Goal: Task Accomplishment & Management: Manage account settings

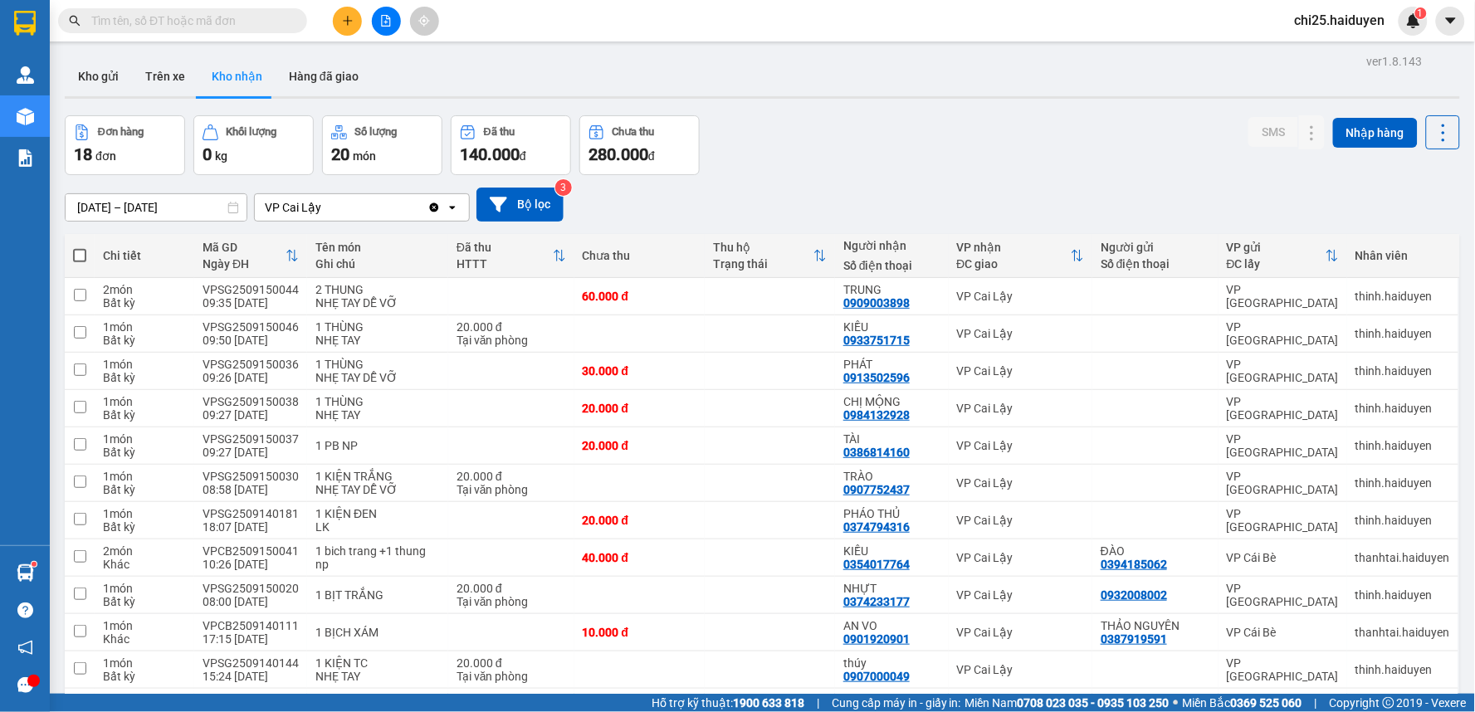
click at [263, 17] on input "text" at bounding box center [189, 21] width 196 height 18
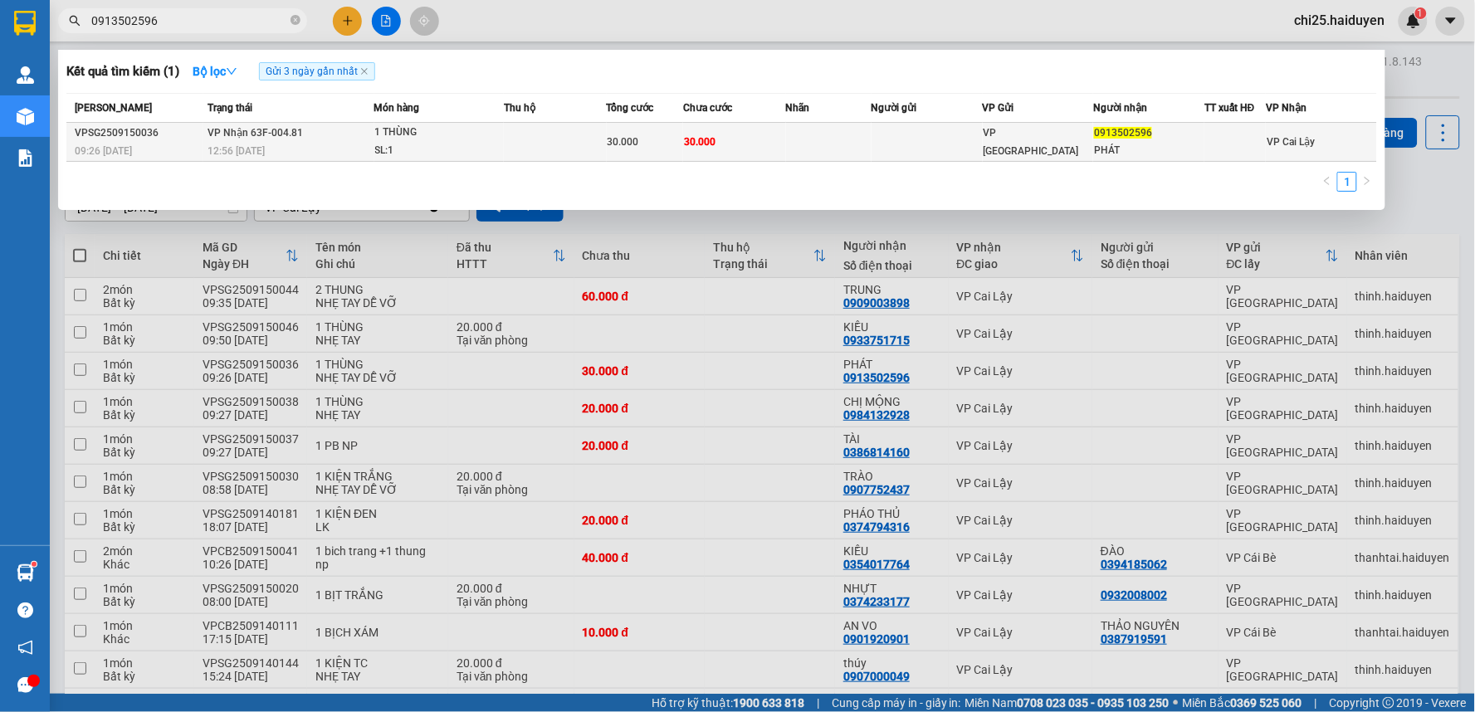
type input "0913502596"
click at [1218, 152] on td at bounding box center [1234, 142] width 61 height 39
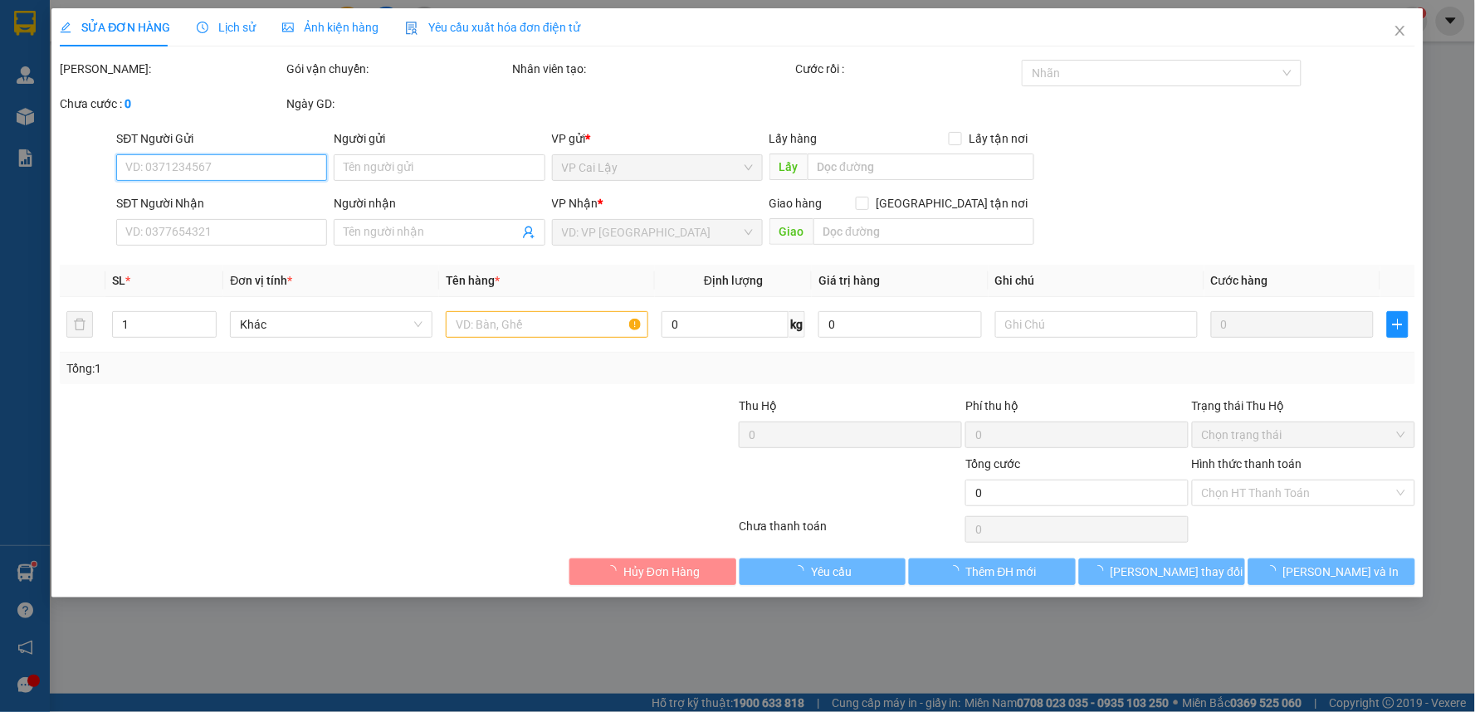
type input "0913502596"
type input "PHÁT"
type input "30.000"
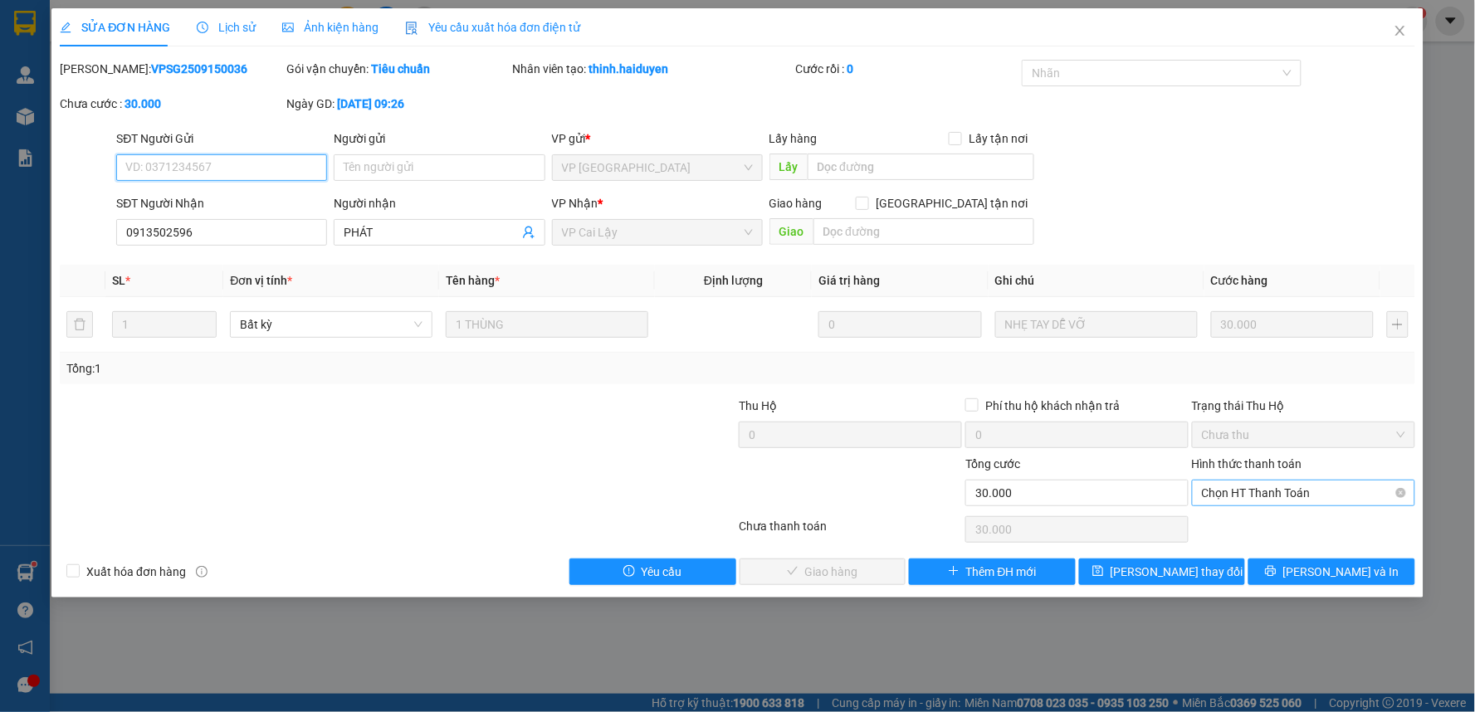
click at [1279, 502] on span "Chọn HT Thanh Toán" at bounding box center [1303, 493] width 203 height 25
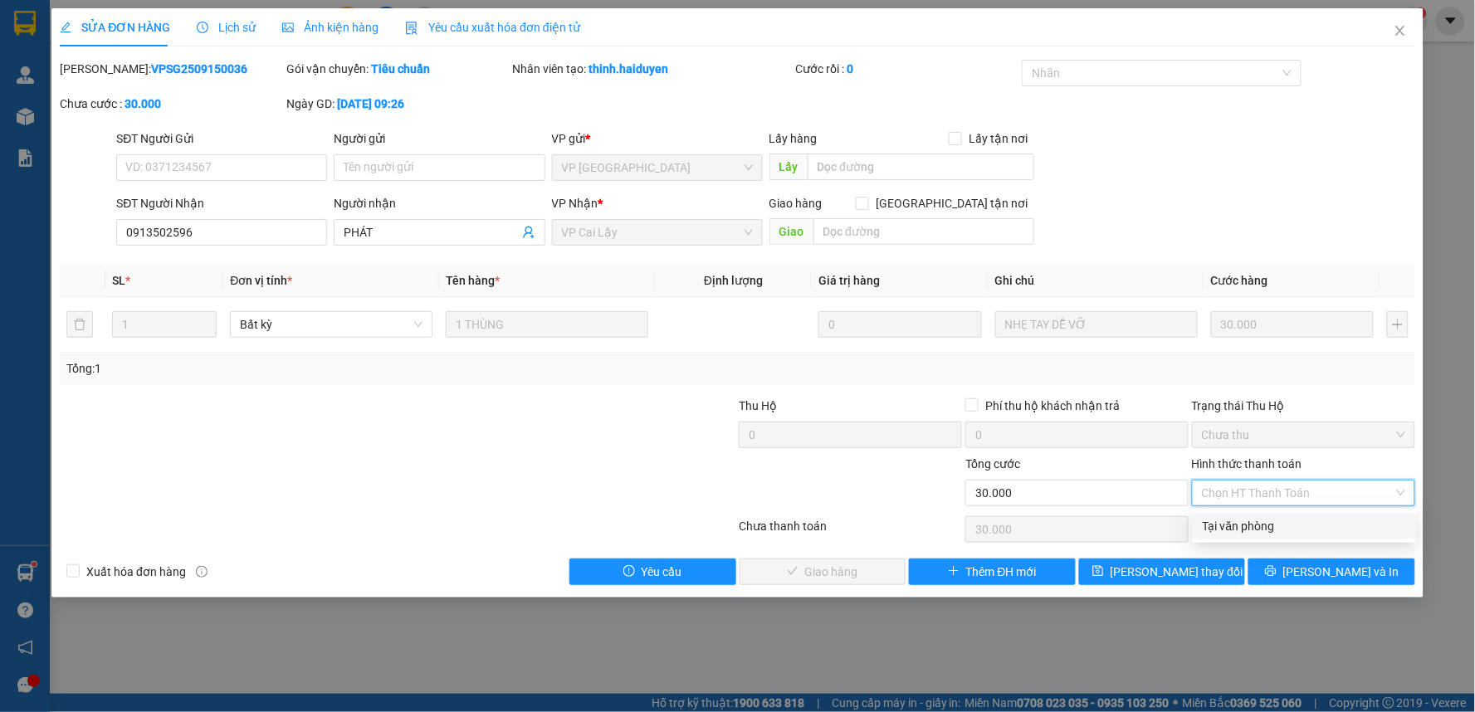
click at [1276, 526] on div "Tại văn phòng" at bounding box center [1304, 526] width 203 height 18
type input "0"
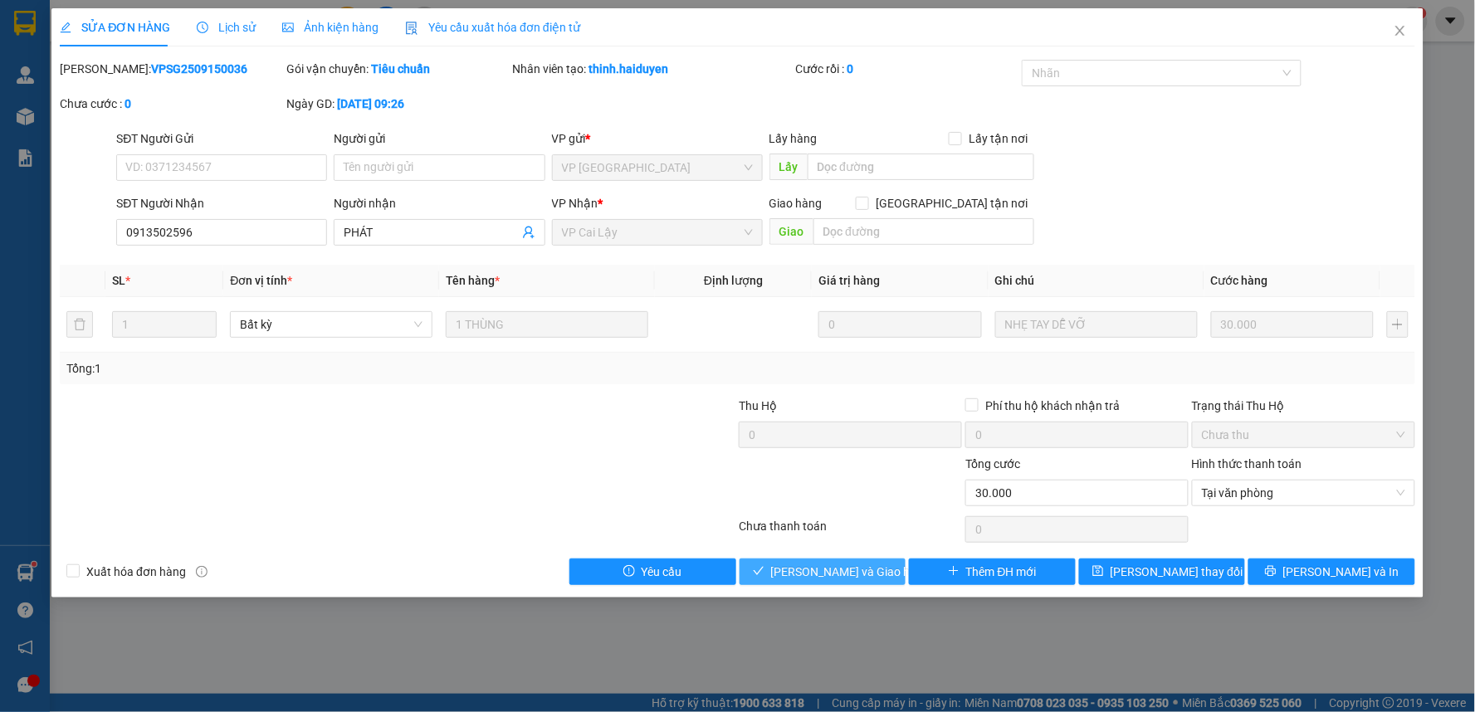
click at [850, 564] on span "[PERSON_NAME] và Giao hàng" at bounding box center [850, 572] width 159 height 18
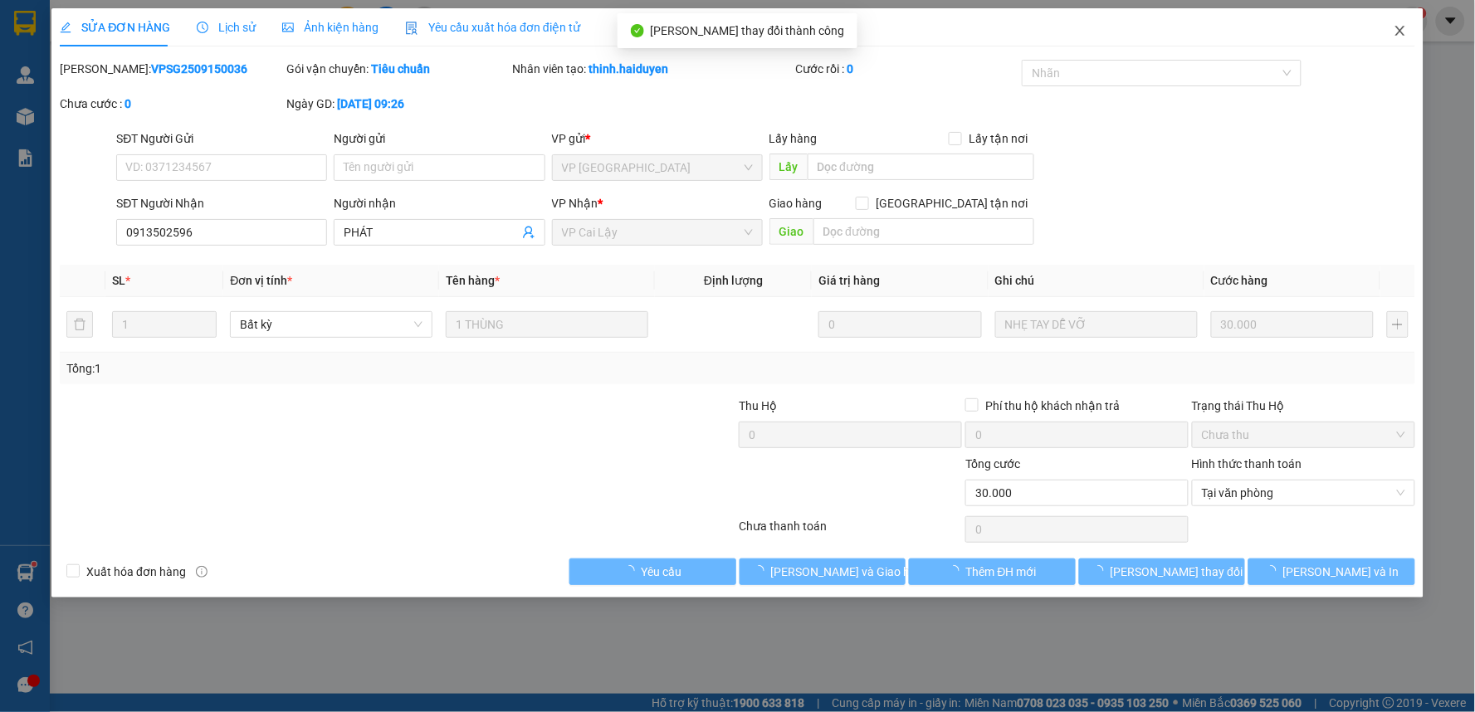
click at [1403, 26] on icon "close" at bounding box center [1399, 30] width 13 height 13
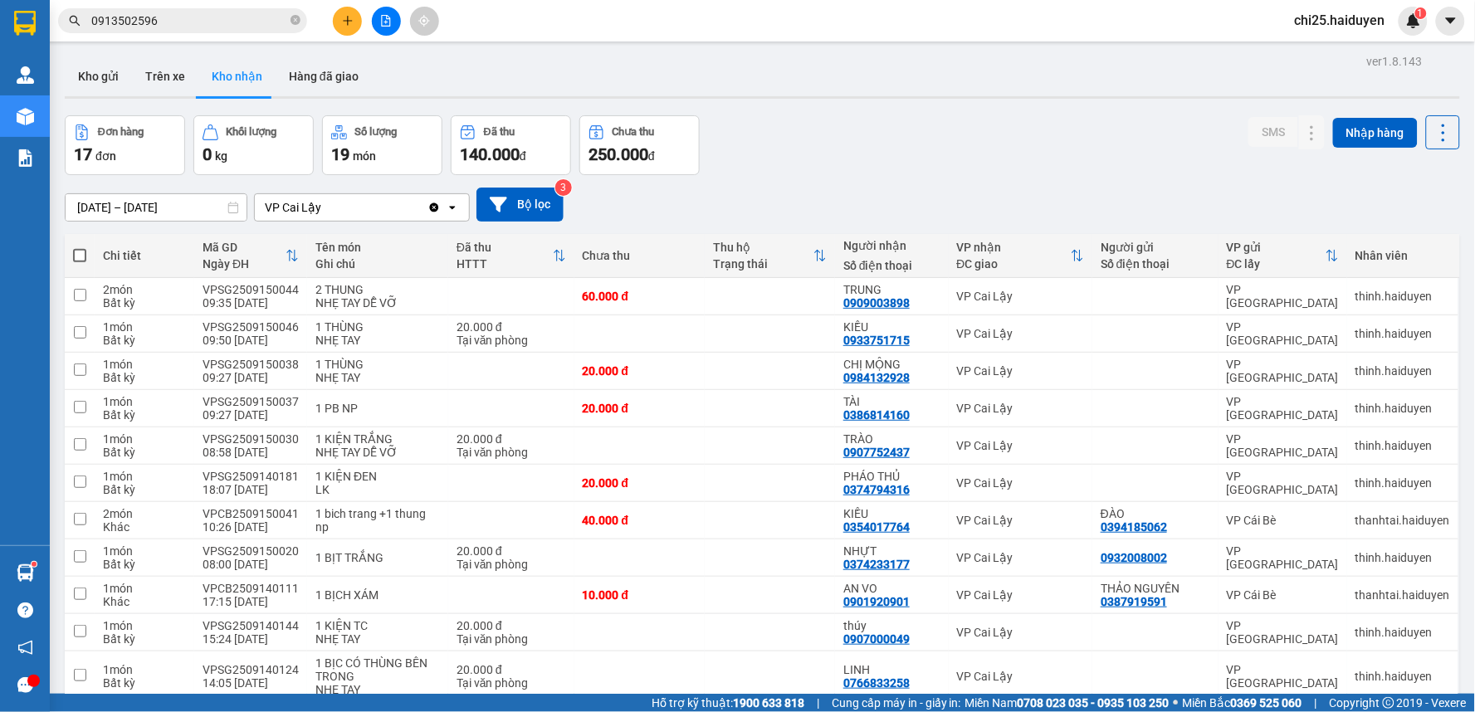
drag, startPoint x: 329, startPoint y: 84, endPoint x: 336, endPoint y: 101, distance: 19.0
click at [329, 83] on button "Hàng đã giao" at bounding box center [324, 76] width 96 height 40
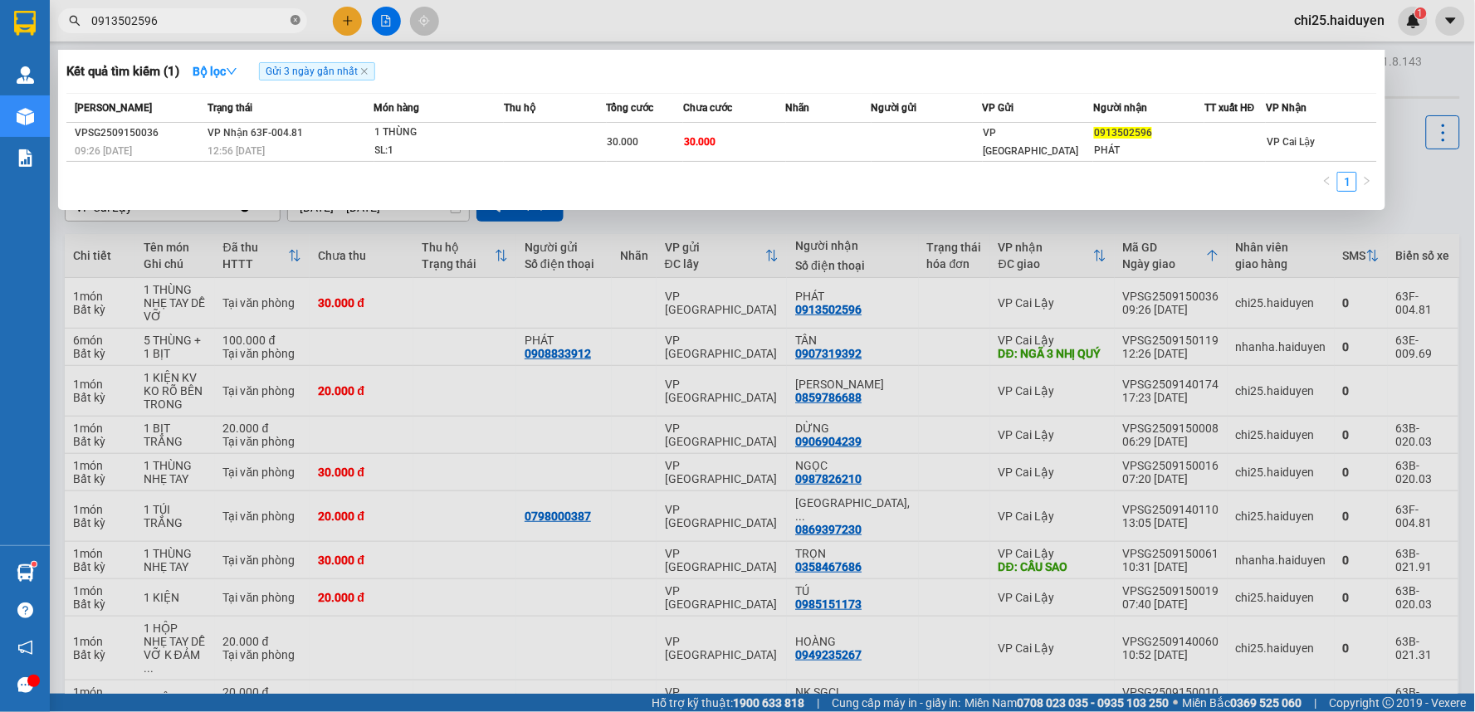
click at [294, 23] on icon "close-circle" at bounding box center [295, 20] width 10 height 10
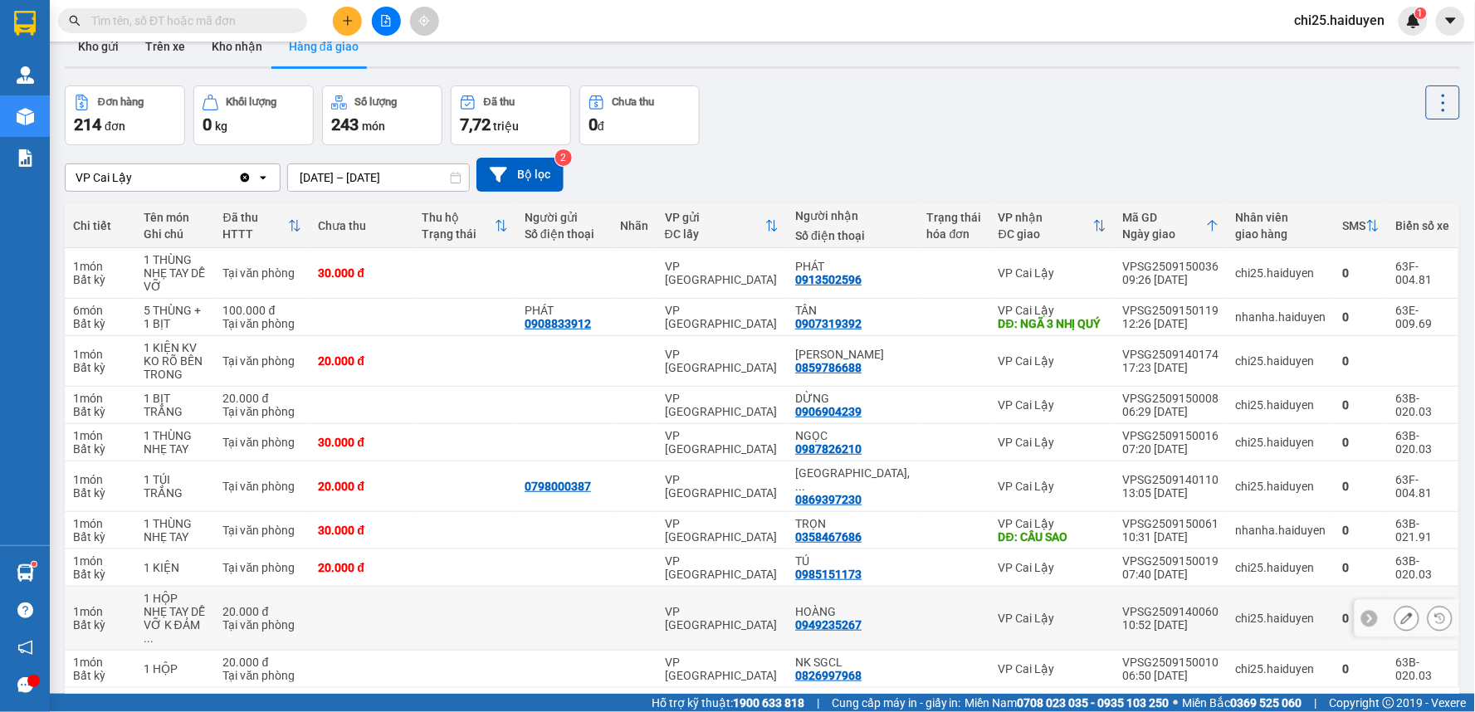
scroll to position [80, 0]
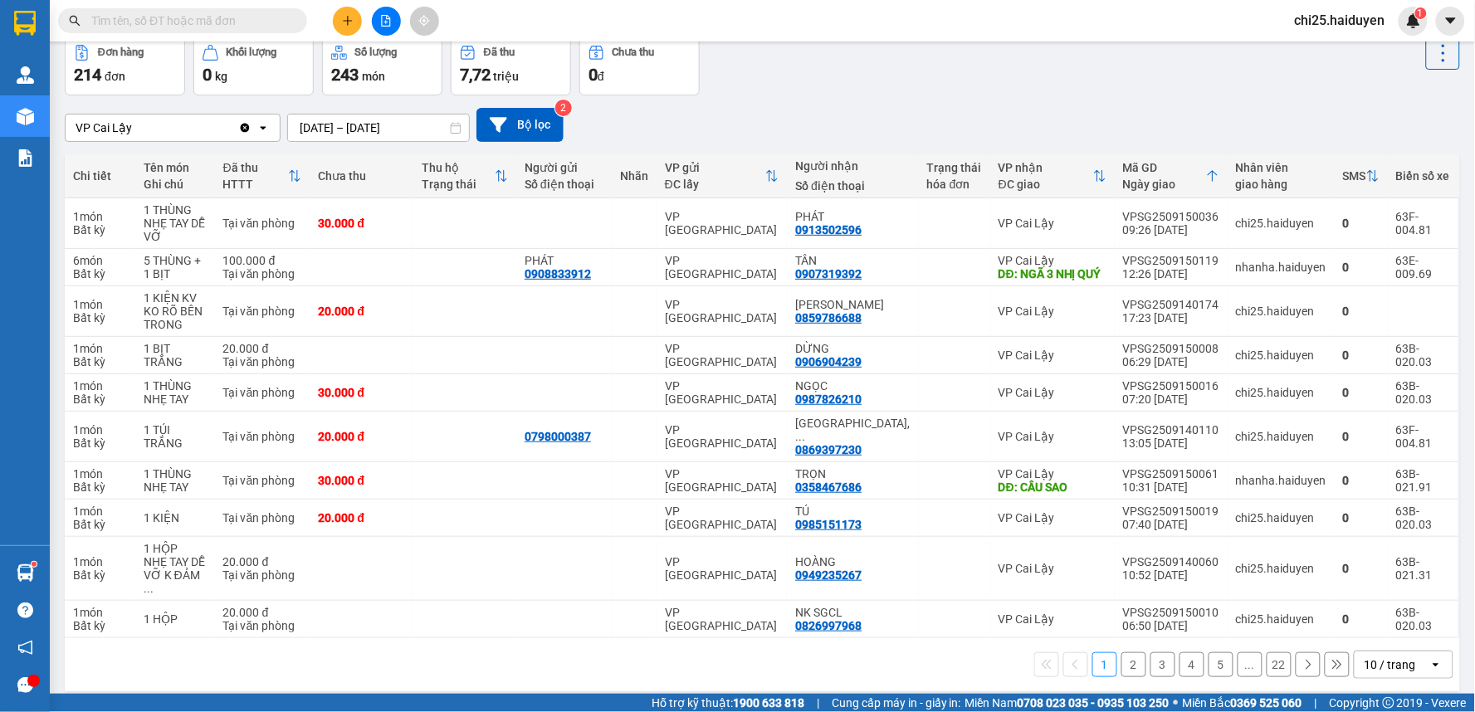
click at [141, 23] on input "text" at bounding box center [189, 21] width 196 height 18
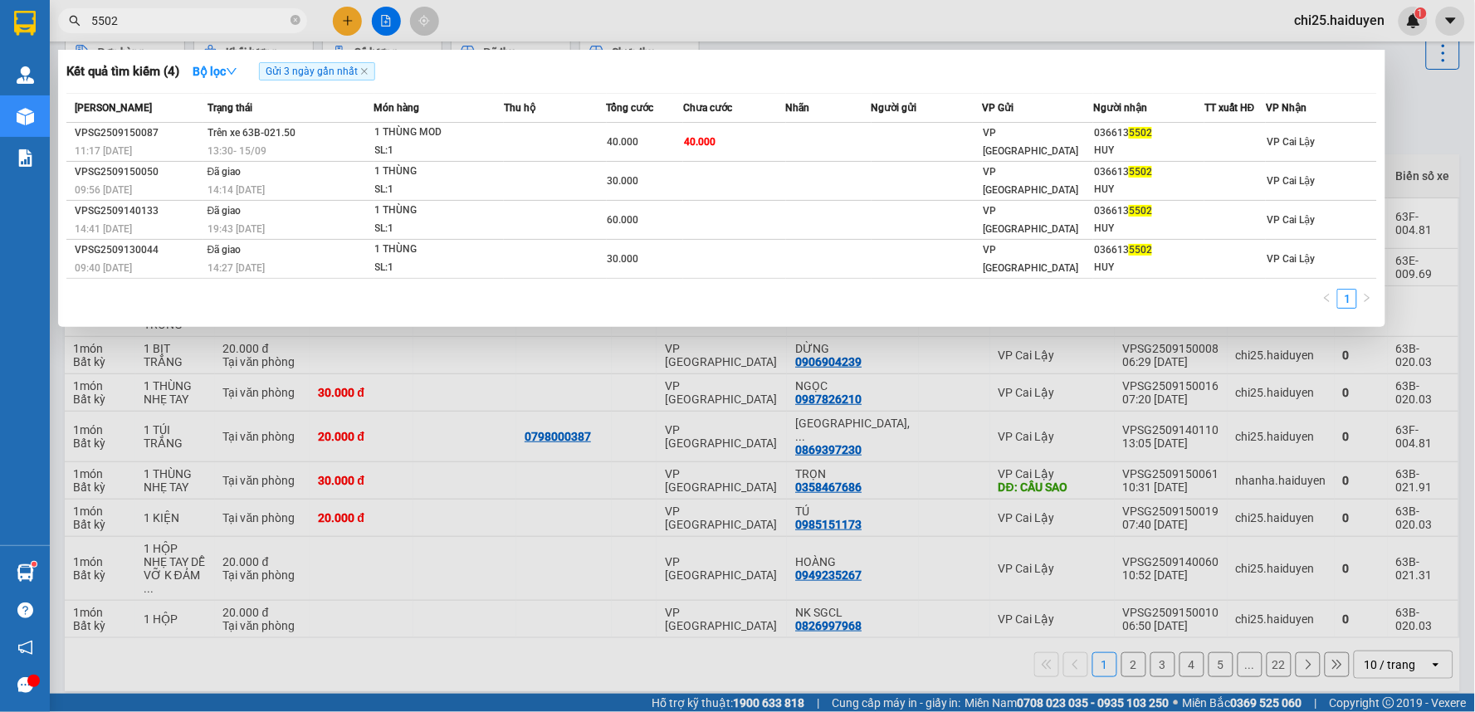
type input "5502"
drag, startPoint x: 964, startPoint y: 515, endPoint x: 978, endPoint y: 507, distance: 15.2
click at [977, 509] on div at bounding box center [737, 356] width 1475 height 712
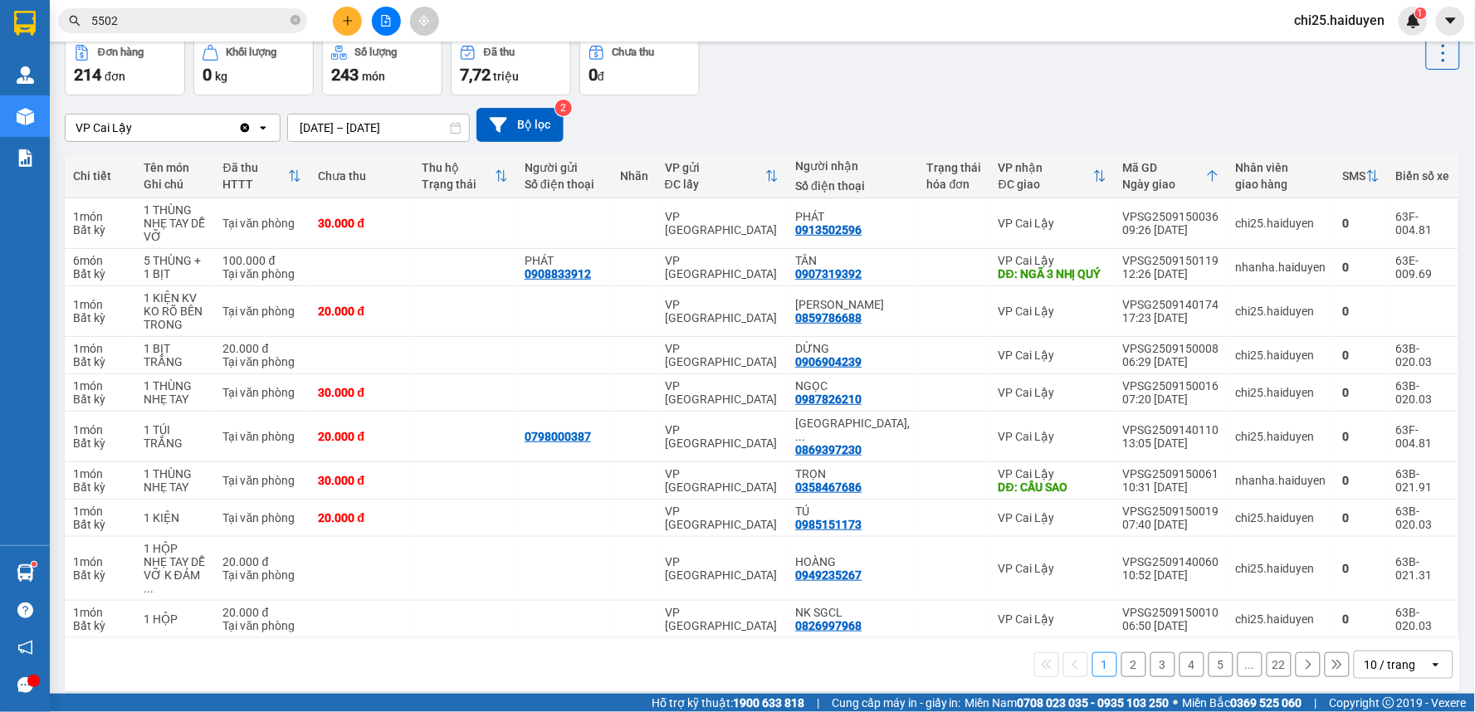
click at [344, 9] on button at bounding box center [347, 21] width 29 height 29
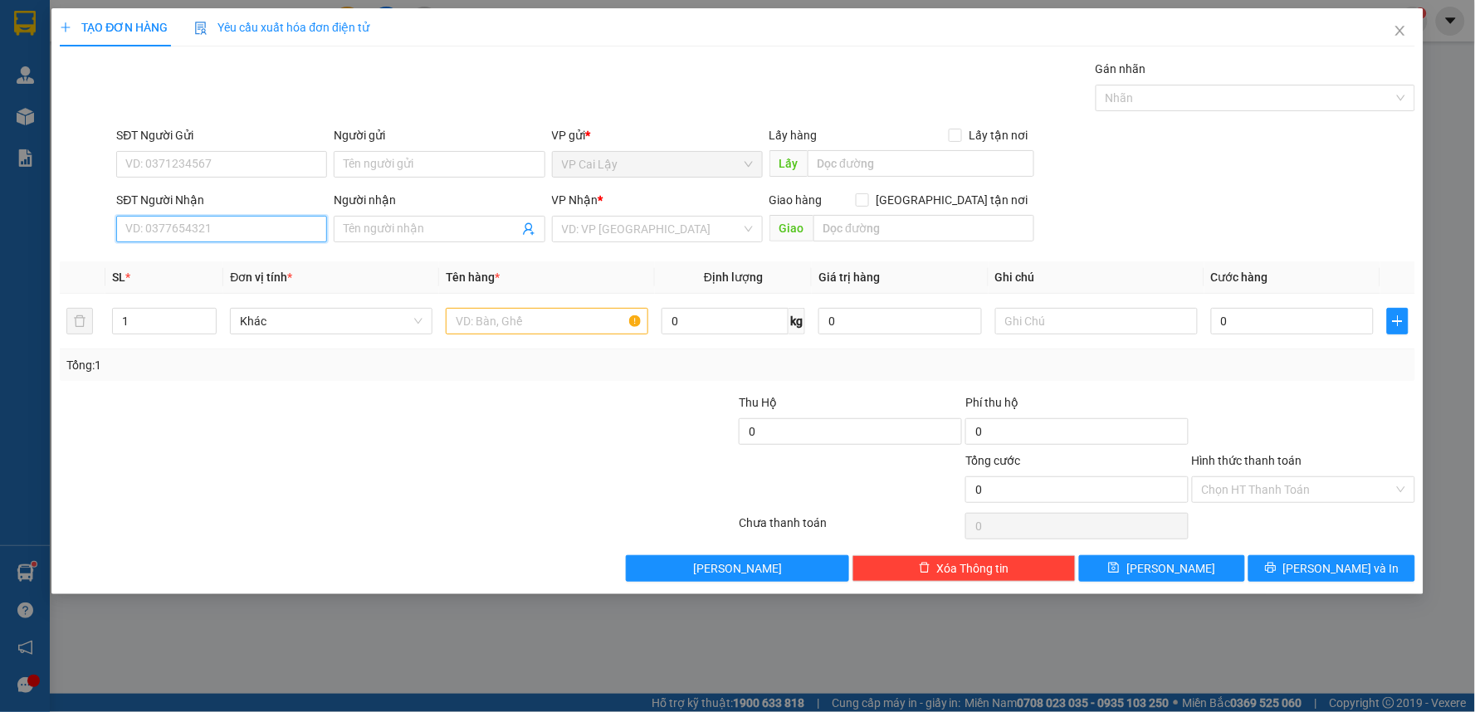
click at [181, 230] on input "SĐT Người Nhận" at bounding box center [221, 229] width 211 height 27
click at [232, 234] on input "SĐT Người Nhận" at bounding box center [221, 229] width 211 height 27
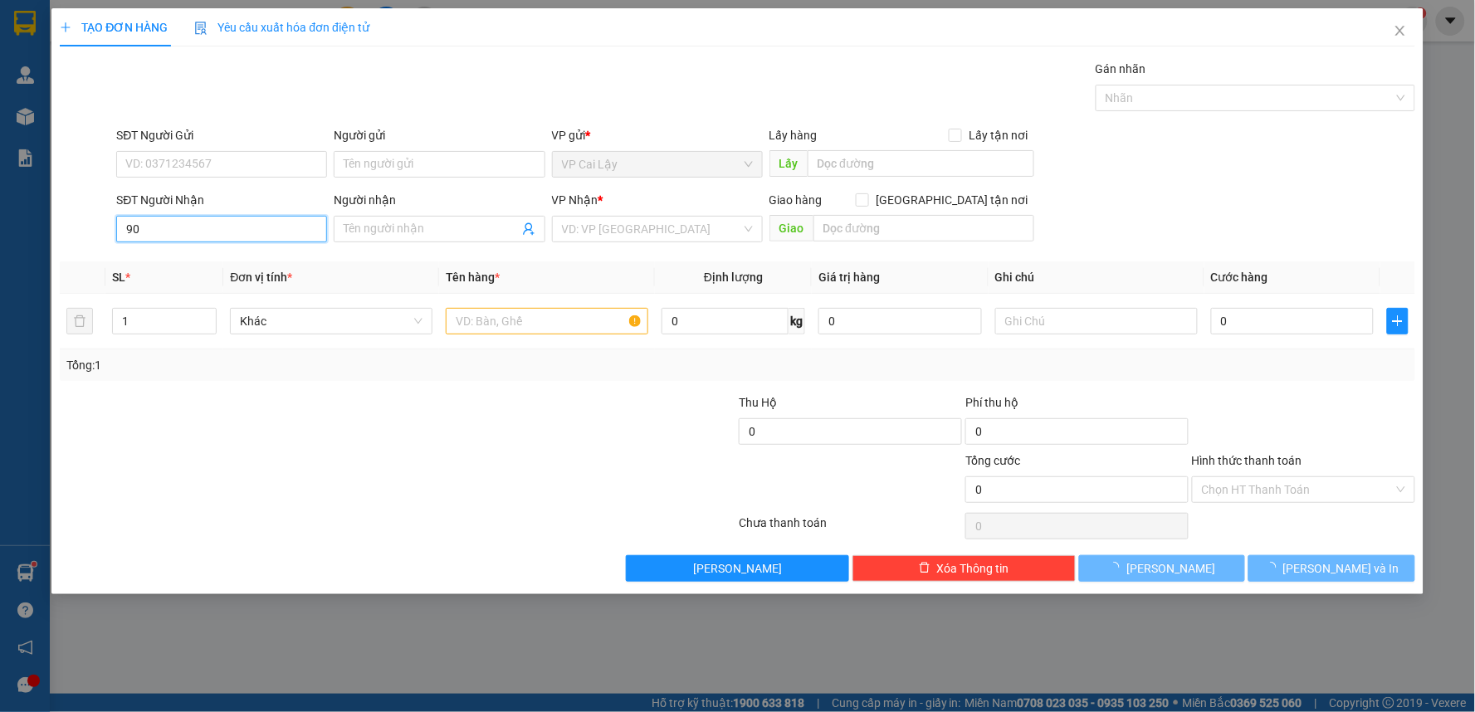
type input "9"
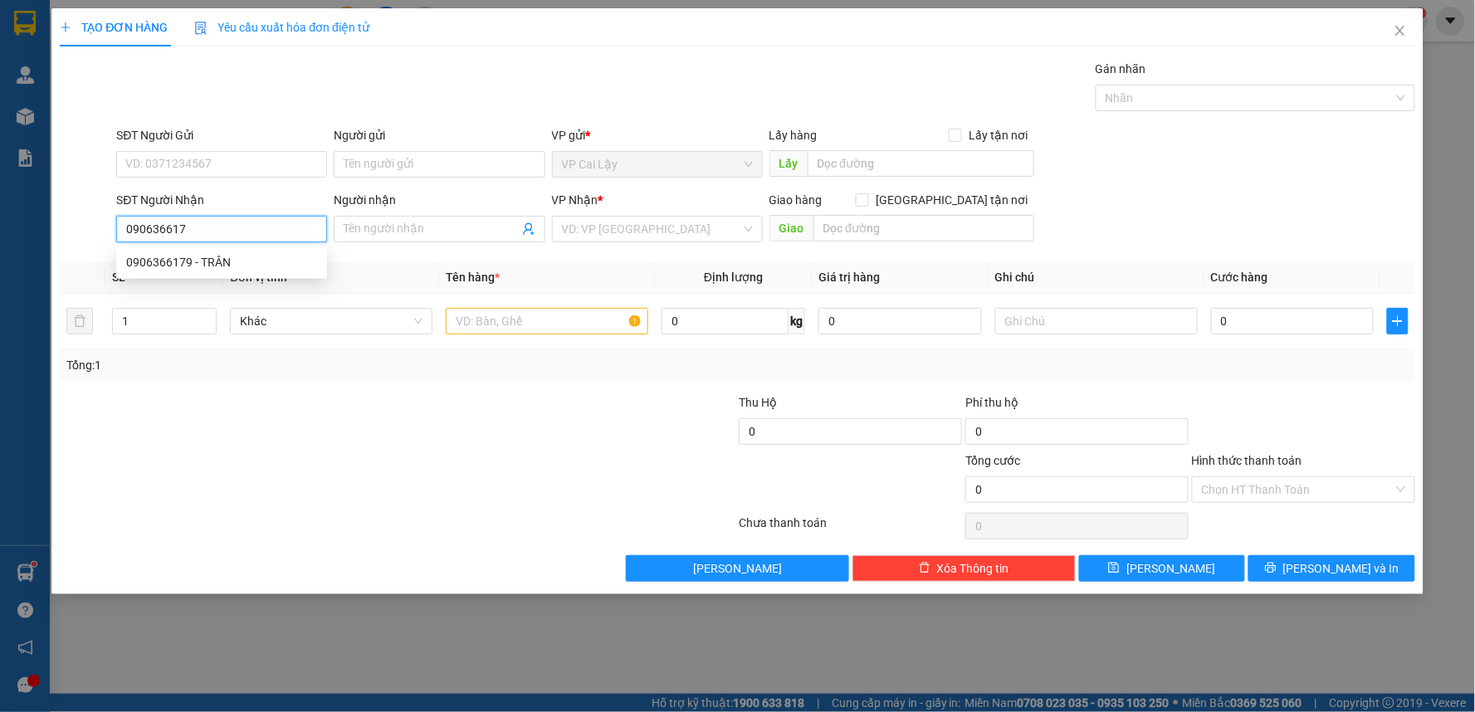
type input "0906366179"
click at [233, 272] on div "0906366179 - TRÂN" at bounding box center [221, 262] width 211 height 27
type input "TRÂN"
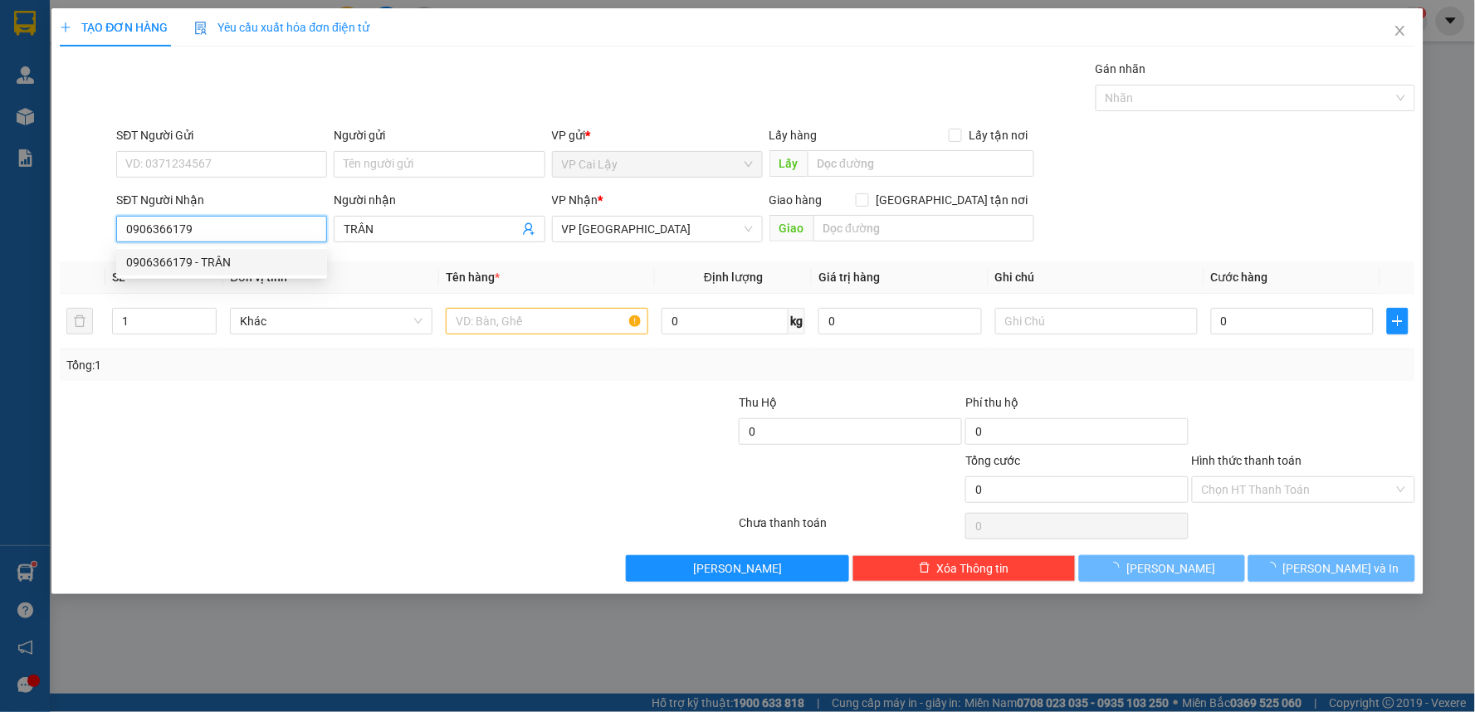
type input "40.000"
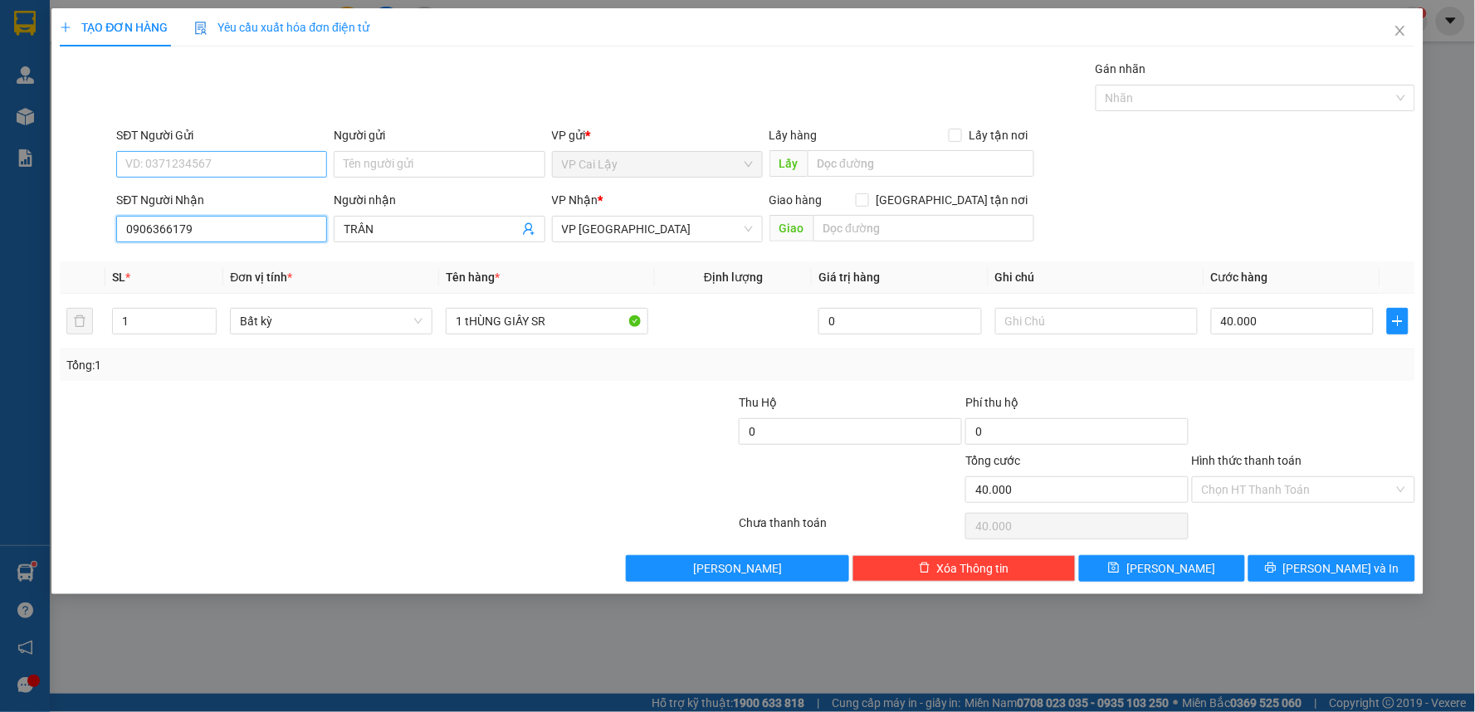
type input "0906366179"
click at [220, 156] on input "SĐT Người Gửi" at bounding box center [221, 164] width 211 height 27
click at [250, 202] on div "0941106308" at bounding box center [221, 197] width 191 height 18
type input "0941106308"
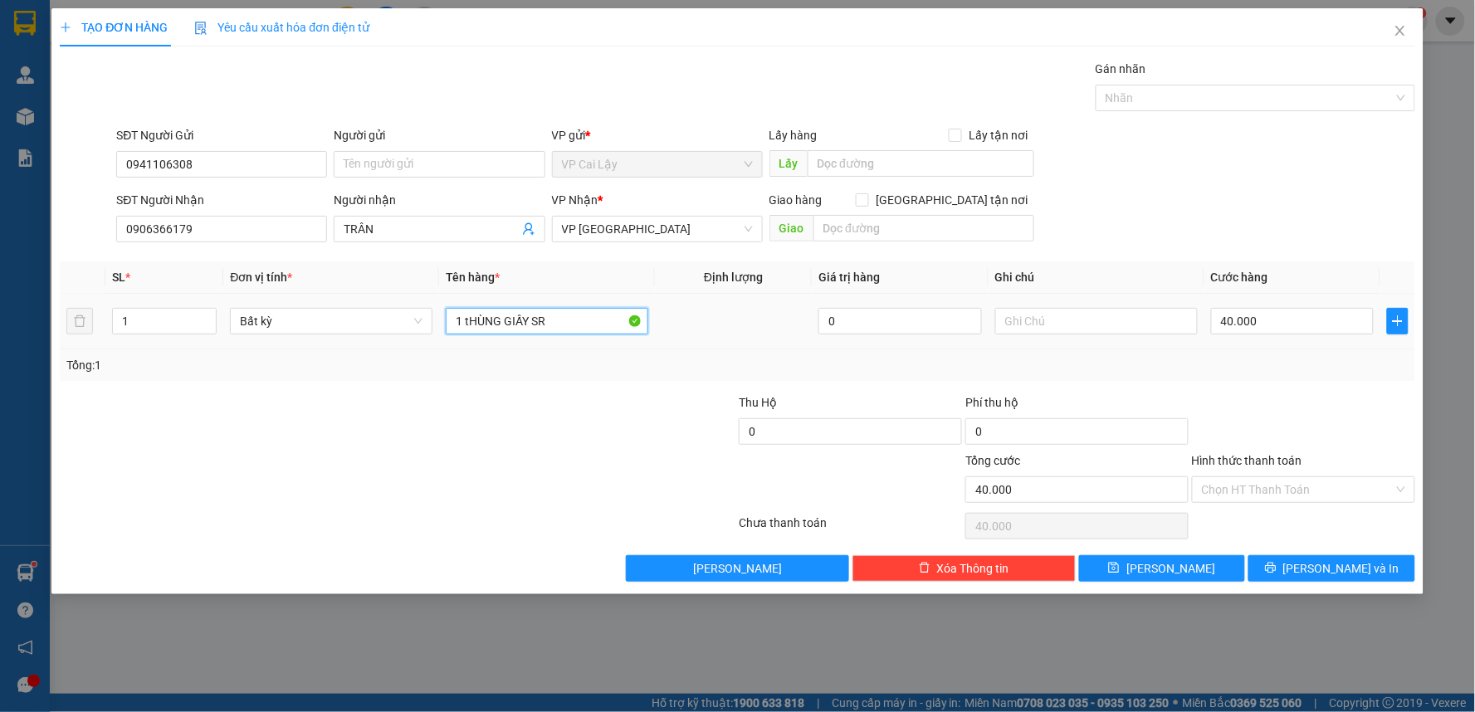
drag, startPoint x: 462, startPoint y: 315, endPoint x: 723, endPoint y: 327, distance: 260.8
click at [723, 326] on tr "1 Bất kỳ 1 tHÙNG GIẤY SR 0 40.000" at bounding box center [737, 322] width 1355 height 56
drag, startPoint x: 153, startPoint y: 301, endPoint x: 150, endPoint y: 320, distance: 18.4
click at [150, 319] on td "1" at bounding box center [164, 322] width 118 height 56
click at [150, 320] on input "1" at bounding box center [164, 321] width 103 height 25
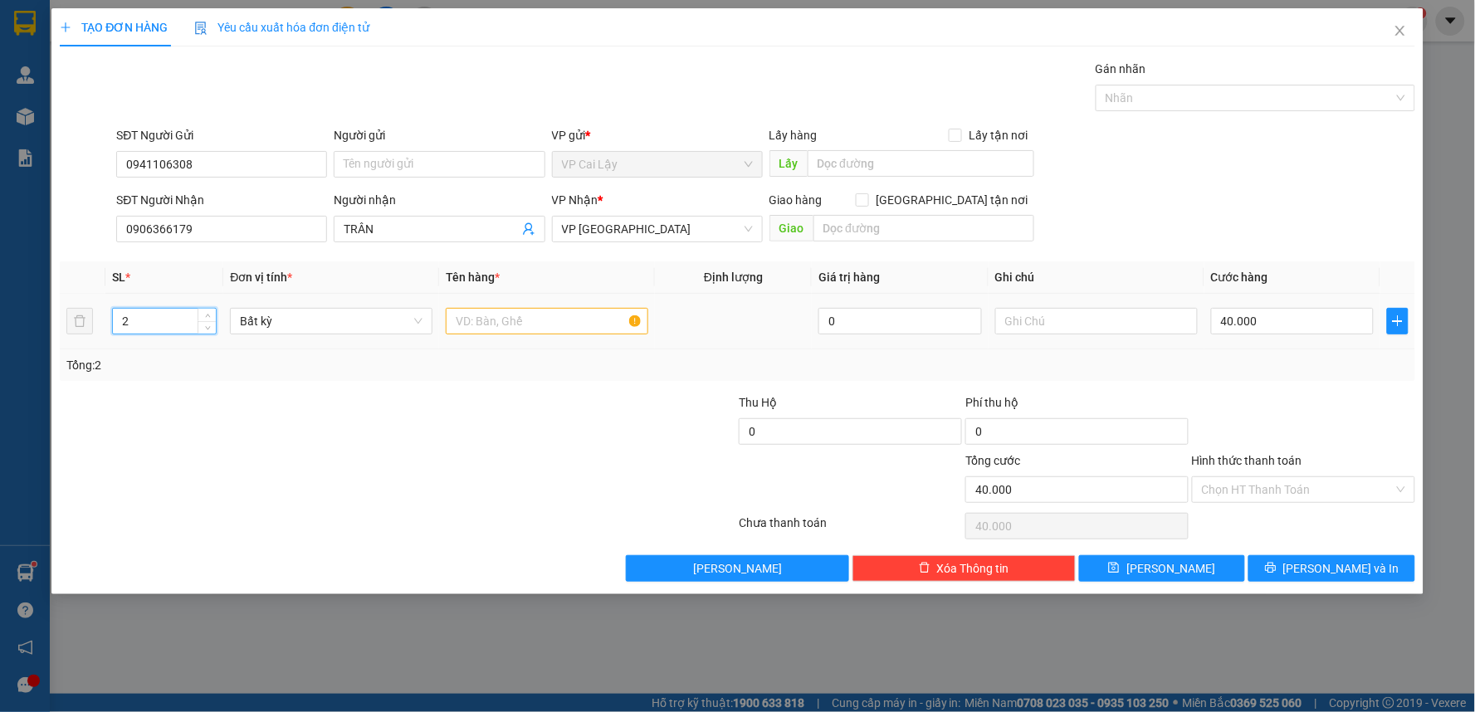
type input "2"
click at [559, 320] on input "text" at bounding box center [547, 321] width 202 height 27
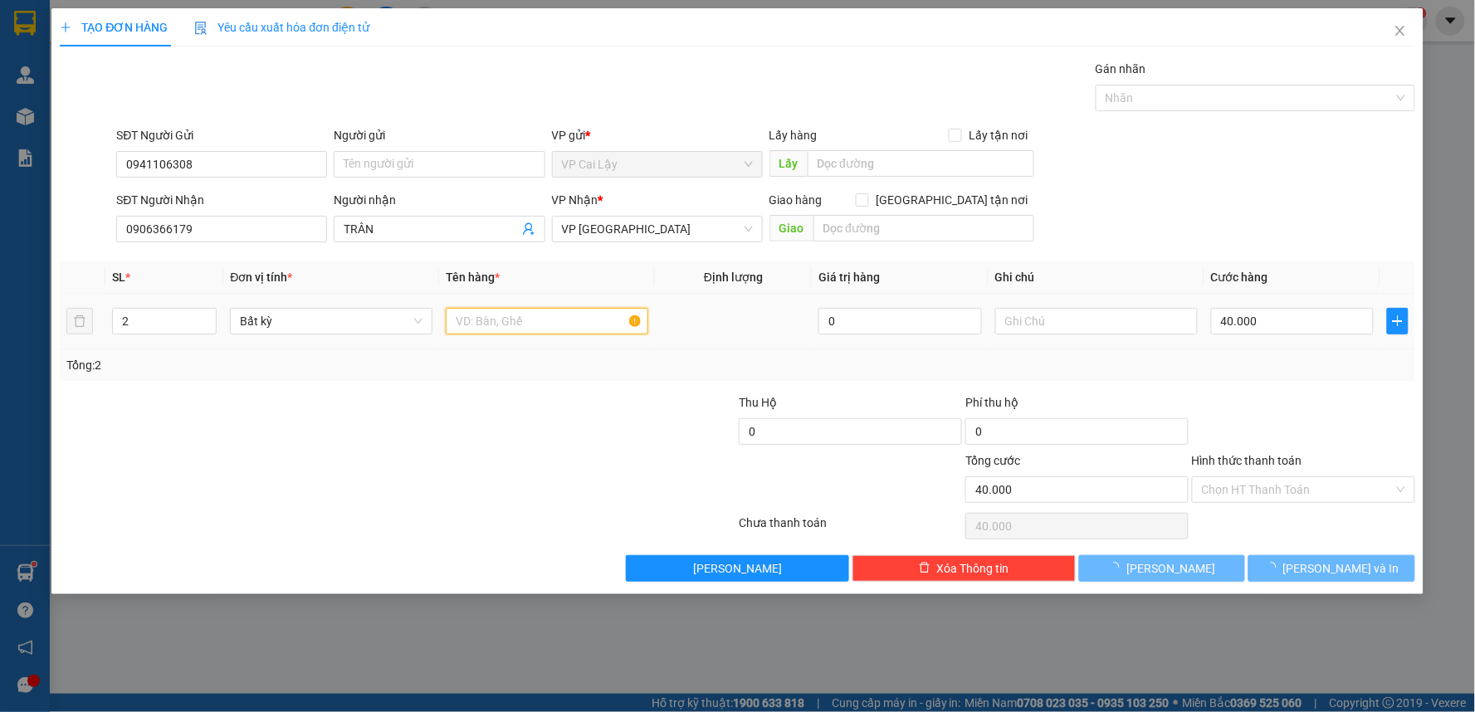
type input "0"
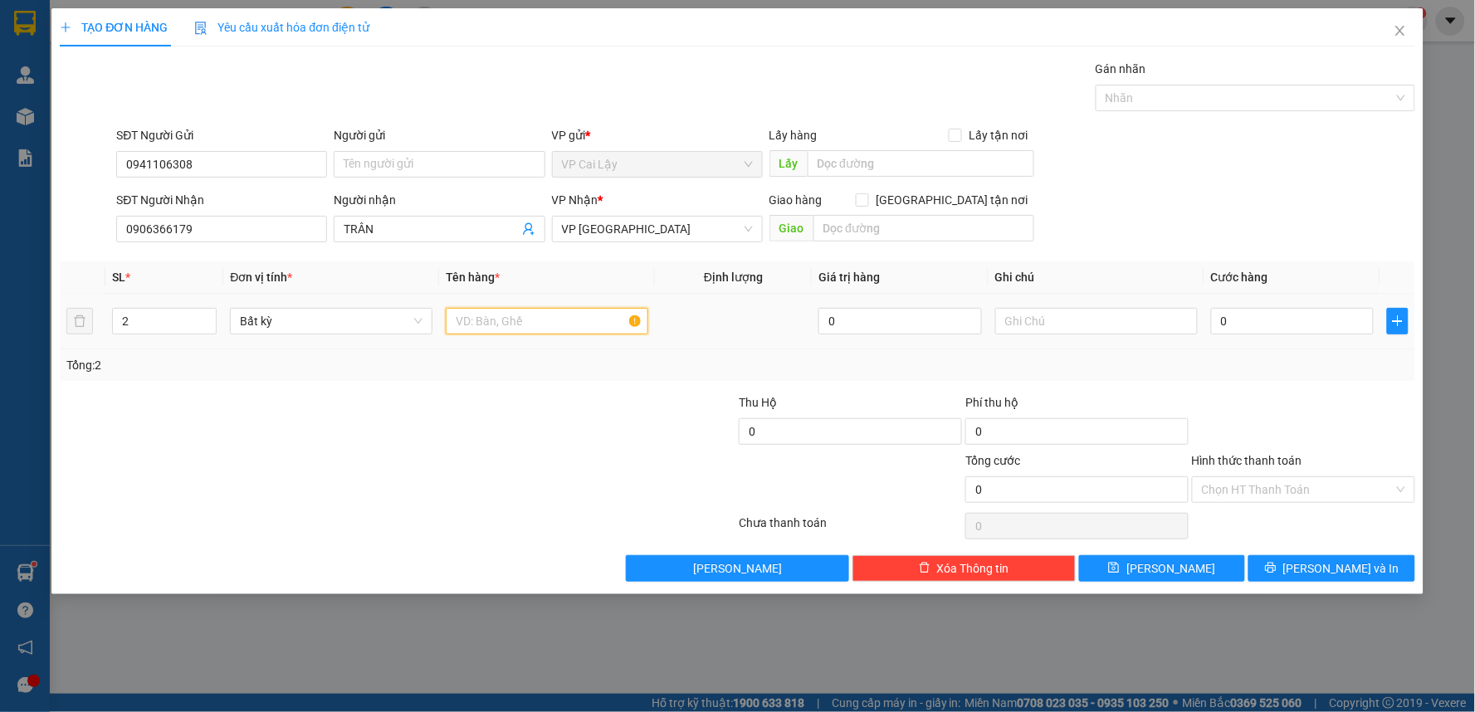
type input "1"
type input "2 TỤNG XANH"
click at [943, 671] on div "TẠO ĐƠN HÀNG Yêu cầu xuất hóa đơn điện tử Transit Pickup Surcharge Ids Transit …" at bounding box center [737, 356] width 1475 height 712
click at [1261, 316] on input "0" at bounding box center [1292, 321] width 163 height 27
type input "6"
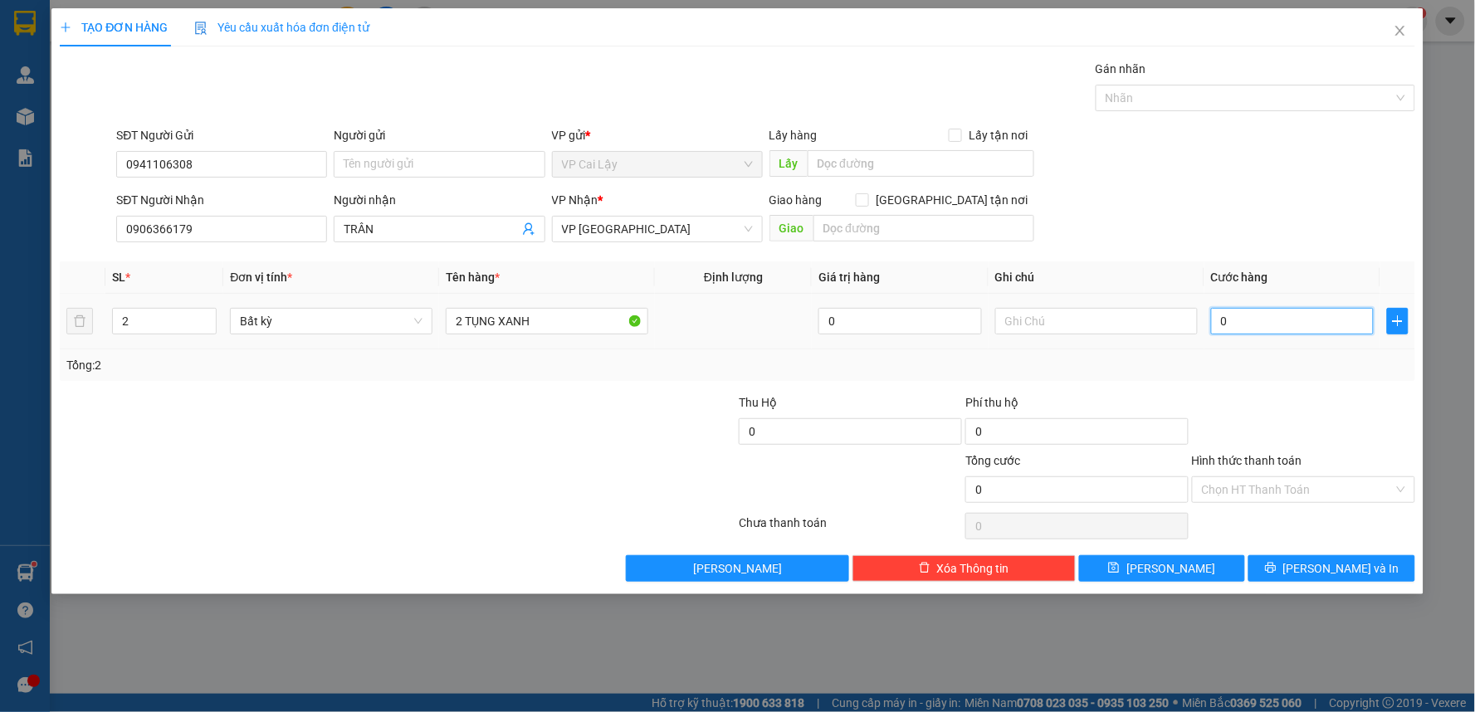
type input "6"
type input "60"
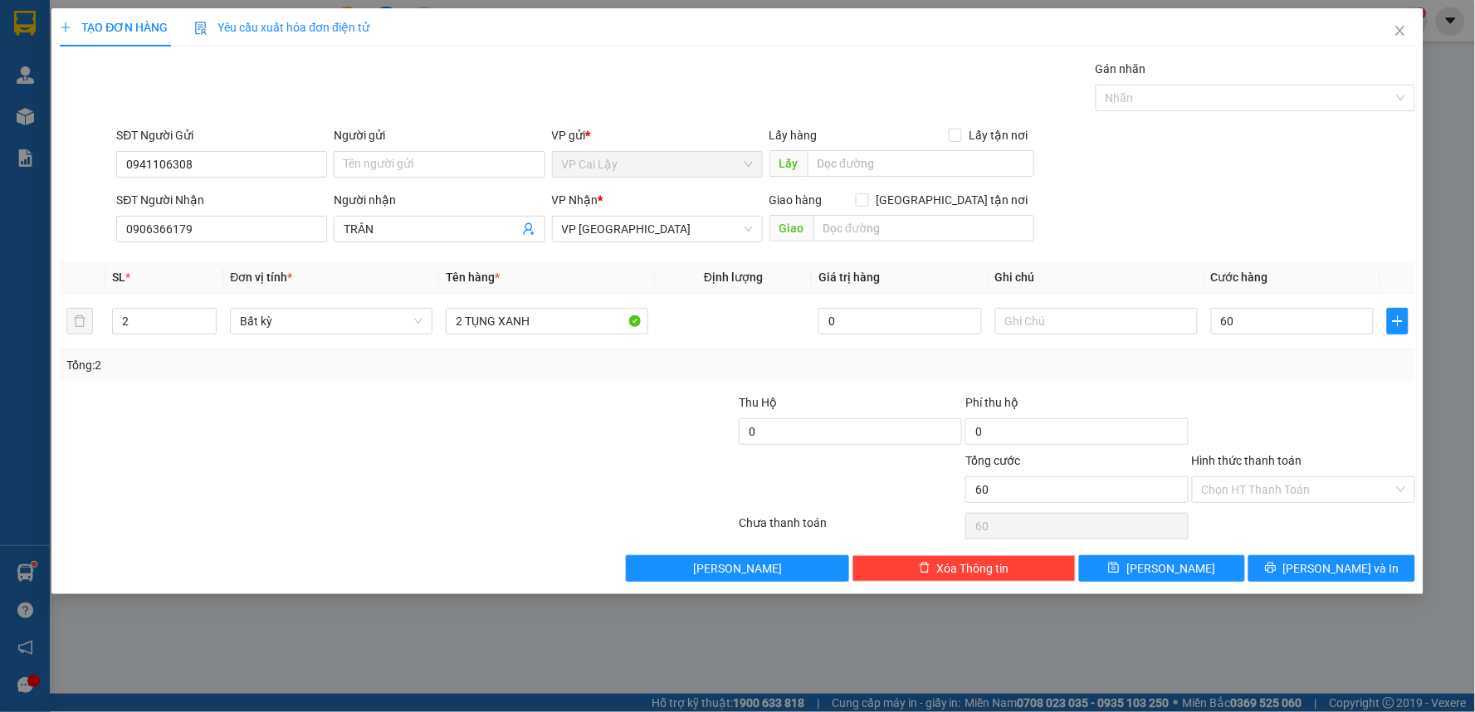
type input "60.000"
drag, startPoint x: 1300, startPoint y: 409, endPoint x: 1317, endPoint y: 591, distance: 182.5
click at [1306, 433] on div at bounding box center [1303, 422] width 227 height 58
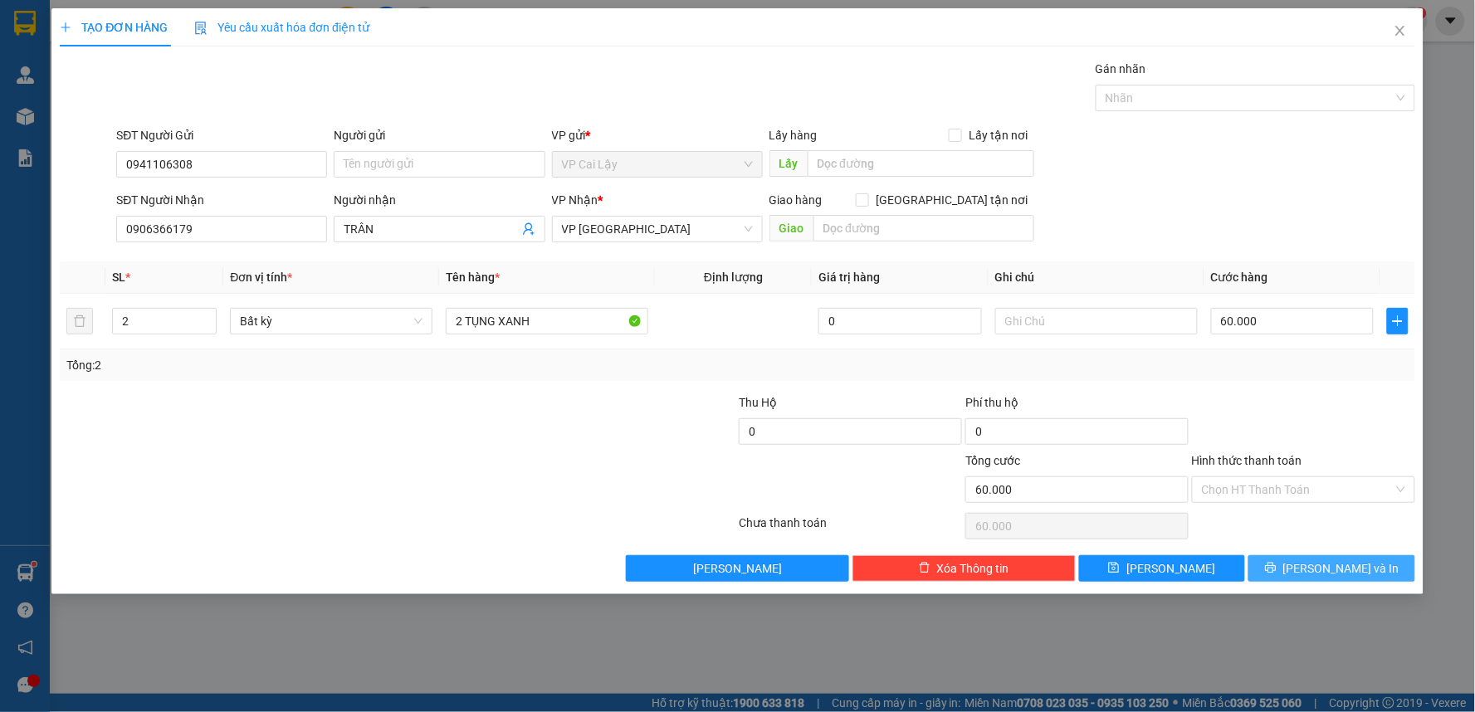
click at [1298, 571] on button "[PERSON_NAME] và In" at bounding box center [1331, 568] width 167 height 27
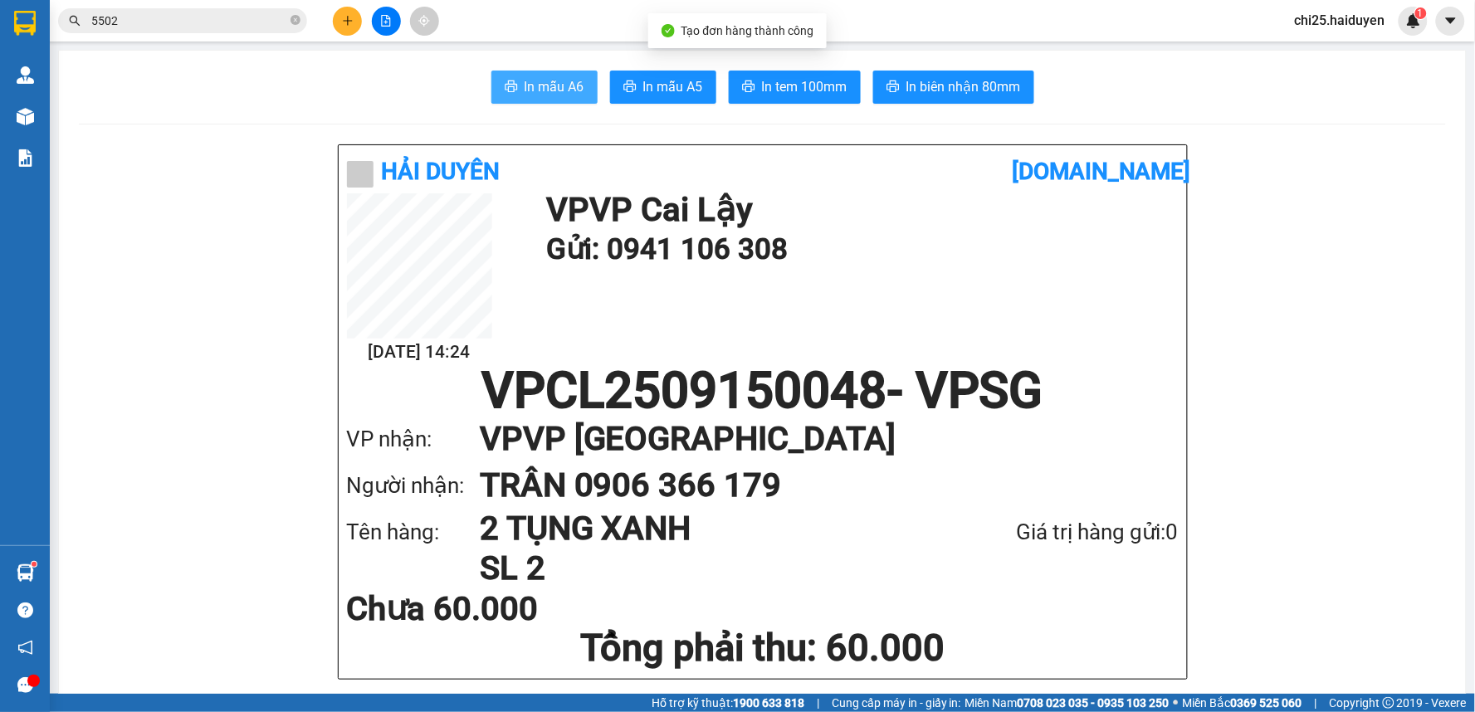
drag, startPoint x: 520, startPoint y: 73, endPoint x: 538, endPoint y: 96, distance: 29.0
click at [523, 78] on button "In mẫu A6" at bounding box center [544, 87] width 106 height 33
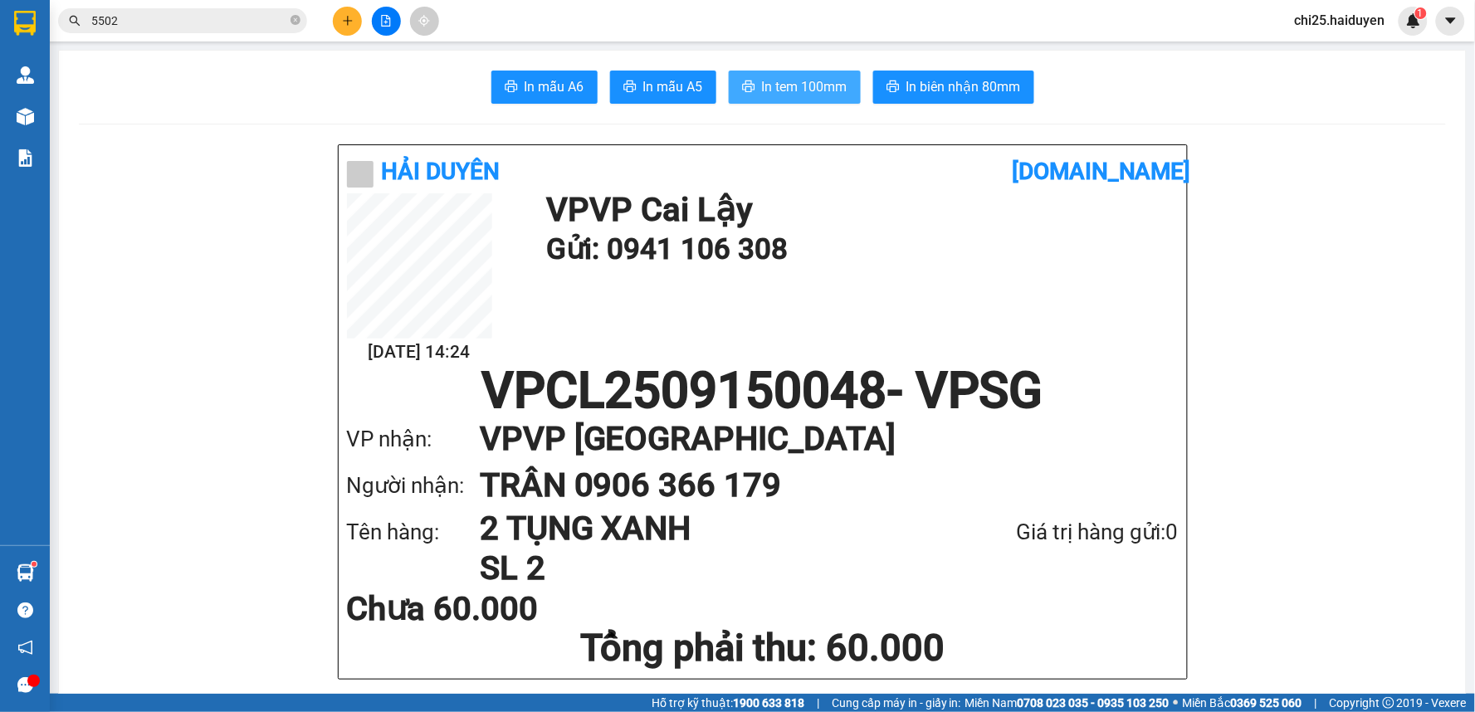
click at [828, 83] on span "In tem 100mm" at bounding box center [804, 86] width 85 height 21
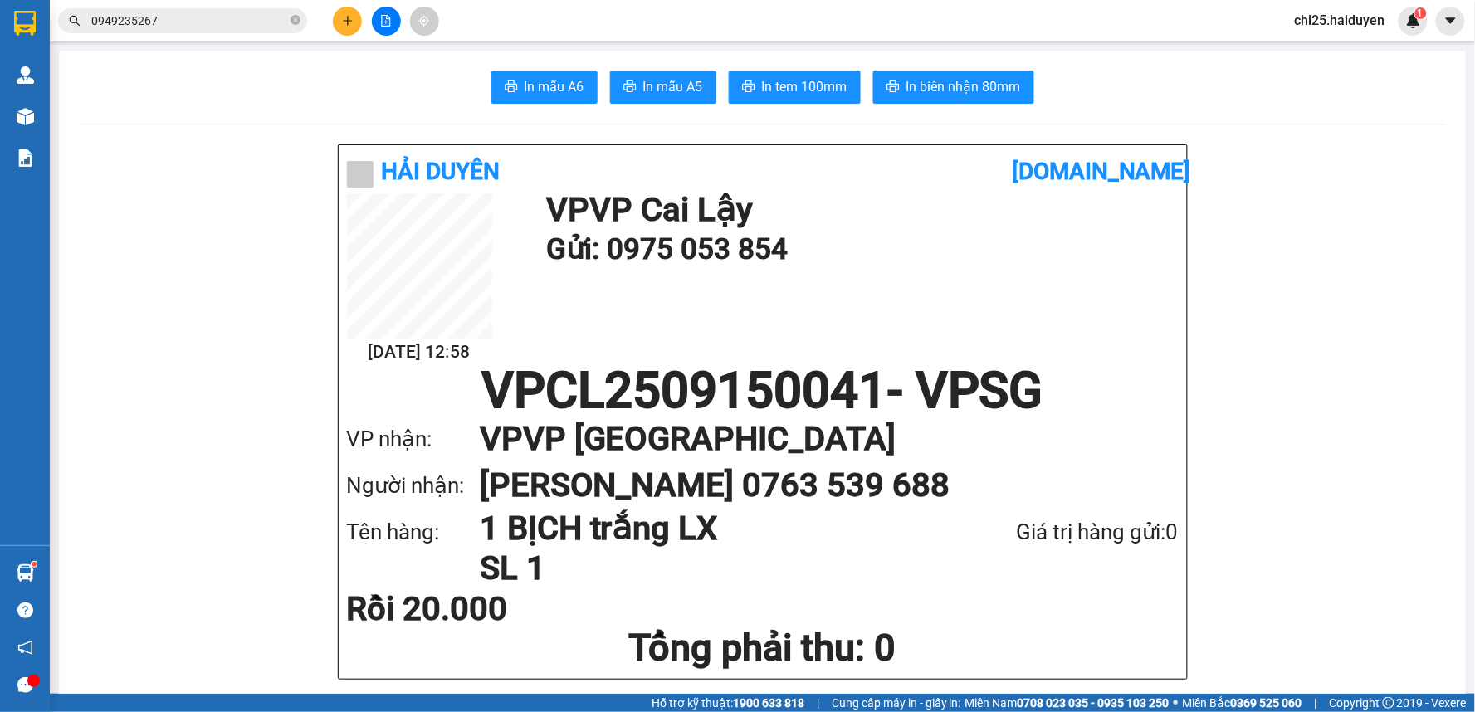
click at [256, 23] on input "0949235267" at bounding box center [189, 21] width 196 height 18
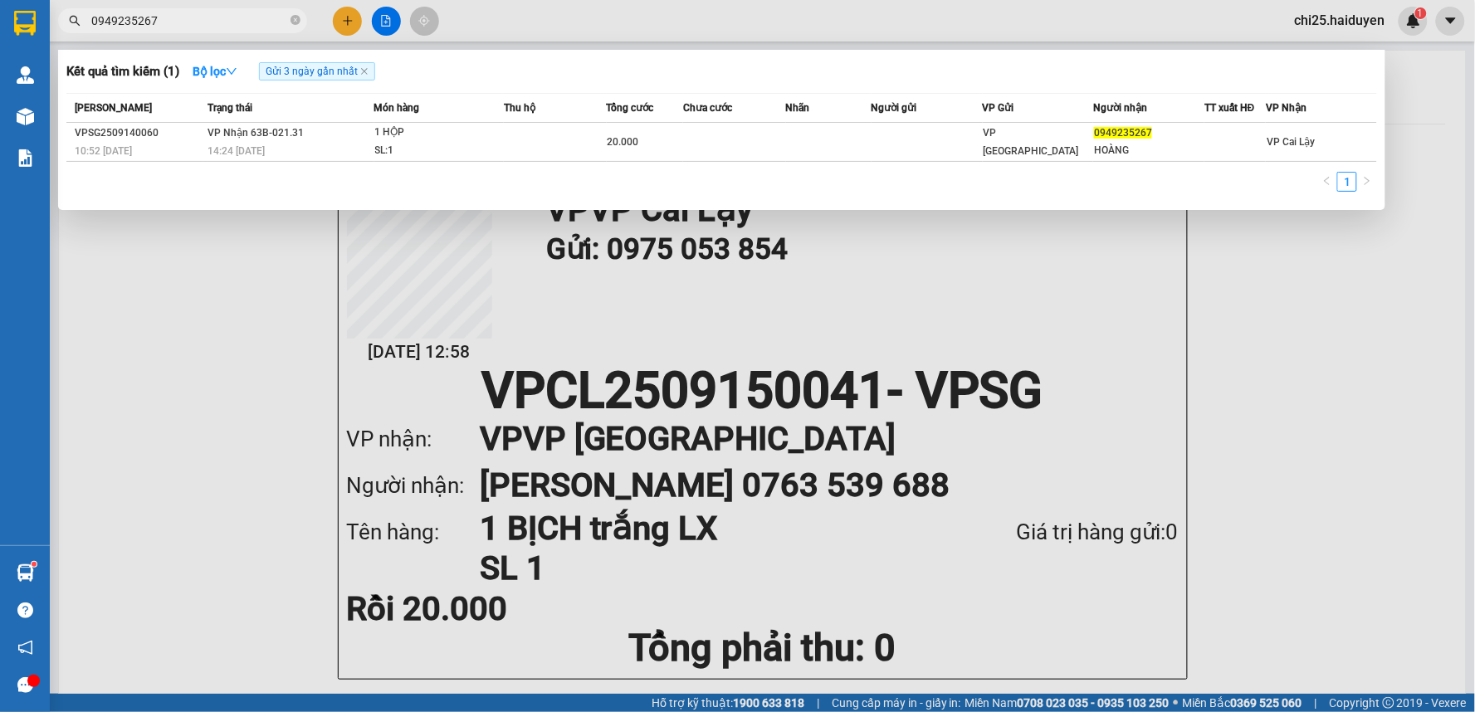
click at [256, 23] on input "0949235267" at bounding box center [189, 21] width 196 height 18
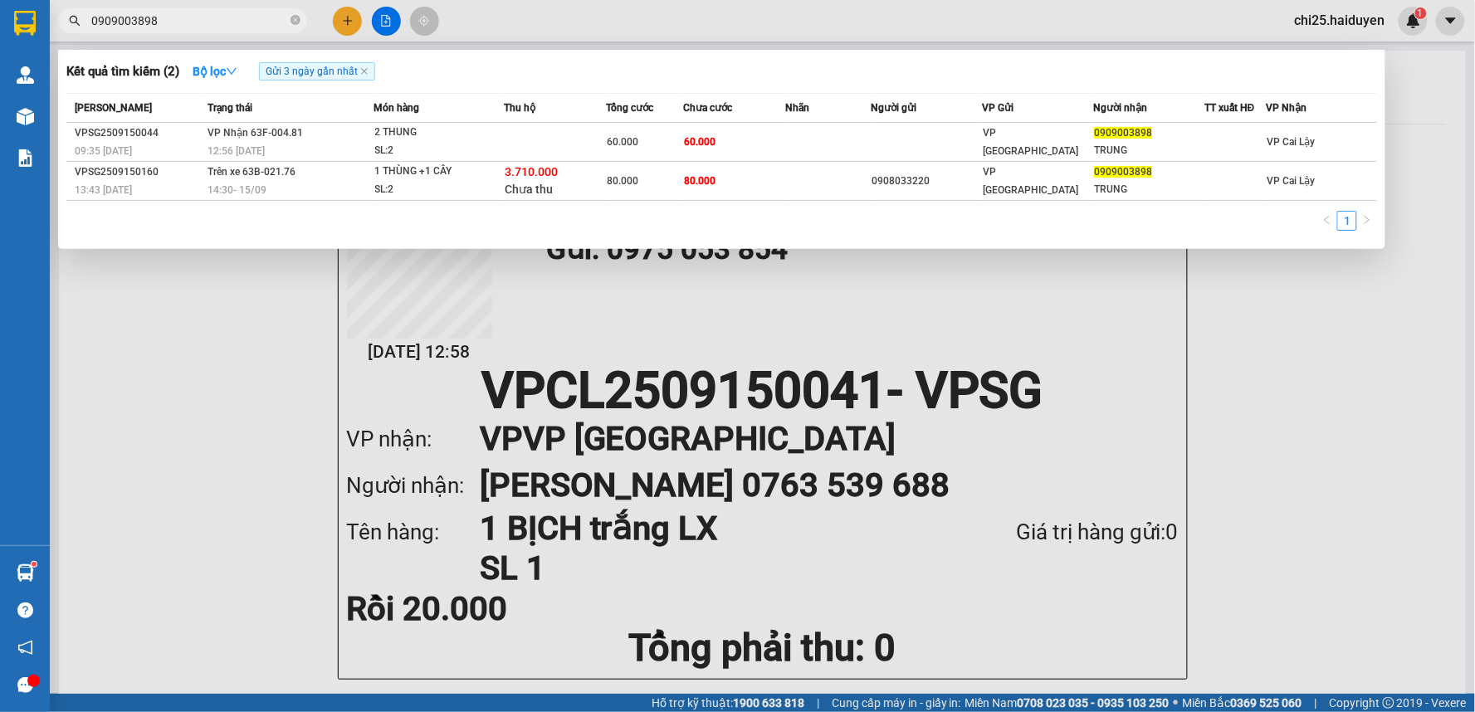
type input "0909003898"
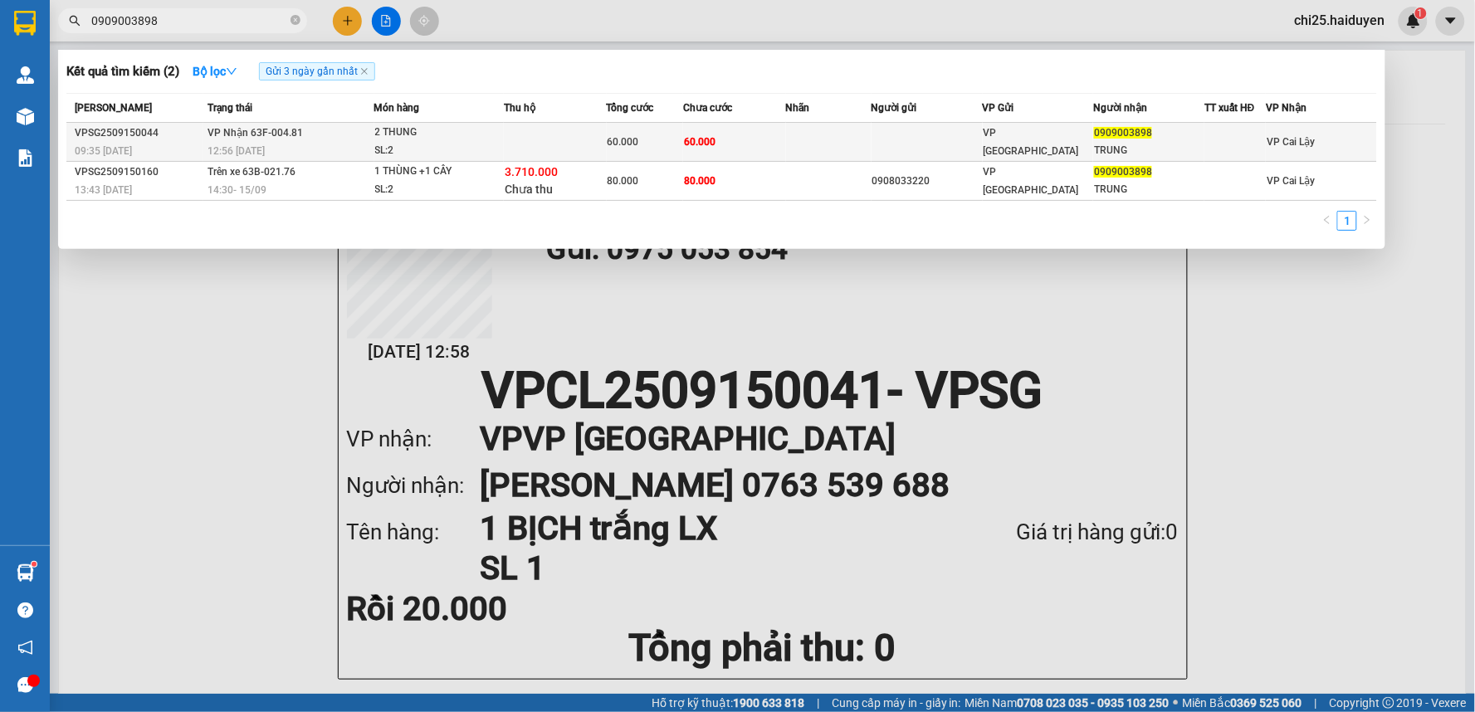
click at [900, 142] on td at bounding box center [926, 142] width 111 height 39
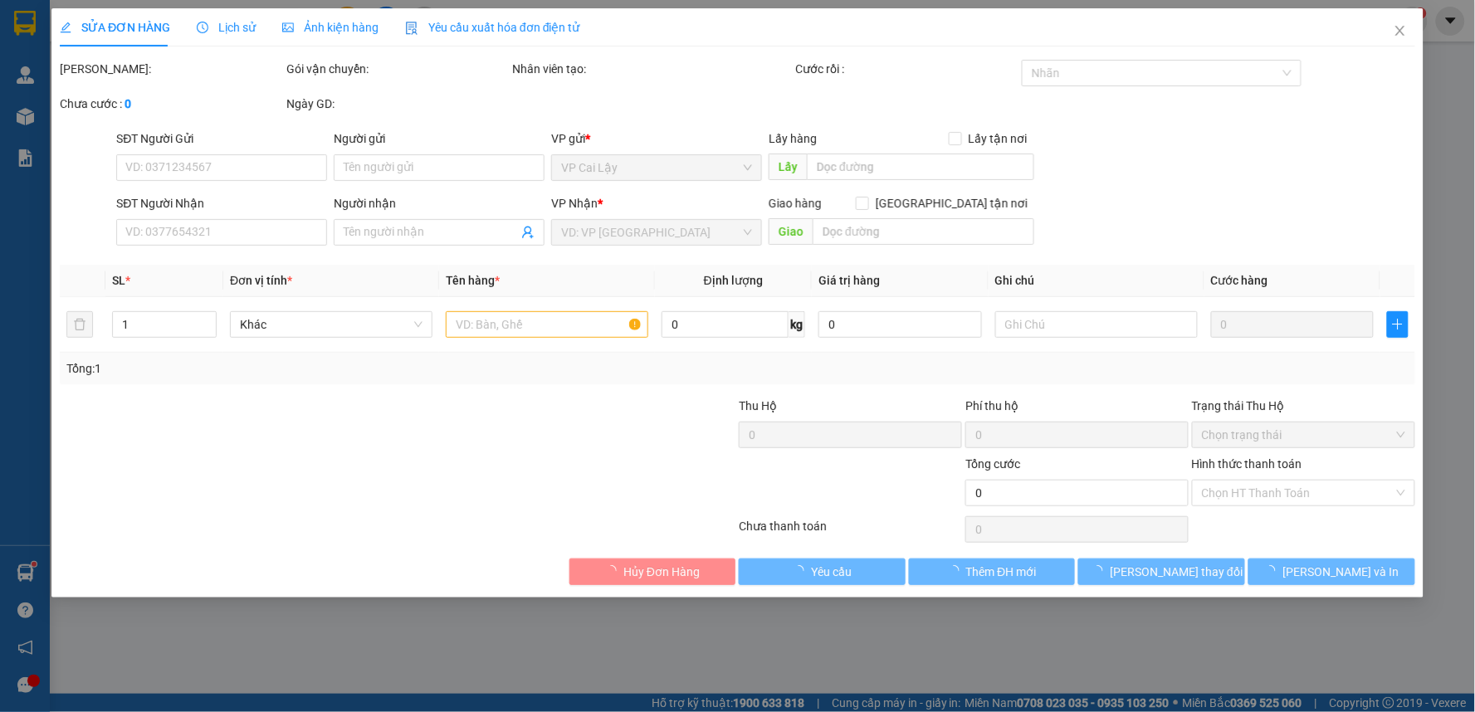
type input "0909003898"
type input "TRUNG"
type input "60.000"
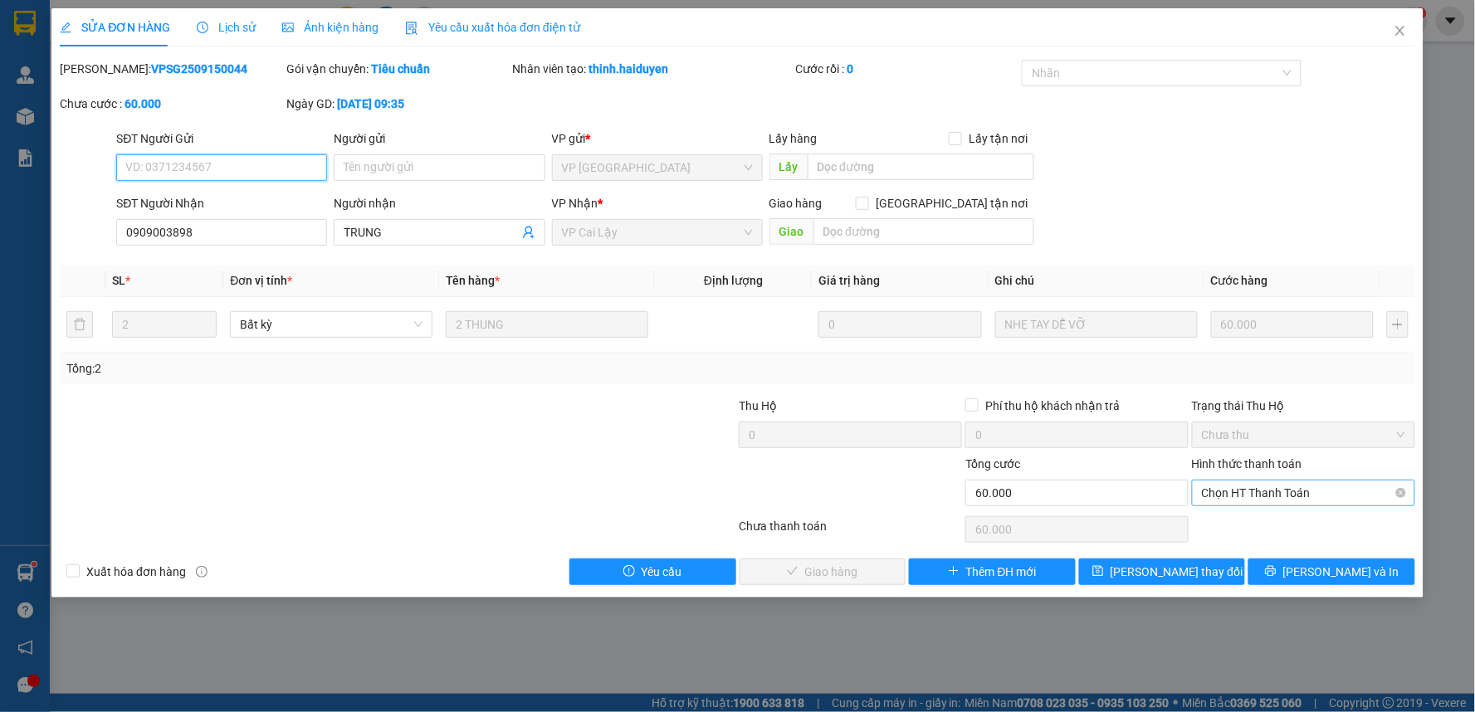
click at [1253, 498] on span "Chọn HT Thanh Toán" at bounding box center [1303, 493] width 203 height 25
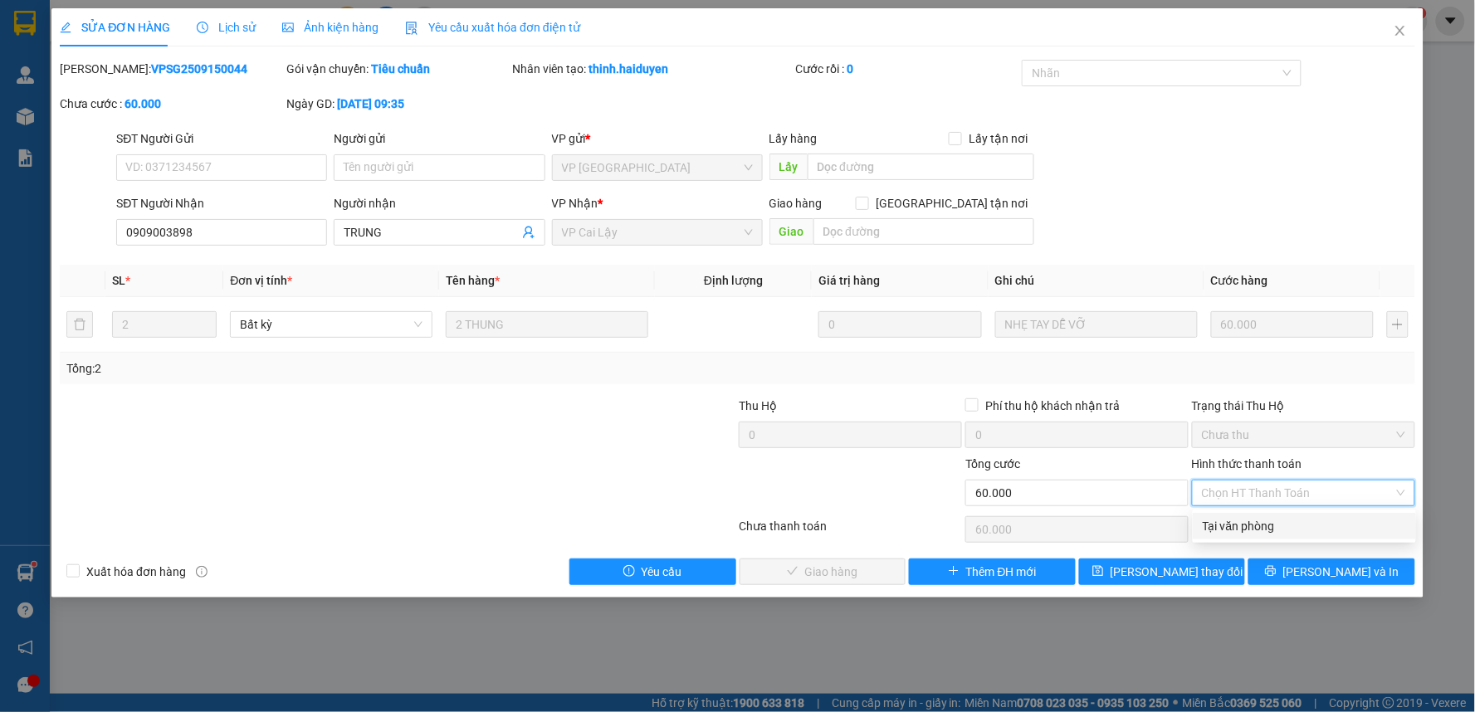
click at [1249, 523] on div "Tại văn phòng" at bounding box center [1304, 526] width 203 height 18
type input "0"
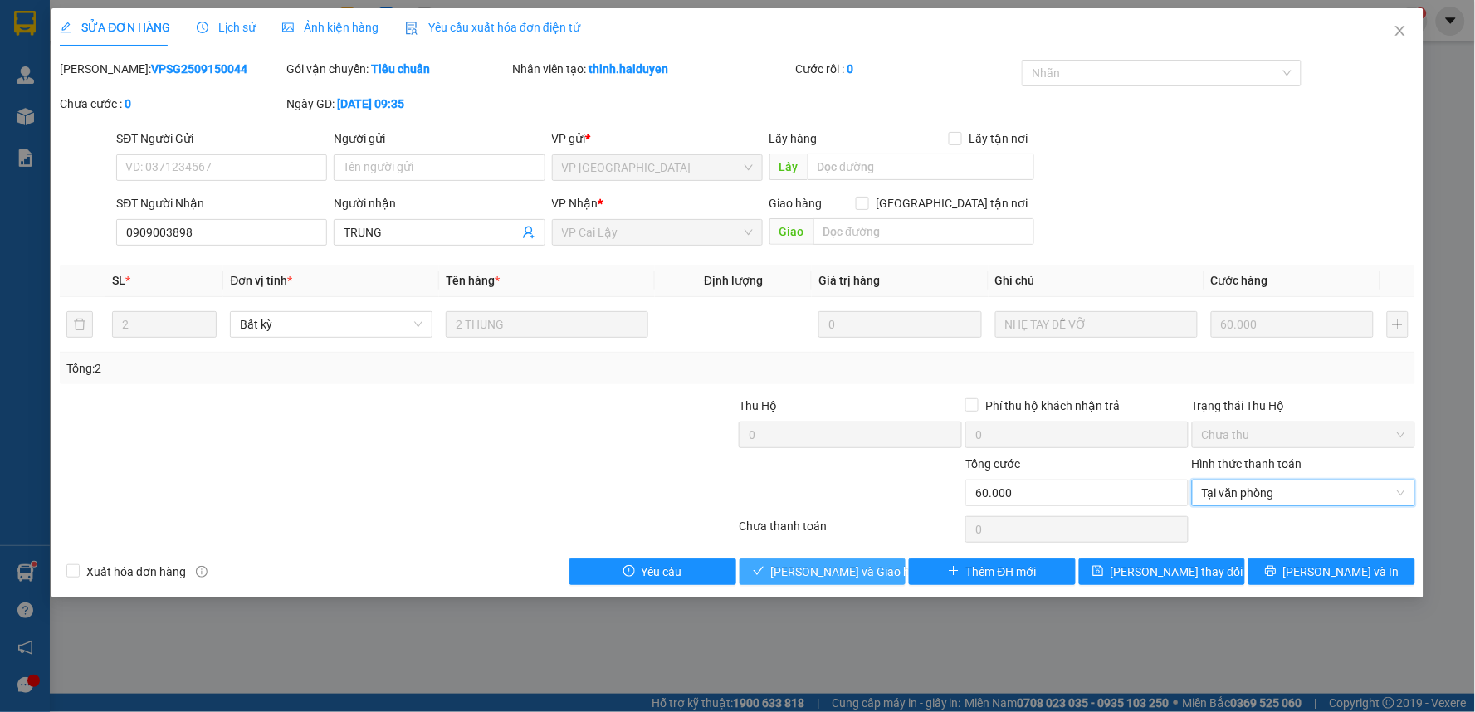
click at [827, 573] on span "[PERSON_NAME] và Giao hàng" at bounding box center [850, 572] width 159 height 18
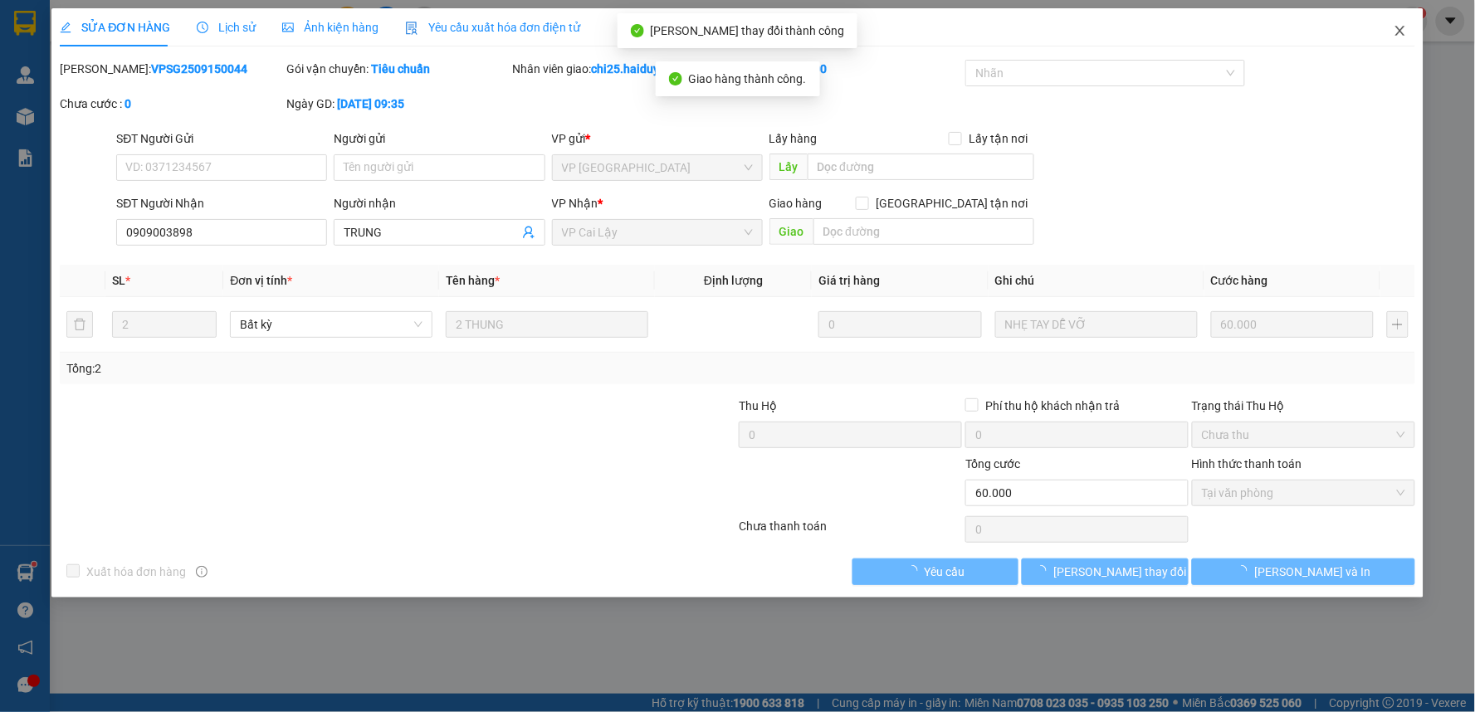
click at [1401, 32] on icon "close" at bounding box center [1399, 30] width 13 height 13
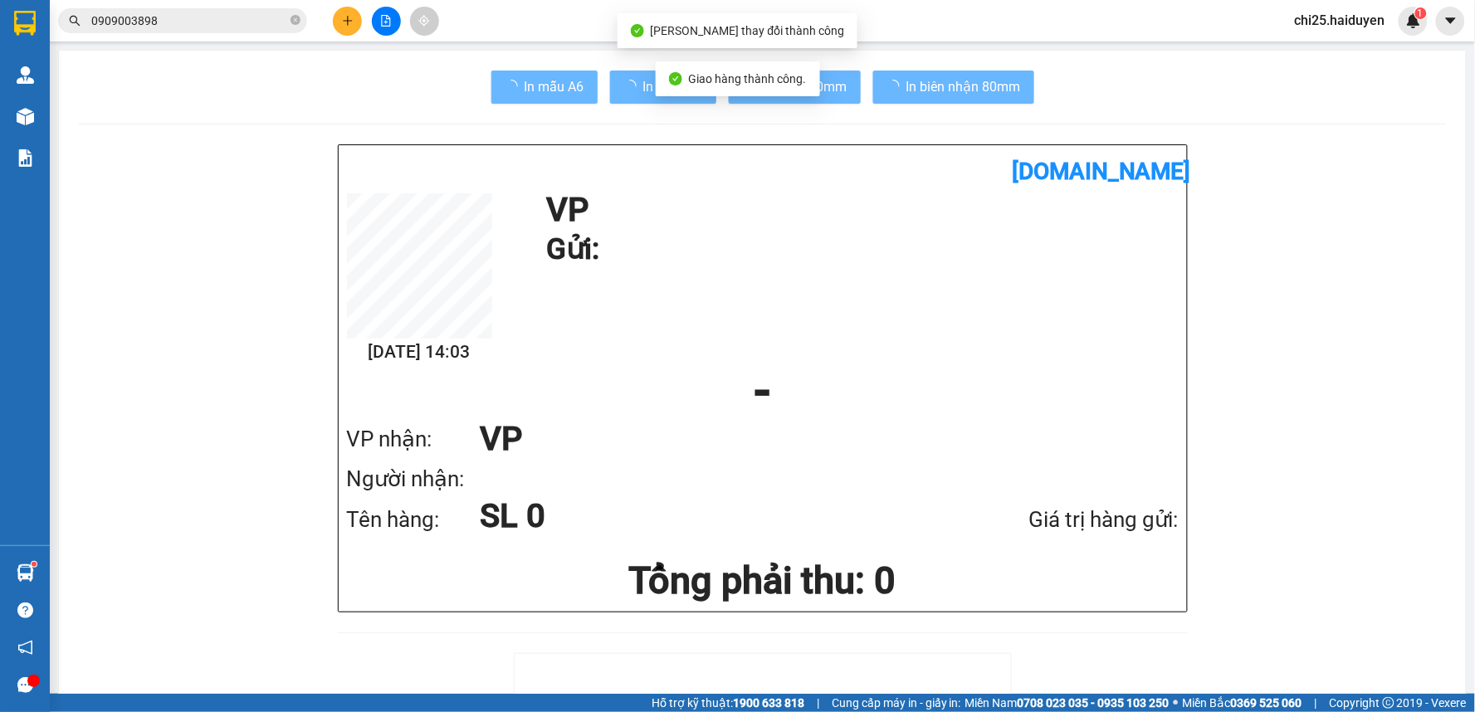
click at [1399, 32] on div "chi25.haiduyen 1" at bounding box center [1354, 21] width 146 height 29
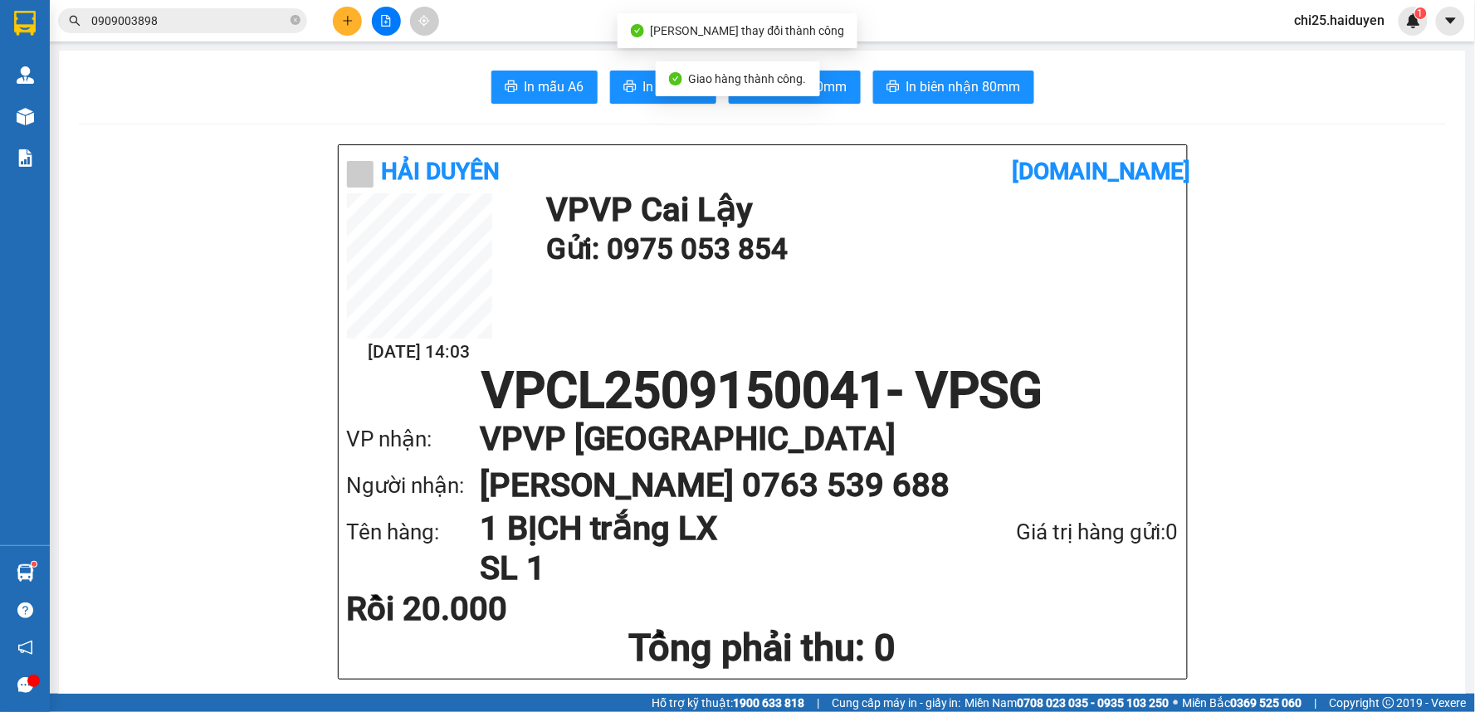
drag, startPoint x: 1292, startPoint y: 111, endPoint x: 1301, endPoint y: 106, distance: 10.4
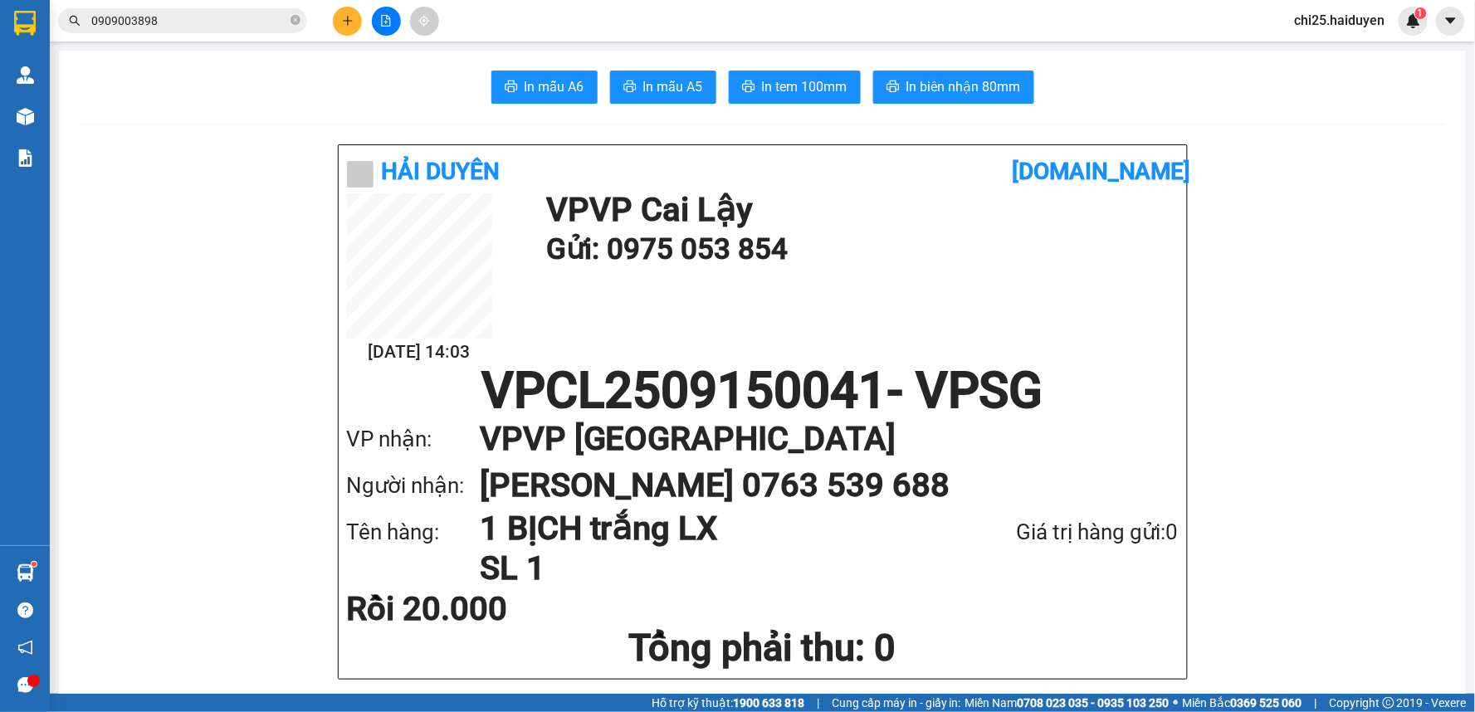
click at [267, 17] on input "0909003898" at bounding box center [189, 21] width 196 height 18
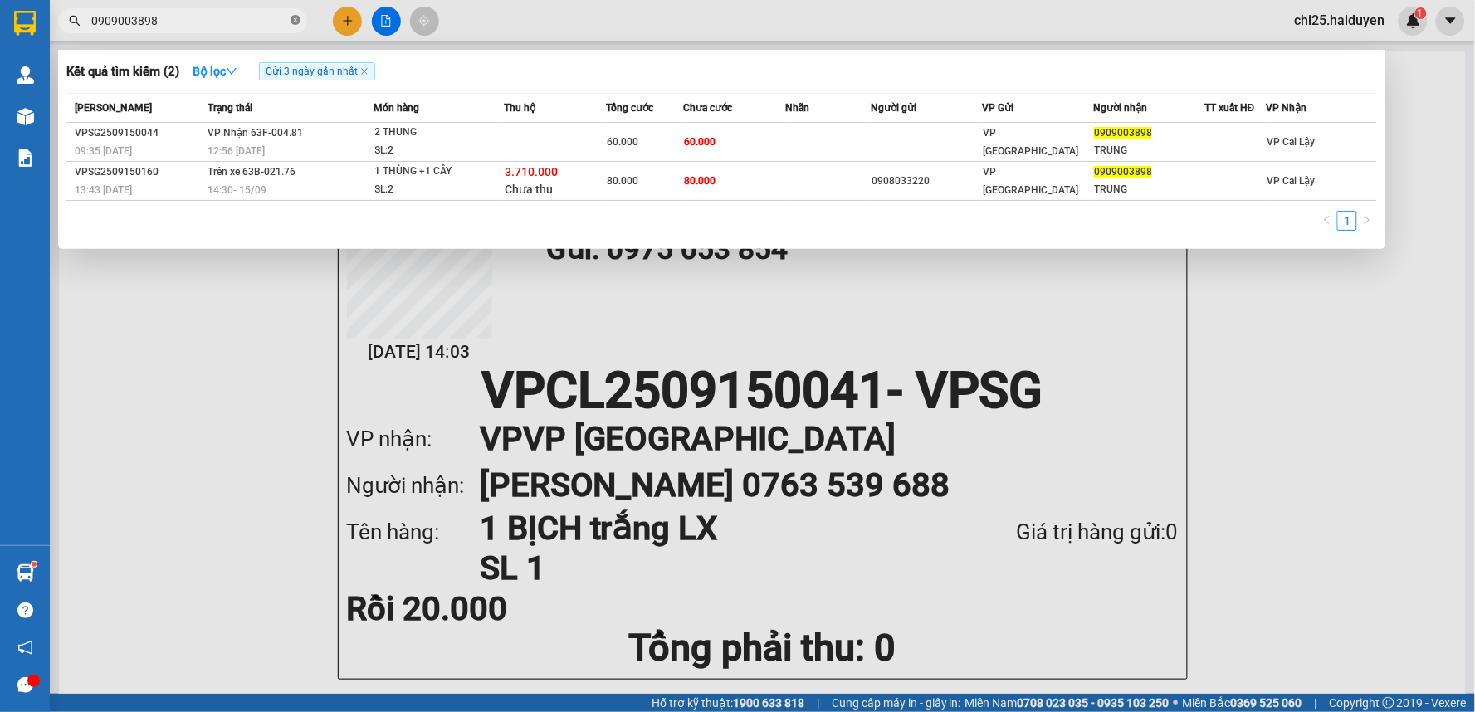
click at [297, 22] on icon "close-circle" at bounding box center [295, 20] width 10 height 10
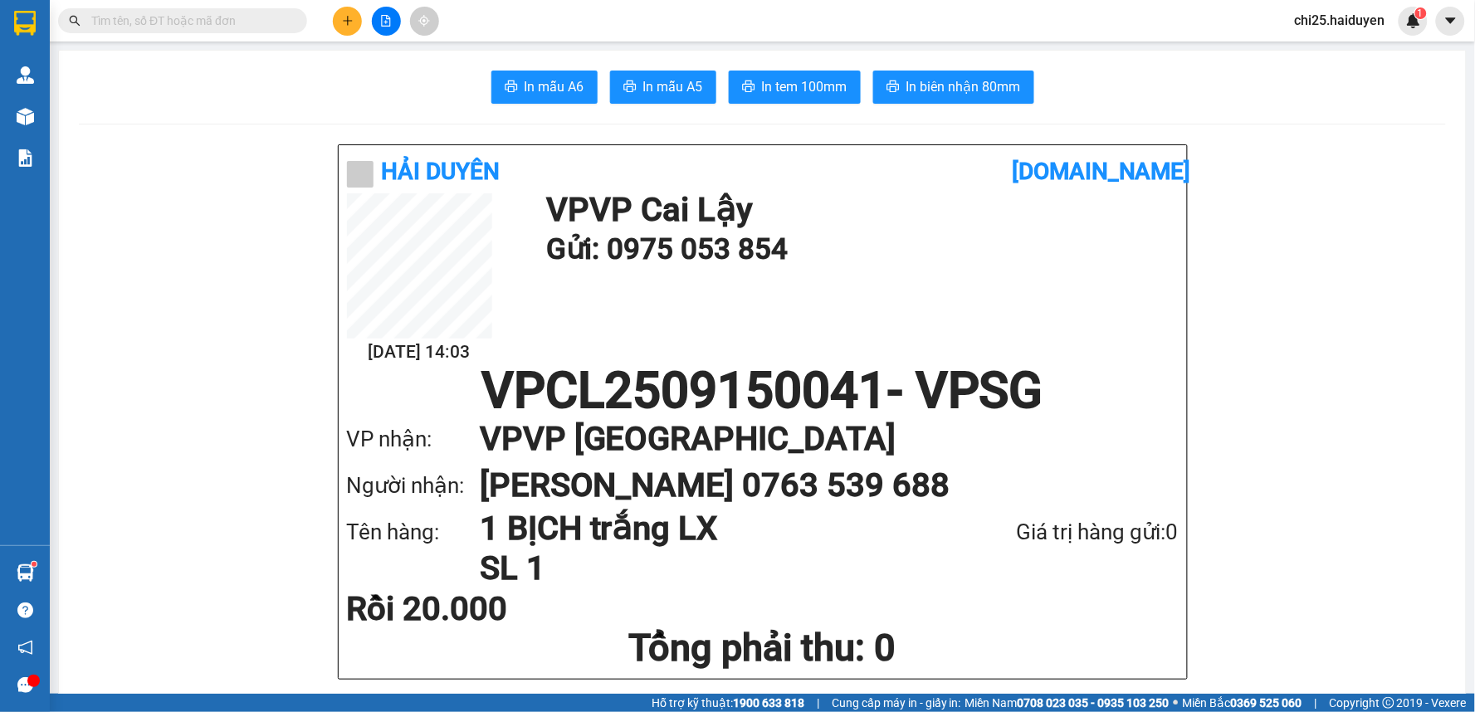
click at [250, 21] on input "text" at bounding box center [189, 21] width 196 height 18
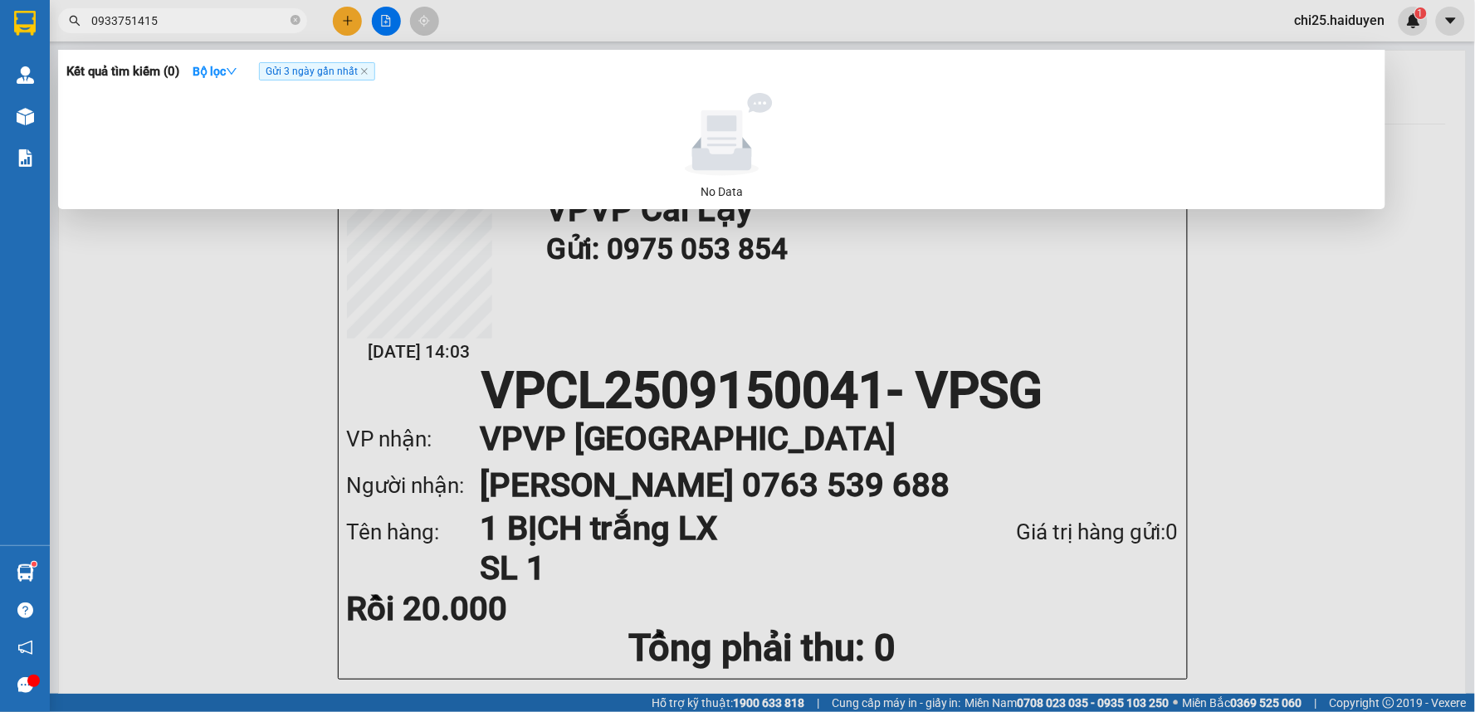
click at [371, 72] on span "Gửi 3 ngày gần nhất" at bounding box center [317, 71] width 116 height 18
click at [368, 75] on icon "close" at bounding box center [364, 71] width 8 height 8
click at [207, 19] on input "0933751415" at bounding box center [189, 21] width 196 height 18
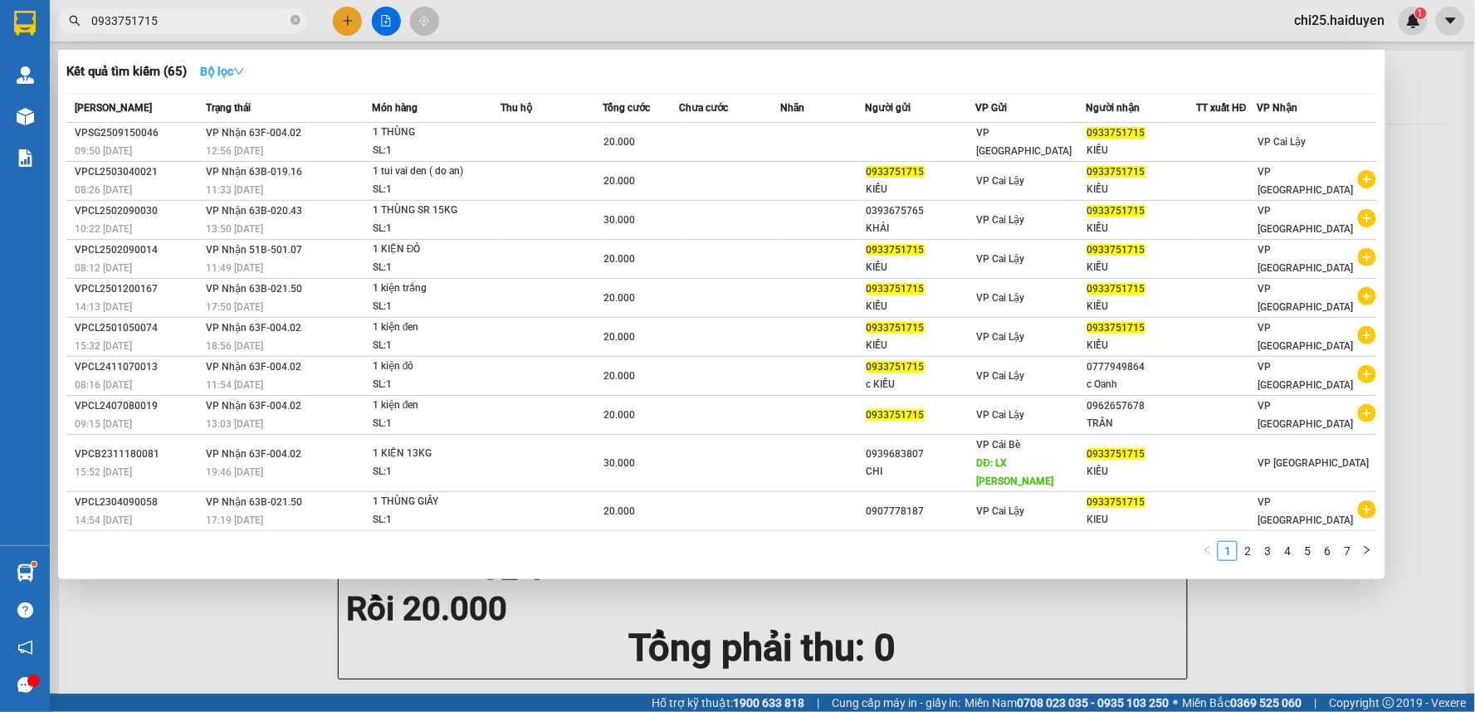
type input "0933751715"
click at [229, 70] on strong "Bộ lọc" at bounding box center [222, 71] width 45 height 13
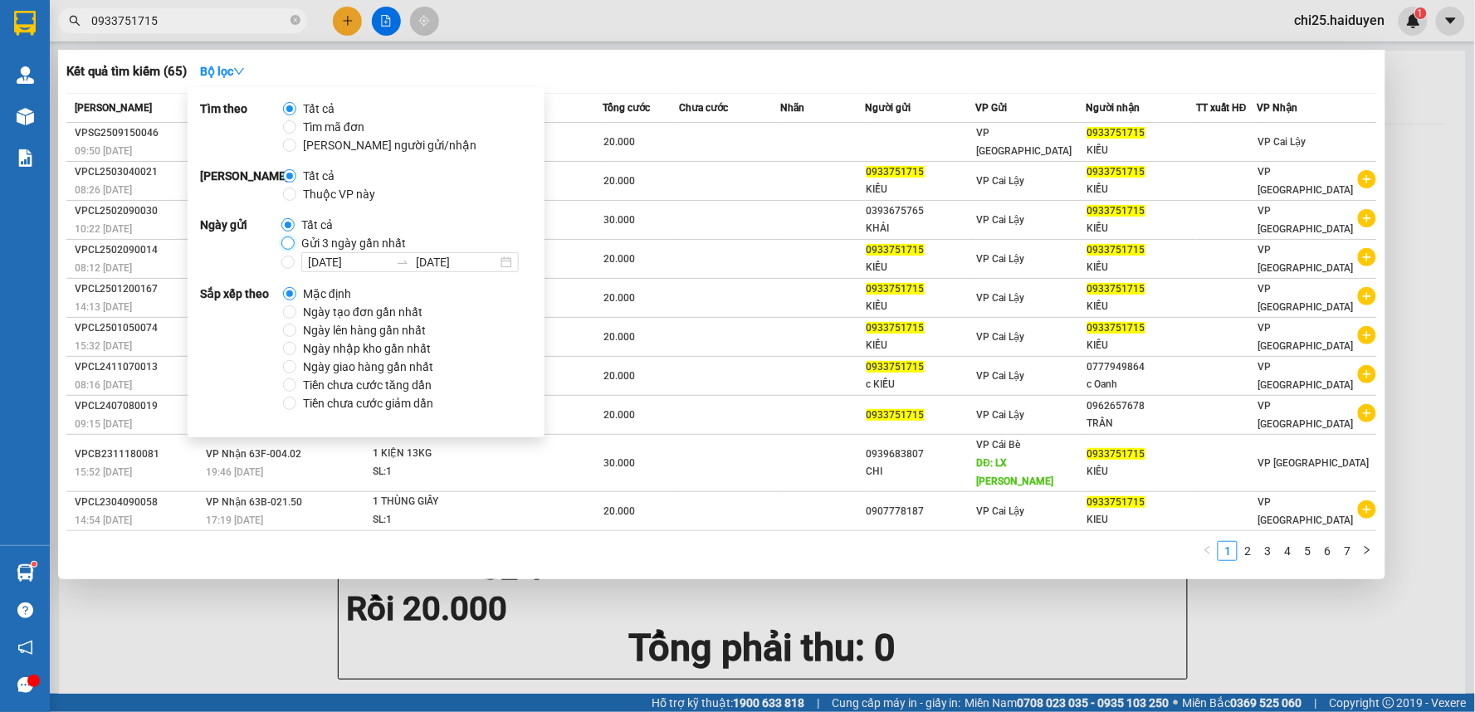
click at [281, 244] on input "Gửi 3 ngày gần nhất" at bounding box center [287, 243] width 13 height 13
radio input "true"
radio input "false"
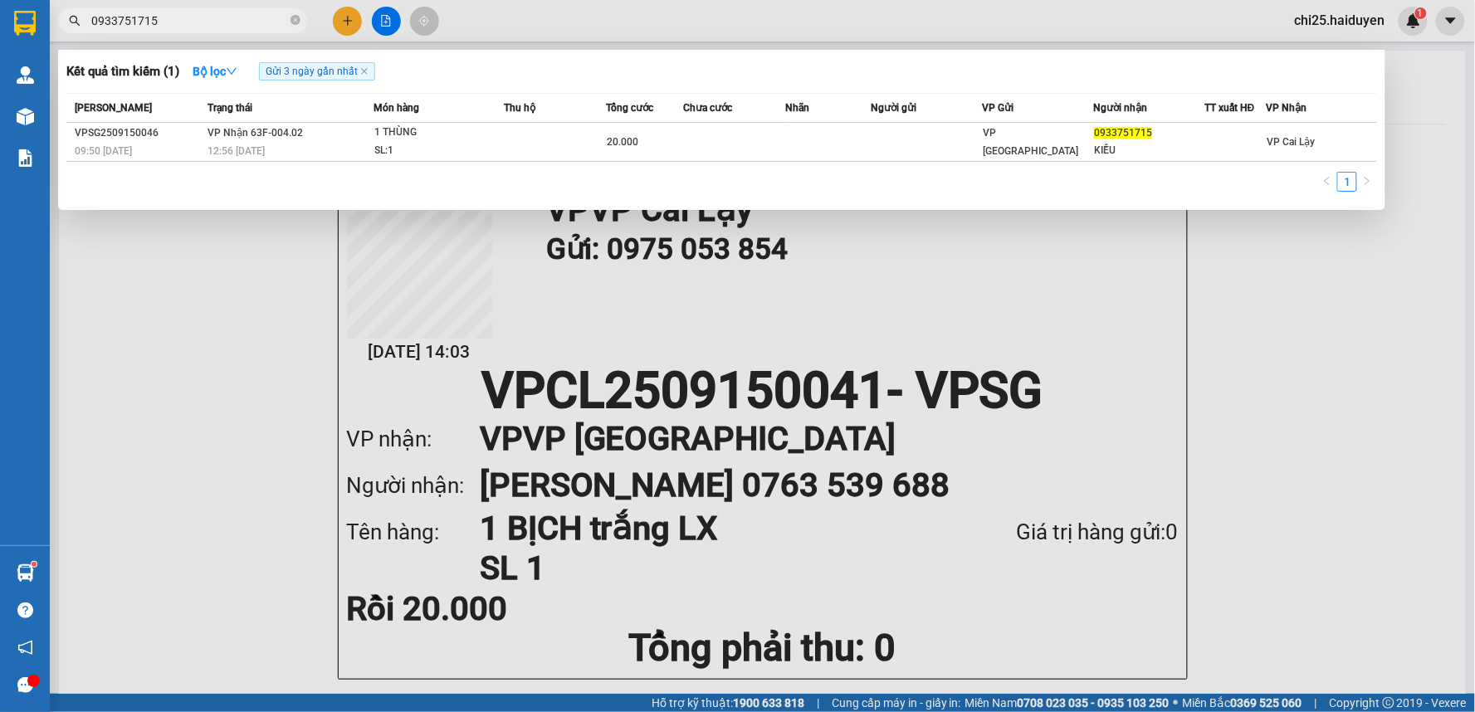
click at [727, 75] on div "Kết quả tìm kiếm ( 1 ) Bộ lọc Gửi 3 ngày gần nhất" at bounding box center [721, 71] width 1310 height 27
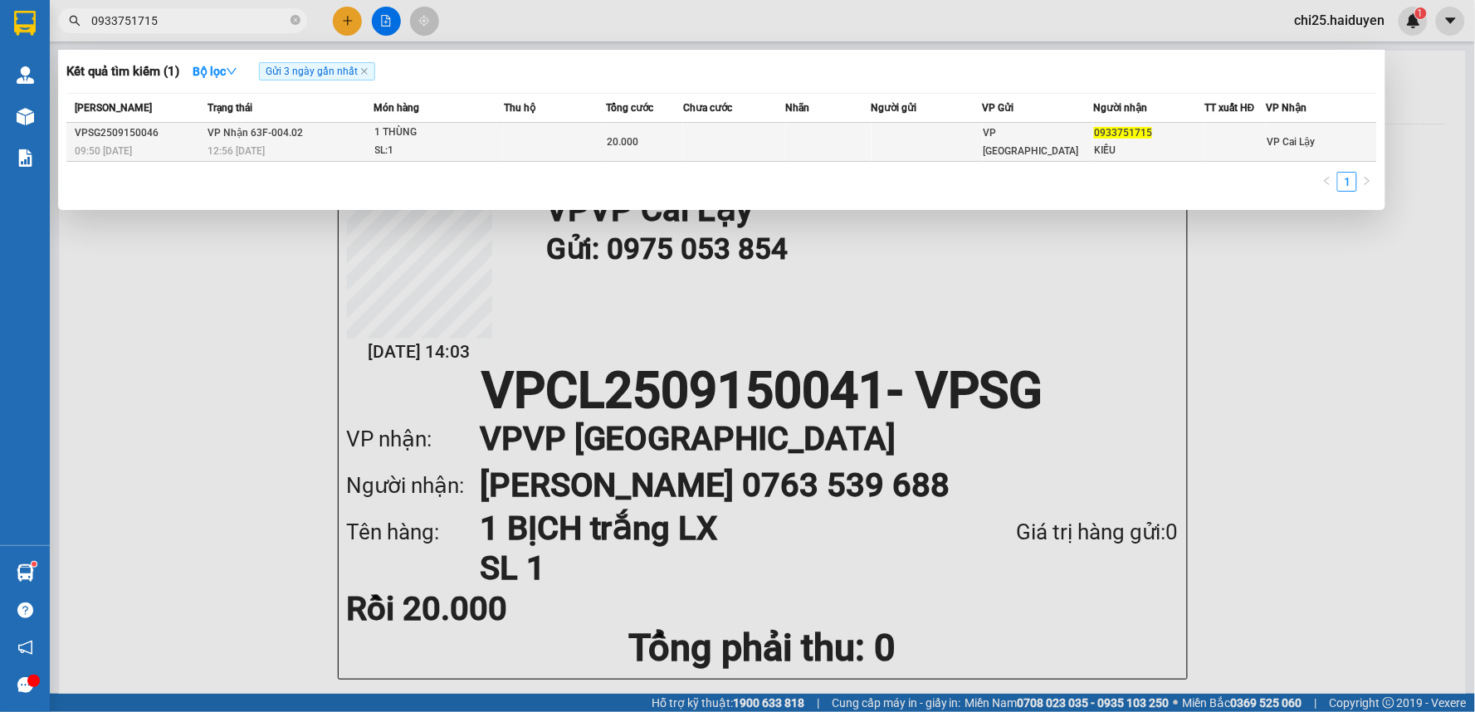
click at [844, 134] on td at bounding box center [828, 142] width 85 height 39
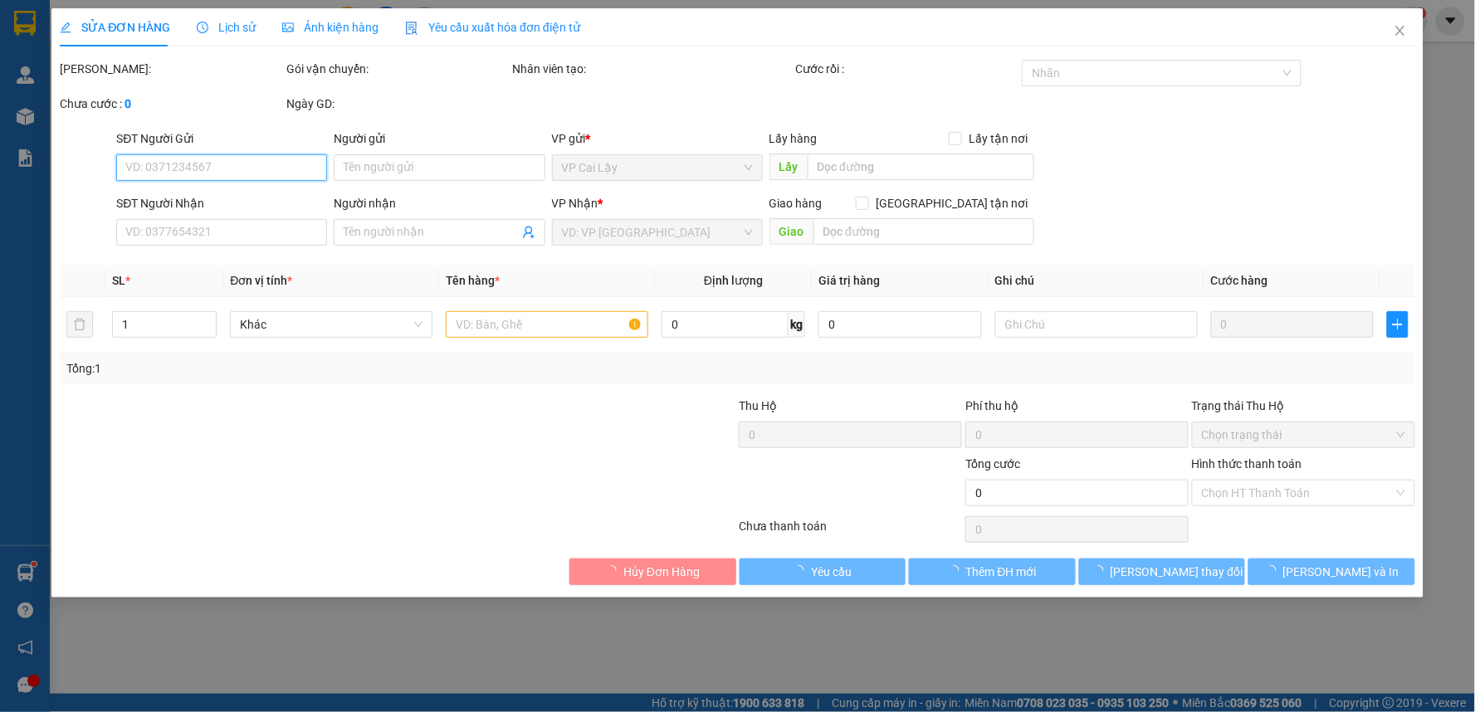
type input "0933751715"
type input "KIỀU"
type input "20.000"
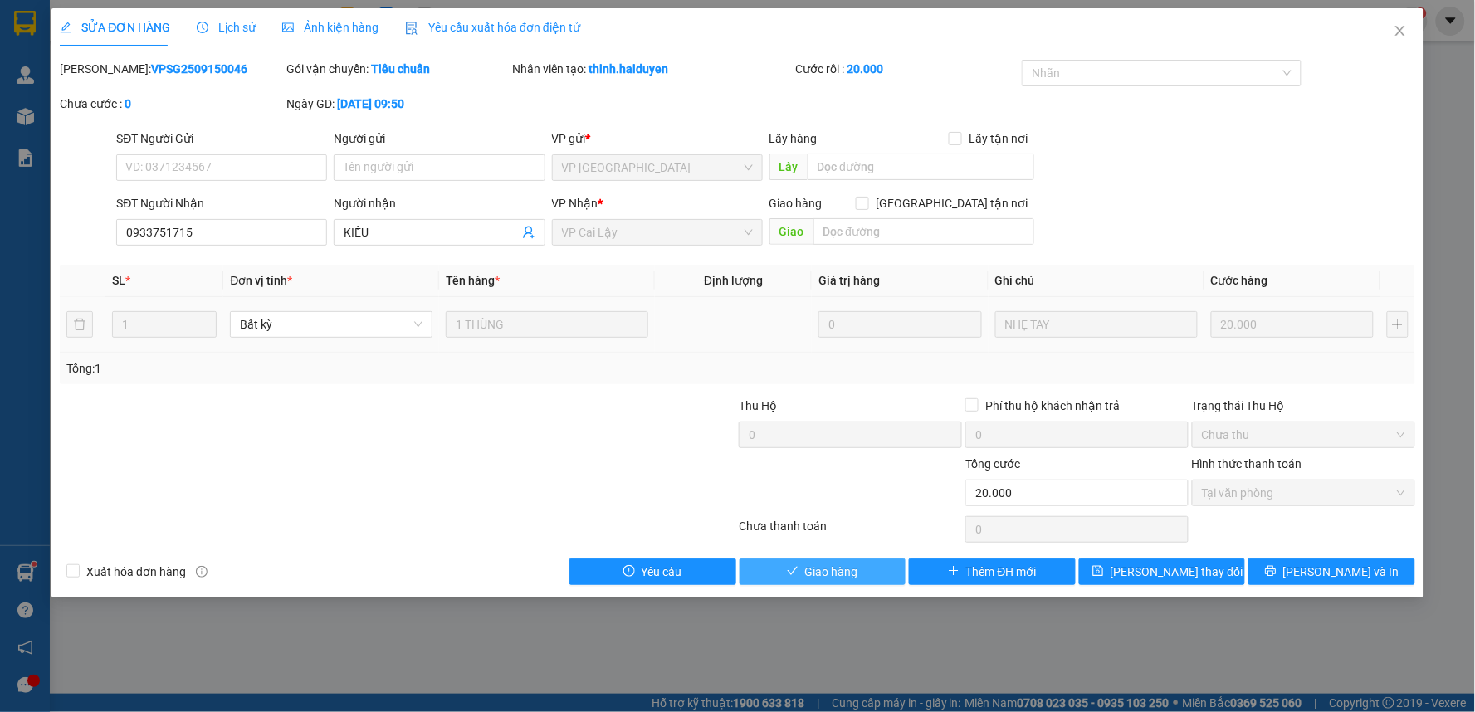
click at [851, 570] on span "Giao hàng" at bounding box center [831, 572] width 53 height 18
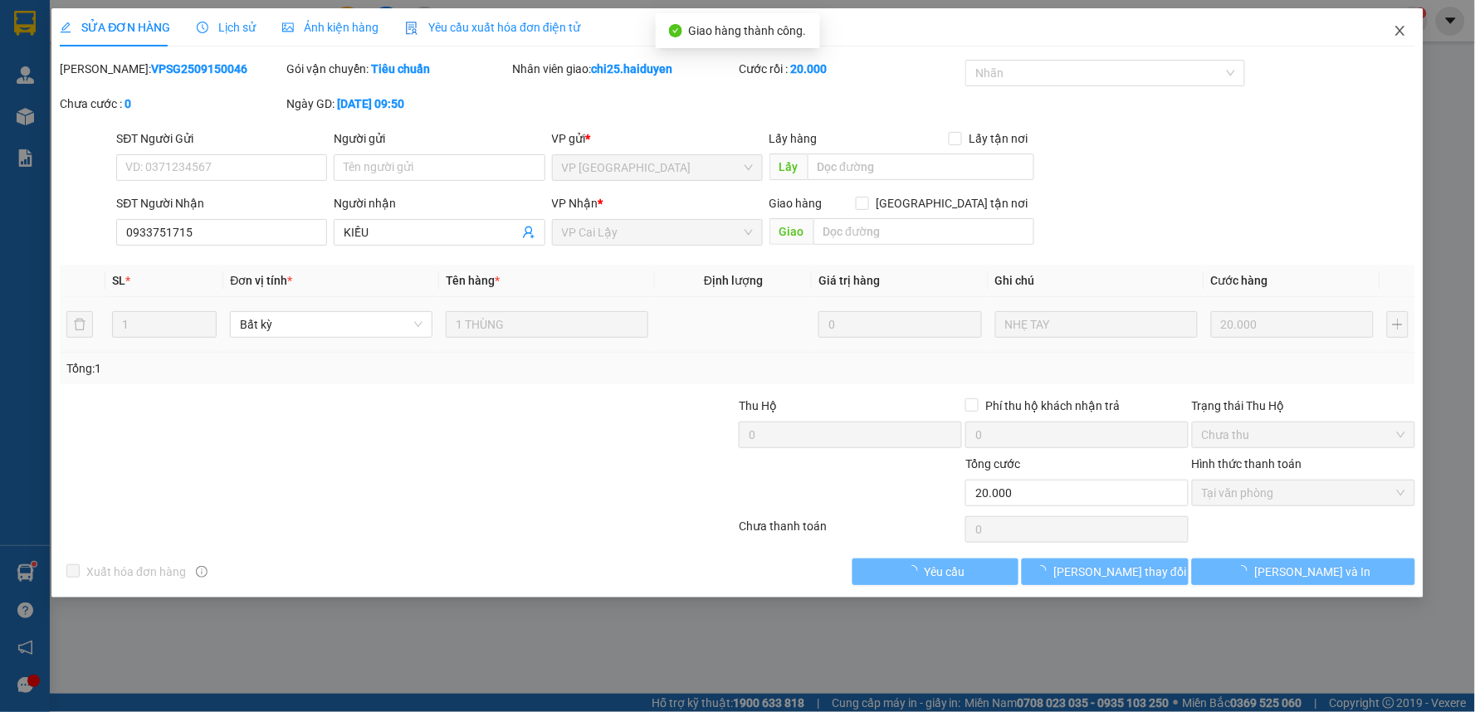
click at [1401, 31] on icon "close" at bounding box center [1399, 31] width 9 height 10
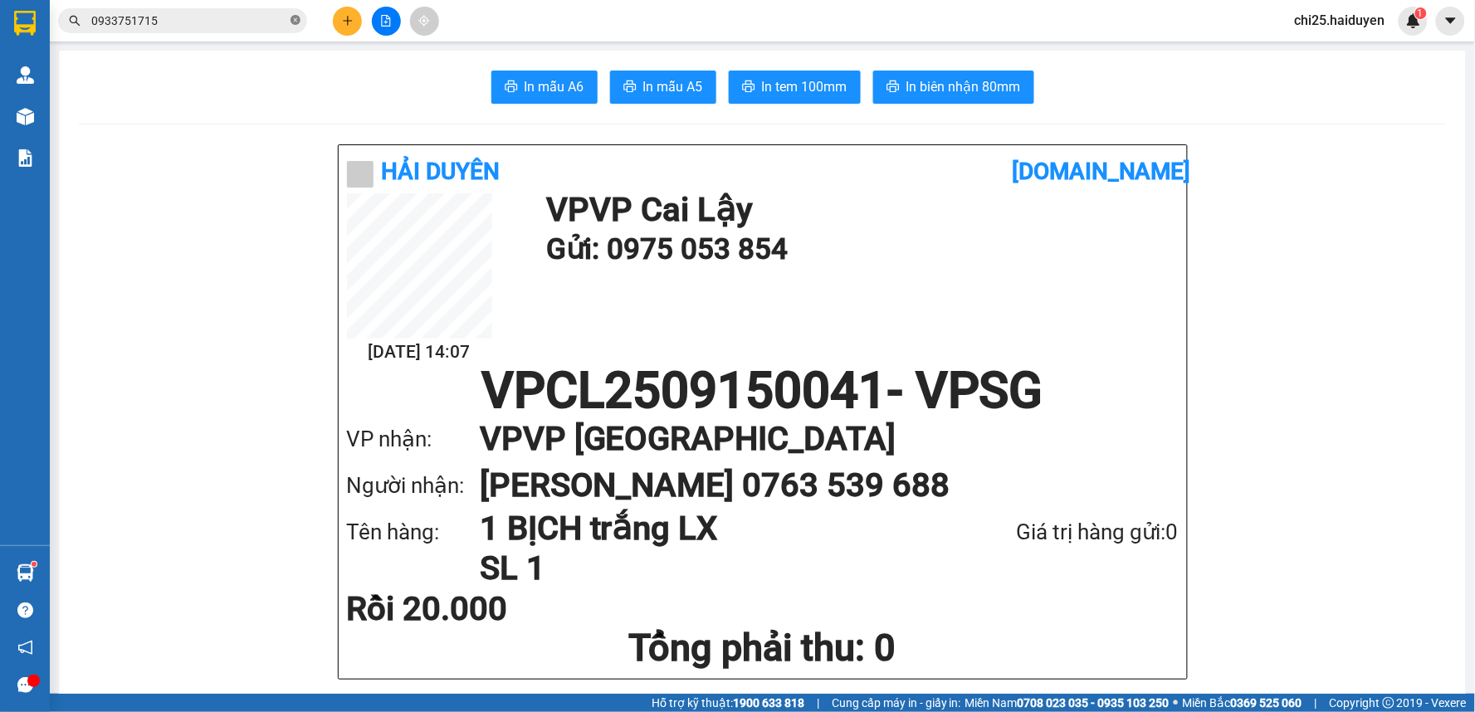
click at [295, 22] on icon "close-circle" at bounding box center [295, 20] width 10 height 10
click at [295, 22] on span at bounding box center [295, 21] width 10 height 18
click at [239, 34] on div "Kết quả tìm kiếm ( 1 ) Bộ lọc Gửi 3 ngày gần nhất Mã ĐH Trạng thái Món hàng Thu…" at bounding box center [162, 21] width 324 height 29
click at [239, 22] on input "text" at bounding box center [189, 21] width 196 height 18
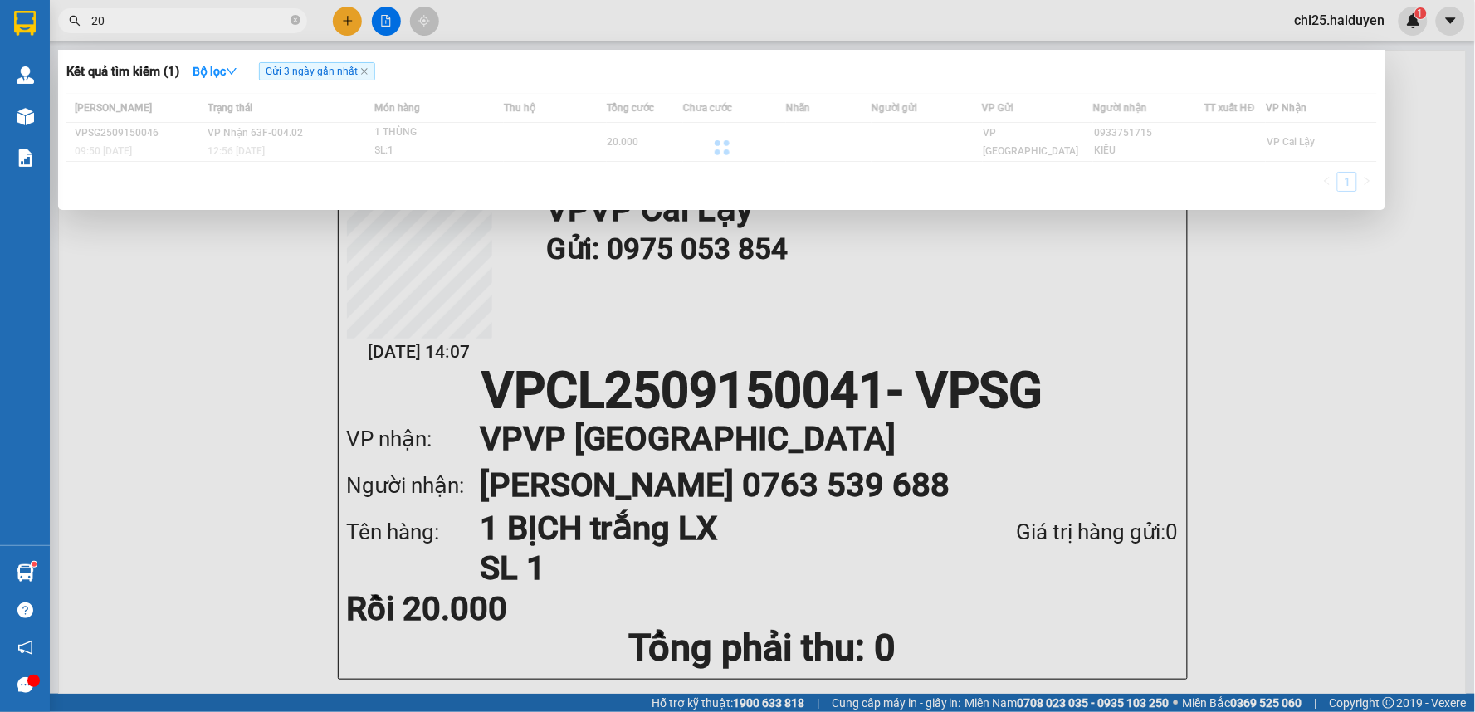
type input "2"
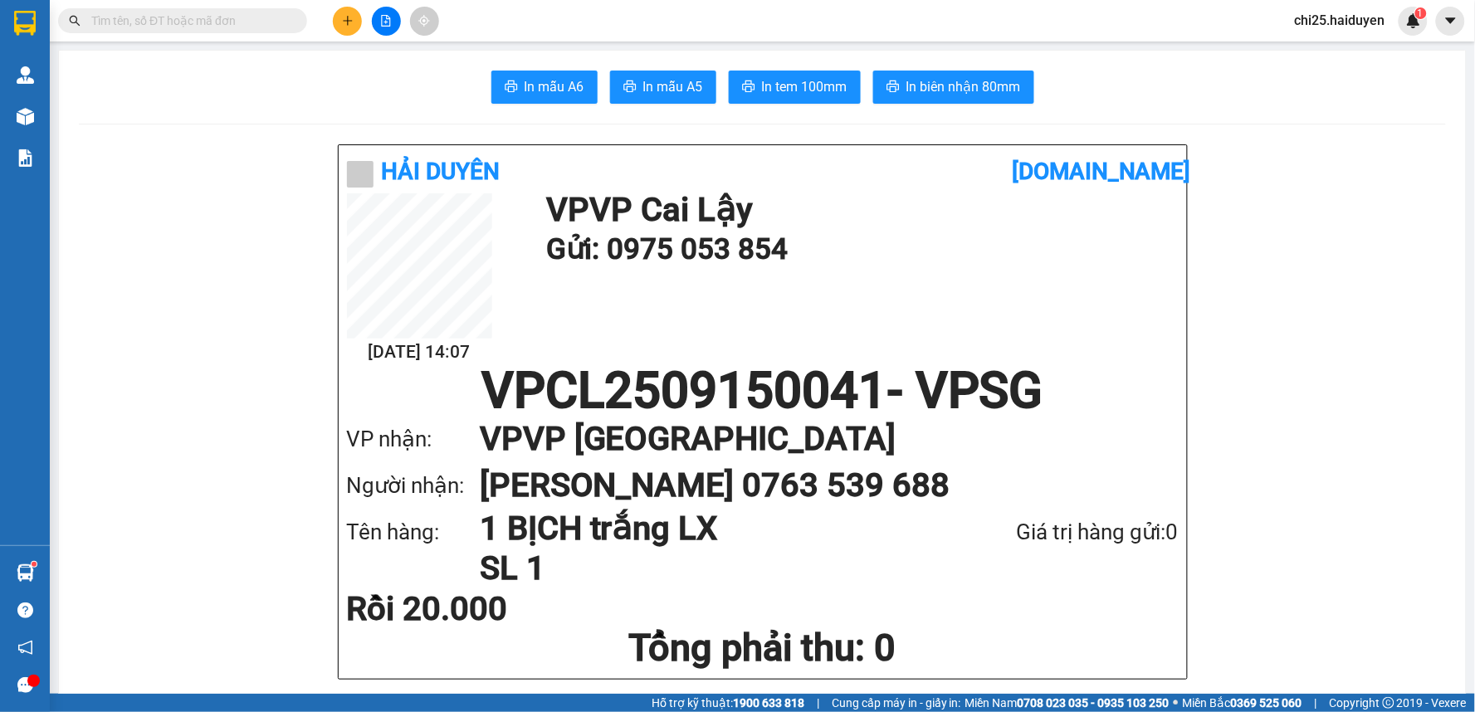
click at [251, 10] on span at bounding box center [182, 20] width 249 height 25
click at [266, 21] on input "text" at bounding box center [189, 21] width 196 height 18
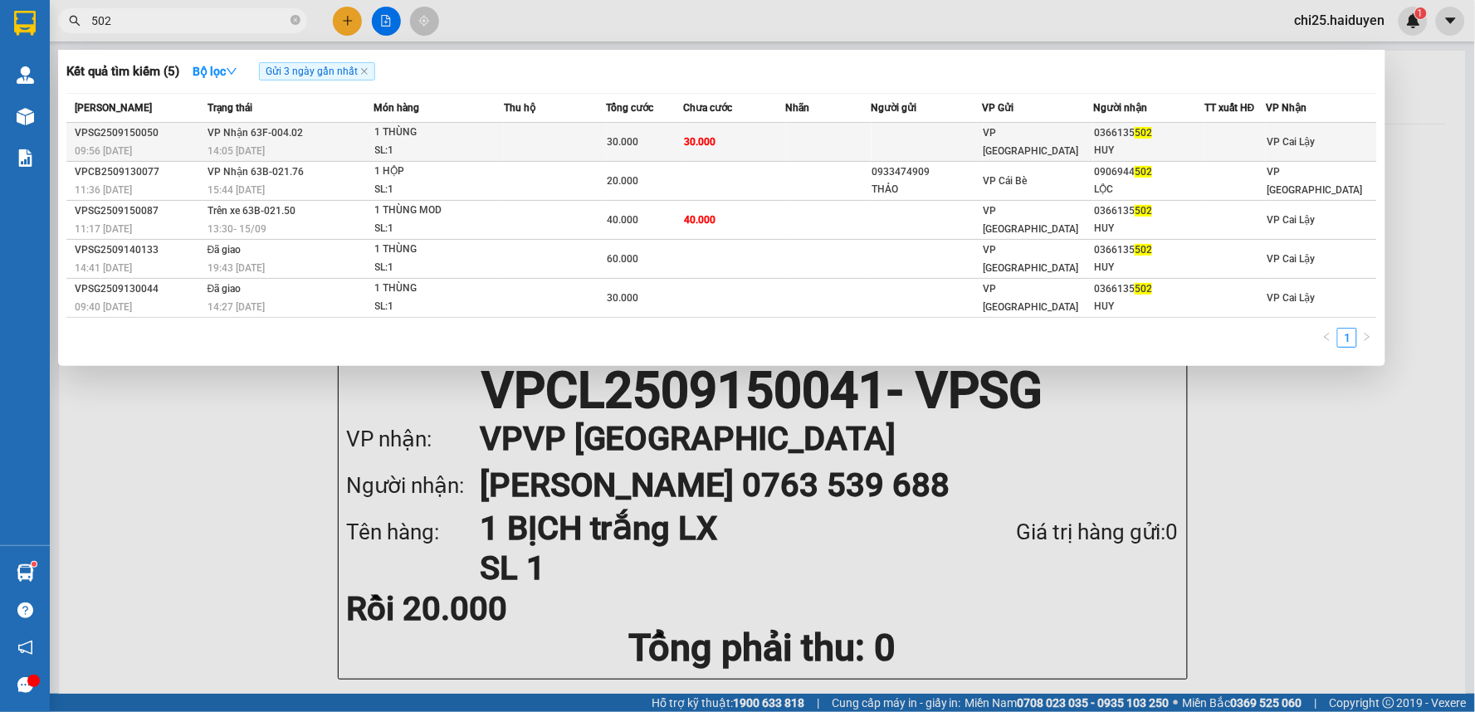
type input "502"
click at [1013, 136] on span "VP [GEOGRAPHIC_DATA]" at bounding box center [1030, 142] width 95 height 30
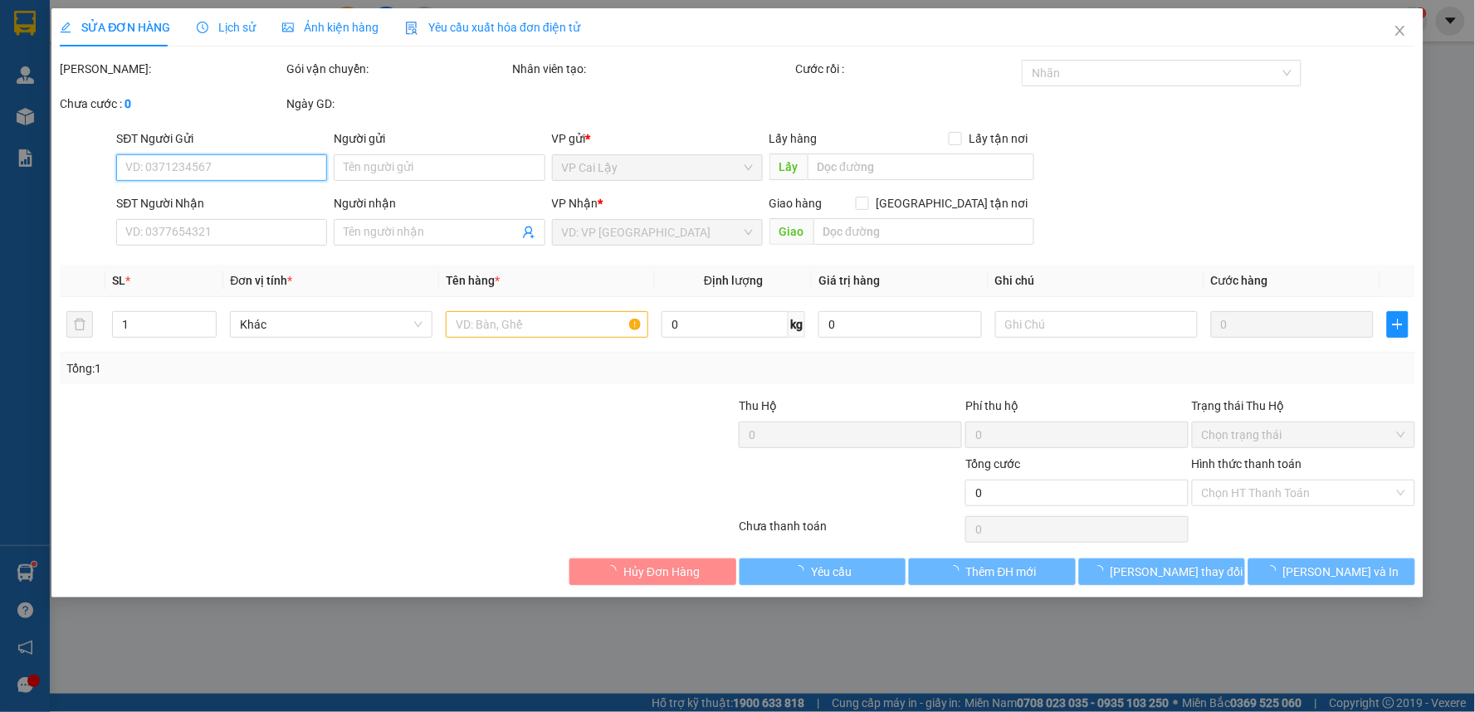
type input "0366135502"
type input "HUY"
type input "30.000"
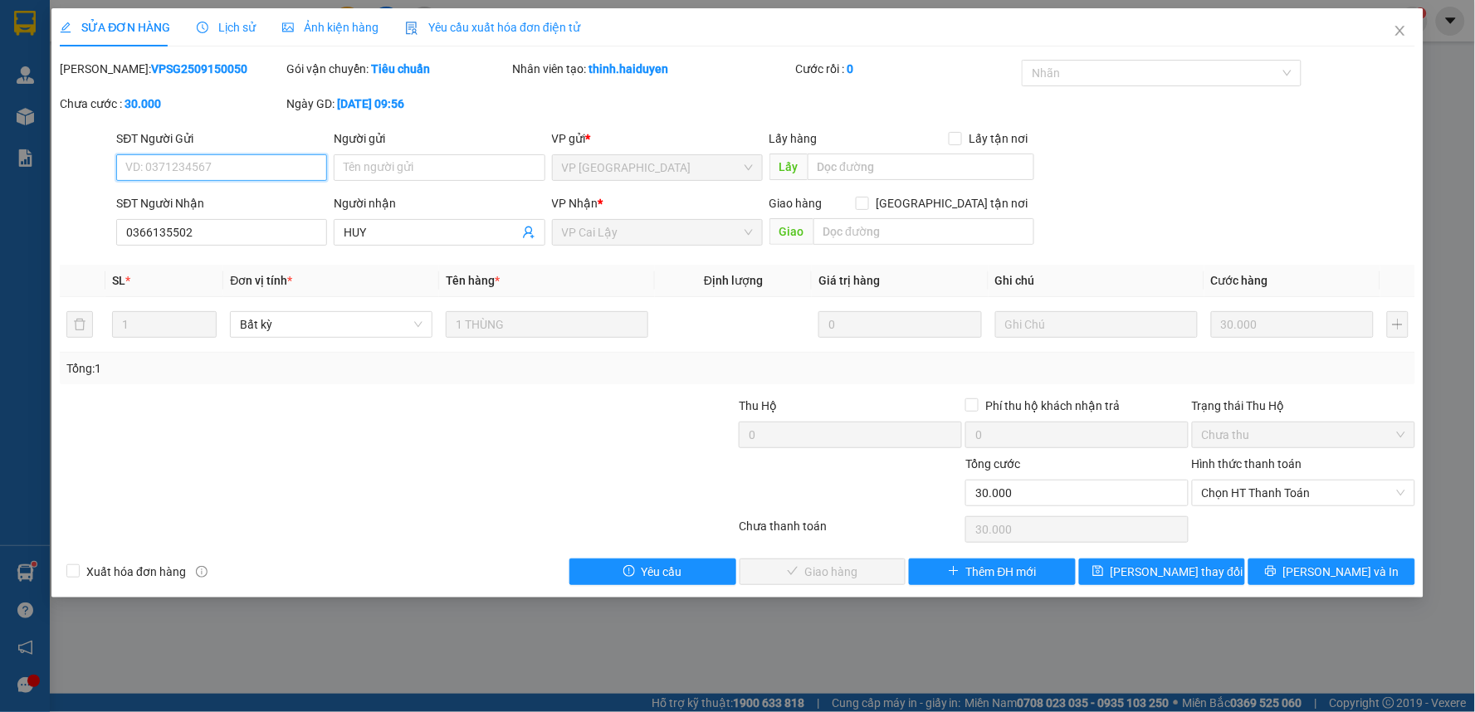
drag, startPoint x: 1397, startPoint y: 524, endPoint x: 1291, endPoint y: 508, distance: 106.7
click at [1292, 495] on span "Chọn HT Thanh Toán" at bounding box center [1303, 493] width 203 height 25
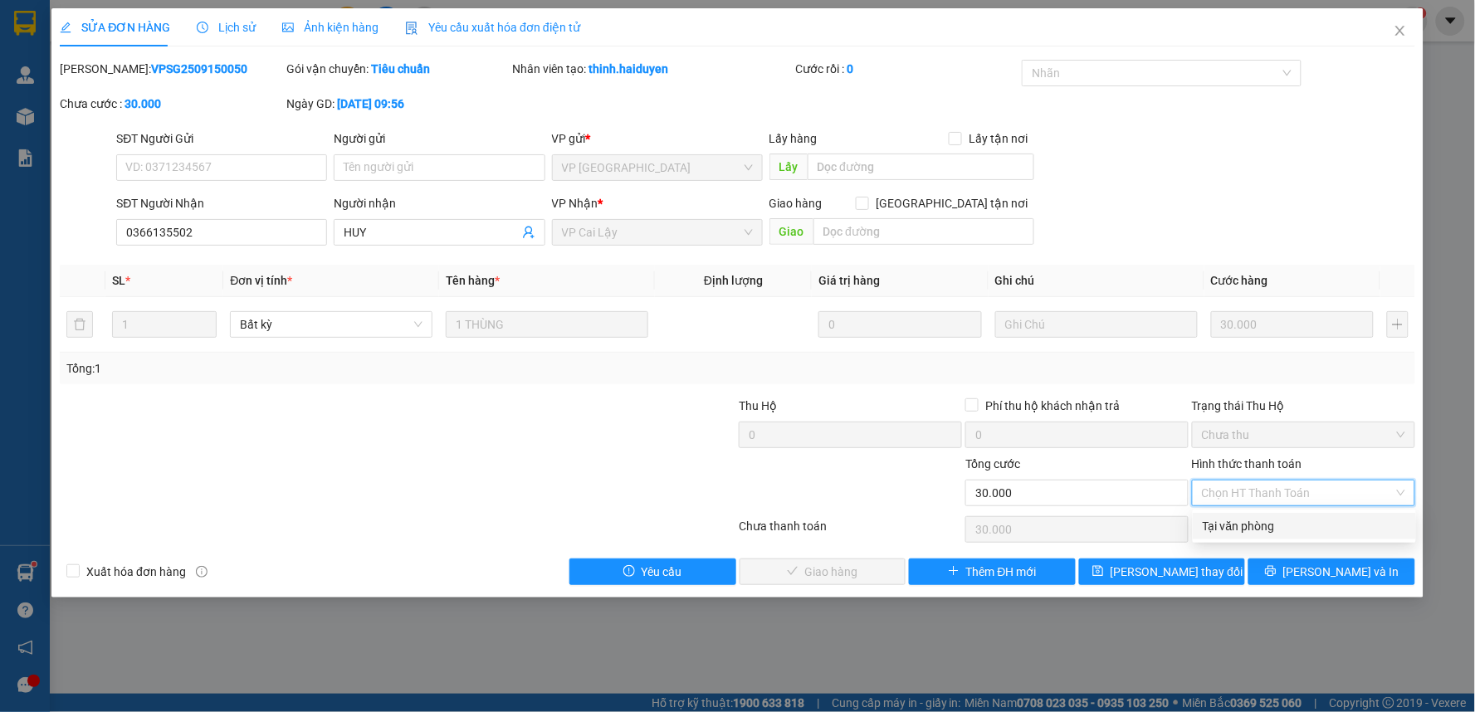
click at [1285, 528] on div "Tại văn phòng" at bounding box center [1304, 526] width 203 height 18
type input "0"
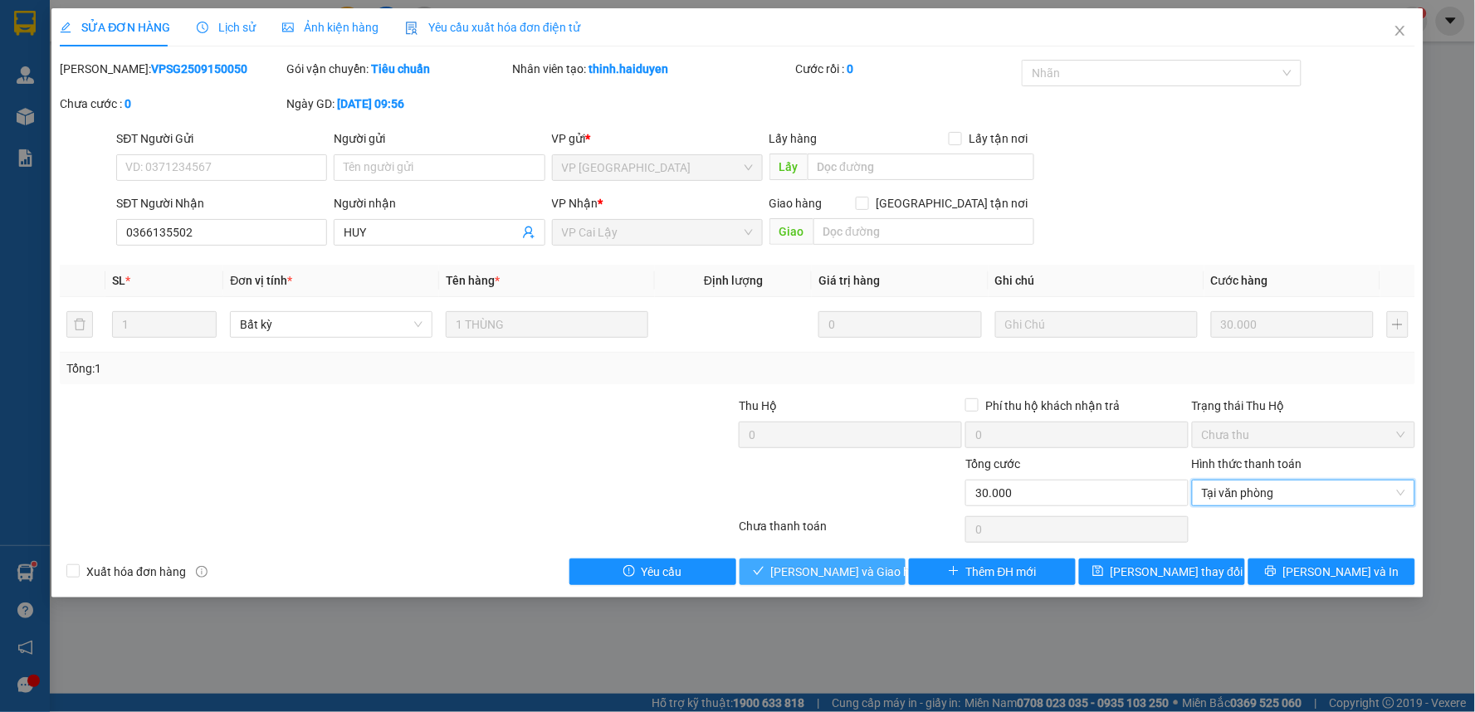
click at [844, 574] on span "[PERSON_NAME] và Giao hàng" at bounding box center [850, 572] width 159 height 18
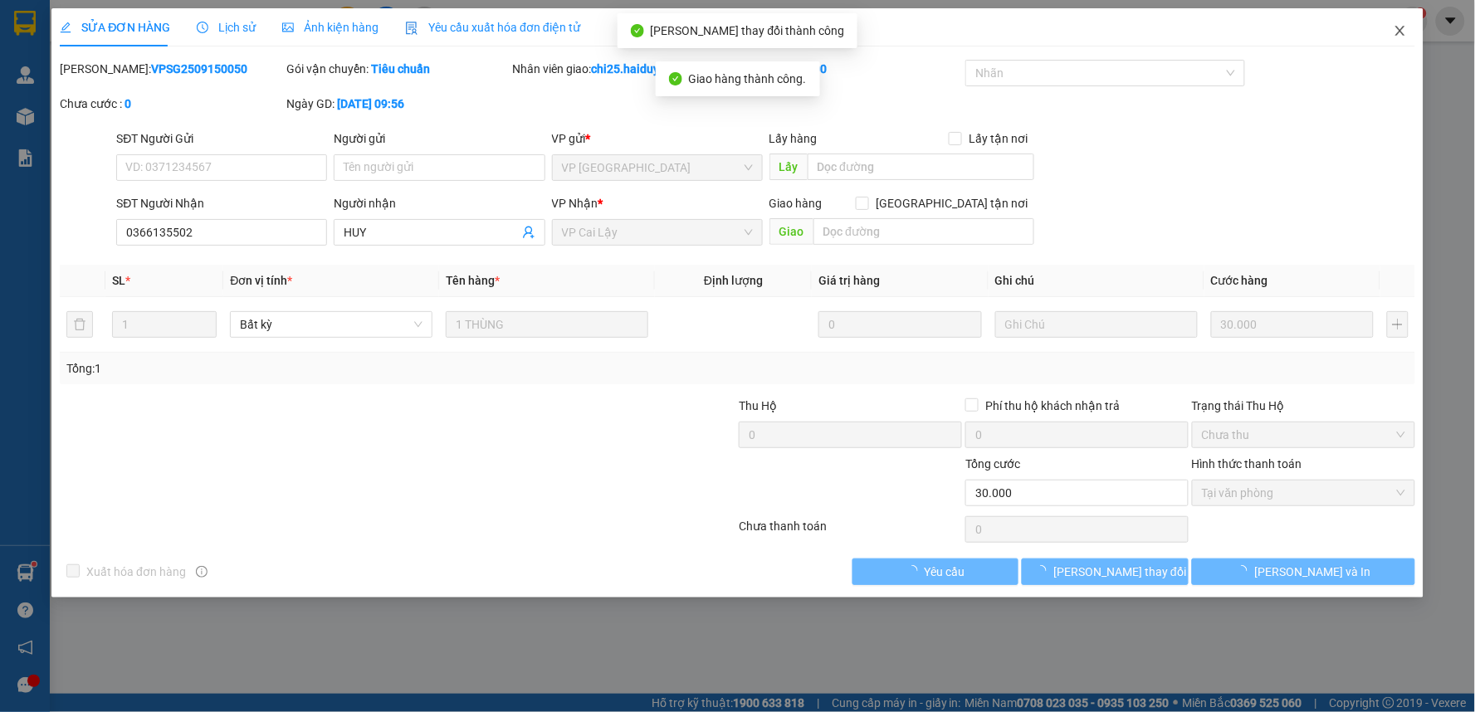
click at [1395, 29] on icon "close" at bounding box center [1399, 30] width 13 height 13
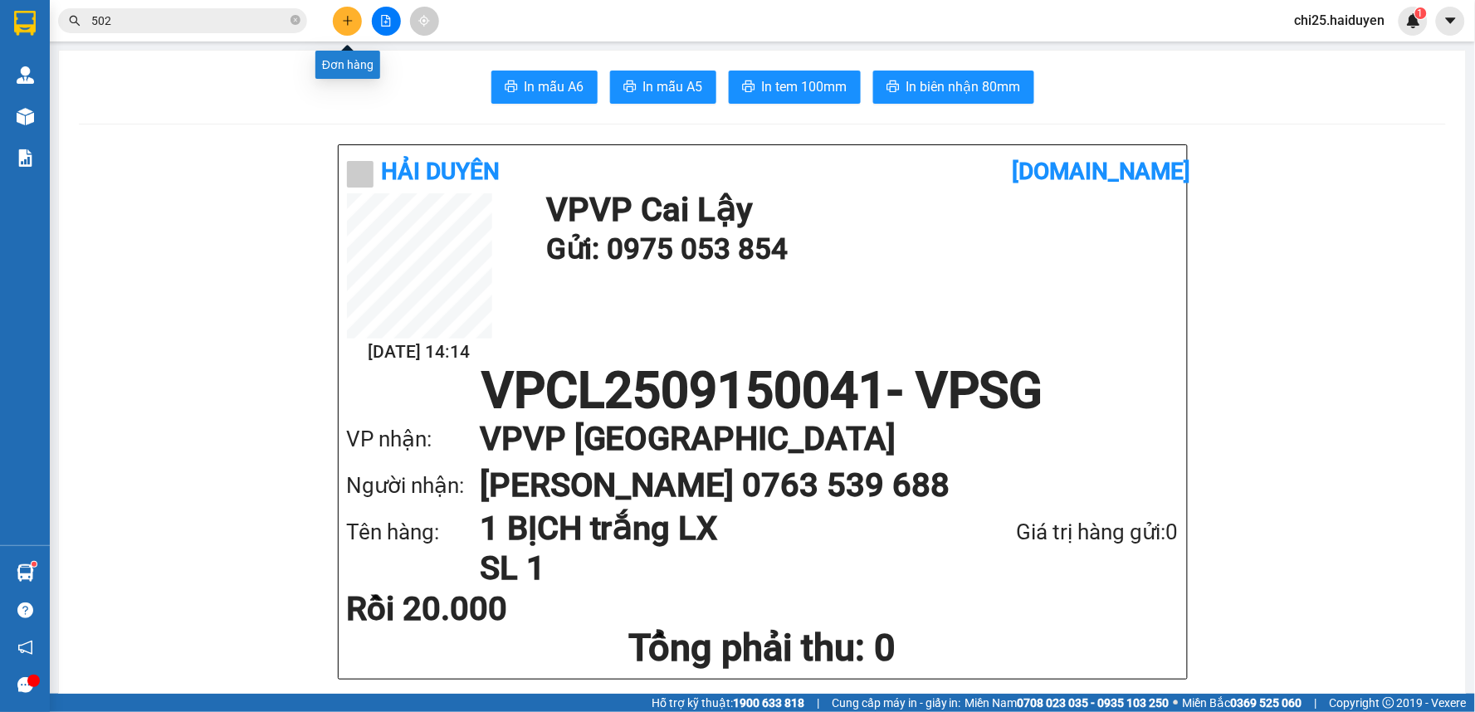
click at [343, 22] on icon "plus" at bounding box center [348, 21] width 12 height 12
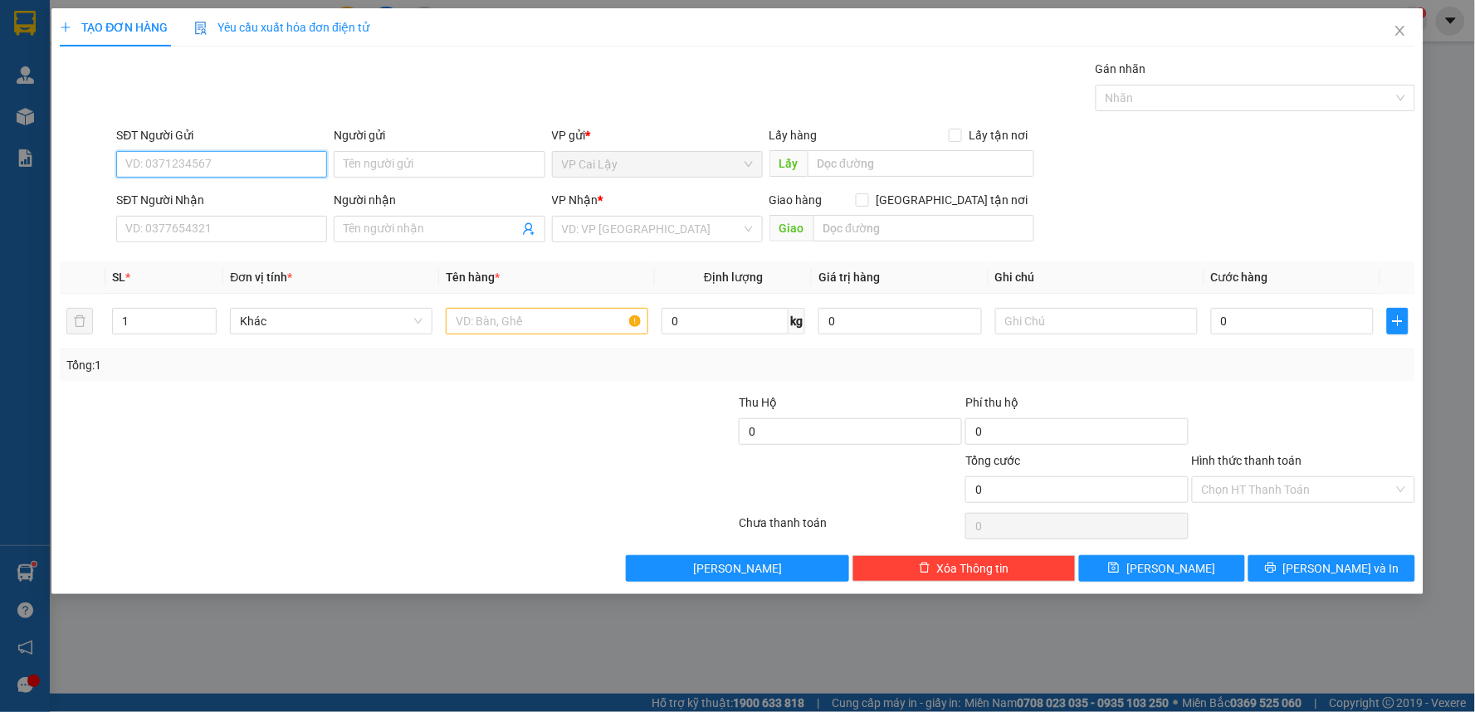
click at [251, 155] on input "SĐT Người Gửi" at bounding box center [221, 164] width 211 height 27
type input "0349548568"
click at [290, 197] on div "0349548568 - ANH BO" at bounding box center [221, 197] width 191 height 18
type input "ANH BO"
type input "0918513207"
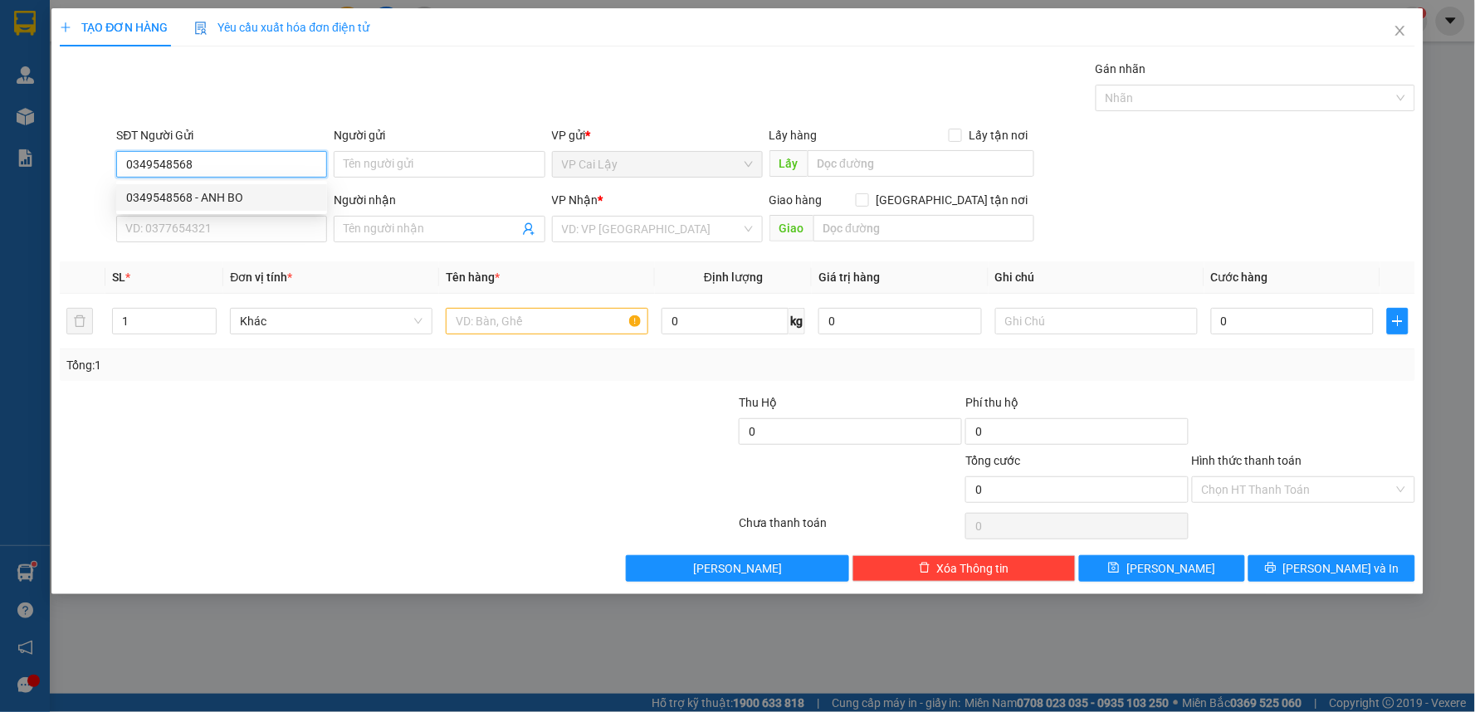
type input "HUYỀN"
type input "20.000"
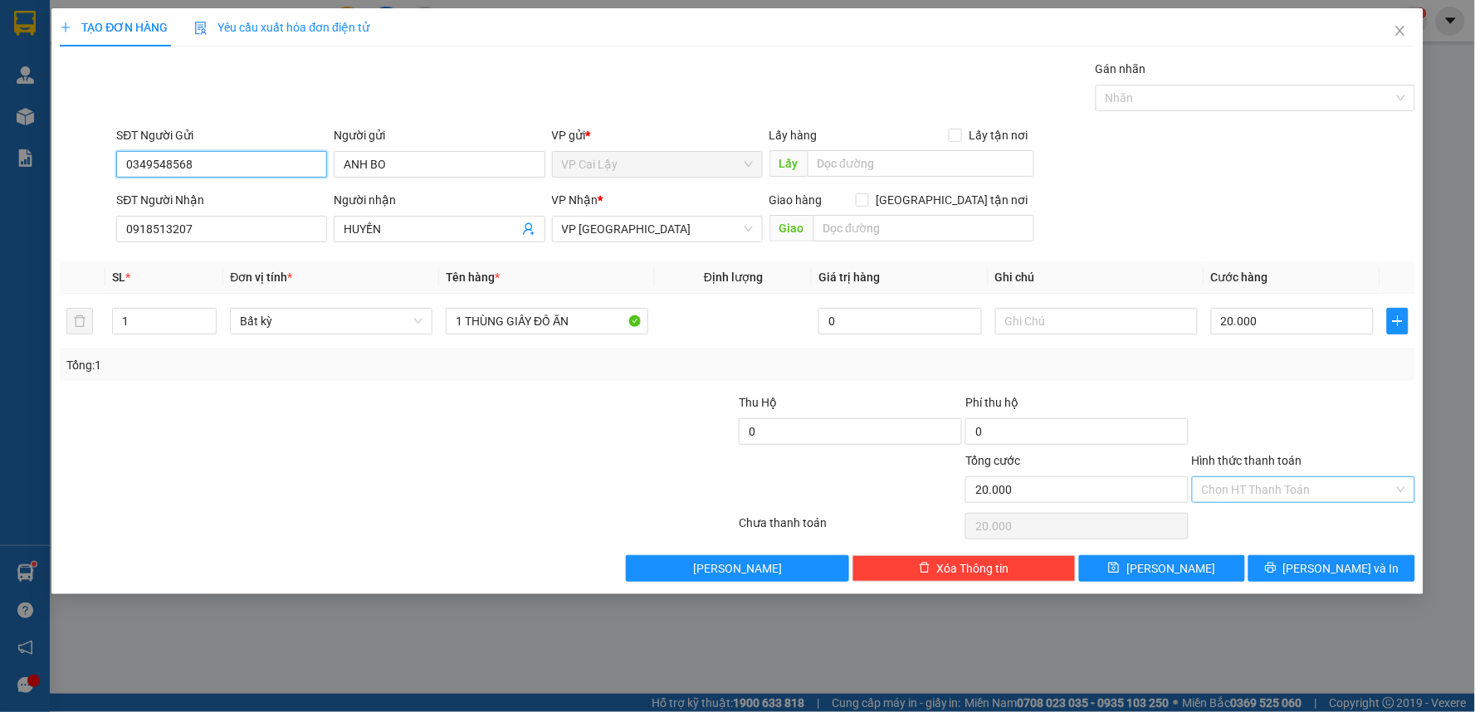
type input "0349548568"
click at [1316, 499] on input "Hình thức thanh toán" at bounding box center [1298, 489] width 192 height 25
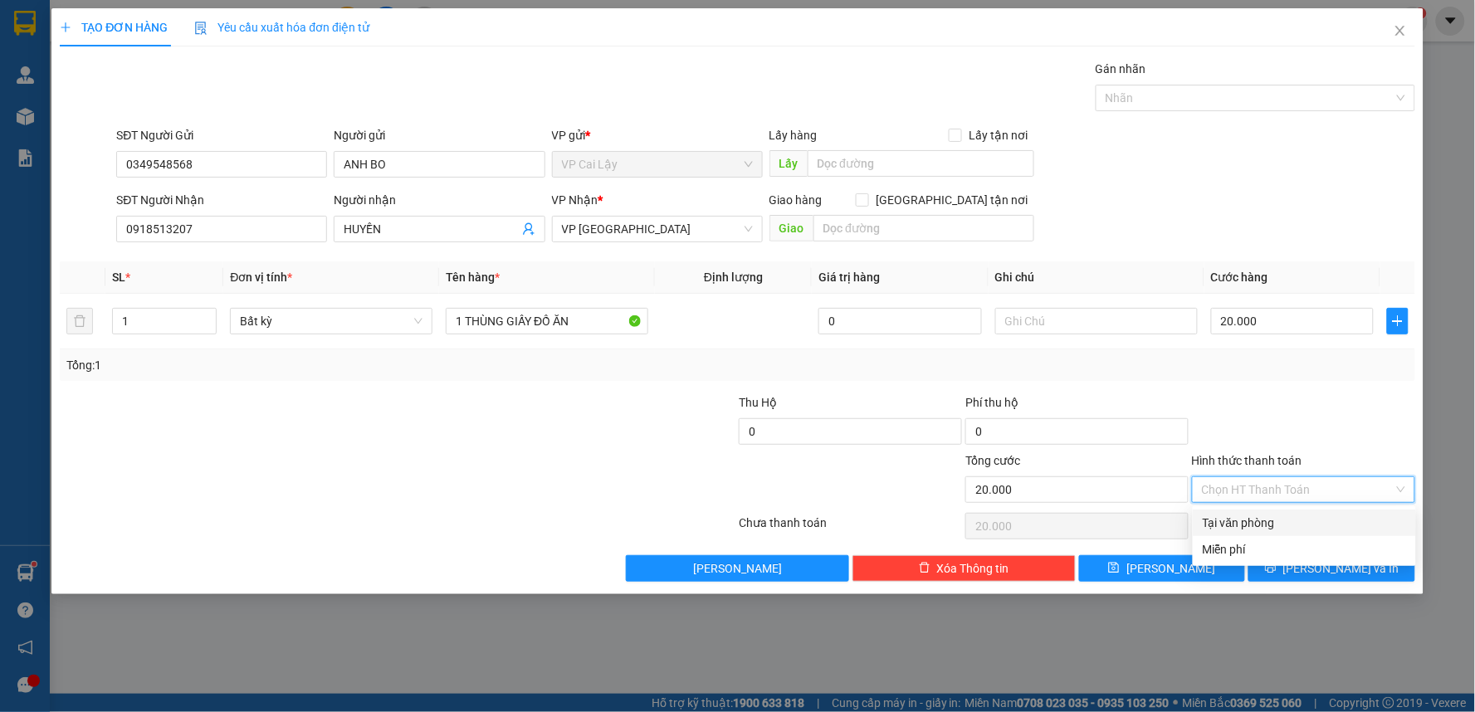
drag, startPoint x: 1300, startPoint y: 521, endPoint x: 1347, endPoint y: 549, distance: 54.4
click at [1303, 521] on div "Tại văn phòng" at bounding box center [1304, 523] width 203 height 18
type input "0"
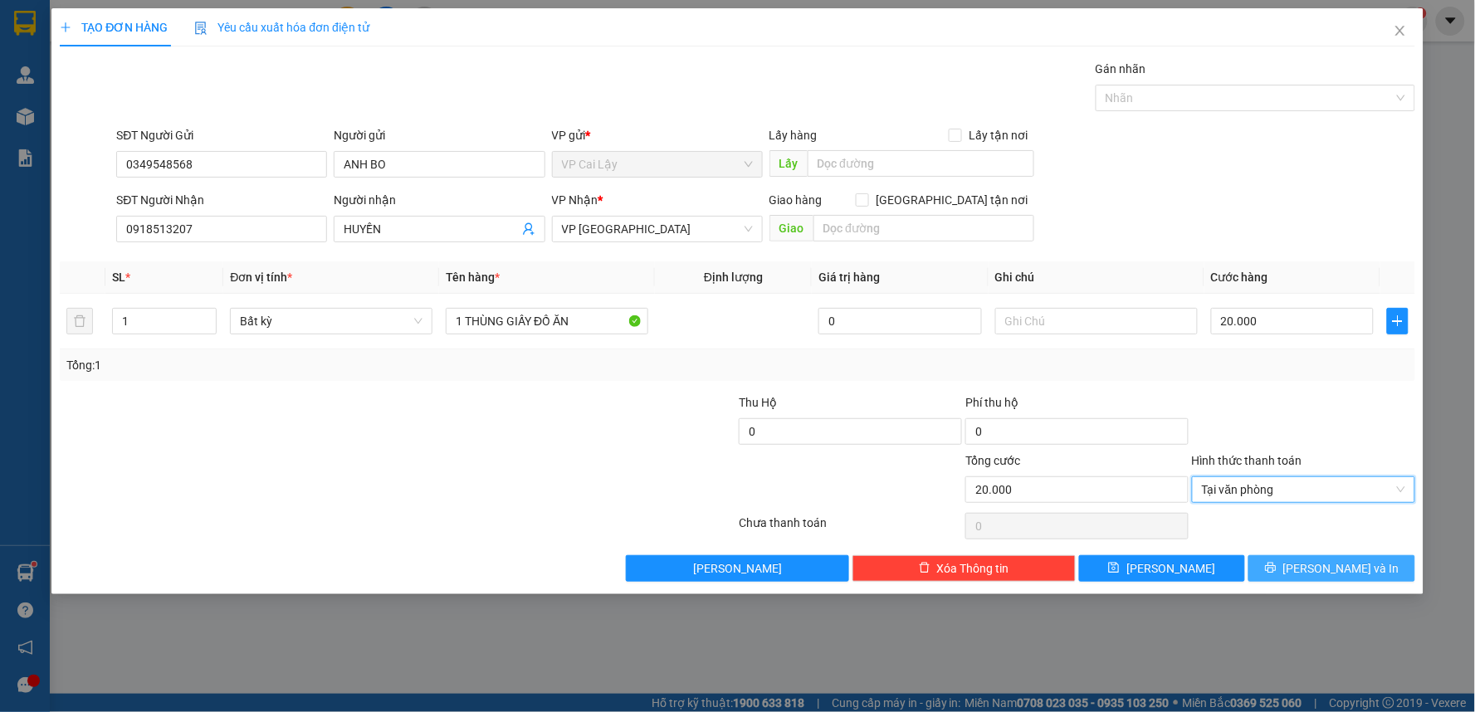
drag, startPoint x: 1353, startPoint y: 560, endPoint x: 1364, endPoint y: 578, distance: 21.2
click at [1355, 564] on span "[PERSON_NAME] và In" at bounding box center [1341, 568] width 116 height 18
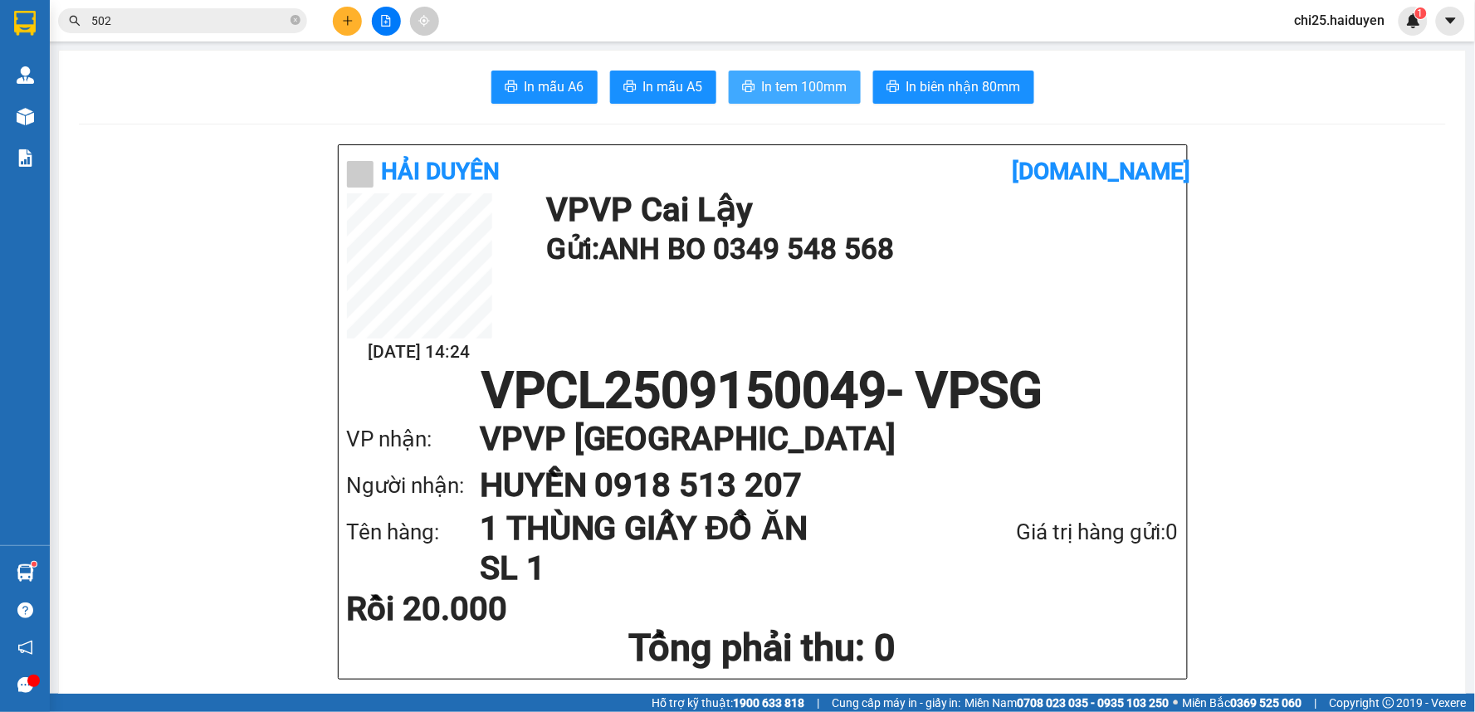
click at [774, 81] on span "In tem 100mm" at bounding box center [804, 86] width 85 height 21
click at [271, 32] on span "502" at bounding box center [182, 20] width 249 height 25
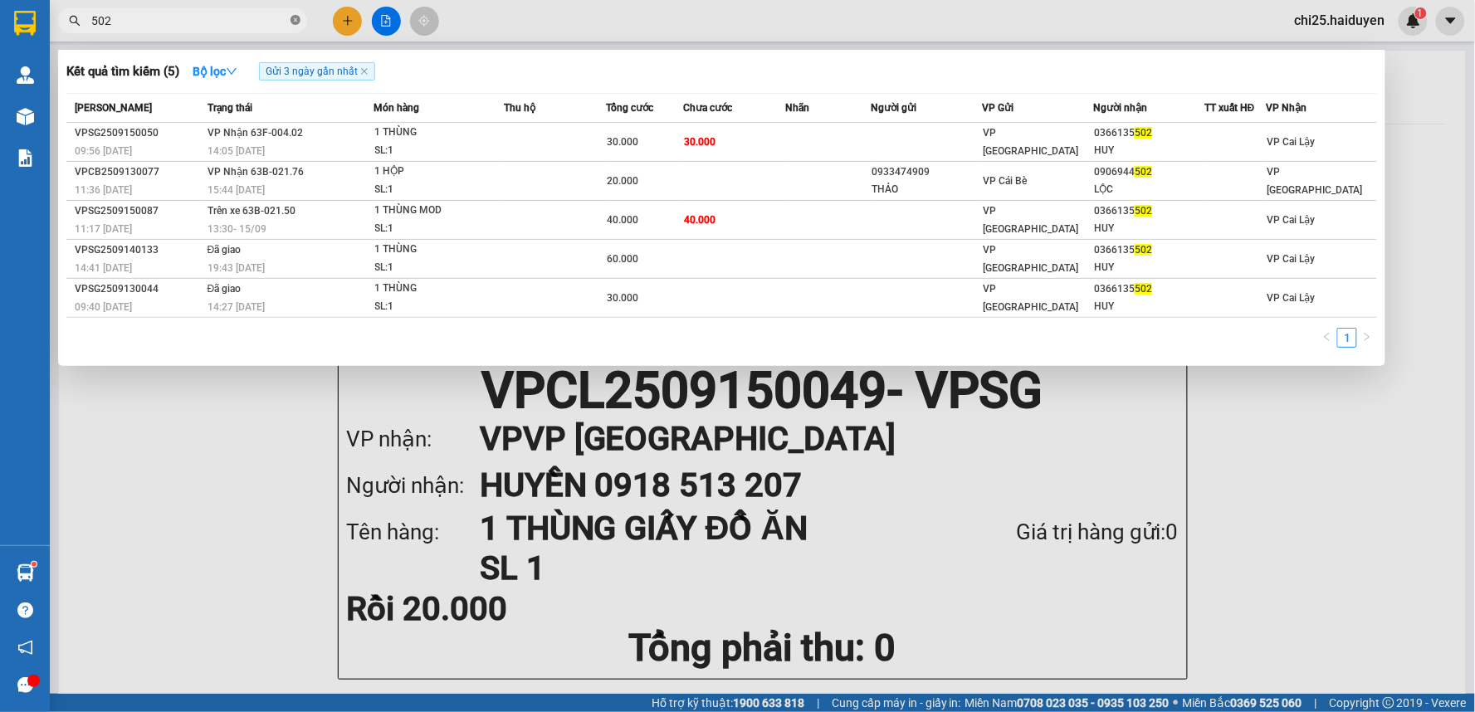
click at [299, 22] on icon "close-circle" at bounding box center [295, 20] width 10 height 10
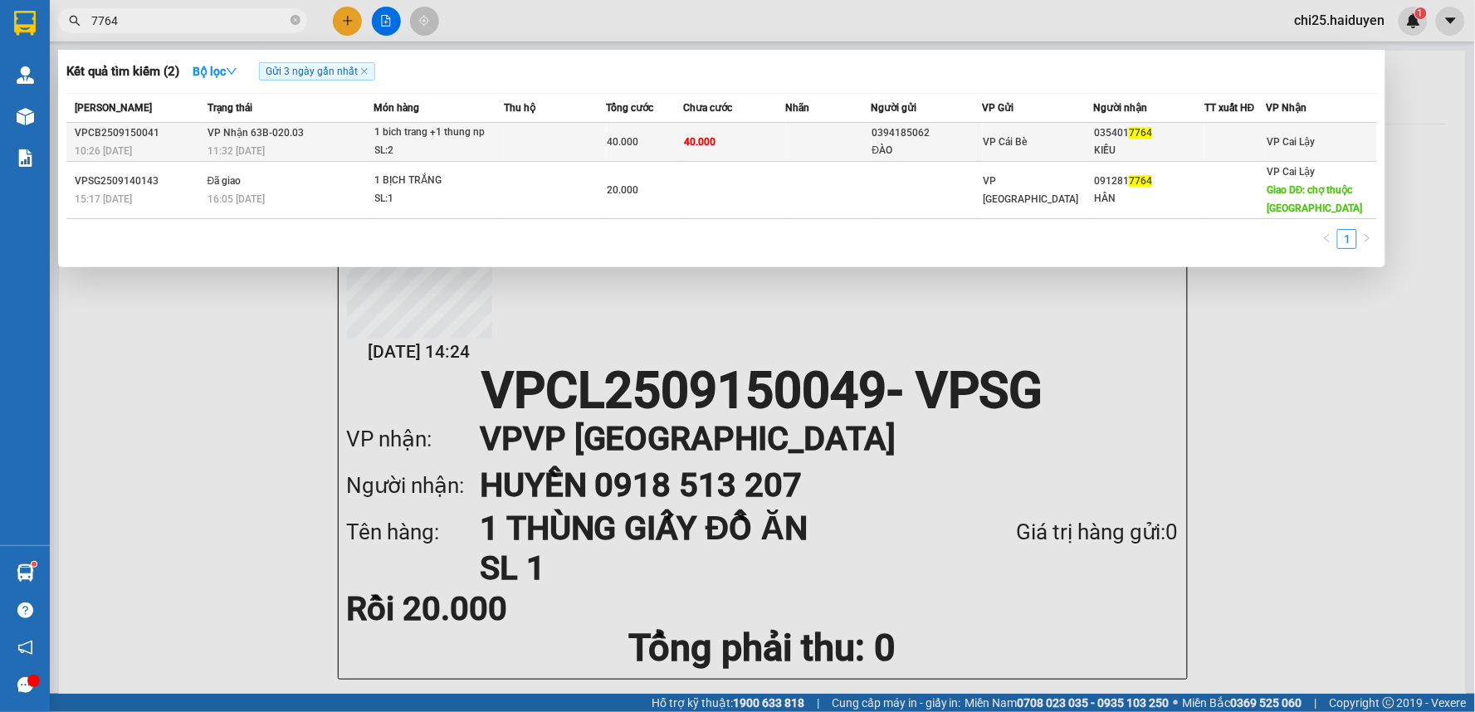
type input "7764"
click at [1008, 154] on td "VP Cái Bè" at bounding box center [1038, 142] width 111 height 39
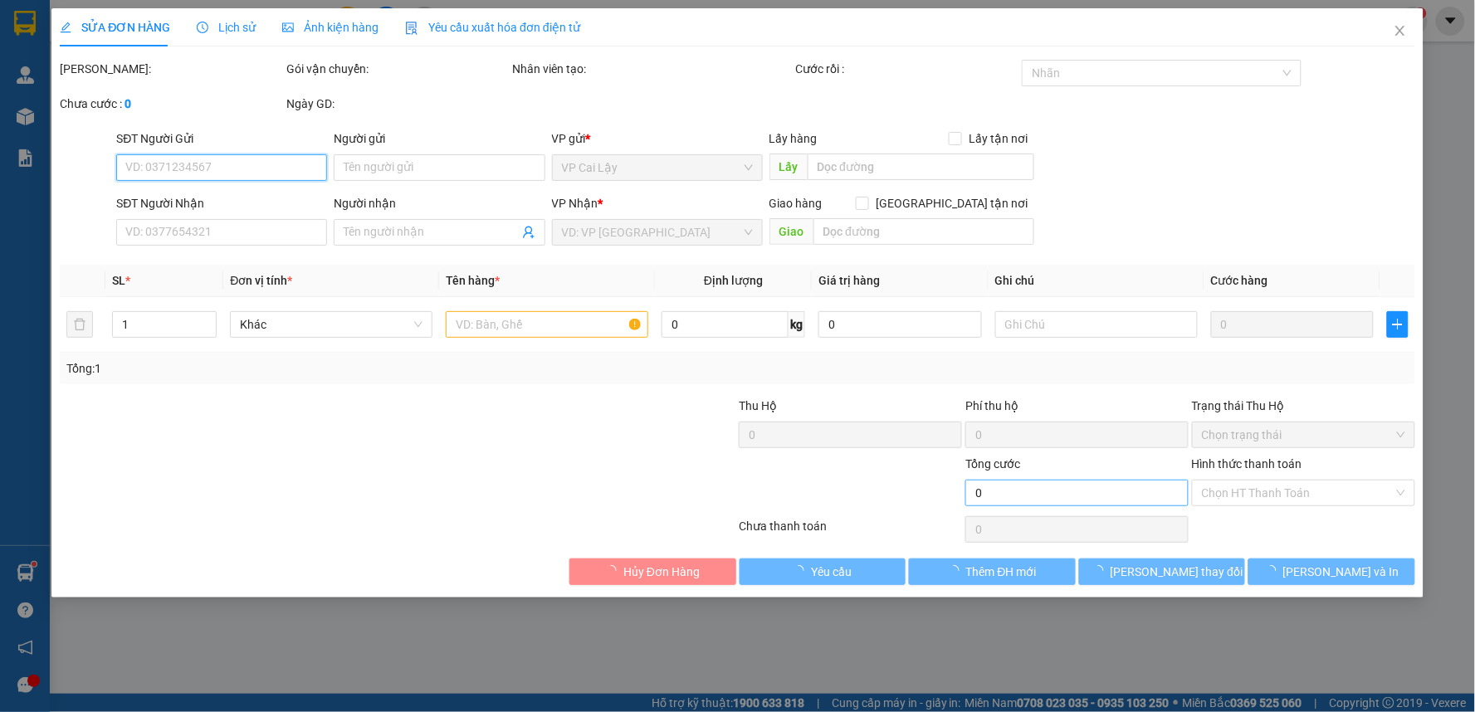
type input "0394185062"
type input "ĐÀO"
type input "0354017764"
type input "KIỀU"
type input "40.000"
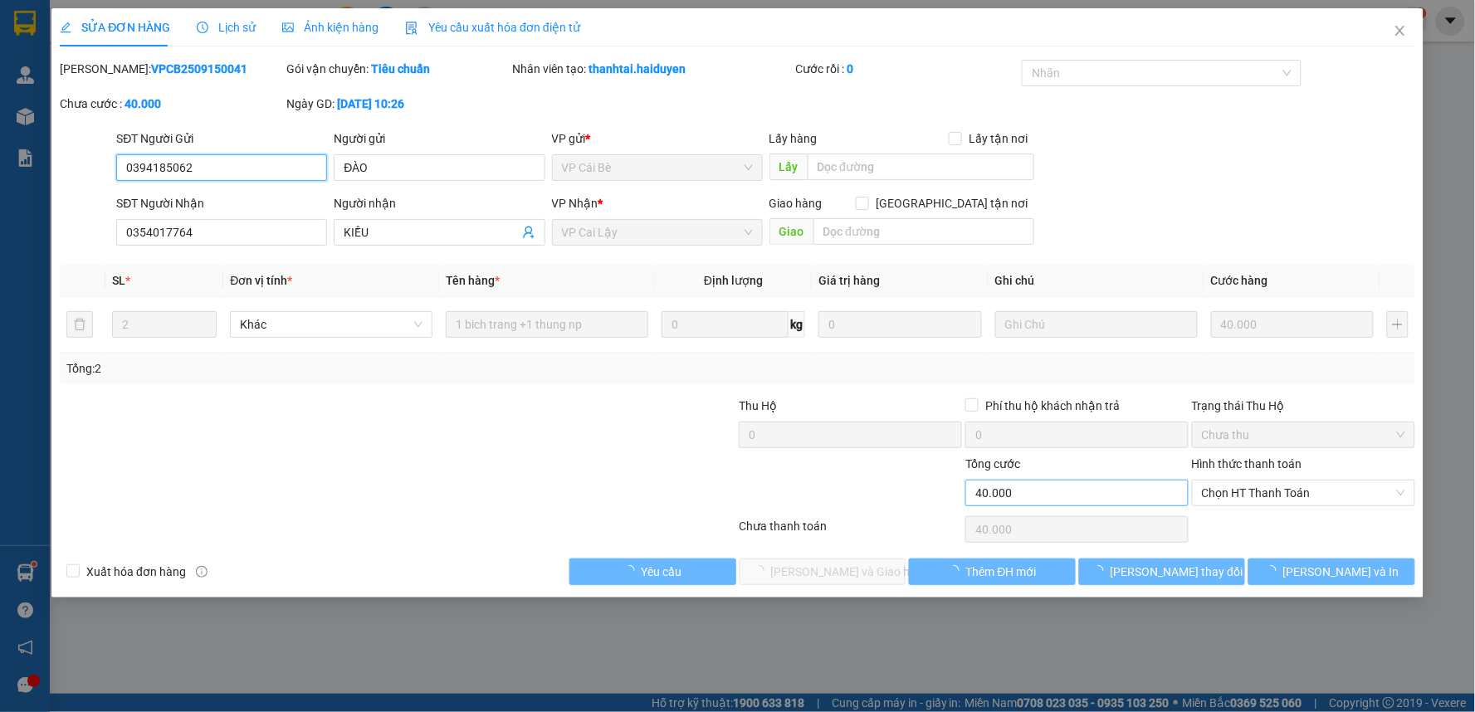
click at [1262, 496] on span "Chọn HT Thanh Toán" at bounding box center [1303, 493] width 203 height 25
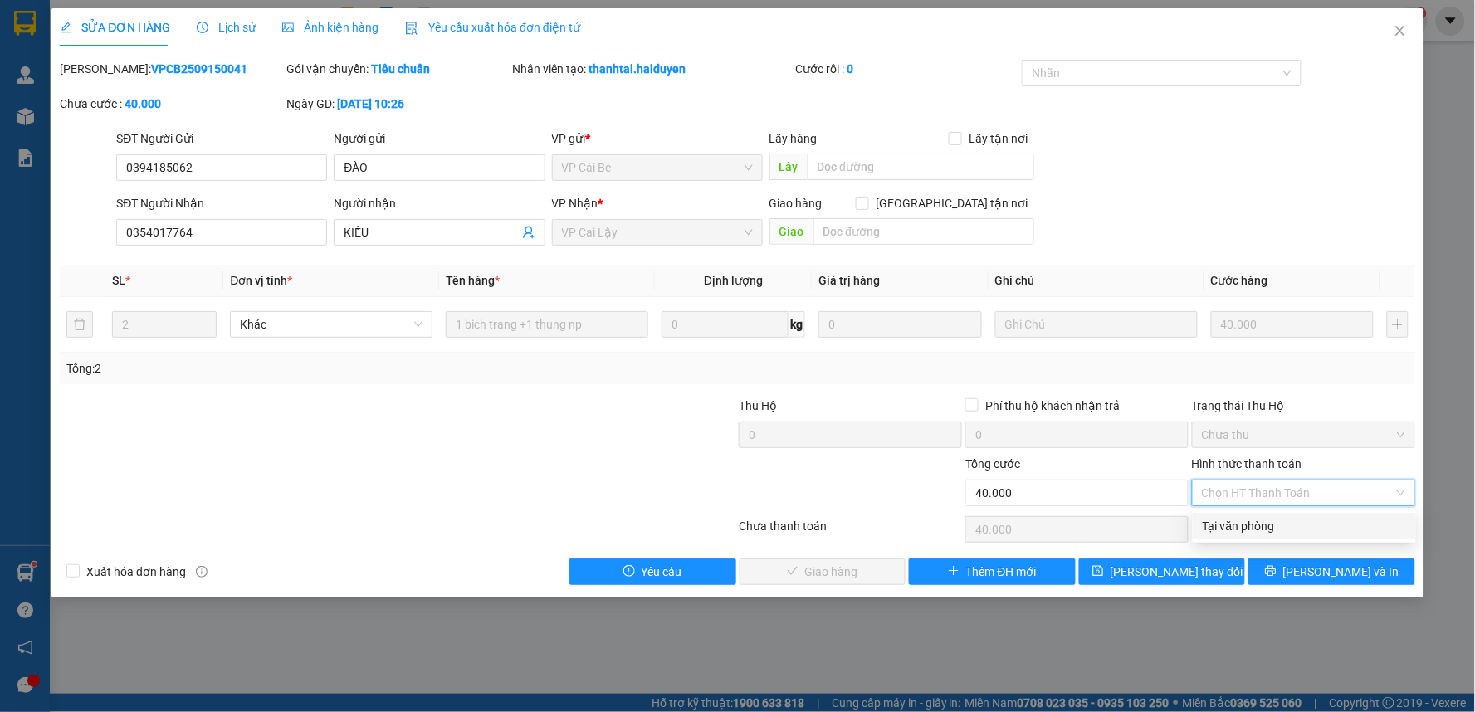
click at [1270, 529] on div "Tại văn phòng" at bounding box center [1304, 526] width 203 height 18
type input "0"
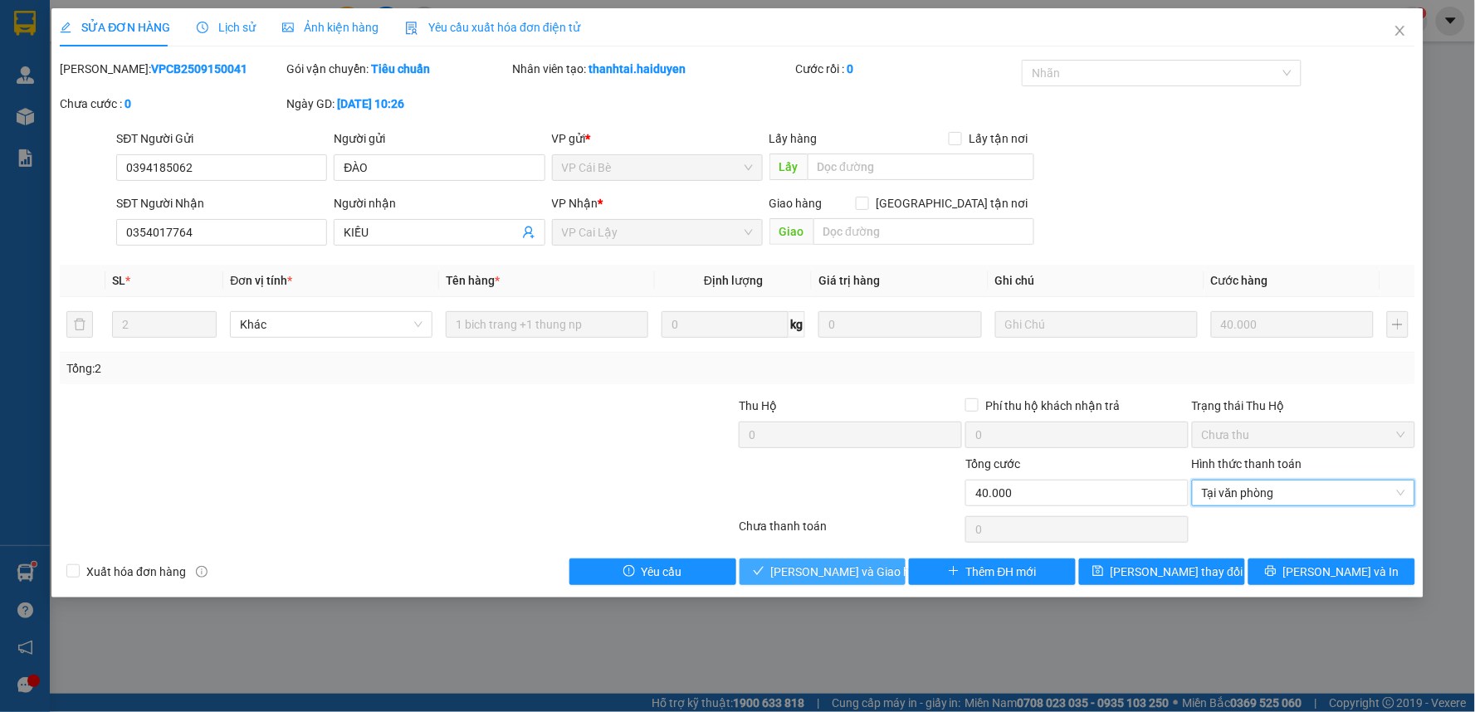
click at [860, 560] on button "[PERSON_NAME] và Giao hàng" at bounding box center [822, 572] width 167 height 27
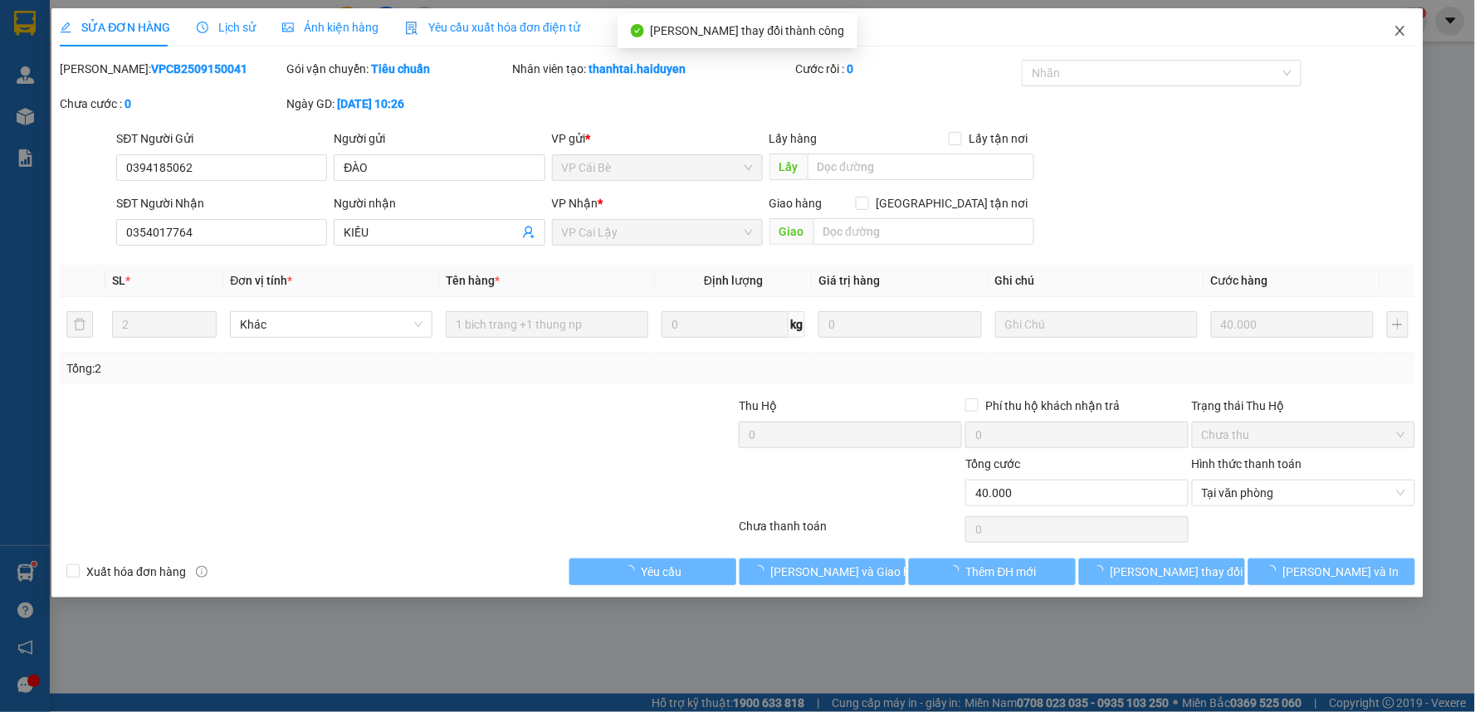
click at [1403, 29] on icon "close" at bounding box center [1399, 31] width 9 height 10
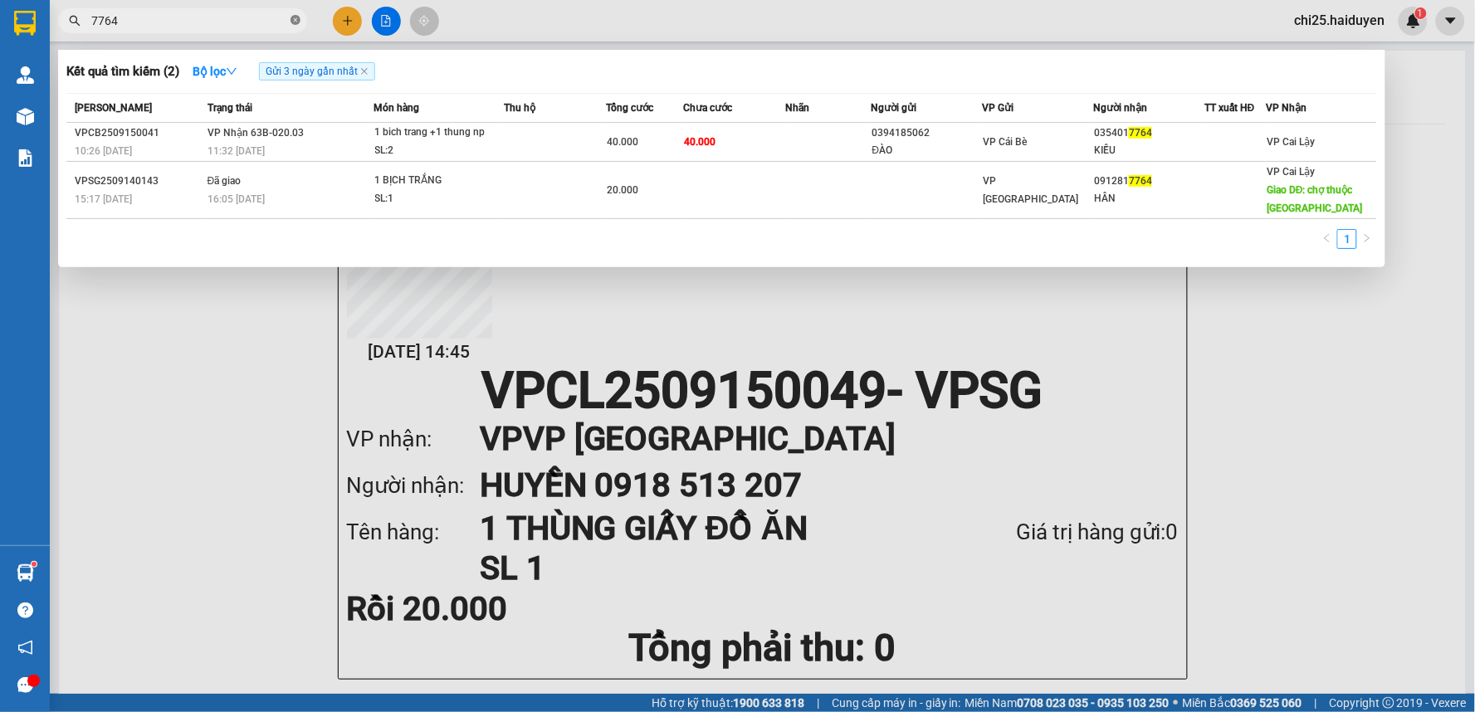
click at [295, 25] on icon "close-circle" at bounding box center [295, 20] width 10 height 10
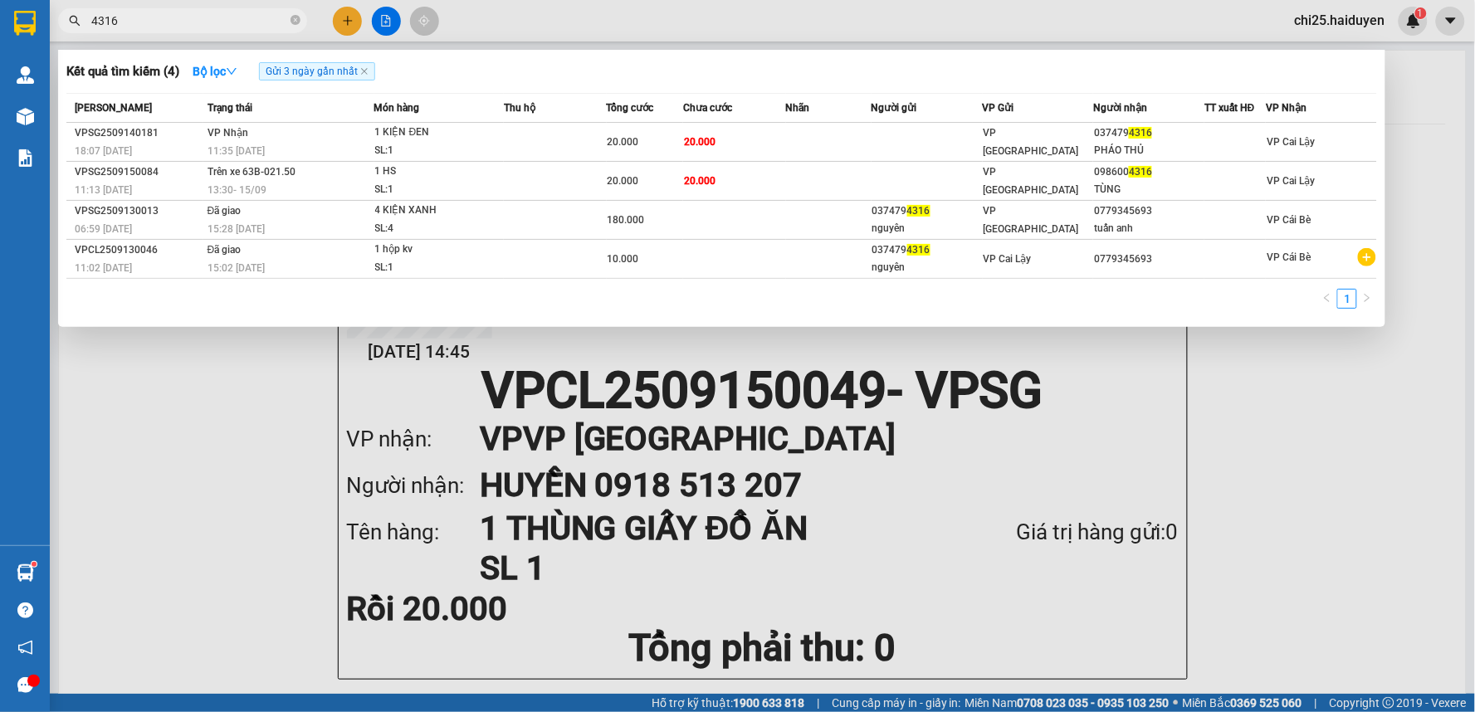
type input "4316"
click at [998, 504] on div at bounding box center [737, 356] width 1475 height 712
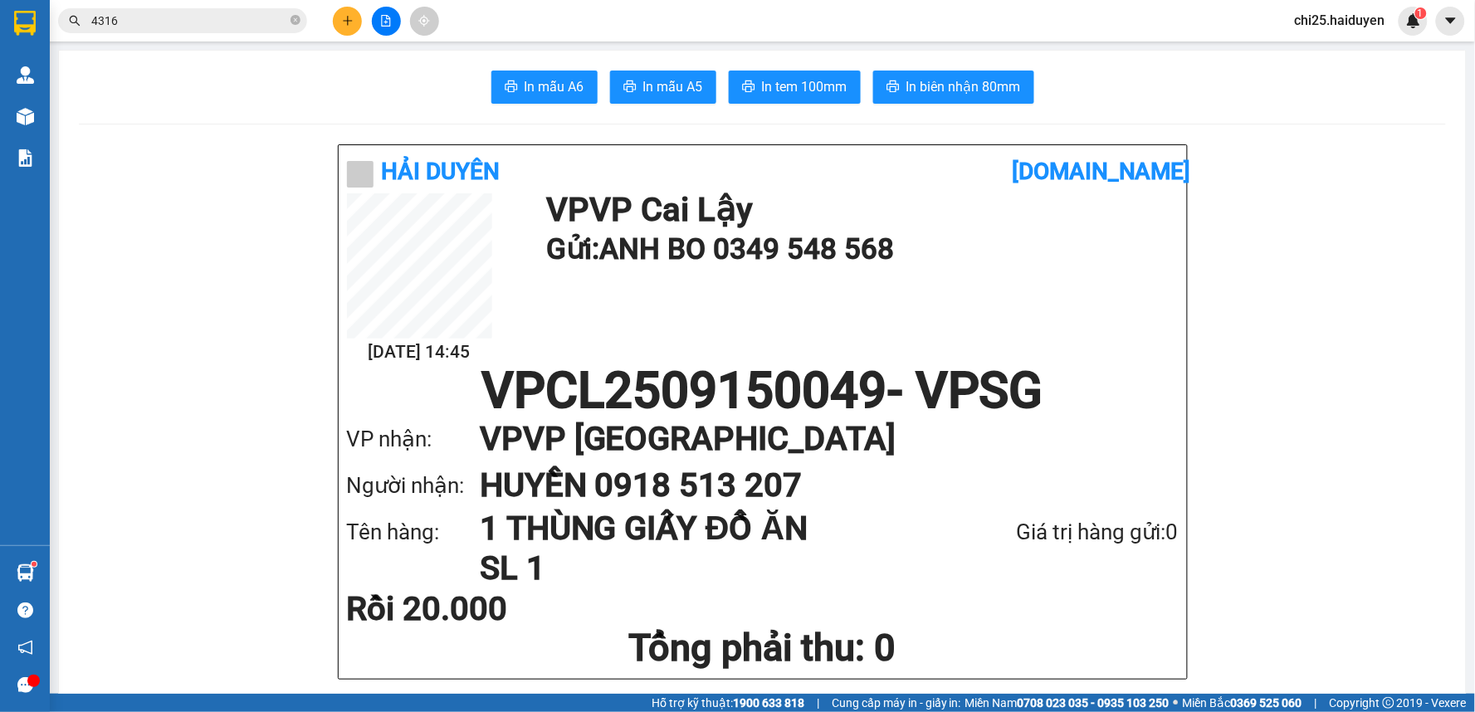
drag, startPoint x: 172, startPoint y: 22, endPoint x: 346, endPoint y: 18, distance: 174.3
click at [176, 22] on input "4316" at bounding box center [189, 21] width 196 height 18
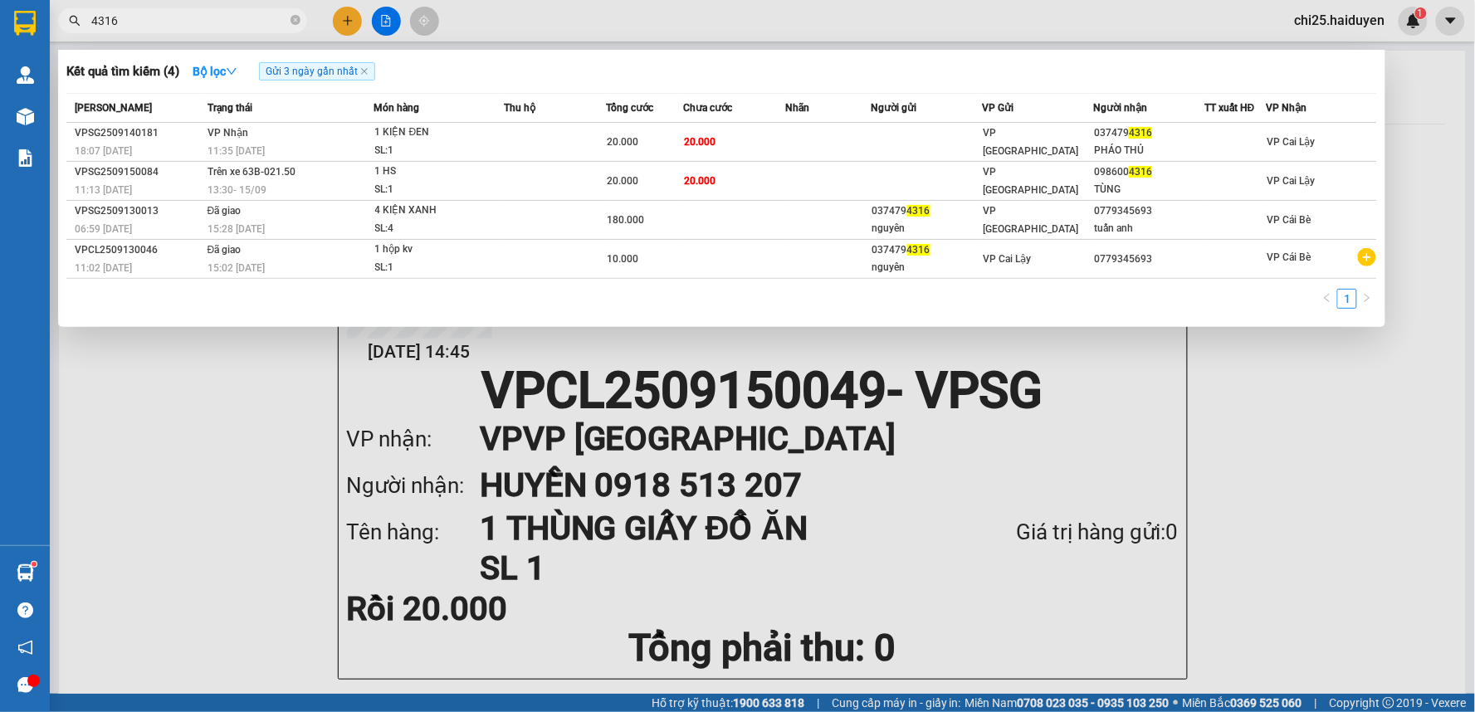
click at [289, 20] on span "4316" at bounding box center [182, 20] width 249 height 25
click at [297, 23] on icon "close-circle" at bounding box center [295, 20] width 10 height 10
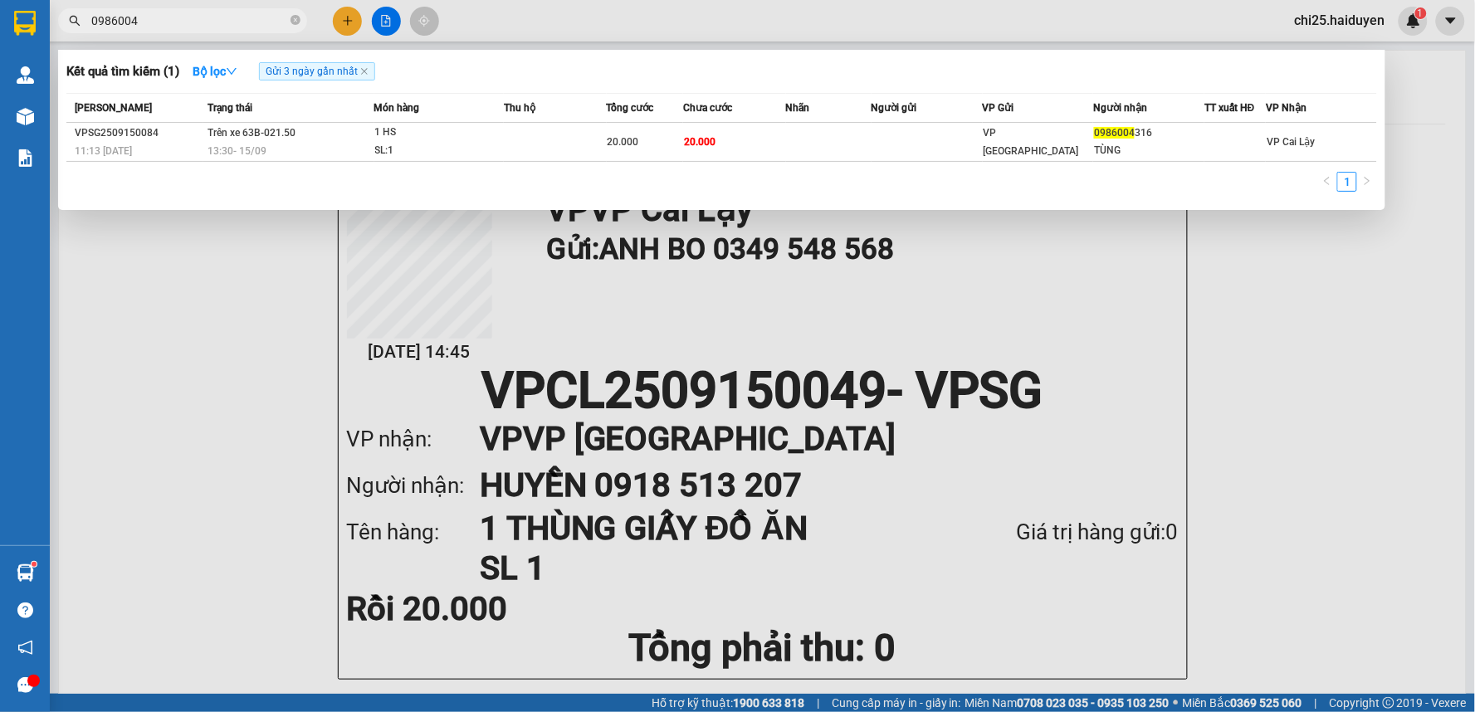
type input "0986004"
click at [1295, 380] on div at bounding box center [737, 356] width 1475 height 712
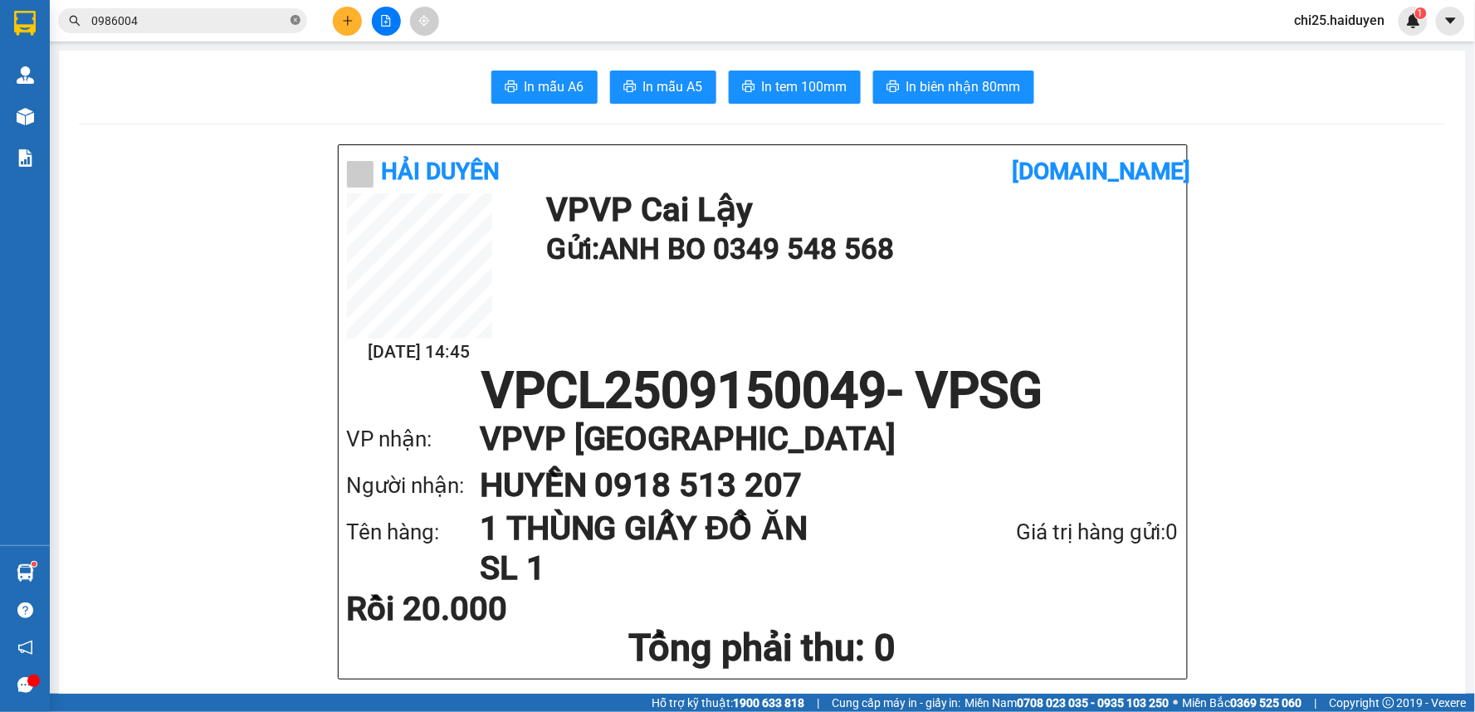
click at [300, 17] on icon "close-circle" at bounding box center [295, 20] width 10 height 10
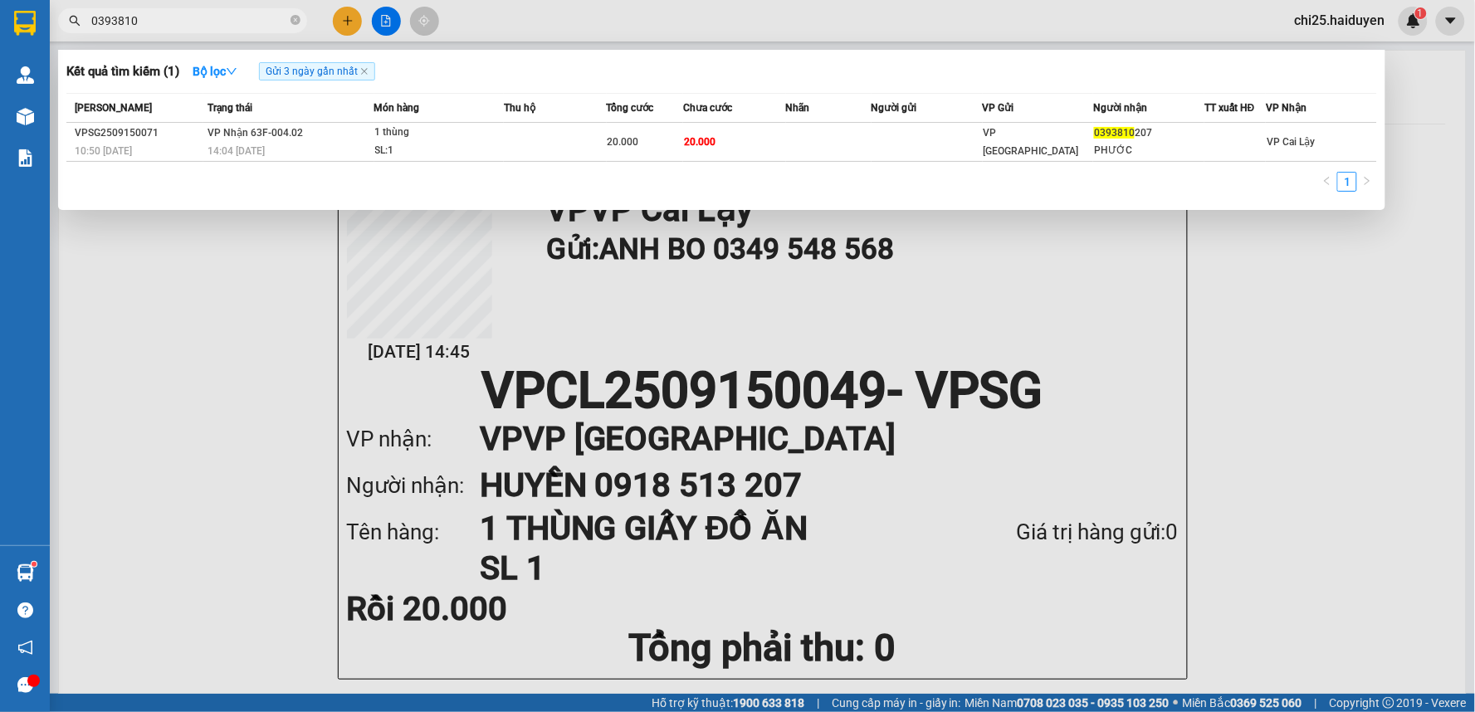
type input "0393810"
drag, startPoint x: 803, startPoint y: 642, endPoint x: 440, endPoint y: 441, distance: 414.6
click at [797, 641] on div at bounding box center [737, 356] width 1475 height 712
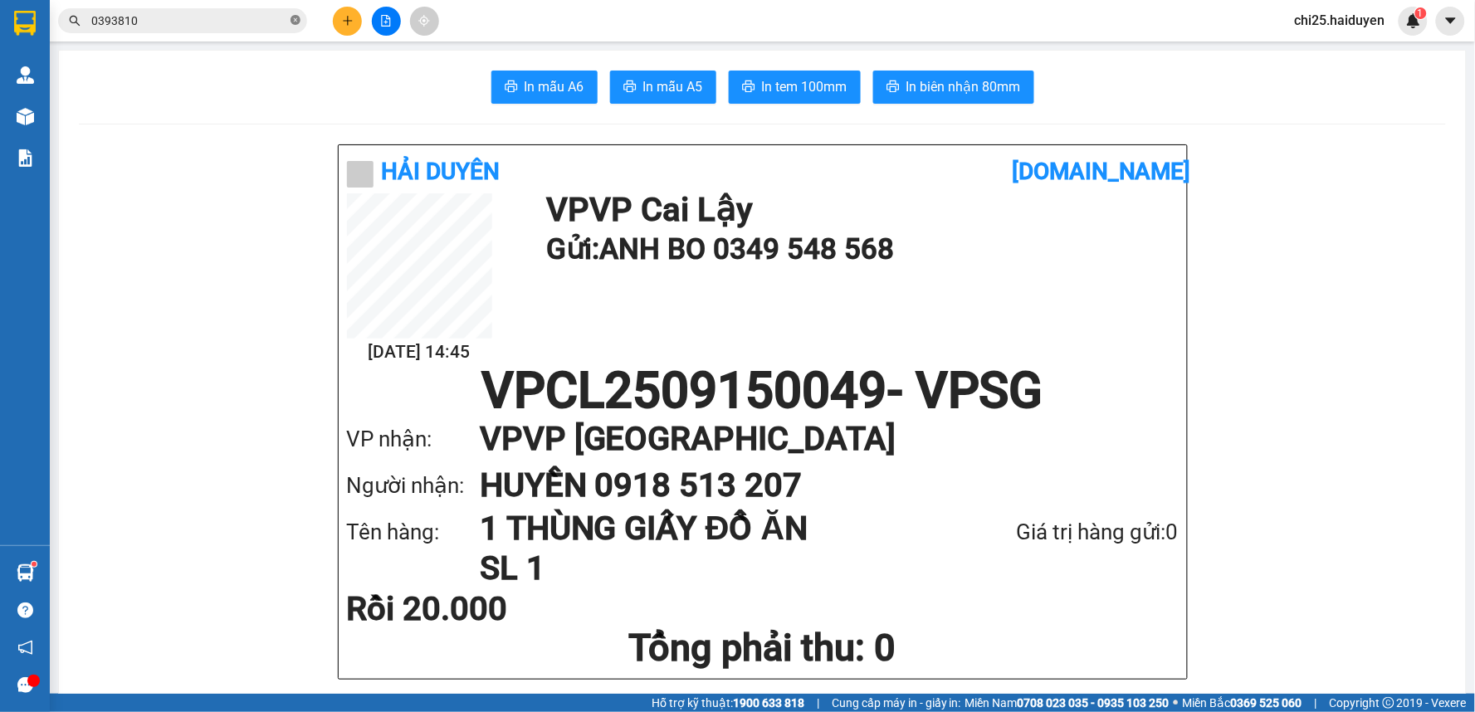
click at [299, 21] on icon "close-circle" at bounding box center [295, 20] width 10 height 10
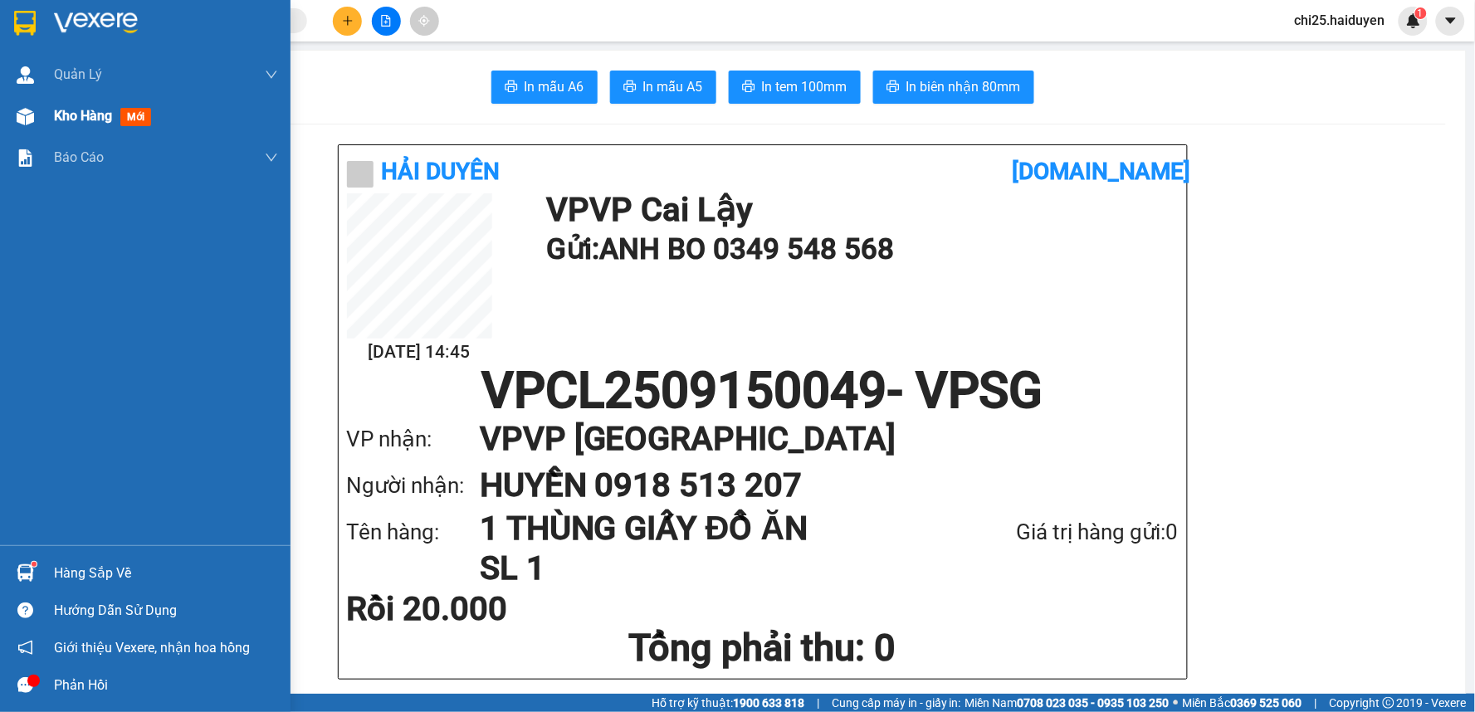
click at [51, 110] on div "Kho hàng mới" at bounding box center [145, 115] width 290 height 41
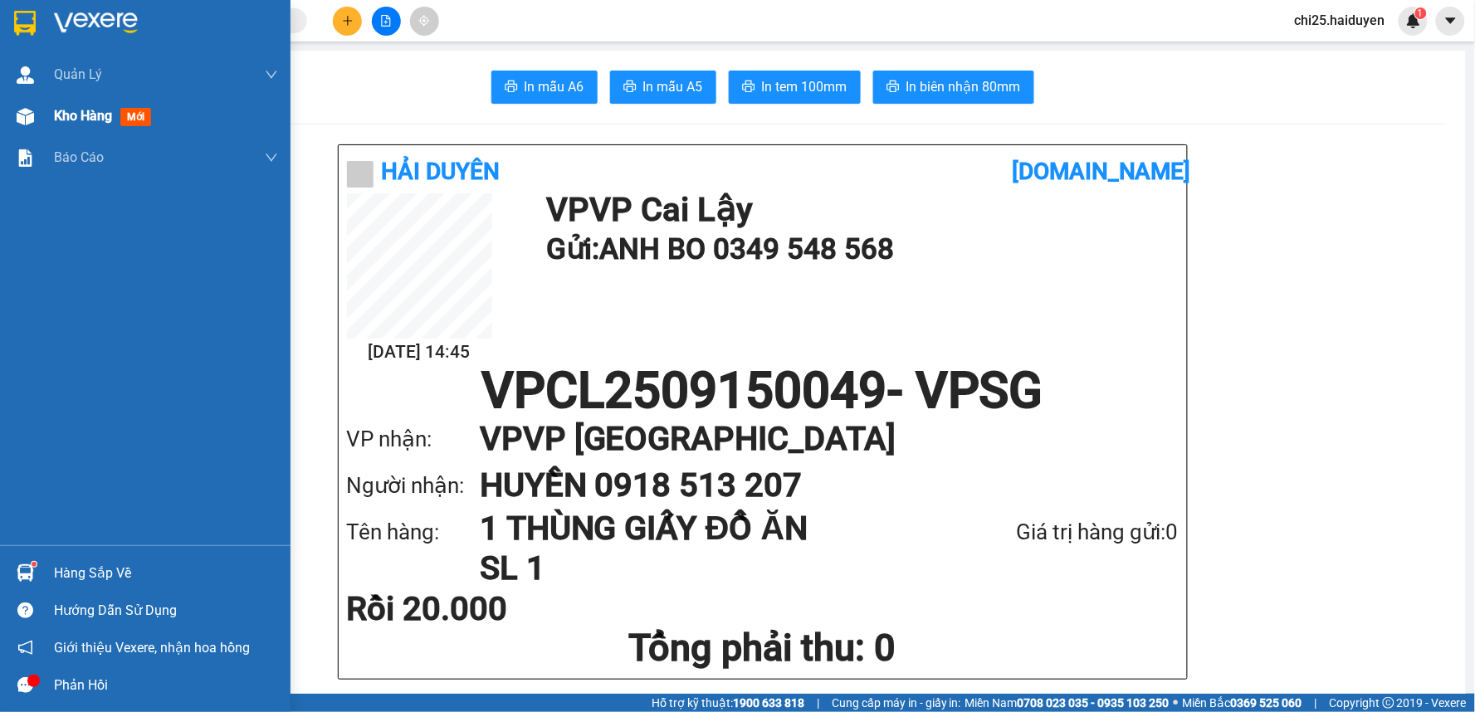
click at [51, 110] on div "Kho hàng mới" at bounding box center [145, 115] width 290 height 41
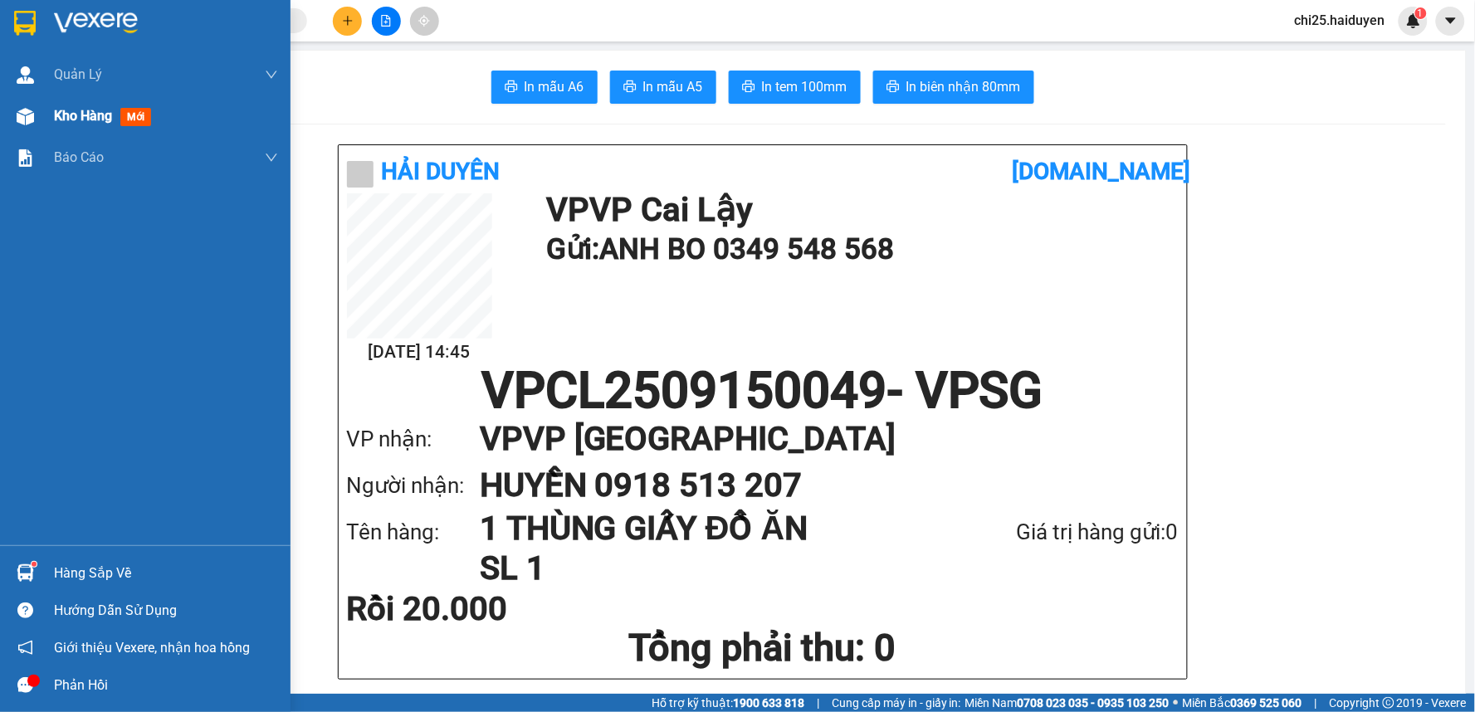
click at [51, 110] on div "Kho hàng mới" at bounding box center [145, 115] width 290 height 41
click at [55, 110] on div "Kho hàng mới" at bounding box center [145, 115] width 290 height 41
click at [60, 111] on span "Kho hàng" at bounding box center [83, 116] width 58 height 16
click at [61, 112] on span "Kho hàng" at bounding box center [83, 116] width 58 height 16
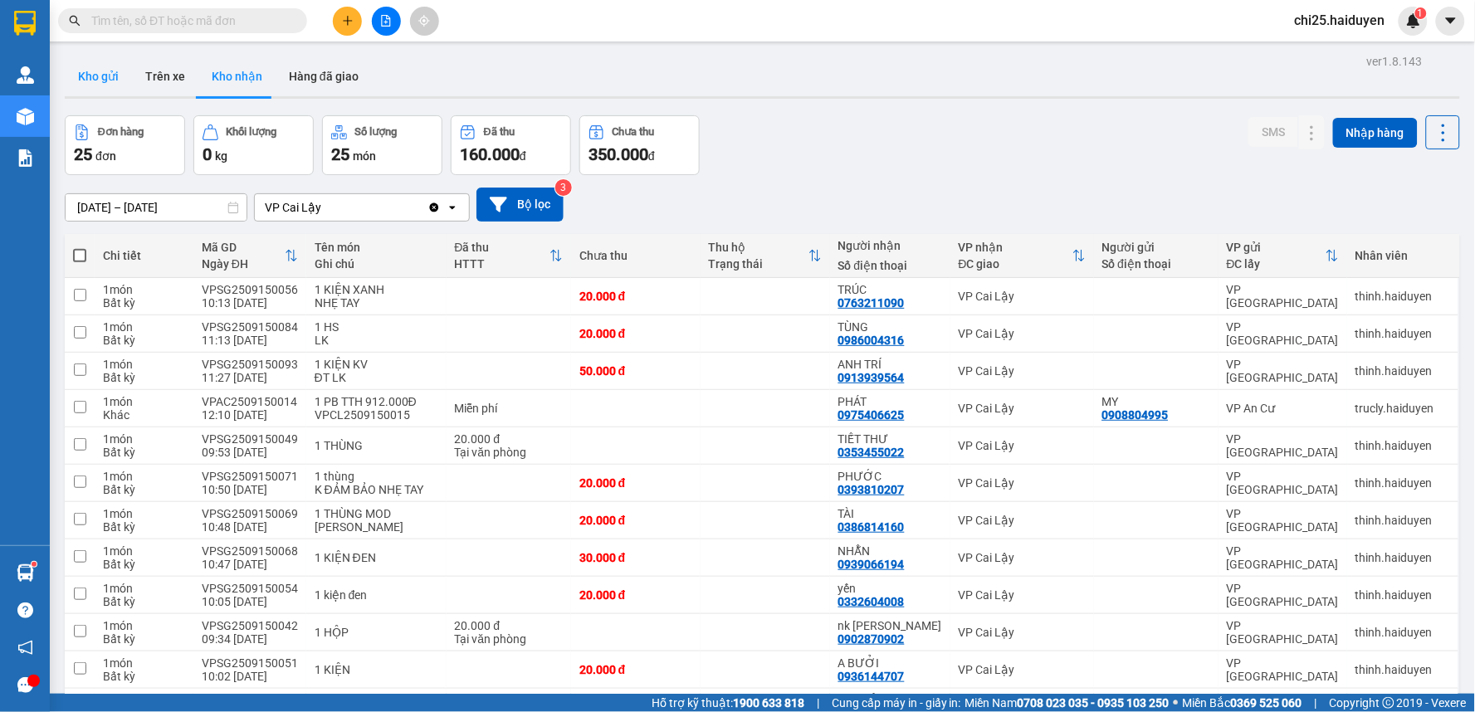
click at [85, 83] on button "Kho gửi" at bounding box center [98, 76] width 67 height 40
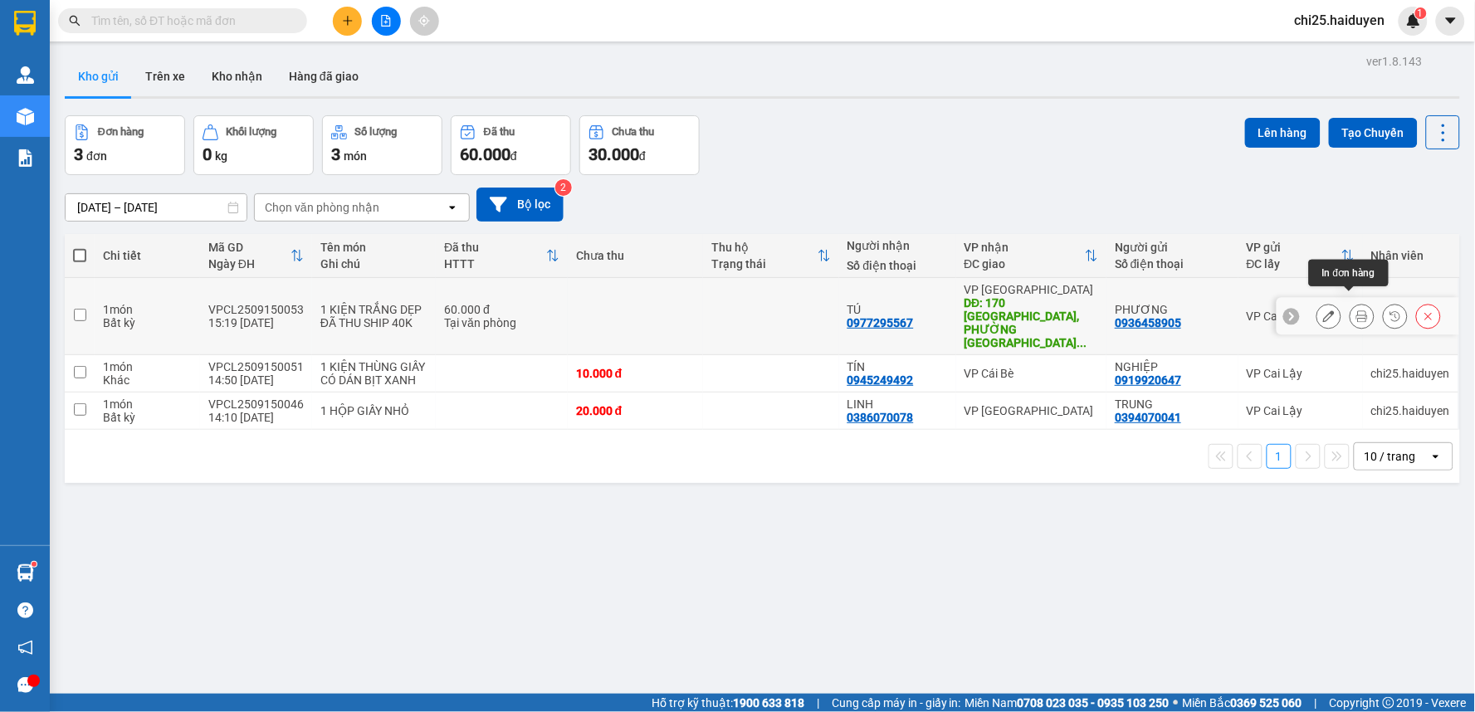
click at [1325, 311] on div at bounding box center [1328, 316] width 25 height 25
click at [1323, 310] on icon at bounding box center [1329, 316] width 12 height 12
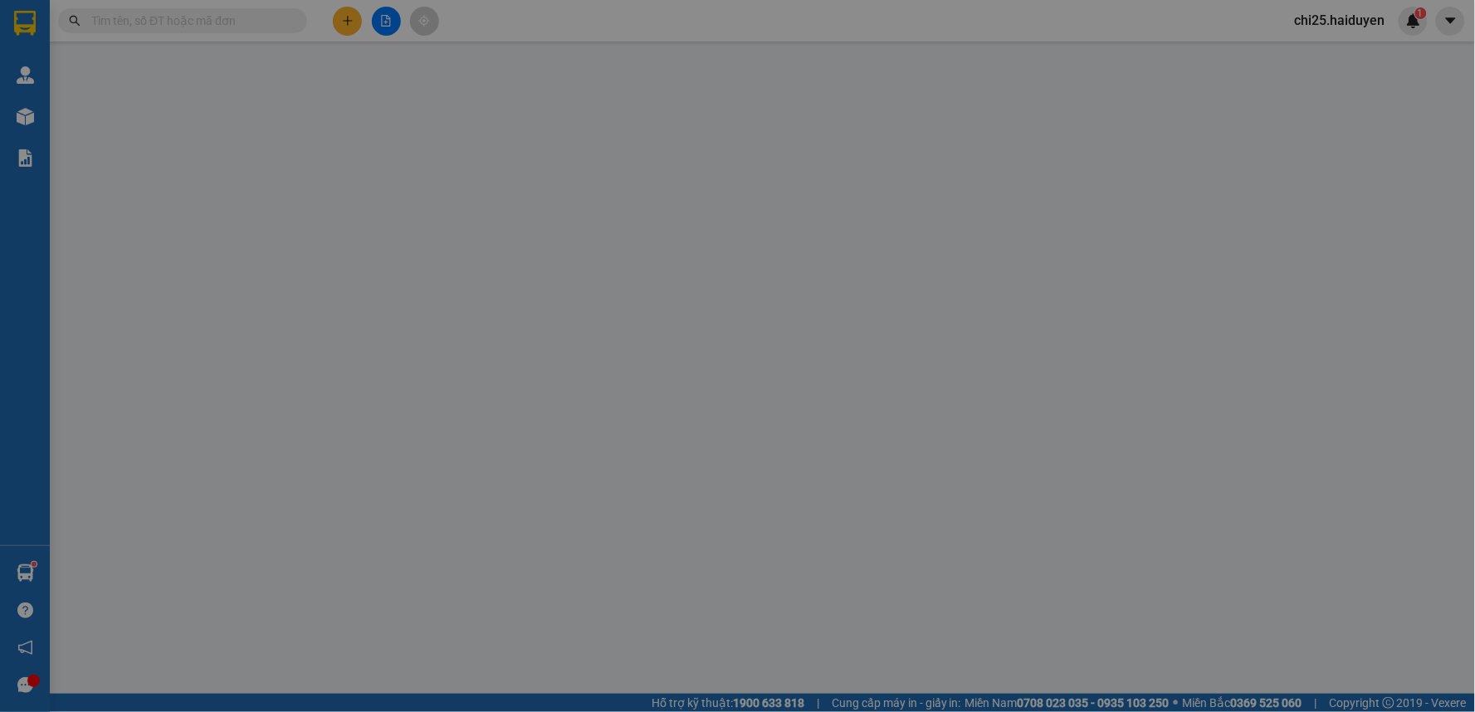
type input "0936458905"
type input "PHƯƠNG"
type input "0977295567"
type input "TÚ"
type input "170 TÂN SƠN NHÌ, PHƯỜNG TÂN SƠN NHÌ, Q TÂN PHÚ"
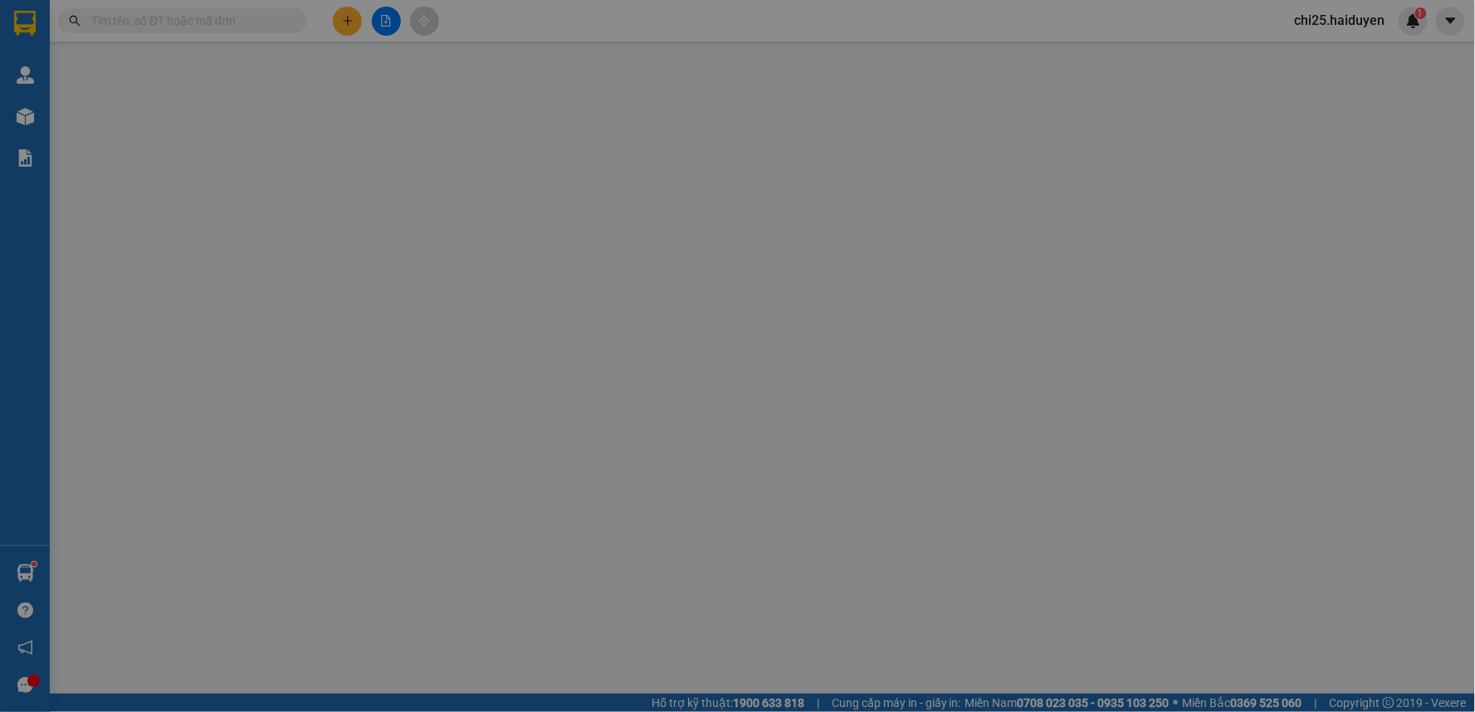
type input "60.000"
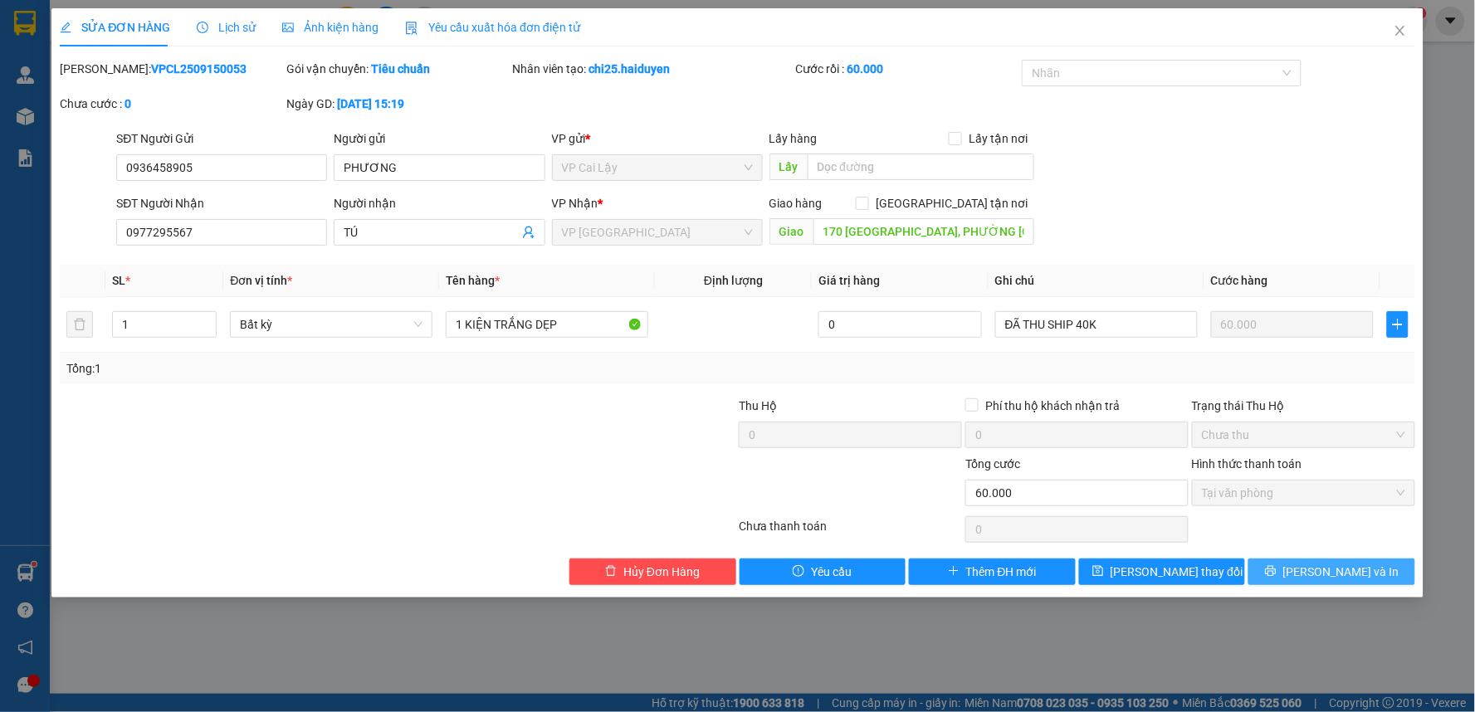
click at [1280, 576] on button "[PERSON_NAME] và In" at bounding box center [1331, 572] width 167 height 27
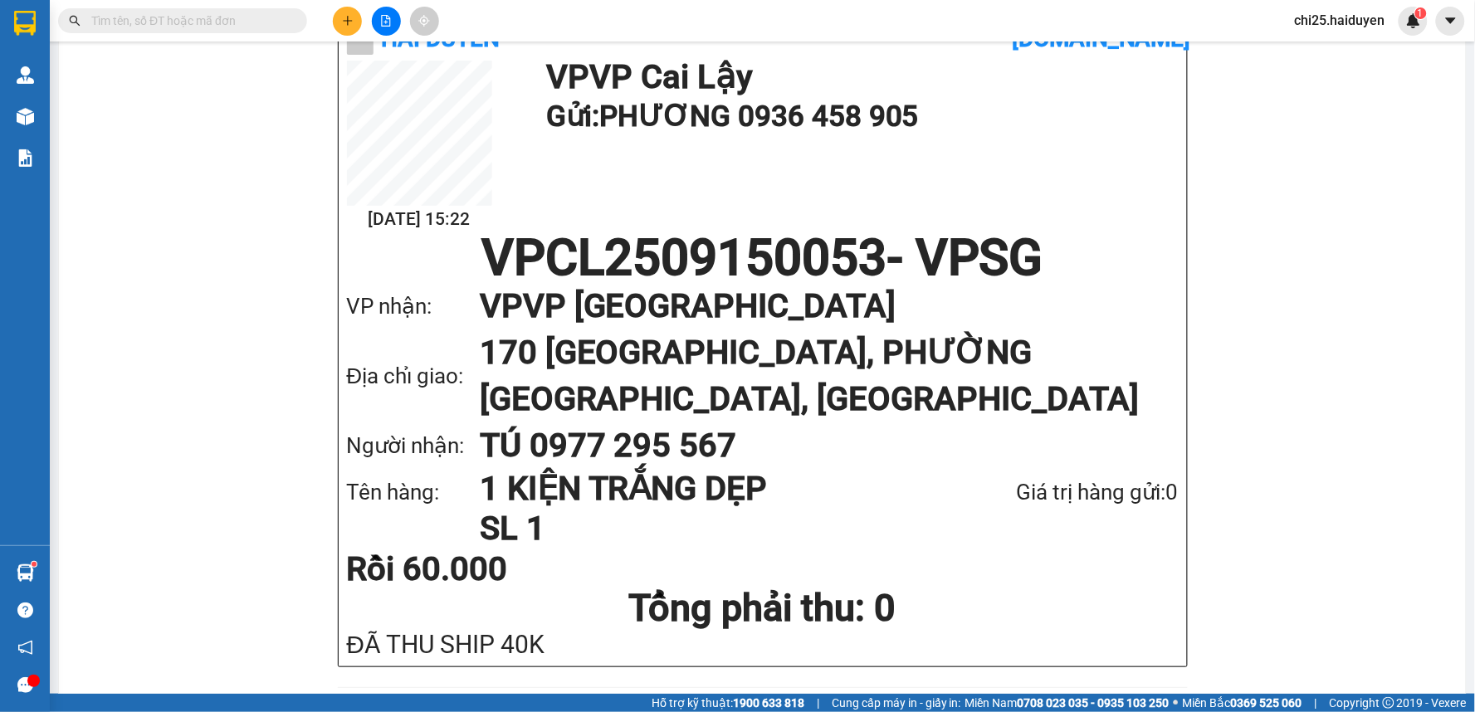
scroll to position [92, 0]
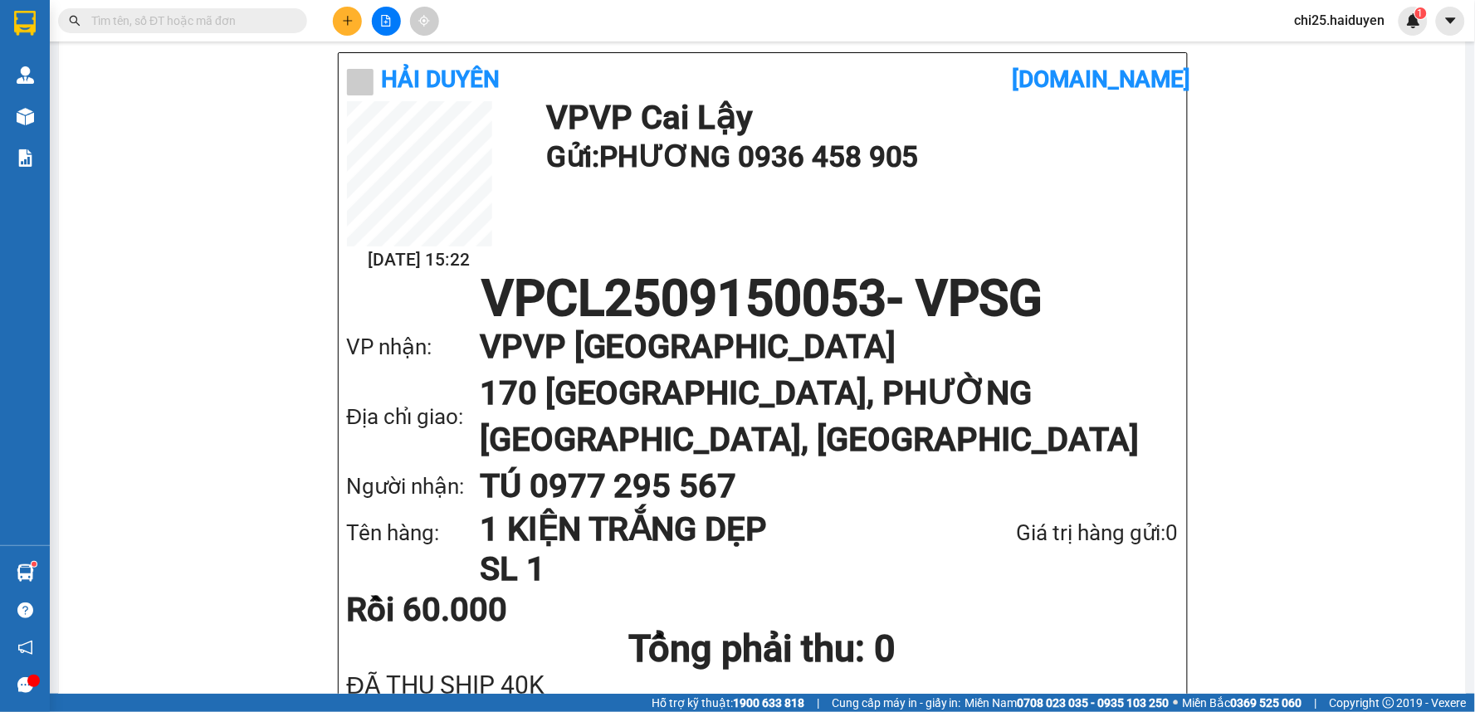
click at [156, 26] on input "text" at bounding box center [189, 21] width 196 height 18
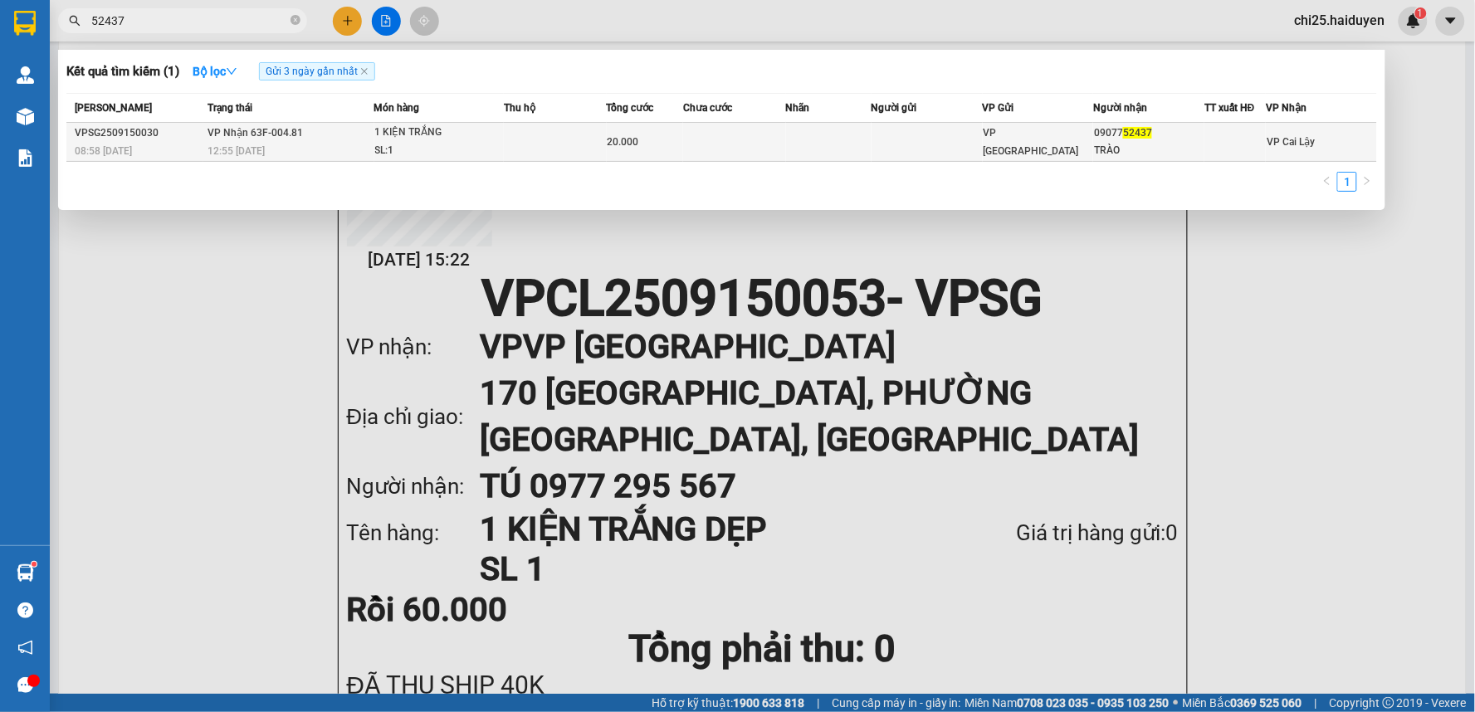
type input "52437"
click at [627, 145] on span "20.000" at bounding box center [623, 142] width 32 height 12
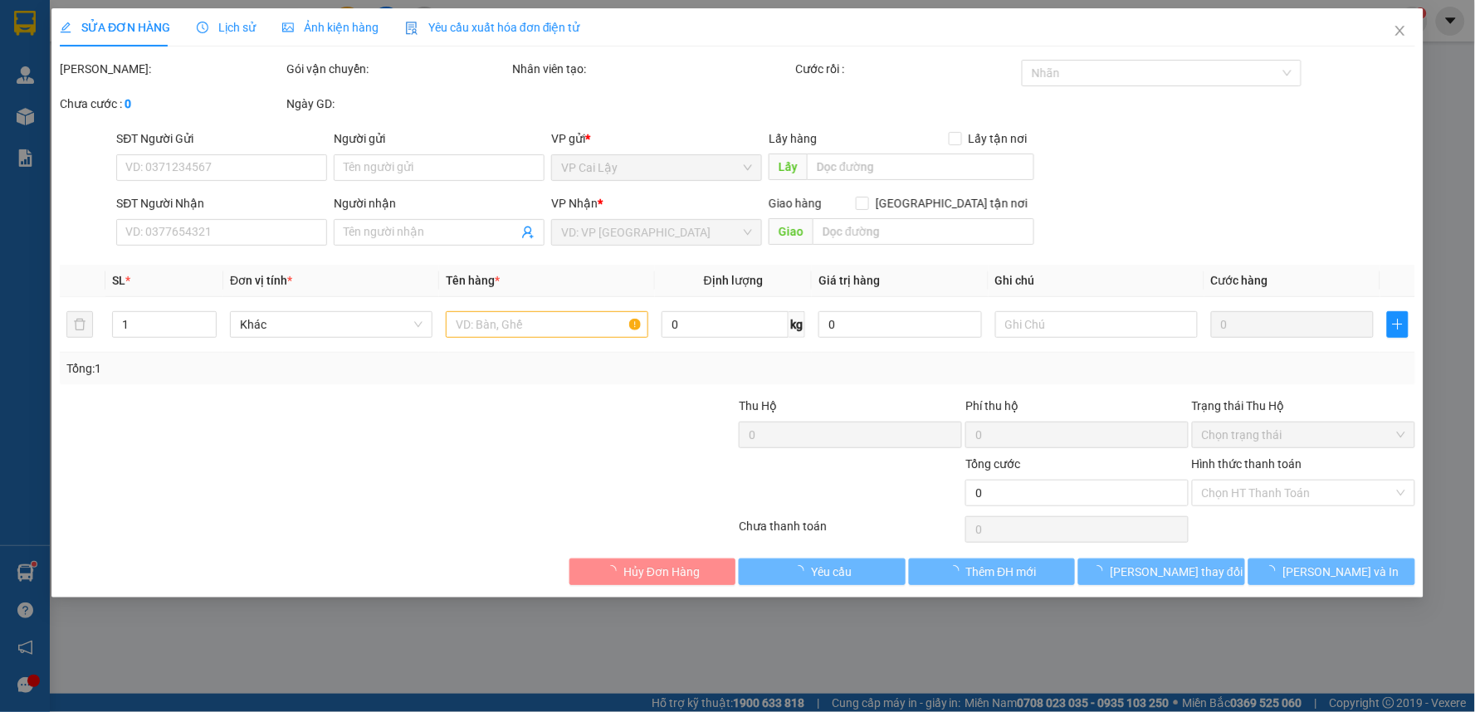
type input "0907752437"
type input "TRÀO"
type input "20.000"
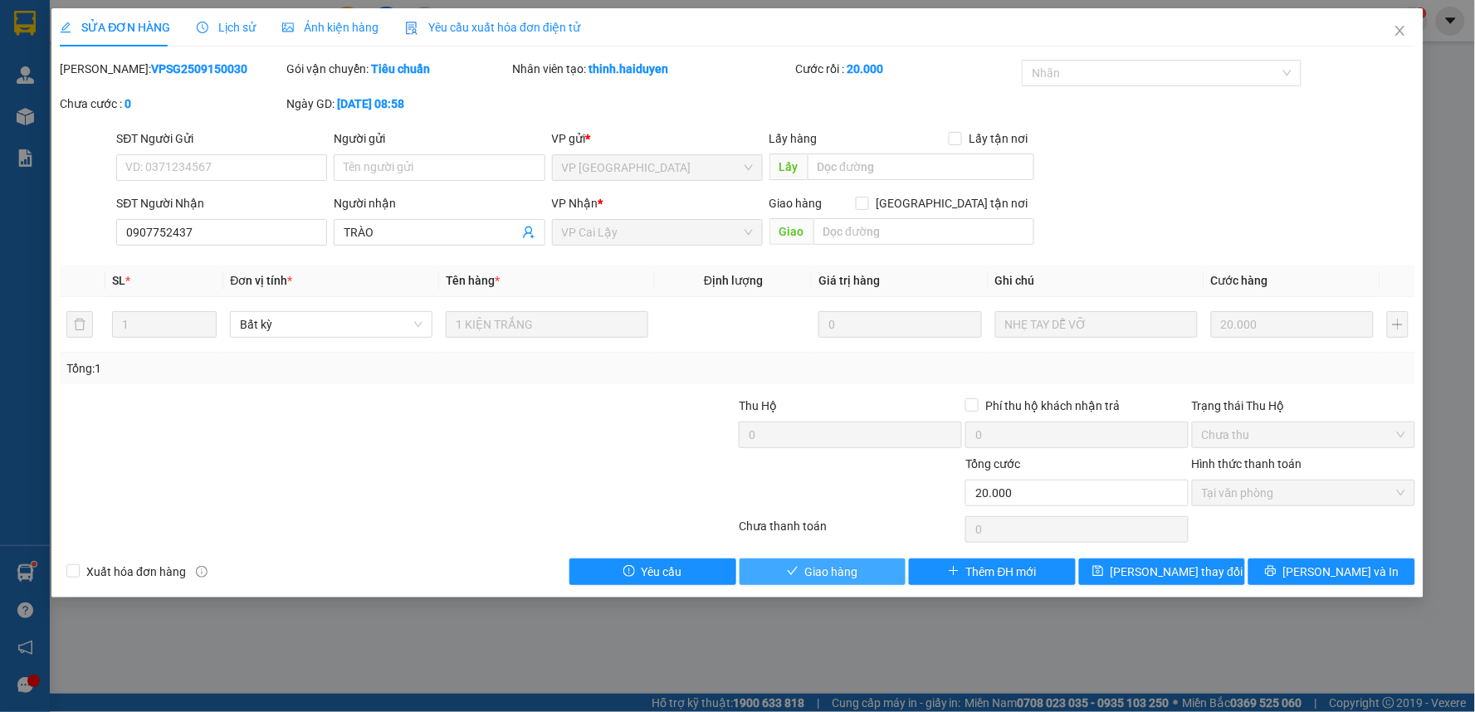
click at [778, 568] on button "Giao hàng" at bounding box center [822, 572] width 167 height 27
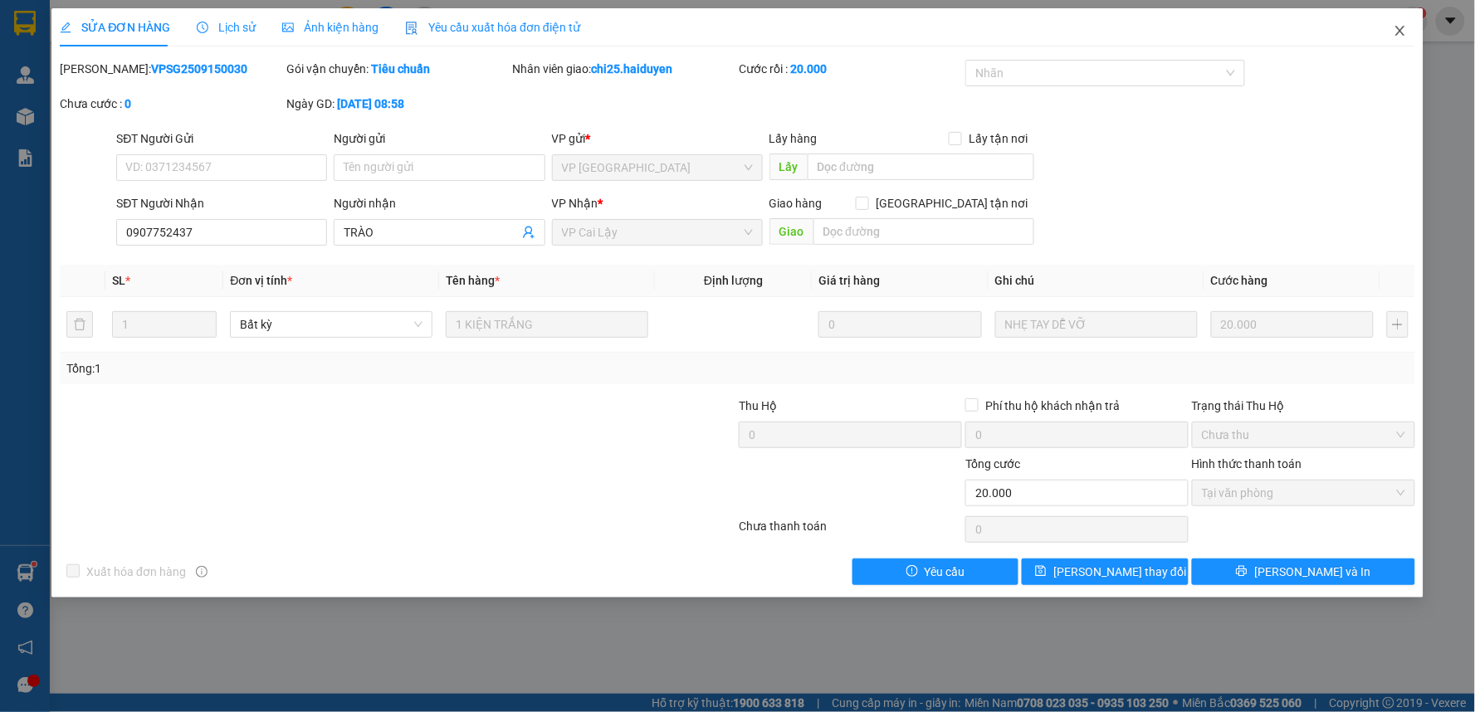
click at [1398, 28] on icon "close" at bounding box center [1399, 31] width 9 height 10
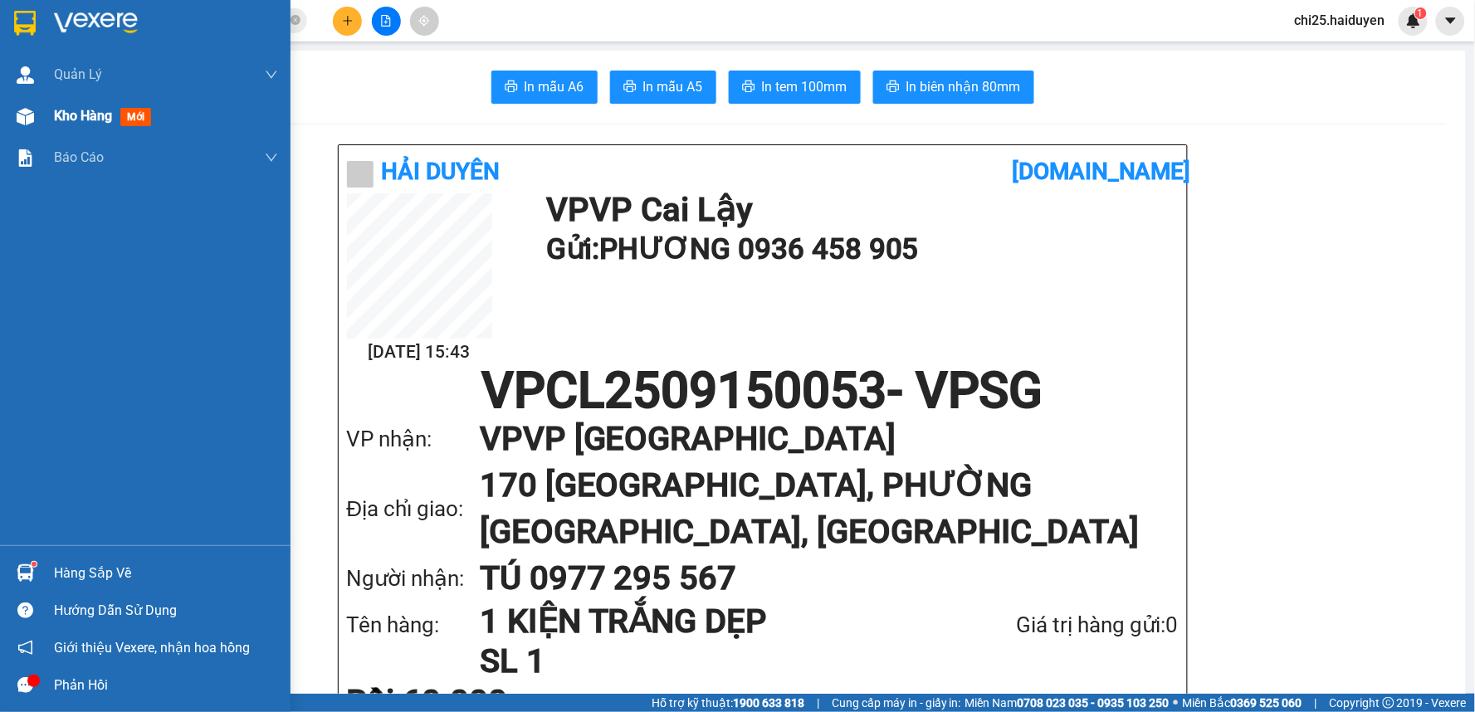
click at [26, 126] on div at bounding box center [25, 116] width 29 height 29
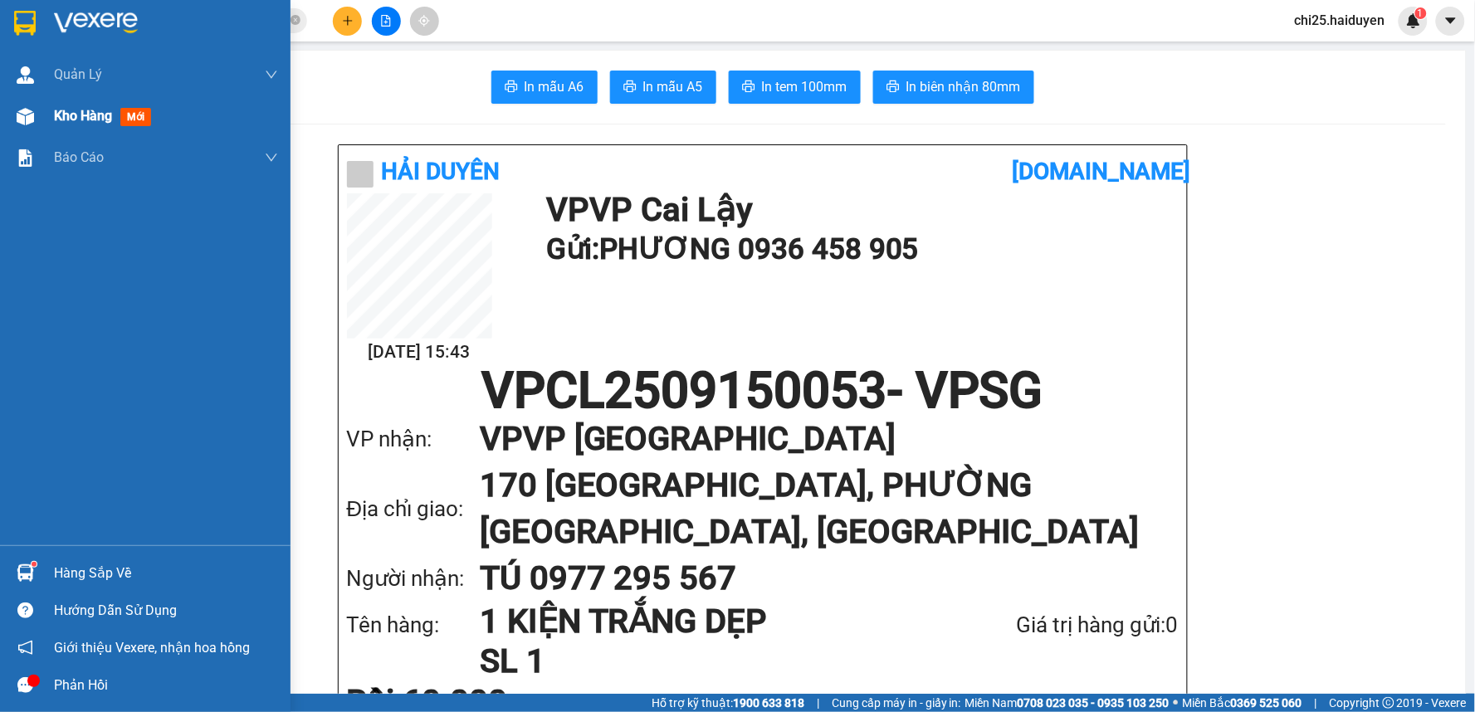
drag, startPoint x: 26, startPoint y: 126, endPoint x: 26, endPoint y: 117, distance: 9.1
click at [26, 125] on div at bounding box center [25, 116] width 29 height 29
click at [26, 119] on img at bounding box center [25, 116] width 17 height 17
click at [26, 117] on img at bounding box center [25, 116] width 17 height 17
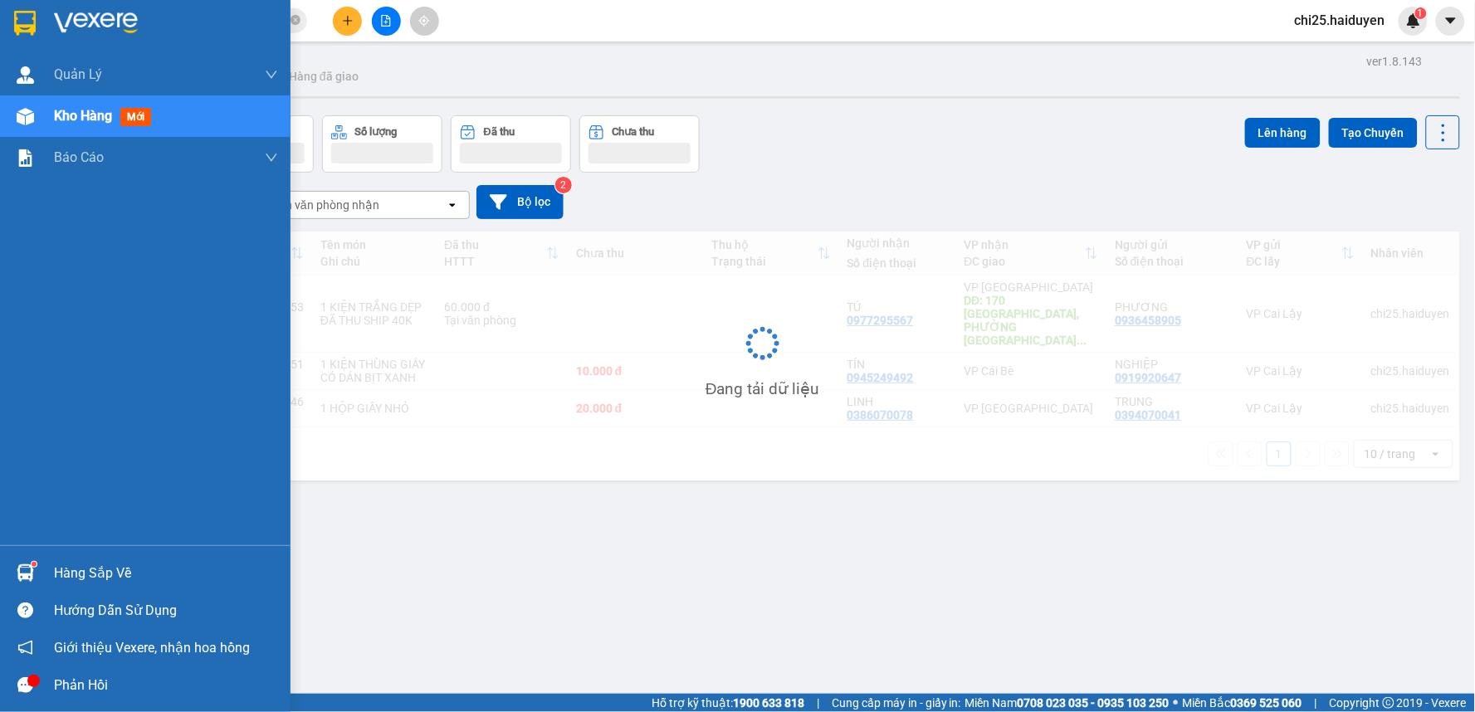
click at [808, 346] on div "Đang tải dữ liệu" at bounding box center [762, 356] width 1395 height 249
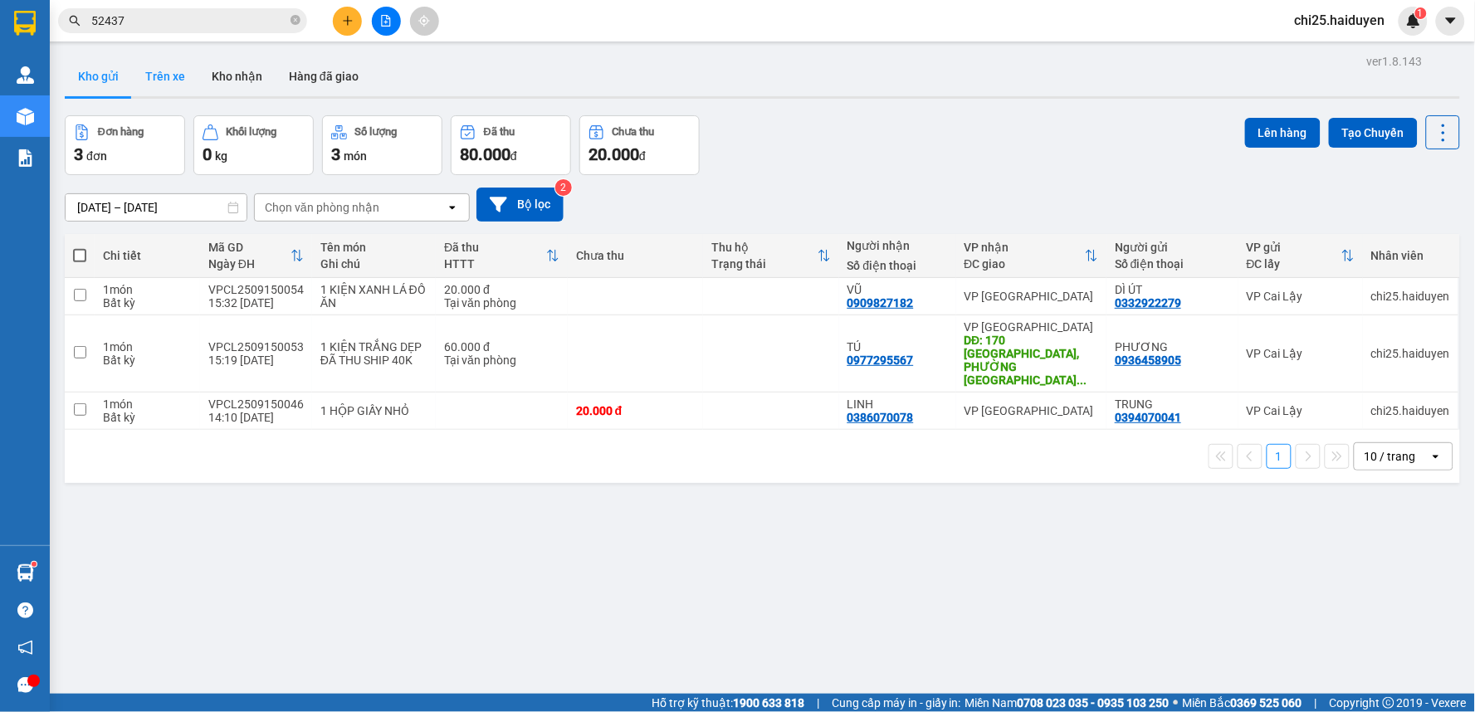
drag, startPoint x: 177, startPoint y: 71, endPoint x: 176, endPoint y: 81, distance: 10.0
click at [176, 81] on button "Trên xe" at bounding box center [165, 76] width 66 height 40
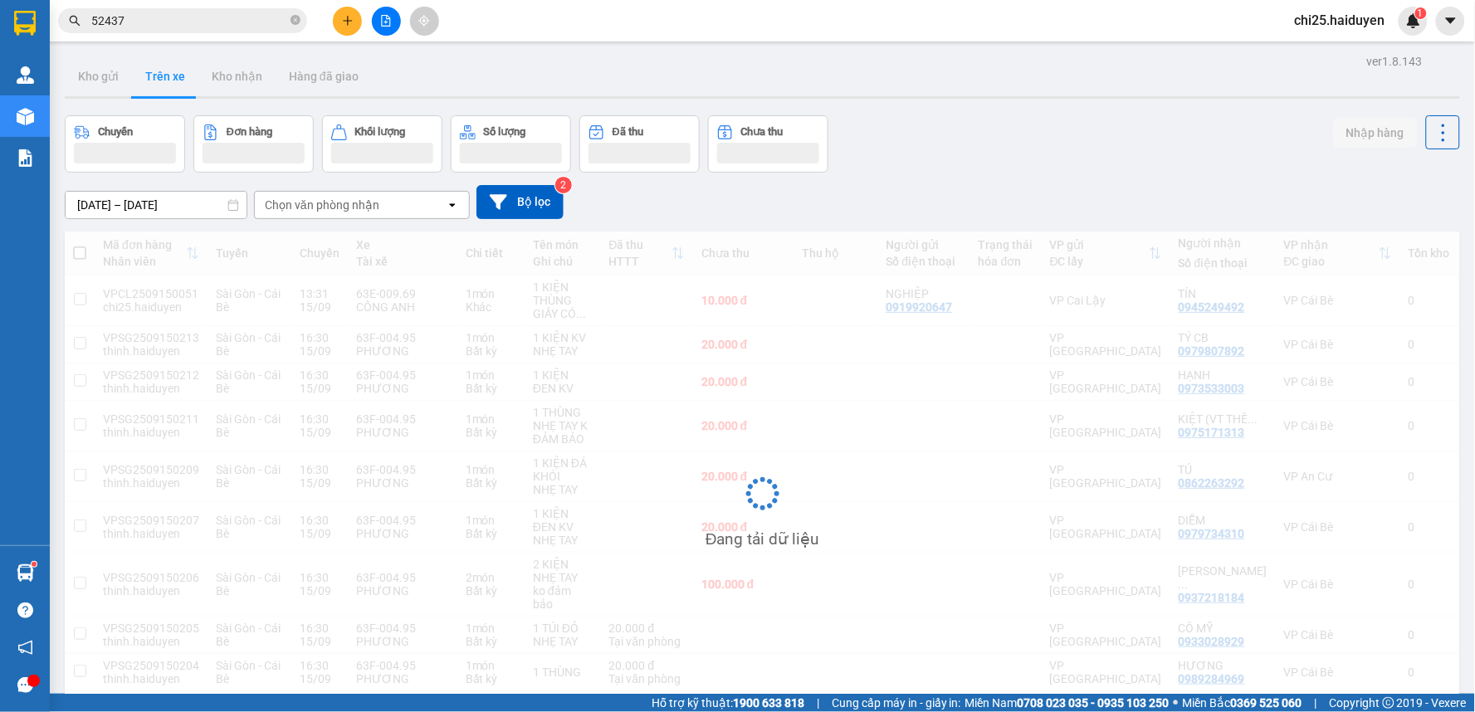
click at [410, 217] on div "Chọn văn phòng nhận" at bounding box center [350, 205] width 191 height 27
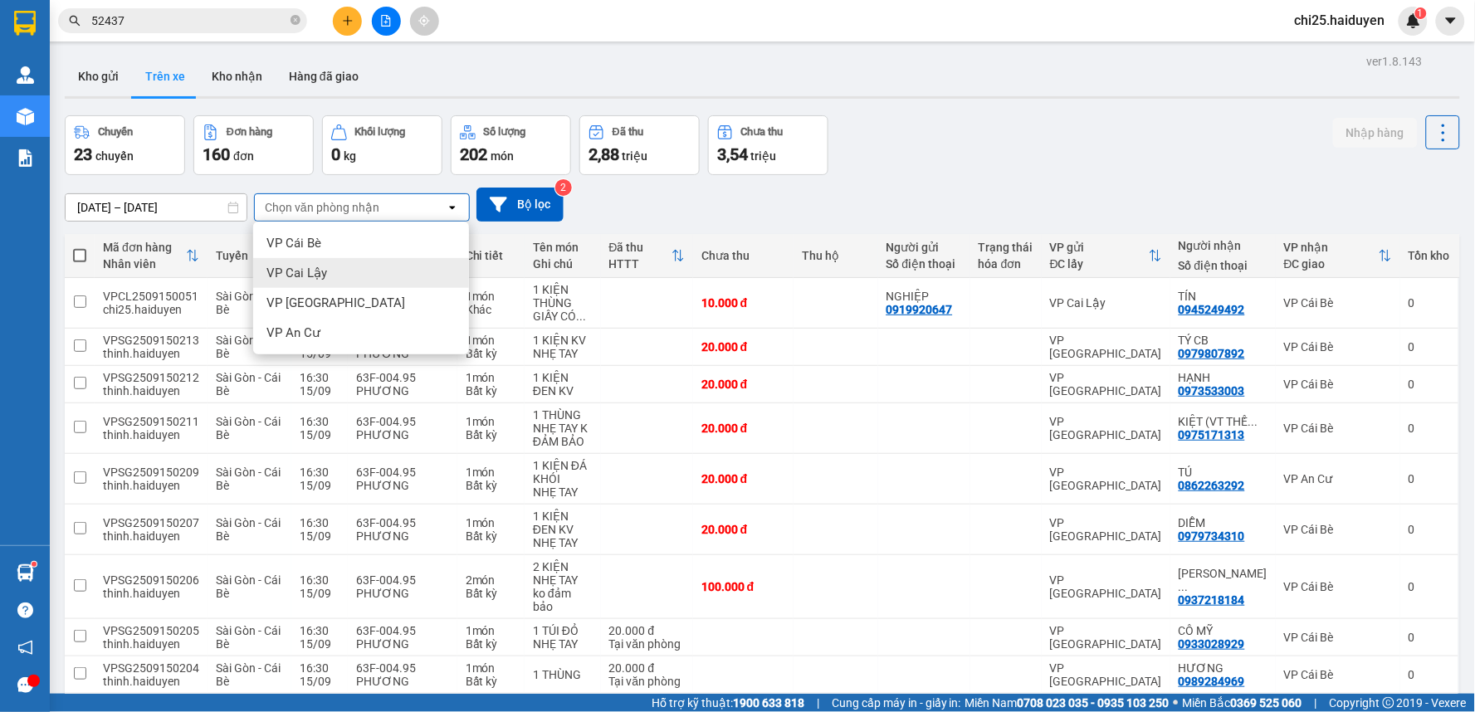
drag, startPoint x: 360, startPoint y: 279, endPoint x: 491, endPoint y: 300, distance: 132.8
click at [361, 279] on div "VP Cai Lậy" at bounding box center [361, 273] width 216 height 30
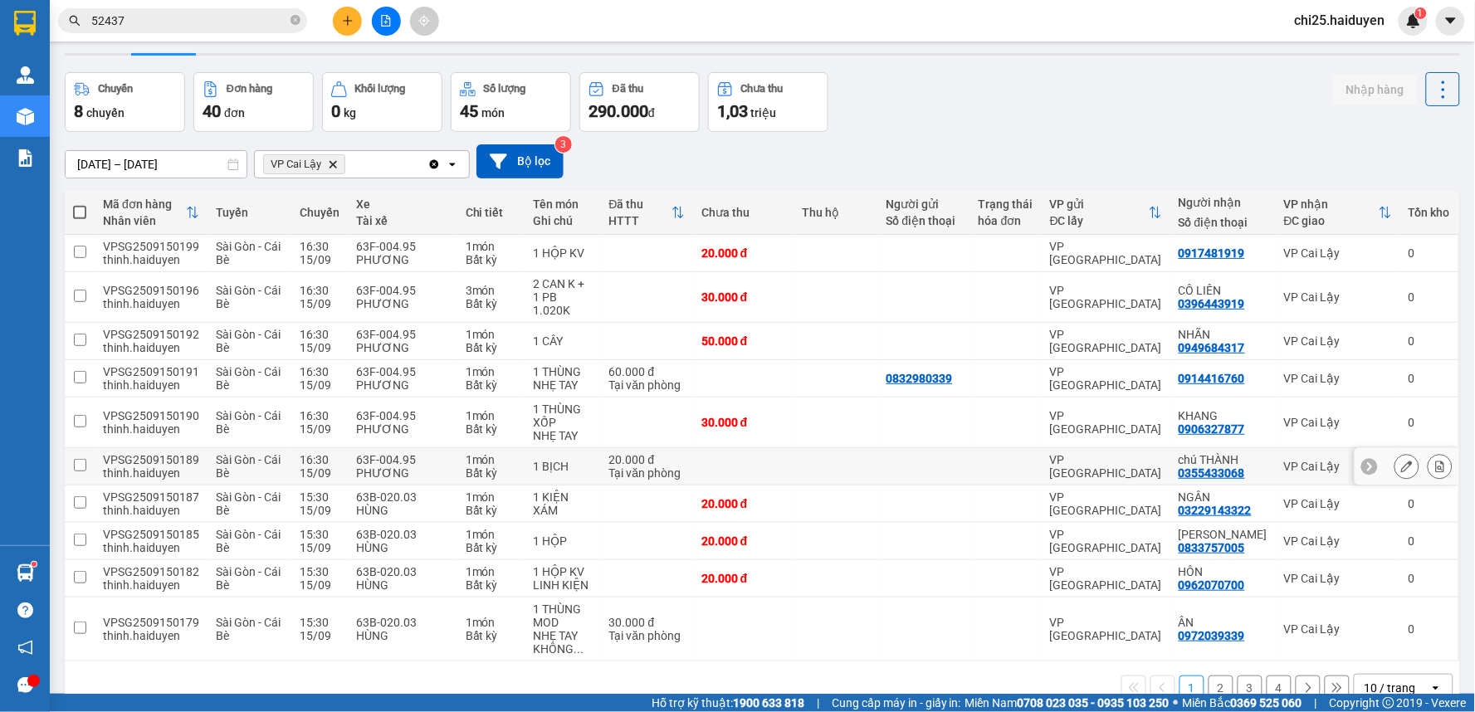
scroll to position [76, 0]
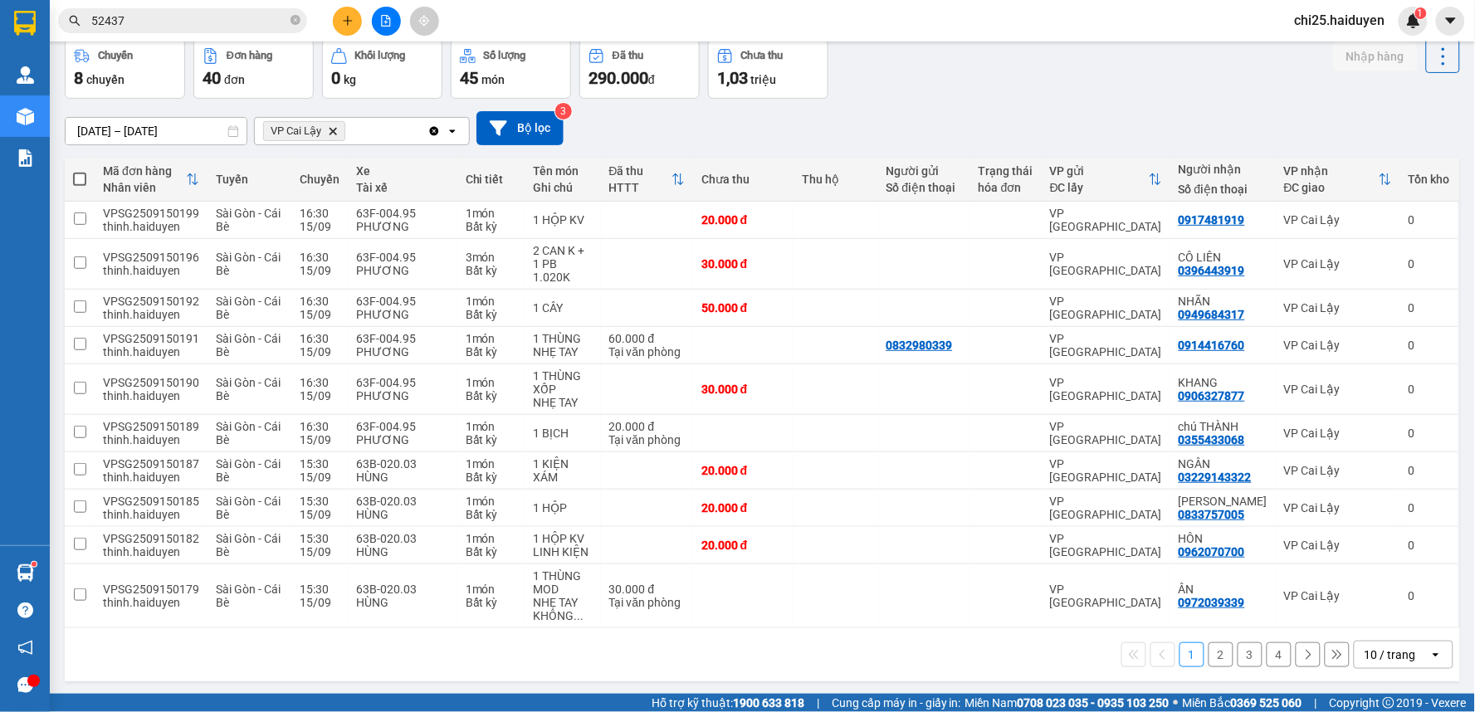
click at [1398, 648] on div "10 / trang" at bounding box center [1389, 654] width 51 height 17
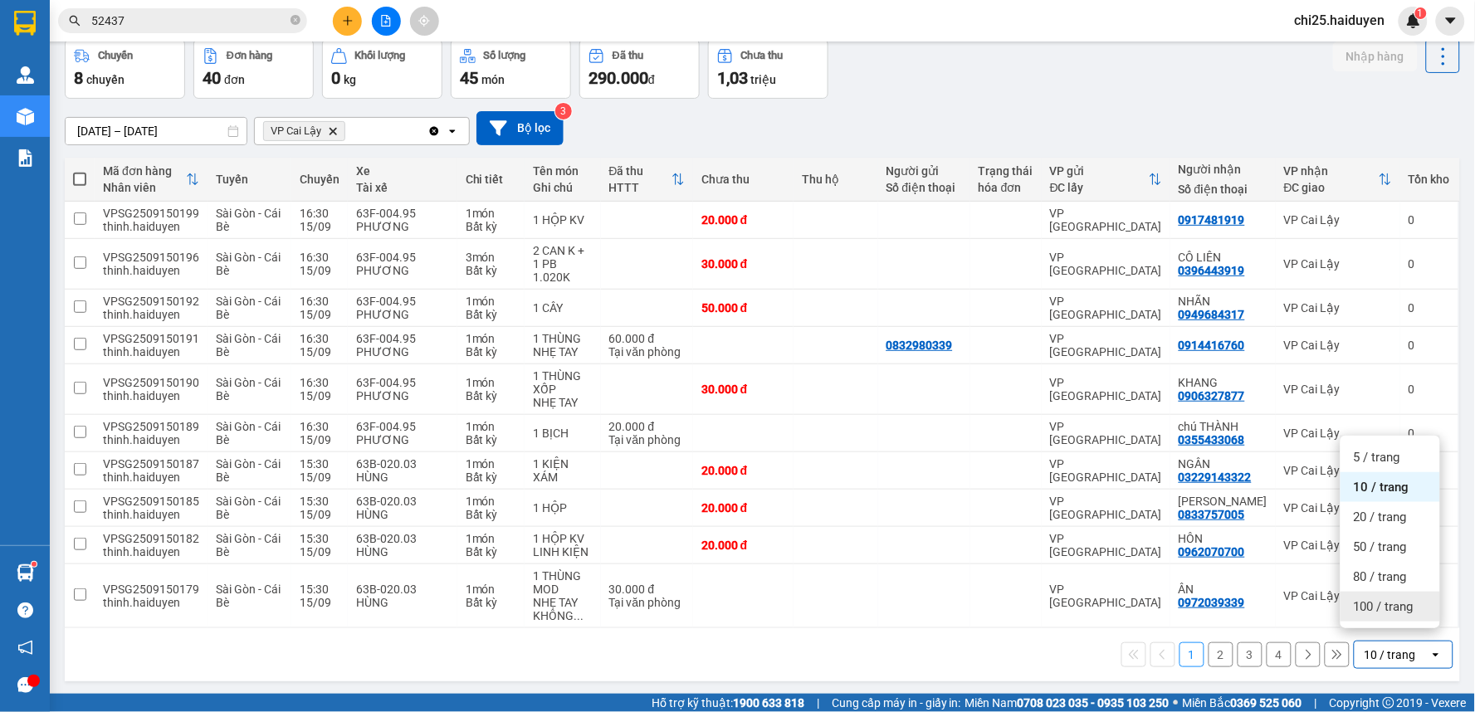
click at [1391, 601] on span "100 / trang" at bounding box center [1384, 606] width 60 height 17
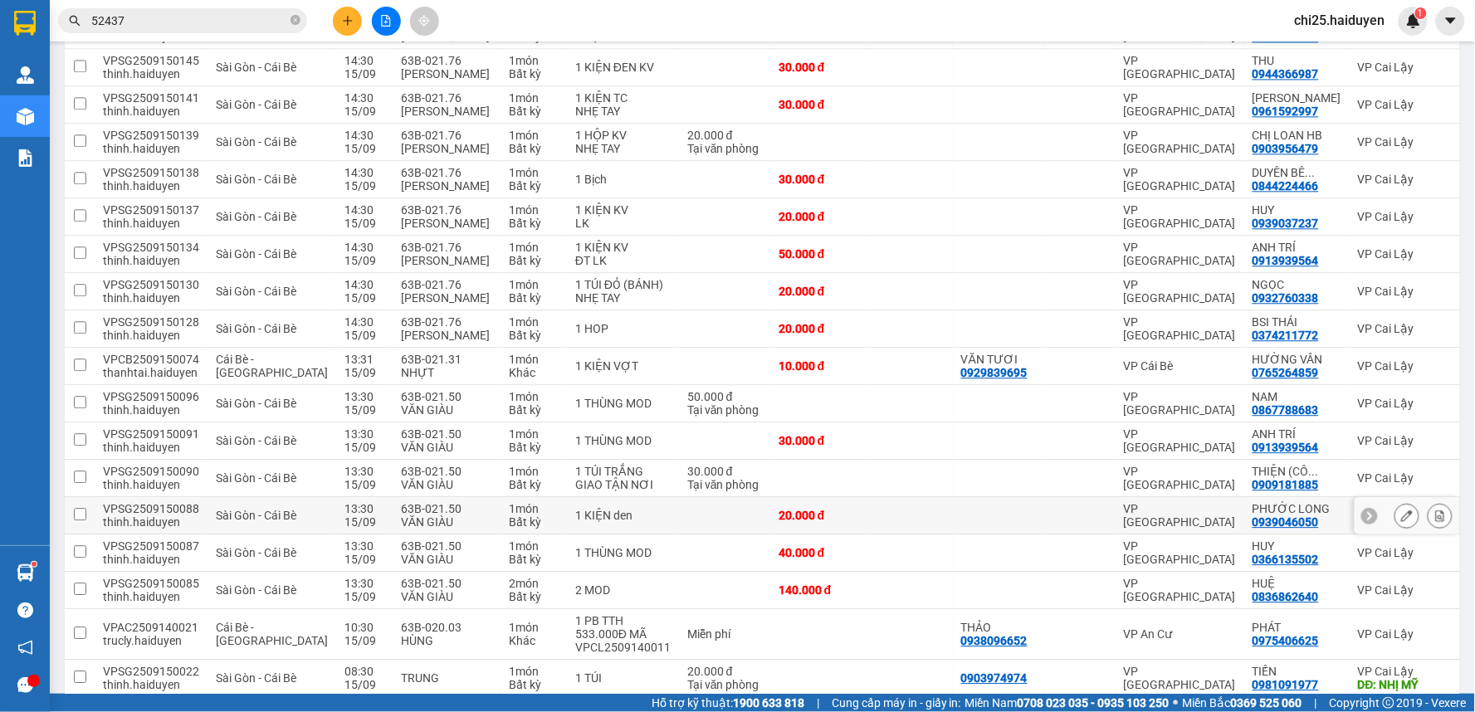
scroll to position [1235, 0]
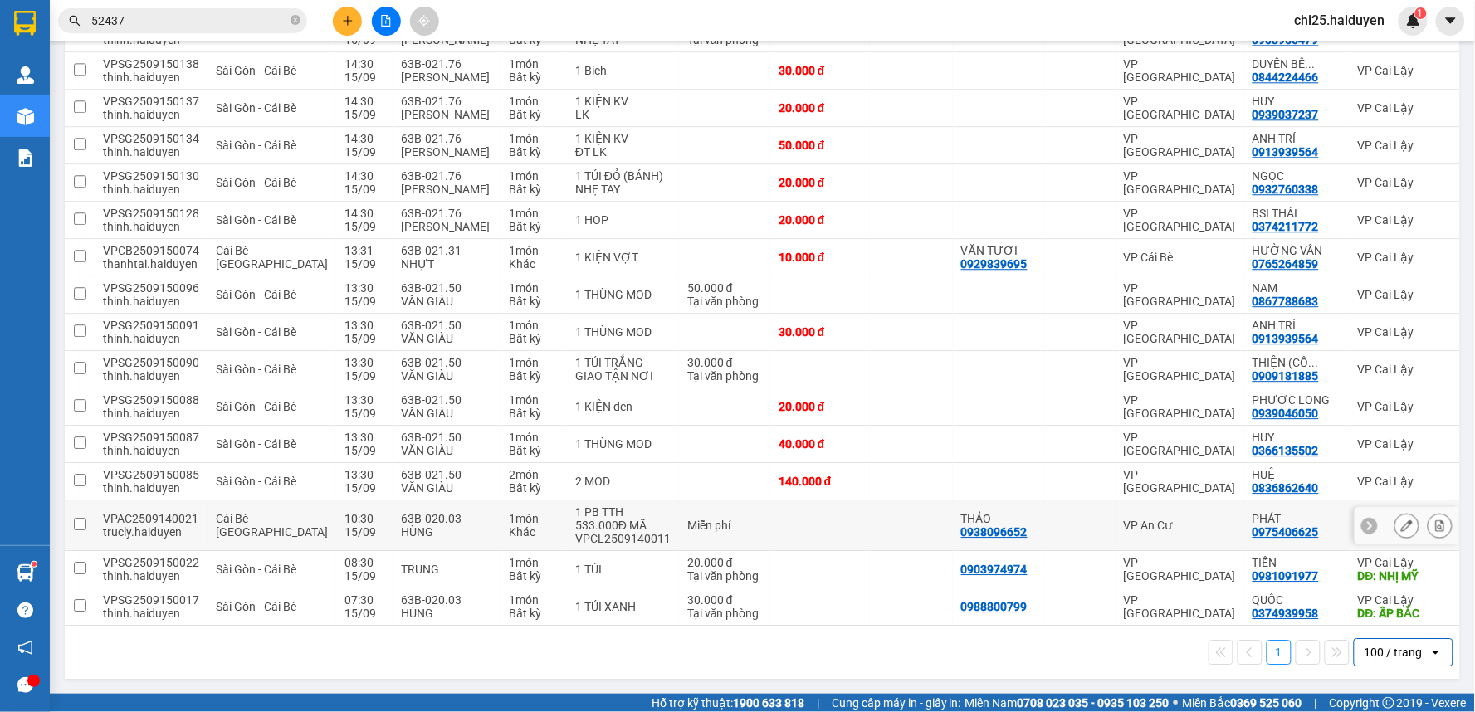
click at [870, 505] on td at bounding box center [911, 525] width 83 height 51
checkbox input "true"
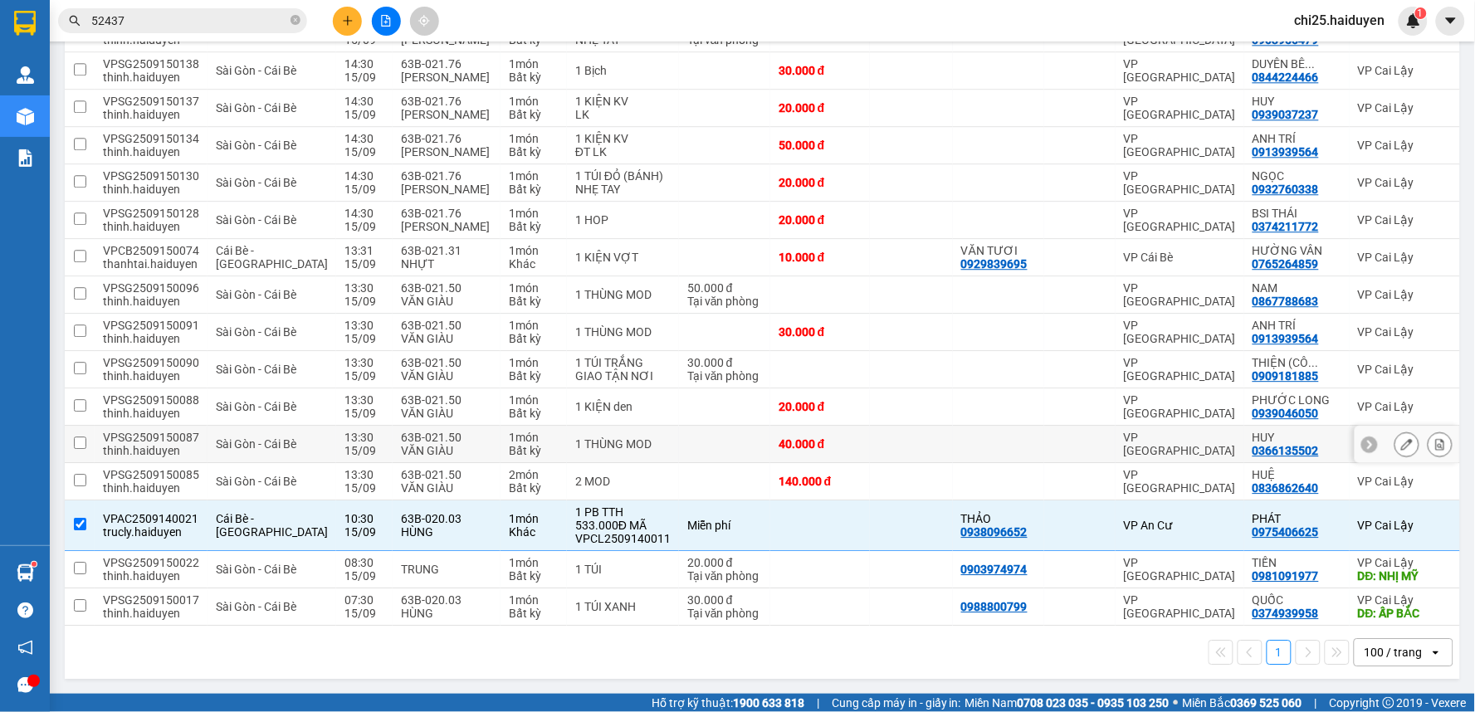
click at [870, 436] on td at bounding box center [911, 444] width 83 height 37
checkbox input "true"
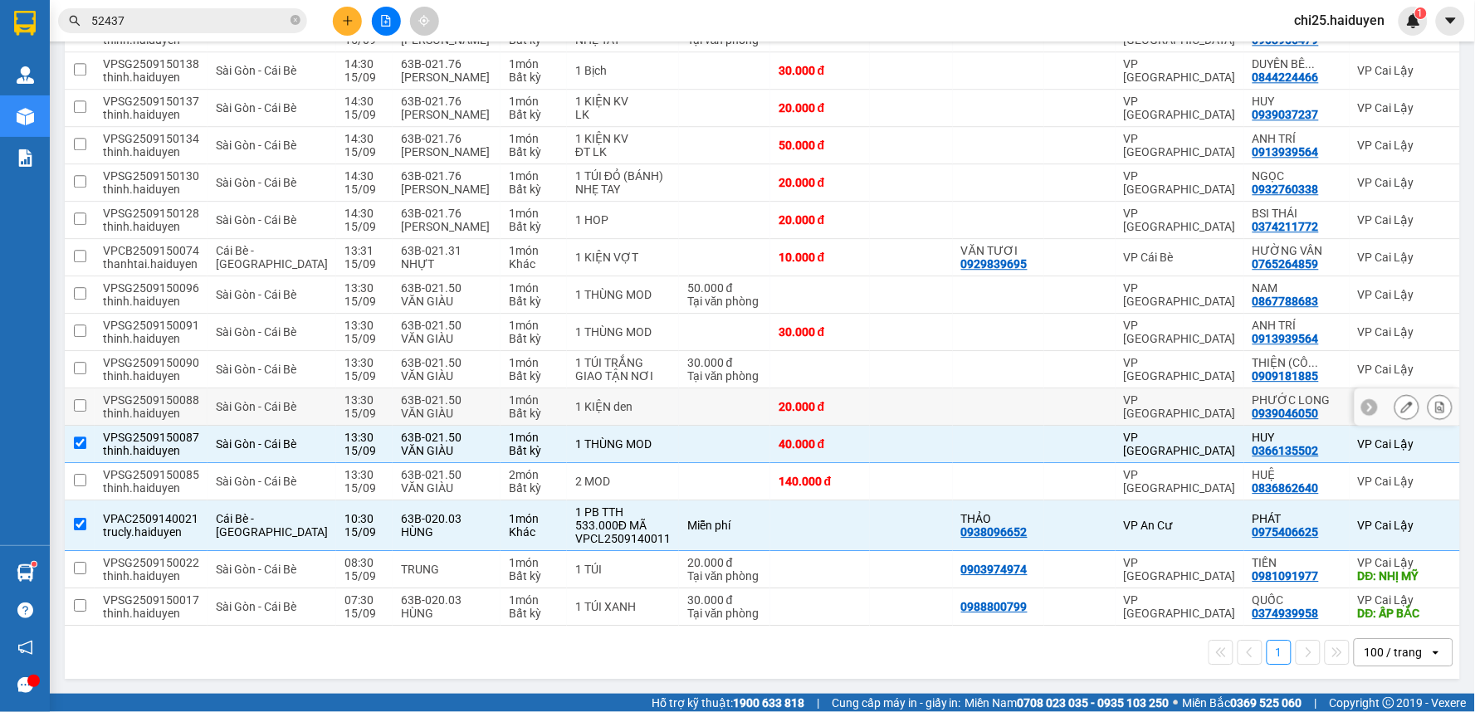
click at [870, 407] on td at bounding box center [911, 406] width 83 height 37
checkbox input "true"
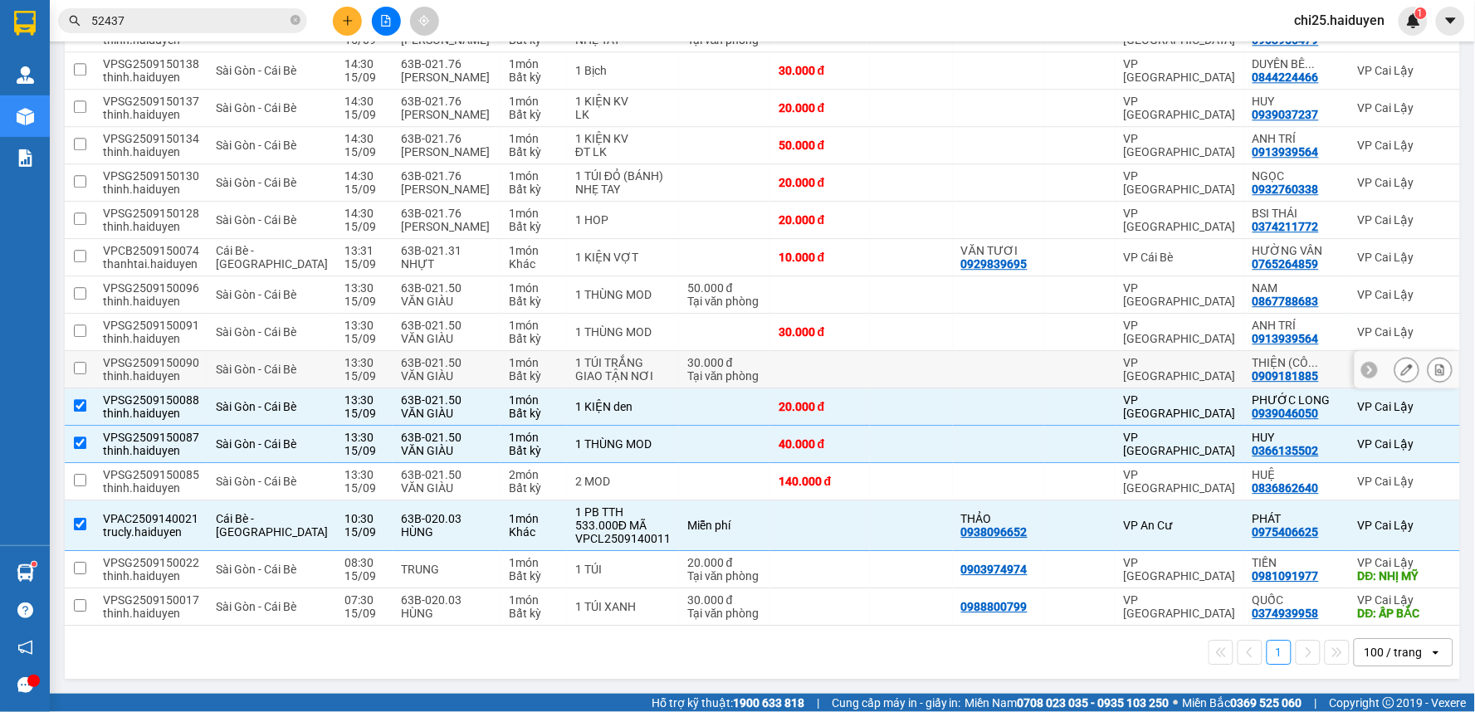
click at [870, 359] on td at bounding box center [911, 369] width 83 height 37
checkbox input "true"
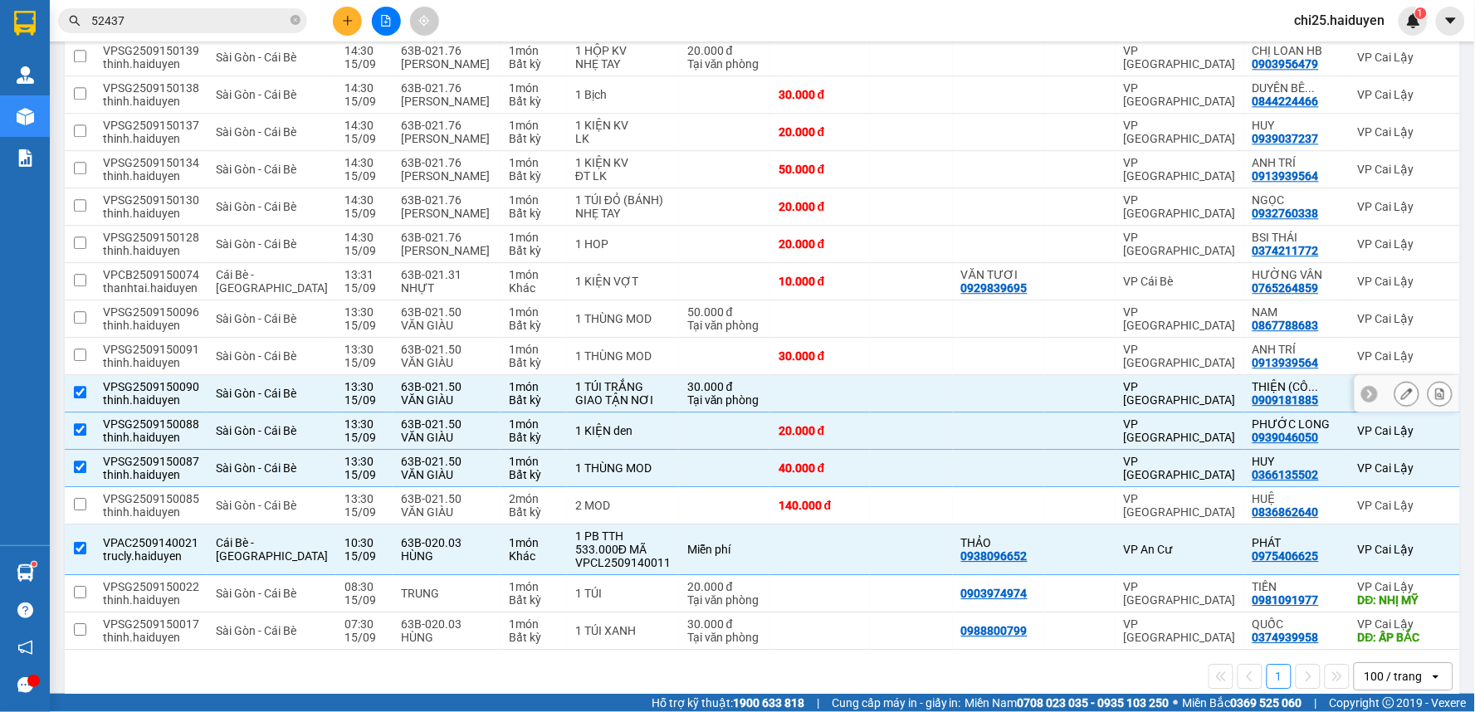
scroll to position [1143, 0]
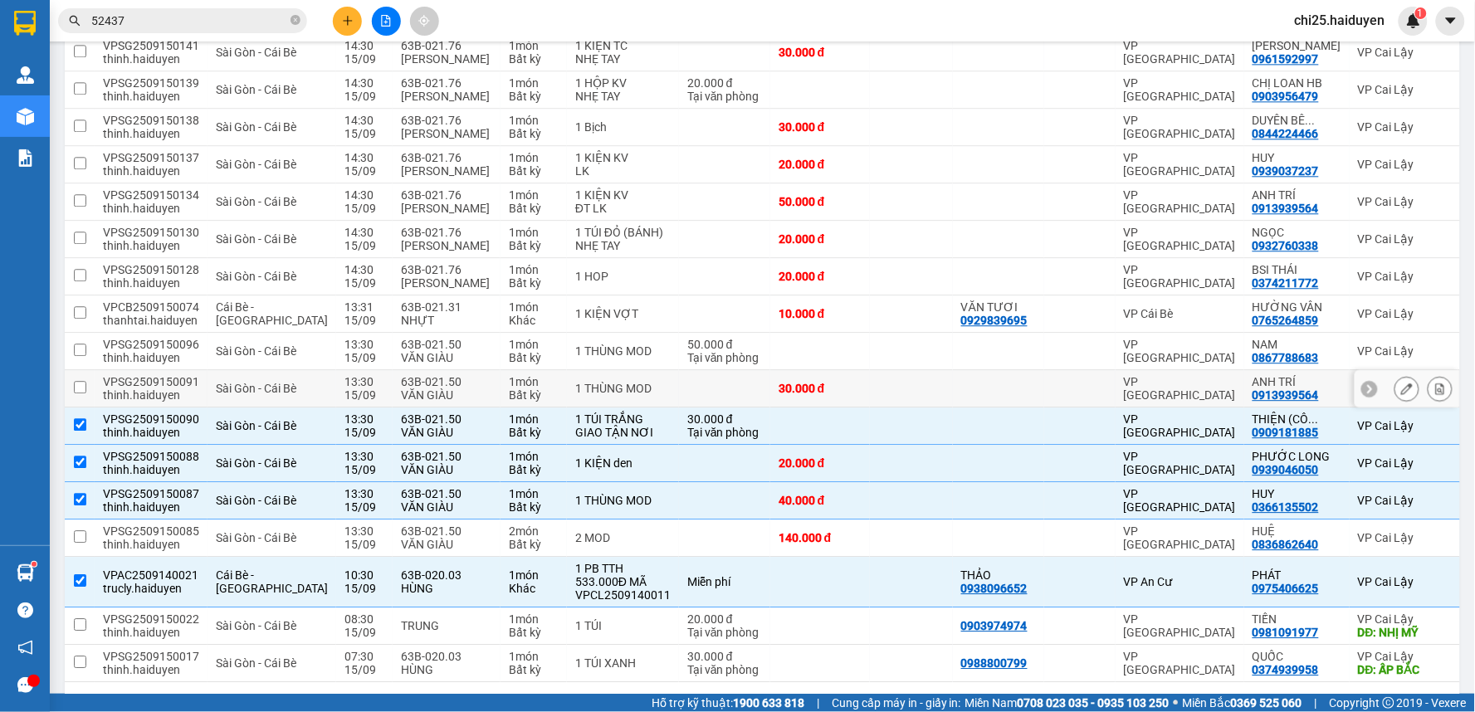
click at [870, 407] on td at bounding box center [911, 388] width 83 height 37
checkbox input "true"
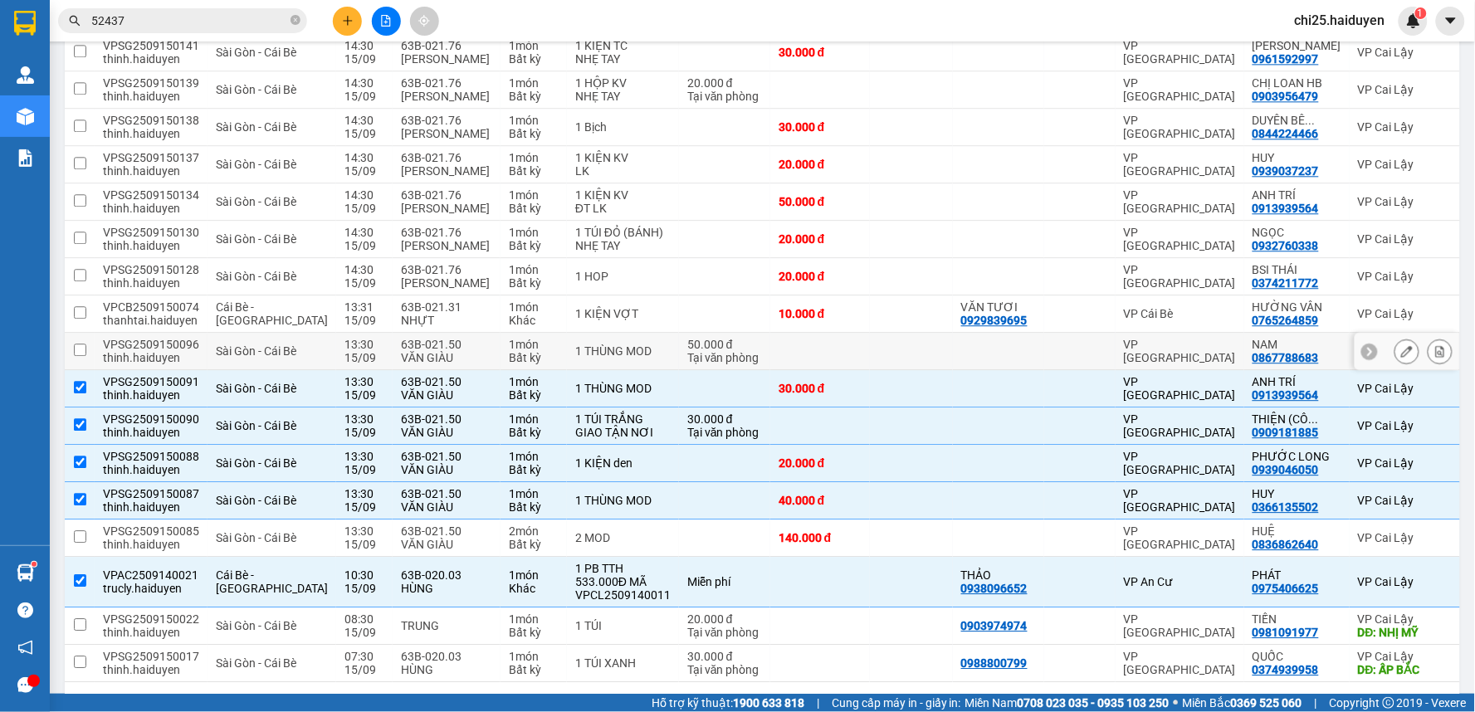
click at [870, 368] on td at bounding box center [911, 351] width 83 height 37
checkbox input "true"
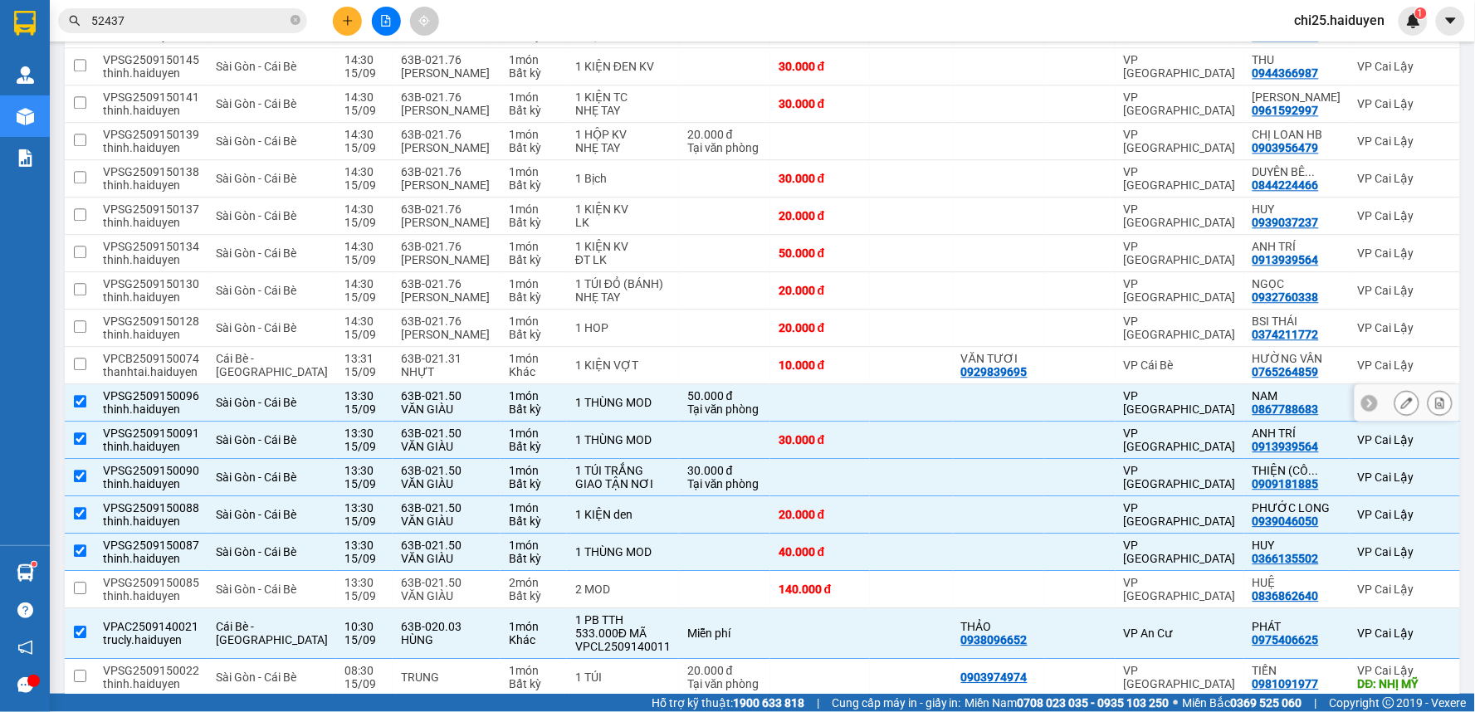
scroll to position [1051, 0]
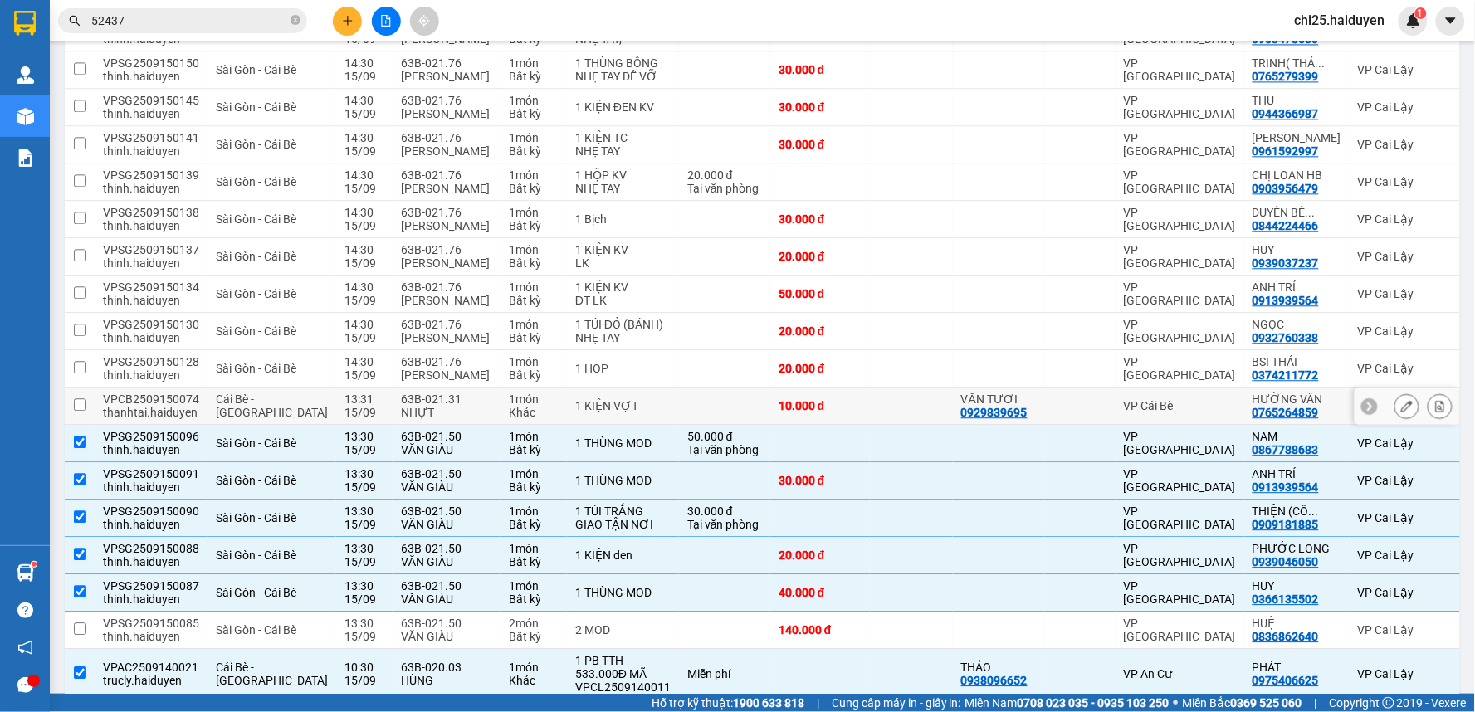
click at [870, 425] on td at bounding box center [911, 406] width 83 height 37
checkbox input "true"
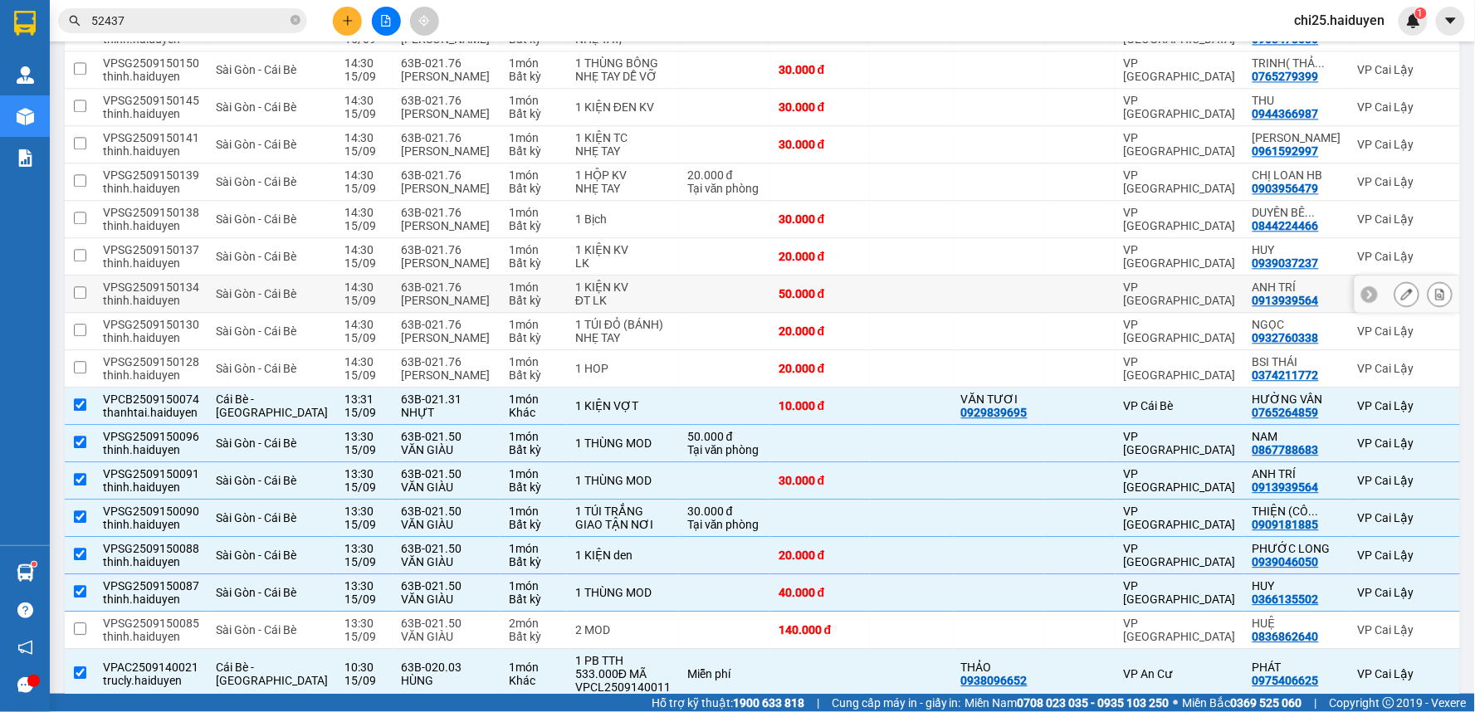
click at [961, 300] on div at bounding box center [998, 293] width 75 height 13
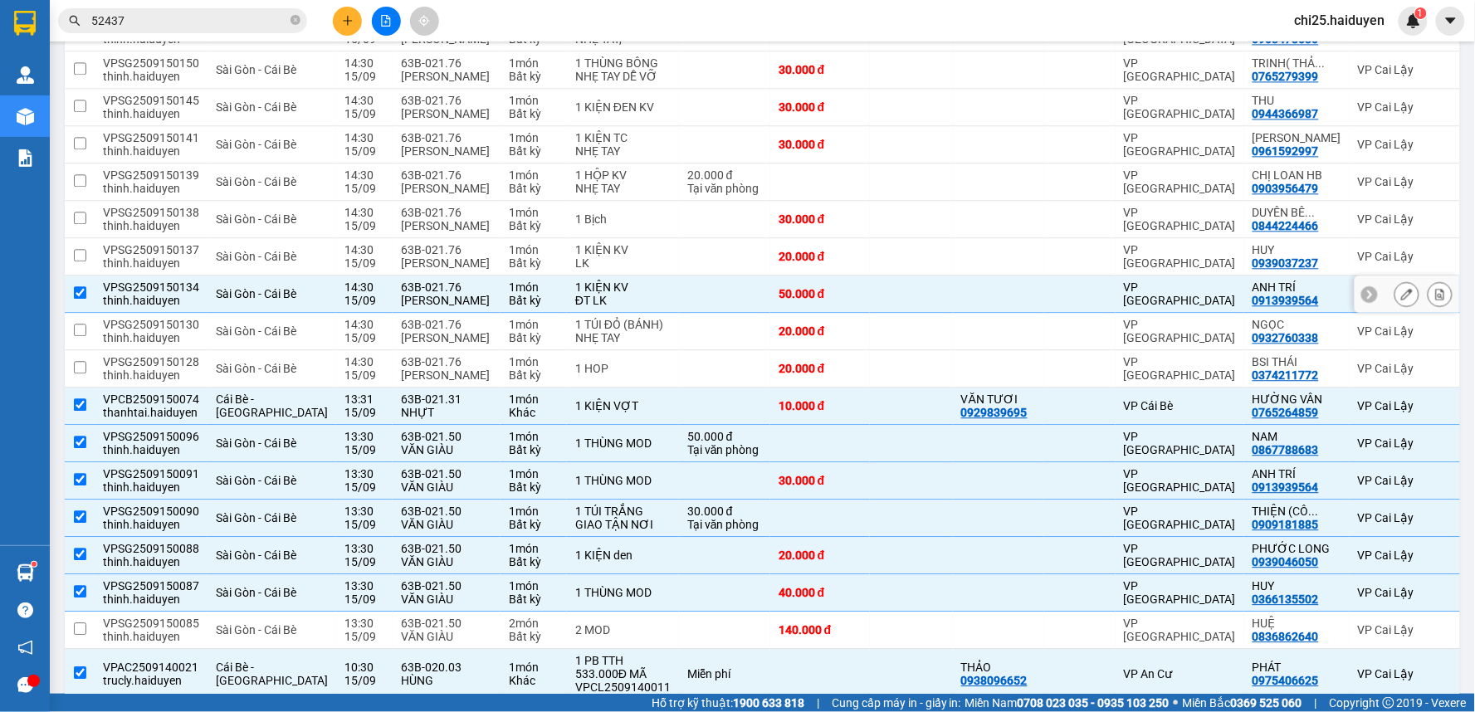
click at [1141, 307] on td "VP [GEOGRAPHIC_DATA]" at bounding box center [1179, 294] width 129 height 37
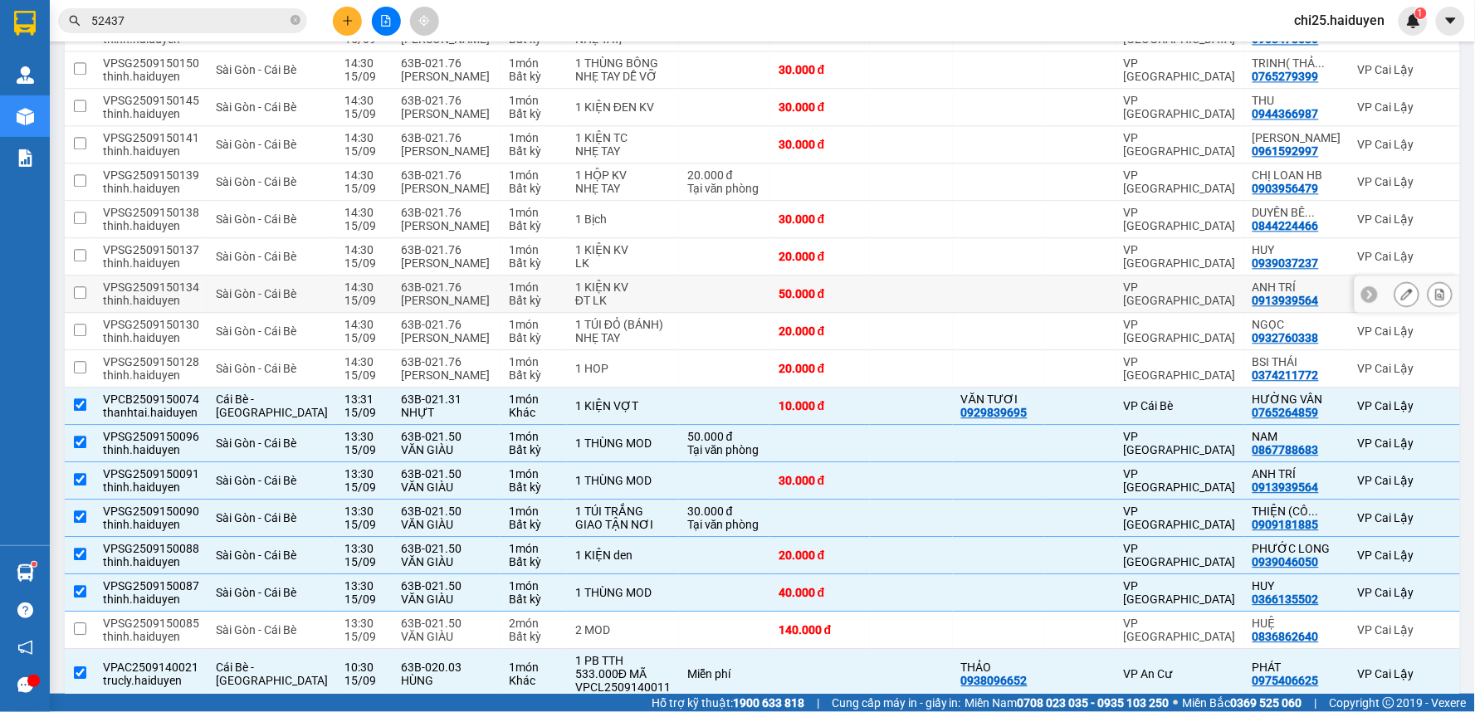
checkbox input "false"
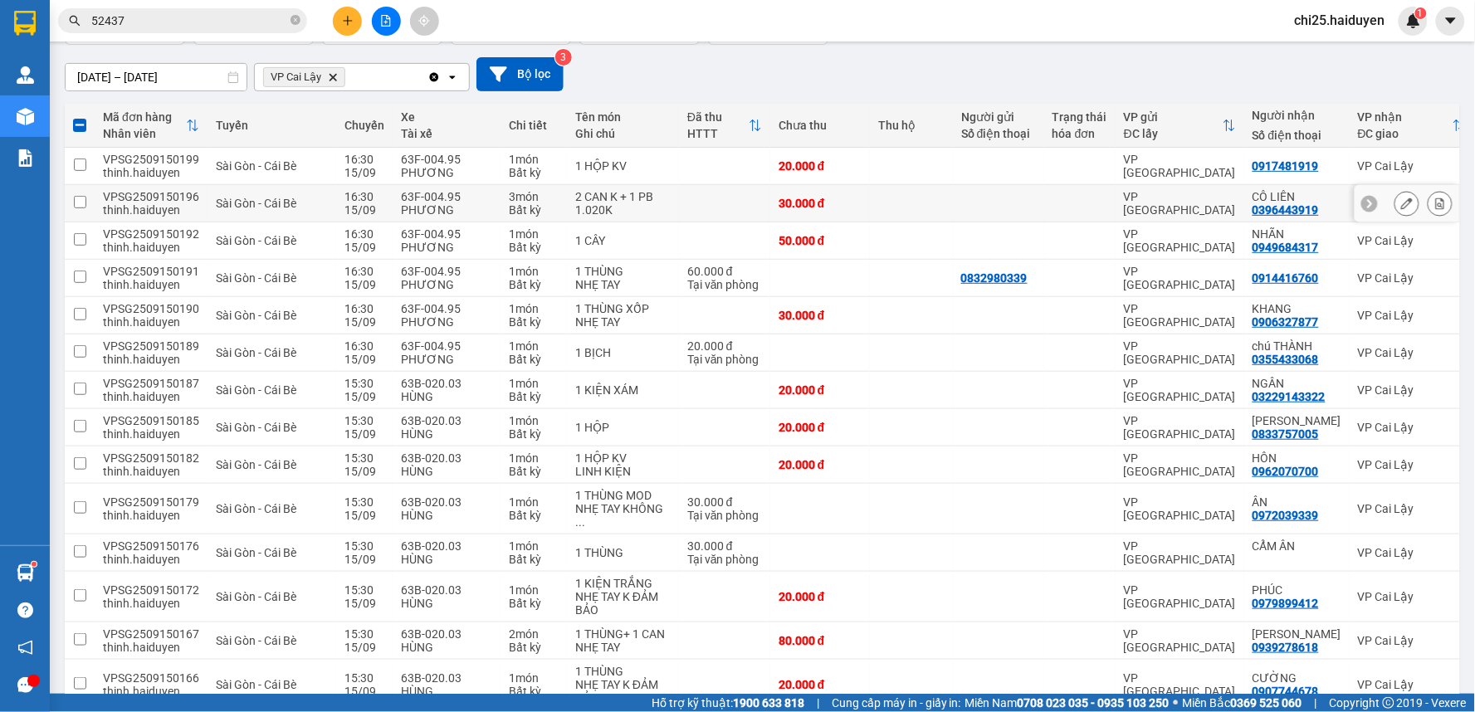
scroll to position [0, 0]
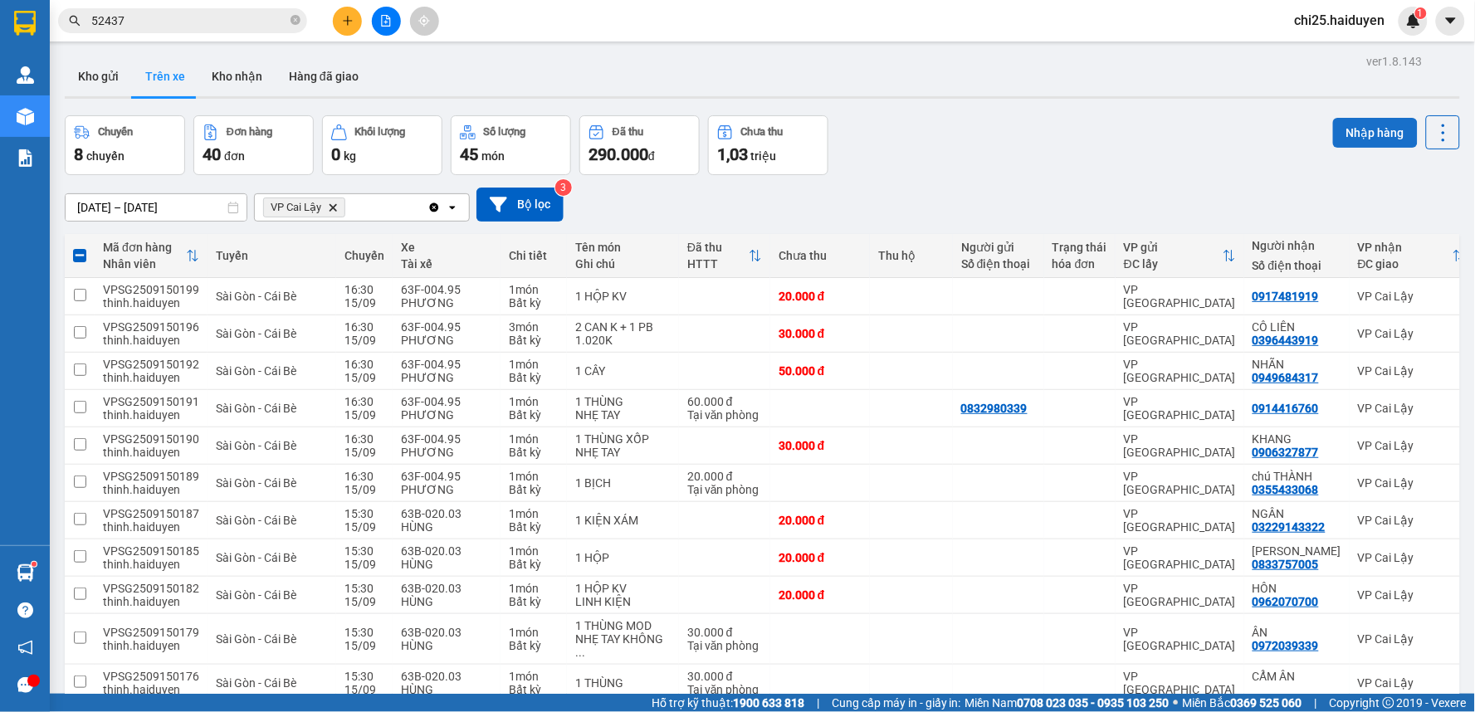
click at [1351, 137] on button "Nhập hàng" at bounding box center [1375, 133] width 85 height 30
checkbox input "false"
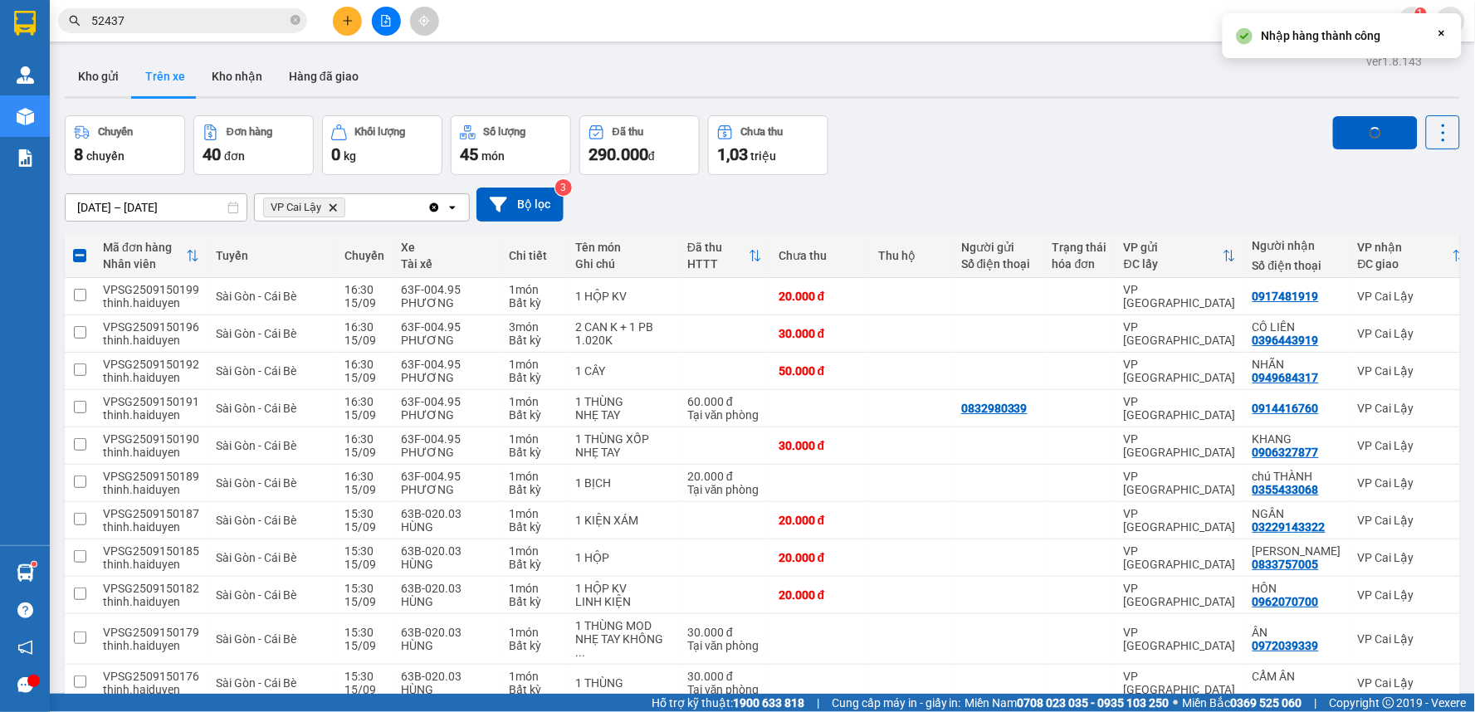
checkbox input "false"
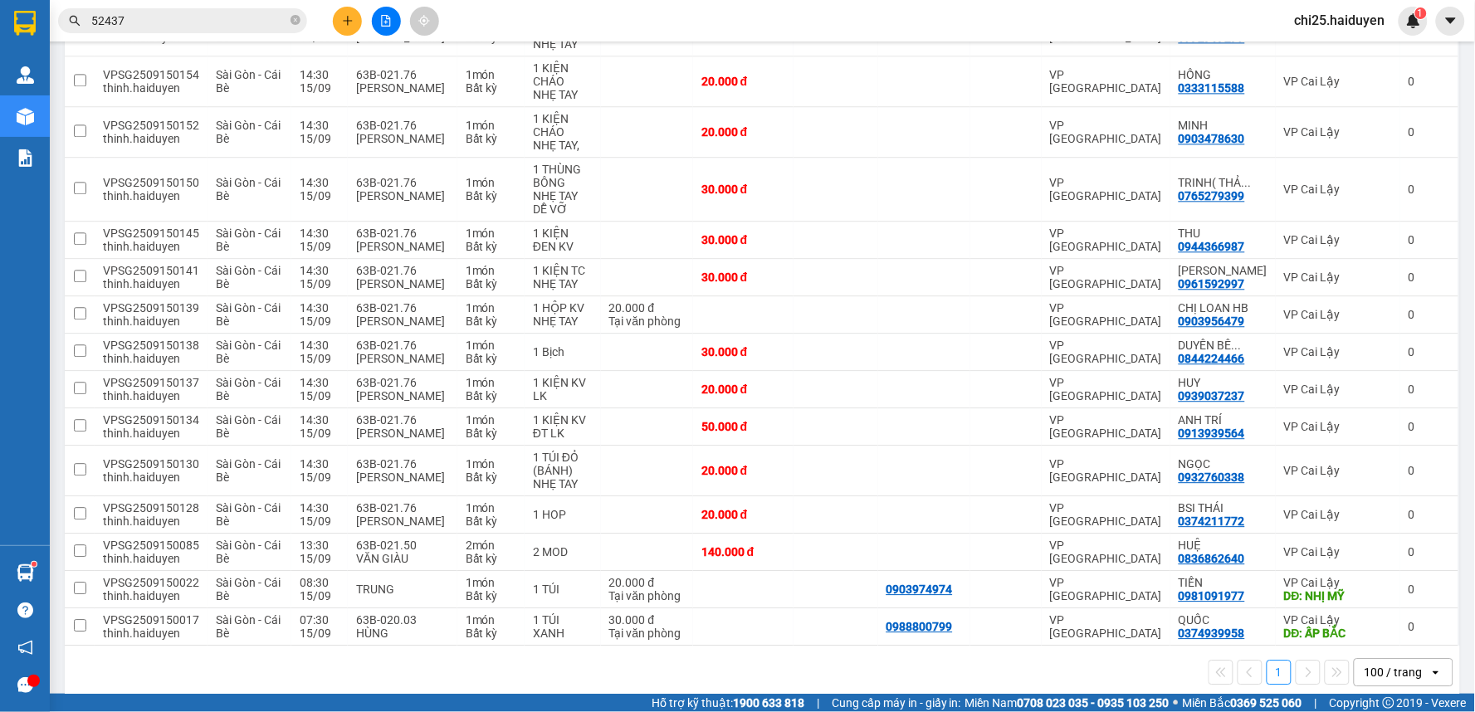
scroll to position [1100, 0]
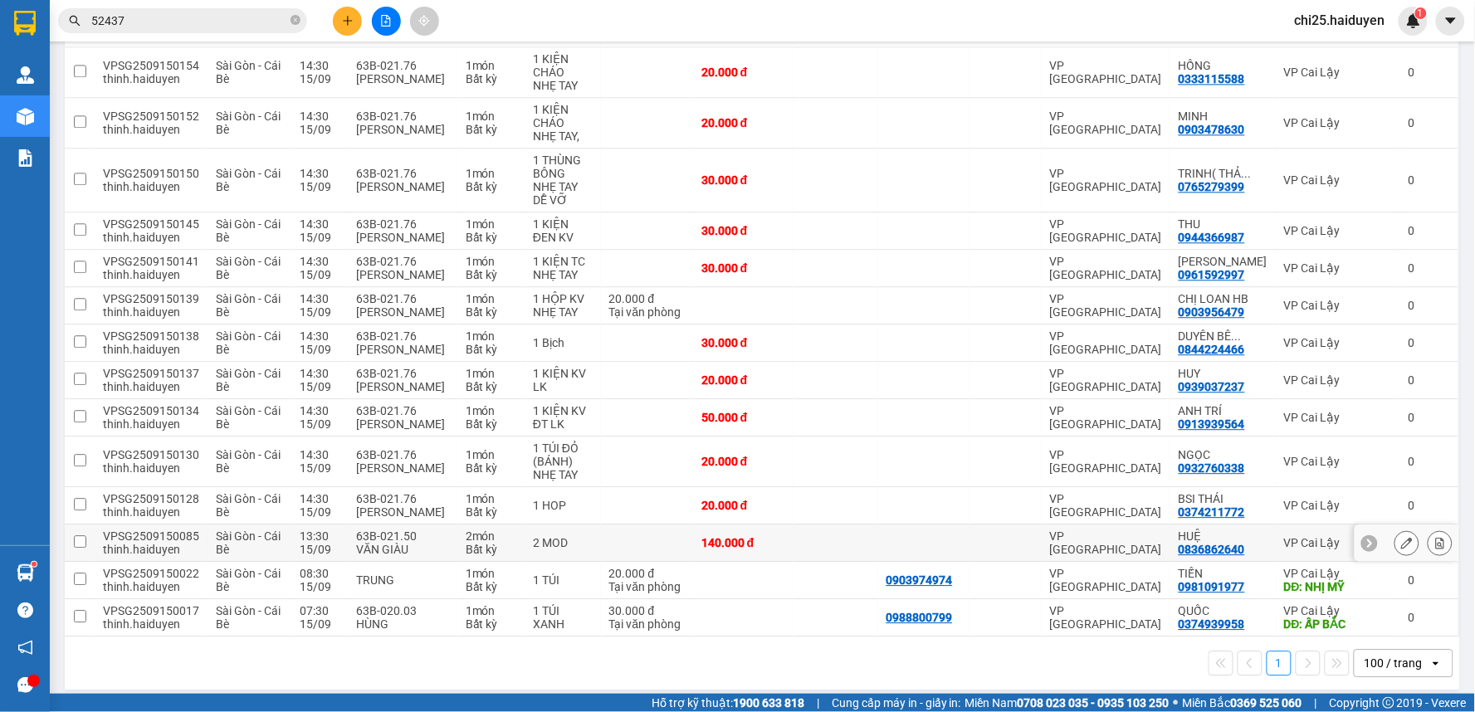
click at [967, 524] on td at bounding box center [924, 542] width 92 height 37
checkbox input "true"
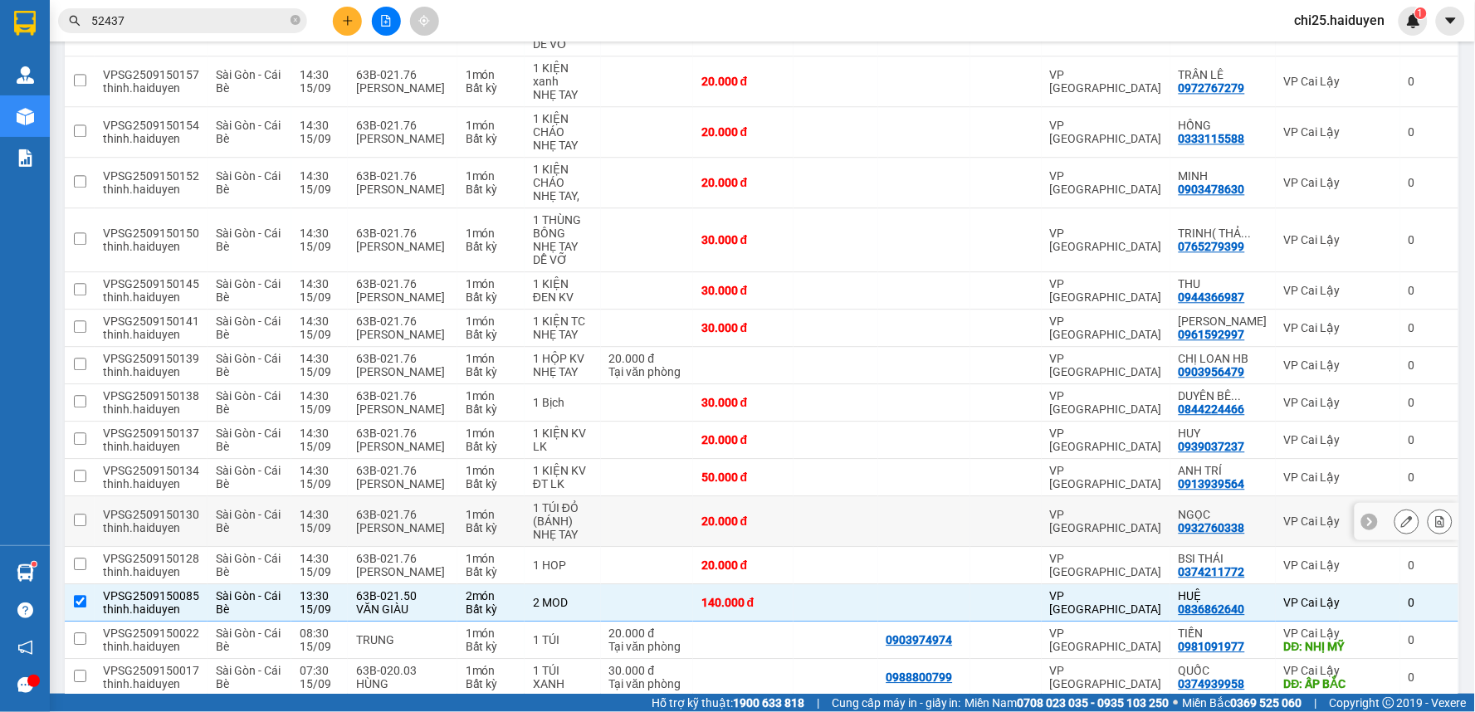
scroll to position [1007, 0]
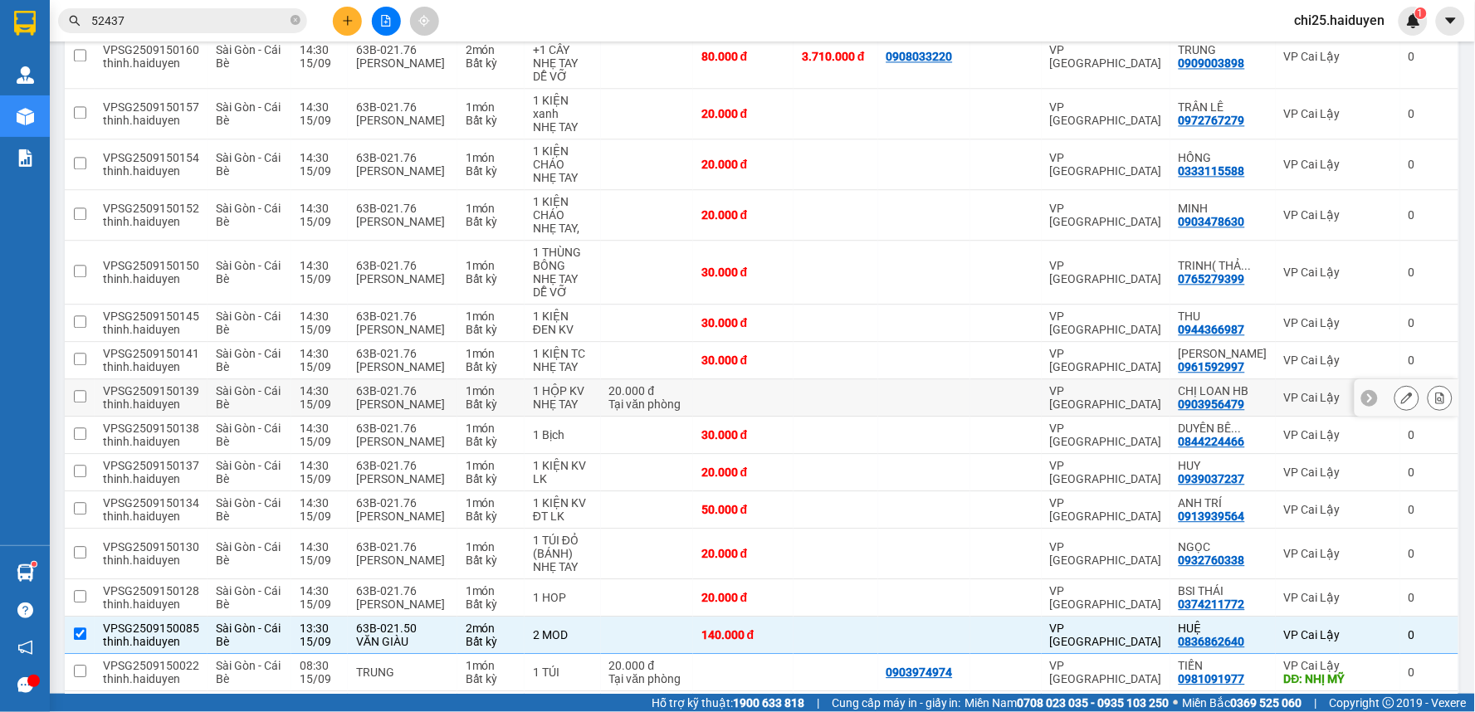
click at [909, 379] on td at bounding box center [924, 397] width 92 height 37
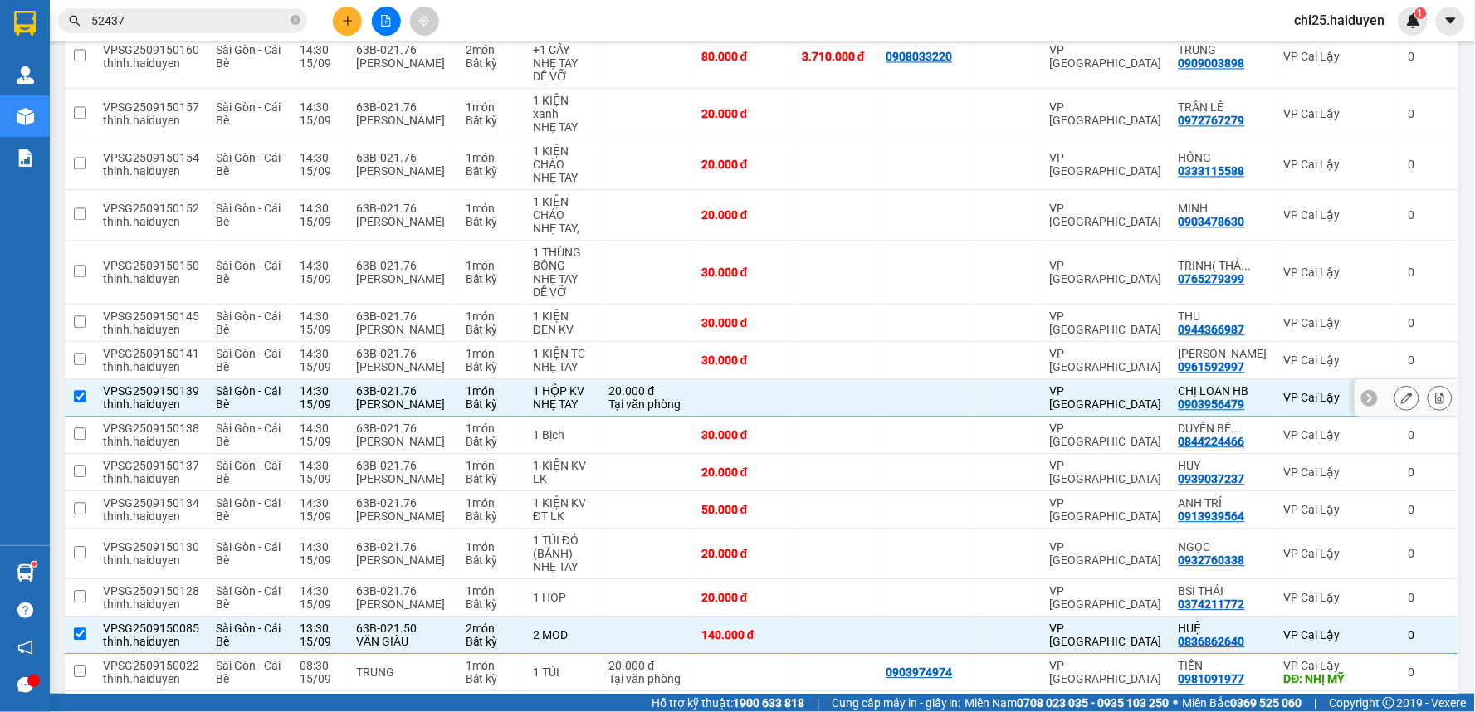
click at [910, 391] on div at bounding box center [924, 397] width 76 height 13
checkbox input "false"
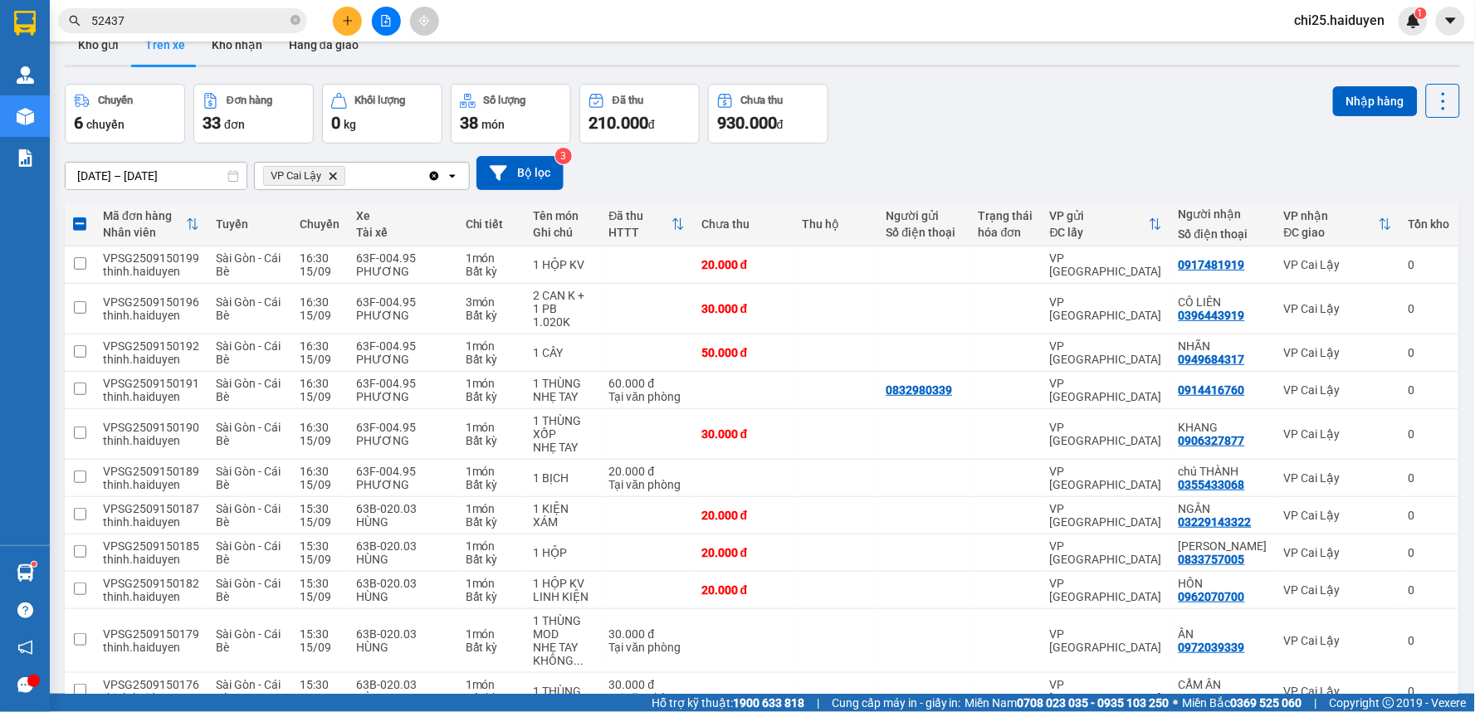
scroll to position [0, 0]
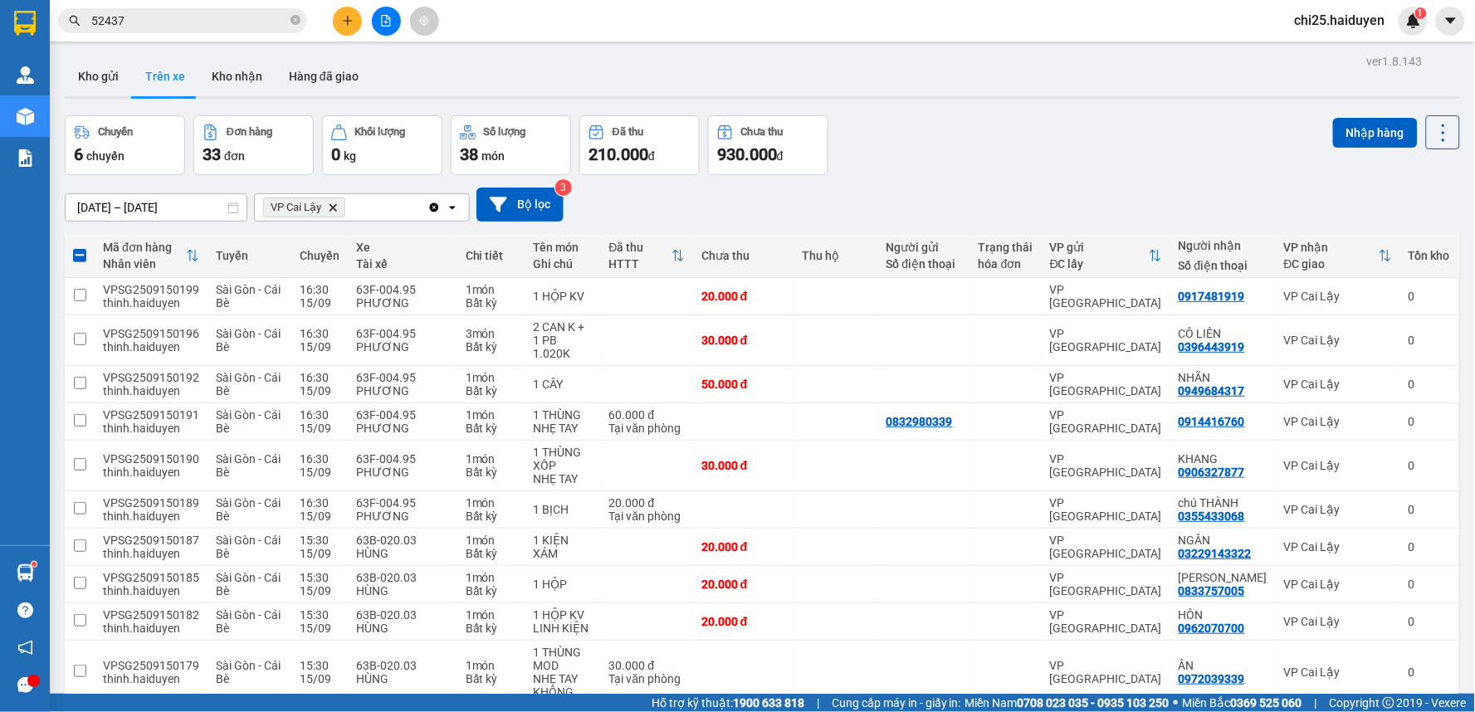
click at [1320, 135] on div "Chuyến 6 chuyến Đơn hàng 33 đơn Khối lượng 0 kg Số lượng 38 món Đã thu 210.000 …" at bounding box center [762, 145] width 1395 height 60
click at [1353, 129] on button "Nhập hàng" at bounding box center [1375, 133] width 85 height 30
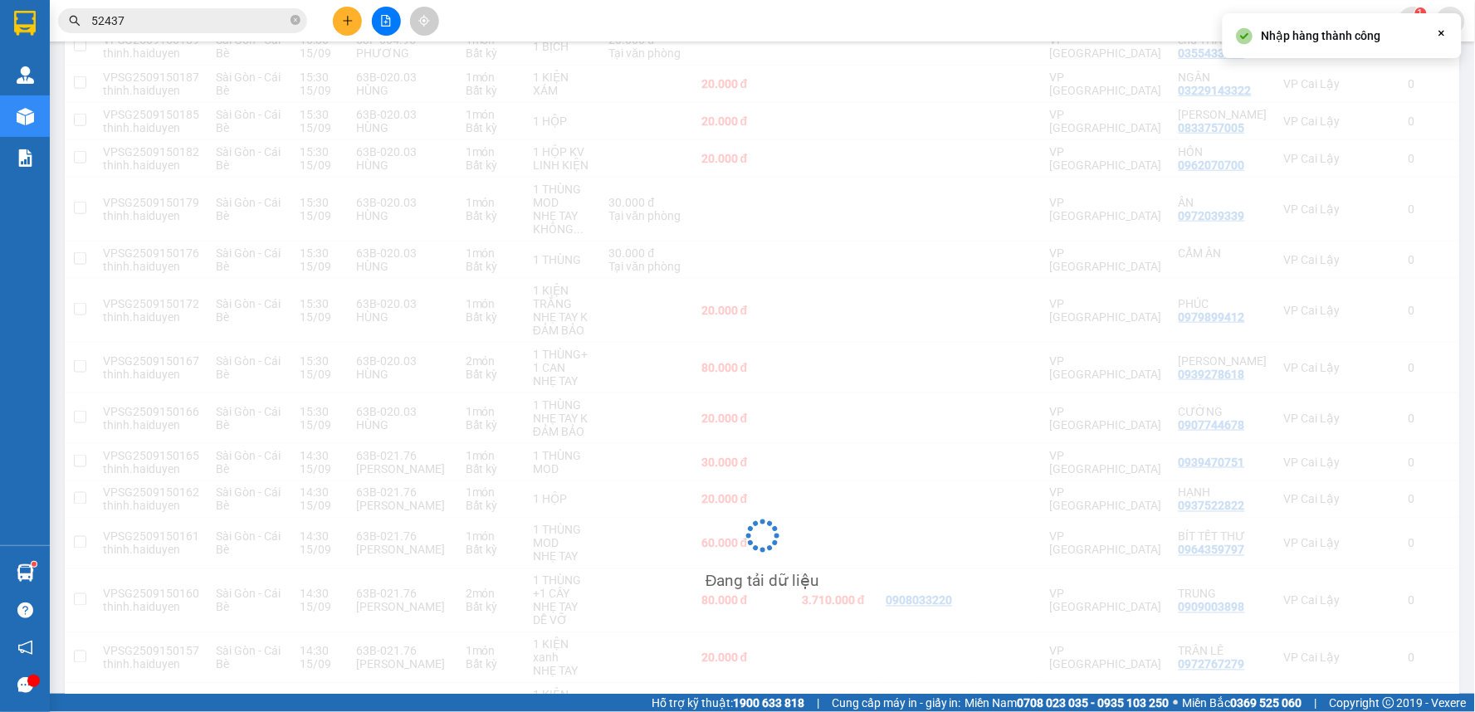
checkbox input "false"
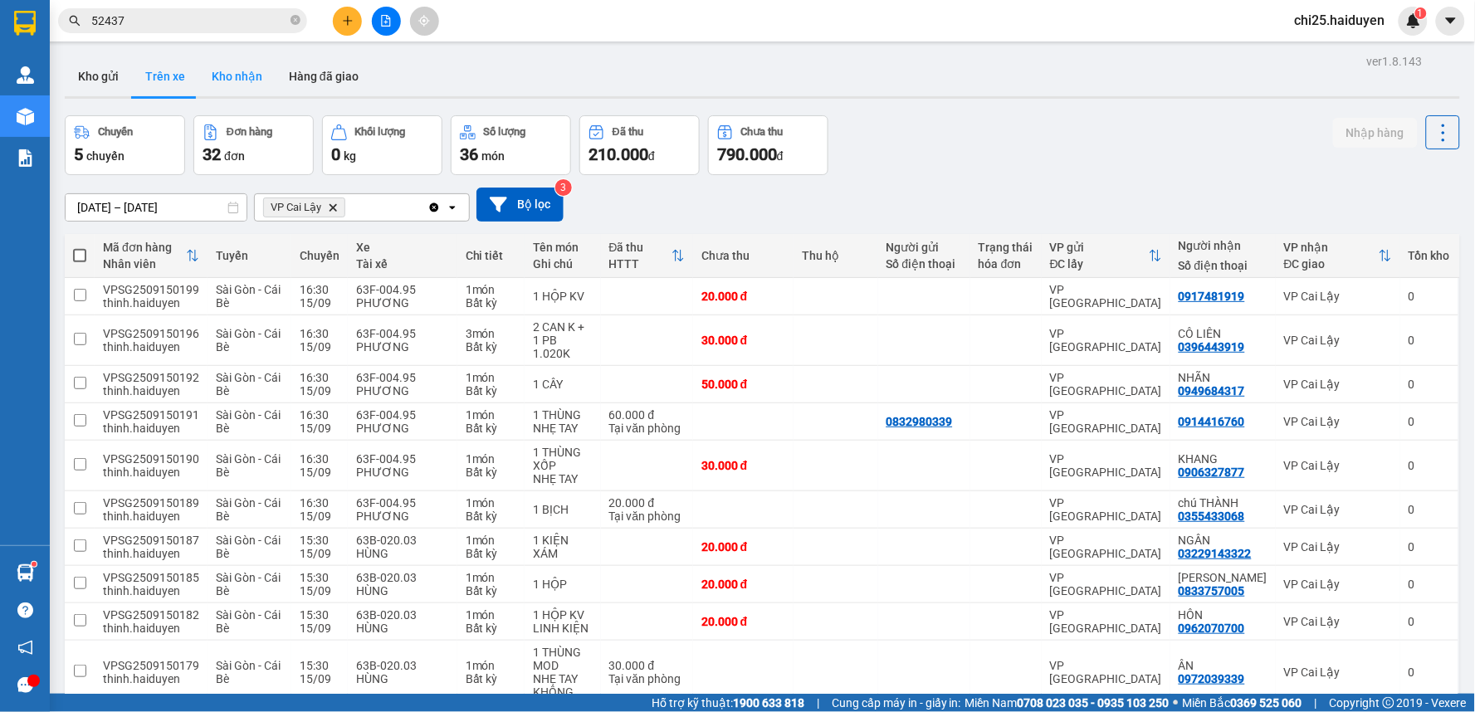
click at [217, 81] on button "Kho nhận" at bounding box center [236, 76] width 77 height 40
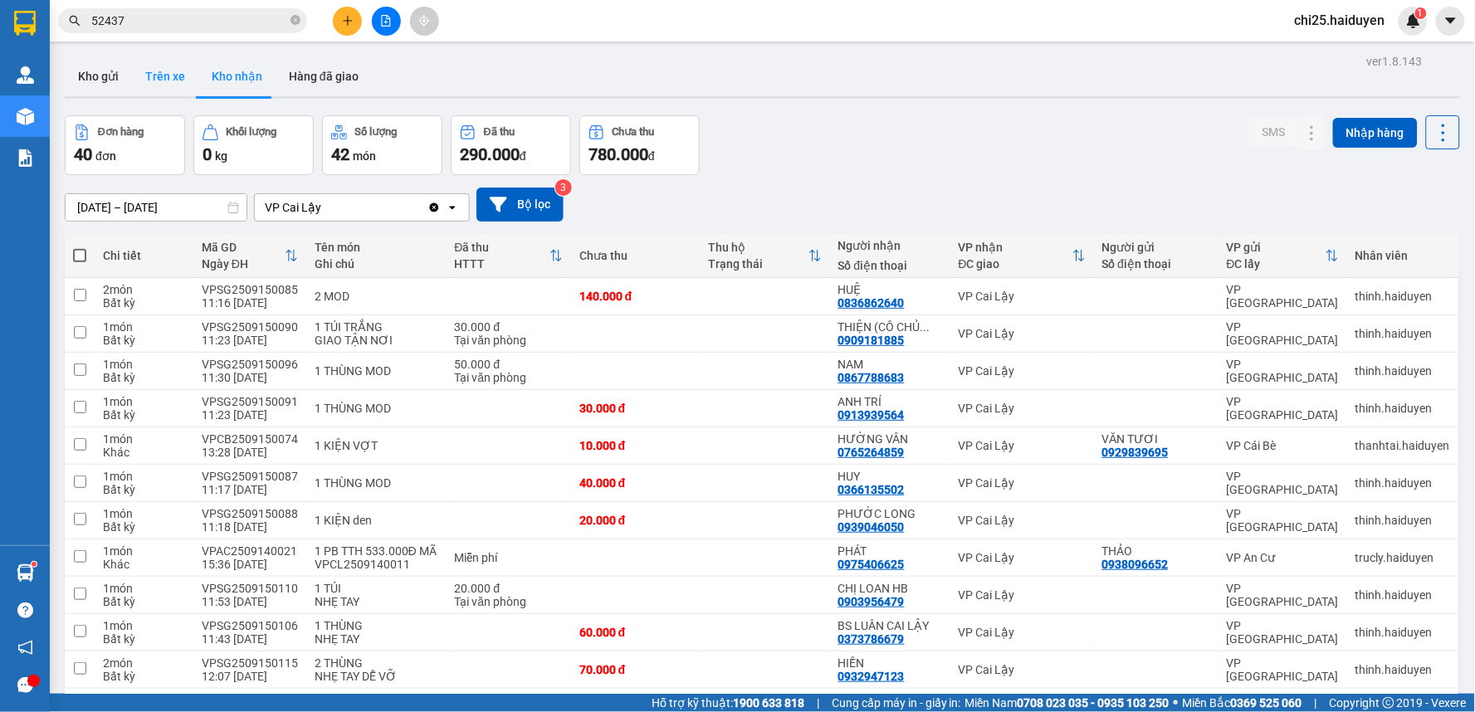
click at [160, 65] on button "Trên xe" at bounding box center [165, 76] width 66 height 40
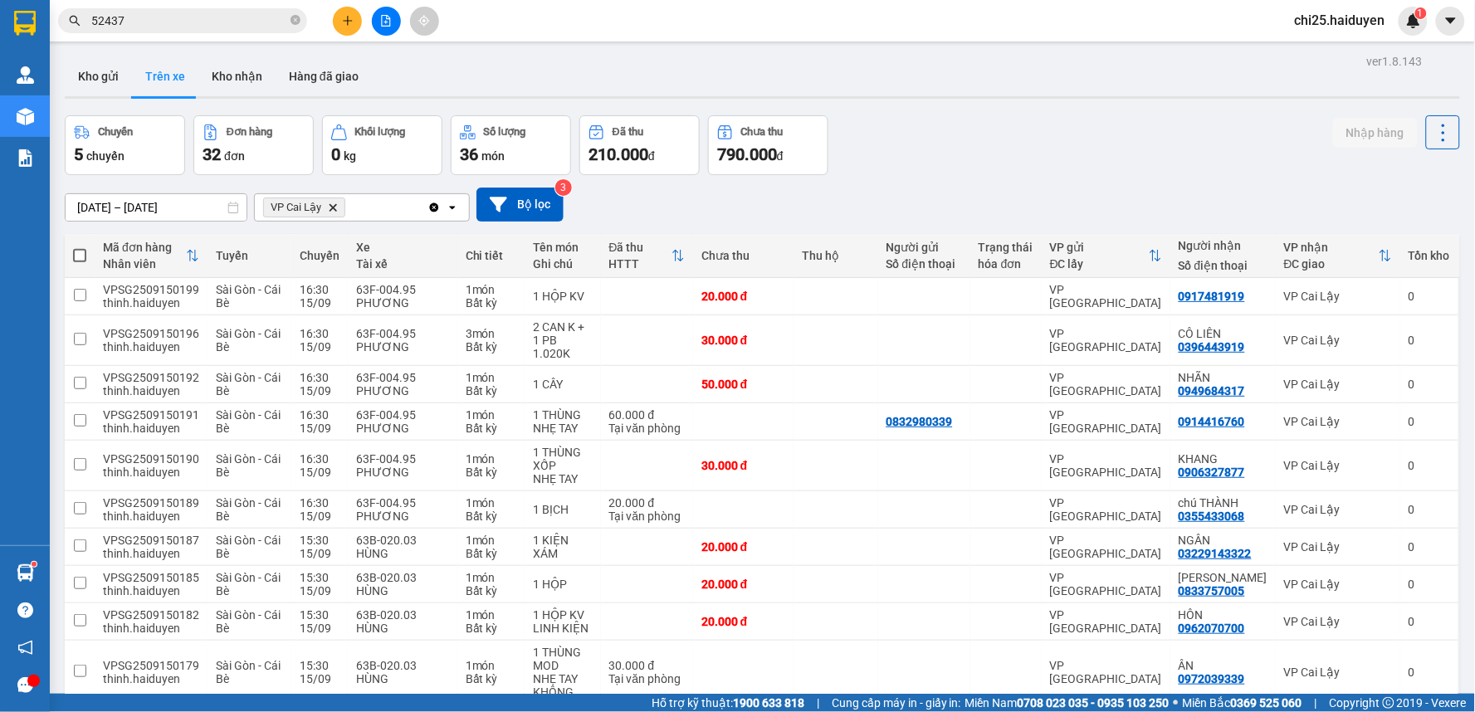
drag, startPoint x: 217, startPoint y: 73, endPoint x: 363, endPoint y: 133, distance: 158.6
click at [225, 80] on button "Kho nhận" at bounding box center [236, 76] width 77 height 40
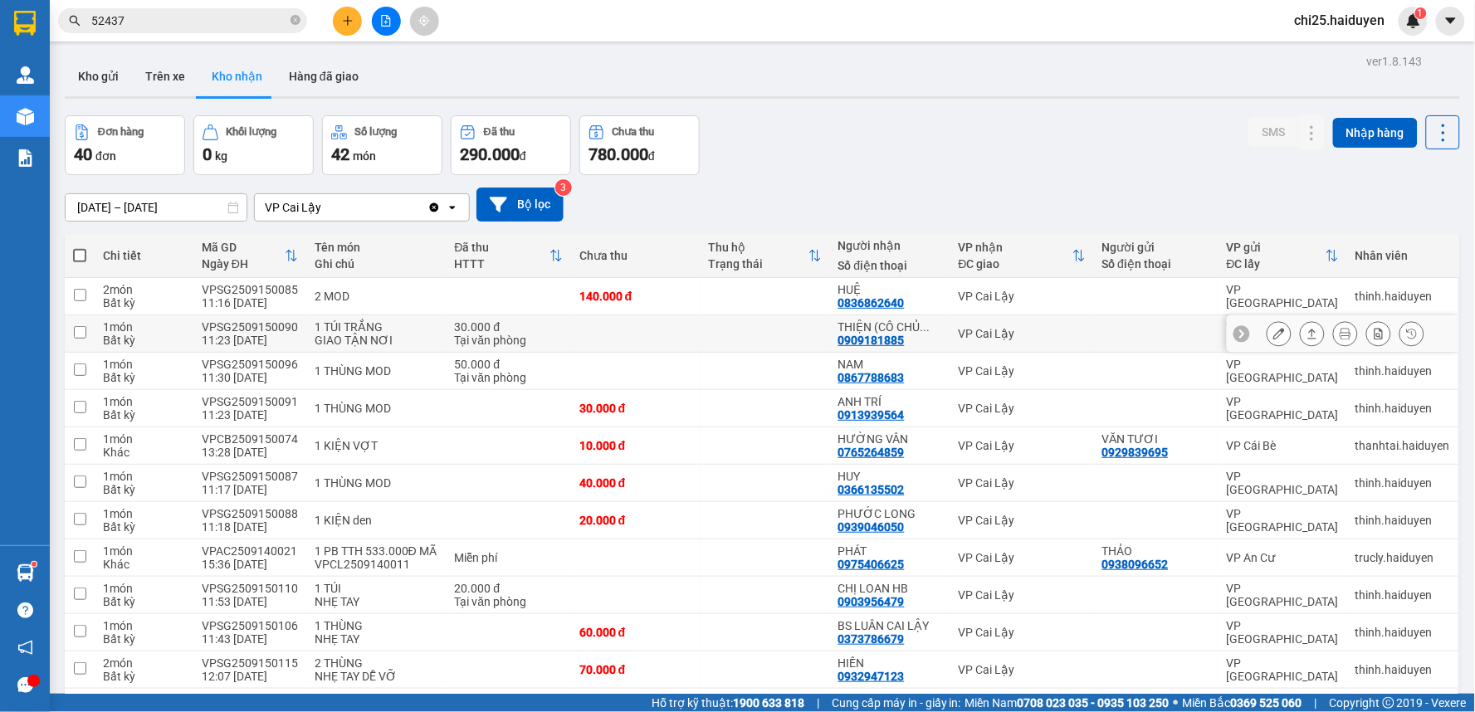
scroll to position [92, 0]
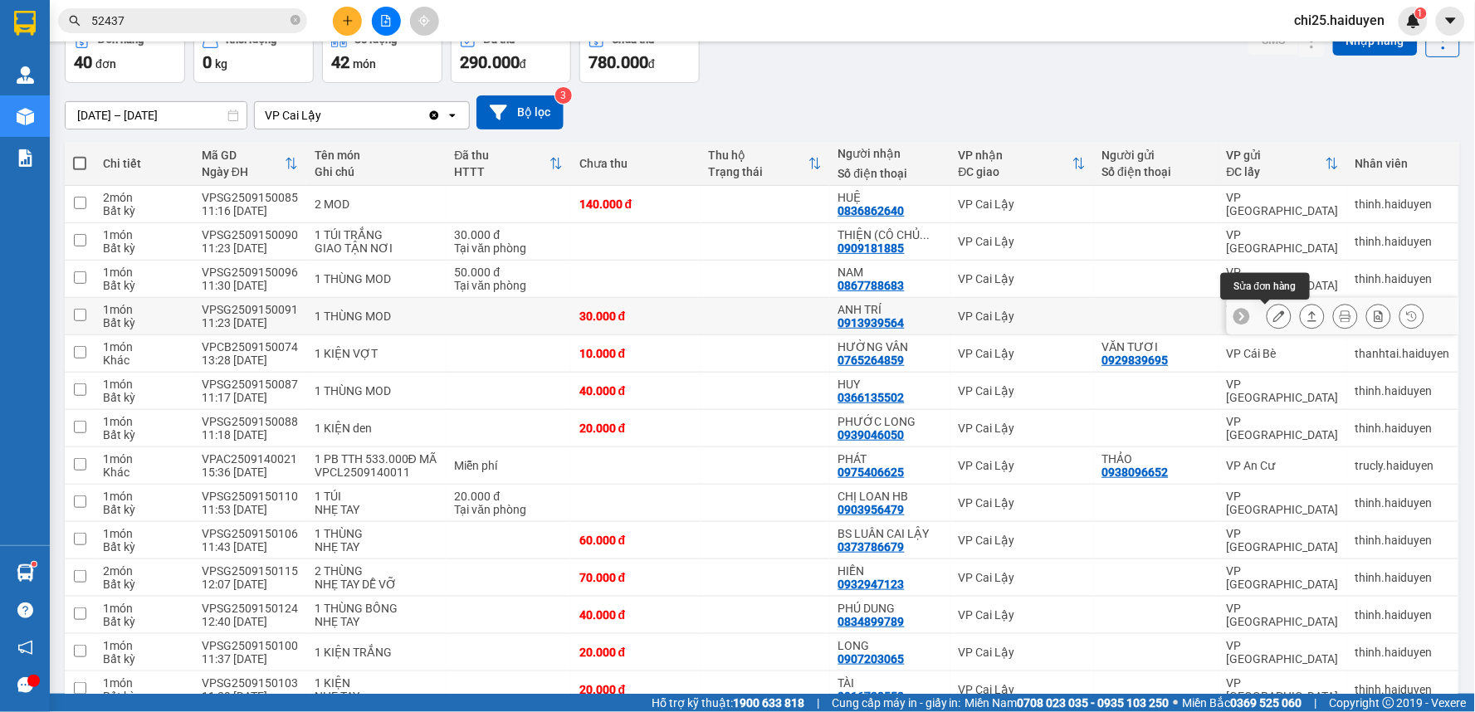
click at [1273, 319] on icon at bounding box center [1279, 316] width 12 height 12
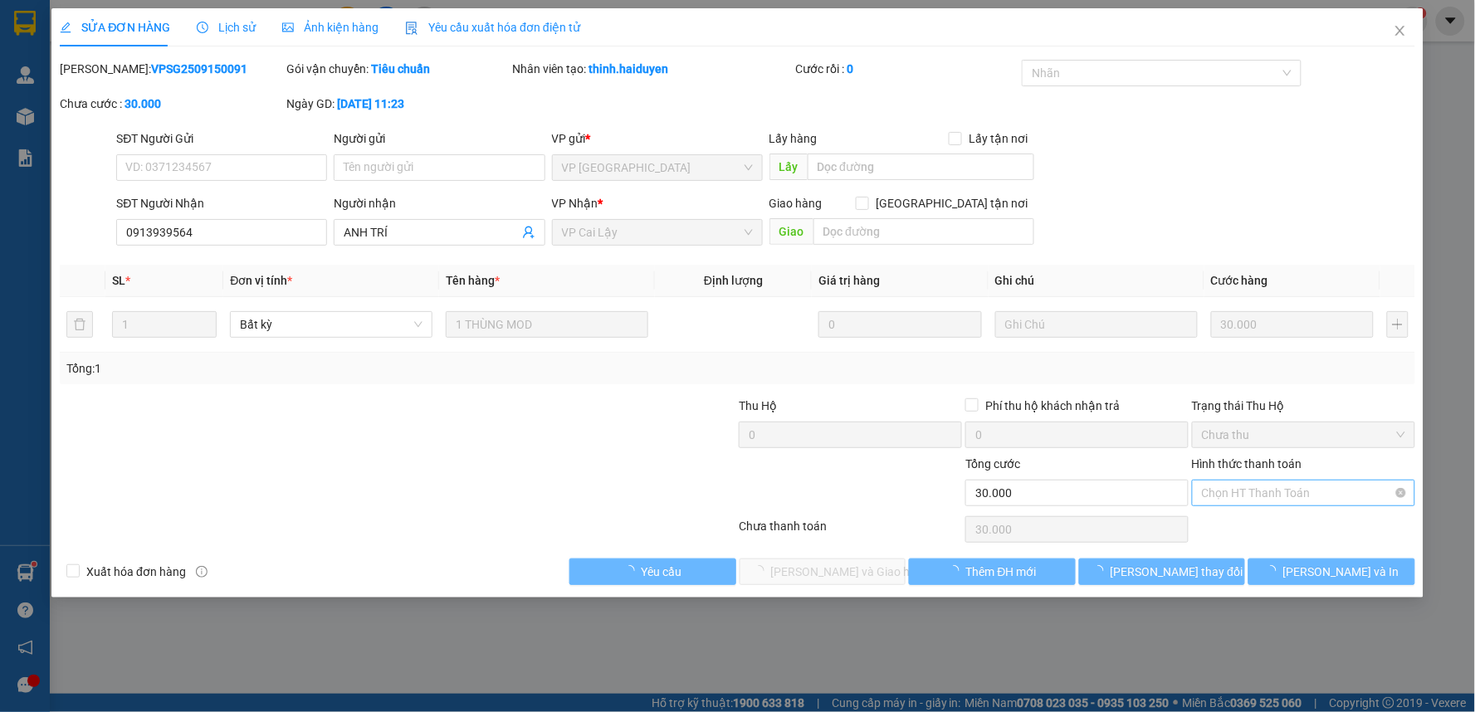
type input "0913939564"
type input "ANH TRÍ"
type input "30.000"
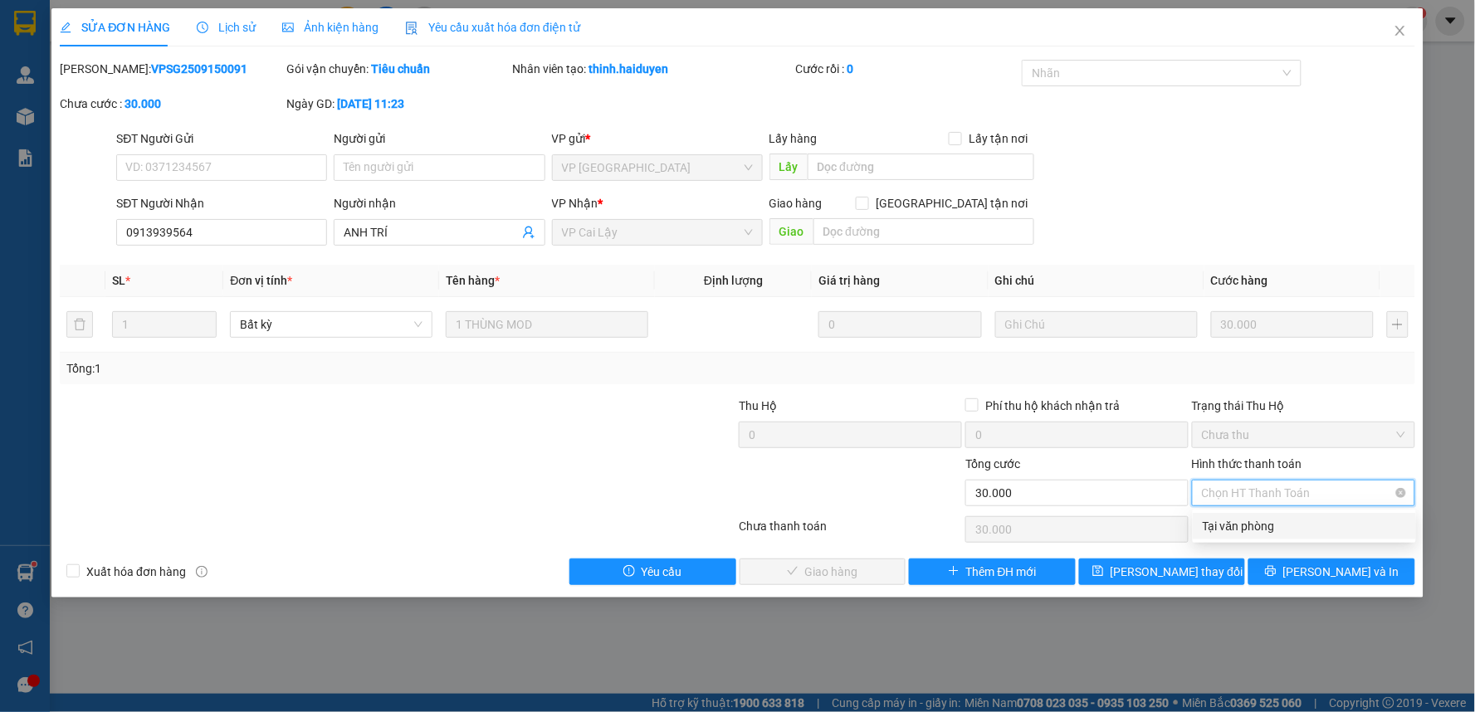
click at [1281, 495] on span "Chọn HT Thanh Toán" at bounding box center [1303, 493] width 203 height 25
click at [1271, 524] on div "Tại văn phòng" at bounding box center [1304, 526] width 203 height 18
type input "0"
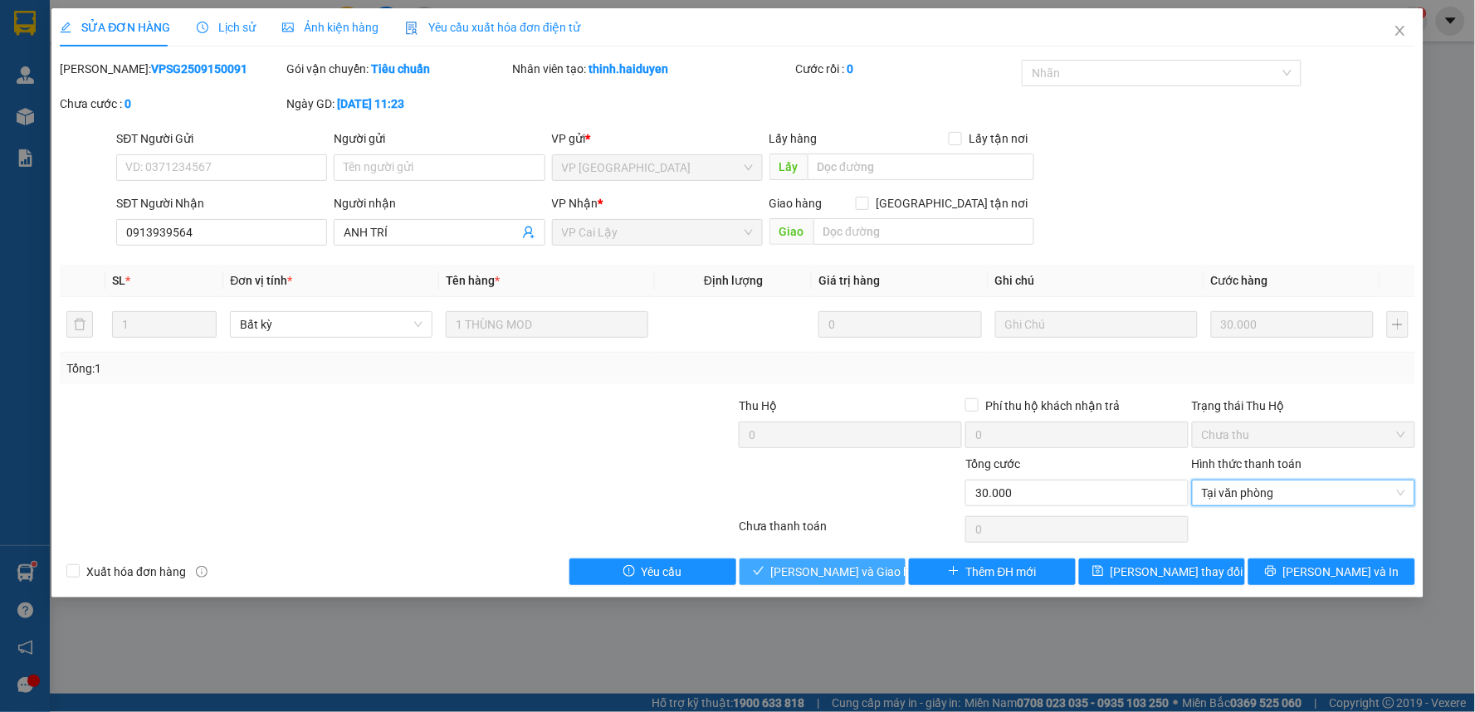
click at [842, 577] on span "[PERSON_NAME] và [PERSON_NAME] hàng" at bounding box center [850, 572] width 159 height 18
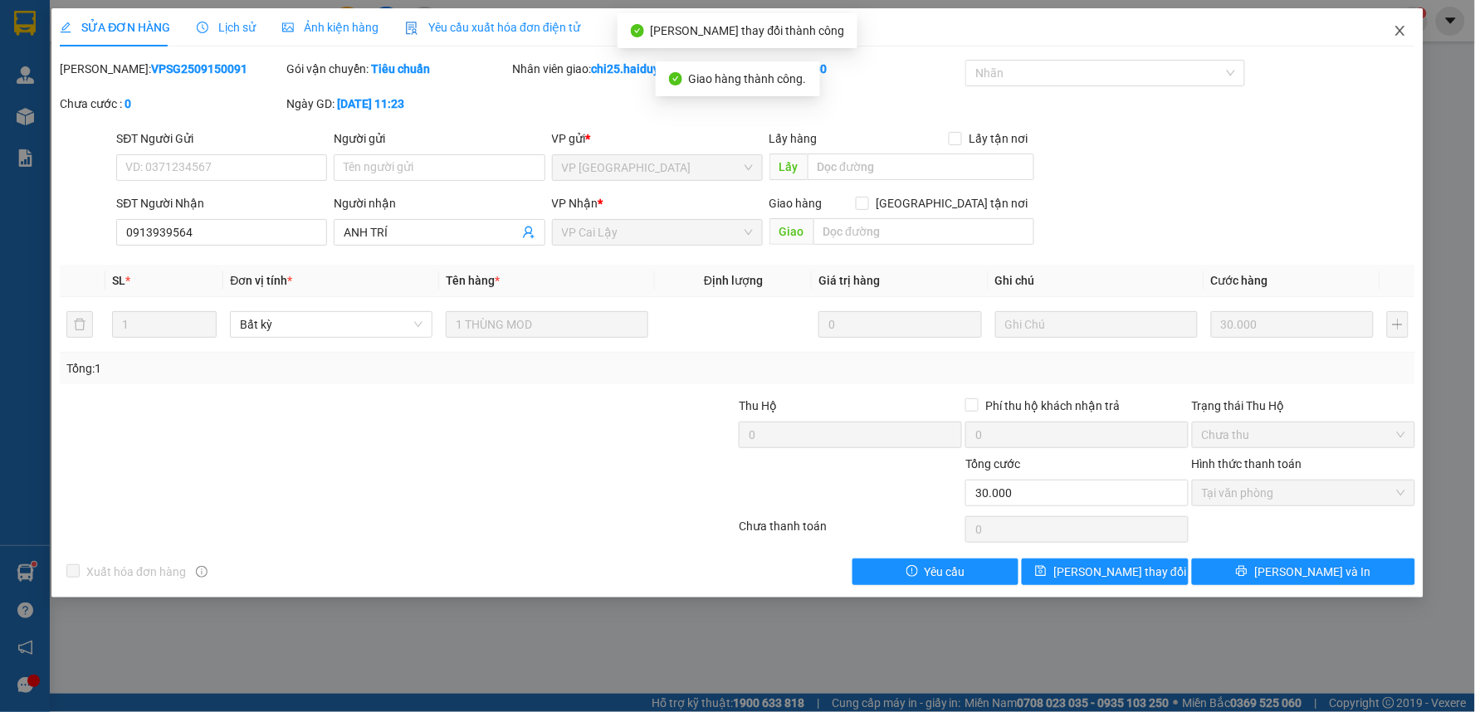
click at [1403, 33] on icon "close" at bounding box center [1399, 30] width 13 height 13
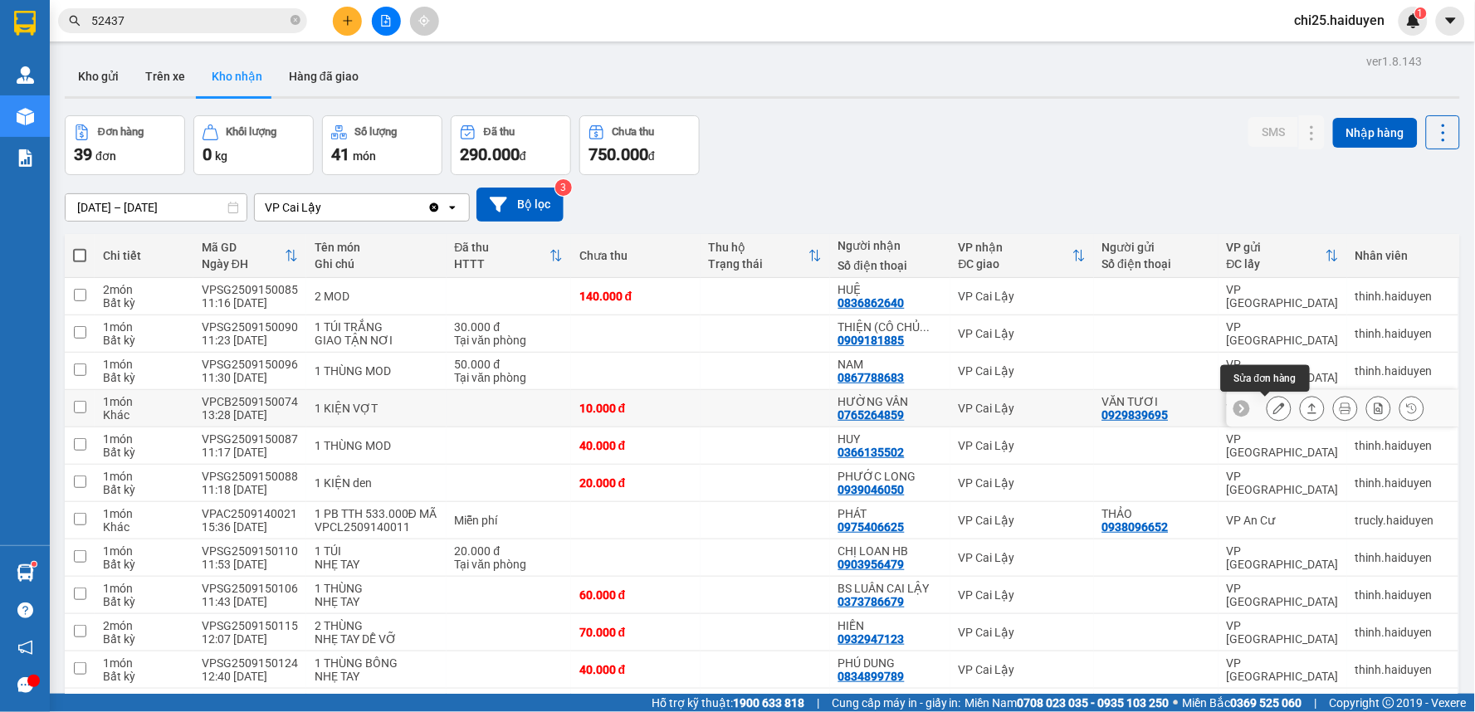
click at [1273, 412] on icon at bounding box center [1279, 409] width 12 height 12
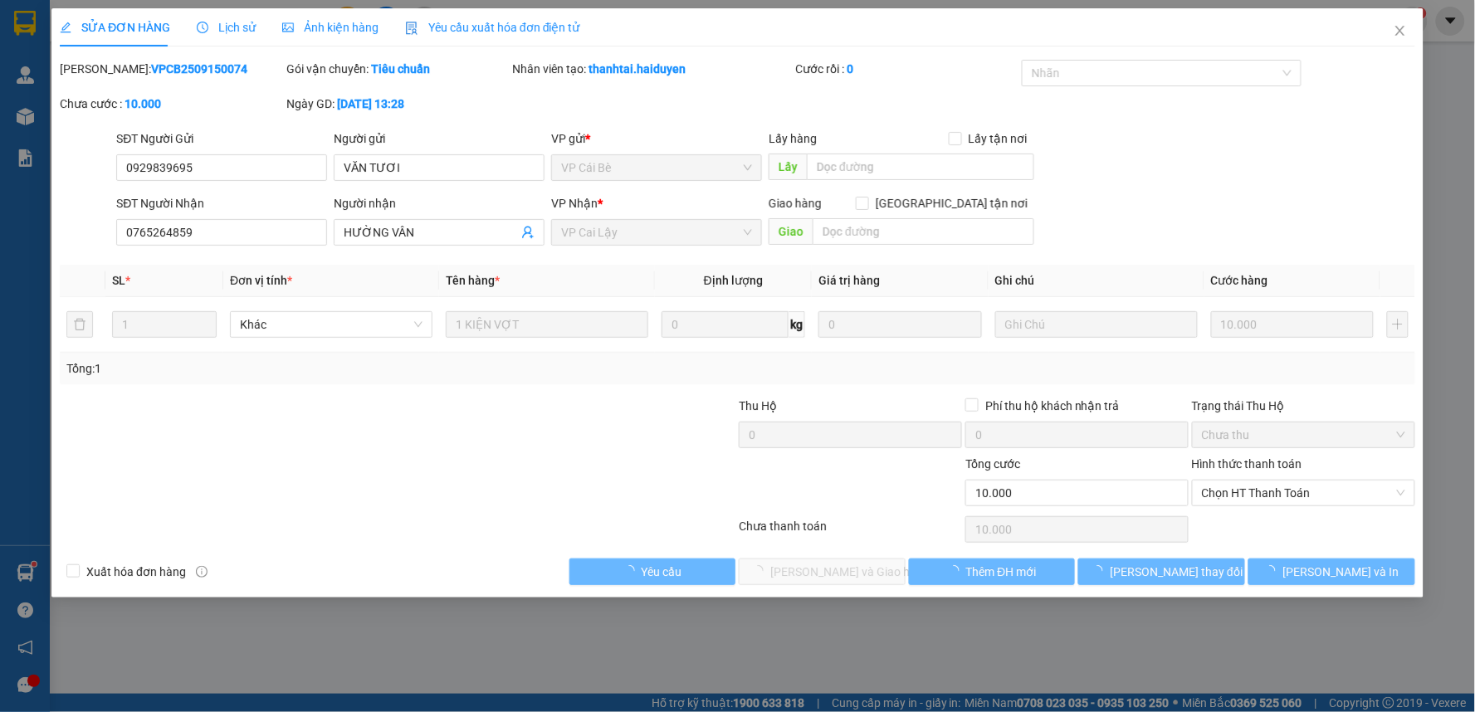
type input "0929839695"
type input "VĂN TƯƠI"
type input "0765264859"
type input "HƯỜNG VÂN"
type input "10.000"
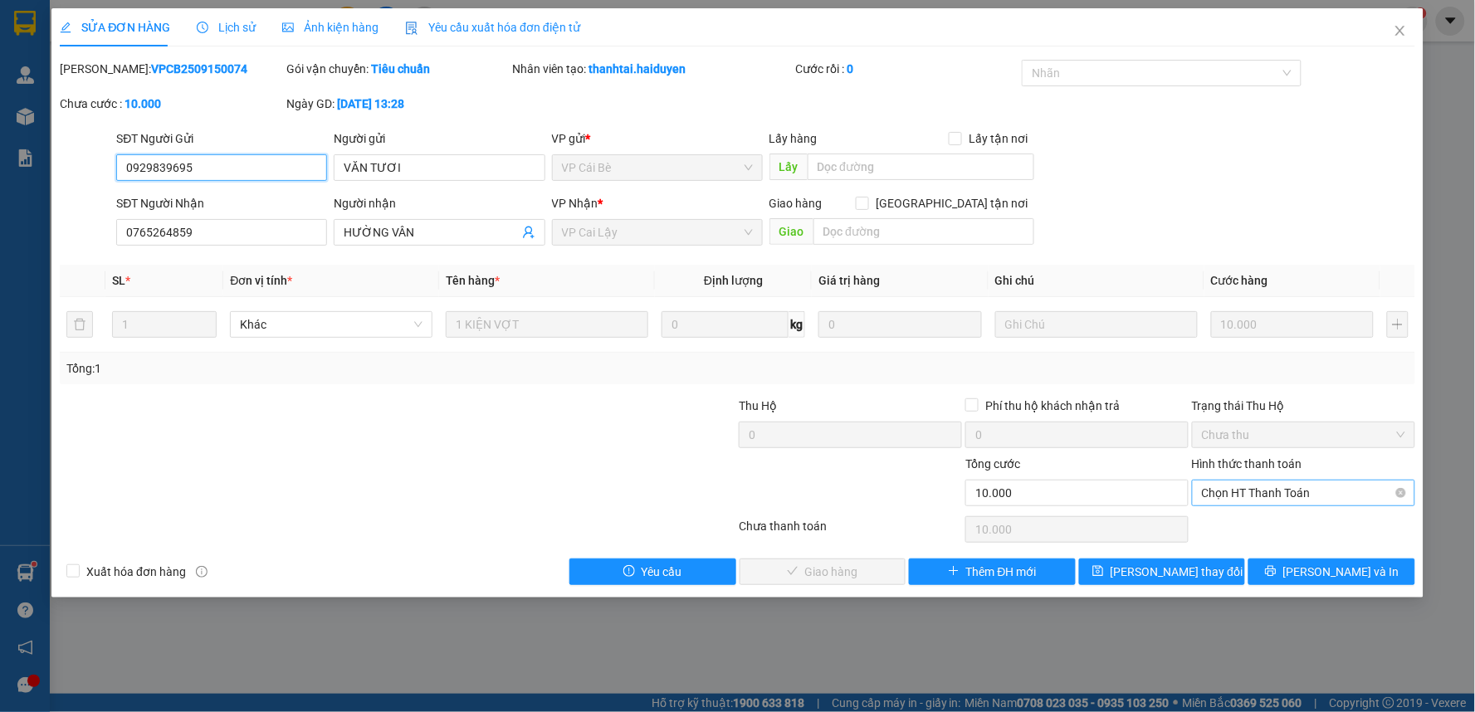
click at [1258, 491] on span "Chọn HT Thanh Toán" at bounding box center [1303, 493] width 203 height 25
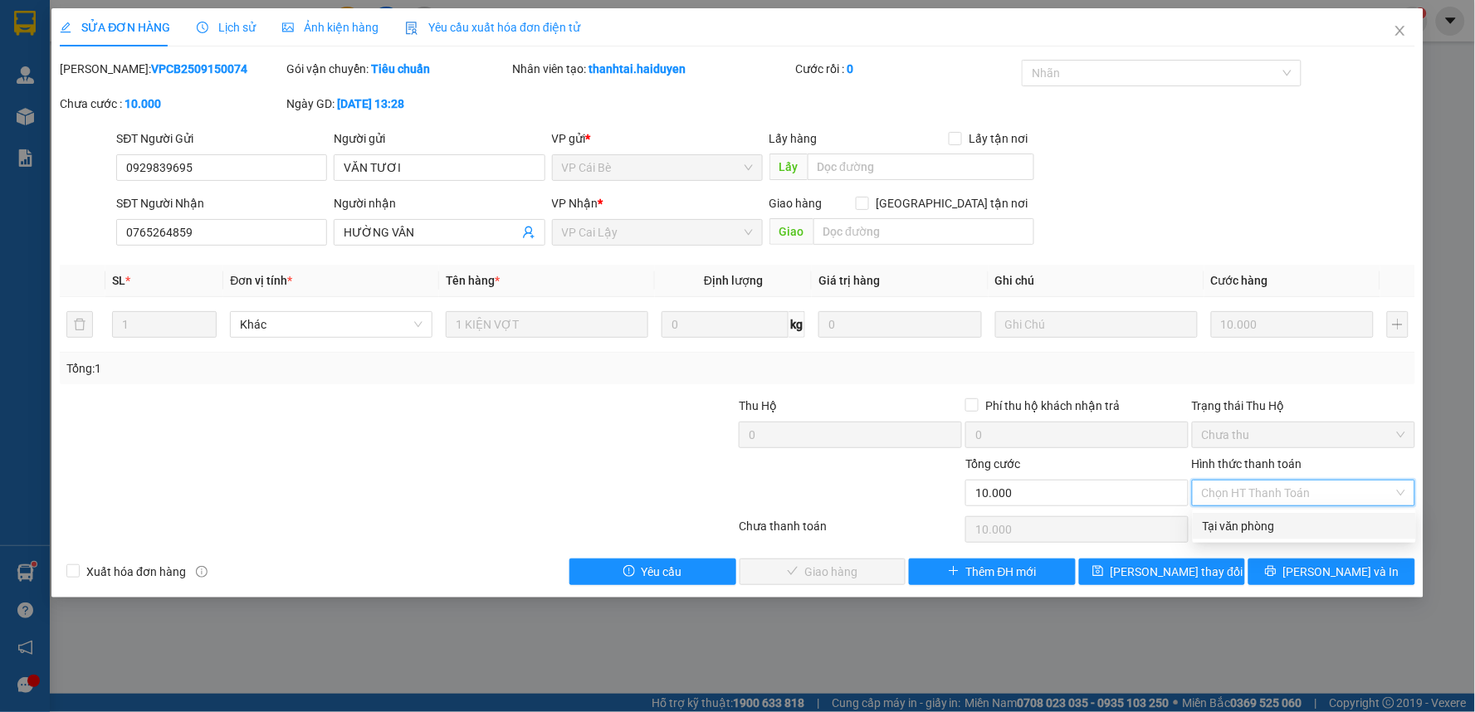
click at [1247, 529] on div "Tại văn phòng" at bounding box center [1304, 526] width 203 height 18
type input "0"
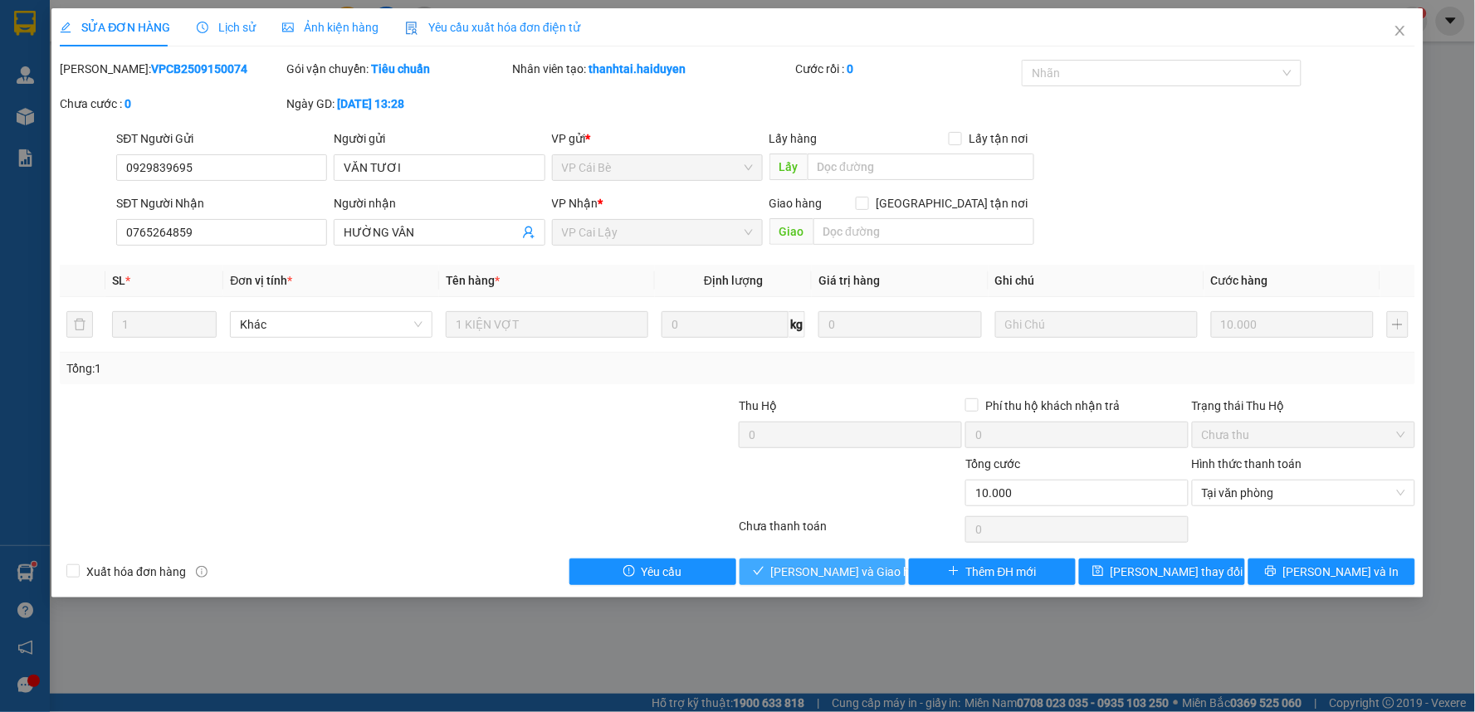
click at [858, 574] on span "[PERSON_NAME] và [PERSON_NAME] hàng" at bounding box center [850, 572] width 159 height 18
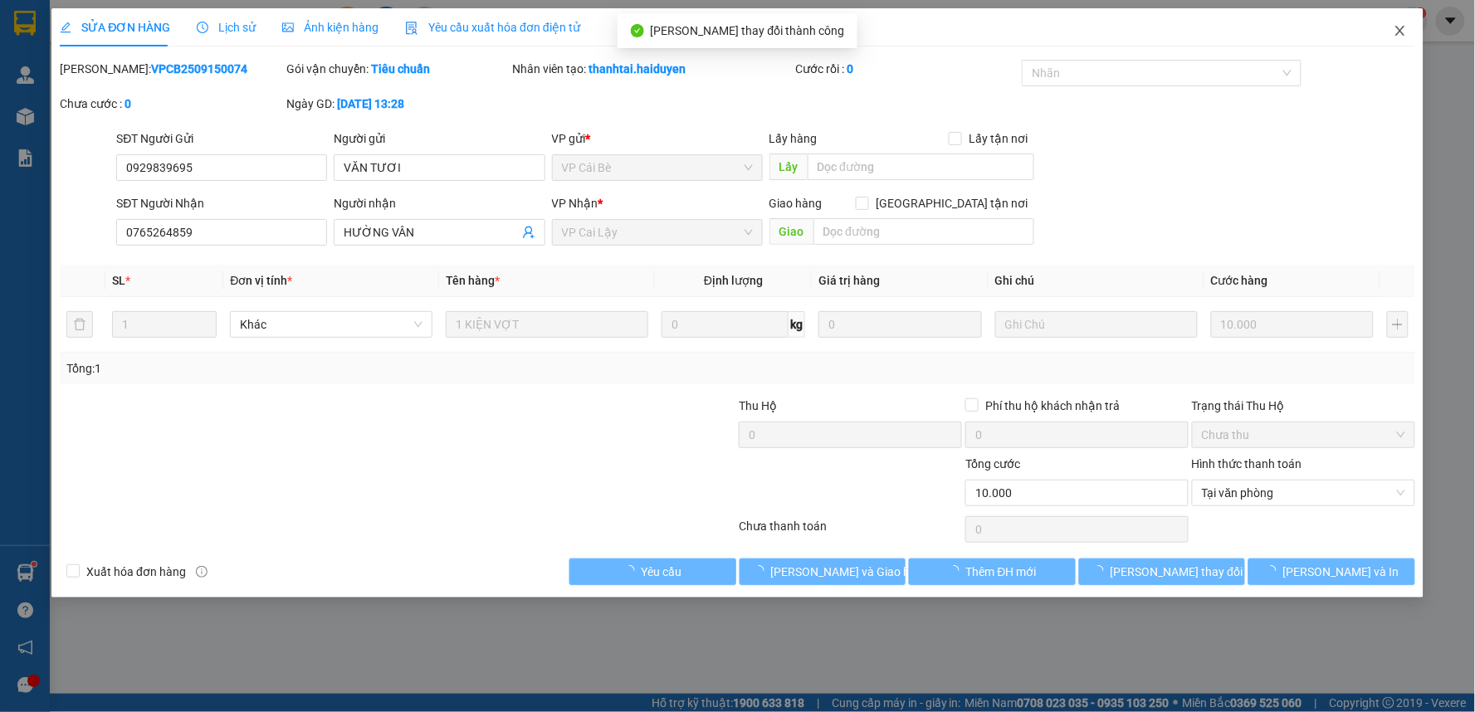
click at [1400, 31] on icon "close" at bounding box center [1399, 31] width 9 height 10
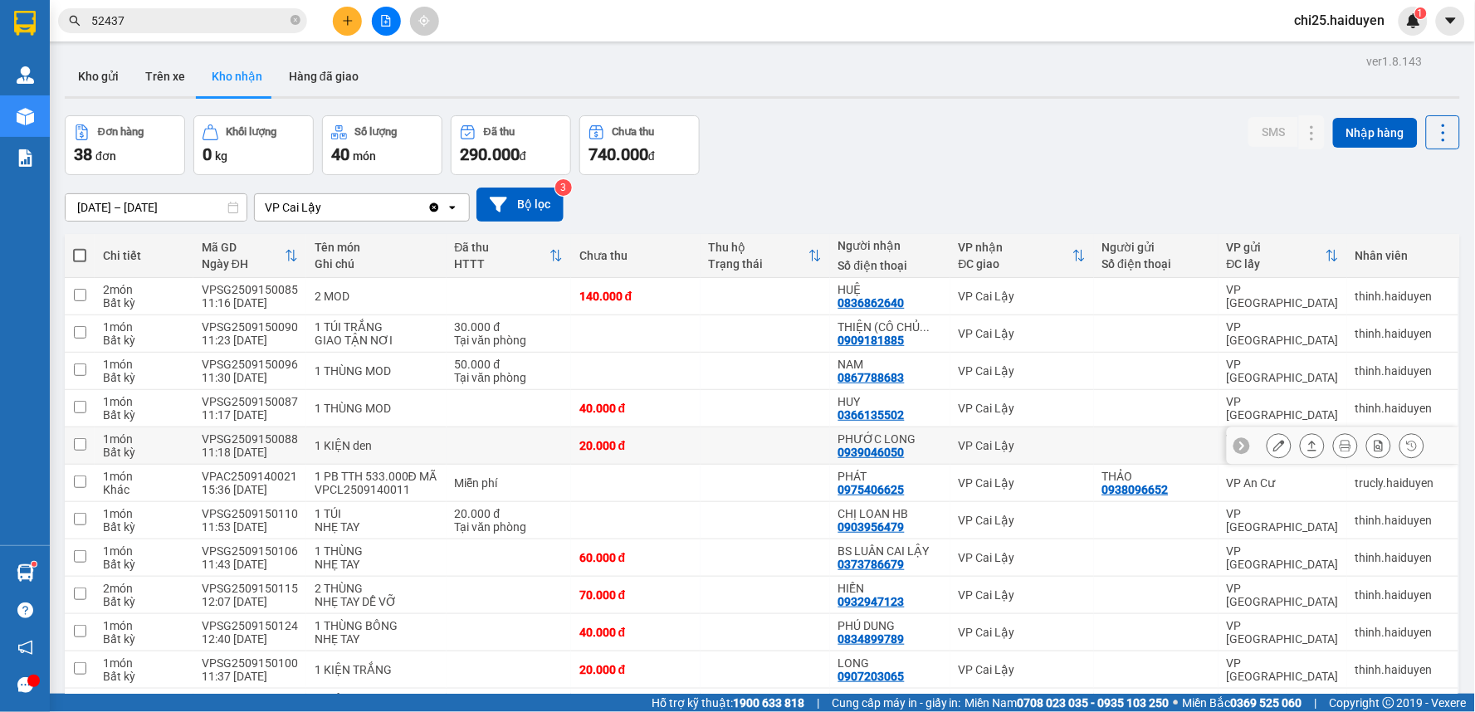
click at [1273, 450] on icon at bounding box center [1279, 446] width 12 height 12
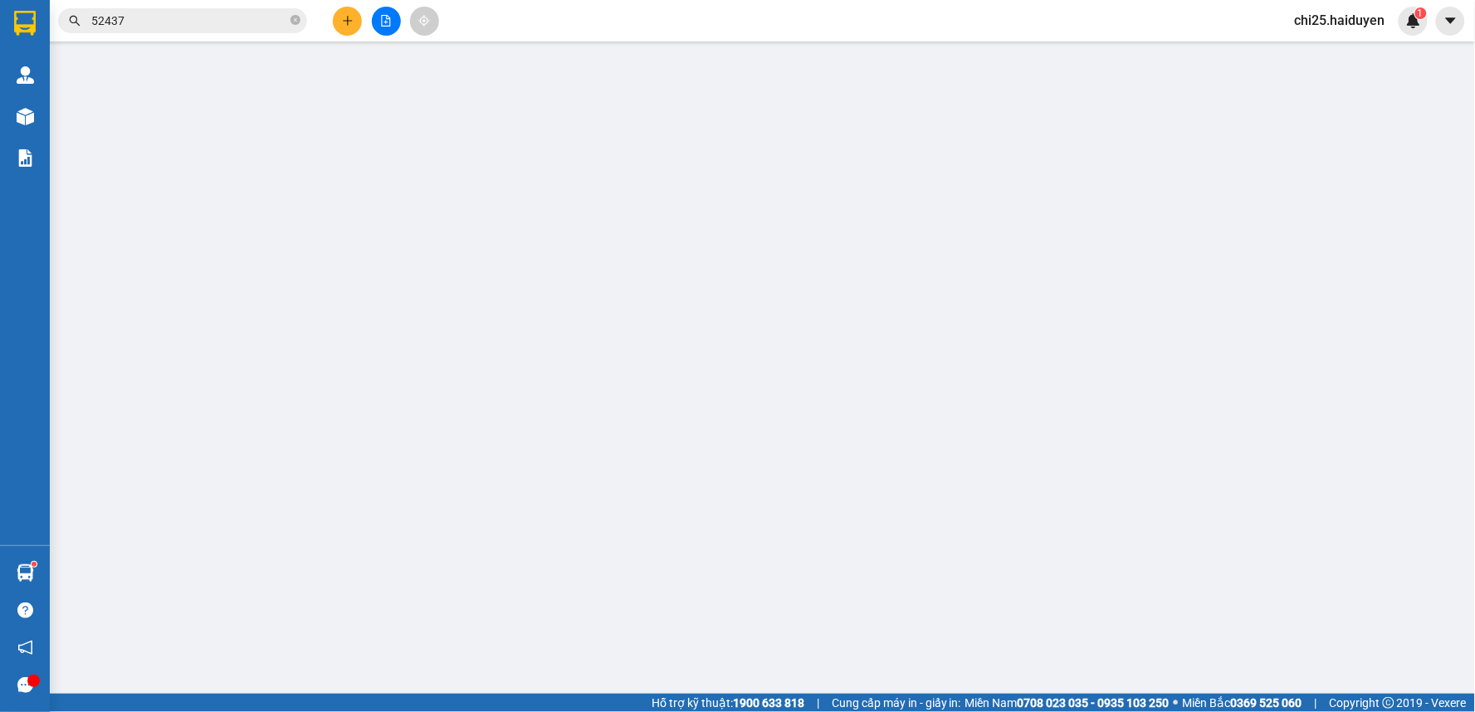
type input "0939046050"
type input "PHƯỚC LONG"
type input "20.000"
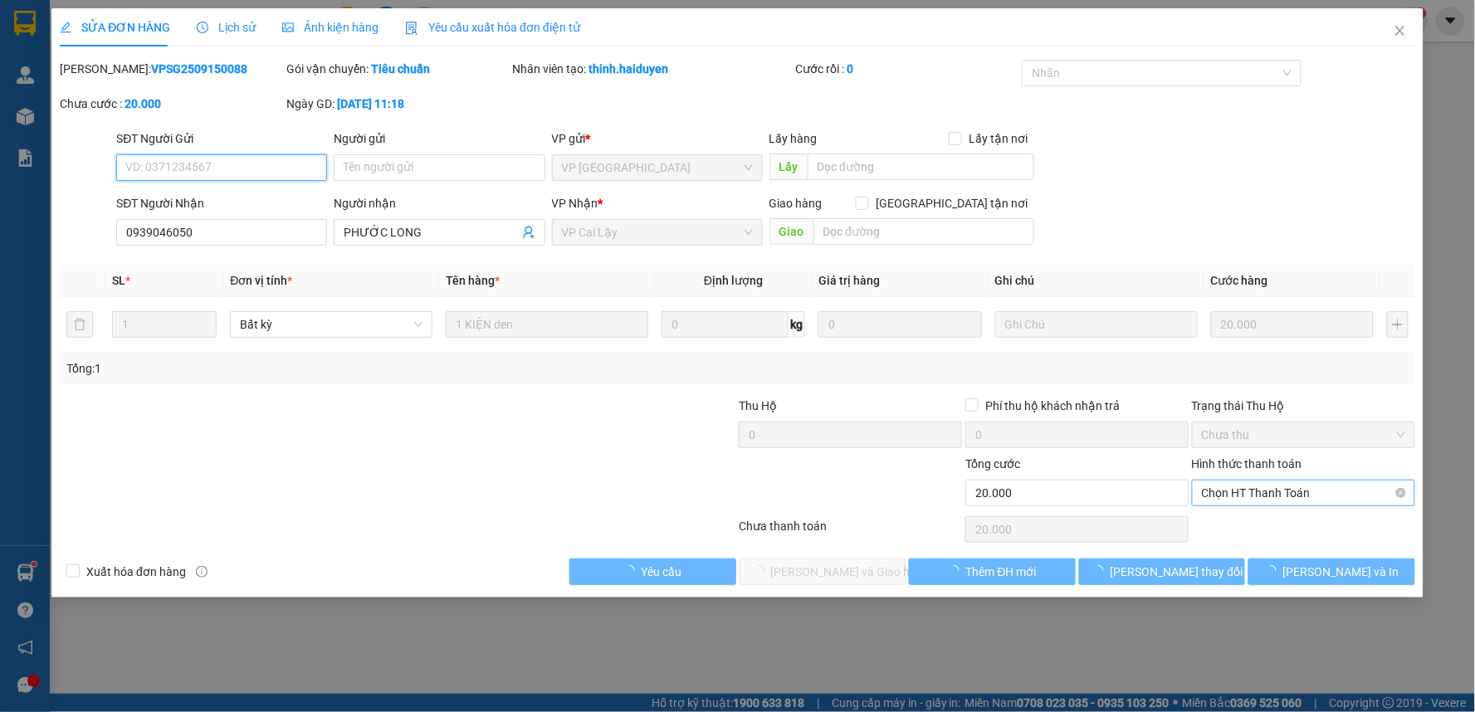
click at [1263, 485] on span "Chọn HT Thanh Toán" at bounding box center [1303, 493] width 203 height 25
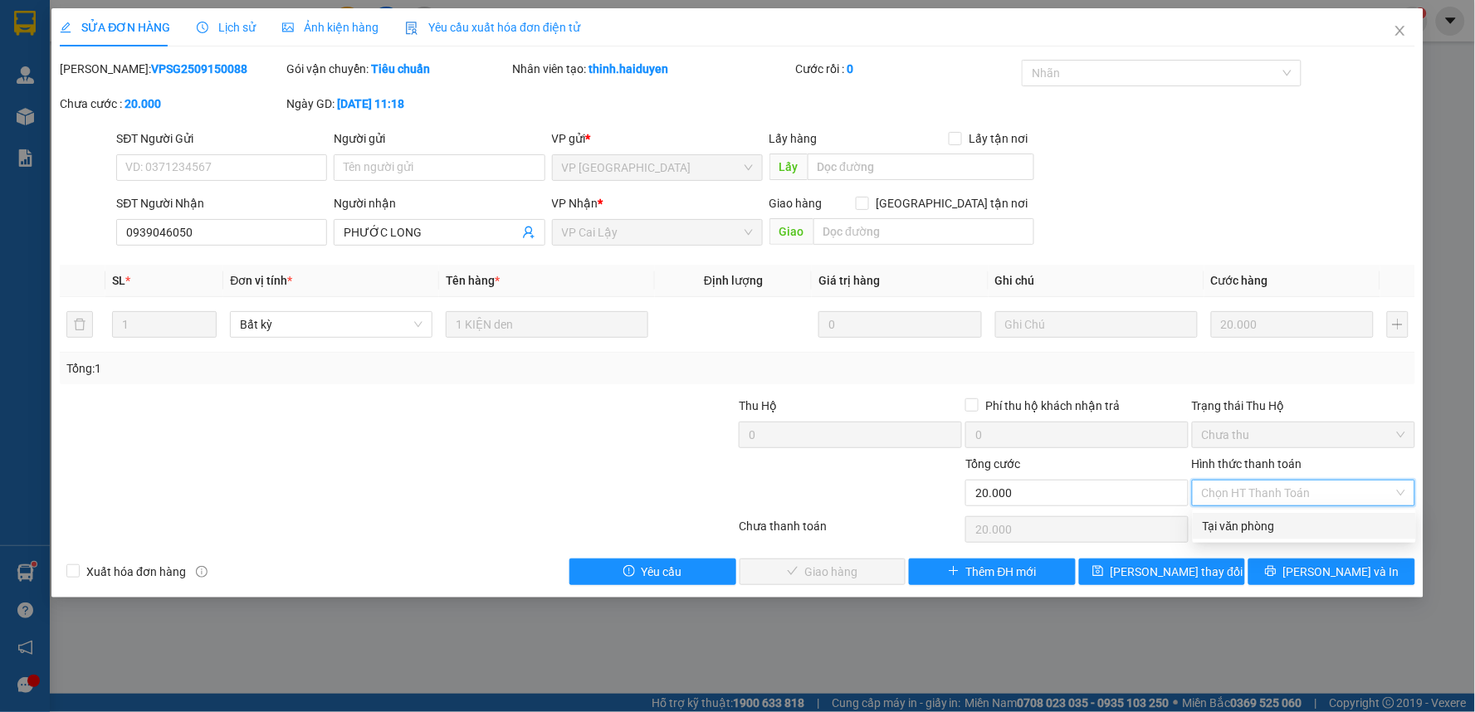
click at [1258, 518] on div "Tại văn phòng" at bounding box center [1304, 526] width 203 height 18
type input "0"
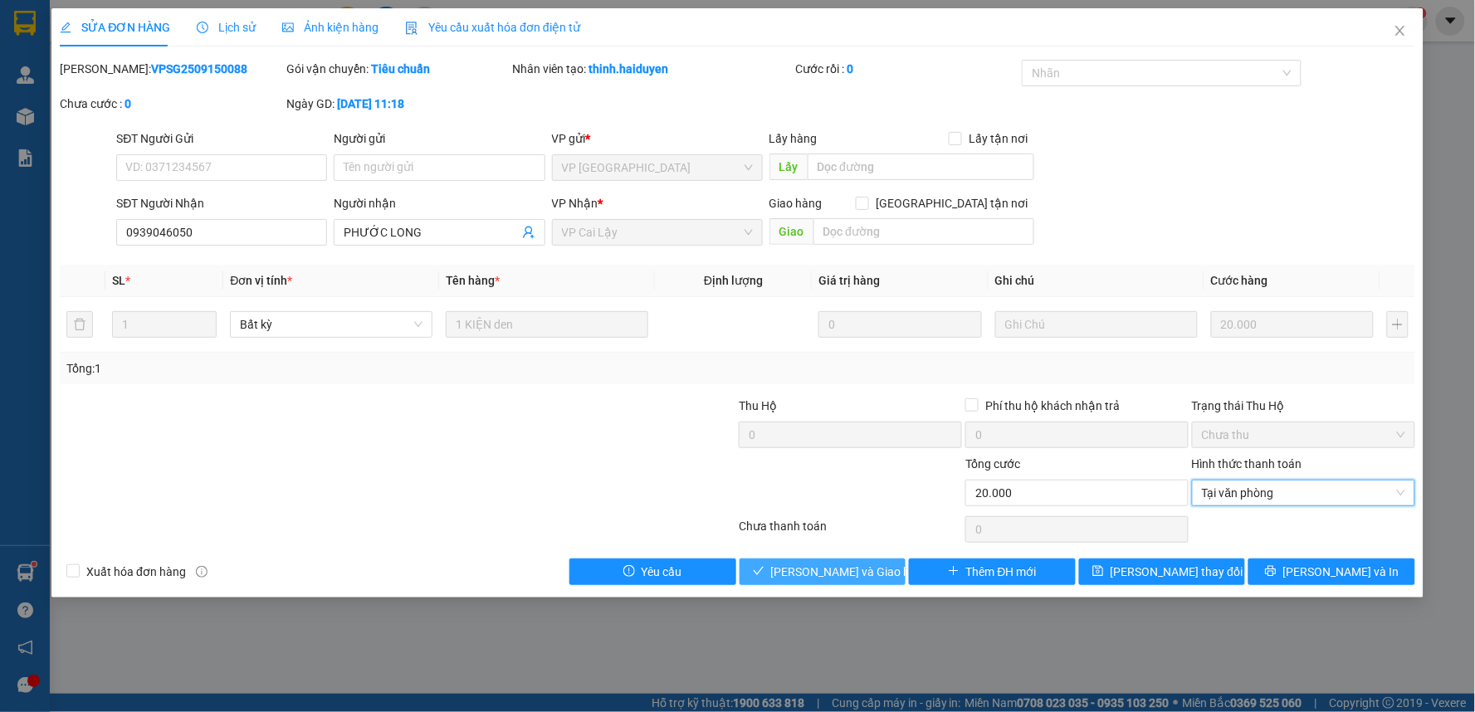
drag, startPoint x: 832, startPoint y: 562, endPoint x: 944, endPoint y: 559, distance: 112.1
click at [833, 563] on span "[PERSON_NAME] và [PERSON_NAME] hàng" at bounding box center [850, 572] width 159 height 18
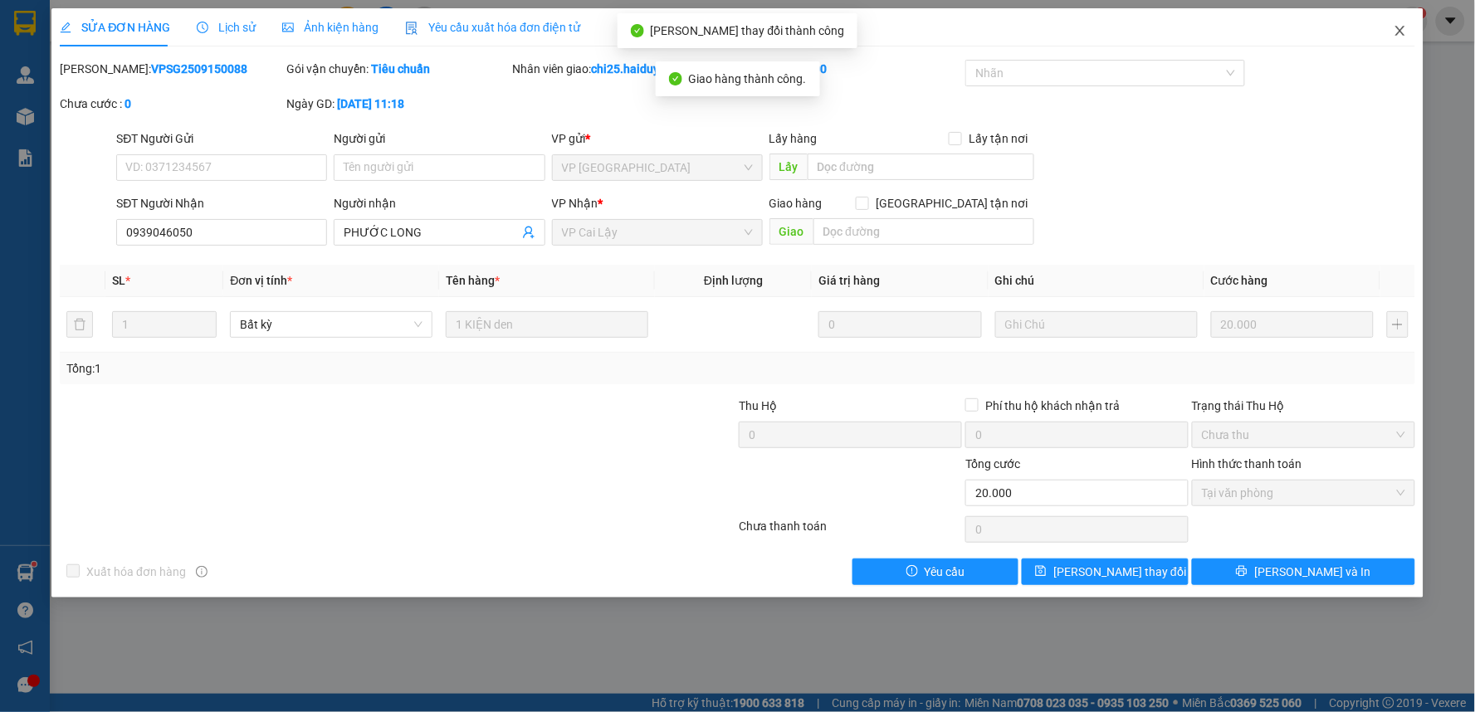
click at [1399, 34] on icon "close" at bounding box center [1399, 30] width 13 height 13
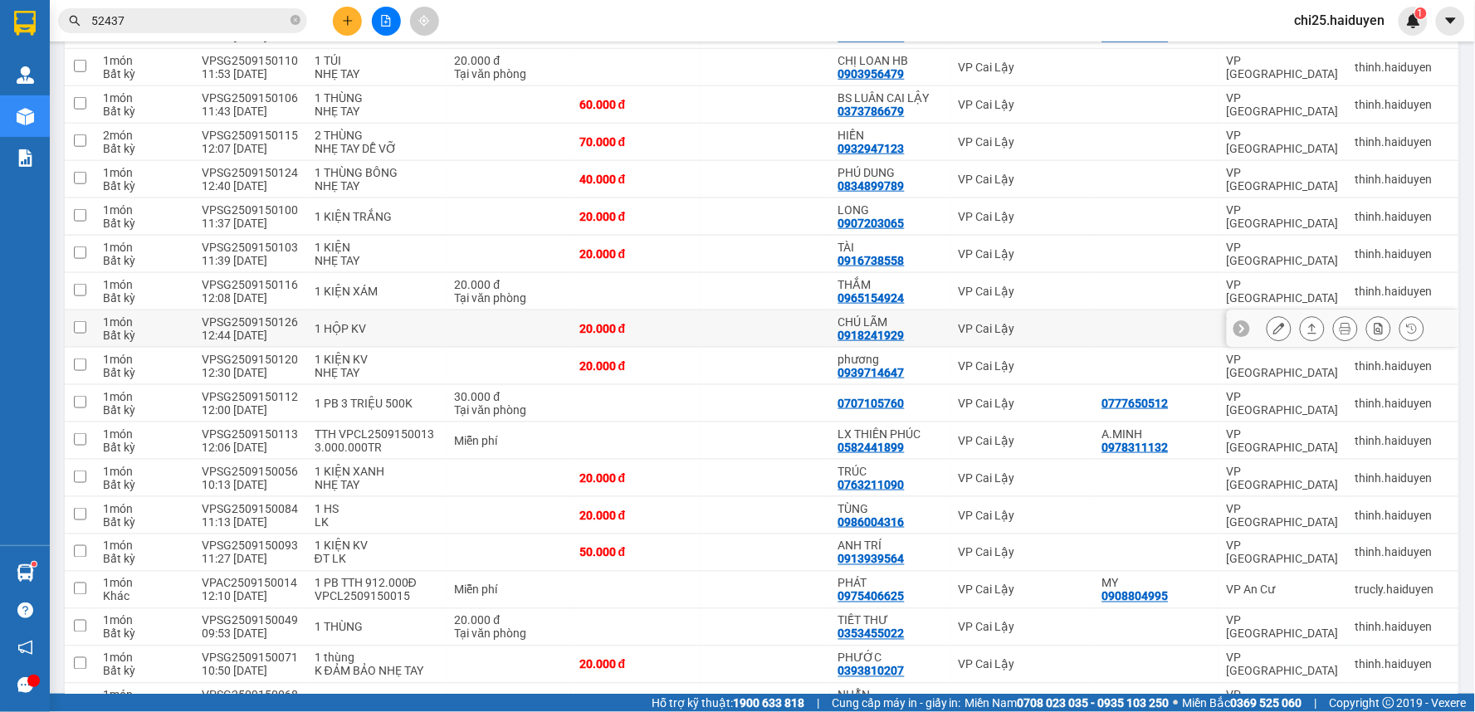
scroll to position [461, 0]
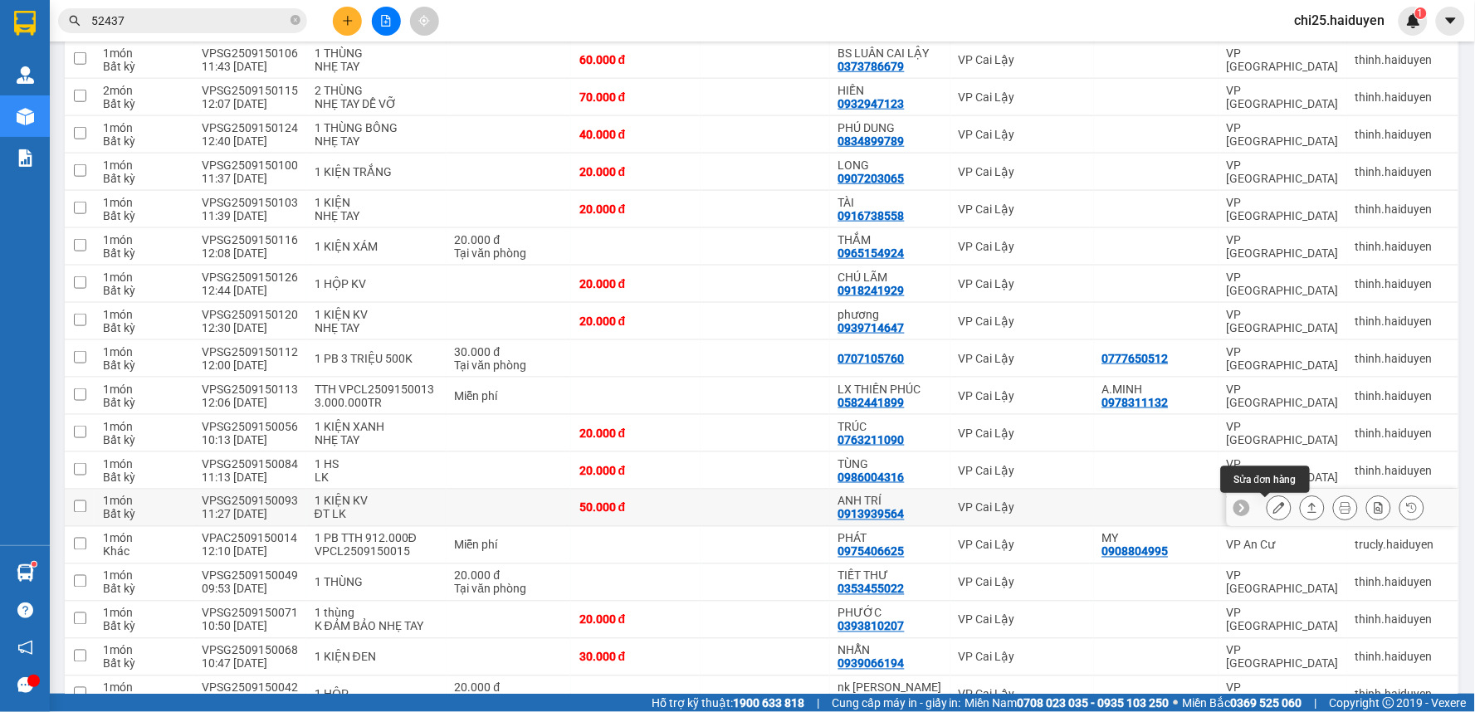
click at [1273, 507] on icon at bounding box center [1279, 508] width 12 height 12
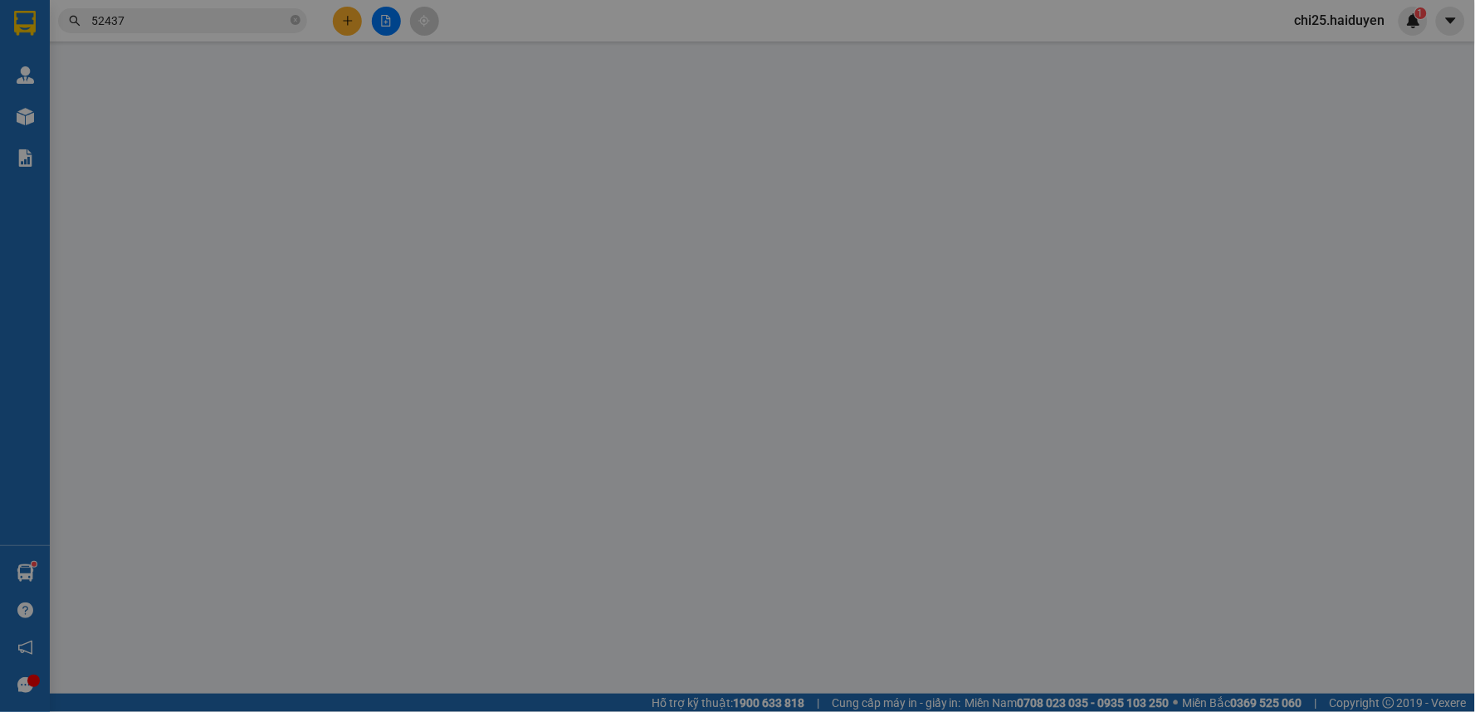
click at [1276, 415] on div "Trạng thái Thu Hộ" at bounding box center [1303, 406] width 223 height 18
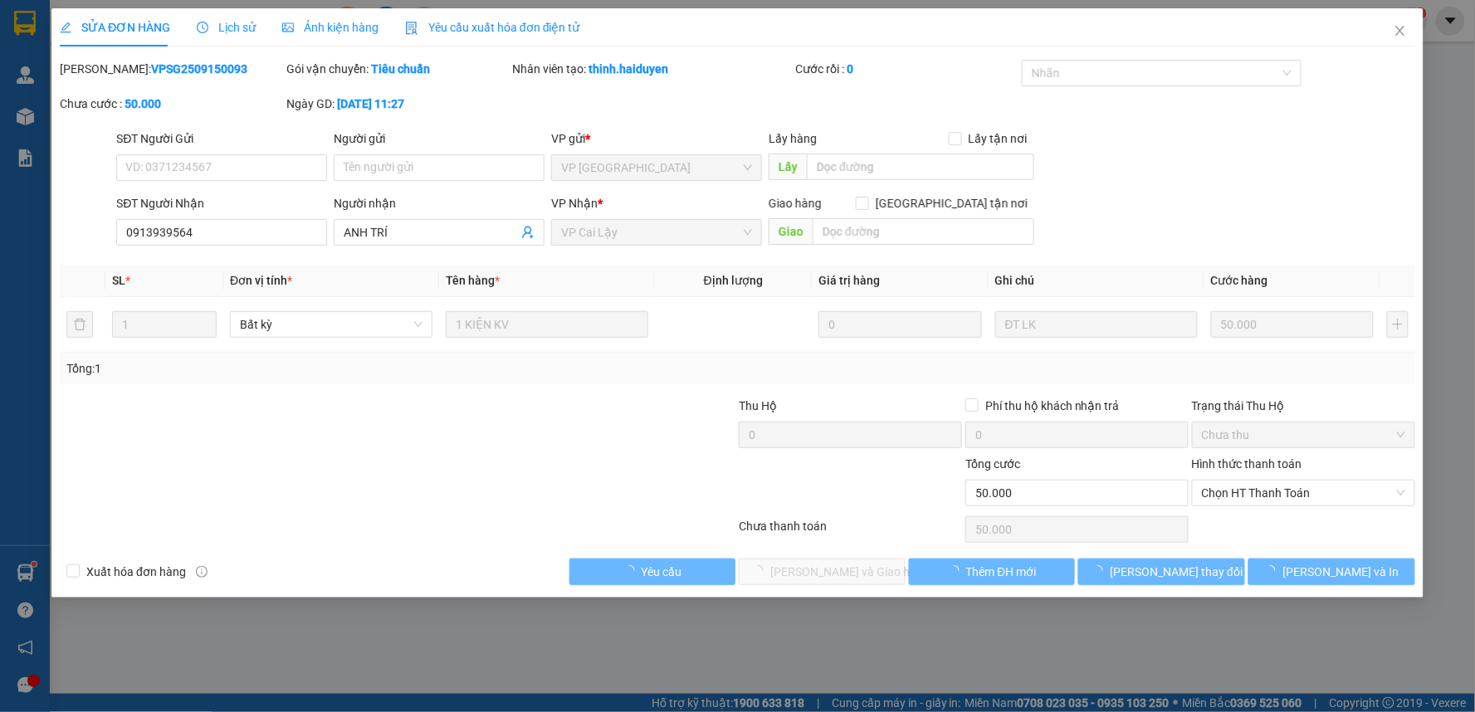
type input "0913939564"
type input "ANH TRÍ"
type input "50.000"
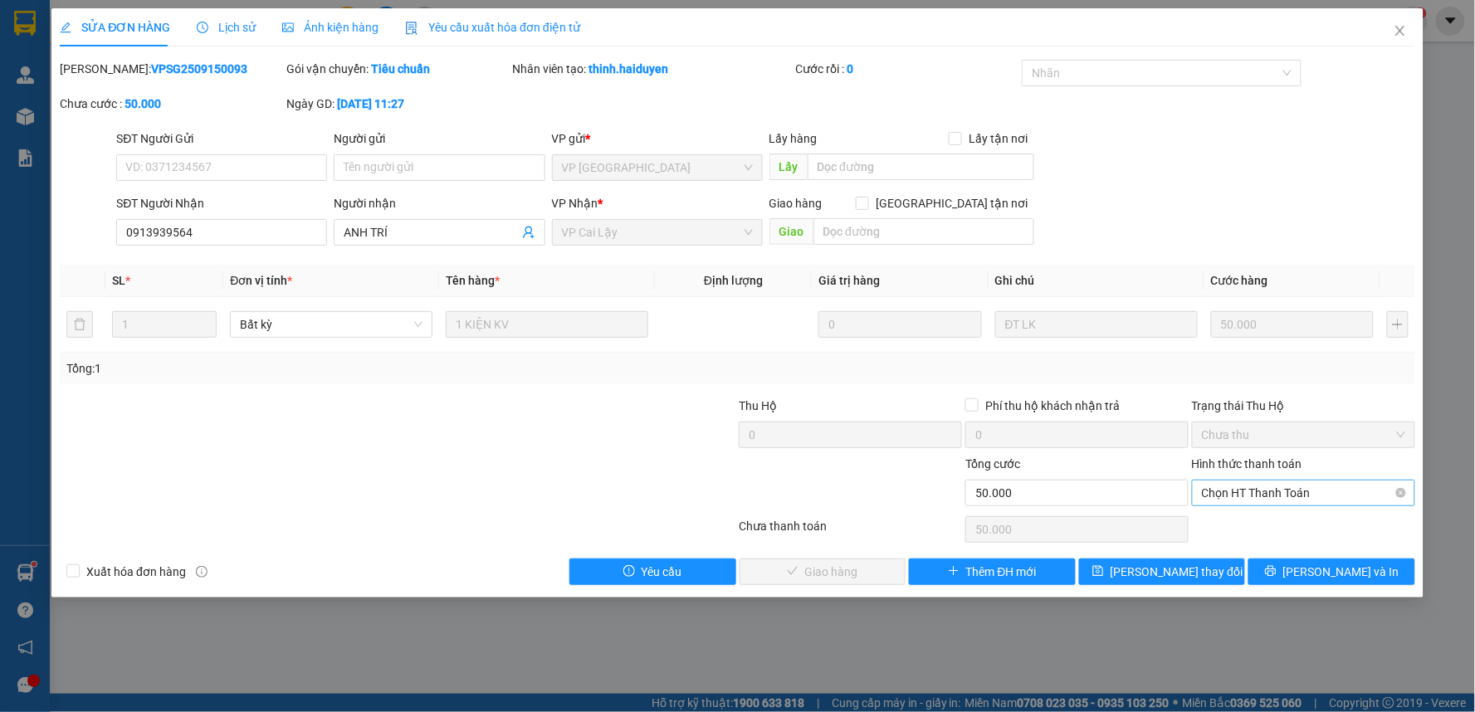
click at [1287, 495] on span "Chọn HT Thanh Toán" at bounding box center [1303, 493] width 203 height 25
click at [1295, 521] on div "Tại văn phòng" at bounding box center [1304, 526] width 203 height 18
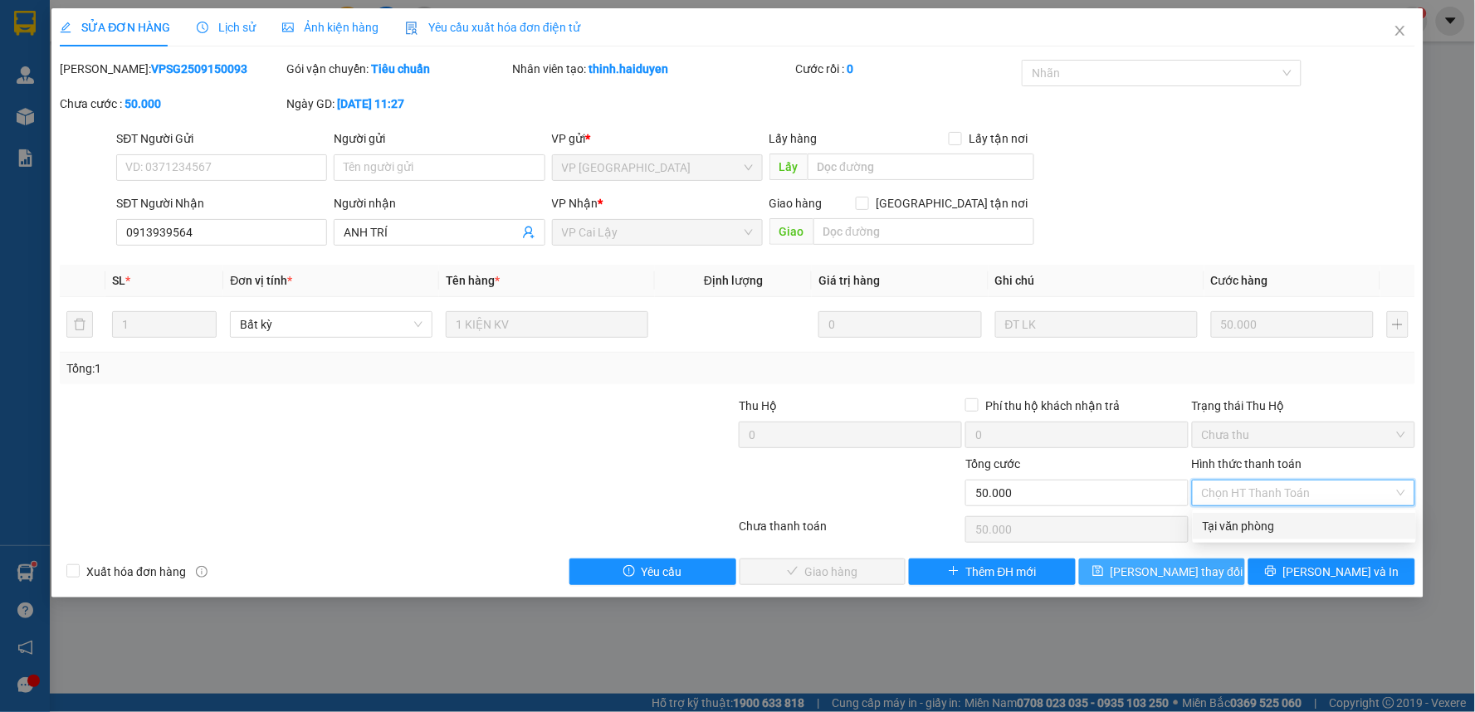
type input "0"
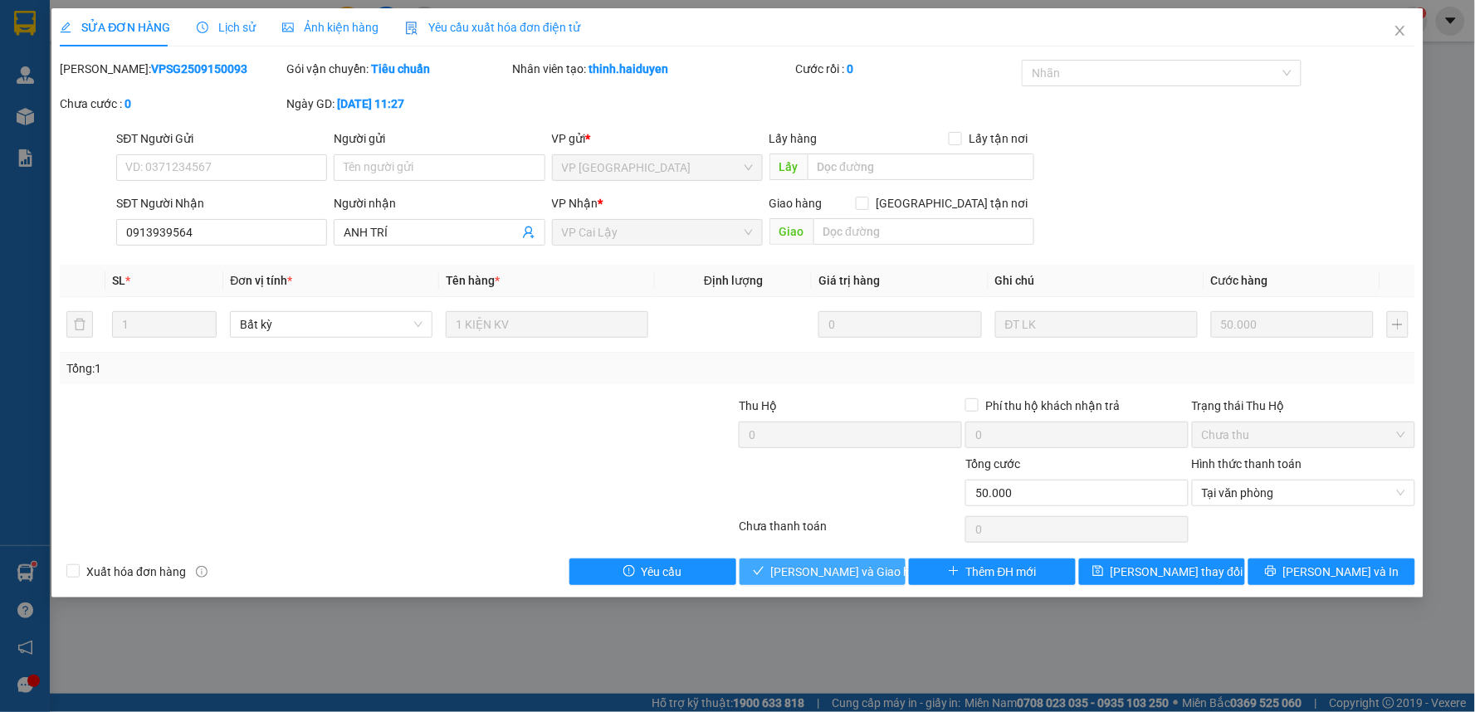
click at [786, 583] on button "[PERSON_NAME] và [PERSON_NAME] hàng" at bounding box center [822, 572] width 167 height 27
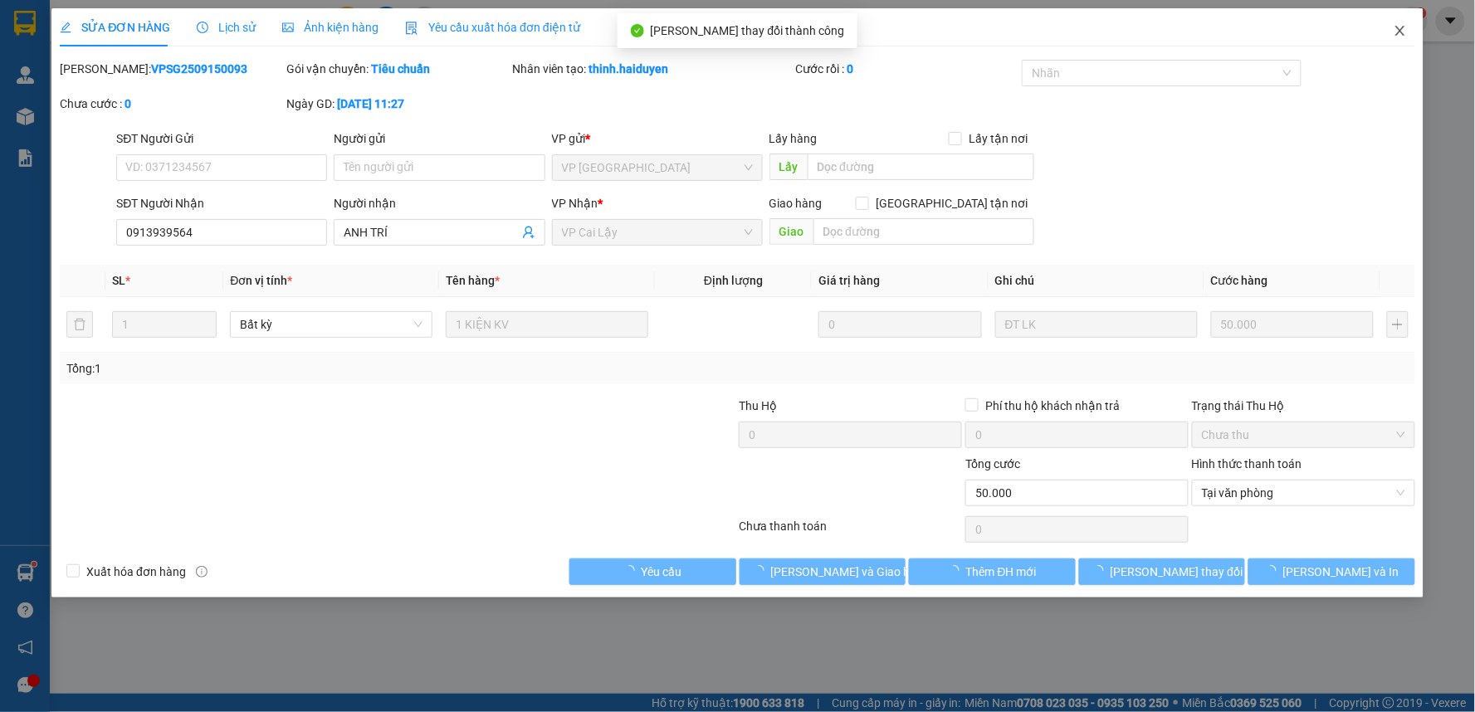
click at [1401, 31] on icon "close" at bounding box center [1399, 31] width 9 height 10
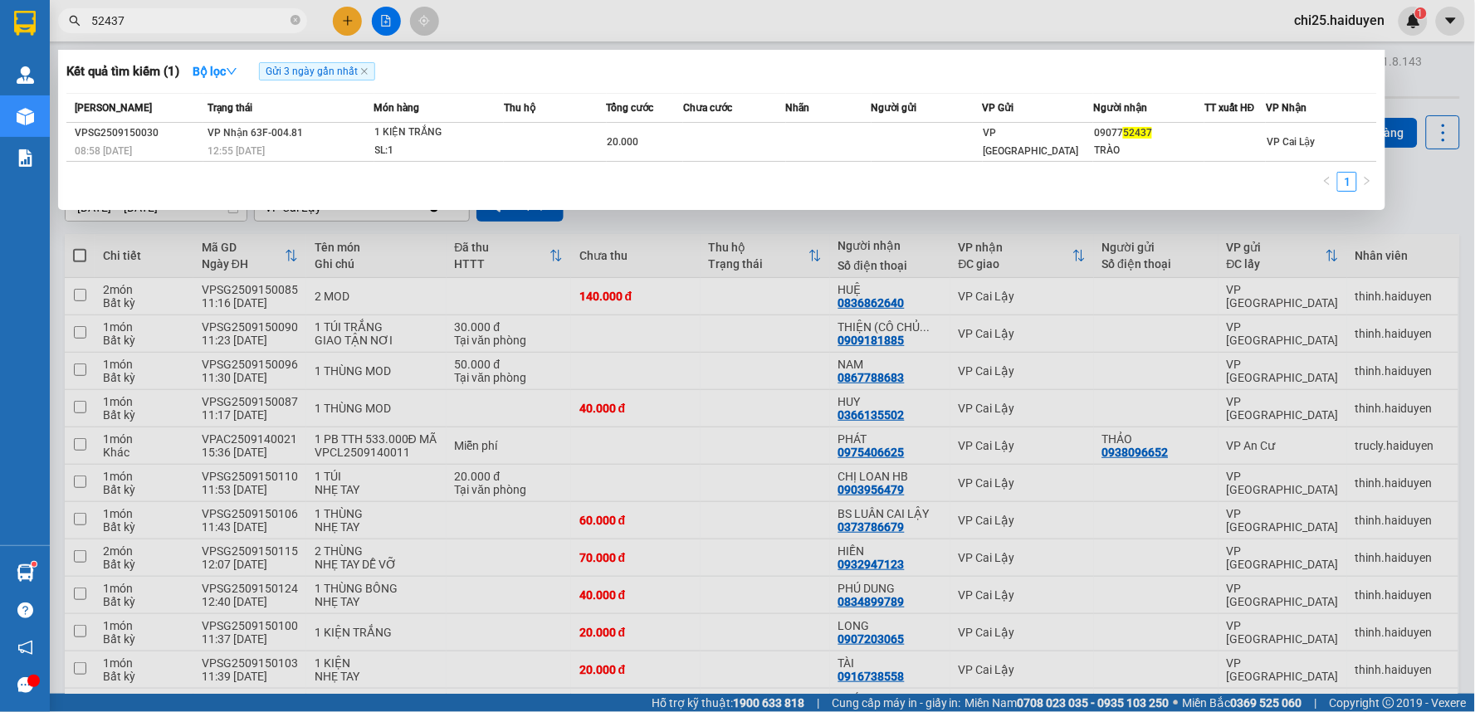
click at [169, 26] on input "52437" at bounding box center [189, 21] width 196 height 18
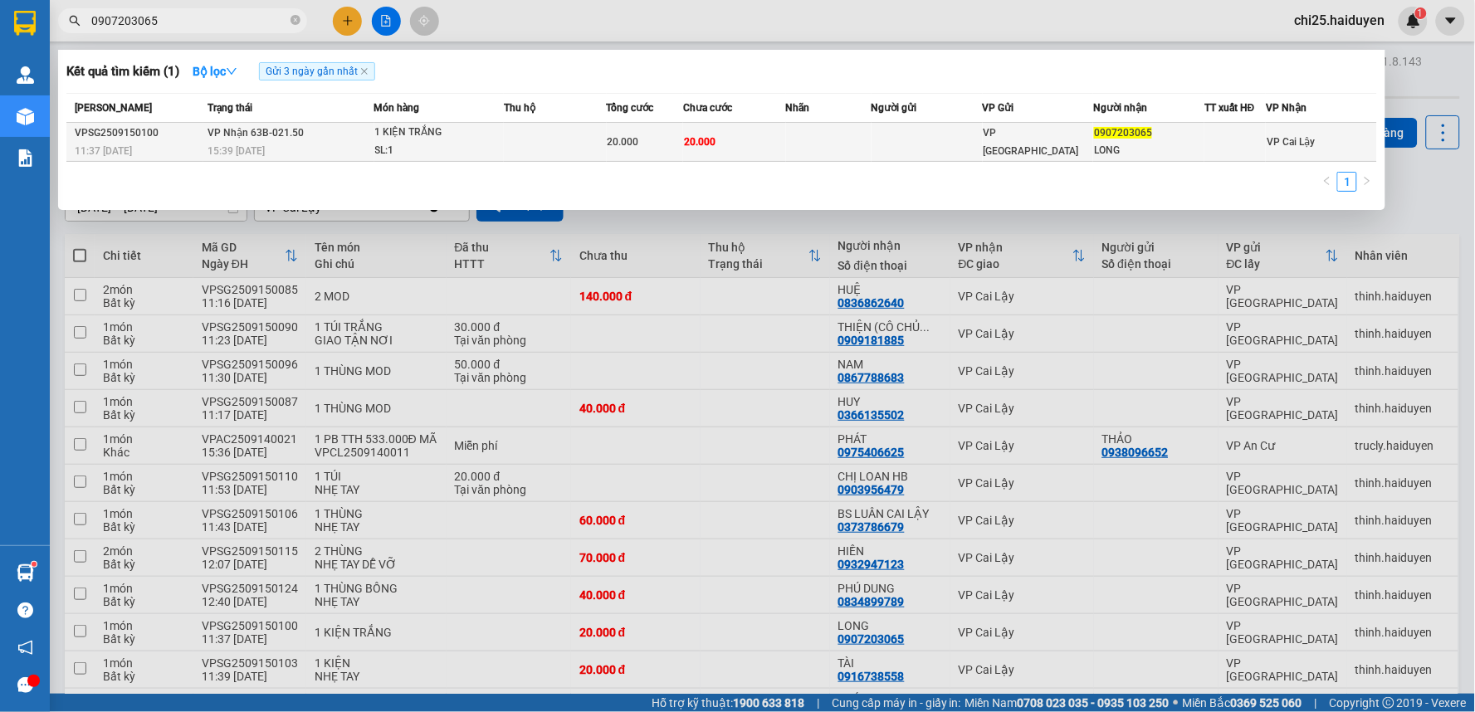
type input "0907203065"
click at [1090, 136] on div "VP [GEOGRAPHIC_DATA]" at bounding box center [1038, 142] width 110 height 37
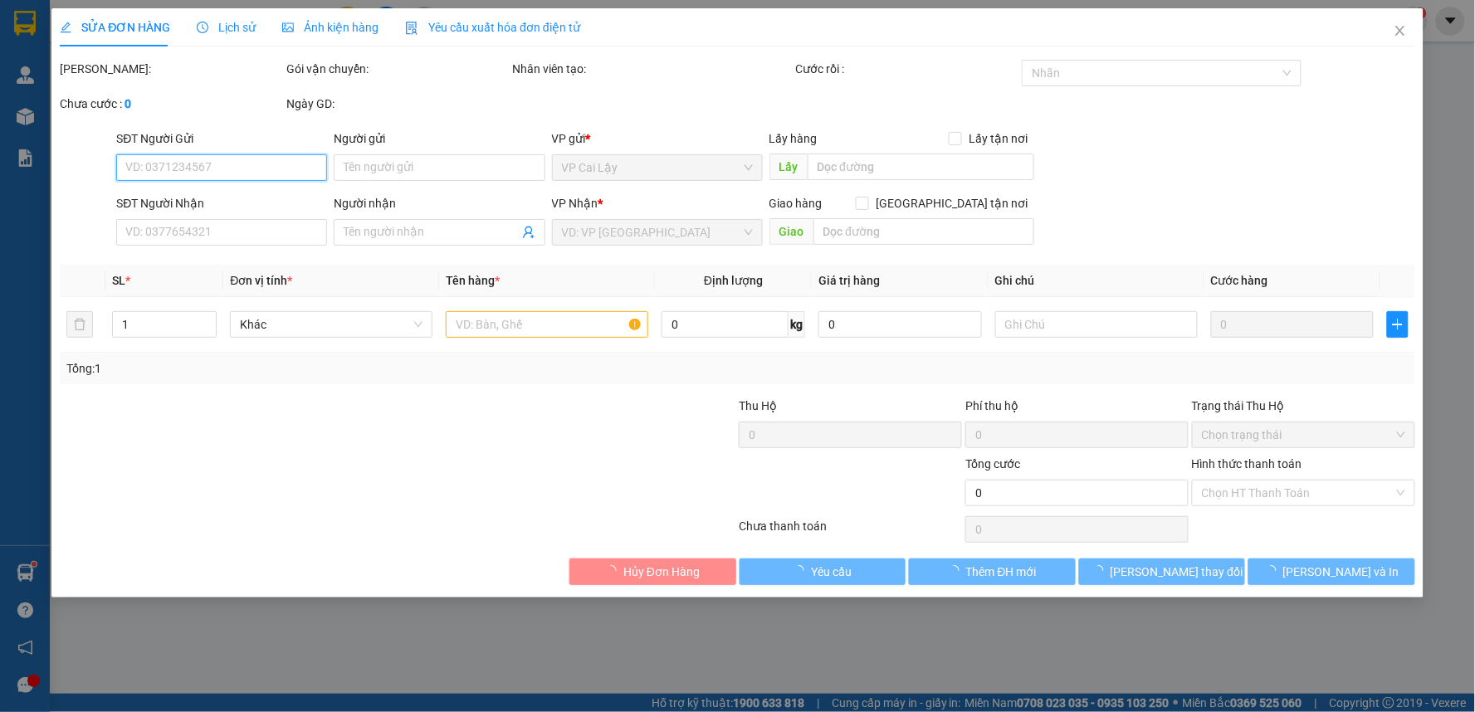
type input "0907203065"
type input "LONG"
type input "20.000"
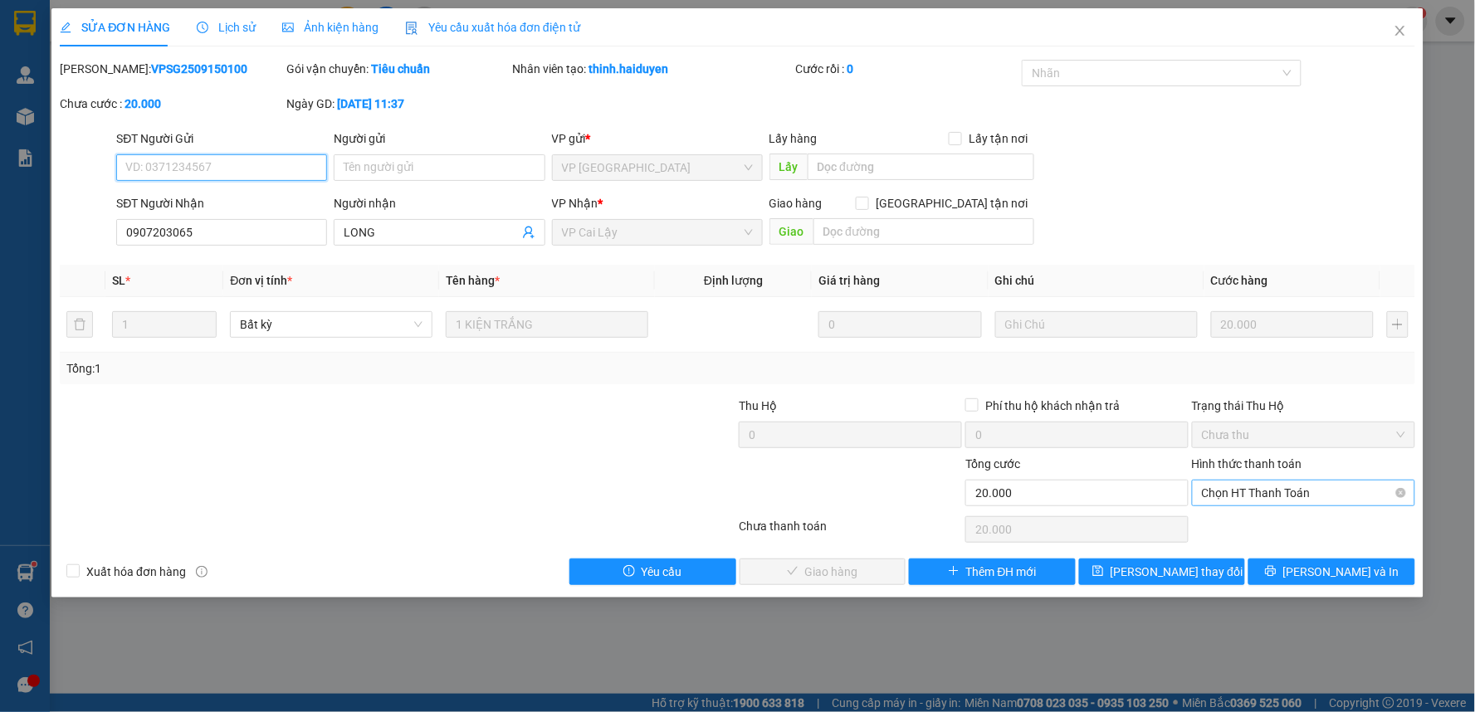
click at [1323, 495] on span "Chọn HT Thanh Toán" at bounding box center [1303, 493] width 203 height 25
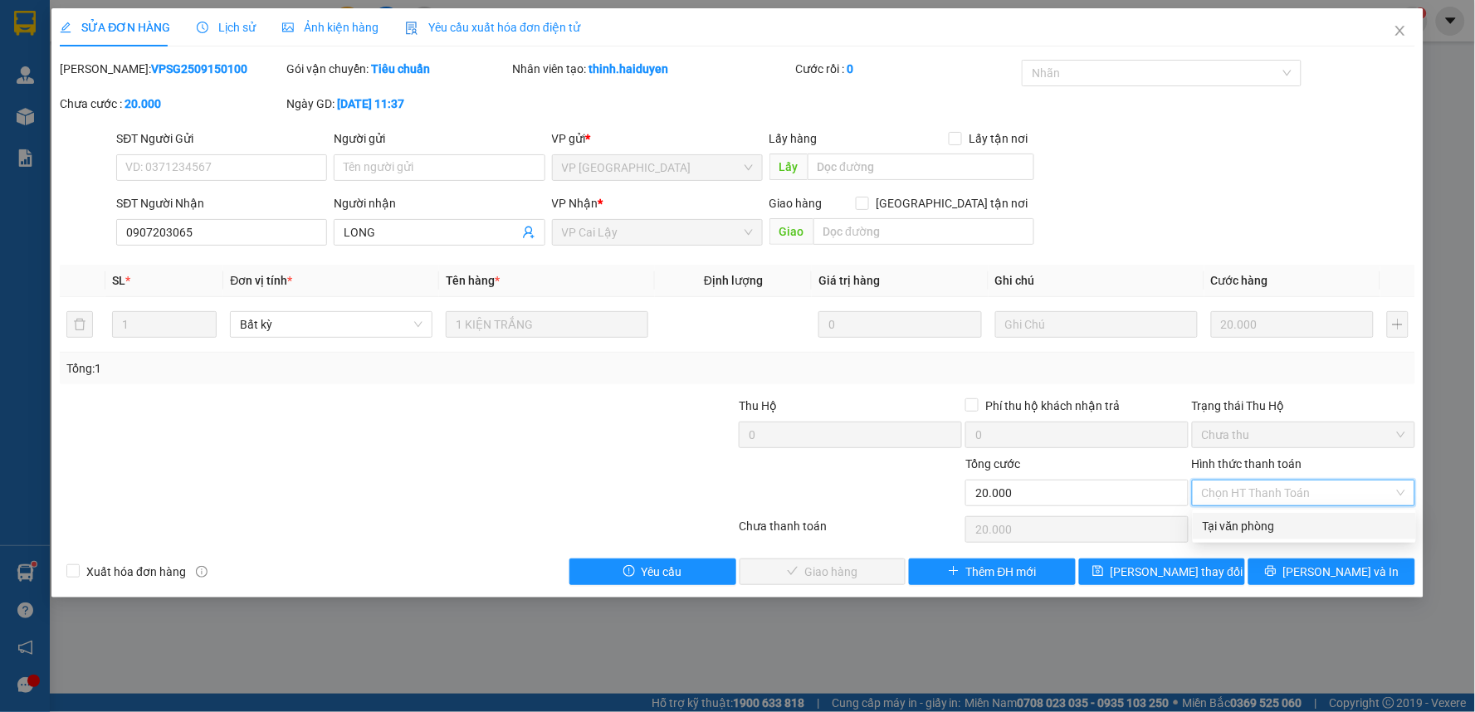
click at [1282, 533] on div "Tại văn phòng" at bounding box center [1304, 526] width 203 height 18
type input "0"
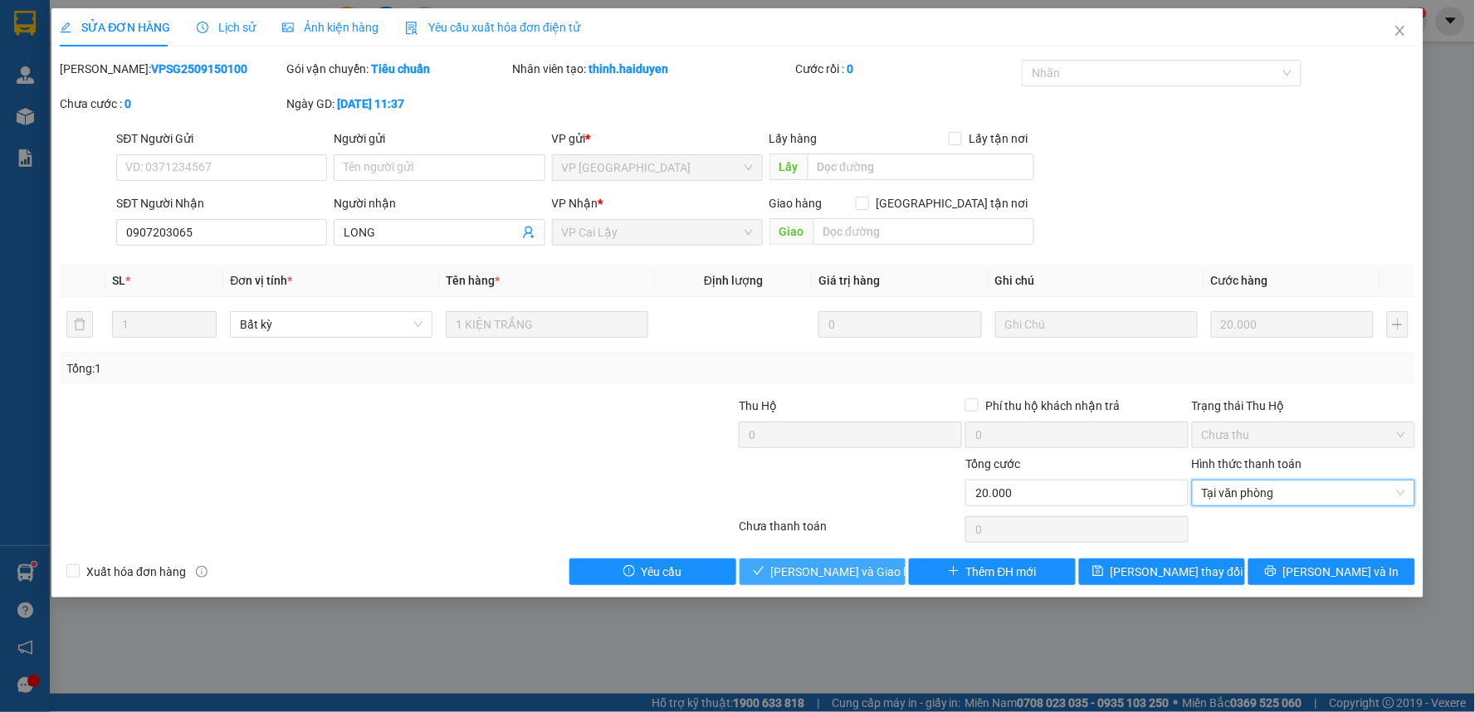
click at [851, 577] on span "[PERSON_NAME] và [PERSON_NAME] hàng" at bounding box center [850, 572] width 159 height 18
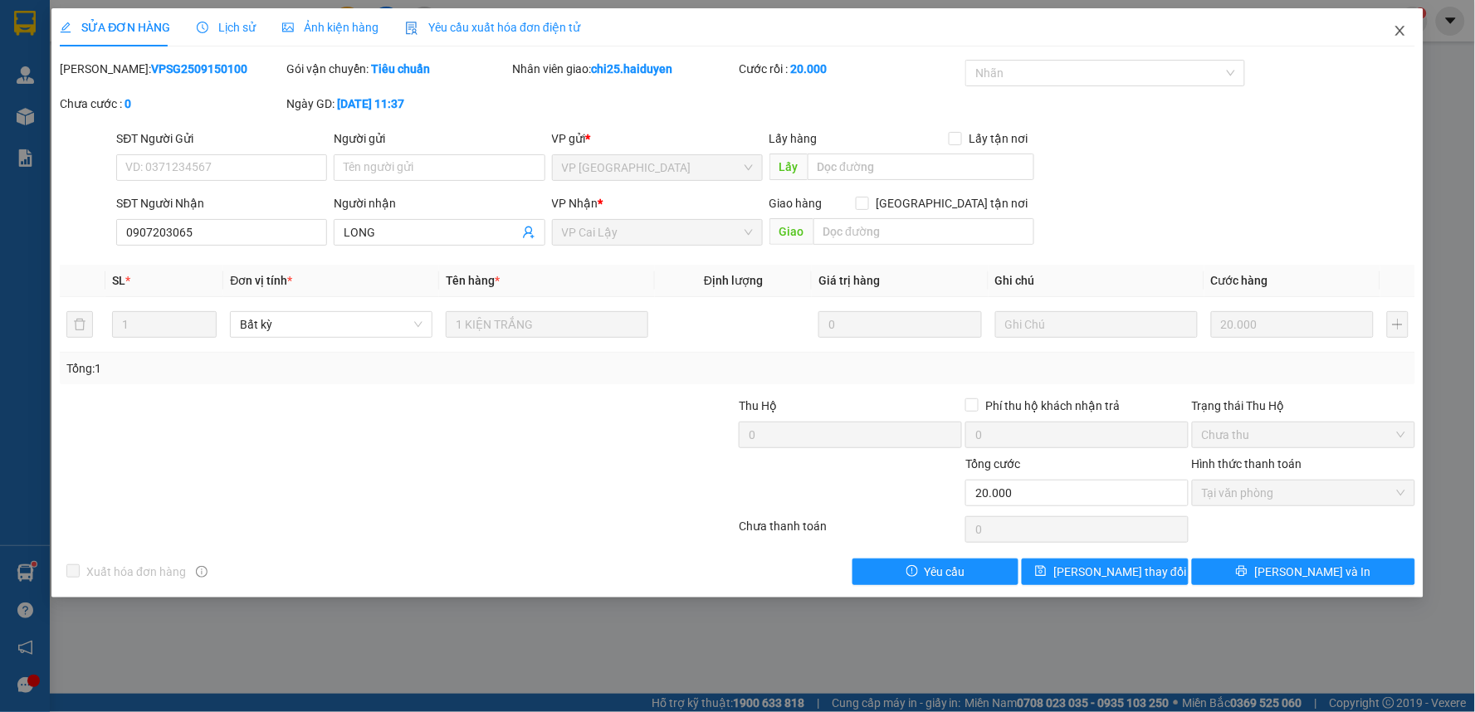
click at [1403, 32] on icon "close" at bounding box center [1399, 30] width 13 height 13
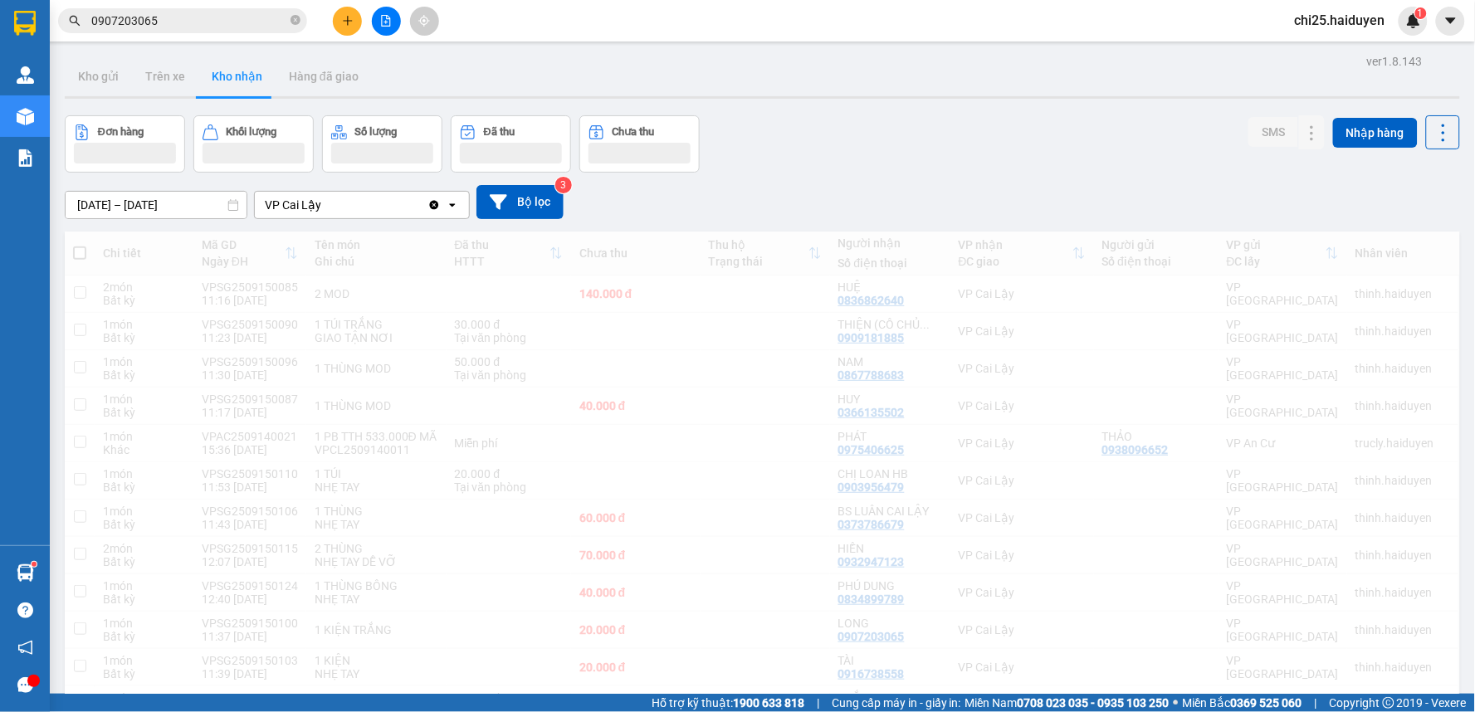
click at [213, 21] on input "0907203065" at bounding box center [189, 21] width 196 height 18
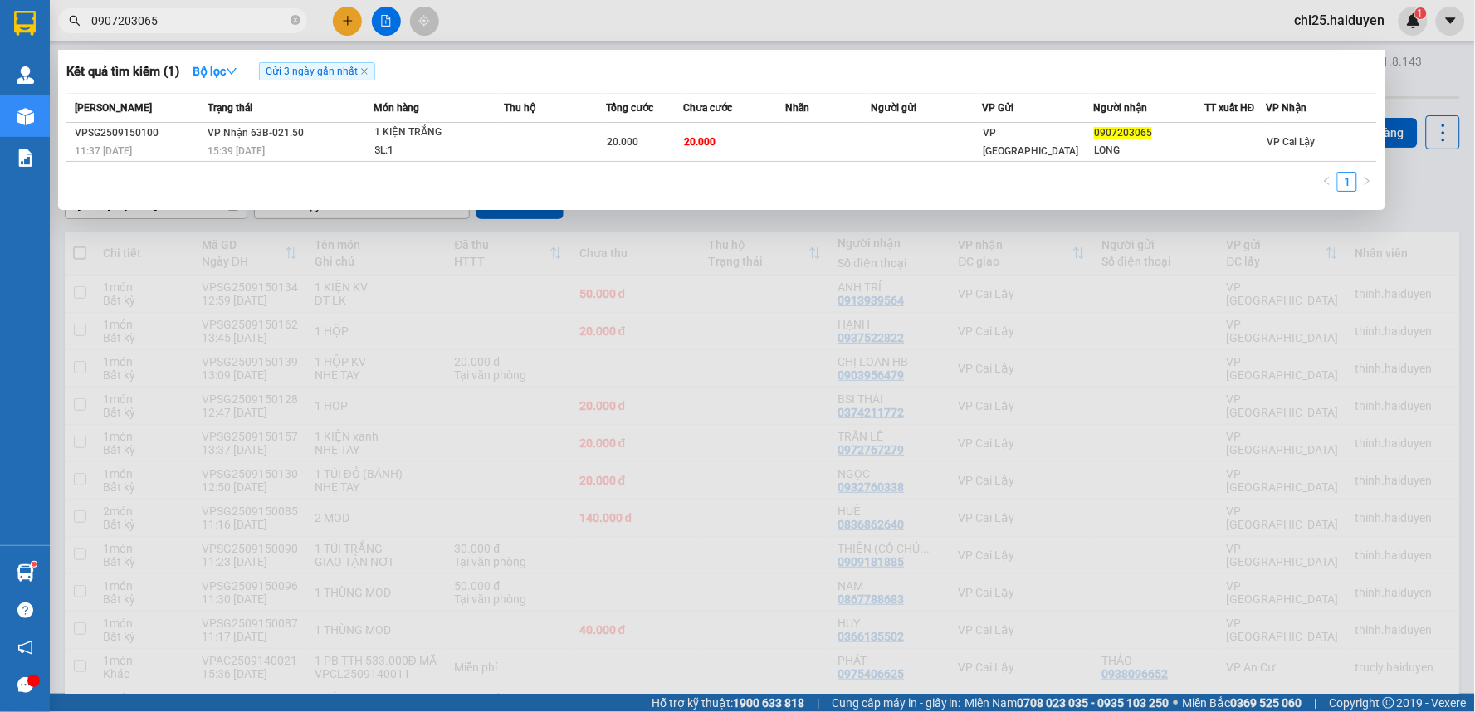
click at [204, 17] on input "0907203065" at bounding box center [189, 21] width 196 height 18
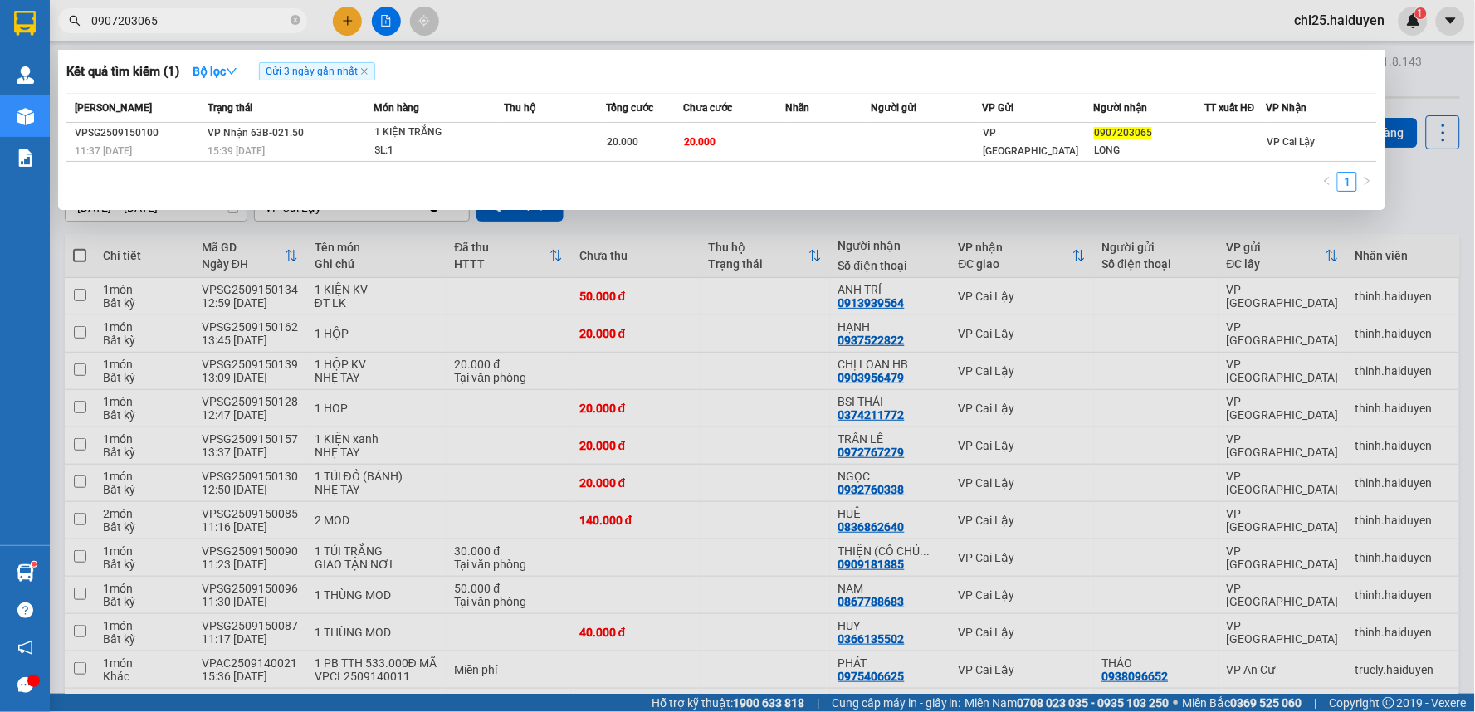
click at [204, 17] on input "0907203065" at bounding box center [189, 21] width 196 height 18
click at [203, 15] on input "0907203065" at bounding box center [189, 21] width 196 height 18
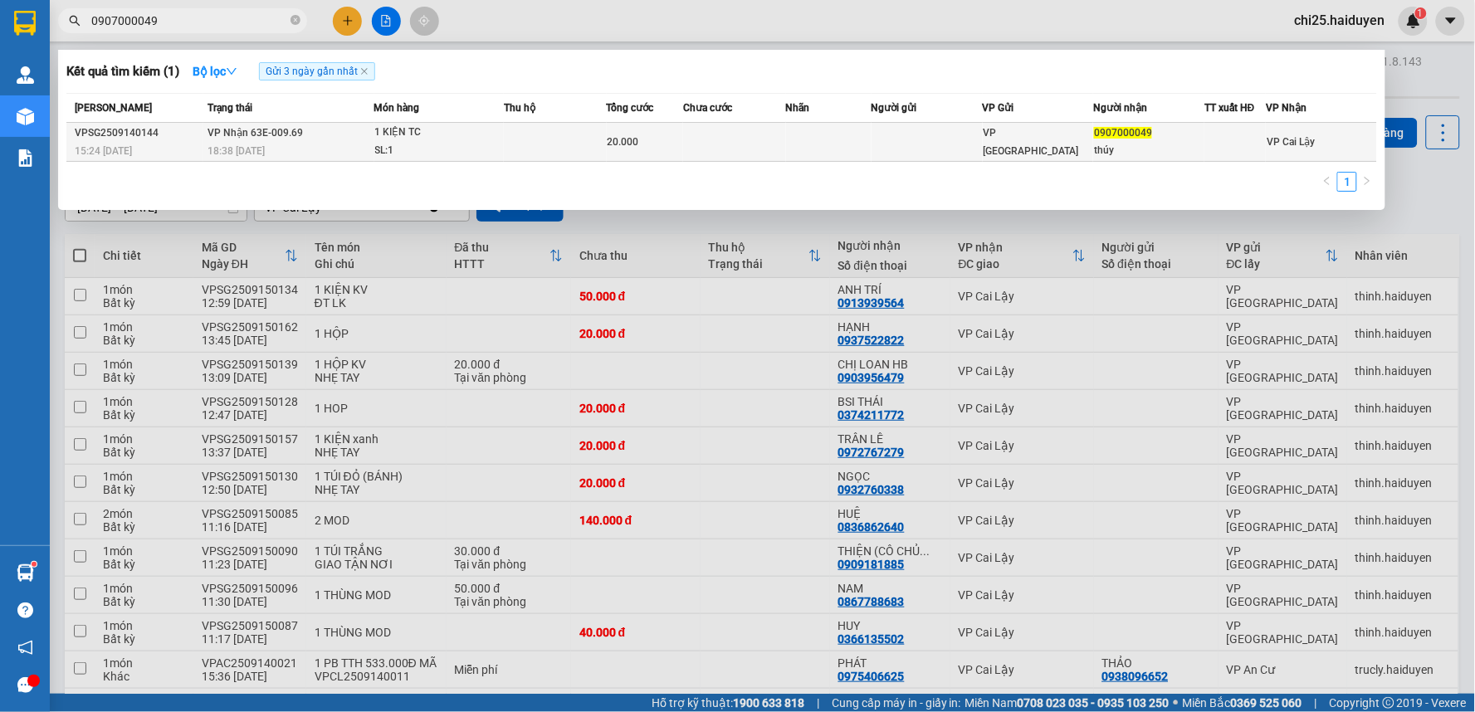
type input "0907000049"
click at [795, 145] on td at bounding box center [828, 142] width 85 height 39
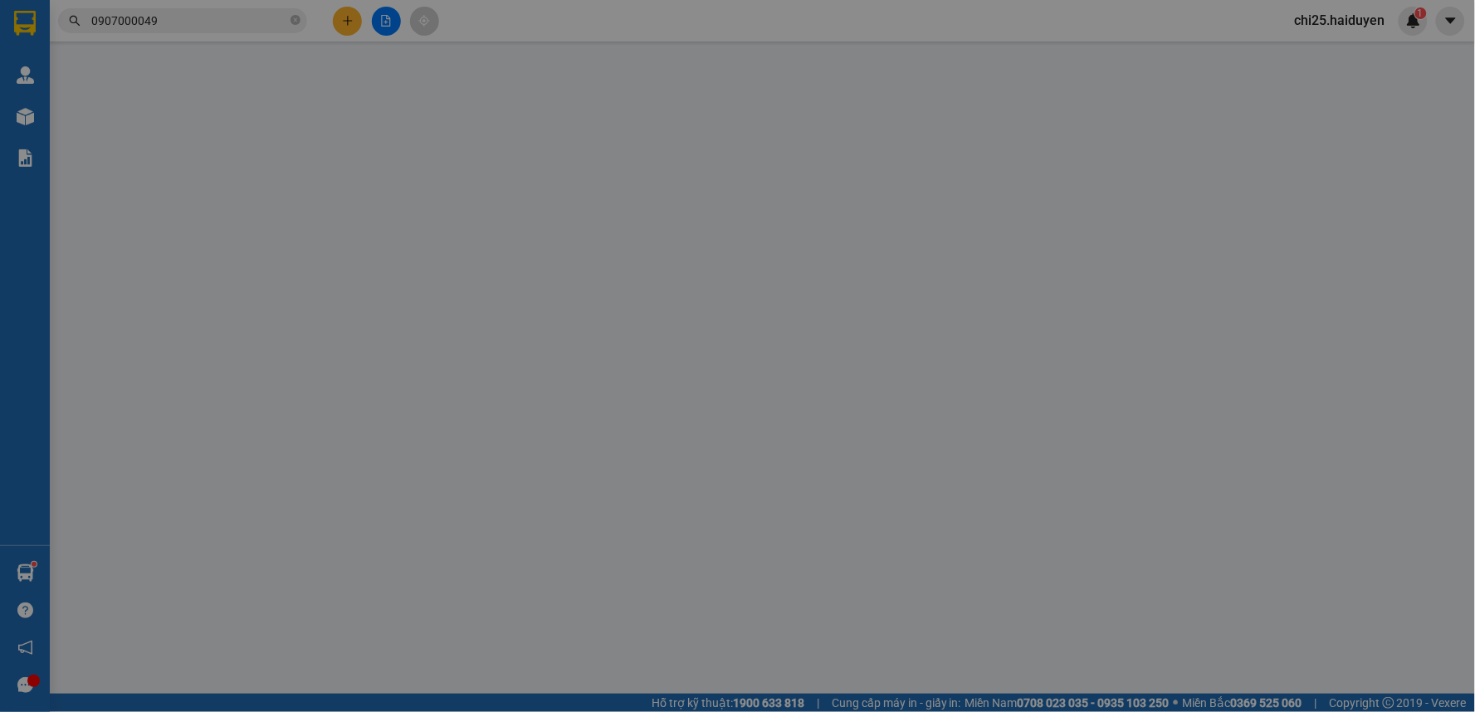
type input "0907000049"
type input "thúy"
type input "20.000"
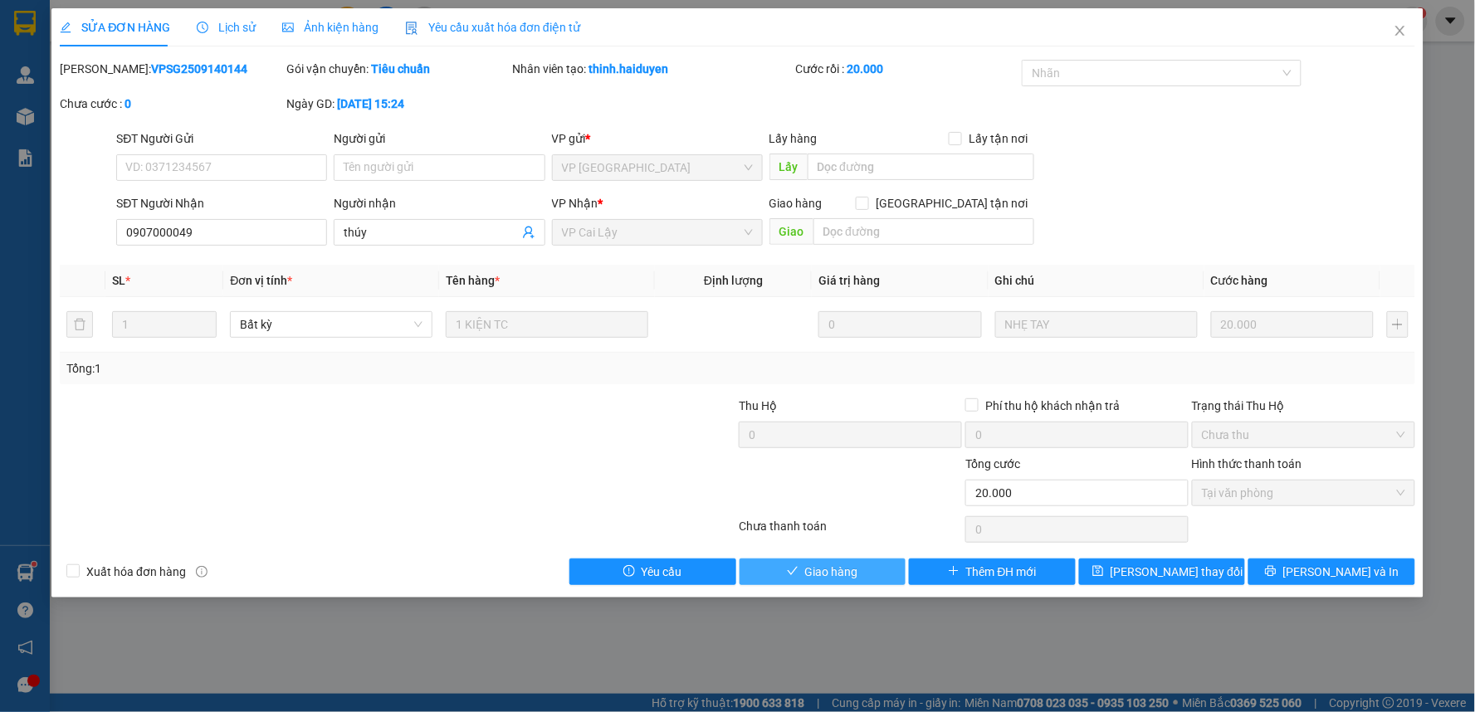
click at [849, 568] on span "Giao hàng" at bounding box center [831, 572] width 53 height 18
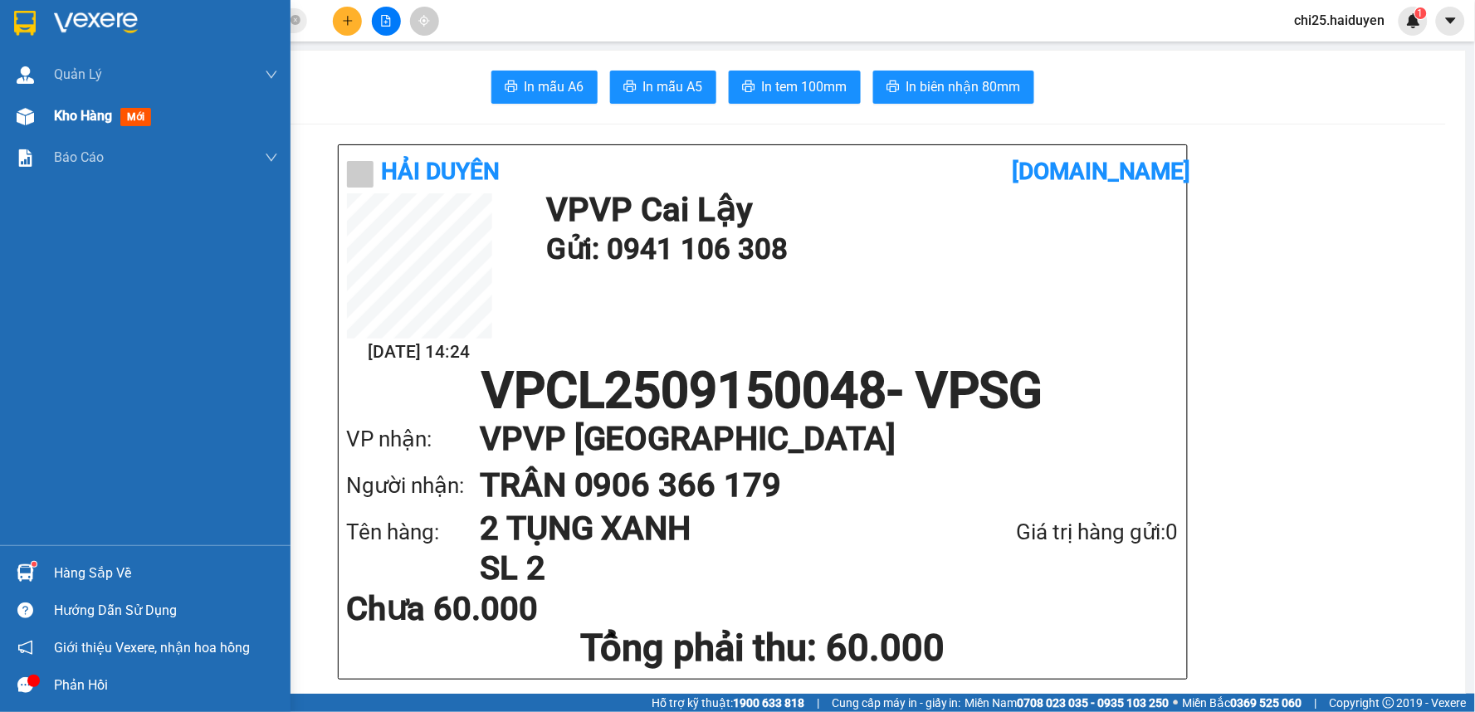
drag, startPoint x: 59, startPoint y: 128, endPoint x: 70, endPoint y: 120, distance: 13.6
click at [60, 127] on div "Kho hàng mới" at bounding box center [166, 115] width 224 height 41
click at [60, 125] on div "Kho hàng mới" at bounding box center [106, 115] width 104 height 21
click at [60, 124] on span "Kho hàng" at bounding box center [83, 116] width 58 height 16
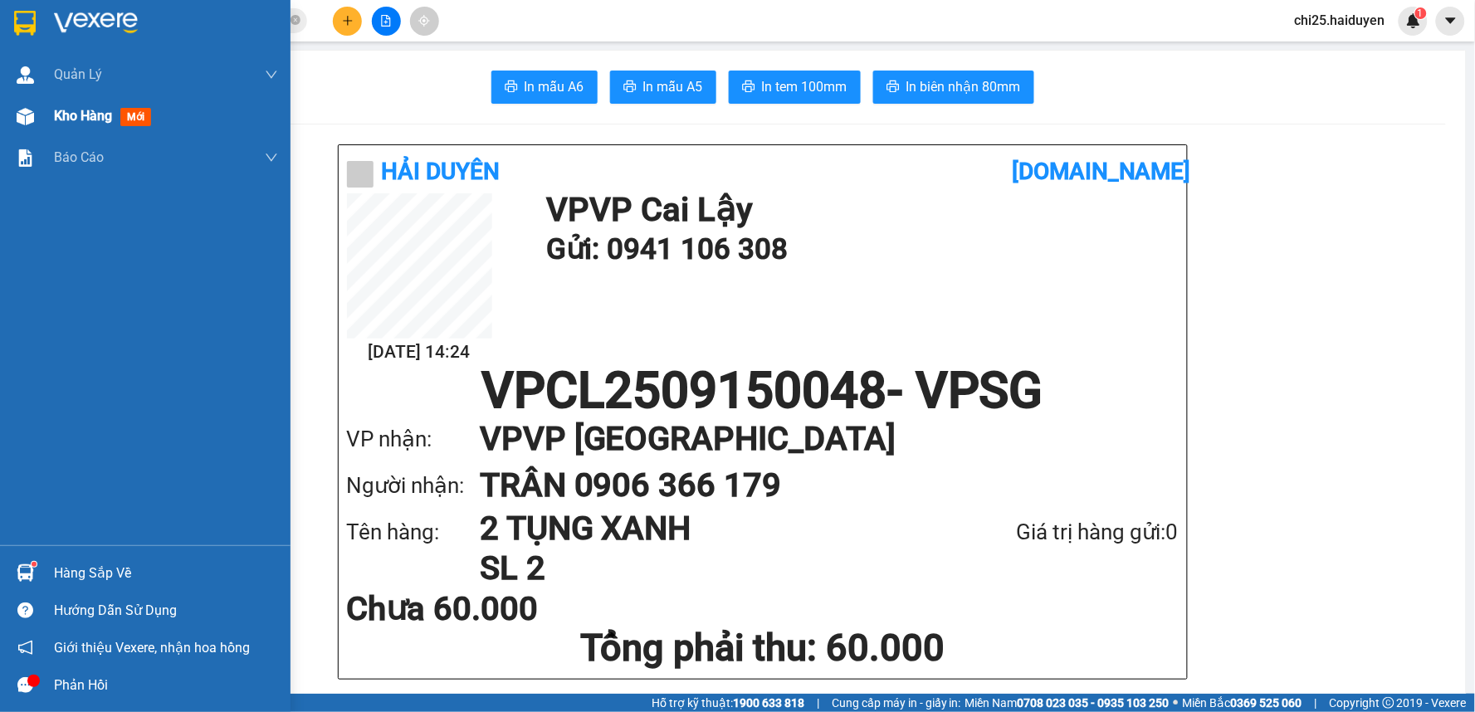
click at [60, 120] on span "Kho hàng" at bounding box center [83, 116] width 58 height 16
click at [61, 118] on span "Kho hàng" at bounding box center [83, 116] width 58 height 16
click at [63, 118] on span "Kho hàng" at bounding box center [83, 116] width 58 height 16
click at [70, 120] on span "Kho hàng" at bounding box center [83, 116] width 58 height 16
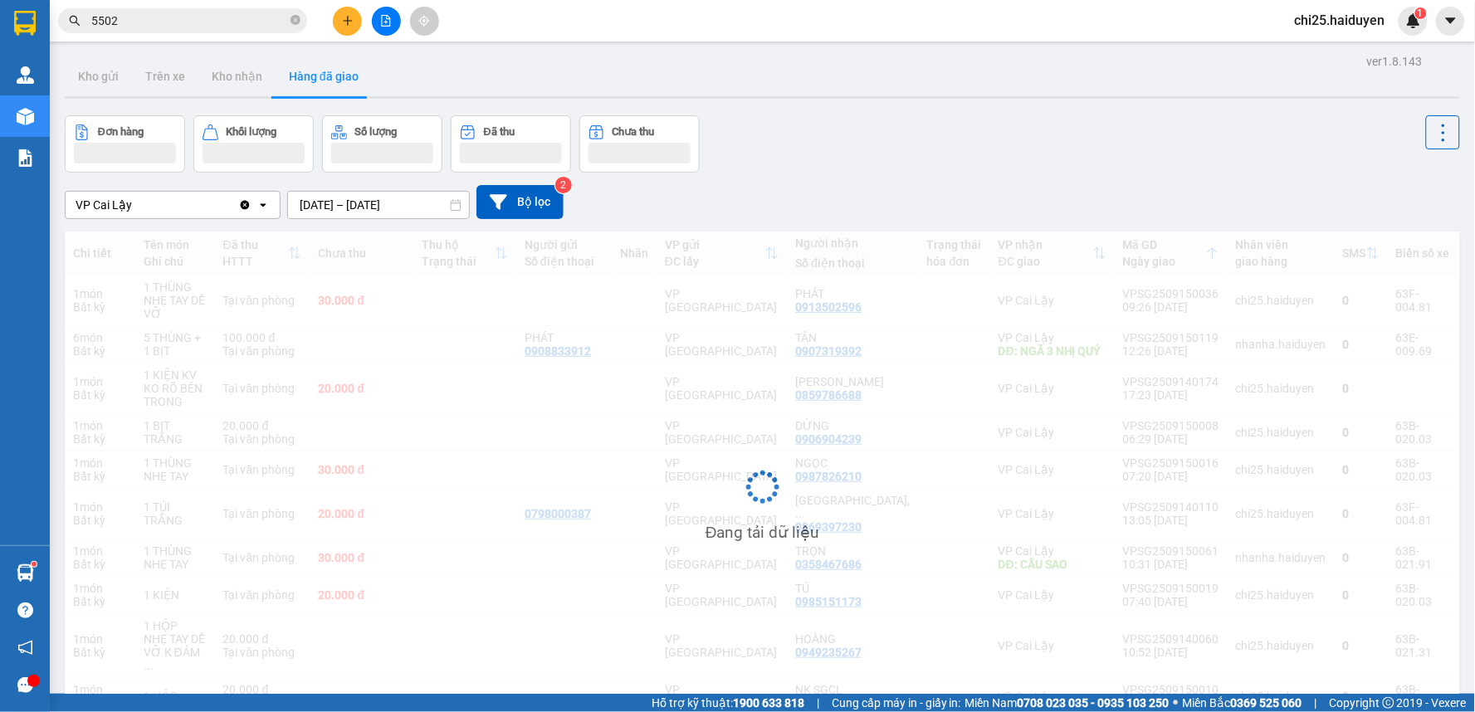
drag, startPoint x: 650, startPoint y: 365, endPoint x: 798, endPoint y: 412, distance: 155.1
click at [654, 366] on div "Đang tải dữ liệu" at bounding box center [762, 500] width 1395 height 537
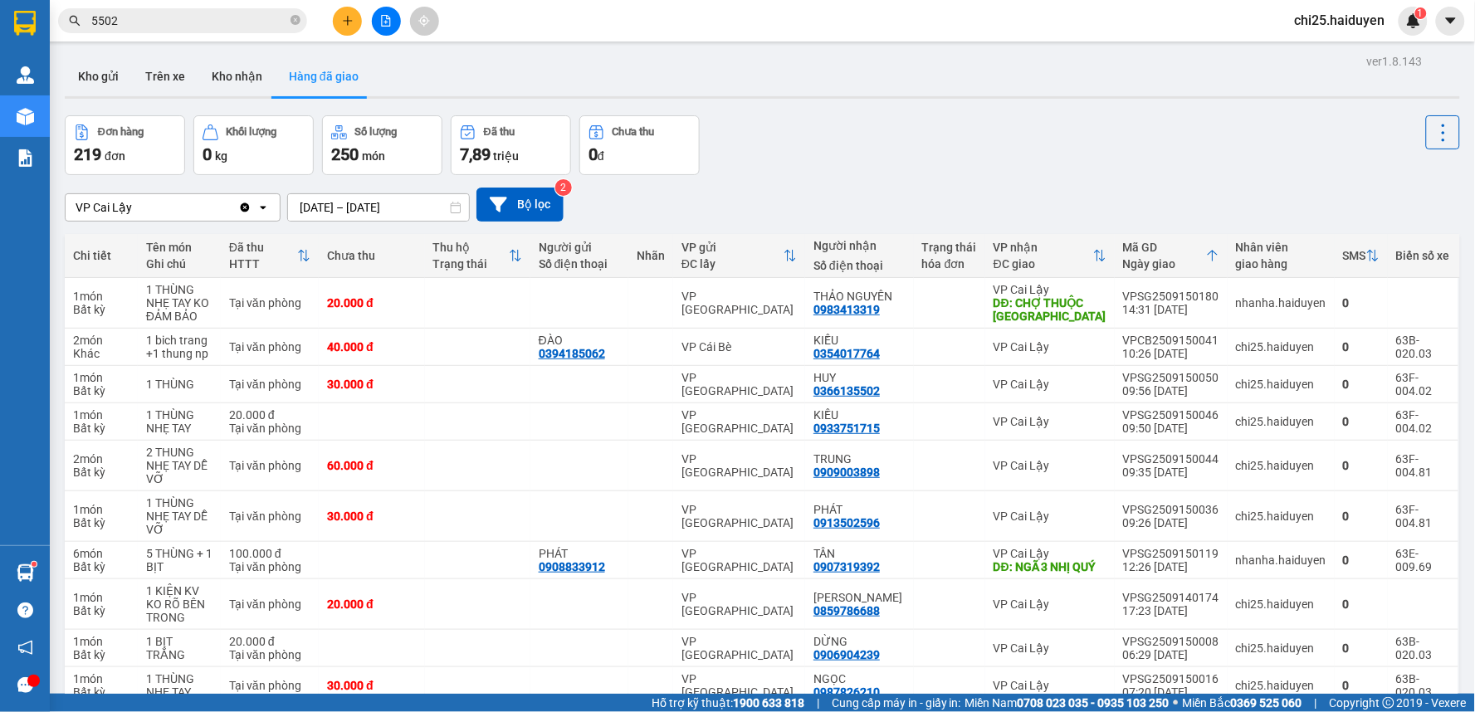
drag, startPoint x: 71, startPoint y: 72, endPoint x: 232, endPoint y: 122, distance: 169.3
click at [73, 72] on button "Kho gửi" at bounding box center [98, 76] width 67 height 40
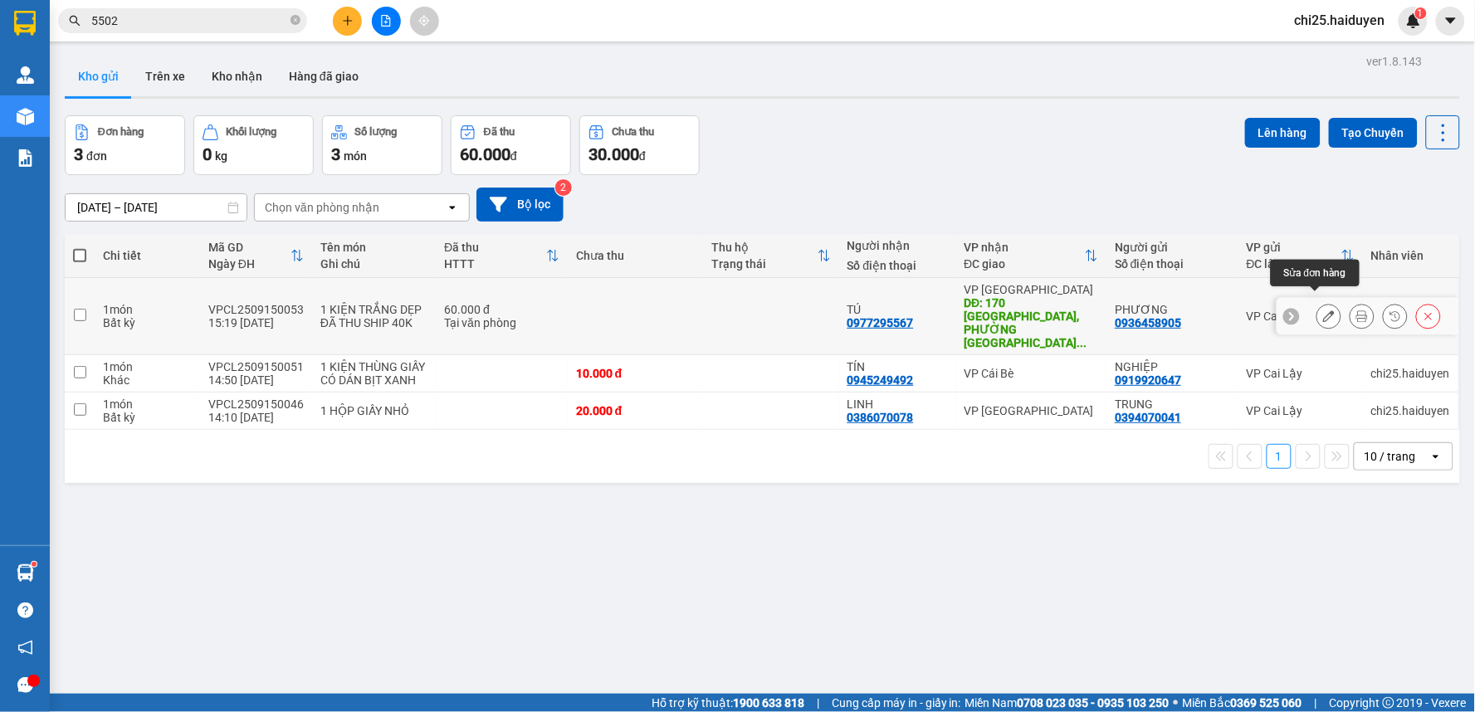
click at [1323, 310] on icon at bounding box center [1329, 316] width 12 height 12
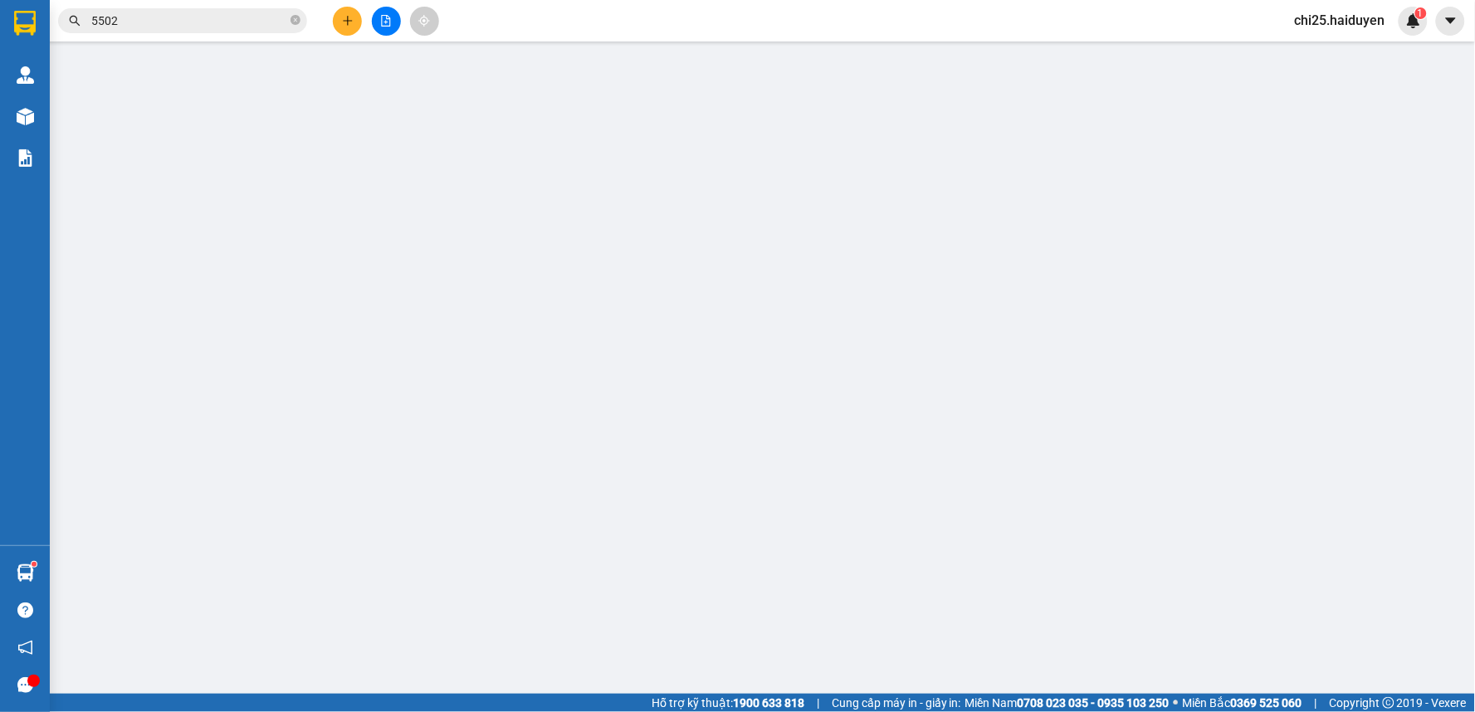
type input "0936458905"
type input "PHƯƠNG"
type input "0977295567"
type input "TÚ"
type input "170 [GEOGRAPHIC_DATA], PHƯỜNG [GEOGRAPHIC_DATA], [GEOGRAPHIC_DATA]"
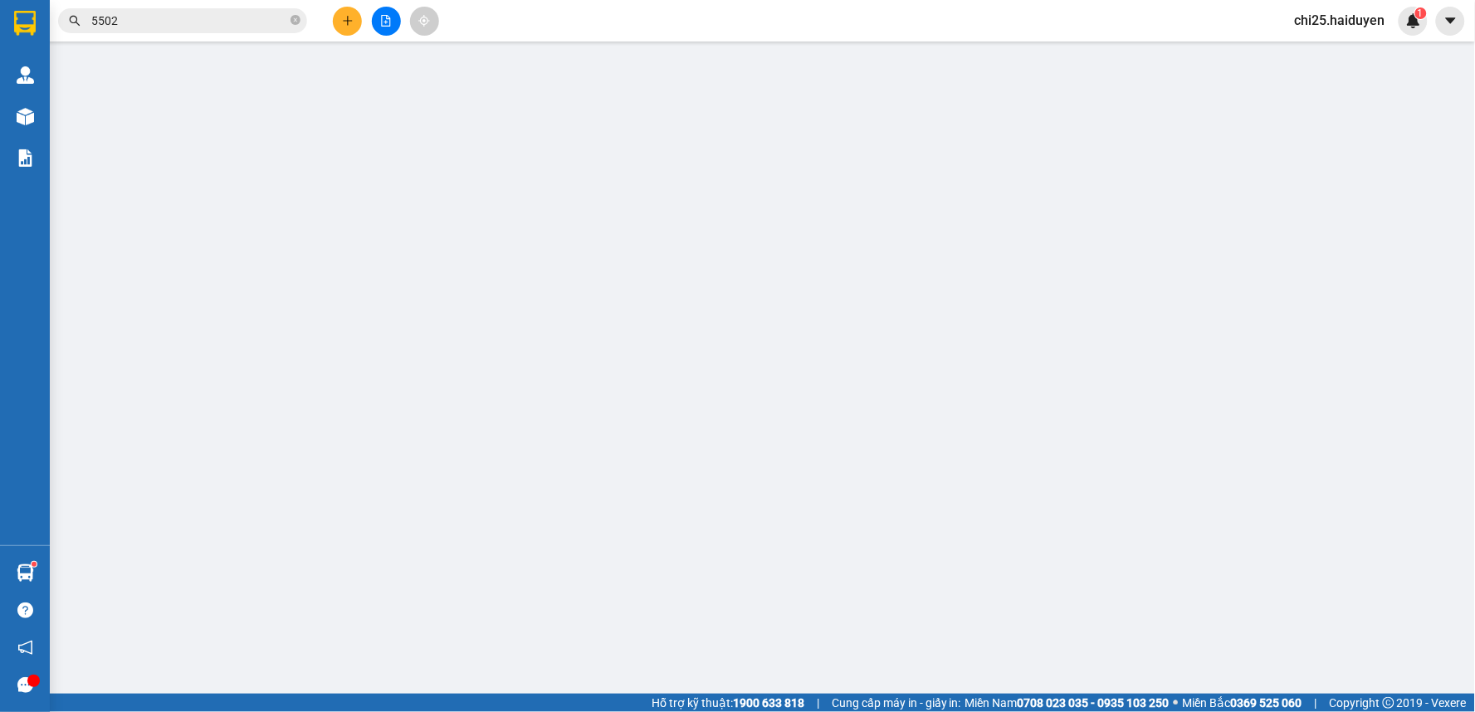
type input "60.000"
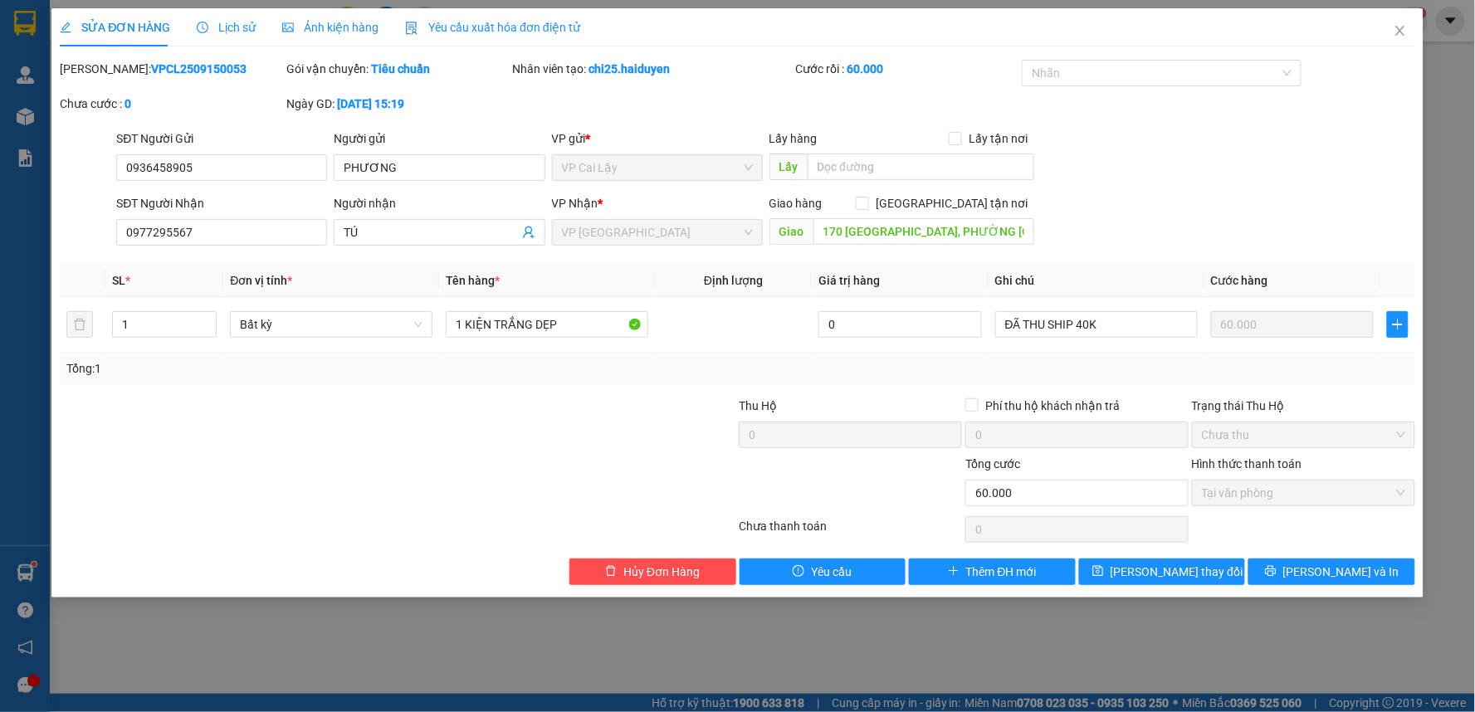
click at [1309, 585] on div "SỬA ĐƠN HÀNG Lịch sử Ảnh kiện hàng Yêu cầu xuất hóa đơn điện tử Total Paid Fee …" at bounding box center [737, 302] width 1372 height 589
click at [1314, 578] on button "[PERSON_NAME] và In" at bounding box center [1331, 572] width 167 height 27
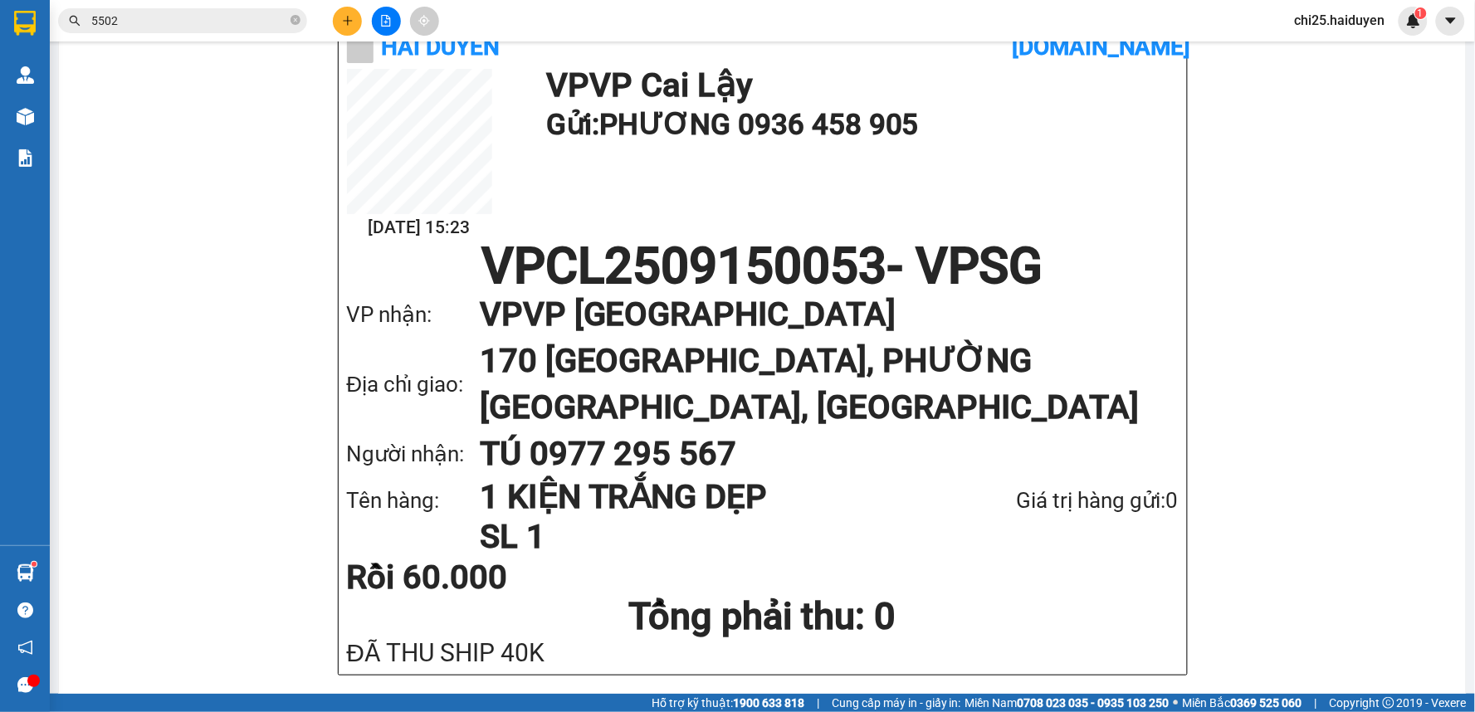
scroll to position [92, 0]
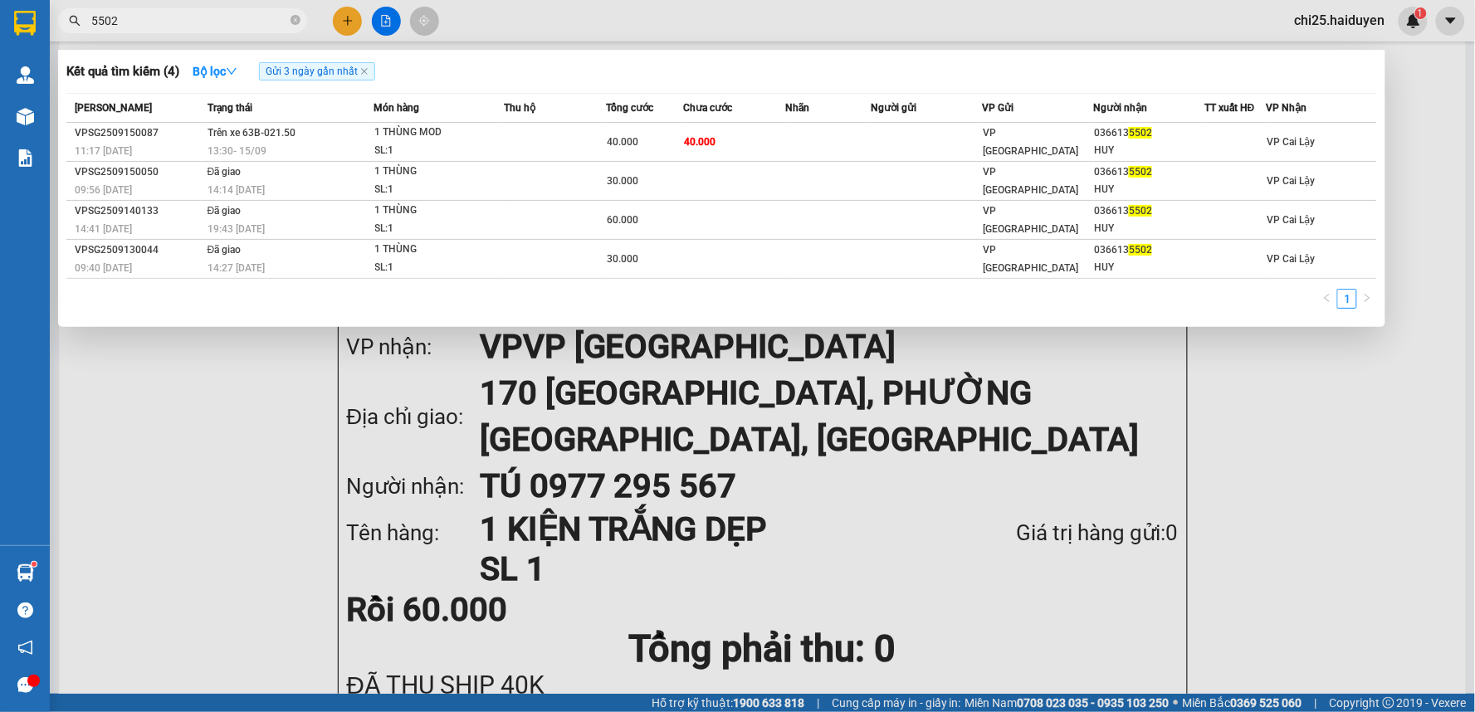
click at [259, 20] on input "5502" at bounding box center [189, 21] width 196 height 18
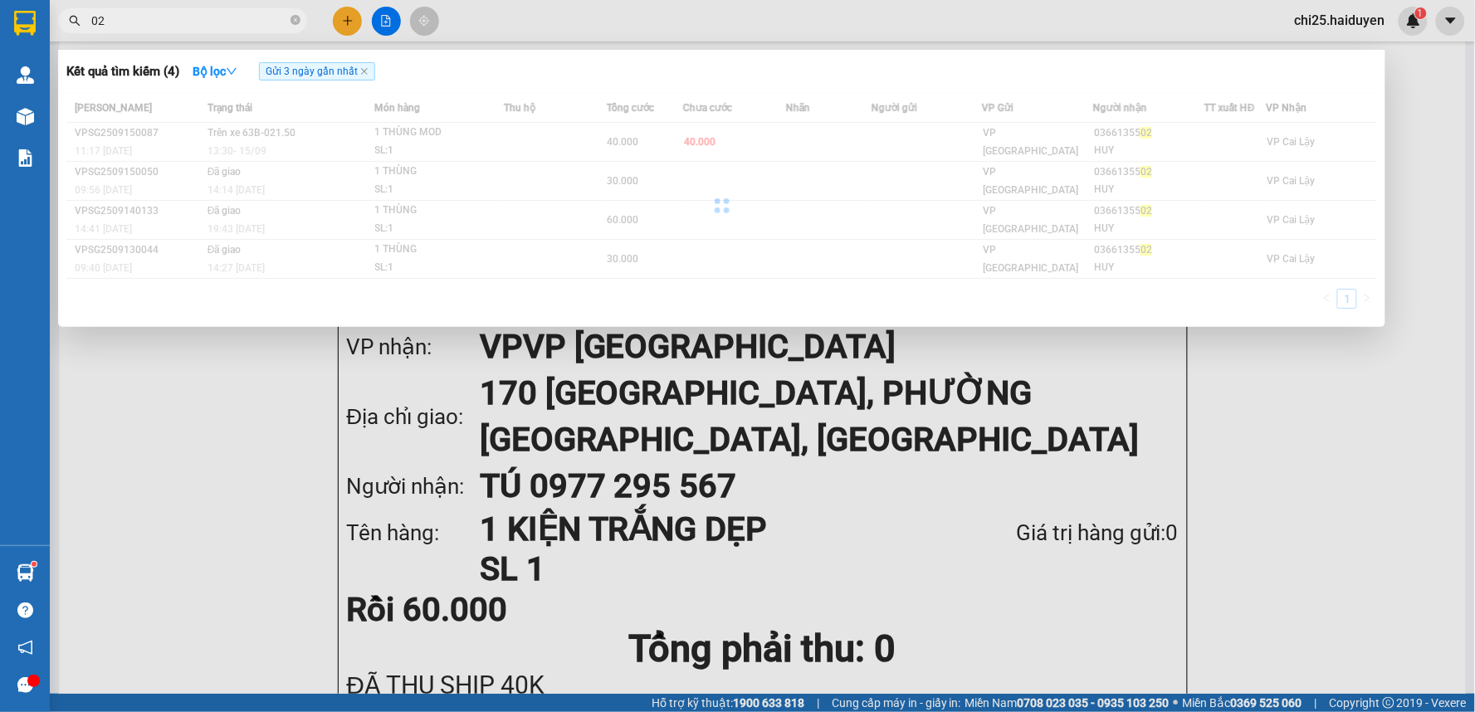
type input "0"
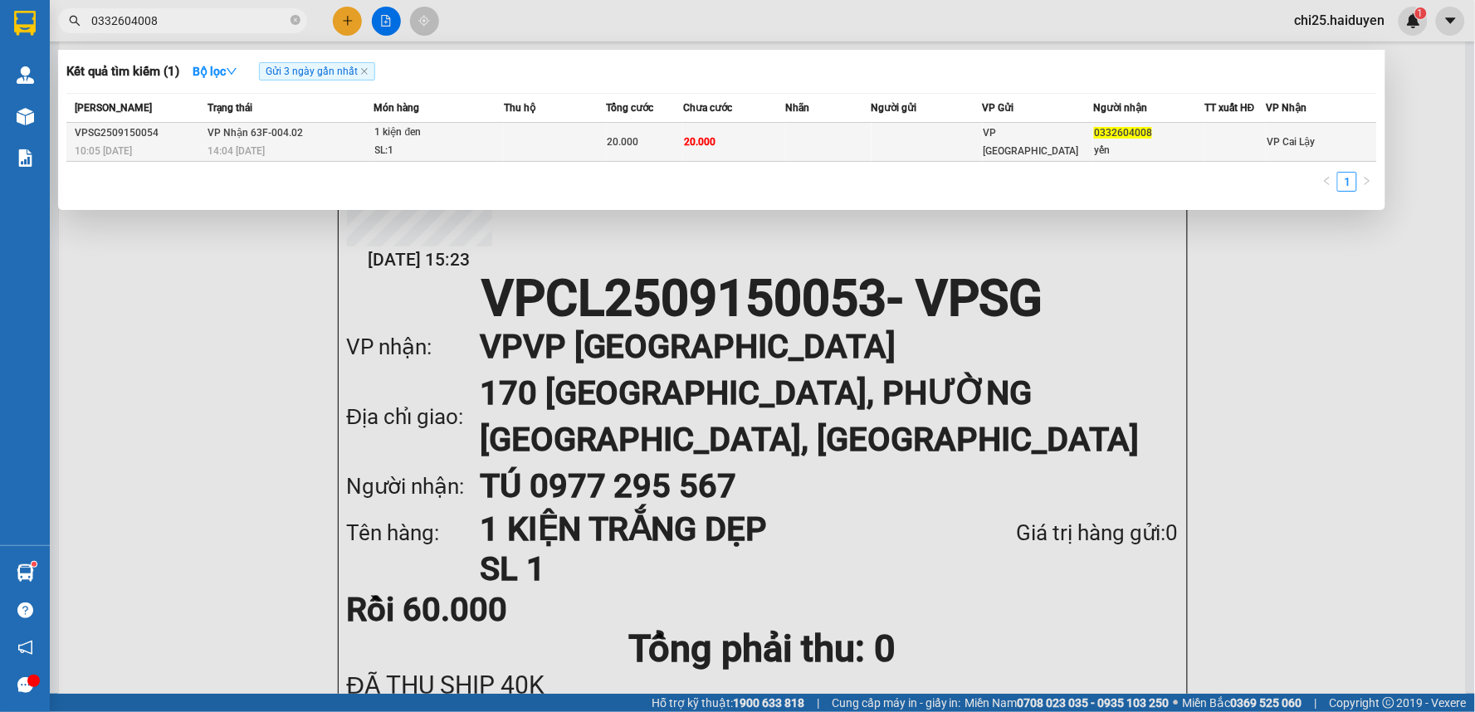
type input "0332604008"
click at [559, 133] on td at bounding box center [555, 142] width 103 height 39
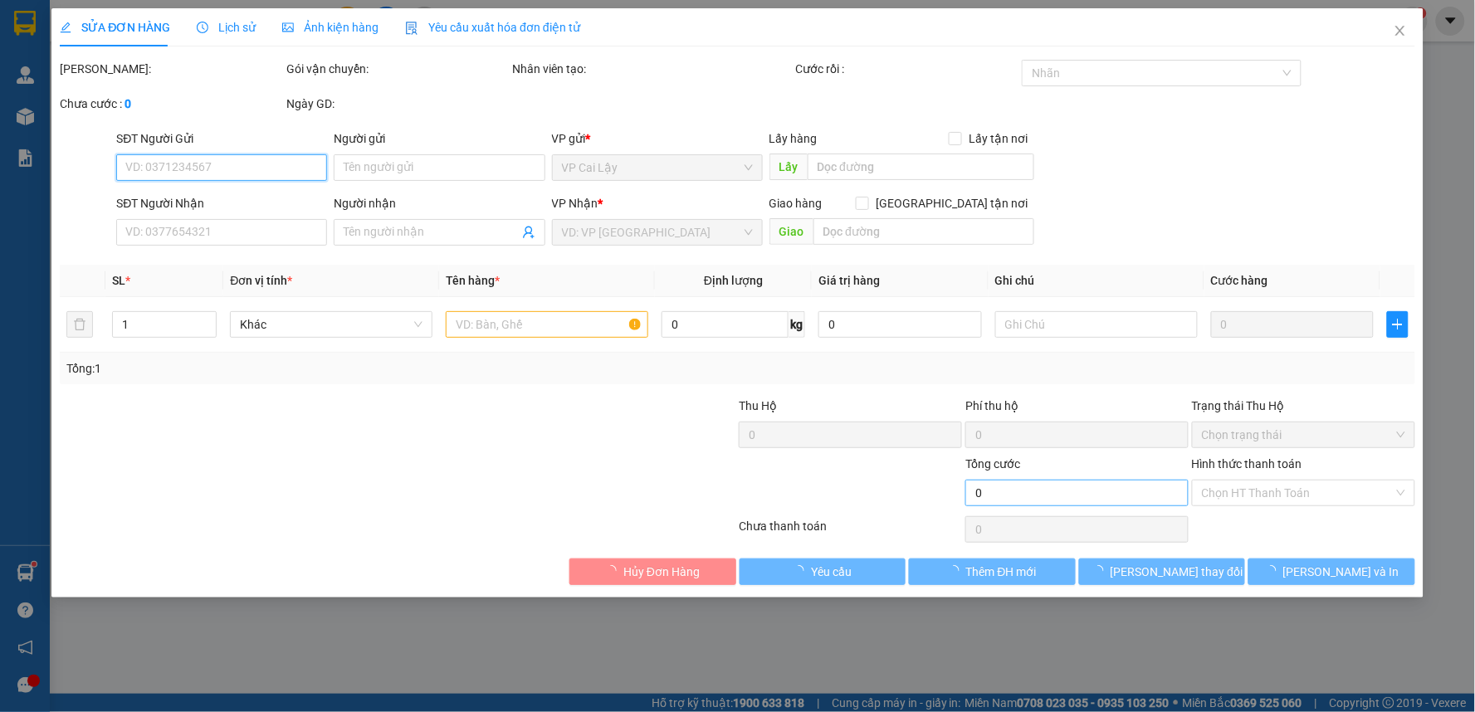
type input "0332604008"
type input "yến"
type input "20.000"
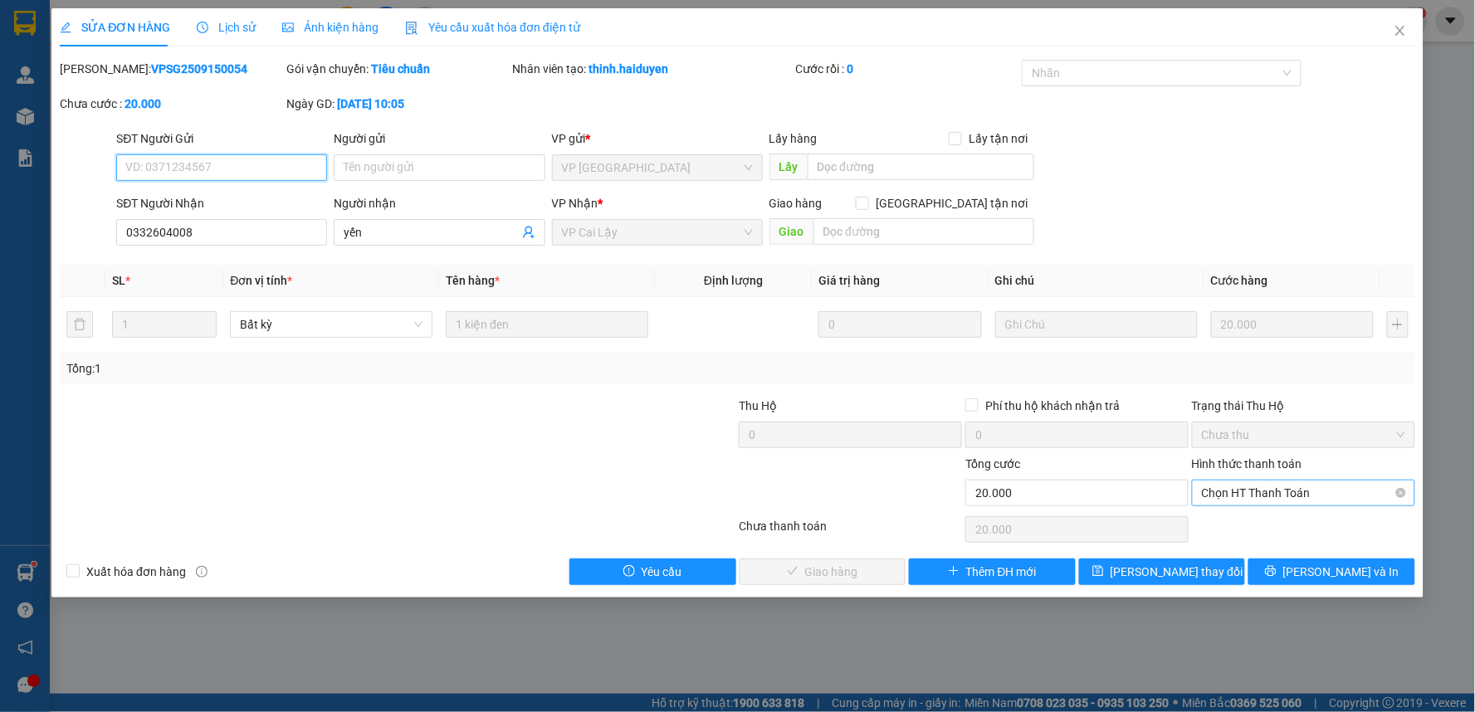
click at [1336, 495] on span "Chọn HT Thanh Toán" at bounding box center [1303, 493] width 203 height 25
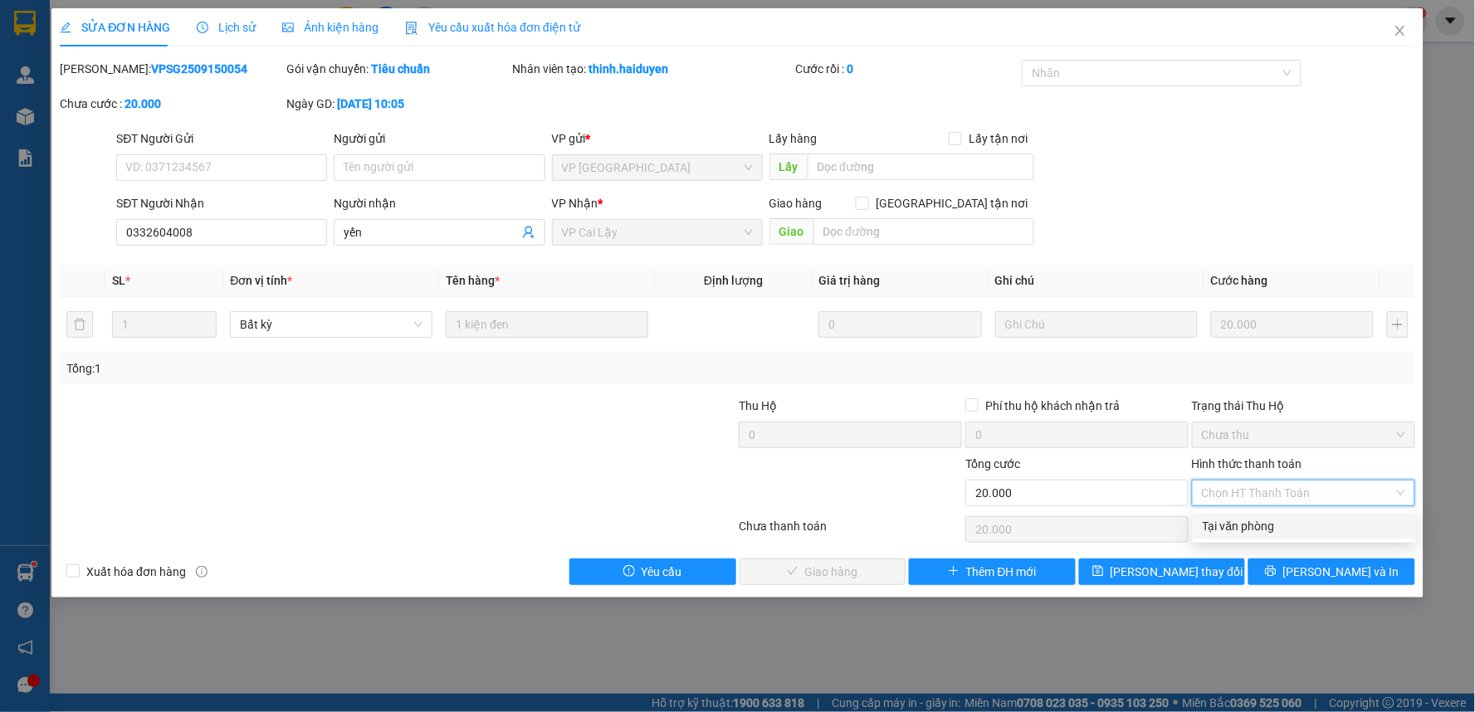
click at [1267, 534] on div "Tại văn phòng" at bounding box center [1304, 526] width 203 height 18
type input "0"
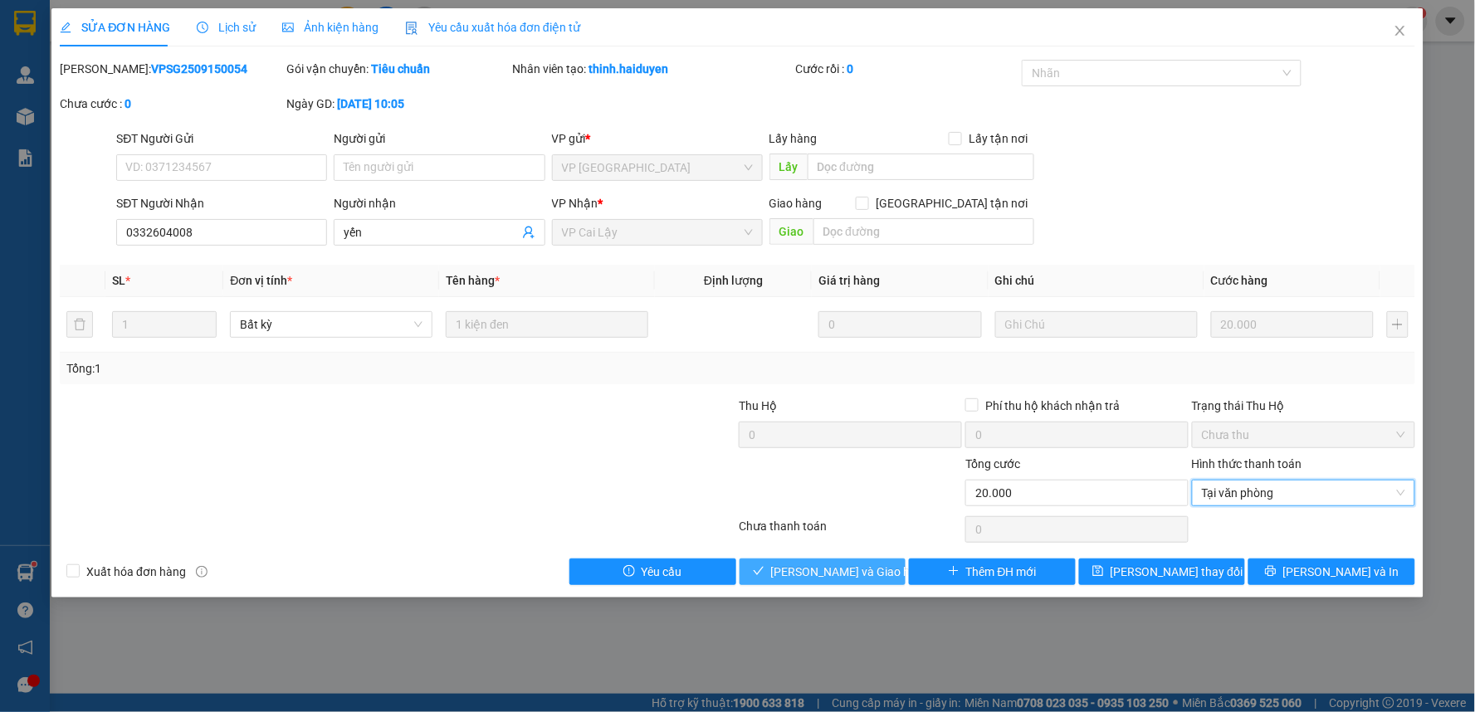
click at [794, 571] on span "[PERSON_NAME] và Giao hàng" at bounding box center [850, 572] width 159 height 18
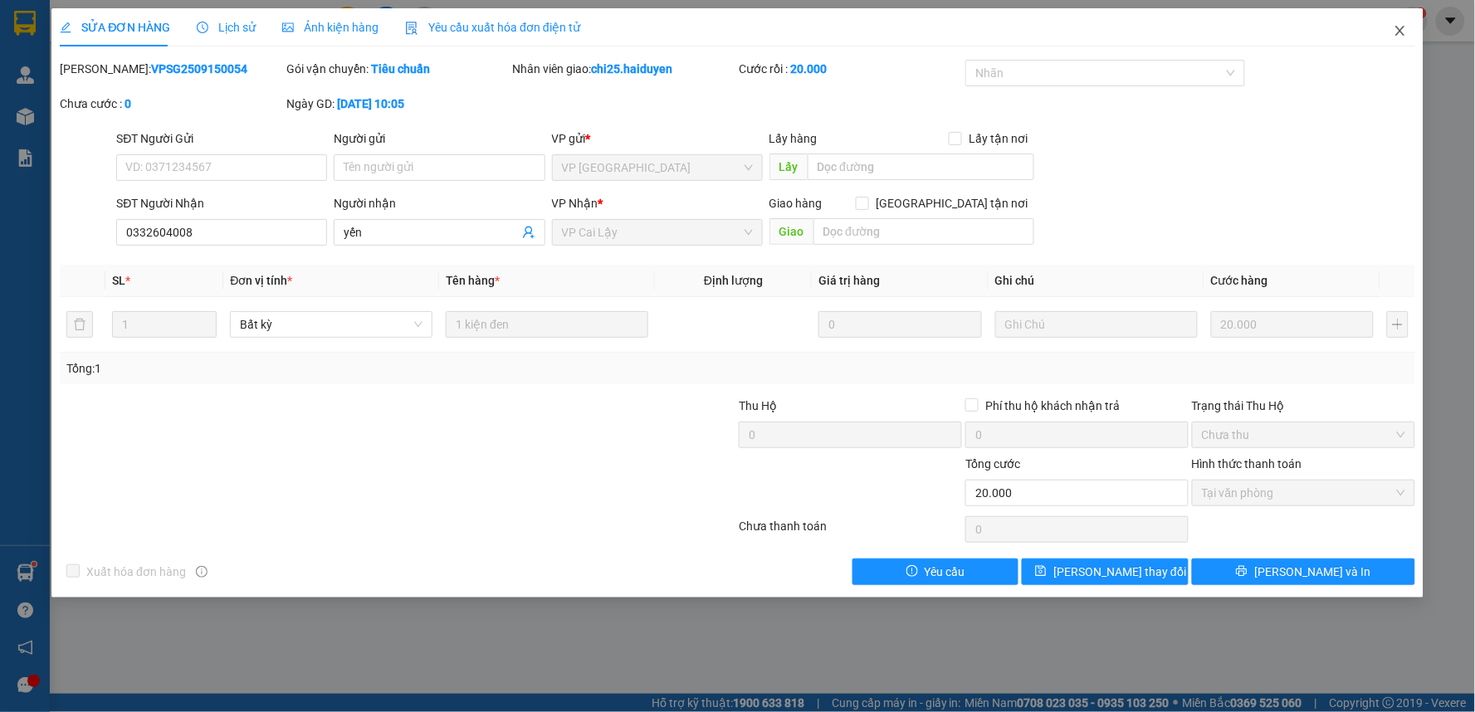
click at [1406, 32] on icon "close" at bounding box center [1399, 30] width 13 height 13
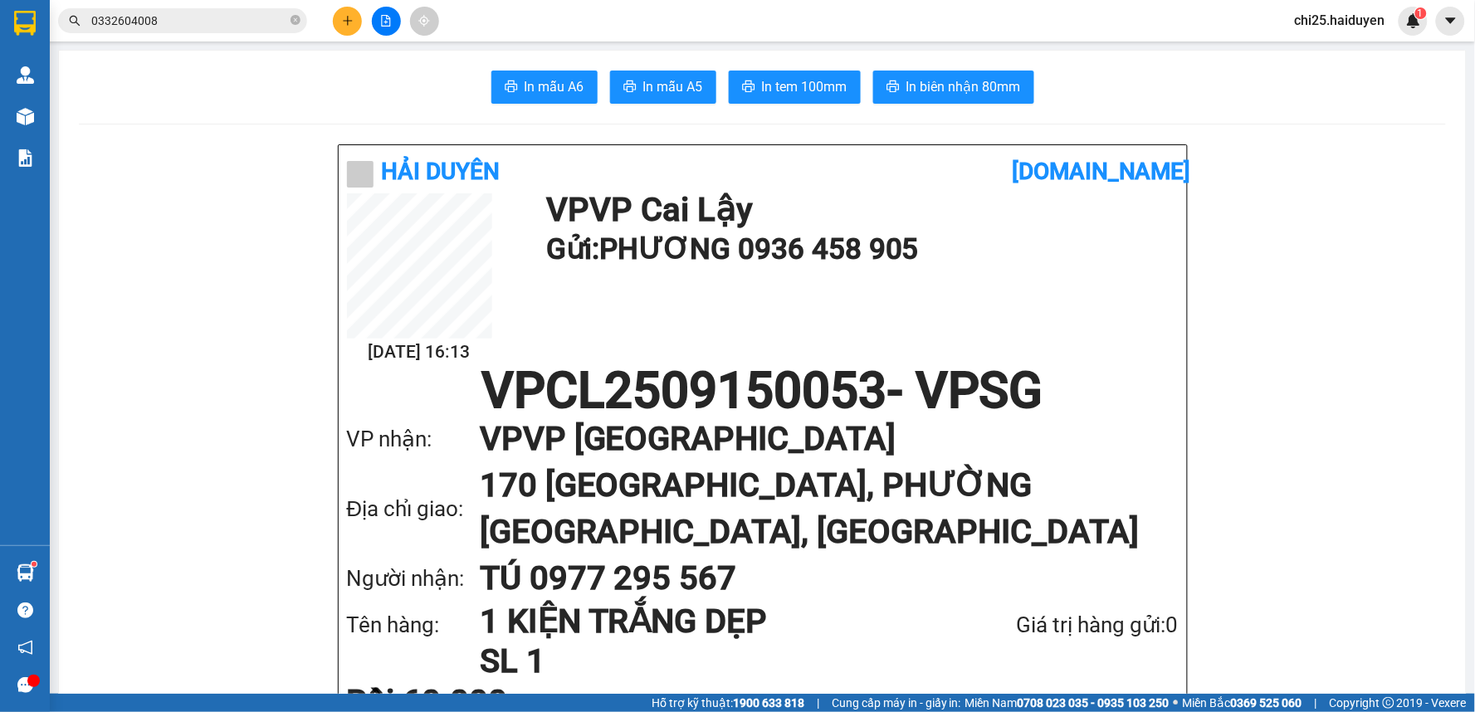
click at [54, 110] on main "In mẫu A6 In mẫu A5 In tem 100mm In biên nhận 80mm Hải Duyên [DOMAIN_NAME] [DAT…" at bounding box center [737, 347] width 1475 height 694
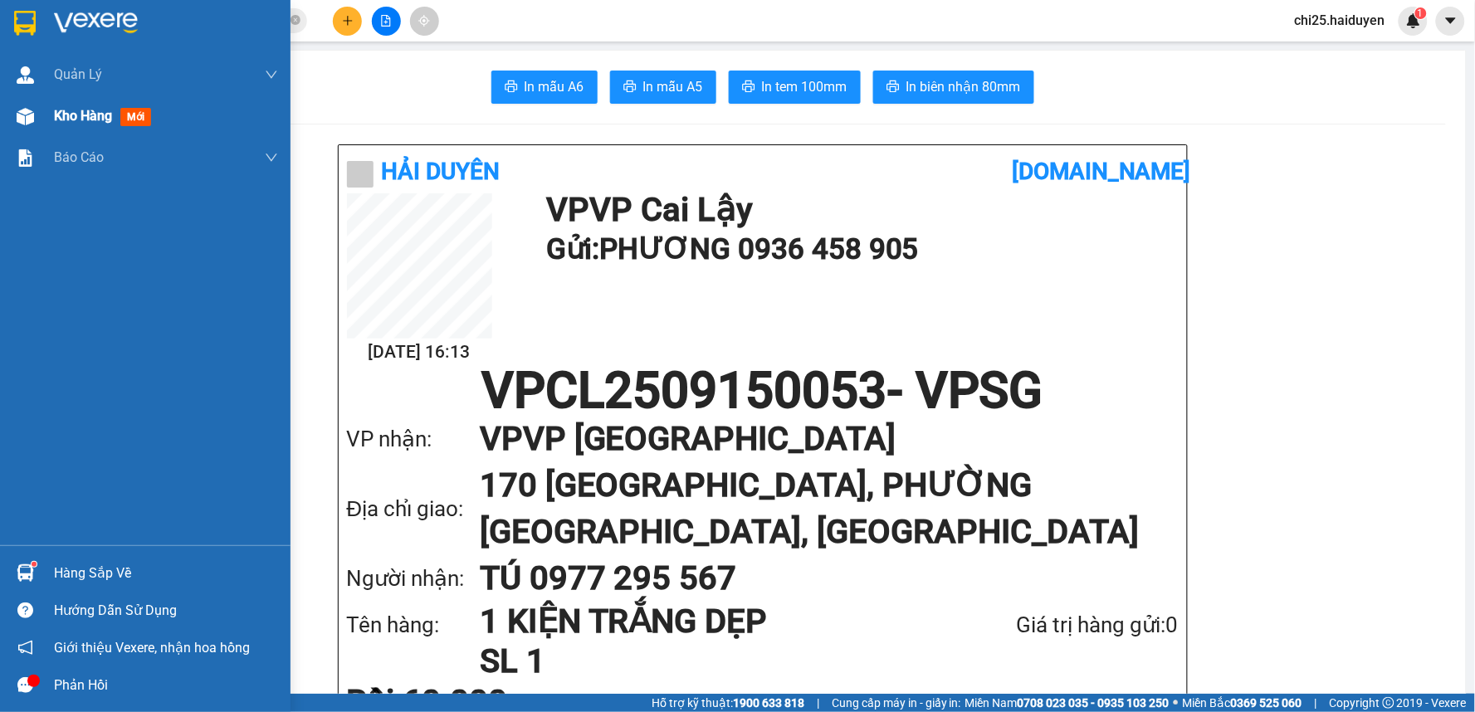
click at [30, 120] on img at bounding box center [25, 116] width 17 height 17
drag, startPoint x: 30, startPoint y: 120, endPoint x: 50, endPoint y: 110, distance: 22.3
click at [31, 120] on img at bounding box center [25, 116] width 17 height 17
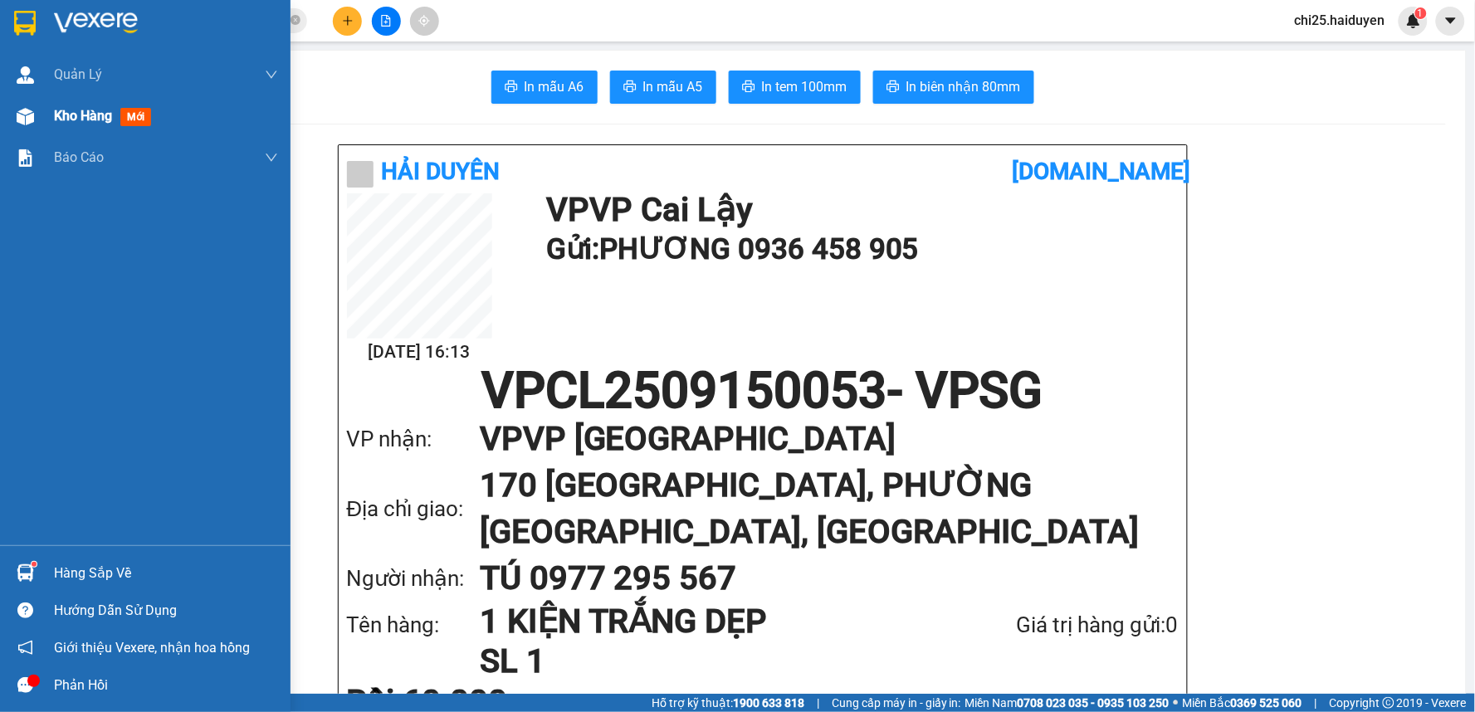
click at [33, 119] on img at bounding box center [25, 116] width 17 height 17
click at [34, 119] on div at bounding box center [25, 116] width 29 height 29
click at [39, 114] on div "Kho hàng mới" at bounding box center [145, 115] width 290 height 41
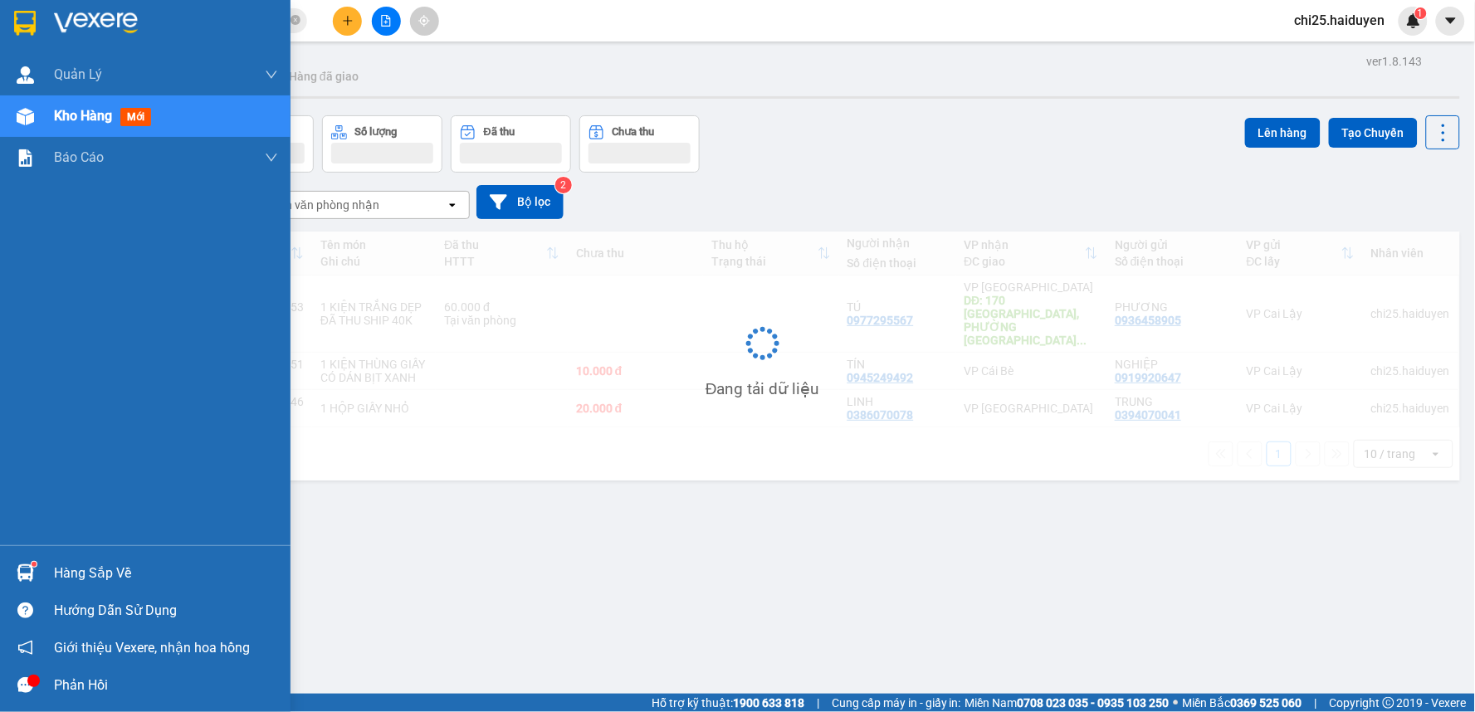
click at [50, 110] on div "Kho hàng mới" at bounding box center [145, 115] width 290 height 41
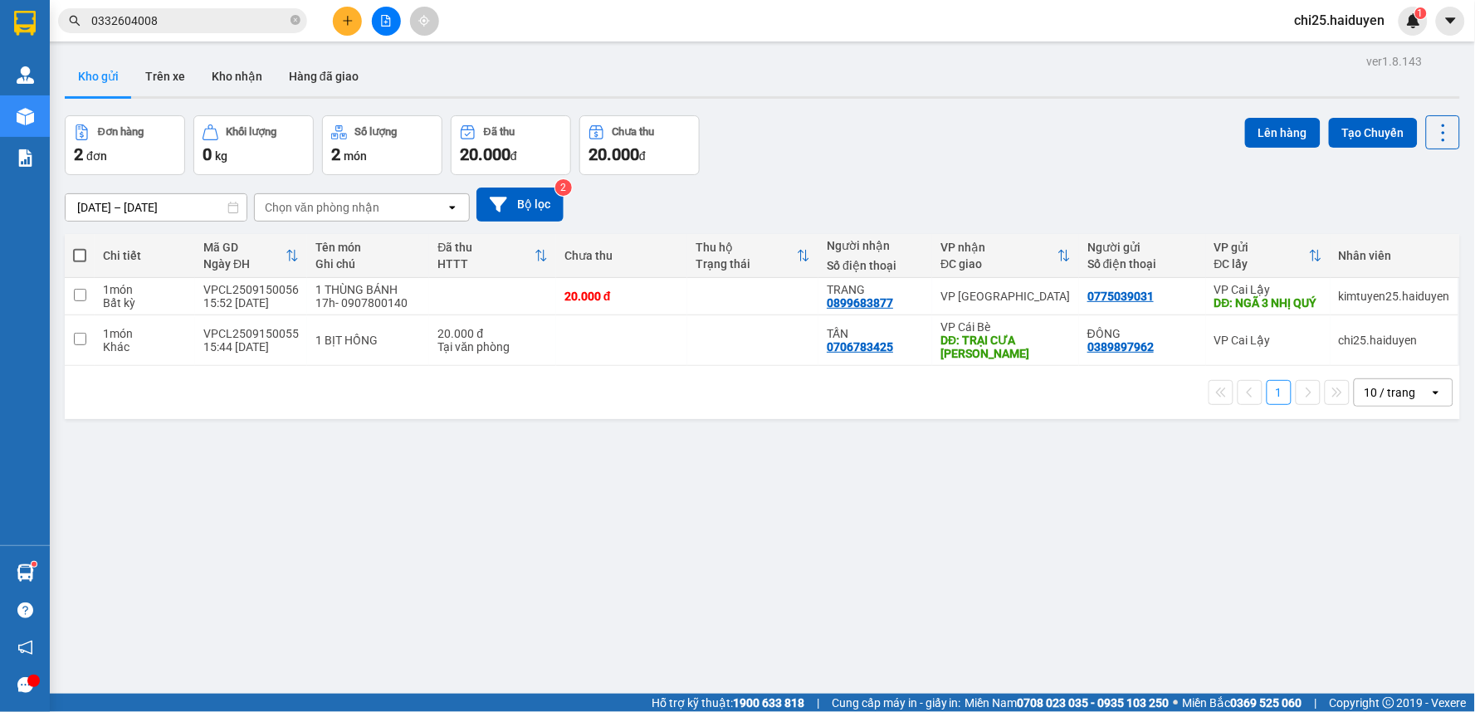
drag, startPoint x: 178, startPoint y: 64, endPoint x: 260, endPoint y: 53, distance: 82.9
click at [186, 69] on button "Trên xe" at bounding box center [165, 76] width 66 height 40
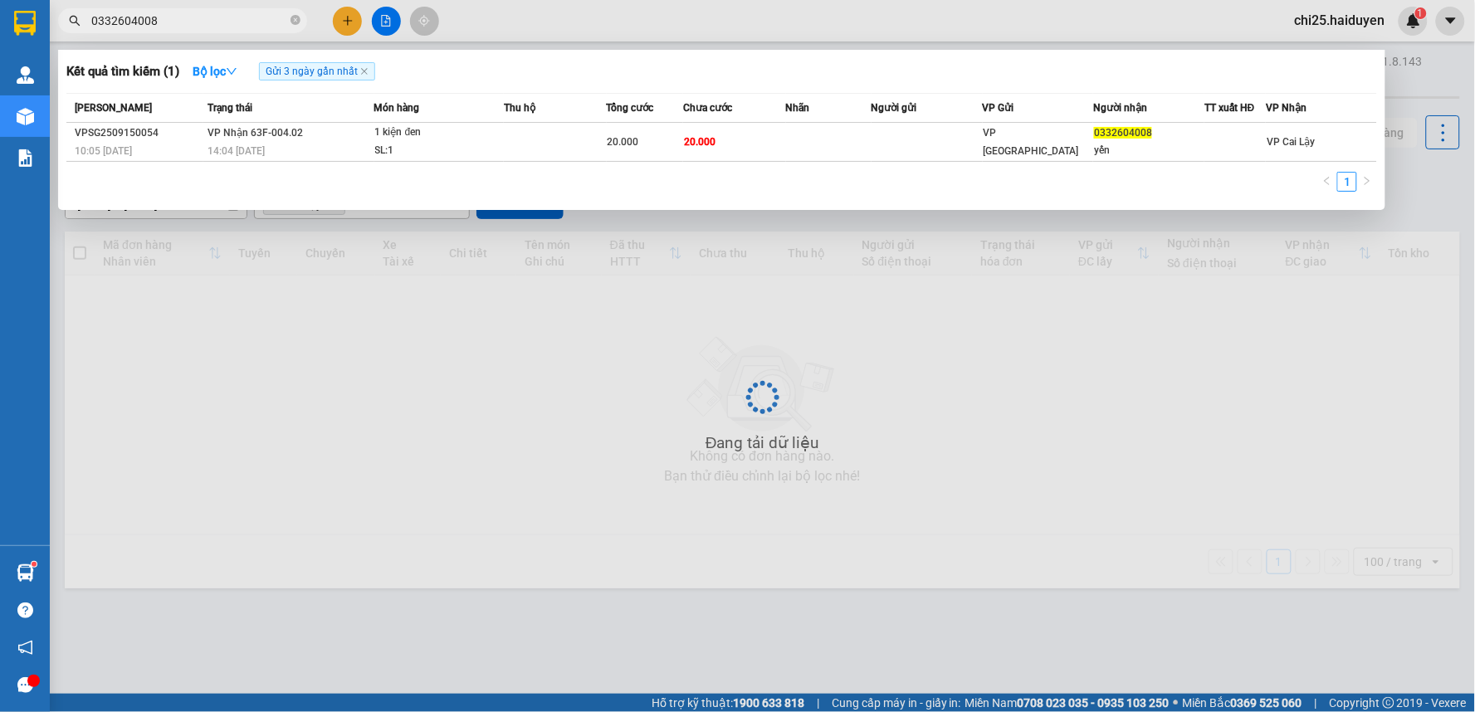
click at [296, 19] on icon "close-circle" at bounding box center [295, 20] width 10 height 10
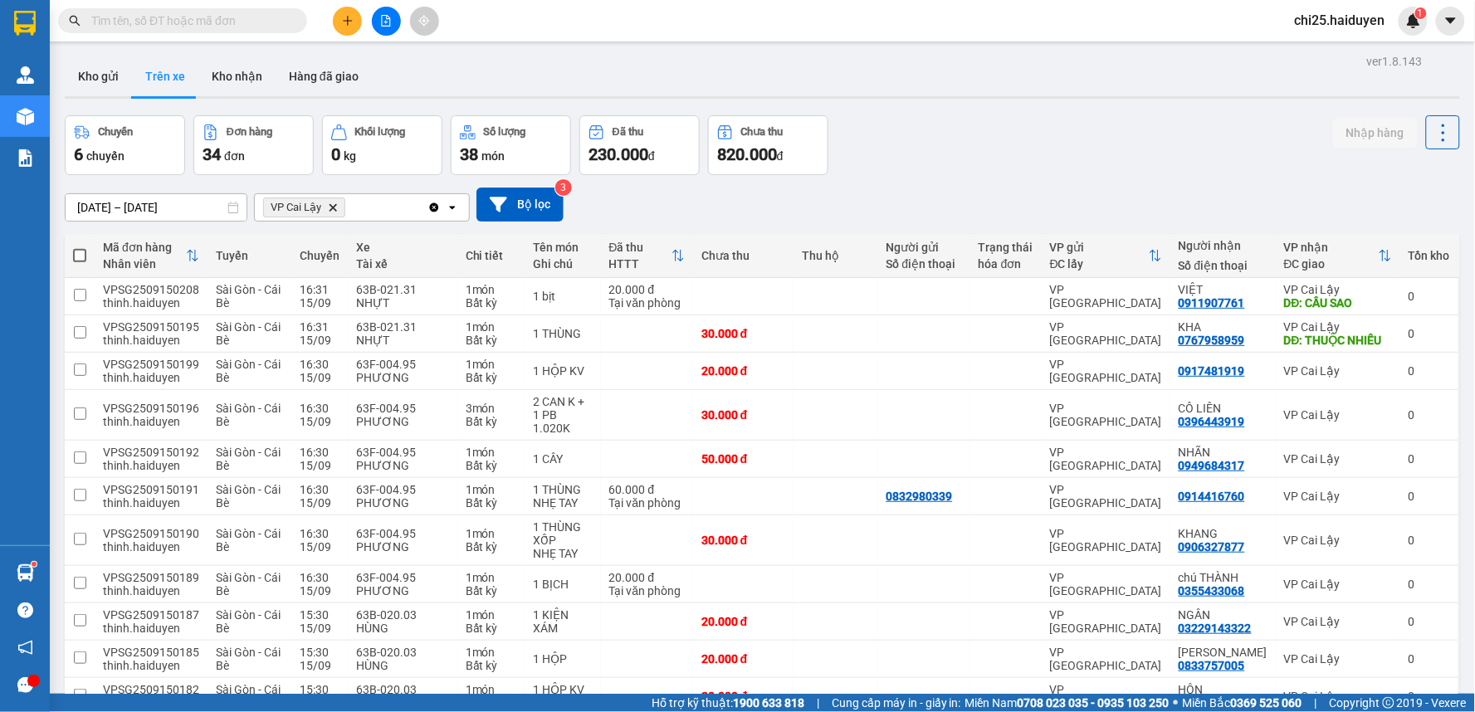
click at [271, 18] on input "text" at bounding box center [189, 21] width 196 height 18
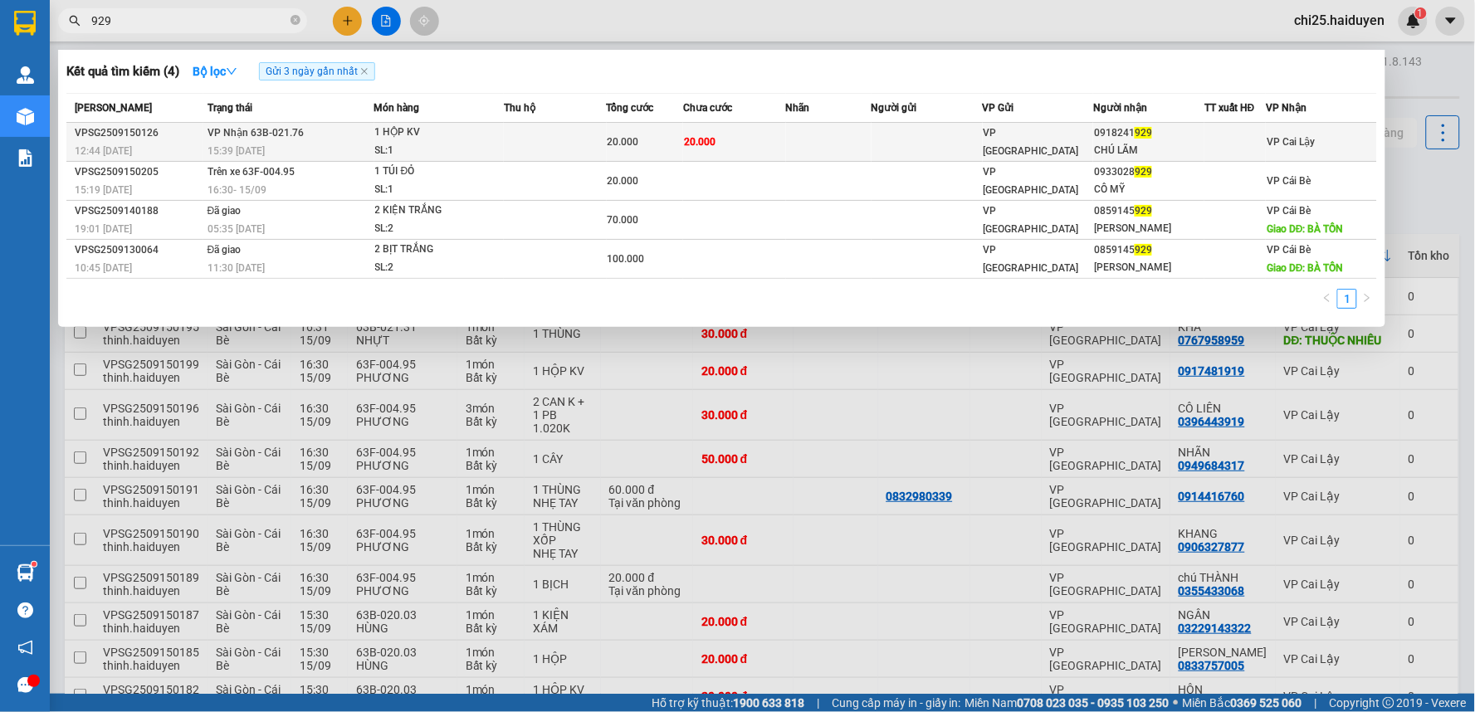
type input "929"
click at [1099, 148] on div "CHÚ LÃM" at bounding box center [1149, 150] width 110 height 17
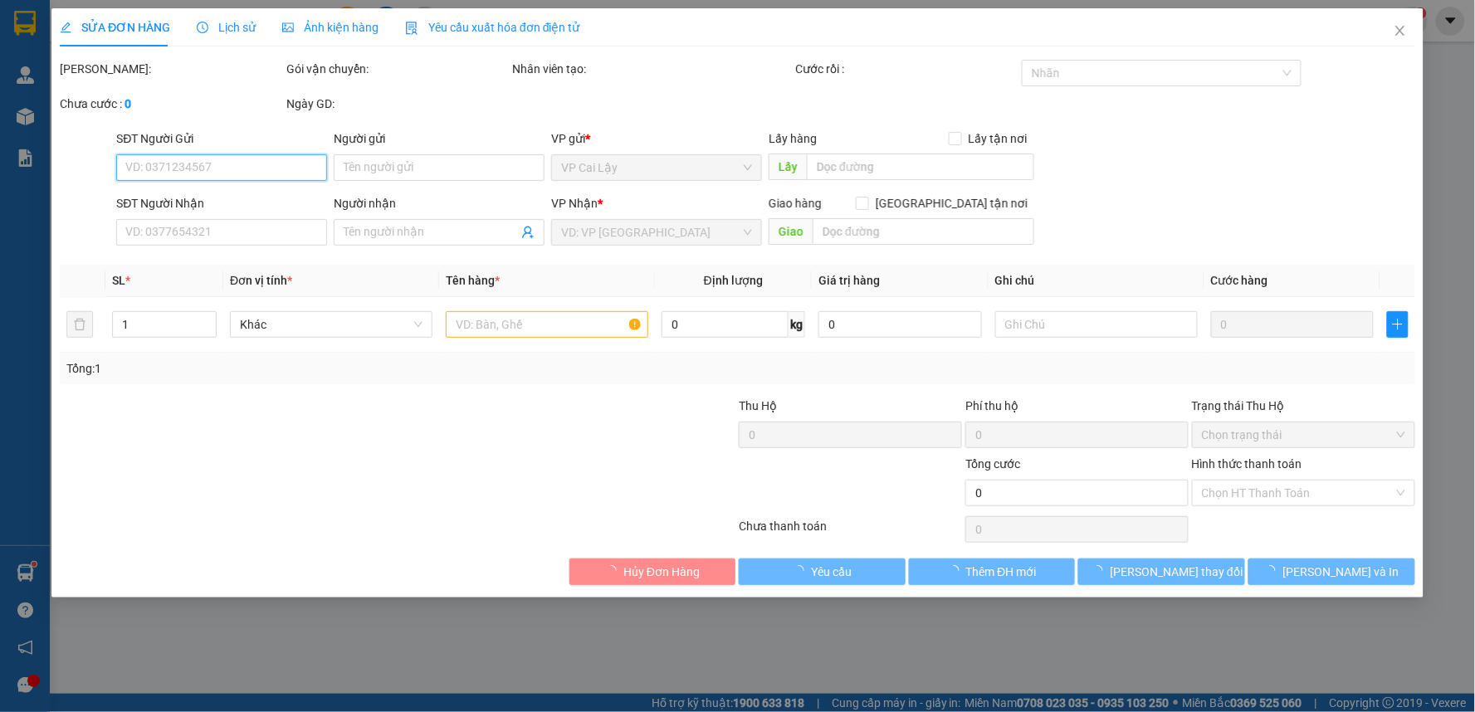
type input "0918241929"
type input "CHÚ LÃM"
type input "20.000"
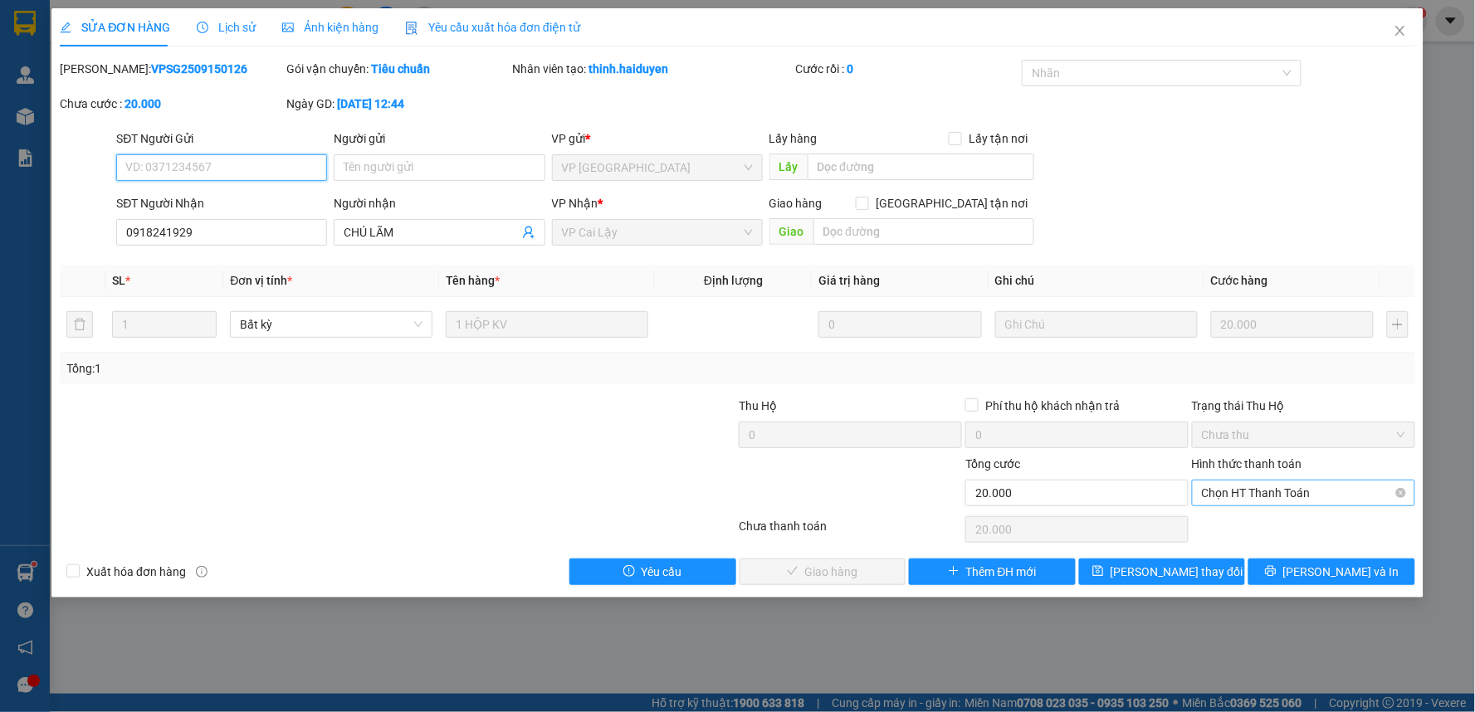
drag, startPoint x: 1247, startPoint y: 485, endPoint x: 1247, endPoint y: 504, distance: 19.1
click at [1247, 487] on span "Chọn HT Thanh Toán" at bounding box center [1303, 493] width 203 height 25
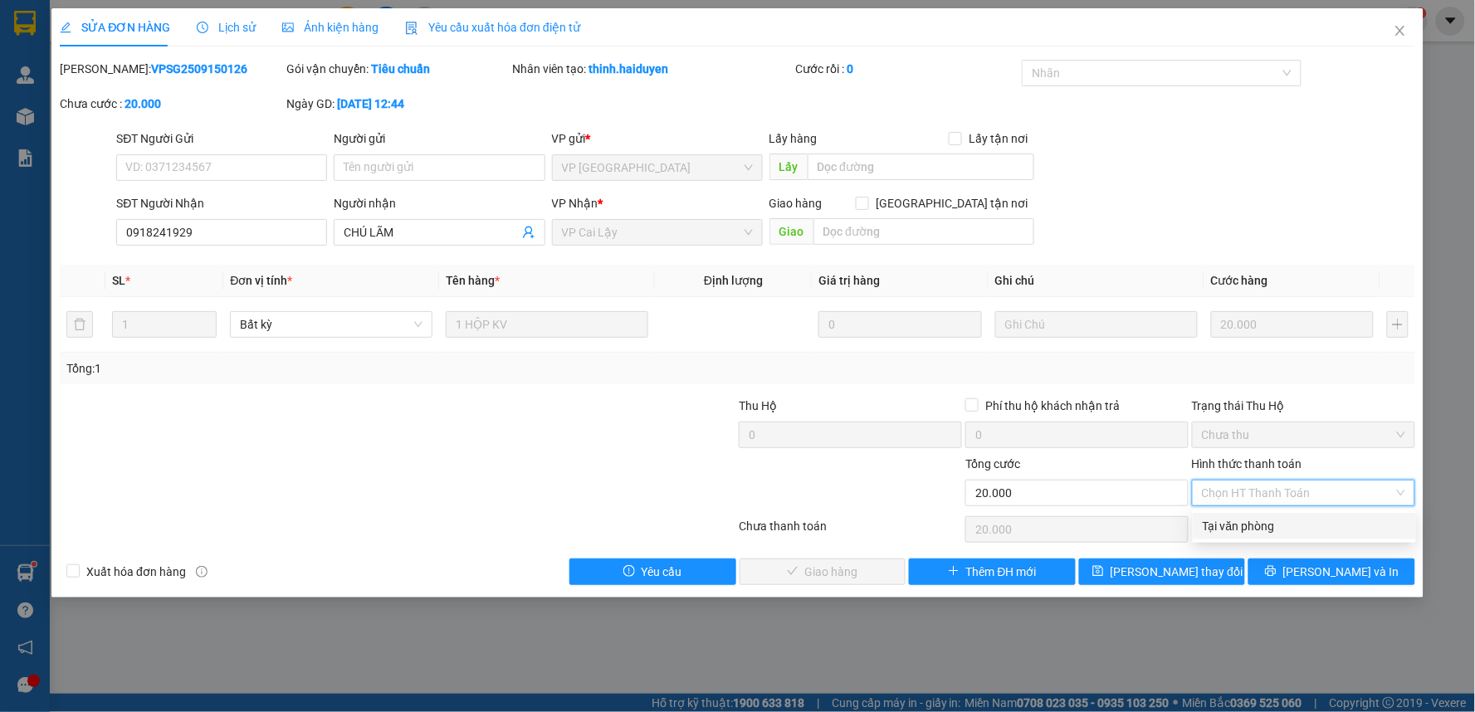
click at [1250, 533] on div "Tại văn phòng" at bounding box center [1304, 526] width 203 height 18
type input "0"
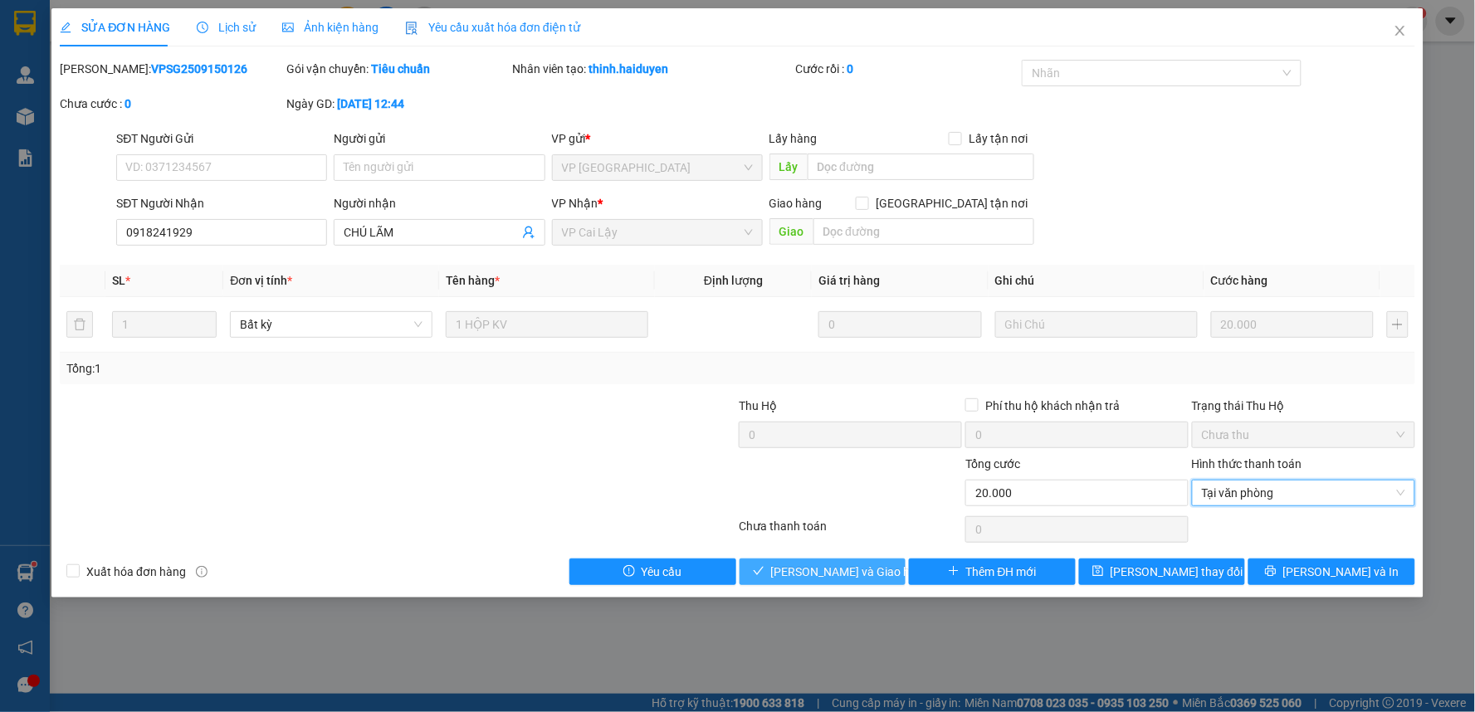
click at [824, 573] on span "[PERSON_NAME] và Giao hàng" at bounding box center [850, 572] width 159 height 18
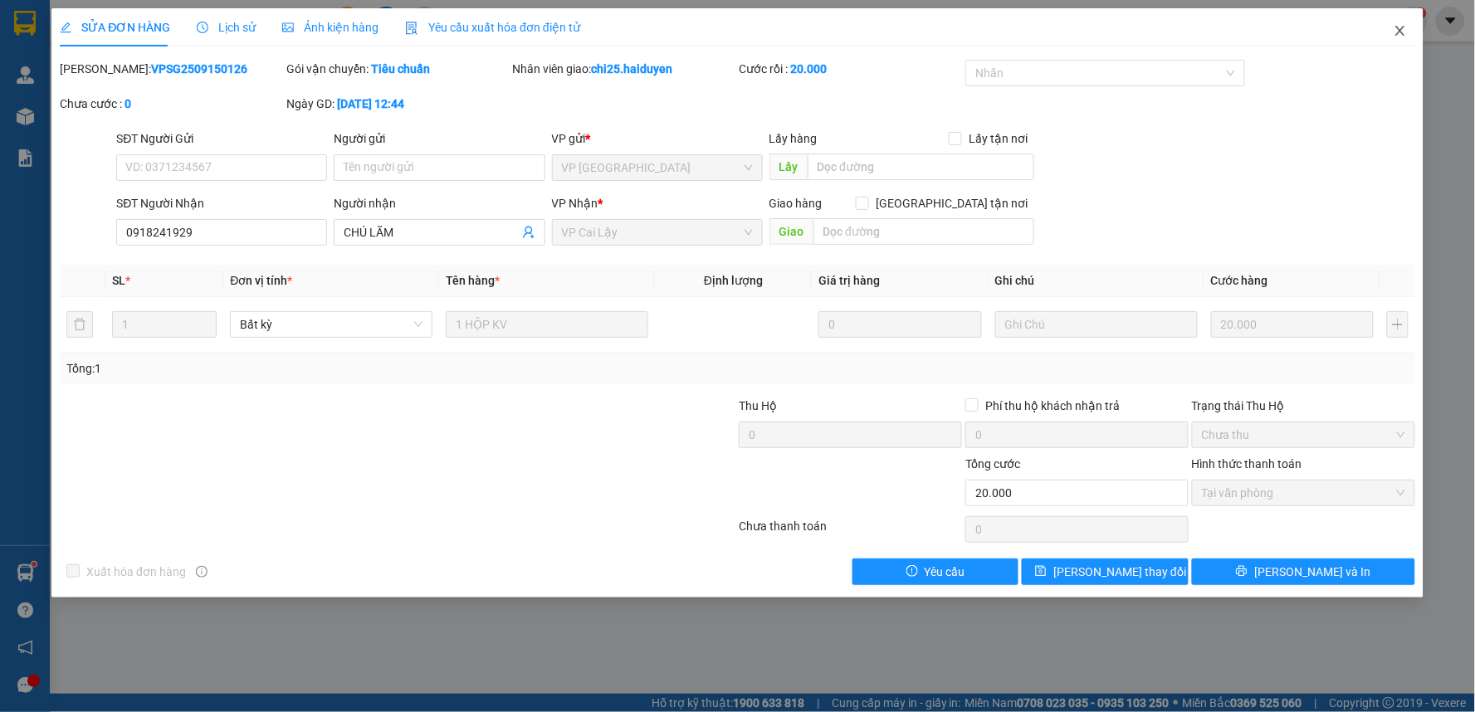
click at [1395, 30] on icon "close" at bounding box center [1399, 30] width 13 height 13
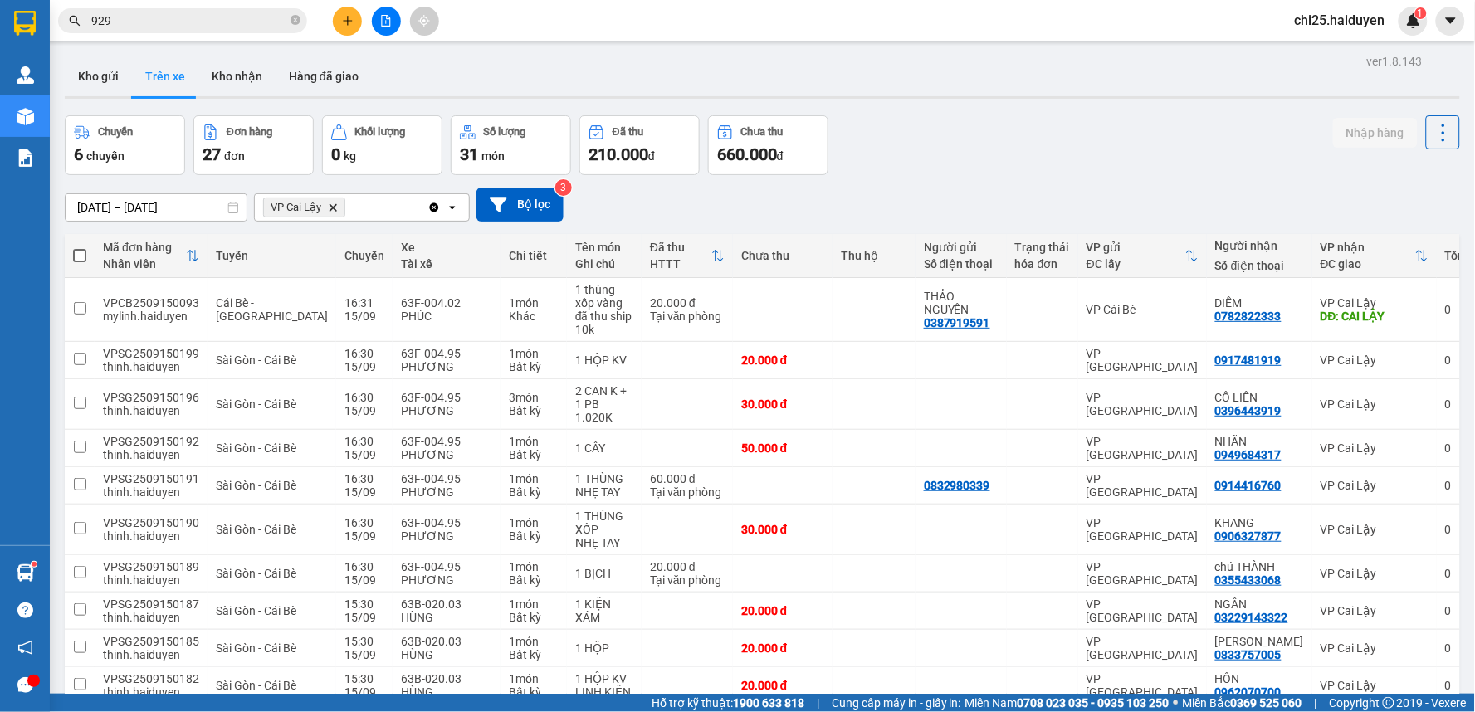
drag, startPoint x: 234, startPoint y: 79, endPoint x: 266, endPoint y: 133, distance: 62.5
click at [235, 85] on button "Kho nhận" at bounding box center [236, 76] width 77 height 40
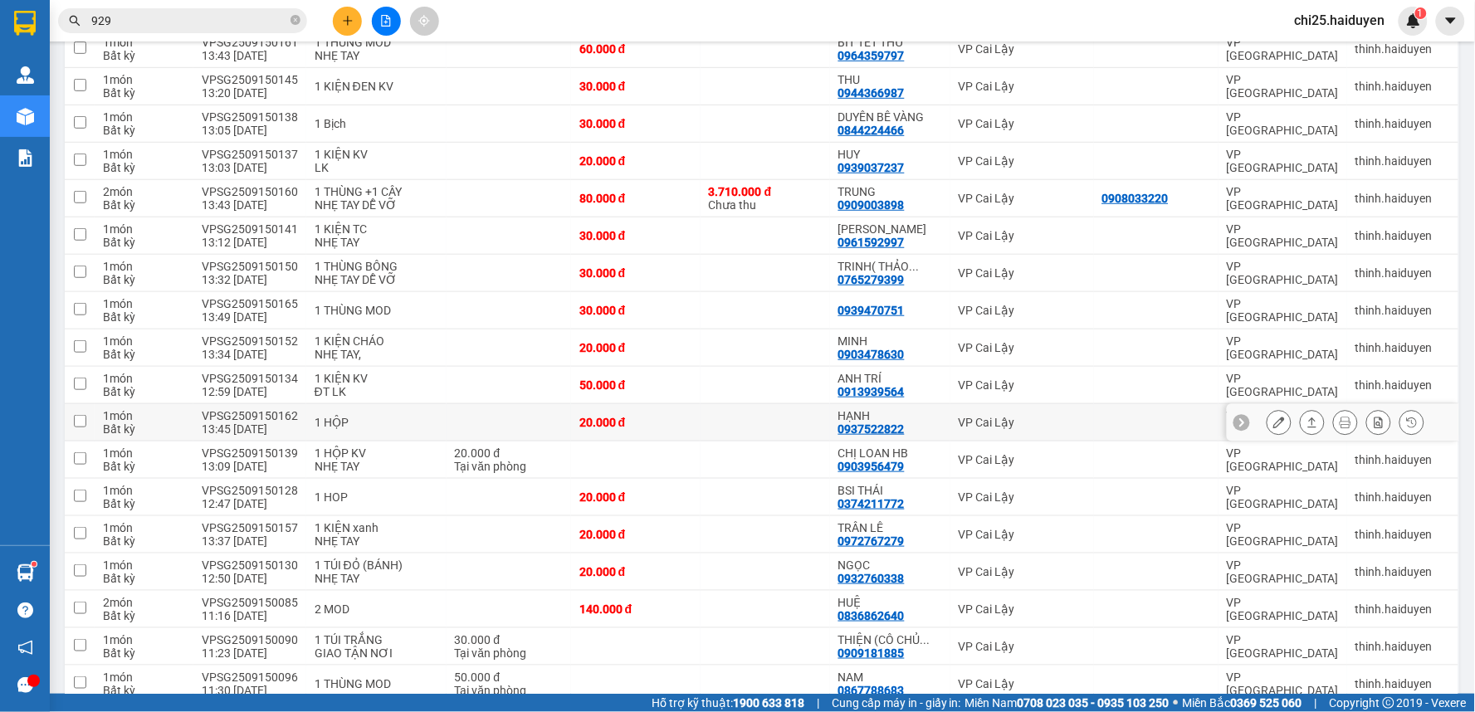
scroll to position [276, 0]
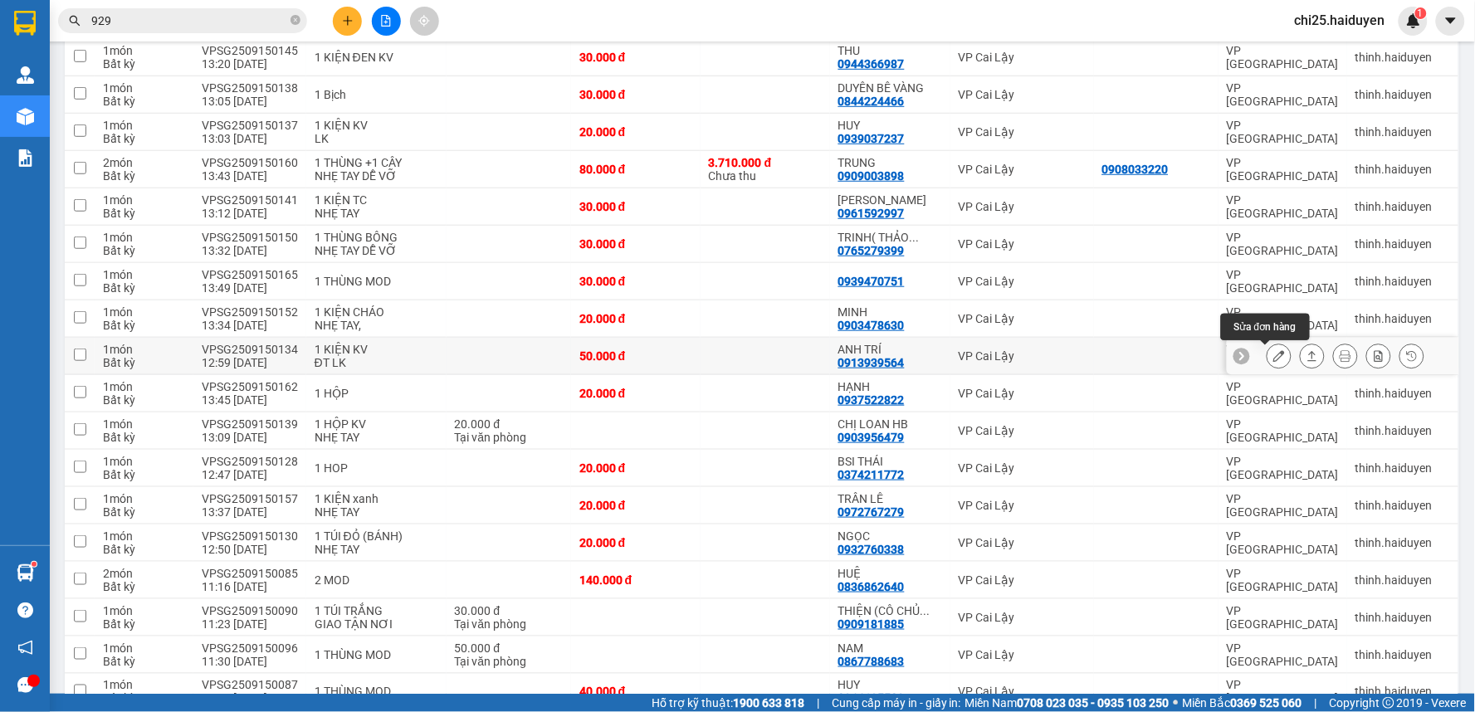
click at [1273, 354] on icon at bounding box center [1279, 356] width 12 height 12
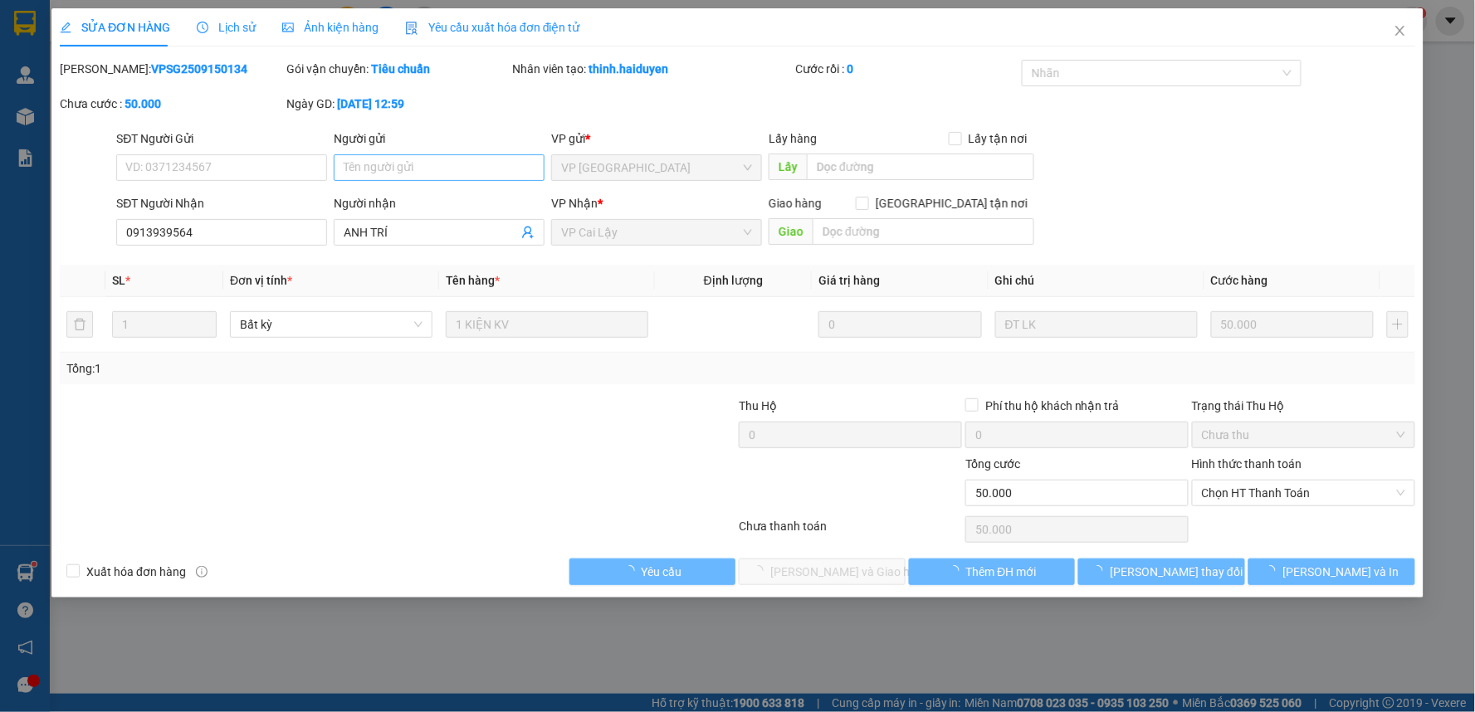
type input "0913939564"
type input "ANH TRÍ"
type input "50.000"
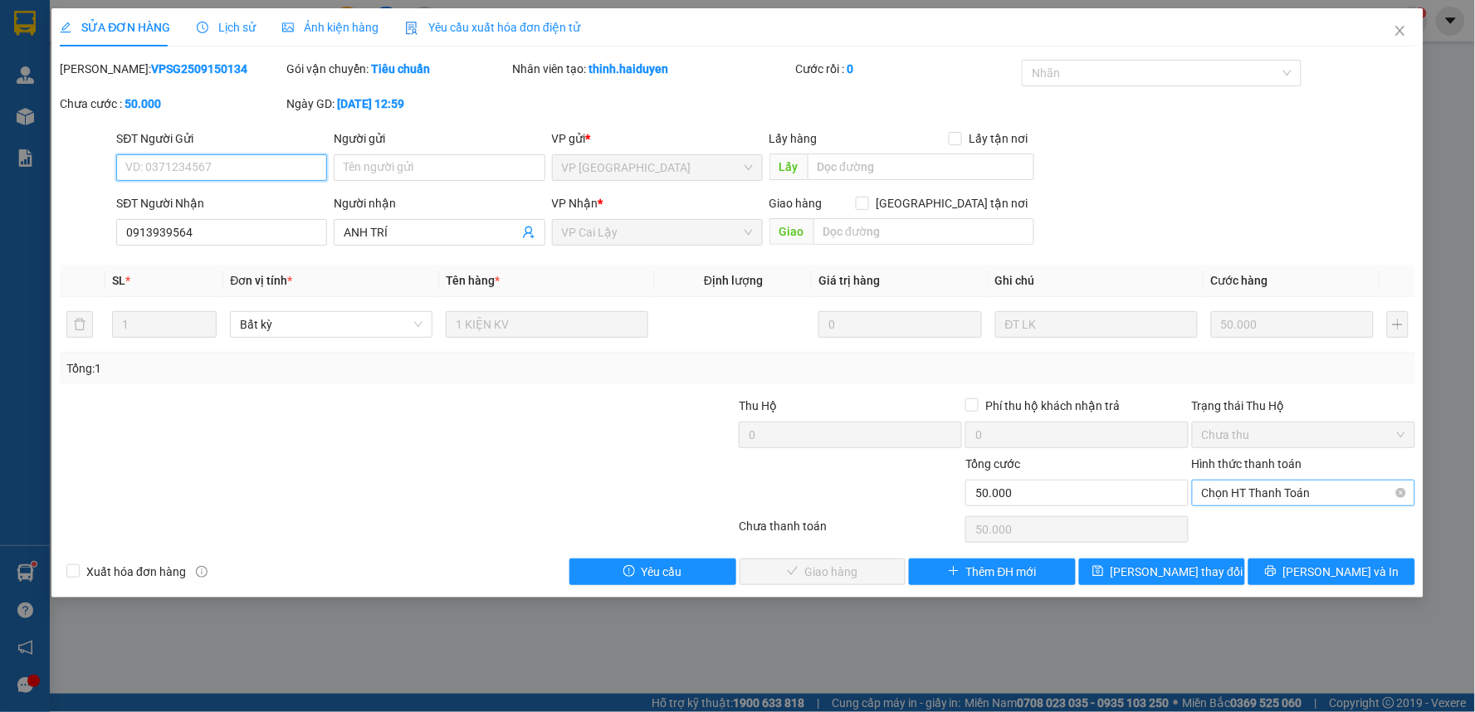
click at [1276, 487] on span "Chọn HT Thanh Toán" at bounding box center [1303, 493] width 203 height 25
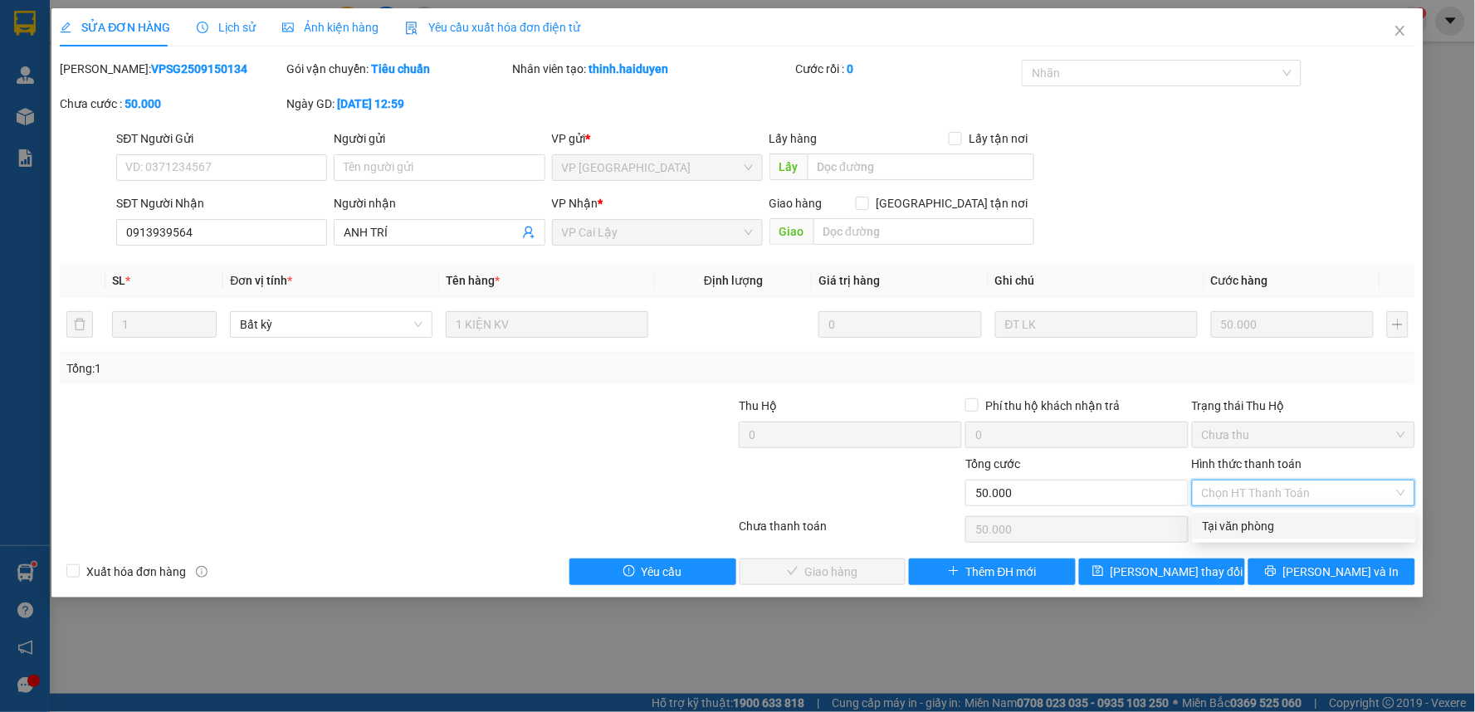
drag, startPoint x: 1279, startPoint y: 531, endPoint x: 1271, endPoint y: 526, distance: 9.7
click at [1278, 531] on div "Tại văn phòng" at bounding box center [1304, 526] width 203 height 18
type input "0"
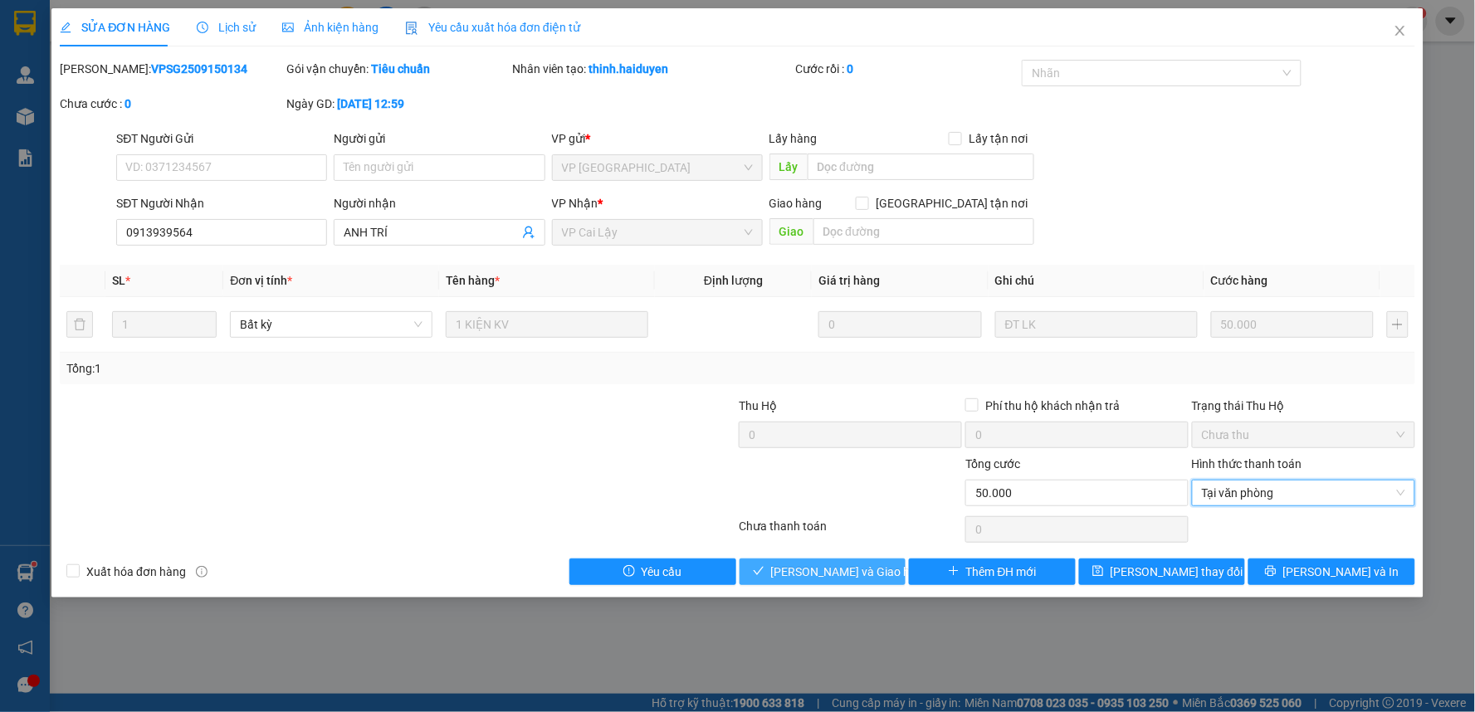
click at [845, 582] on button "[PERSON_NAME] và Giao hàng" at bounding box center [822, 572] width 167 height 27
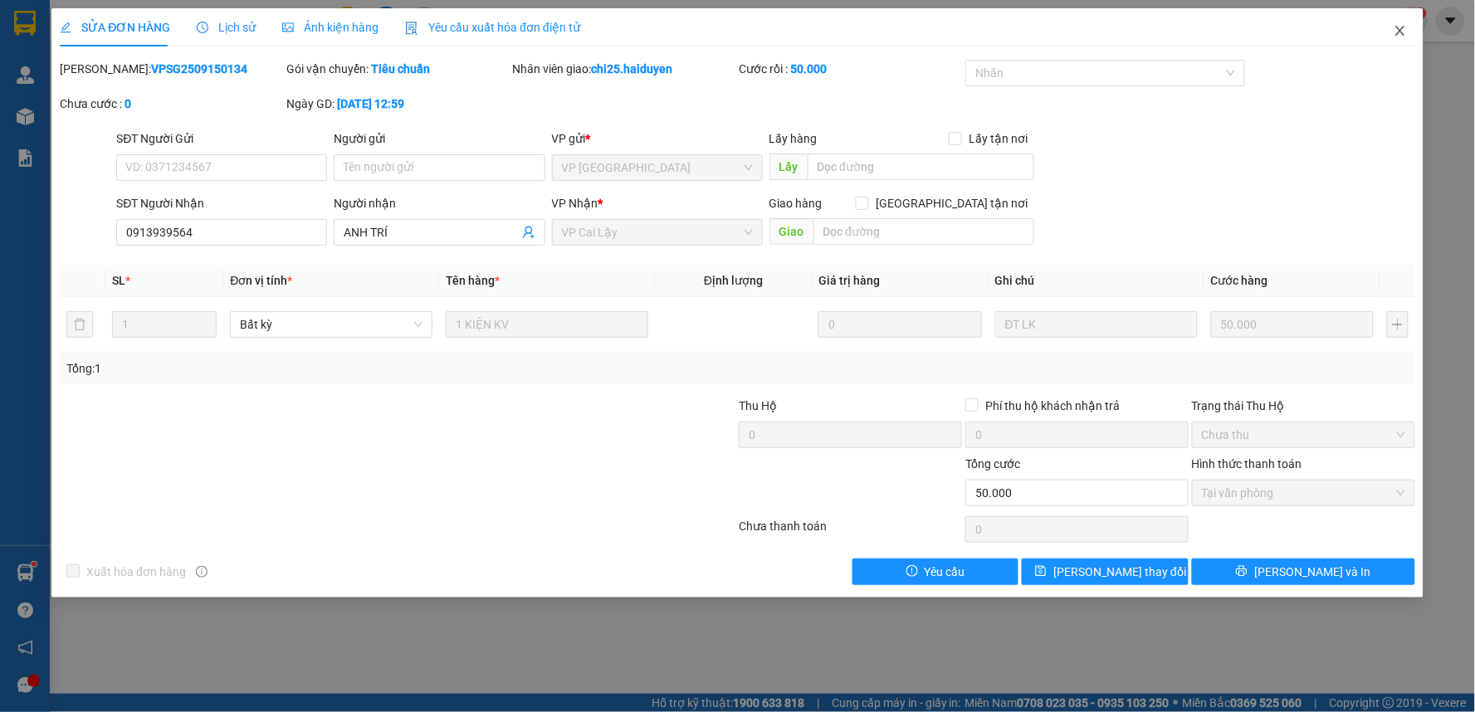
click at [1395, 34] on icon "close" at bounding box center [1399, 30] width 13 height 13
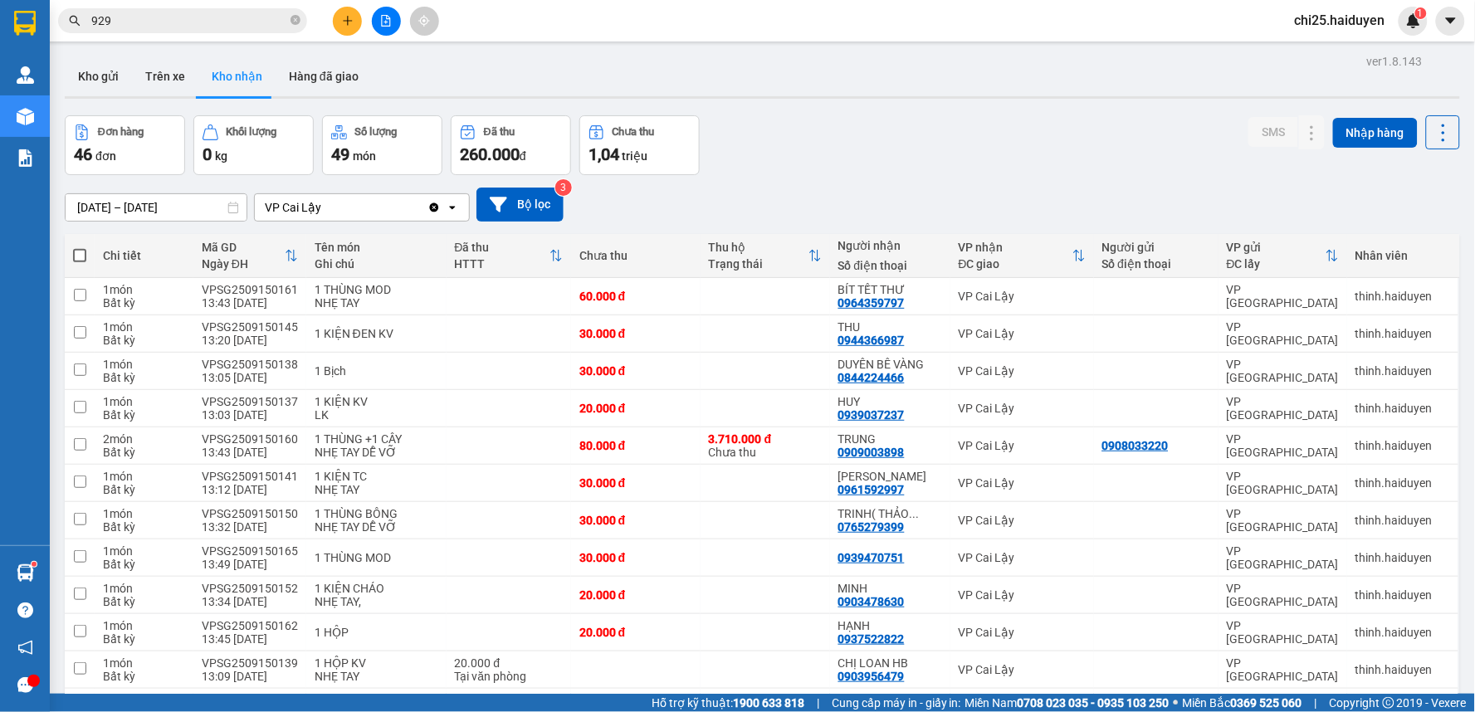
click at [134, 22] on input "929" at bounding box center [189, 21] width 196 height 18
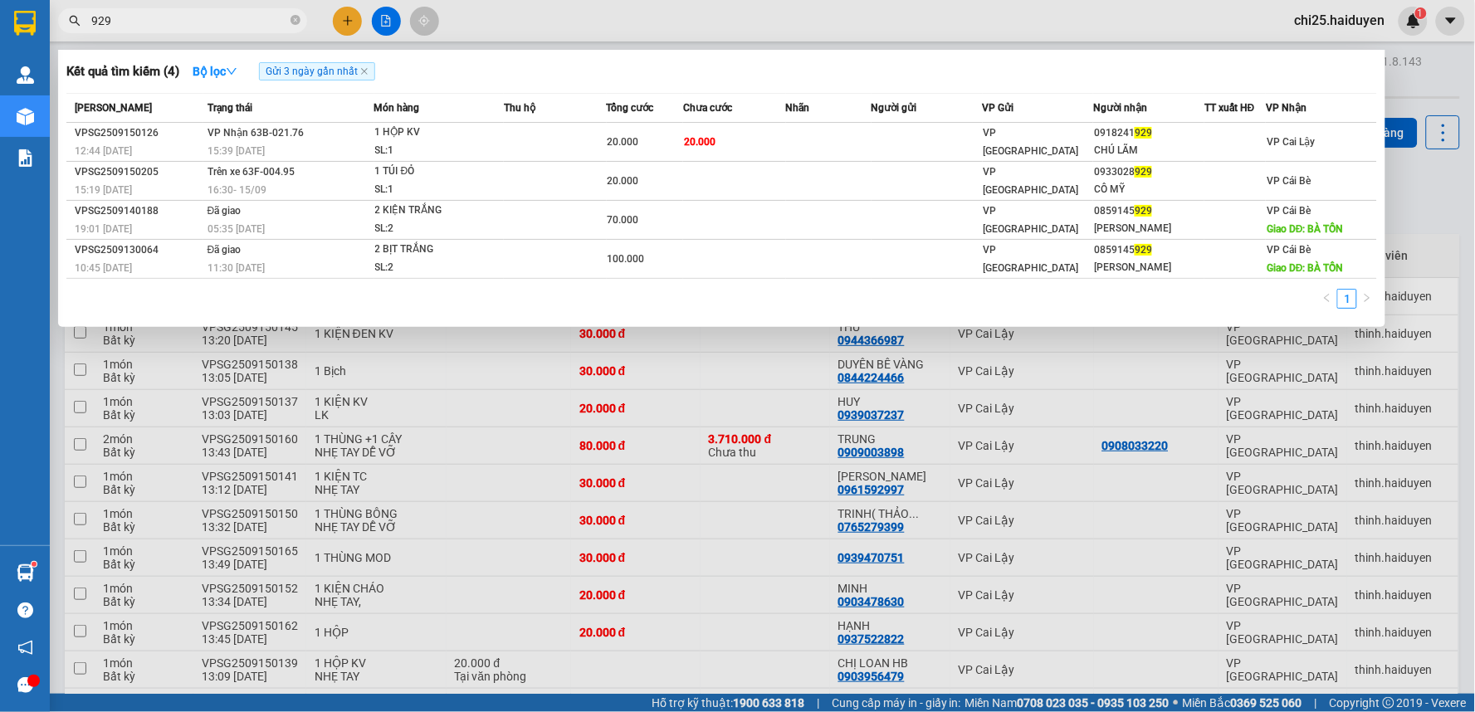
click at [134, 22] on input "929" at bounding box center [189, 21] width 196 height 18
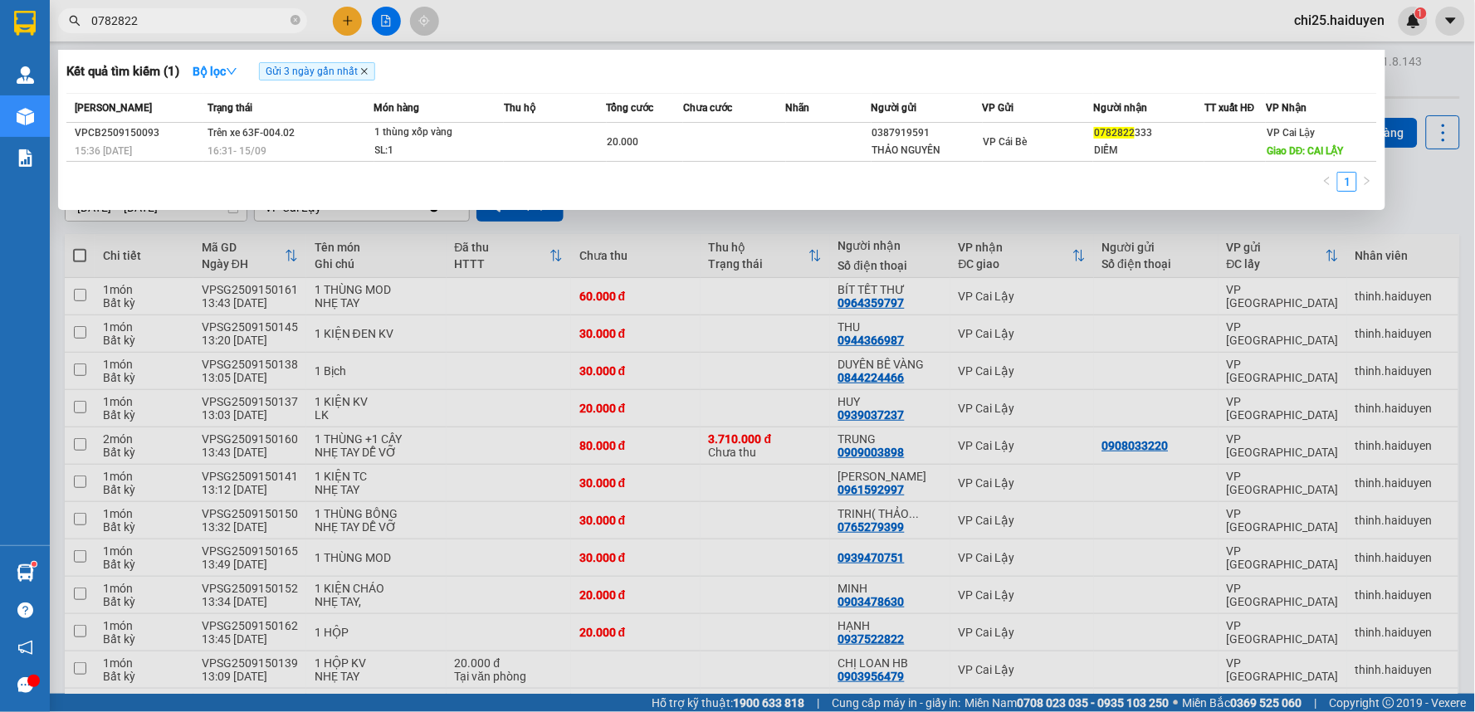
click at [368, 71] on icon "close" at bounding box center [364, 71] width 8 height 8
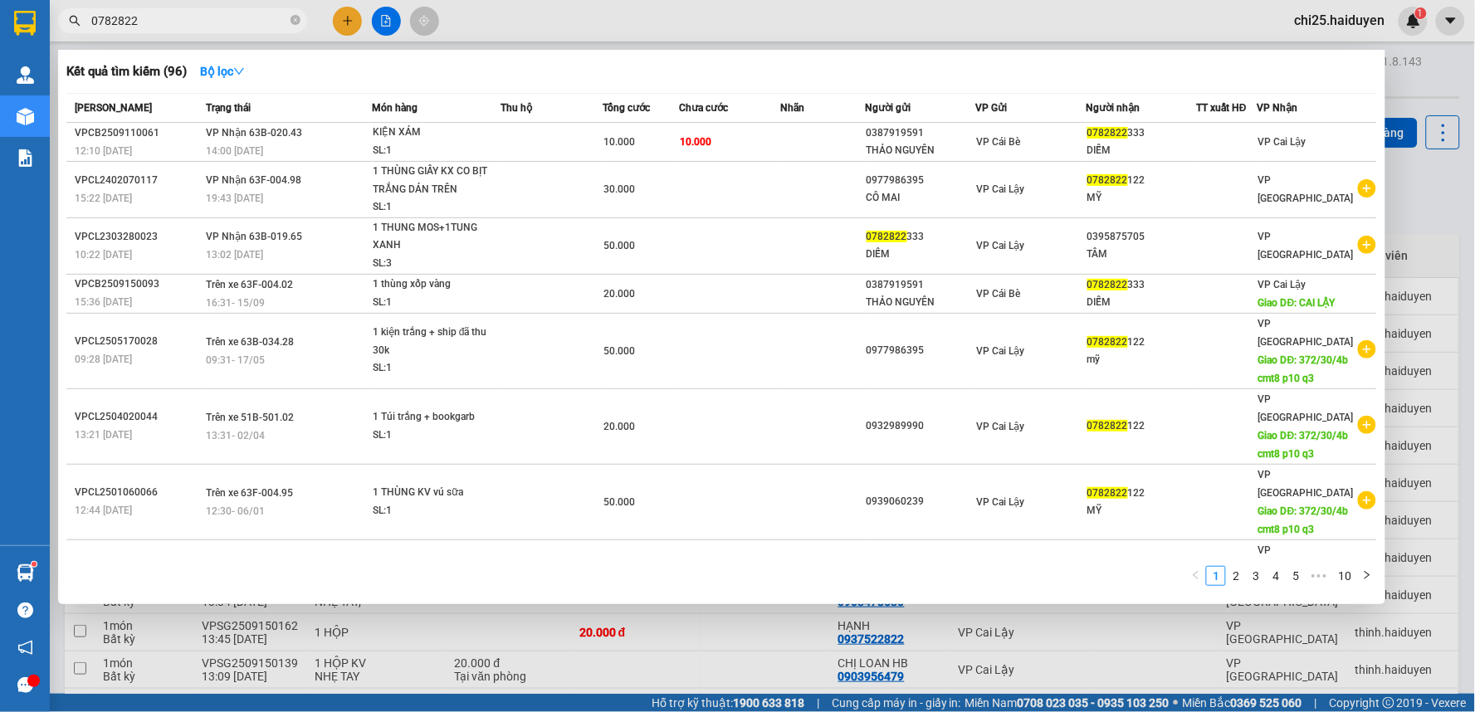
click at [210, 17] on input "0782822" at bounding box center [189, 21] width 196 height 18
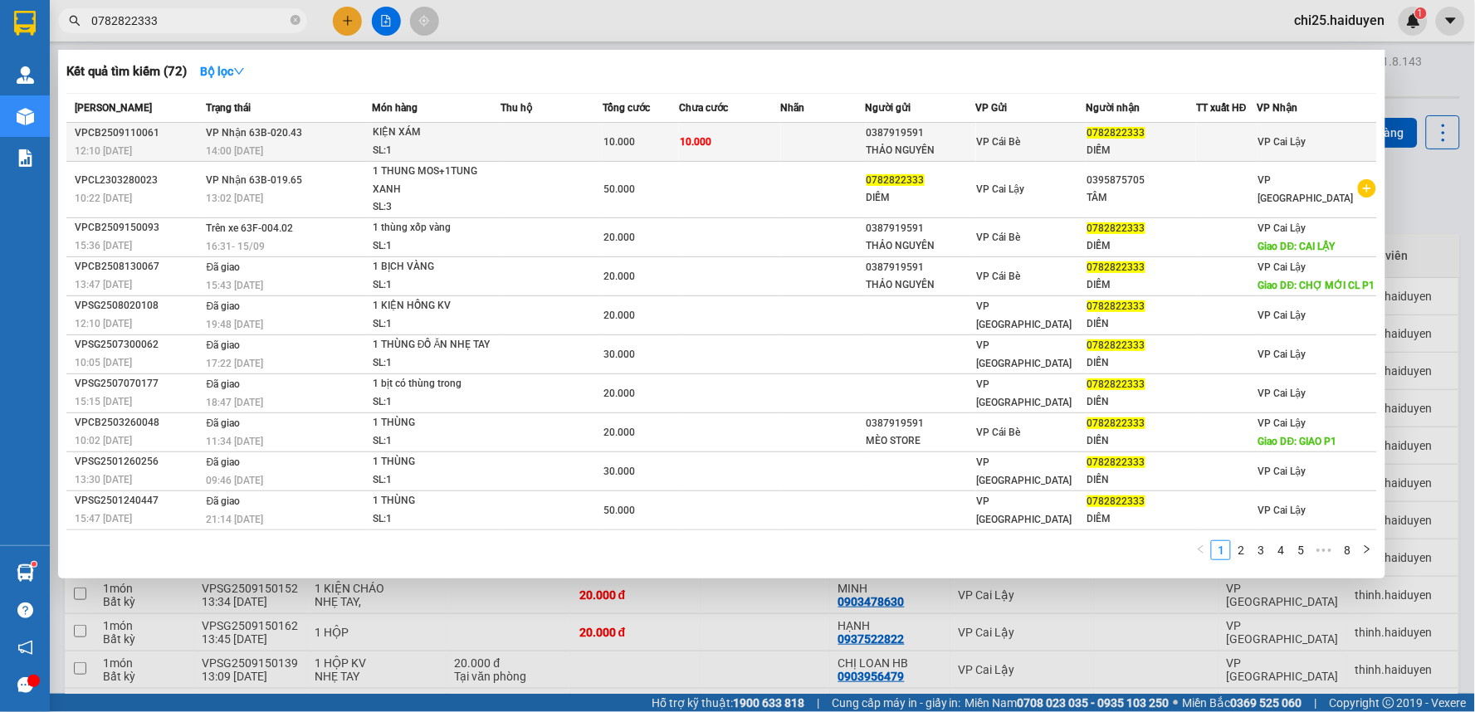
type input "0782822333"
click at [973, 139] on div "0387919591" at bounding box center [920, 132] width 109 height 17
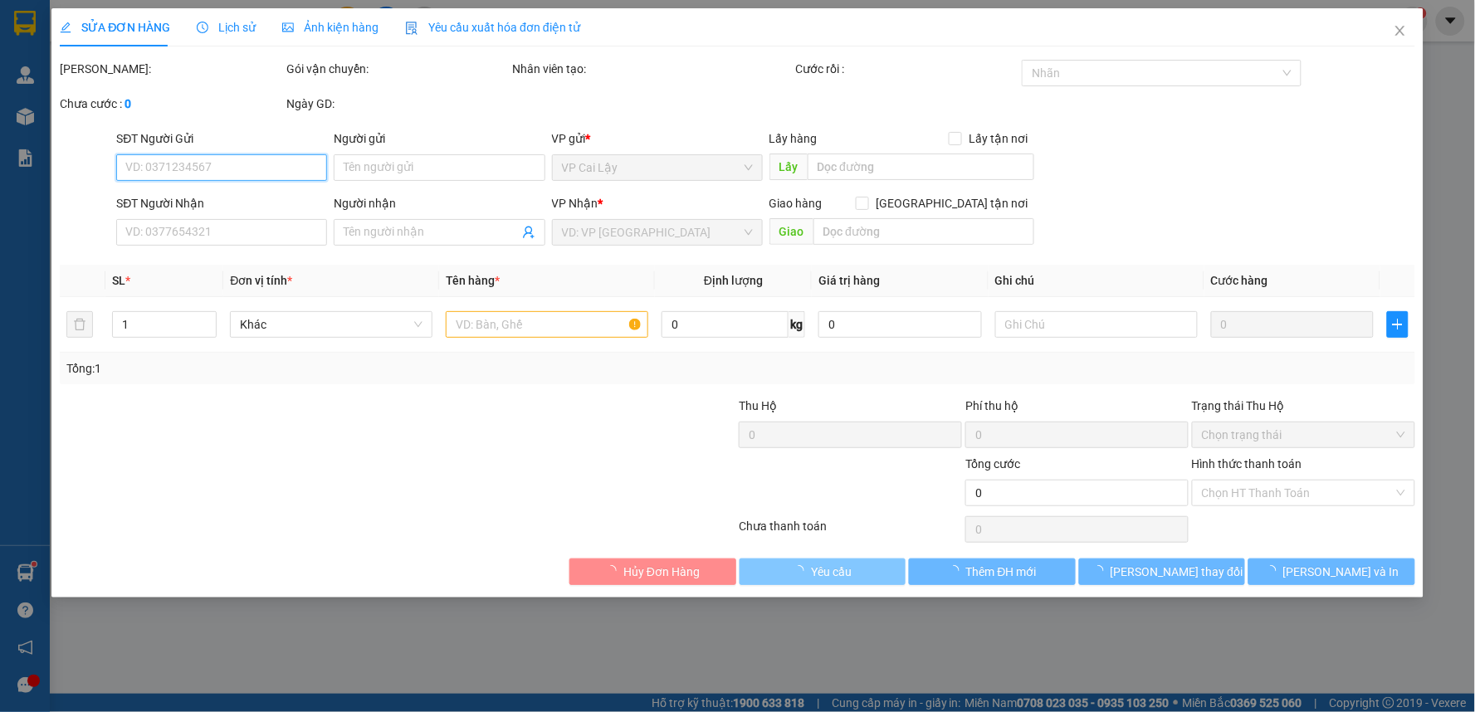
type input "0387919591"
type input "THẢO NGUYÊN"
type input "0782822333"
type input "DIỄM"
type input "10.000"
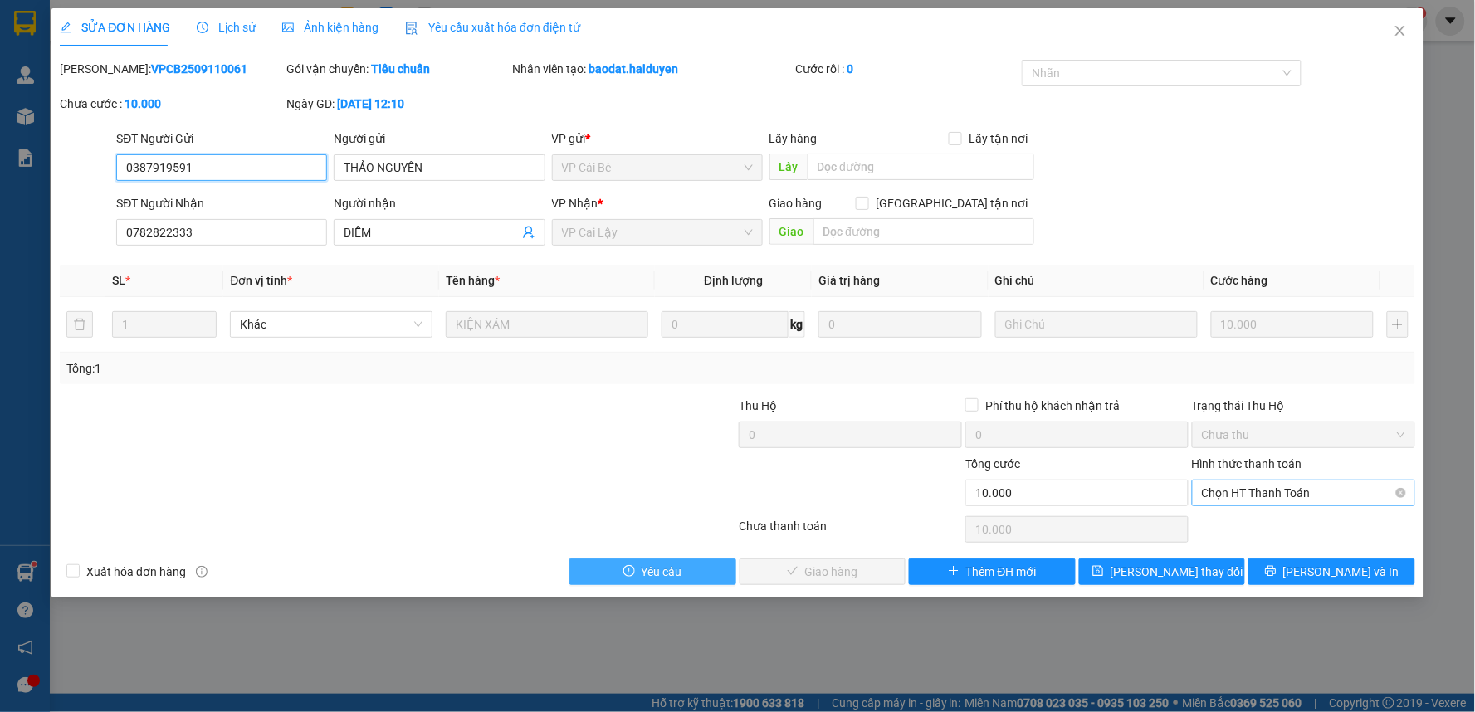
click at [1231, 494] on span "Chọn HT Thanh Toán" at bounding box center [1303, 493] width 203 height 25
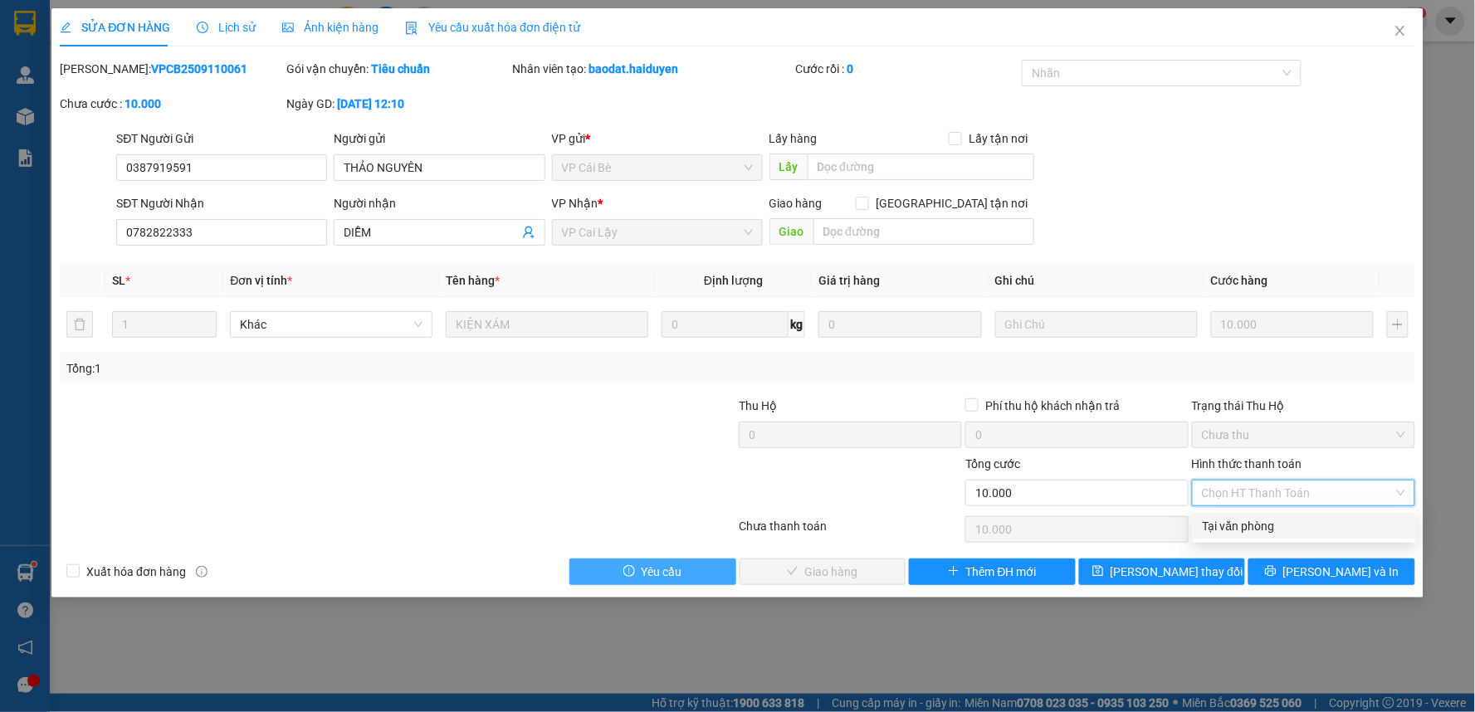
click at [1231, 528] on div "Tại văn phòng" at bounding box center [1304, 526] width 203 height 18
type input "0"
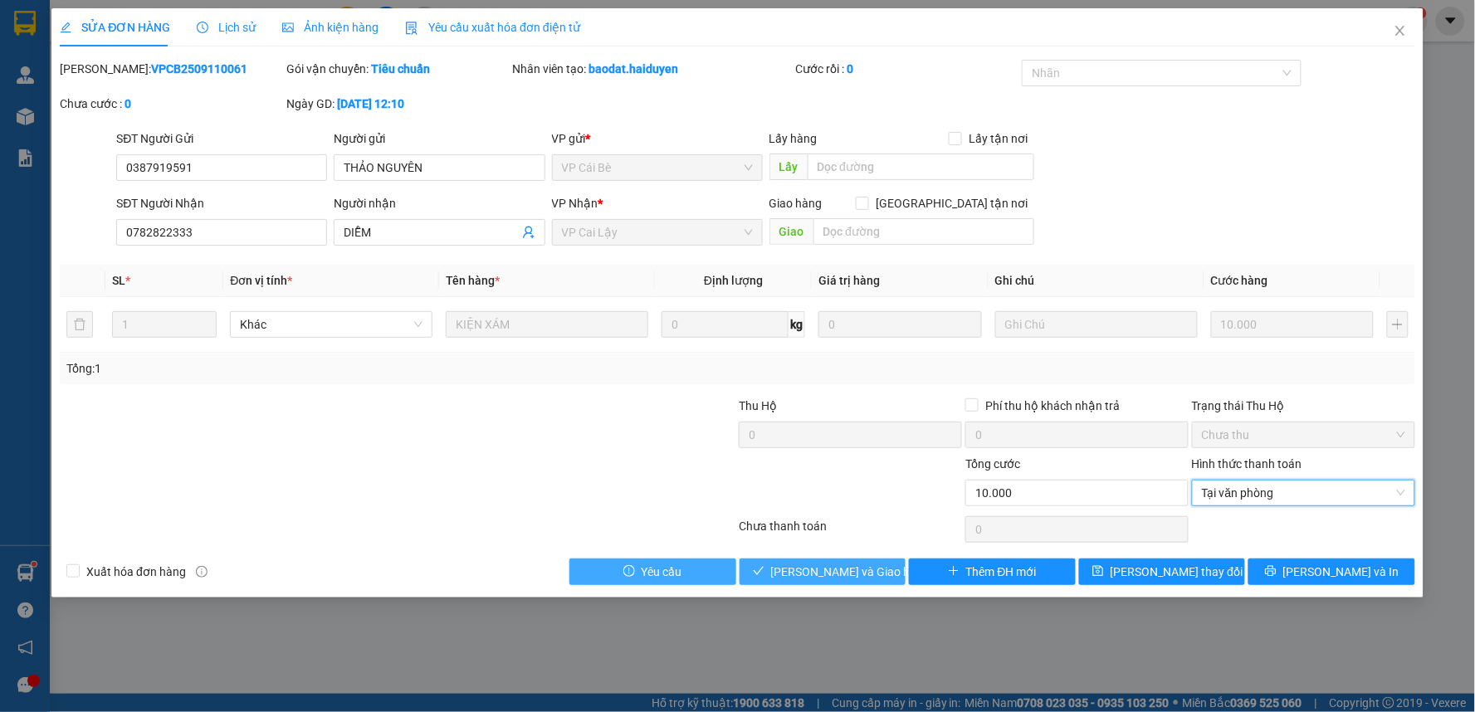
click at [795, 564] on span "[PERSON_NAME] và Giao hàng" at bounding box center [850, 572] width 159 height 18
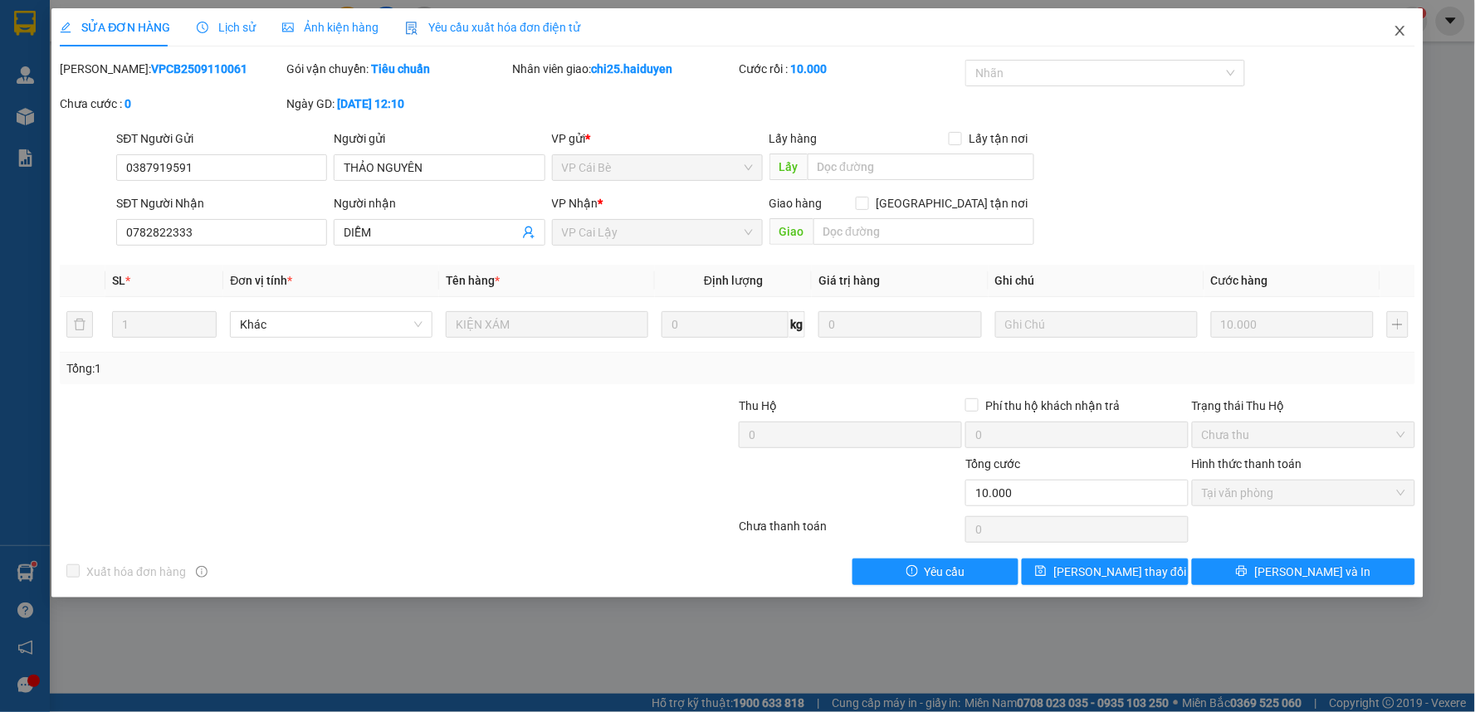
click at [1398, 23] on span "Close" at bounding box center [1400, 31] width 46 height 46
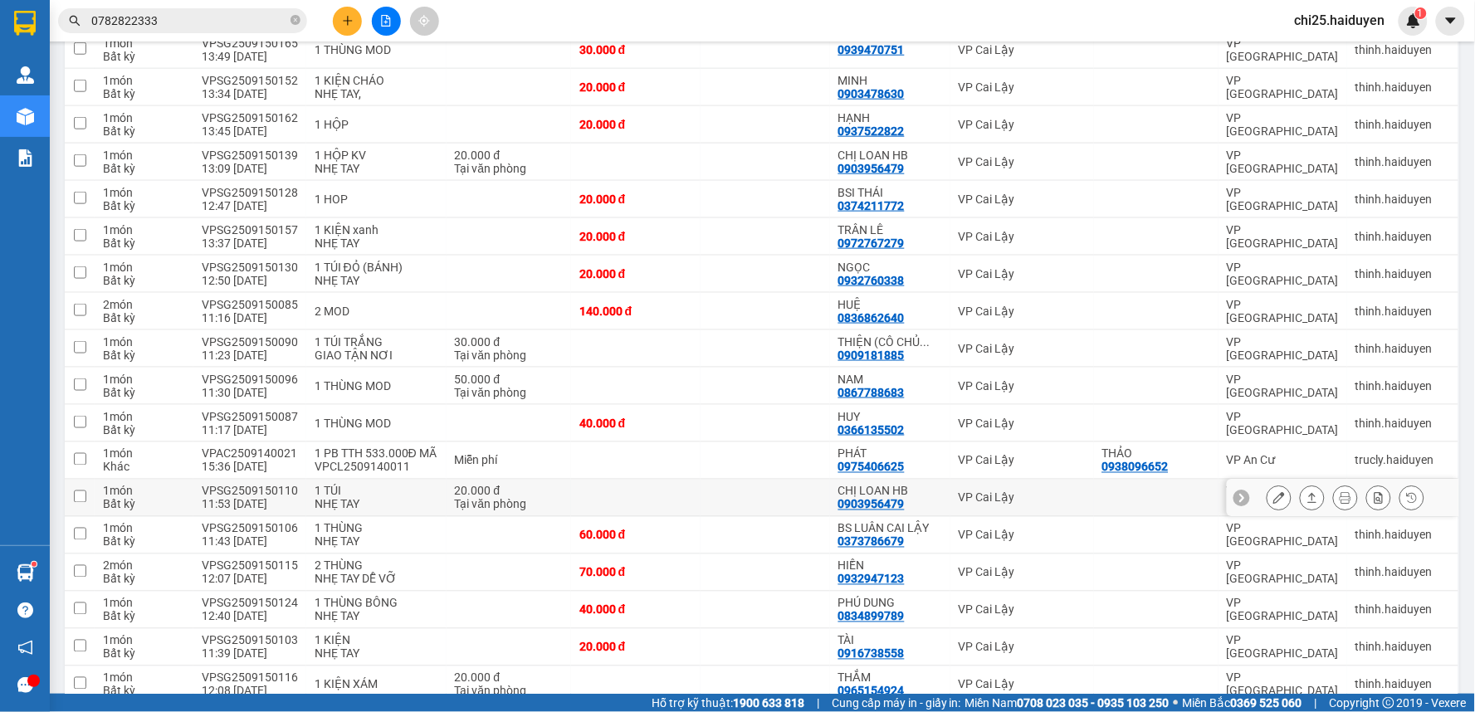
scroll to position [553, 0]
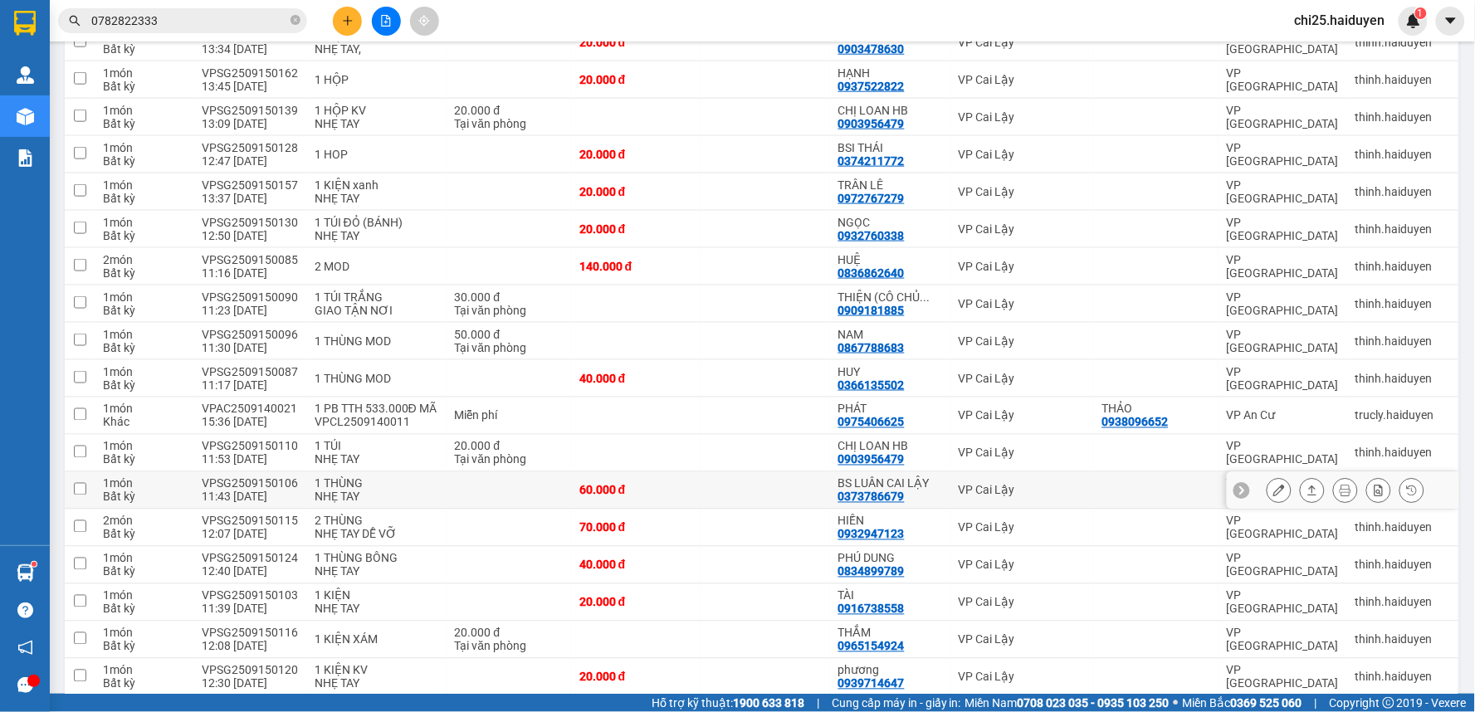
click at [1273, 488] on icon at bounding box center [1279, 491] width 12 height 12
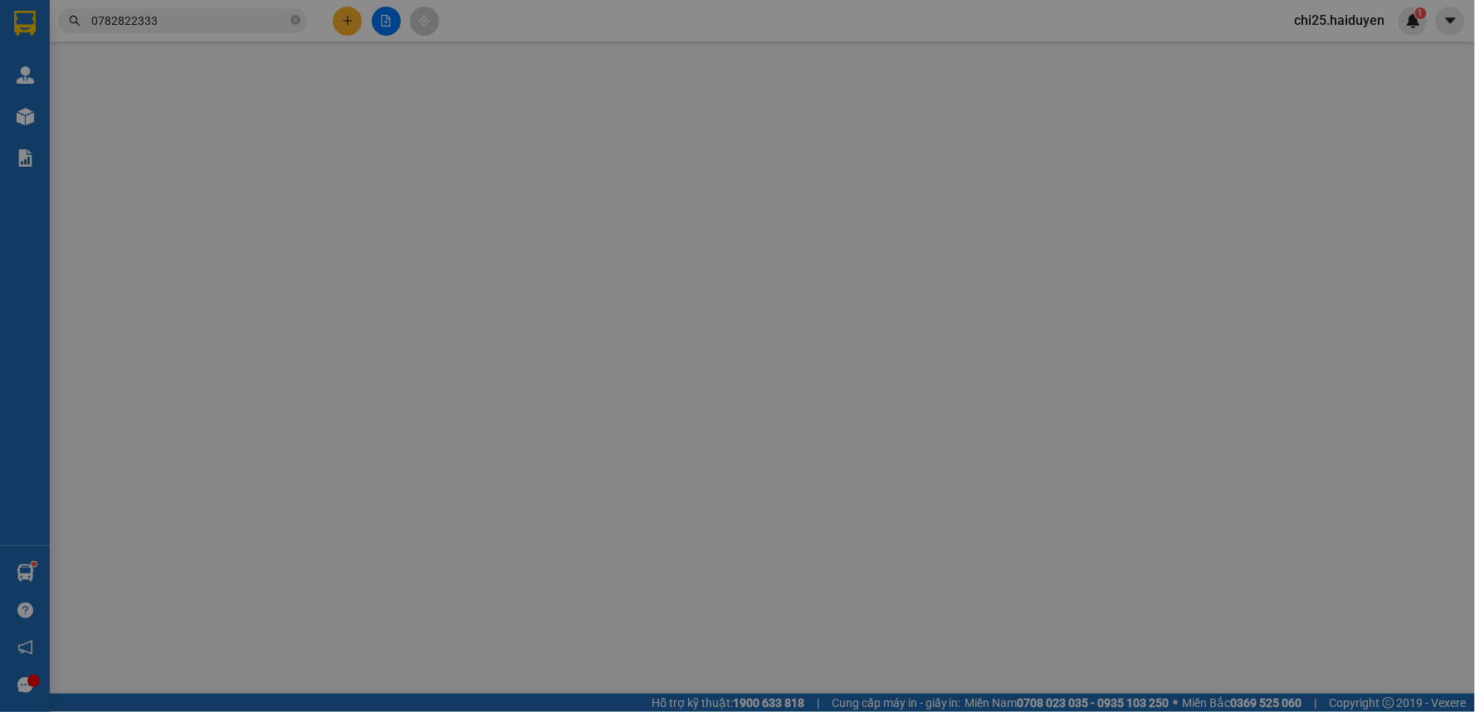
type input "0373786679"
type input "BS LUÂN CAI LẬY"
type input "60.000"
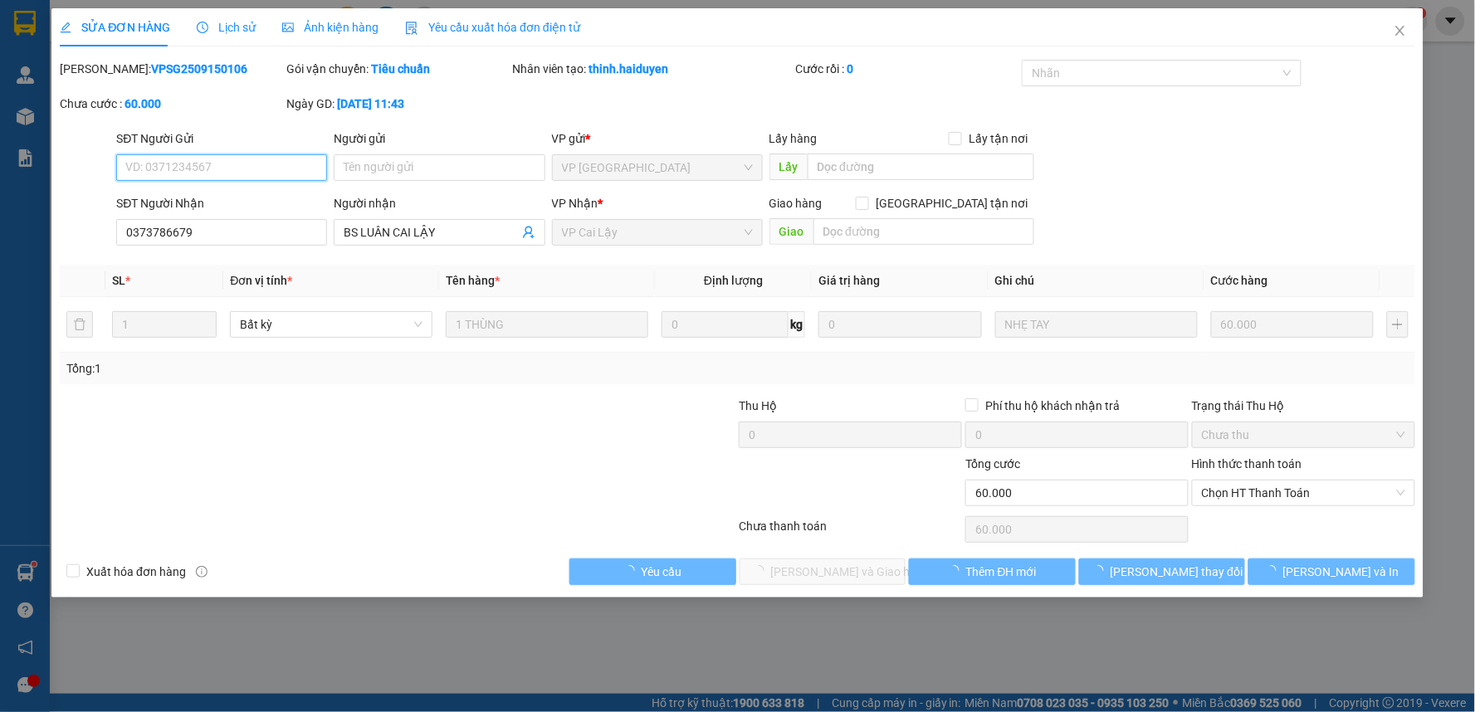
click at [1314, 490] on span "Chọn HT Thanh Toán" at bounding box center [1303, 493] width 203 height 25
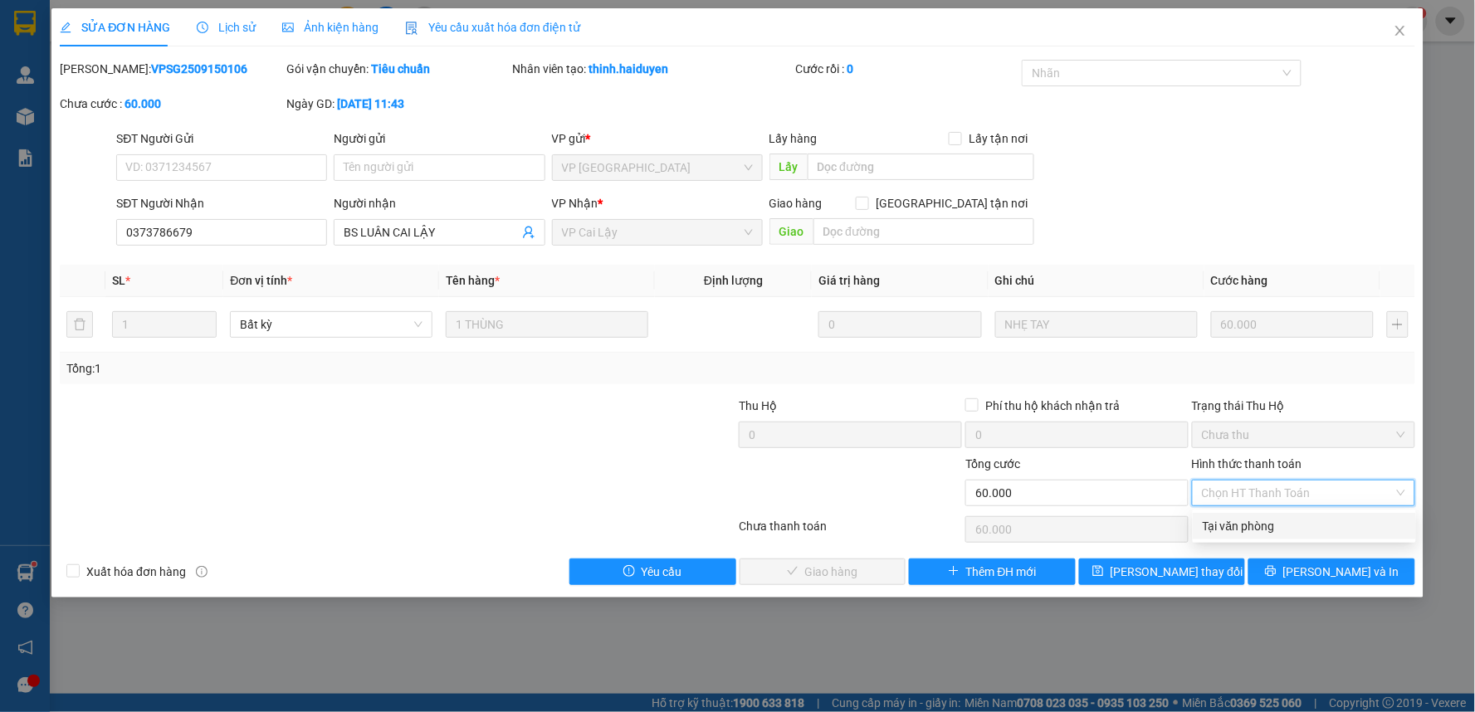
drag, startPoint x: 1304, startPoint y: 520, endPoint x: 1255, endPoint y: 541, distance: 53.5
click at [1303, 520] on div "Tại văn phòng" at bounding box center [1304, 526] width 203 height 18
type input "0"
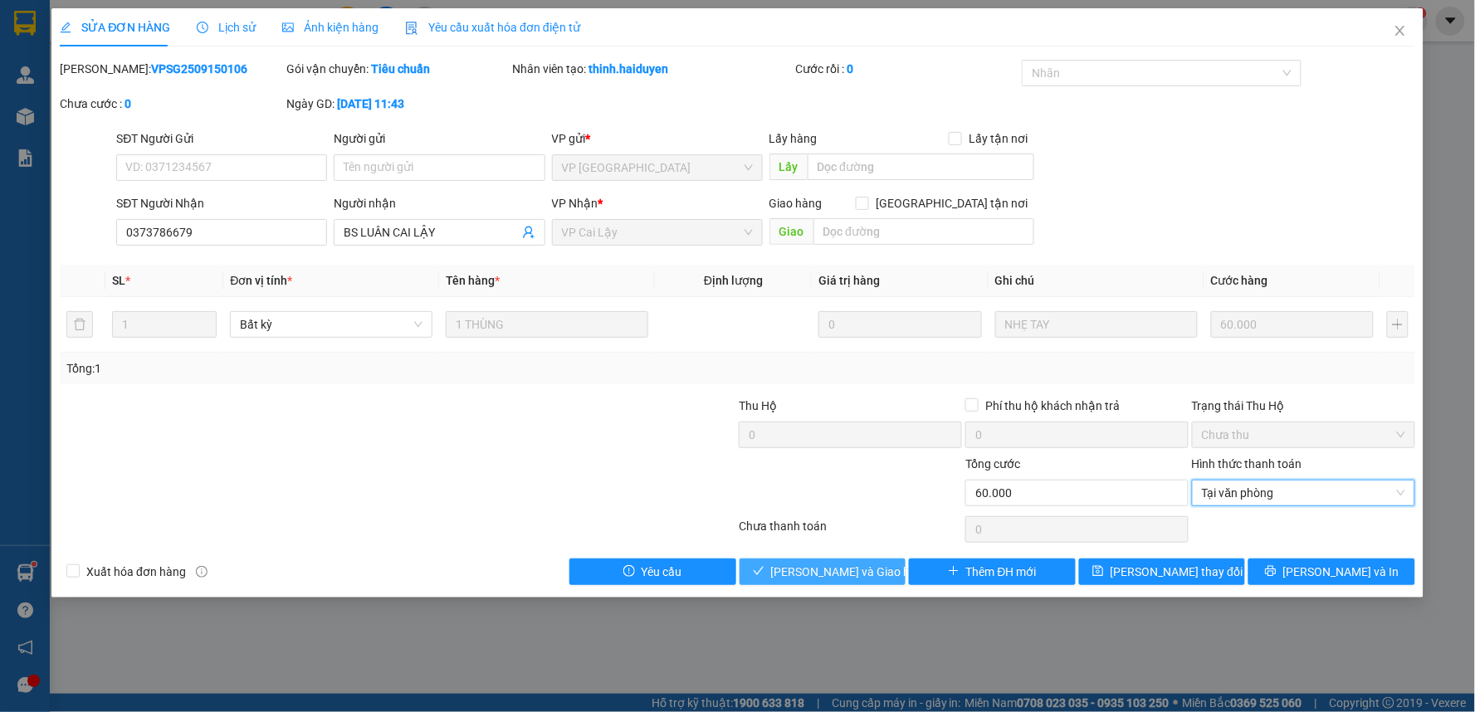
drag, startPoint x: 802, startPoint y: 569, endPoint x: 988, endPoint y: 525, distance: 191.0
click at [801, 569] on span "[PERSON_NAME] và [PERSON_NAME] hàng" at bounding box center [850, 572] width 159 height 18
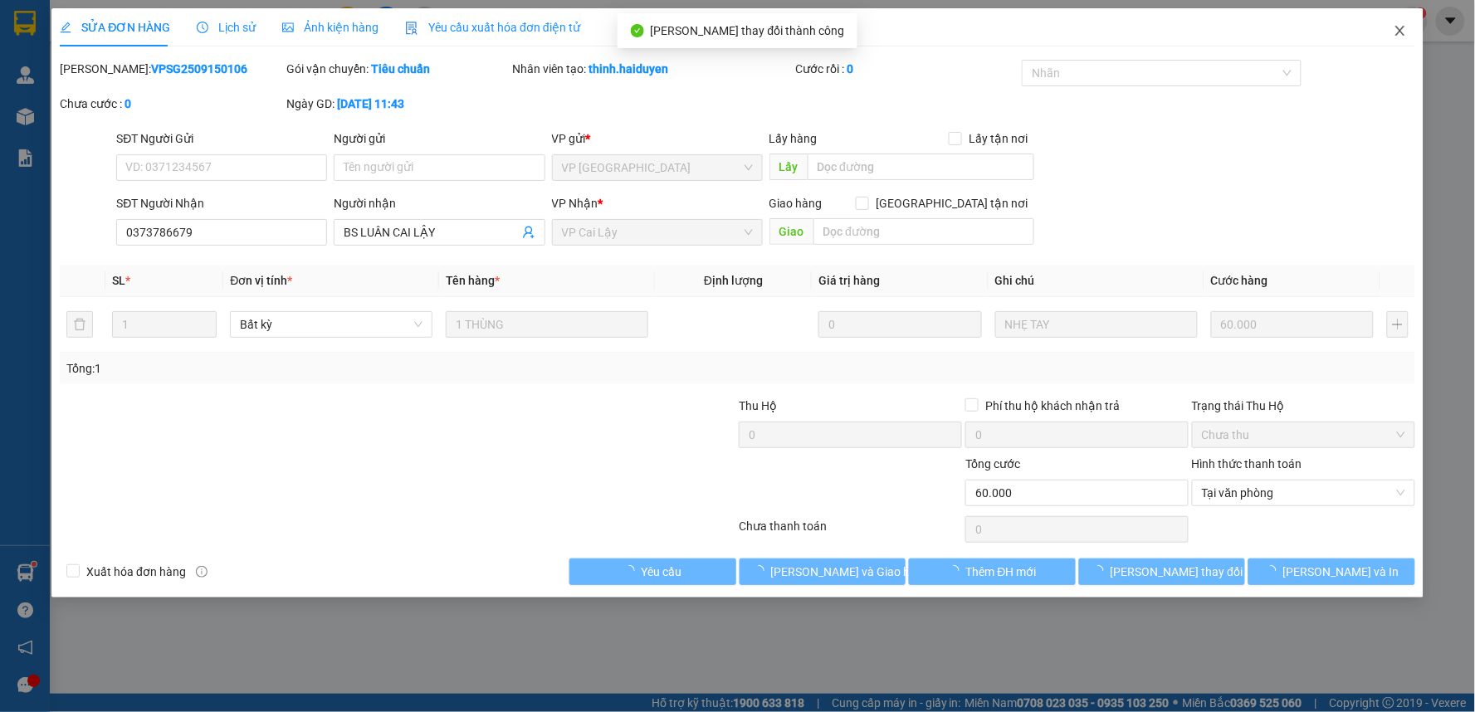
click at [1403, 31] on icon "close" at bounding box center [1399, 30] width 13 height 13
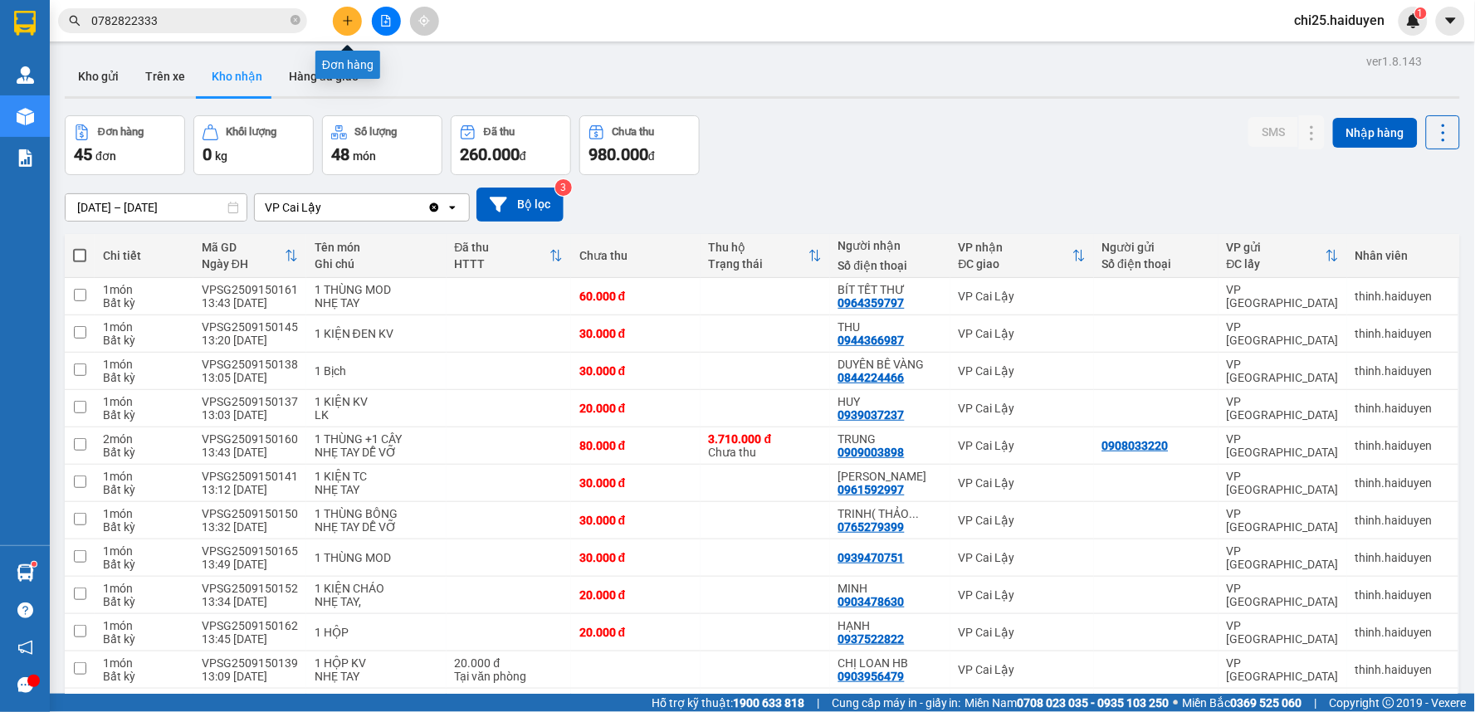
click at [357, 19] on button at bounding box center [347, 21] width 29 height 29
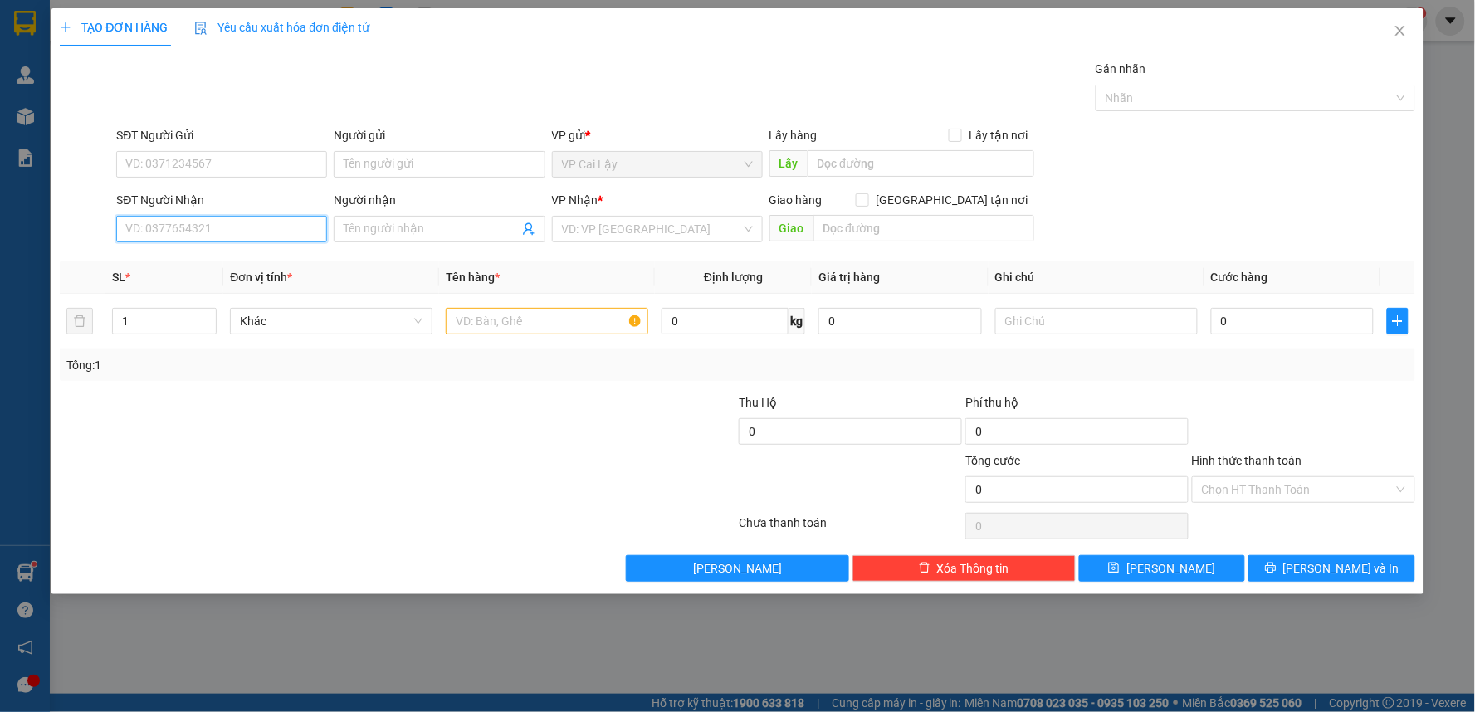
click at [247, 231] on input "SĐT Người Nhận" at bounding box center [221, 229] width 211 height 27
click at [174, 253] on div "0912938039 - CÚC" at bounding box center [221, 262] width 191 height 18
type input "0912938039"
type input "CÚC"
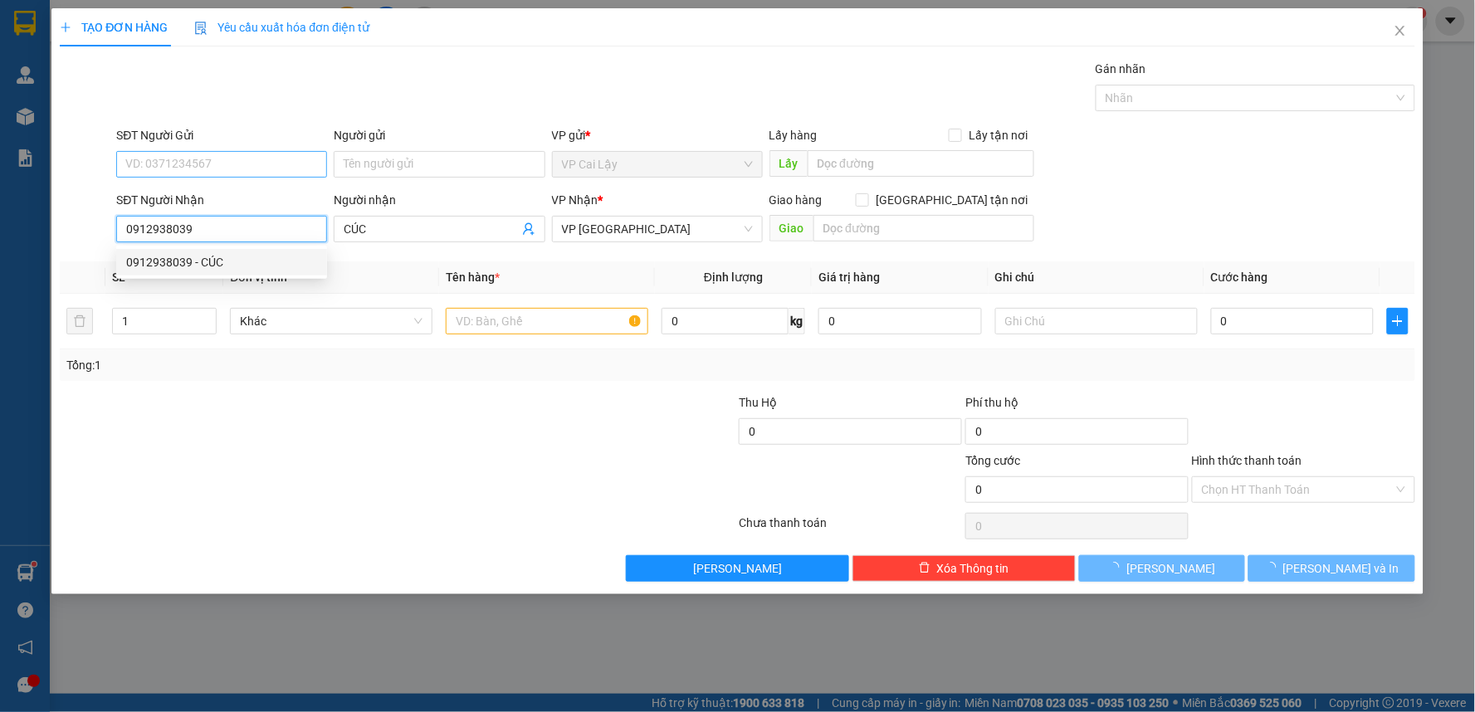
type input "20.000"
type input "0912938039"
click at [250, 161] on input "SĐT Người Gửi" at bounding box center [221, 164] width 211 height 27
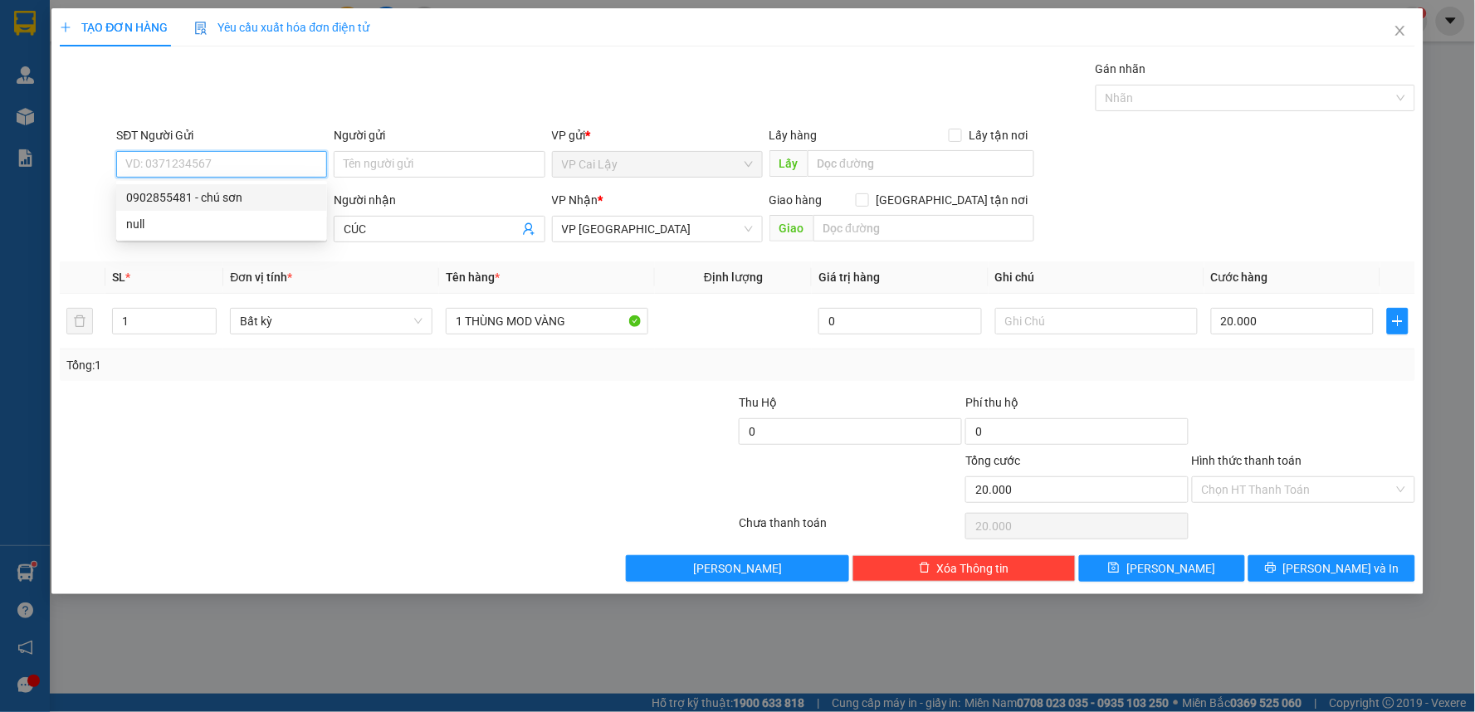
click at [256, 197] on div "0902855481 - chú sơn" at bounding box center [221, 197] width 191 height 18
type input "0902855481"
type input "chú sơn"
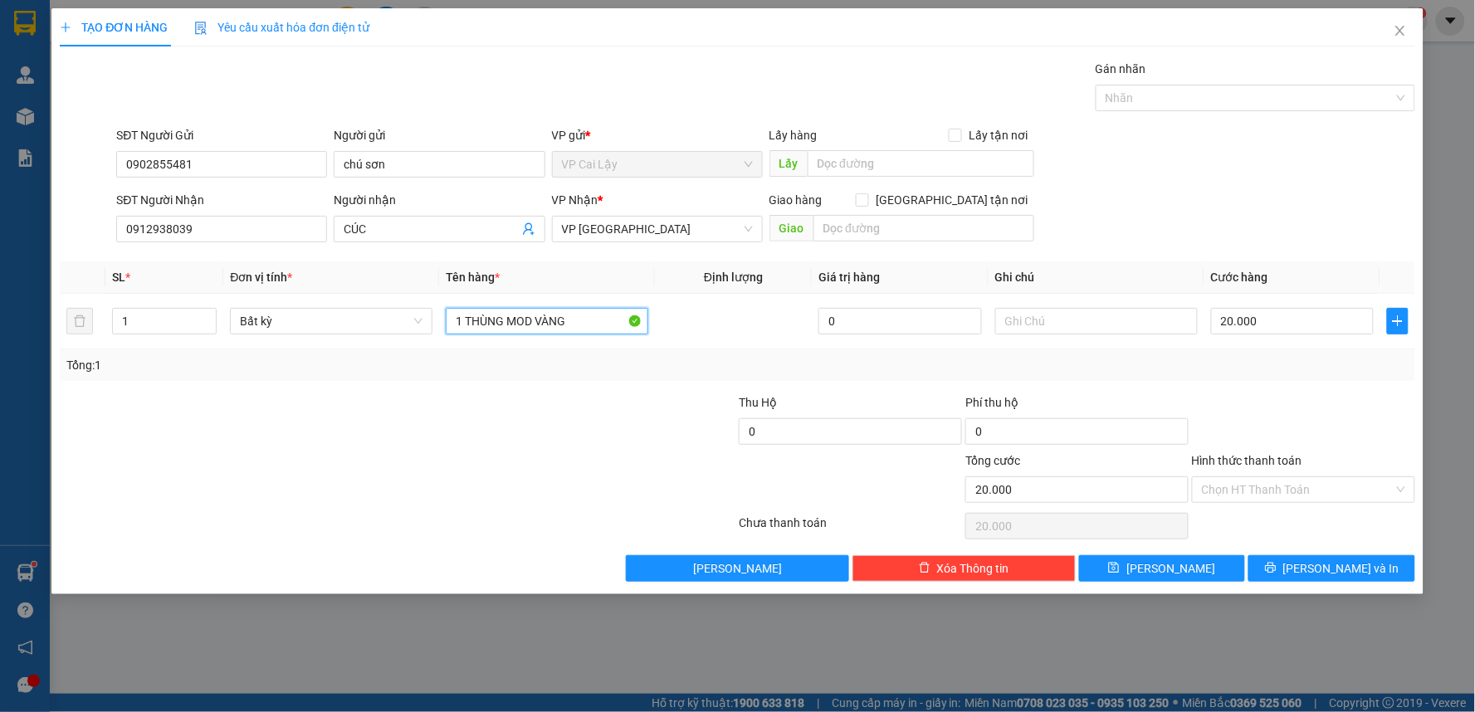
drag, startPoint x: 584, startPoint y: 320, endPoint x: 436, endPoint y: 351, distance: 151.9
click at [436, 351] on div "SL * Đơn vị tính * Tên hàng * Định lượng Giá trị hàng Ghi chú Cước hàng 1 Bất k…" at bounding box center [737, 321] width 1355 height 120
type input "1 THÙNG GIẤY"
drag, startPoint x: 1288, startPoint y: 490, endPoint x: 1289, endPoint y: 500, distance: 10.0
click at [1288, 491] on input "Hình thức thanh toán" at bounding box center [1298, 489] width 192 height 25
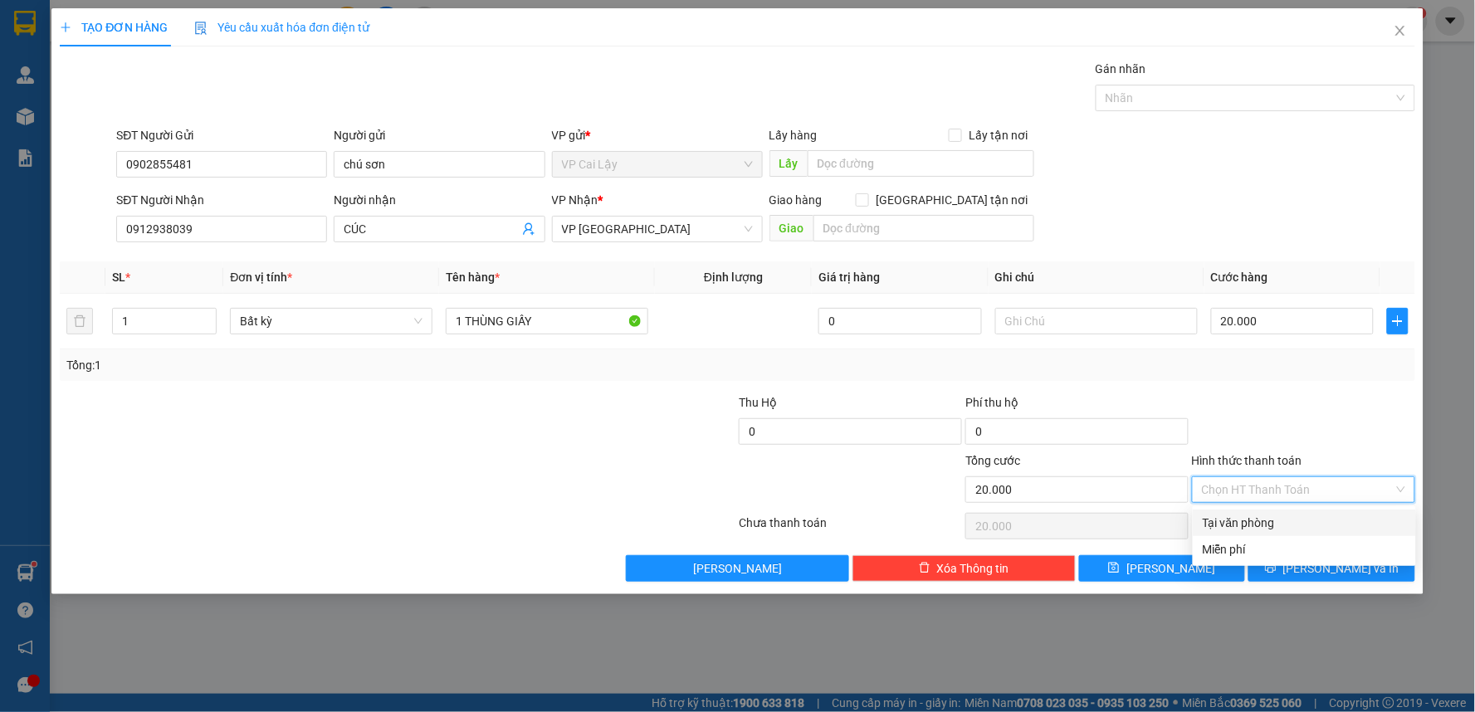
click at [1285, 531] on div "Tại văn phòng" at bounding box center [1304, 523] width 203 height 18
type input "0"
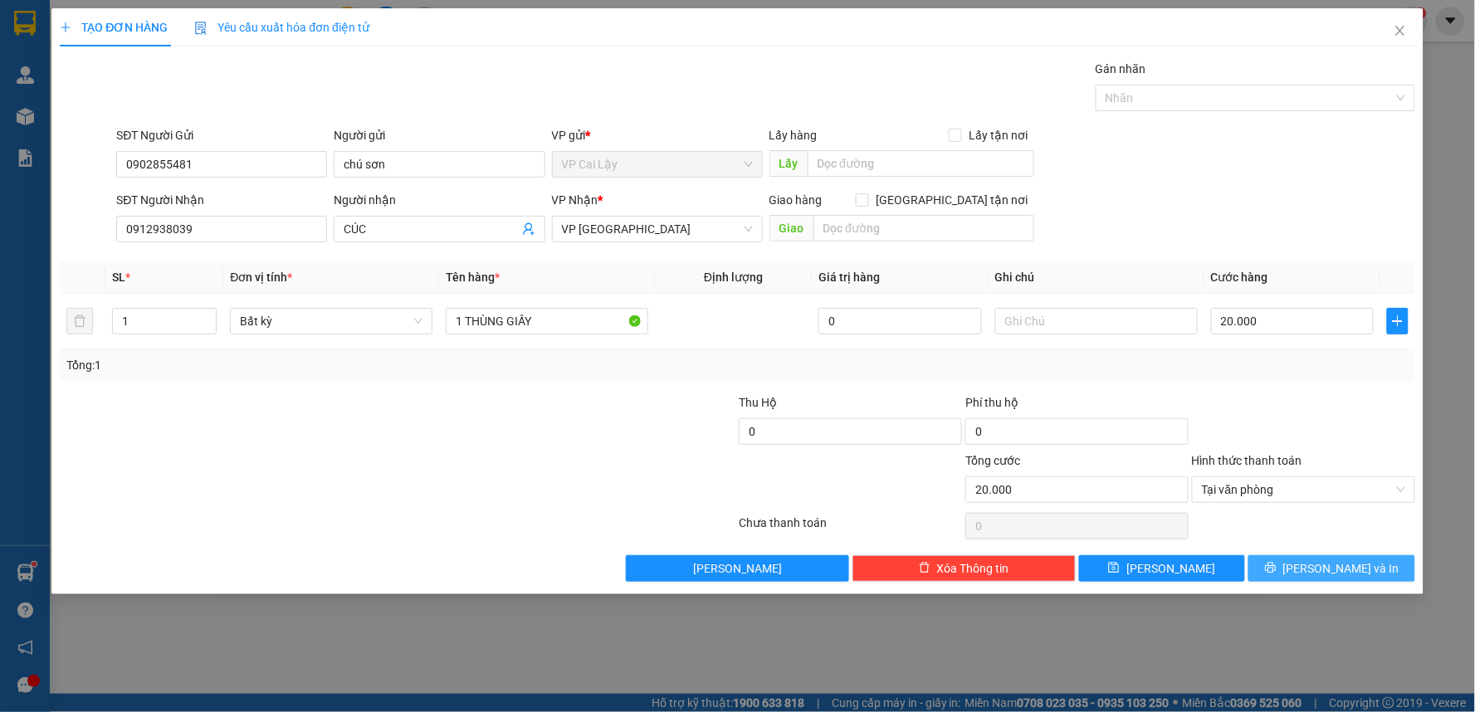
click at [1315, 577] on button "[PERSON_NAME] và In" at bounding box center [1331, 568] width 167 height 27
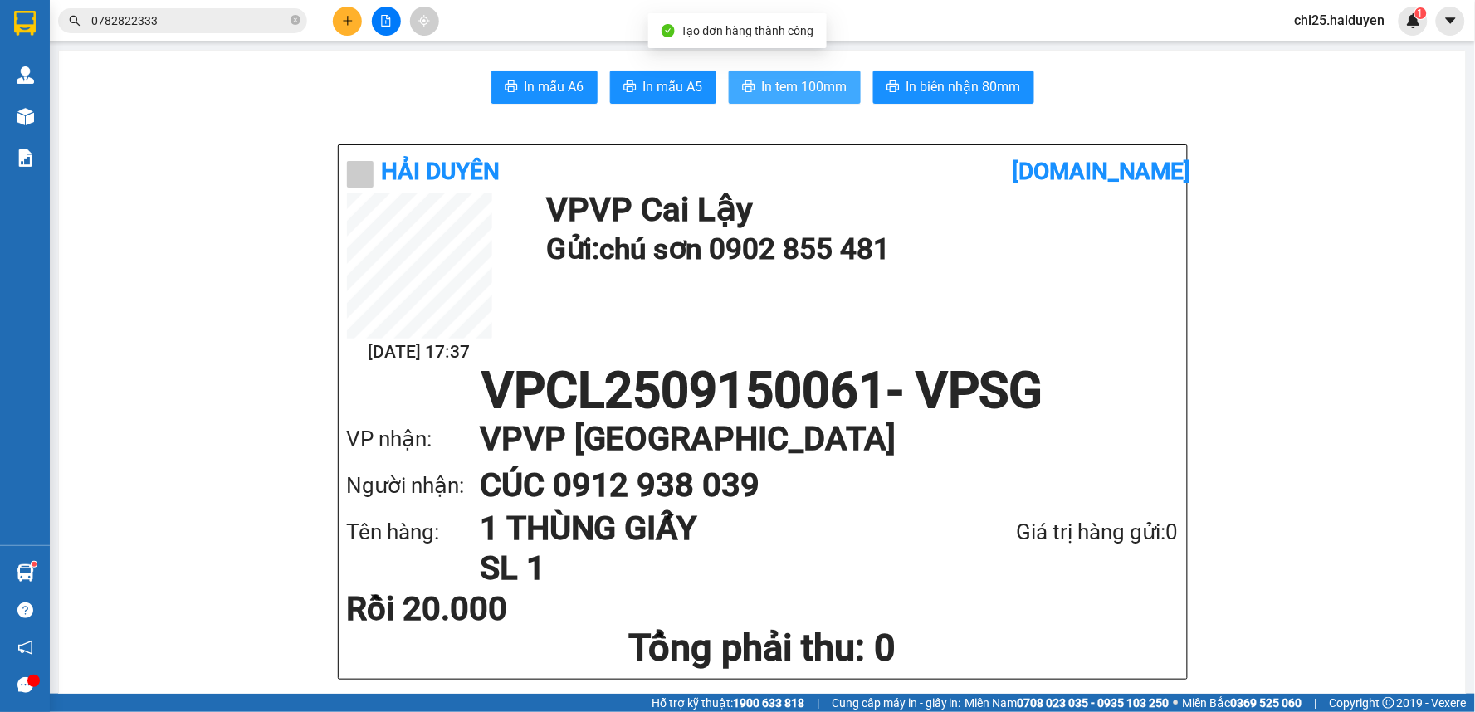
click at [822, 80] on span "In tem 100mm" at bounding box center [804, 86] width 85 height 21
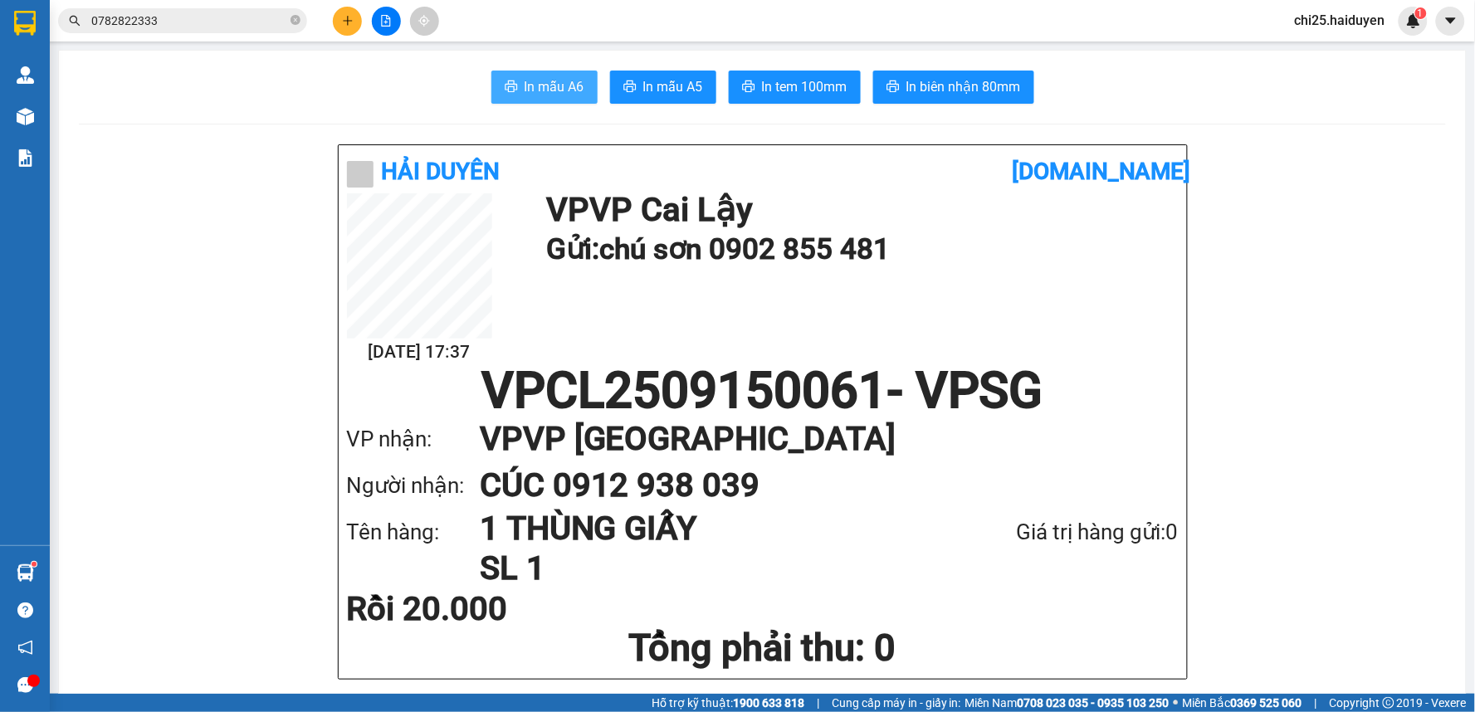
click at [516, 71] on button "In mẫu A6" at bounding box center [544, 87] width 106 height 33
click at [519, 71] on button "In mẫu A6" at bounding box center [544, 87] width 106 height 33
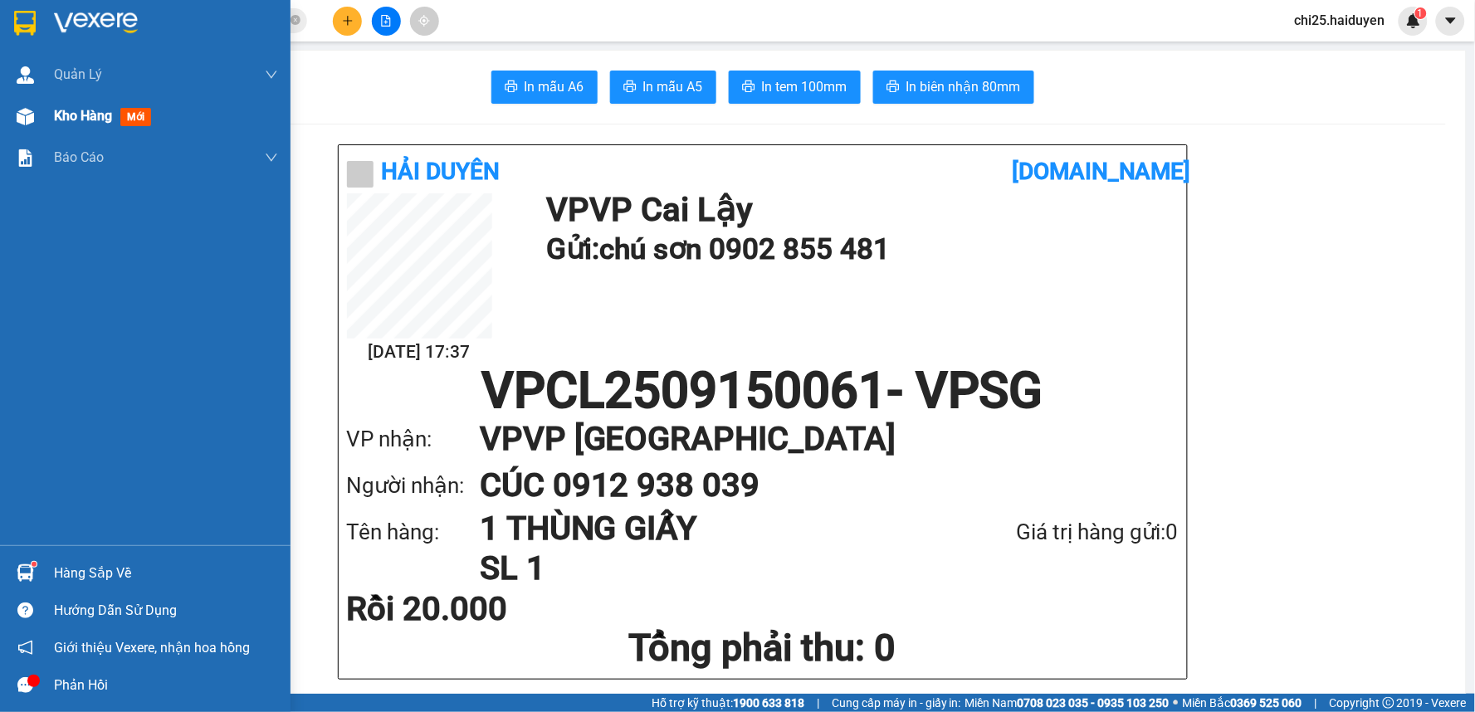
click at [42, 117] on div "Kho hàng mới" at bounding box center [145, 115] width 290 height 41
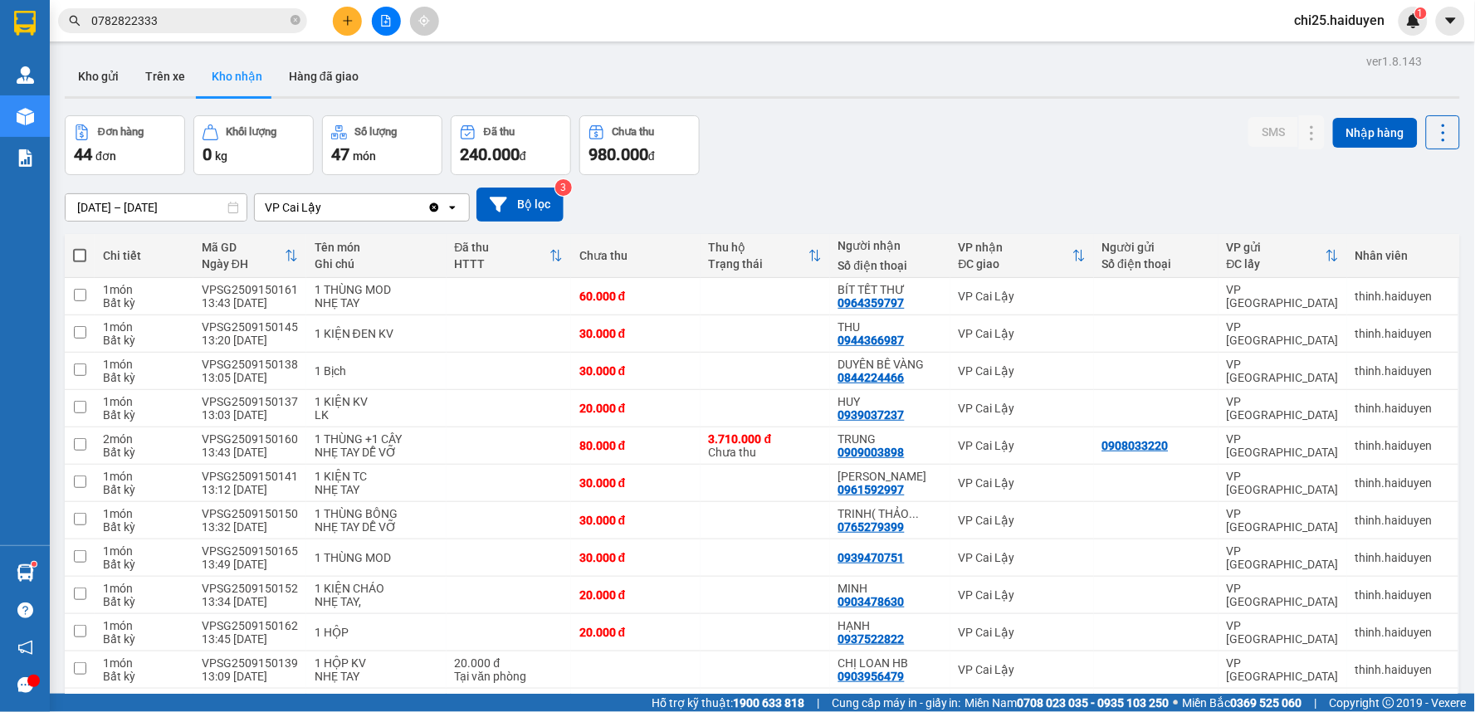
click at [748, 173] on div "Đơn hàng 44 đơn Khối lượng 0 kg Số lượng 47 món Đã thu 240.000 đ Chưa thu 980.0…" at bounding box center [762, 145] width 1395 height 60
click at [110, 75] on button "Kho gửi" at bounding box center [98, 76] width 67 height 40
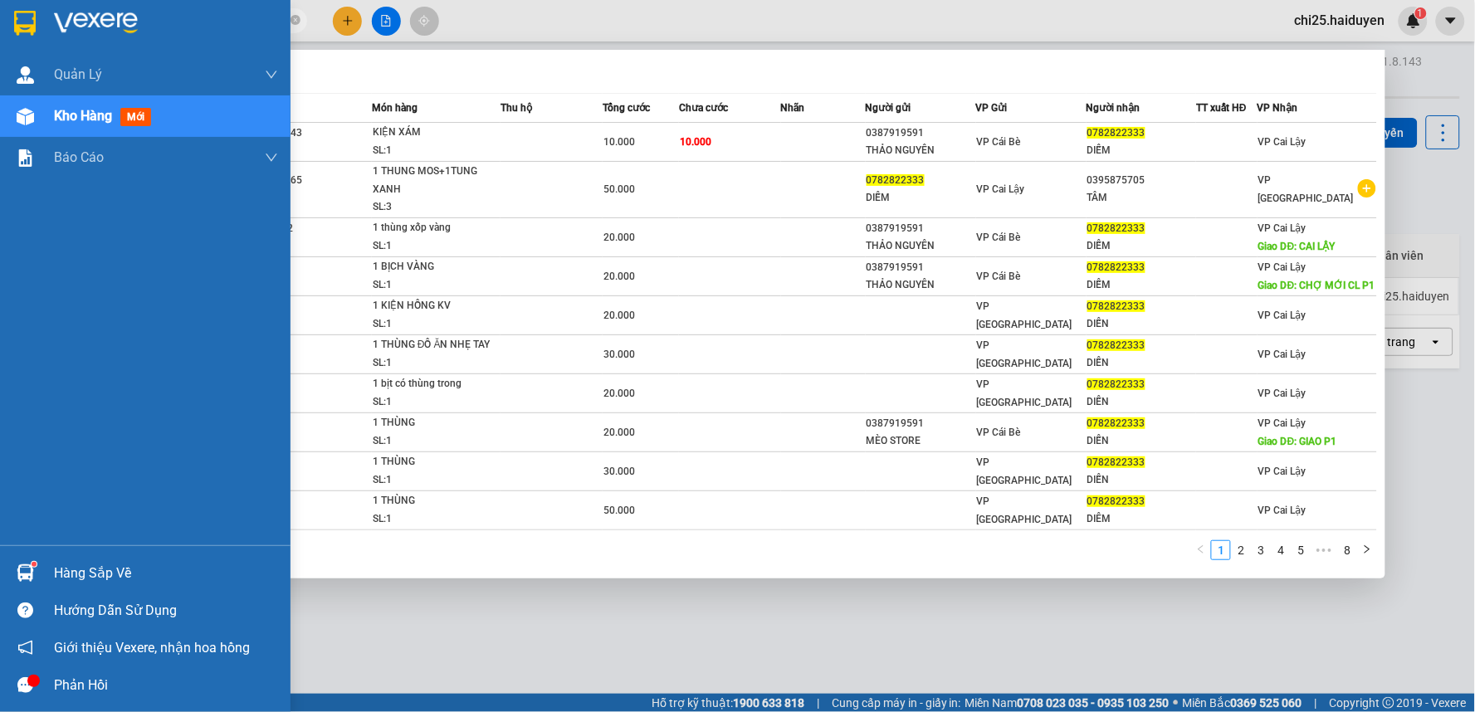
drag, startPoint x: 263, startPoint y: 25, endPoint x: 0, endPoint y: 19, distance: 263.1
click at [0, 19] on section "Kết quả tìm kiếm ( 72 ) Bộ lọc Mã ĐH Trạng thái Món hàng Thu hộ Tổng cước Chưa …" at bounding box center [737, 356] width 1475 height 712
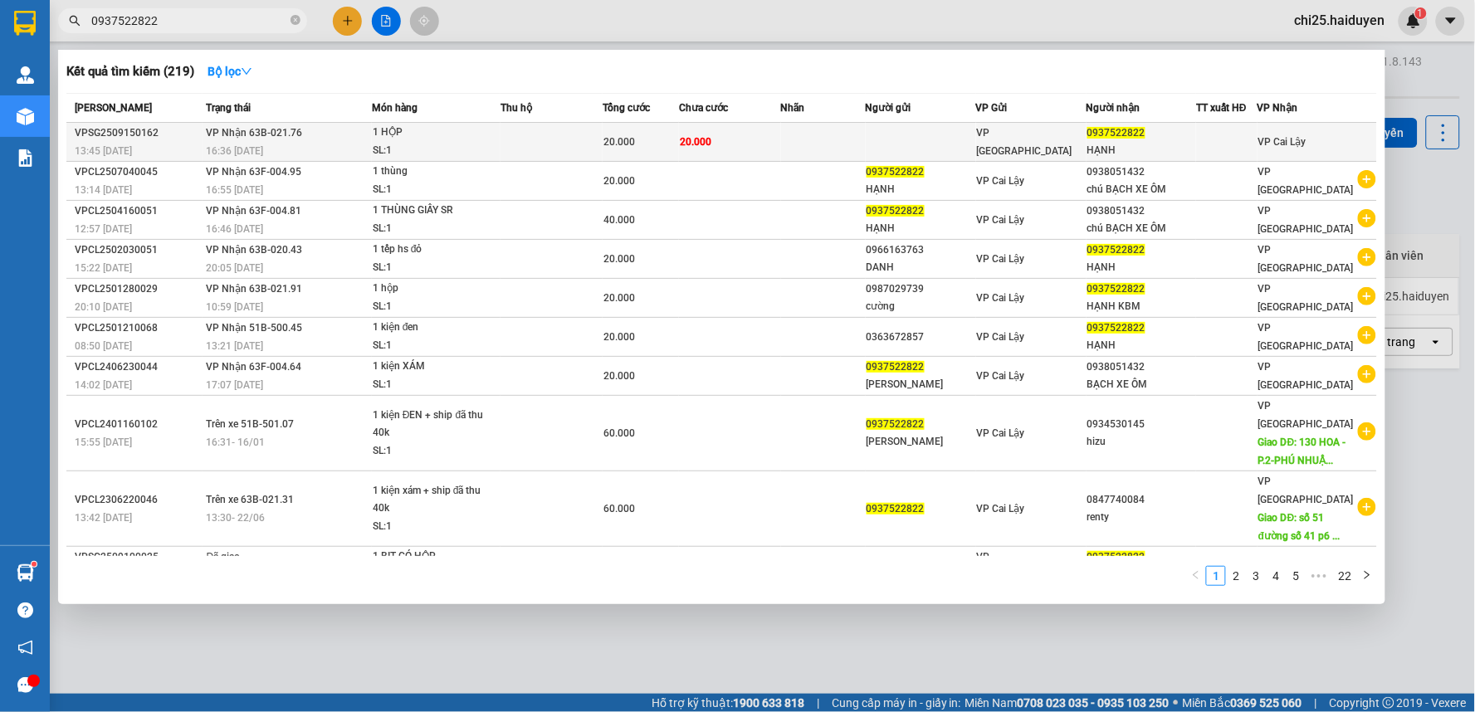
type input "0937522822"
click at [939, 139] on td at bounding box center [921, 142] width 110 height 39
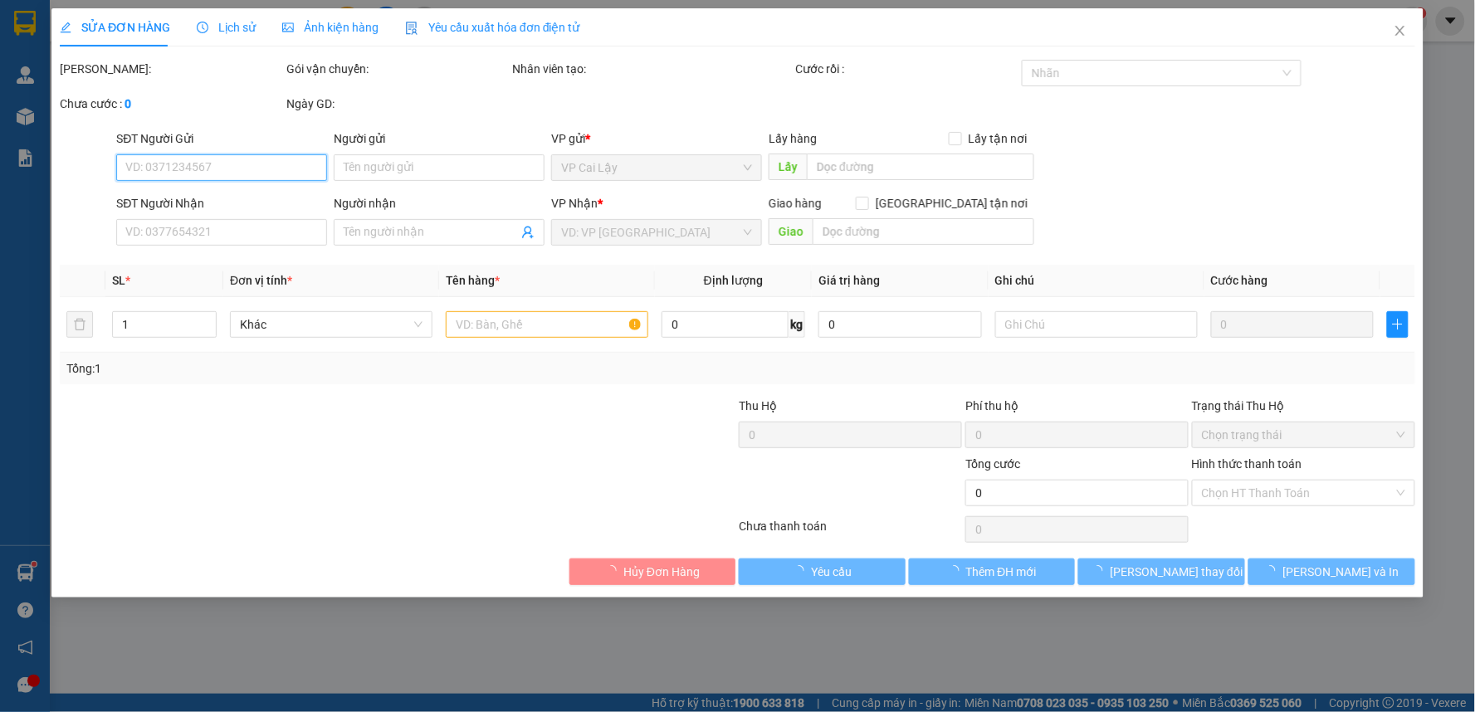
type input "0937522822"
type input "HẠNH"
type input "20.000"
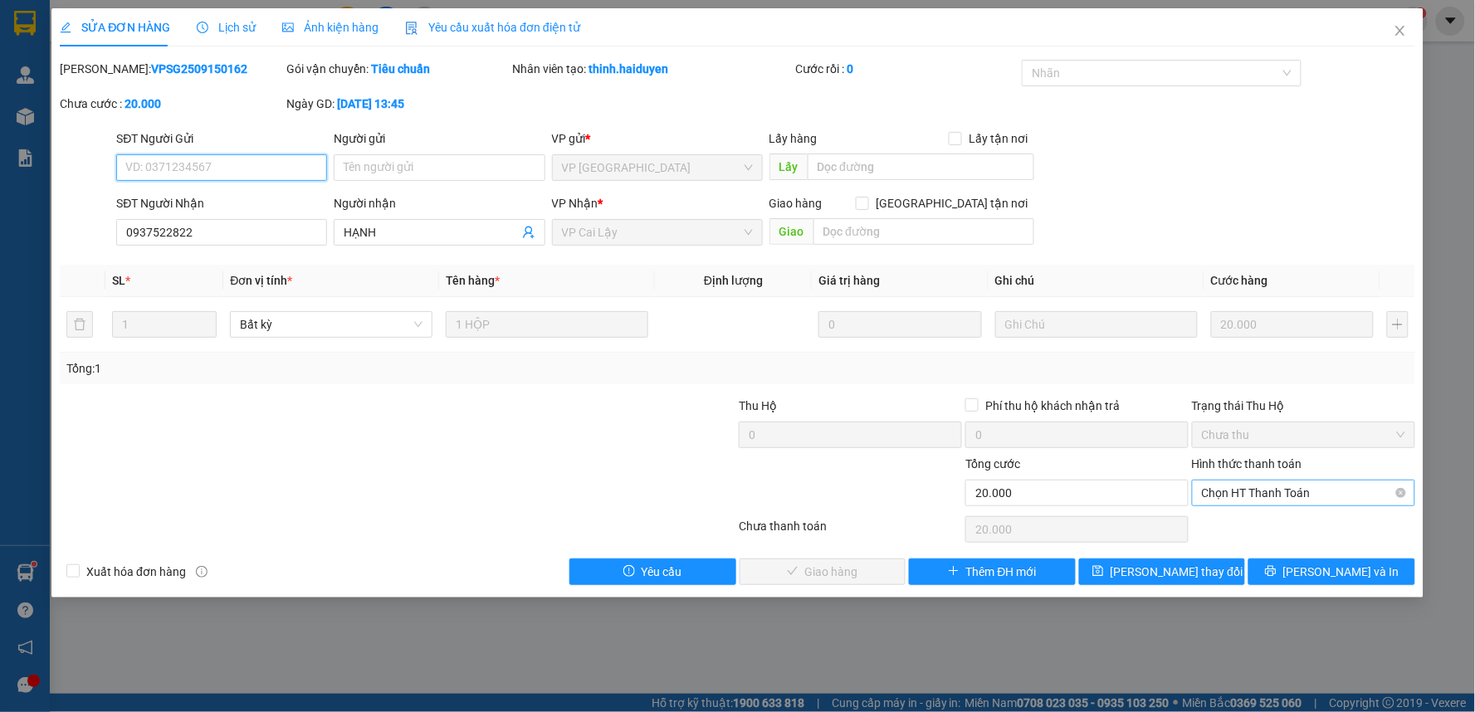
click at [1359, 500] on span "Chọn HT Thanh Toán" at bounding box center [1303, 493] width 203 height 25
click at [1337, 539] on div "Total Paid Fee 0 Total UnPaid Fee 20.000 Cash Collection Total Fee Mã ĐH: VPSG2…" at bounding box center [737, 322] width 1355 height 525
click at [1245, 495] on span "Chọn HT Thanh Toán" at bounding box center [1303, 493] width 203 height 25
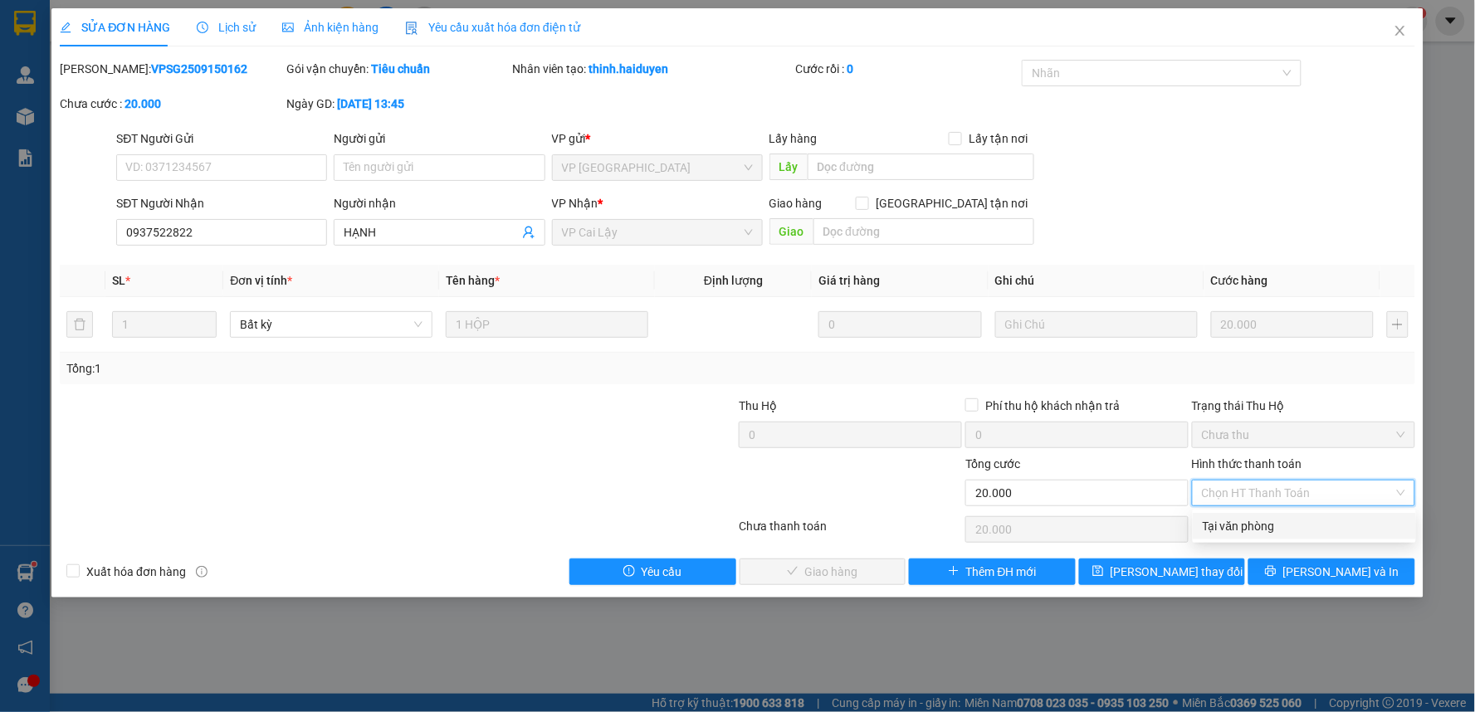
drag, startPoint x: 1250, startPoint y: 520, endPoint x: 848, endPoint y: 538, distance: 402.1
click at [1227, 521] on div "Tại văn phòng" at bounding box center [1304, 526] width 203 height 18
type input "0"
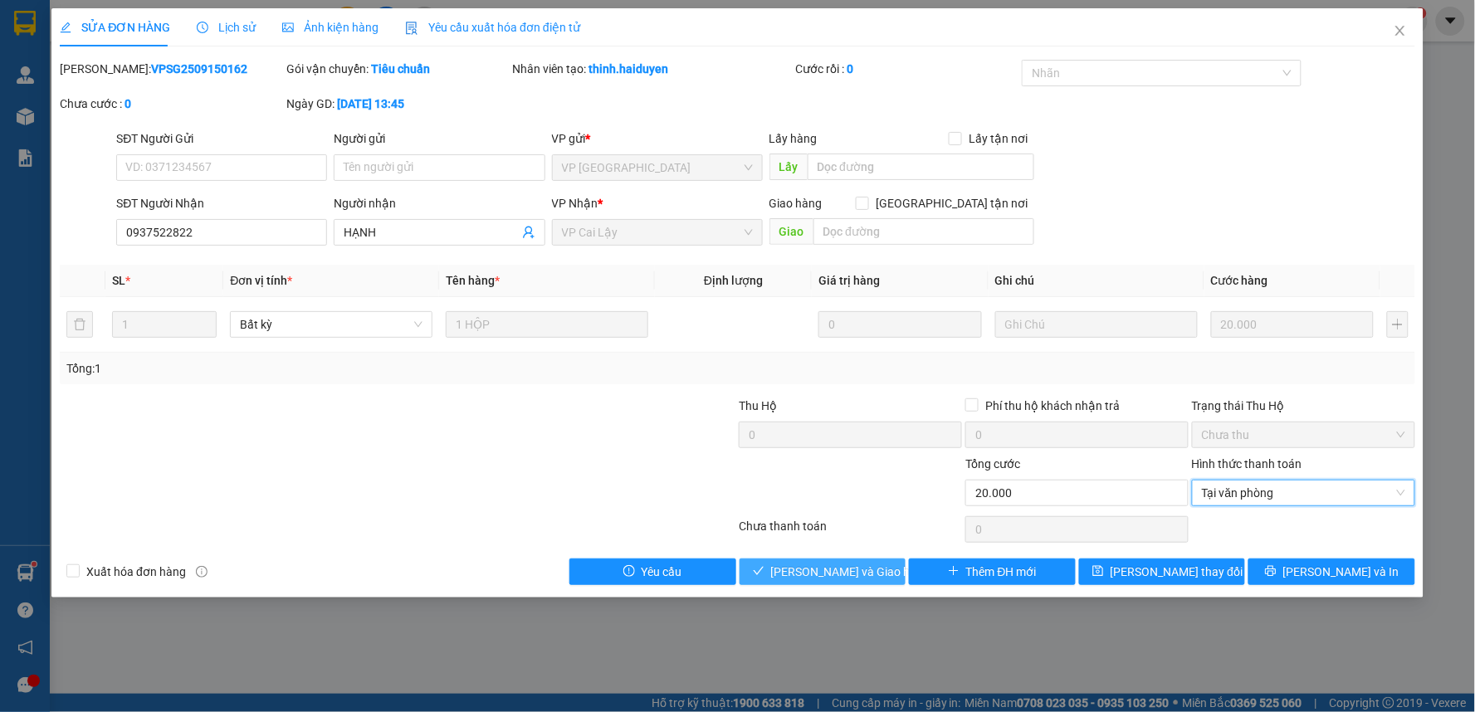
drag, startPoint x: 817, startPoint y: 578, endPoint x: 815, endPoint y: 568, distance: 9.5
click at [817, 578] on span "[PERSON_NAME] và [PERSON_NAME] hàng" at bounding box center [850, 572] width 159 height 18
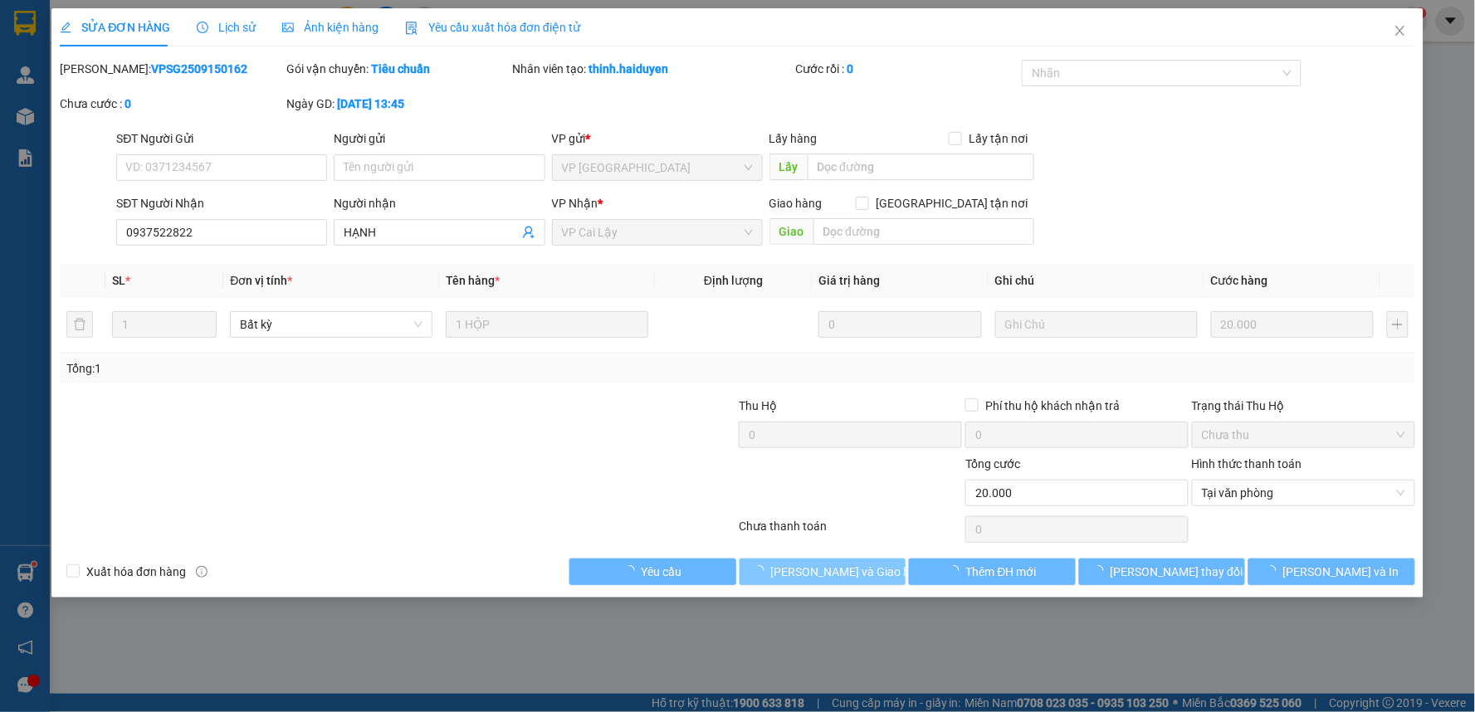
click at [815, 568] on span "[PERSON_NAME] và [PERSON_NAME] hàng" at bounding box center [850, 572] width 159 height 18
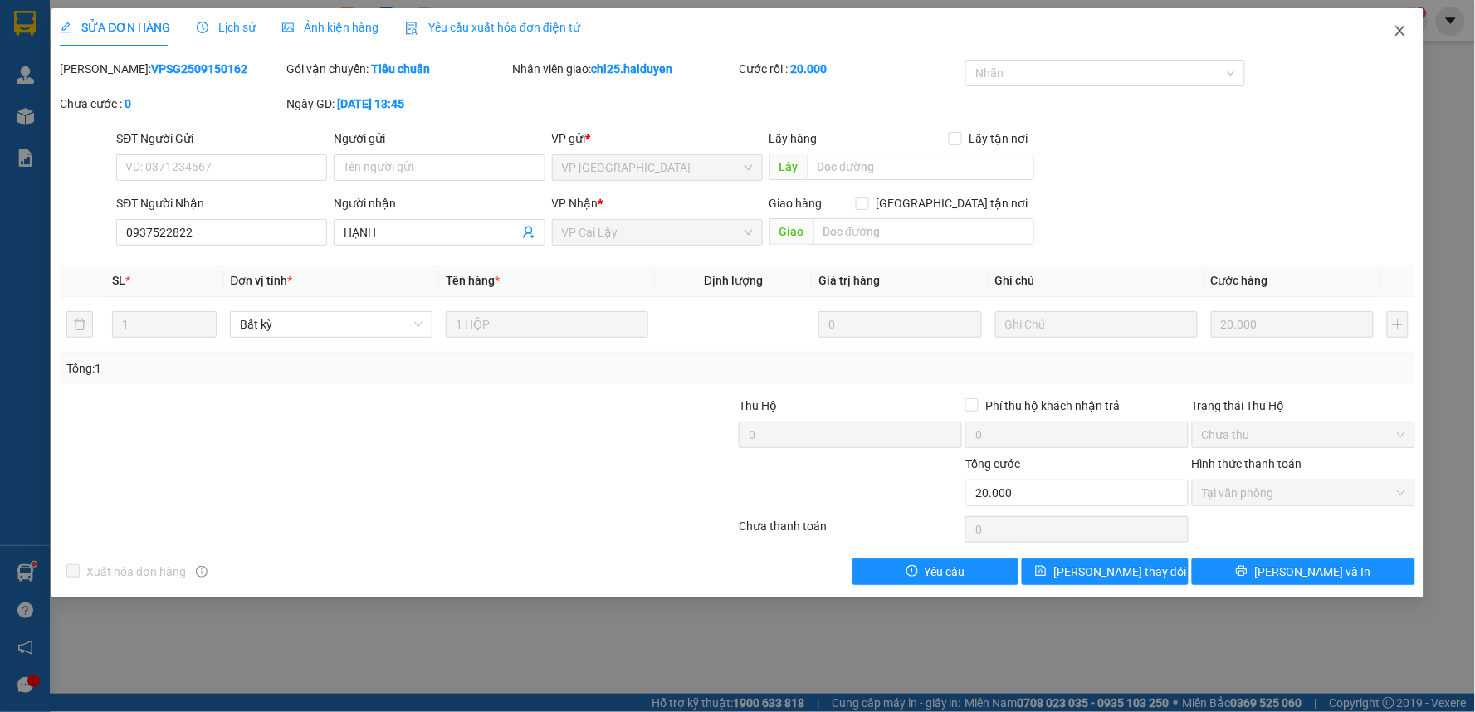
click at [1401, 37] on icon "close" at bounding box center [1399, 30] width 13 height 13
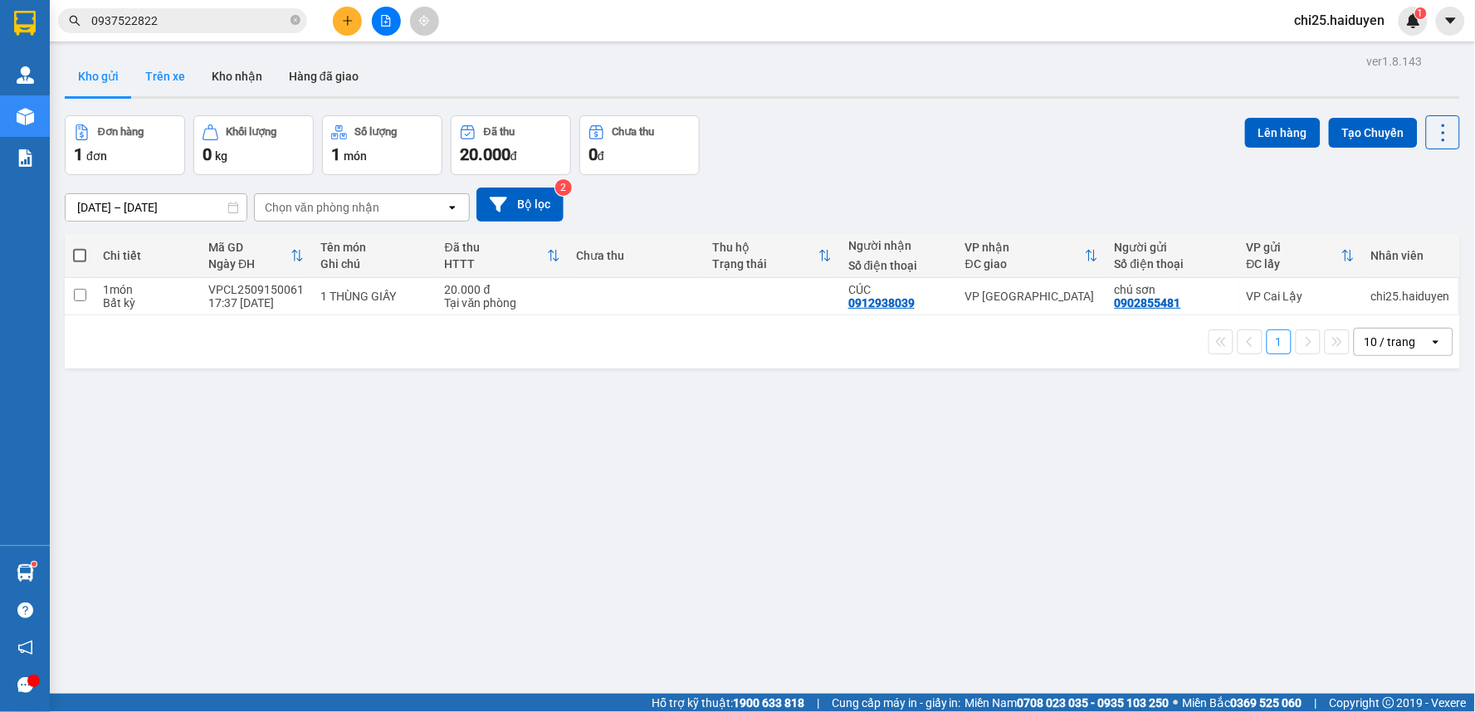
click at [178, 77] on button "Trên xe" at bounding box center [165, 76] width 66 height 40
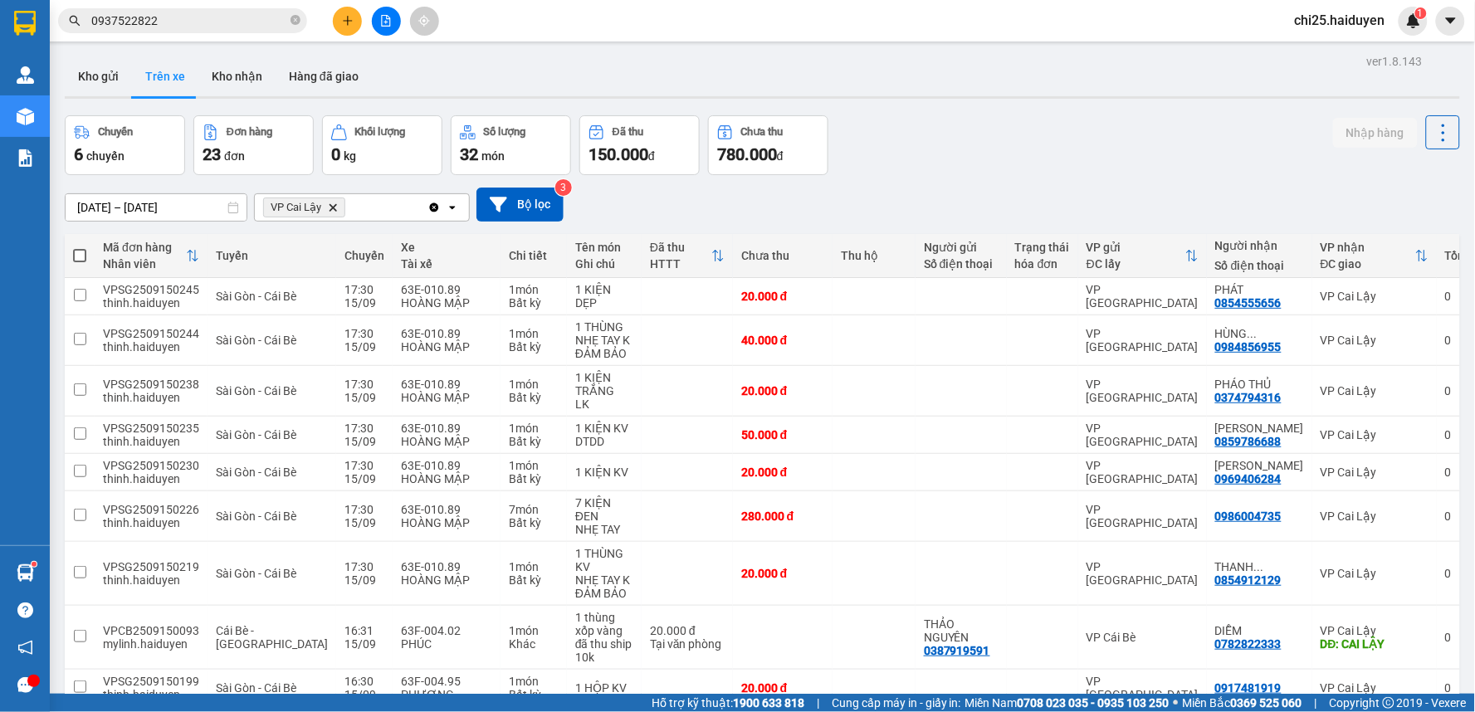
click at [1346, 134] on button "Nhập hàng" at bounding box center [1375, 133] width 85 height 30
checkbox input "false"
click at [208, 71] on button "Kho nhận" at bounding box center [236, 76] width 77 height 40
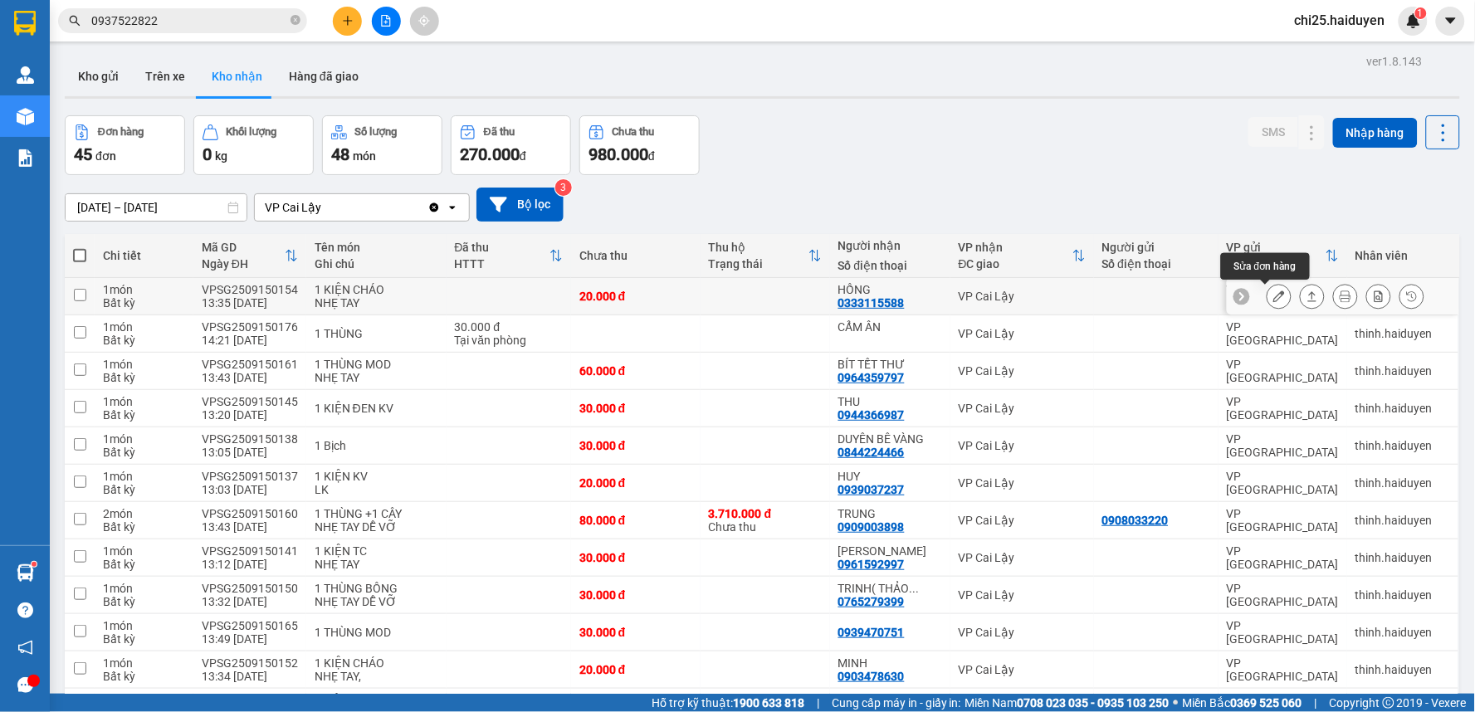
click at [1273, 297] on icon at bounding box center [1279, 296] width 12 height 12
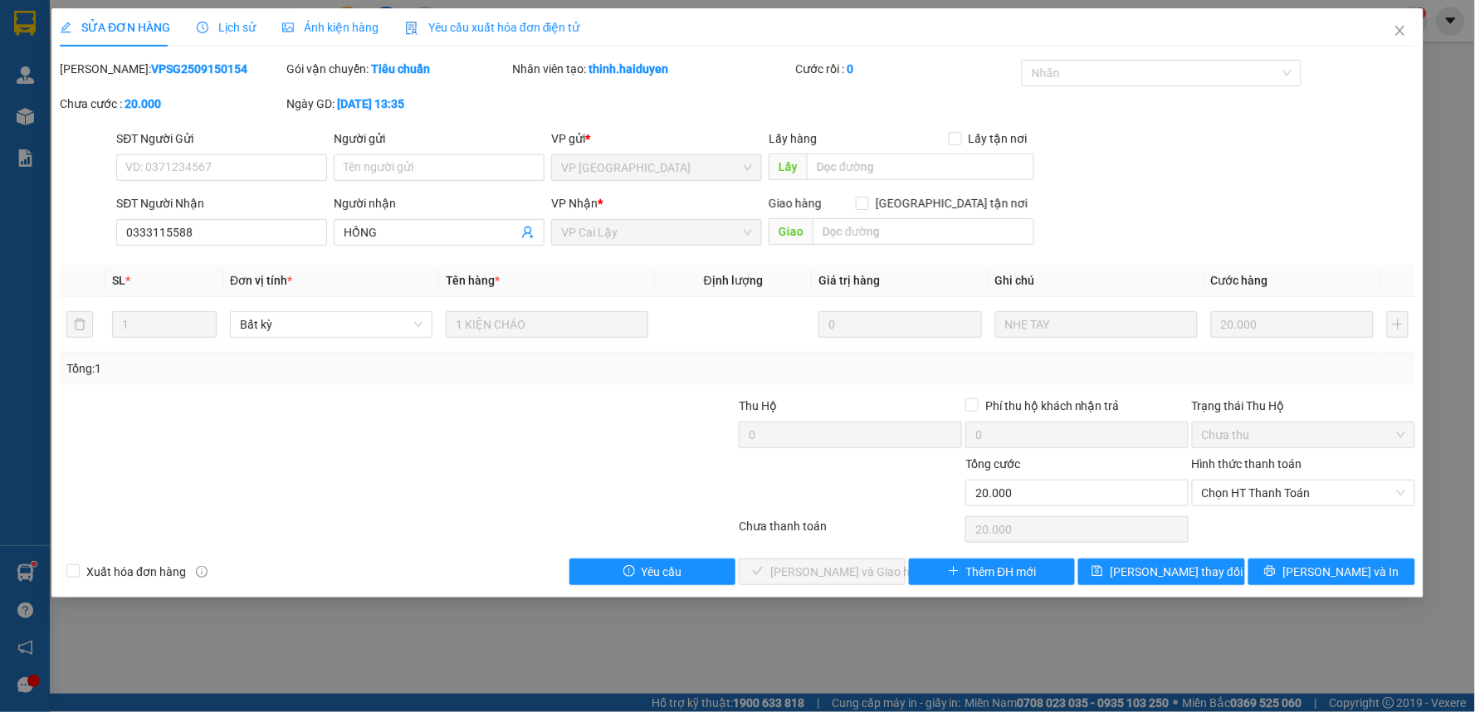
type input "0333115588"
type input "HỒNG"
type input "20.000"
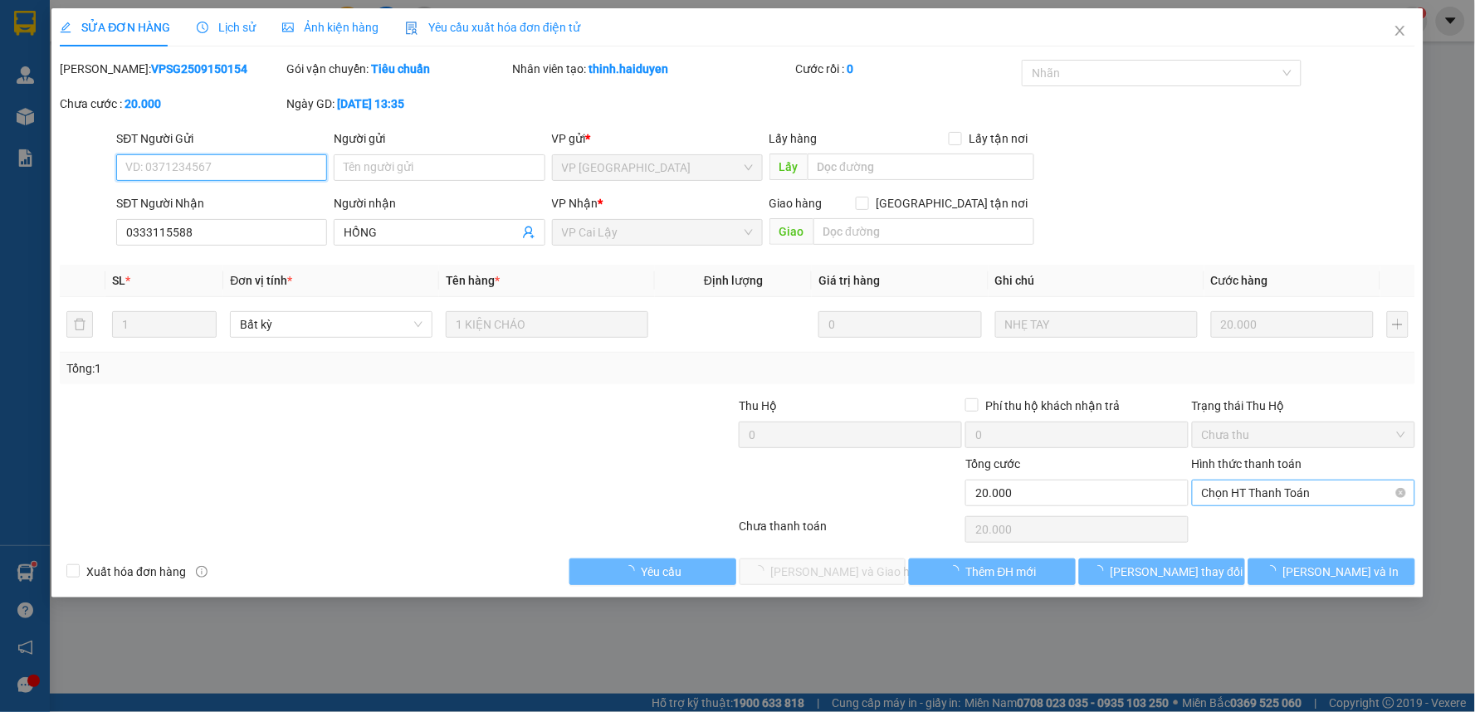
click at [1279, 495] on span "Chọn HT Thanh Toán" at bounding box center [1303, 493] width 203 height 25
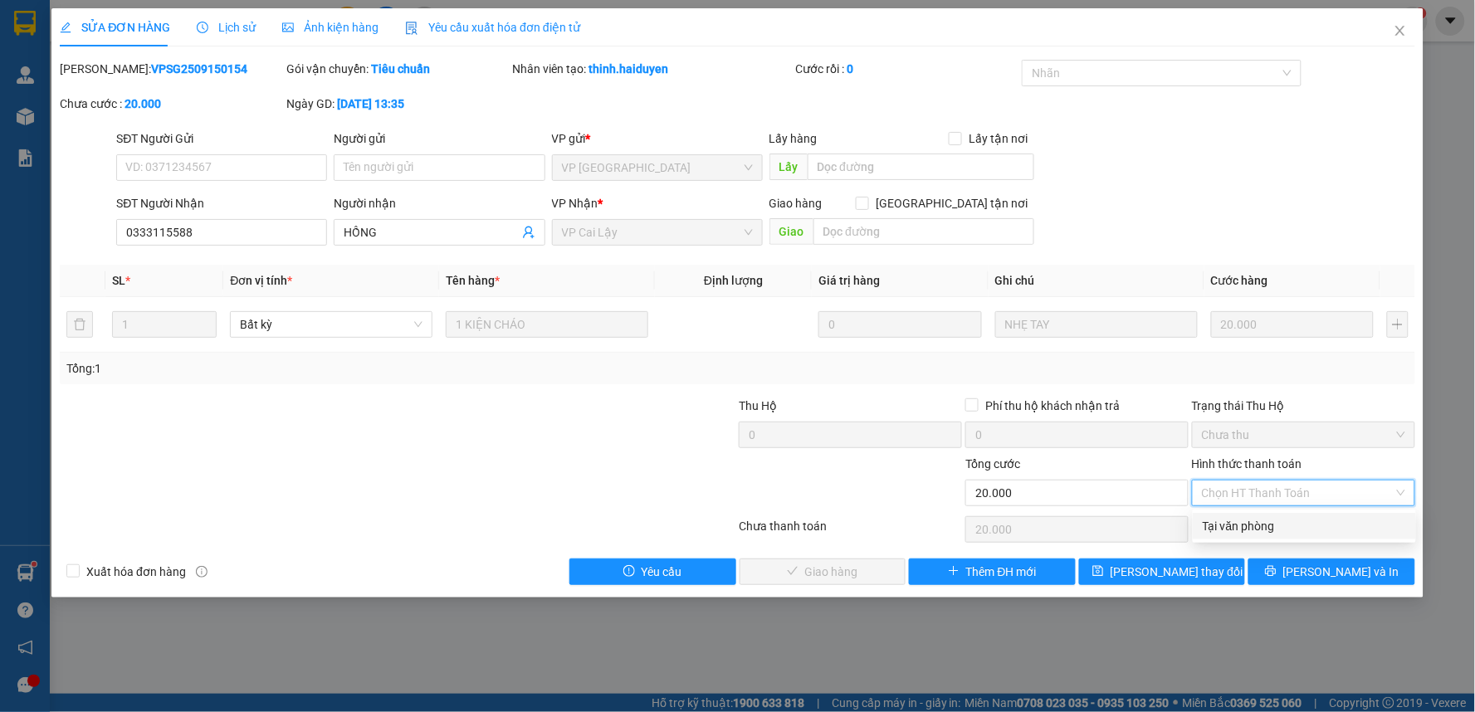
click at [1265, 531] on div "Tại văn phòng" at bounding box center [1304, 526] width 203 height 18
type input "0"
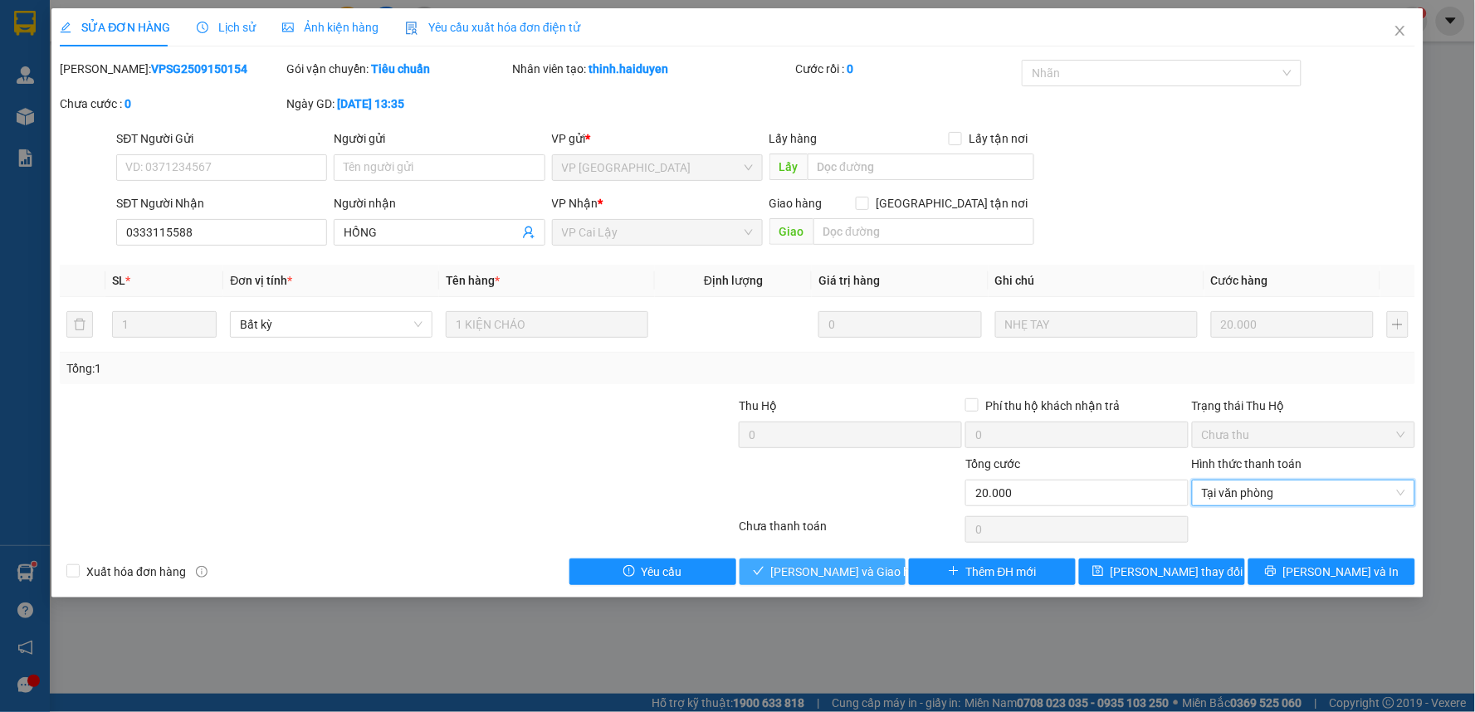
click at [789, 568] on span "[PERSON_NAME] và [PERSON_NAME] hàng" at bounding box center [850, 572] width 159 height 18
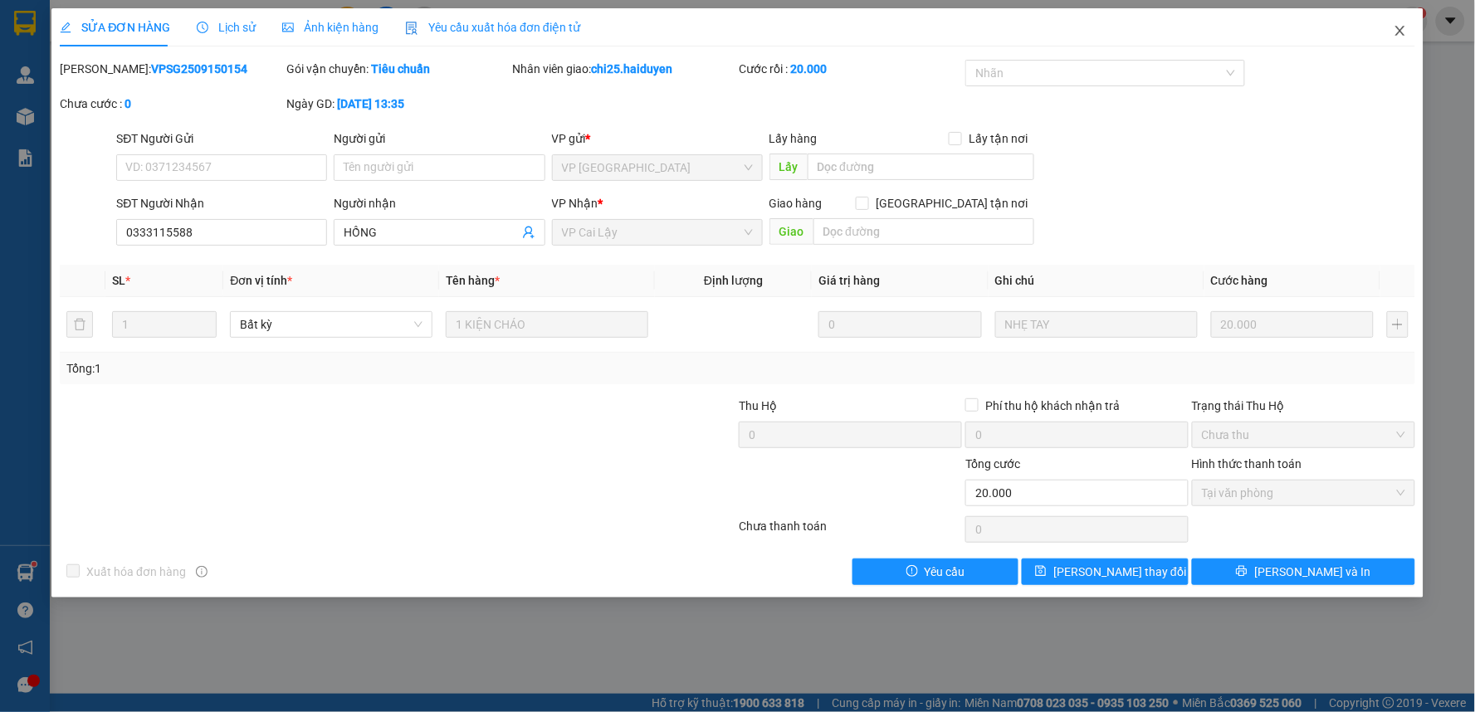
click at [1401, 28] on icon "close" at bounding box center [1399, 30] width 13 height 13
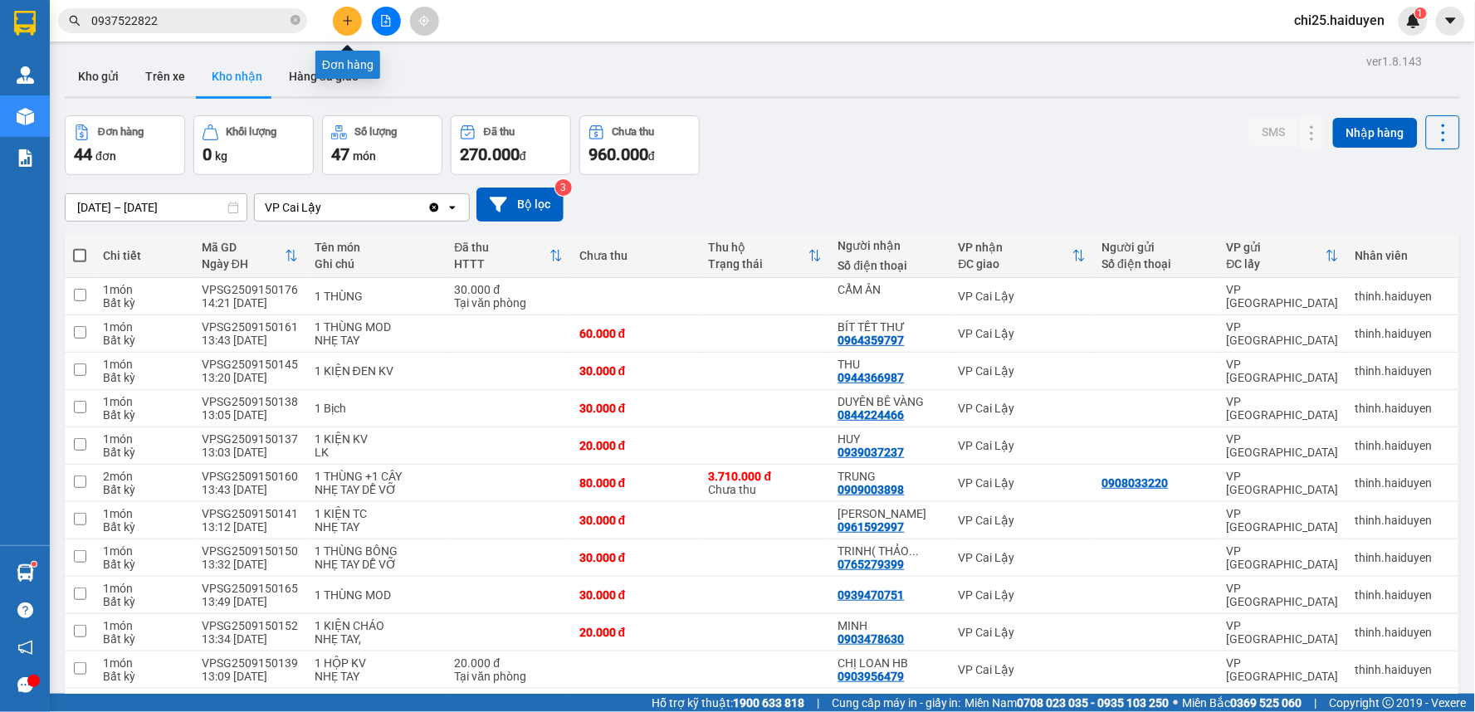
click at [339, 21] on button at bounding box center [347, 21] width 29 height 29
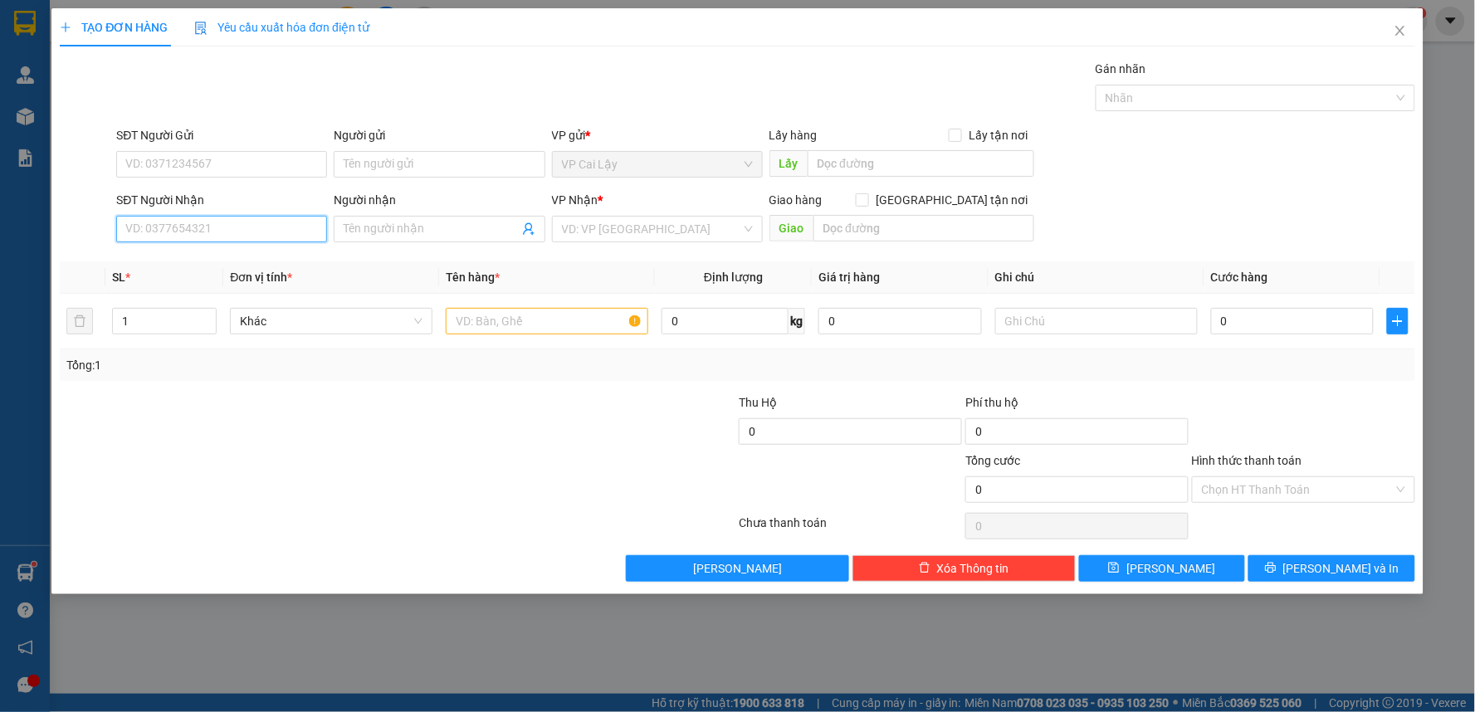
click at [187, 237] on input "SĐT Người Nhận" at bounding box center [221, 229] width 211 height 27
type input "0933288892"
click at [192, 260] on div "0933288892 - A HẰNG" at bounding box center [221, 262] width 191 height 18
type input "A HẰNG"
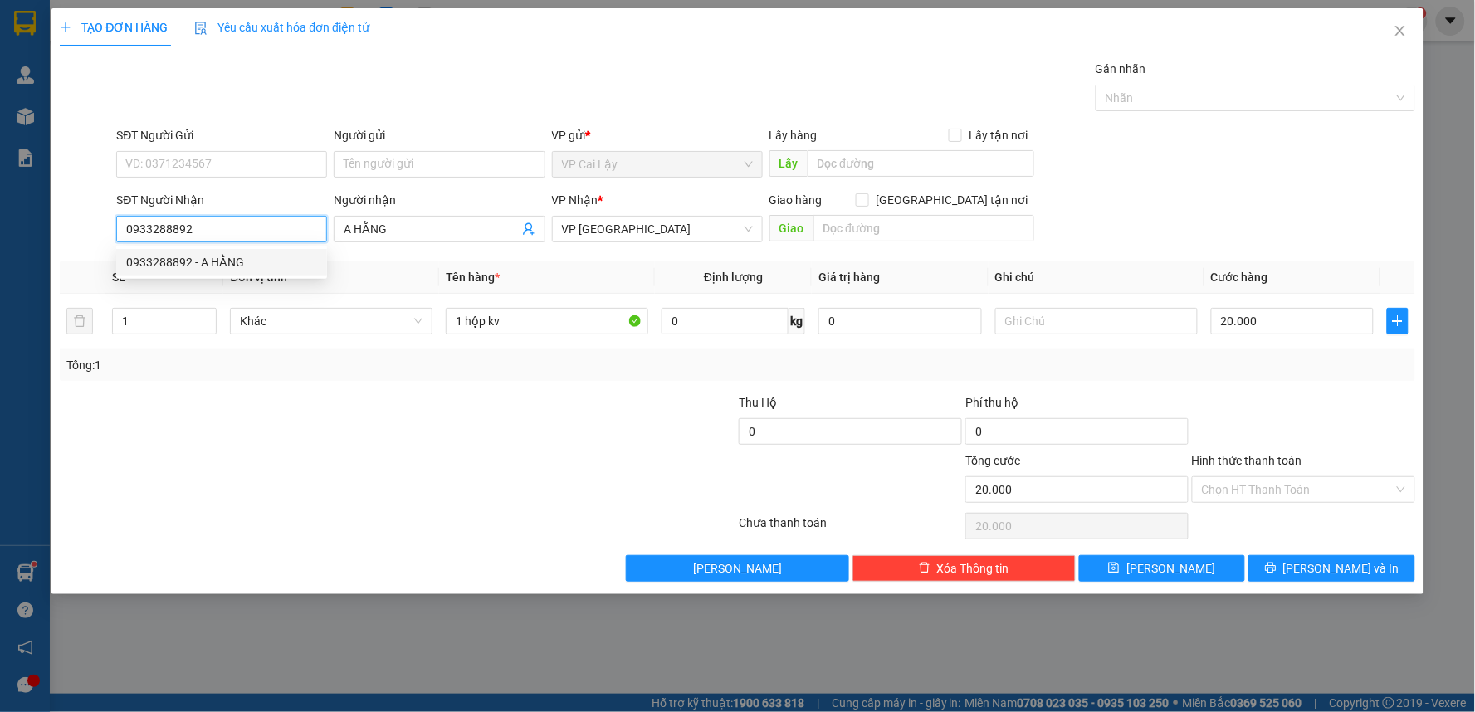
type input "20.000"
type input "0933288892"
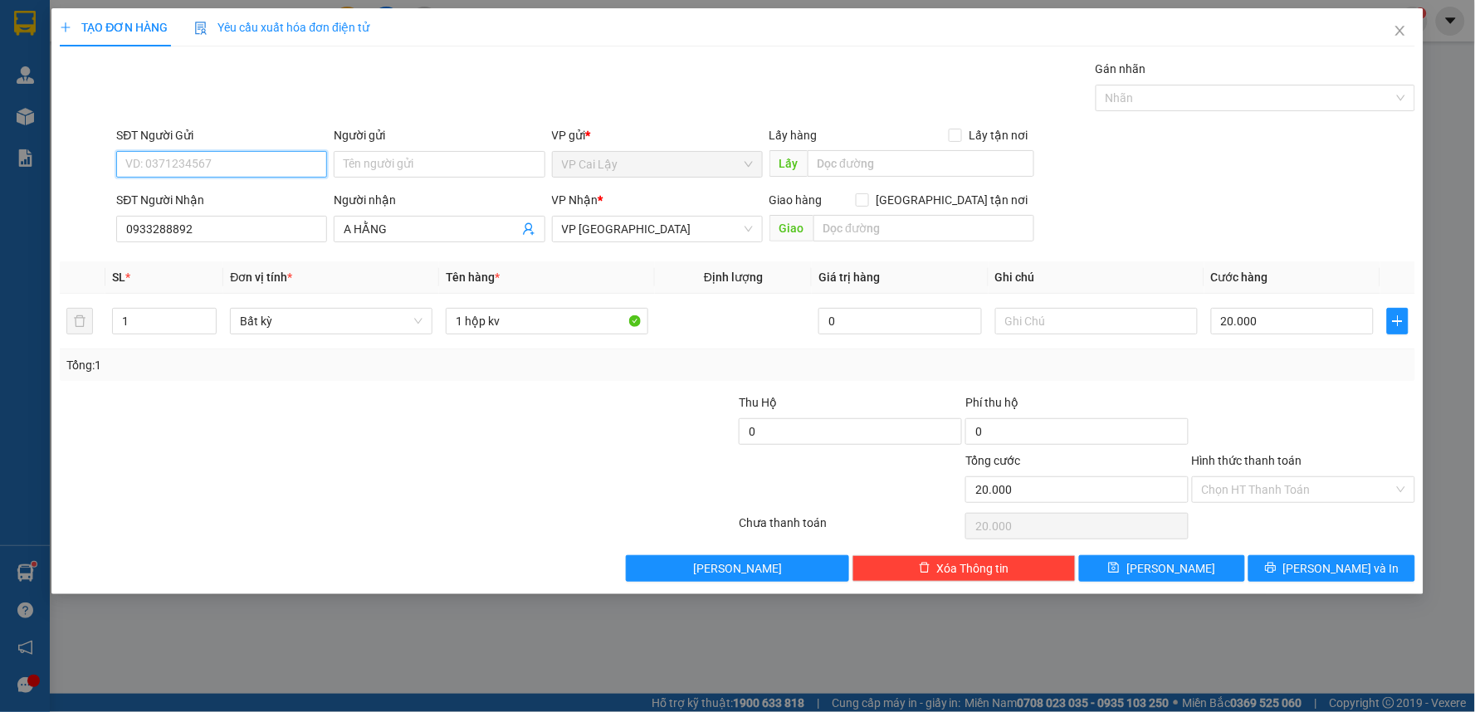
click at [226, 162] on input "SĐT Người Gửi" at bounding box center [221, 164] width 211 height 27
click at [226, 193] on div "0813829177 - DANH" at bounding box center [221, 197] width 191 height 18
type input "0813829177"
type input "DANH"
click at [204, 148] on div "SĐT Người Gửi" at bounding box center [221, 138] width 211 height 25
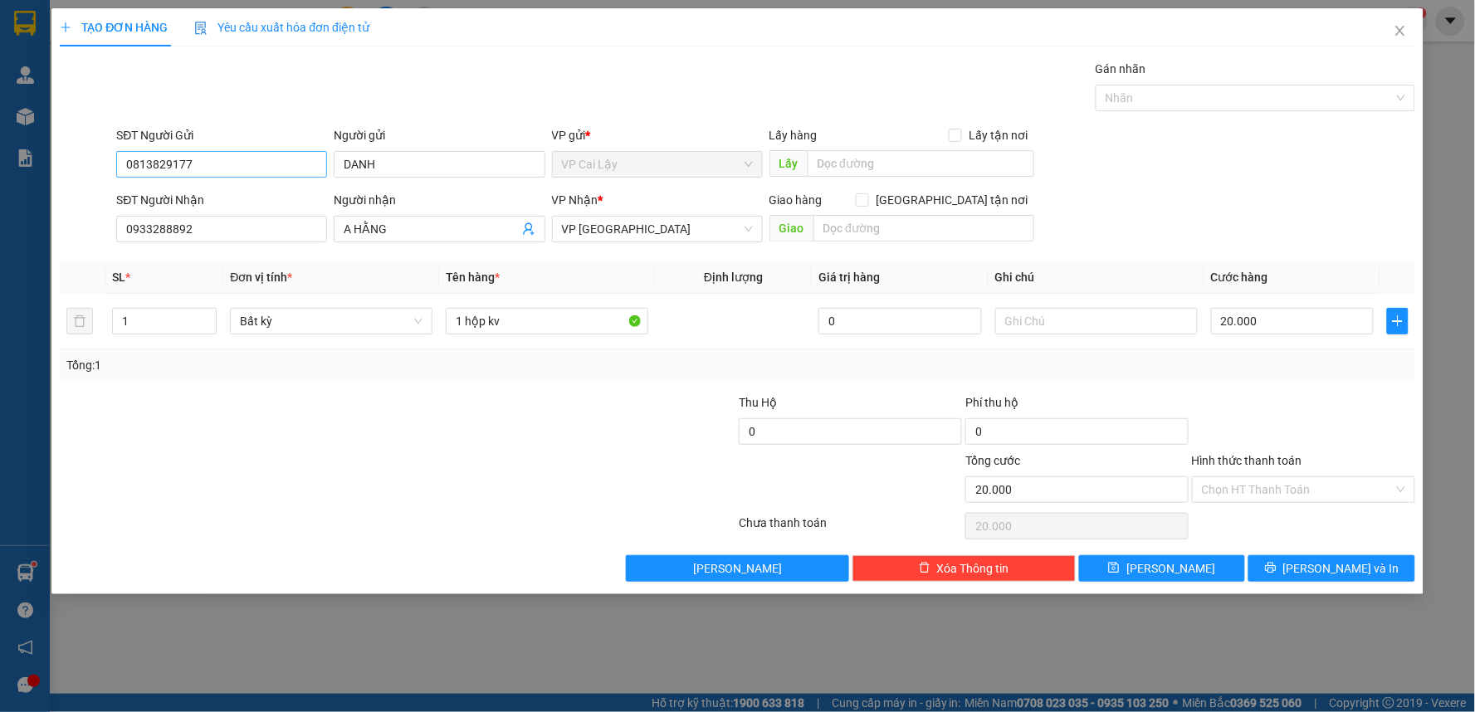
click at [211, 154] on div "SĐT Người Gửi 0813829177" at bounding box center [221, 155] width 211 height 58
click at [213, 154] on input "0813829177" at bounding box center [221, 164] width 211 height 27
click at [217, 155] on input "0813829177" at bounding box center [221, 164] width 211 height 27
type input "0946826699"
drag, startPoint x: 388, startPoint y: 161, endPoint x: 284, endPoint y: 164, distance: 103.8
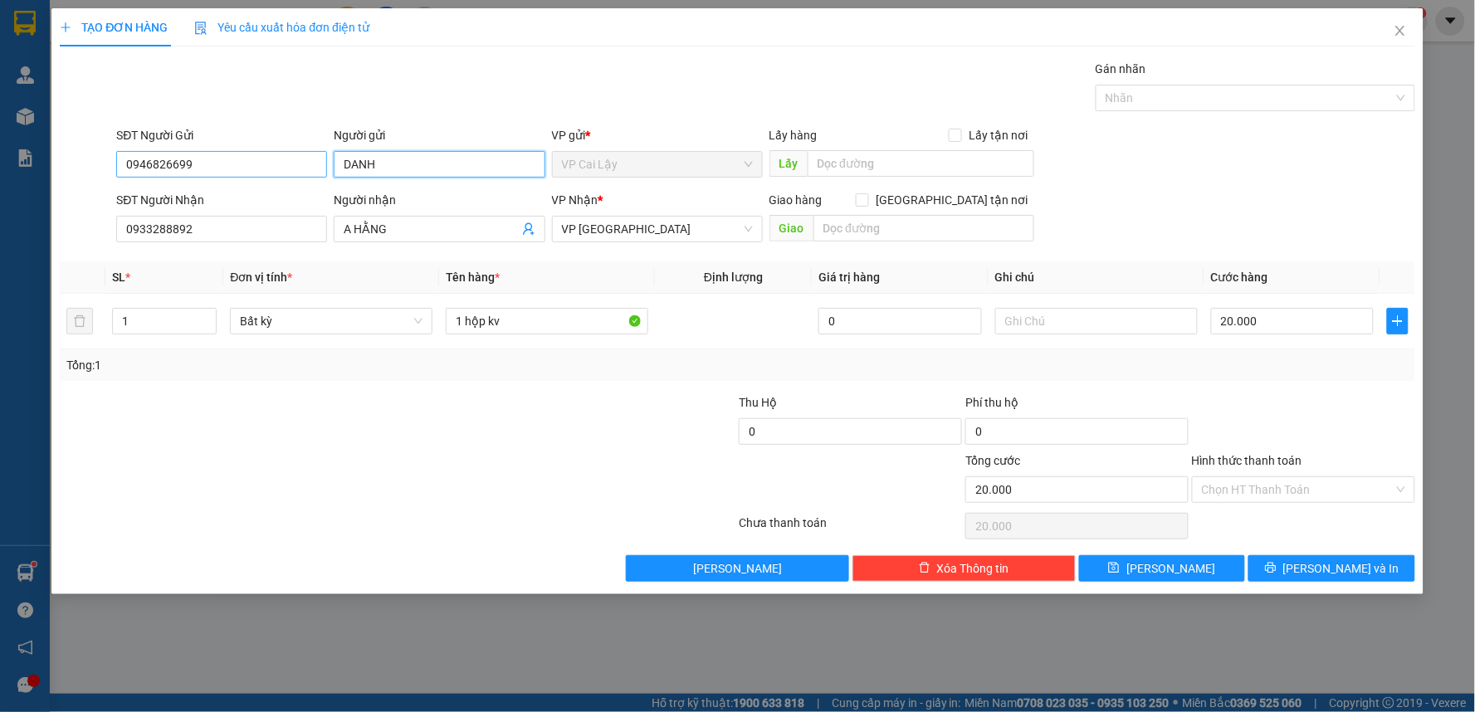
click at [284, 164] on div "SĐT Người Gửi 0946826699 Người gửi DANH DANH VP gửi * VP Cai Lậy Lấy hàng Lấy t…" at bounding box center [765, 155] width 1305 height 58
click at [403, 411] on div at bounding box center [284, 422] width 453 height 58
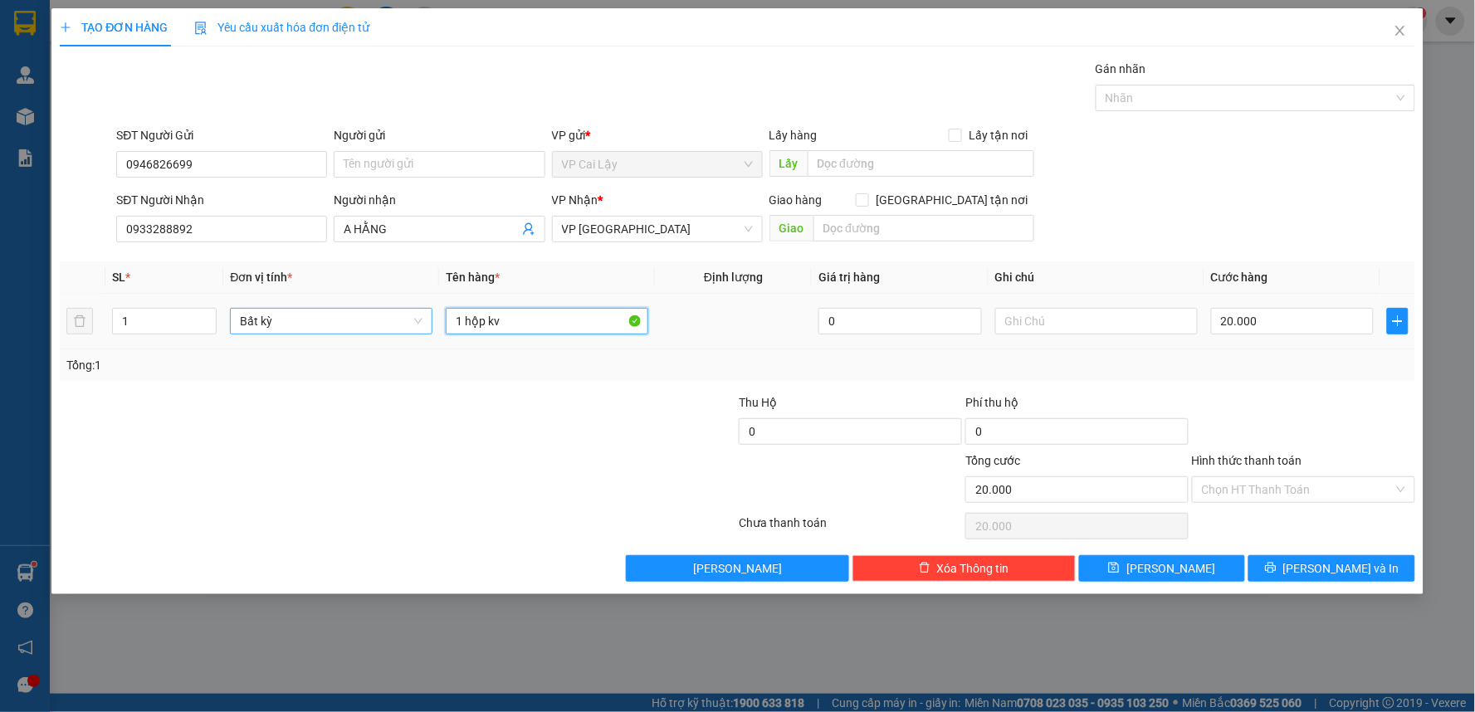
drag, startPoint x: 506, startPoint y: 329, endPoint x: 261, endPoint y: 334, distance: 244.9
click at [261, 334] on tr "1 Bất kỳ 1 hộp kv 0 20.000" at bounding box center [737, 322] width 1355 height 56
type input "1 KIỆN TRẮNG"
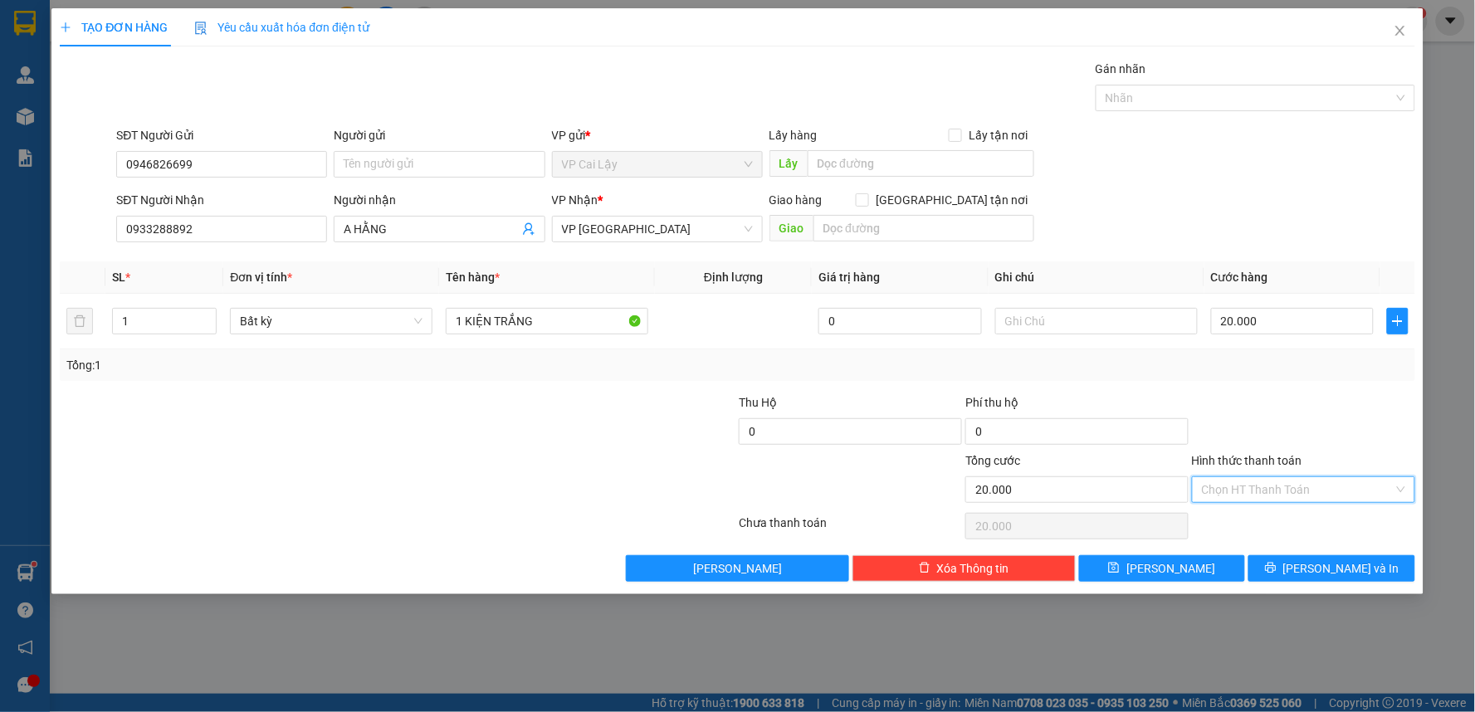
click at [1251, 491] on input "Hình thức thanh toán" at bounding box center [1298, 489] width 192 height 25
click at [1258, 520] on div "Tại văn phòng" at bounding box center [1304, 523] width 203 height 18
click at [1281, 573] on button "[PERSON_NAME] và In" at bounding box center [1331, 568] width 167 height 27
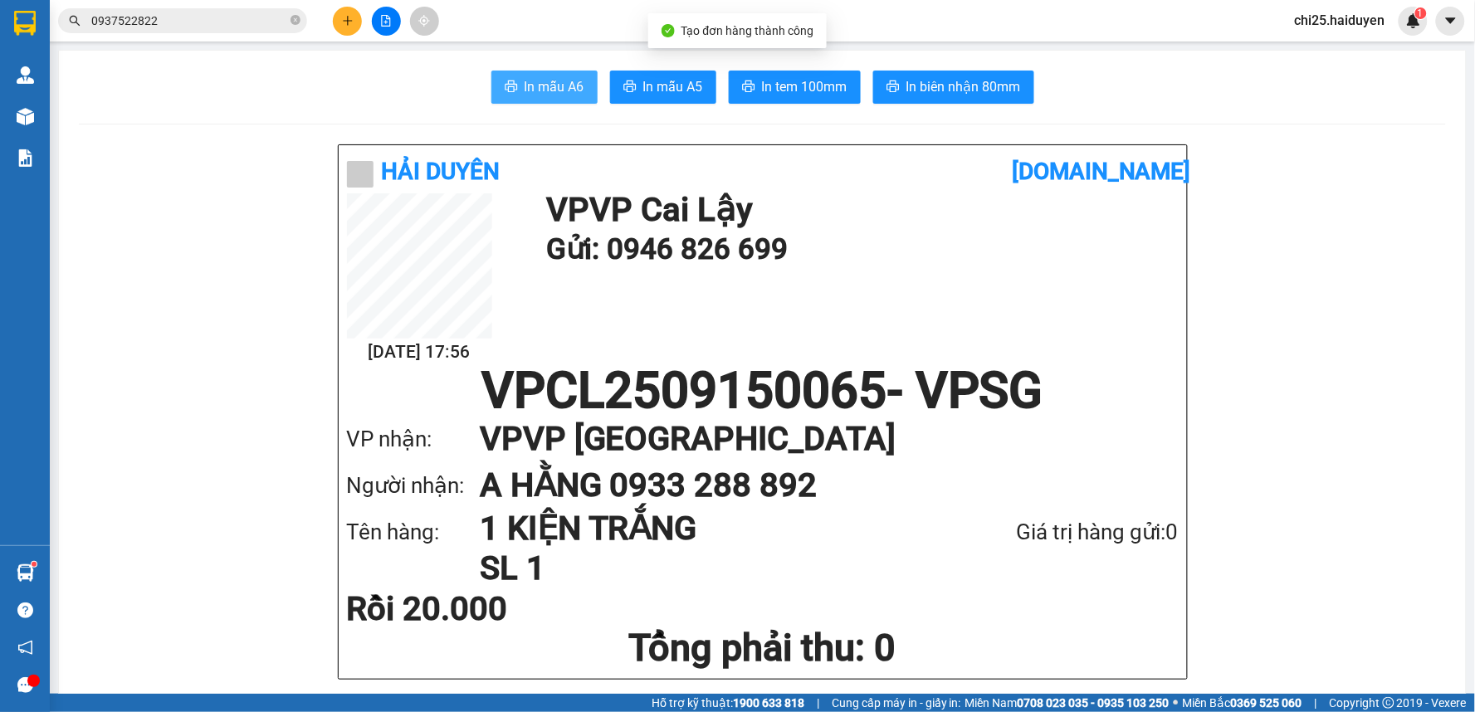
click at [527, 72] on button "In mẫu A6" at bounding box center [544, 87] width 106 height 33
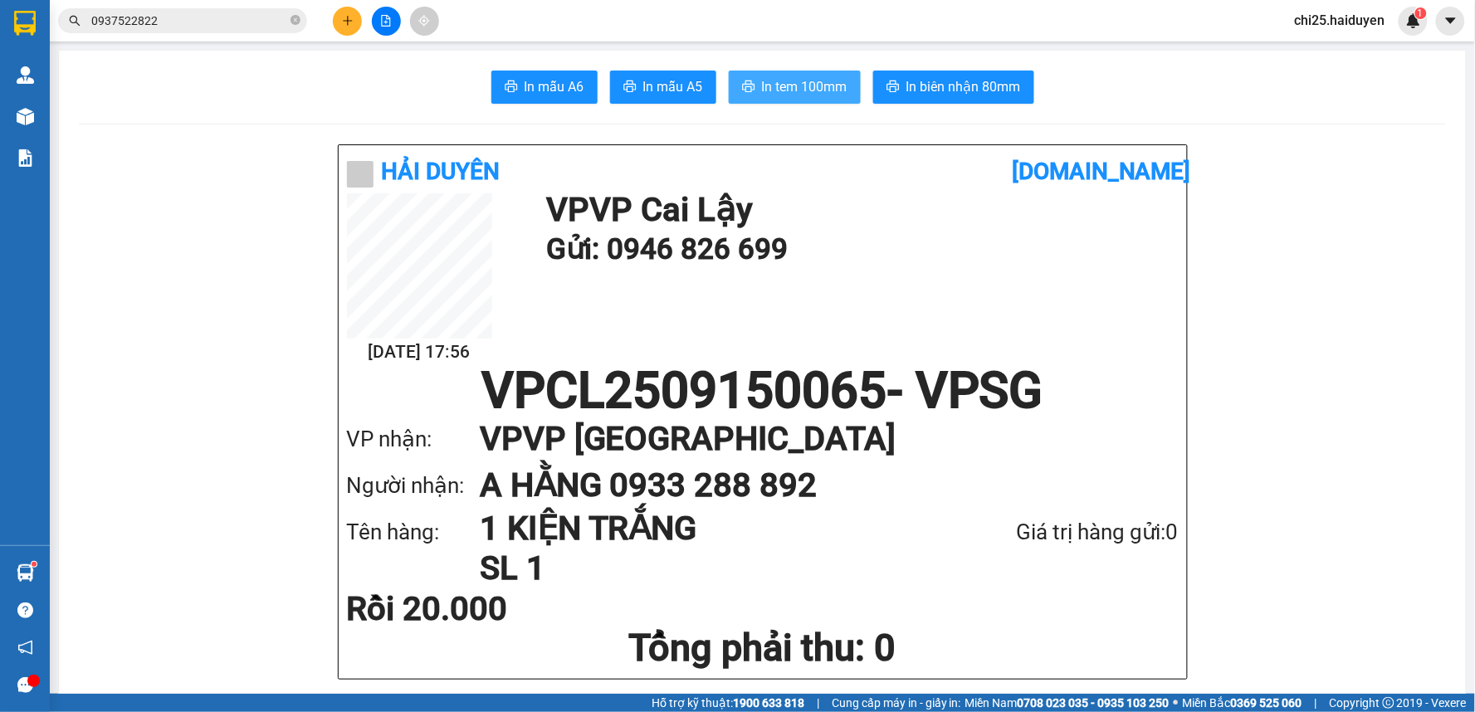
click at [745, 95] on span "printer" at bounding box center [748, 88] width 13 height 16
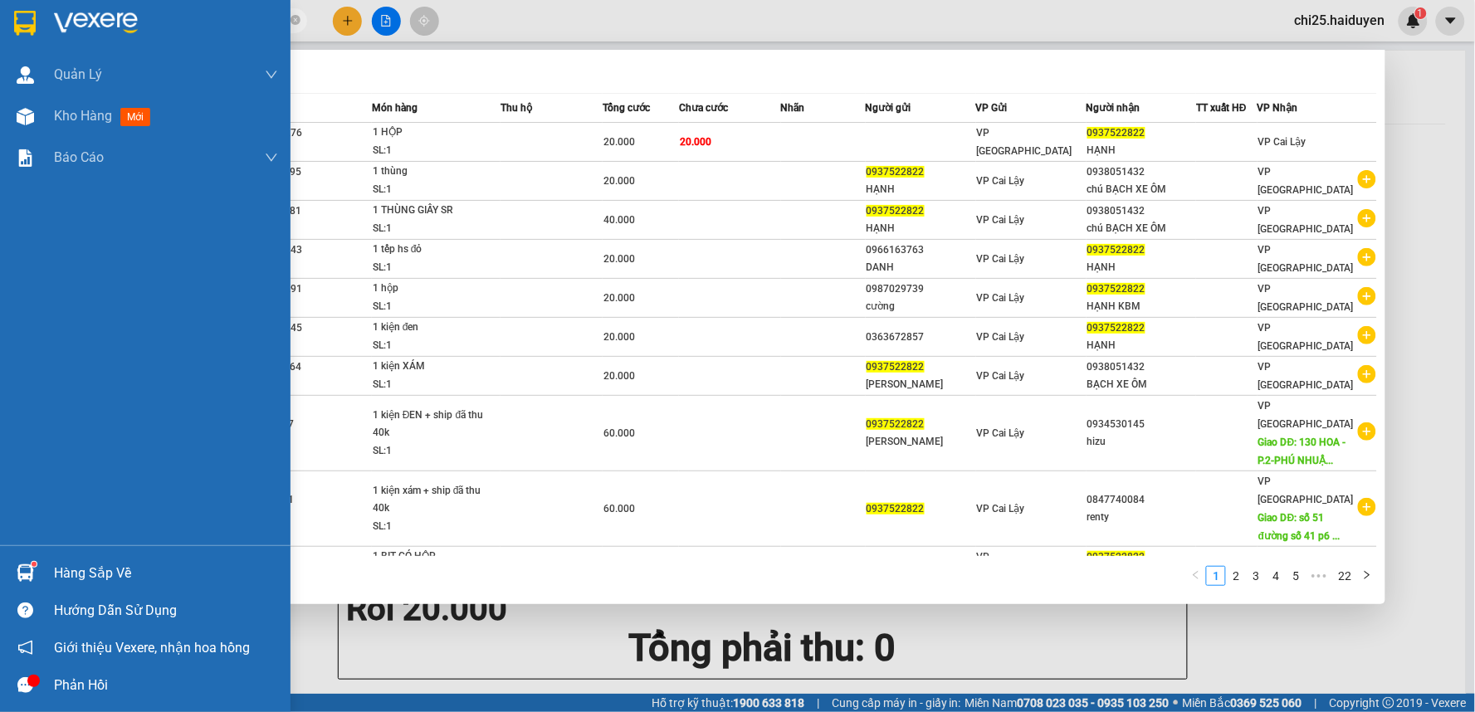
drag, startPoint x: 176, startPoint y: 25, endPoint x: 0, endPoint y: 47, distance: 177.4
click at [0, 47] on section "Kết quả tìm kiếm ( 219 ) Bộ lọc Mã ĐH Trạng thái Món hàng Thu hộ Tổng cước Chưa…" at bounding box center [737, 356] width 1475 height 712
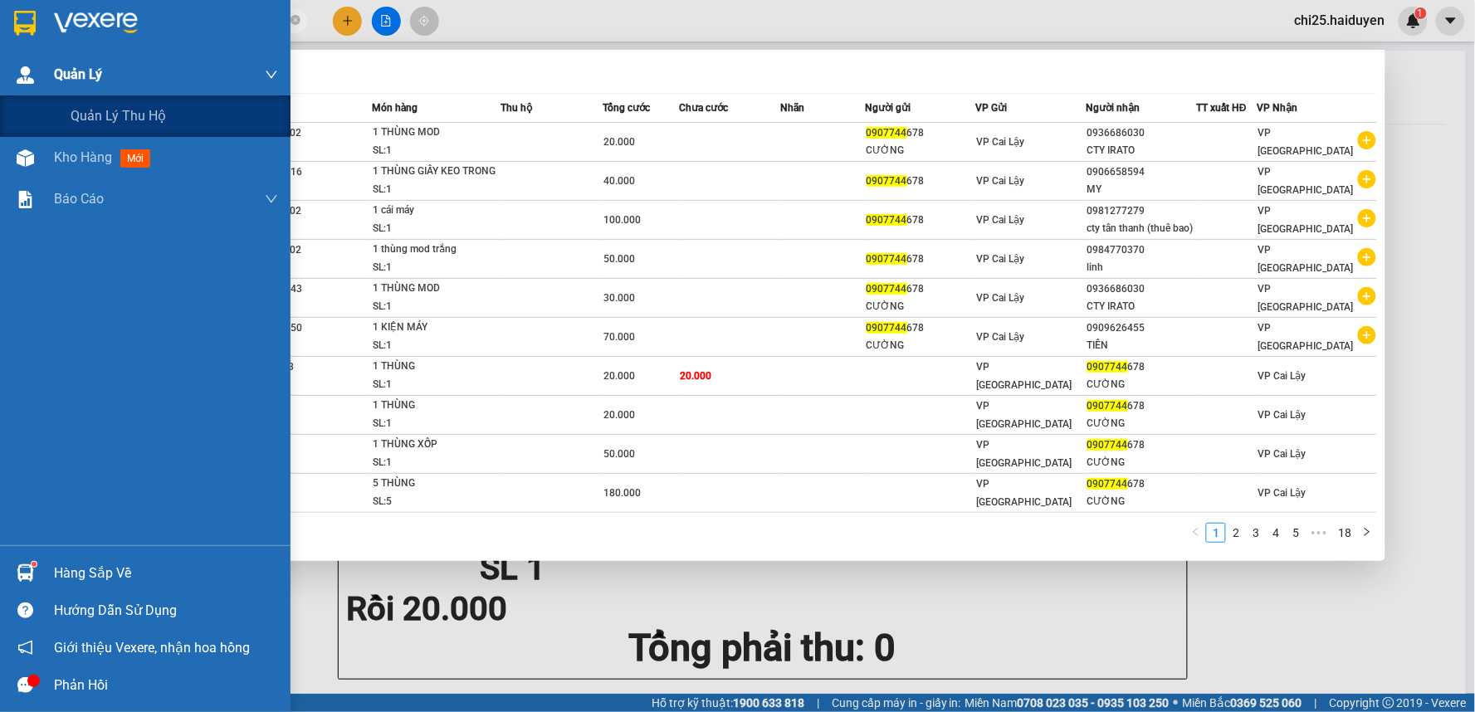
drag, startPoint x: 153, startPoint y: 23, endPoint x: 21, endPoint y: 60, distance: 136.9
click at [21, 60] on section "Kết quả tìm kiếm ( 172 ) Bộ lọc Mã ĐH Trạng thái Món hàng Thu hộ Tổng cước Chưa…" at bounding box center [737, 356] width 1475 height 712
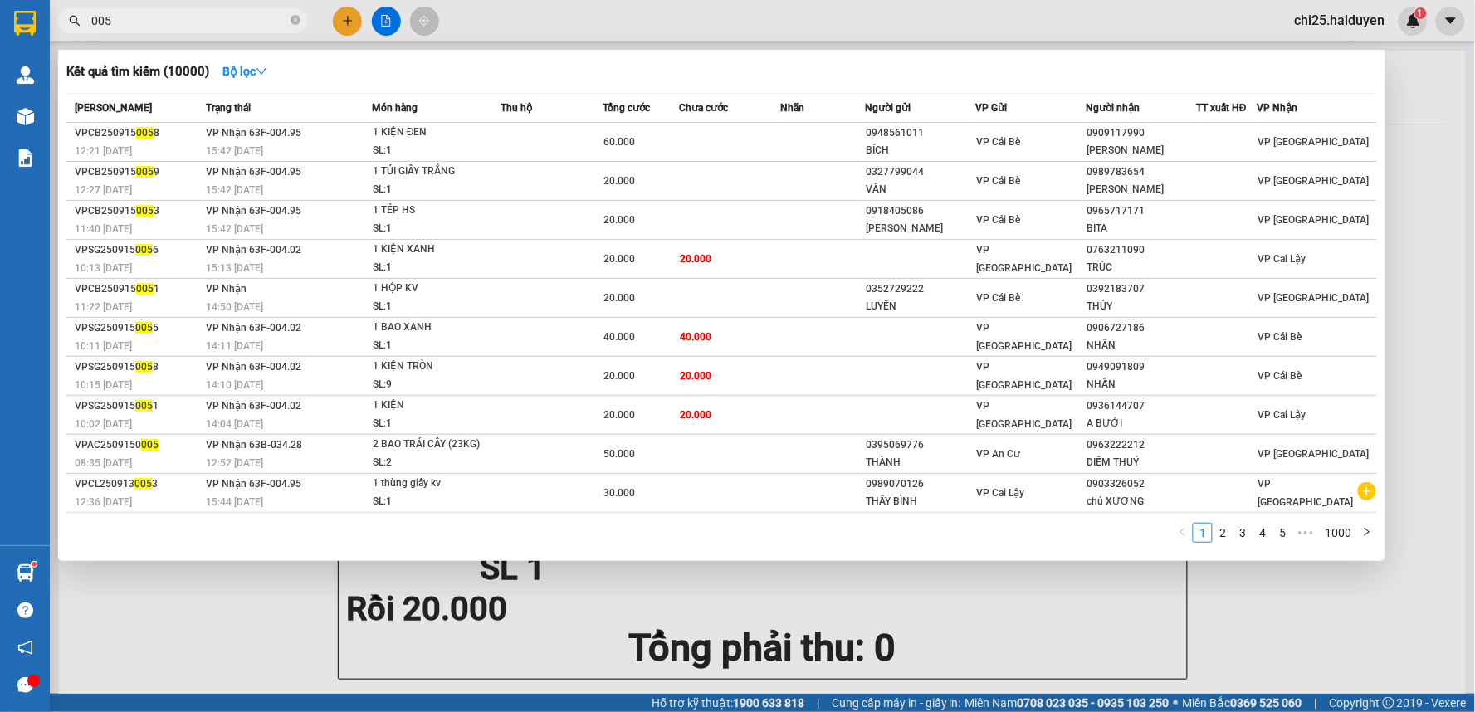
type input "005"
click at [617, 27] on div at bounding box center [737, 356] width 1475 height 712
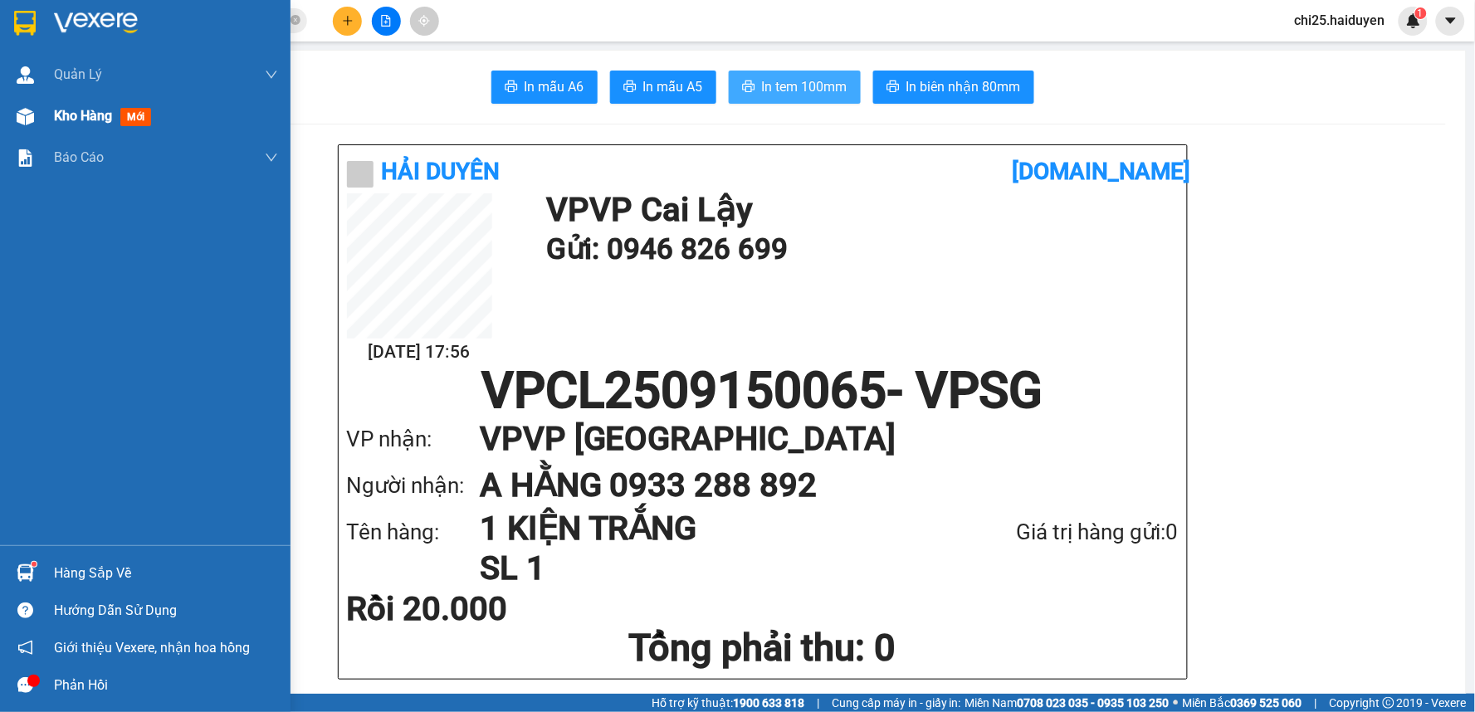
click at [51, 124] on div "Kho hàng mới" at bounding box center [145, 115] width 290 height 41
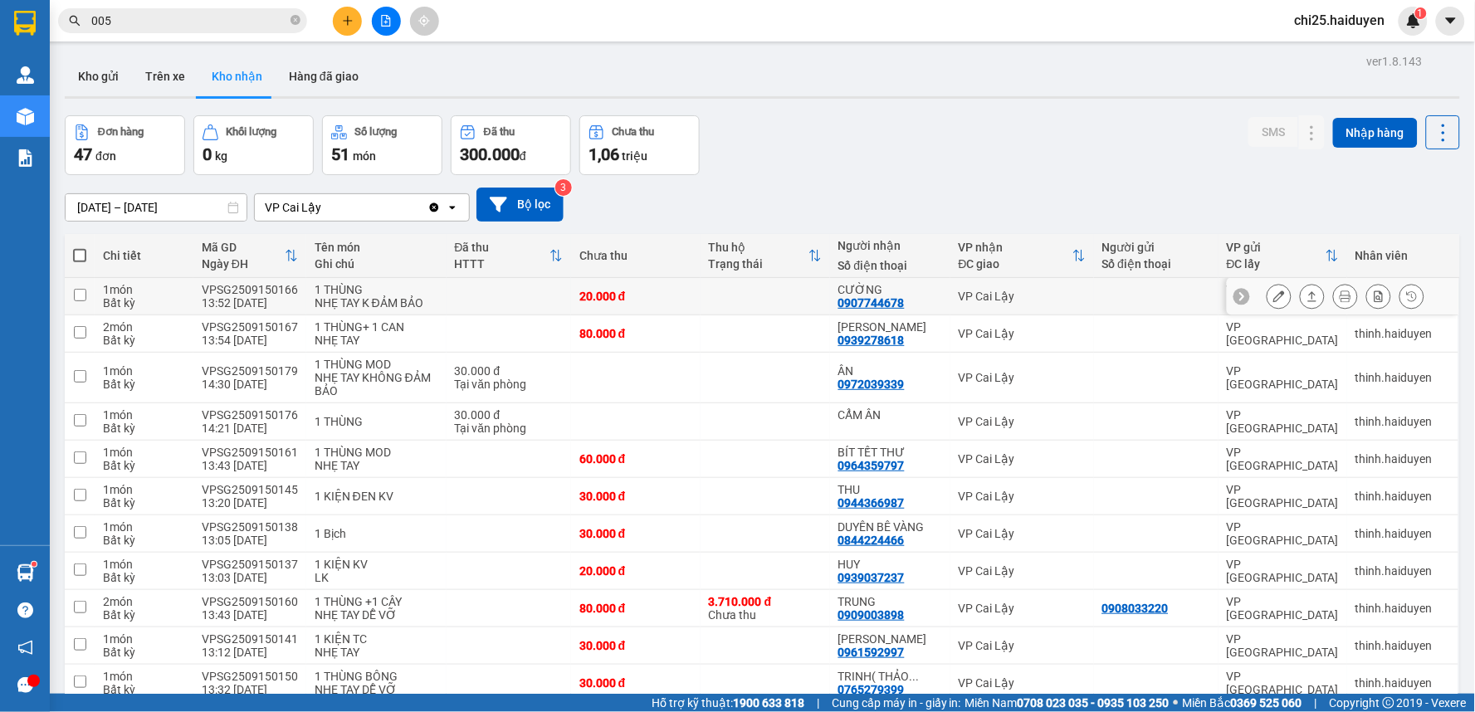
click at [997, 278] on td "VP Cai Lậy" at bounding box center [1022, 296] width 144 height 37
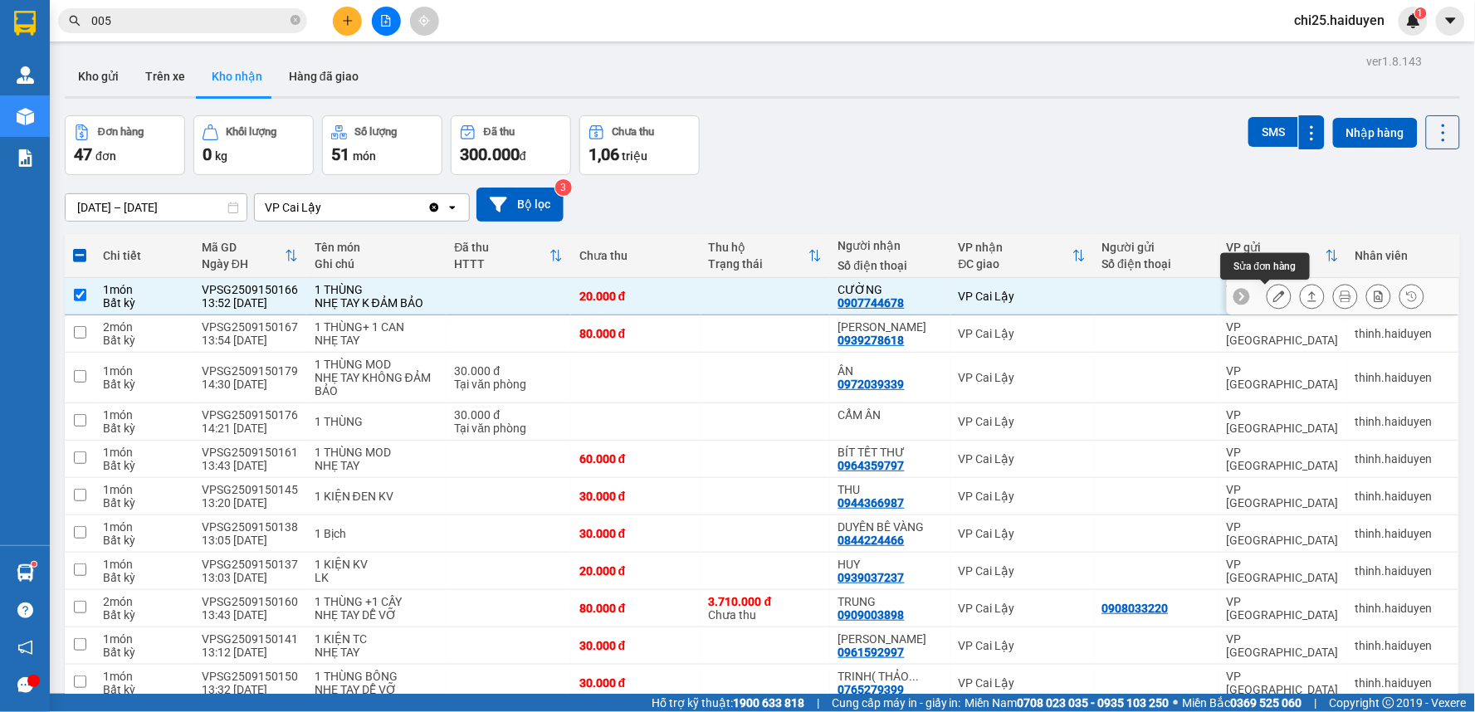
click at [1271, 282] on button at bounding box center [1278, 296] width 23 height 29
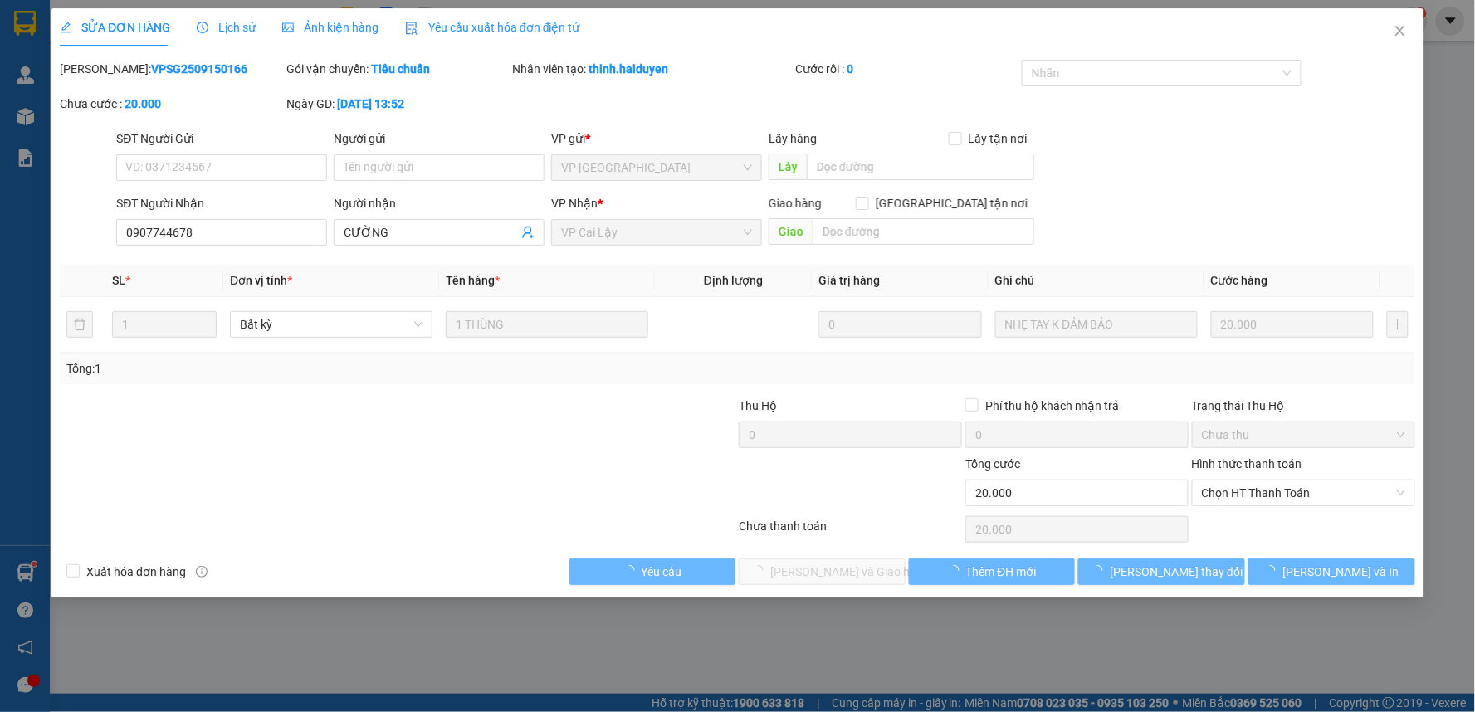
click at [1284, 495] on div "SỬA ĐƠN HÀNG Lịch sử Ảnh kiện hàng Yêu cầu xuất hóa đơn điện tử Total Paid Fee …" at bounding box center [737, 356] width 1475 height 712
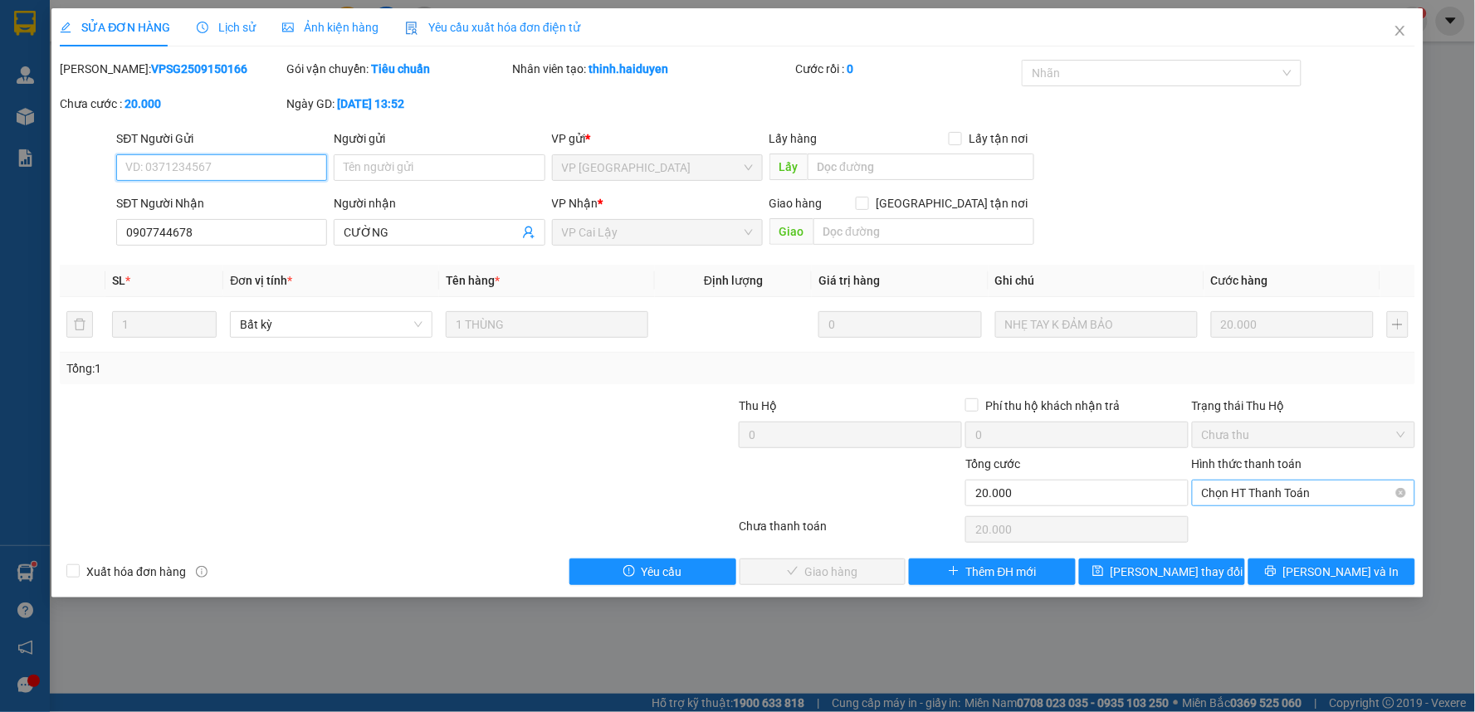
click at [1270, 499] on span "Chọn HT Thanh Toán" at bounding box center [1303, 493] width 203 height 25
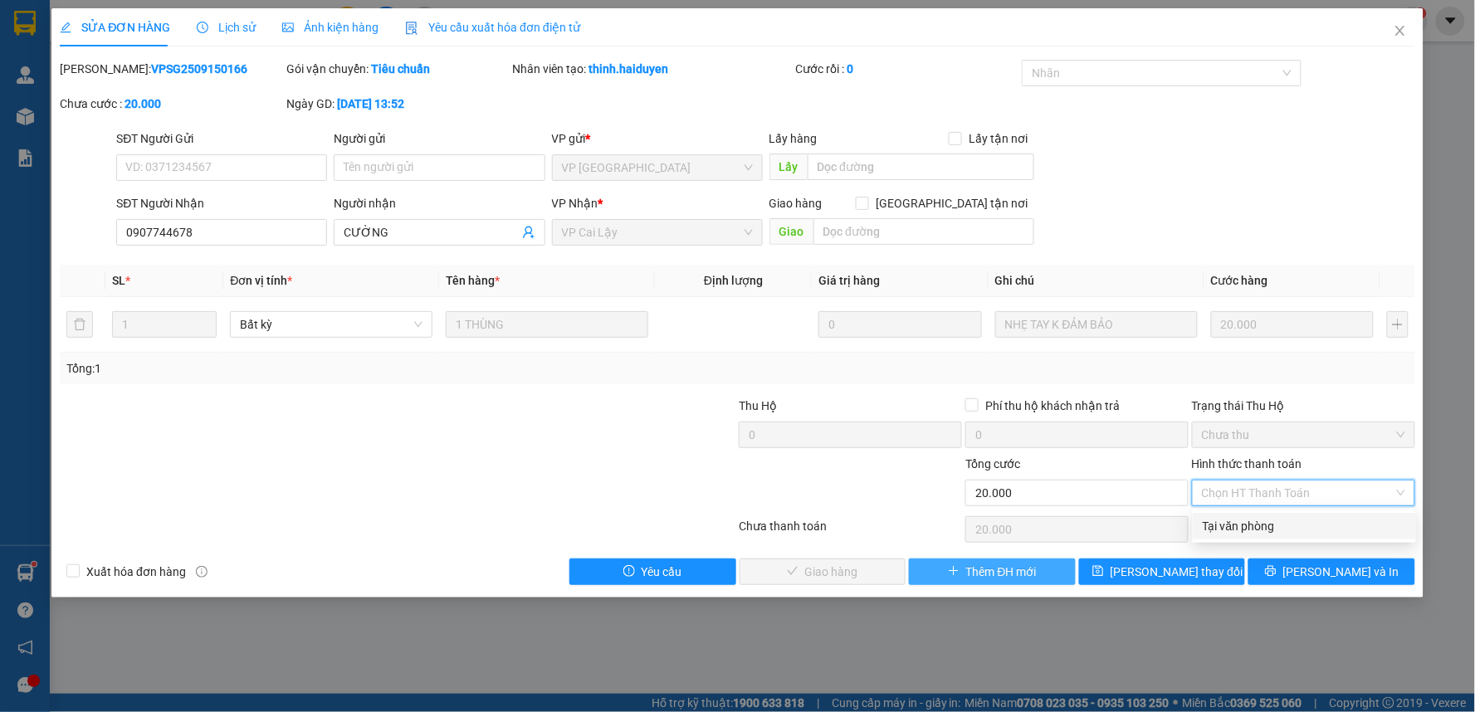
drag, startPoint x: 1272, startPoint y: 534, endPoint x: 964, endPoint y: 562, distance: 309.2
click at [1251, 540] on div "Tại văn phòng Tại văn phòng" at bounding box center [1304, 526] width 223 height 33
click at [1237, 518] on div "Tại văn phòng" at bounding box center [1304, 526] width 203 height 18
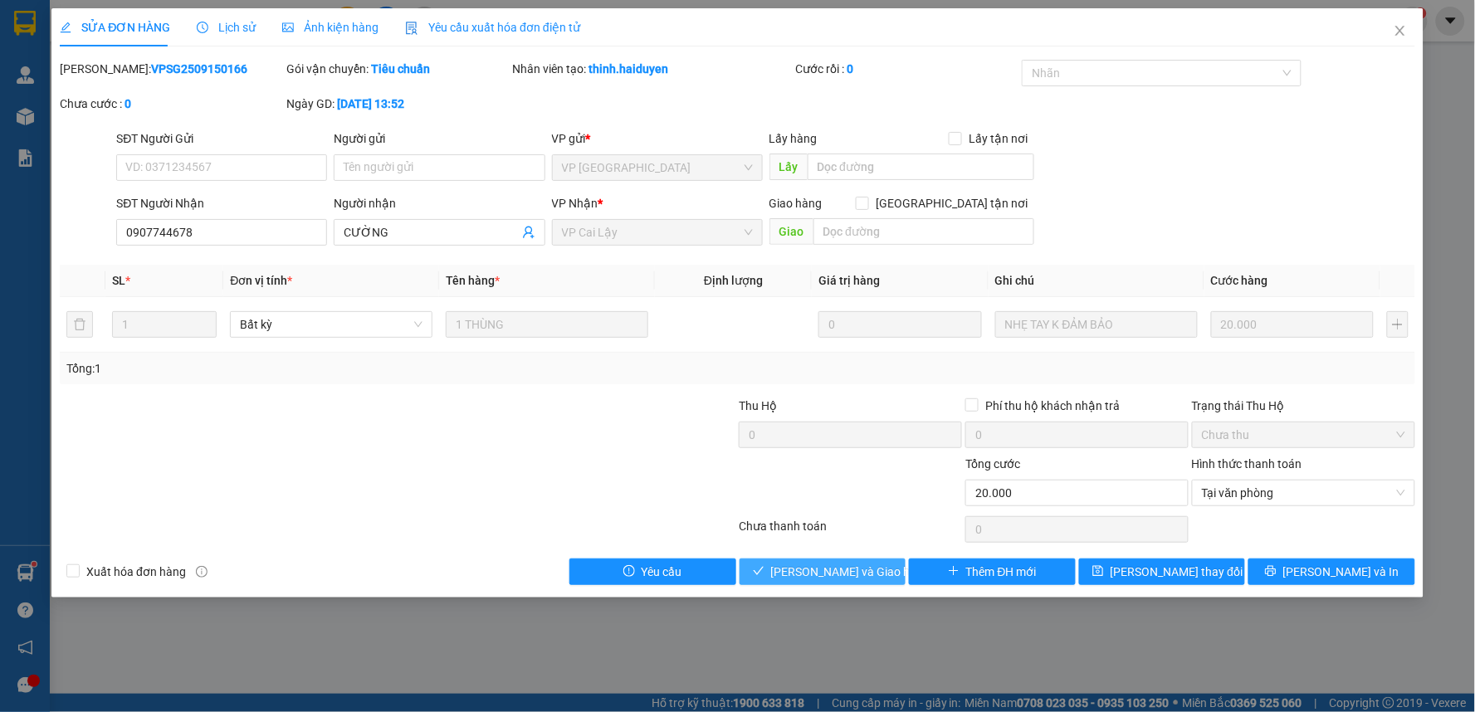
drag, startPoint x: 793, startPoint y: 558, endPoint x: 924, endPoint y: 482, distance: 150.6
click at [794, 559] on button "[PERSON_NAME] và [PERSON_NAME] hàng" at bounding box center [822, 572] width 167 height 27
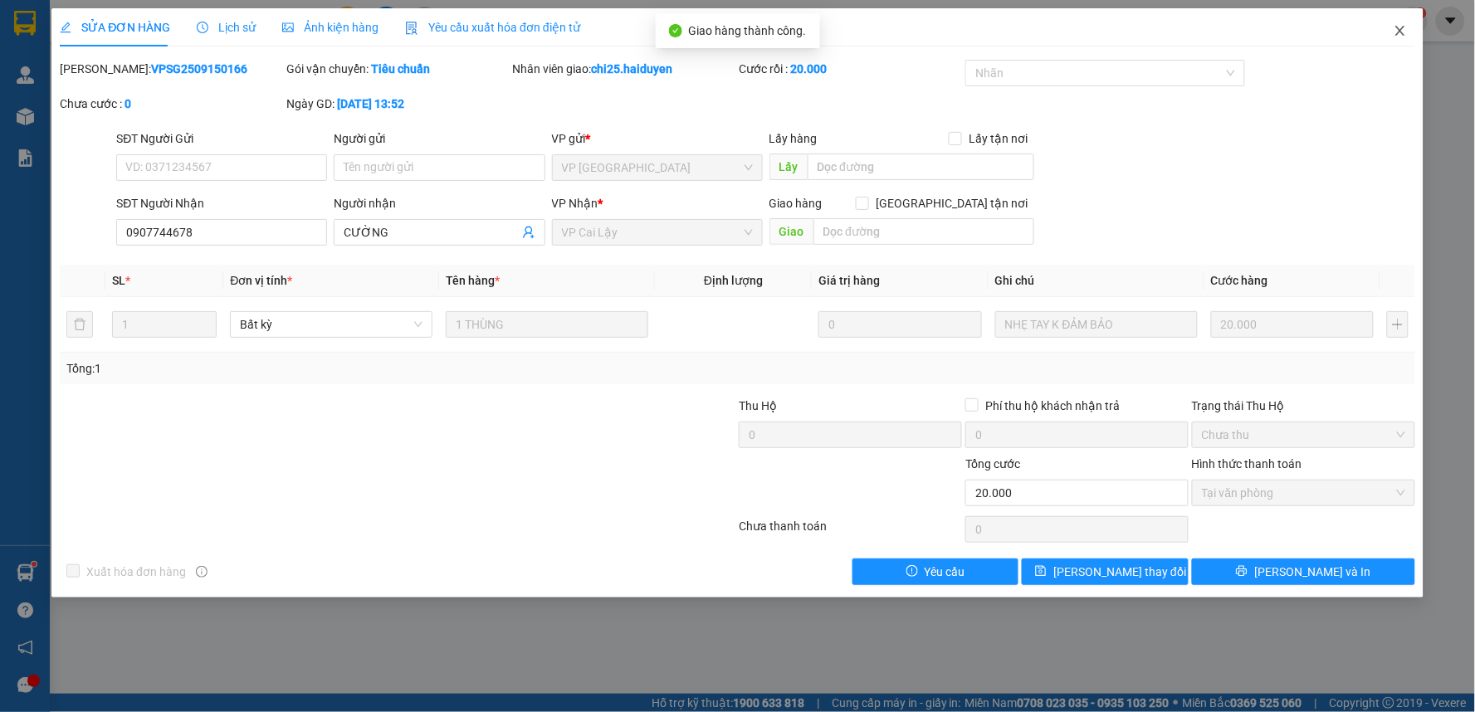
click at [1400, 30] on icon "close" at bounding box center [1399, 30] width 13 height 13
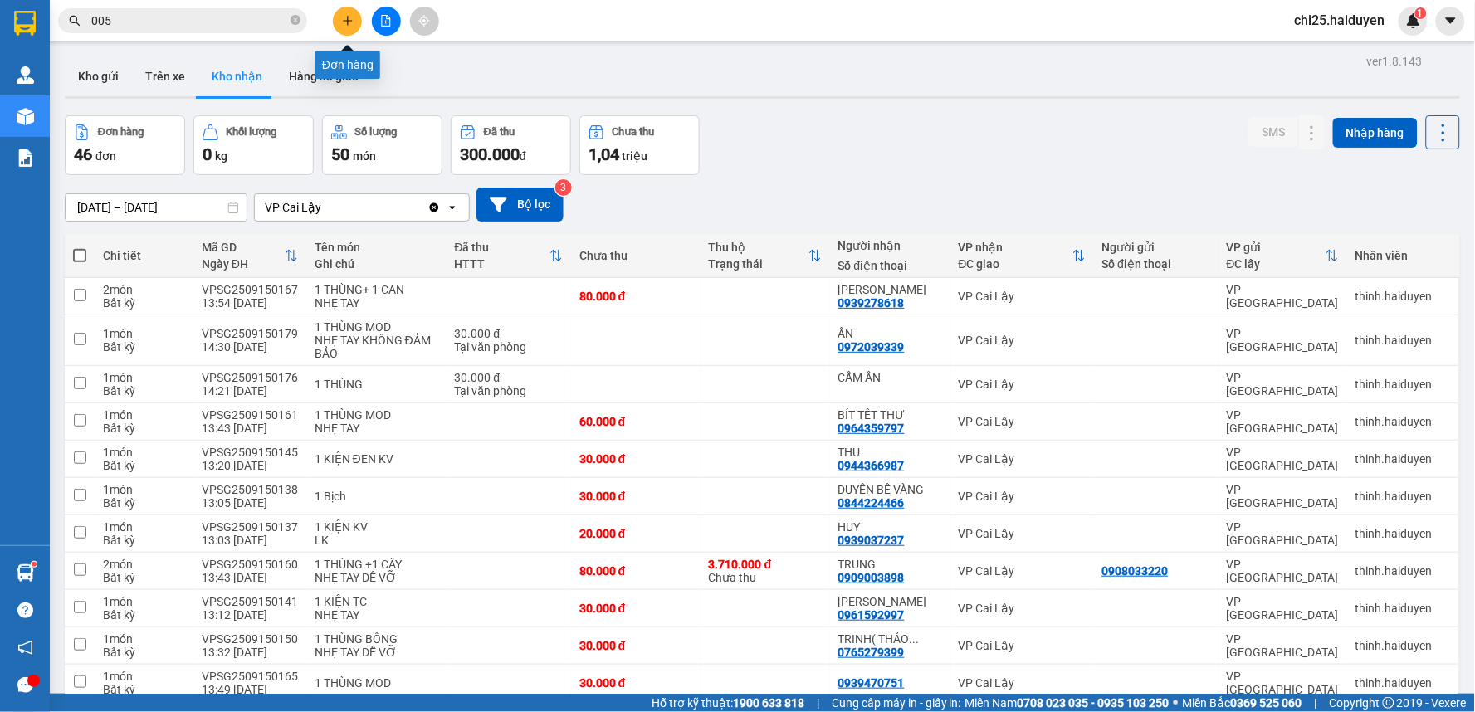
click at [345, 13] on button at bounding box center [347, 21] width 29 height 29
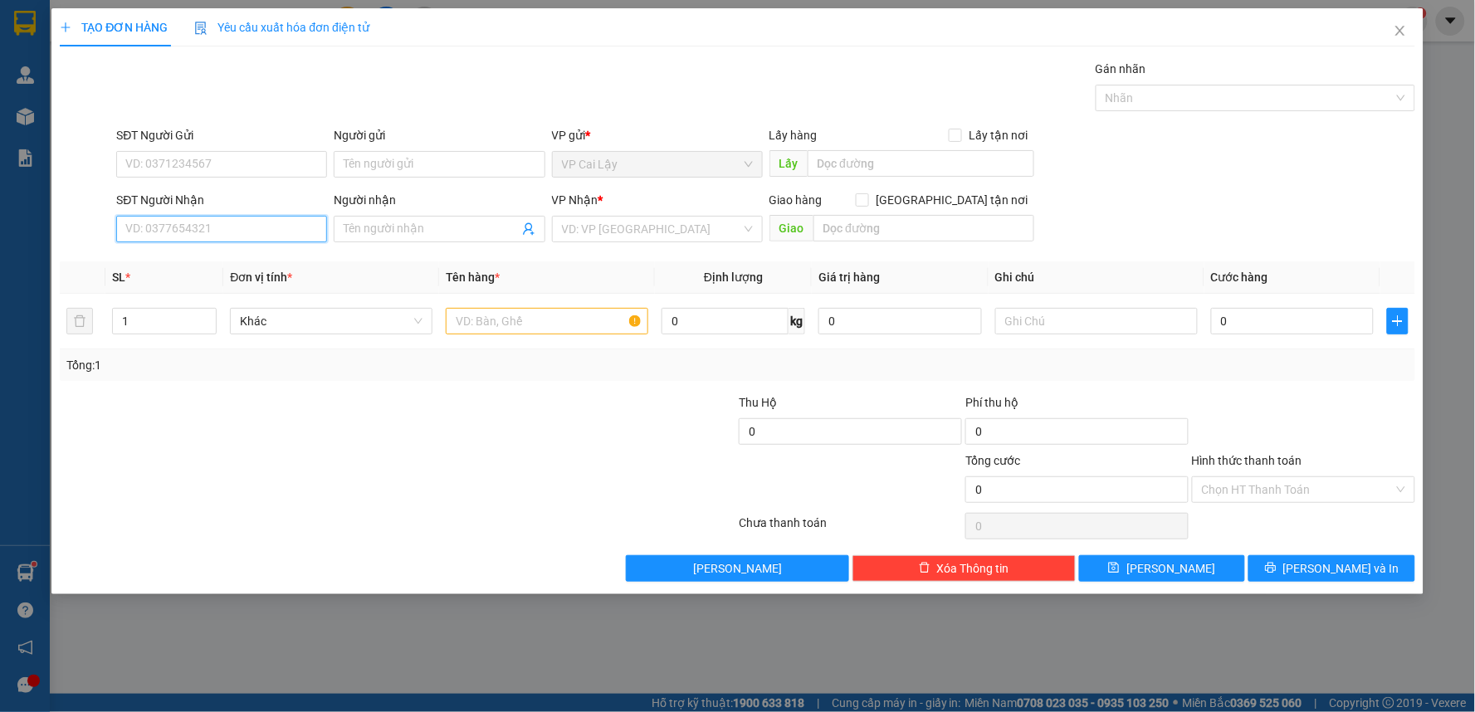
click at [187, 220] on input "SĐT Người Nhận" at bounding box center [221, 229] width 211 height 27
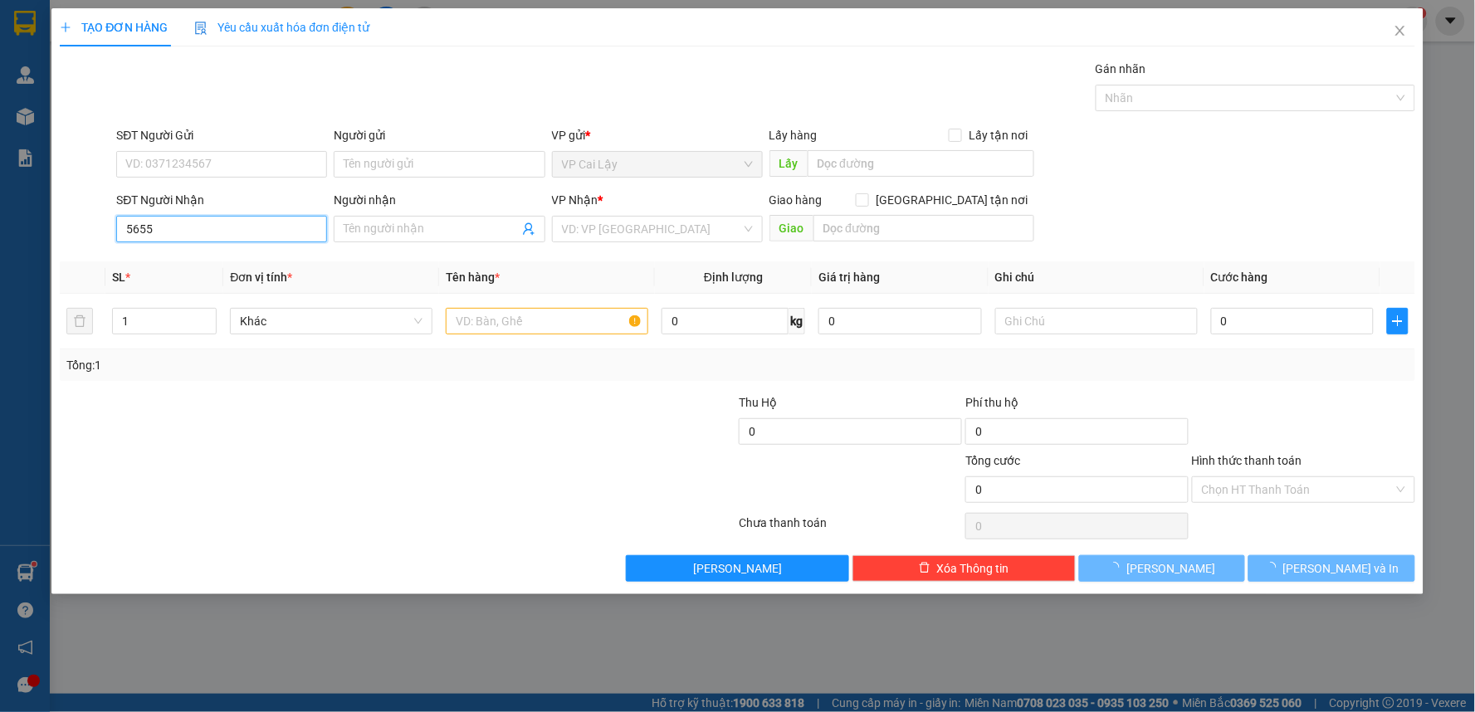
click at [193, 220] on input "5655" at bounding box center [221, 229] width 211 height 27
click at [226, 231] on input "5655" at bounding box center [221, 229] width 211 height 27
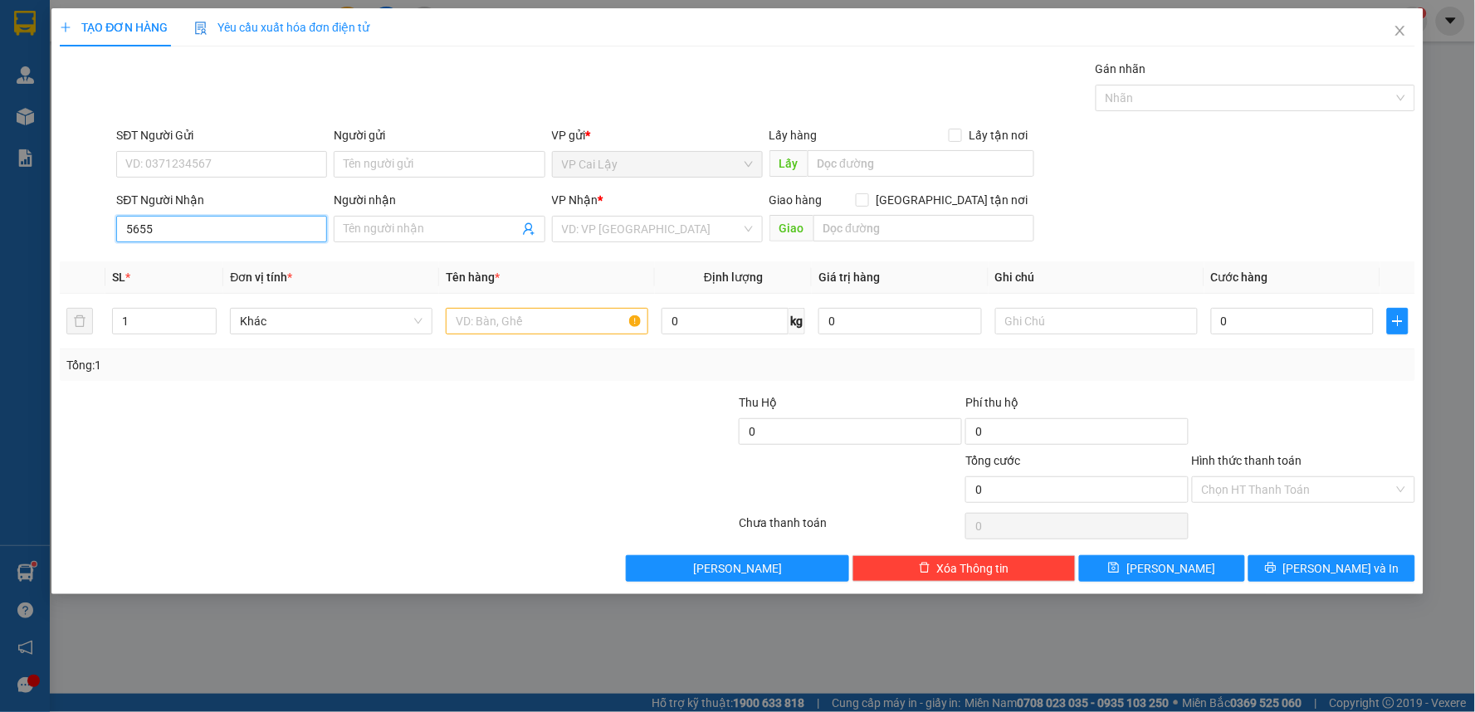
click at [212, 227] on input "5655" at bounding box center [221, 229] width 211 height 27
drag, startPoint x: 230, startPoint y: 253, endPoint x: 254, endPoint y: 184, distance: 73.0
click at [231, 249] on div "0933665655 - PHONG - labo white" at bounding box center [221, 262] width 211 height 27
type input "0933665655"
type input "PHONG - labo white"
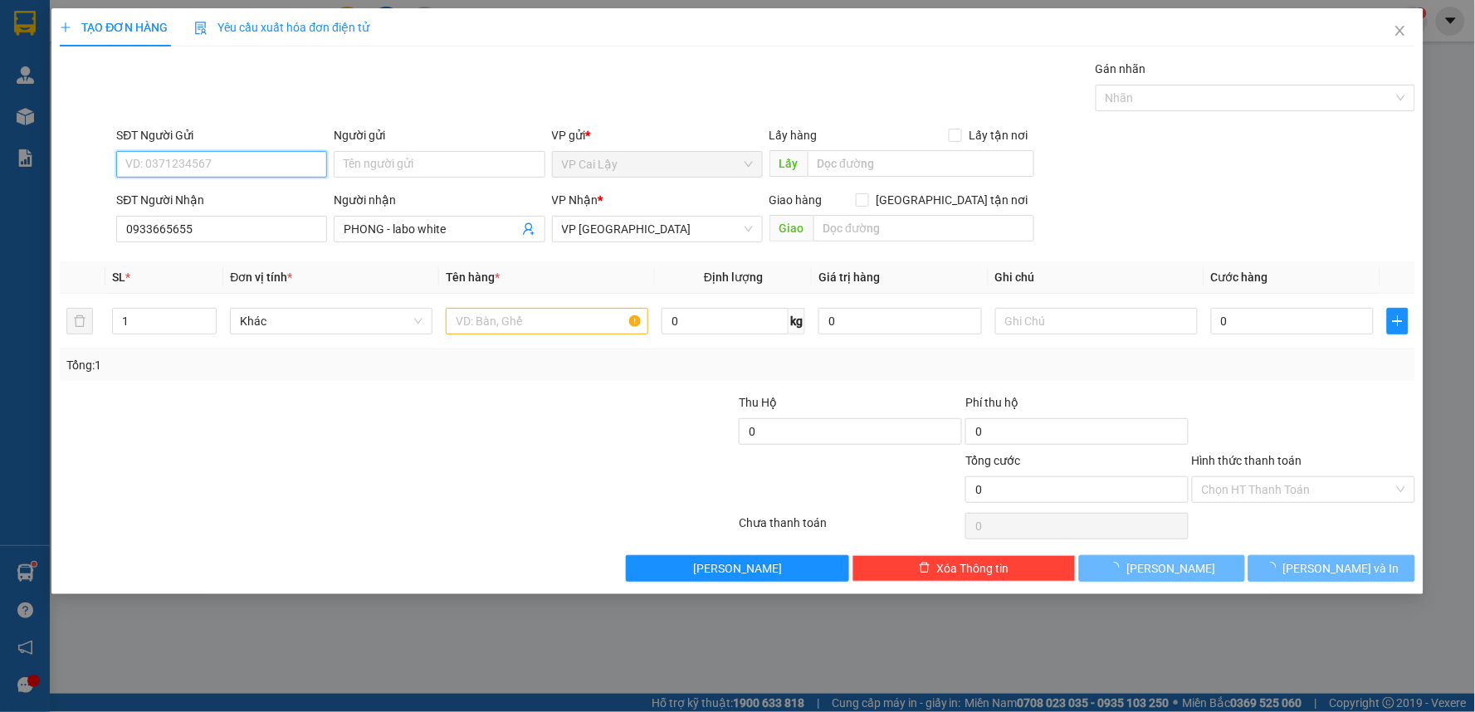
type input "20.000"
click at [264, 169] on input "SĐT Người Gửi" at bounding box center [221, 164] width 211 height 27
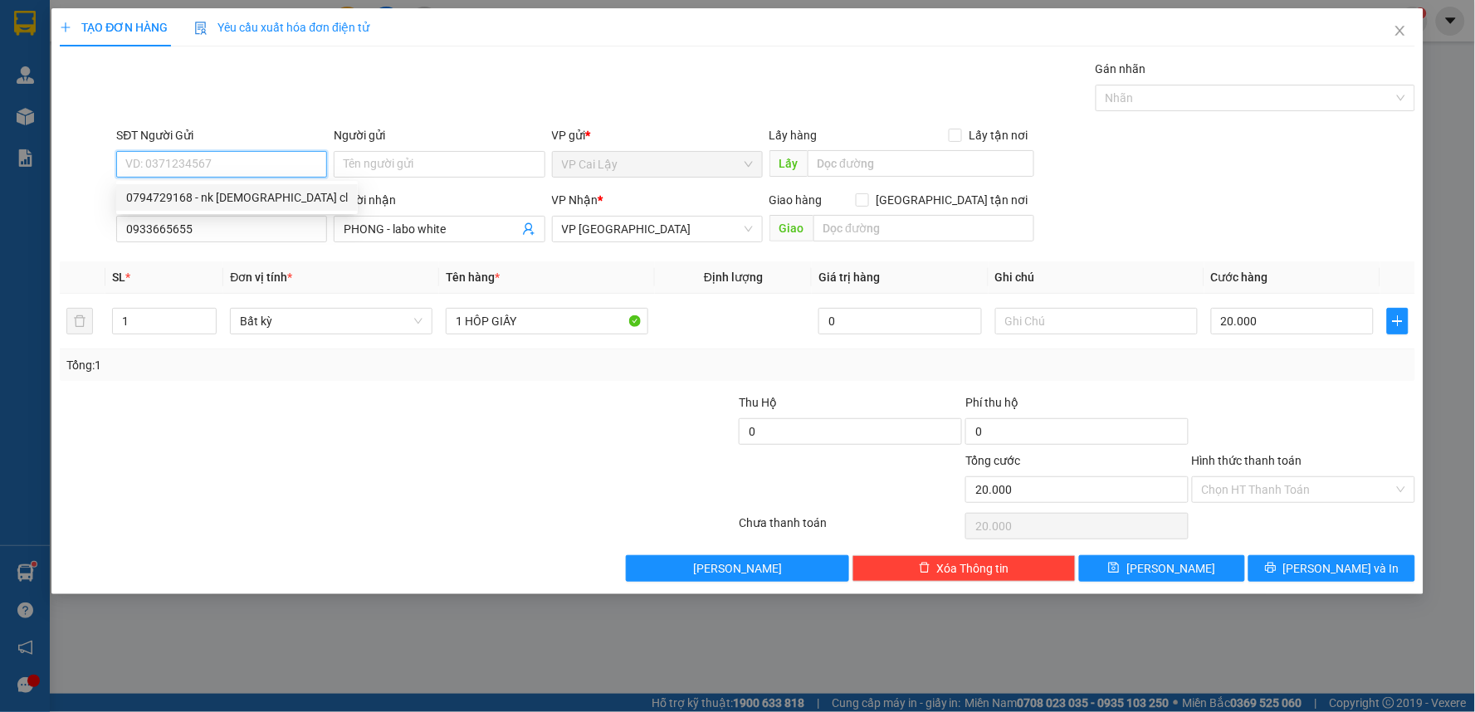
drag, startPoint x: 268, startPoint y: 185, endPoint x: 270, endPoint y: 194, distance: 9.3
click at [270, 193] on div "0794729168 - nk thiên phúc cl" at bounding box center [237, 197] width 242 height 27
type input "0794729168"
type input "[PERSON_NAME][DEMOGRAPHIC_DATA][PERSON_NAME]"
click at [270, 194] on div "0794729168 - nk thiên phúc cl" at bounding box center [237, 197] width 222 height 18
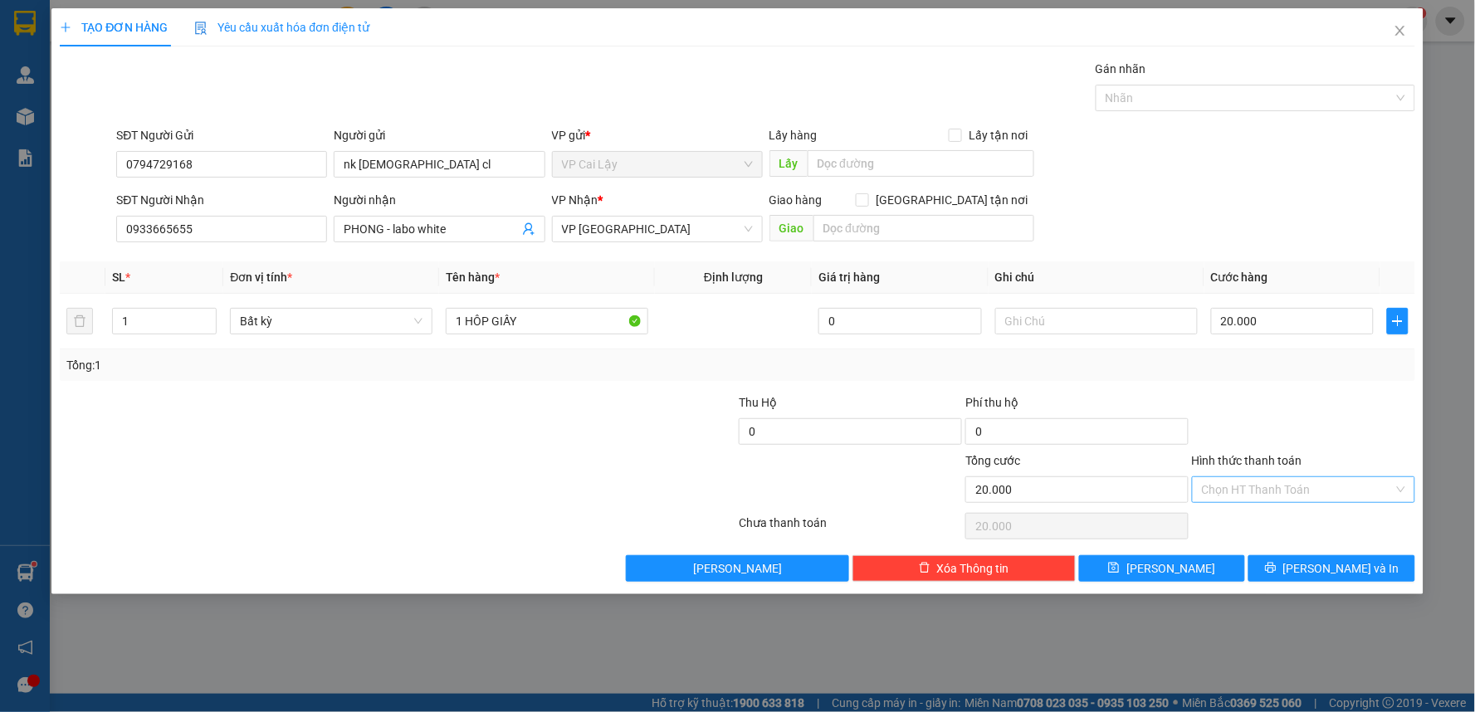
click at [1296, 488] on input "Hình thức thanh toán" at bounding box center [1298, 489] width 192 height 25
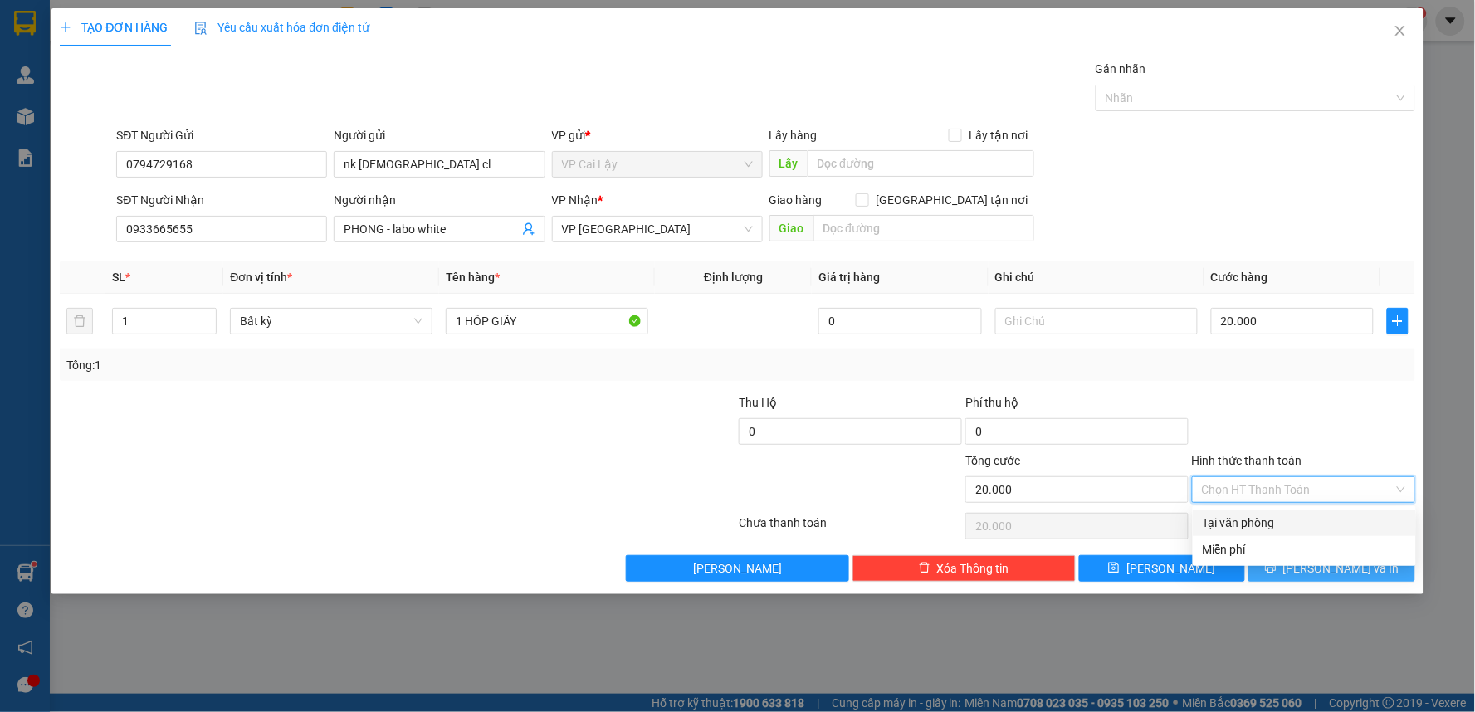
drag, startPoint x: 1276, startPoint y: 515, endPoint x: 1313, endPoint y: 573, distance: 68.6
click at [1278, 518] on div "Tại văn phòng" at bounding box center [1304, 523] width 203 height 18
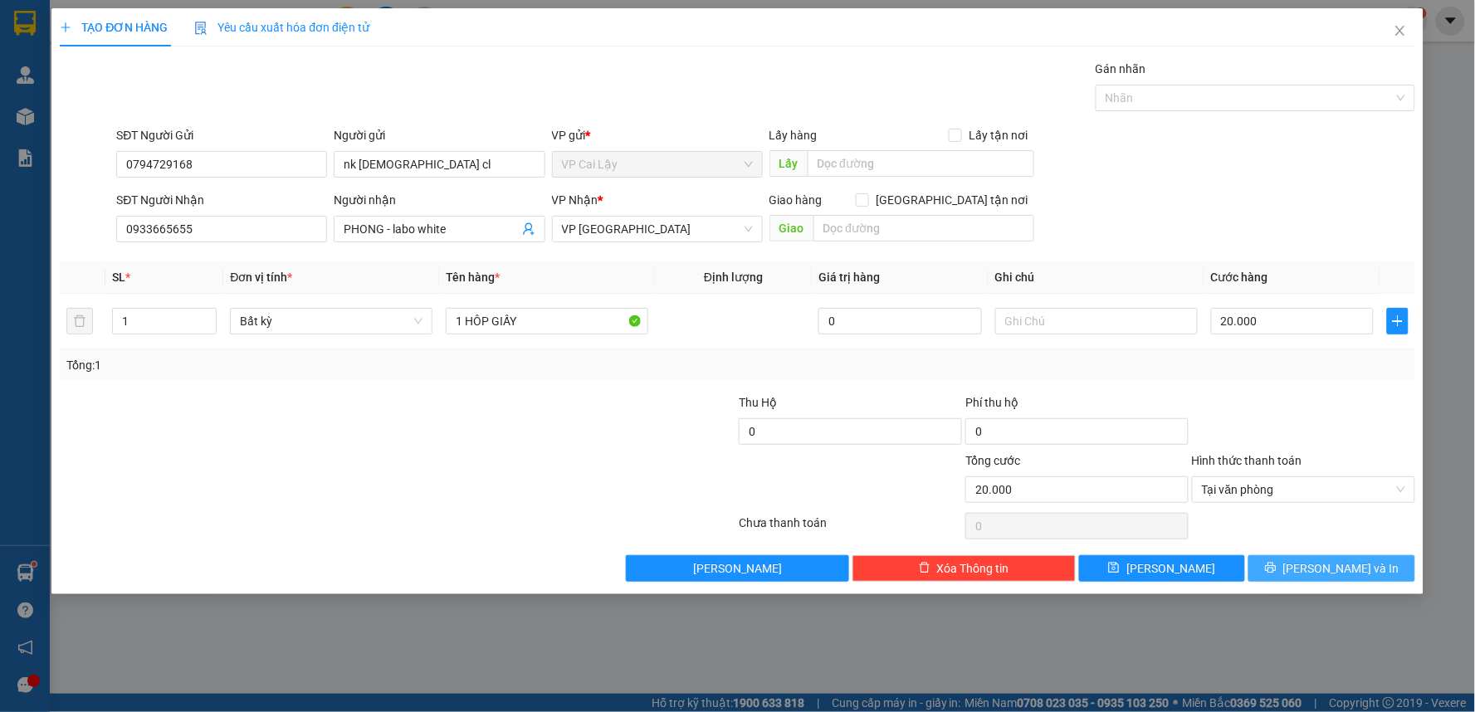
click at [1313, 575] on button "[PERSON_NAME] và In" at bounding box center [1331, 568] width 167 height 27
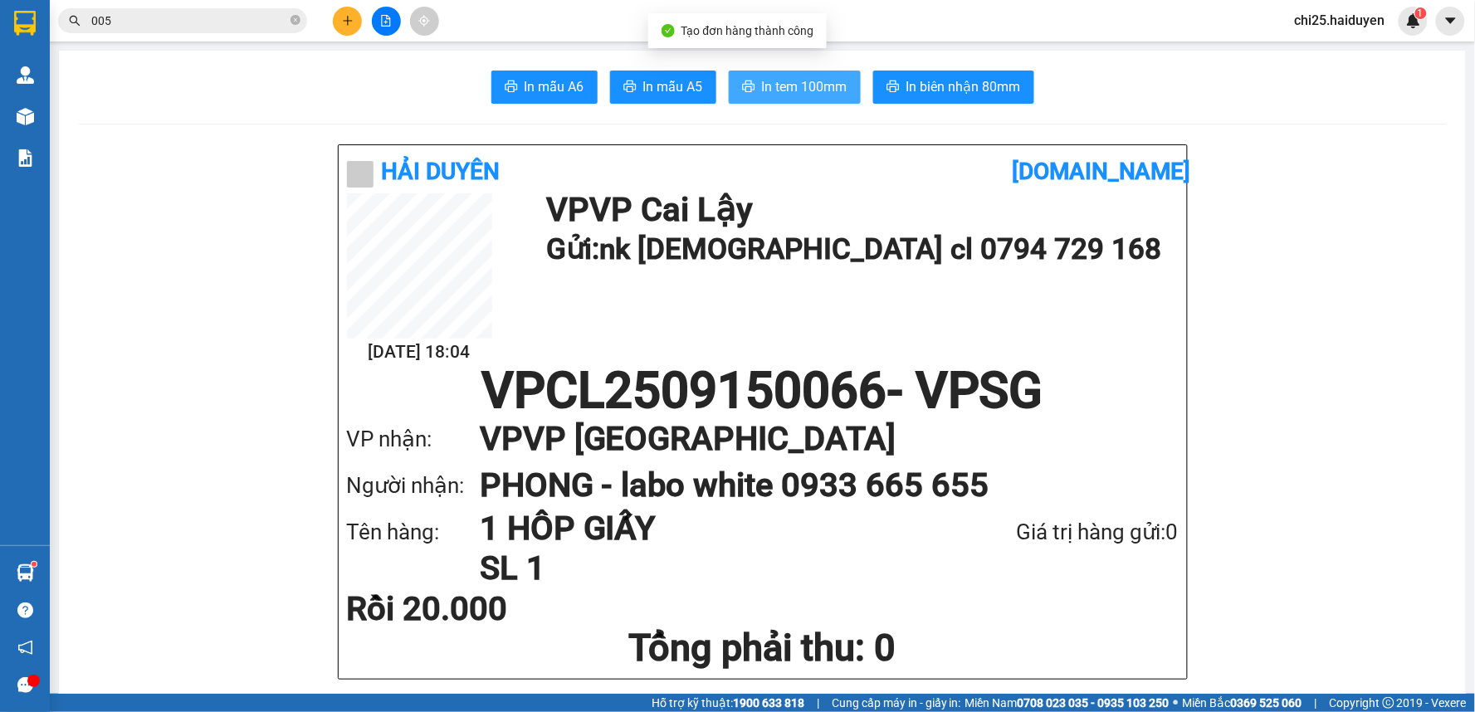
click at [814, 89] on span "In tem 100mm" at bounding box center [804, 86] width 85 height 21
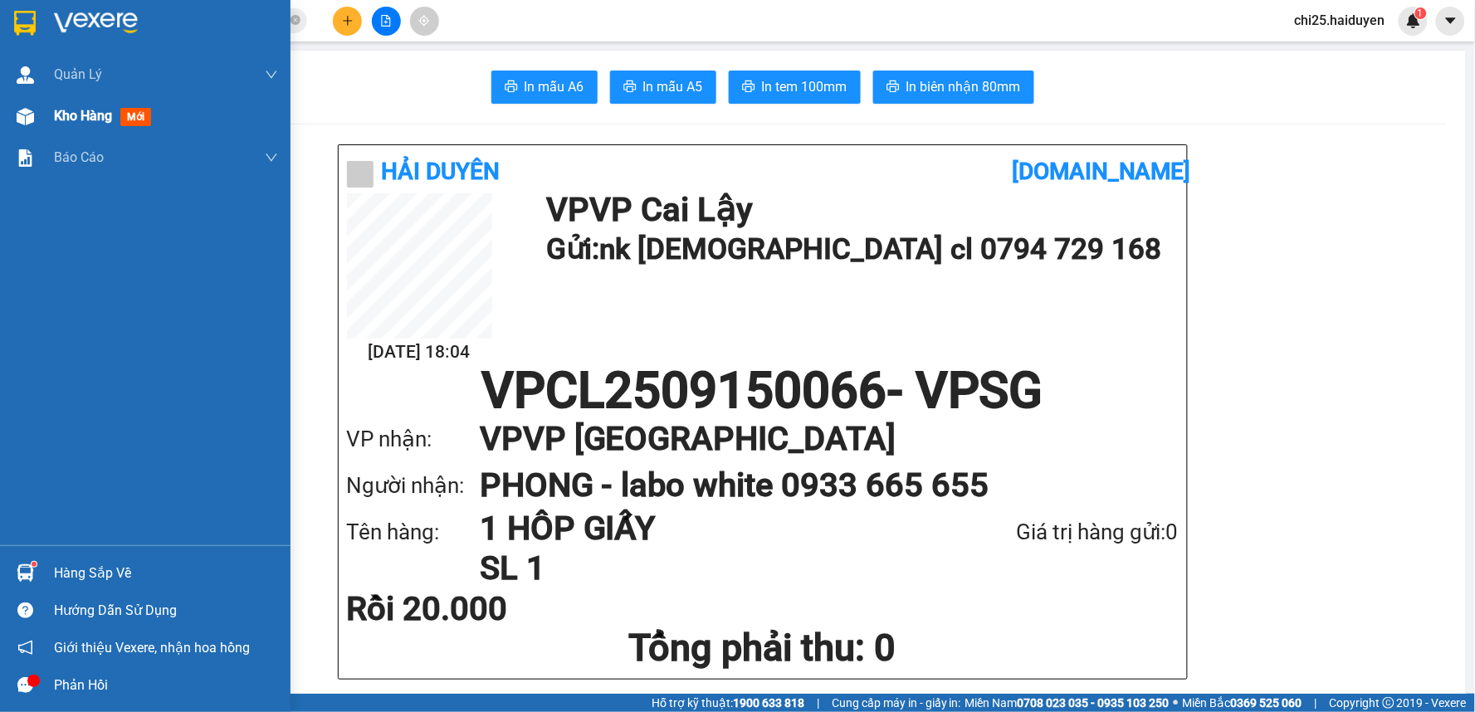
click at [71, 119] on span "Kho hàng" at bounding box center [83, 116] width 58 height 16
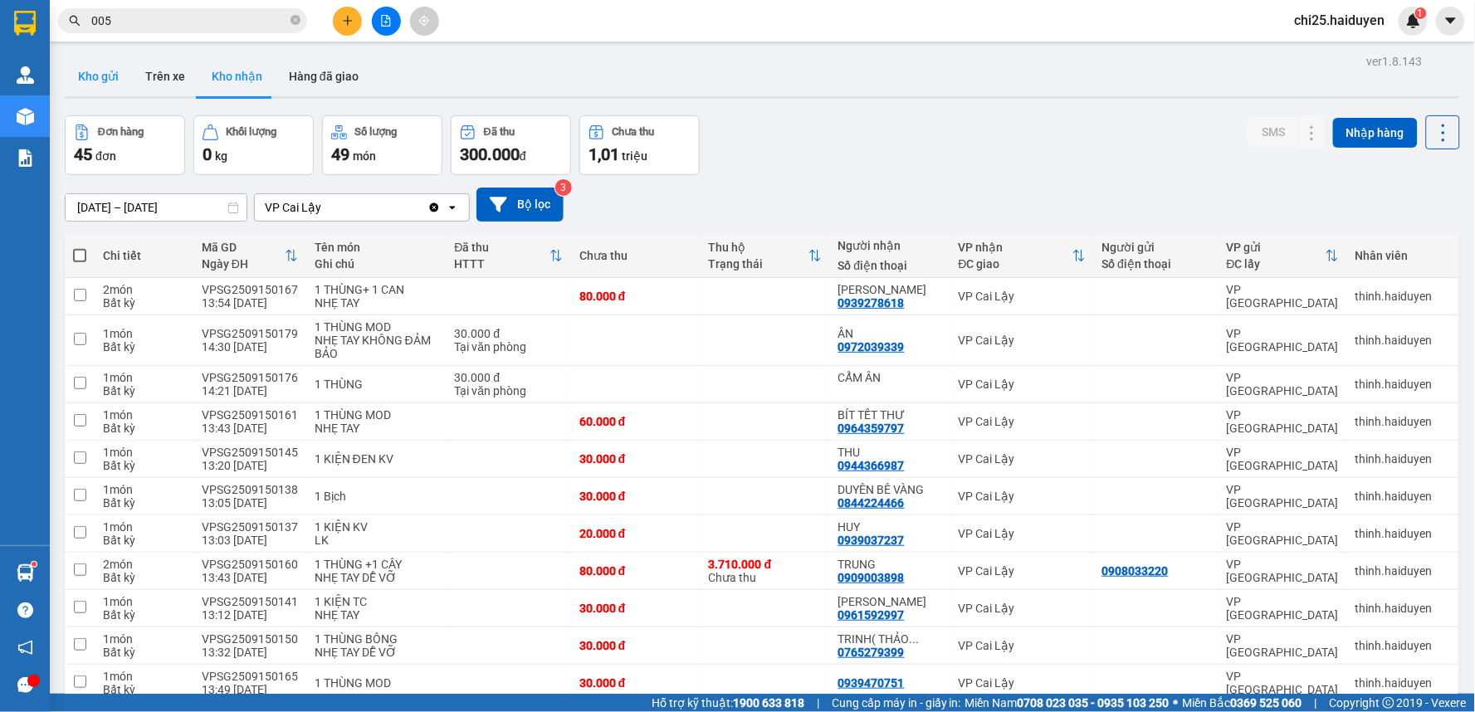
click at [93, 81] on button "Kho gửi" at bounding box center [98, 76] width 67 height 40
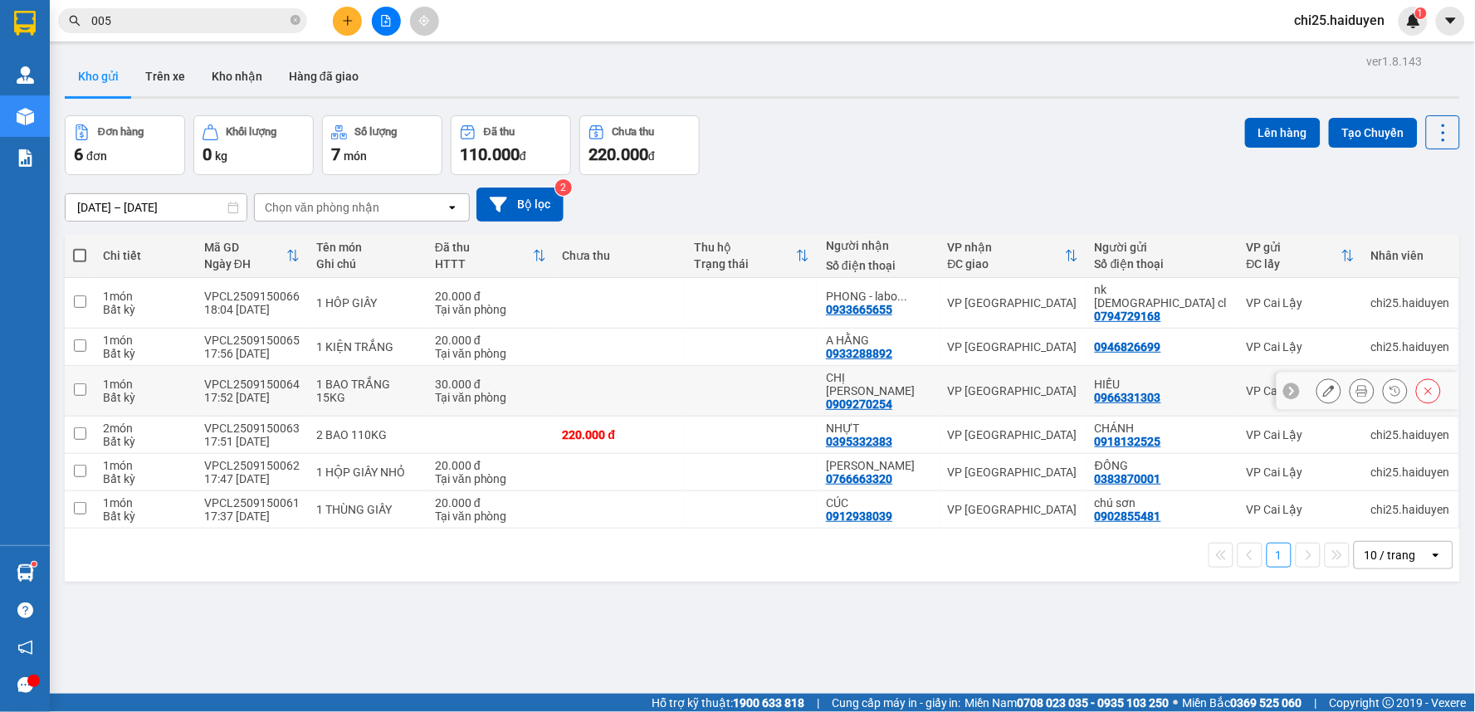
drag, startPoint x: 765, startPoint y: 363, endPoint x: 997, endPoint y: 322, distance: 235.2
click at [765, 366] on td at bounding box center [751, 391] width 132 height 51
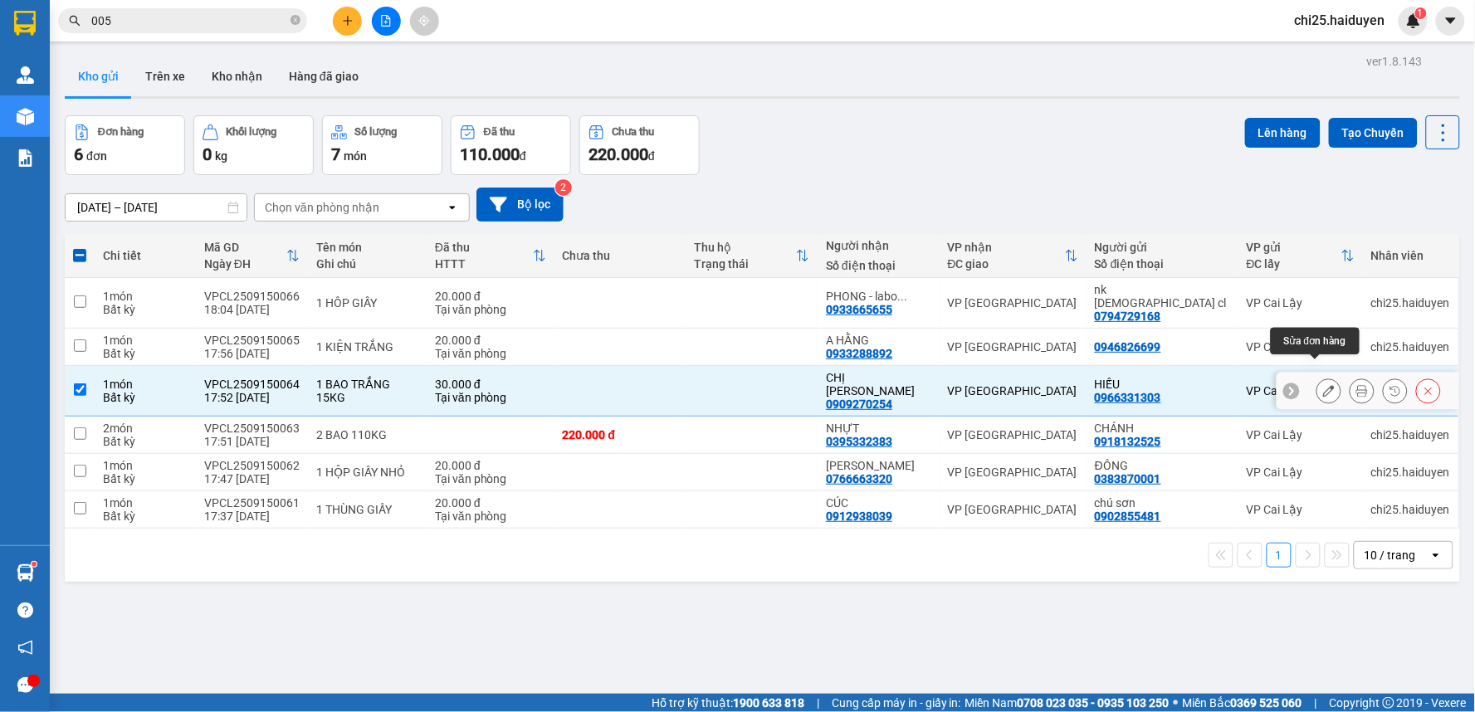
click at [1323, 385] on icon at bounding box center [1329, 391] width 12 height 12
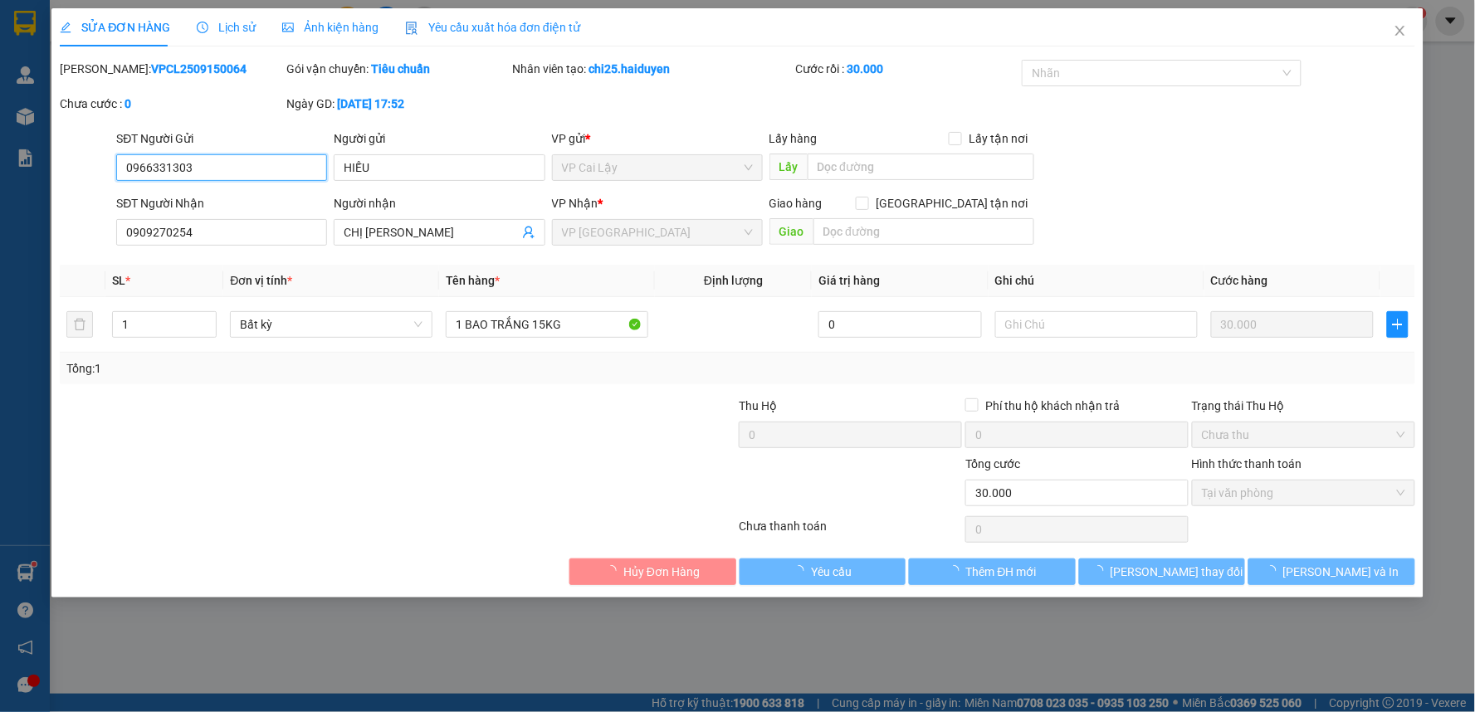
click at [1290, 498] on span "Tại văn phòng" at bounding box center [1303, 493] width 203 height 25
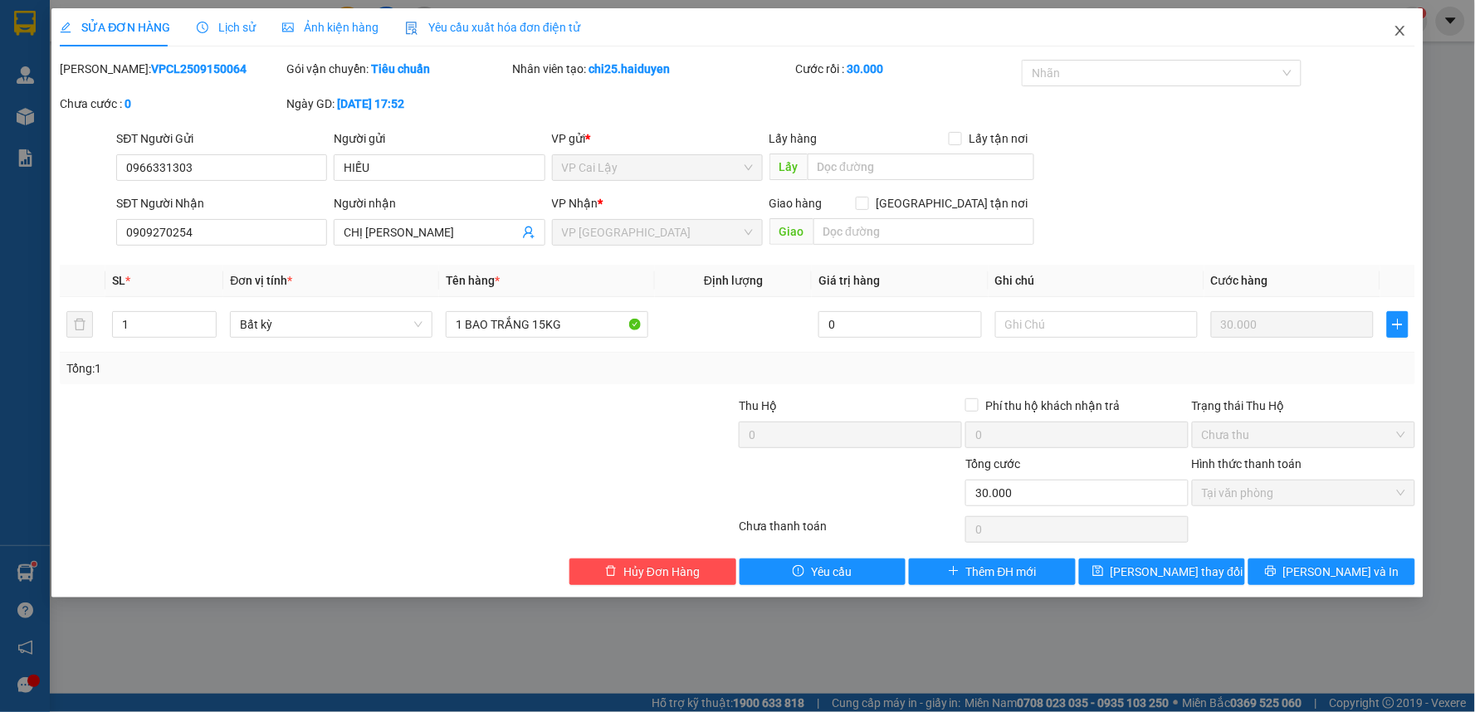
click at [1399, 30] on icon "close" at bounding box center [1399, 31] width 9 height 10
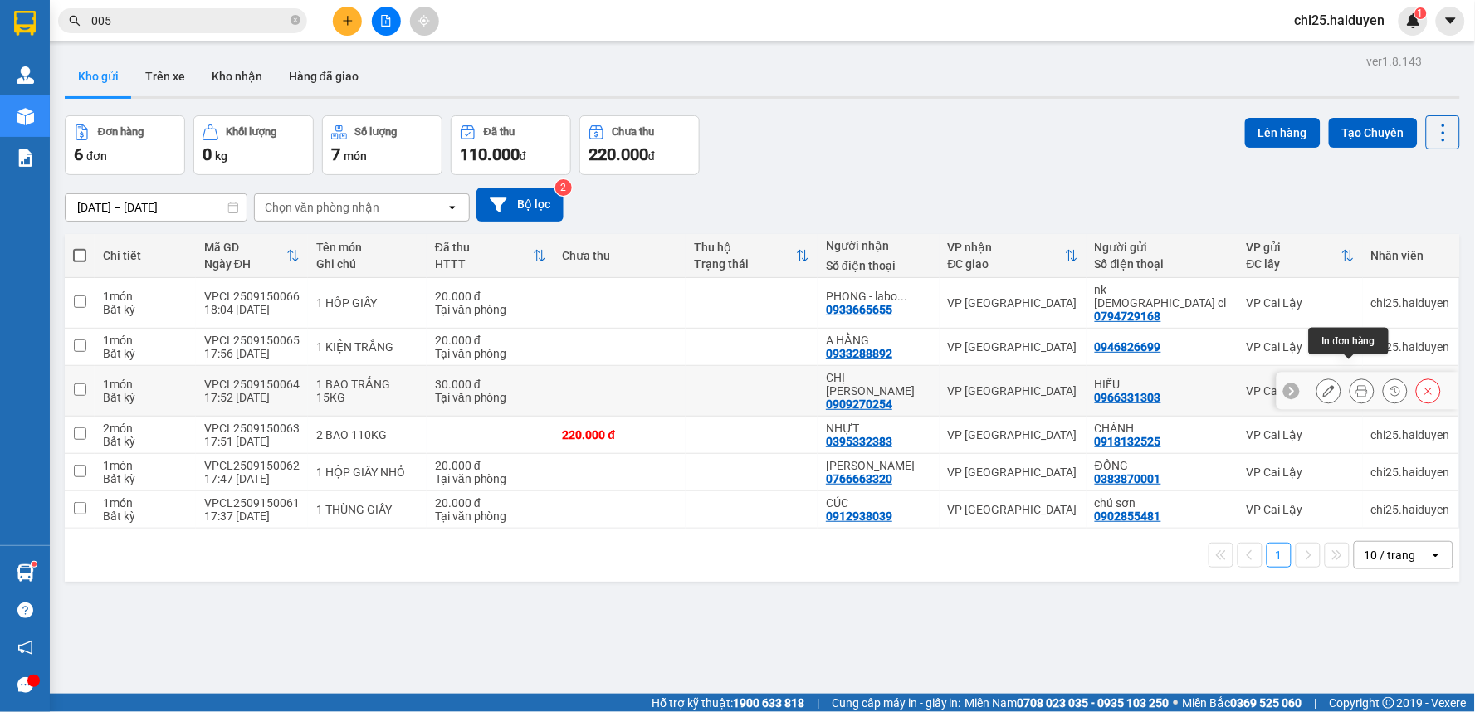
click at [1356, 385] on icon at bounding box center [1362, 391] width 12 height 12
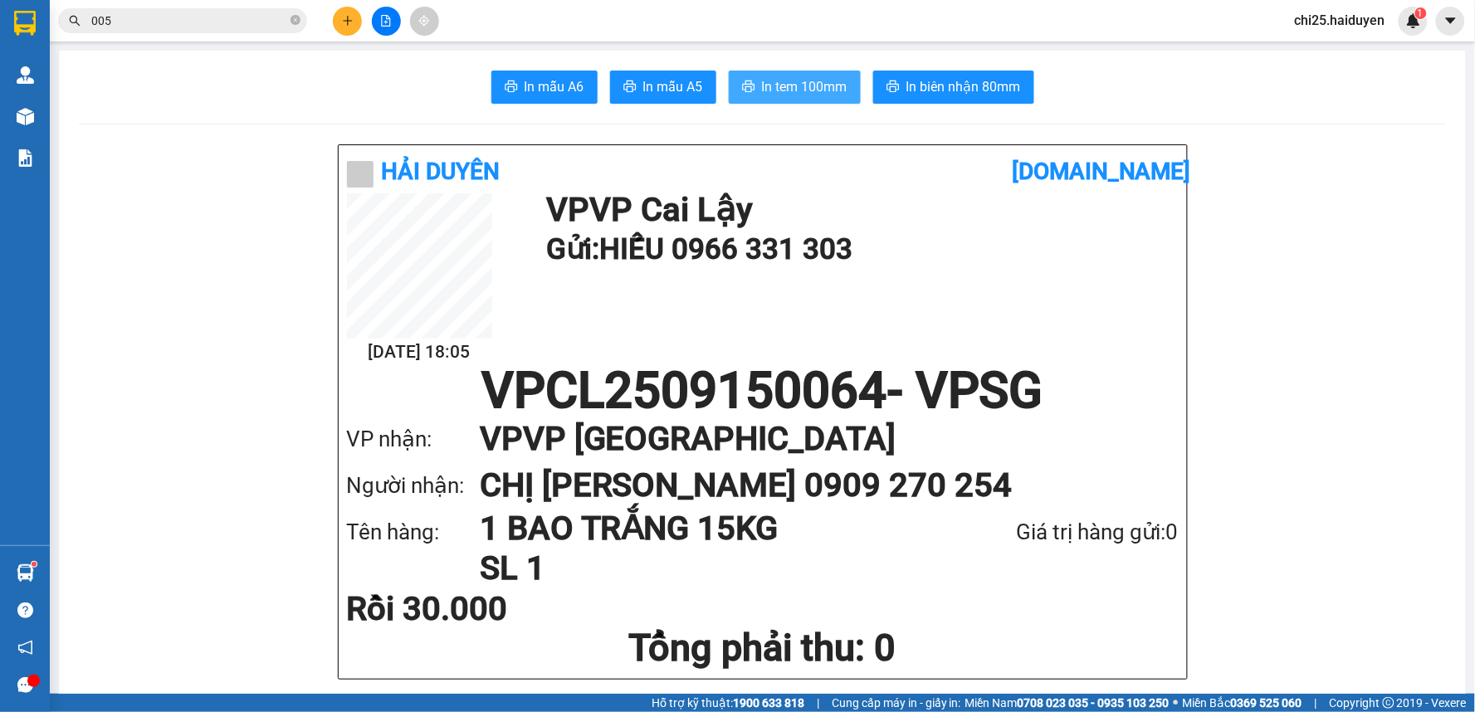
click at [807, 78] on span "In tem 100mm" at bounding box center [804, 86] width 85 height 21
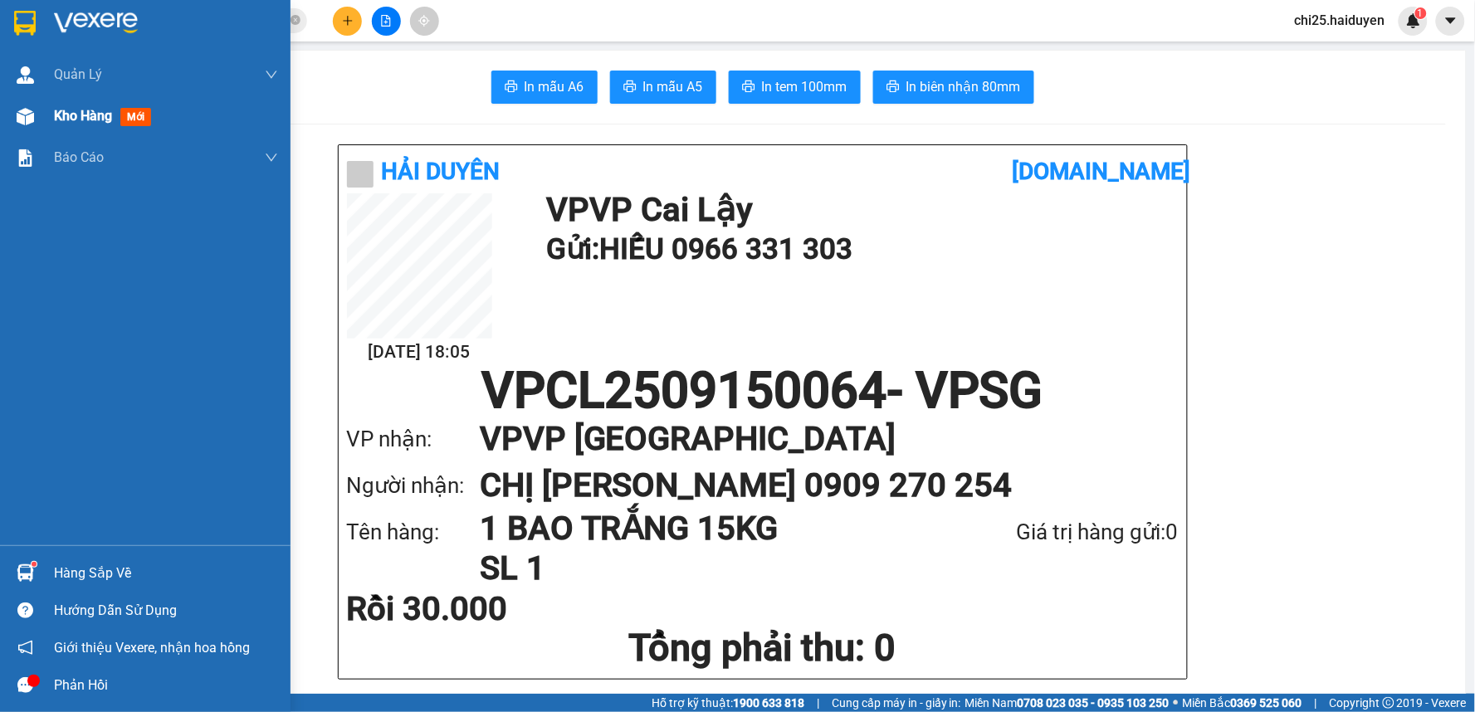
click at [80, 133] on div "Kho hàng mới" at bounding box center [166, 115] width 224 height 41
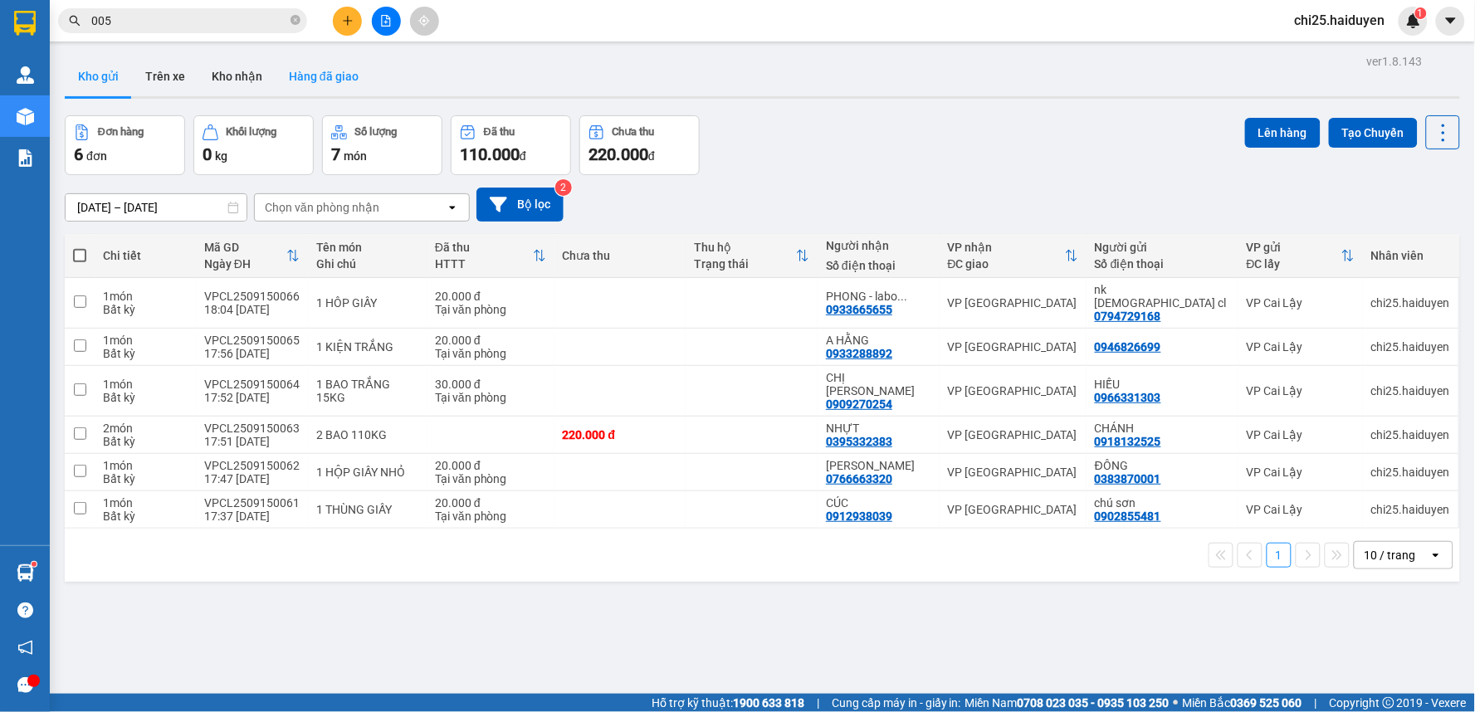
drag, startPoint x: 238, startPoint y: 68, endPoint x: 314, endPoint y: 71, distance: 75.6
click at [239, 68] on button "Kho nhận" at bounding box center [236, 76] width 77 height 40
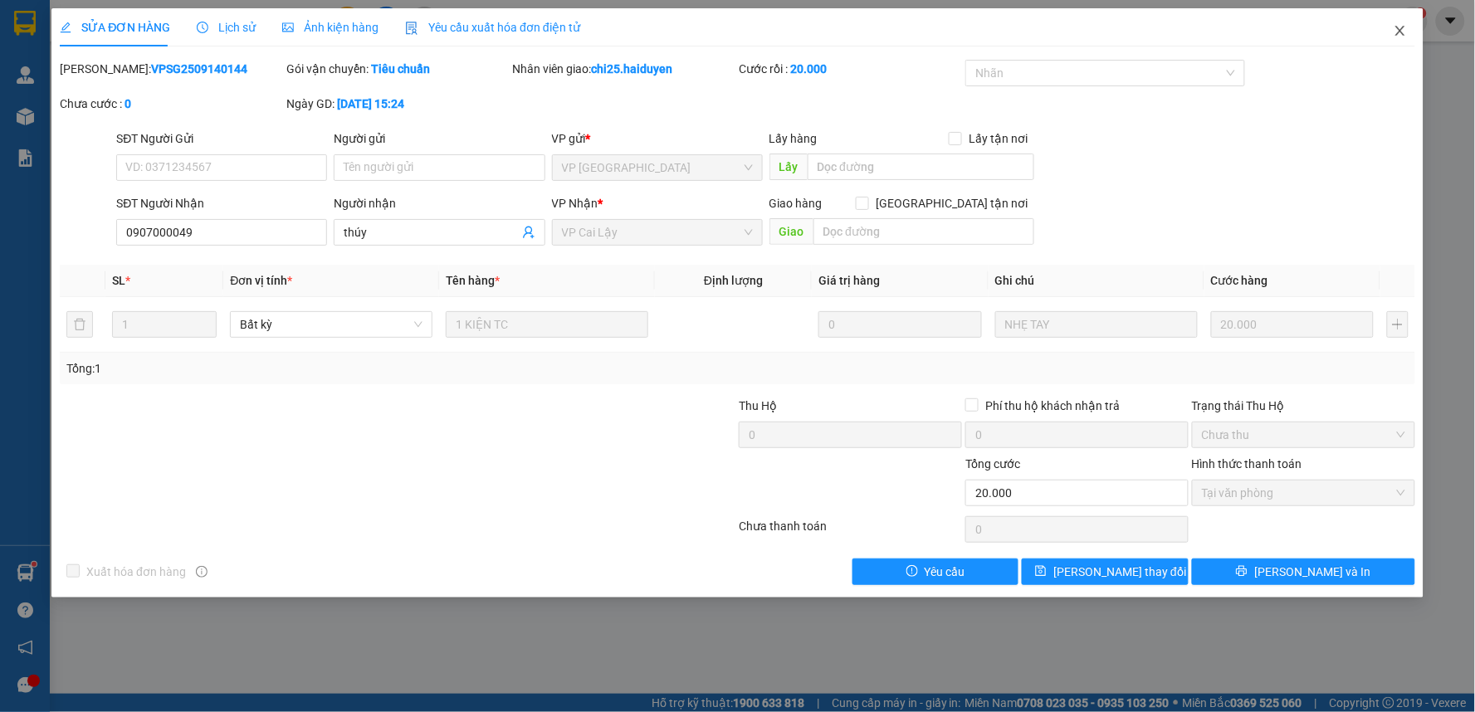
click at [1400, 27] on icon "close" at bounding box center [1399, 30] width 13 height 13
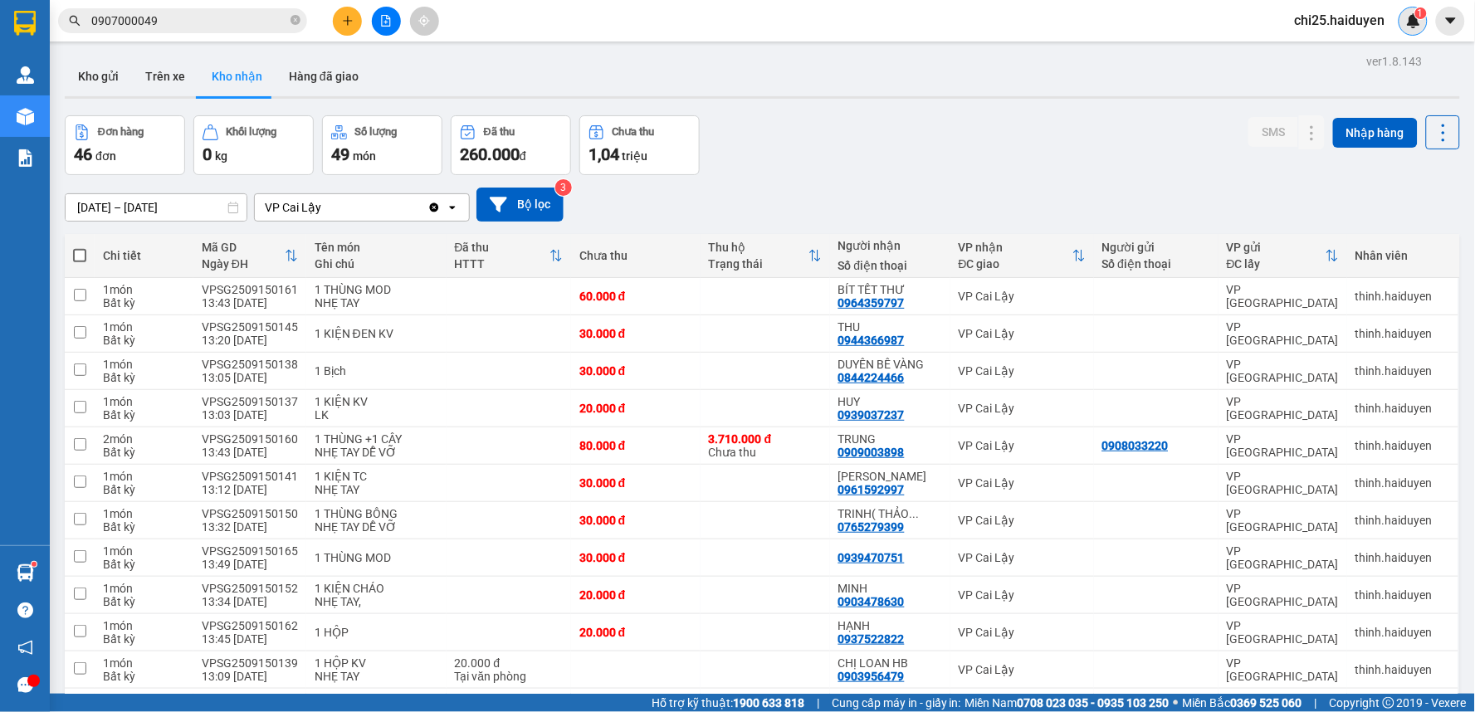
click at [1414, 21] on img at bounding box center [1413, 20] width 15 height 15
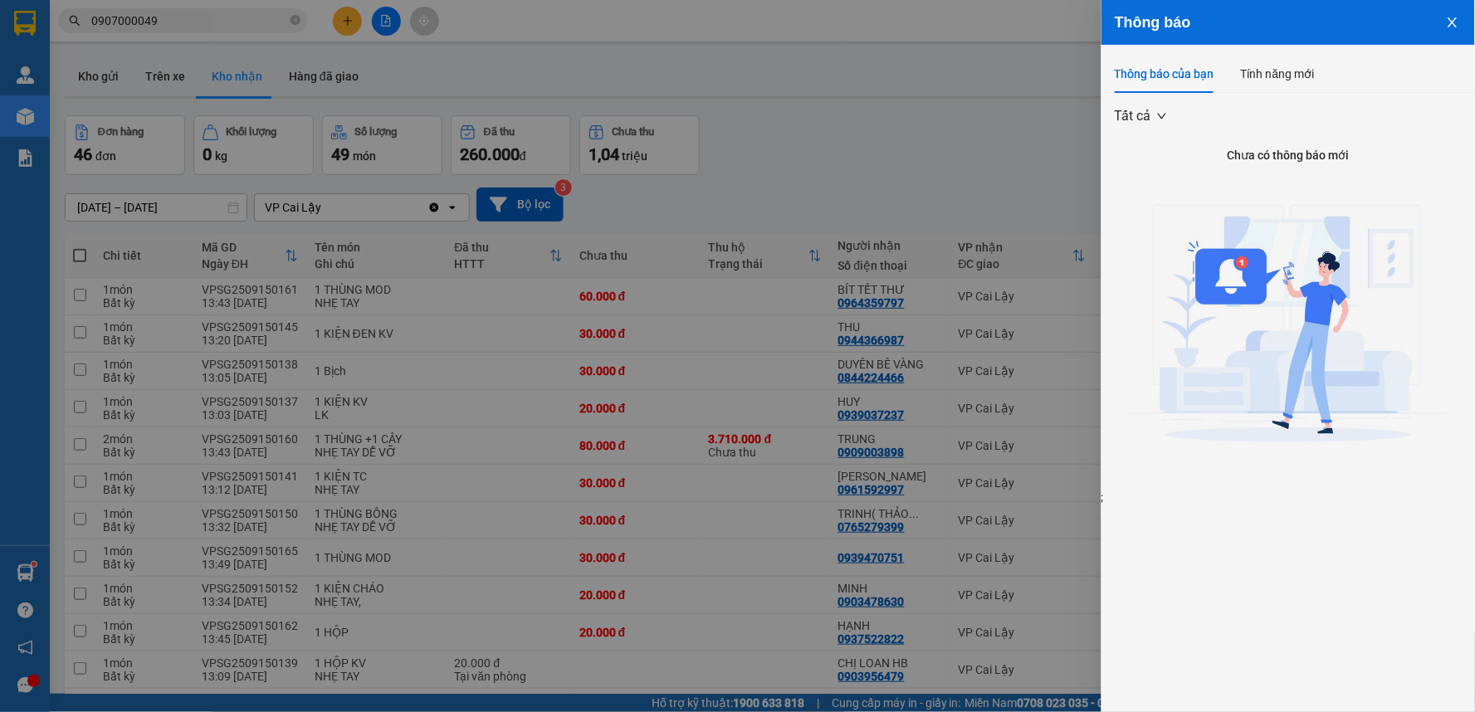
click at [944, 245] on div at bounding box center [737, 356] width 1475 height 712
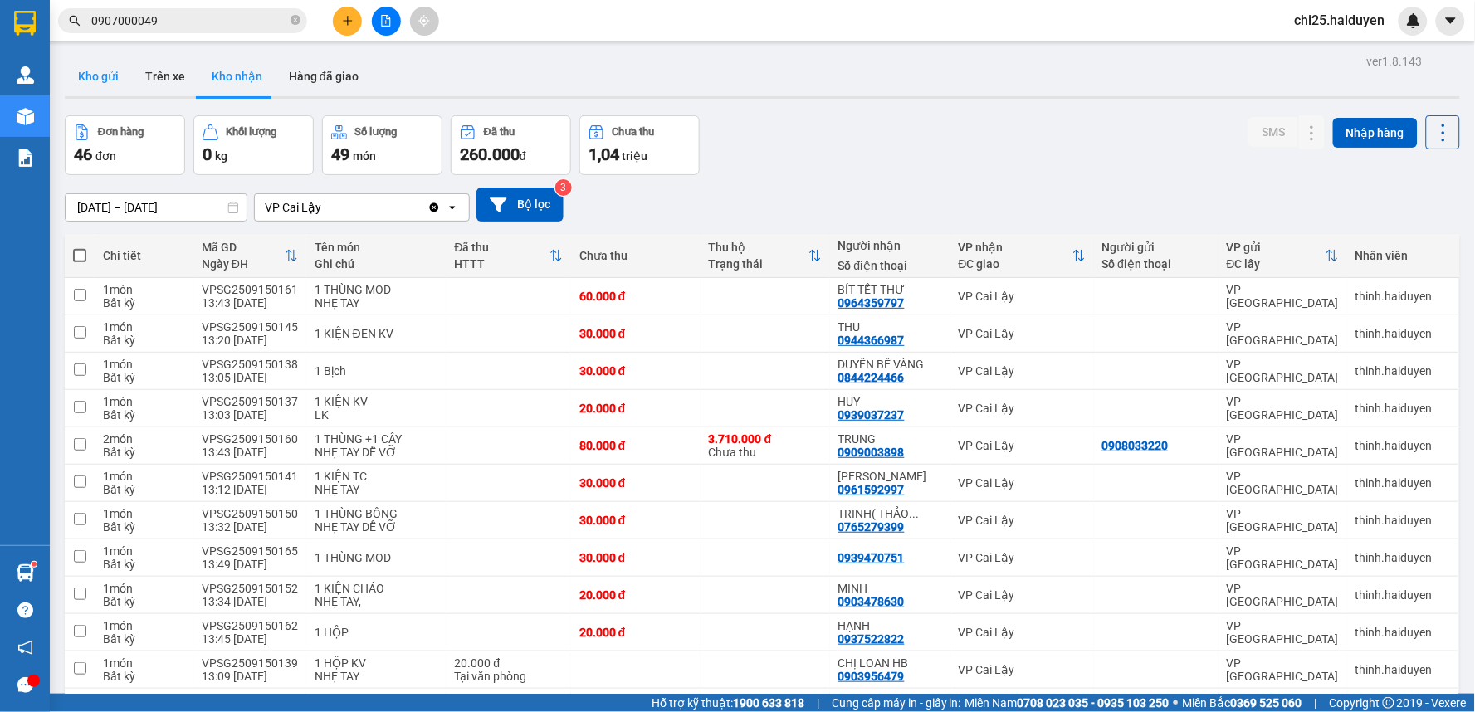
click at [106, 79] on button "Kho gửi" at bounding box center [98, 76] width 67 height 40
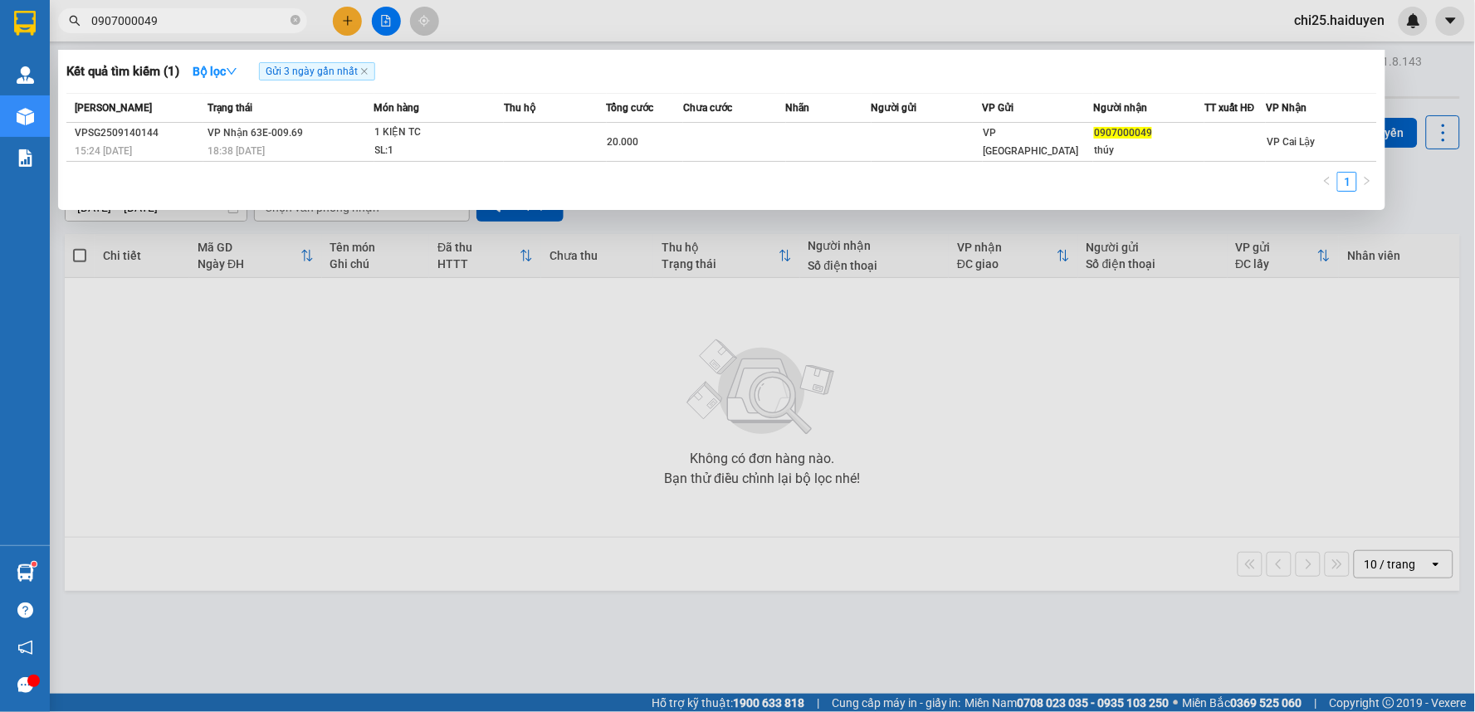
click at [164, 10] on span "0907000049" at bounding box center [182, 20] width 249 height 25
drag, startPoint x: 168, startPoint y: 13, endPoint x: 0, endPoint y: -11, distance: 170.2
click at [0, 0] on html "Kết quả tìm kiếm ( 1 ) Bộ lọc Gửi 3 ngày gần nhất Mã ĐH Trạng thái Món hàng Thu…" at bounding box center [737, 356] width 1475 height 712
type input "0"
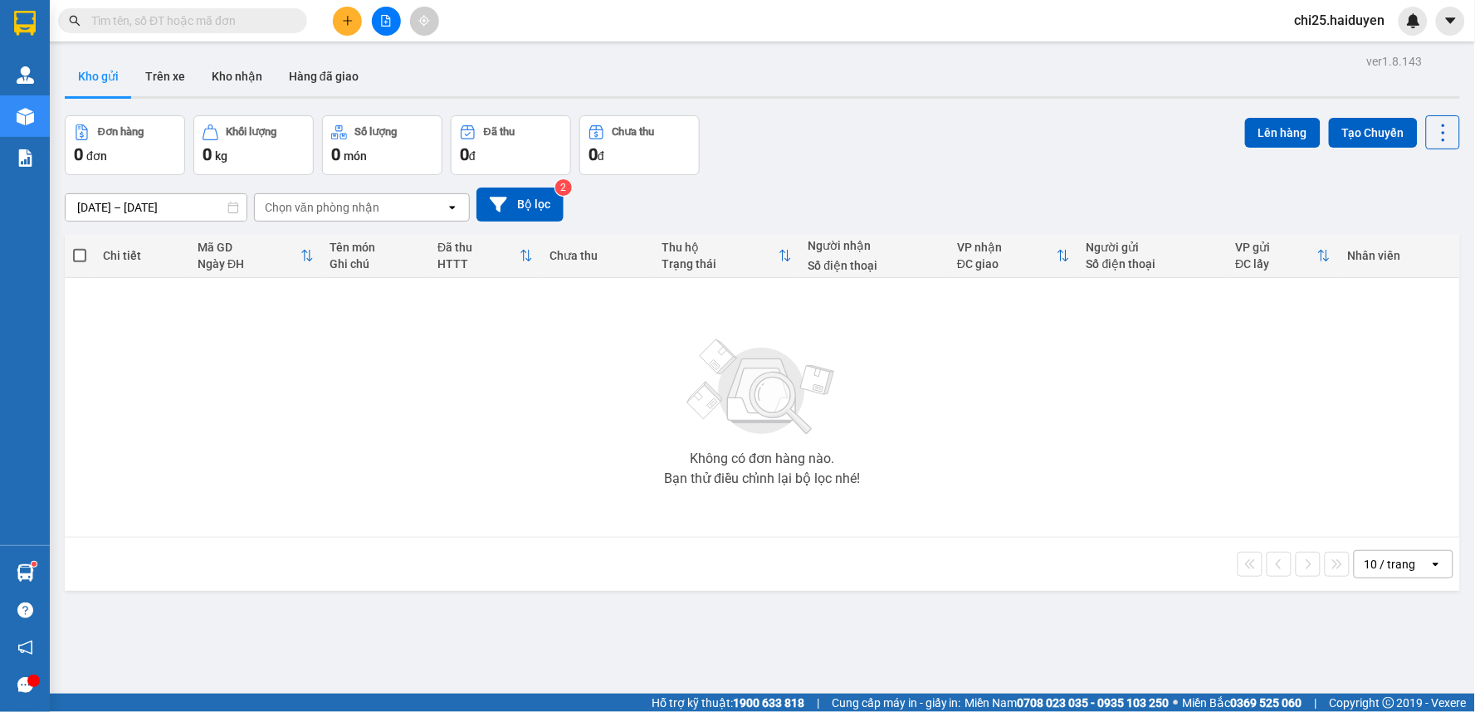
type input "0"
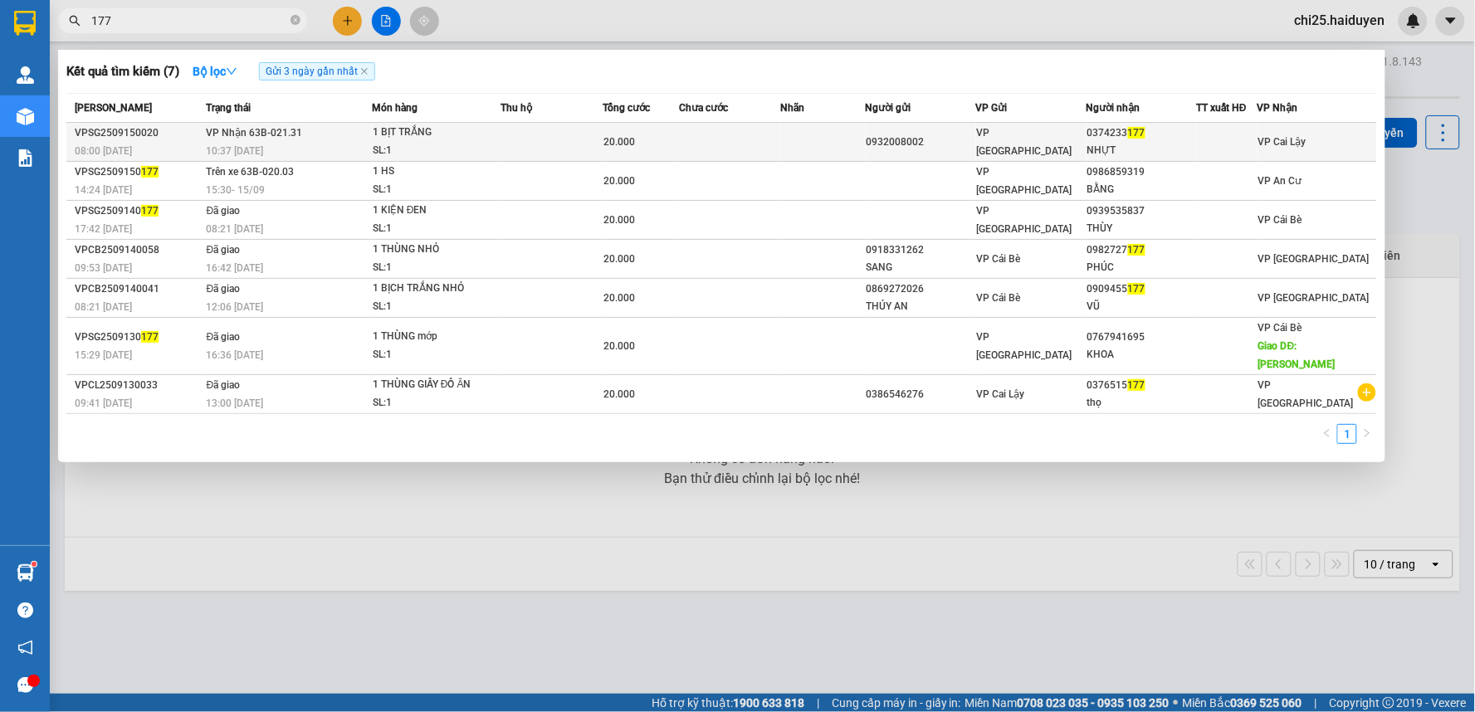
type input "177"
click at [792, 144] on td at bounding box center [823, 142] width 85 height 39
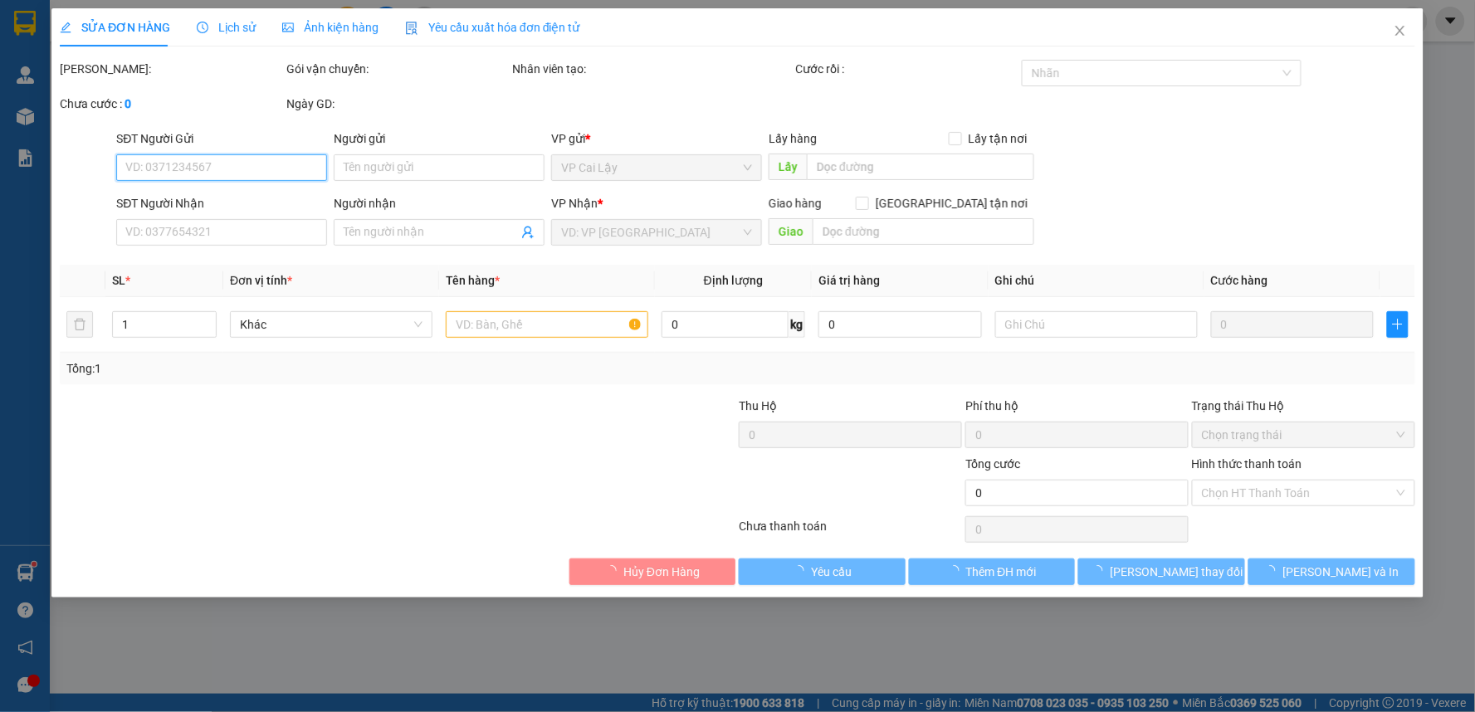
type input "0932008002"
type input "0374233177"
type input "NHỰT"
type input "20.000"
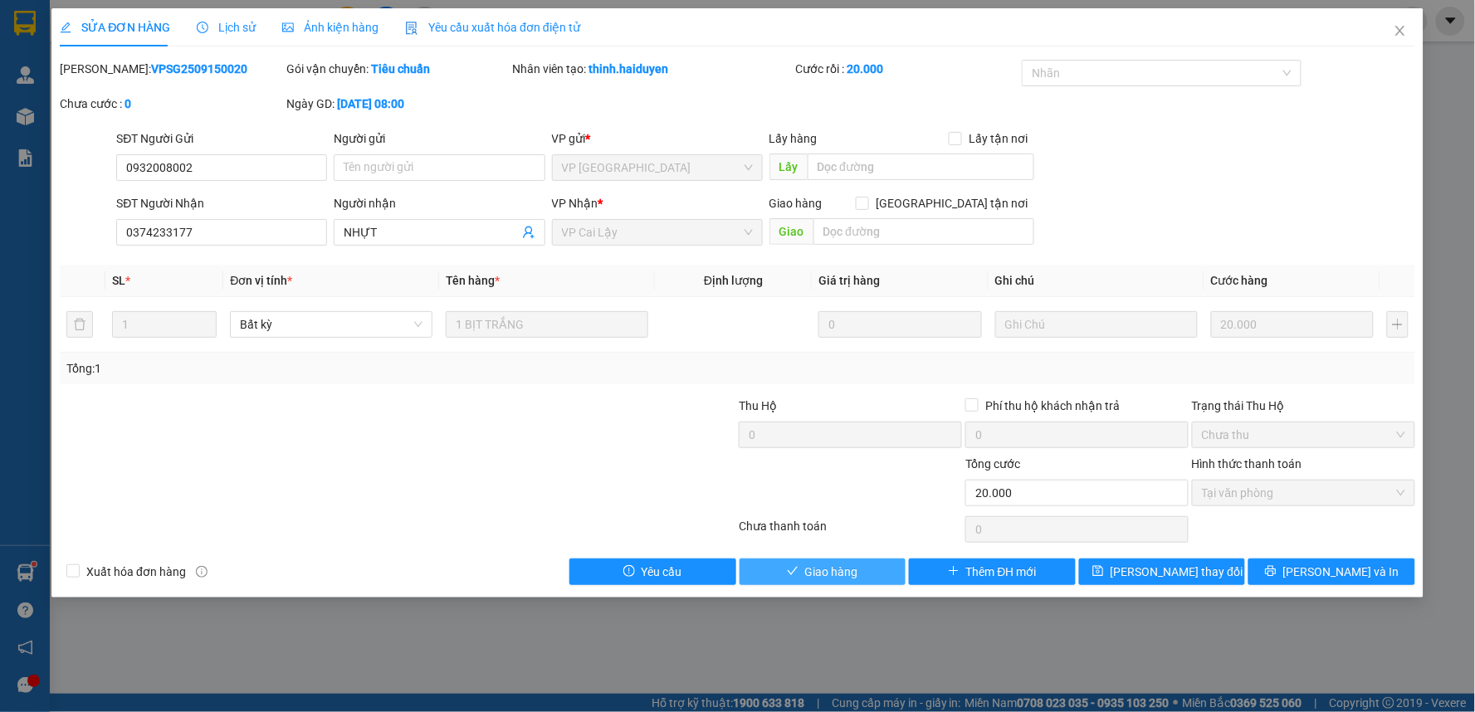
click at [870, 570] on button "Giao hàng" at bounding box center [822, 572] width 167 height 27
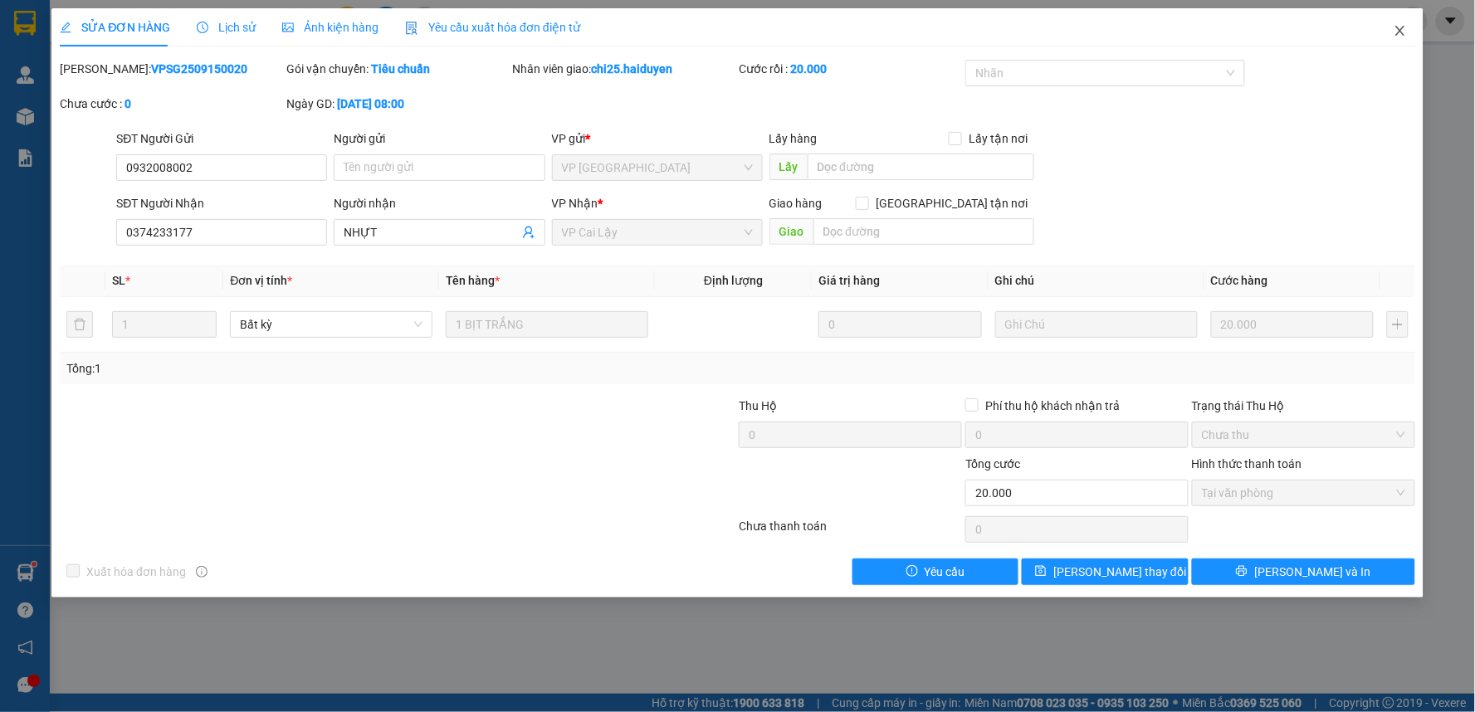
click at [1399, 34] on icon "close" at bounding box center [1399, 30] width 13 height 13
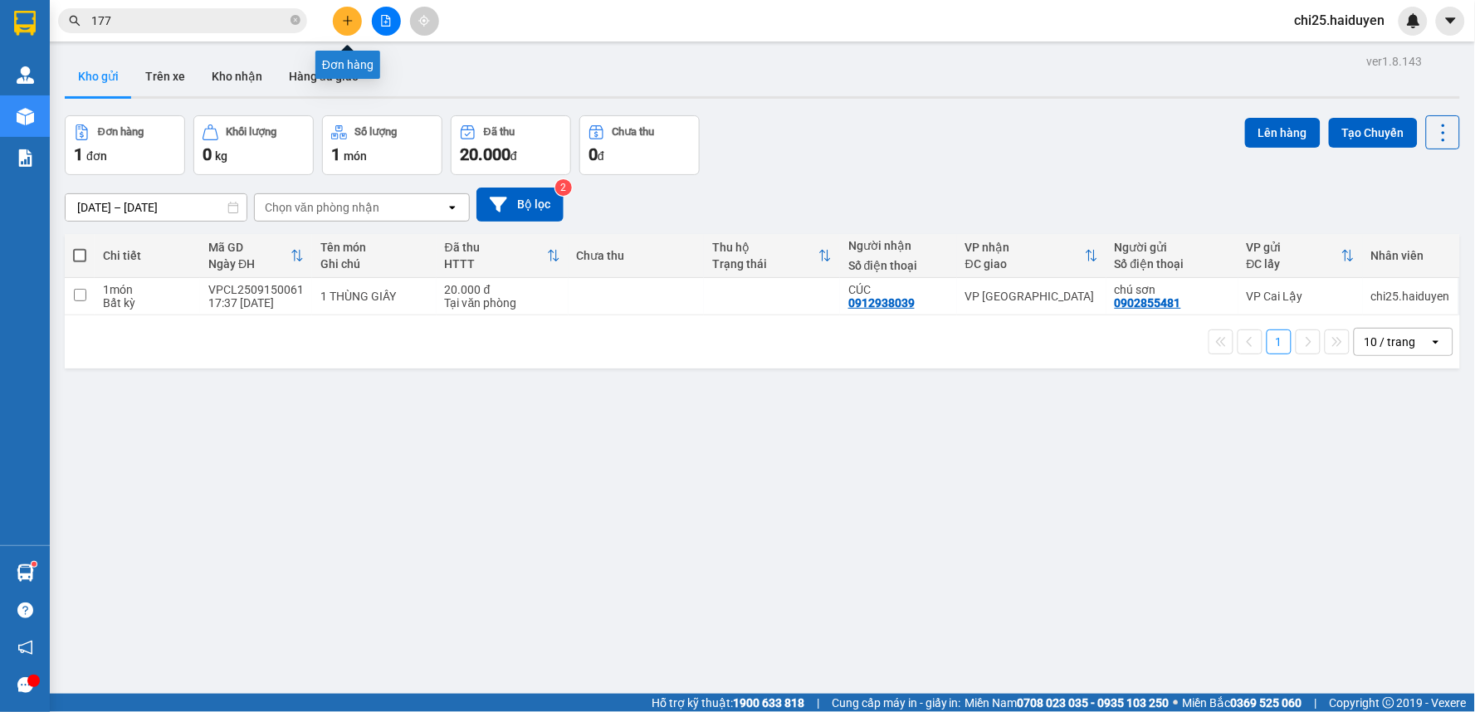
click at [347, 18] on icon "plus" at bounding box center [347, 20] width 1 height 9
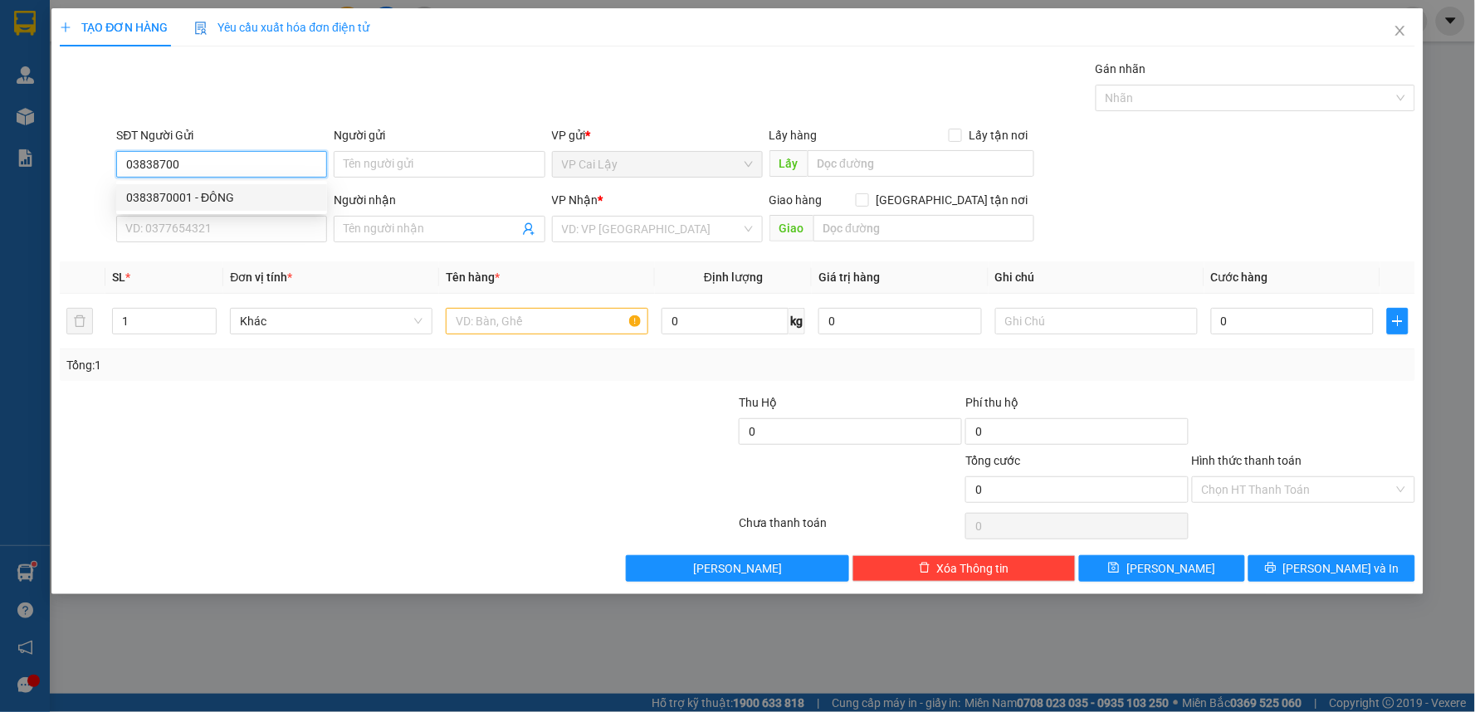
click at [219, 199] on div "0383870001 - ĐÔNG" at bounding box center [221, 197] width 191 height 18
type input "0383870001"
type input "ĐÔNG"
type input "0766663320"
type input "[PERSON_NAME]"
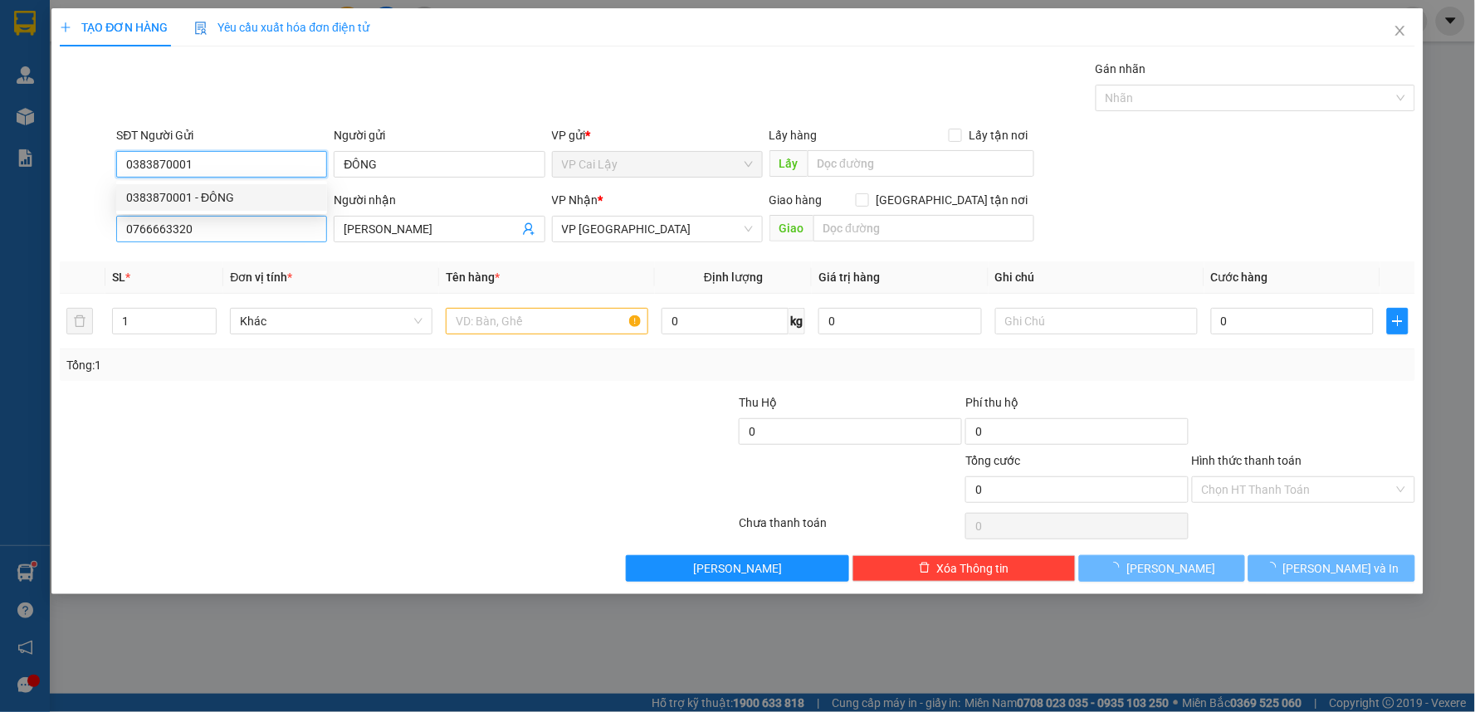
type input "20.000"
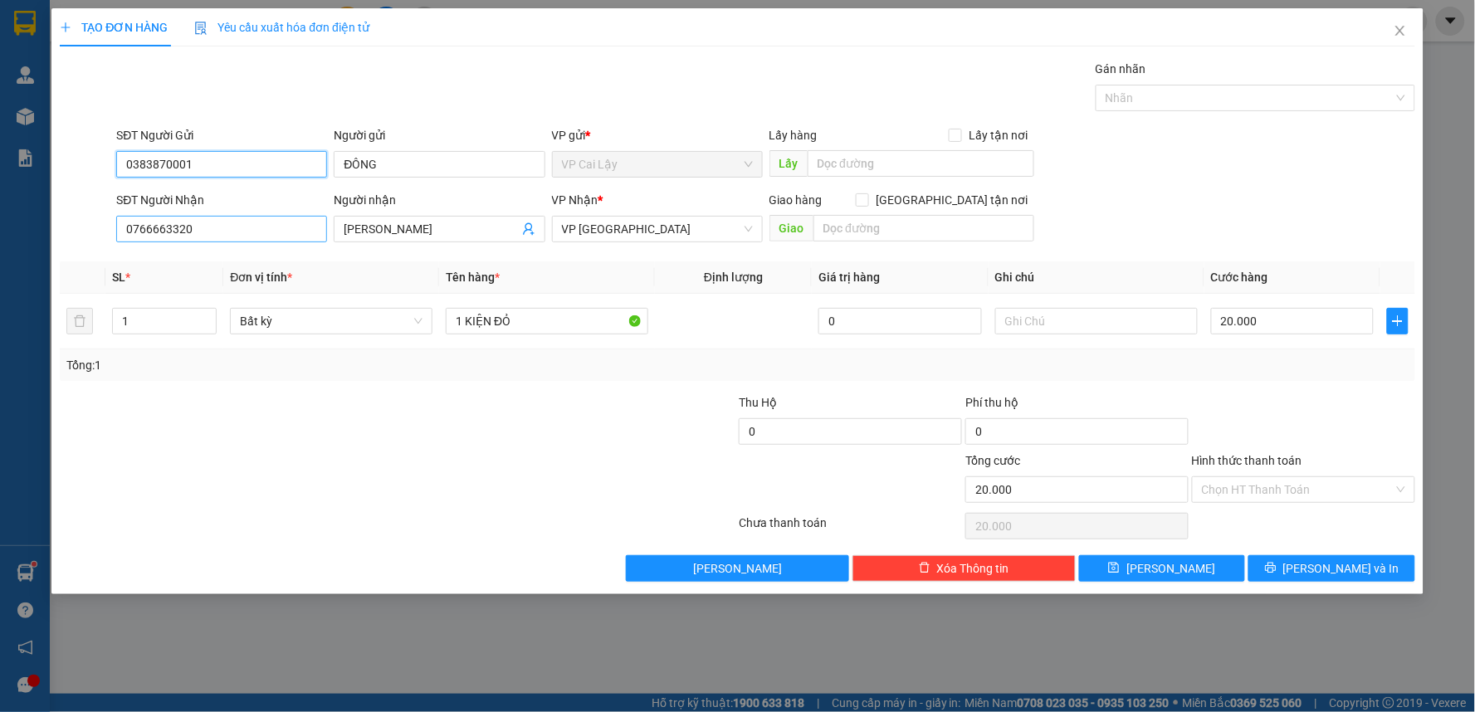
type input "0383870001"
click at [205, 227] on input "0766663320" at bounding box center [221, 229] width 211 height 27
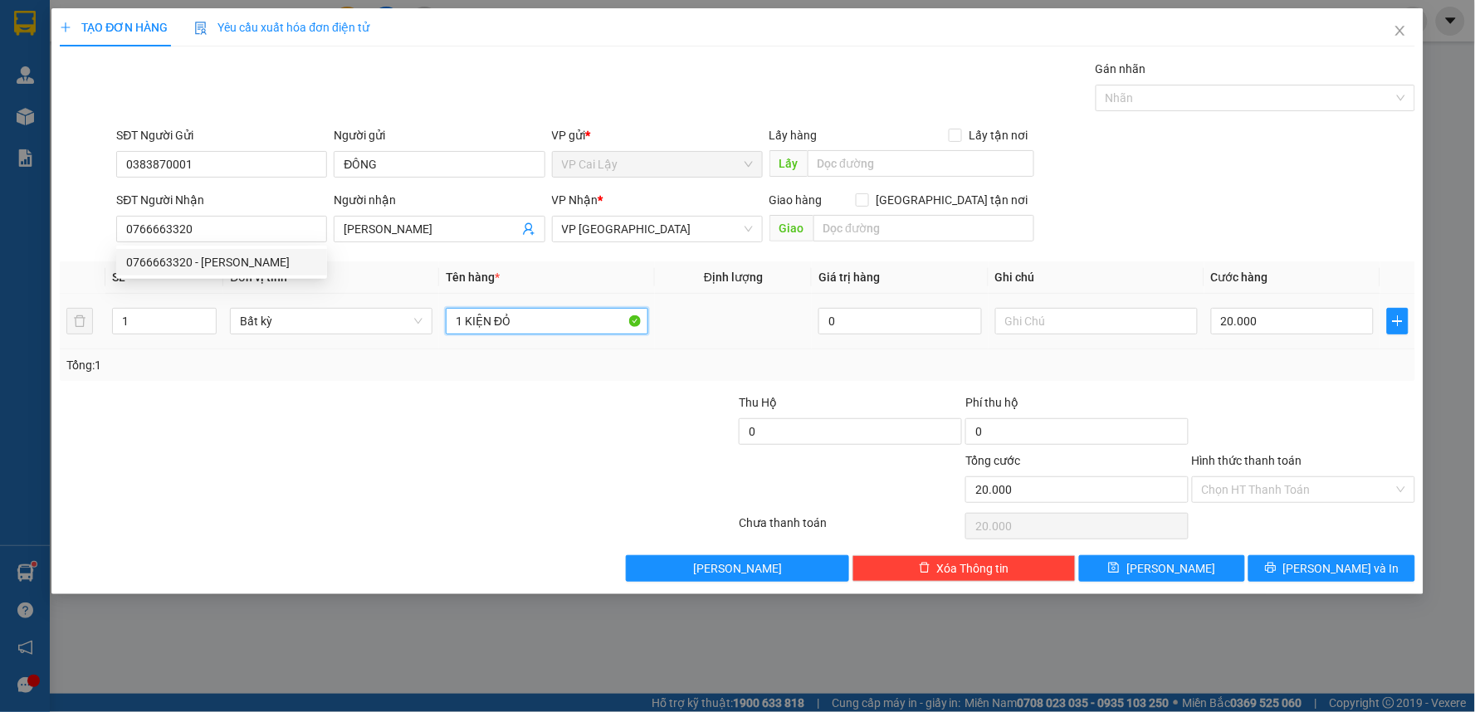
click at [571, 316] on input "1 KIỆN ĐỎ" at bounding box center [547, 321] width 202 height 27
type input "1 HỘP GIẤY NHỎ"
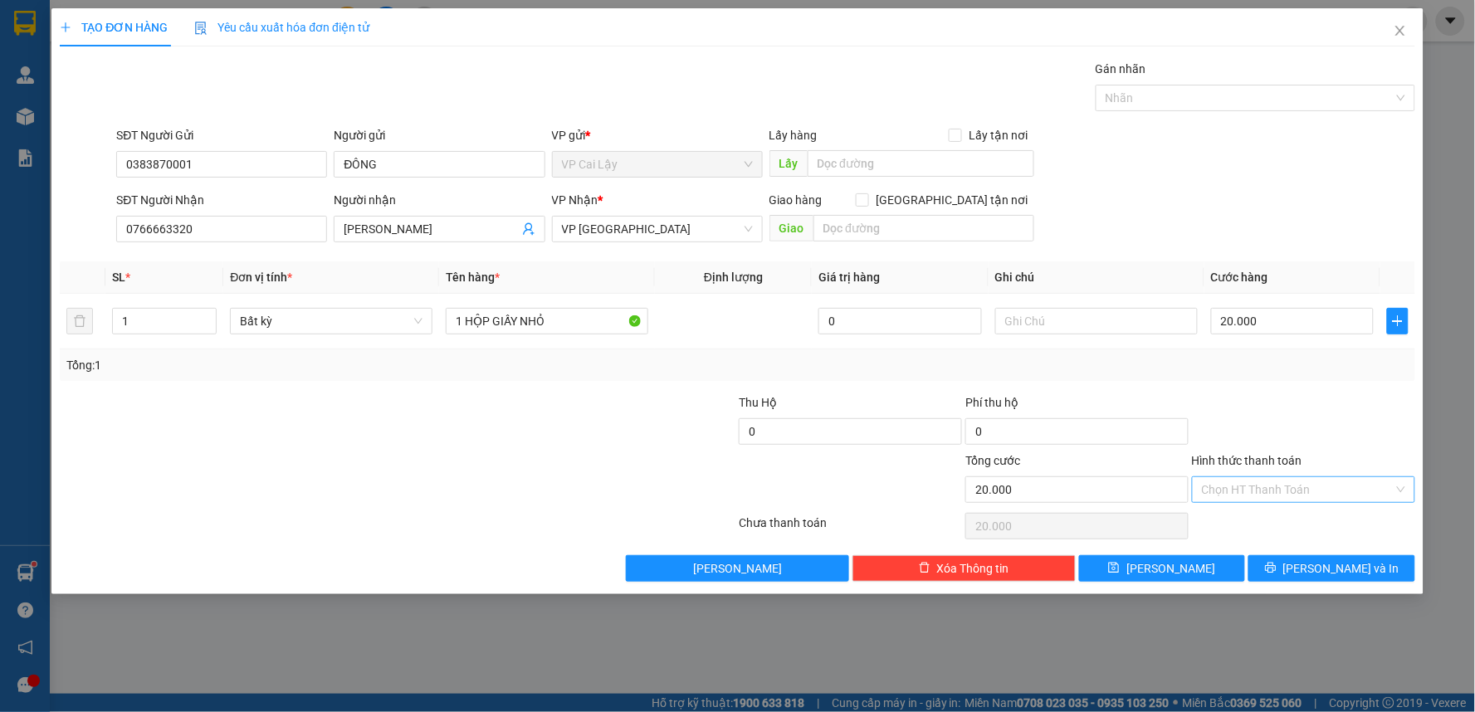
click at [1223, 491] on input "Hình thức thanh toán" at bounding box center [1298, 489] width 192 height 25
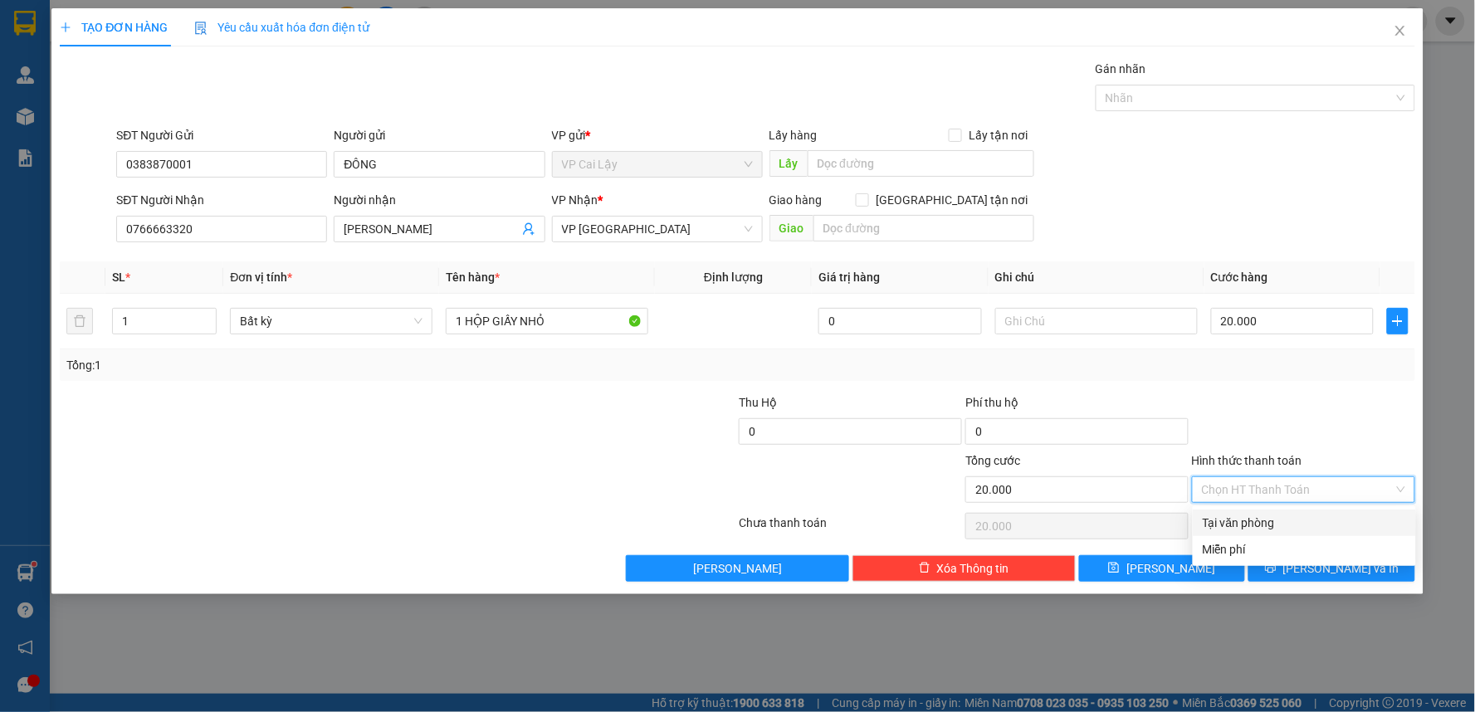
click at [1245, 529] on div "Tại văn phòng" at bounding box center [1304, 523] width 203 height 18
type input "0"
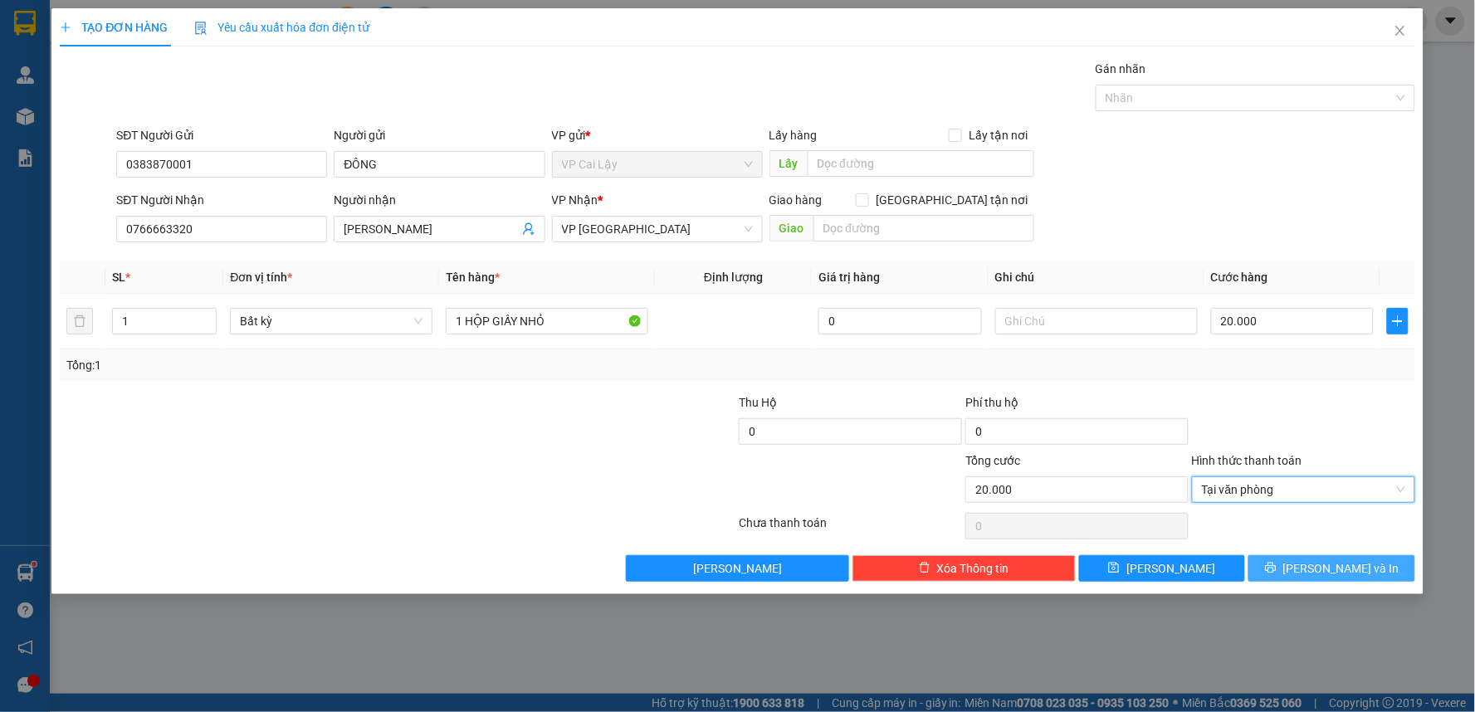
click at [1276, 565] on icon "printer" at bounding box center [1271, 568] width 12 height 12
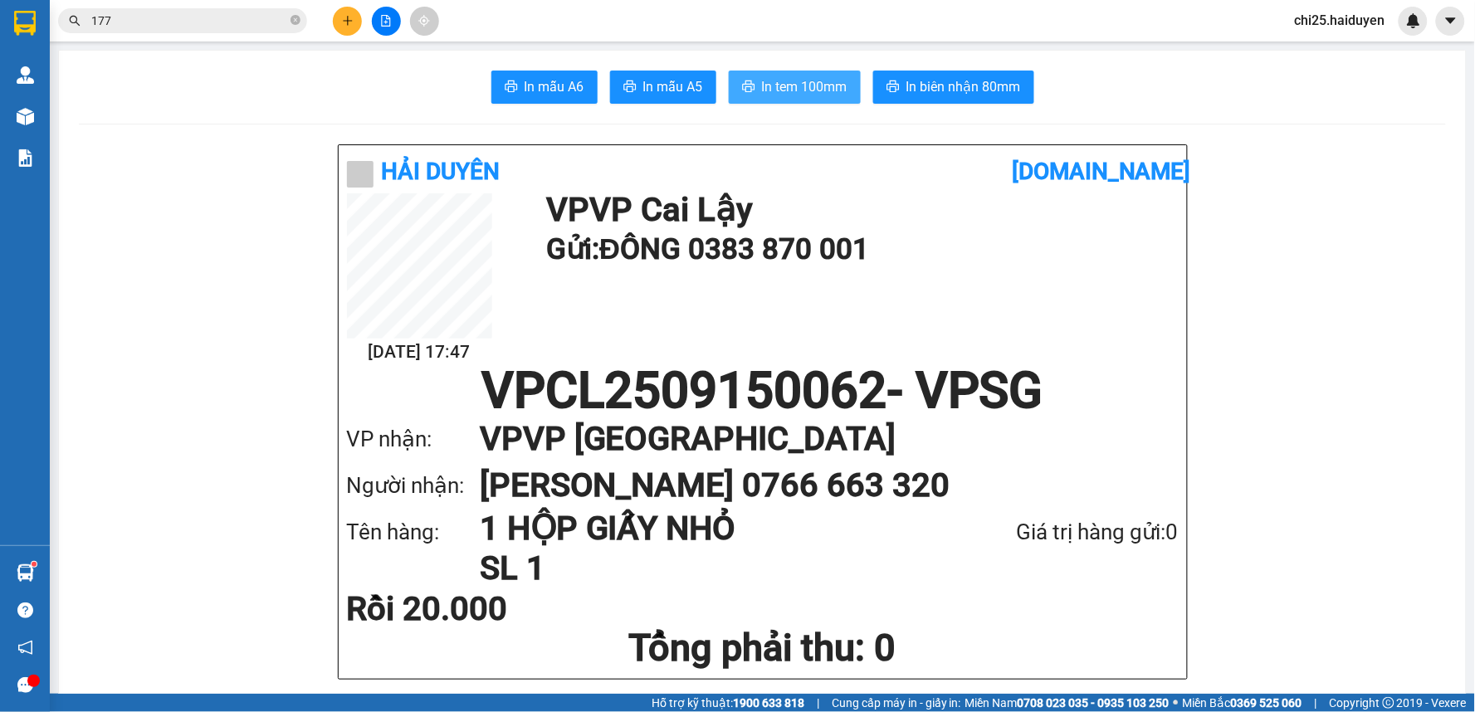
click at [773, 87] on span "In tem 100mm" at bounding box center [804, 86] width 85 height 21
click at [349, 23] on icon "plus" at bounding box center [348, 21] width 12 height 12
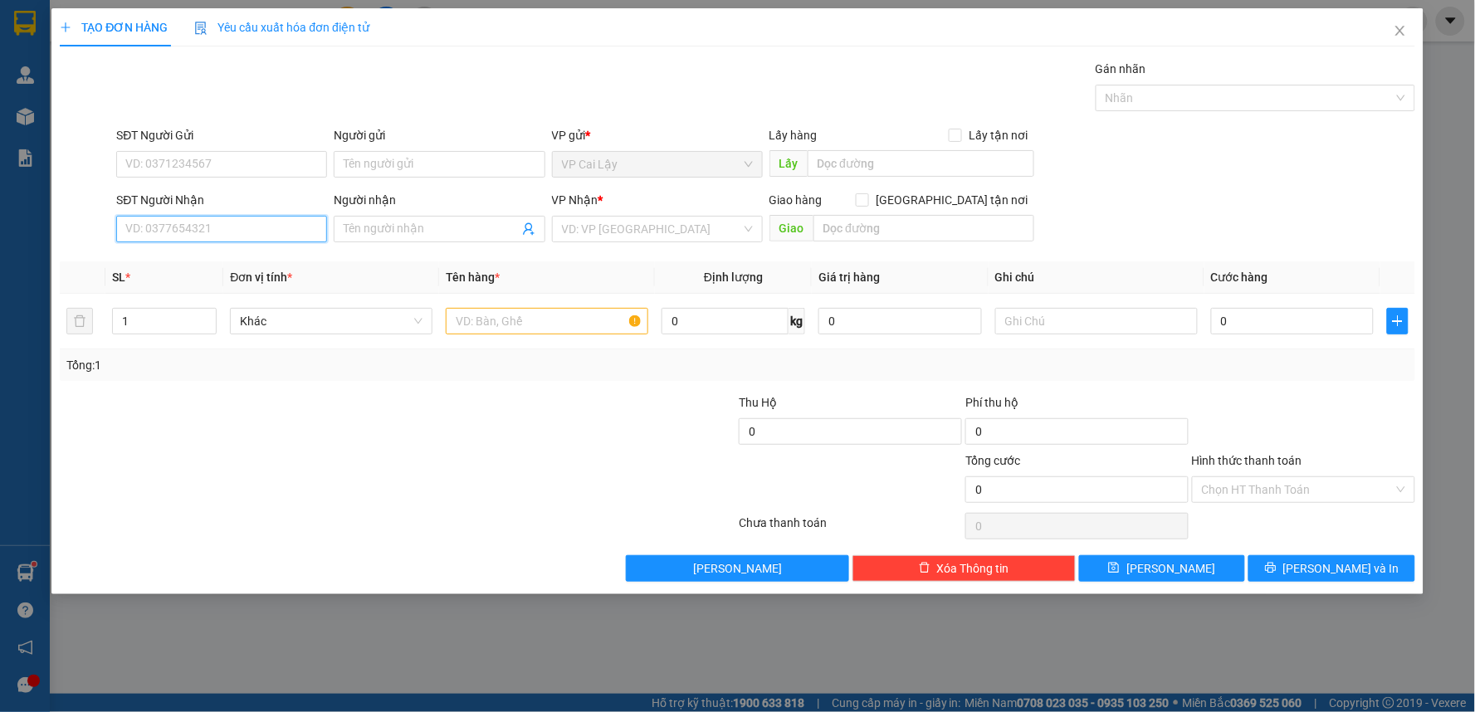
drag, startPoint x: 168, startPoint y: 222, endPoint x: 205, endPoint y: 222, distance: 37.3
click at [178, 222] on input "SĐT Người Nhận" at bounding box center [221, 229] width 211 height 27
type input "0395332383"
click at [460, 227] on input "Người nhận" at bounding box center [431, 229] width 174 height 18
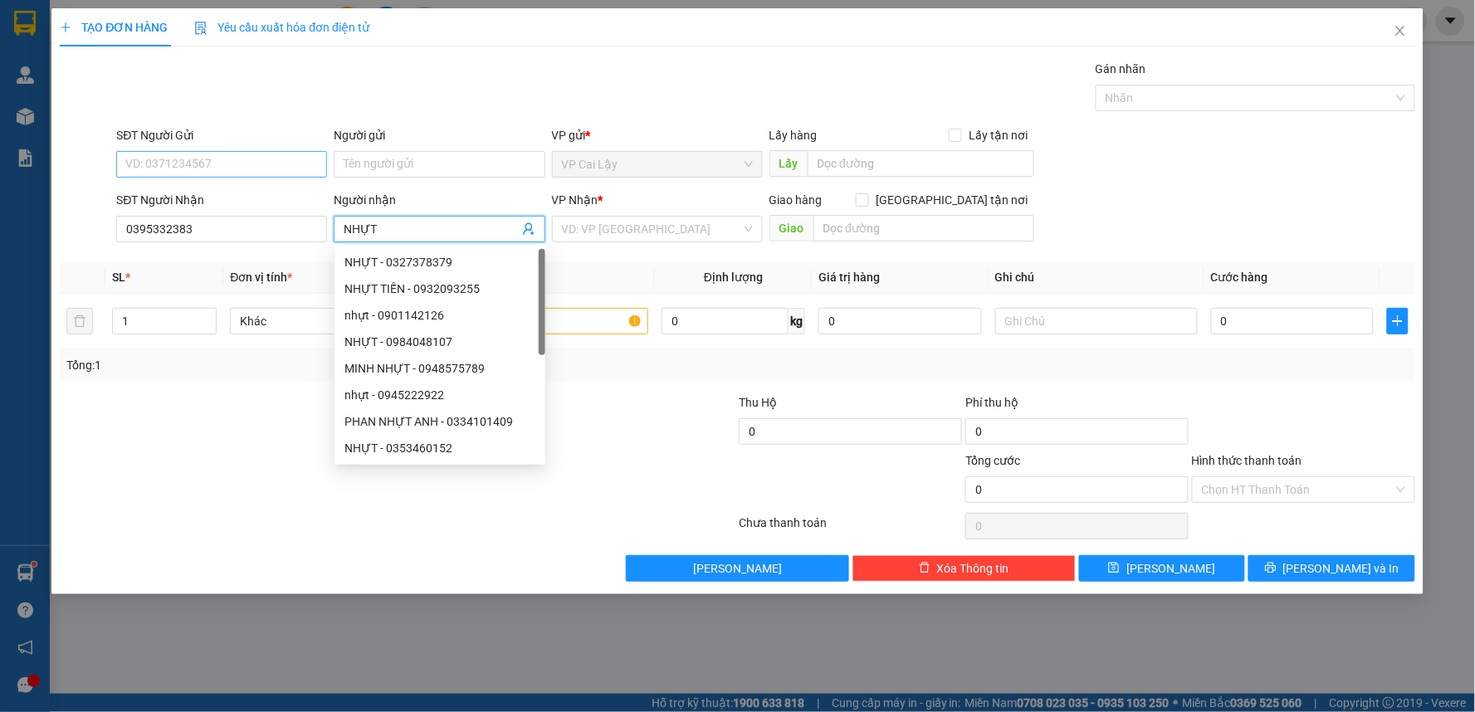
type input "NHỰT"
click at [173, 163] on input "SĐT Người Gửi" at bounding box center [221, 164] width 211 height 27
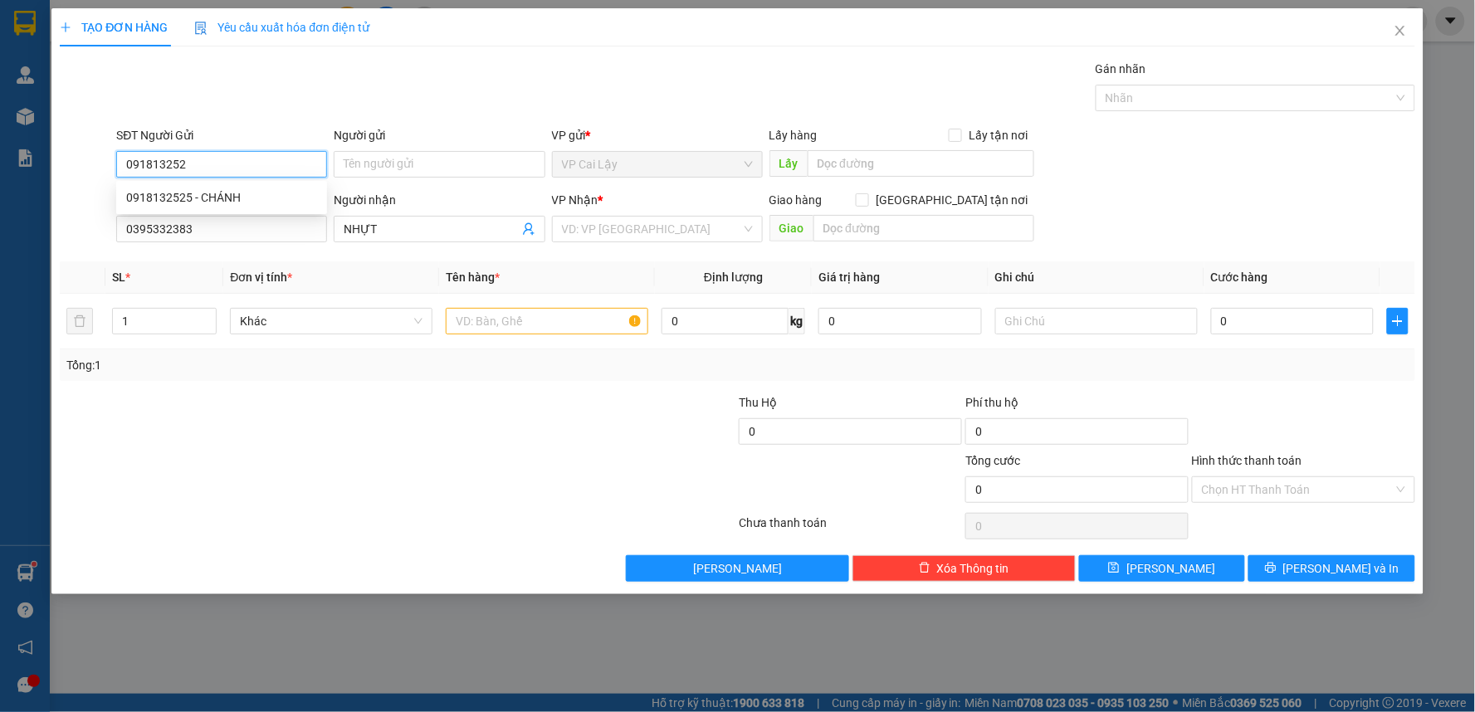
type input "0918132525"
click at [252, 196] on div "0918132525 - CHÁNH" at bounding box center [221, 197] width 191 height 18
type input "CHÁNH"
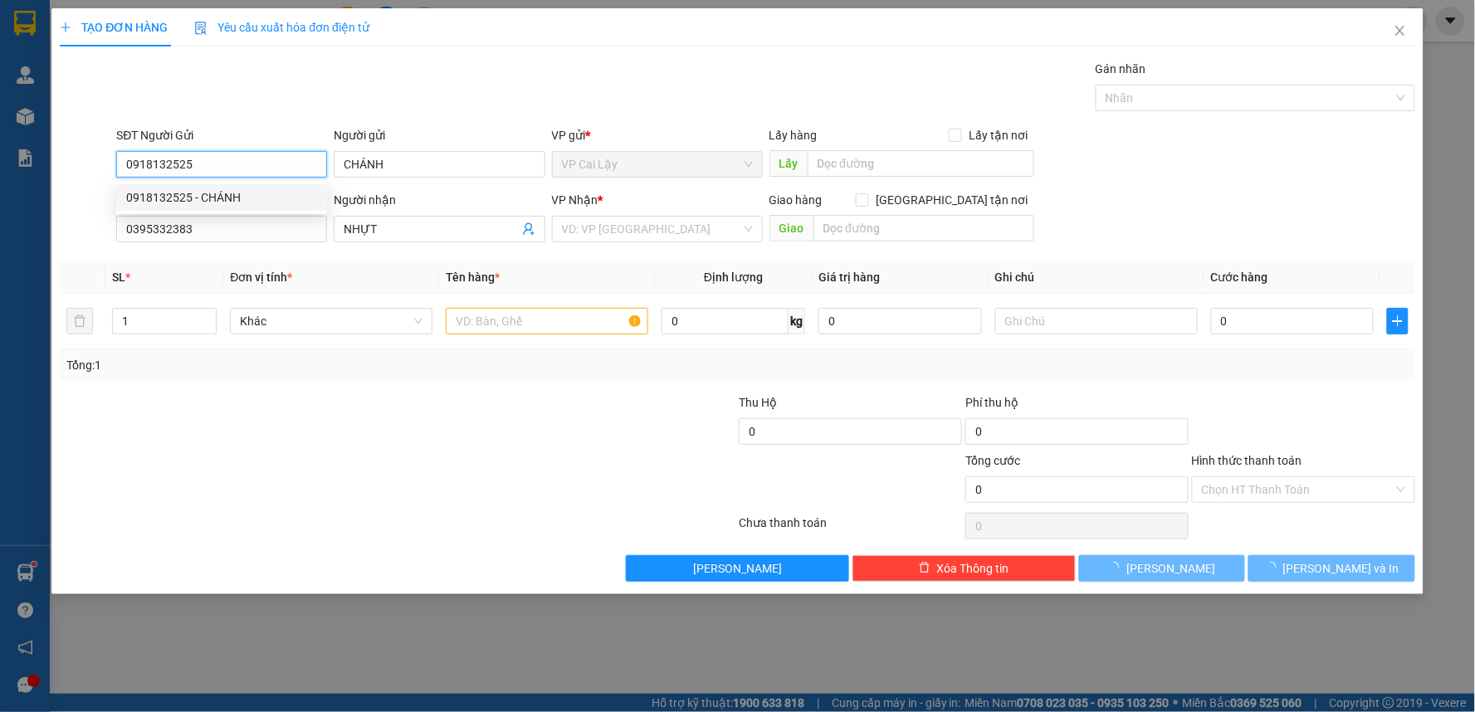
type input "20.000"
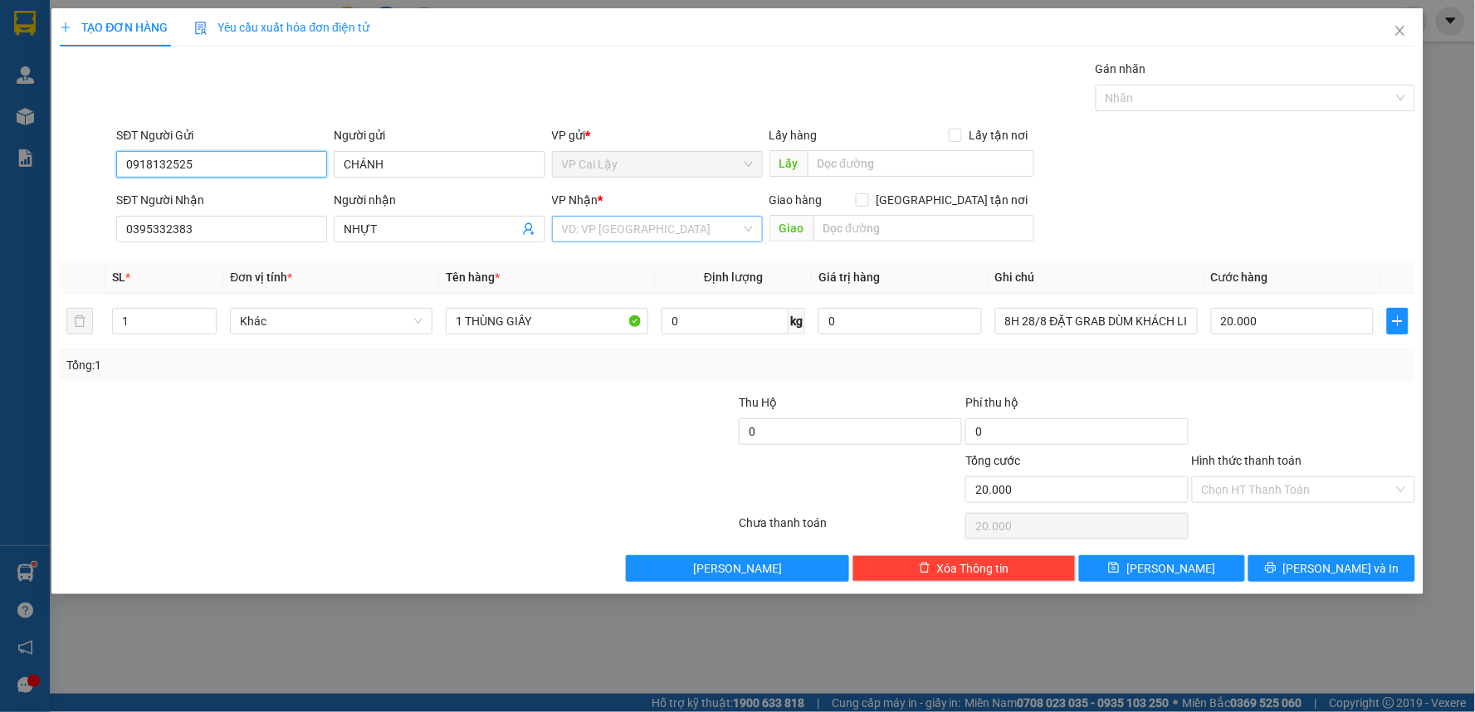
type input "0918132525"
click at [619, 222] on input "search" at bounding box center [651, 229] width 179 height 25
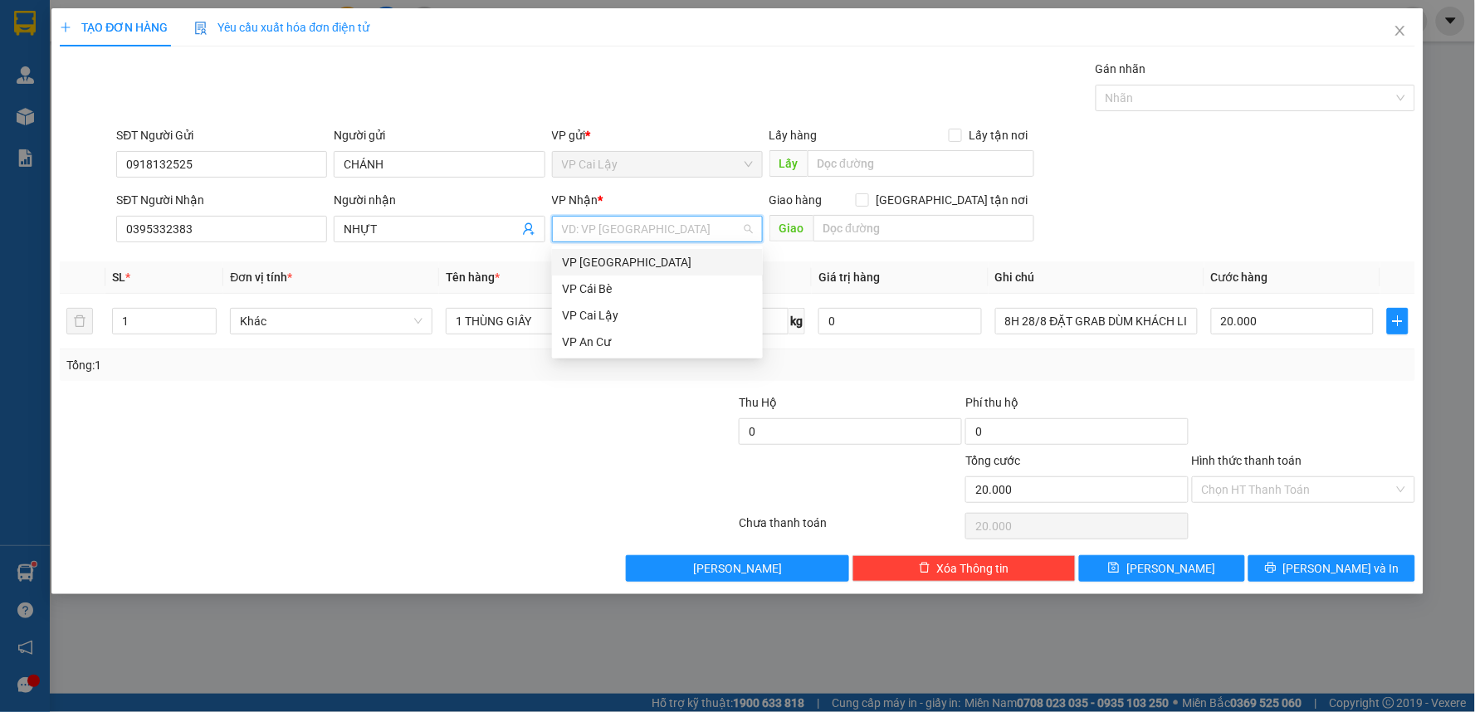
click at [620, 259] on div "VP [GEOGRAPHIC_DATA]" at bounding box center [657, 262] width 191 height 18
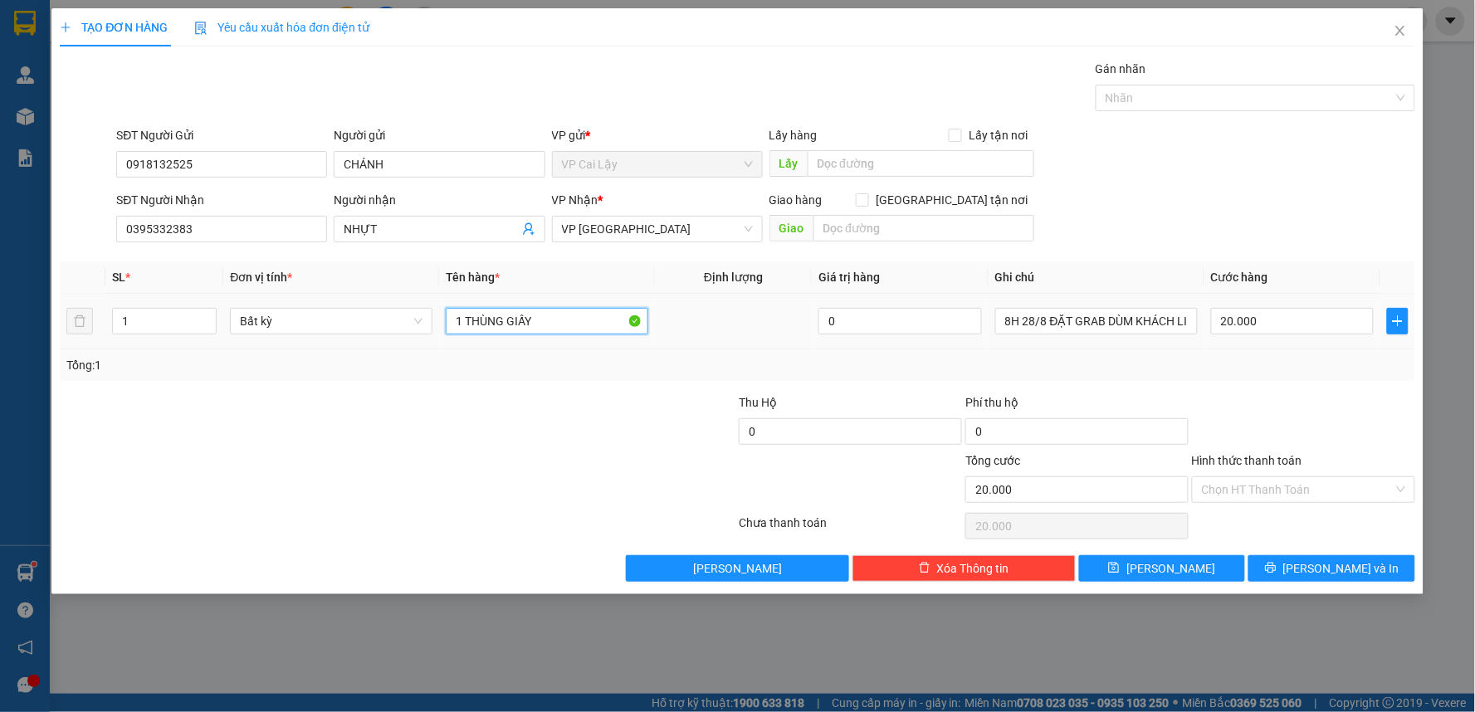
drag, startPoint x: 546, startPoint y: 318, endPoint x: 408, endPoint y: 341, distance: 139.7
click at [408, 341] on tr "1 Bất kỳ 1 THÙNG GIẤY 0 8H 28/8 ĐẶT GRAB DÙM KHÁCH LIÊN HỆ NGƯỜI GỬI CK 20.000" at bounding box center [737, 322] width 1355 height 56
type input "2 BAO 110KG"
click at [73, 334] on tr "1 Bất kỳ 2 BAO 110KG 0 8H 28/8 ĐẶT GRAB DÙM KHÁCH LIÊN HỆ NGƯỜI GỬI CK 20.000" at bounding box center [737, 322] width 1355 height 56
type input "2"
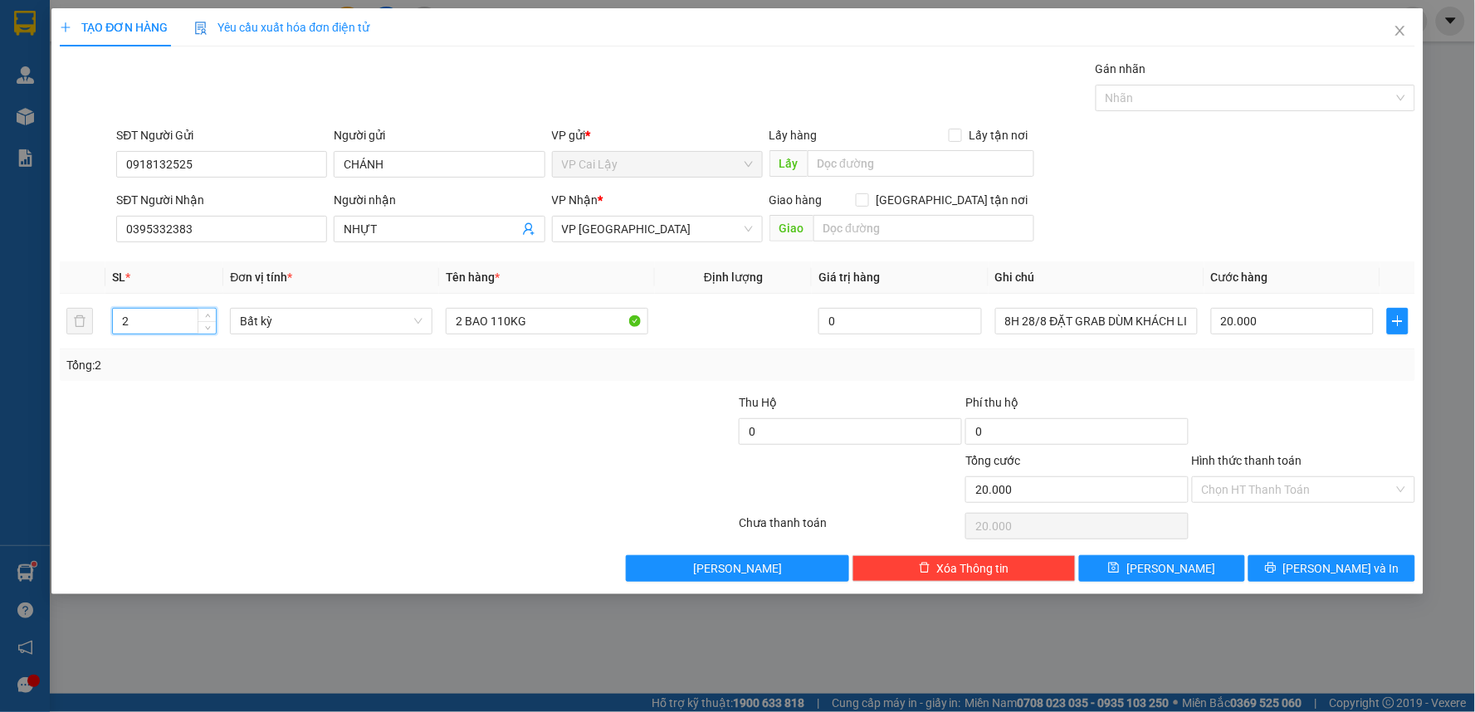
click at [346, 527] on div at bounding box center [397, 526] width 679 height 33
type input "0"
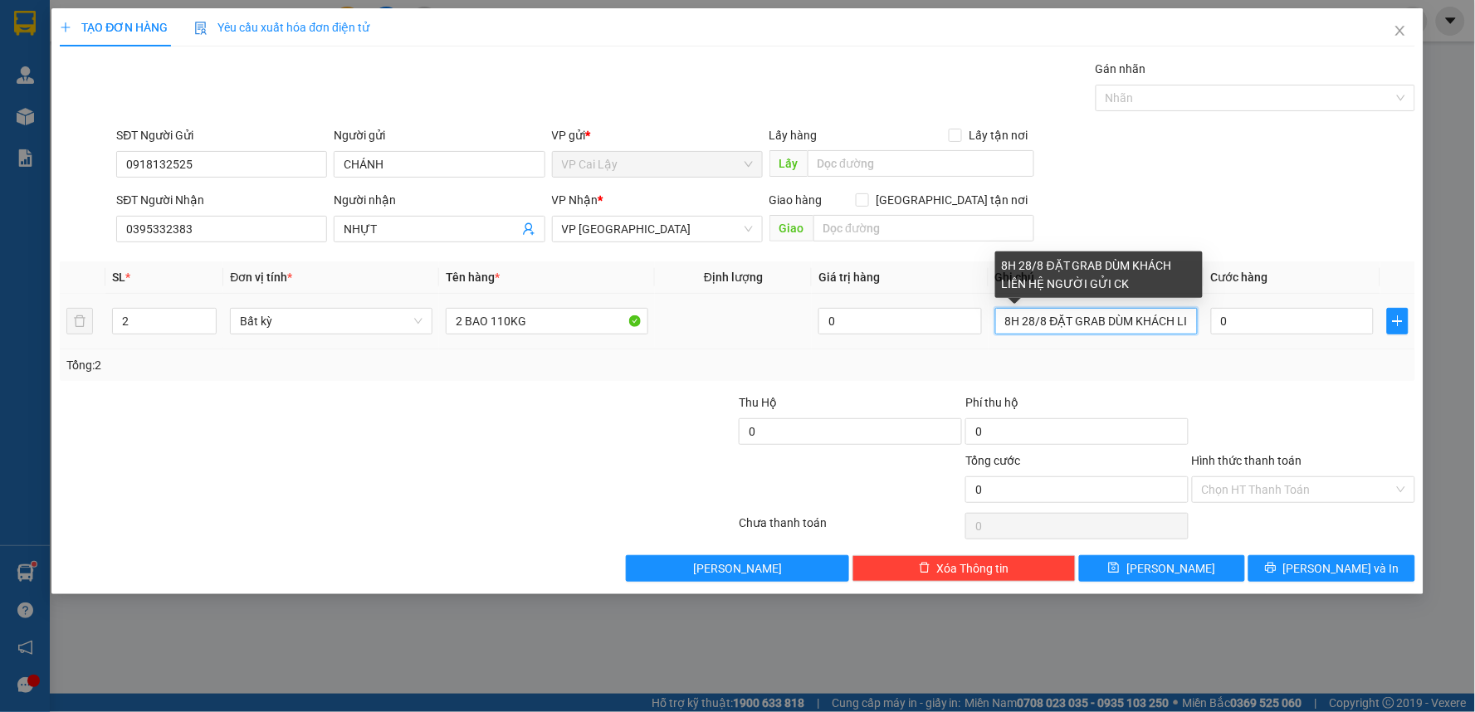
click at [1090, 320] on input "8H 28/8 ĐẶT GRAB DÙM KHÁCH LIÊN HỆ NGƯỜI GỬI CK" at bounding box center [1096, 321] width 202 height 27
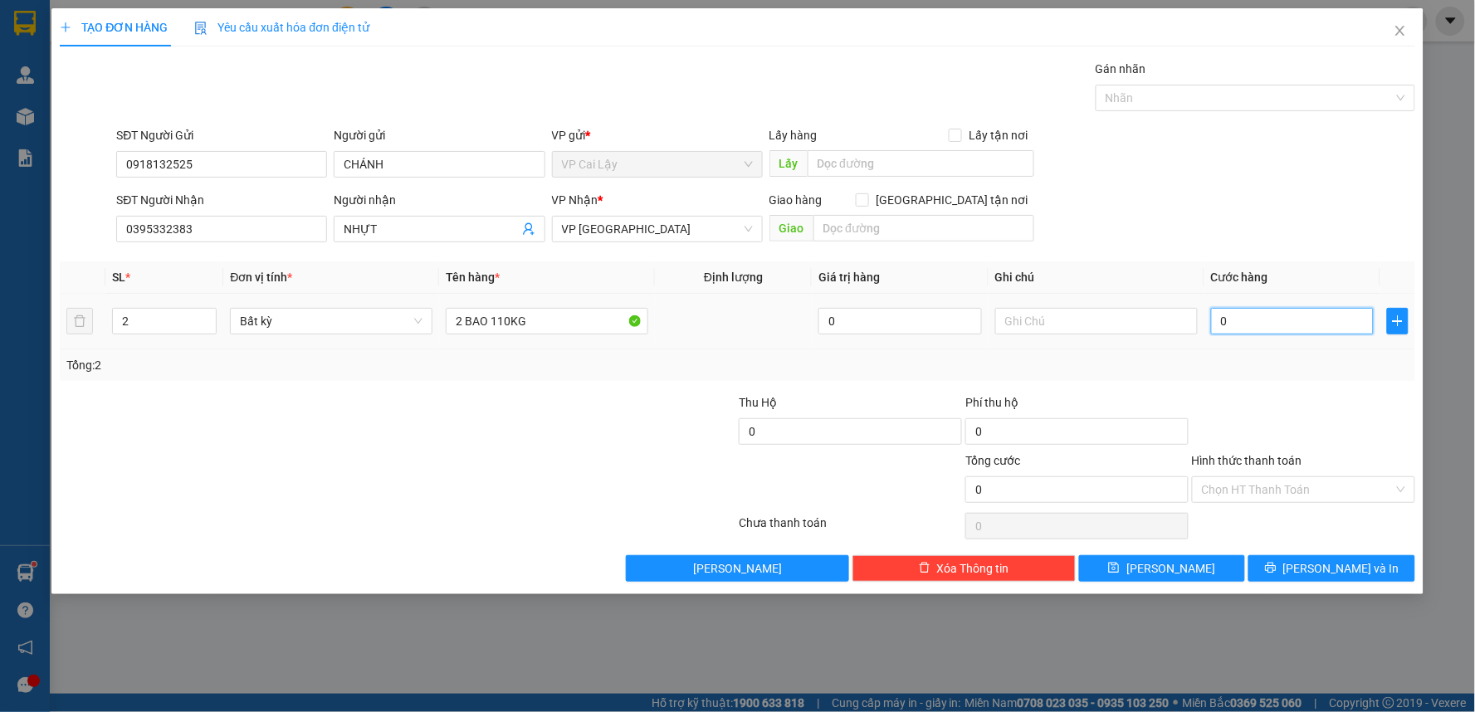
click at [1320, 329] on input "0" at bounding box center [1292, 321] width 163 height 27
type input "2"
type input "22"
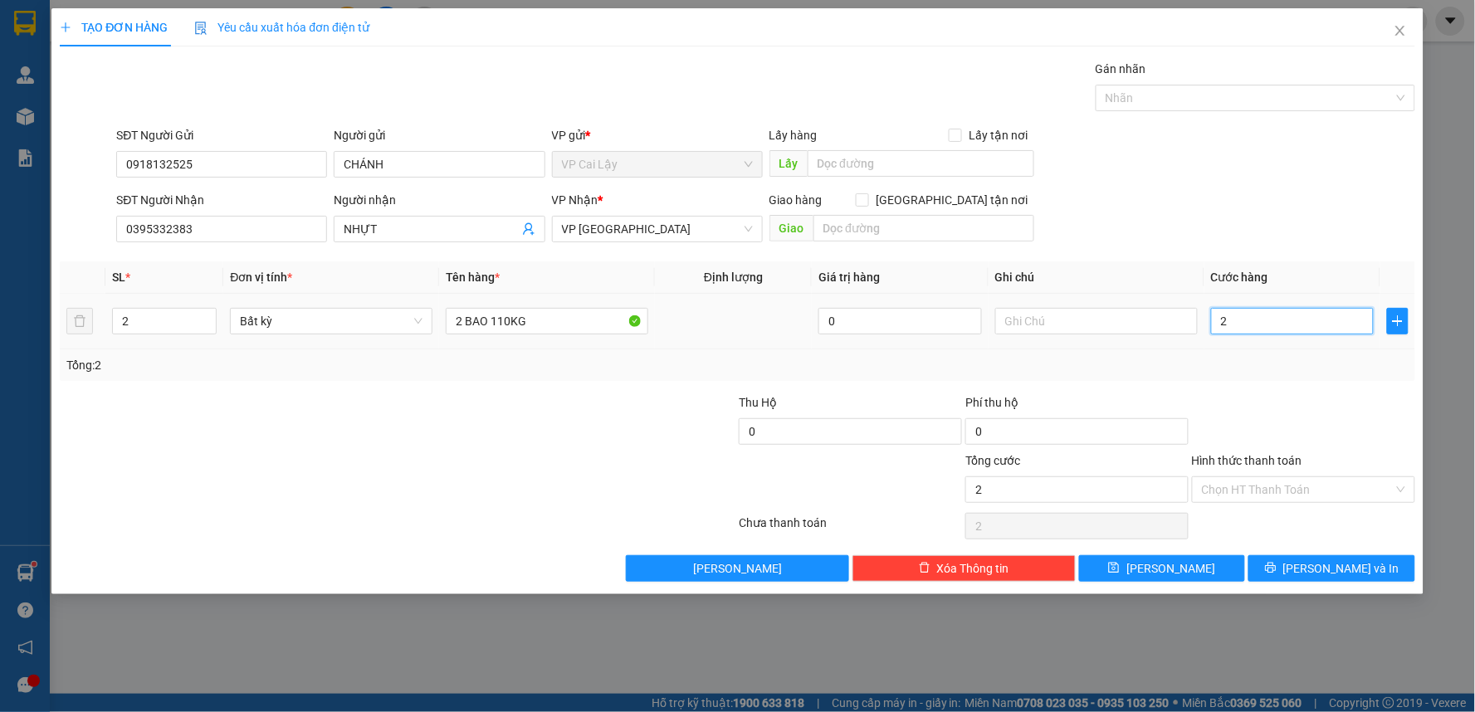
type input "22"
type input "220"
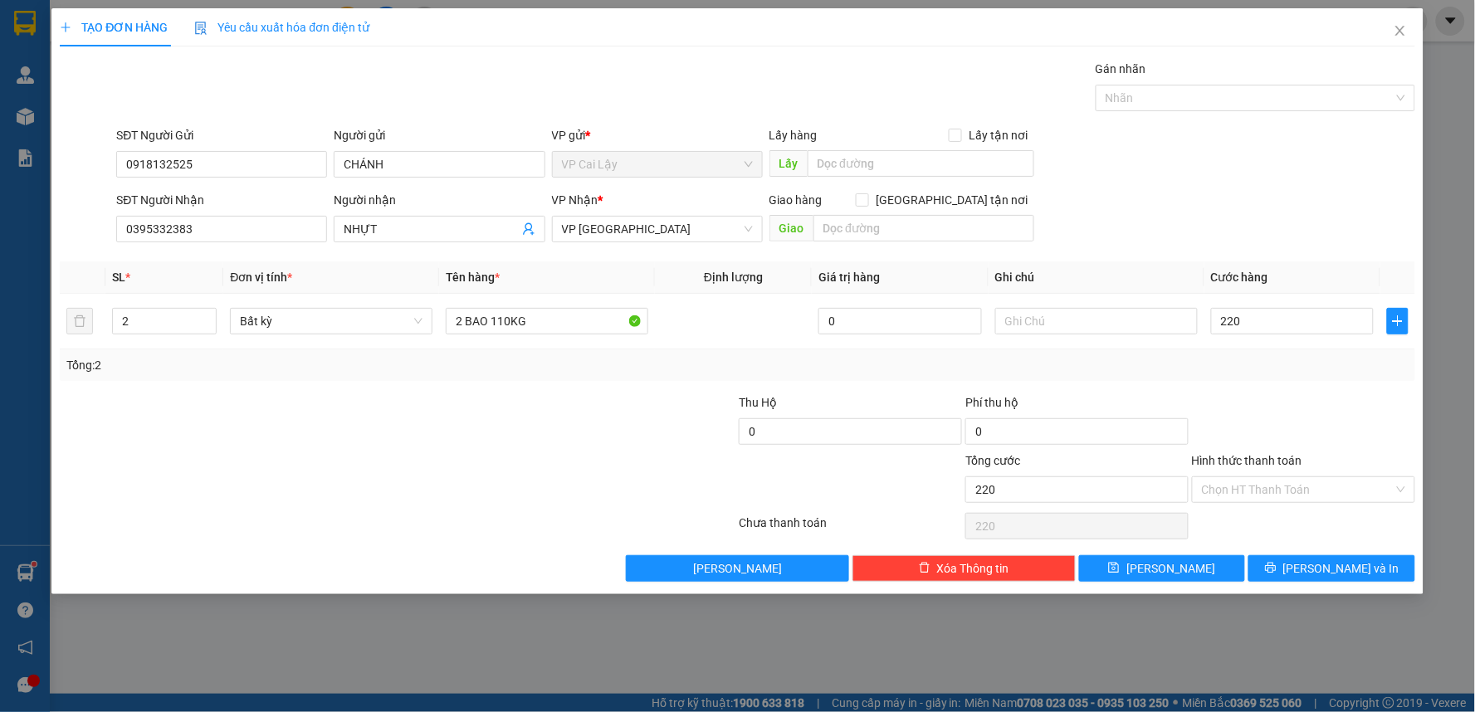
type input "220.000"
click at [1336, 379] on div "Tổng: 2" at bounding box center [737, 365] width 1355 height 32
click at [1276, 566] on icon "printer" at bounding box center [1271, 568] width 12 height 12
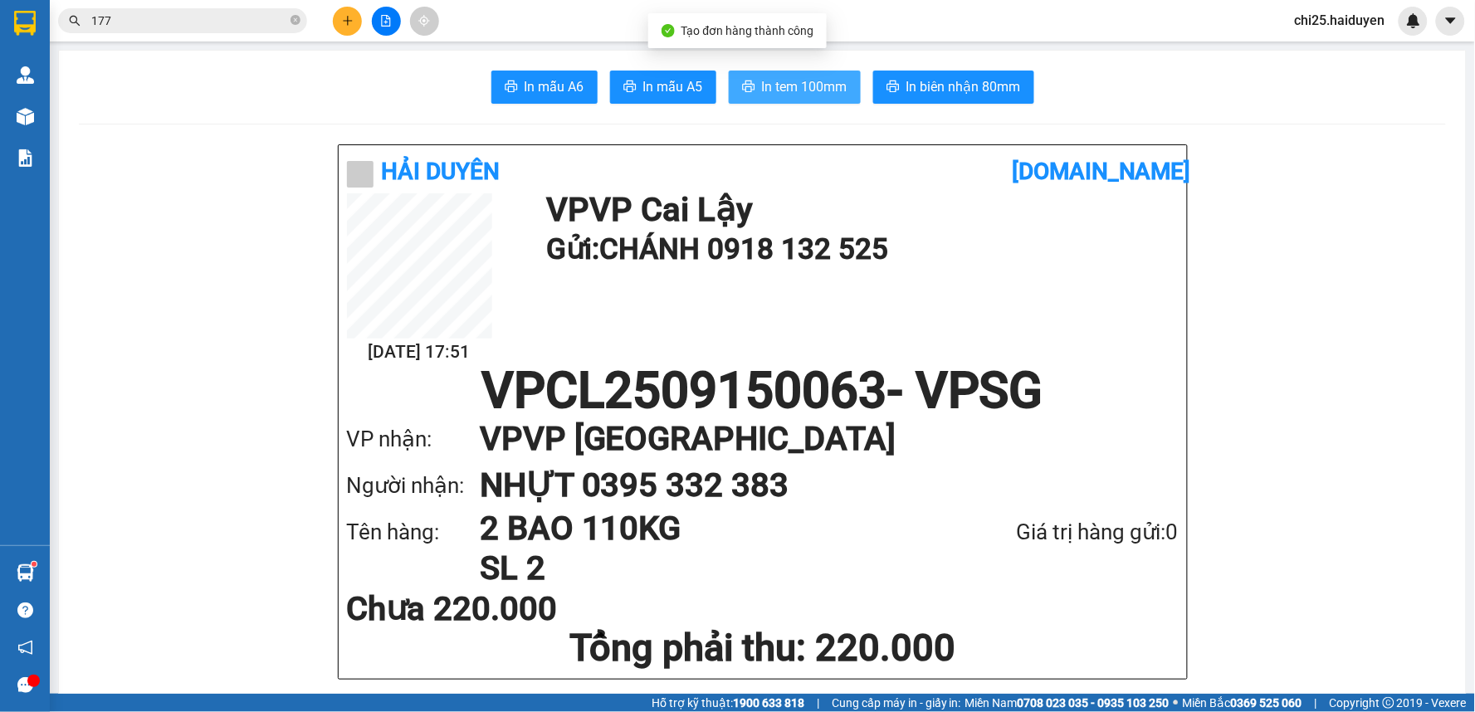
click at [778, 79] on span "In tem 100mm" at bounding box center [804, 86] width 85 height 21
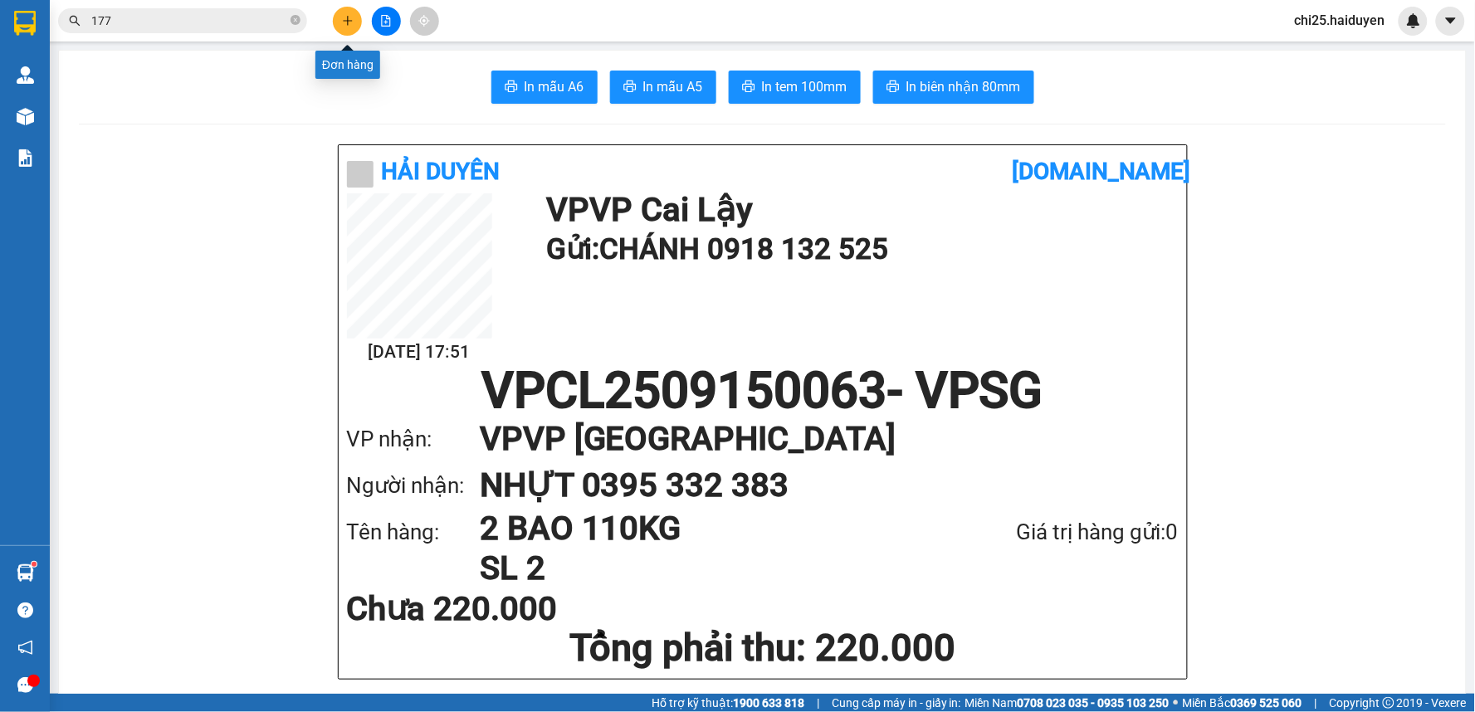
click at [344, 22] on icon "plus" at bounding box center [348, 21] width 12 height 12
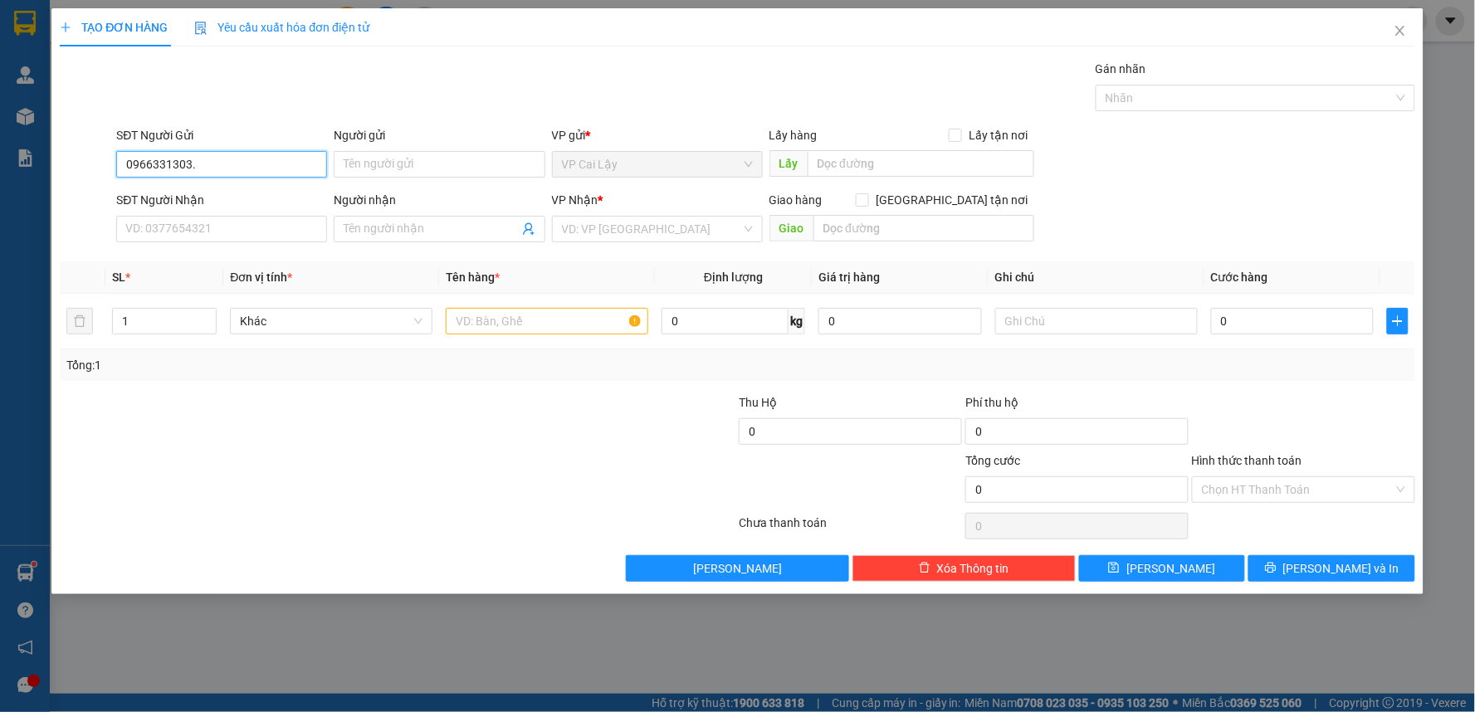
type input "0966331303"
click at [220, 207] on div "0966331303" at bounding box center [221, 197] width 211 height 27
type input "0972594731"
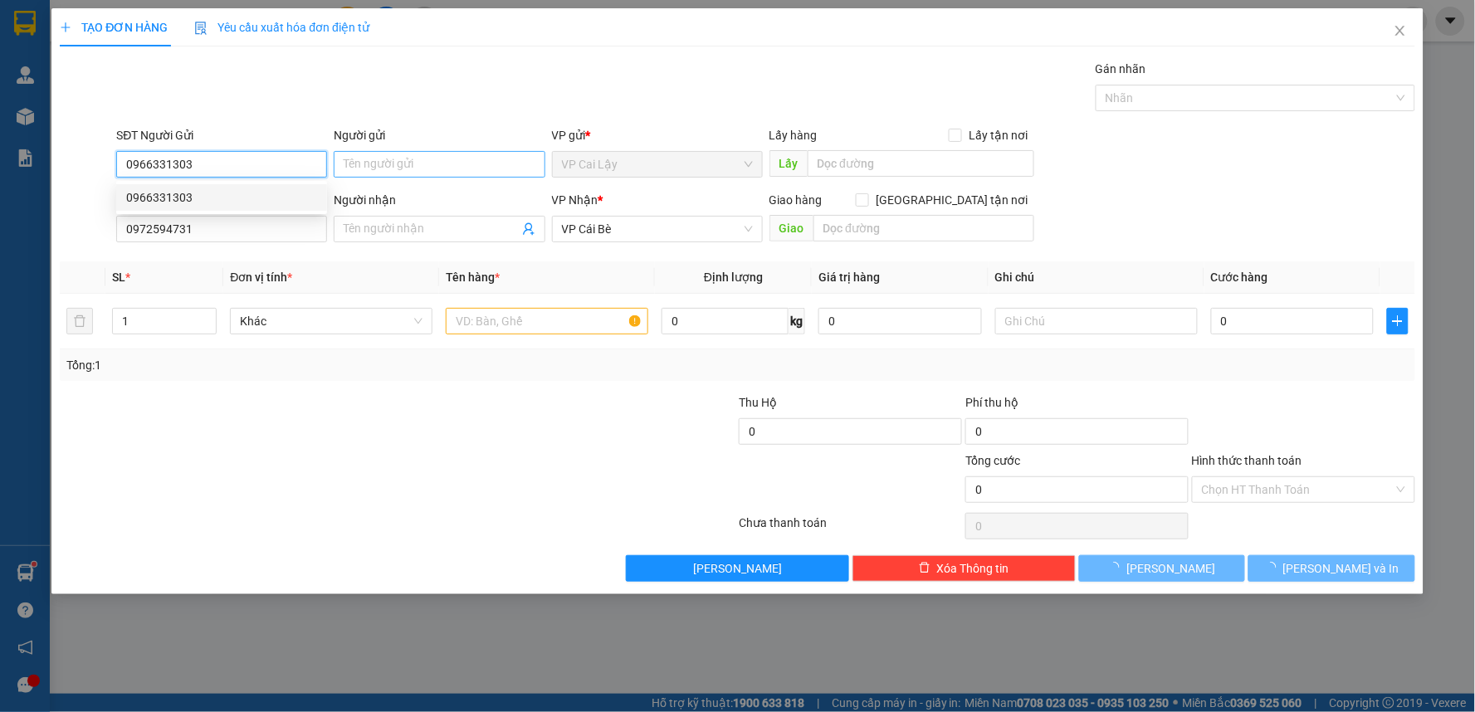
type input "10.000"
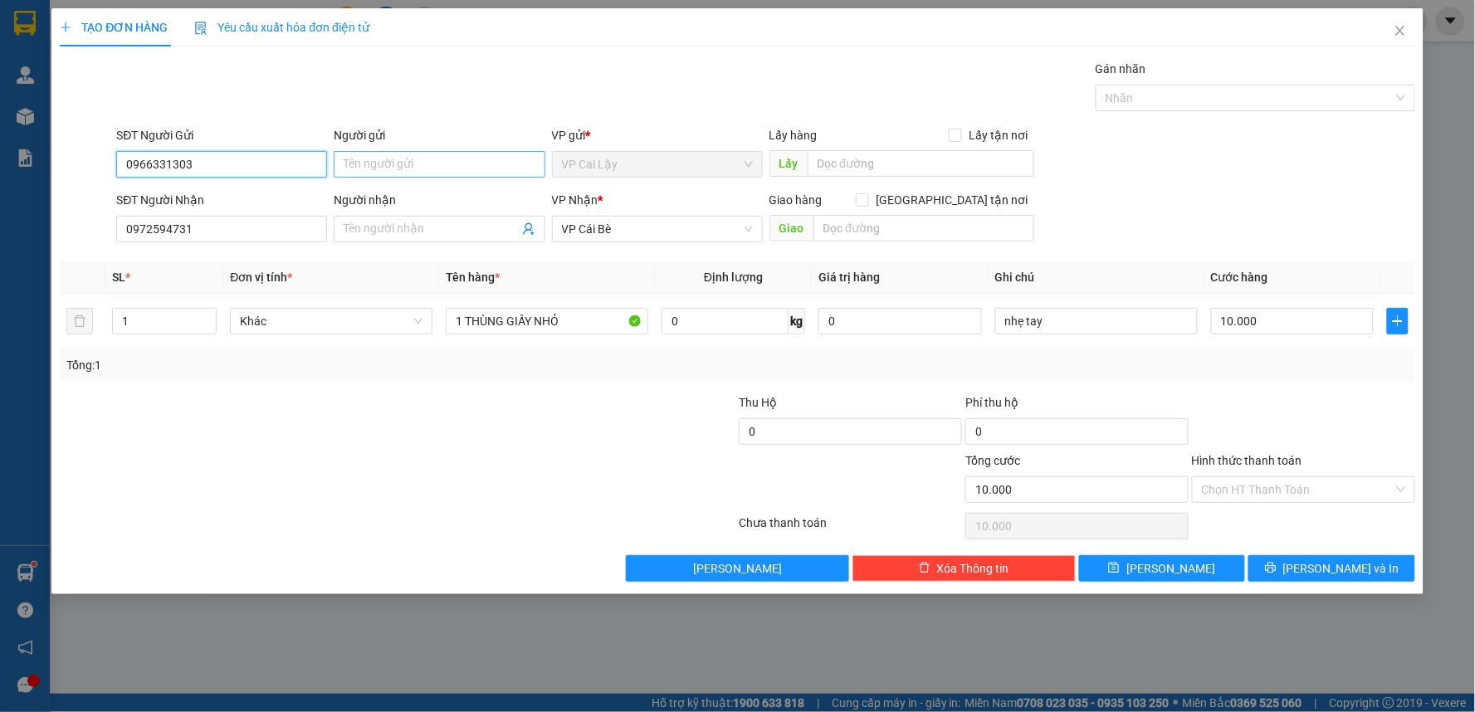
type input "0966331303"
click at [429, 162] on input "Người gửi" at bounding box center [439, 164] width 211 height 27
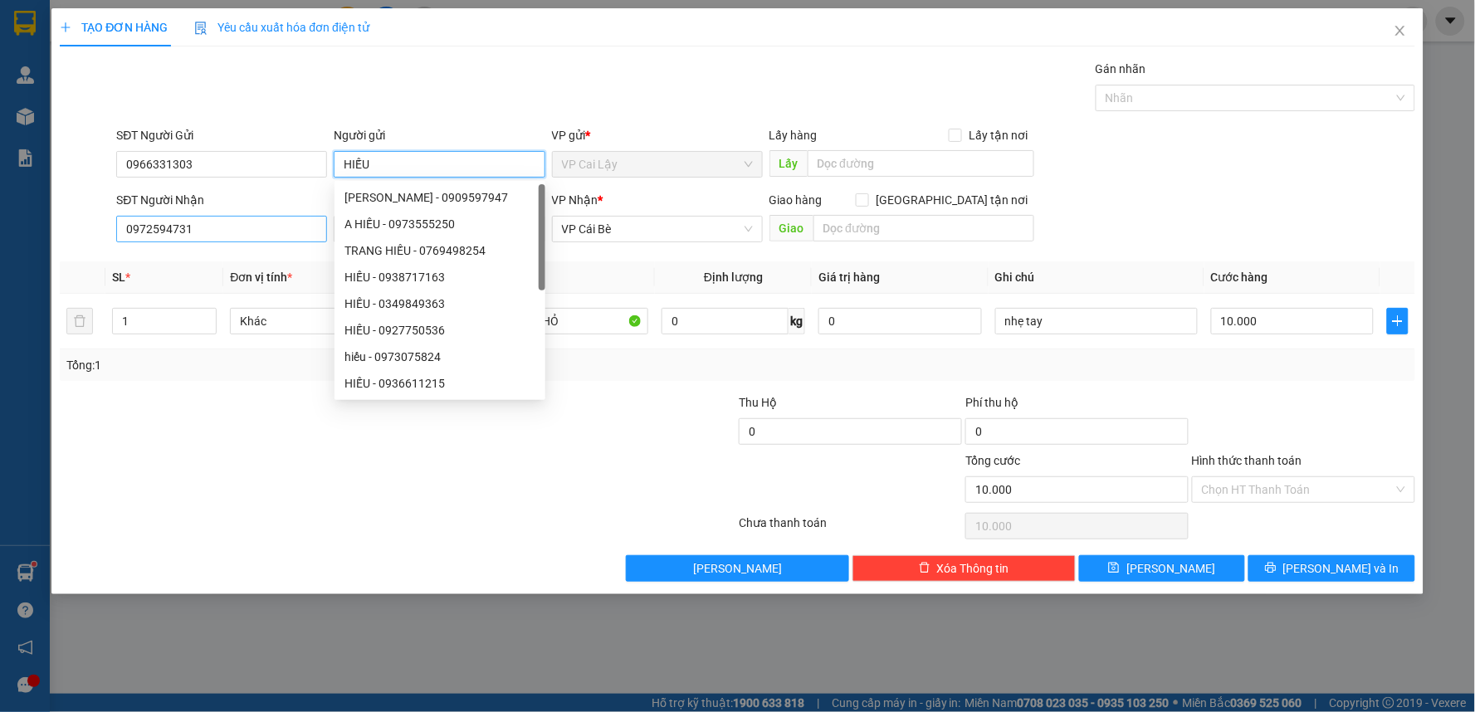
type input "HIẾU"
click at [201, 227] on input "0972594731" at bounding box center [221, 229] width 211 height 27
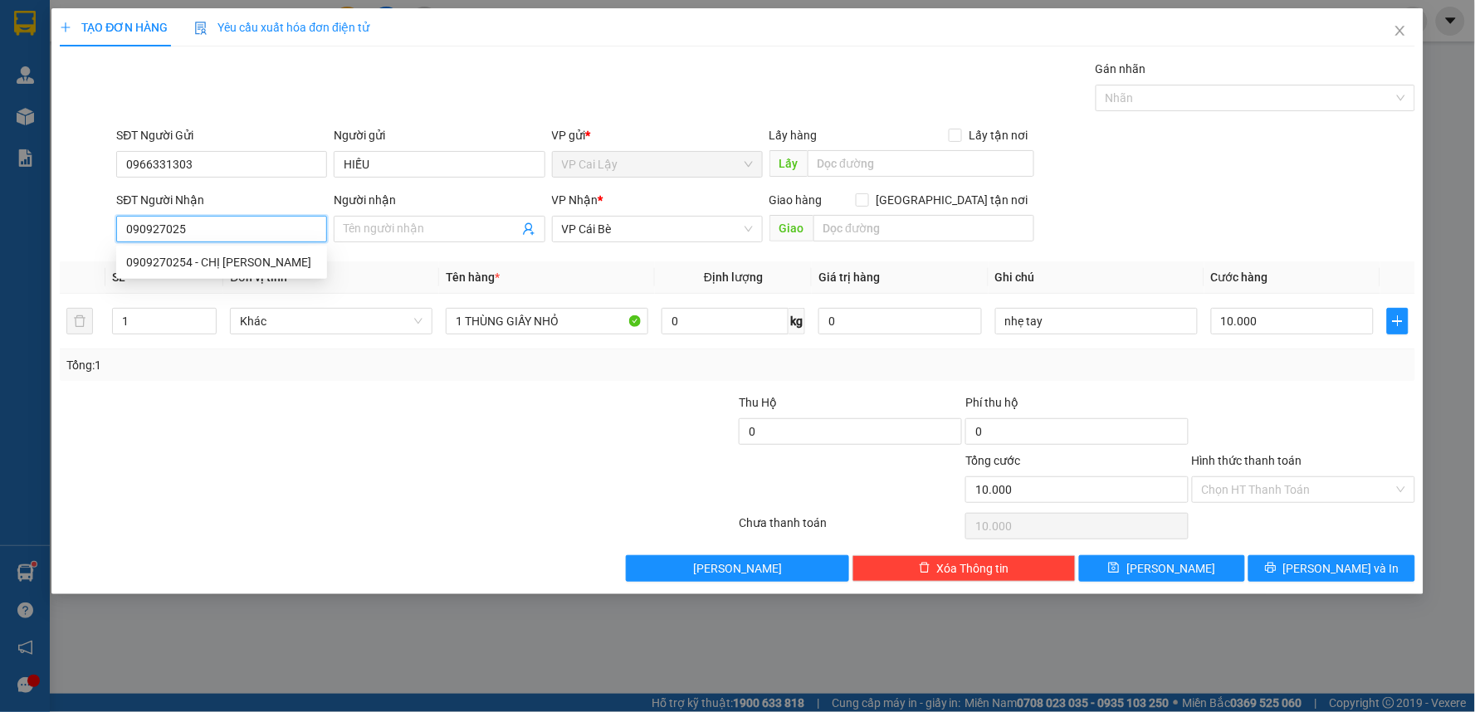
type input "0909270254"
click at [183, 258] on div "0909270254 - CHỊ TRÚC" at bounding box center [221, 262] width 191 height 18
type input "CHỊ [PERSON_NAME]"
type input "20.000"
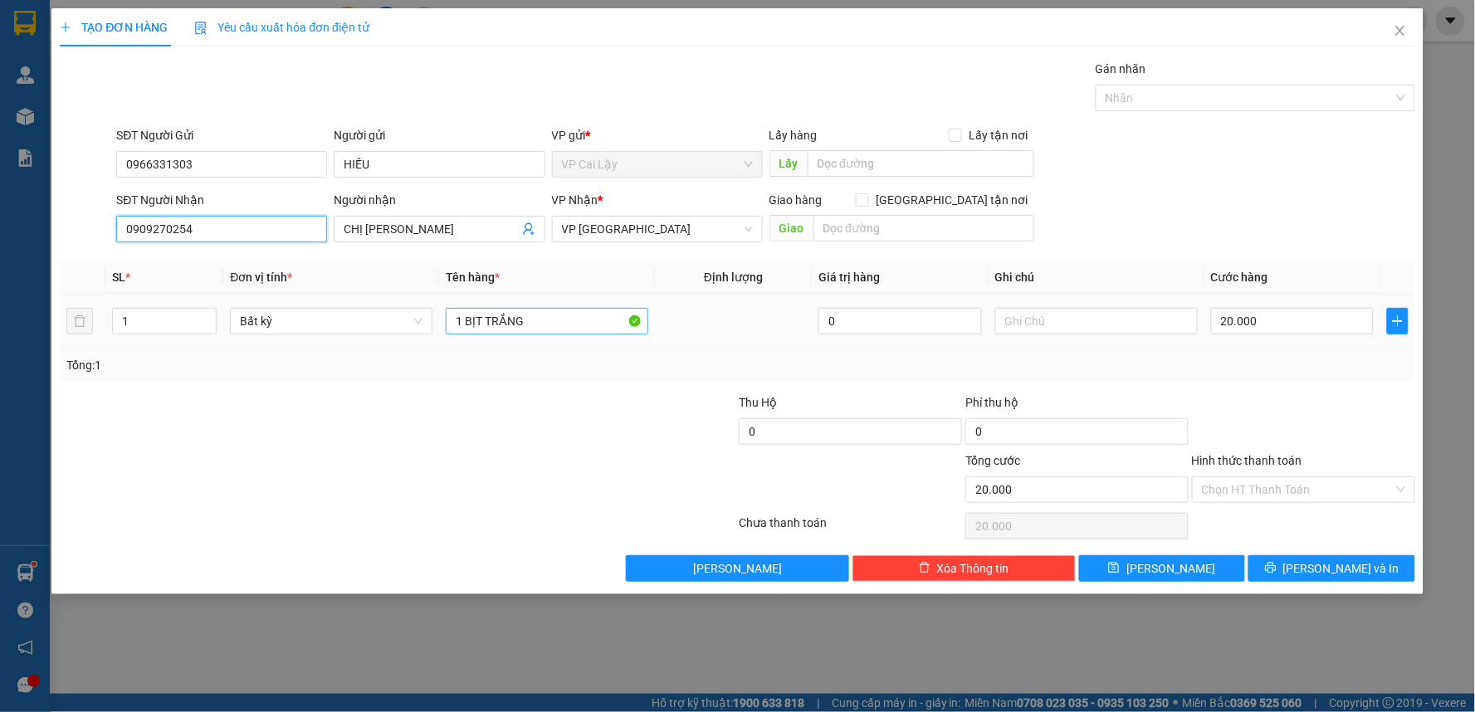
type input "0909270254"
drag, startPoint x: 537, startPoint y: 327, endPoint x: 417, endPoint y: 340, distance: 120.2
click at [417, 340] on tr "1 Bất kỳ 1 BỊT TRẮNG 0 20.000" at bounding box center [737, 322] width 1355 height 56
type input "1 BAO TRẮNG 15KG"
click at [1234, 320] on input "20.000" at bounding box center [1292, 321] width 163 height 27
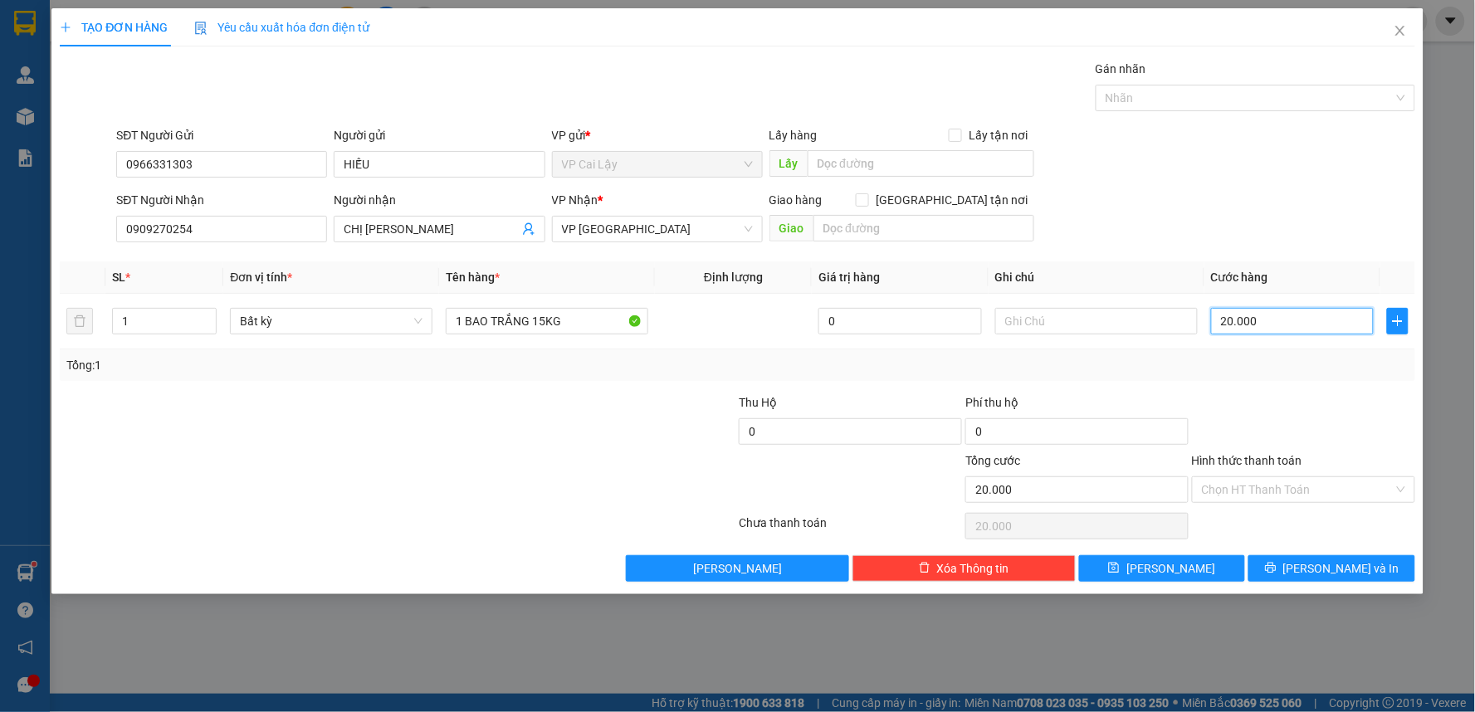
type input "3"
type input "30"
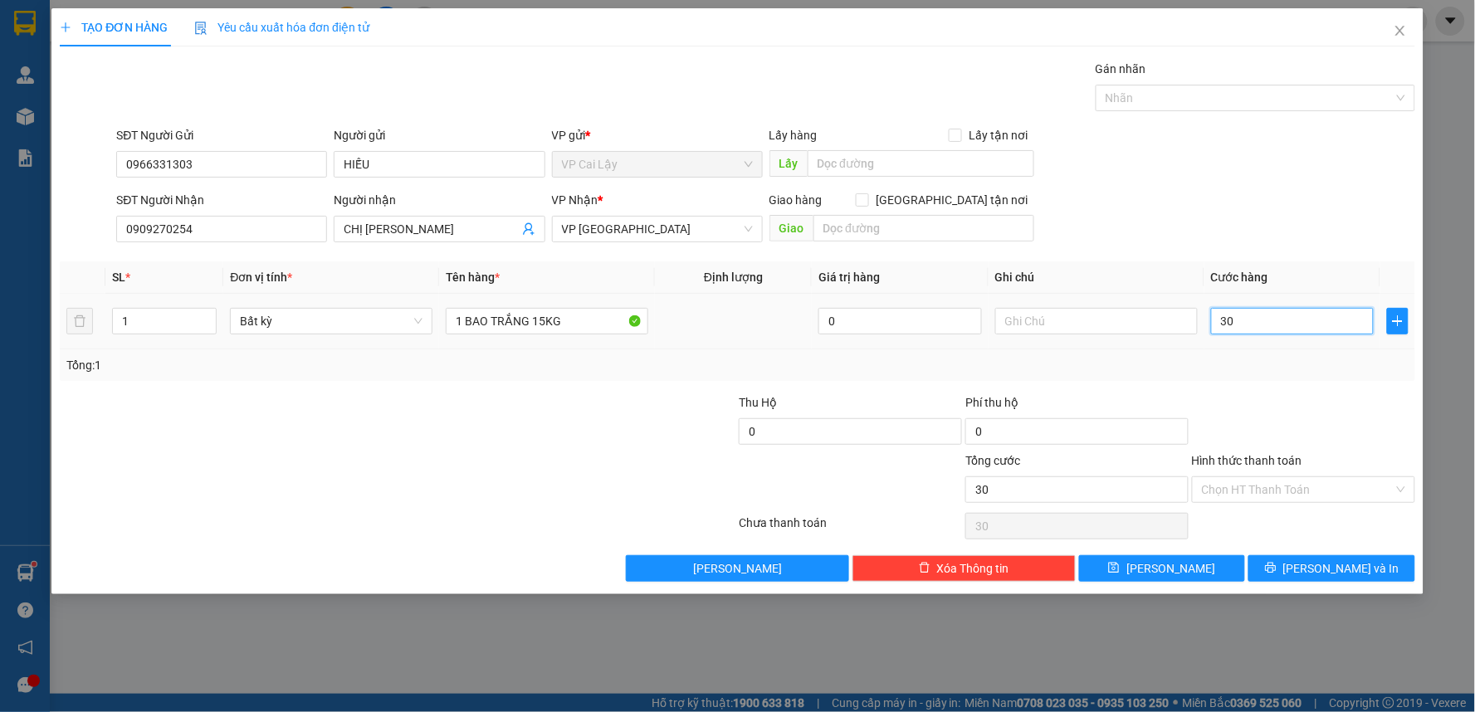
type input "30"
type input "30.000"
click at [1245, 388] on div "Transit Pickup Surcharge Ids Transit Deliver Surcharge Ids Transit Deliver Surc…" at bounding box center [737, 321] width 1355 height 522
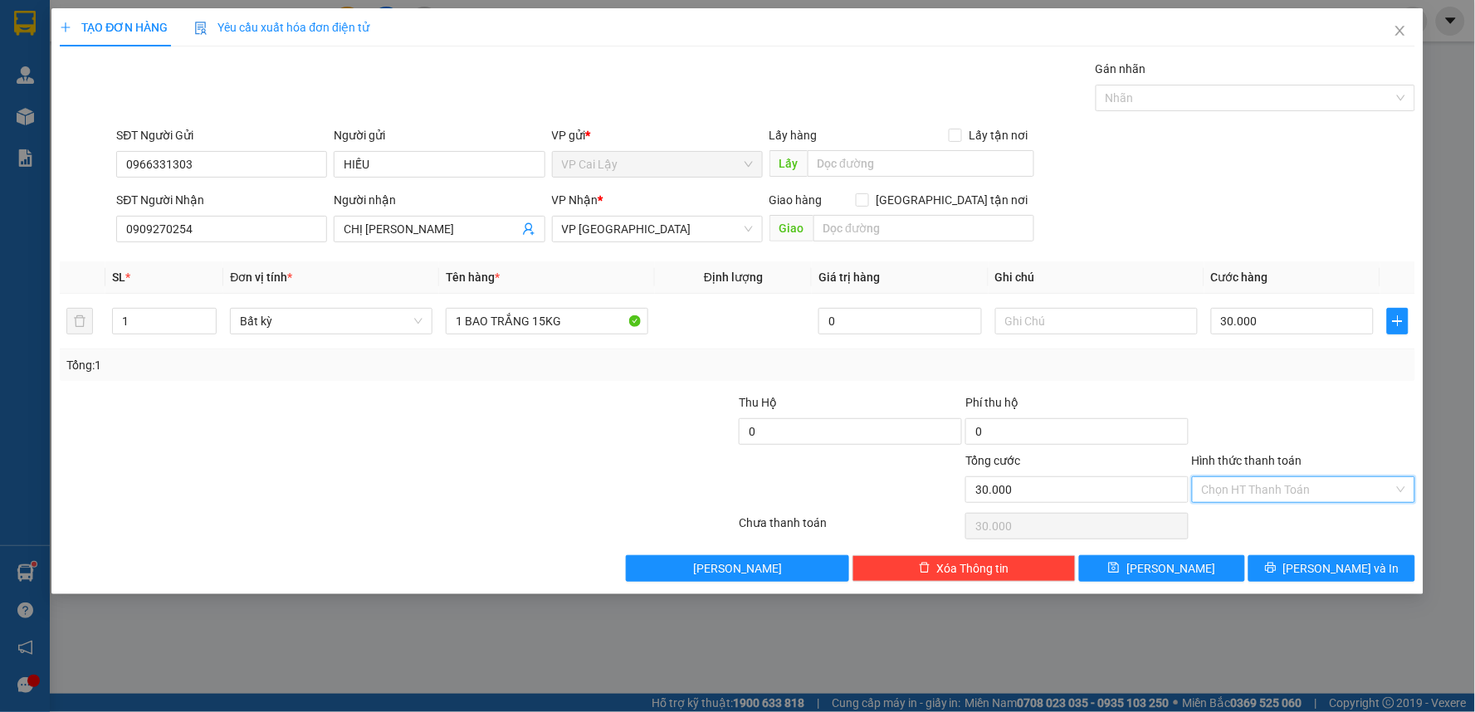
click at [1309, 494] on input "Hình thức thanh toán" at bounding box center [1298, 489] width 192 height 25
click at [1296, 518] on div "Tại văn phòng" at bounding box center [1304, 523] width 203 height 18
type input "0"
click at [1326, 565] on span "[PERSON_NAME] và In" at bounding box center [1341, 568] width 116 height 18
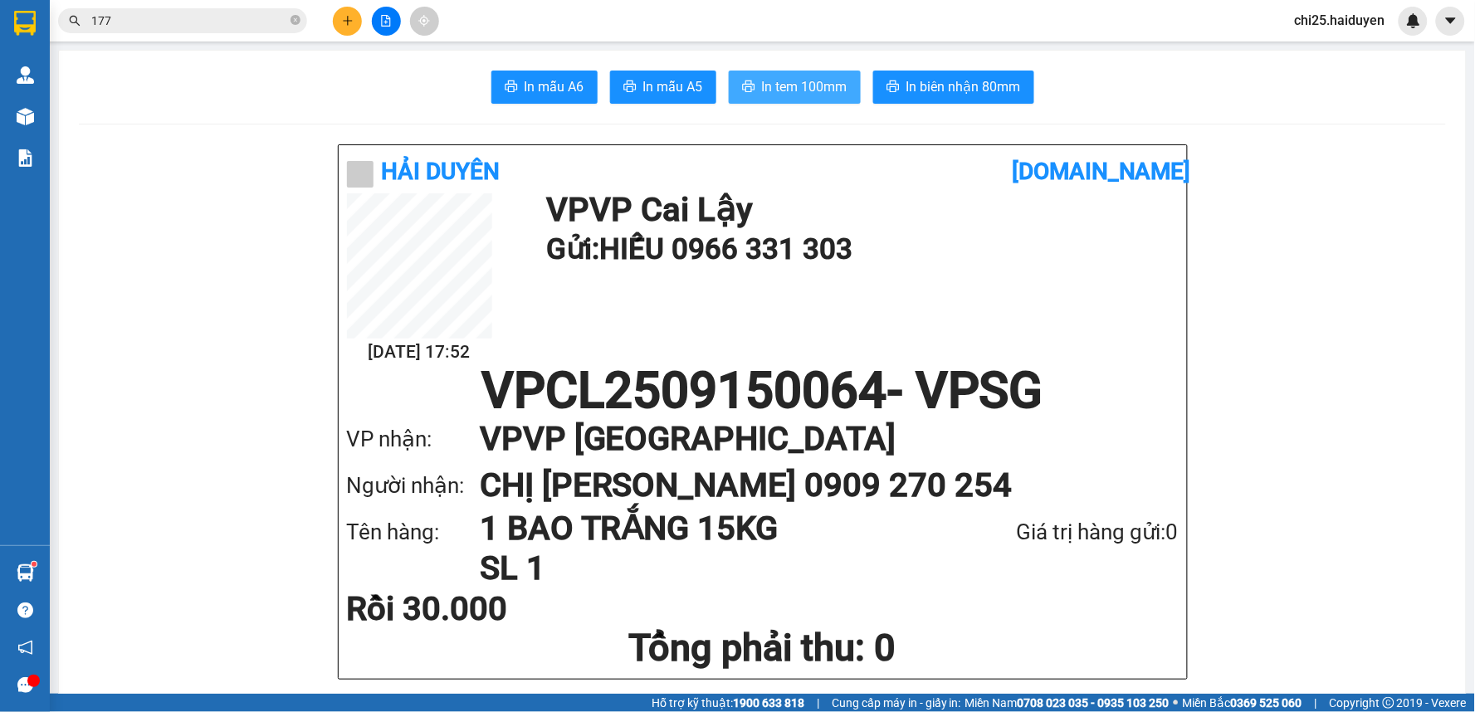
click at [789, 85] on span "In tem 100mm" at bounding box center [804, 86] width 85 height 21
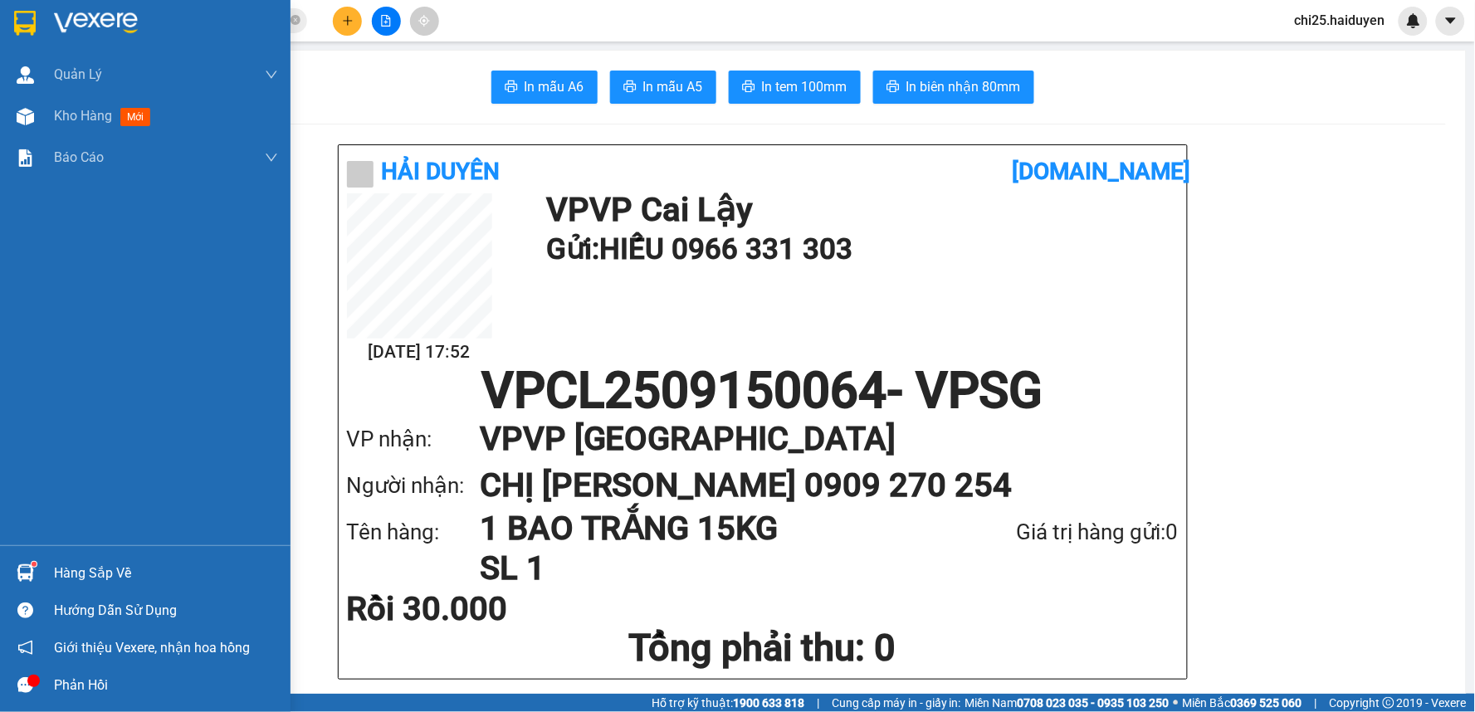
click at [76, 115] on span "Kho hàng" at bounding box center [83, 116] width 58 height 16
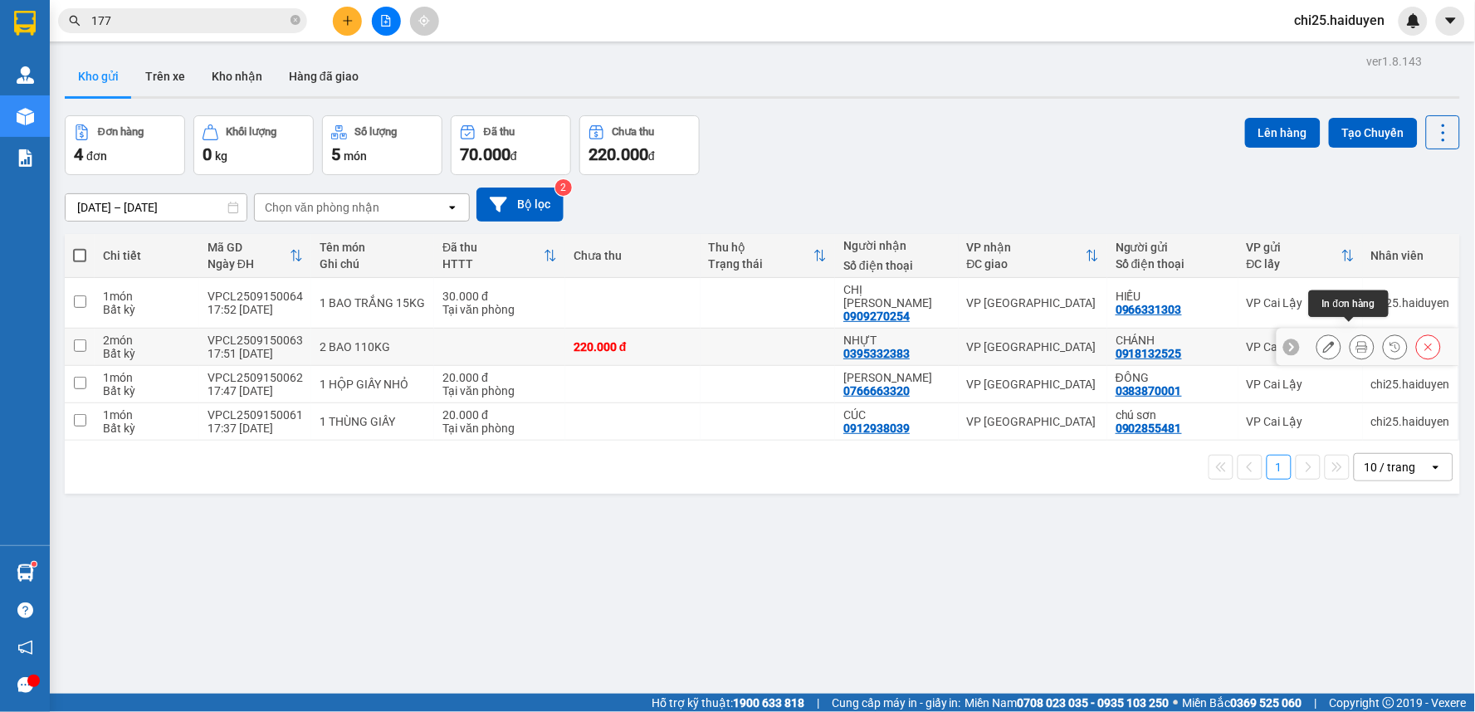
click at [1356, 341] on icon at bounding box center [1362, 347] width 12 height 12
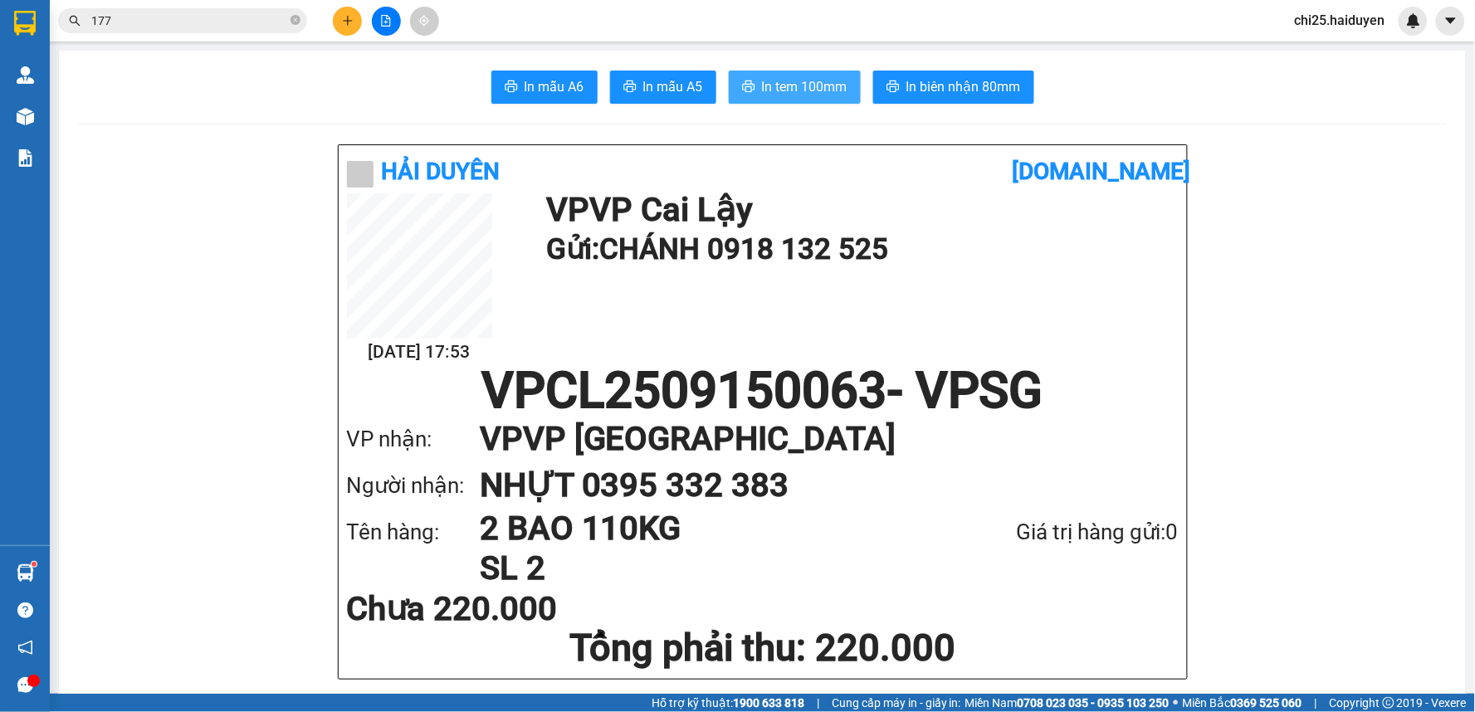
click at [768, 73] on button "In tem 100mm" at bounding box center [795, 87] width 132 height 33
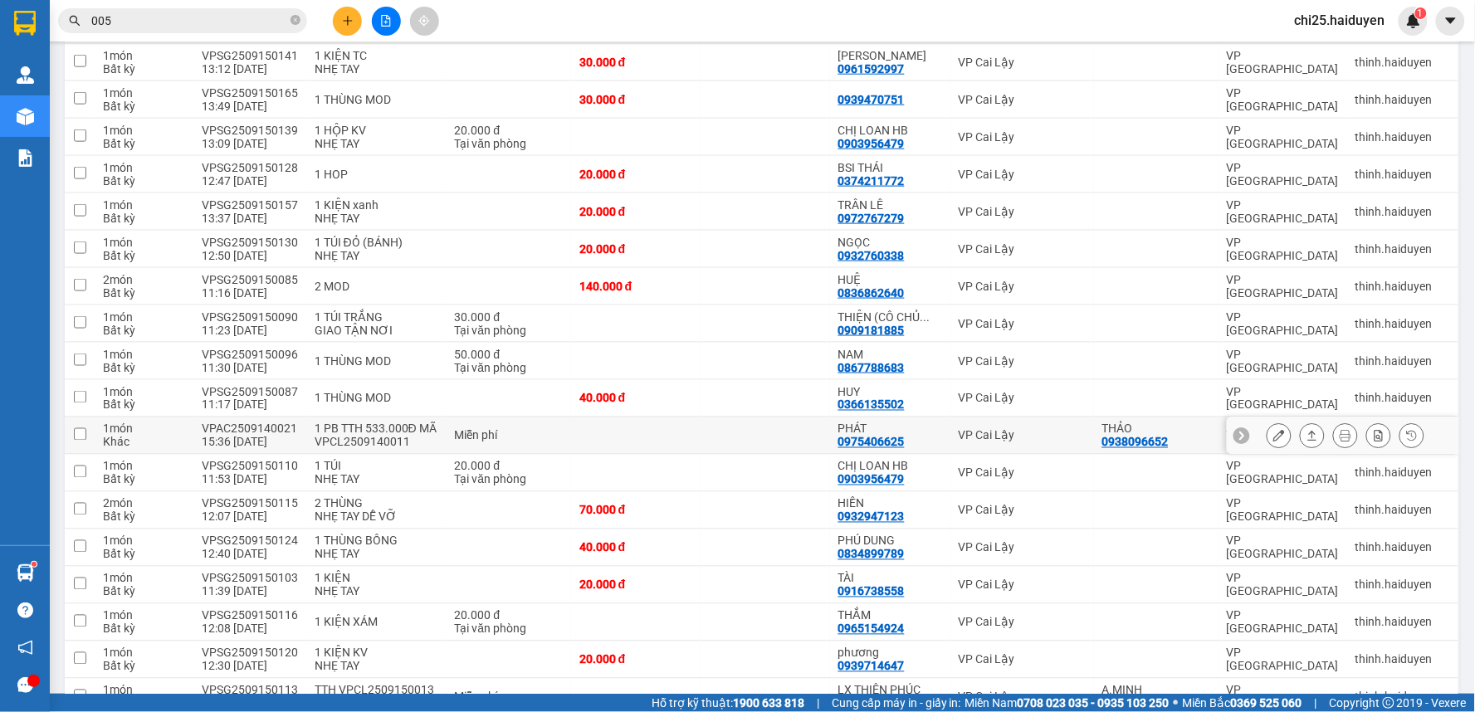
scroll to position [737, 0]
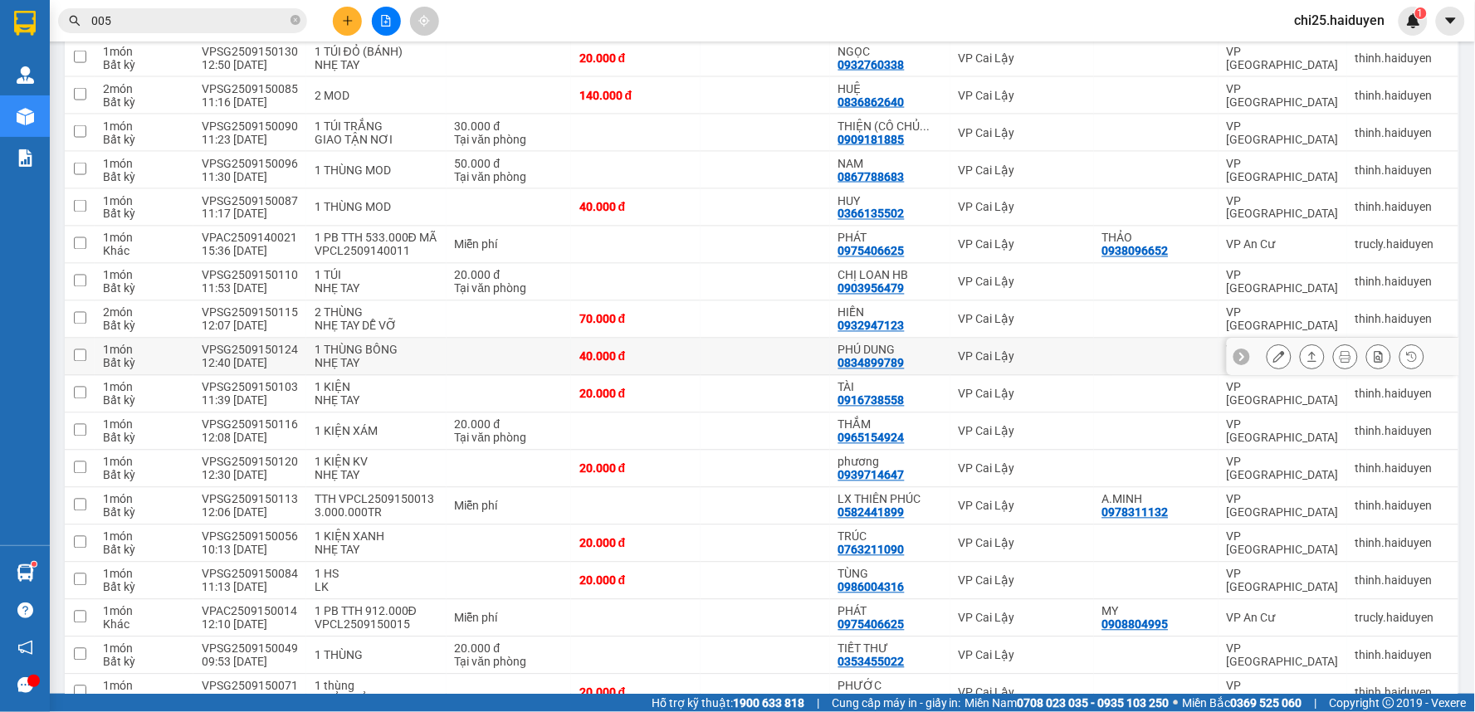
click at [1071, 353] on div "VP Cai Lậy" at bounding box center [1022, 356] width 127 height 13
checkbox input "true"
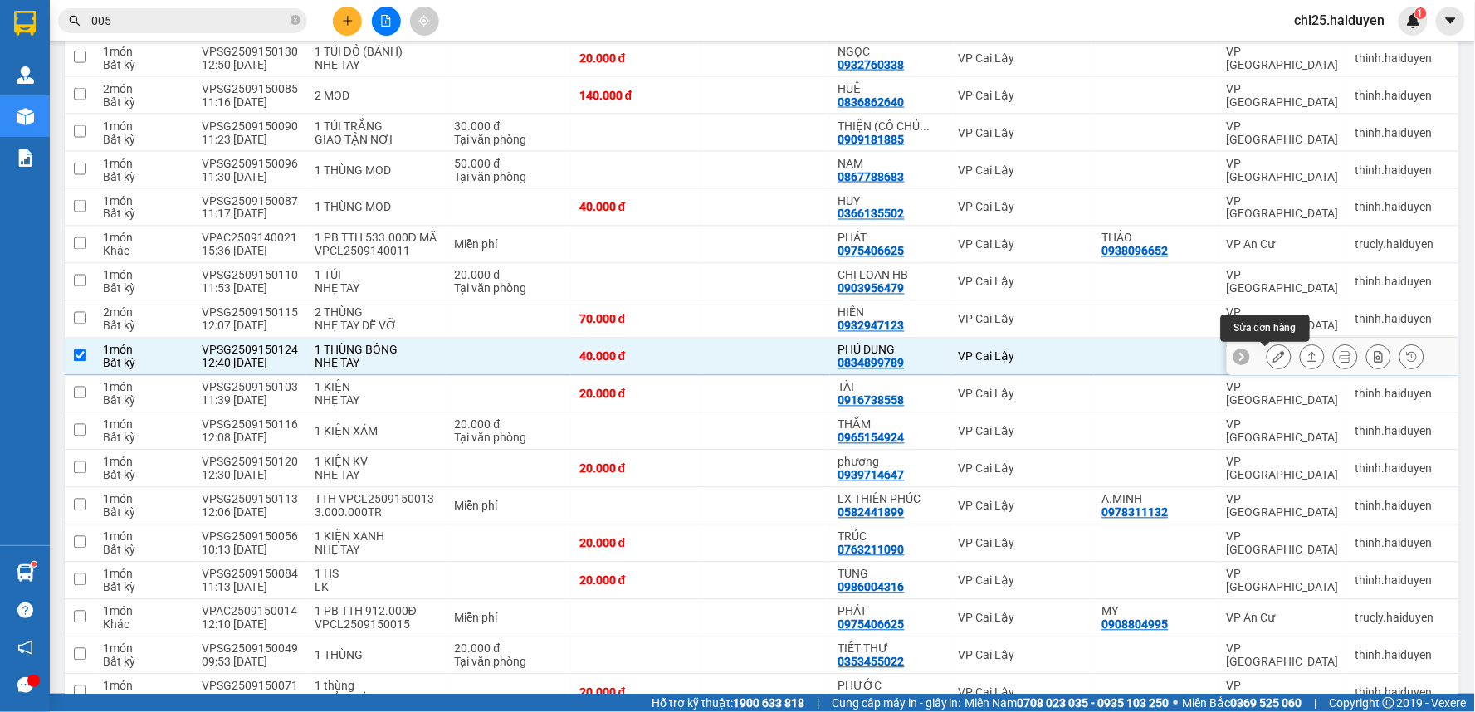
click at [1273, 355] on icon at bounding box center [1279, 357] width 12 height 12
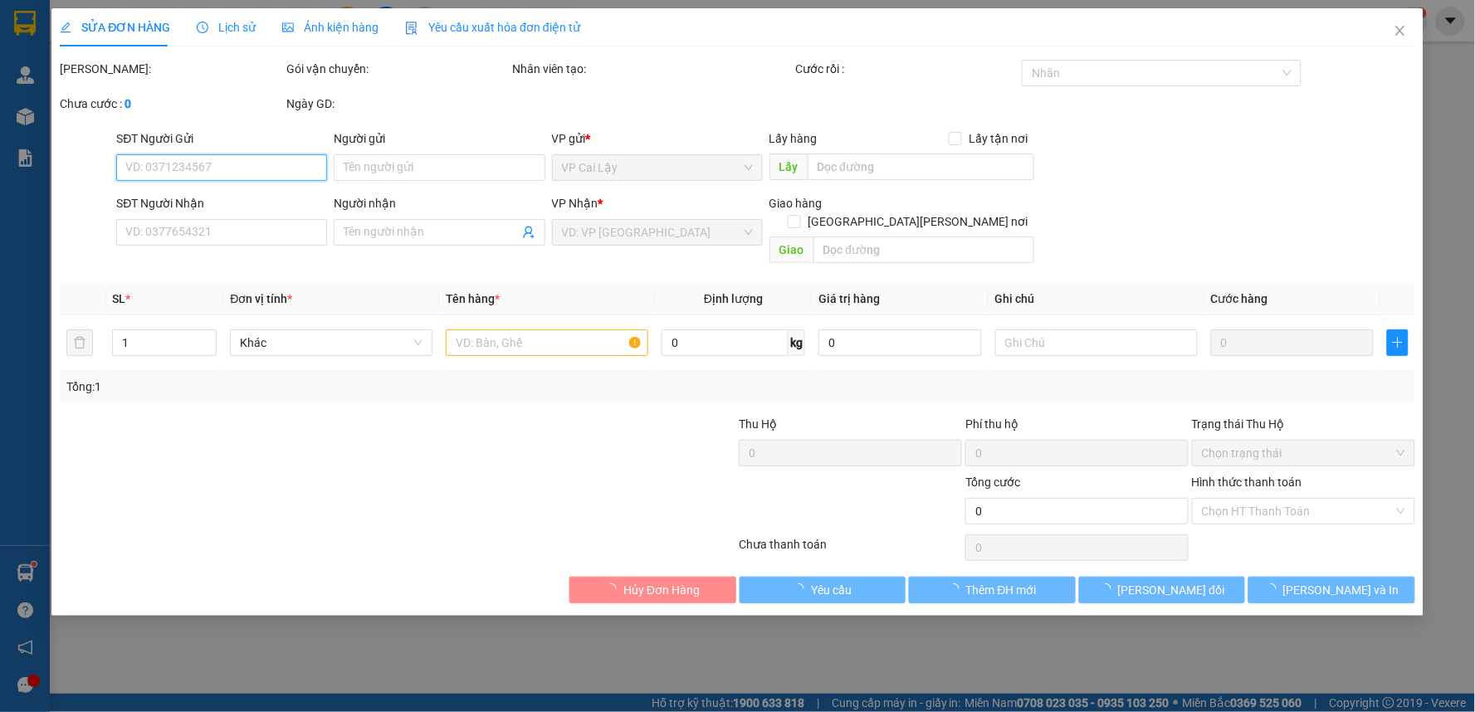
type input "0834899789"
type input "PHÚ DUNG"
type input "40.000"
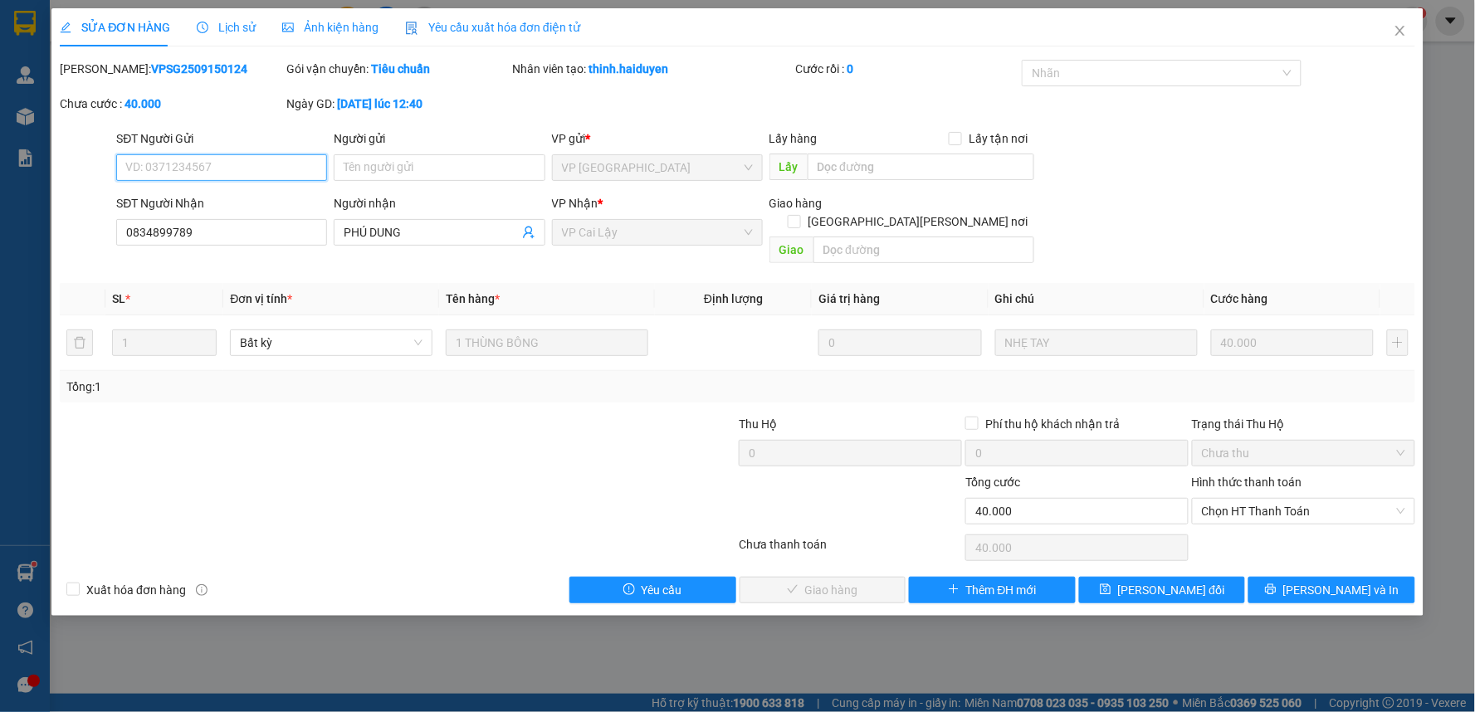
click at [1293, 501] on span "Chọn HT Thanh Toán" at bounding box center [1303, 511] width 203 height 25
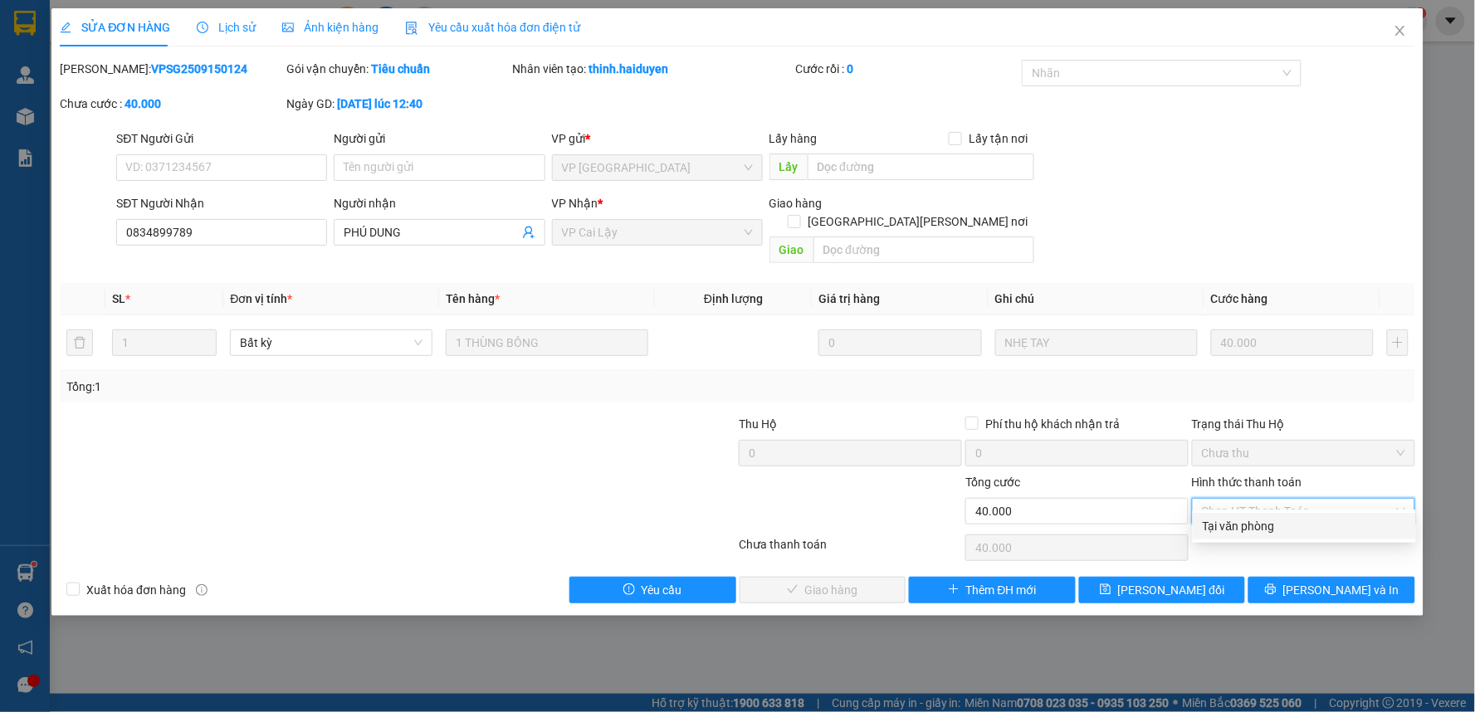
drag, startPoint x: 1281, startPoint y: 524, endPoint x: 1084, endPoint y: 533, distance: 197.7
click at [1279, 525] on div "Tại văn phòng" at bounding box center [1304, 526] width 203 height 18
type input "0"
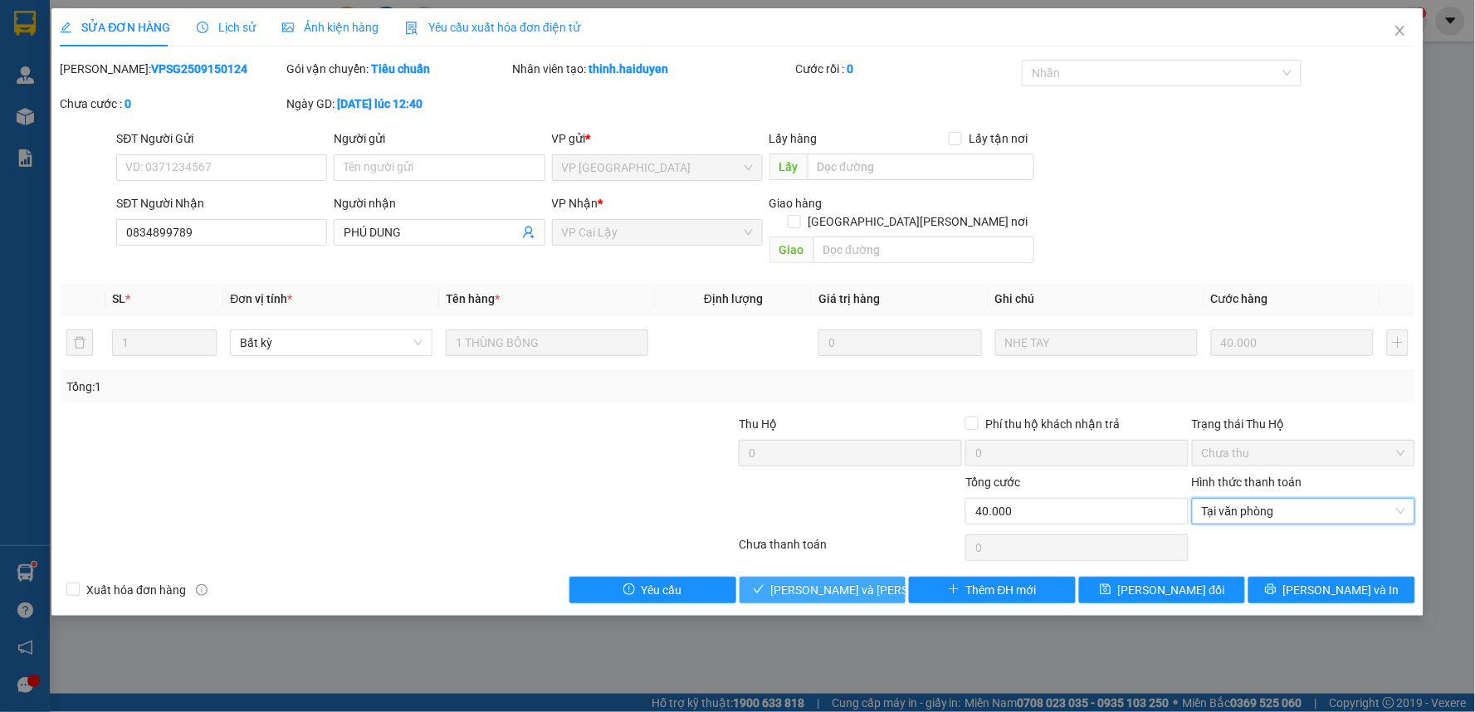
click at [810, 581] on span "[PERSON_NAME] và [PERSON_NAME] hàng" at bounding box center [883, 590] width 224 height 18
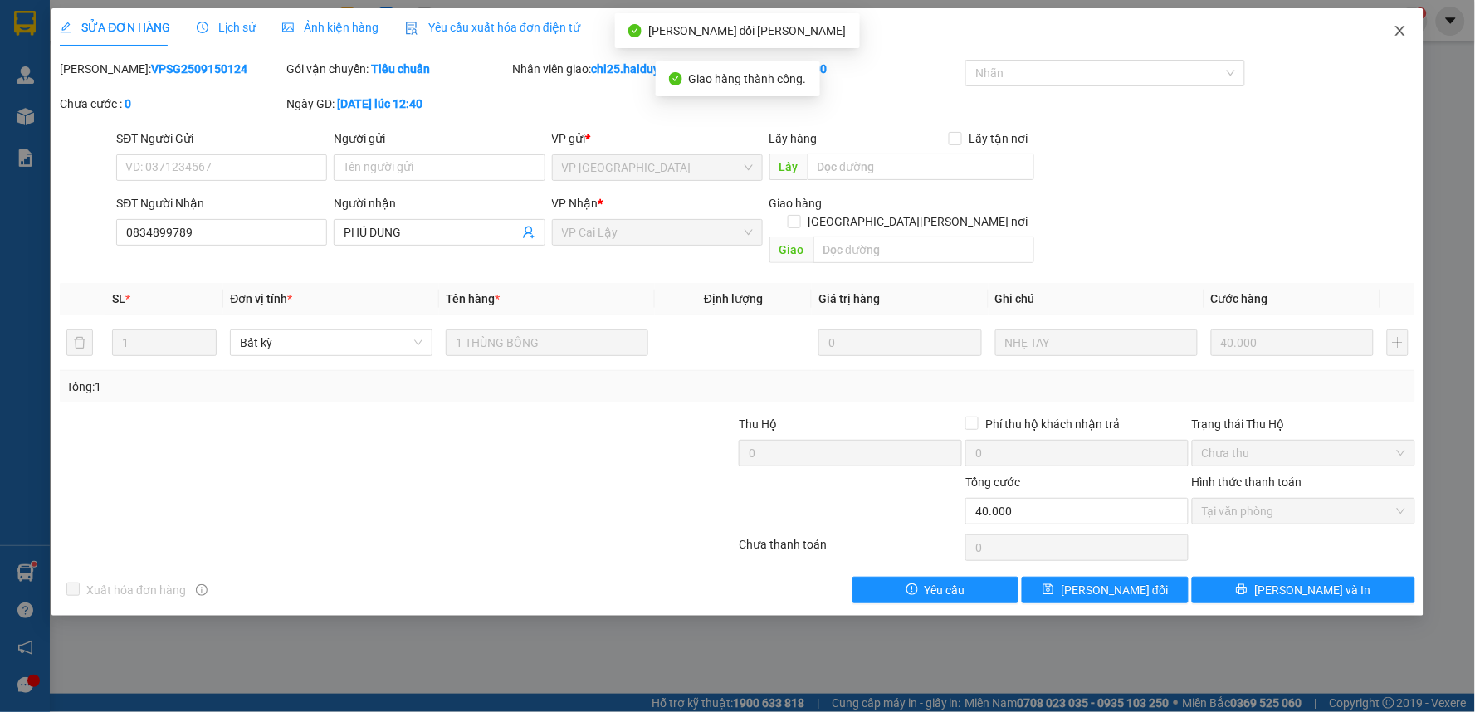
click at [1398, 31] on icon "close" at bounding box center [1399, 30] width 13 height 13
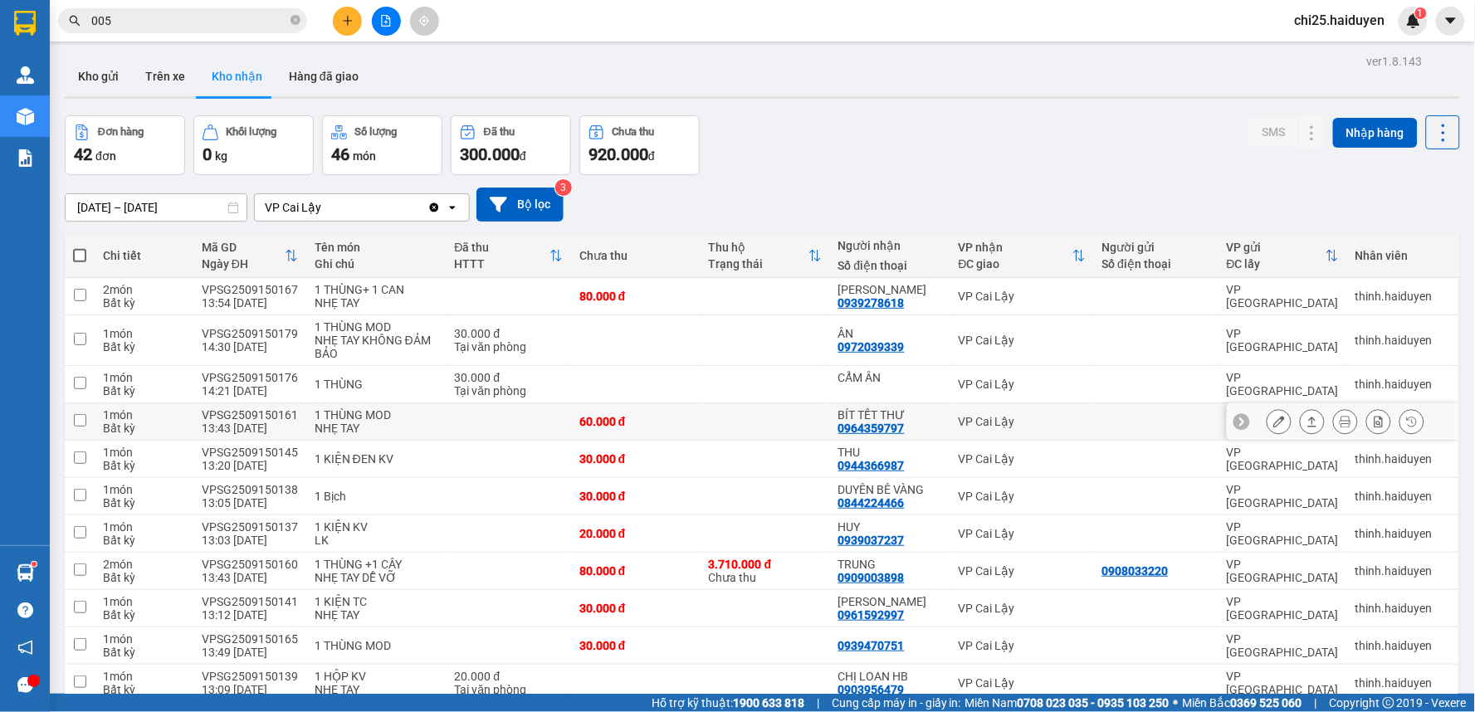
drag, startPoint x: 1174, startPoint y: 410, endPoint x: 1261, endPoint y: 394, distance: 88.6
click at [1176, 409] on td at bounding box center [1156, 421] width 124 height 37
checkbox input "true"
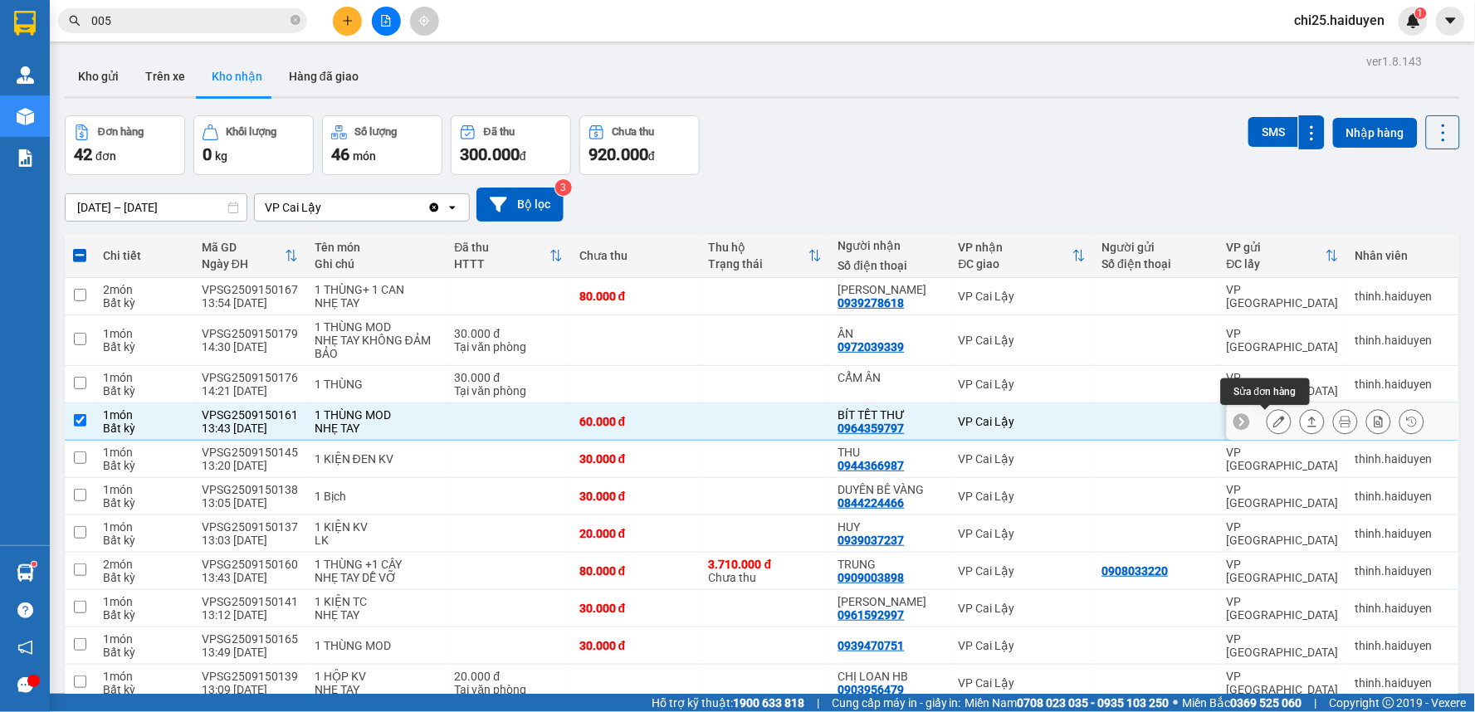
click at [1267, 417] on button at bounding box center [1278, 421] width 23 height 29
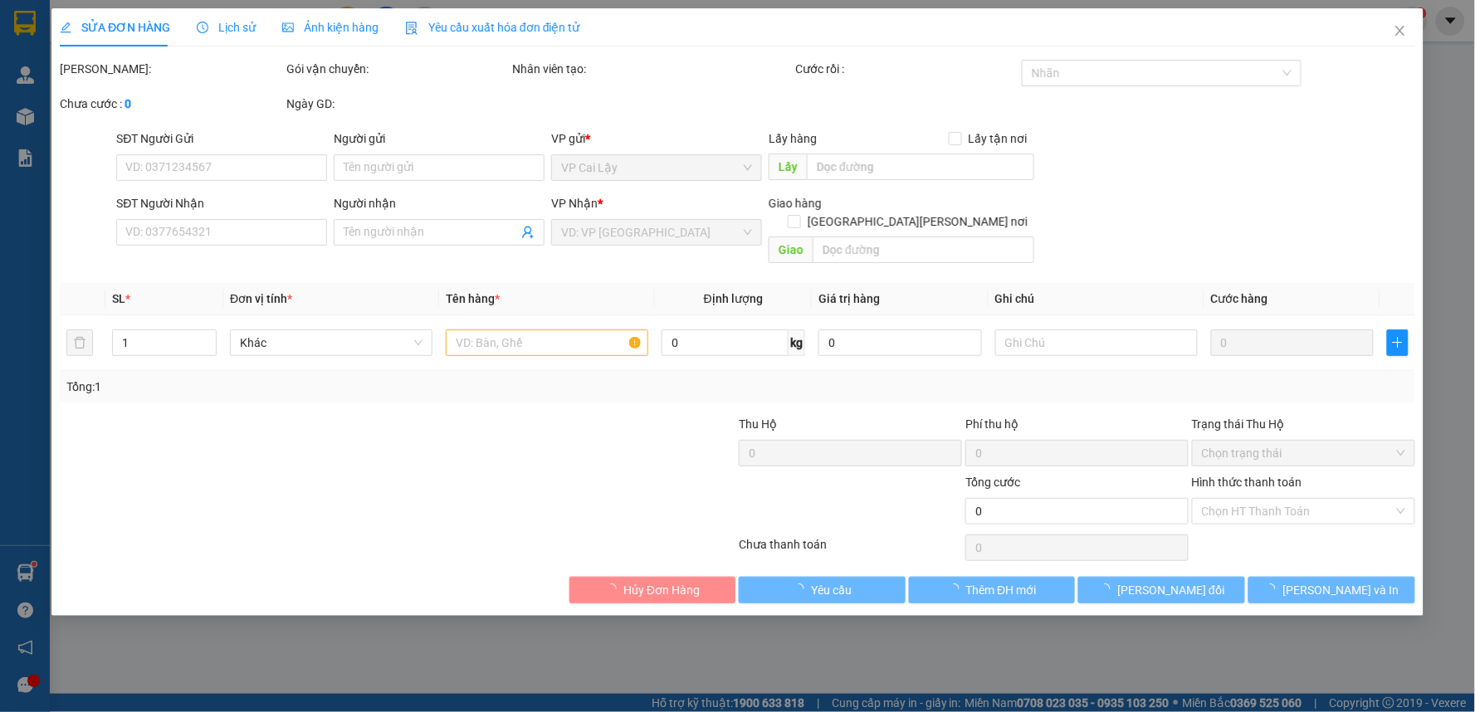
type input "0964359797"
type input "BÍT TẾT THƯ"
type input "60.000"
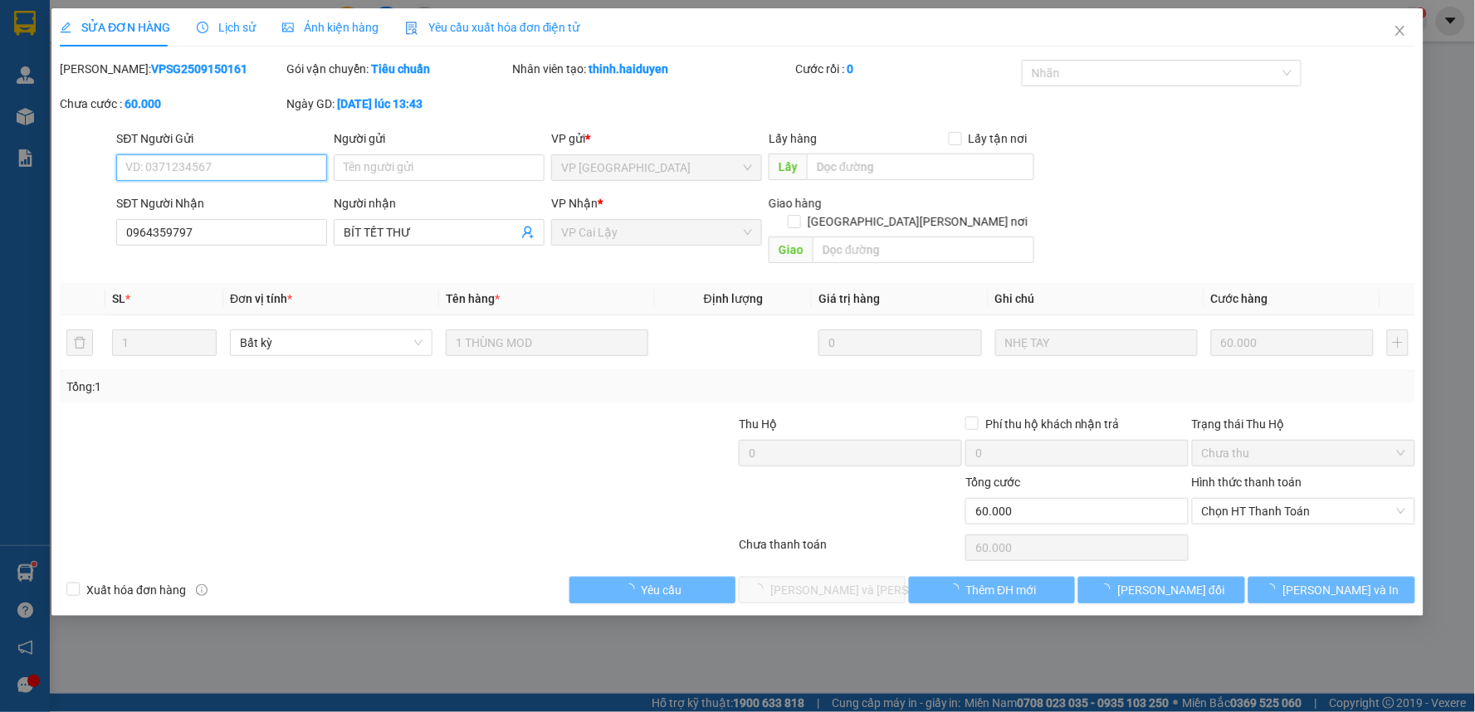
click at [1303, 499] on span "Chọn HT Thanh Toán" at bounding box center [1303, 511] width 203 height 25
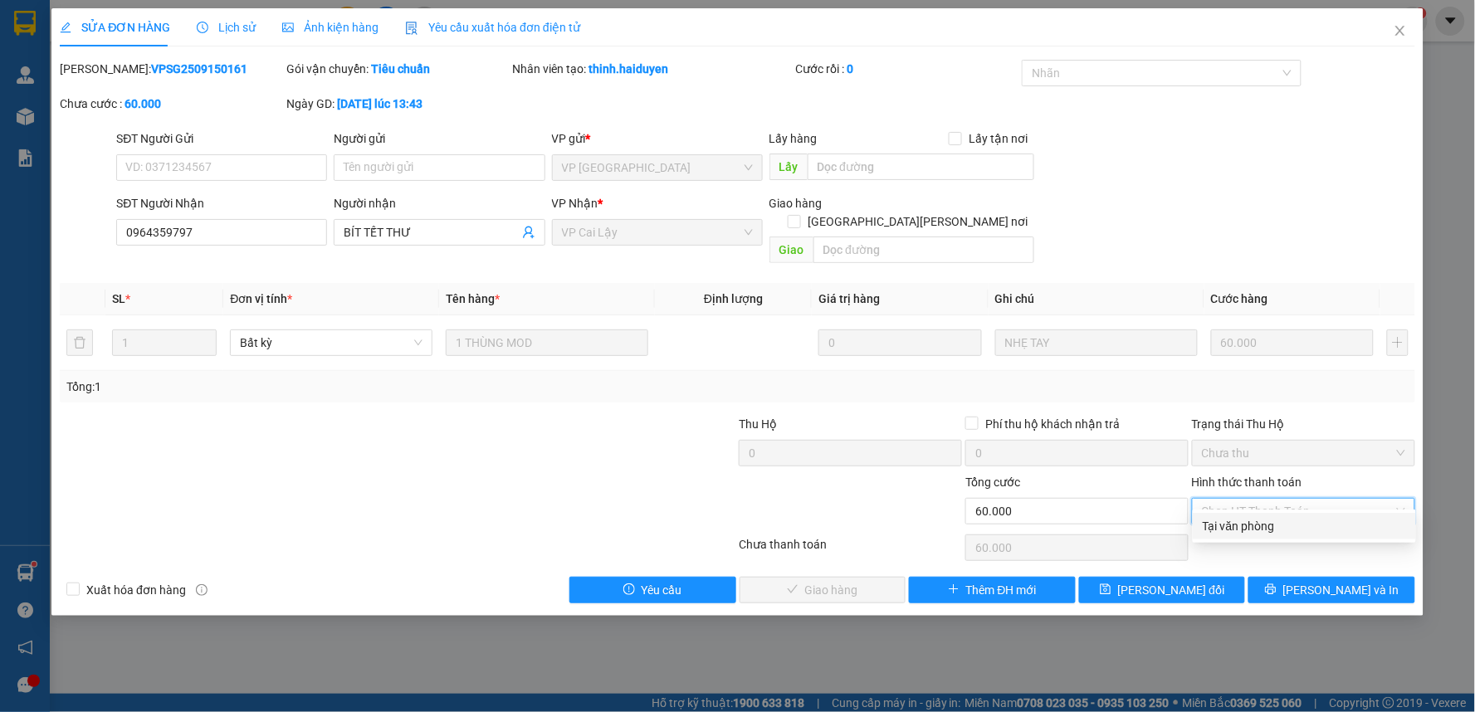
click at [1308, 527] on div "Tại văn phòng" at bounding box center [1304, 526] width 203 height 18
type input "0"
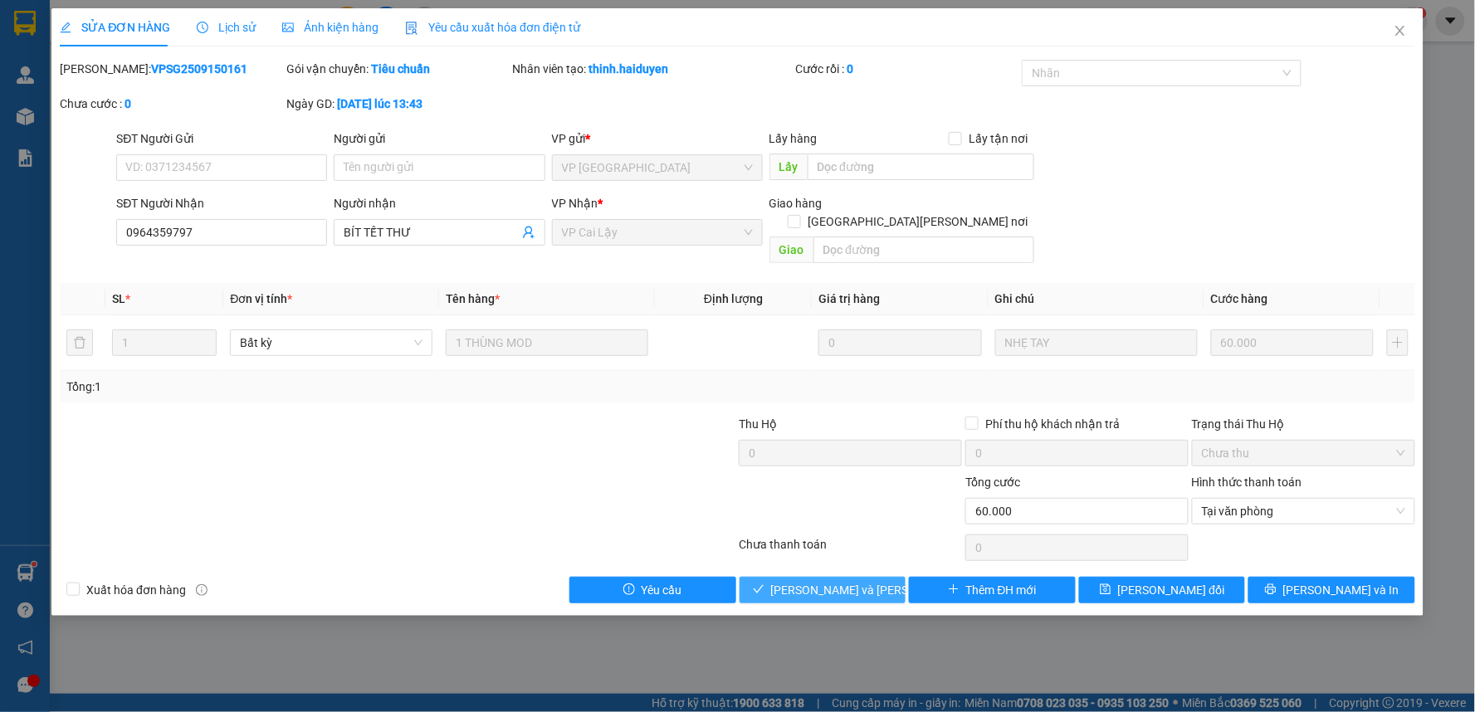
drag, startPoint x: 859, startPoint y: 568, endPoint x: 891, endPoint y: 561, distance: 33.2
click at [860, 581] on span "[PERSON_NAME] và [PERSON_NAME] hàng" at bounding box center [883, 590] width 224 height 18
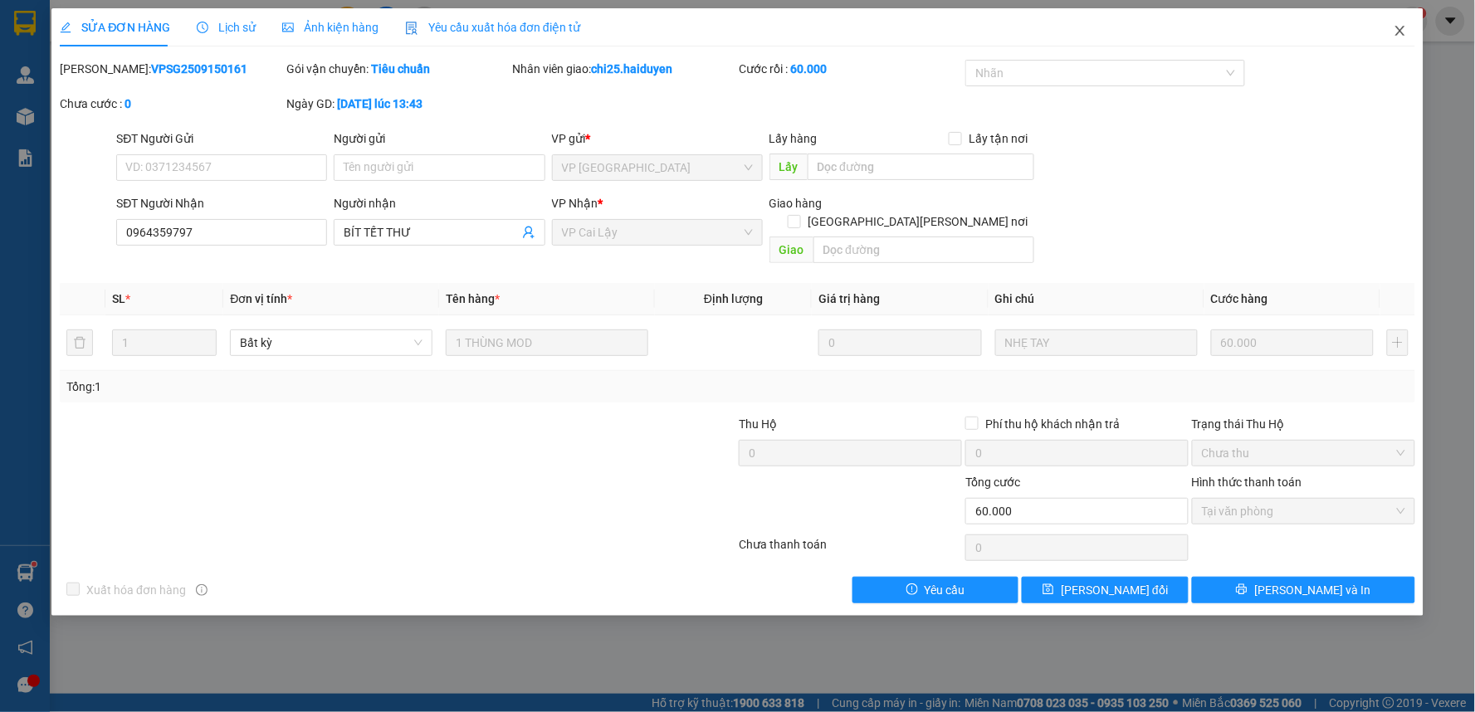
click at [1398, 22] on span "Close" at bounding box center [1400, 31] width 46 height 46
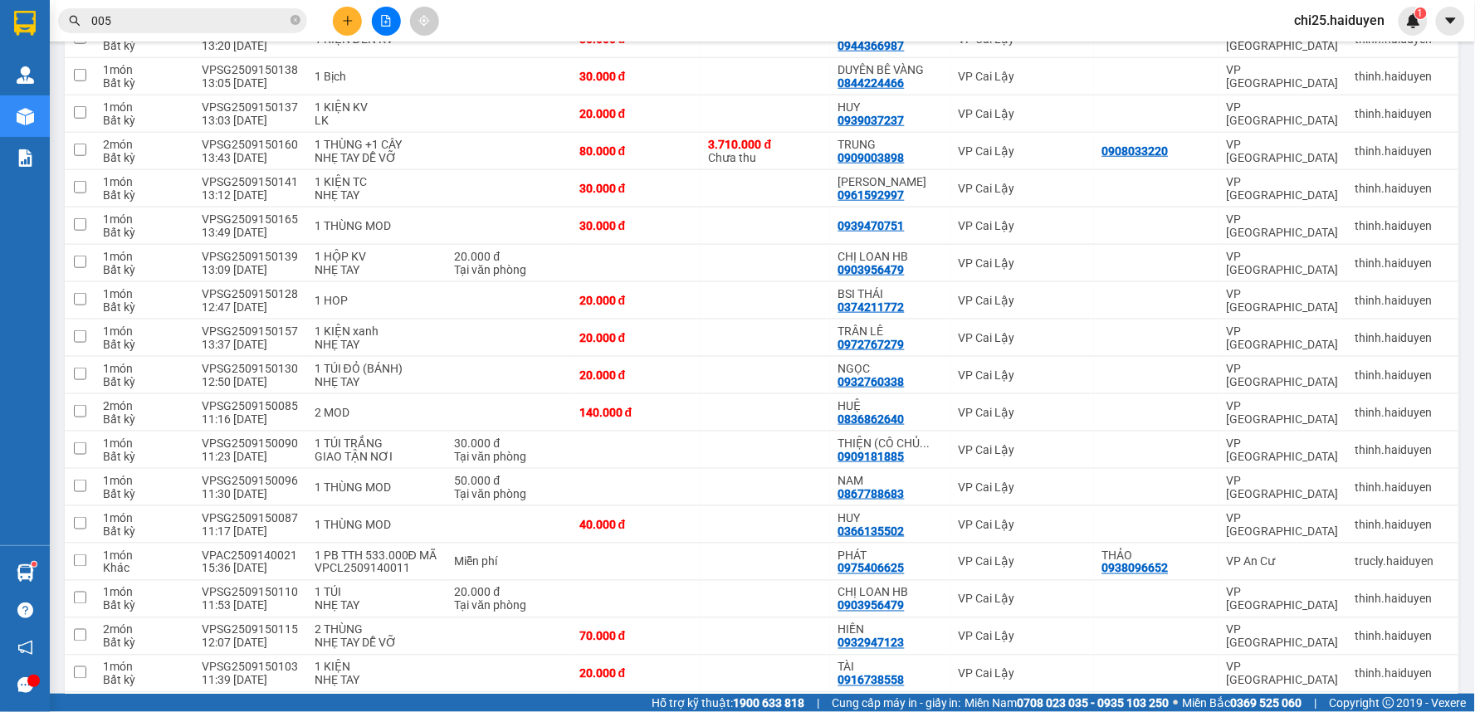
scroll to position [461, 0]
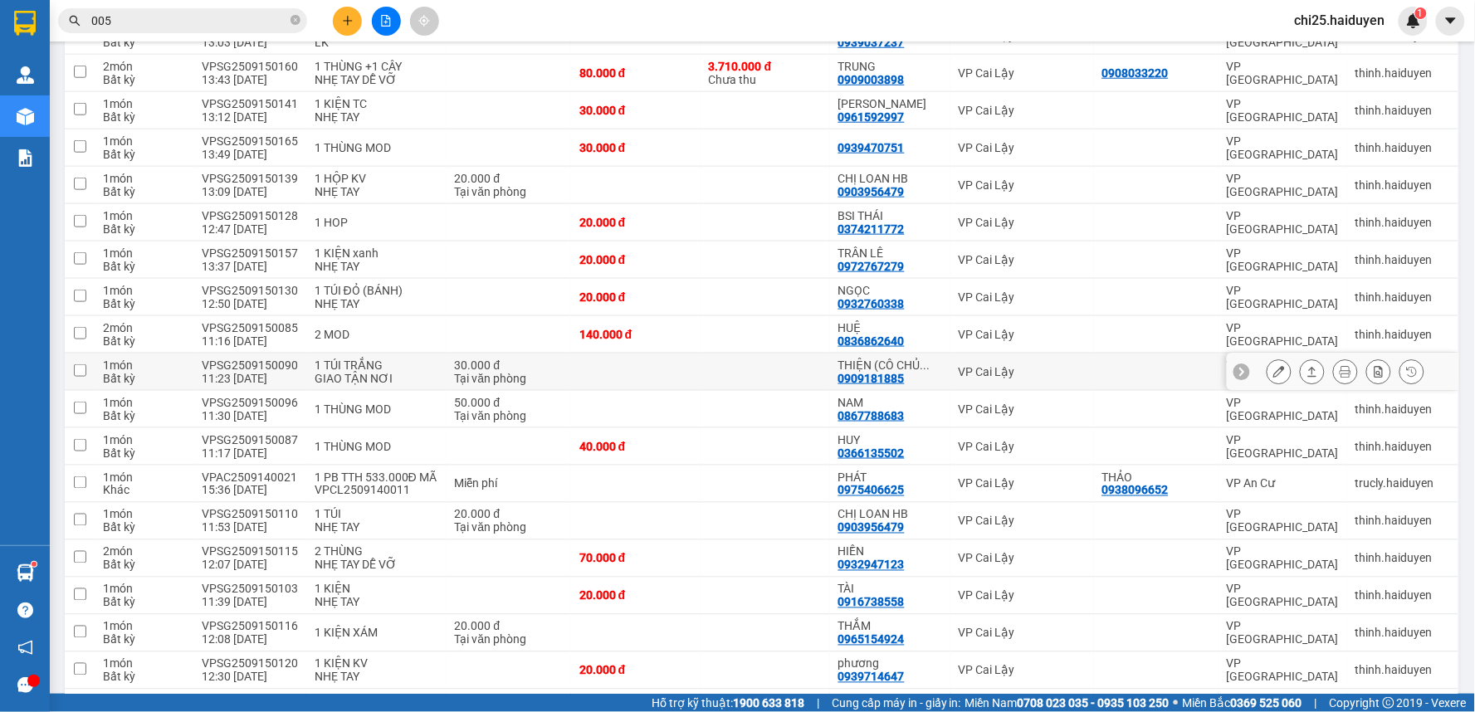
click at [1036, 363] on td "VP Cai Lậy" at bounding box center [1022, 372] width 144 height 37
checkbox input "true"
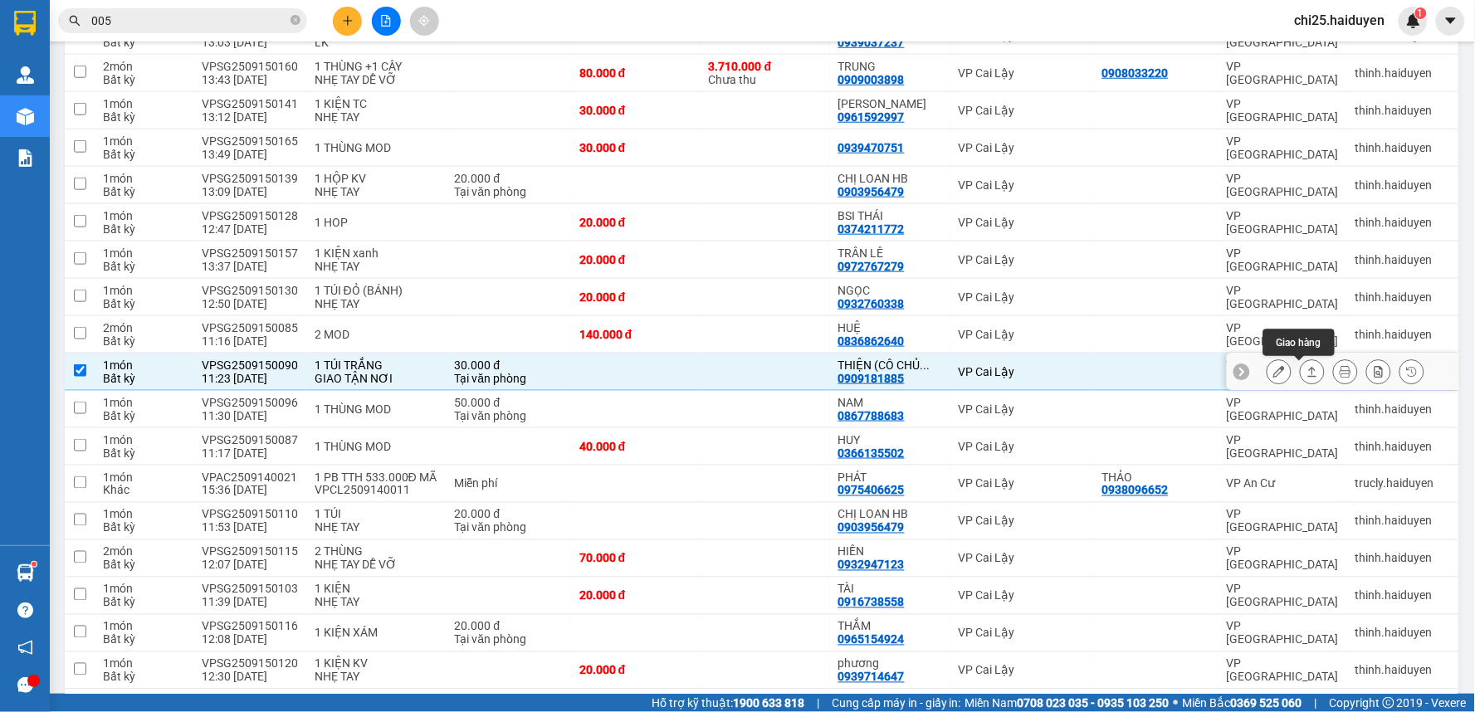
click at [1306, 373] on icon at bounding box center [1312, 372] width 12 height 12
drag, startPoint x: 1281, startPoint y: 375, endPoint x: 1268, endPoint y: 375, distance: 13.3
click at [1268, 375] on div at bounding box center [1345, 371] width 158 height 25
click at [1273, 375] on icon at bounding box center [1279, 372] width 12 height 12
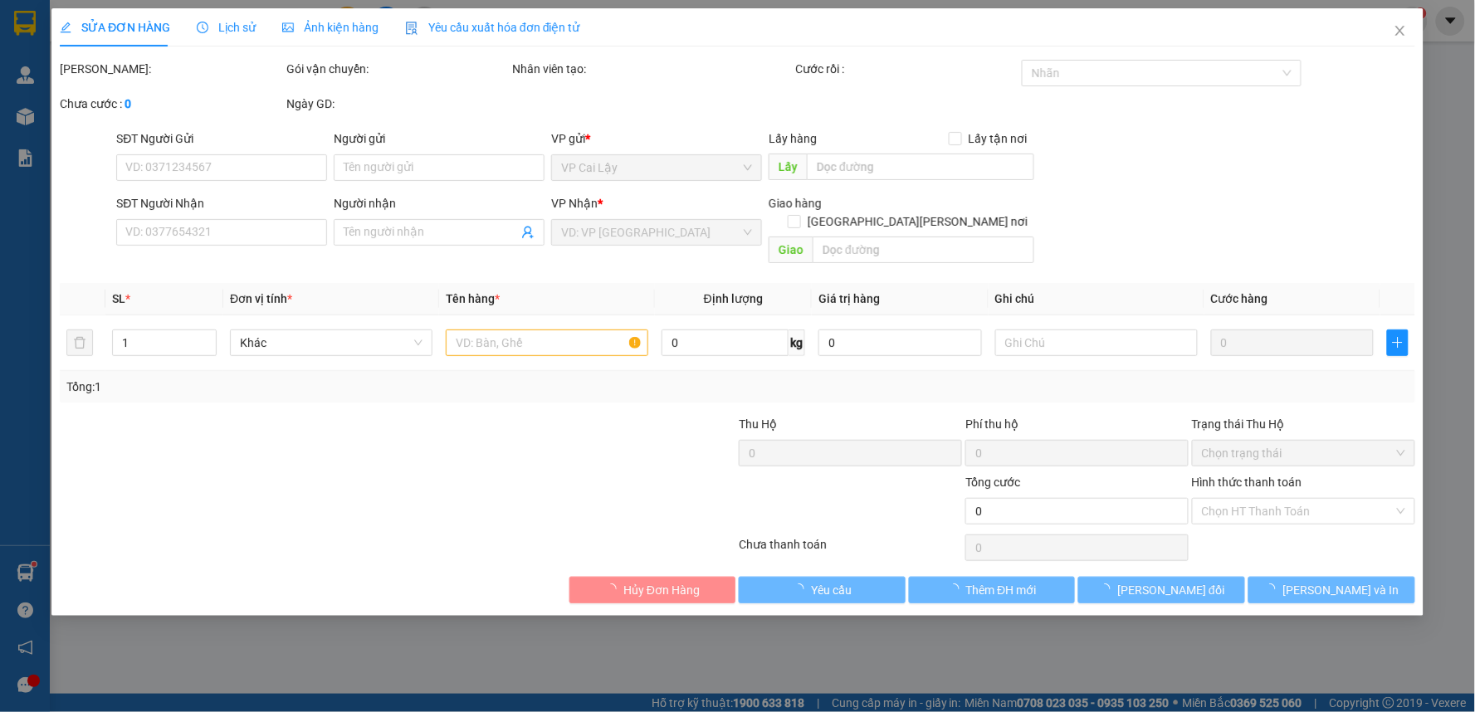
type input "0909181885"
type input "THIỆN (CÔ CHỦ KS [PERSON_NAME])"
type input "30.000"
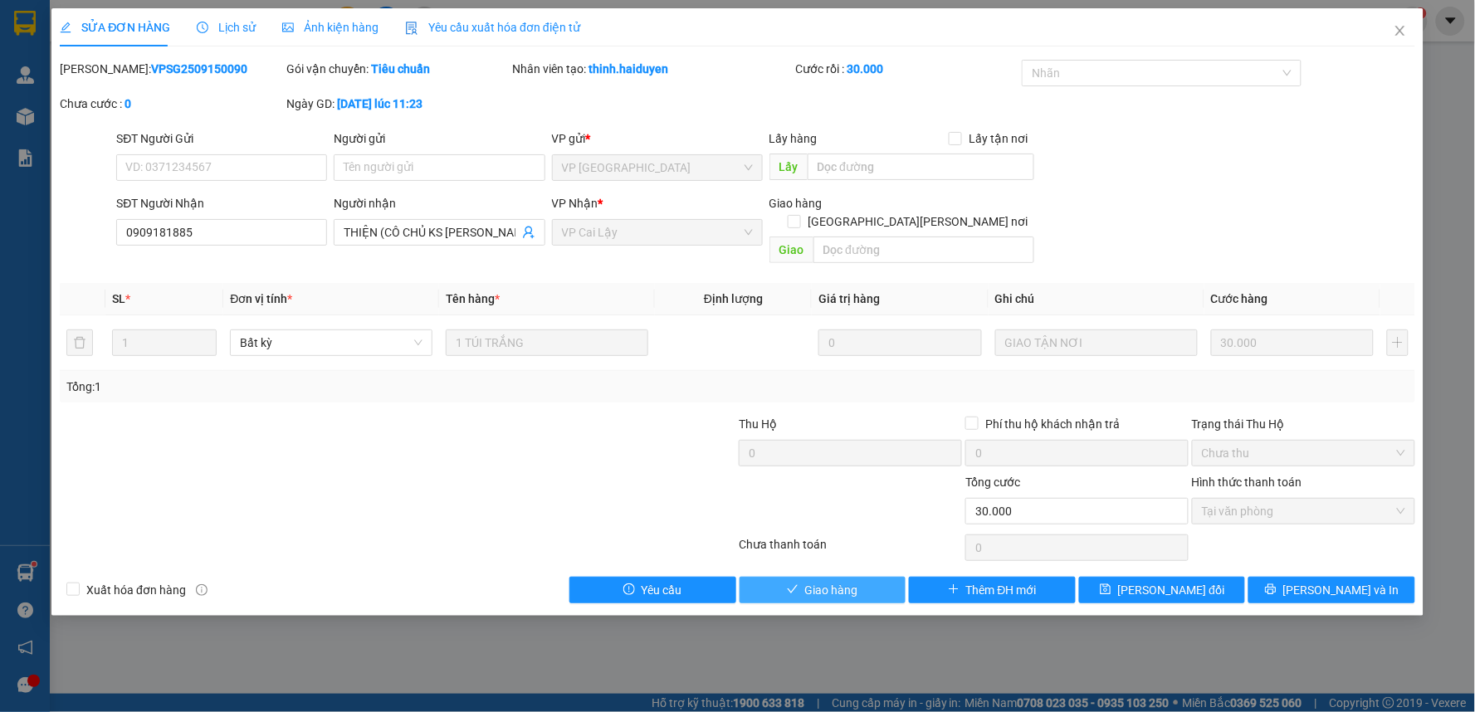
click at [858, 578] on button "Giao hàng" at bounding box center [822, 590] width 167 height 27
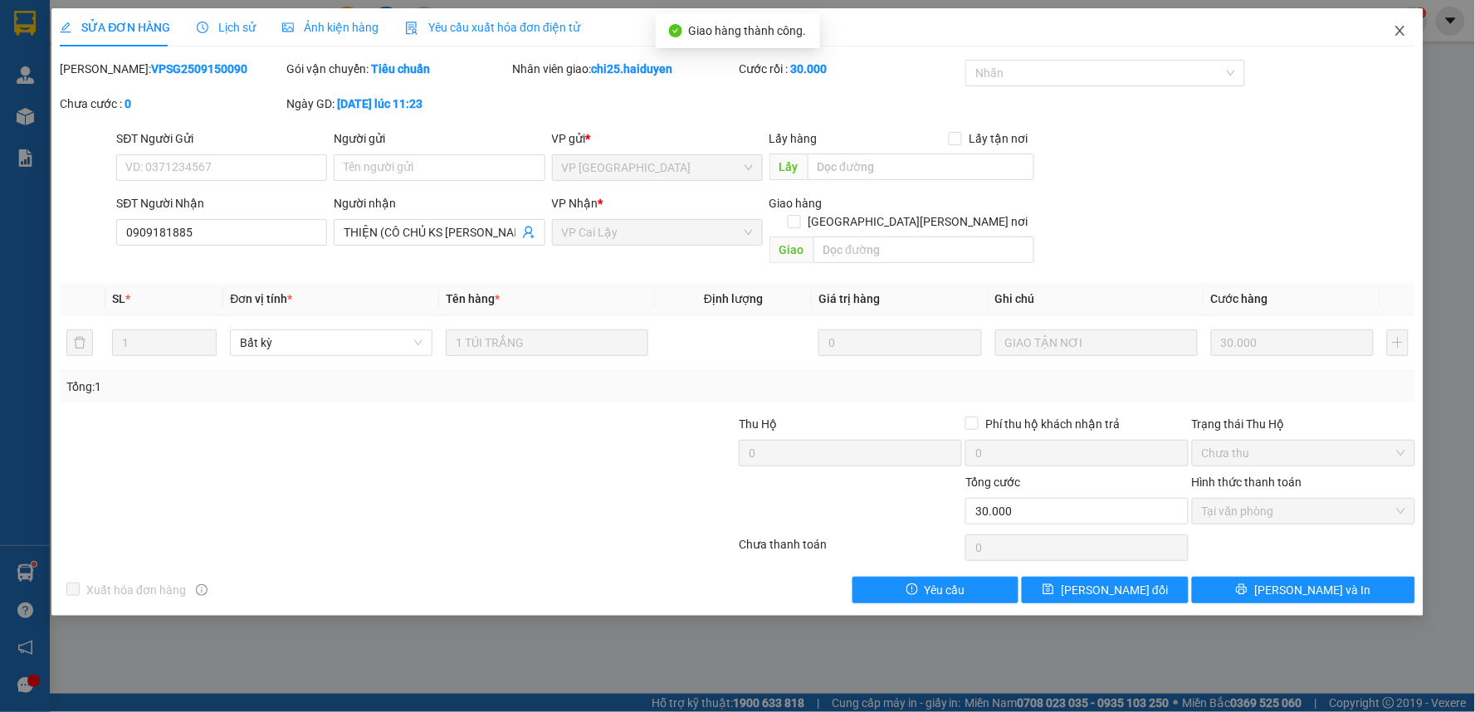
click at [1403, 33] on icon "close" at bounding box center [1399, 30] width 13 height 13
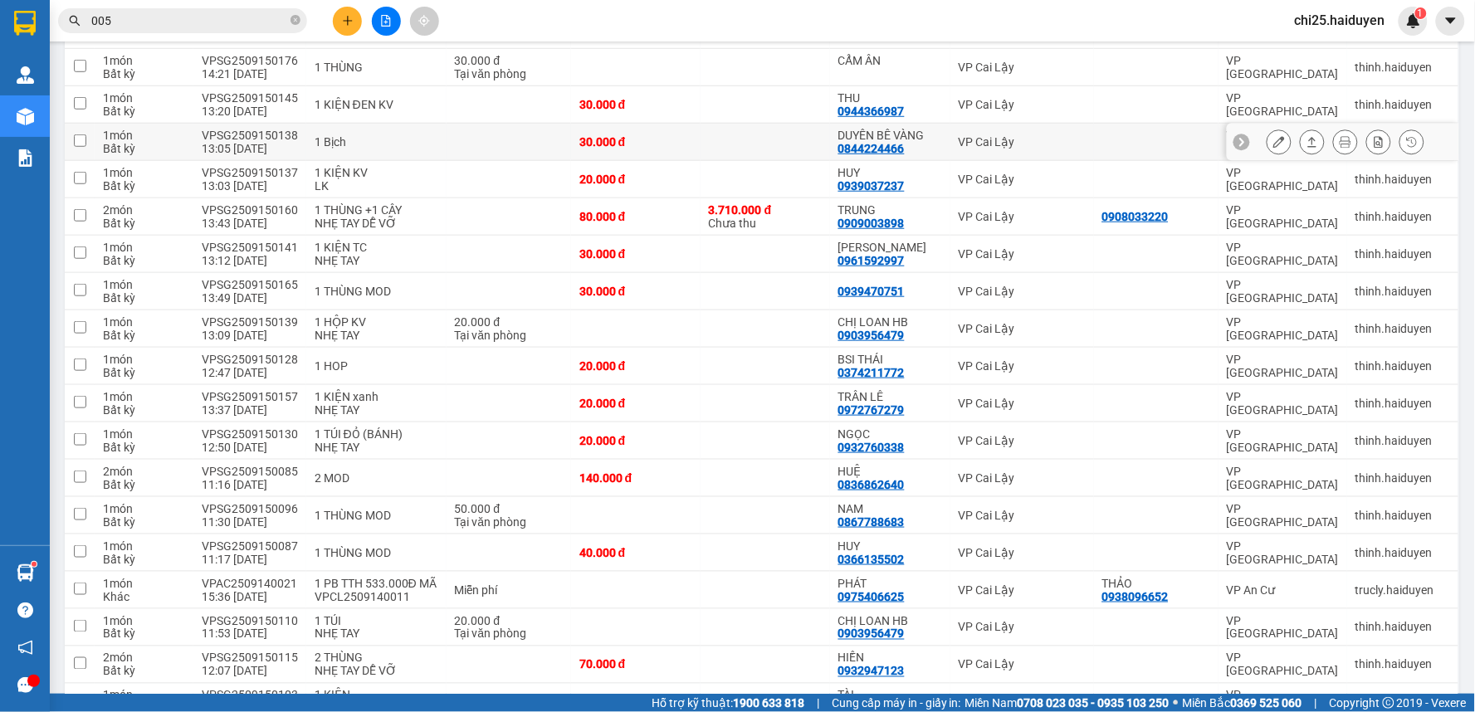
scroll to position [368, 0]
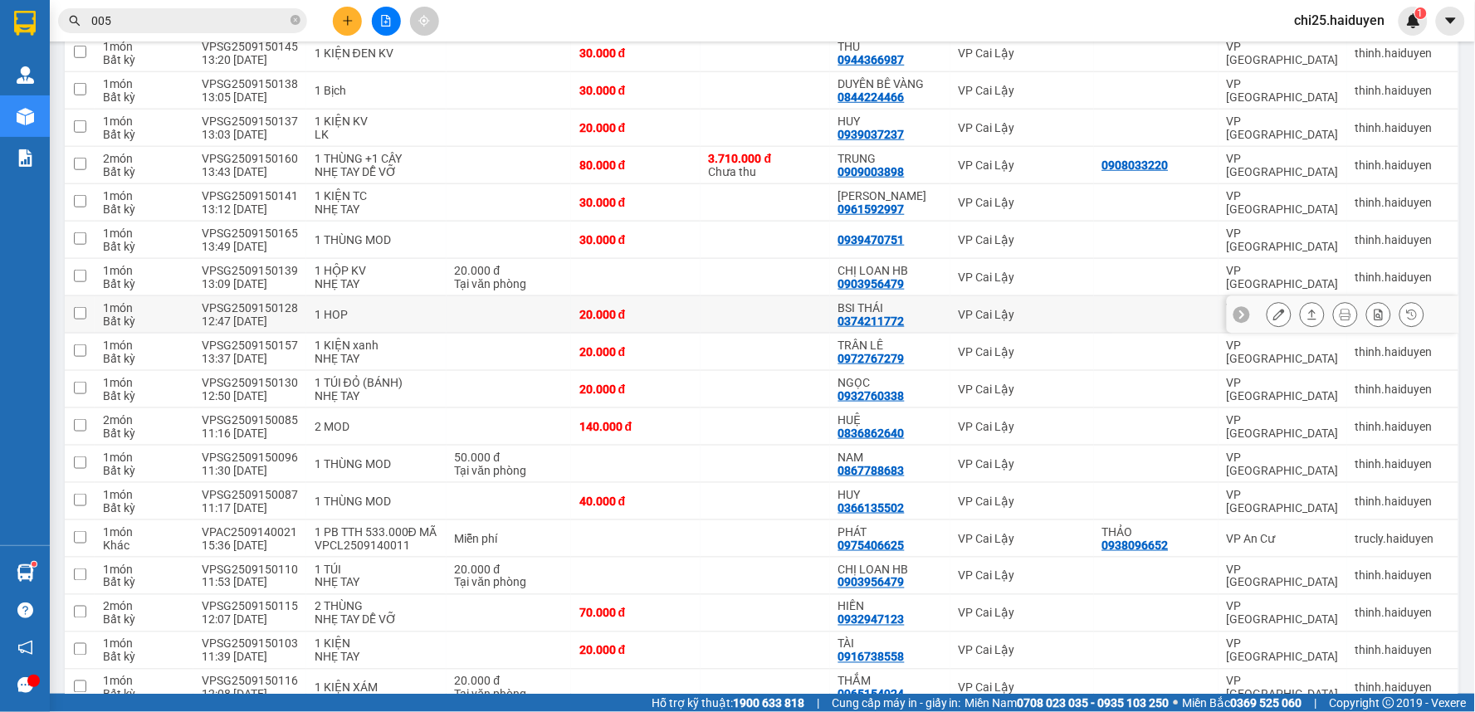
click at [1017, 315] on div "VP Cai Lậy" at bounding box center [1022, 314] width 127 height 13
checkbox input "true"
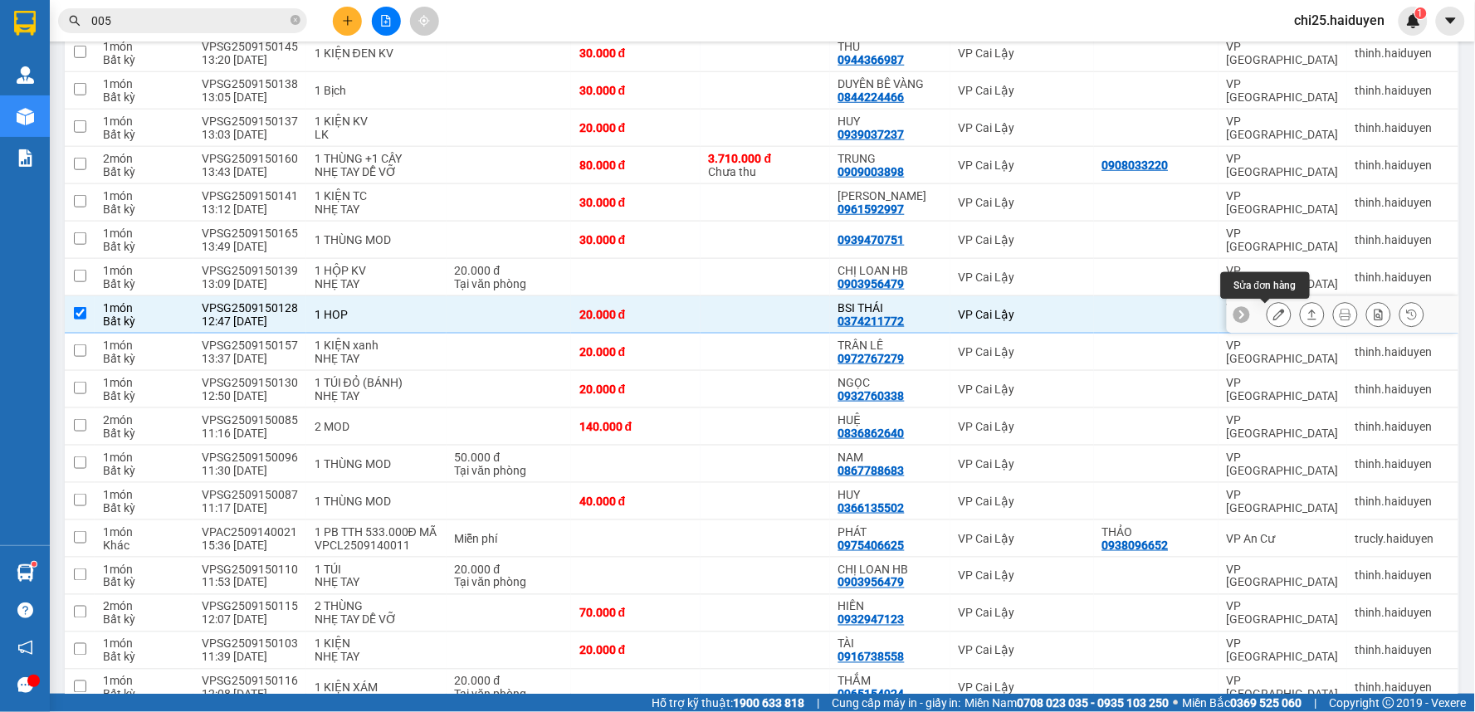
click at [1273, 313] on icon at bounding box center [1279, 315] width 12 height 12
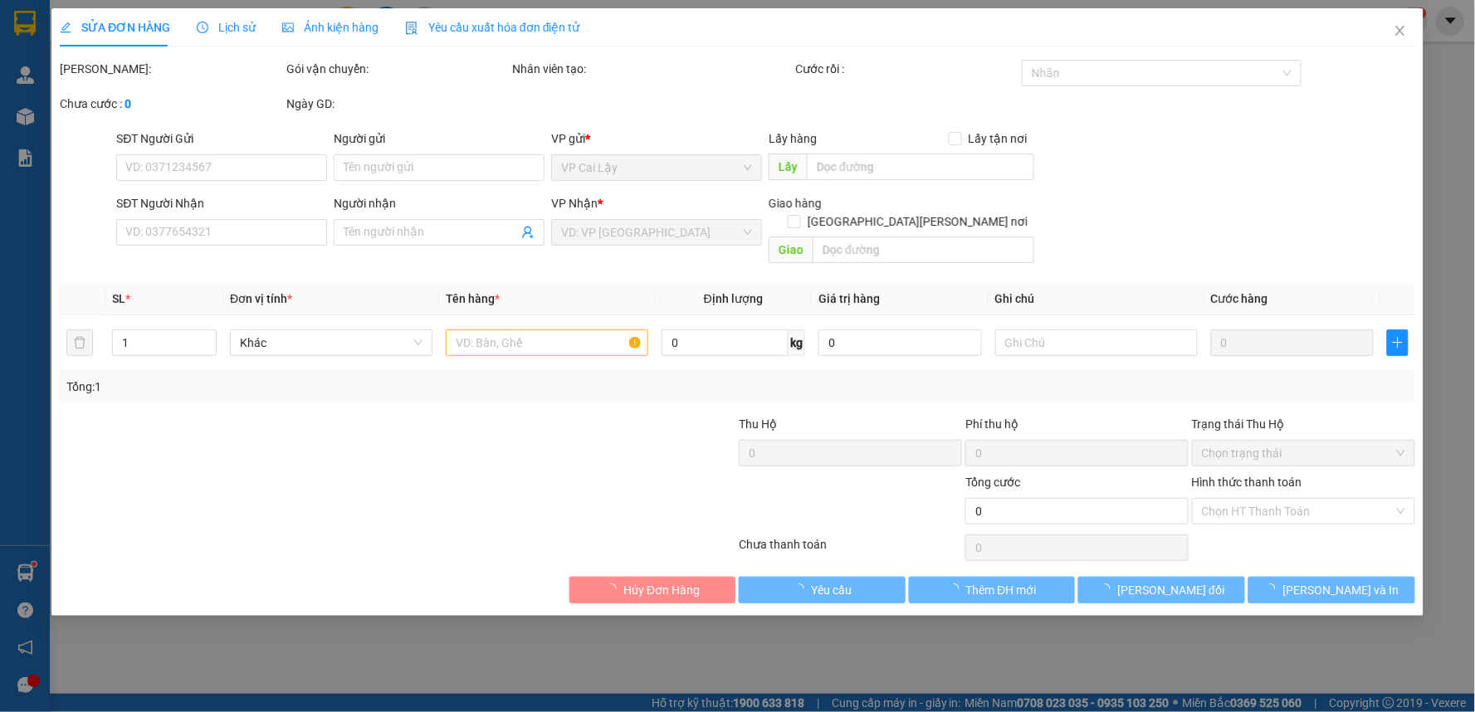
type input "0374211772"
type input "BSI THÁI"
type input "20.000"
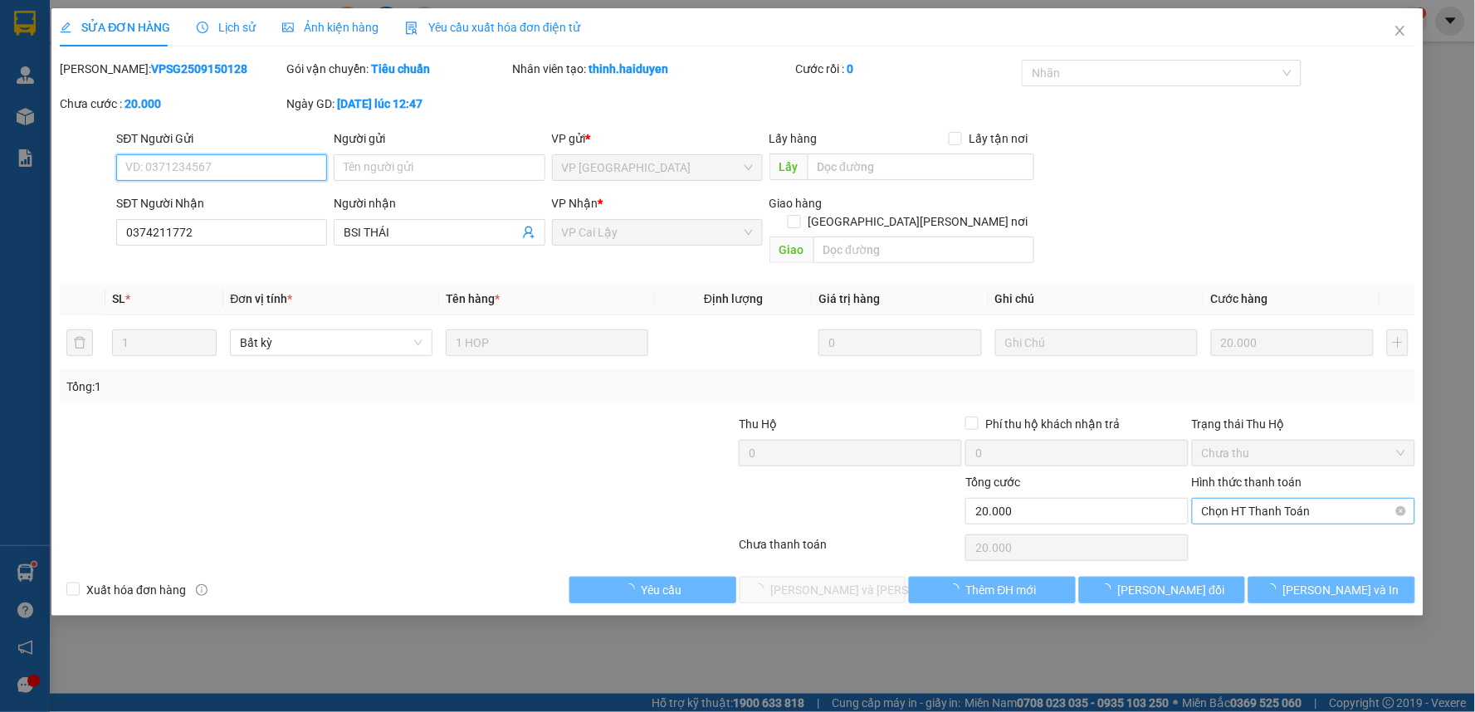
click at [1295, 499] on span "Chọn HT Thanh Toán" at bounding box center [1303, 511] width 203 height 25
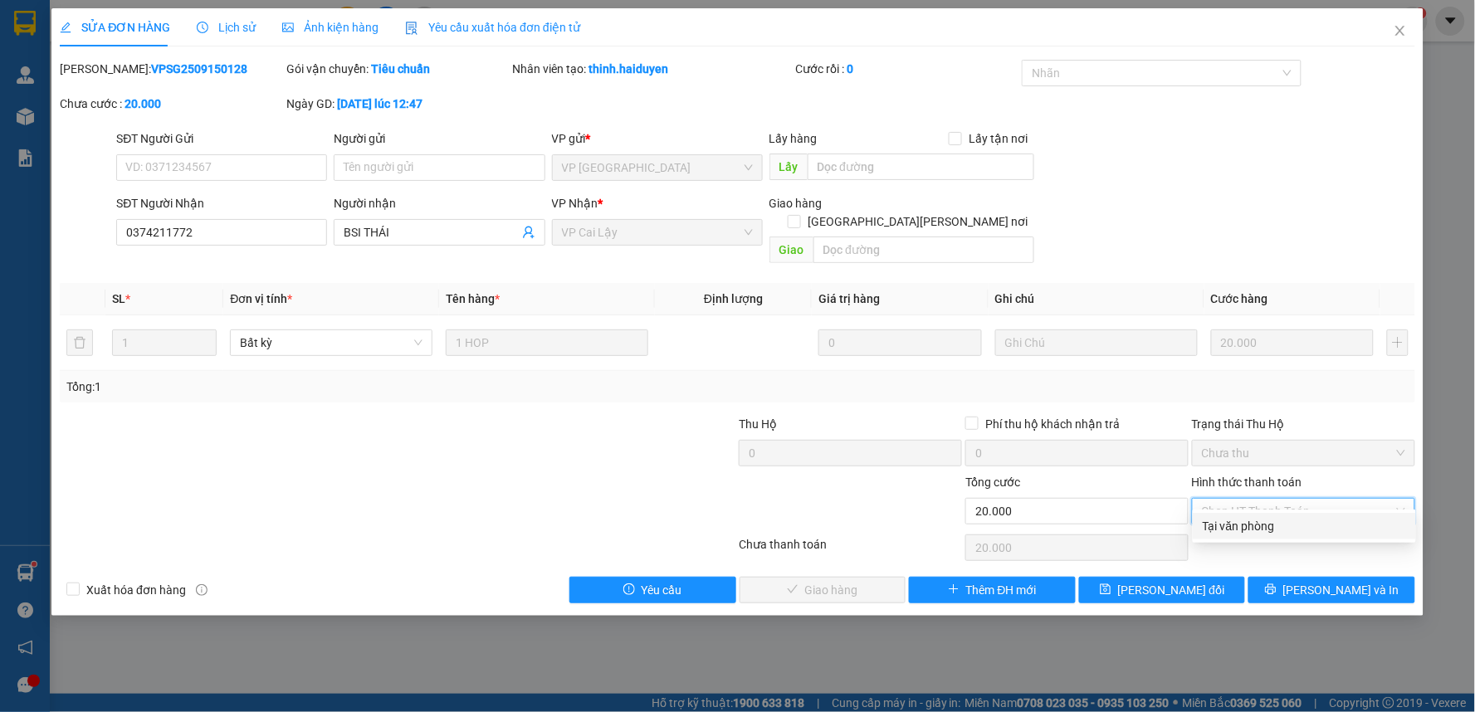
click at [1271, 534] on div "Tại văn phòng" at bounding box center [1304, 526] width 203 height 18
type input "0"
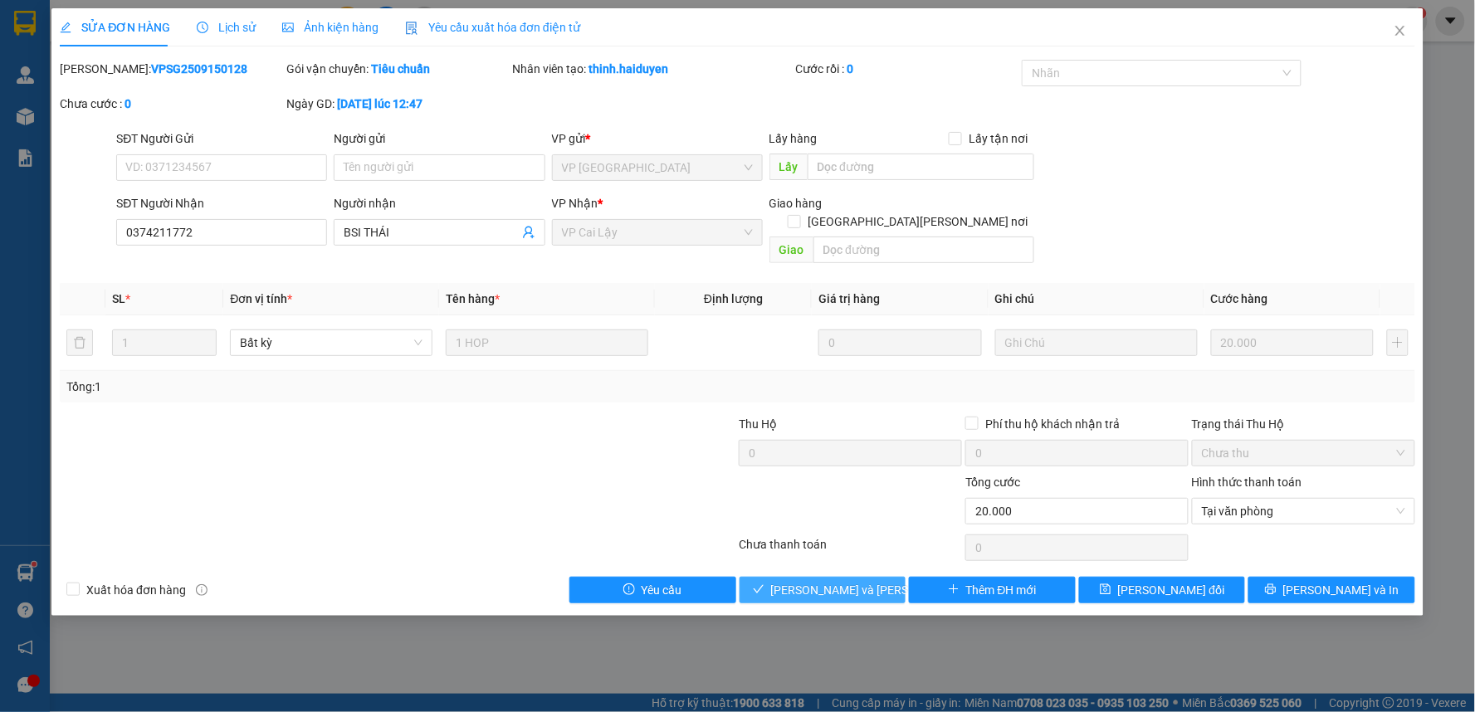
click at [828, 581] on span "[PERSON_NAME] và [PERSON_NAME] hàng" at bounding box center [883, 590] width 224 height 18
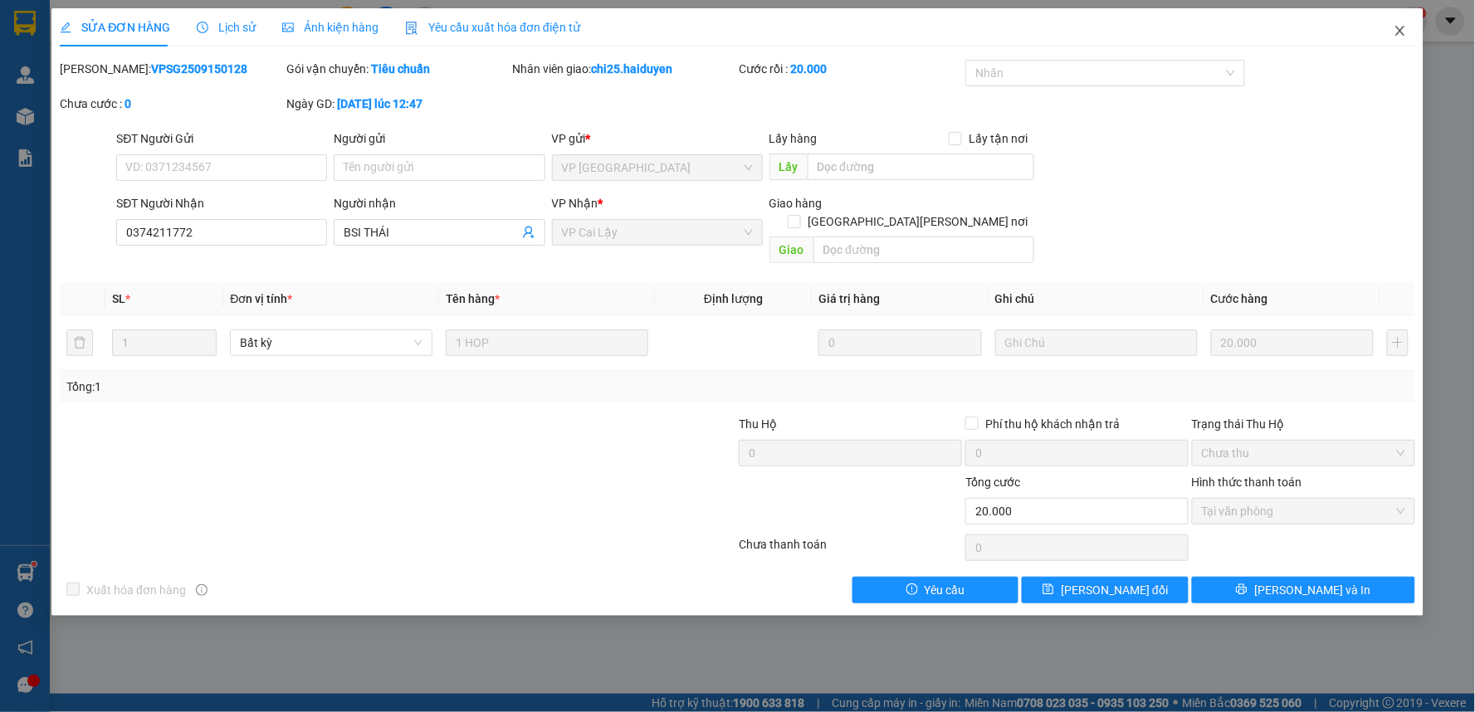
click at [1398, 32] on icon "close" at bounding box center [1399, 30] width 13 height 13
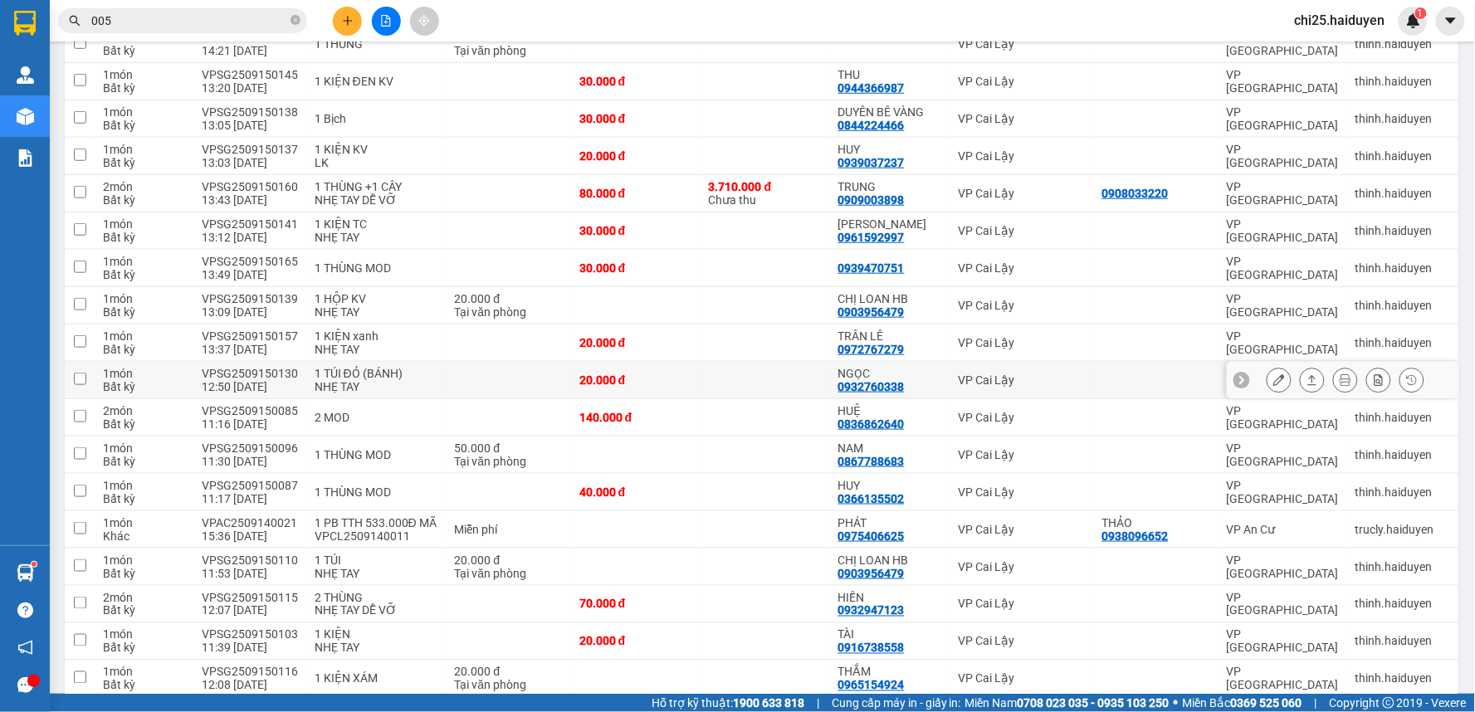
scroll to position [368, 0]
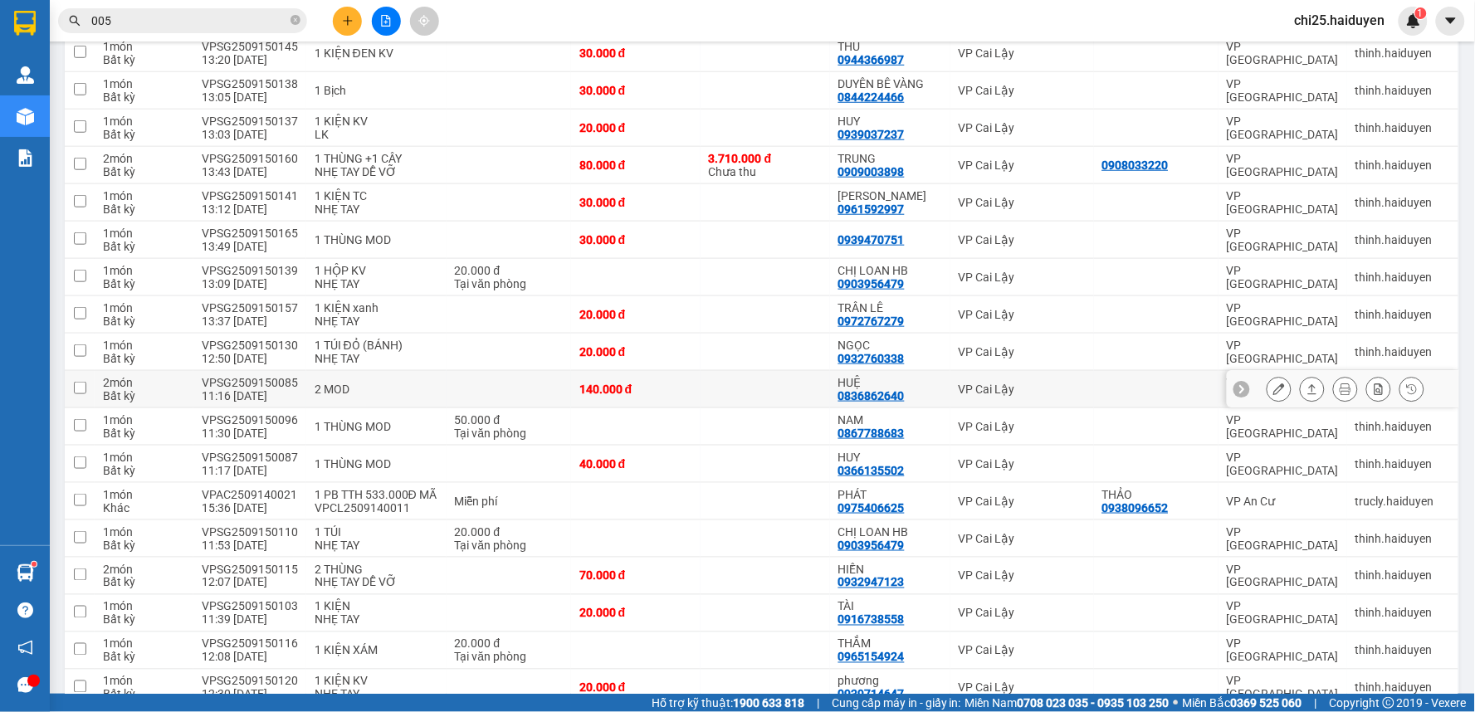
click at [1050, 380] on td "VP Cai Lậy" at bounding box center [1022, 389] width 144 height 37
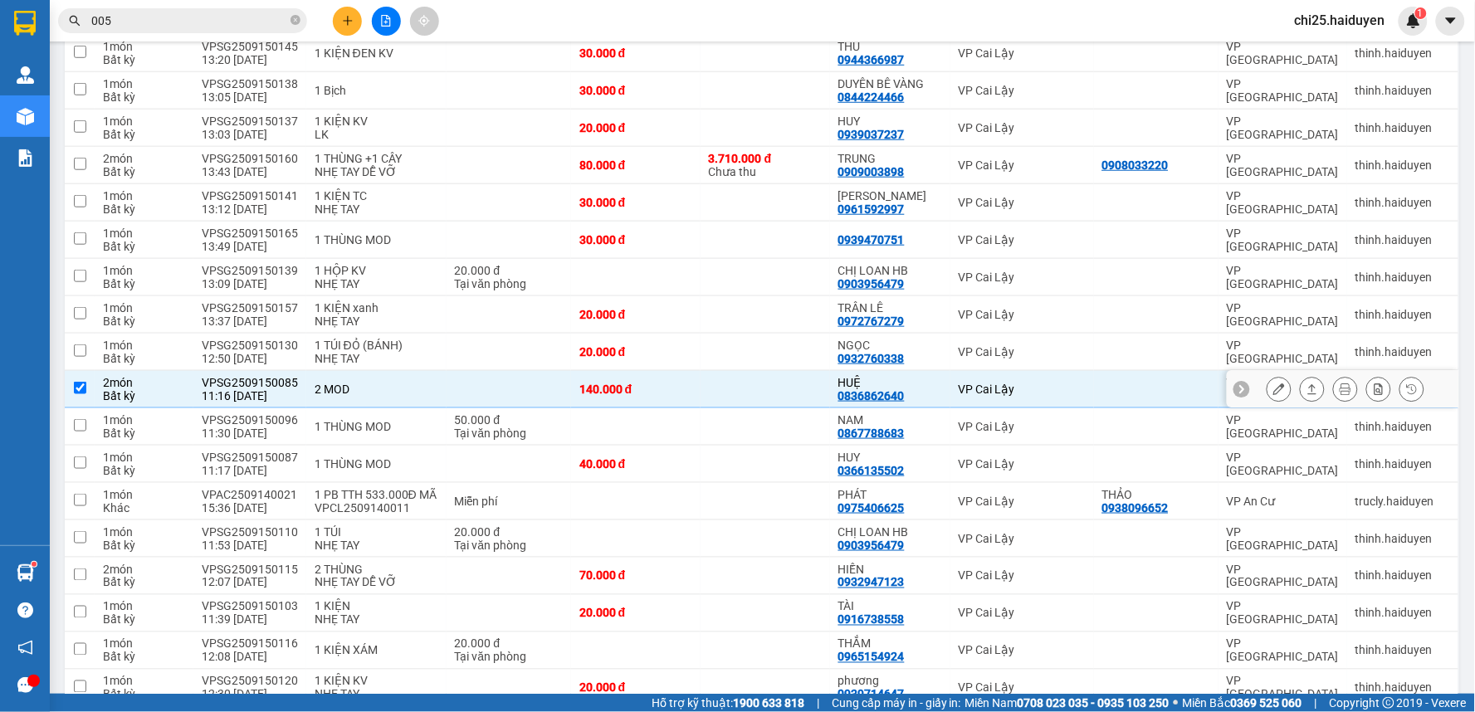
checkbox input "true"
click at [1306, 388] on icon at bounding box center [1312, 389] width 12 height 12
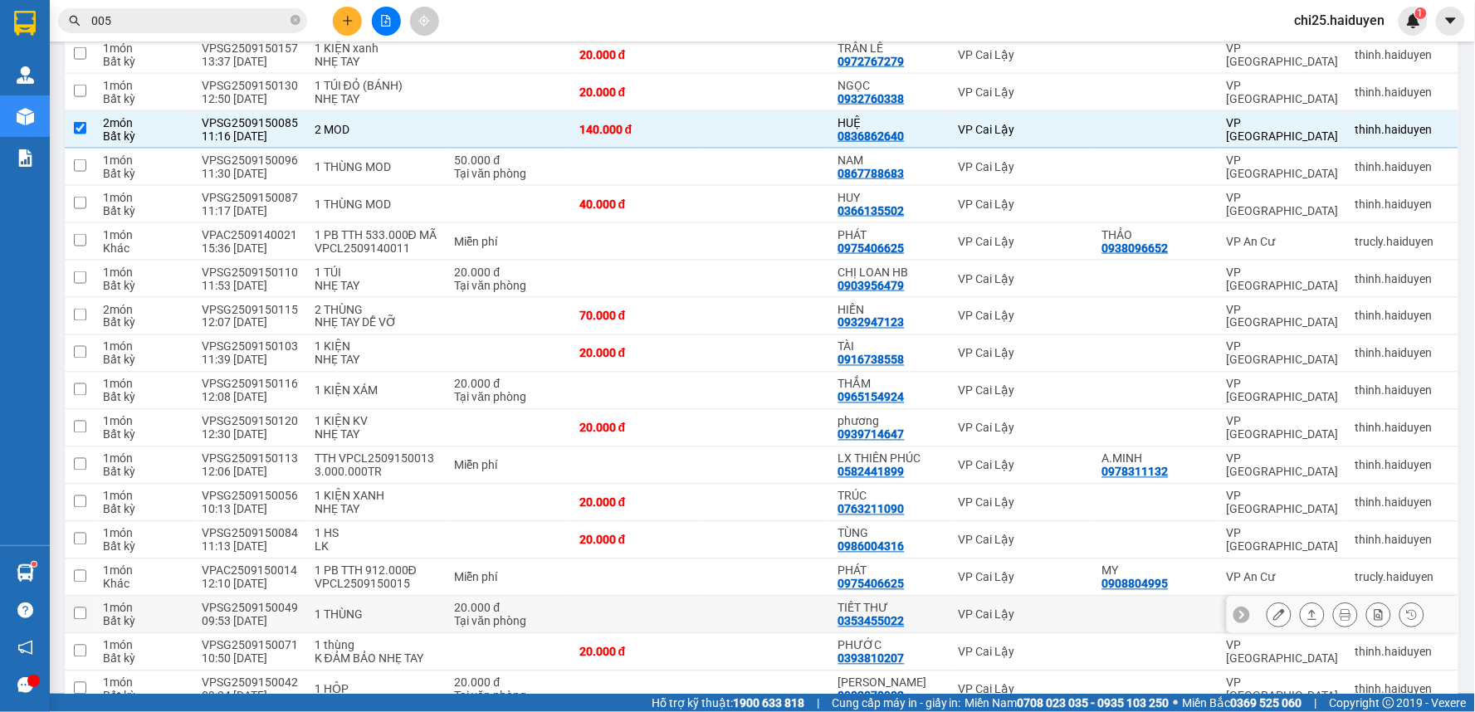
scroll to position [461, 0]
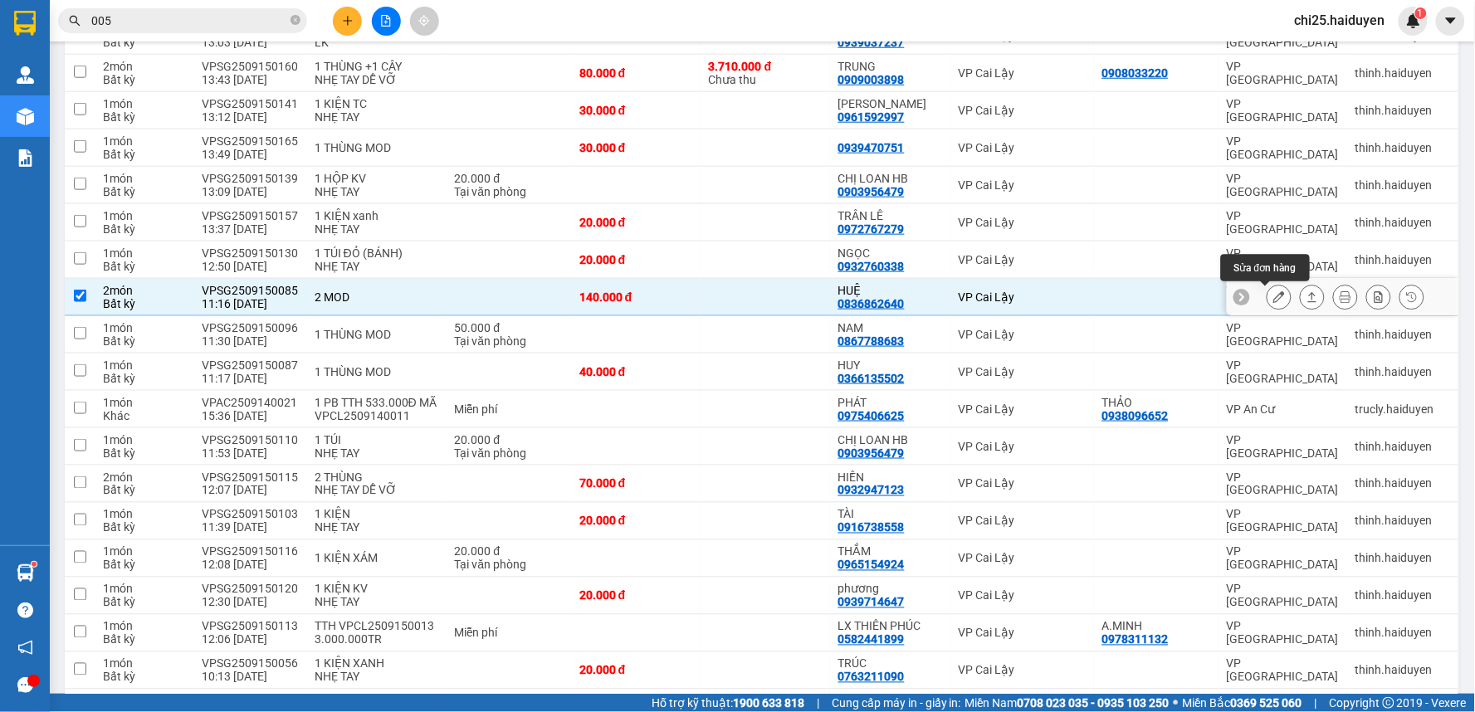
click at [1267, 287] on button at bounding box center [1278, 297] width 23 height 29
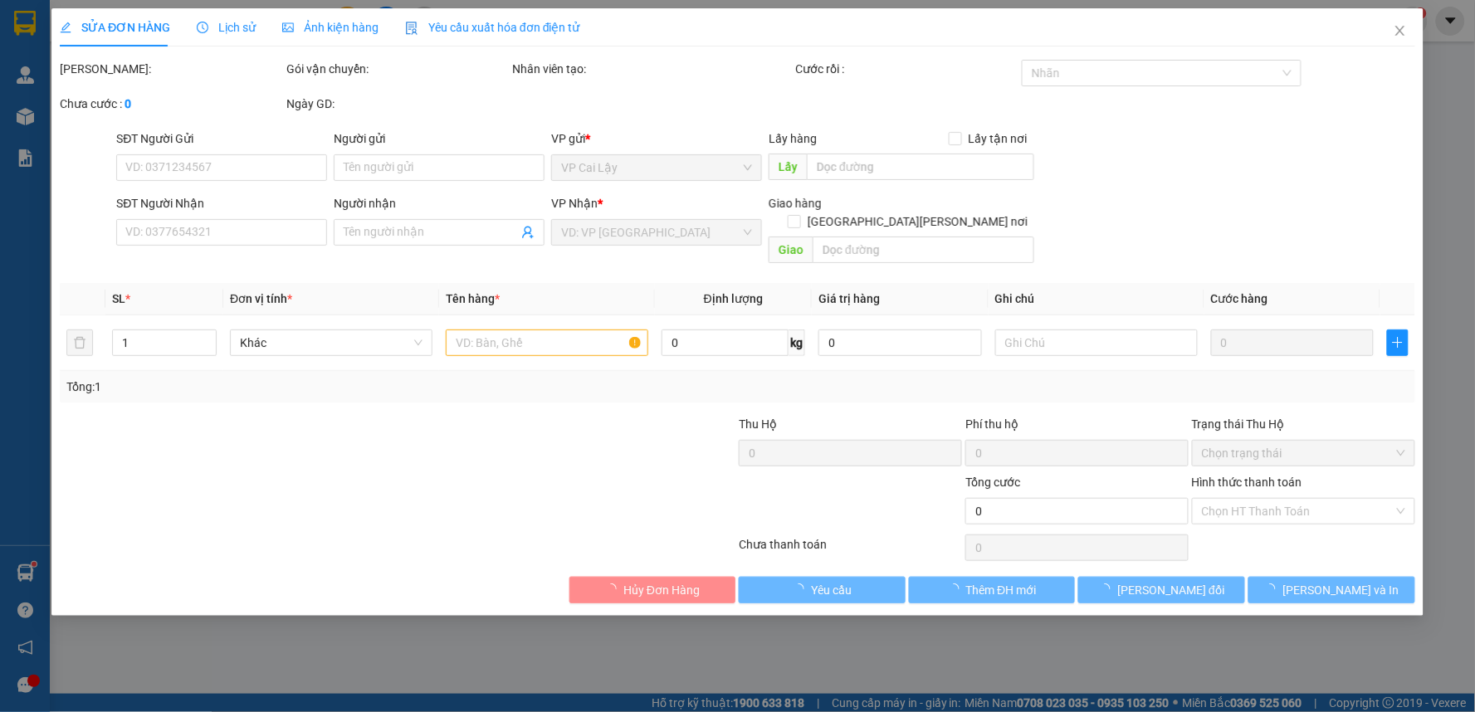
type input "0836862640"
type input "HUỆ"
type input "140.000"
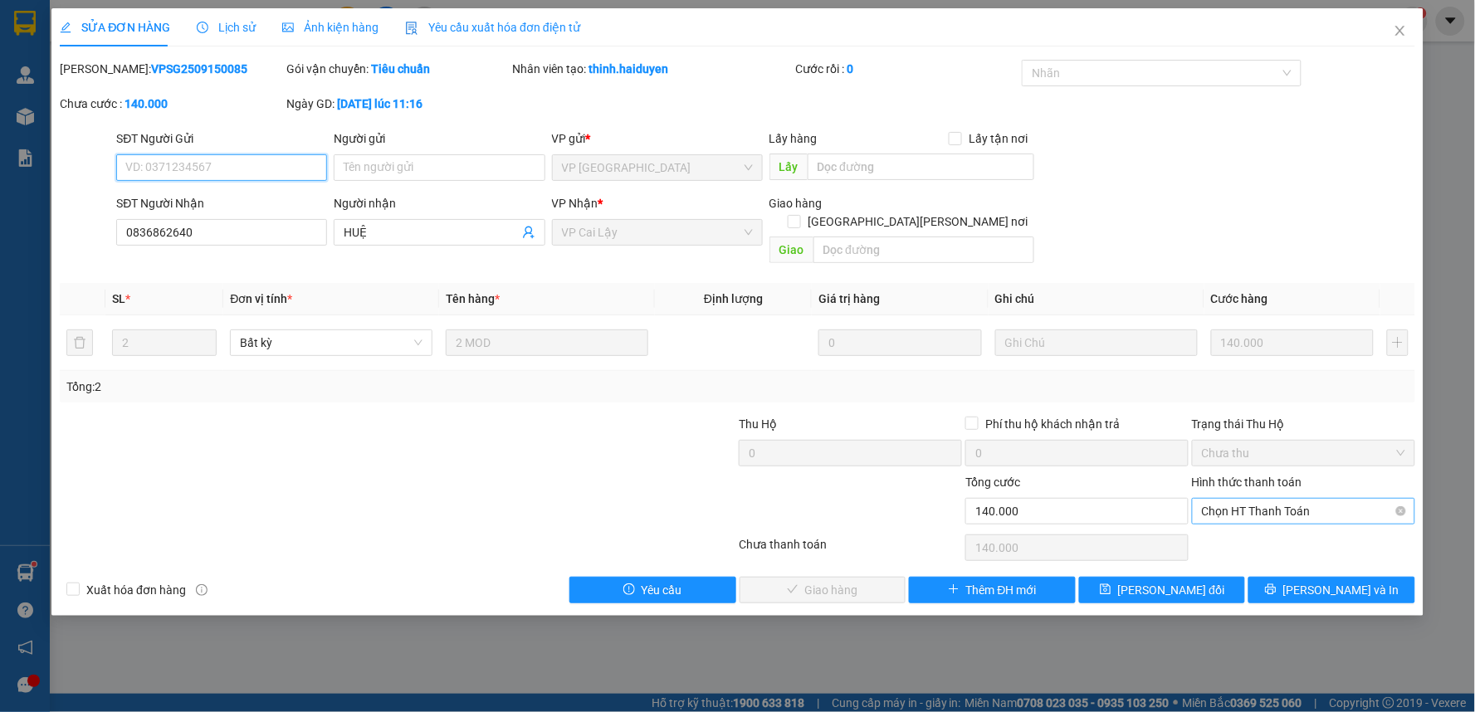
click at [1287, 500] on span "Chọn HT Thanh Toán" at bounding box center [1303, 511] width 203 height 25
drag, startPoint x: 1284, startPoint y: 520, endPoint x: 1130, endPoint y: 525, distance: 153.6
click at [1249, 521] on div "Tại văn phòng" at bounding box center [1304, 526] width 203 height 18
type input "0"
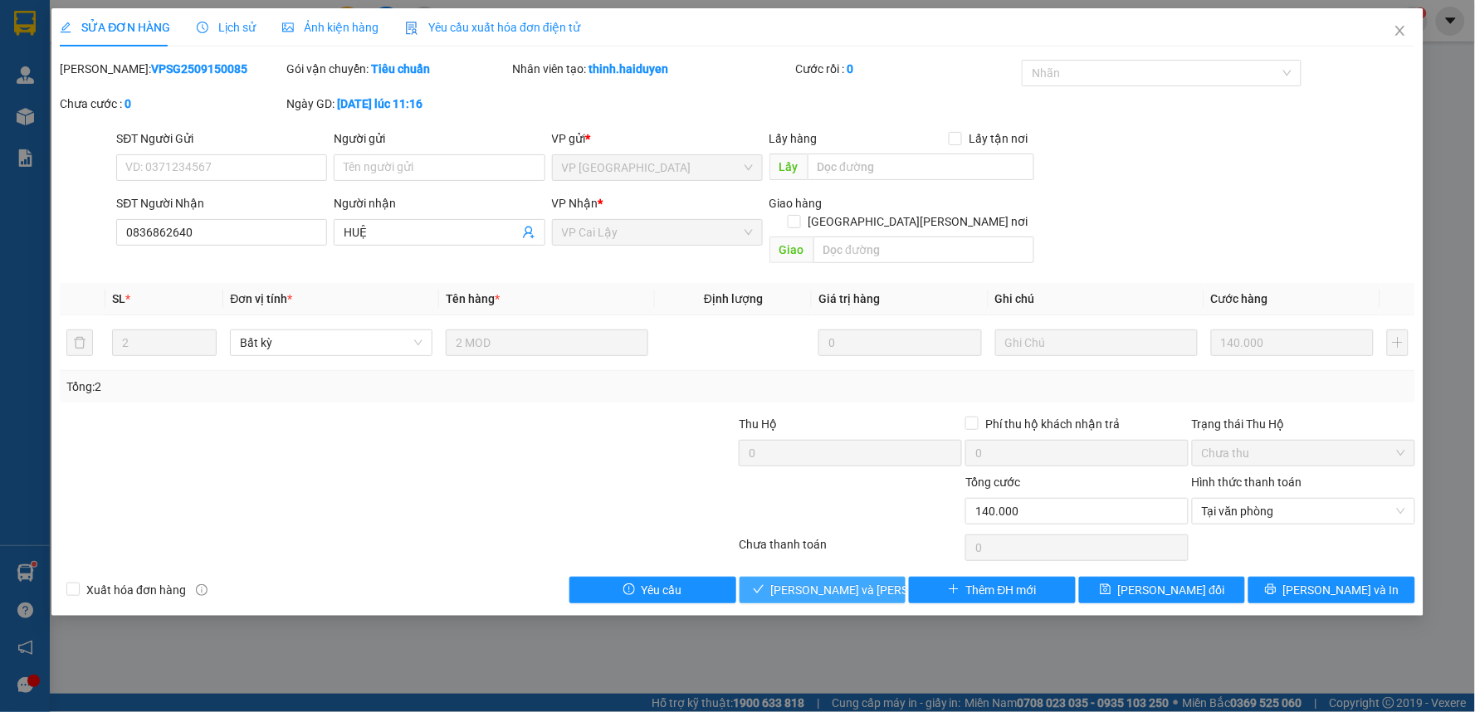
click at [824, 581] on span "[PERSON_NAME] và [PERSON_NAME] hàng" at bounding box center [883, 590] width 224 height 18
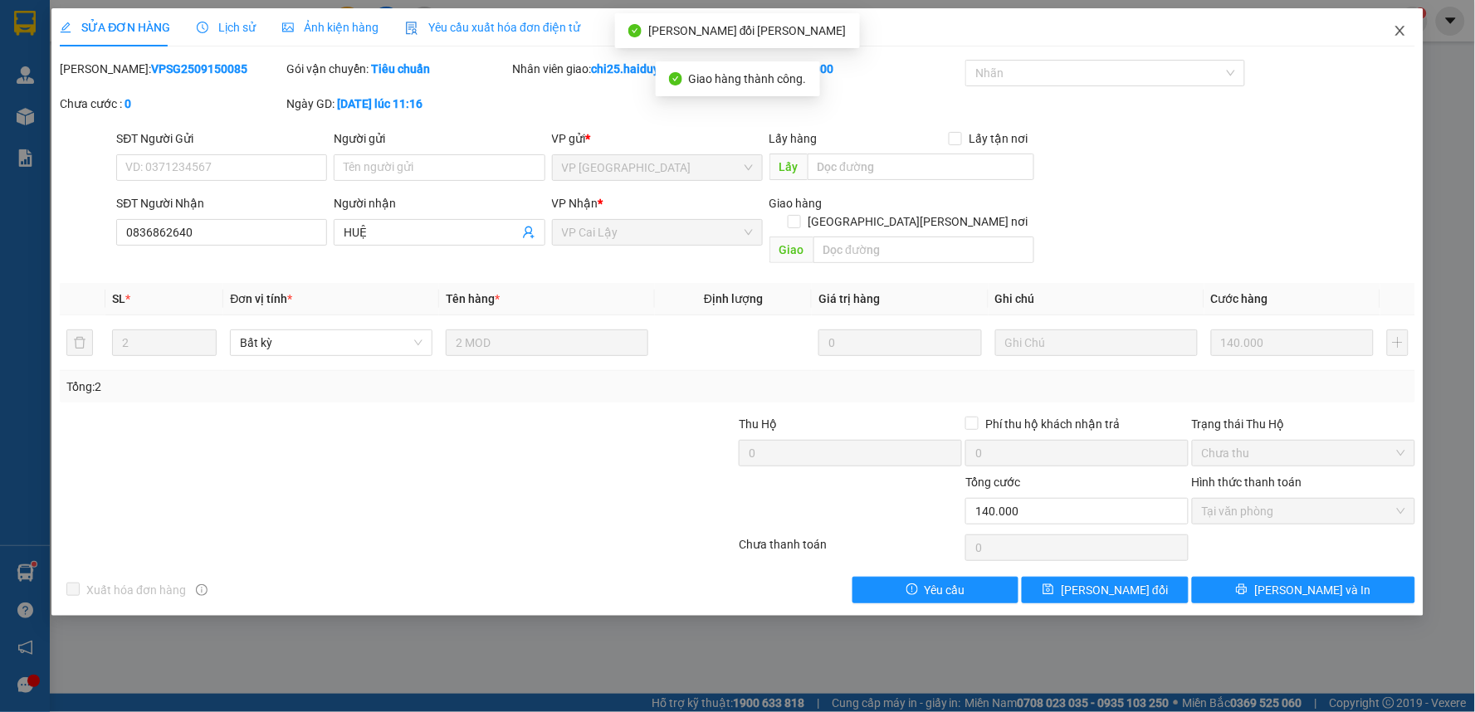
click at [1400, 22] on span "Close" at bounding box center [1400, 31] width 46 height 46
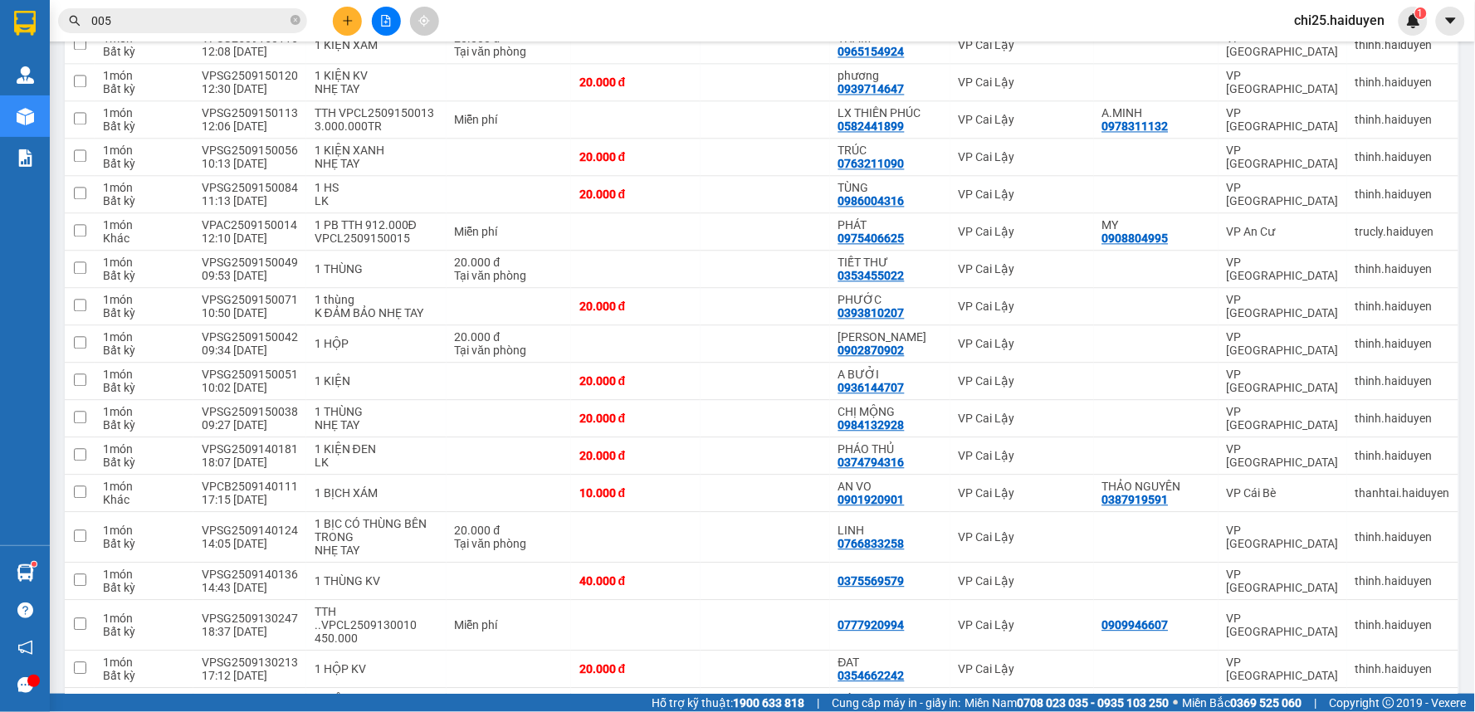
scroll to position [939, 0]
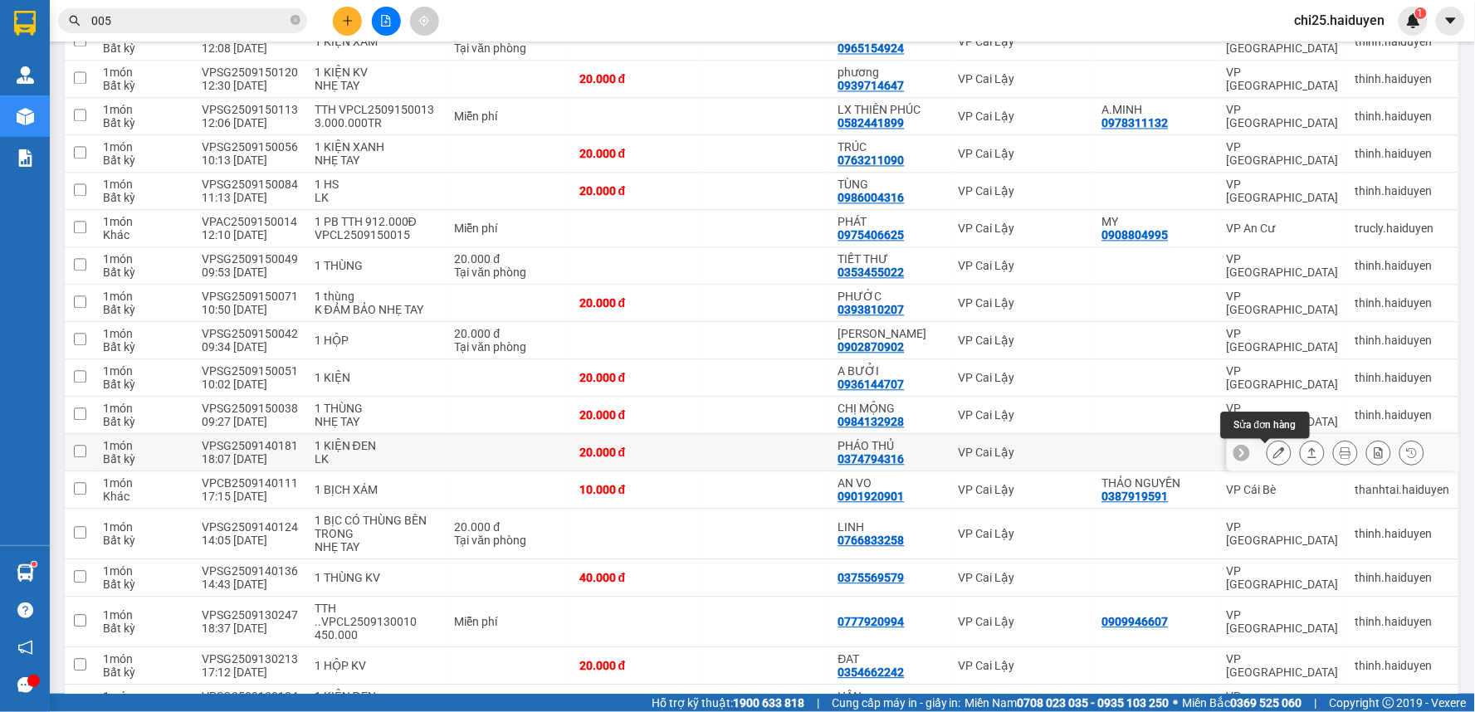
click at [1273, 454] on icon at bounding box center [1279, 453] width 12 height 12
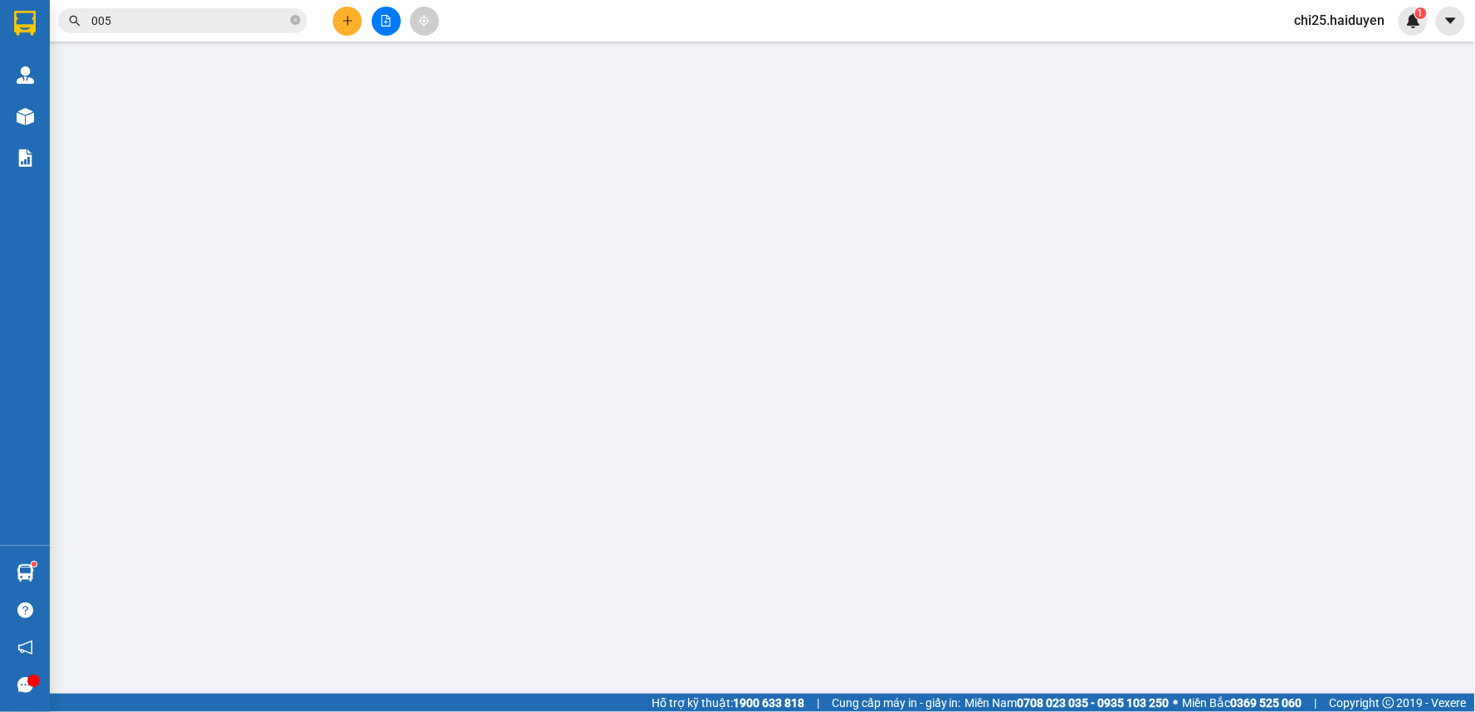
type input "0374794316"
type input "PHÁO THỦ"
type input "20.000"
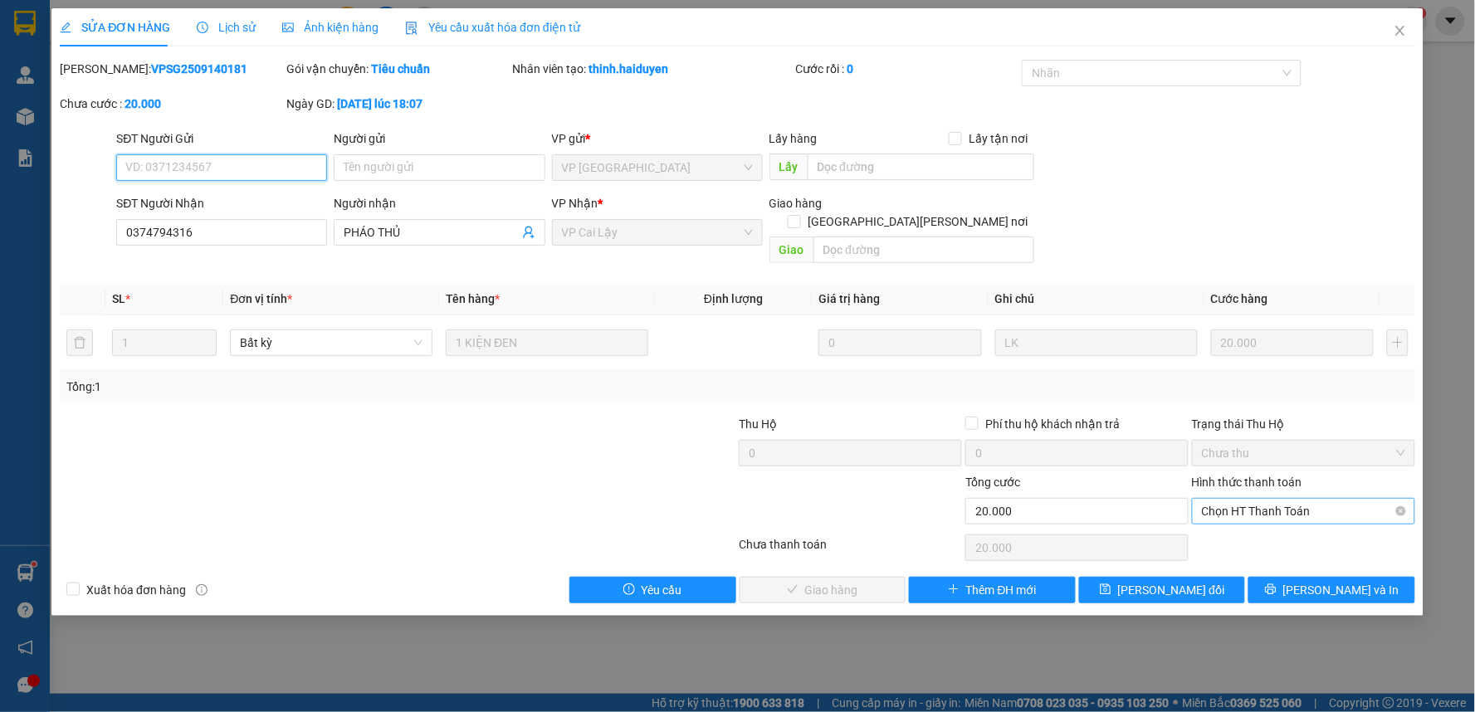
click at [1265, 499] on span "Chọn HT Thanh Toán" at bounding box center [1303, 511] width 203 height 25
click at [1263, 529] on div "Tại văn phòng" at bounding box center [1304, 526] width 203 height 18
type input "0"
click at [777, 583] on button "[PERSON_NAME] và [PERSON_NAME] hàng" at bounding box center [822, 590] width 167 height 27
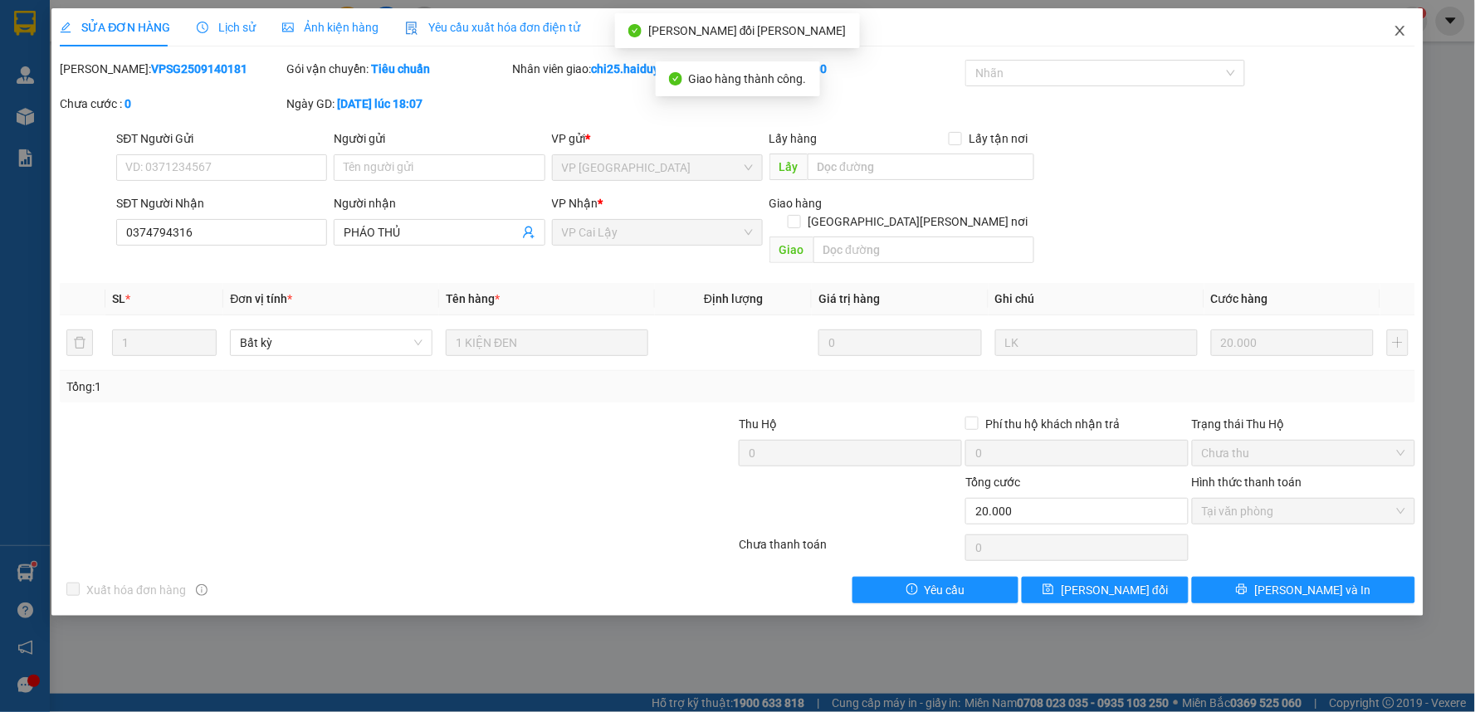
click at [1403, 33] on icon "close" at bounding box center [1399, 30] width 13 height 13
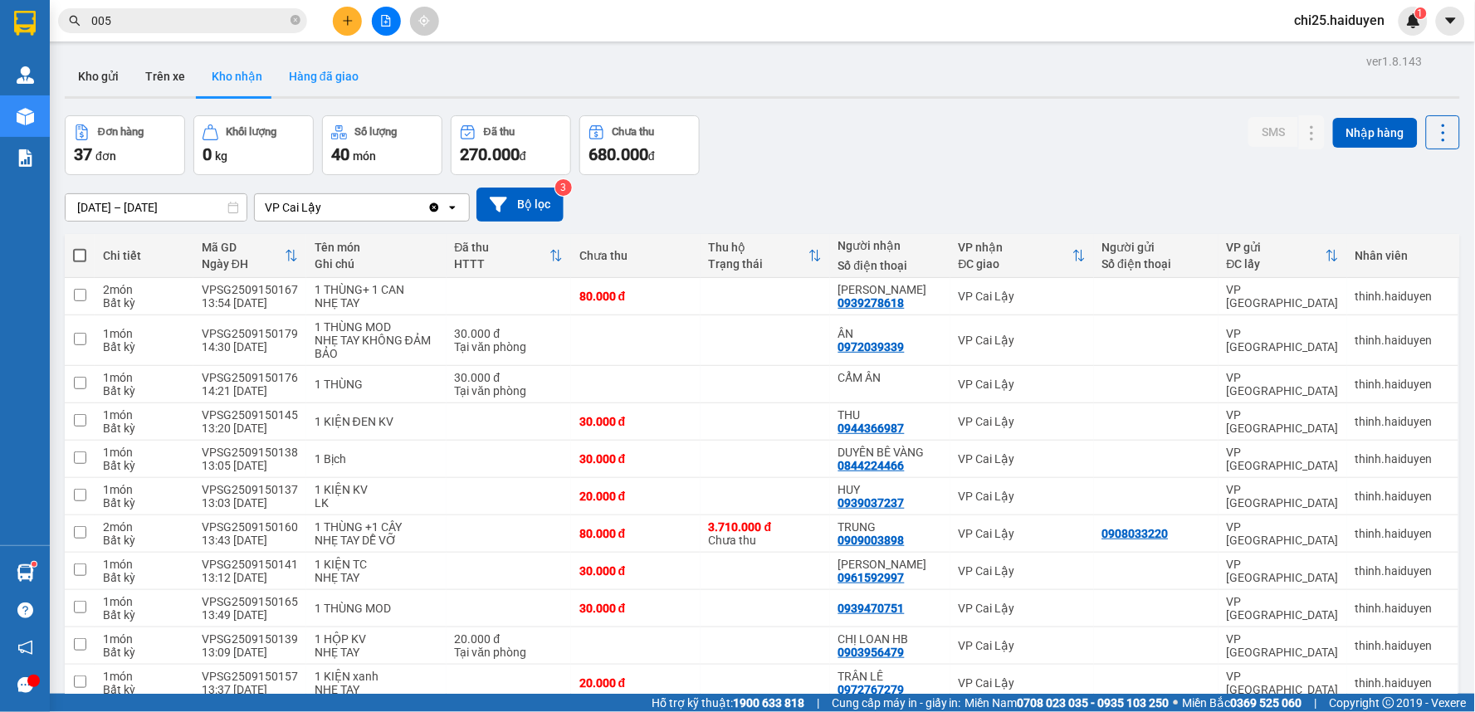
drag, startPoint x: 319, startPoint y: 55, endPoint x: 319, endPoint y: 70, distance: 14.9
click at [319, 70] on button "Hàng đã giao" at bounding box center [324, 76] width 96 height 40
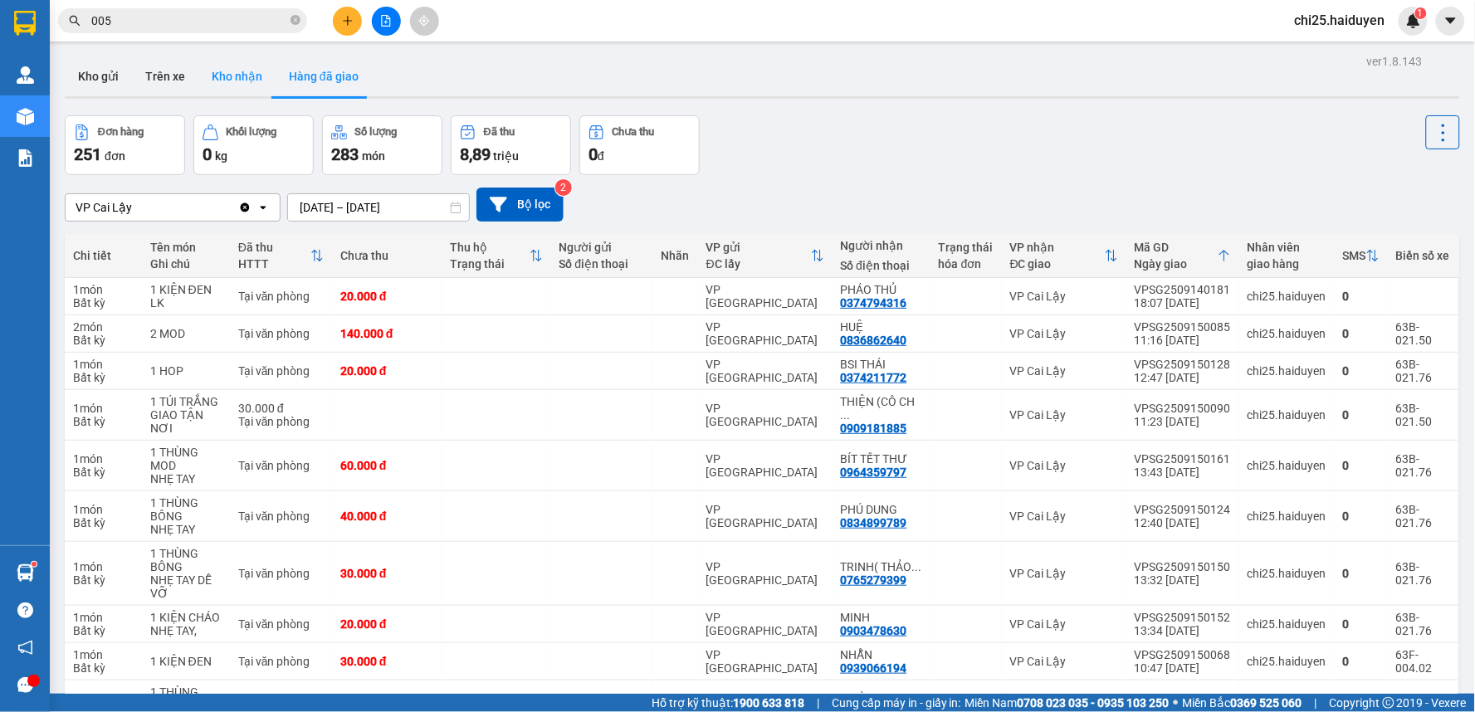
click at [217, 70] on button "Kho nhận" at bounding box center [236, 76] width 77 height 40
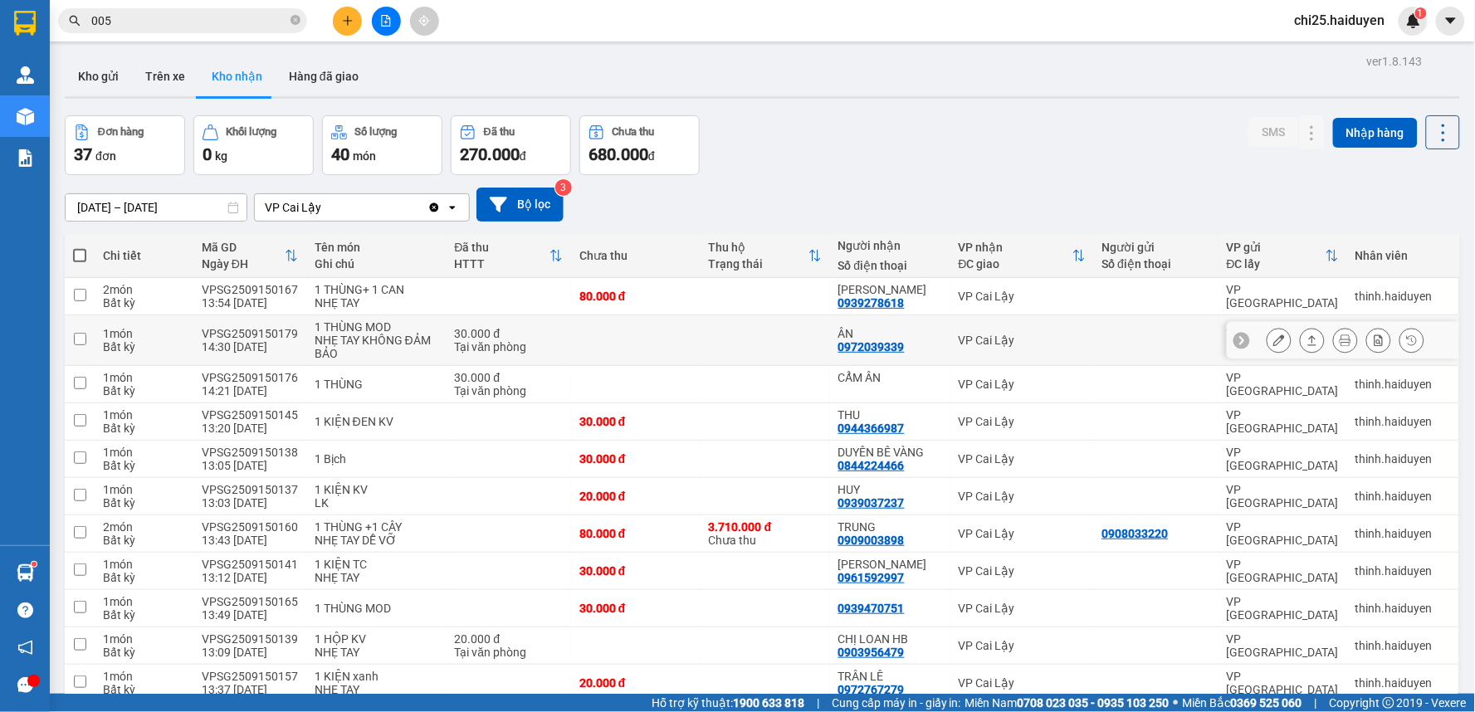
click at [1178, 336] on div at bounding box center [1156, 340] width 108 height 13
checkbox input "true"
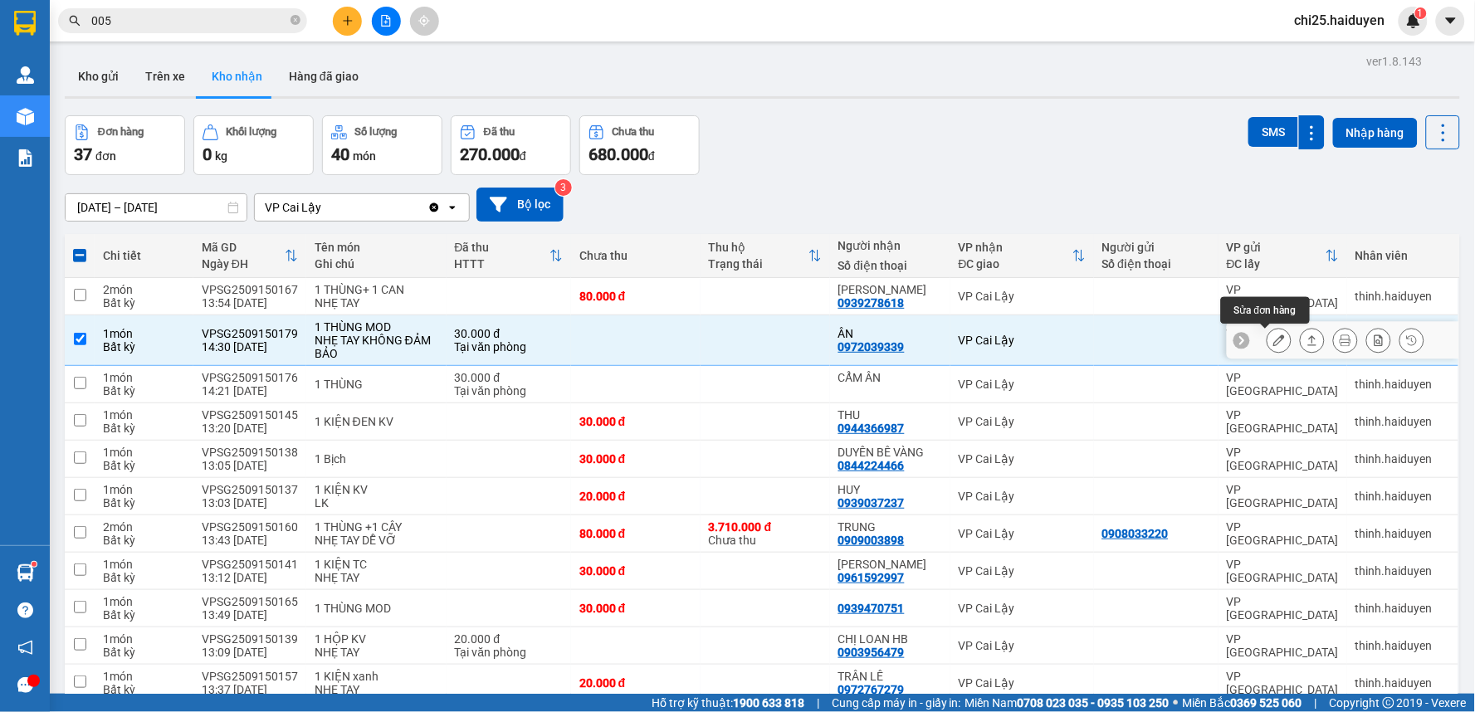
click at [1273, 336] on icon at bounding box center [1279, 340] width 12 height 12
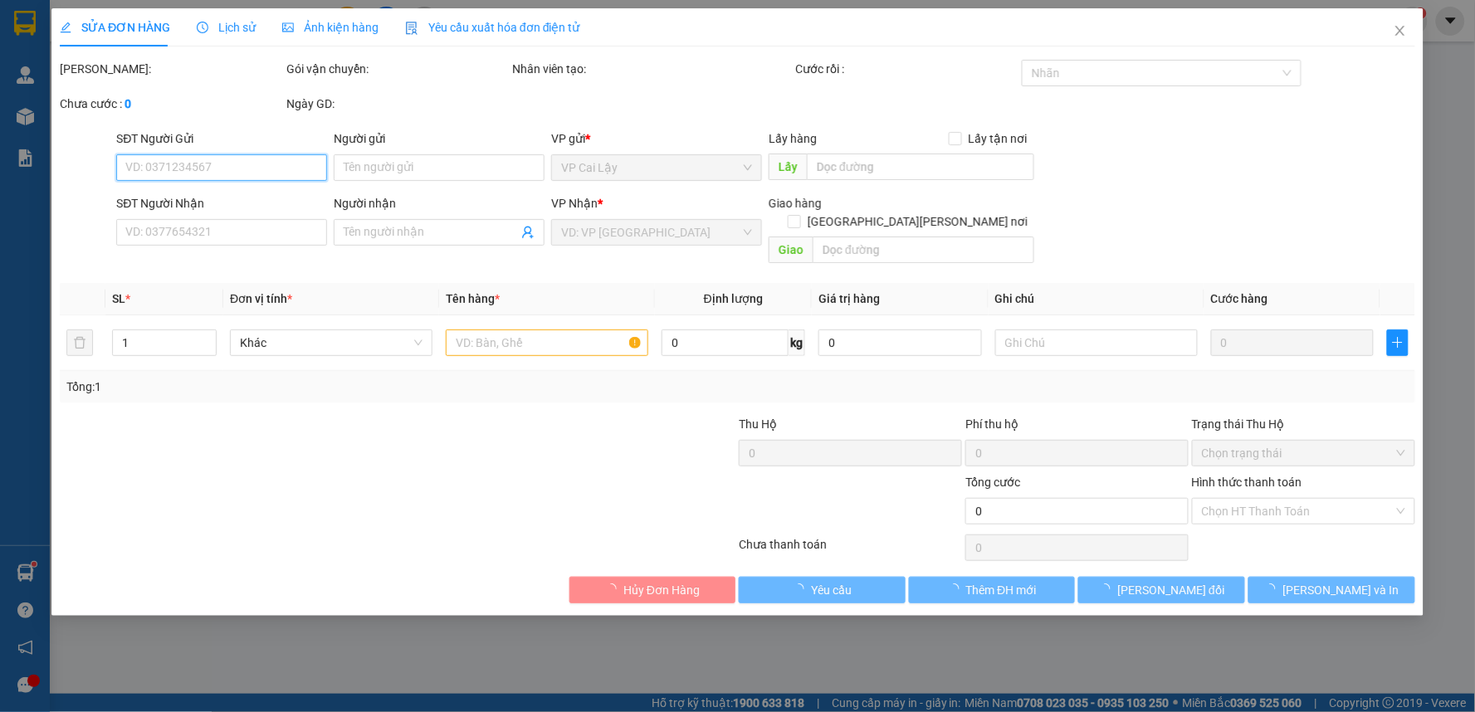
type input "0972039339"
type input "ÂN"
type input "30.000"
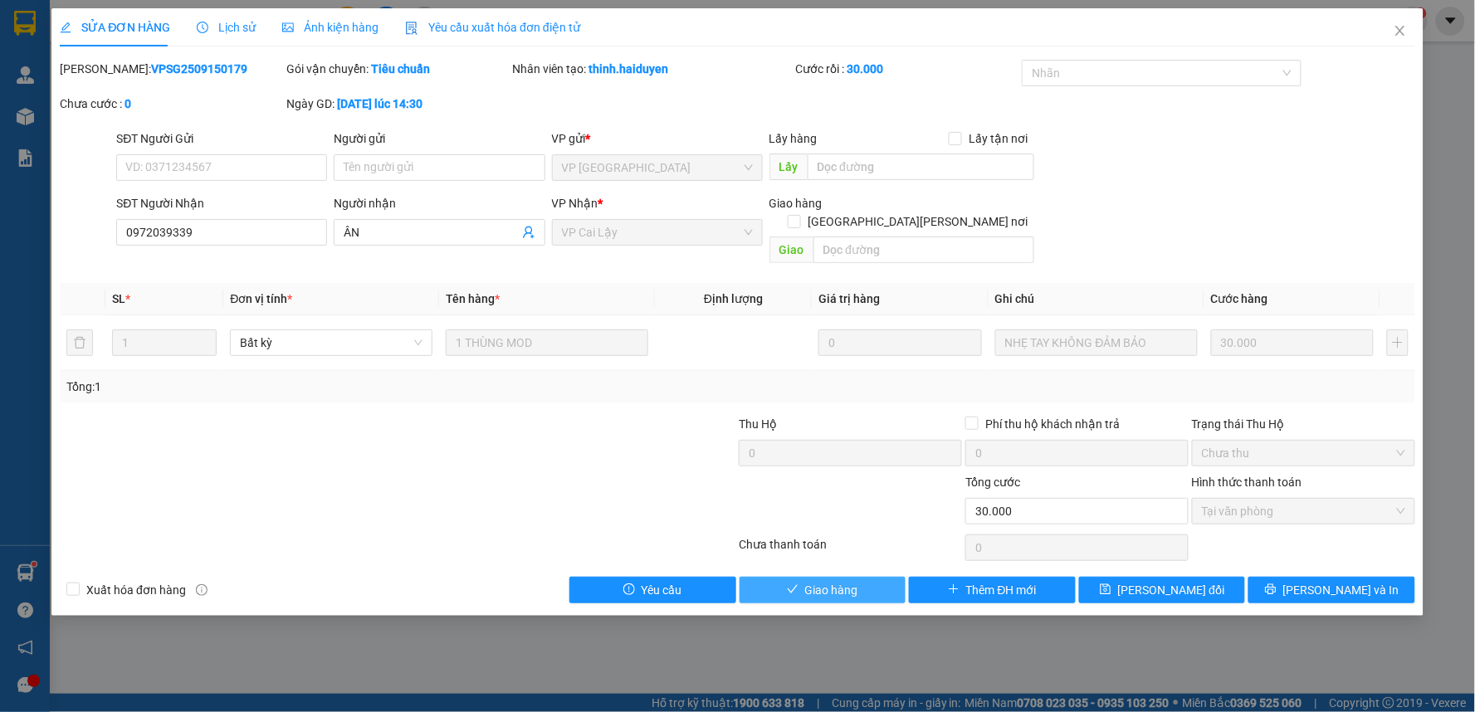
click at [885, 577] on button "Giao hàng" at bounding box center [822, 590] width 167 height 27
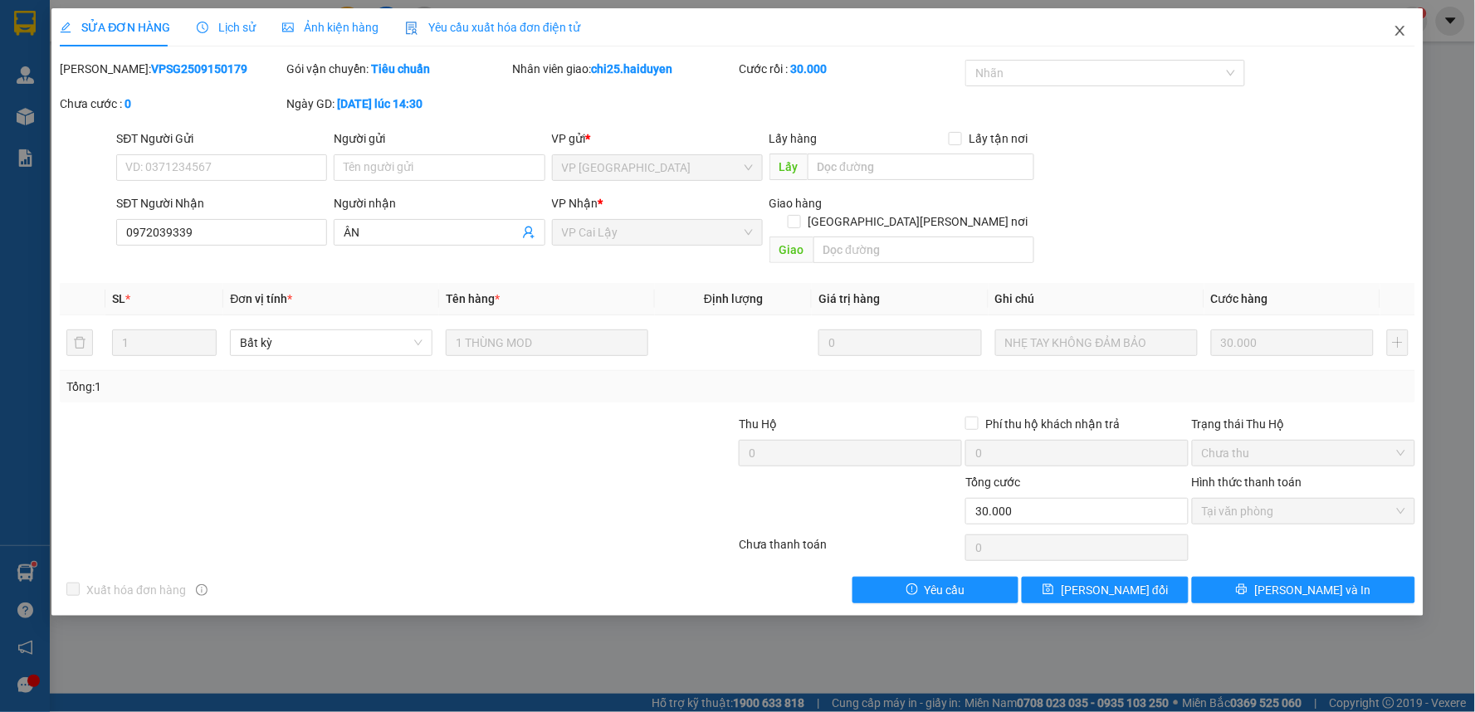
click at [1400, 27] on icon "close" at bounding box center [1399, 30] width 13 height 13
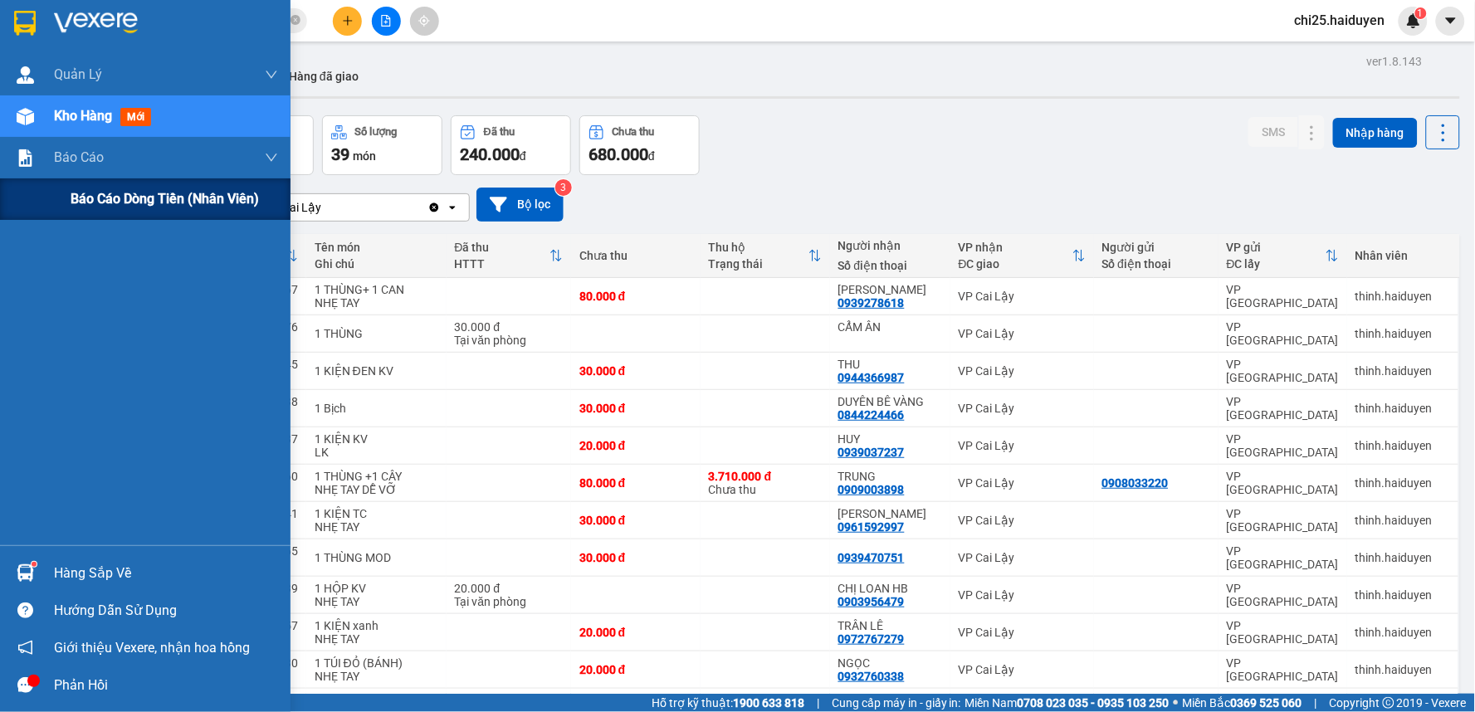
click at [105, 207] on span "Báo cáo dòng tiền (nhân viên)" at bounding box center [165, 198] width 188 height 21
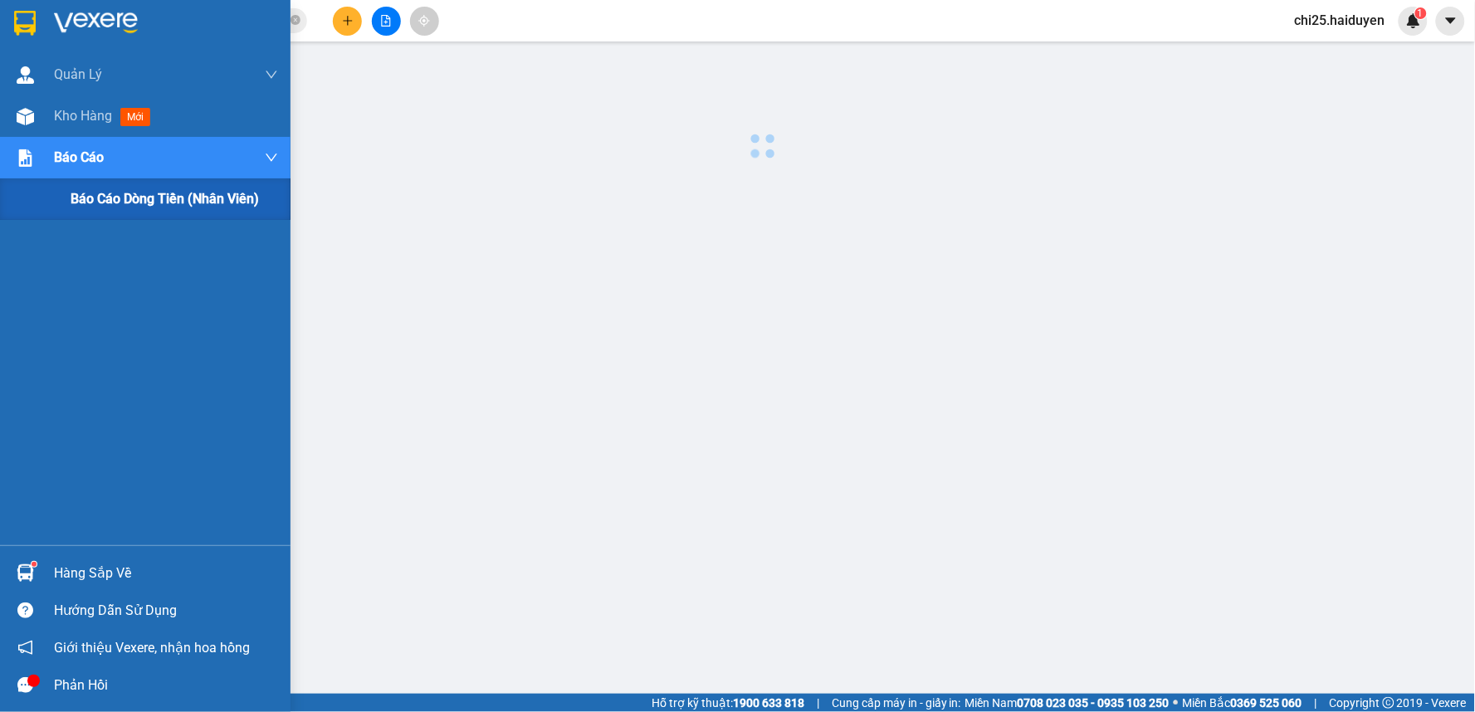
click at [108, 202] on span "Báo cáo dòng tiền (nhân viên)" at bounding box center [165, 198] width 188 height 21
click at [109, 202] on span "Báo cáo dòng tiền (nhân viên)" at bounding box center [165, 198] width 188 height 21
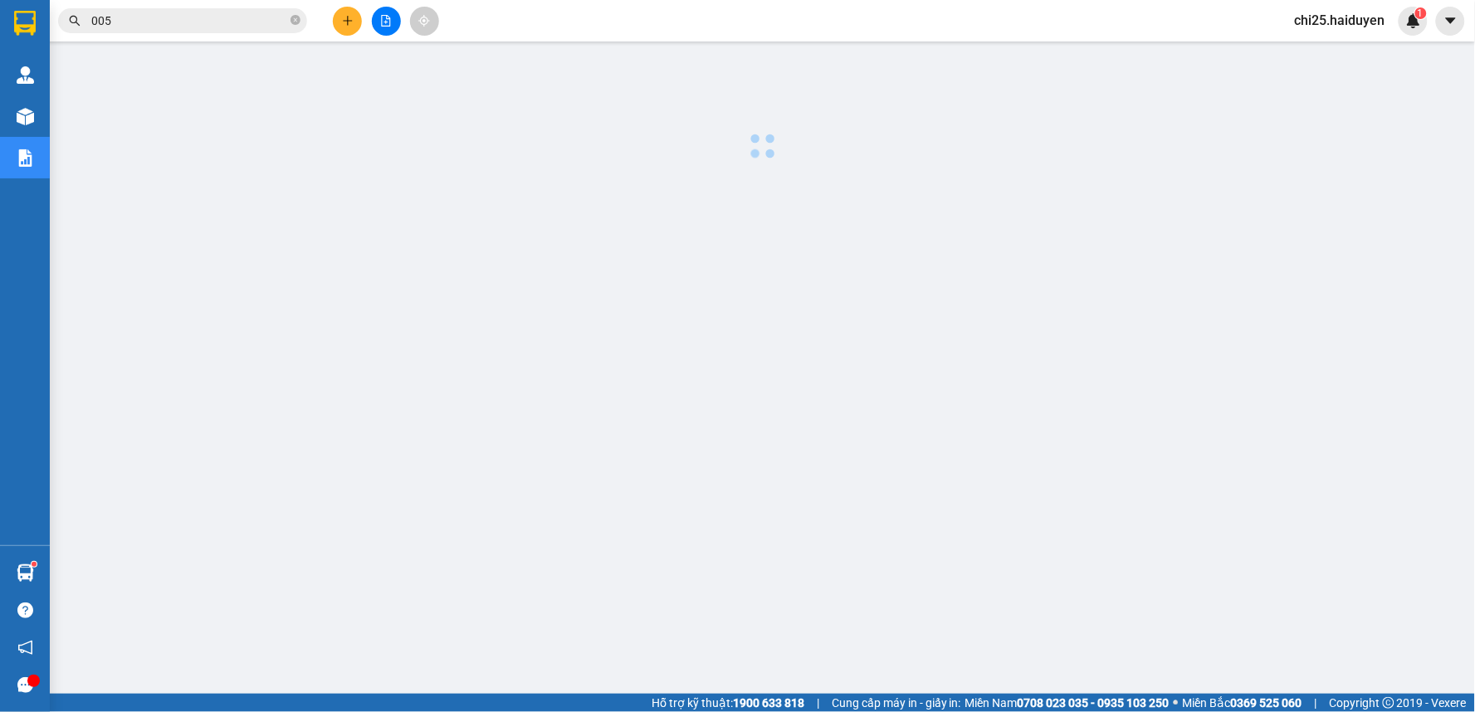
drag, startPoint x: 1025, startPoint y: 272, endPoint x: 1016, endPoint y: 296, distance: 25.7
click at [1017, 292] on div at bounding box center [762, 423] width 1408 height 747
click at [294, 21] on icon "close-circle" at bounding box center [295, 20] width 10 height 10
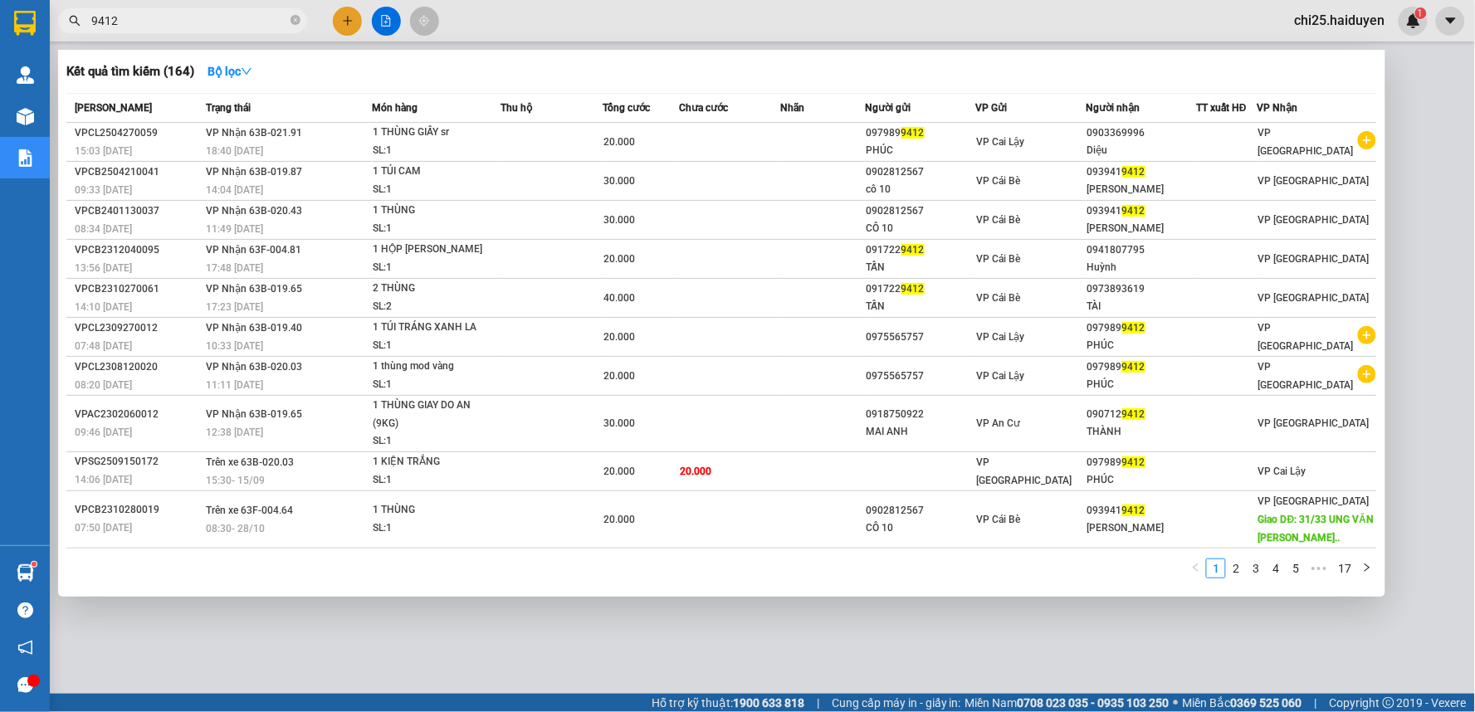
click at [806, 23] on div at bounding box center [737, 356] width 1475 height 712
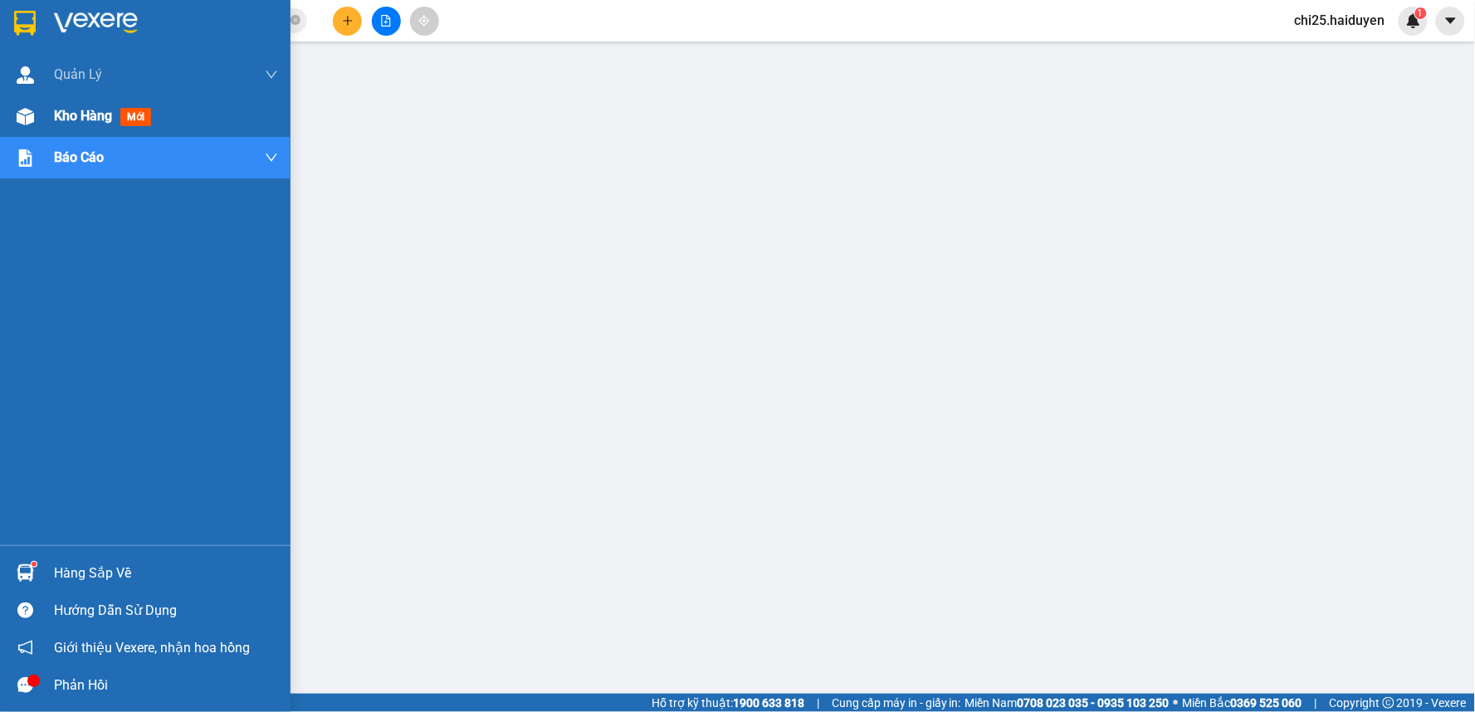
click at [71, 120] on span "Kho hàng" at bounding box center [83, 116] width 58 height 16
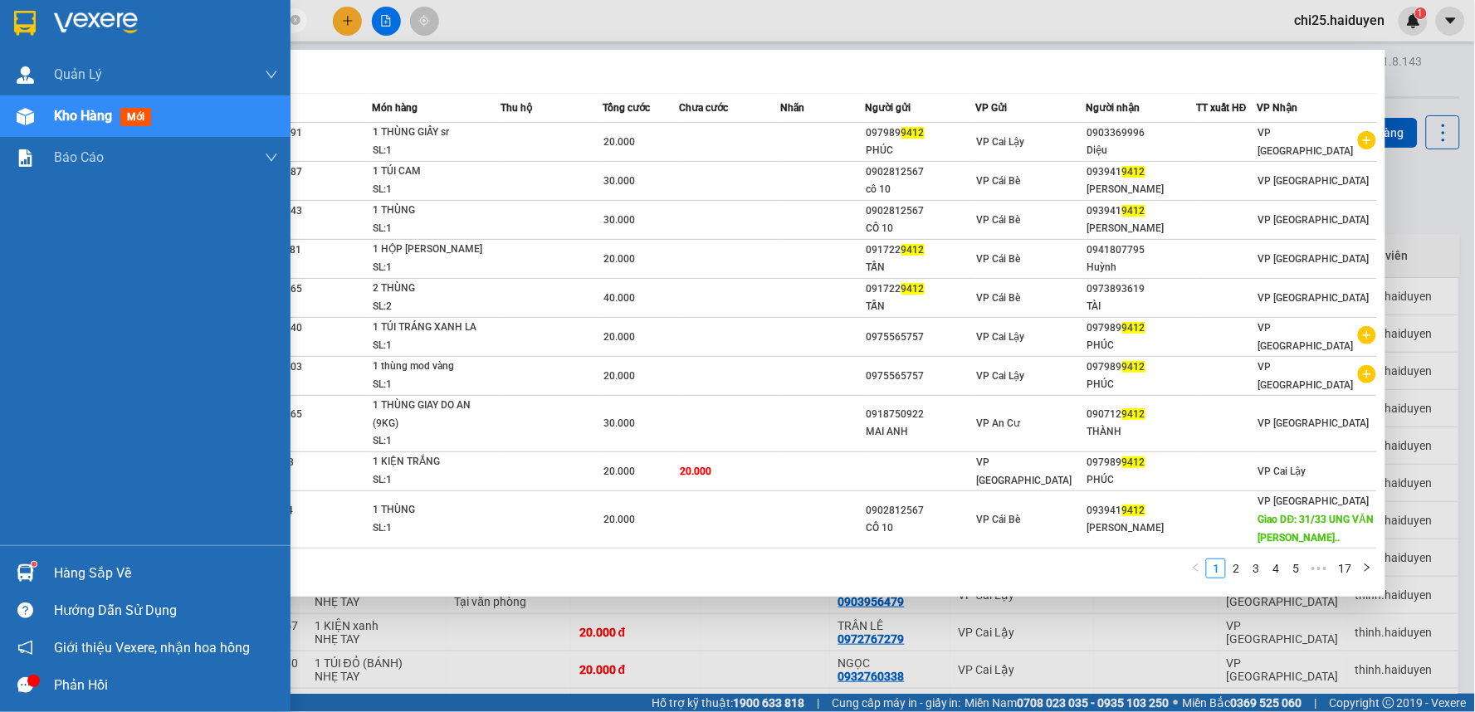
drag, startPoint x: 150, startPoint y: 20, endPoint x: 34, endPoint y: 45, distance: 118.8
click at [34, 45] on section "Kết quả [PERSON_NAME] ( 164 ) Bộ lọc Mã ĐH Trạng thái Món hàng Thu hộ Tổng [PER…" at bounding box center [737, 356] width 1475 height 712
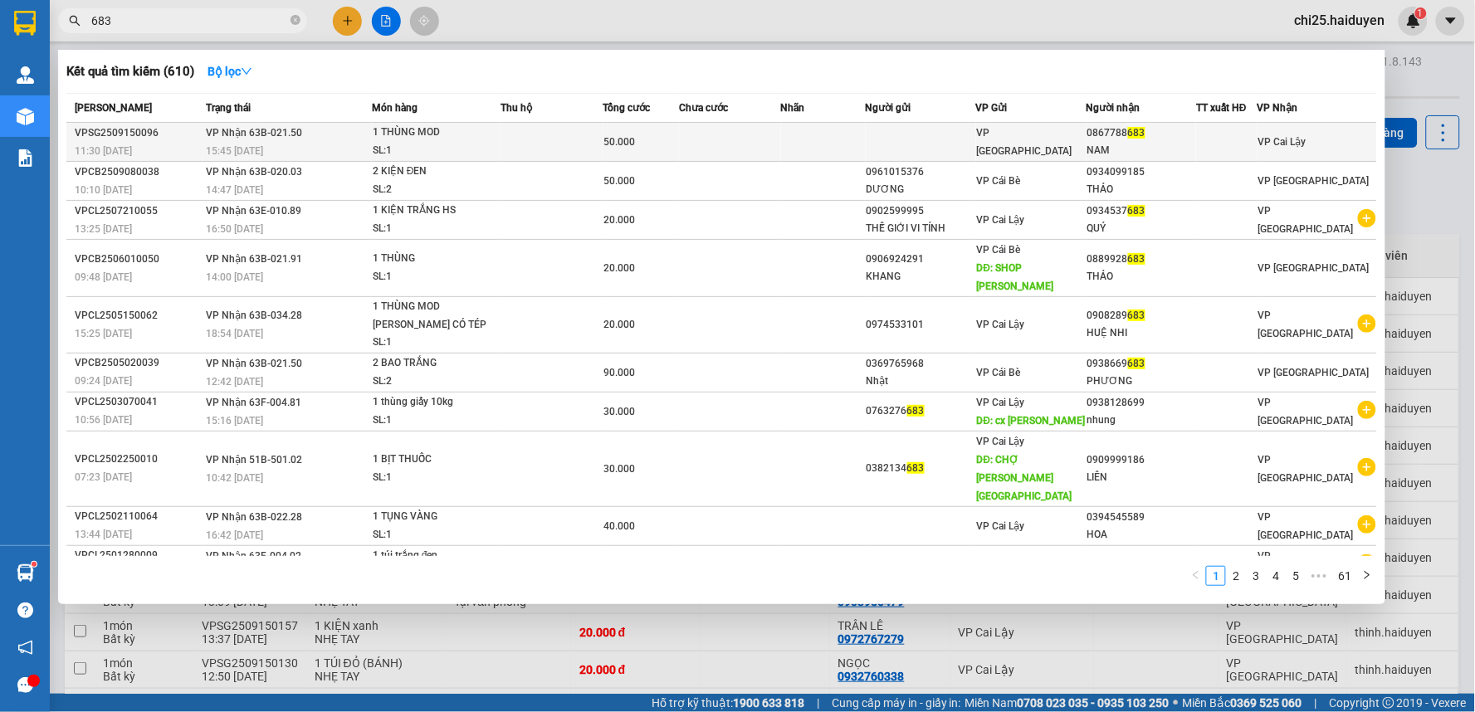
type input "683"
click at [775, 154] on td at bounding box center [730, 142] width 102 height 39
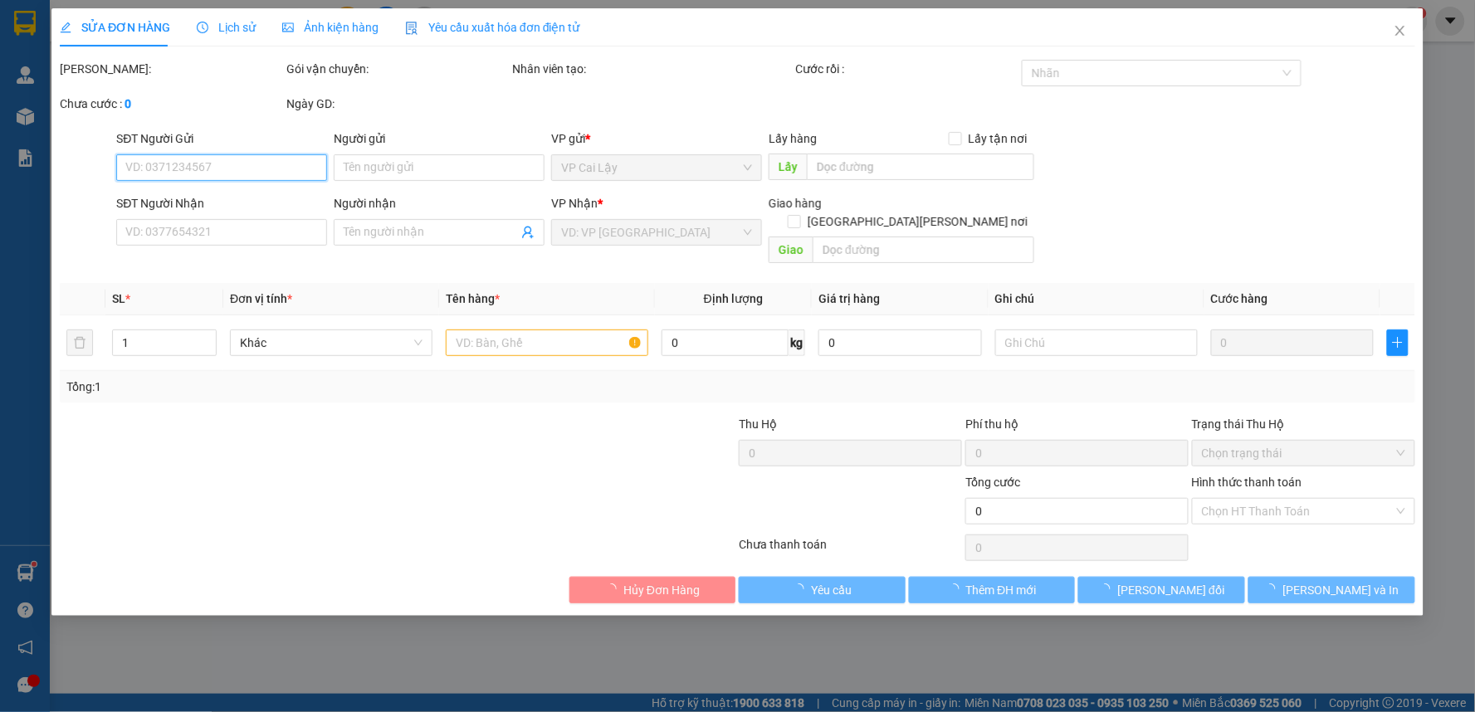
type input "0867788683"
type input "NAM"
type input "50.000"
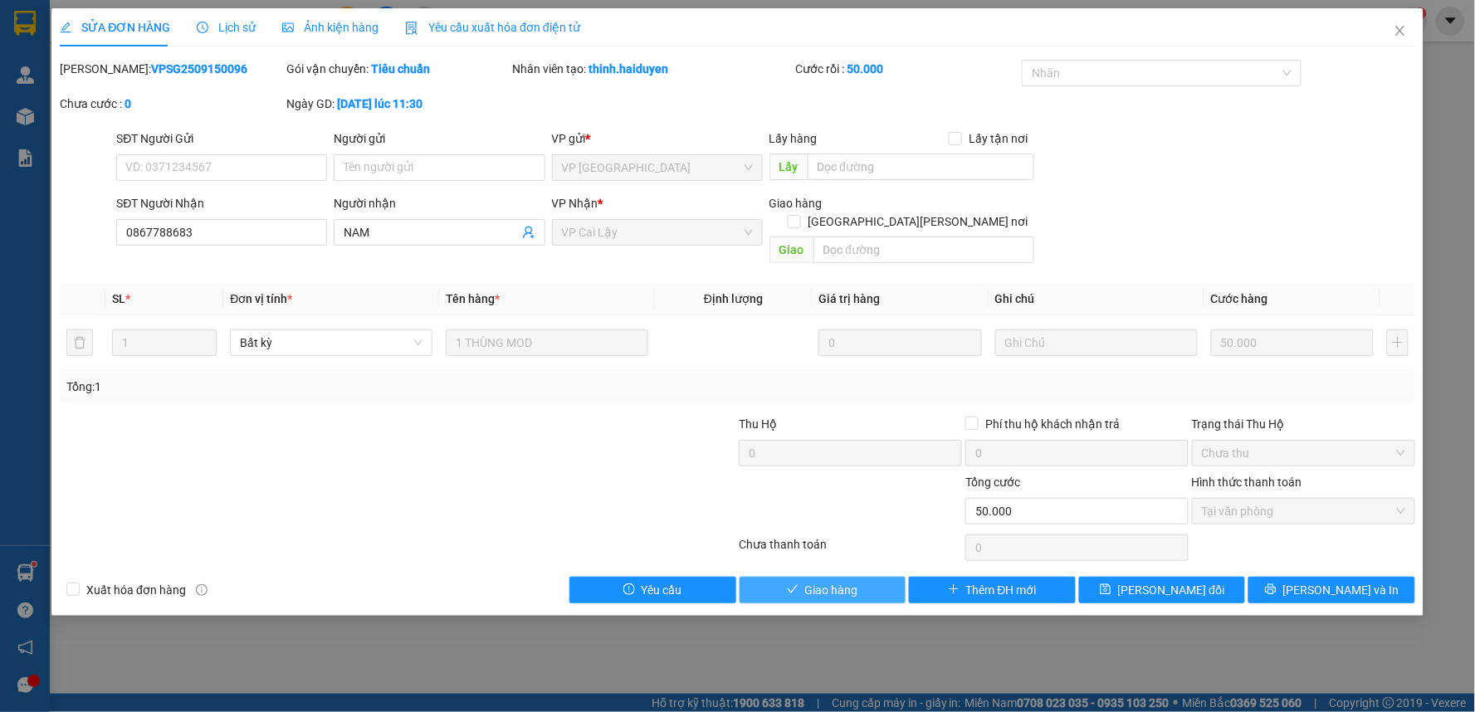
click at [846, 581] on span "Giao hàng" at bounding box center [831, 590] width 53 height 18
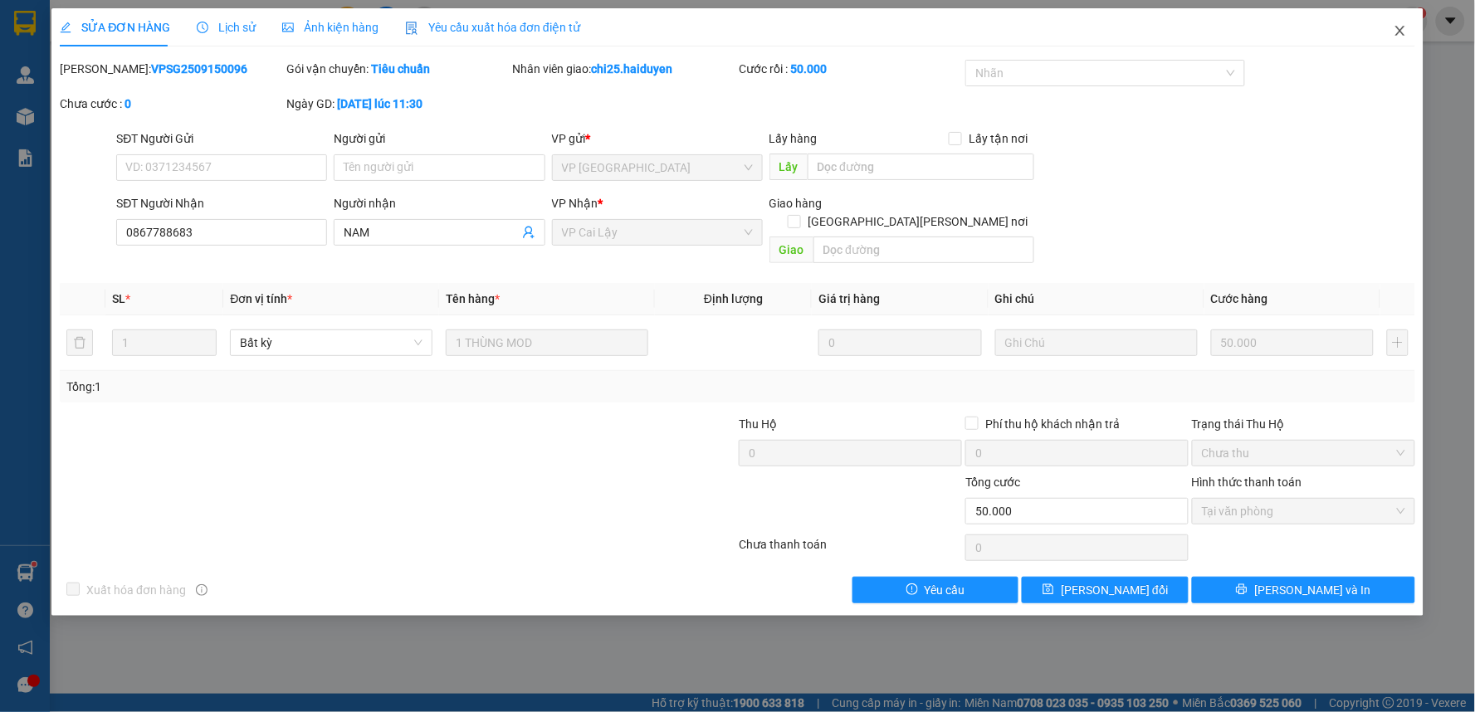
click at [1406, 27] on icon "close" at bounding box center [1399, 30] width 13 height 13
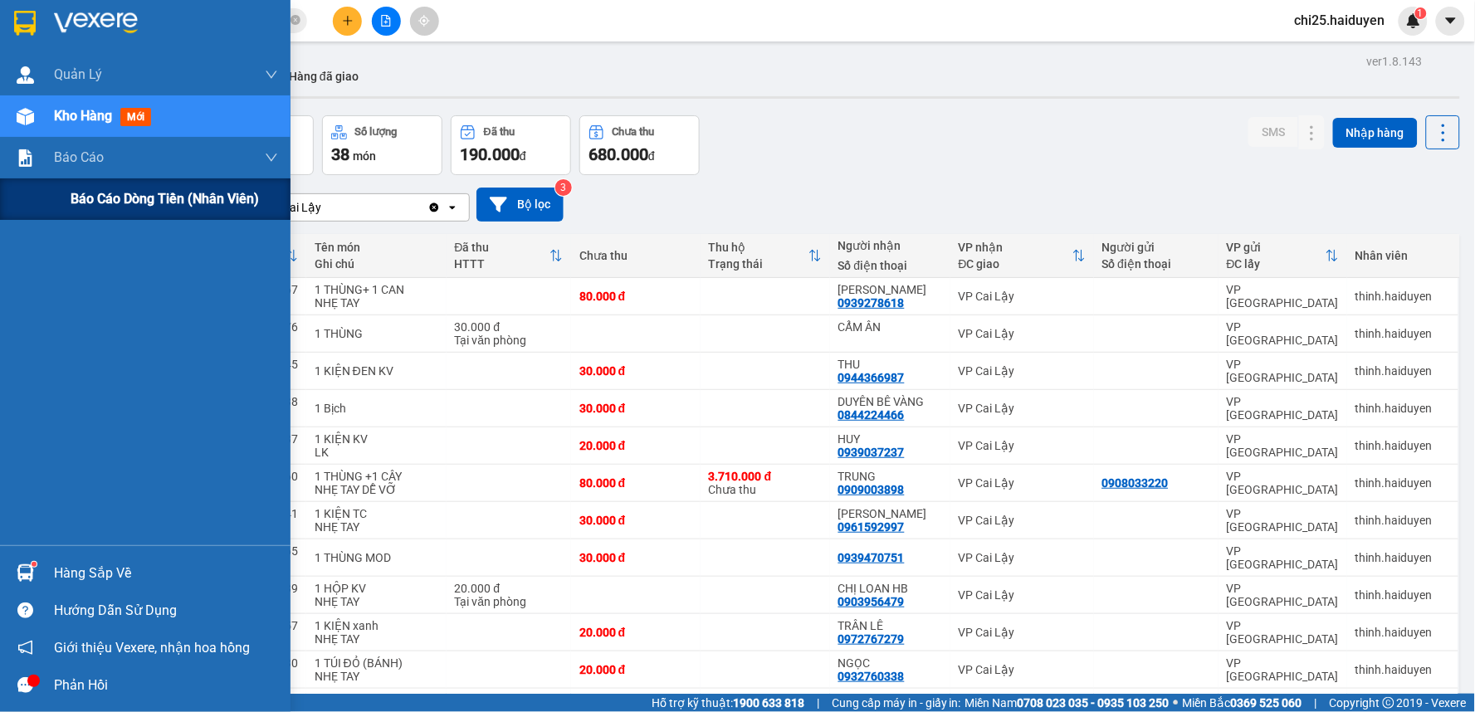
click at [154, 193] on span "Báo cáo dòng tiền (nhân viên)" at bounding box center [165, 198] width 188 height 21
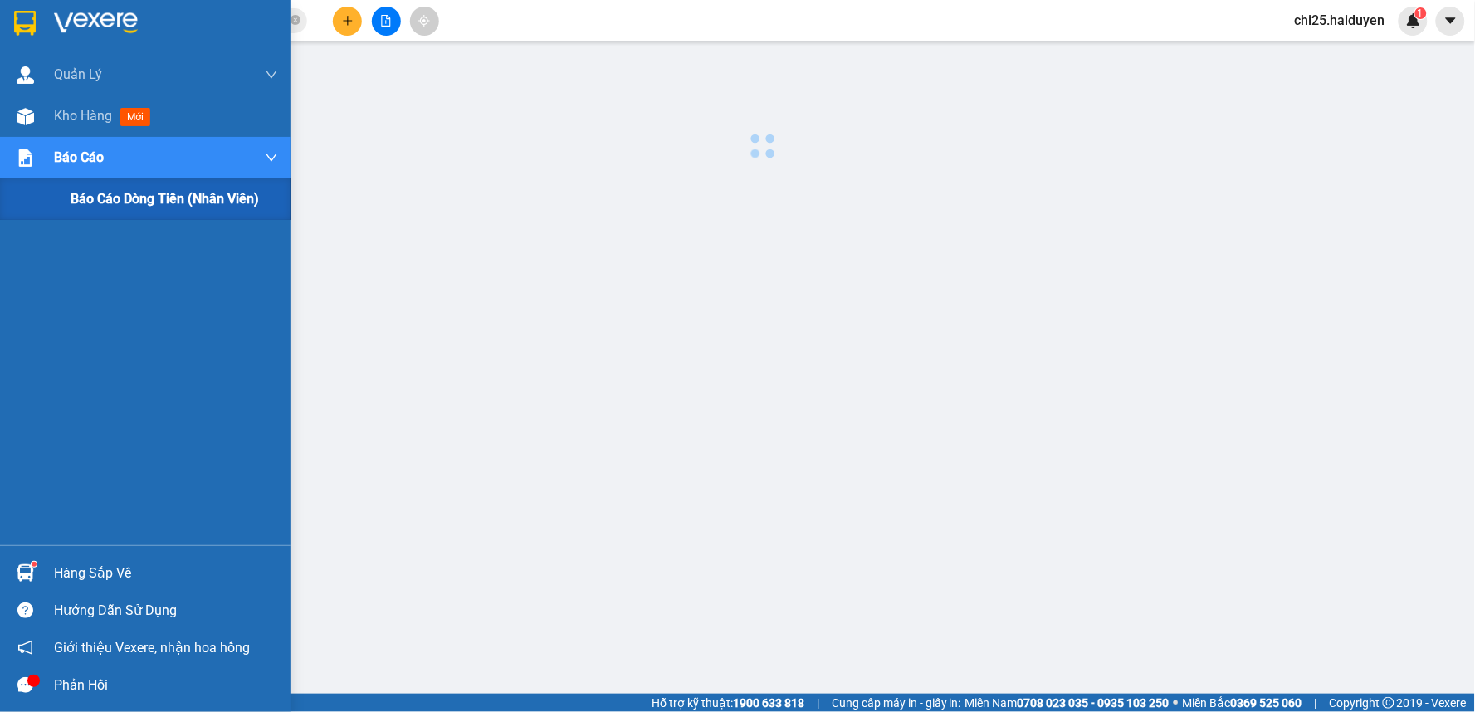
click at [154, 193] on span "Báo cáo dòng tiền (nhân viên)" at bounding box center [165, 198] width 188 height 21
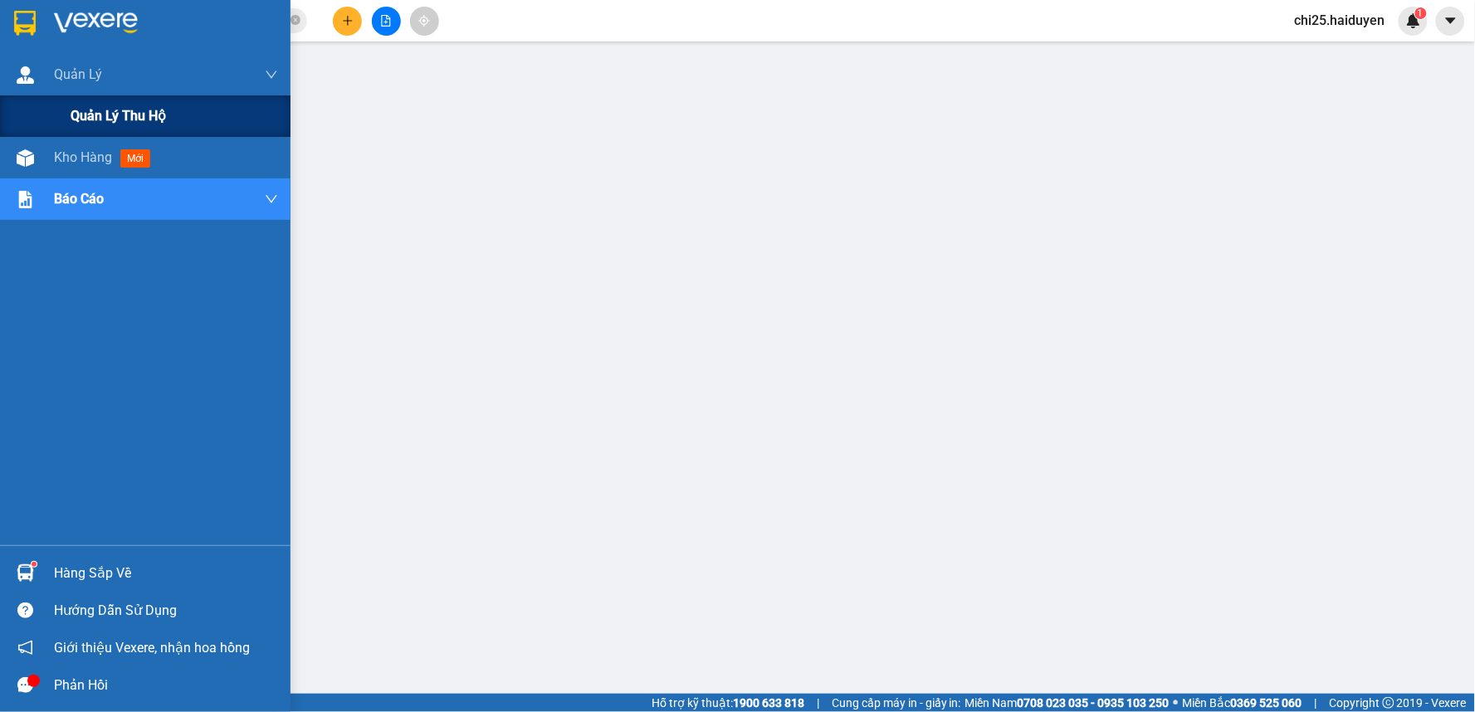
click at [45, 130] on div "Quản lý thu hộ" at bounding box center [145, 115] width 290 height 41
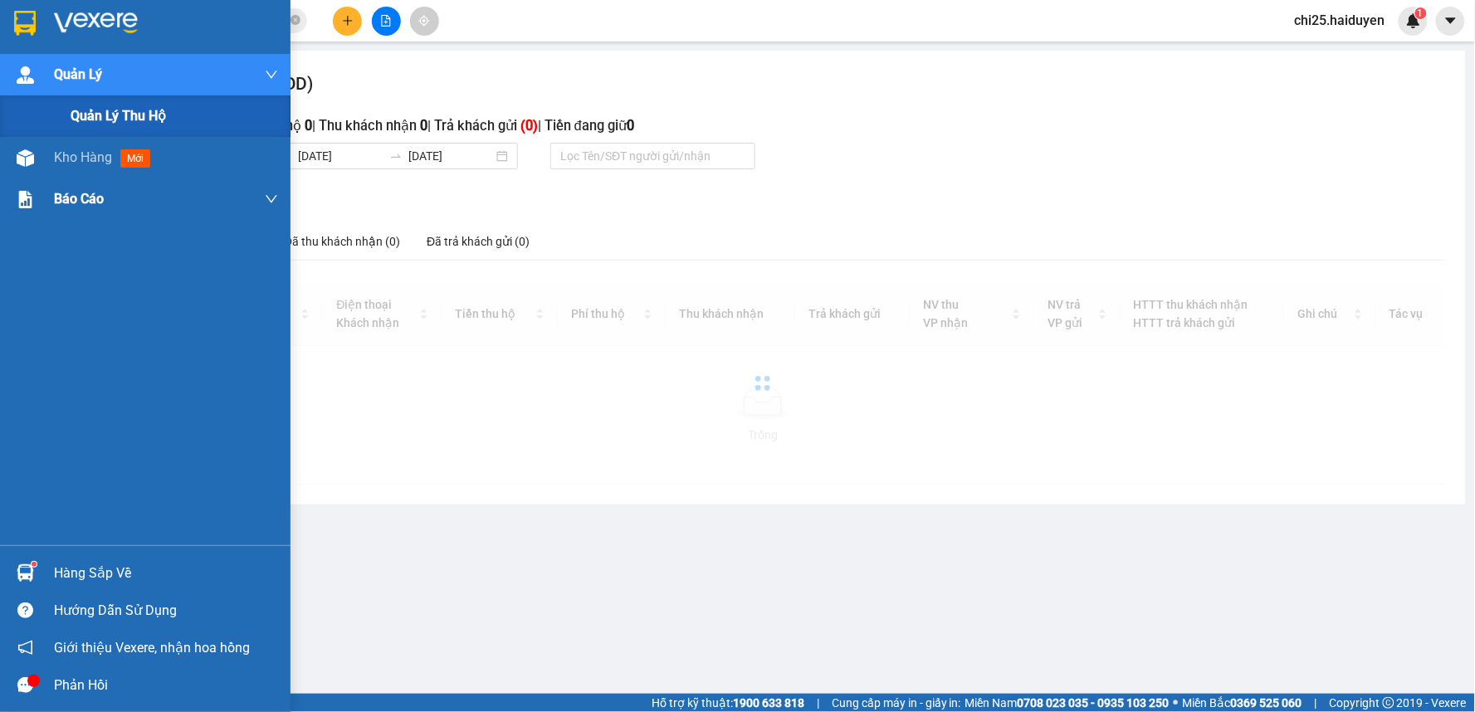
click at [60, 134] on div "Quản lý thu hộ" at bounding box center [145, 115] width 290 height 41
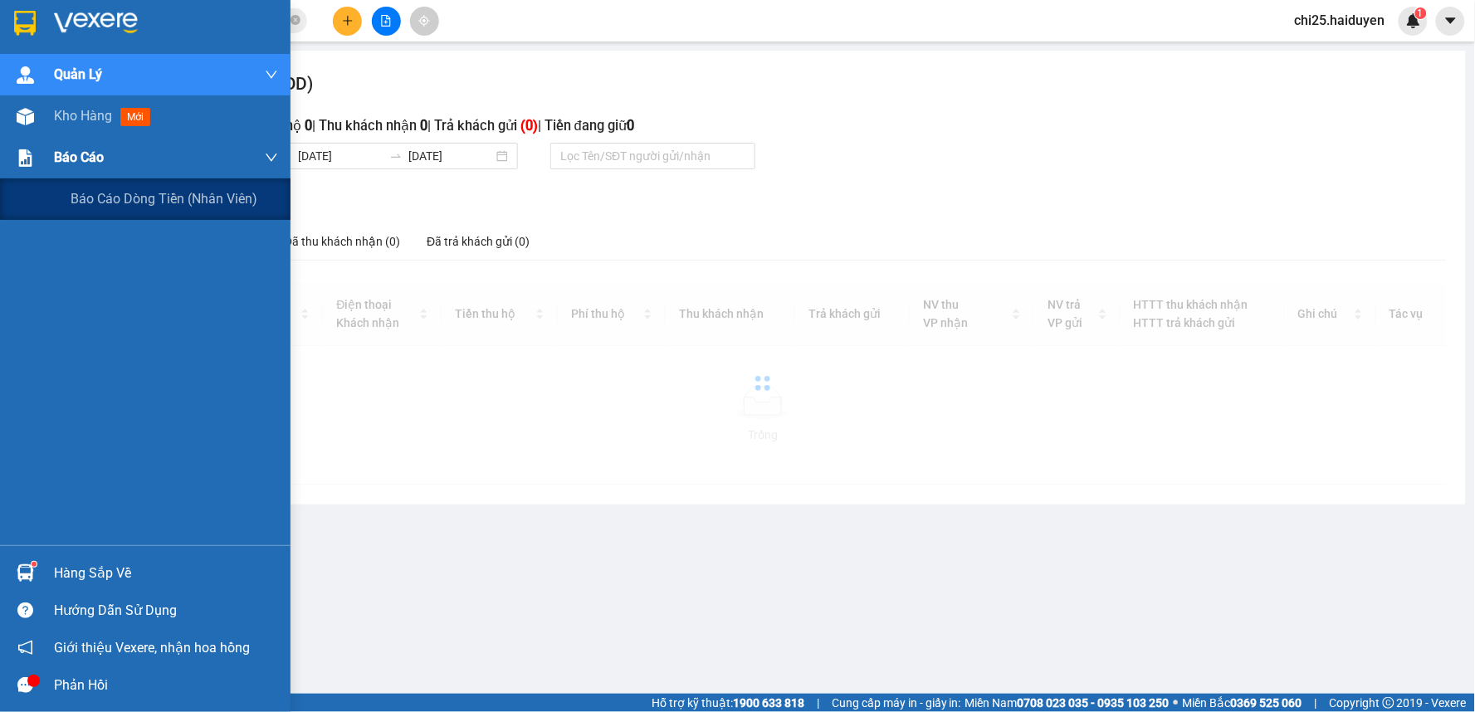
click at [71, 141] on div "Báo cáo" at bounding box center [166, 157] width 224 height 41
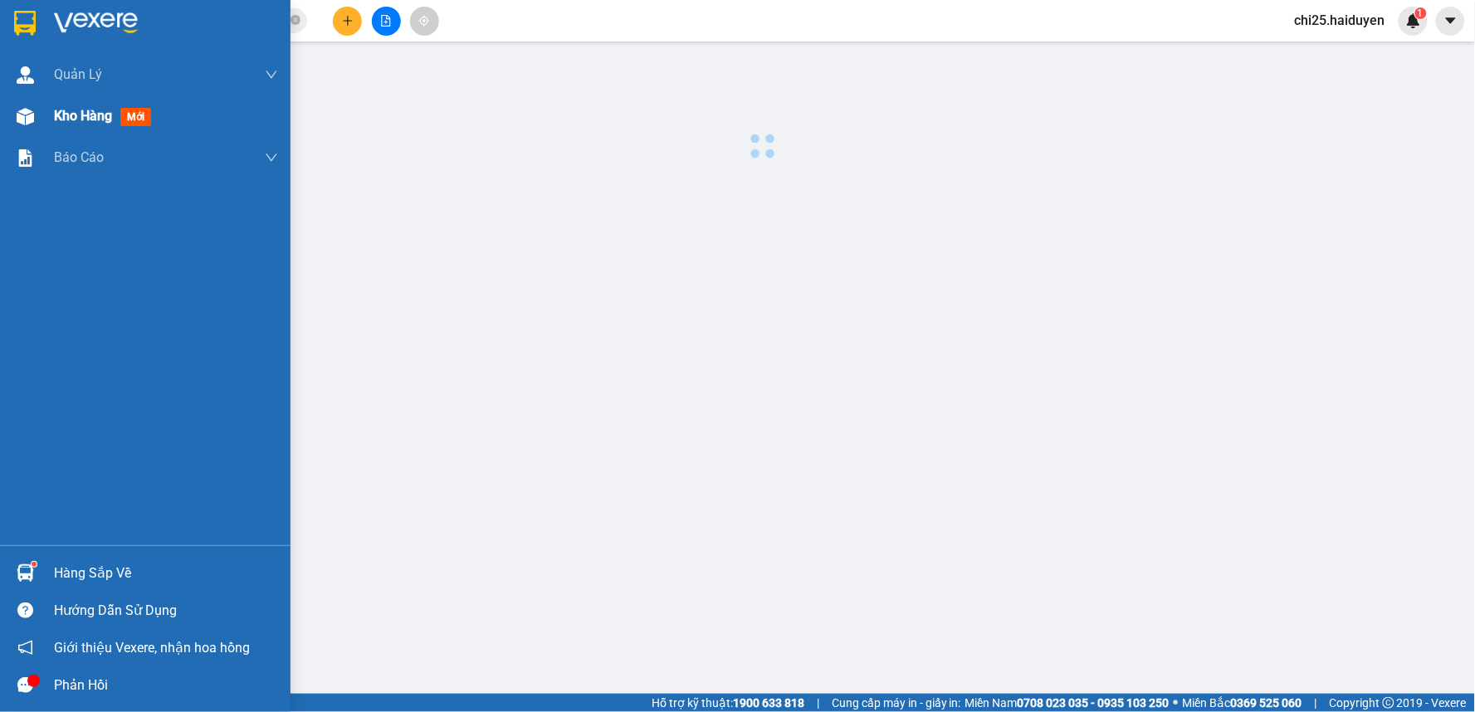
click at [73, 120] on span "Kho hàng" at bounding box center [83, 116] width 58 height 16
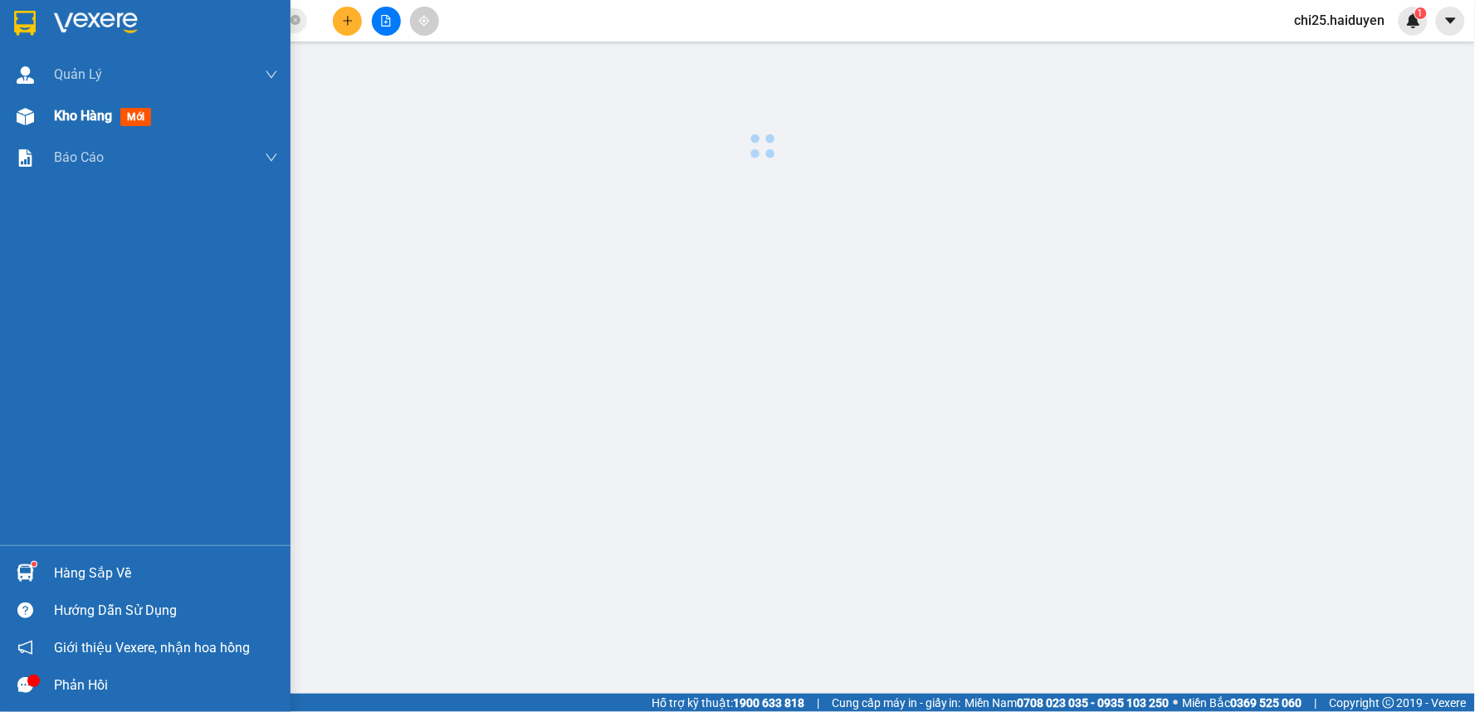
click at [73, 120] on span "Kho hàng" at bounding box center [83, 116] width 58 height 16
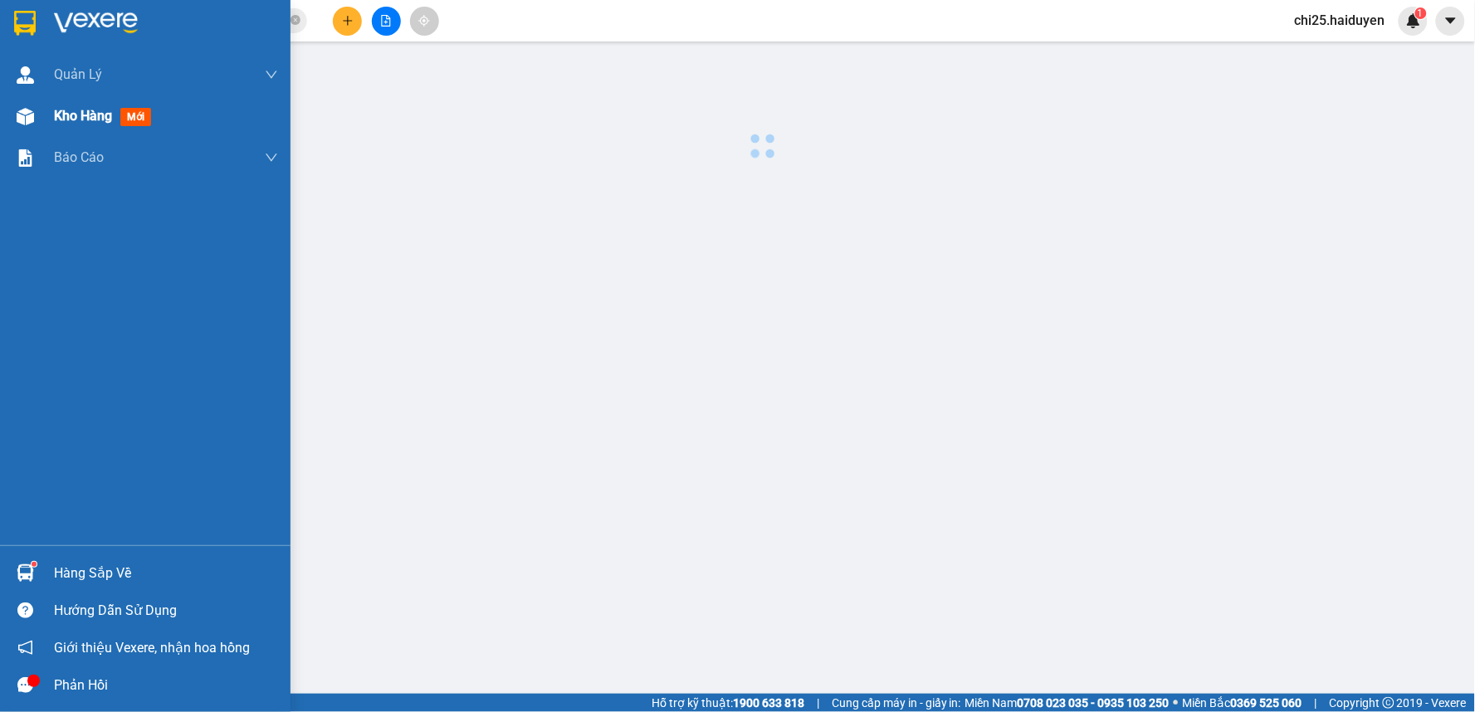
click at [94, 115] on span "Kho hàng" at bounding box center [83, 116] width 58 height 16
click at [129, 122] on div "Kho hàng mới" at bounding box center [106, 115] width 104 height 21
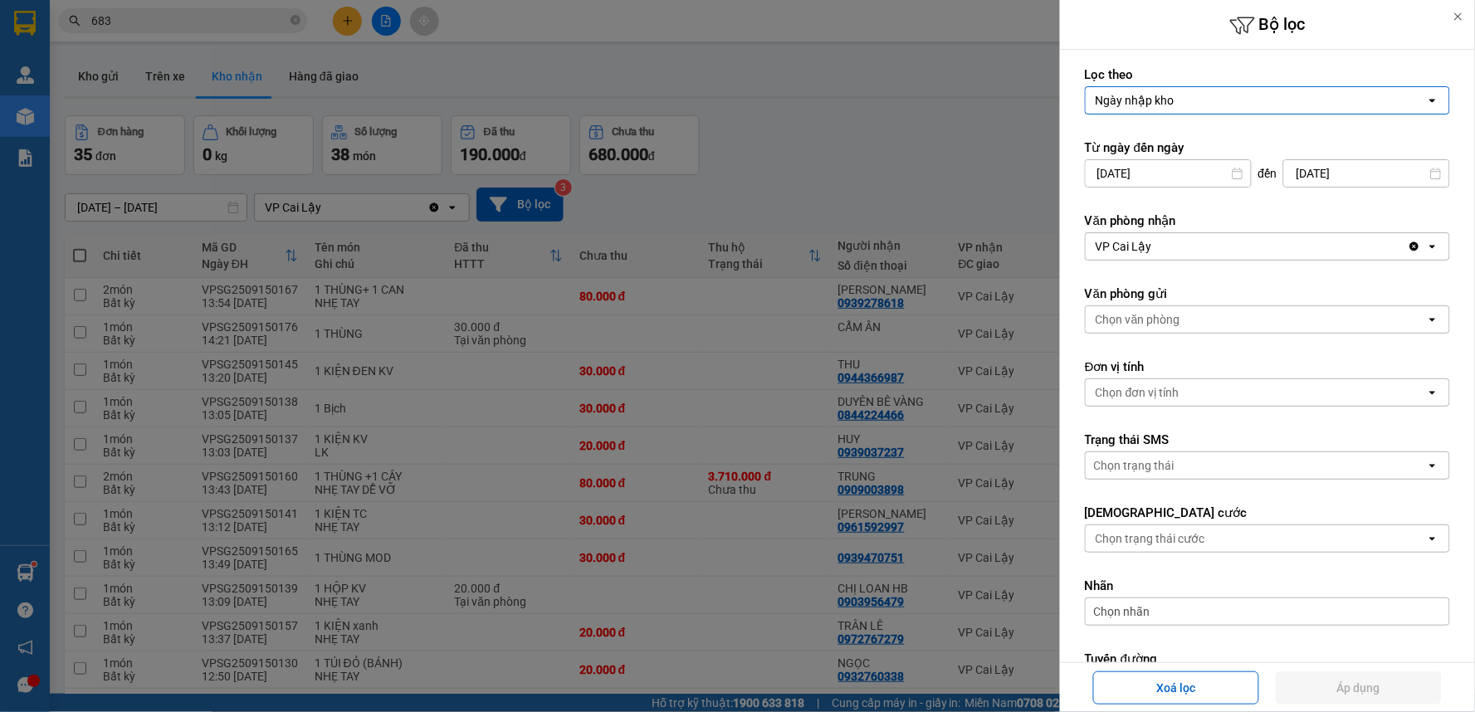
click at [0, 170] on div at bounding box center [737, 356] width 1475 height 712
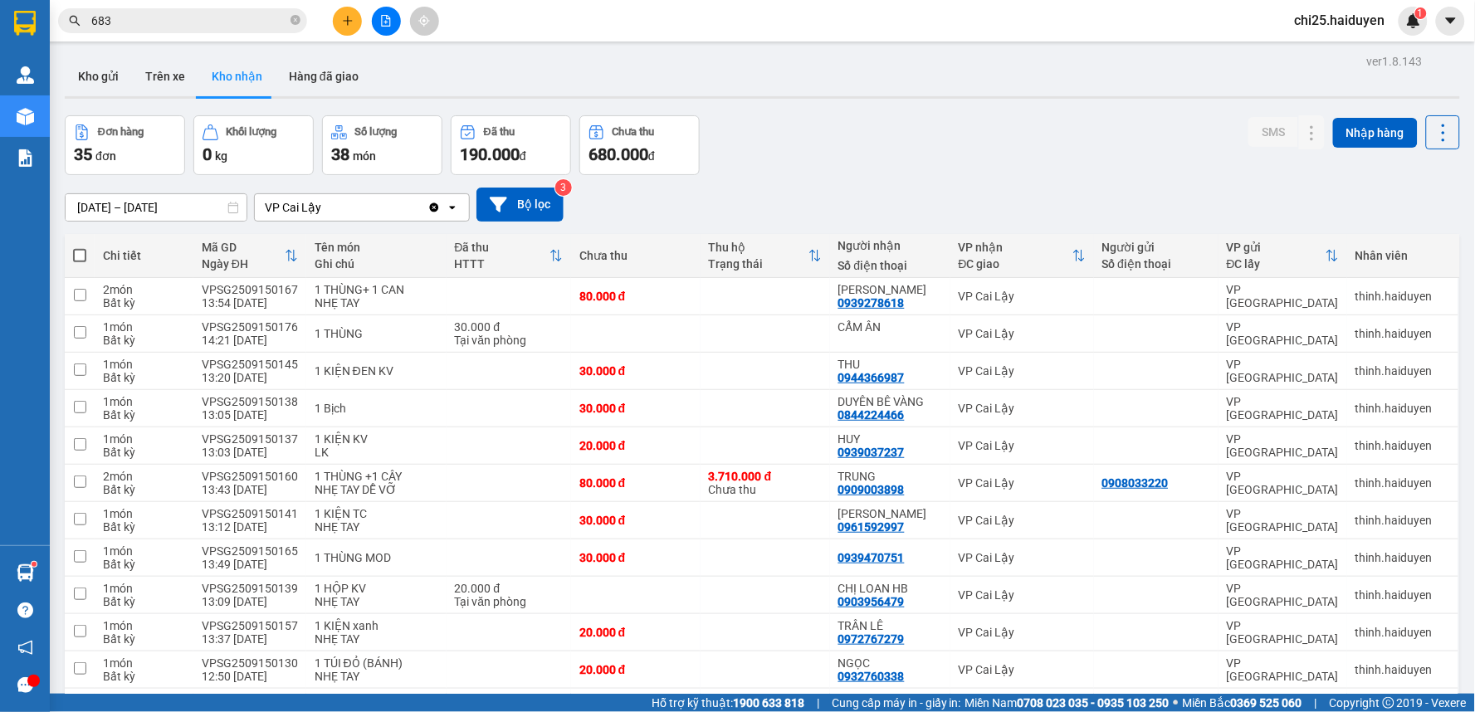
drag, startPoint x: 4, startPoint y: 160, endPoint x: 13, endPoint y: 158, distance: 9.5
click at [6, 159] on div at bounding box center [737, 356] width 1475 height 712
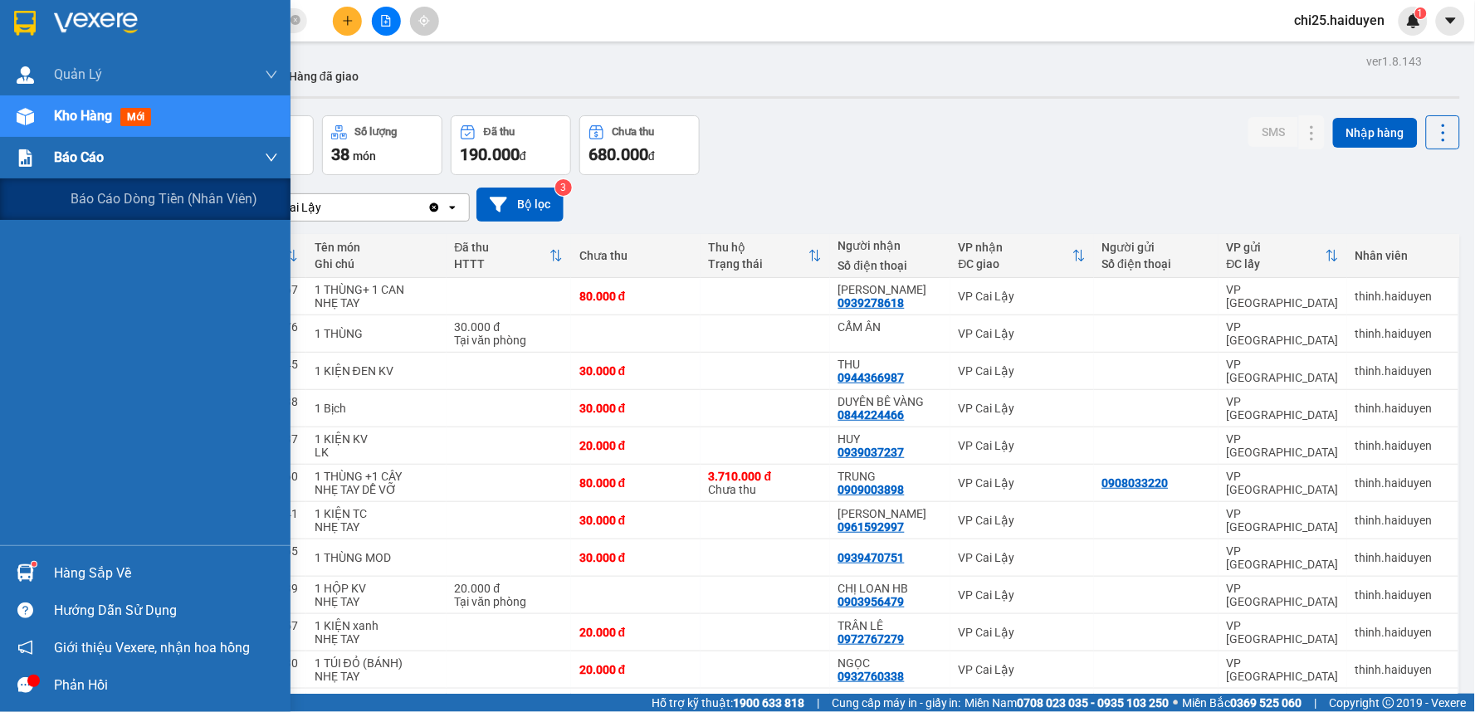
click at [17, 158] on img at bounding box center [25, 157] width 17 height 17
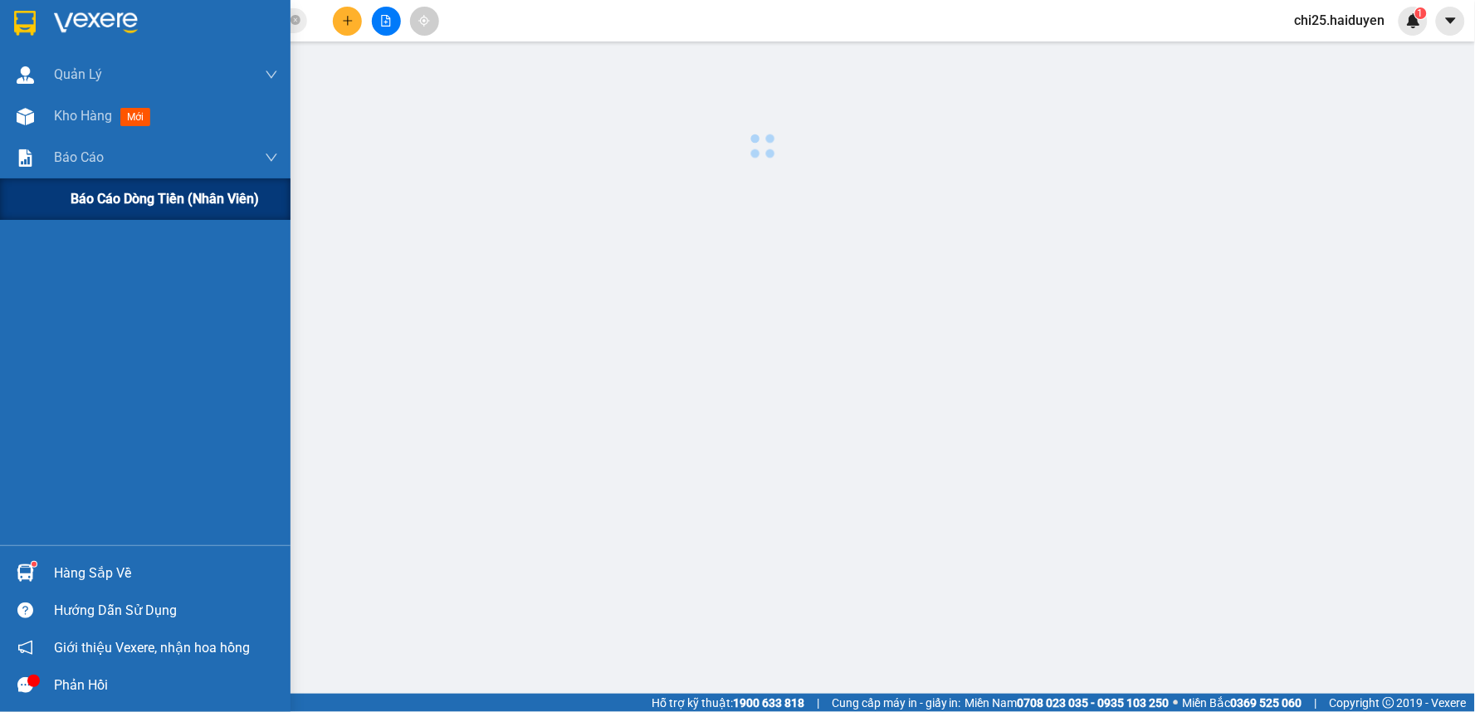
click at [105, 195] on div "Báo cáo dòng tiền (nhân viên)" at bounding box center [174, 198] width 207 height 41
click at [105, 195] on span "Báo cáo dòng tiền (nhân viên)" at bounding box center [165, 198] width 188 height 21
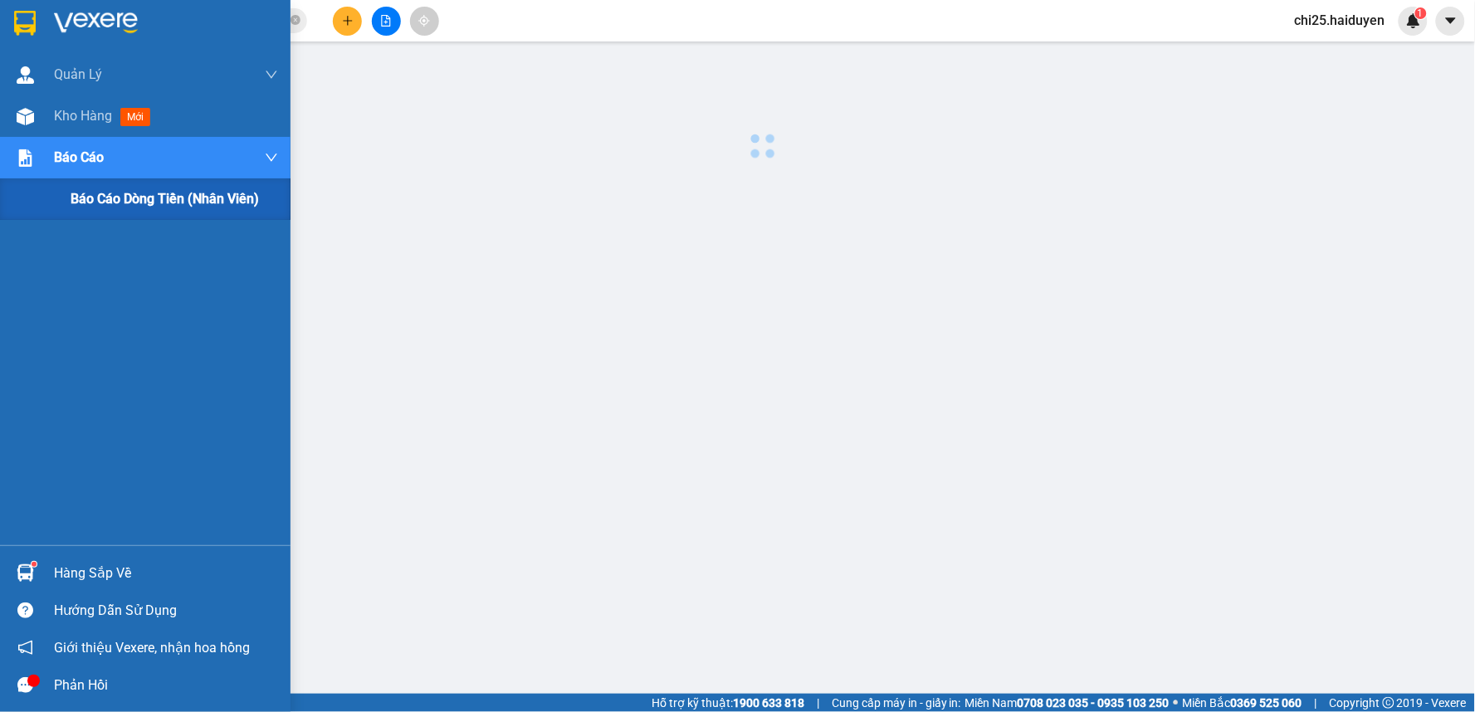
click at [105, 195] on span "Báo cáo dòng tiền (nhân viên)" at bounding box center [165, 198] width 188 height 21
drag, startPoint x: 105, startPoint y: 195, endPoint x: 875, endPoint y: 286, distance: 774.7
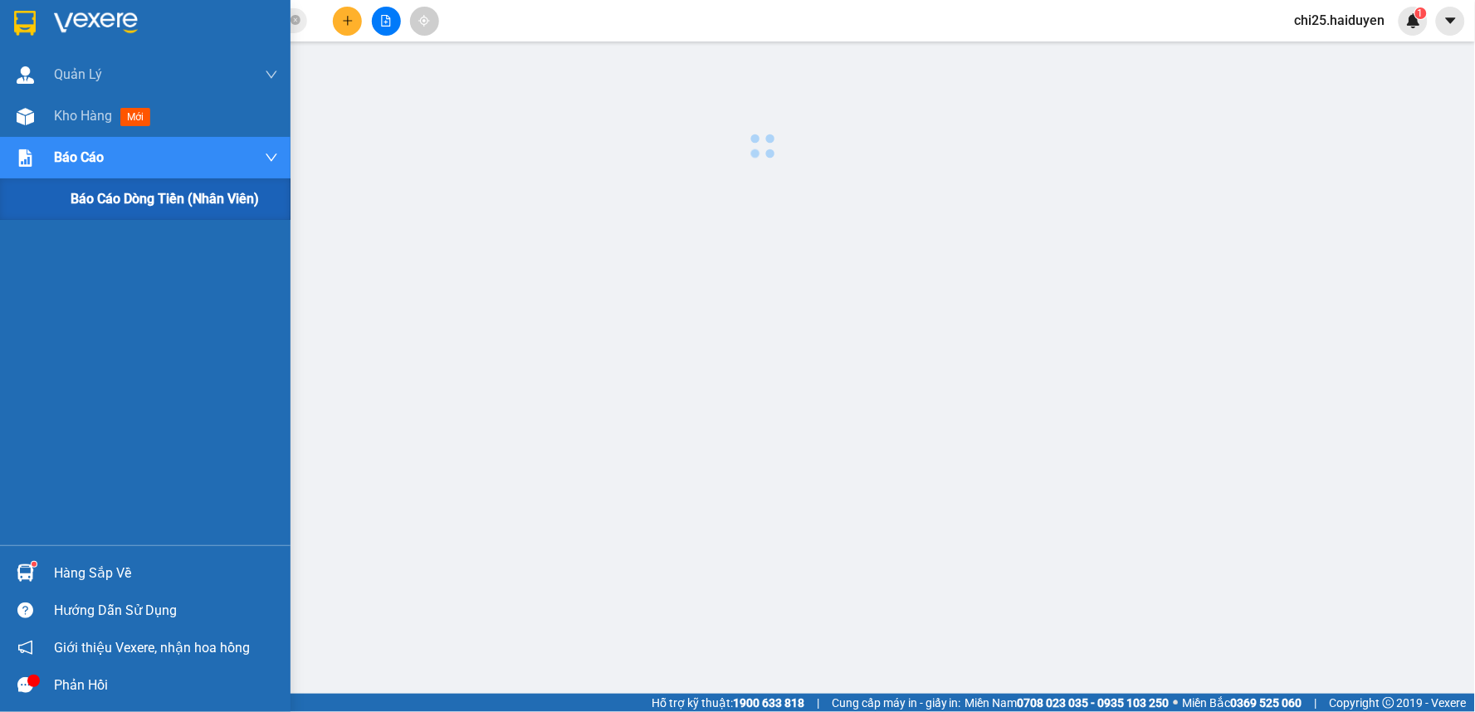
click at [106, 195] on span "Báo cáo dòng tiền (nhân viên)" at bounding box center [165, 198] width 188 height 21
click at [180, 212] on div "Báo cáo dòng tiền (nhân viên)" at bounding box center [174, 198] width 207 height 41
click at [180, 211] on div "Báo cáo dòng tiền (nhân viên)" at bounding box center [174, 198] width 207 height 41
click at [181, 204] on span "Báo cáo dòng tiền (nhân viên)" at bounding box center [165, 198] width 188 height 21
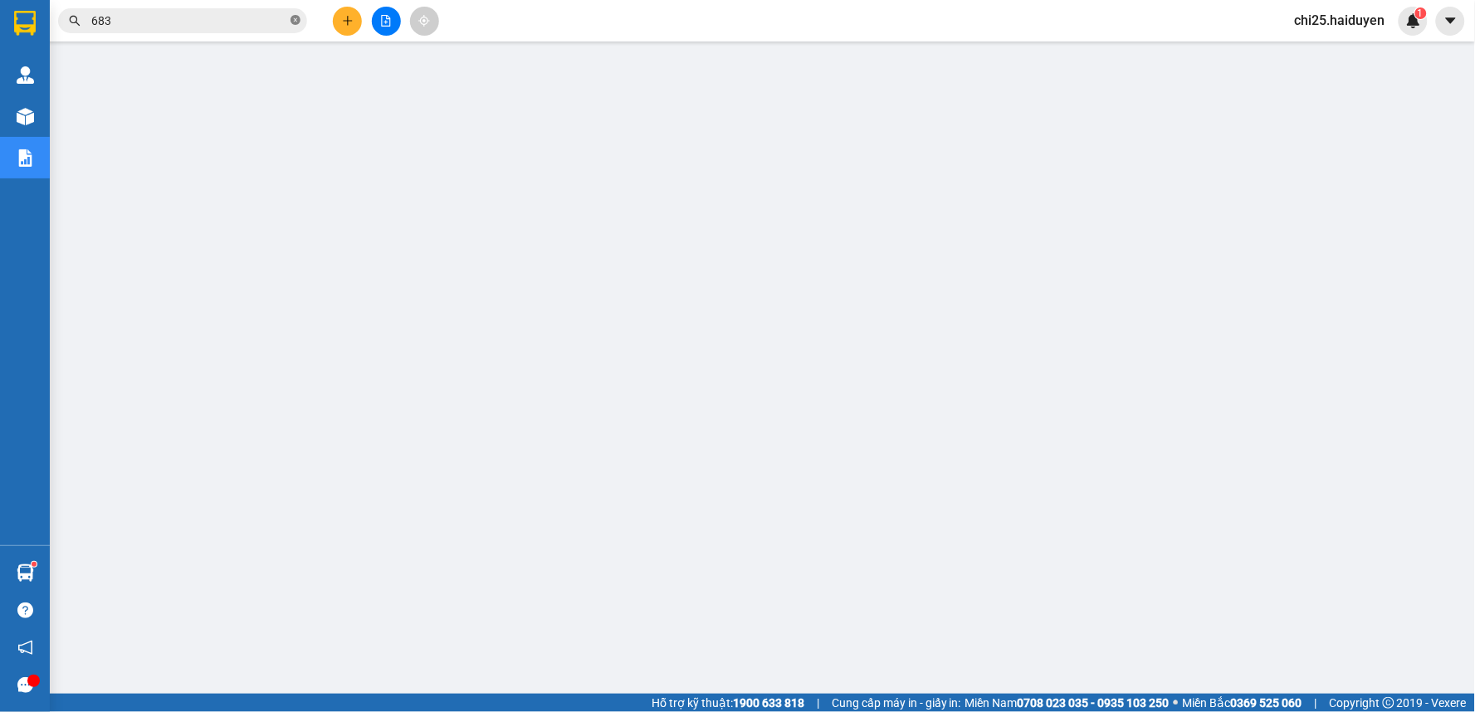
click at [299, 21] on icon "close-circle" at bounding box center [295, 20] width 10 height 10
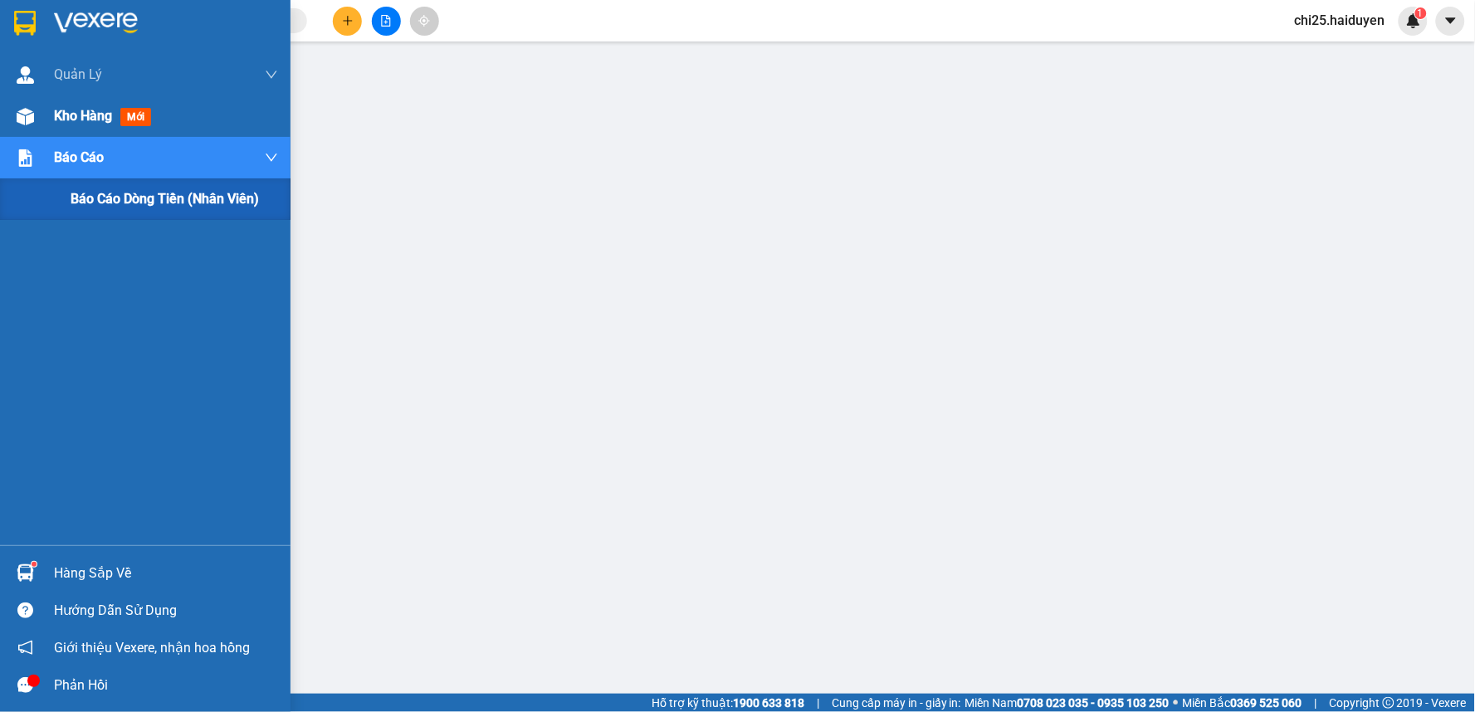
drag, startPoint x: 54, startPoint y: 137, endPoint x: 61, endPoint y: 113, distance: 25.2
click at [54, 137] on div "Báo cáo" at bounding box center [166, 157] width 224 height 41
click at [58, 120] on div "Quản Lý Quản lý thu hộ Kho hàng mới Báo cáo Báo cáo dòng tiền (nhân viên)" at bounding box center [145, 299] width 290 height 491
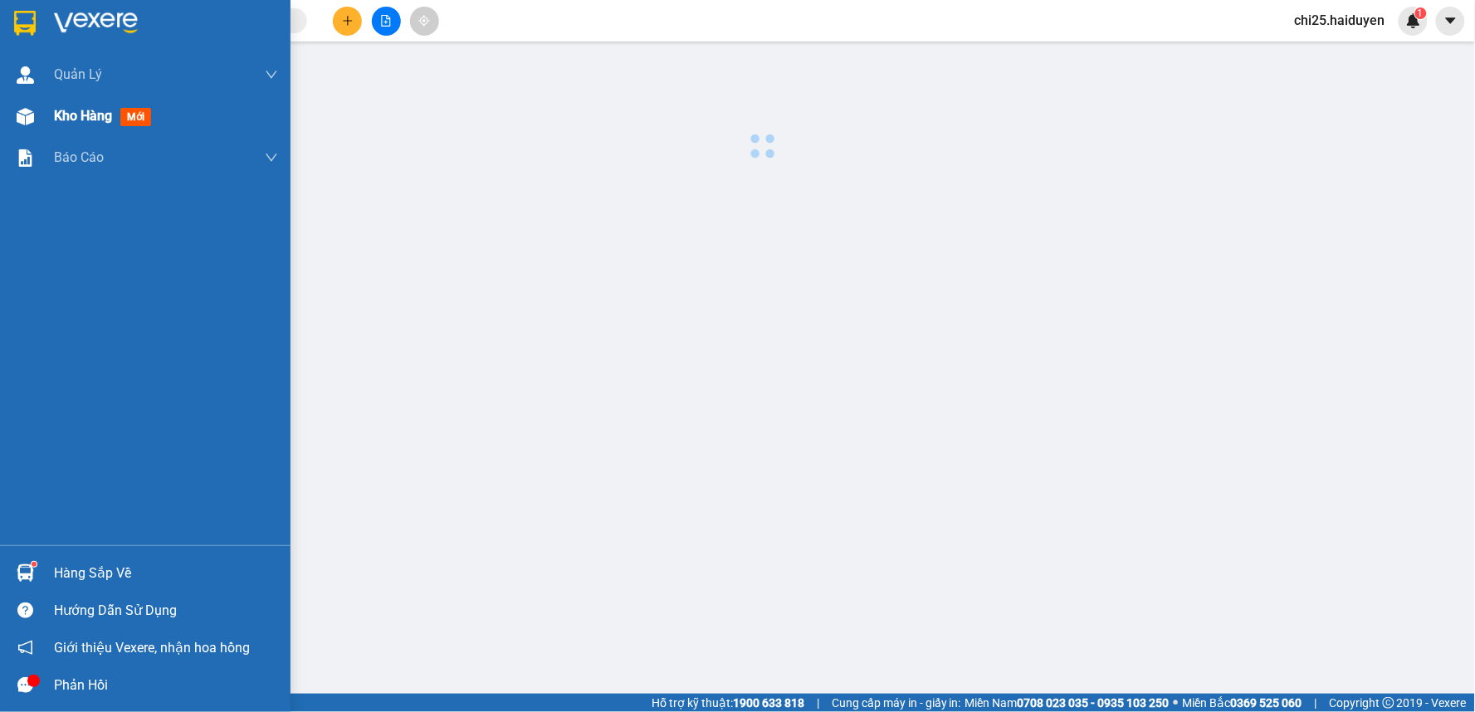
click at [61, 113] on span "Kho hàng" at bounding box center [83, 116] width 58 height 16
click at [61, 112] on span "Kho hàng" at bounding box center [83, 116] width 58 height 16
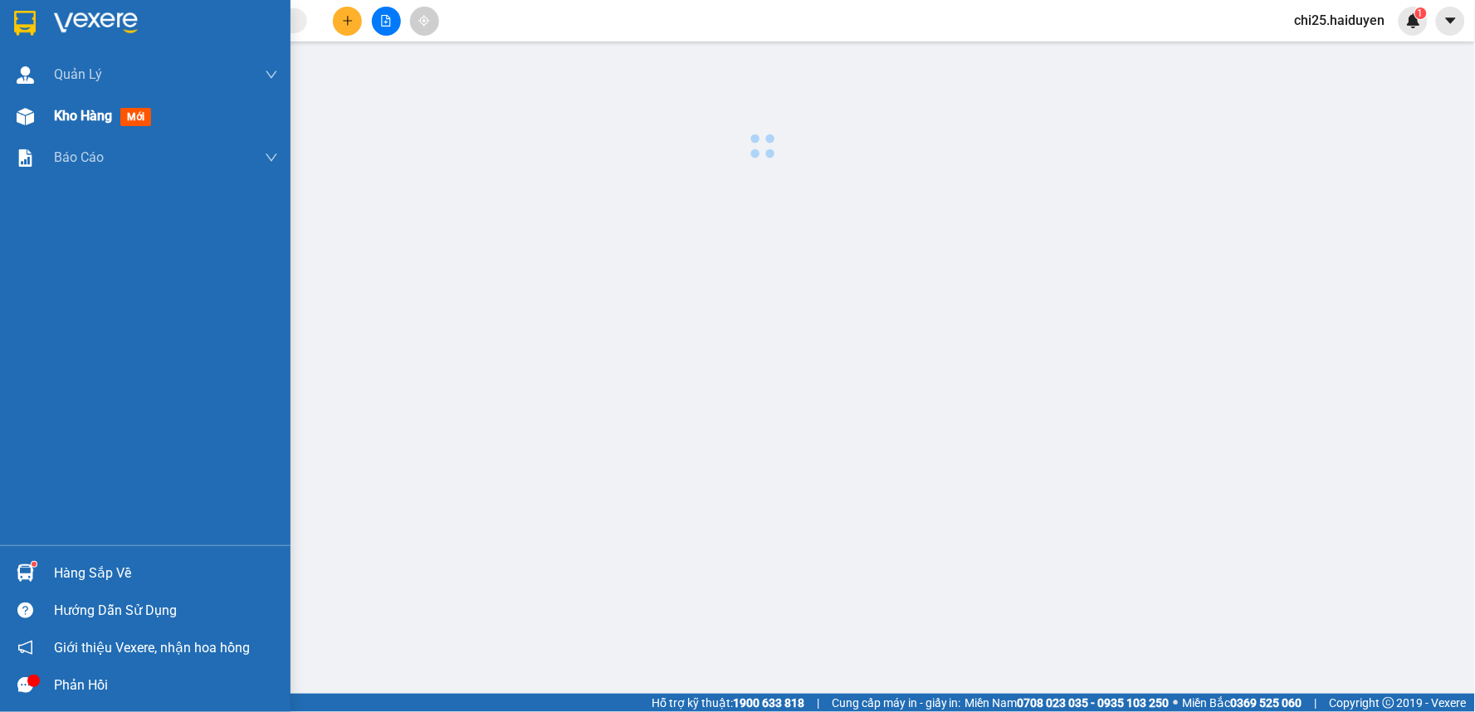
click at [61, 573] on div "Hàng sắp về" at bounding box center [166, 573] width 224 height 25
click at [682, 466] on section "Kết quả tìm kiếm ( 610 ) Bộ lọc Mã ĐH Trạng thái Món hàng Thu hộ Tổng cước Chưa…" at bounding box center [737, 356] width 1475 height 712
click at [93, 105] on body "Kết quả tìm kiếm ( 610 ) Bộ lọc Mã ĐH Trạng thái Món hàng Thu hộ Tổng cước Chưa…" at bounding box center [737, 356] width 1475 height 712
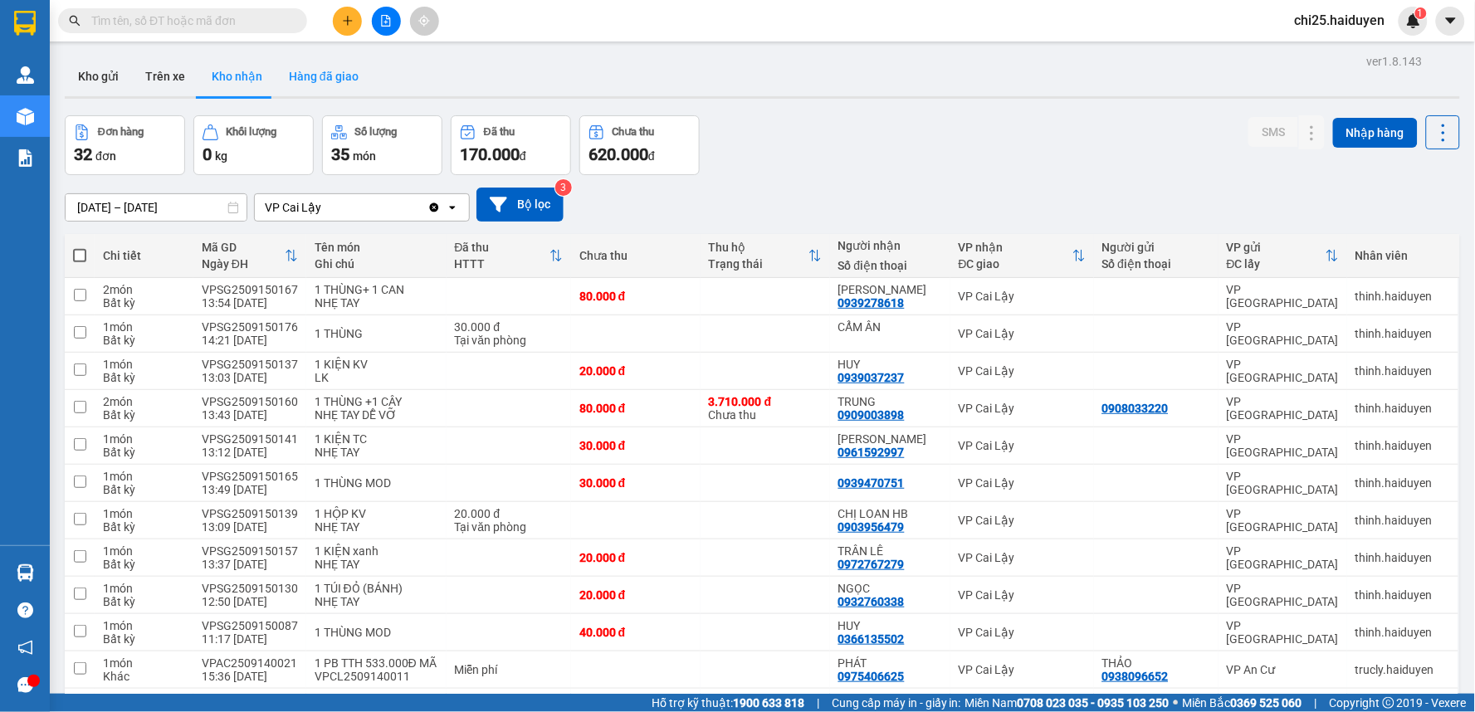
click at [290, 78] on button "Hàng đã giao" at bounding box center [324, 76] width 96 height 40
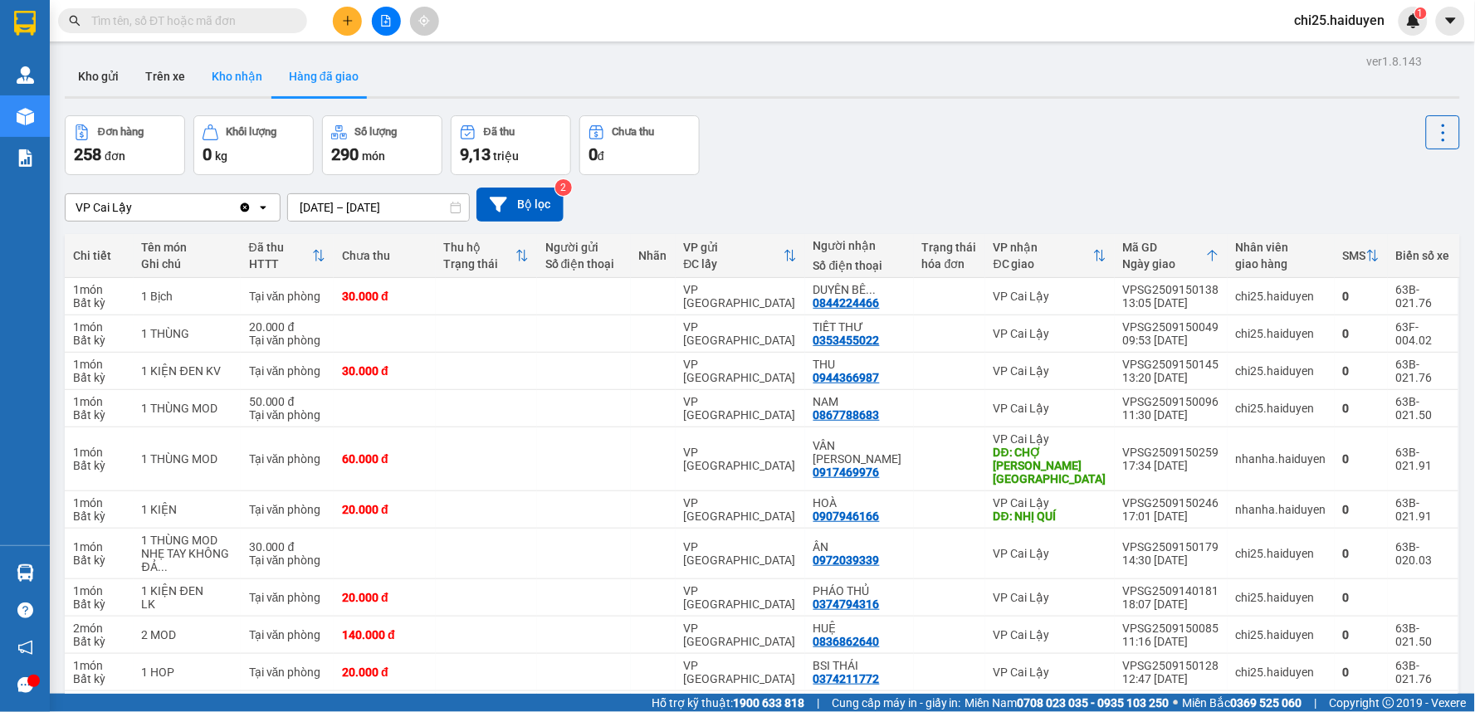
click at [230, 81] on button "Kho nhận" at bounding box center [236, 76] width 77 height 40
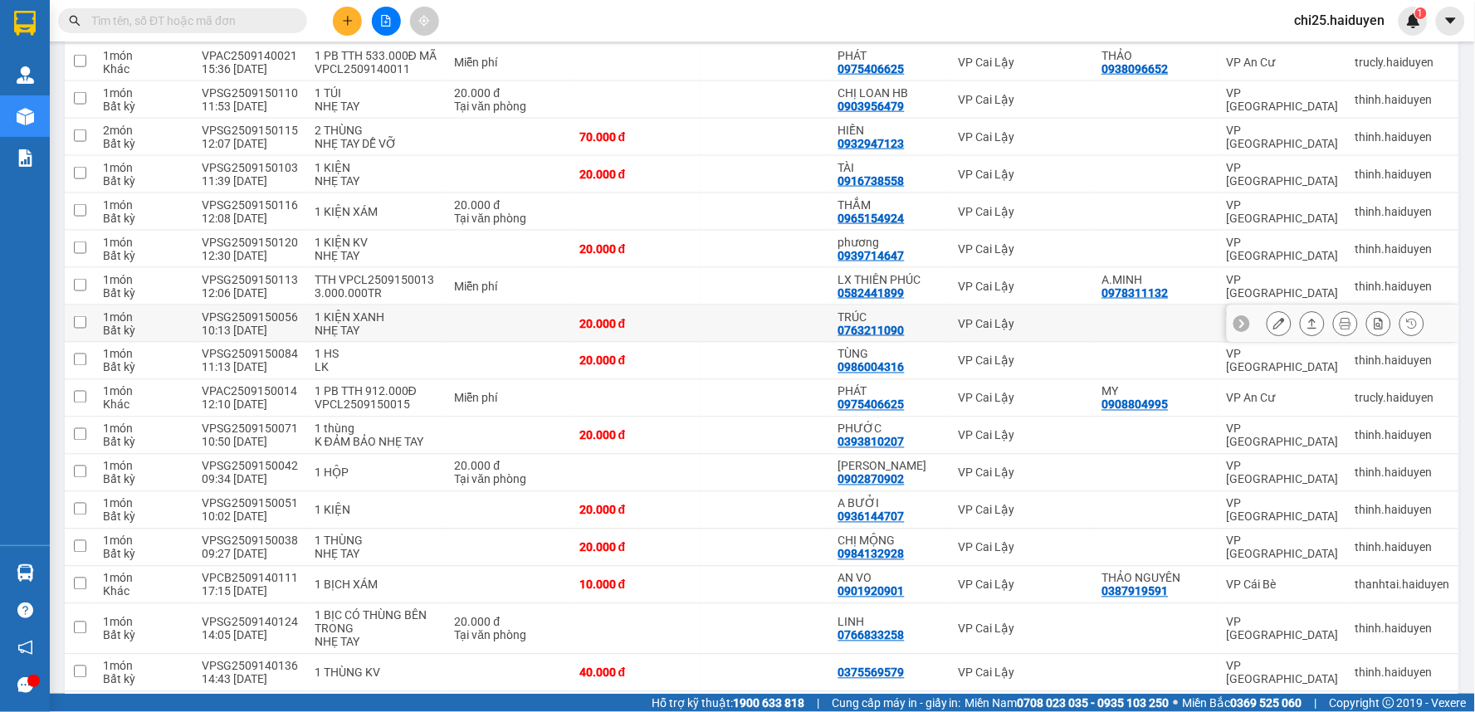
scroll to position [586, 0]
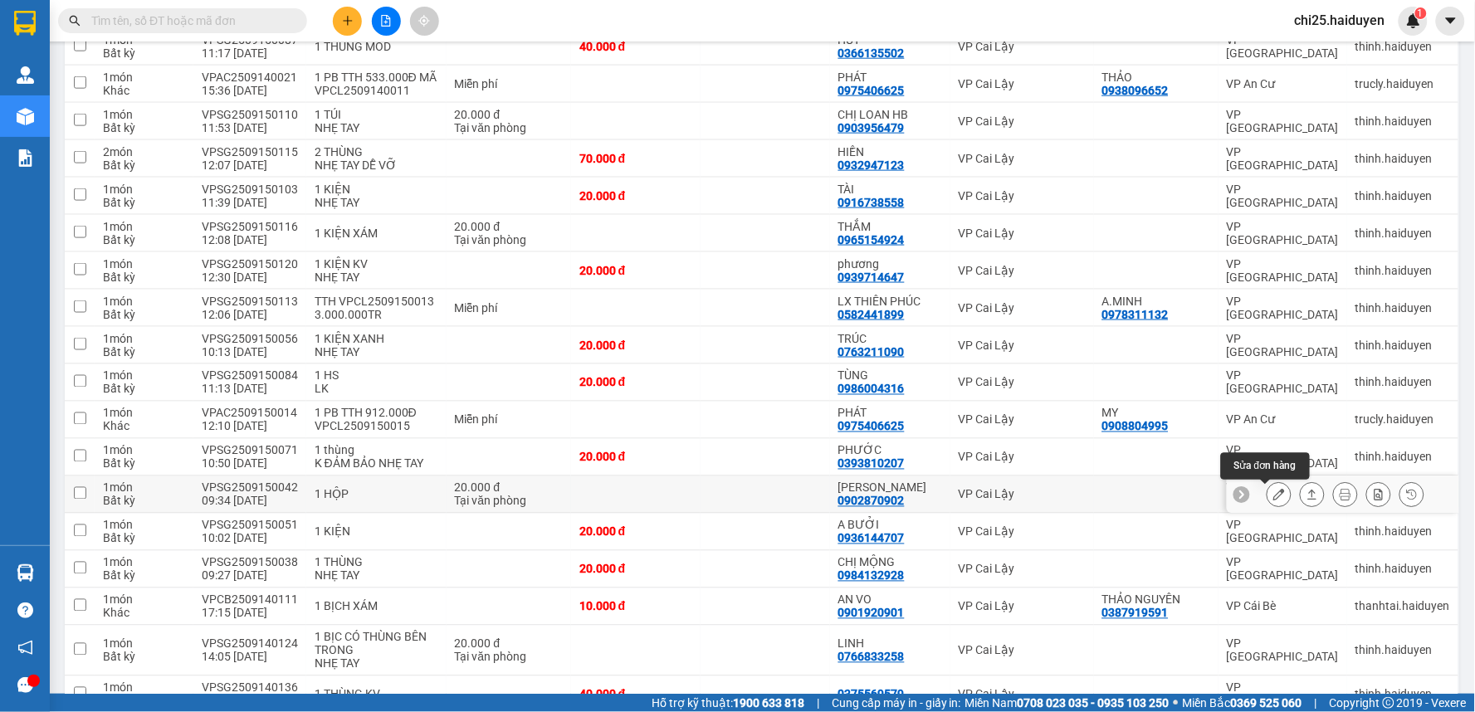
click at [1273, 500] on icon at bounding box center [1279, 495] width 12 height 12
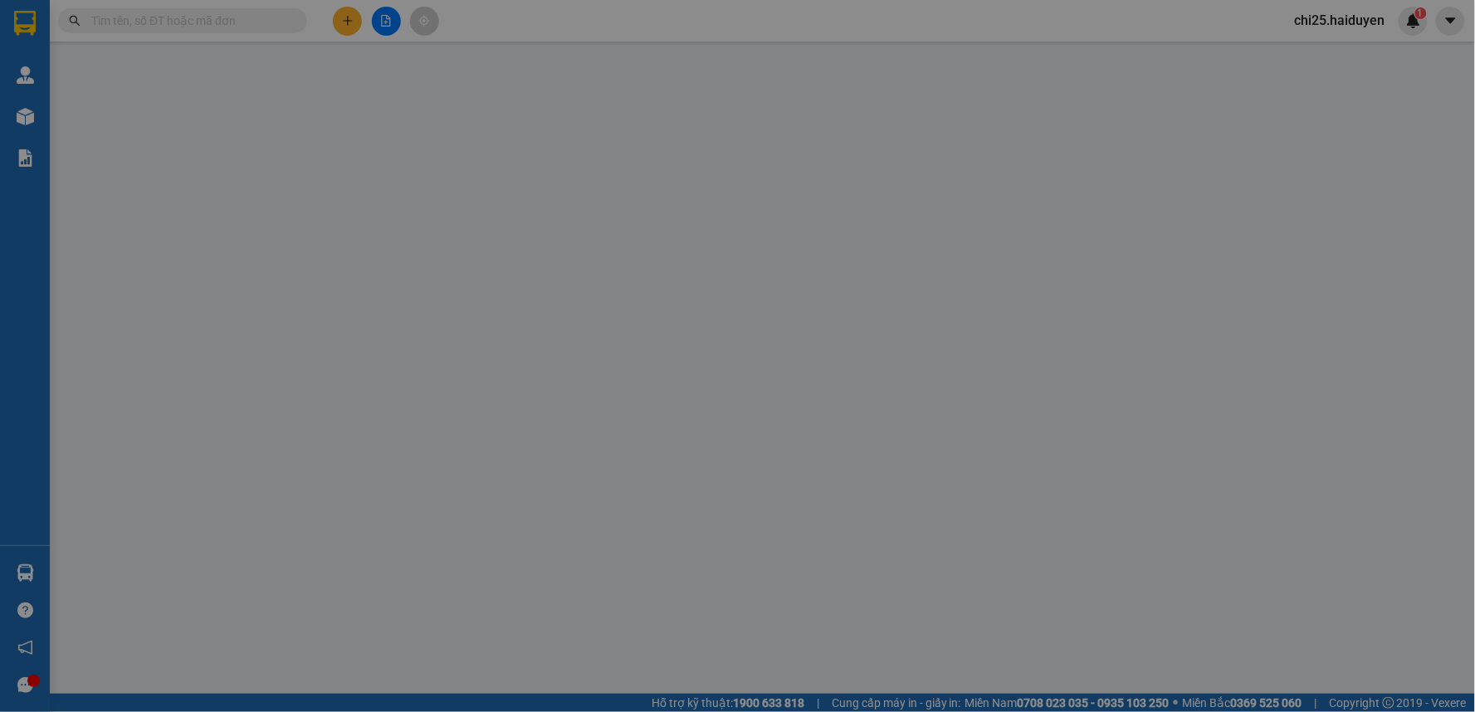
type input "0902870902"
type input "nk kim"
type input "20.000"
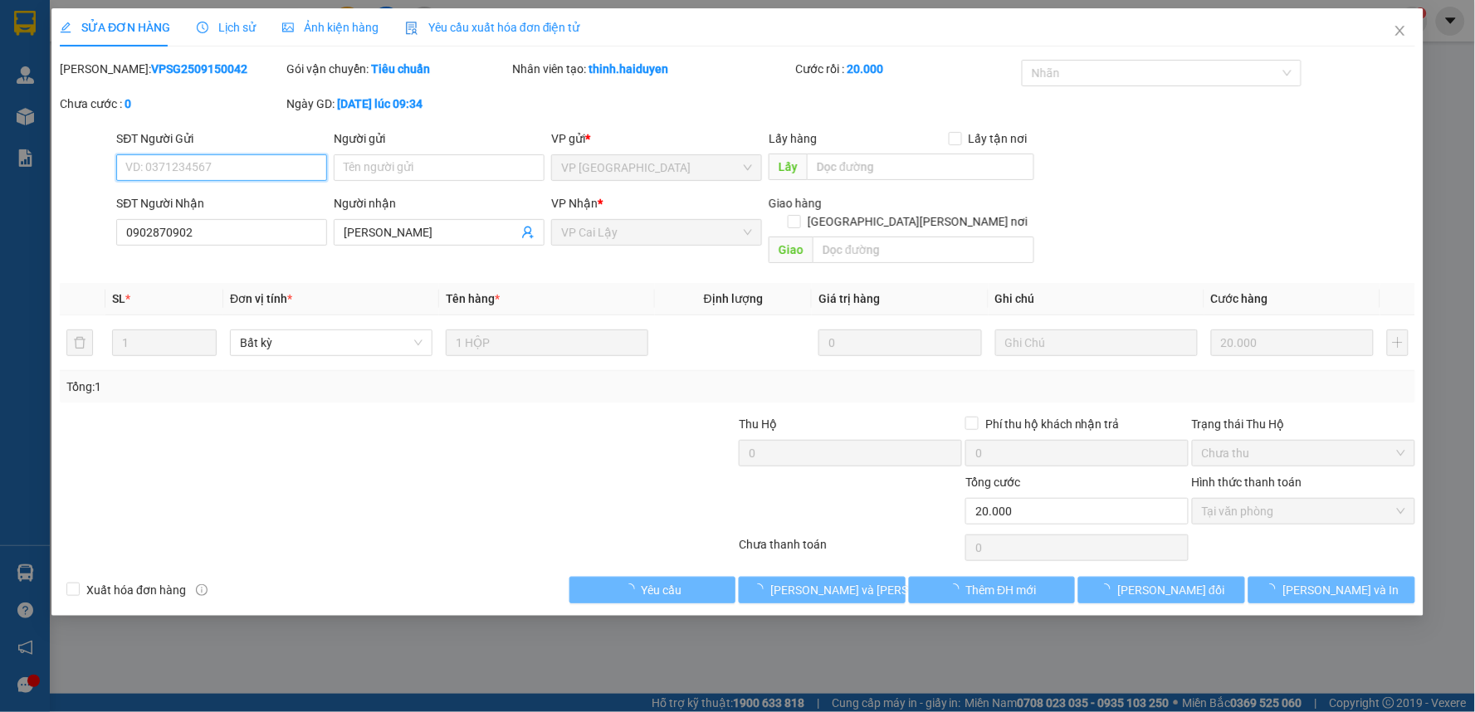
click at [1260, 499] on span "Tại văn phòng" at bounding box center [1303, 511] width 203 height 25
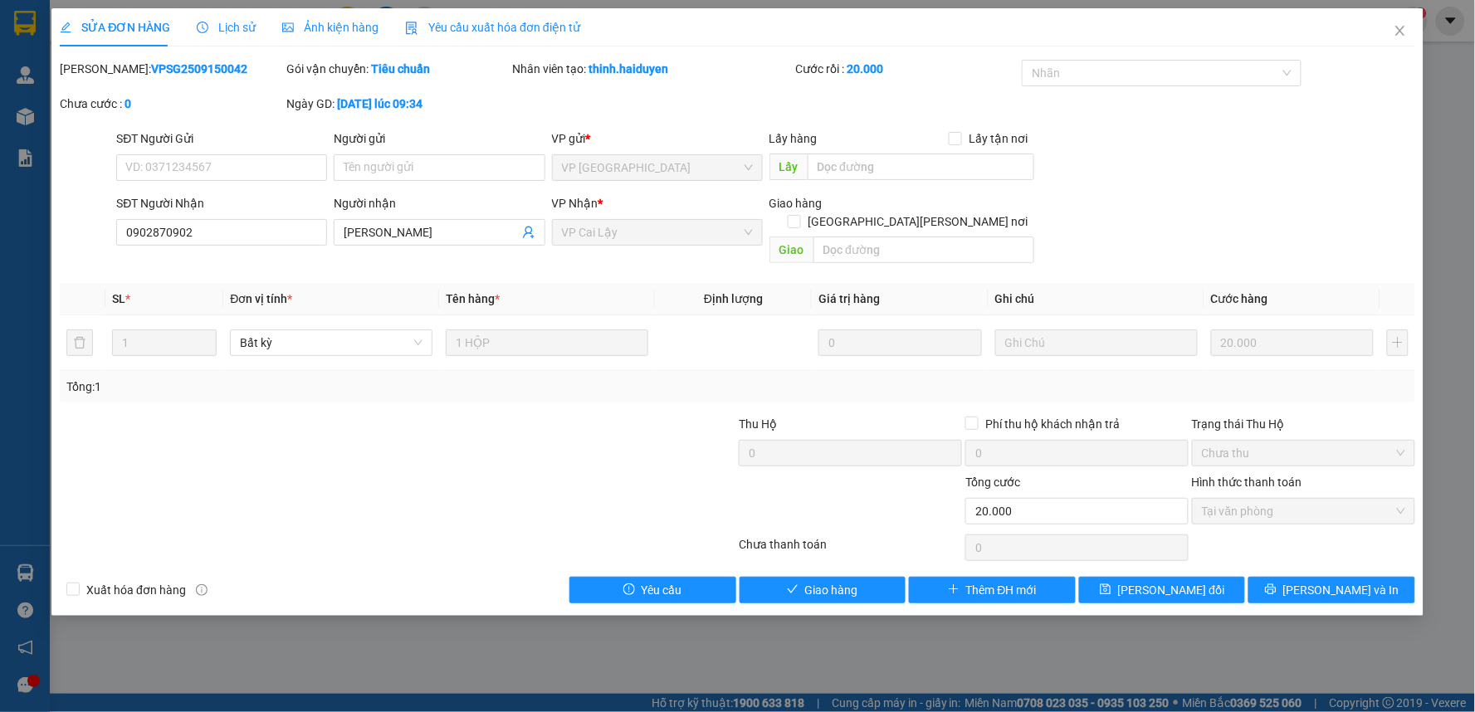
click at [822, 546] on div "Total Paid Fee 20.000 Total UnPaid Fee 0 Cash Collection Total Fee Mã ĐH: VPSG2…" at bounding box center [737, 332] width 1355 height 544
click at [833, 581] on span "Giao hàng" at bounding box center [831, 590] width 53 height 18
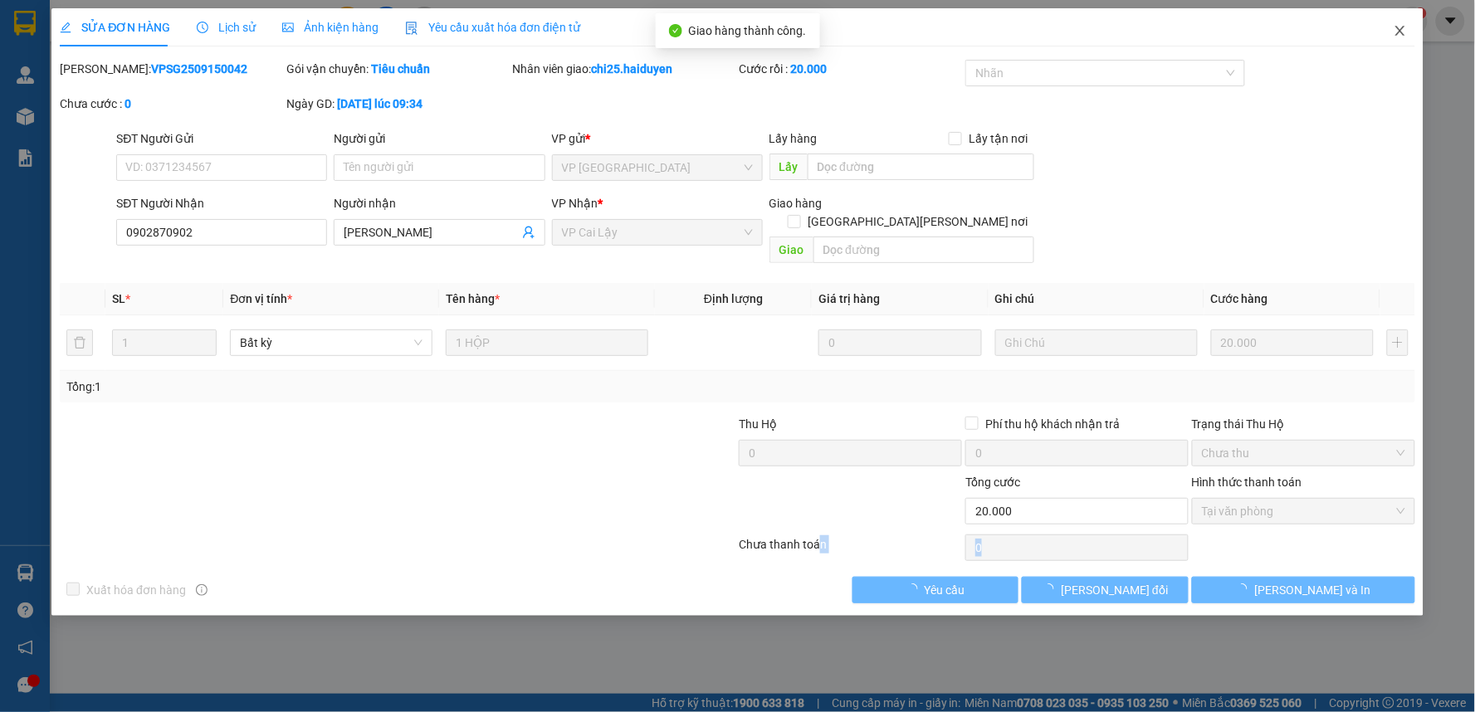
click at [1399, 32] on icon "close" at bounding box center [1399, 31] width 9 height 10
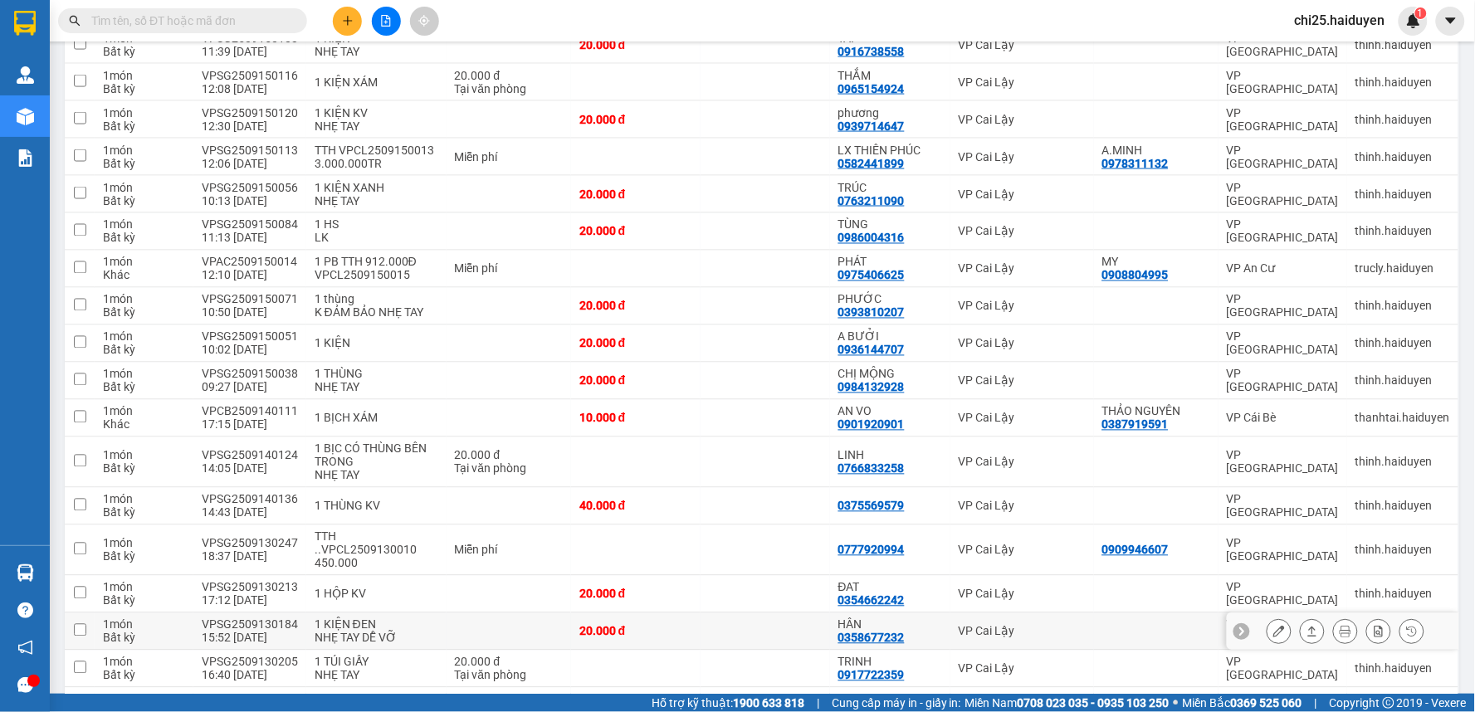
scroll to position [826, 0]
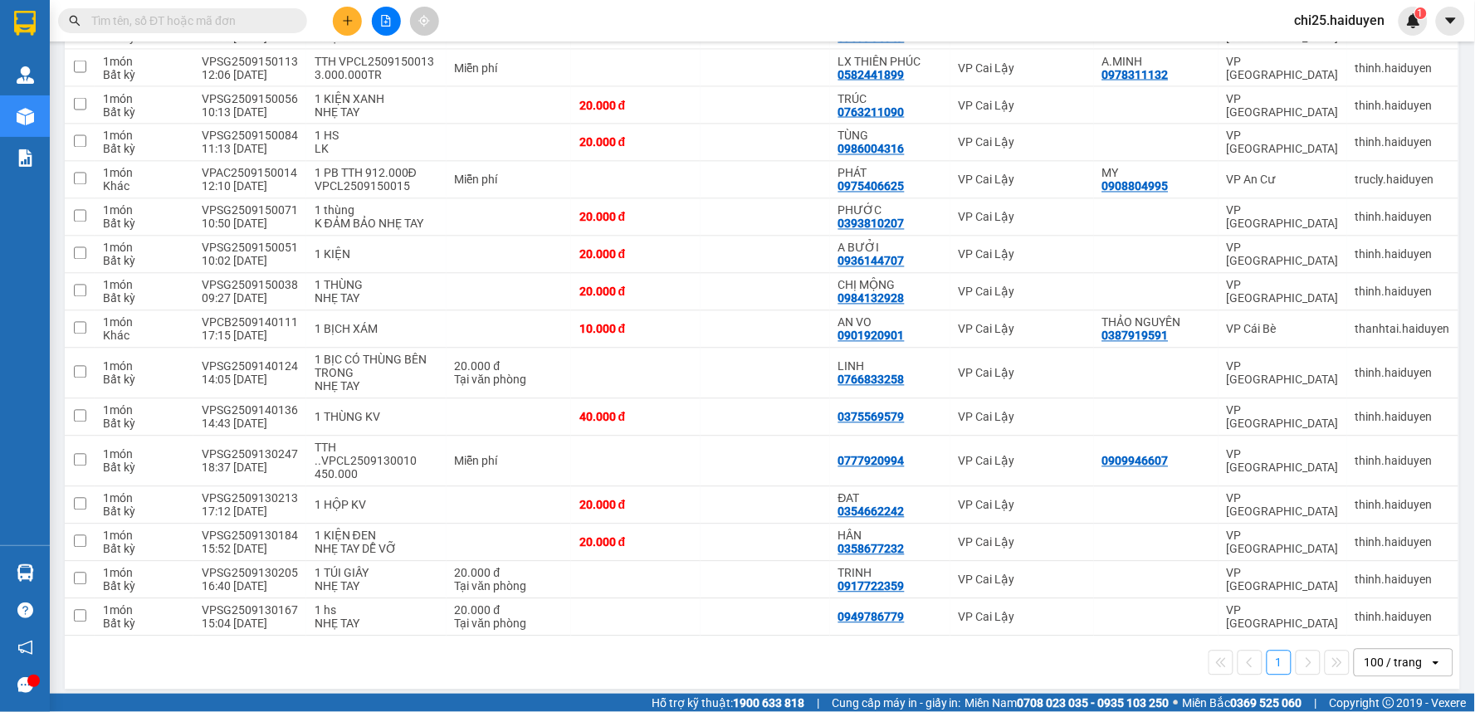
click at [1373, 650] on div "100 / trang" at bounding box center [1391, 663] width 75 height 27
drag, startPoint x: 1373, startPoint y: 602, endPoint x: 1369, endPoint y: 621, distance: 19.5
click at [1373, 607] on div "100 / trang" at bounding box center [1390, 617] width 100 height 30
click at [1370, 622] on div at bounding box center [1343, 617] width 232 height 37
click at [707, 607] on td at bounding box center [764, 617] width 129 height 37
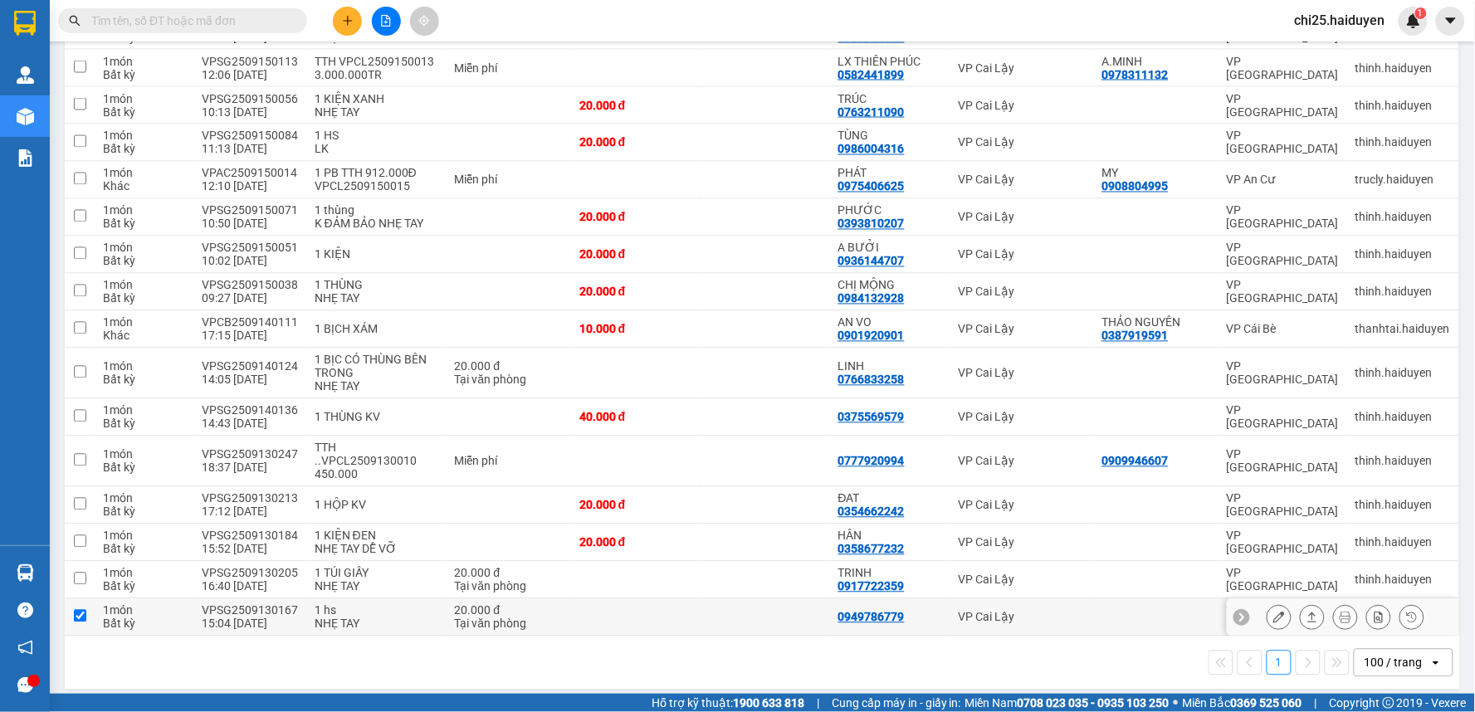
checkbox input "true"
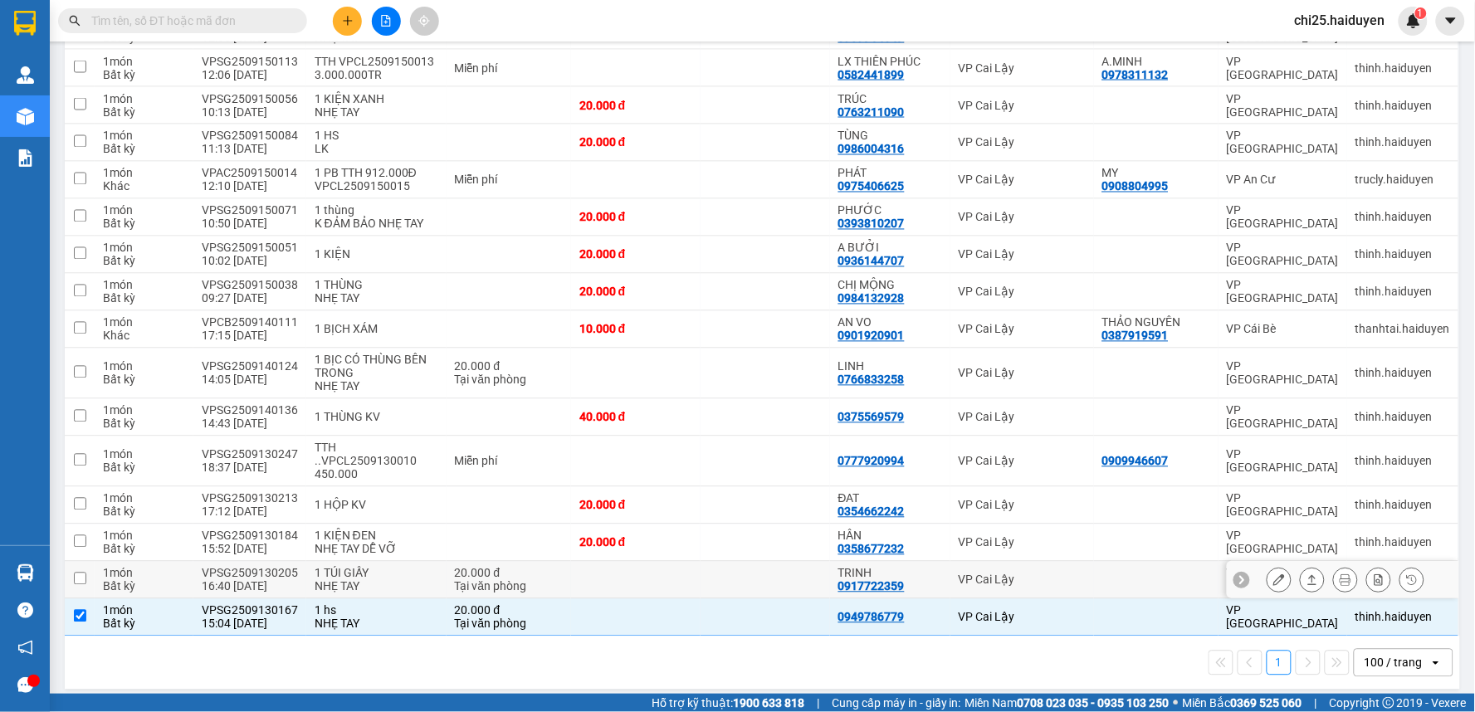
click at [700, 565] on td at bounding box center [764, 580] width 129 height 37
checkbox input "true"
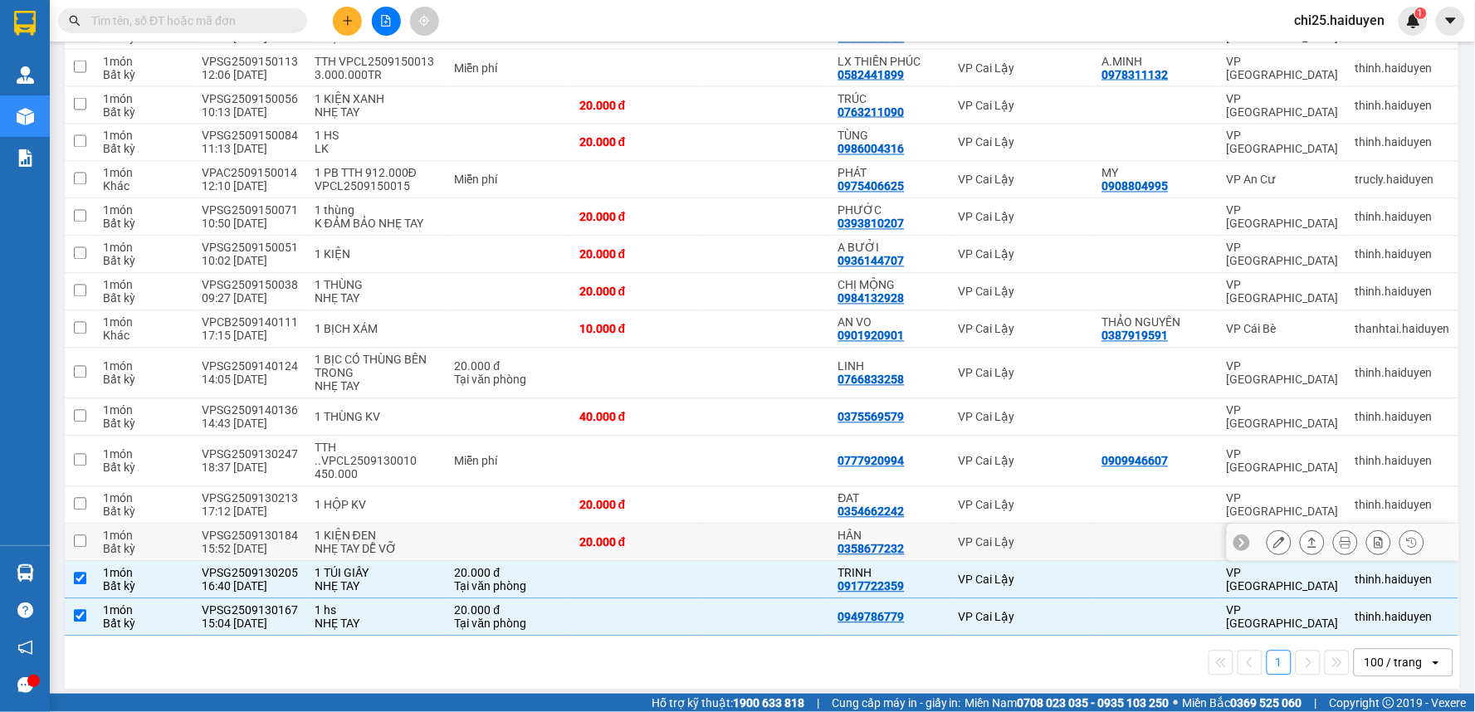
click at [695, 533] on td "20.000 đ" at bounding box center [635, 542] width 129 height 37
checkbox input "true"
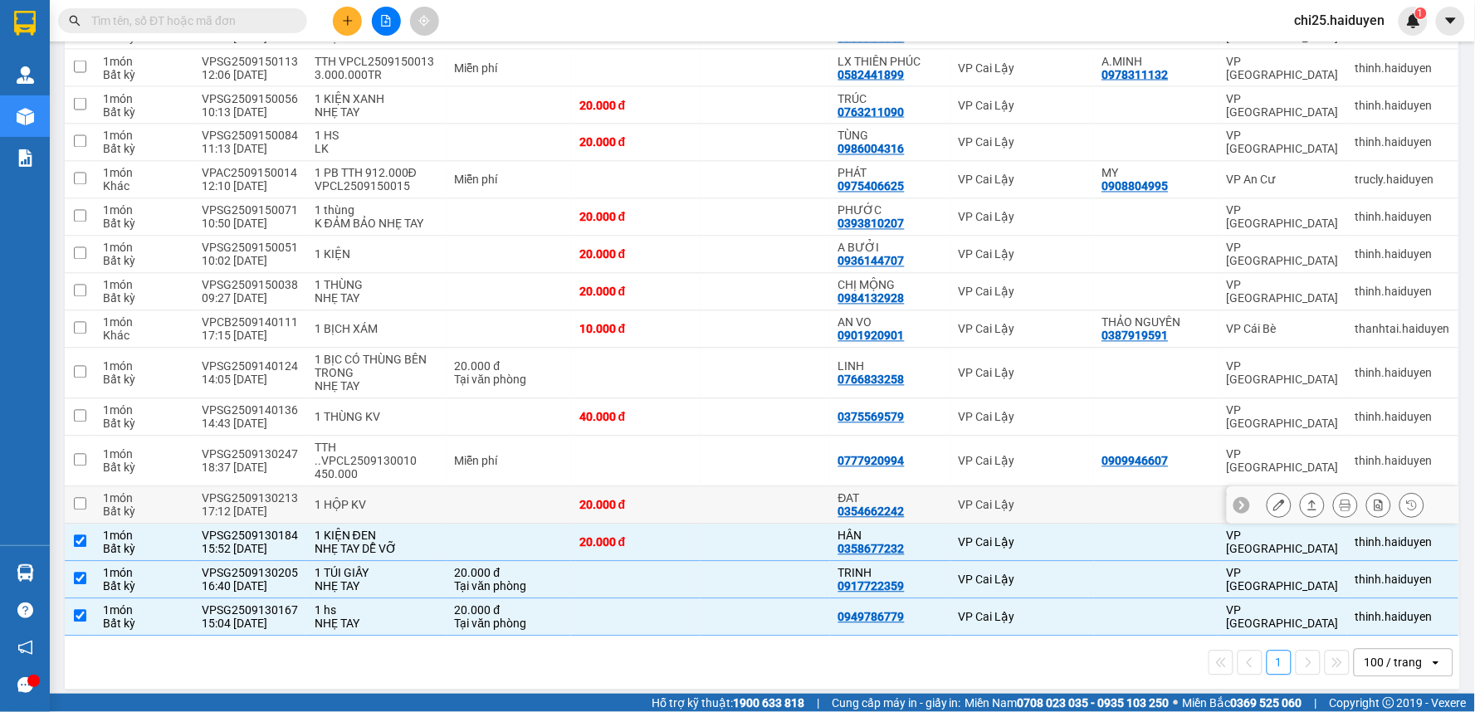
click at [686, 500] on div "20.000 đ" at bounding box center [635, 505] width 113 height 13
checkbox input "true"
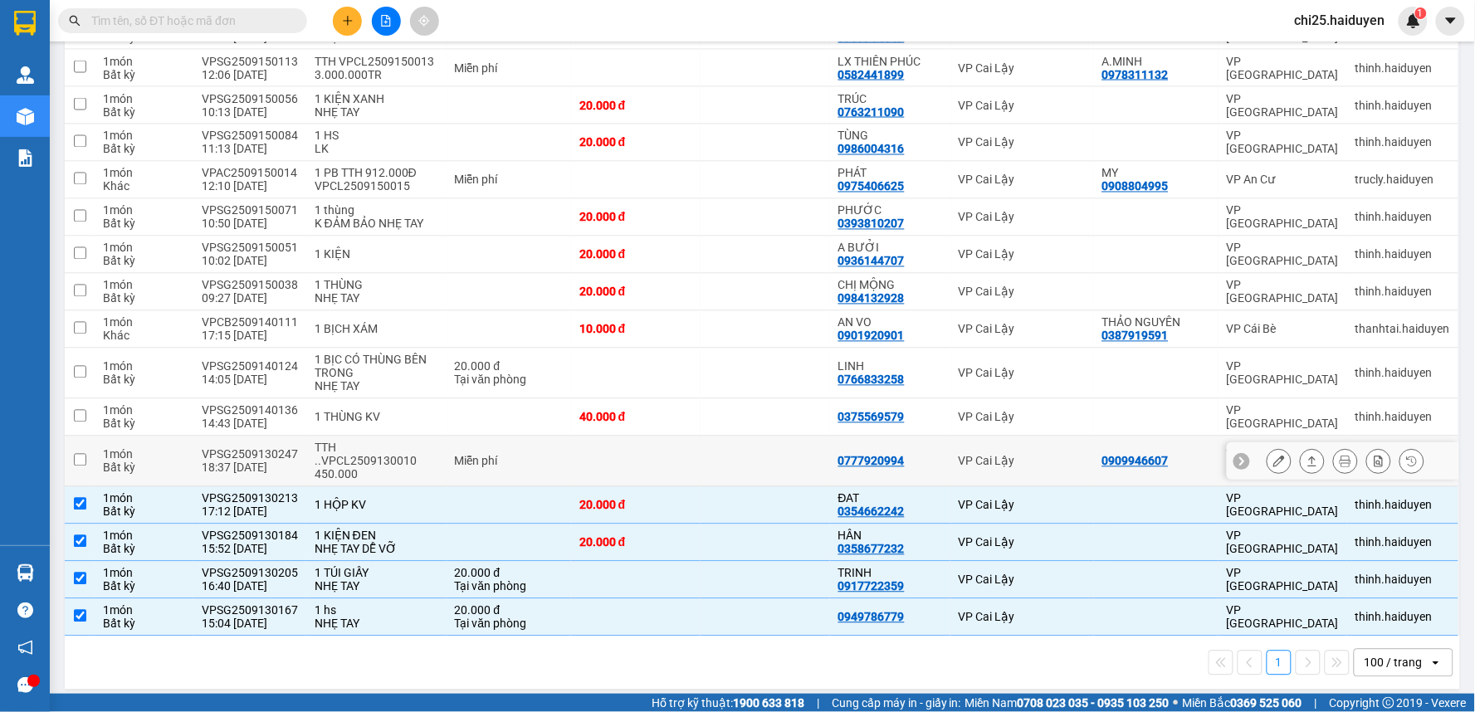
click at [681, 463] on td at bounding box center [635, 462] width 129 height 51
checkbox input "true"
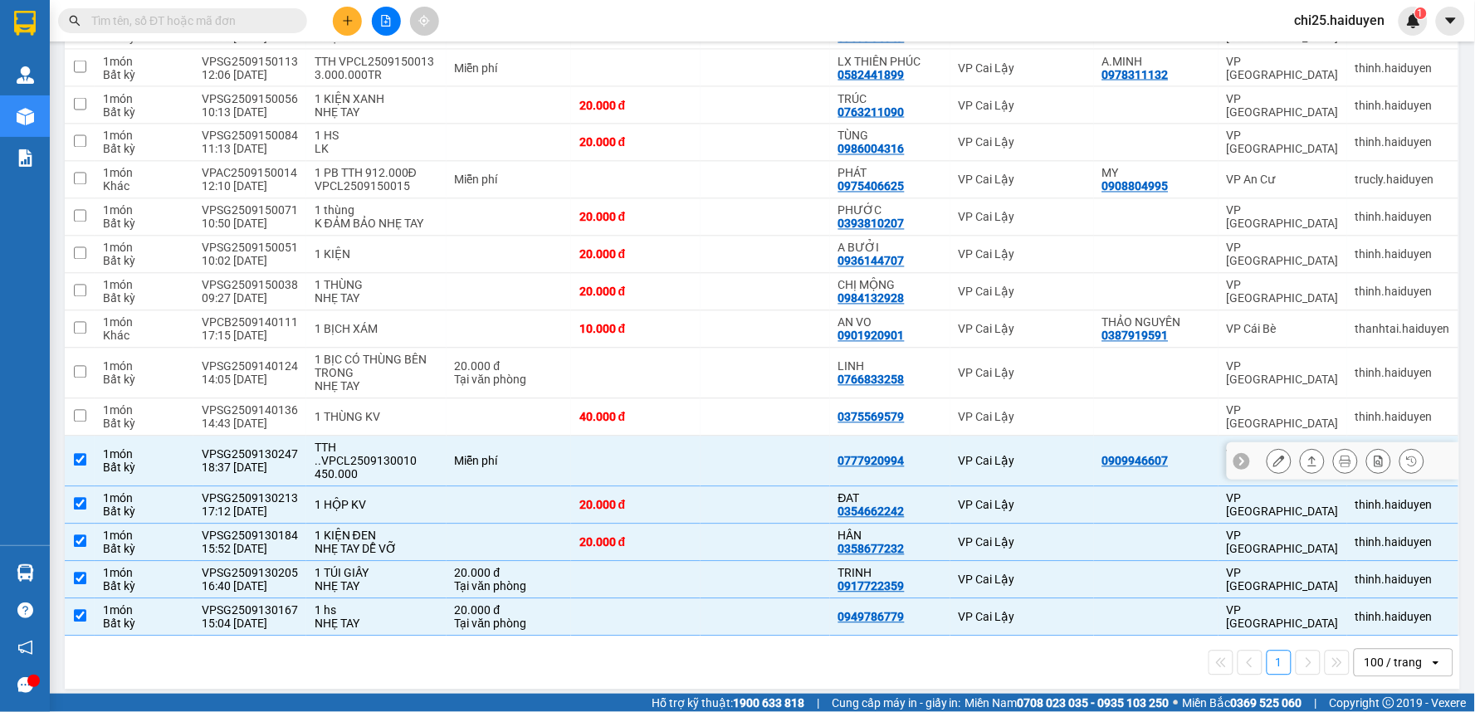
scroll to position [734, 0]
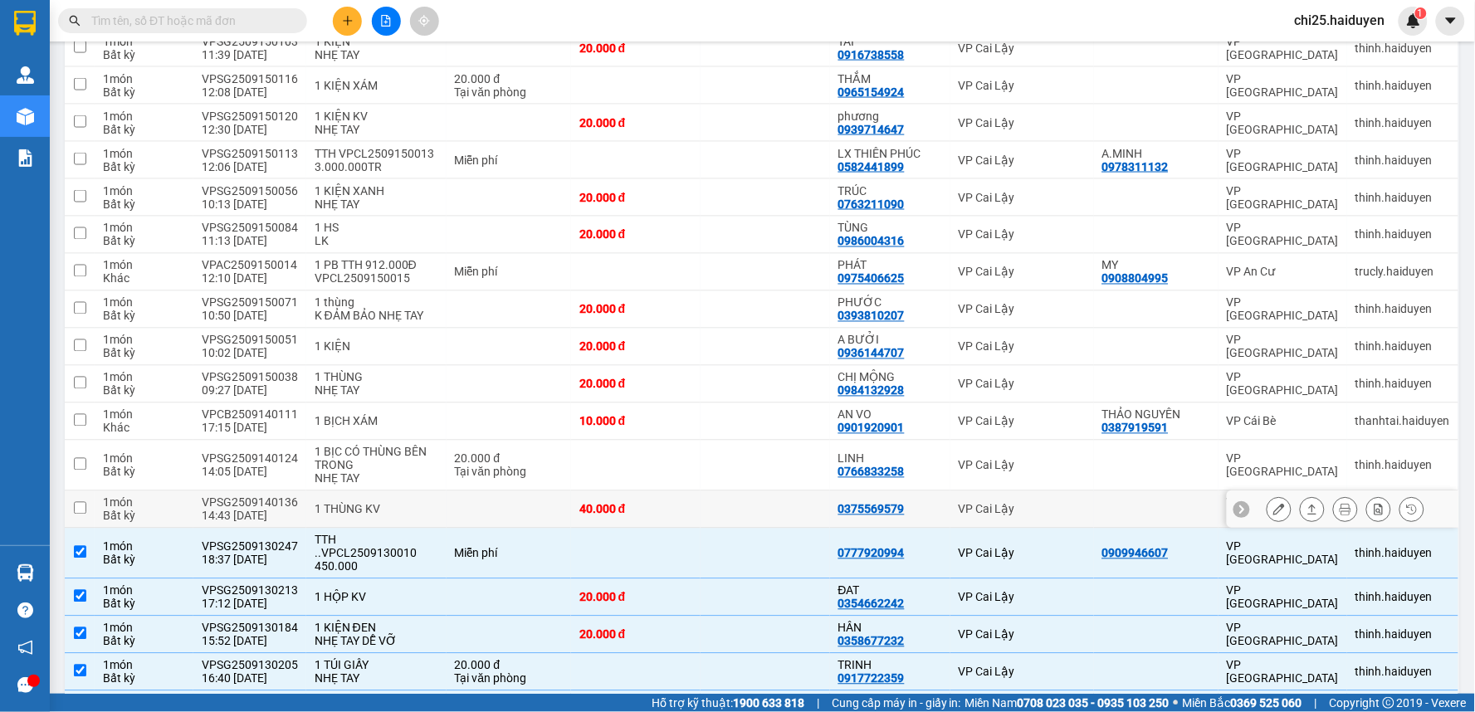
click at [700, 526] on td at bounding box center [764, 509] width 129 height 37
checkbox input "true"
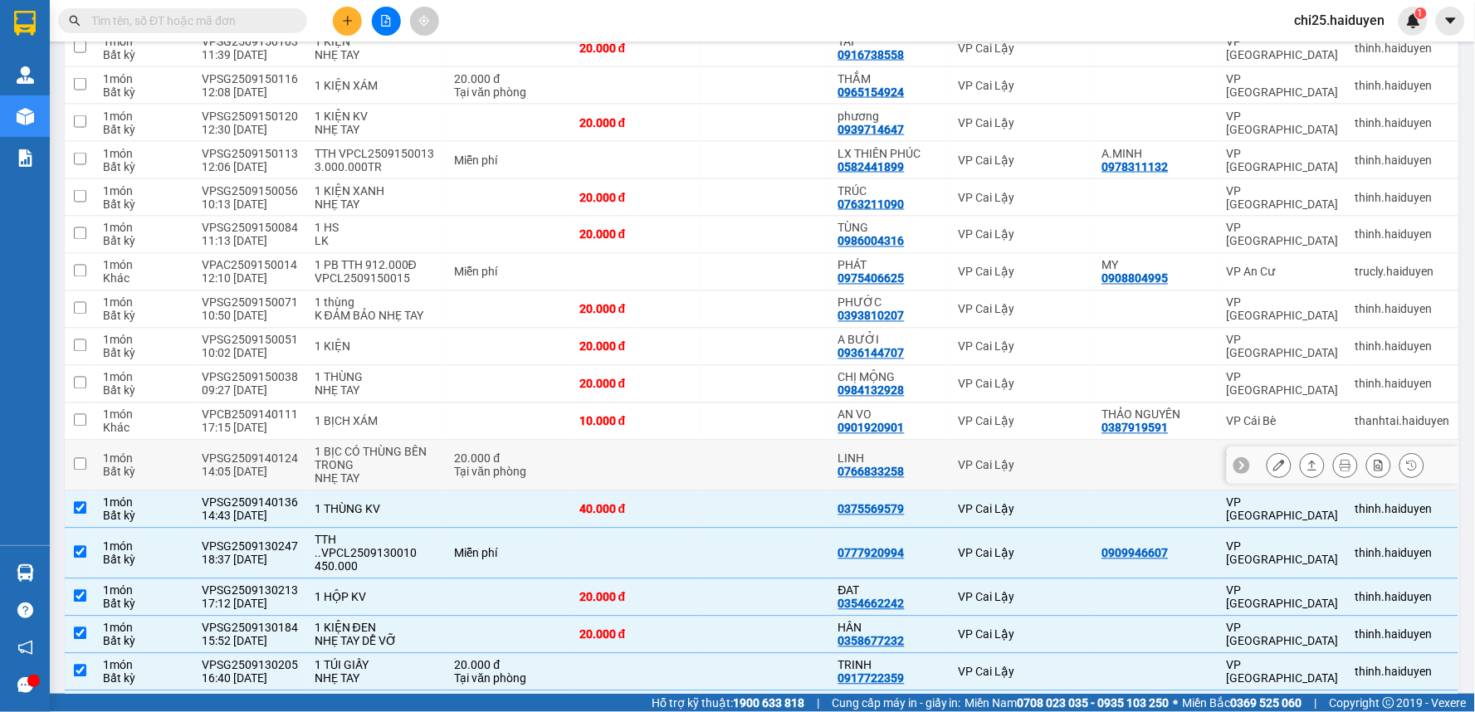
click at [695, 480] on td at bounding box center [635, 466] width 129 height 51
checkbox input "true"
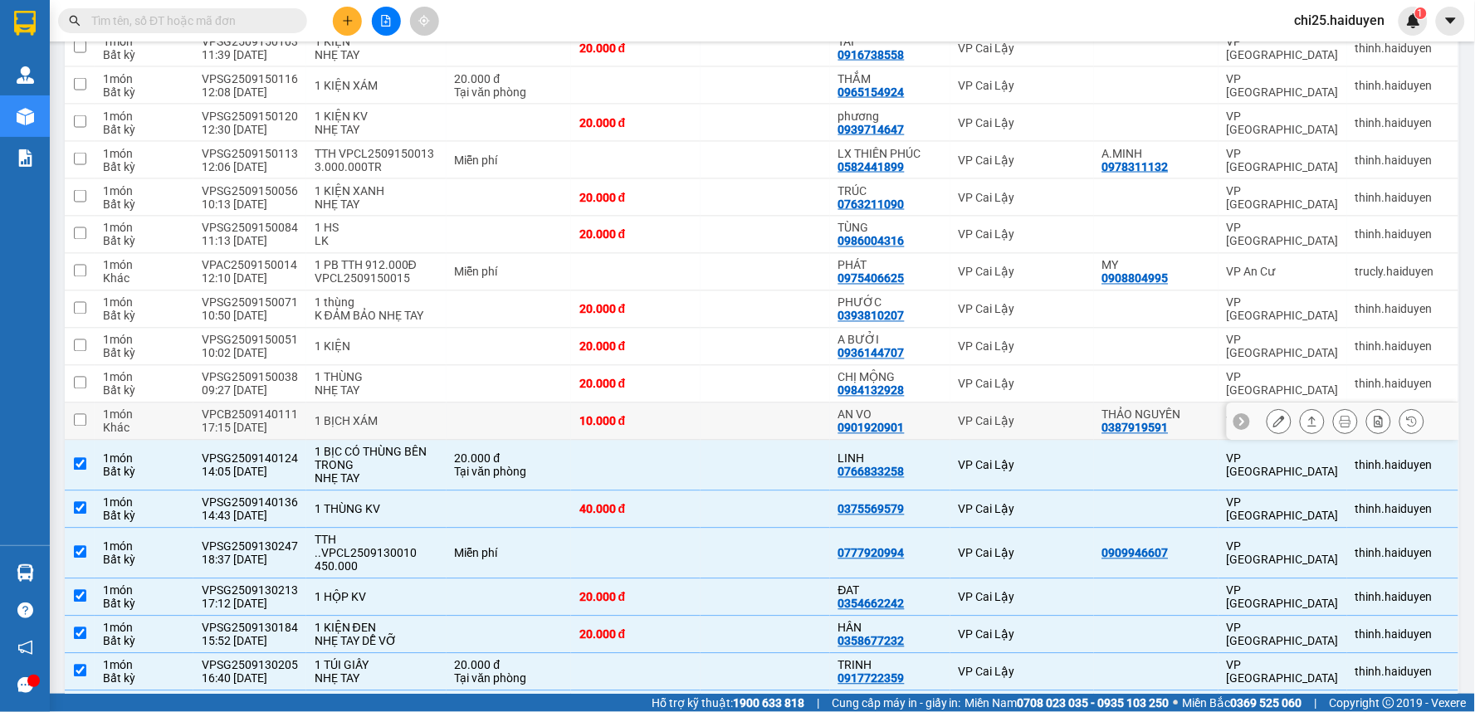
click at [700, 422] on td at bounding box center [764, 421] width 129 height 37
checkbox input "true"
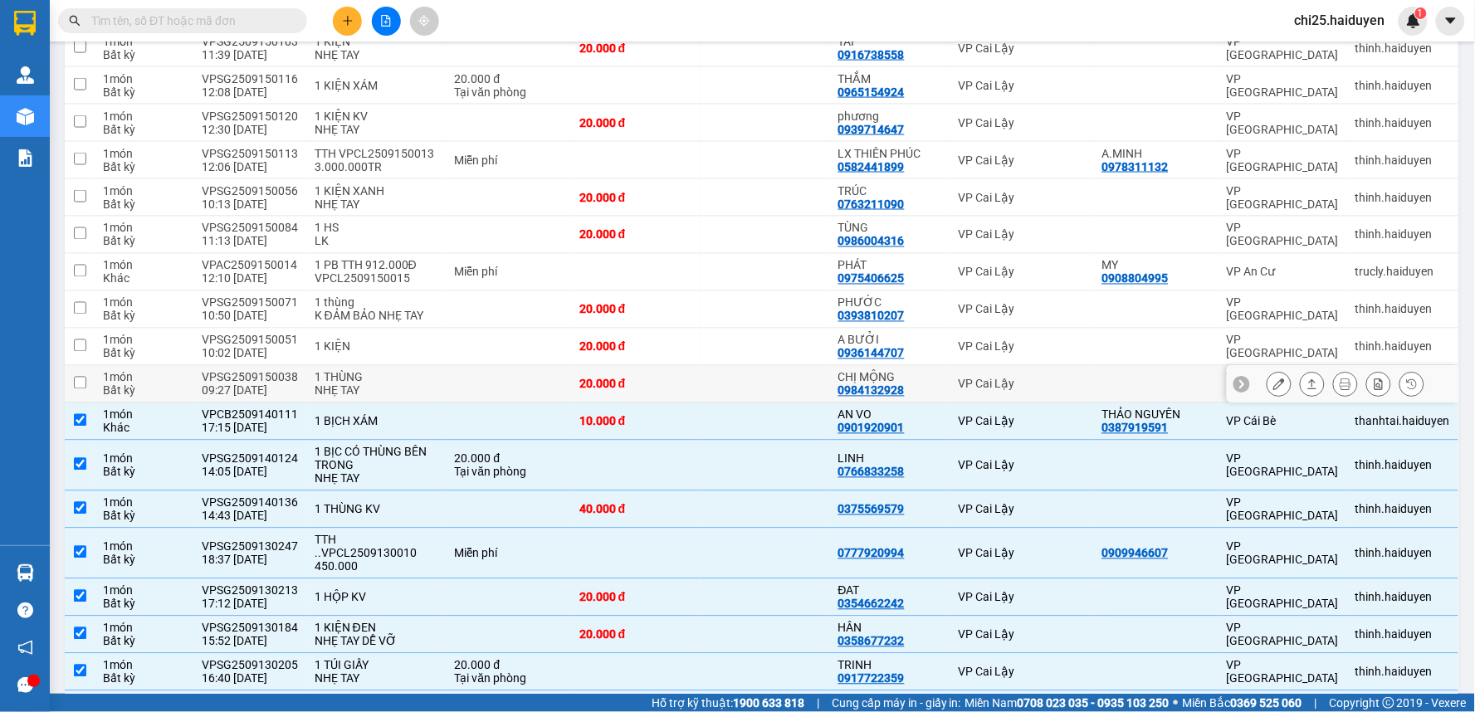
click at [700, 382] on td at bounding box center [764, 384] width 129 height 37
checkbox input "true"
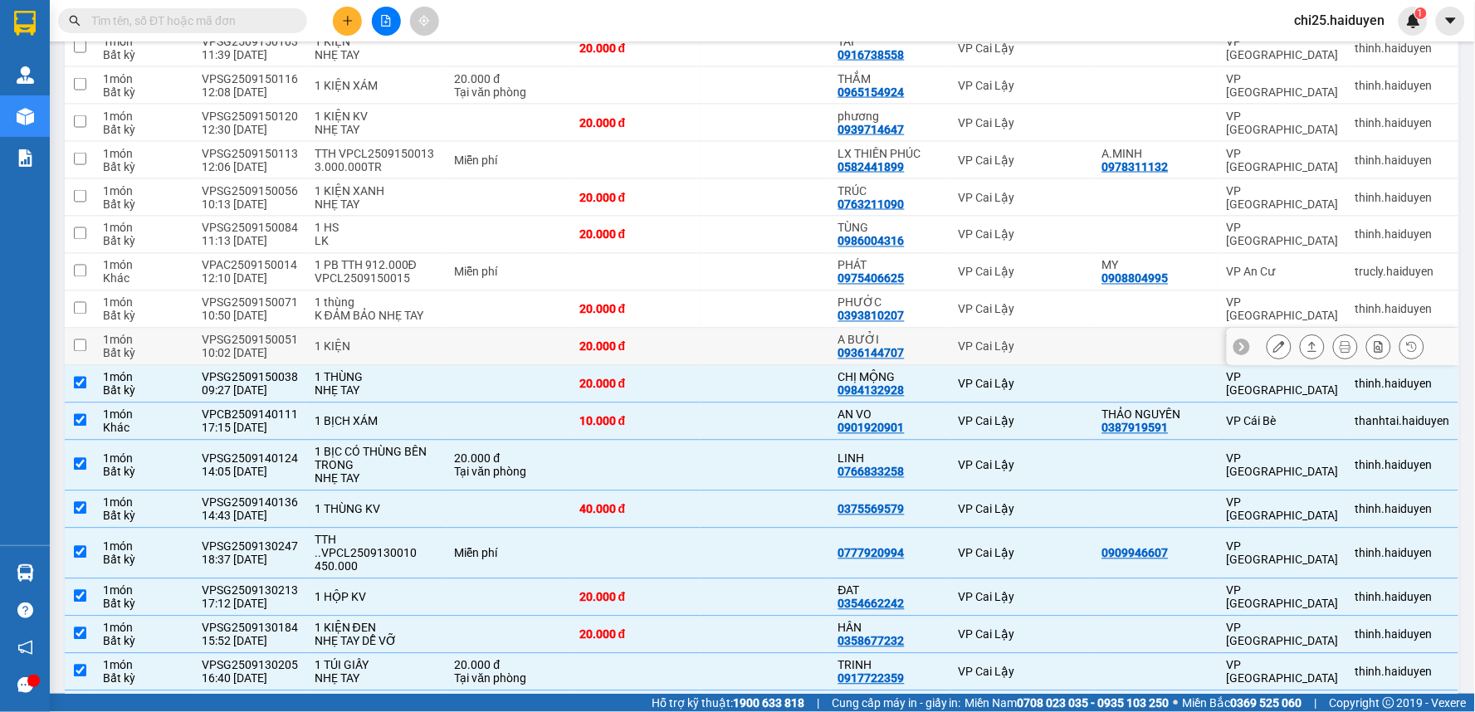
click at [701, 357] on td at bounding box center [764, 347] width 129 height 37
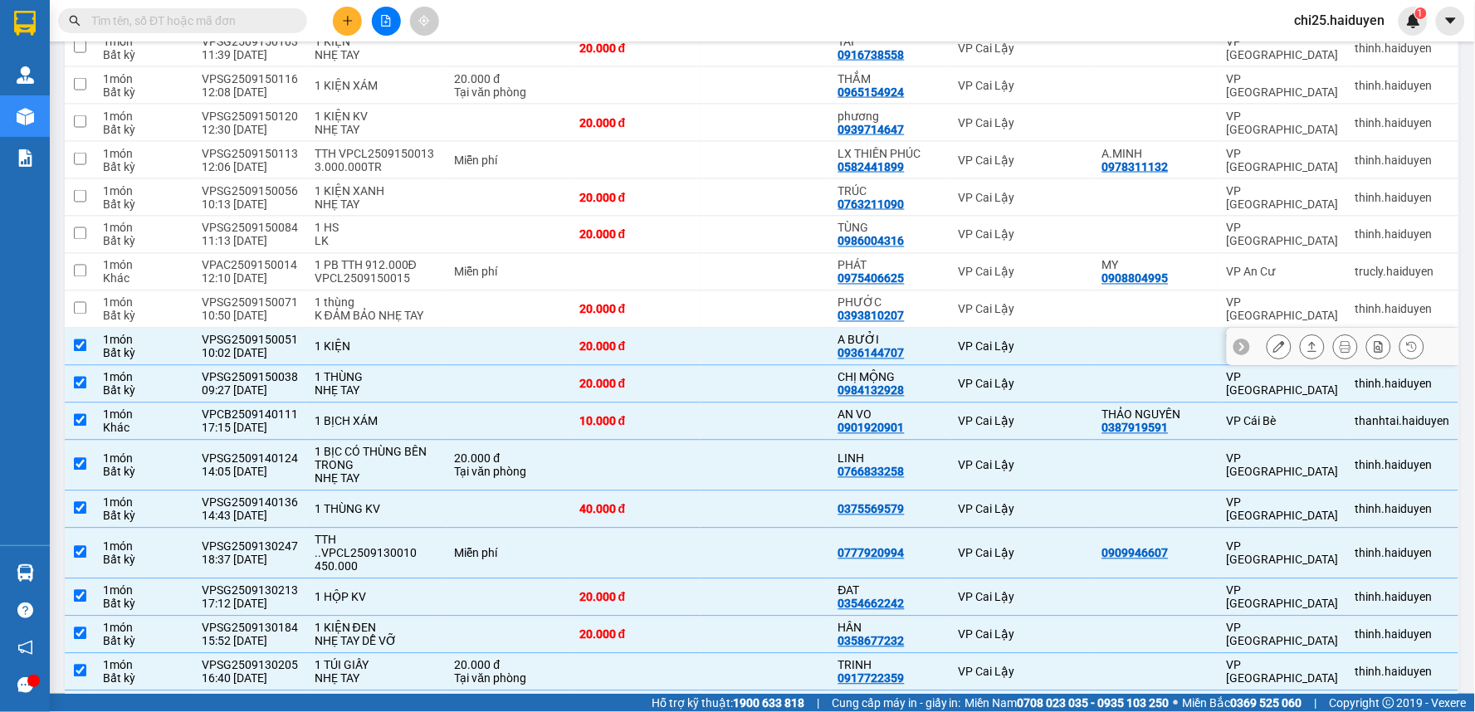
scroll to position [642, 0]
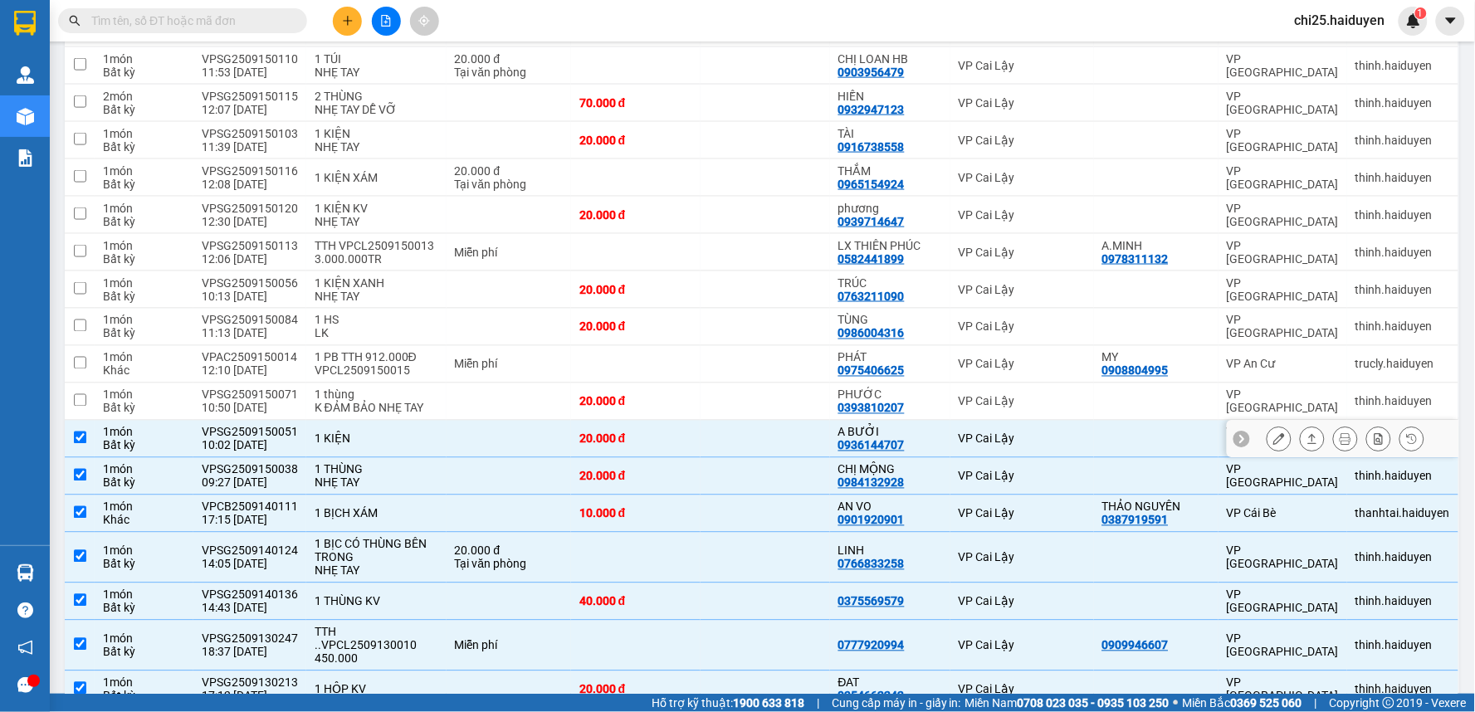
click at [707, 424] on td at bounding box center [764, 439] width 129 height 37
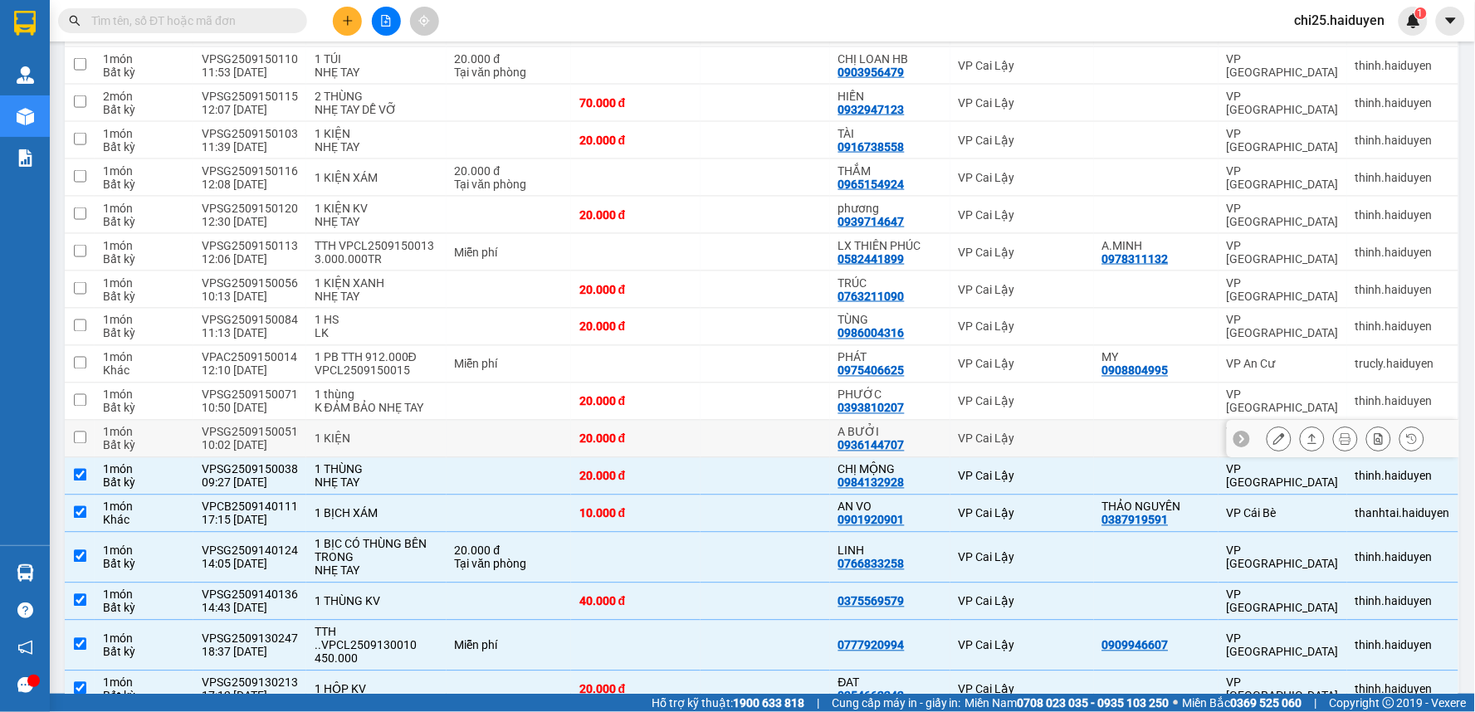
click at [685, 444] on div "20.000 đ" at bounding box center [635, 438] width 113 height 13
checkbox input "true"
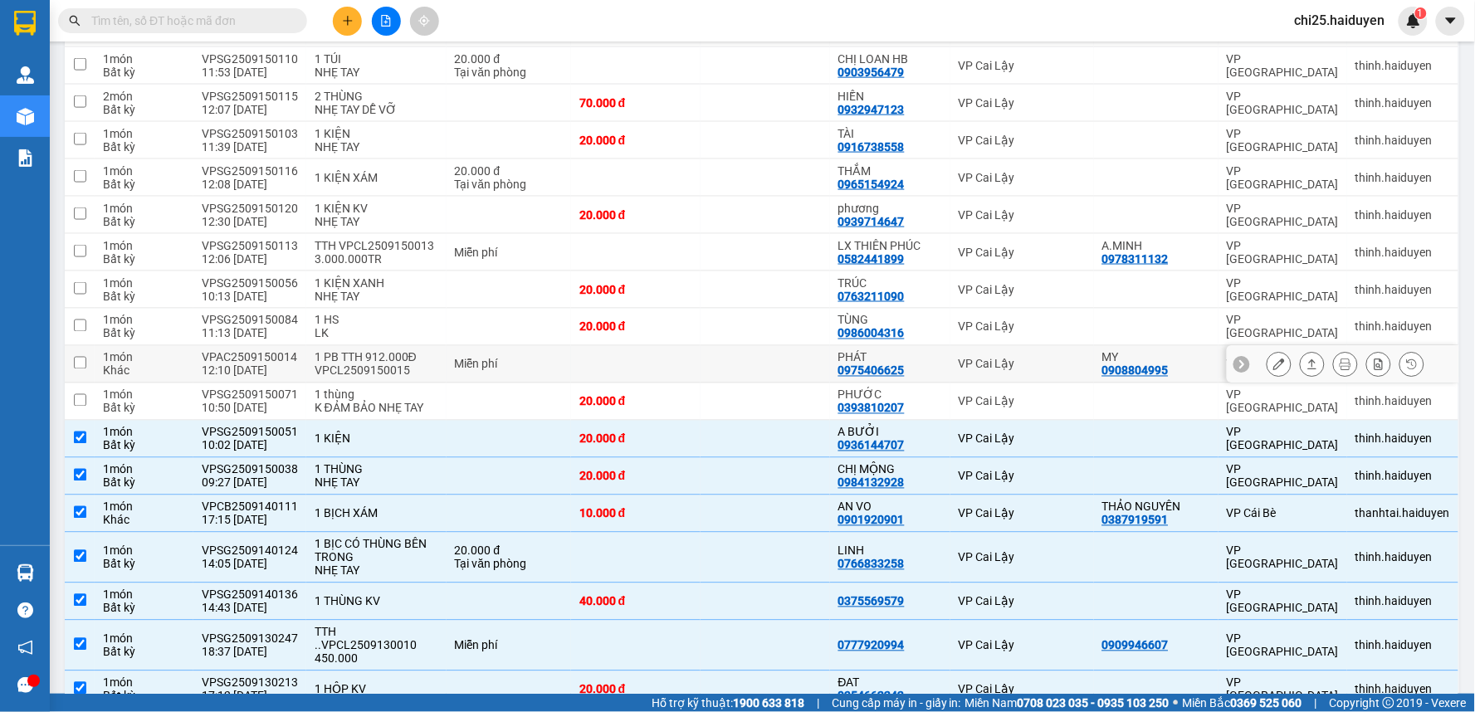
click at [685, 379] on td at bounding box center [635, 364] width 129 height 37
checkbox input "true"
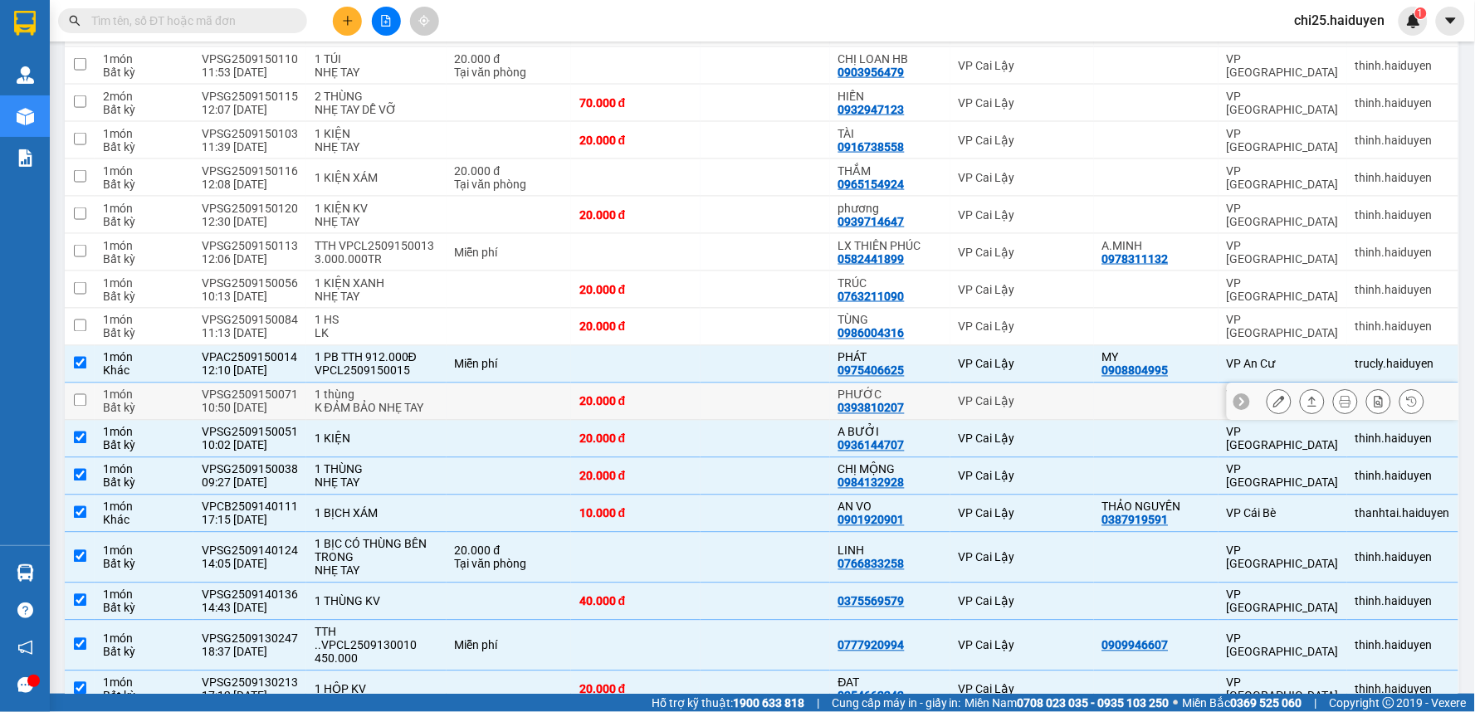
click at [690, 407] on td "20.000 đ" at bounding box center [635, 401] width 129 height 37
checkbox input "true"
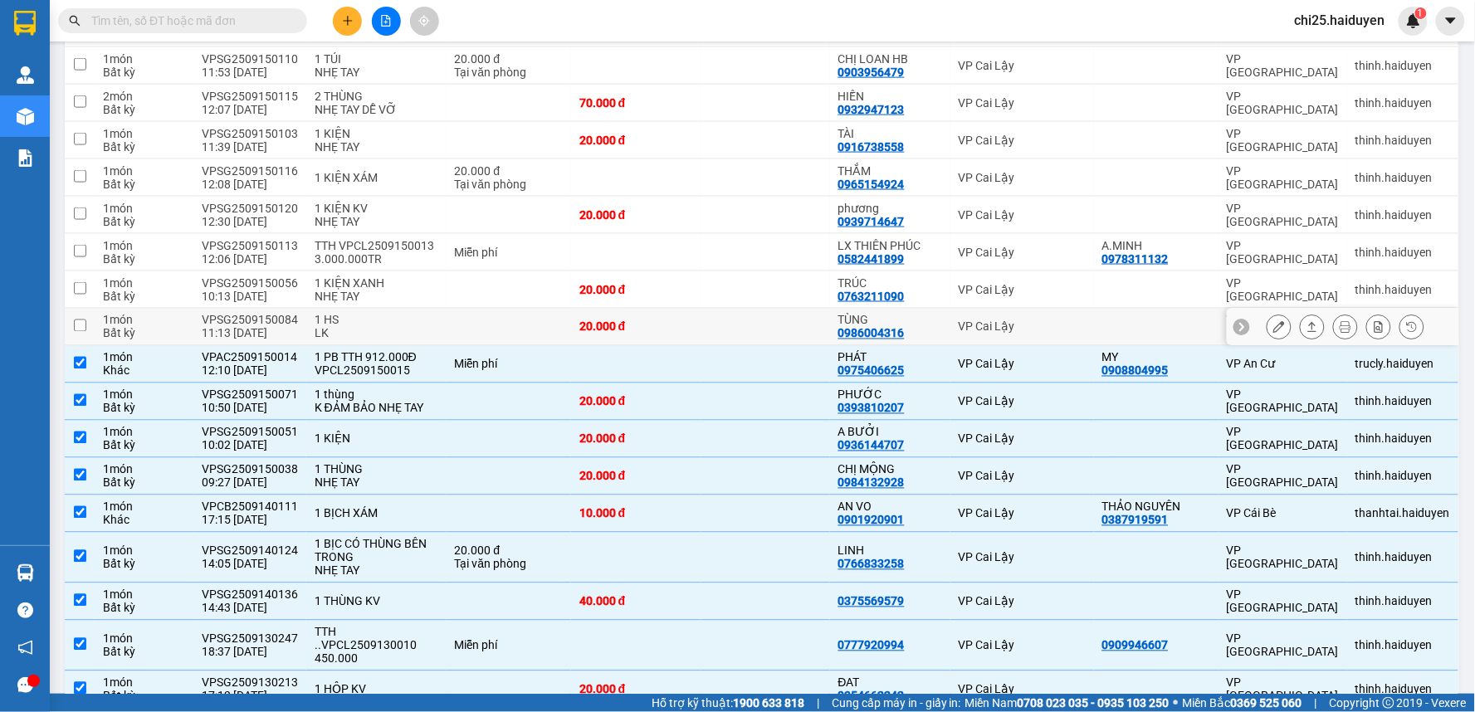
click at [690, 329] on td "20.000 đ" at bounding box center [635, 327] width 129 height 37
checkbox input "true"
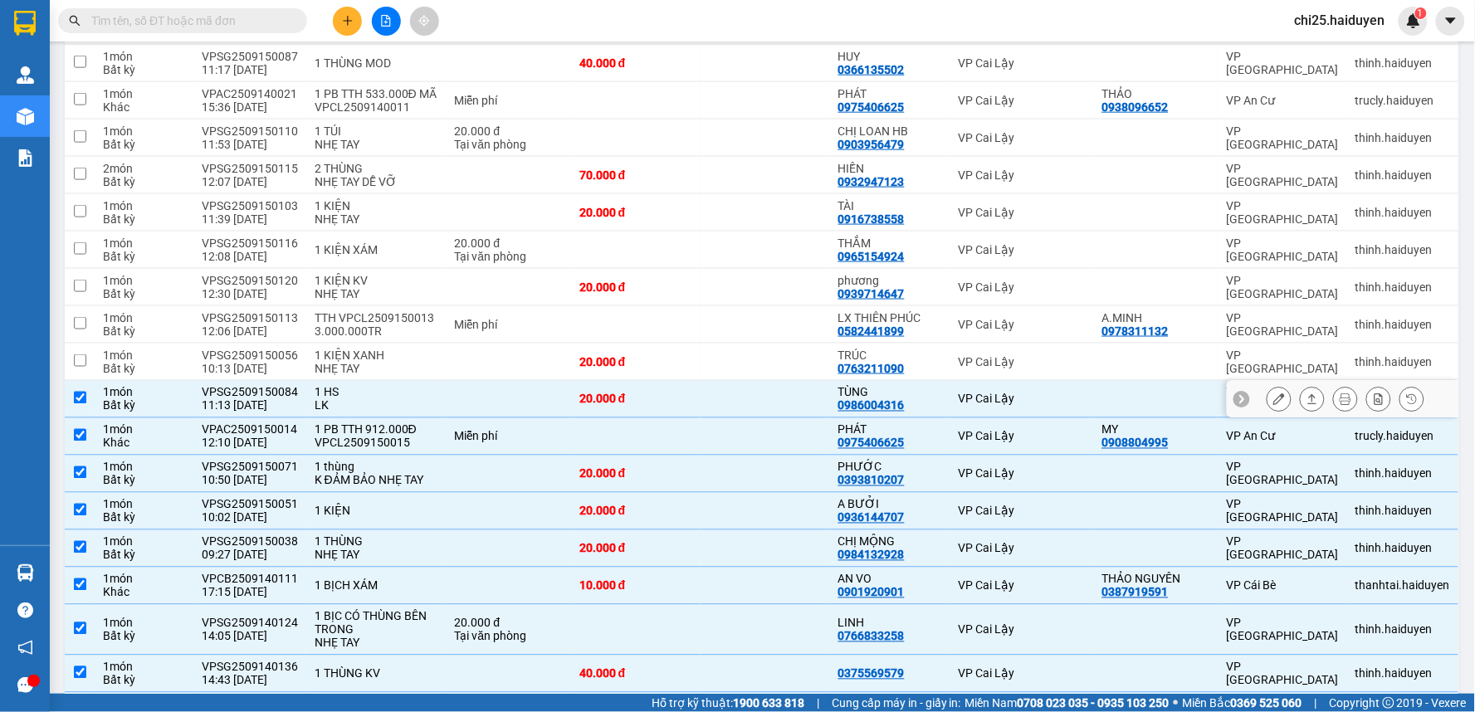
scroll to position [549, 0]
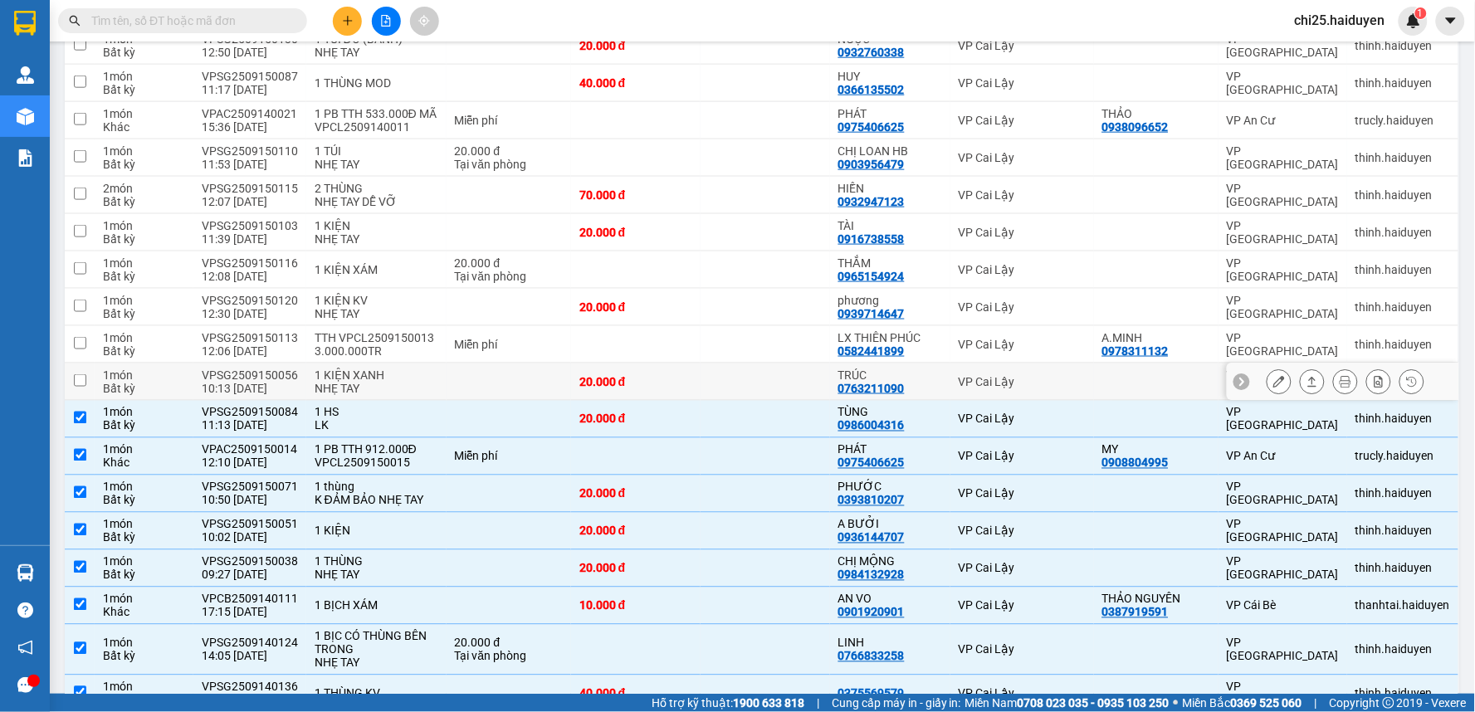
click at [703, 393] on td at bounding box center [764, 381] width 129 height 37
checkbox input "true"
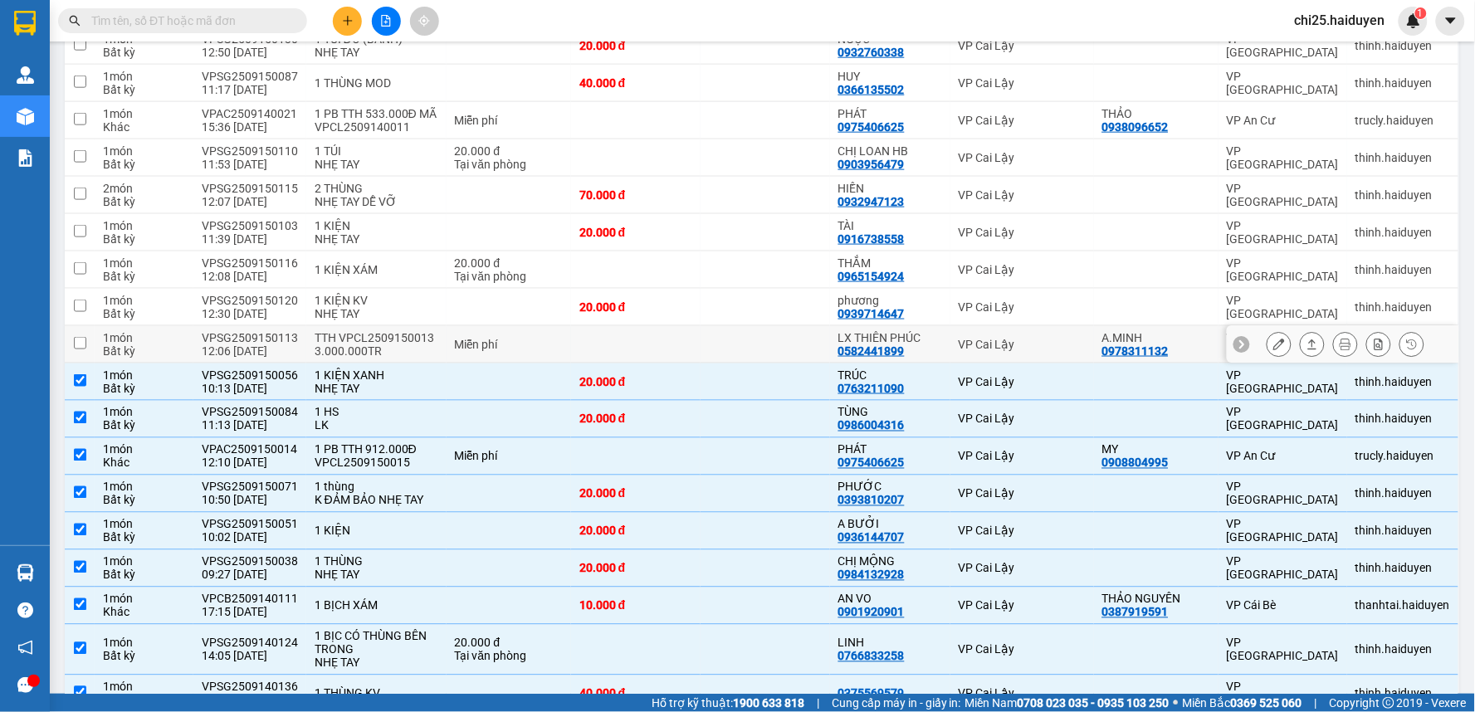
click at [710, 357] on td at bounding box center [764, 344] width 129 height 37
checkbox input "true"
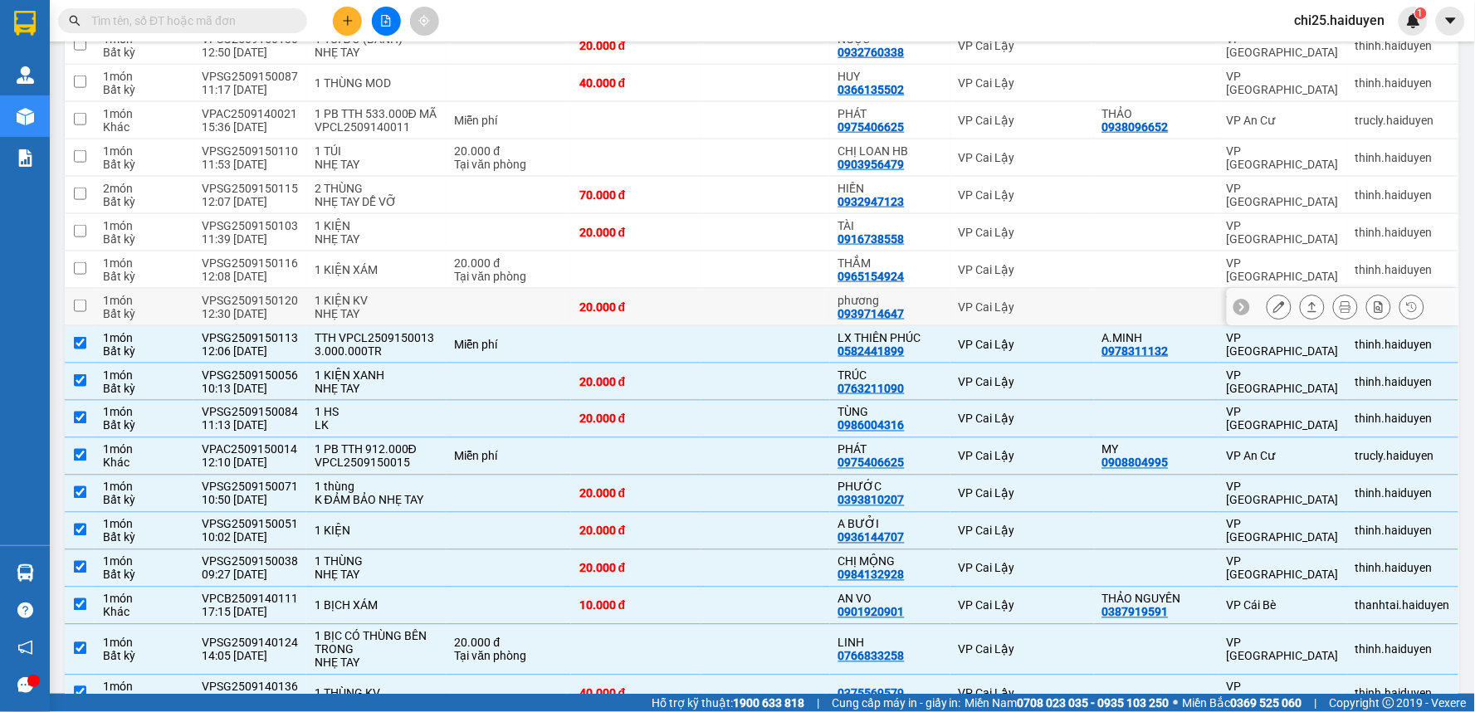
click at [715, 311] on td at bounding box center [764, 307] width 129 height 37
checkbox input "true"
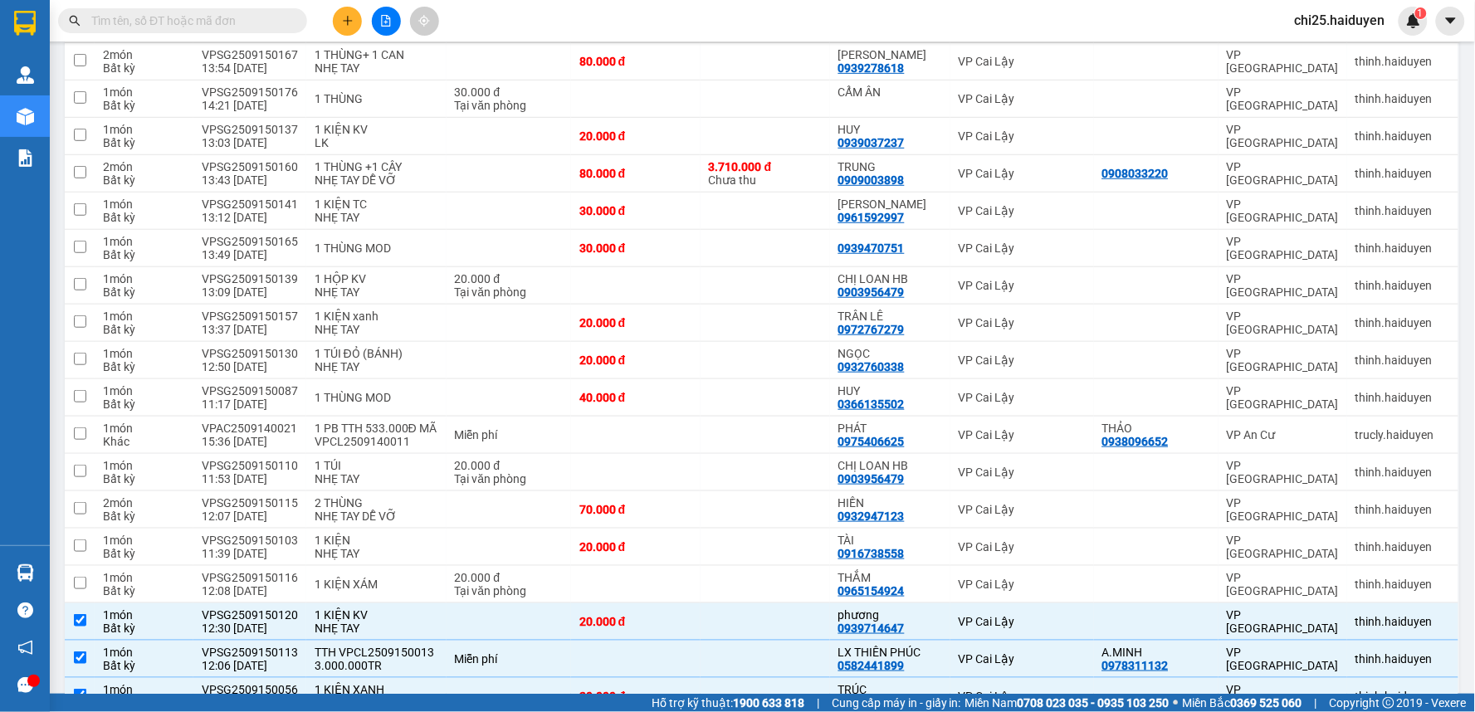
scroll to position [0, 0]
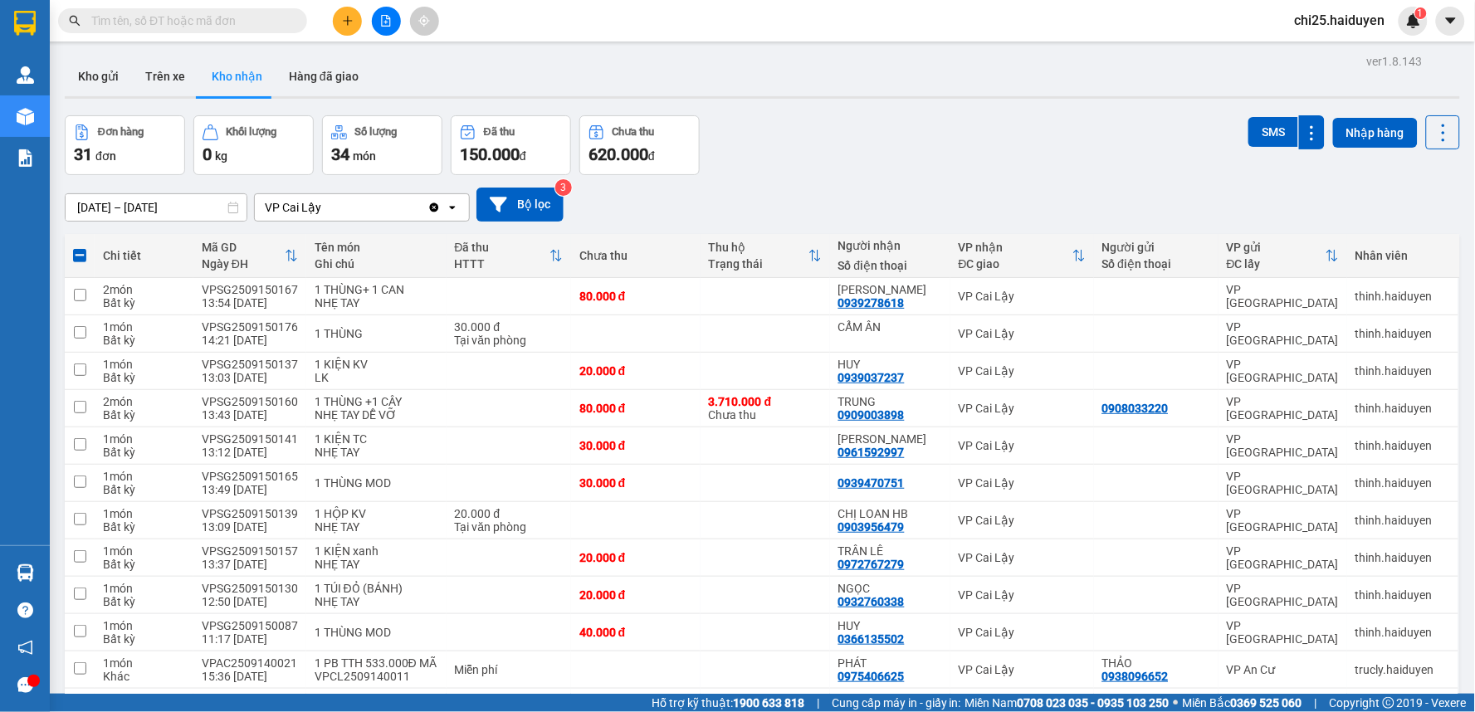
drag, startPoint x: 168, startPoint y: 78, endPoint x: 181, endPoint y: 113, distance: 37.3
click at [168, 77] on button "Trên xe" at bounding box center [165, 76] width 66 height 40
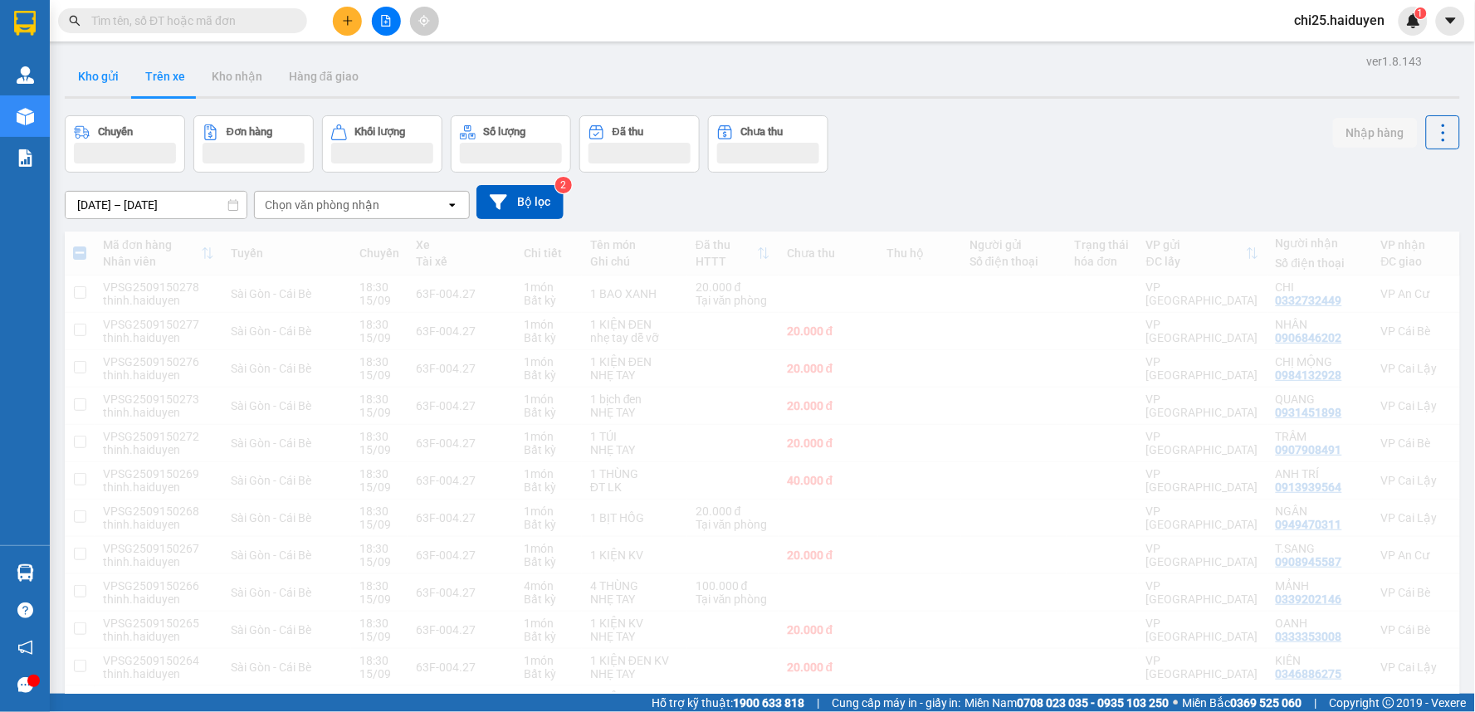
click at [97, 79] on button "Kho gửi" at bounding box center [98, 76] width 67 height 40
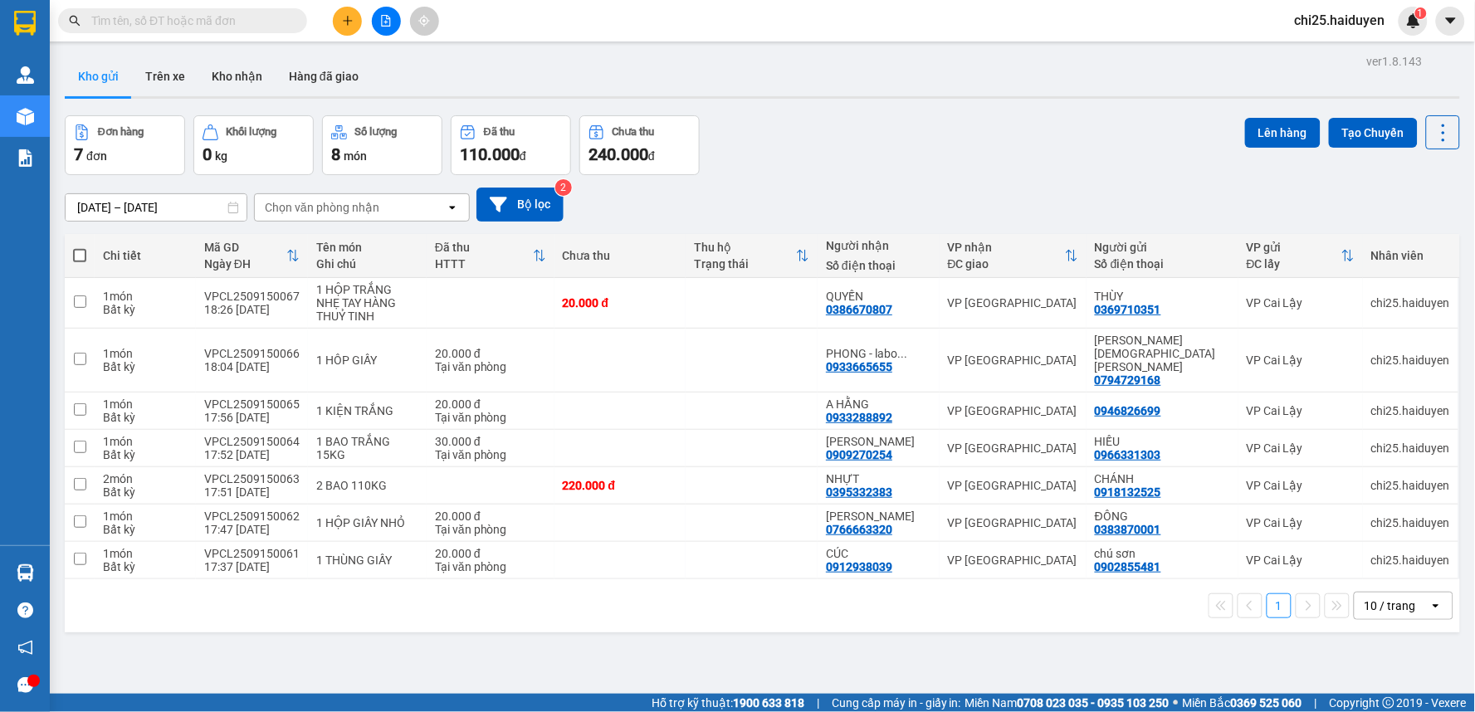
click at [1382, 598] on div "10 / trang" at bounding box center [1389, 606] width 51 height 17
click at [1374, 546] on span "100 / trang" at bounding box center [1384, 544] width 60 height 17
click at [168, 70] on button "Trên xe" at bounding box center [165, 76] width 66 height 40
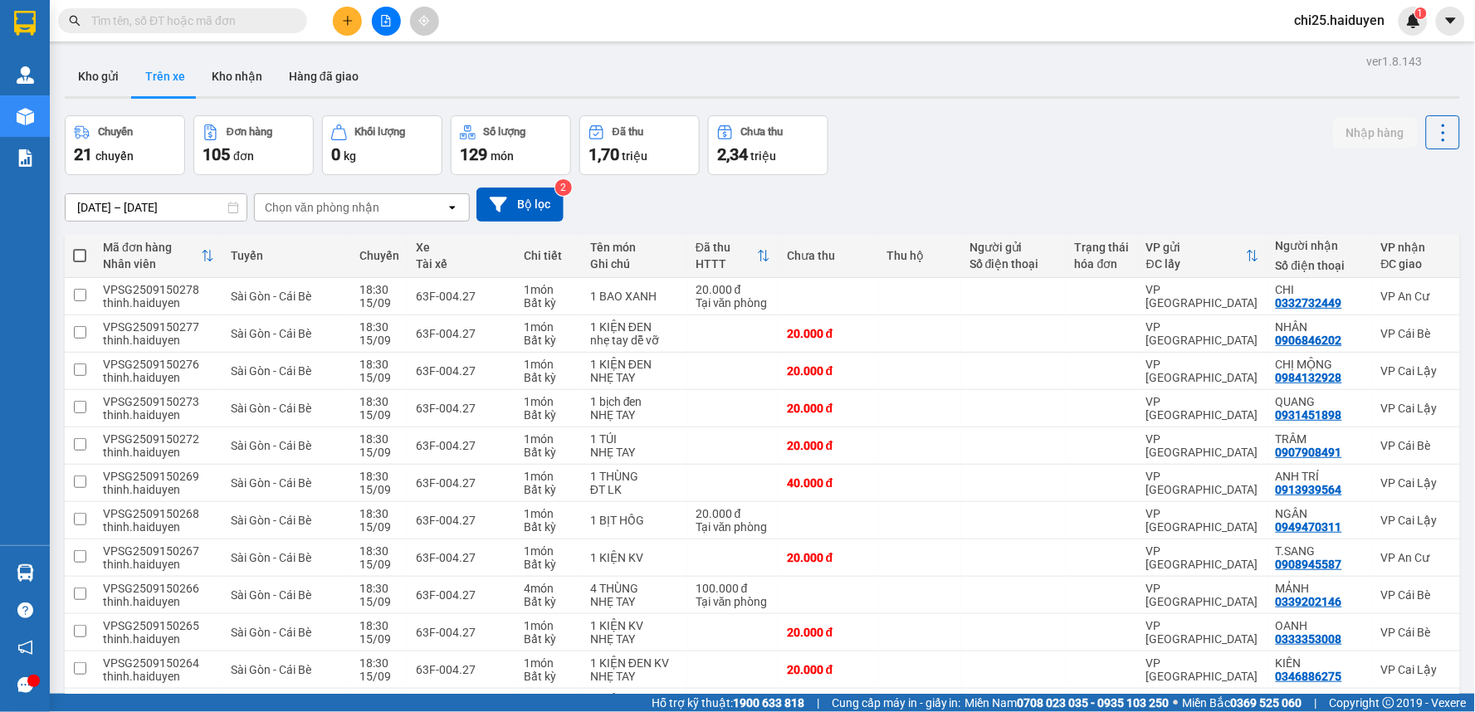
drag, startPoint x: 249, startPoint y: 77, endPoint x: 290, endPoint y: 183, distance: 113.3
click at [249, 78] on button "Kho nhận" at bounding box center [236, 76] width 77 height 40
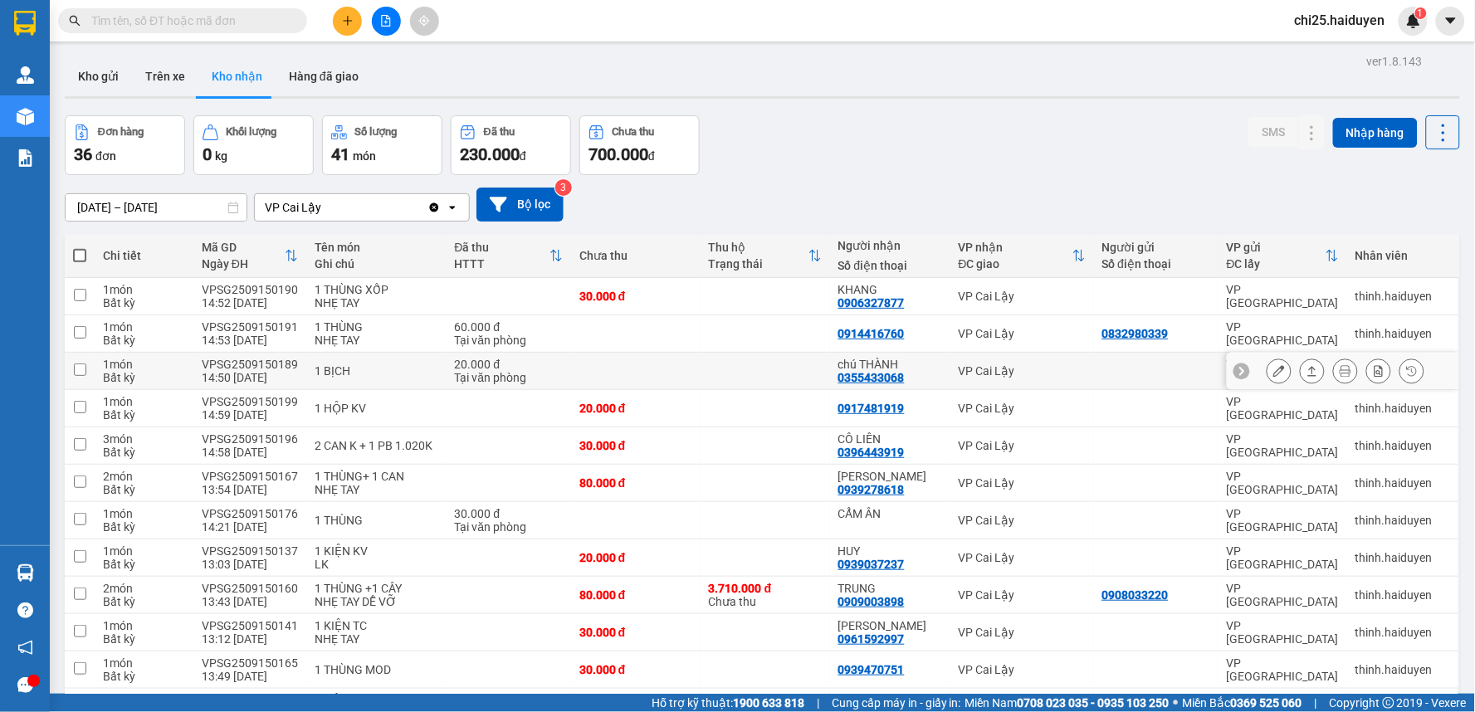
click at [739, 378] on td at bounding box center [764, 371] width 129 height 37
checkbox input "true"
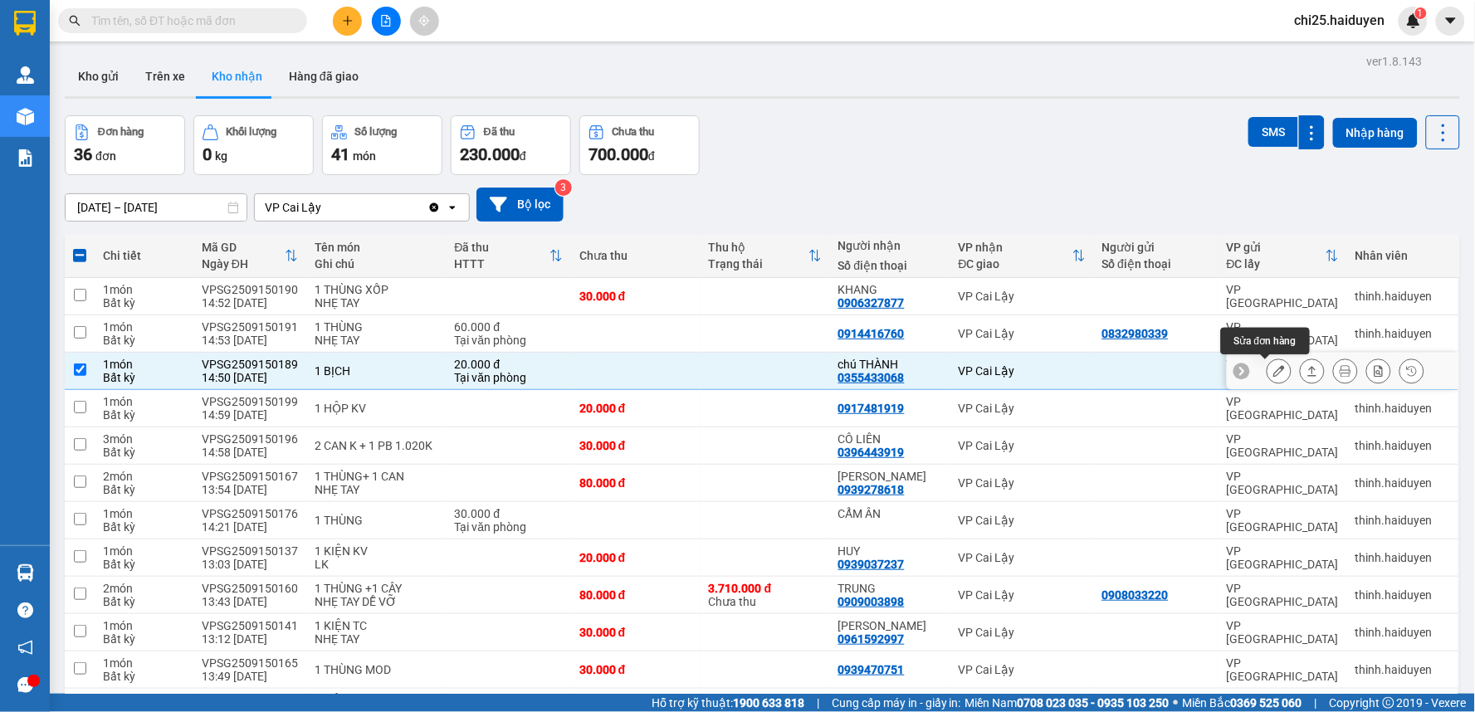
click at [1273, 367] on icon at bounding box center [1279, 371] width 12 height 12
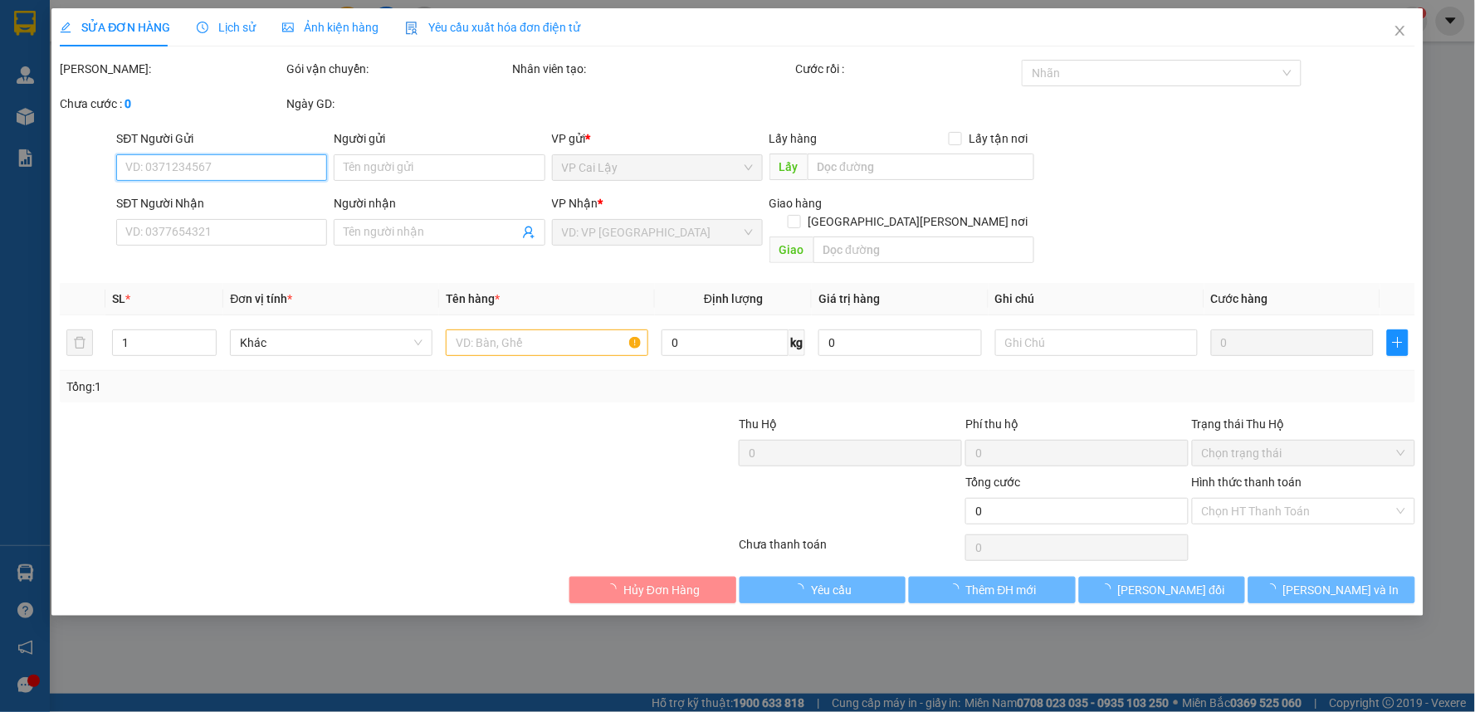
type input "0355433068"
type input "chú THÀNH"
type input "20.000"
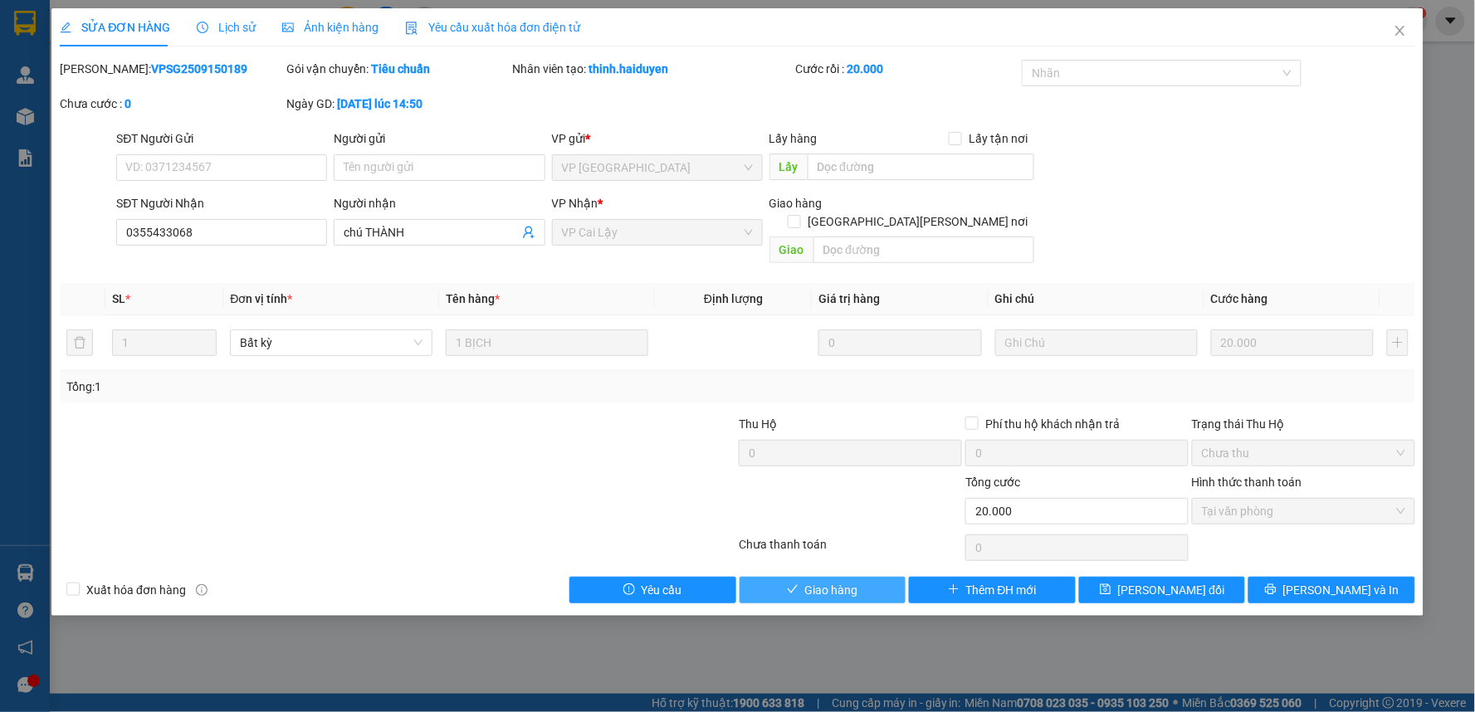
click at [852, 581] on span "Giao hàng" at bounding box center [831, 590] width 53 height 18
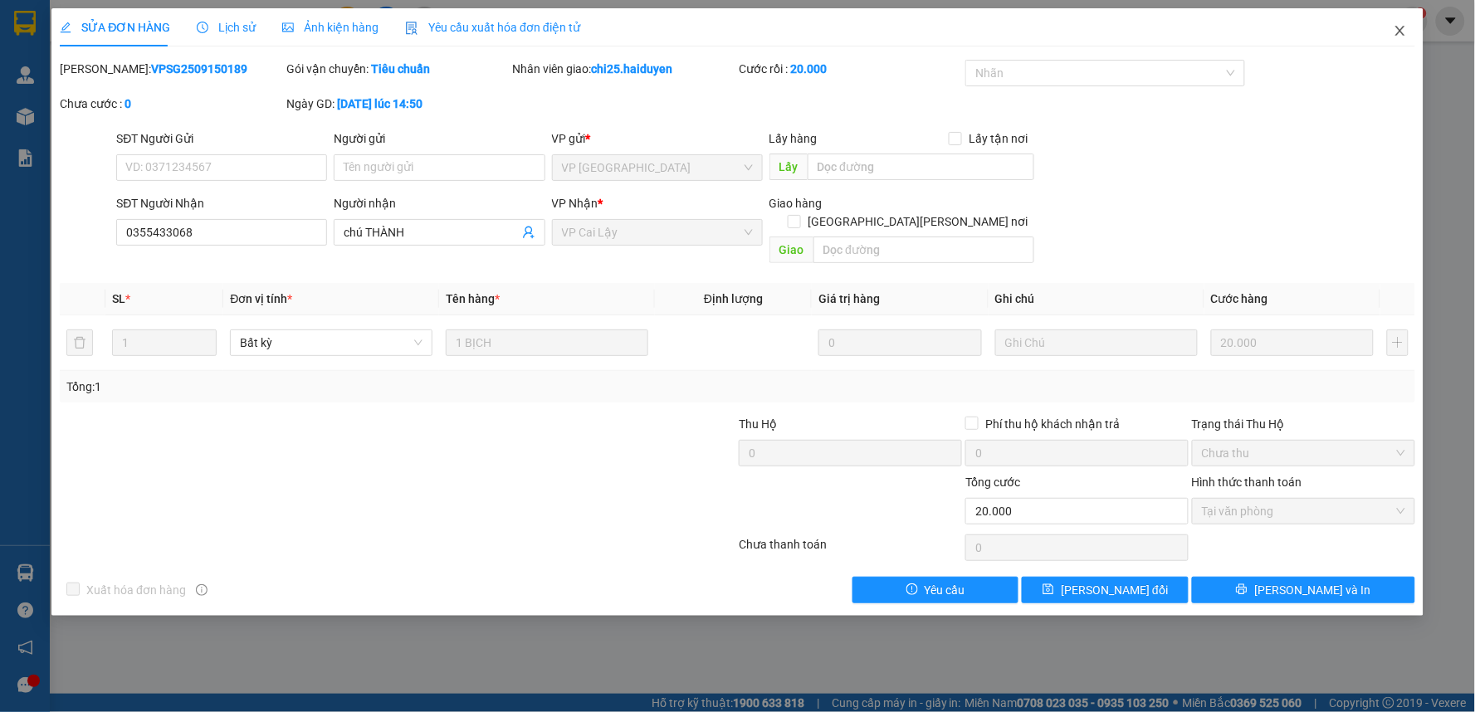
click at [1400, 26] on icon "close" at bounding box center [1399, 30] width 13 height 13
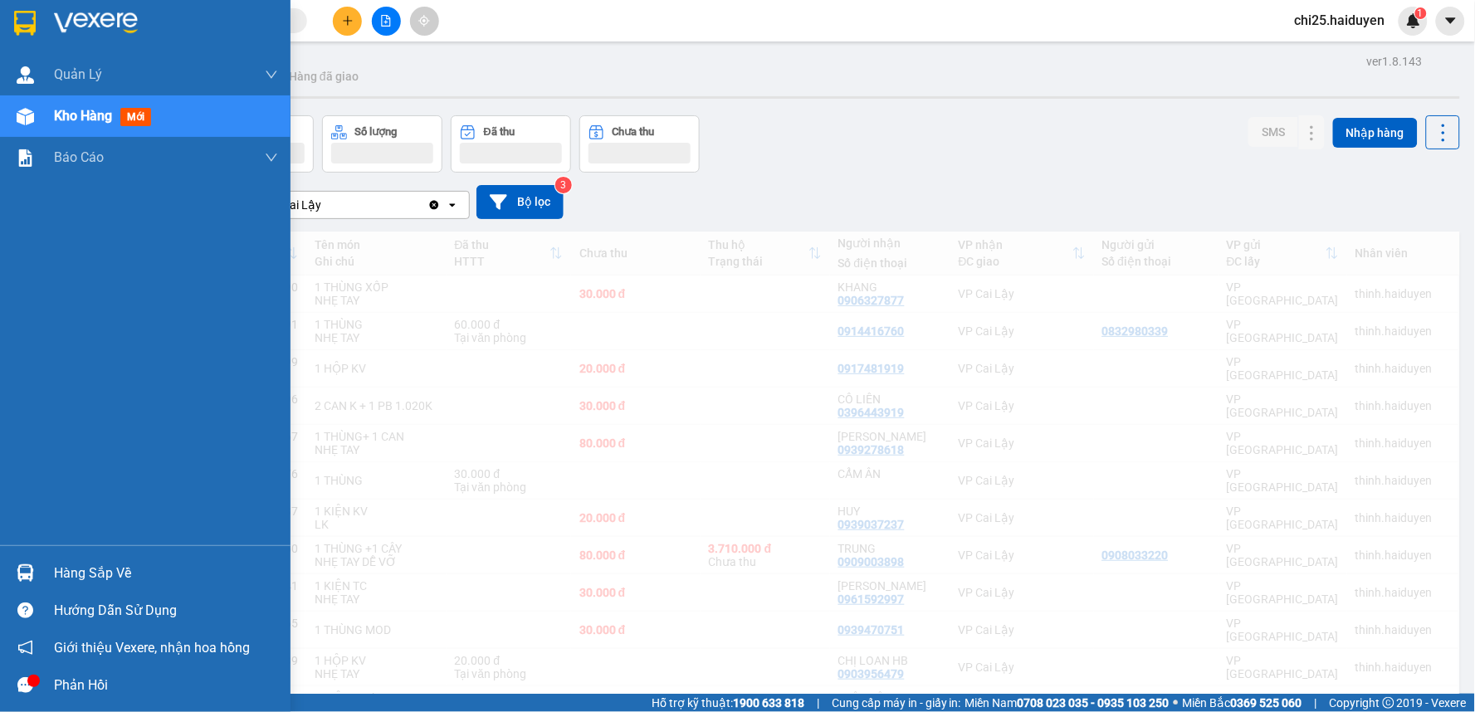
click at [139, 21] on div at bounding box center [166, 23] width 224 height 25
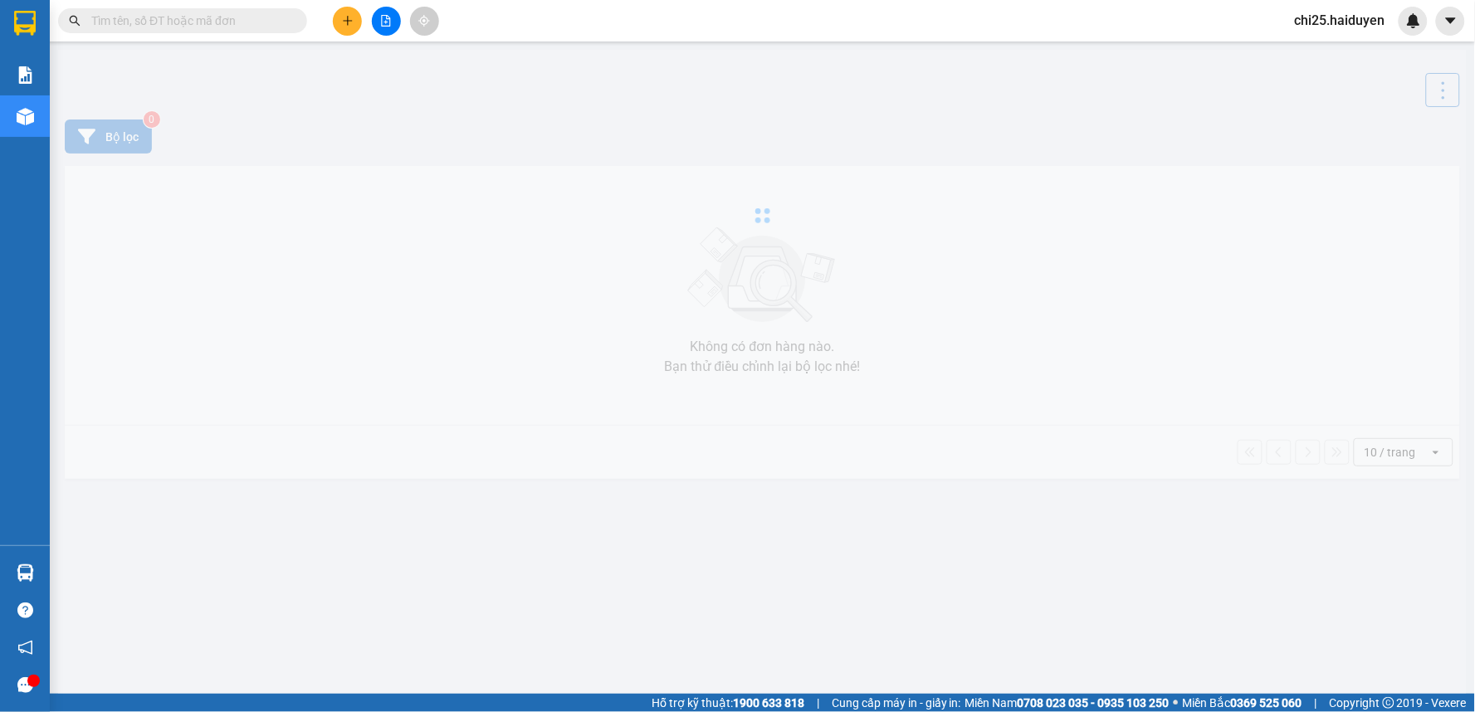
click at [295, 22] on span at bounding box center [295, 21] width 10 height 18
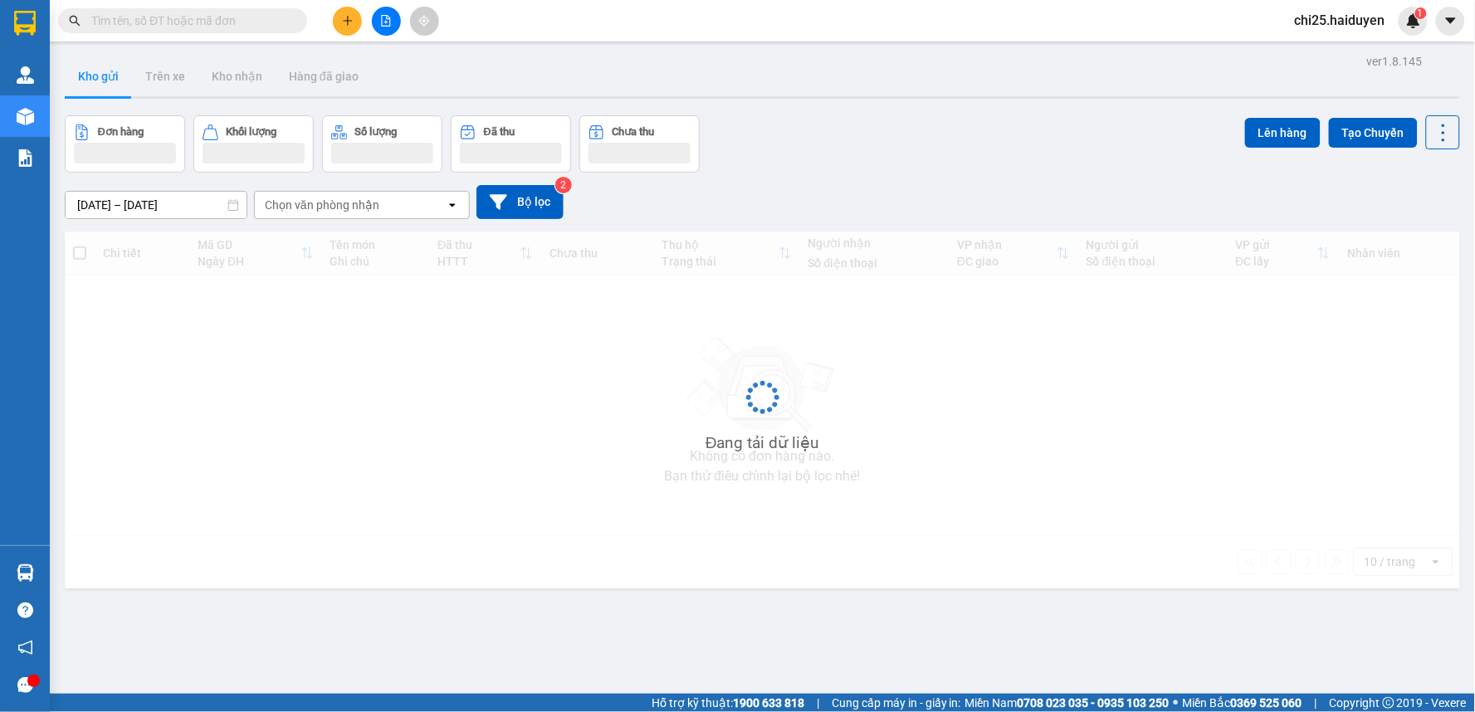
click at [295, 22] on span at bounding box center [295, 21] width 10 height 18
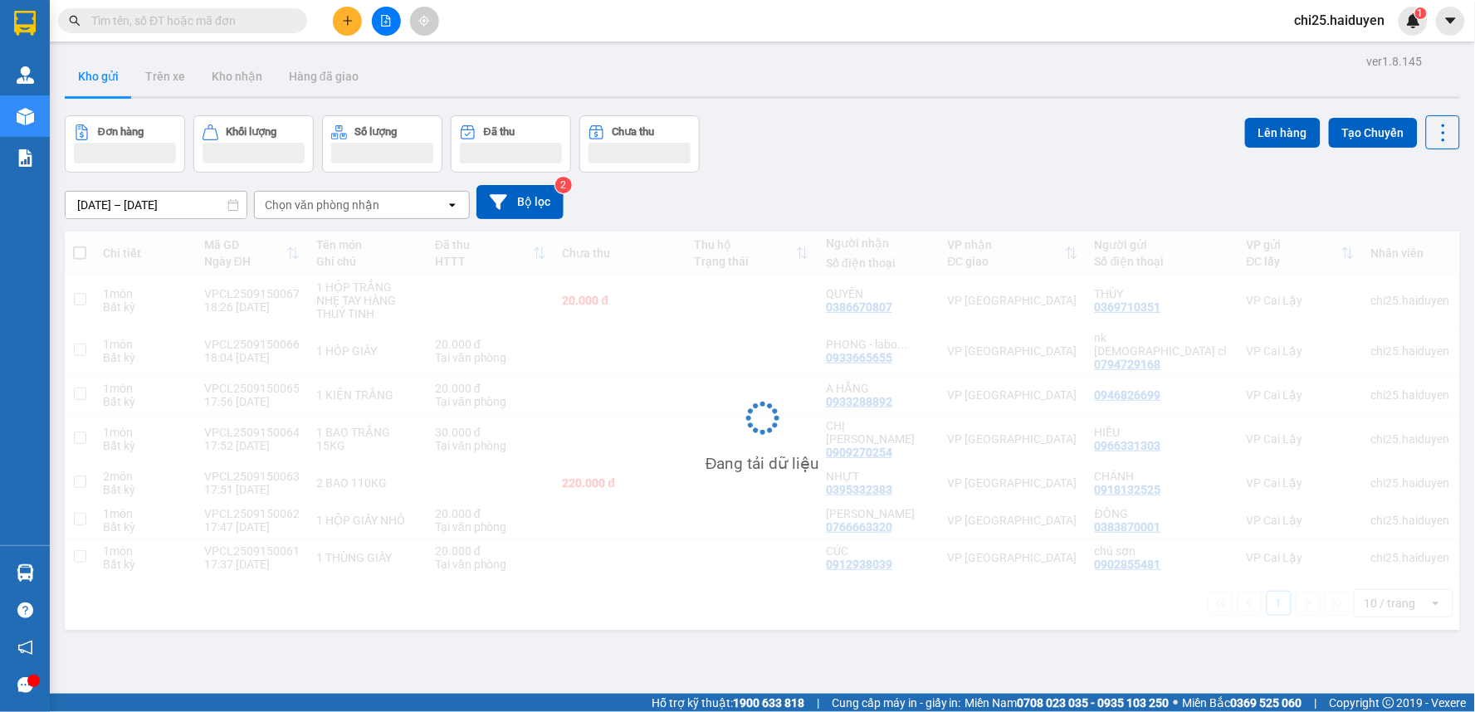
click at [292, 19] on span at bounding box center [295, 21] width 10 height 18
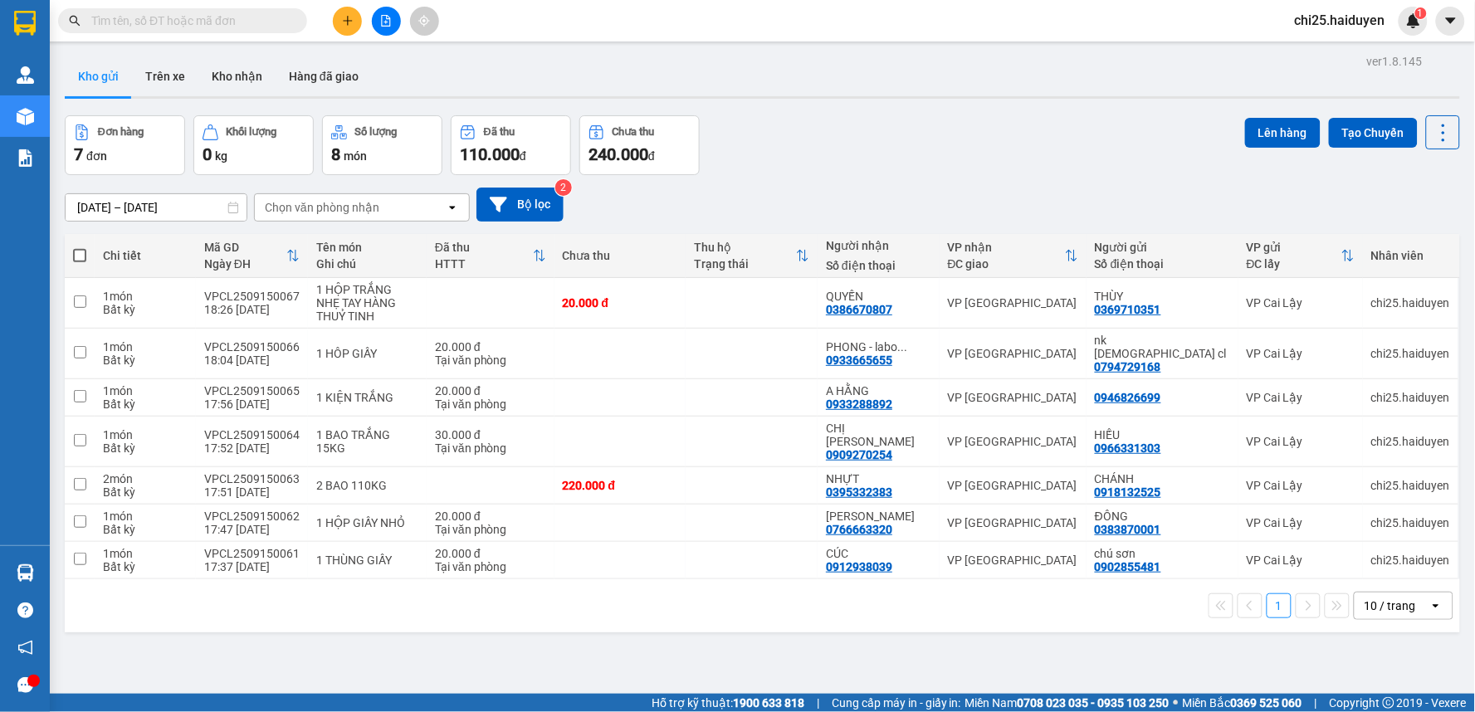
click at [303, 31] on div at bounding box center [162, 20] width 324 height 25
click at [300, 20] on span at bounding box center [182, 20] width 249 height 25
drag, startPoint x: 200, startPoint y: 10, endPoint x: 207, endPoint y: 20, distance: 12.4
click at [202, 14] on span at bounding box center [182, 20] width 249 height 25
paste input "VPCL2509150005"
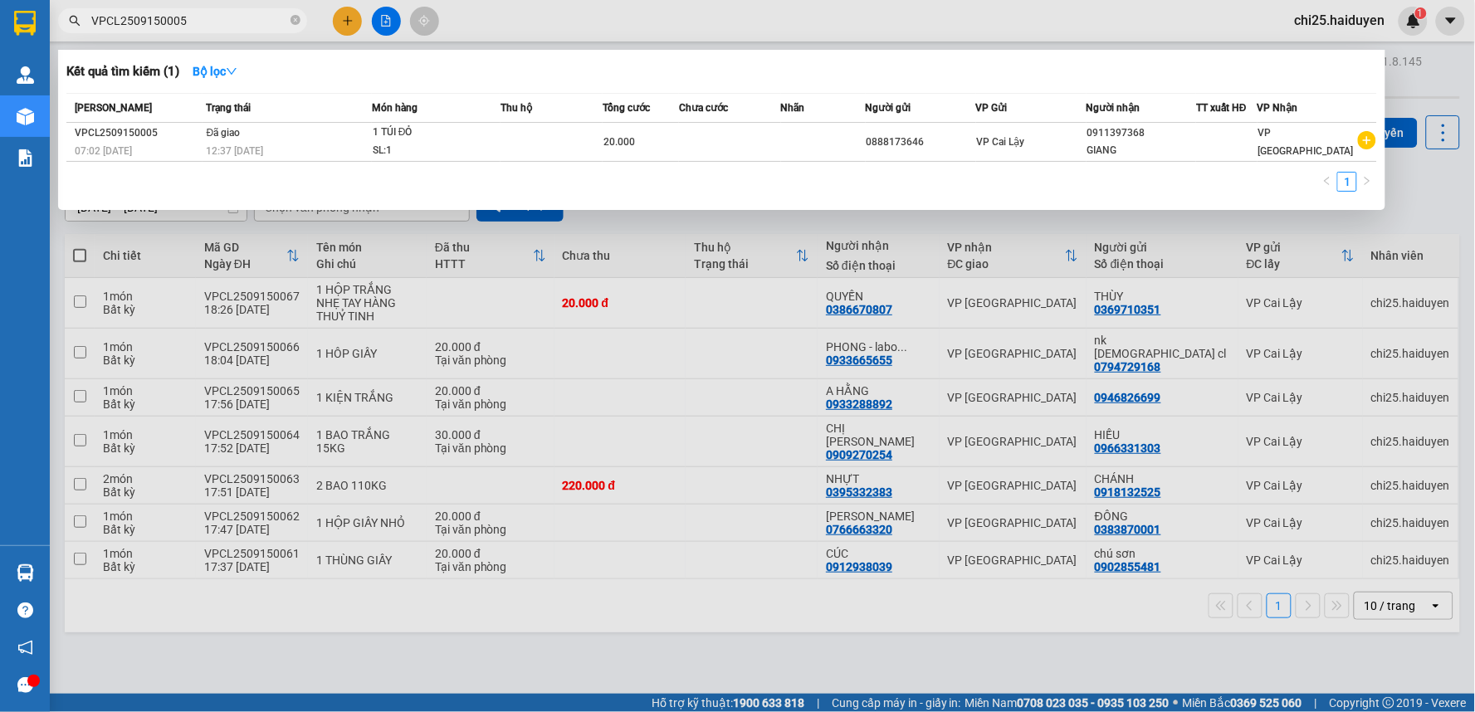
type input "VPCL2509150005"
click at [262, 29] on span "VPCL2509150005" at bounding box center [182, 20] width 249 height 25
click at [290, 22] on icon "close-circle" at bounding box center [295, 20] width 10 height 10
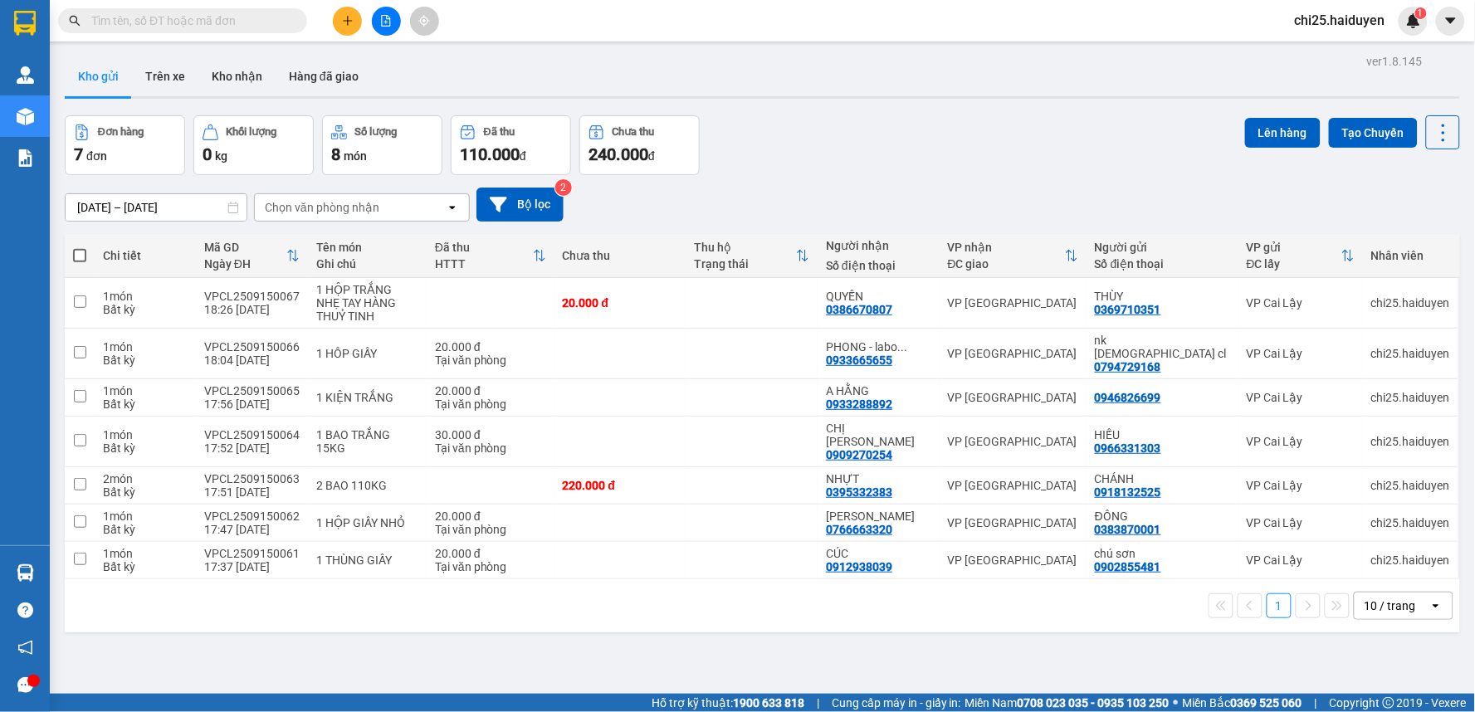
click at [271, 22] on input "text" at bounding box center [189, 21] width 196 height 18
paste input "VPCL2509150007"
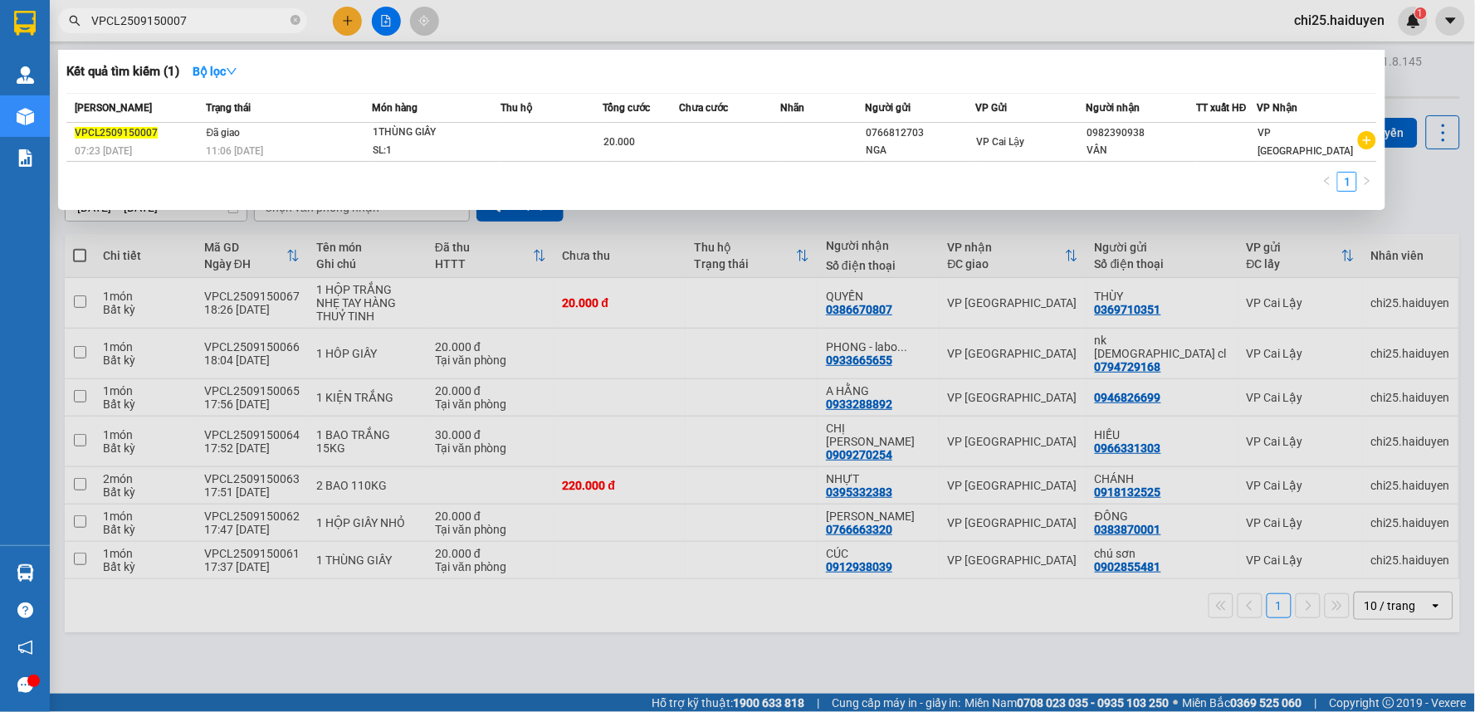
type input "VPCL2509150007"
click at [342, 274] on div at bounding box center [737, 356] width 1475 height 712
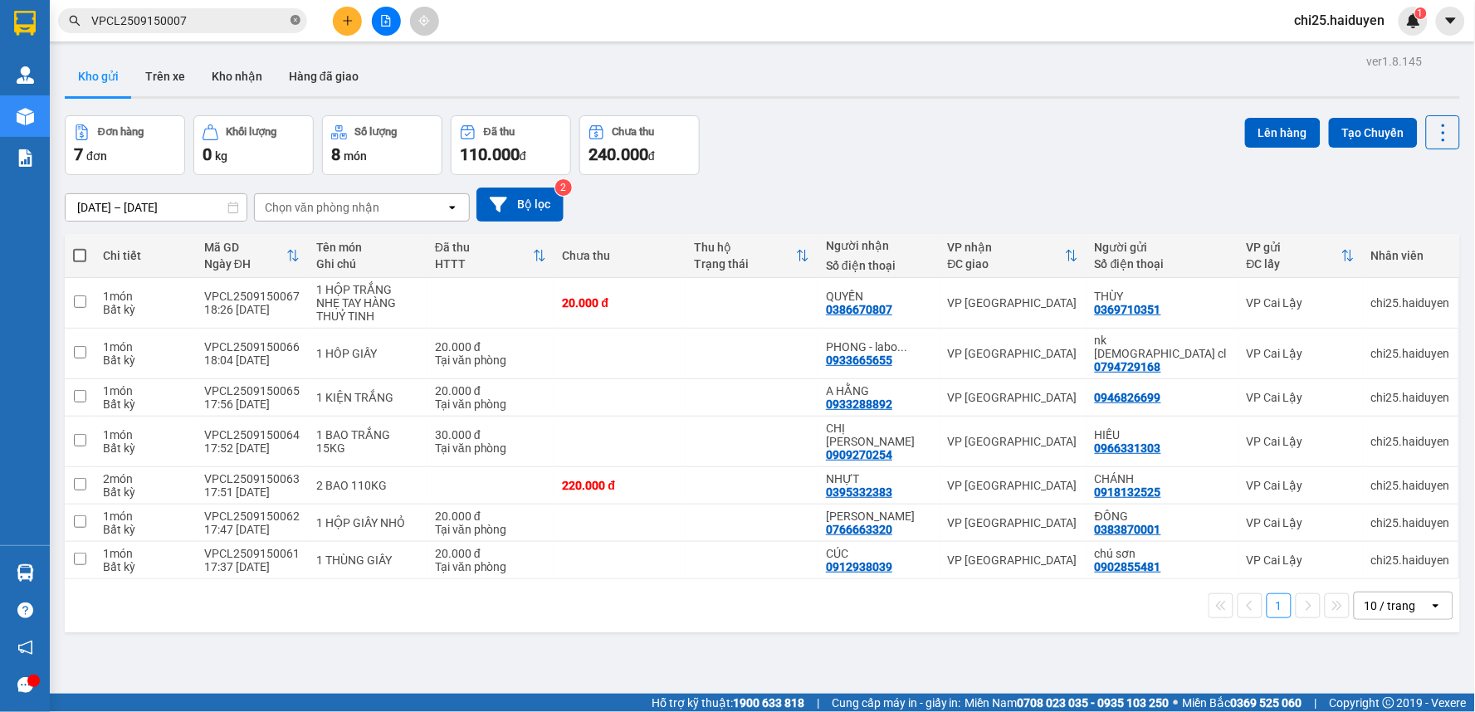
click at [297, 20] on icon "close-circle" at bounding box center [295, 20] width 10 height 10
click at [207, 29] on input "text" at bounding box center [189, 21] width 196 height 18
paste input "VPCL2509150006"
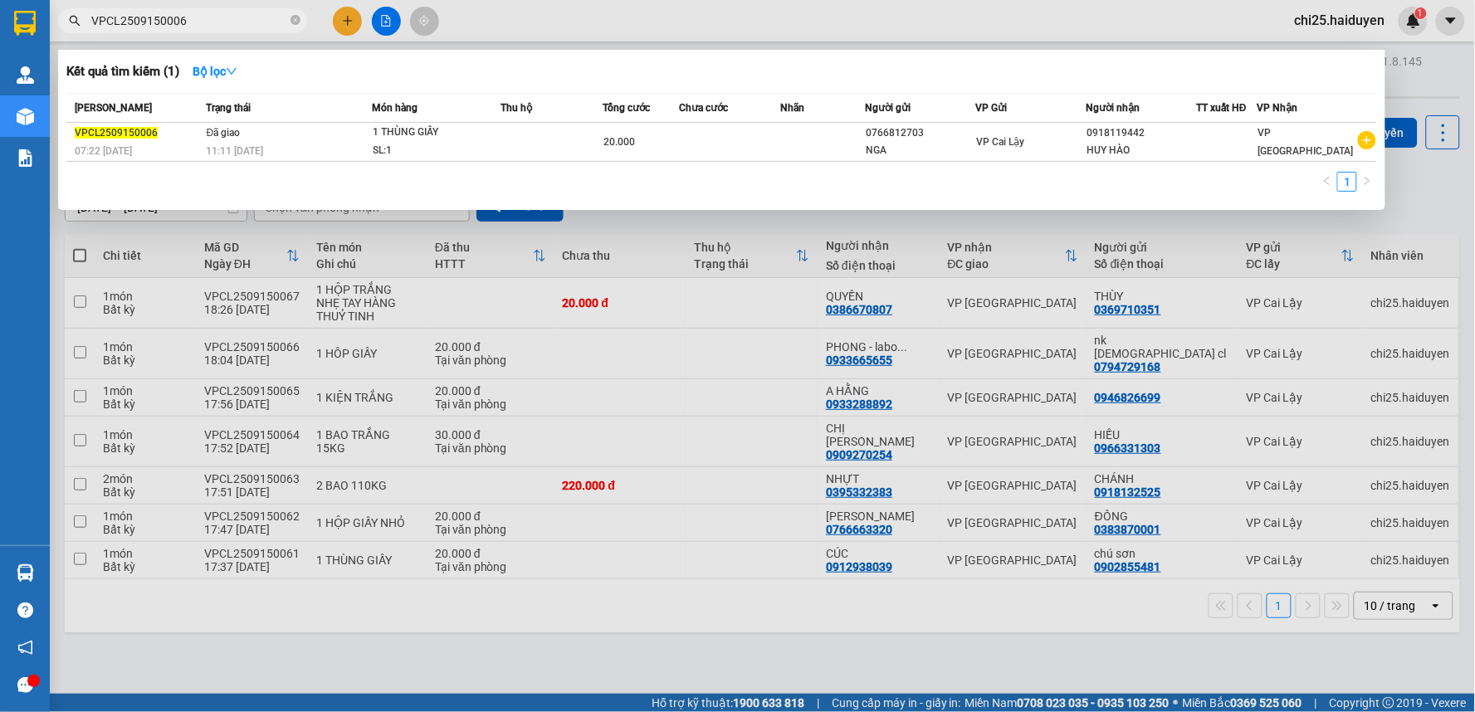
type input "VPCL2509150006"
click at [343, 220] on div at bounding box center [737, 356] width 1475 height 712
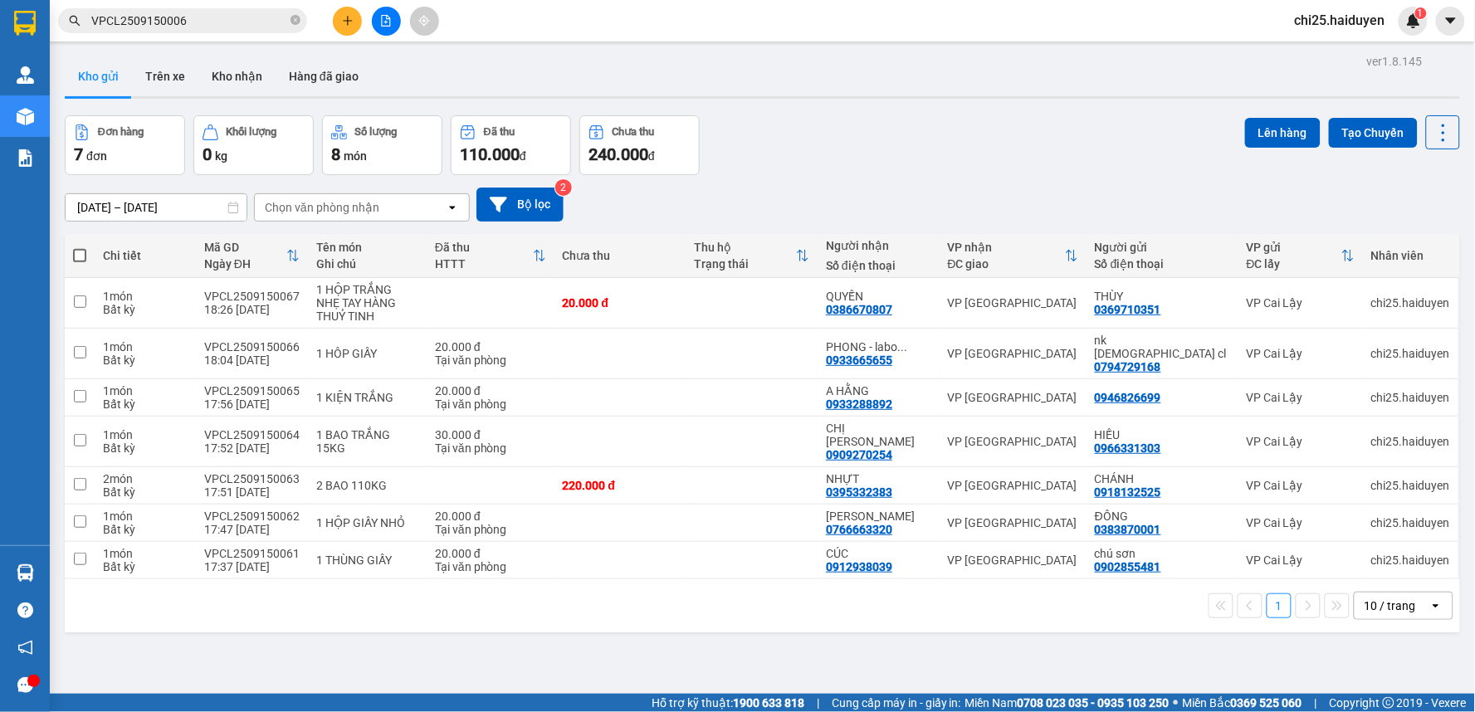
drag, startPoint x: 339, startPoint y: 66, endPoint x: 315, endPoint y: 112, distance: 51.2
click at [338, 69] on button "Hàng đã giao" at bounding box center [324, 76] width 96 height 40
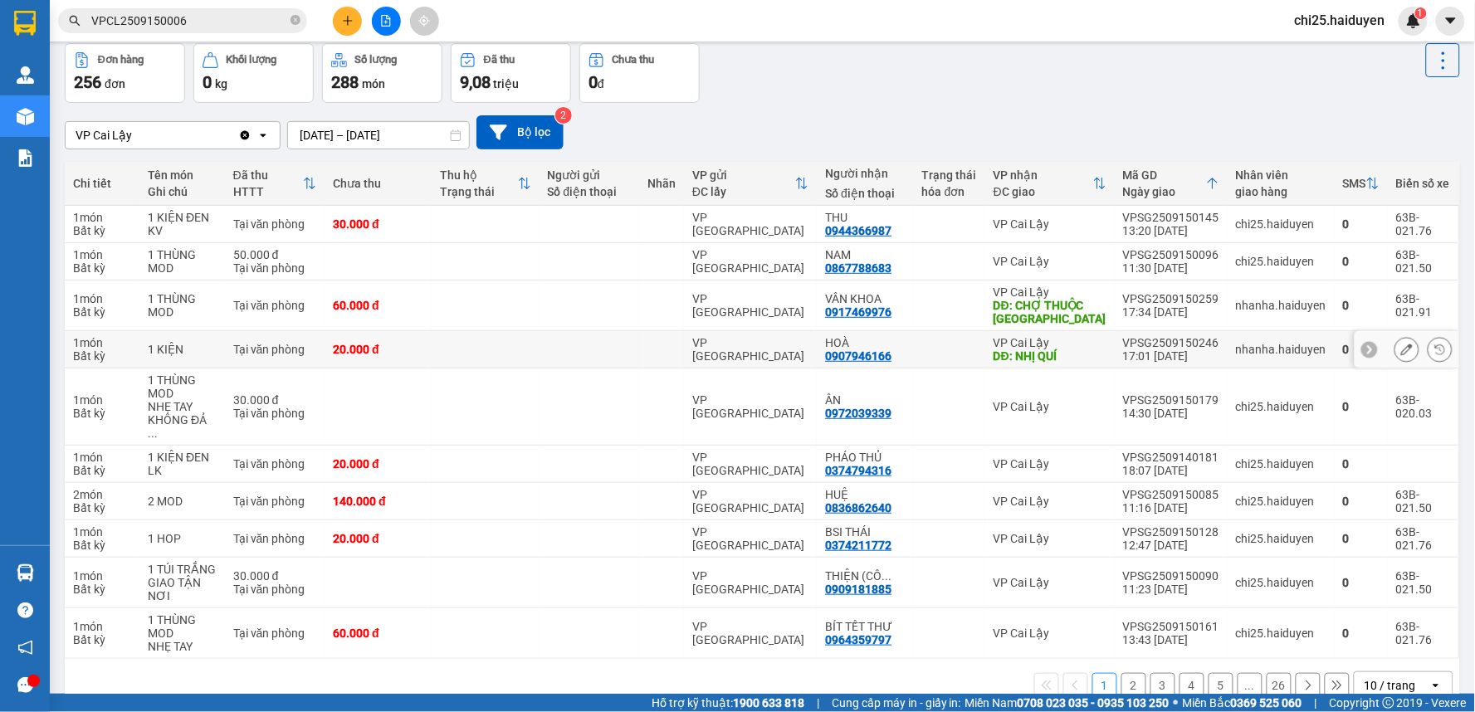
scroll to position [92, 0]
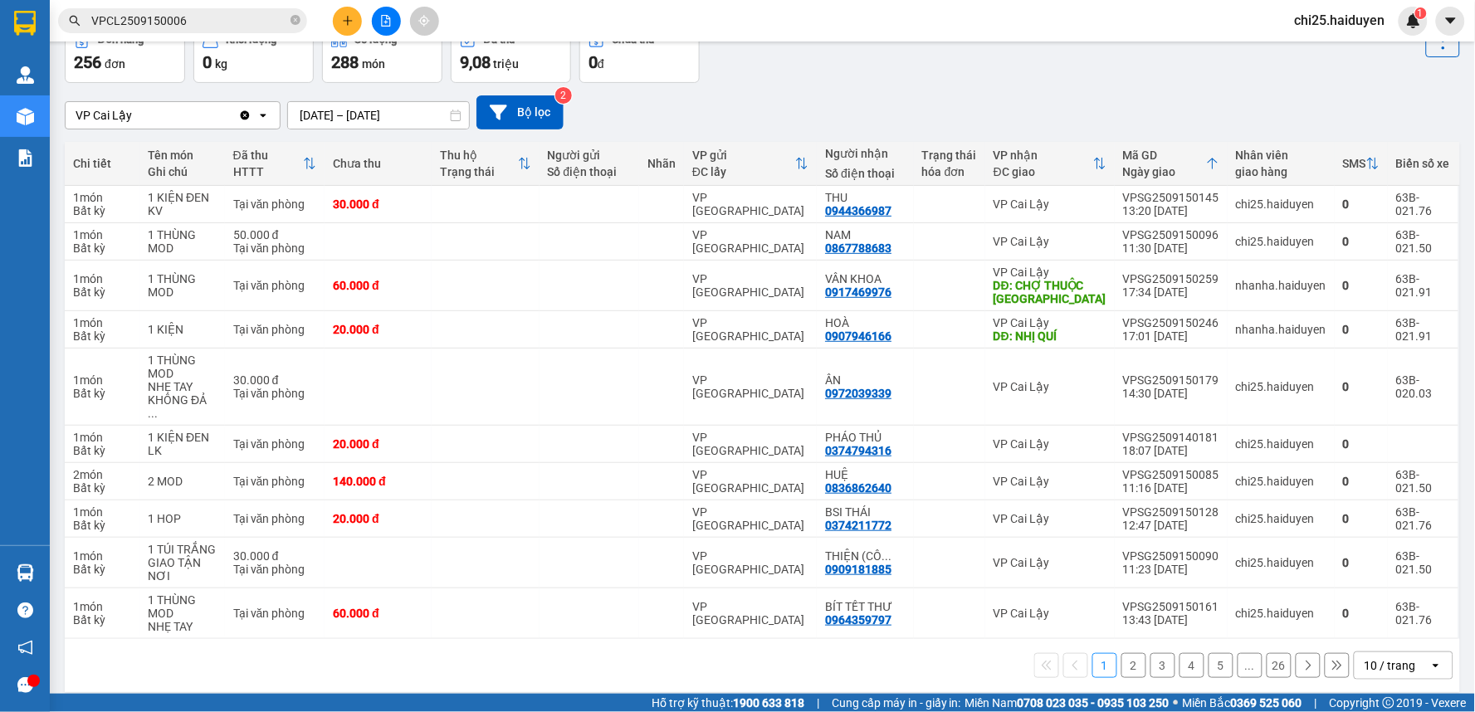
click at [1369, 657] on div "10 / trang" at bounding box center [1389, 665] width 51 height 17
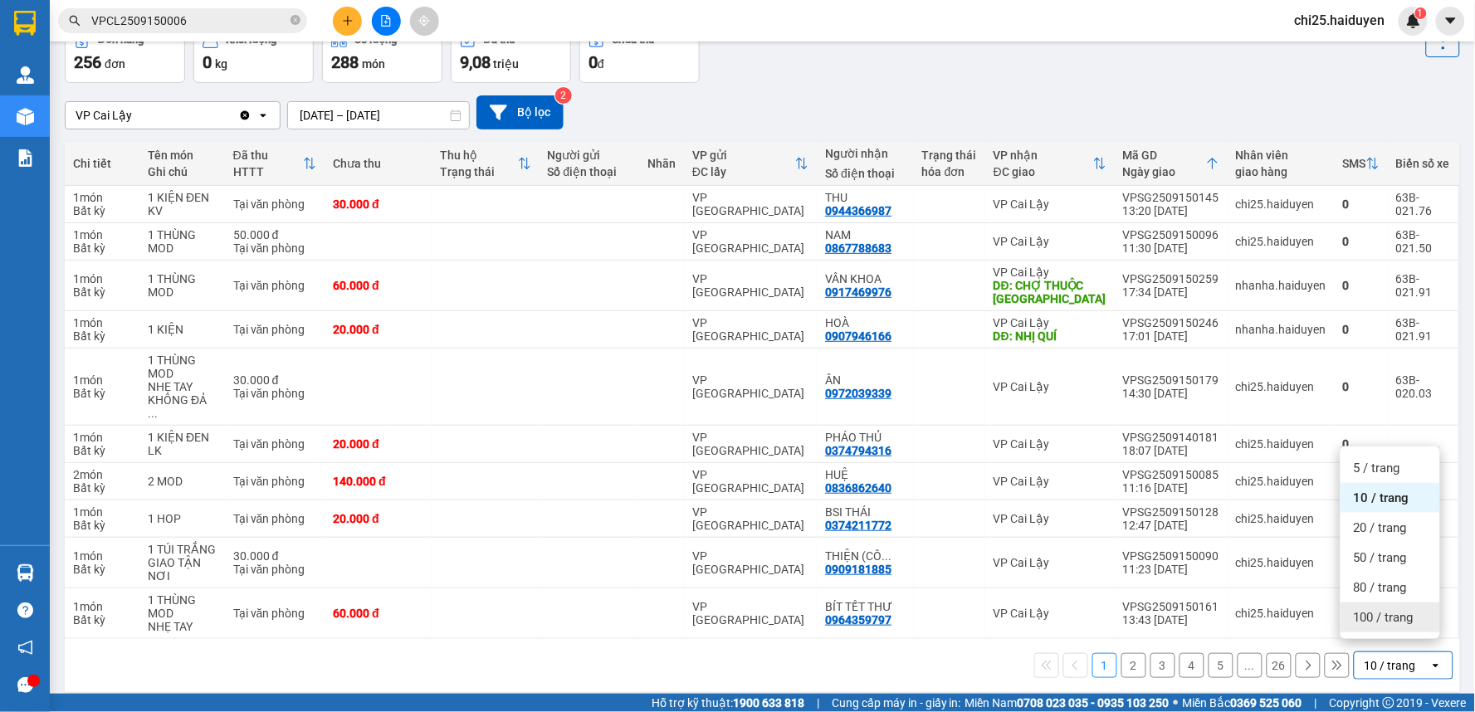
click at [1378, 616] on span "100 / trang" at bounding box center [1384, 617] width 60 height 17
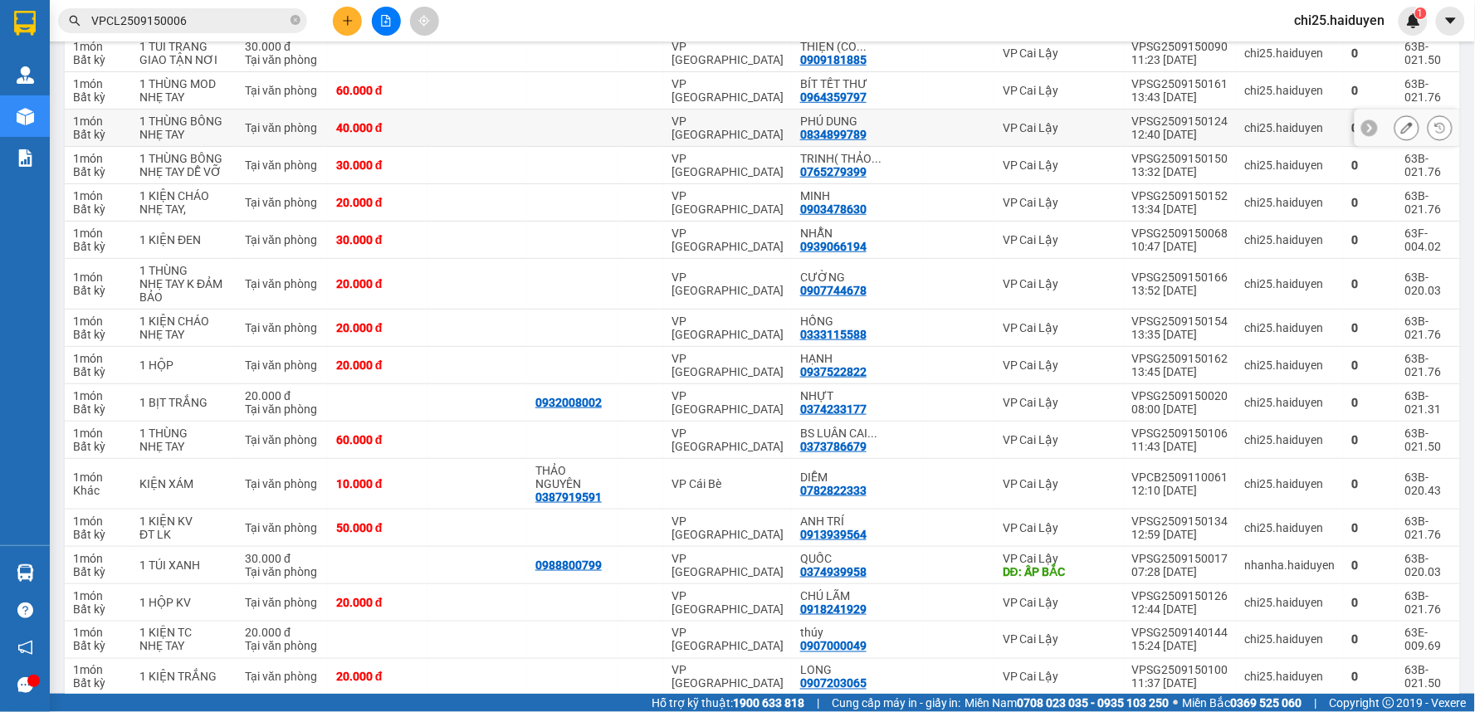
scroll to position [0, 0]
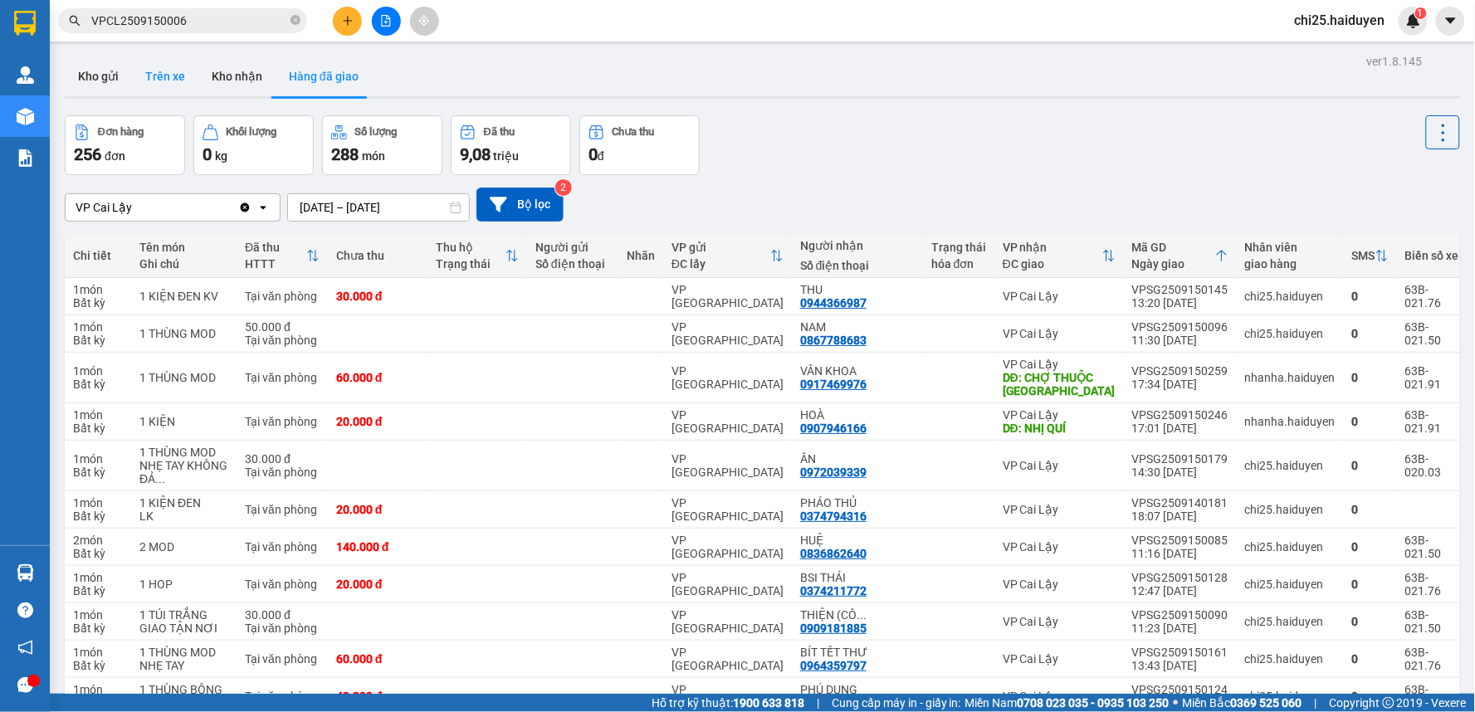
click at [180, 77] on button "Trên xe" at bounding box center [165, 76] width 66 height 40
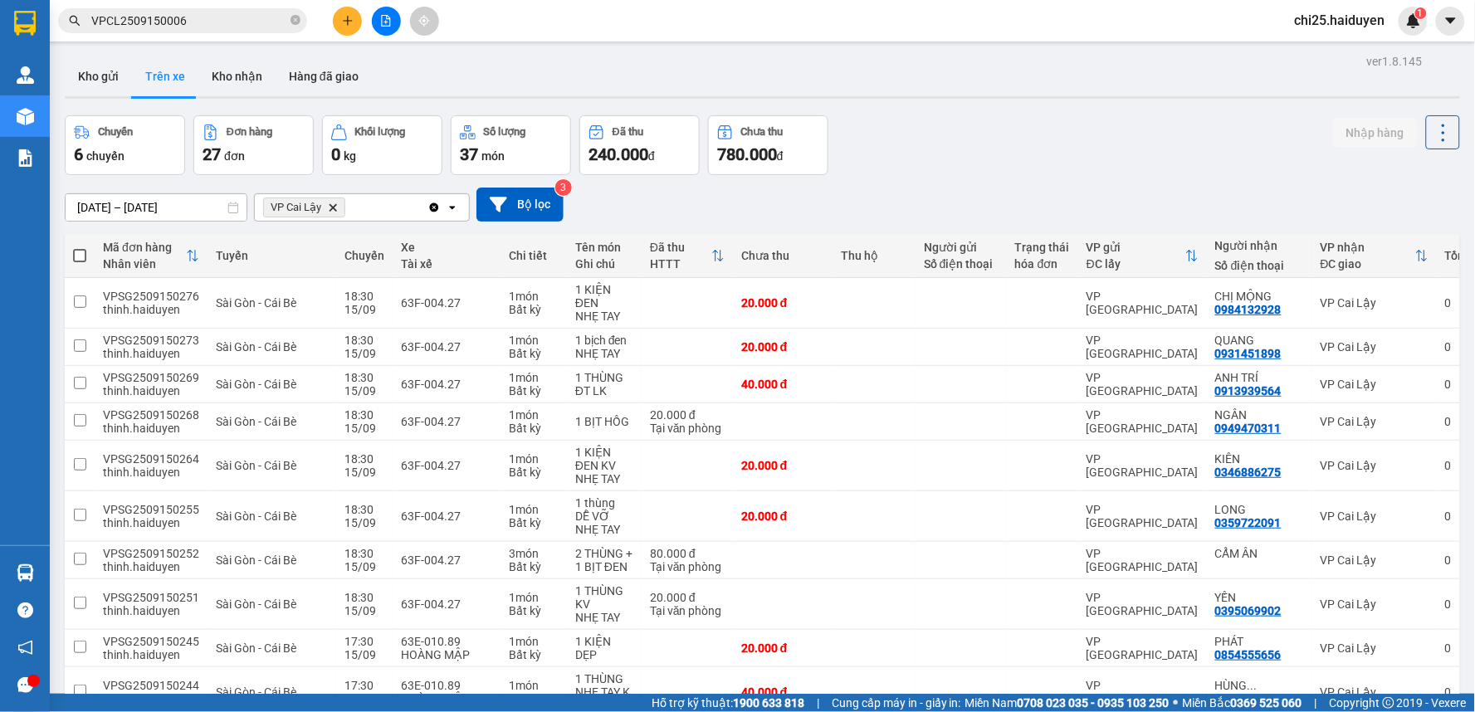
click at [334, 202] on icon "Delete" at bounding box center [333, 207] width 10 height 10
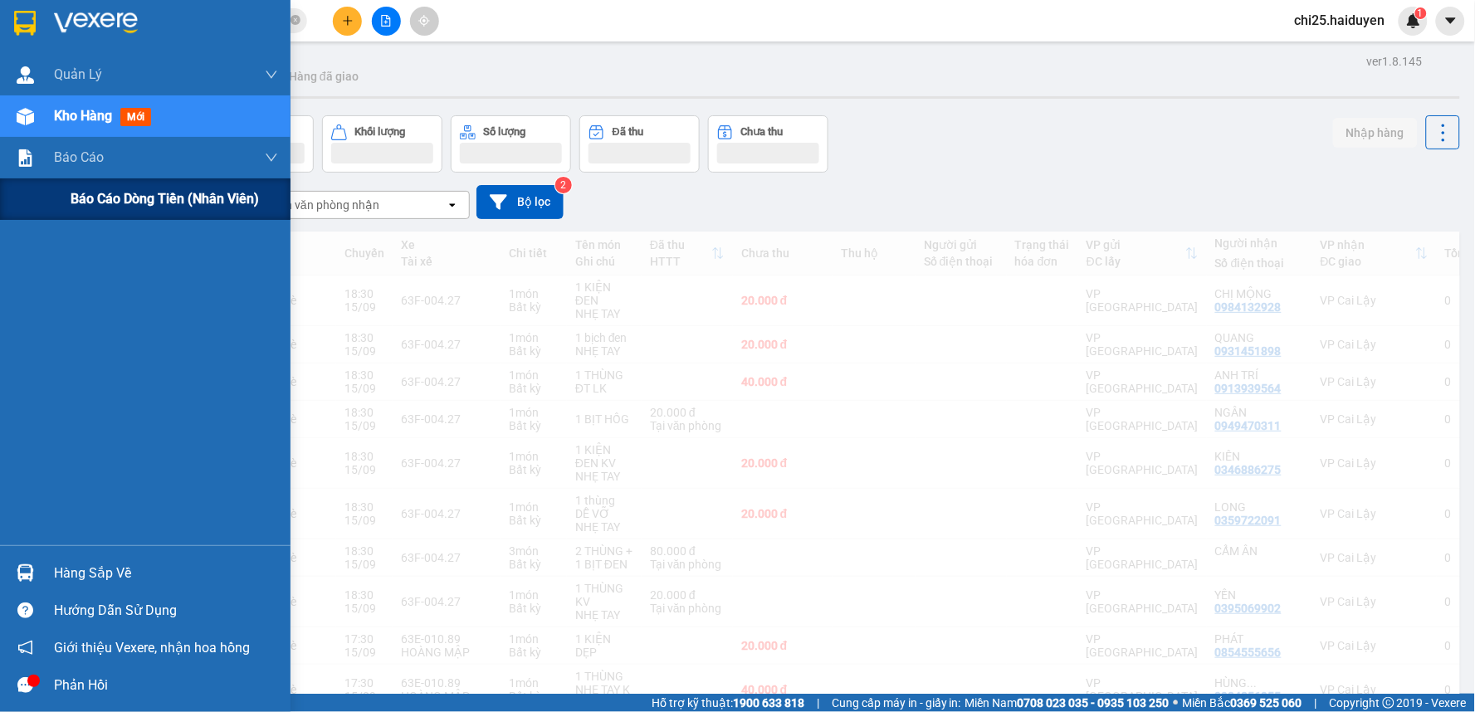
click at [95, 178] on div "Báo cáo dòng tiền (nhân viên)" at bounding box center [174, 198] width 207 height 41
click at [101, 188] on div "Báo cáo dòng tiền (nhân viên)" at bounding box center [174, 198] width 207 height 41
click at [105, 191] on span "Báo cáo dòng tiền (nhân viên)" at bounding box center [165, 198] width 188 height 21
click at [113, 192] on span "Báo cáo dòng tiền (nhân viên)" at bounding box center [165, 198] width 188 height 21
click at [122, 191] on span "Báo cáo dòng tiền (nhân viên)" at bounding box center [165, 198] width 188 height 21
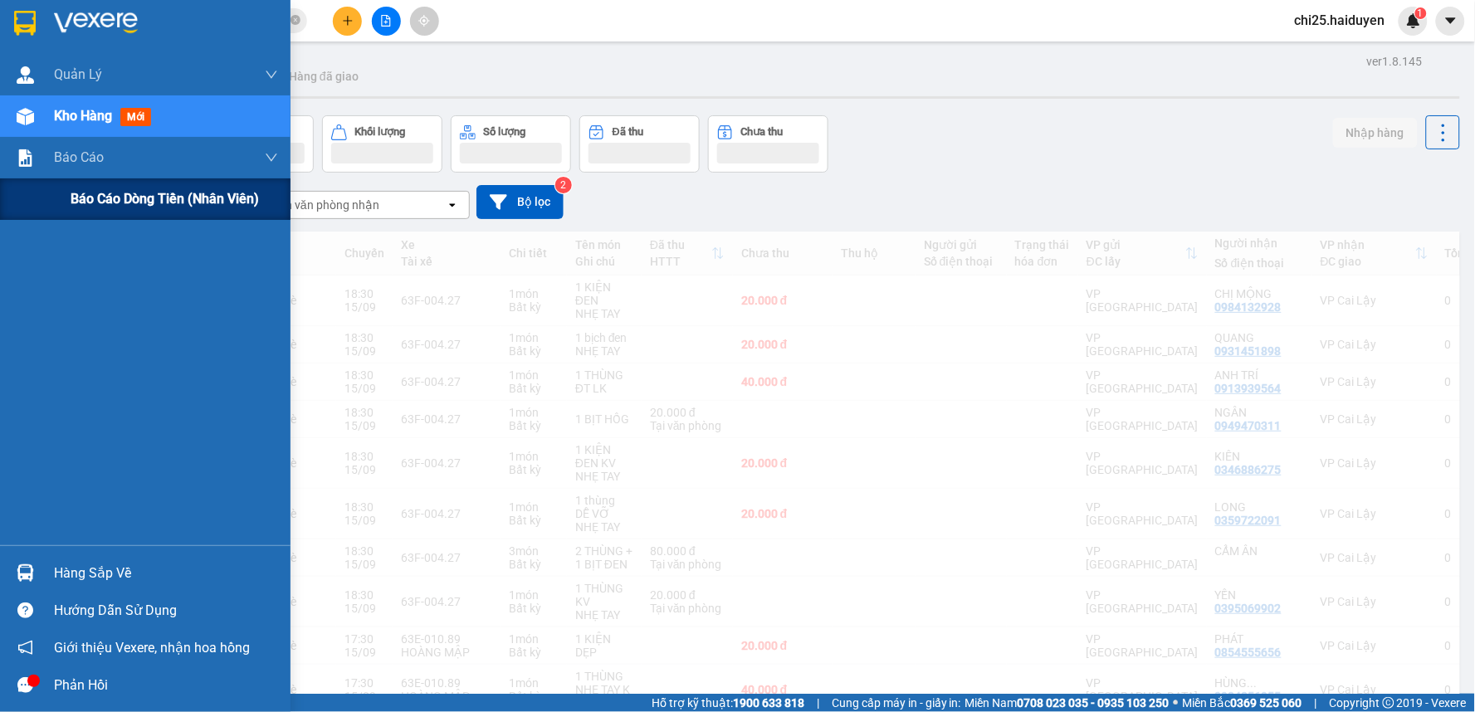
click at [129, 191] on span "Báo cáo dòng tiền (nhân viên)" at bounding box center [165, 198] width 188 height 21
click at [134, 191] on span "Báo cáo dòng tiền (nhân viên)" at bounding box center [165, 198] width 188 height 21
click at [136, 188] on span "Báo cáo dòng tiền (nhân viên)" at bounding box center [165, 198] width 188 height 21
click at [137, 186] on div "Báo cáo dòng tiền (nhân viên)" at bounding box center [174, 198] width 207 height 41
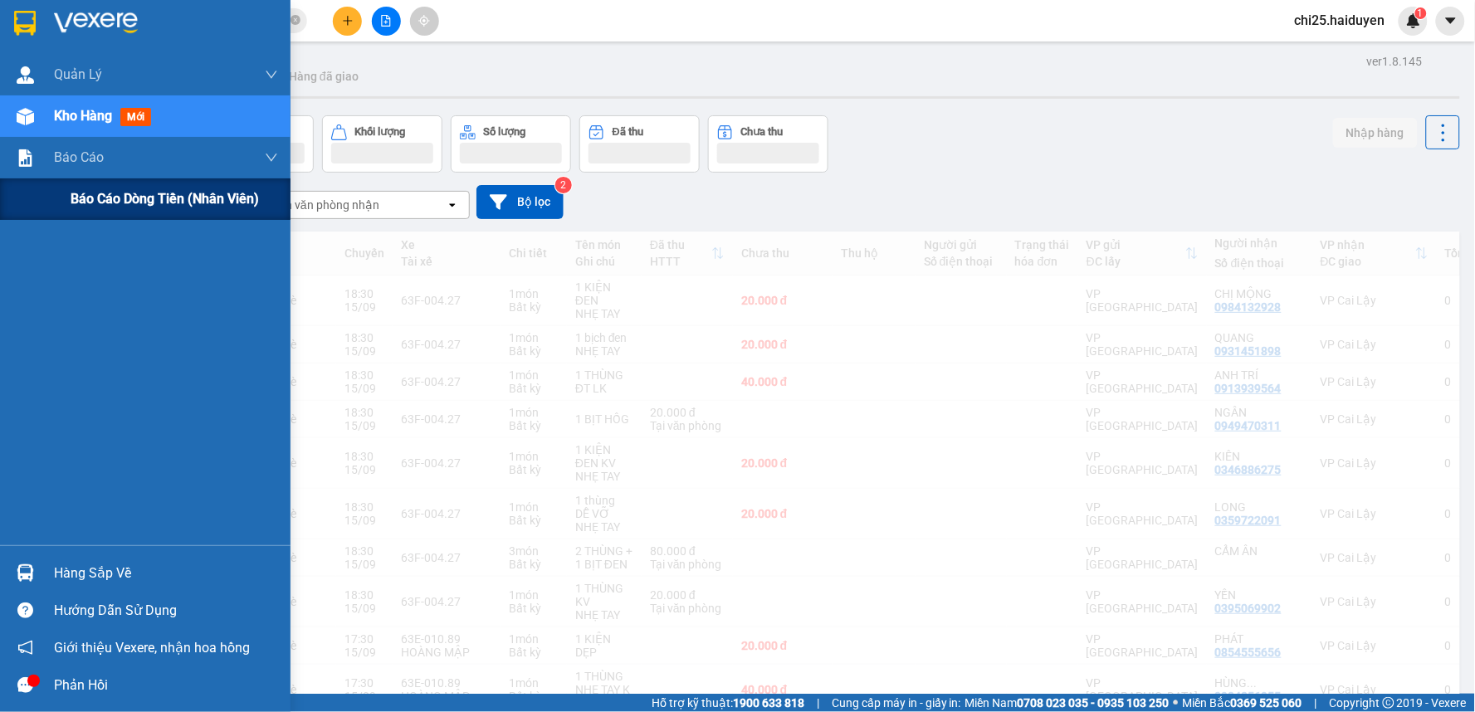
click at [137, 186] on div "Báo cáo dòng tiền (nhân viên)" at bounding box center [174, 198] width 207 height 41
click at [151, 197] on span "Báo cáo dòng tiền (nhân viên)" at bounding box center [165, 198] width 188 height 21
click at [169, 204] on span "Báo cáo dòng tiền (nhân viên)" at bounding box center [165, 198] width 188 height 21
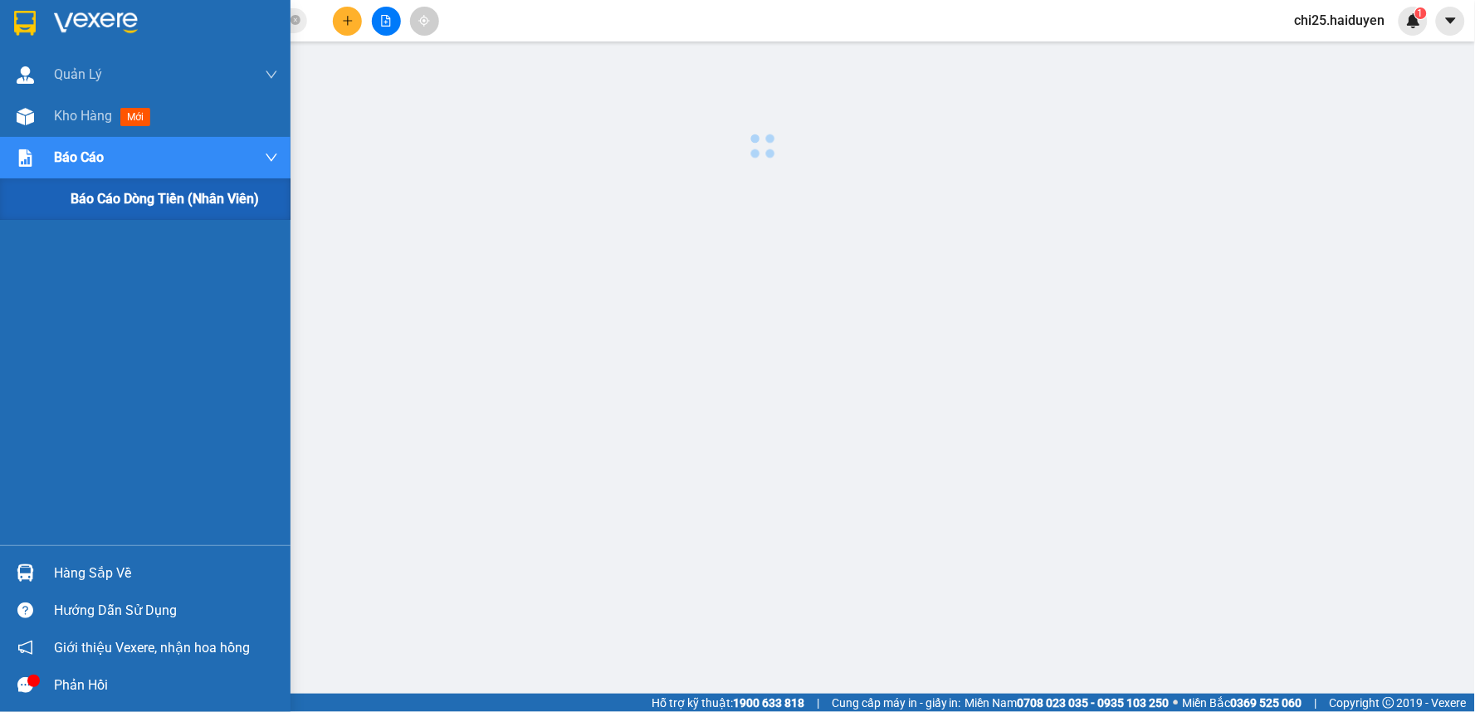
click at [172, 203] on span "Báo cáo dòng tiền (nhân viên)" at bounding box center [165, 198] width 188 height 21
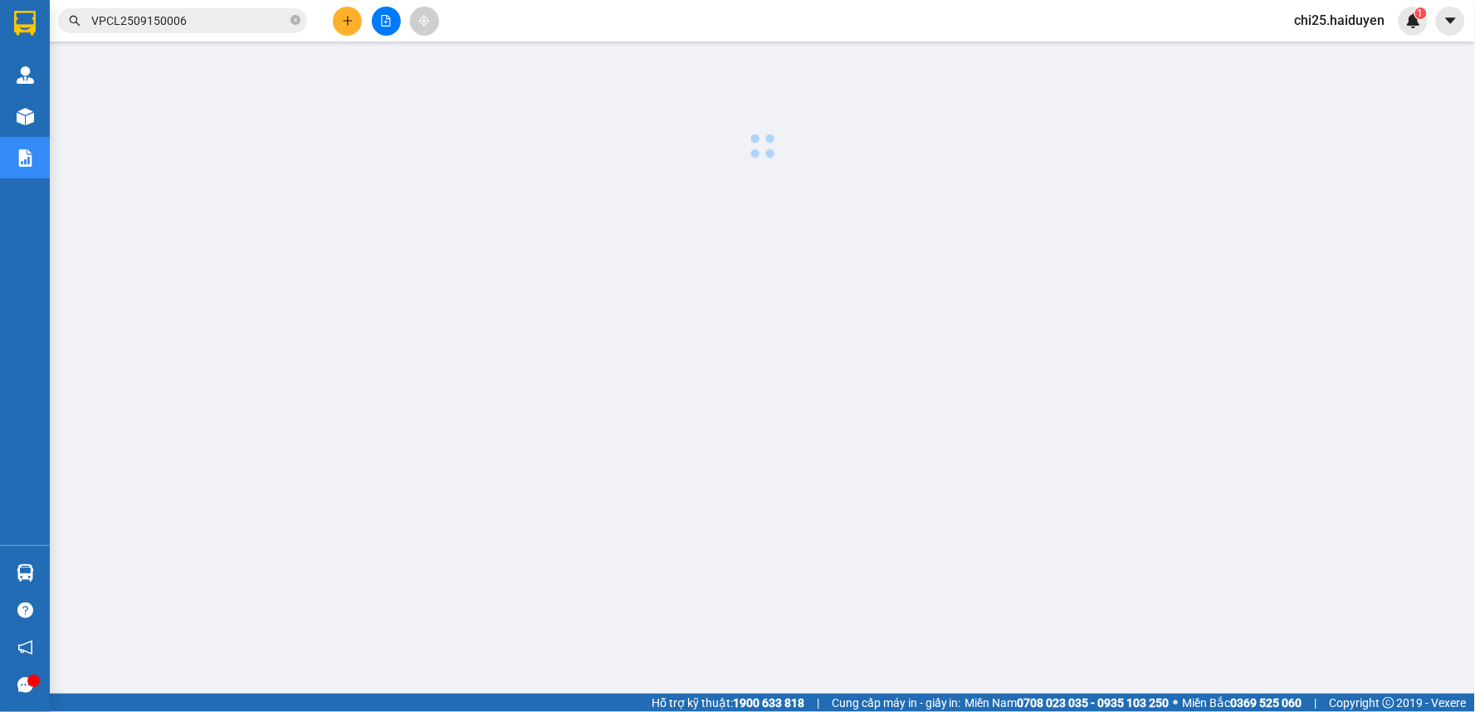
click at [666, 334] on div at bounding box center [762, 423] width 1408 height 747
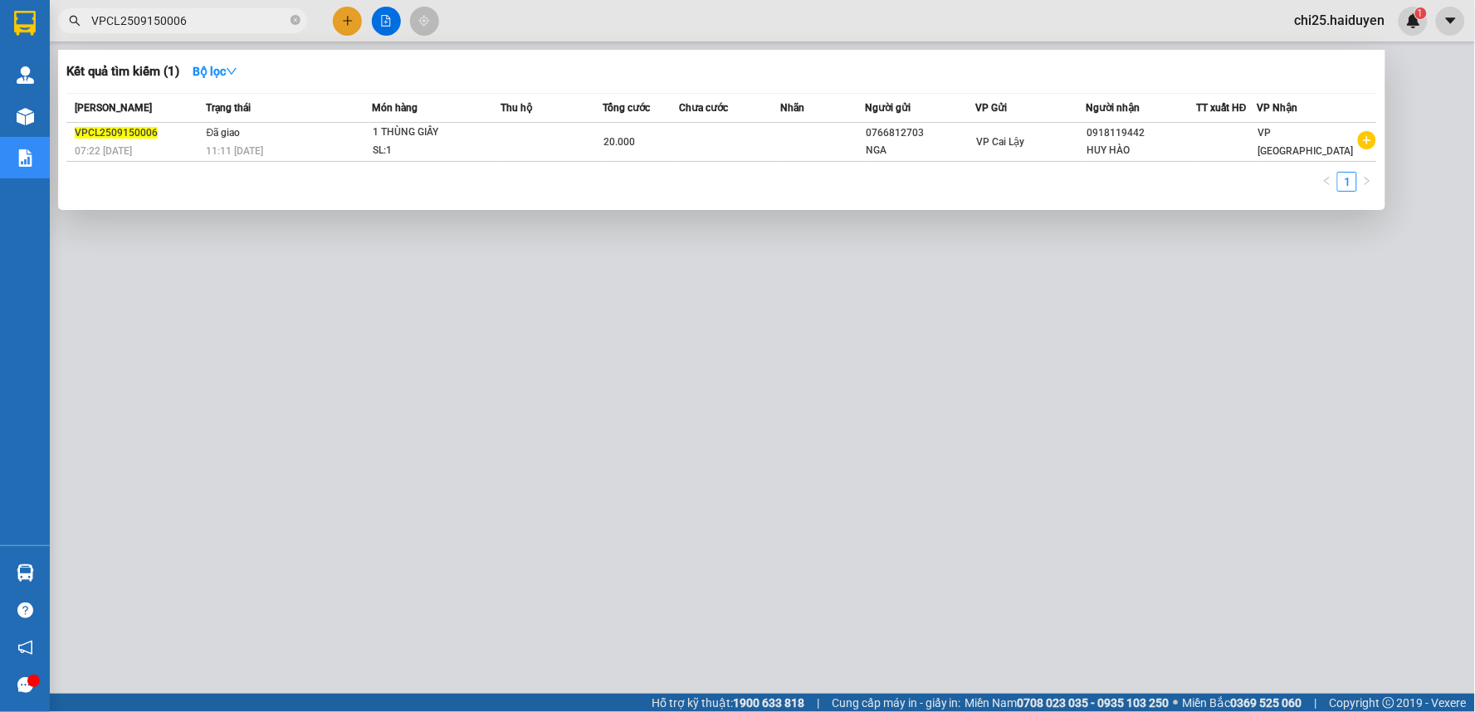
click at [289, 17] on span "VPCL2509150006" at bounding box center [182, 20] width 249 height 25
click at [293, 20] on span "VPCL2509150006" at bounding box center [182, 20] width 249 height 25
click at [293, 20] on icon "close-circle" at bounding box center [295, 20] width 10 height 10
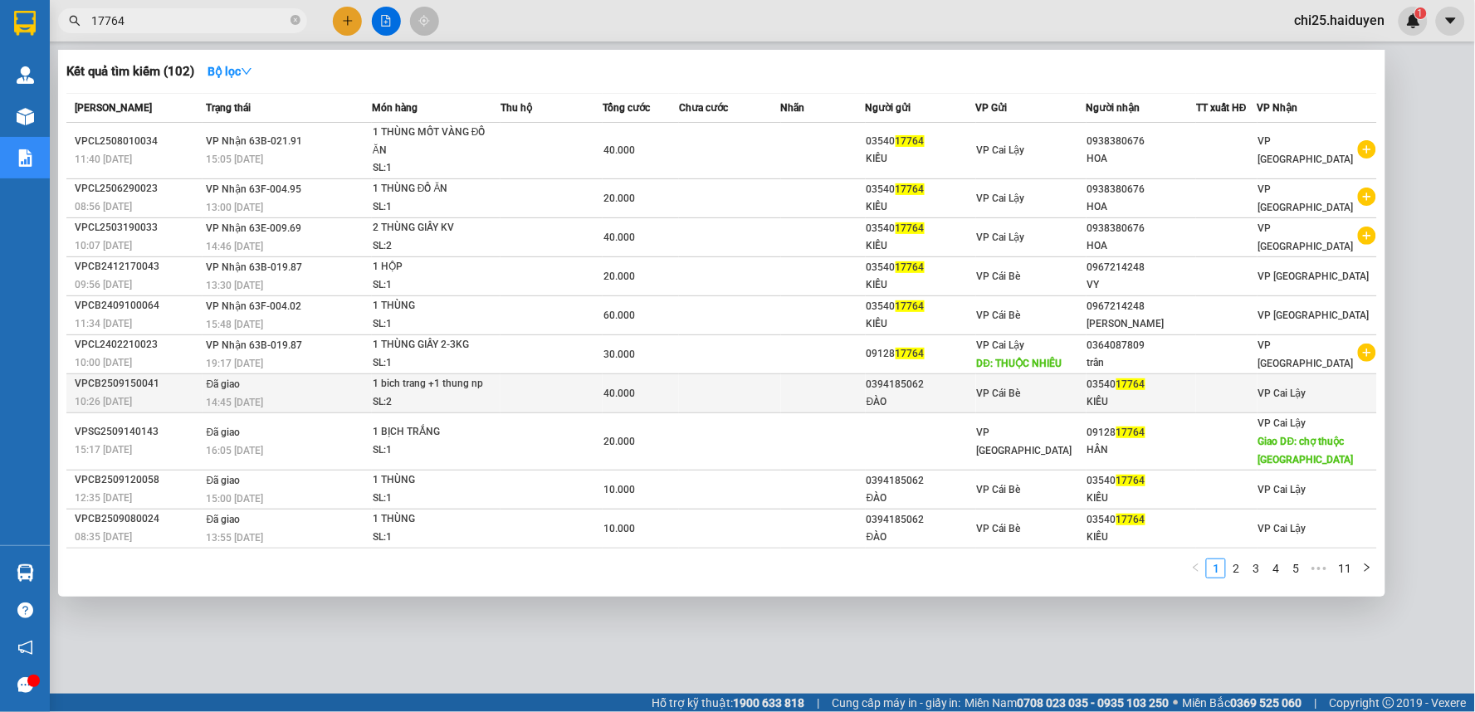
type input "17764"
click at [770, 405] on td at bounding box center [730, 392] width 102 height 39
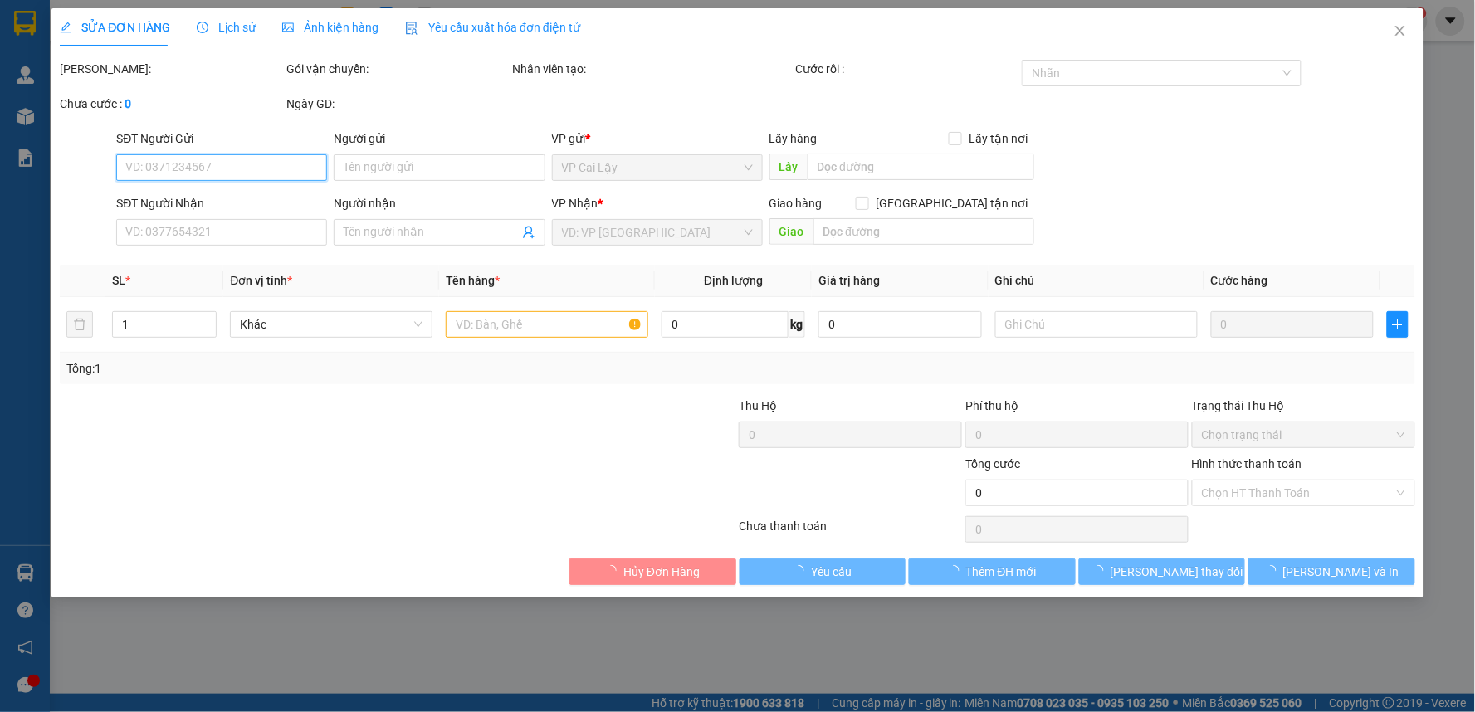
type input "0394185062"
type input "ĐÀO"
type input "0354017764"
type input "KIỀU"
type input "40.000"
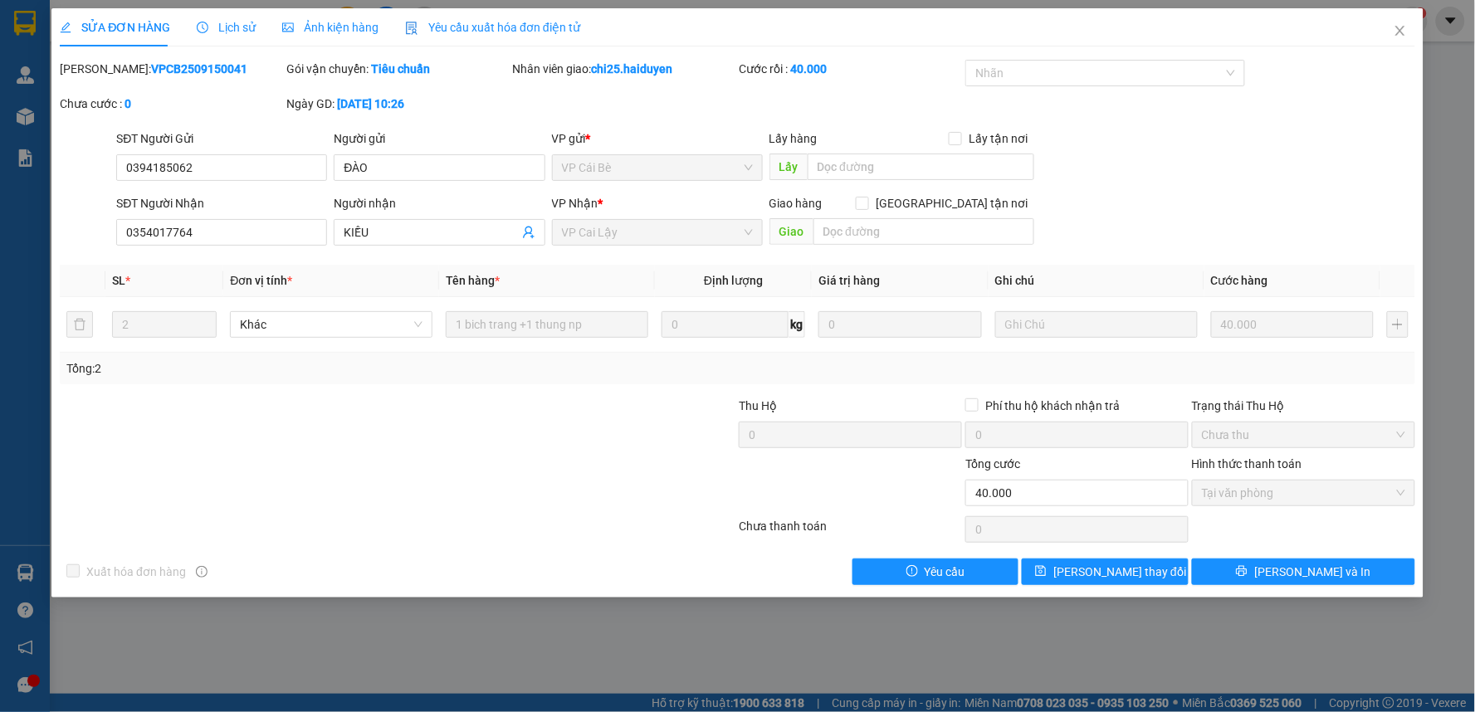
click at [235, 27] on span "Lịch sử" at bounding box center [226, 27] width 59 height 13
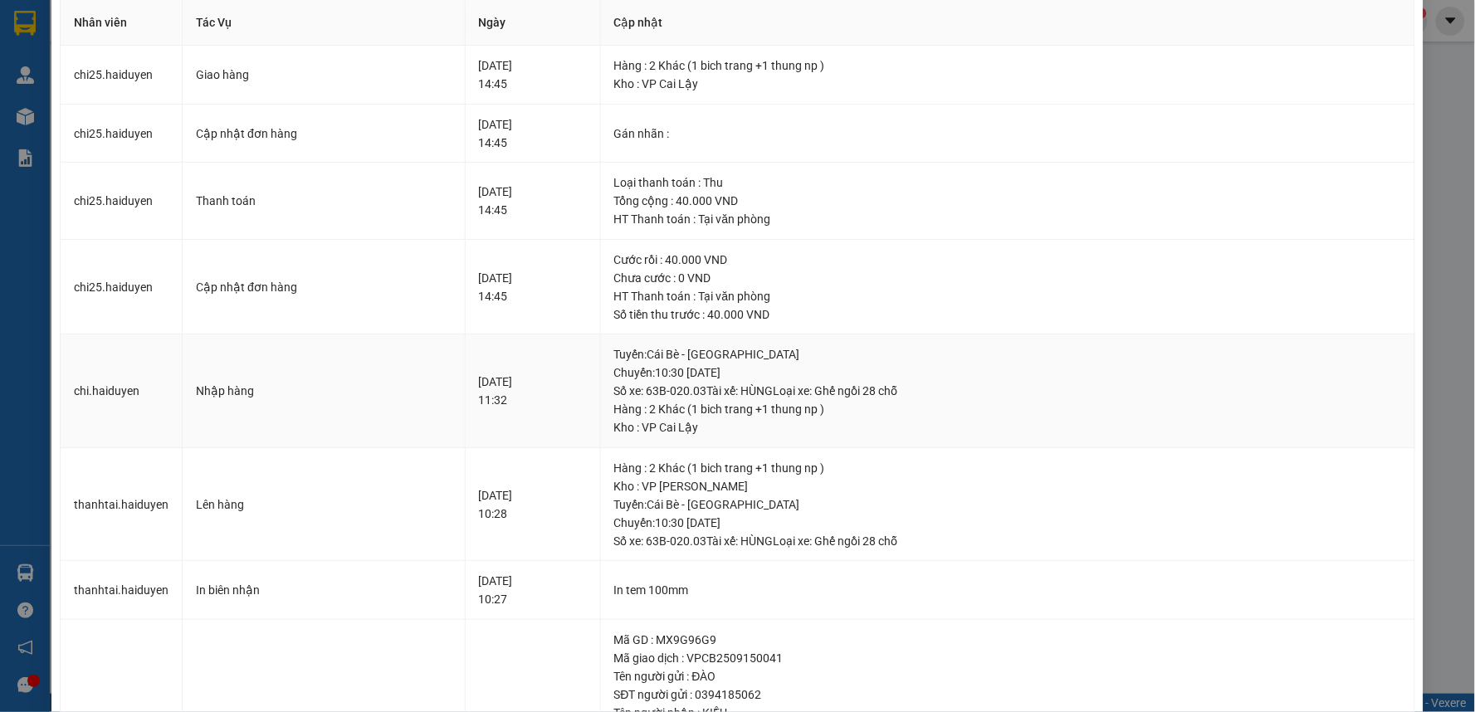
scroll to position [92, 0]
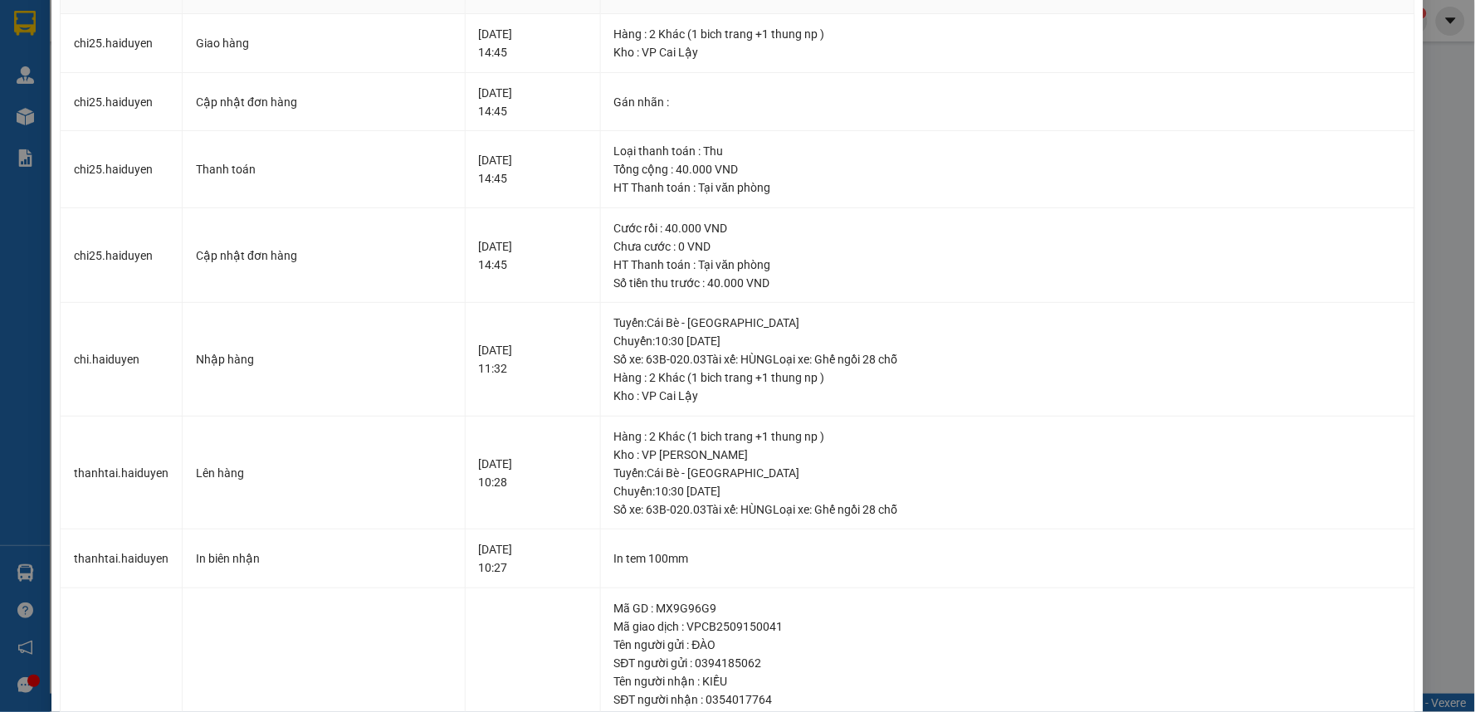
click at [1419, 529] on div "SỬA ĐƠN HÀNG Lịch sử Ảnh kiện hàng Yêu cầu xuất hóa đơn điện tử Total Paid Fee …" at bounding box center [737, 356] width 1475 height 712
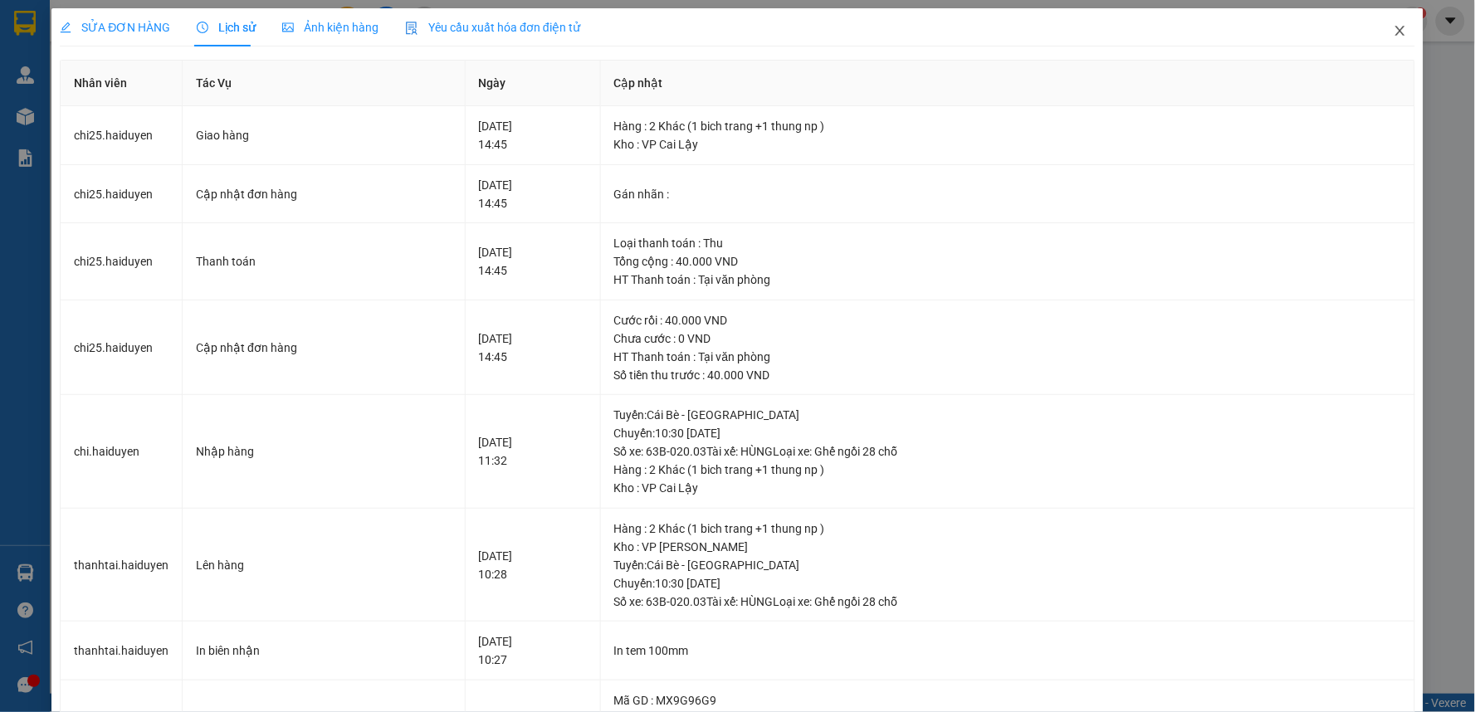
click at [1393, 27] on icon "close" at bounding box center [1399, 30] width 13 height 13
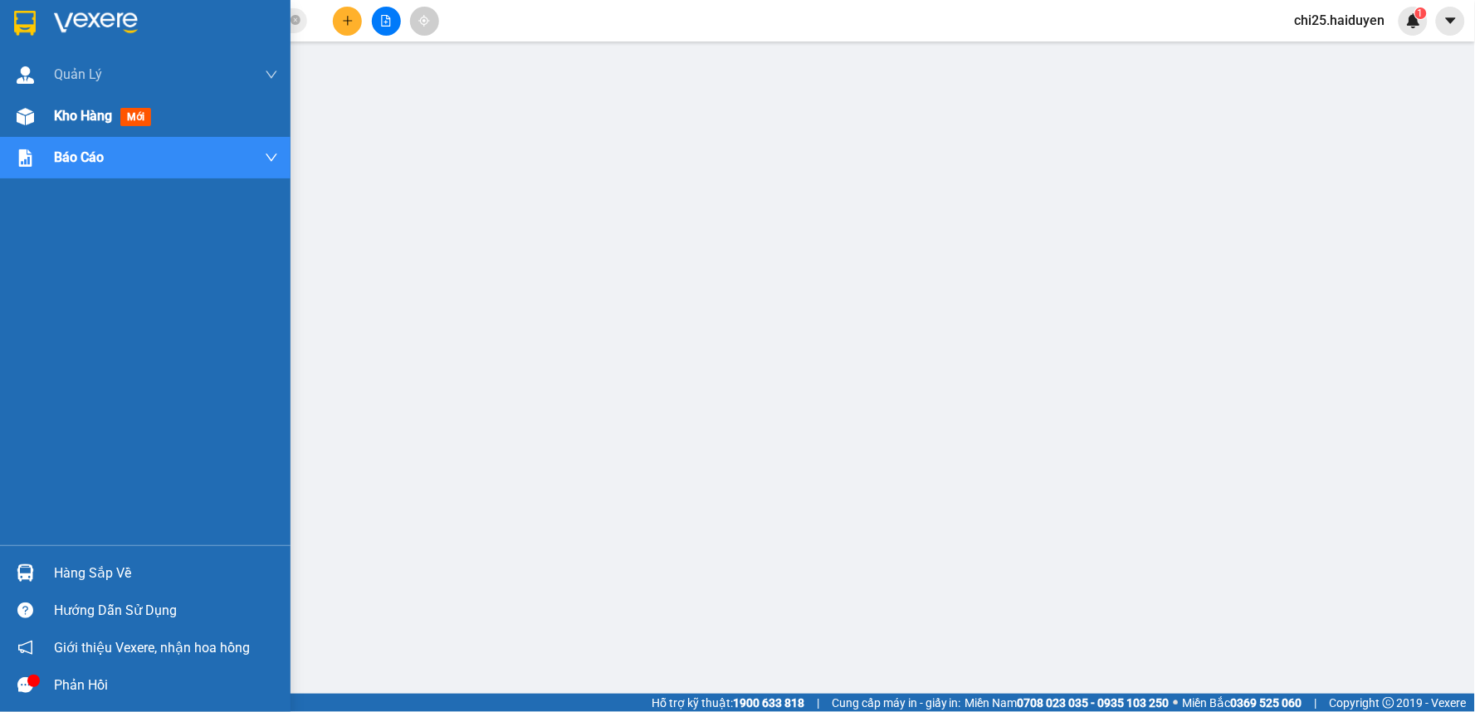
click at [35, 116] on div at bounding box center [25, 116] width 29 height 29
drag, startPoint x: 35, startPoint y: 116, endPoint x: 159, endPoint y: 3, distance: 167.4
click at [35, 115] on div at bounding box center [25, 116] width 29 height 29
click at [37, 114] on div at bounding box center [25, 116] width 29 height 29
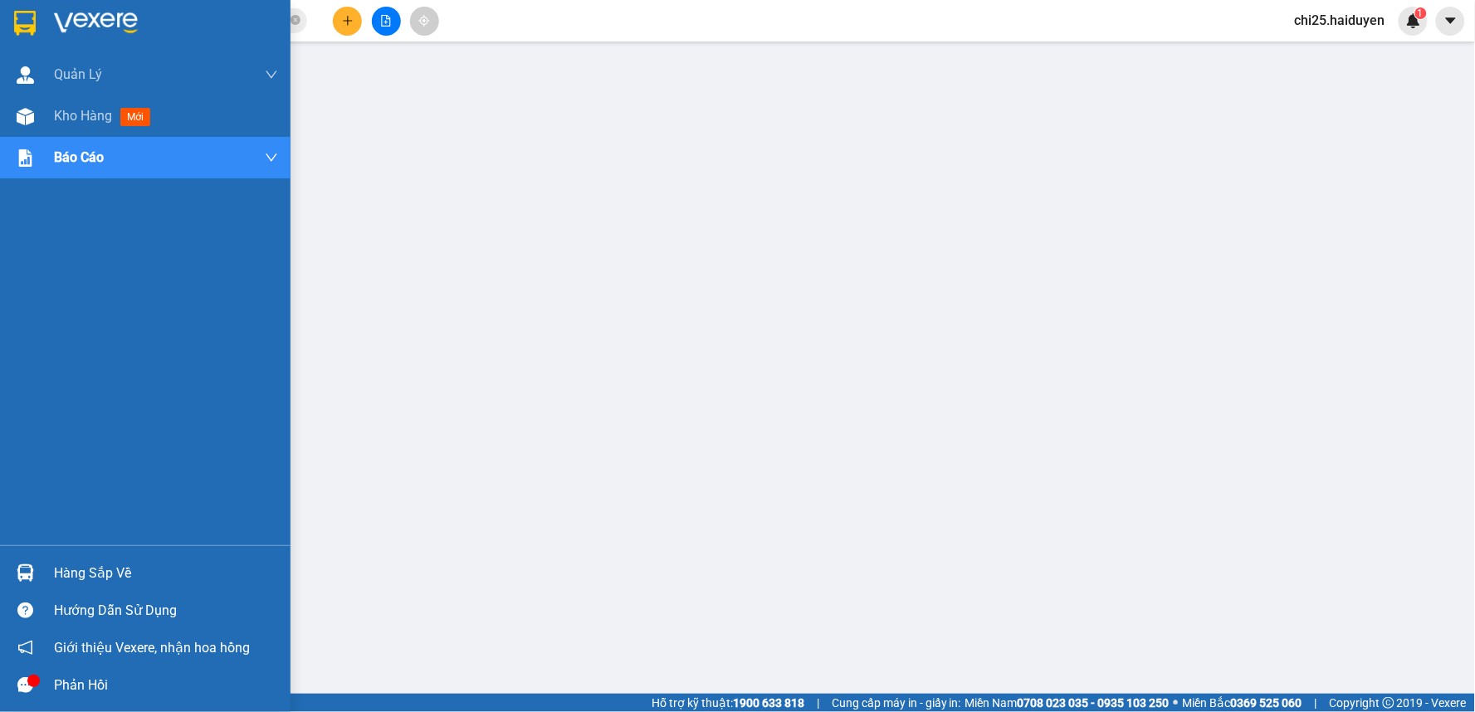
click at [37, 114] on div at bounding box center [25, 116] width 29 height 29
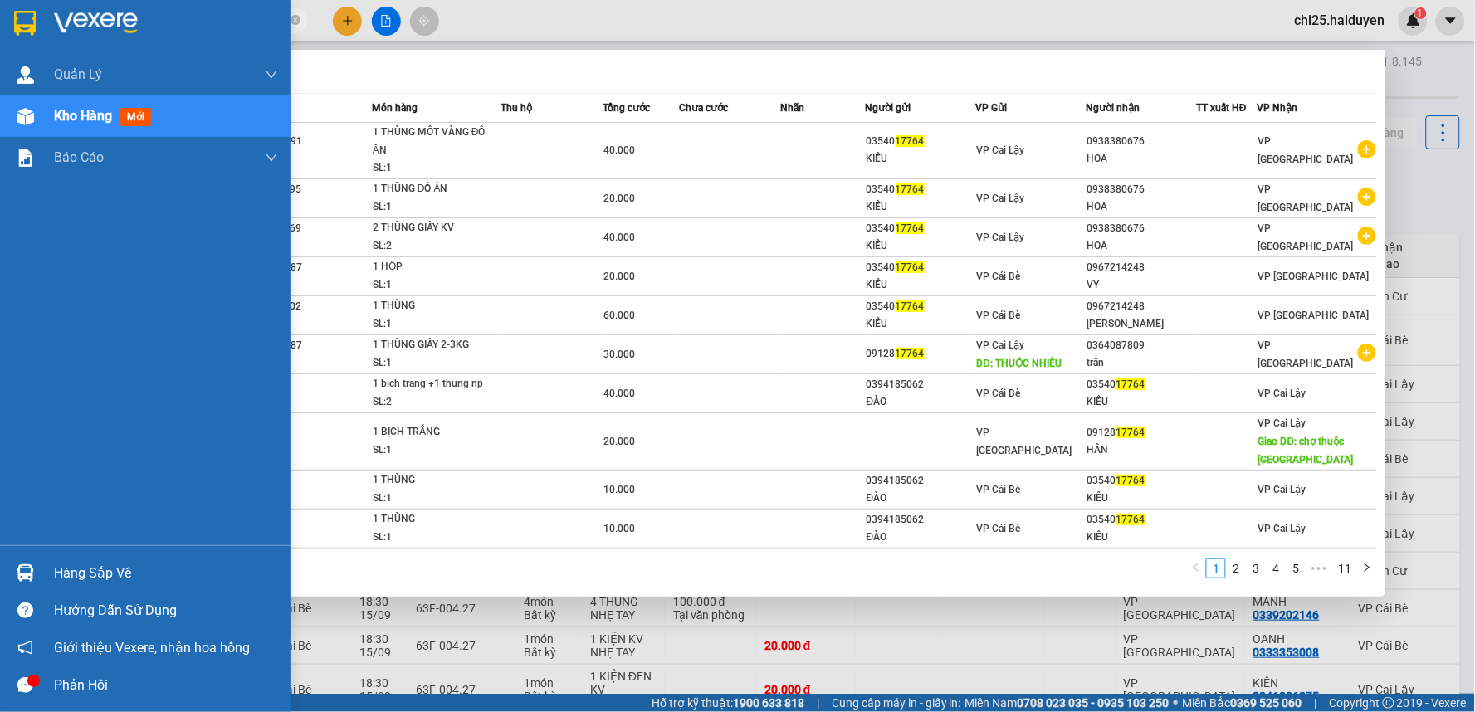
drag, startPoint x: 154, startPoint y: 17, endPoint x: 21, endPoint y: 47, distance: 137.1
click at [21, 47] on section "Kết quả tìm kiếm ( 102 ) Bộ lọc Mã ĐH Trạng thái Món hàng Thu hộ Tổng cước Chưa…" at bounding box center [737, 356] width 1475 height 712
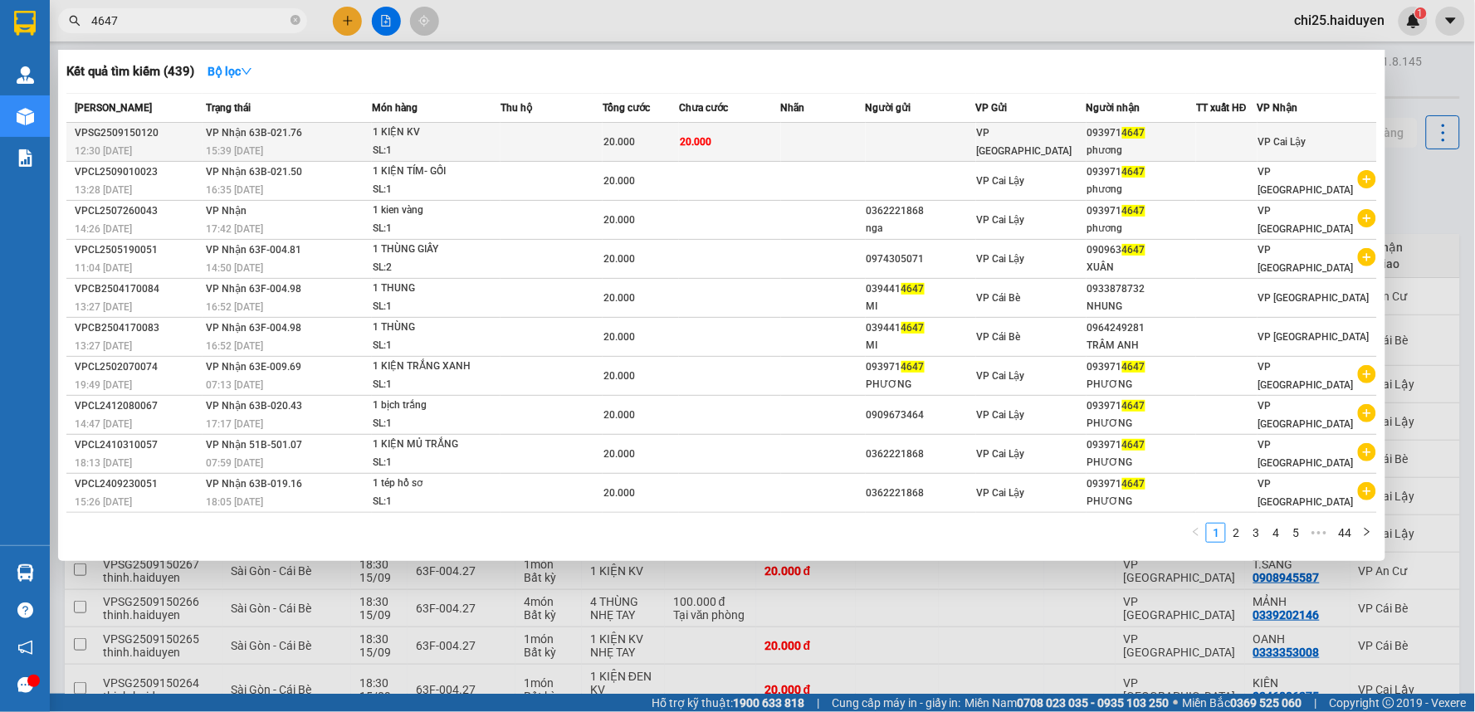
type input "4647"
click at [844, 139] on td at bounding box center [823, 142] width 85 height 39
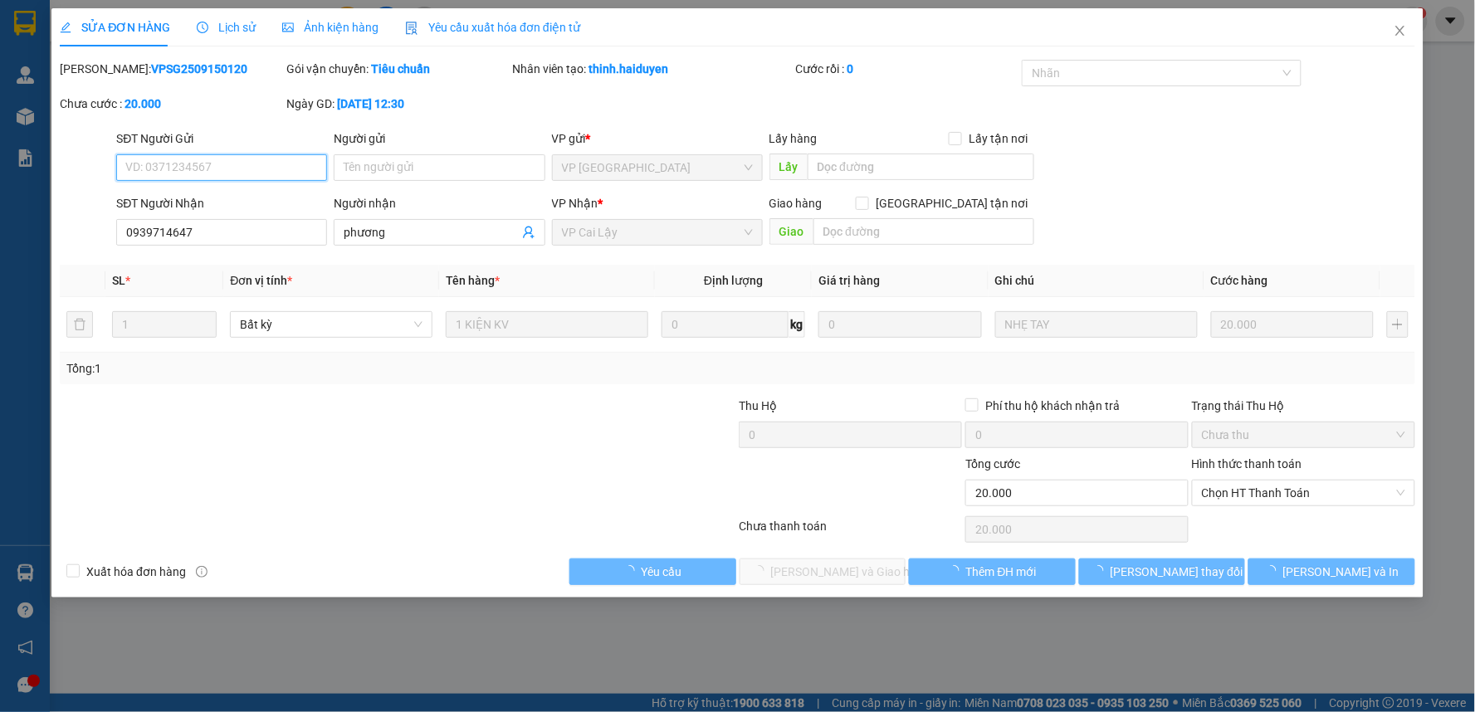
type input "0939714647"
type input "phương"
type input "20.000"
click at [1227, 494] on span "Chọn HT Thanh Toán" at bounding box center [1303, 493] width 203 height 25
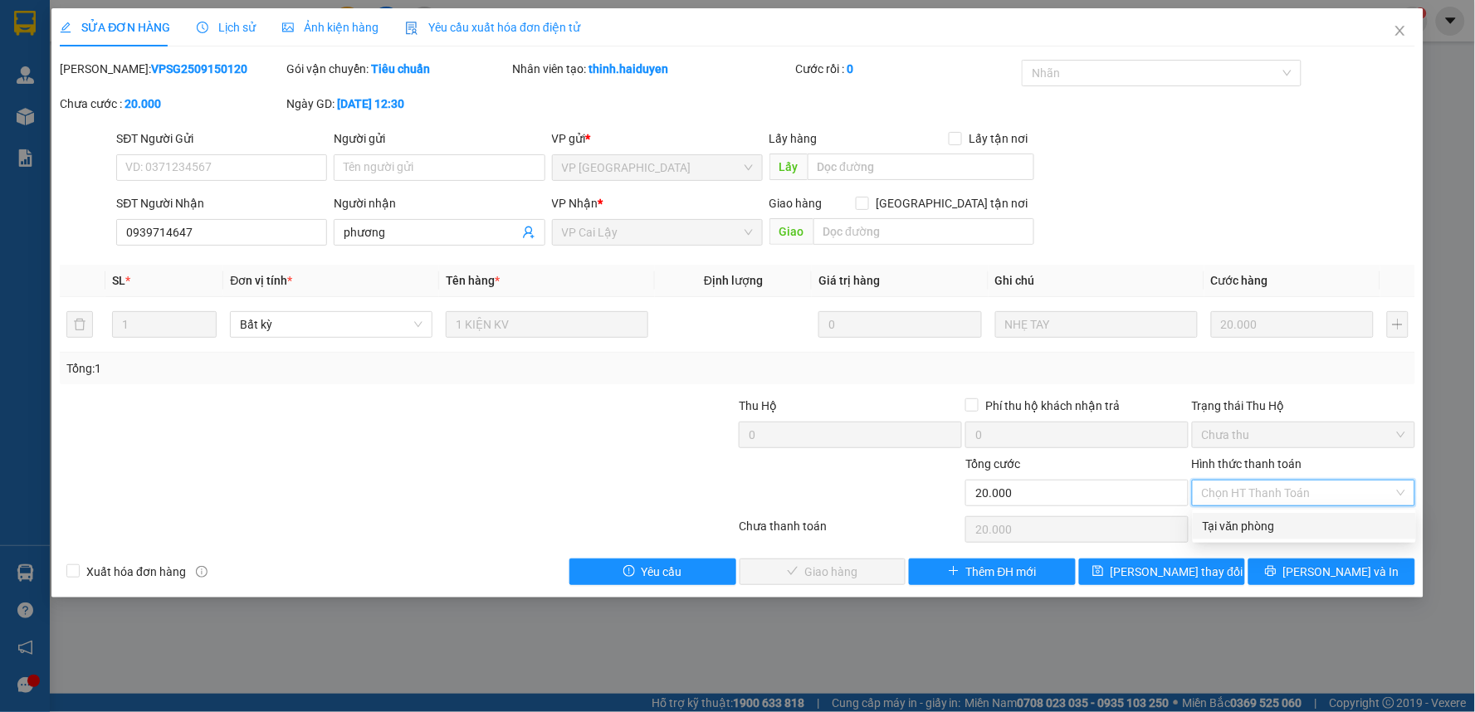
click at [1240, 520] on div "Tại văn phòng" at bounding box center [1304, 526] width 203 height 18
type input "0"
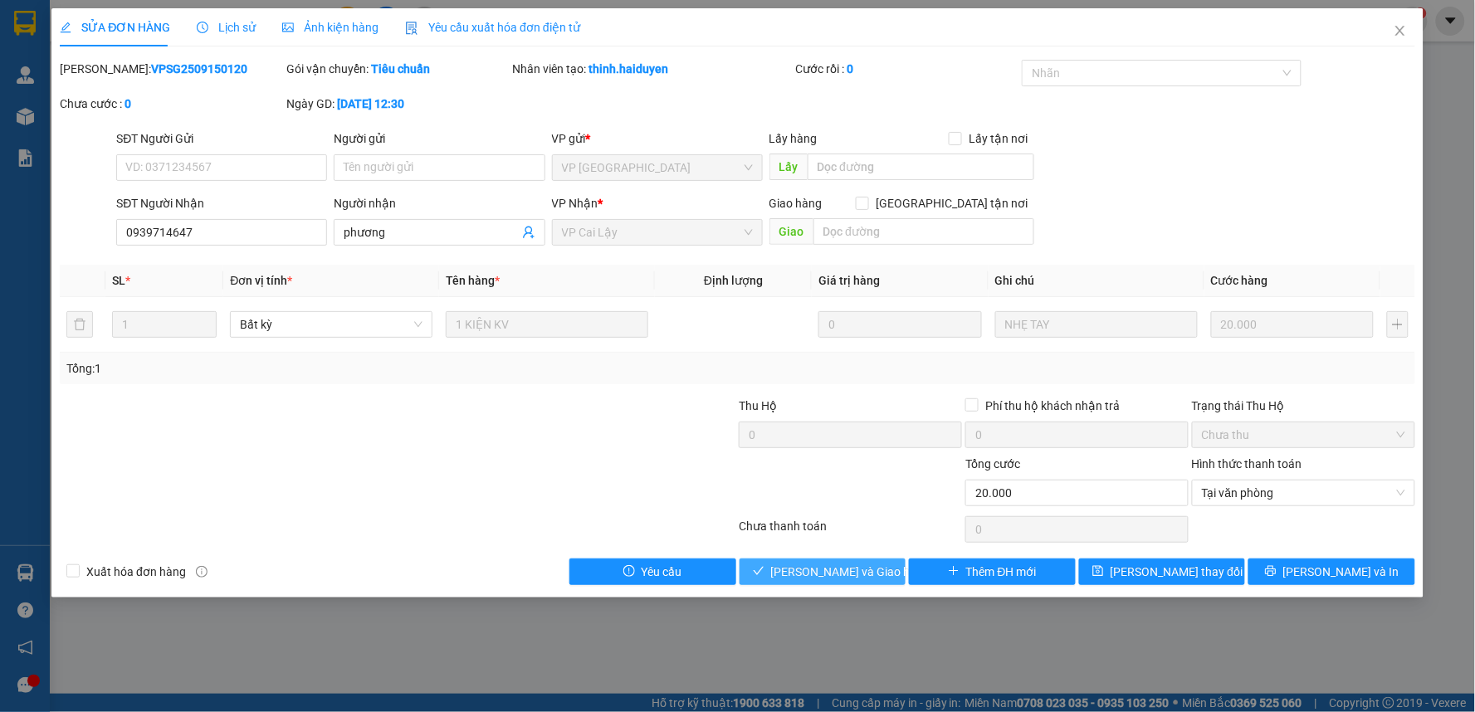
click at [842, 563] on div "Total Paid Fee 0 Total UnPaid Fee 20.000 Cash Collection Total Fee Mã ĐH: VPSG2…" at bounding box center [737, 322] width 1355 height 525
click at [842, 564] on span "[PERSON_NAME] và Giao hàng" at bounding box center [850, 572] width 159 height 18
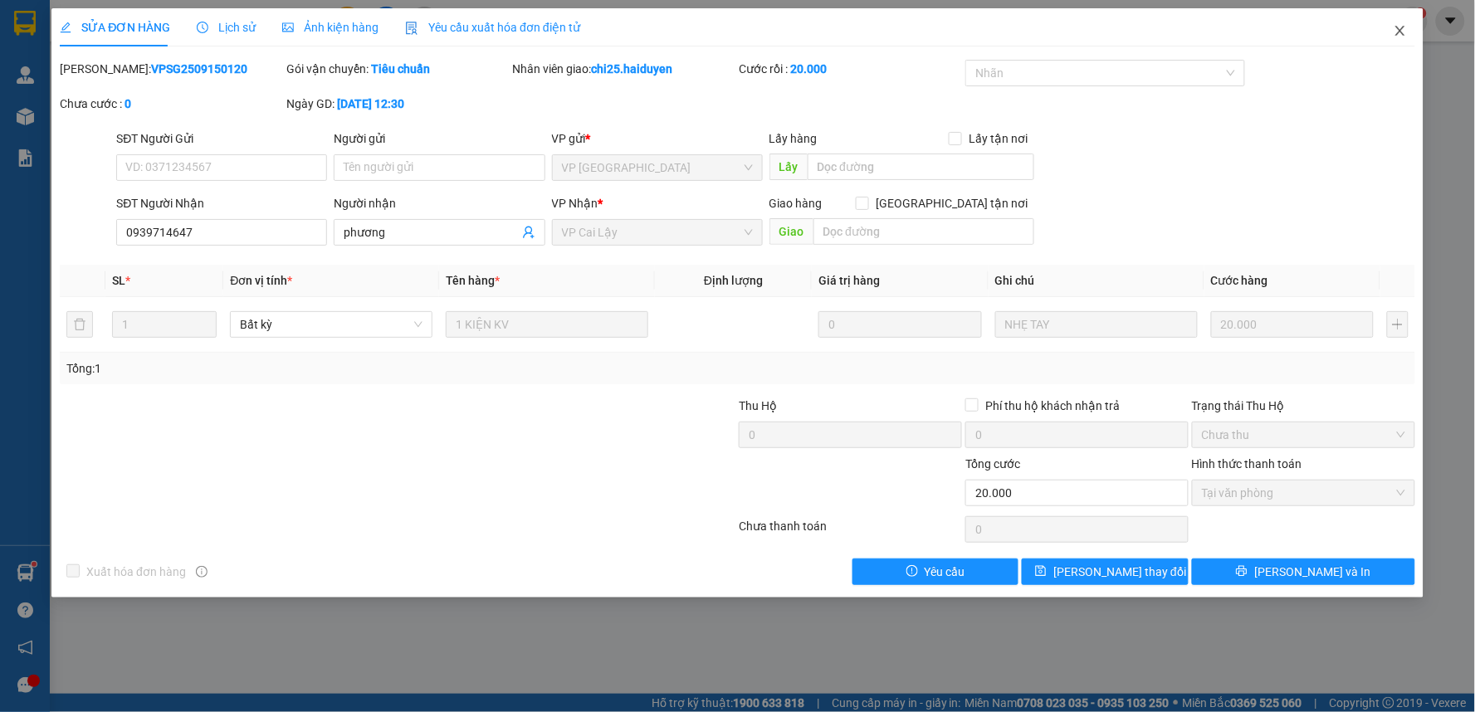
click at [1399, 33] on icon "close" at bounding box center [1399, 31] width 9 height 10
click at [1406, 21] on img at bounding box center [1413, 20] width 15 height 15
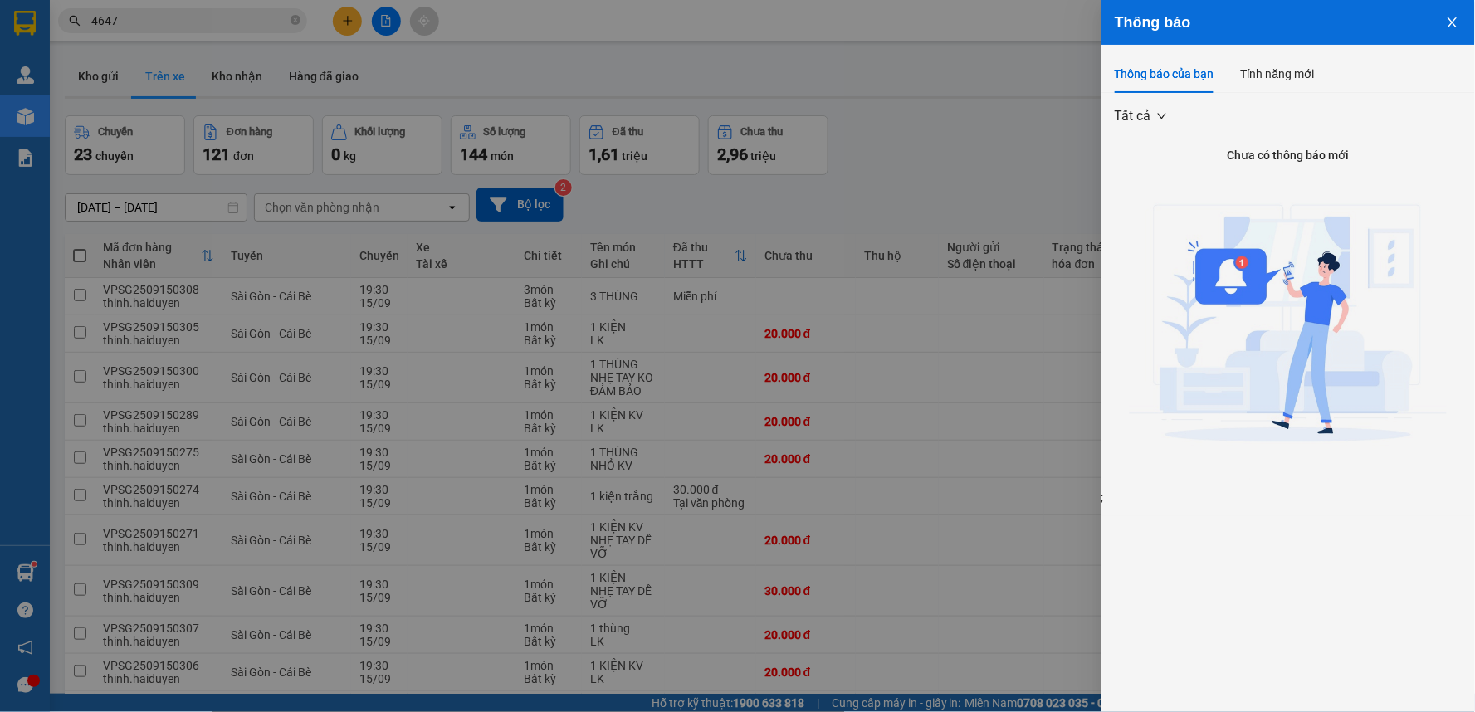
click at [975, 128] on div at bounding box center [737, 356] width 1475 height 712
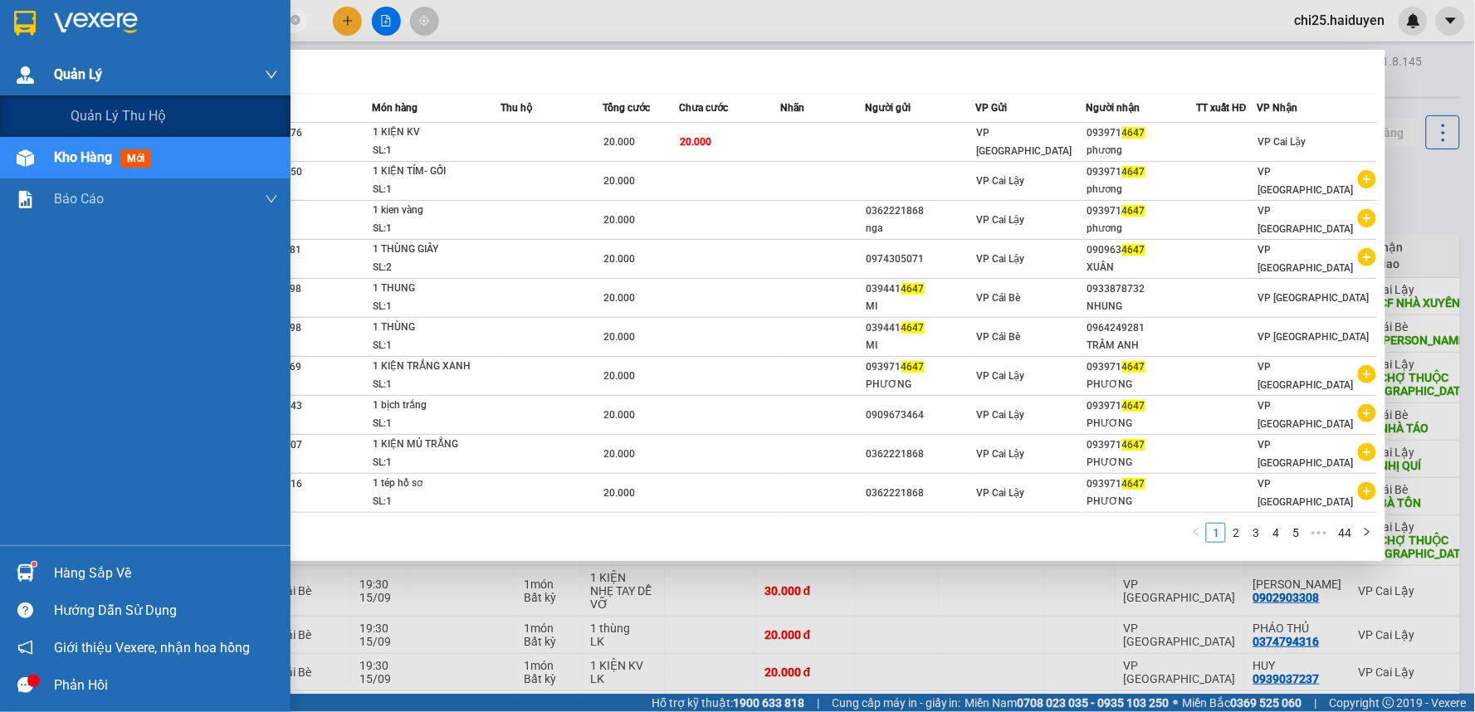
drag, startPoint x: 123, startPoint y: 22, endPoint x: 0, endPoint y: 56, distance: 127.5
click at [0, 56] on section "Kết quả tìm kiếm ( 439 ) Bộ lọc Mã ĐH Trạng thái Món hàng Thu hộ Tổng cước Chưa…" at bounding box center [737, 356] width 1475 height 712
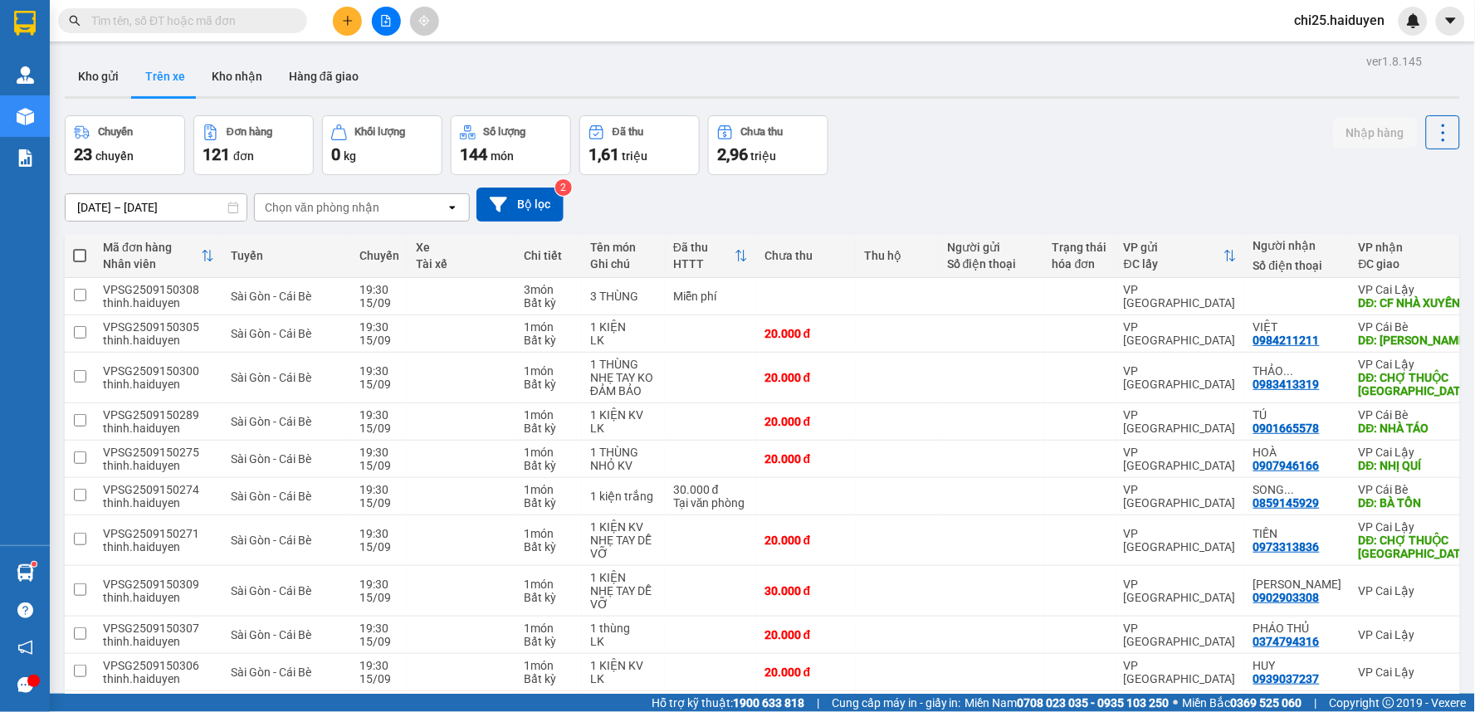
drag, startPoint x: 120, startPoint y: 9, endPoint x: 123, endPoint y: 18, distance: 9.7
click at [120, 9] on span at bounding box center [182, 20] width 249 height 25
click at [128, 25] on input "text" at bounding box center [189, 21] width 196 height 18
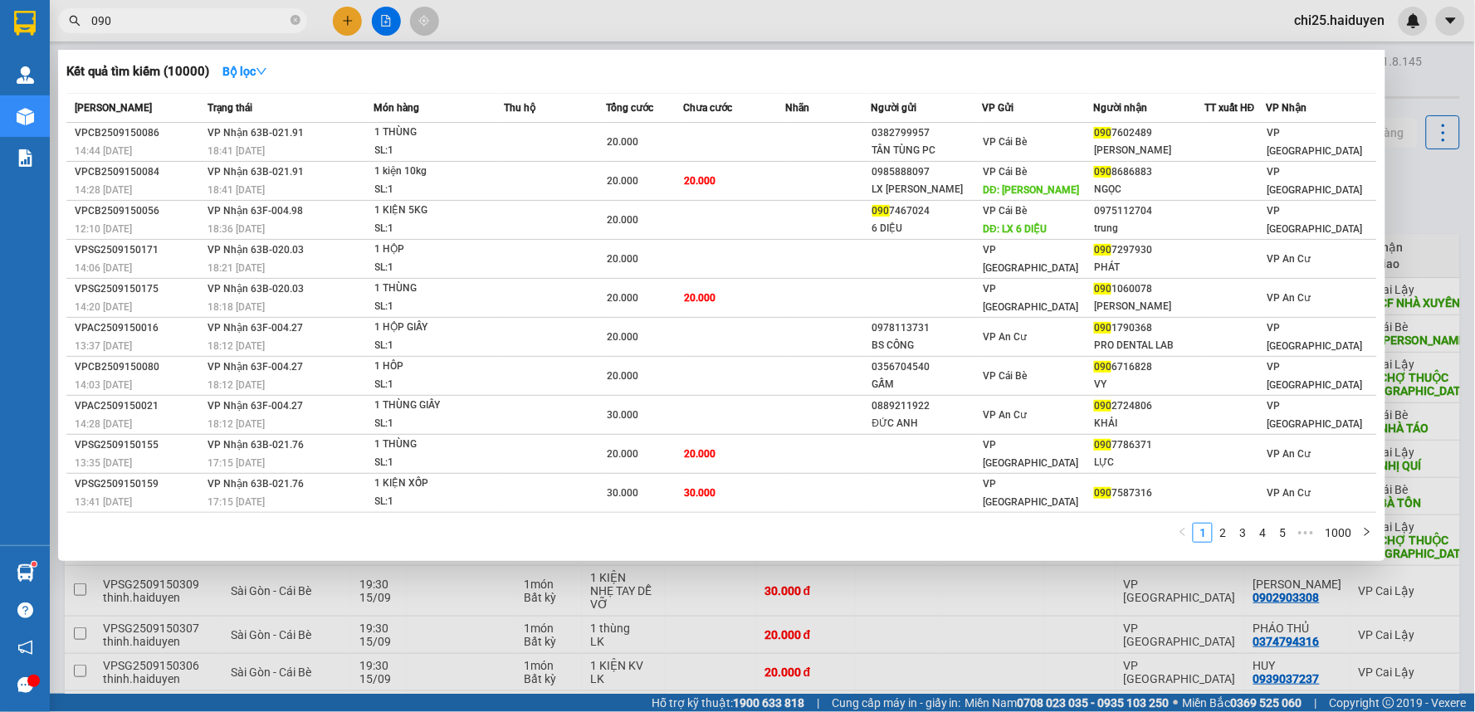
click at [92, 17] on input "090" at bounding box center [189, 21] width 196 height 18
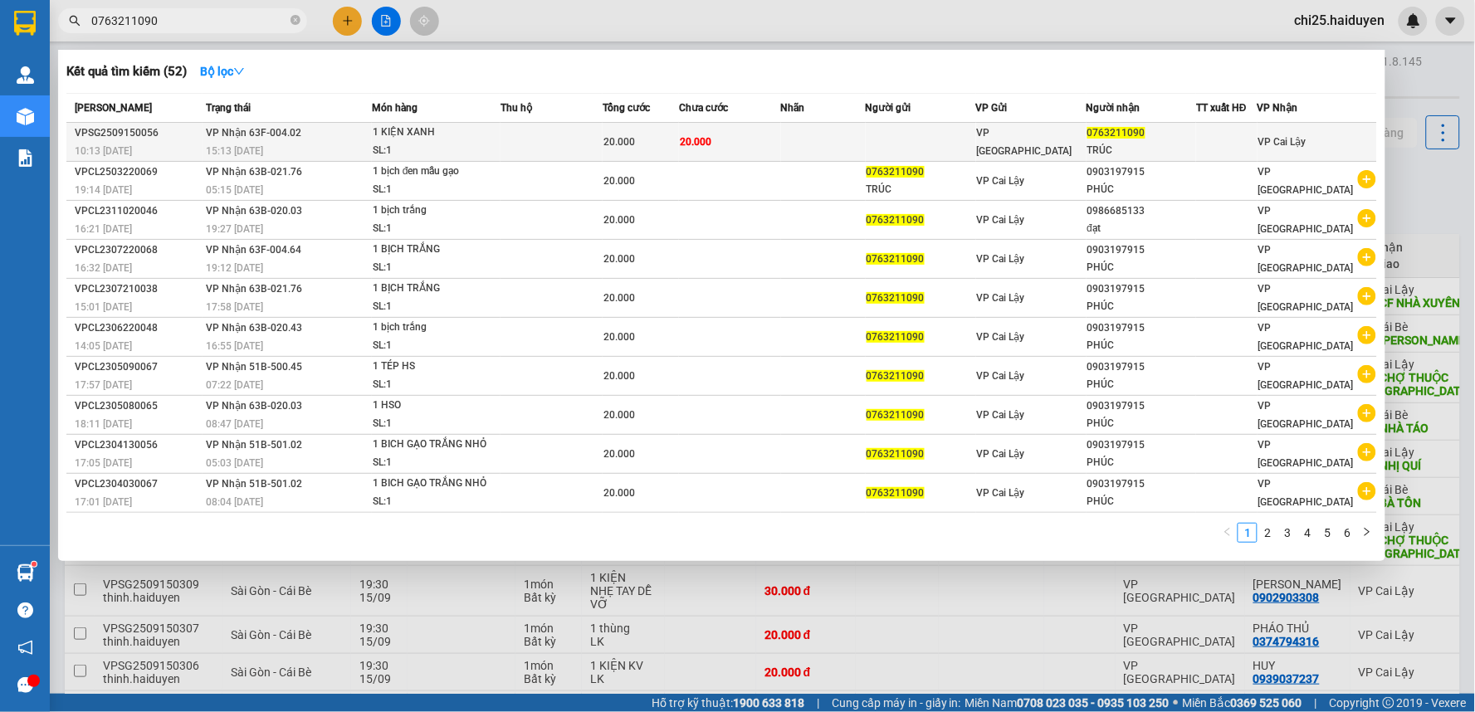
type input "0763211090"
click at [855, 134] on td at bounding box center [823, 142] width 85 height 39
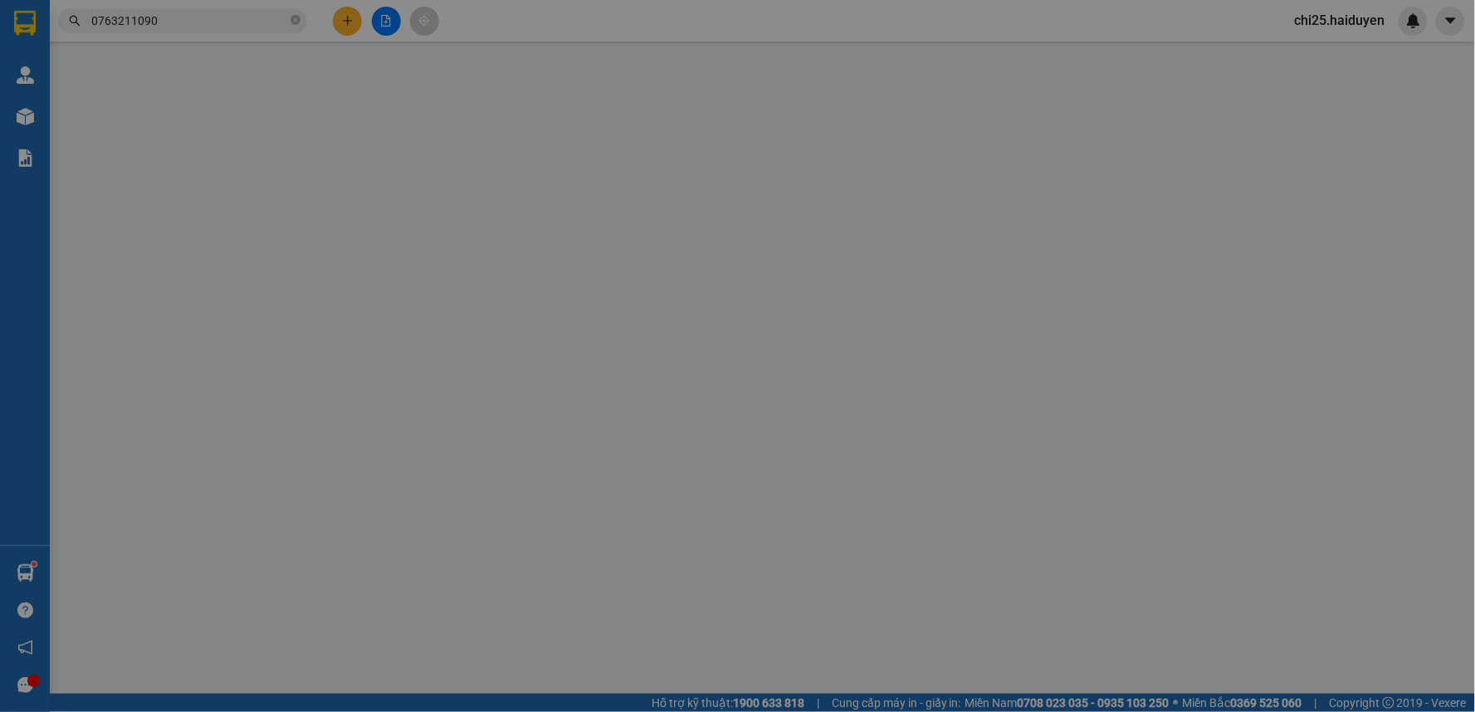
type input "0763211090"
type input "TRÚC"
type input "20.000"
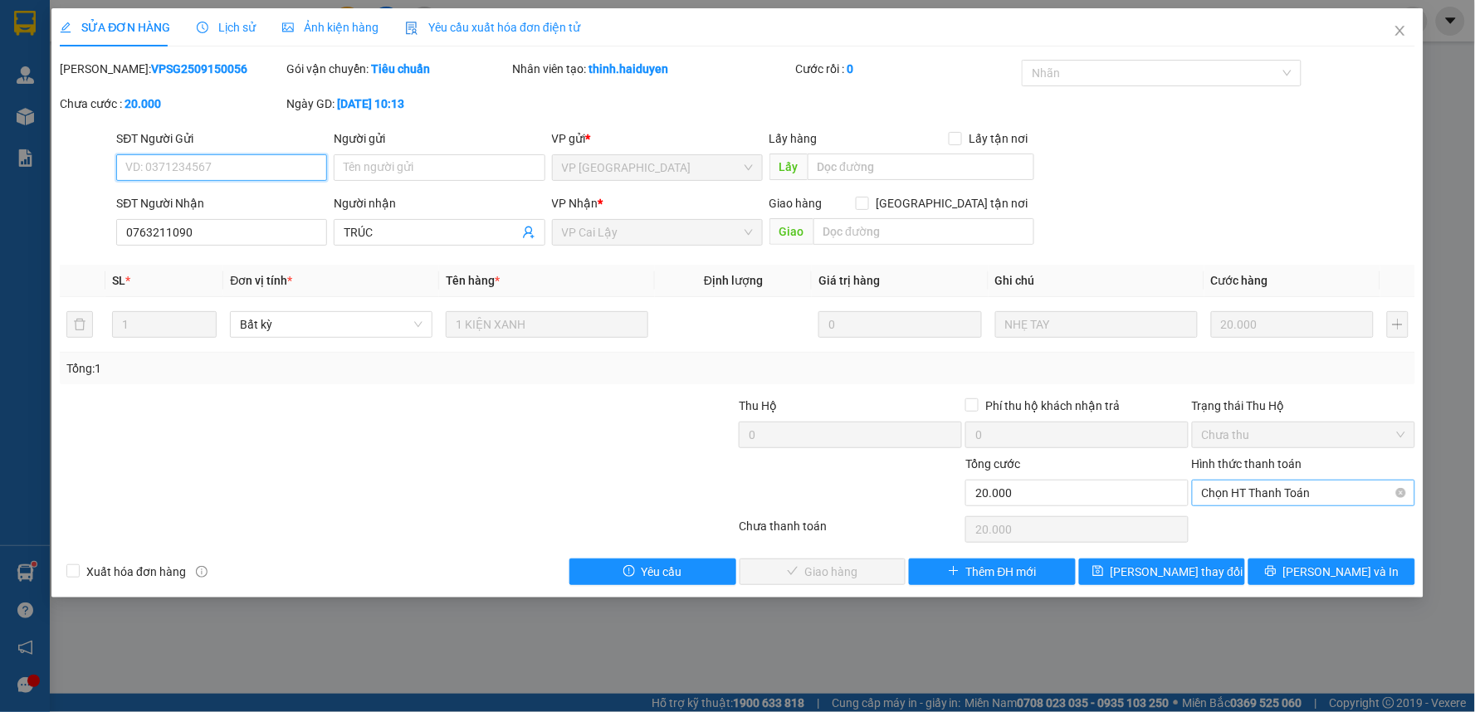
click at [1248, 492] on span "Chọn HT Thanh Toán" at bounding box center [1303, 493] width 203 height 25
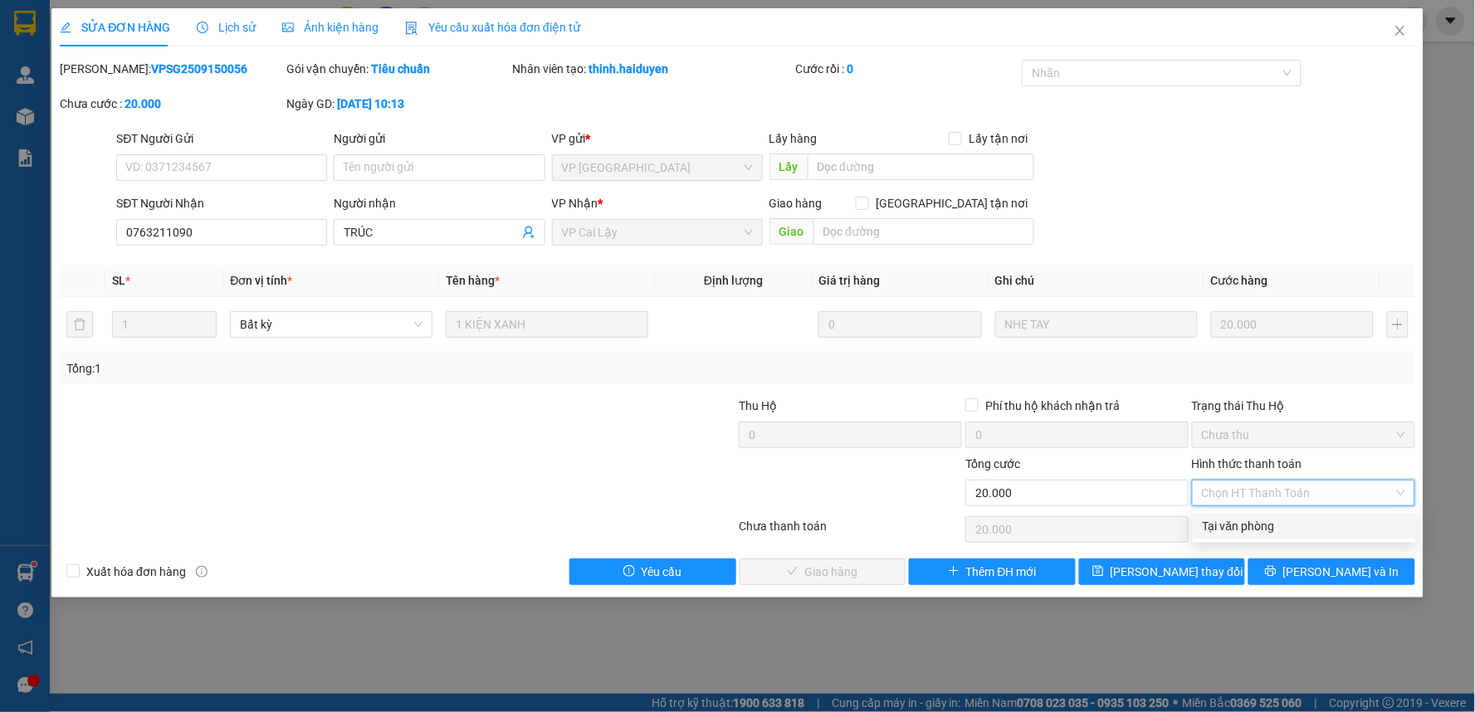
click at [1264, 526] on div "Tại văn phòng" at bounding box center [1304, 526] width 203 height 18
type input "0"
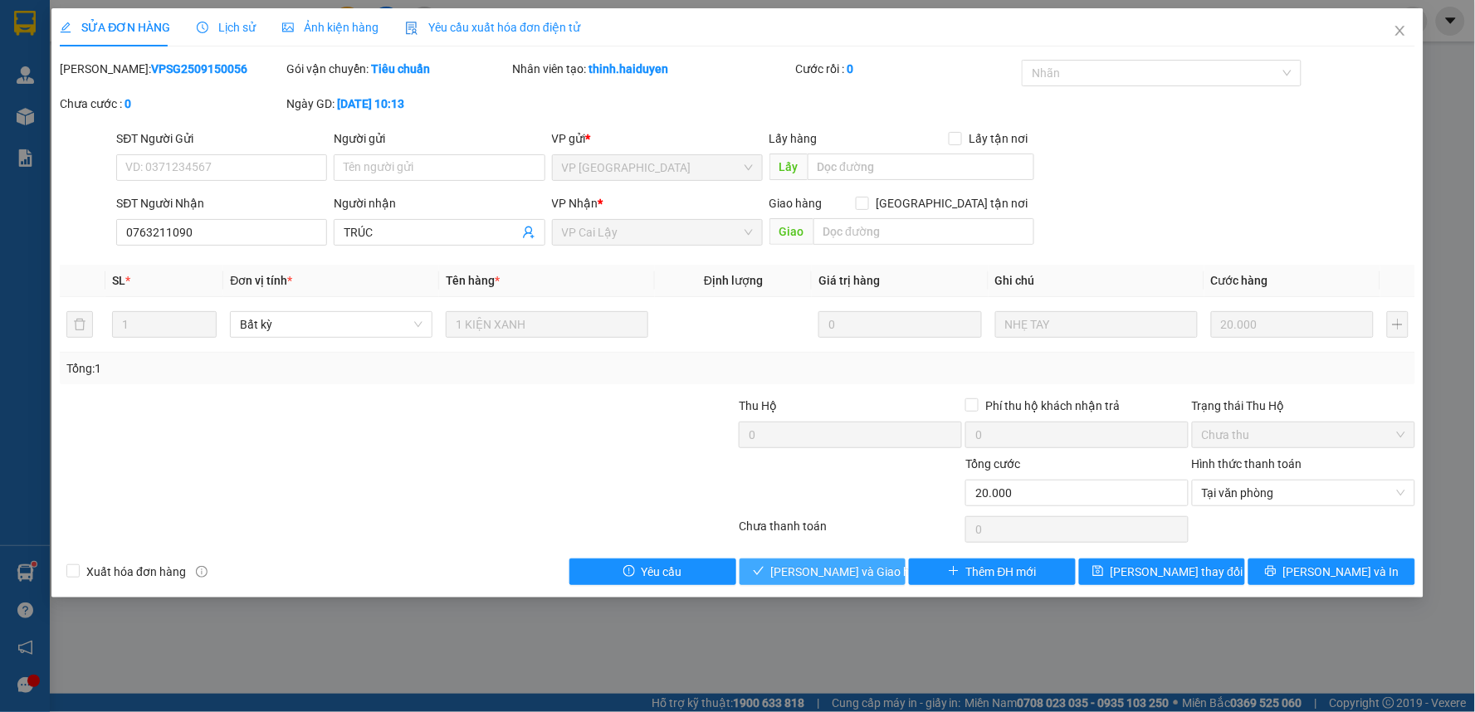
click at [851, 563] on span "[PERSON_NAME] và Giao hàng" at bounding box center [850, 572] width 159 height 18
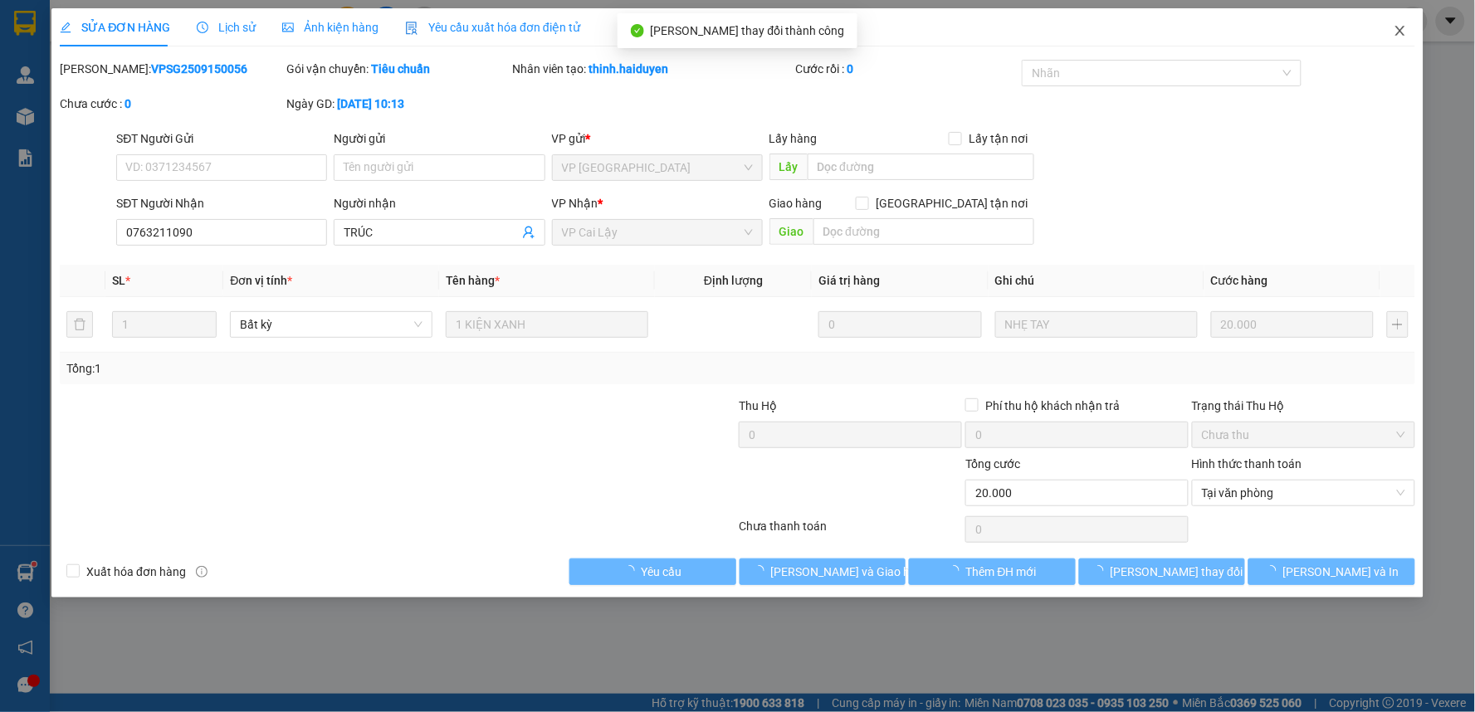
click at [1395, 29] on icon "close" at bounding box center [1399, 30] width 13 height 13
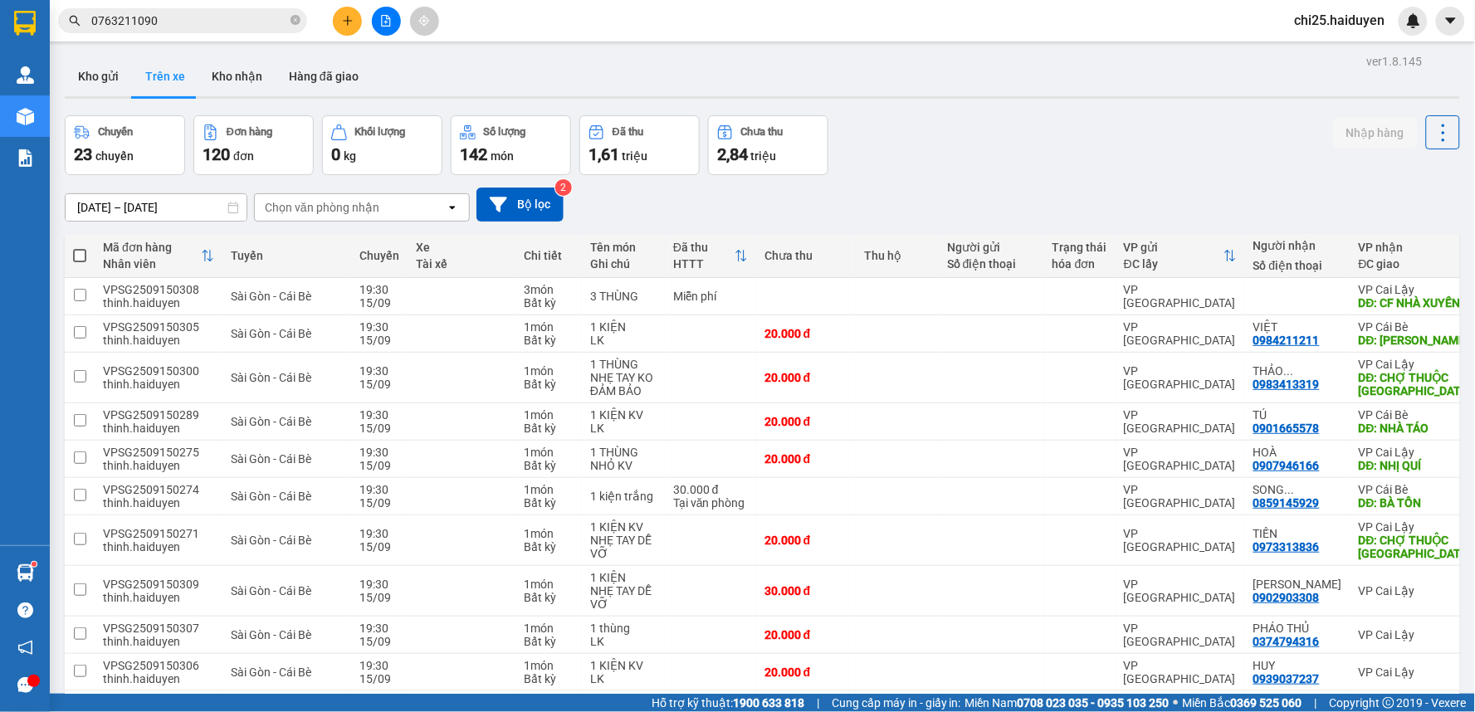
click at [351, 22] on icon "plus" at bounding box center [348, 21] width 12 height 12
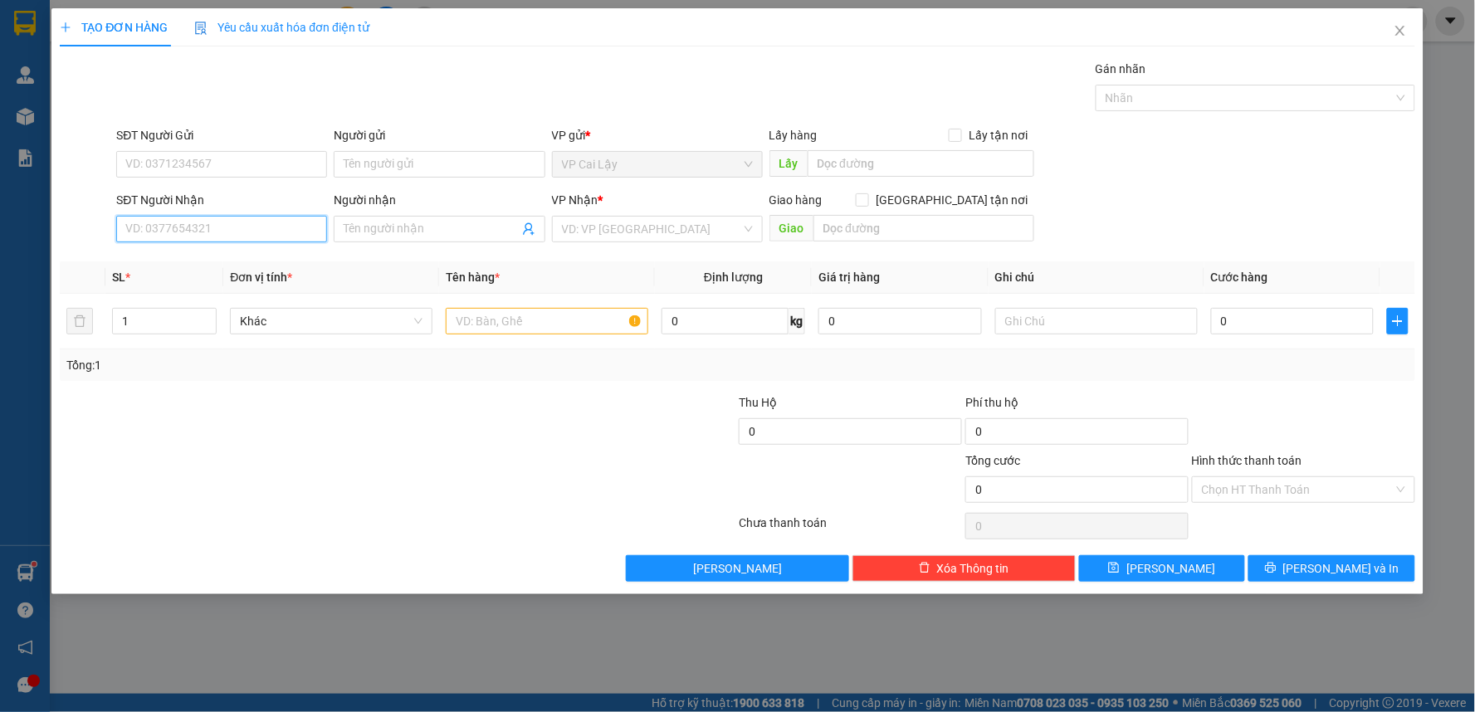
click at [207, 222] on input "SĐT Người Nhận" at bounding box center [221, 229] width 211 height 27
type input "0937509788"
click at [358, 231] on input "Người nhận" at bounding box center [431, 229] width 174 height 18
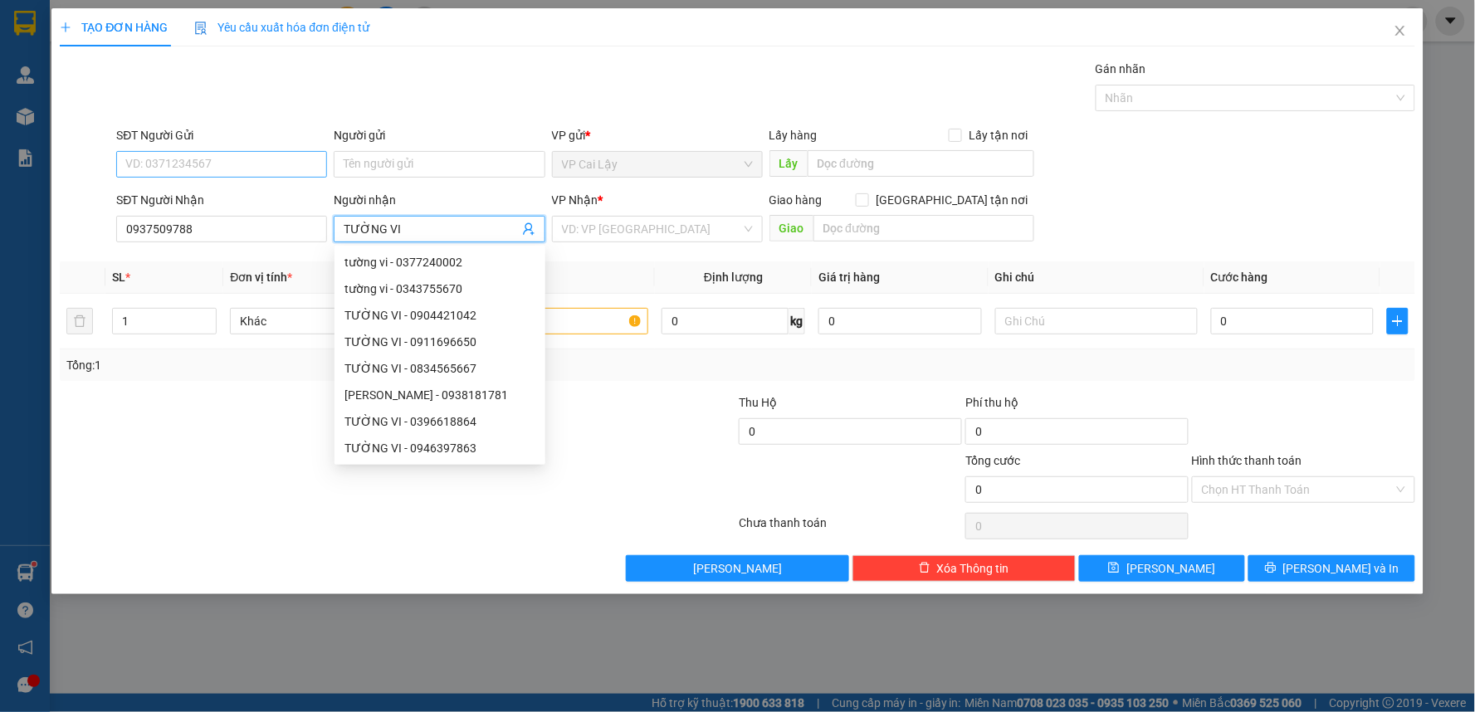
type input "TƯỜNG VI"
click at [236, 166] on input "SĐT Người Gửi" at bounding box center [221, 164] width 211 height 27
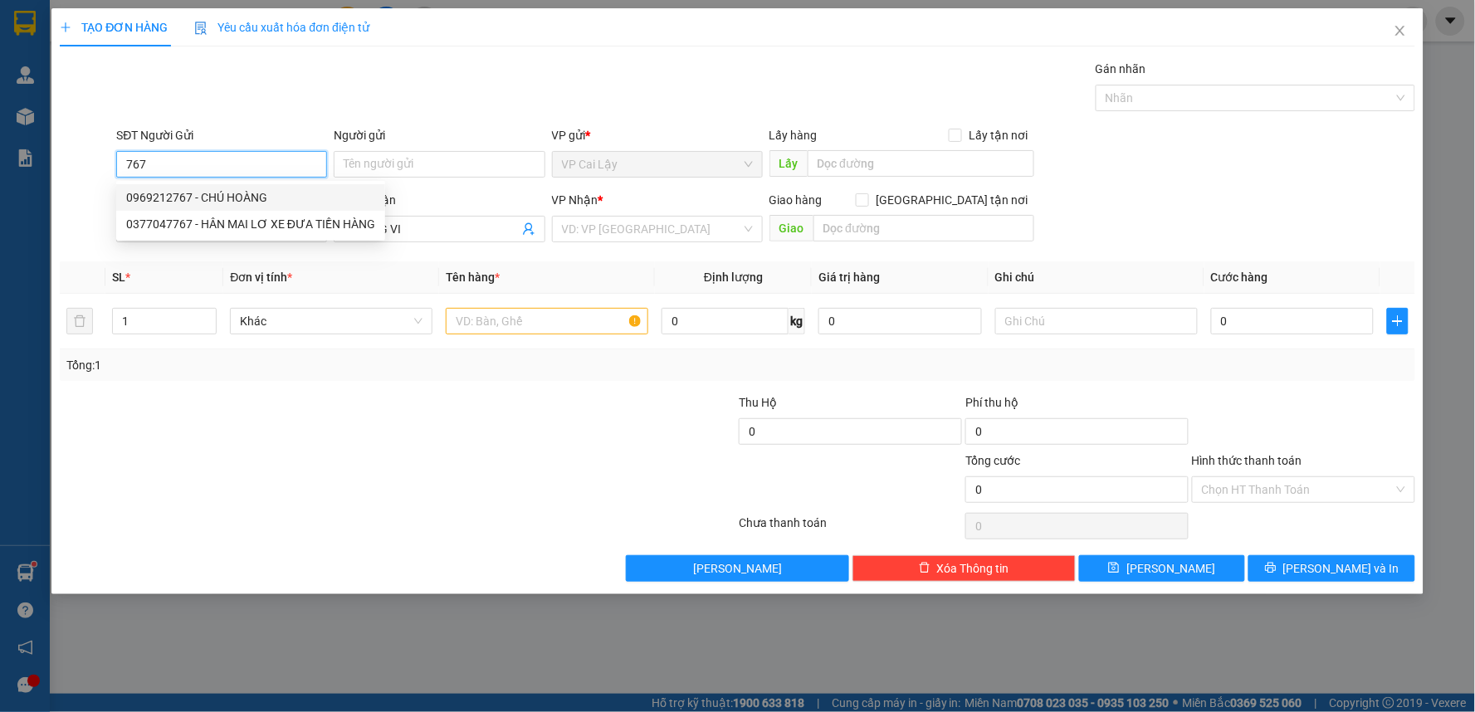
click at [238, 197] on div "0969212767 - CHÚ HOÀNG" at bounding box center [250, 197] width 249 height 18
type input "0969212767"
type input "CHÚ HOÀNG"
type input "20.000"
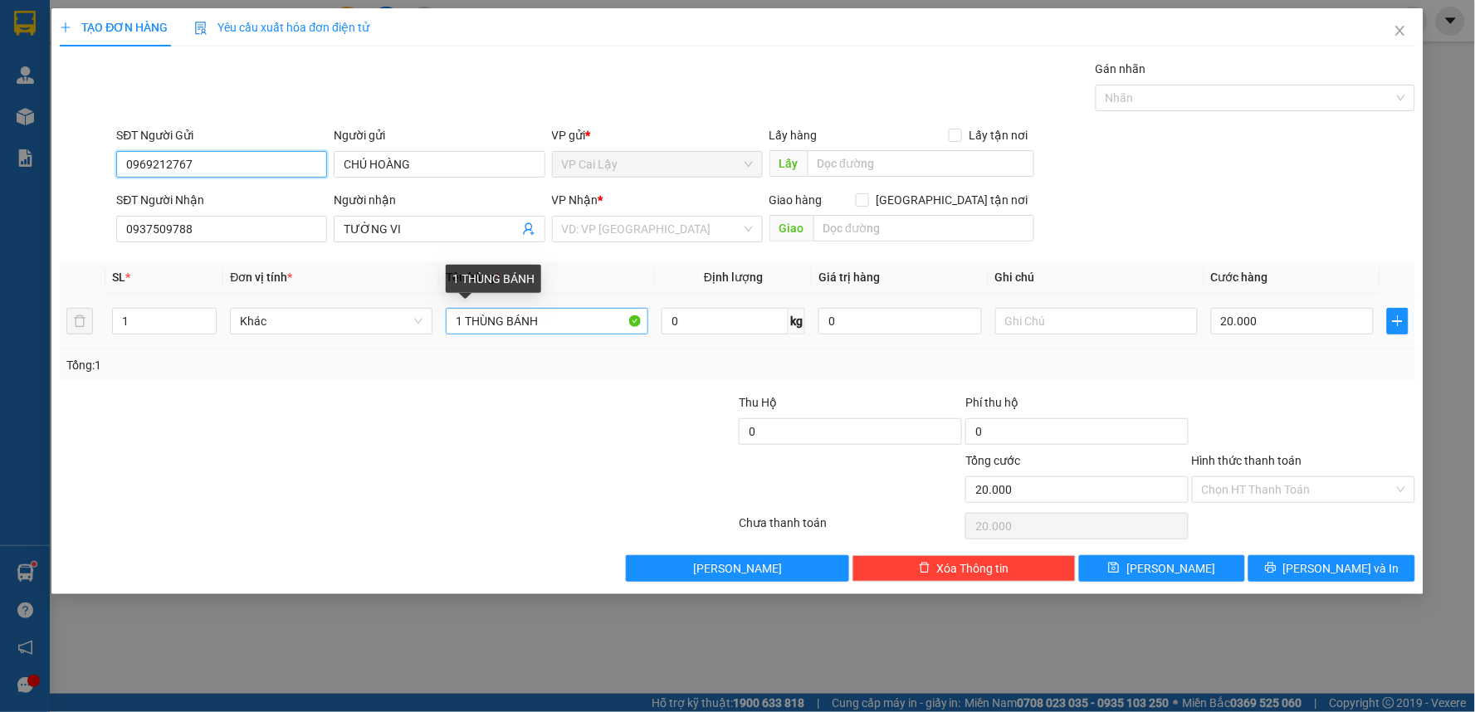
type input "0969212767"
click at [559, 333] on input "1 THÙNG BÁNH" at bounding box center [547, 321] width 202 height 27
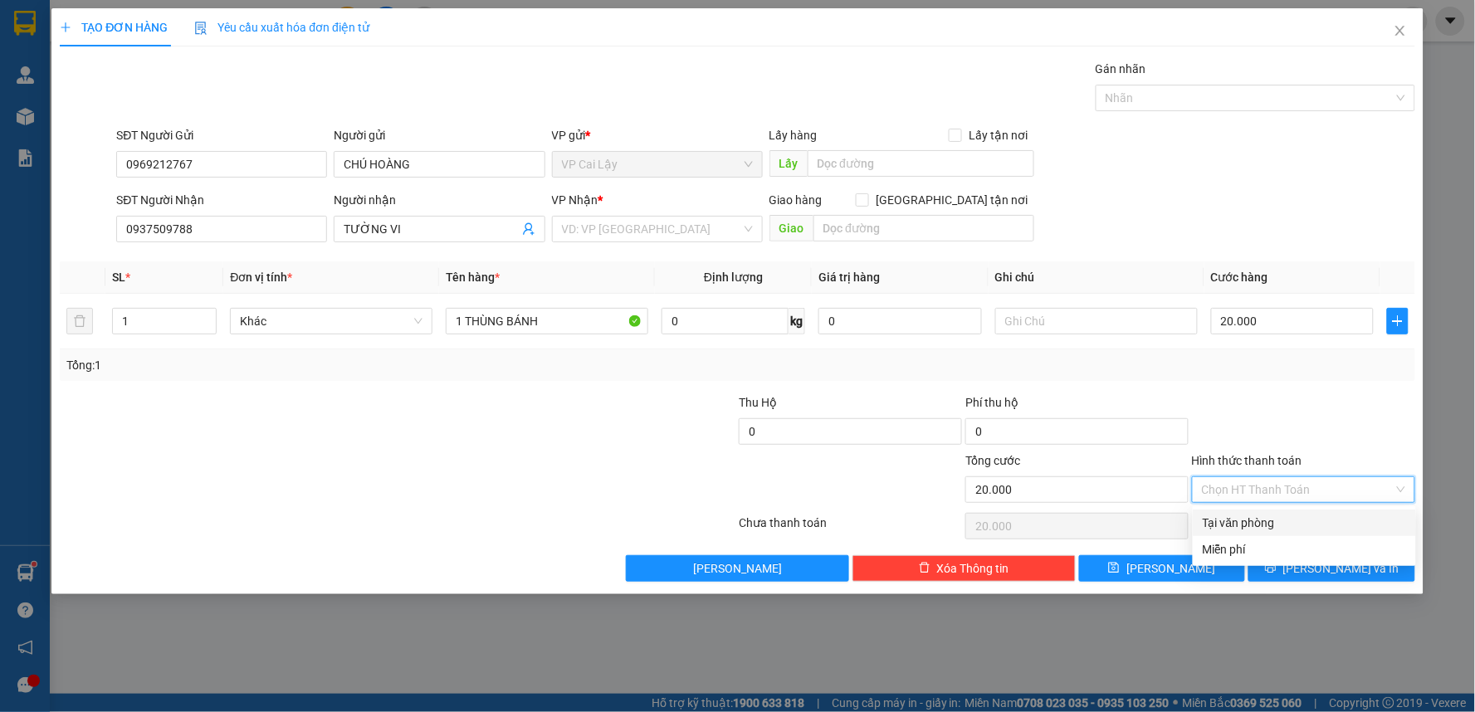
click at [1274, 490] on input "Hình thức thanh toán" at bounding box center [1298, 489] width 192 height 25
click at [1262, 534] on div "Tại văn phòng Miễn phí" at bounding box center [1304, 536] width 223 height 53
click at [1262, 525] on div "Tại văn phòng" at bounding box center [1304, 523] width 203 height 18
type input "0"
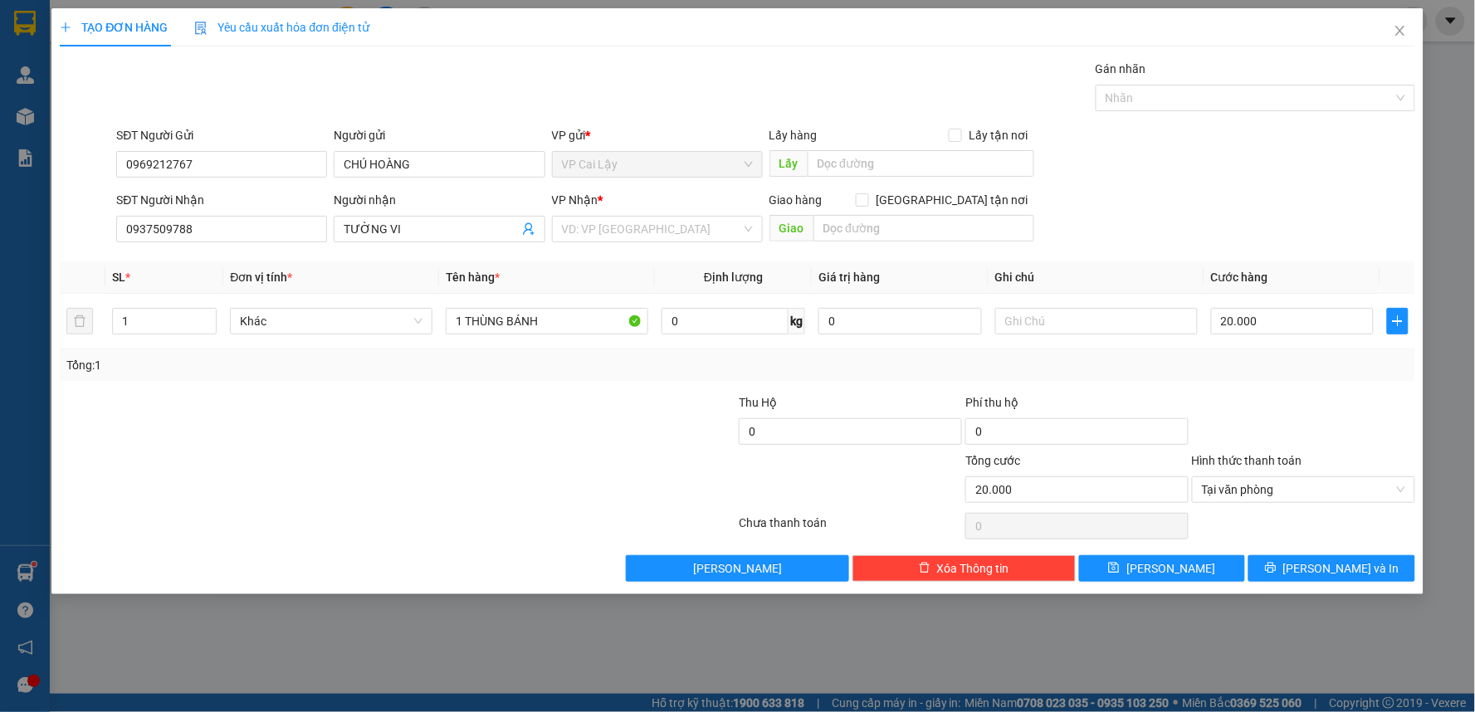
click at [1323, 554] on div "Transit Pickup Surcharge Ids Transit Deliver Surcharge Ids Transit Deliver Surc…" at bounding box center [737, 321] width 1355 height 522
click at [1321, 571] on span "[PERSON_NAME] và In" at bounding box center [1341, 568] width 116 height 18
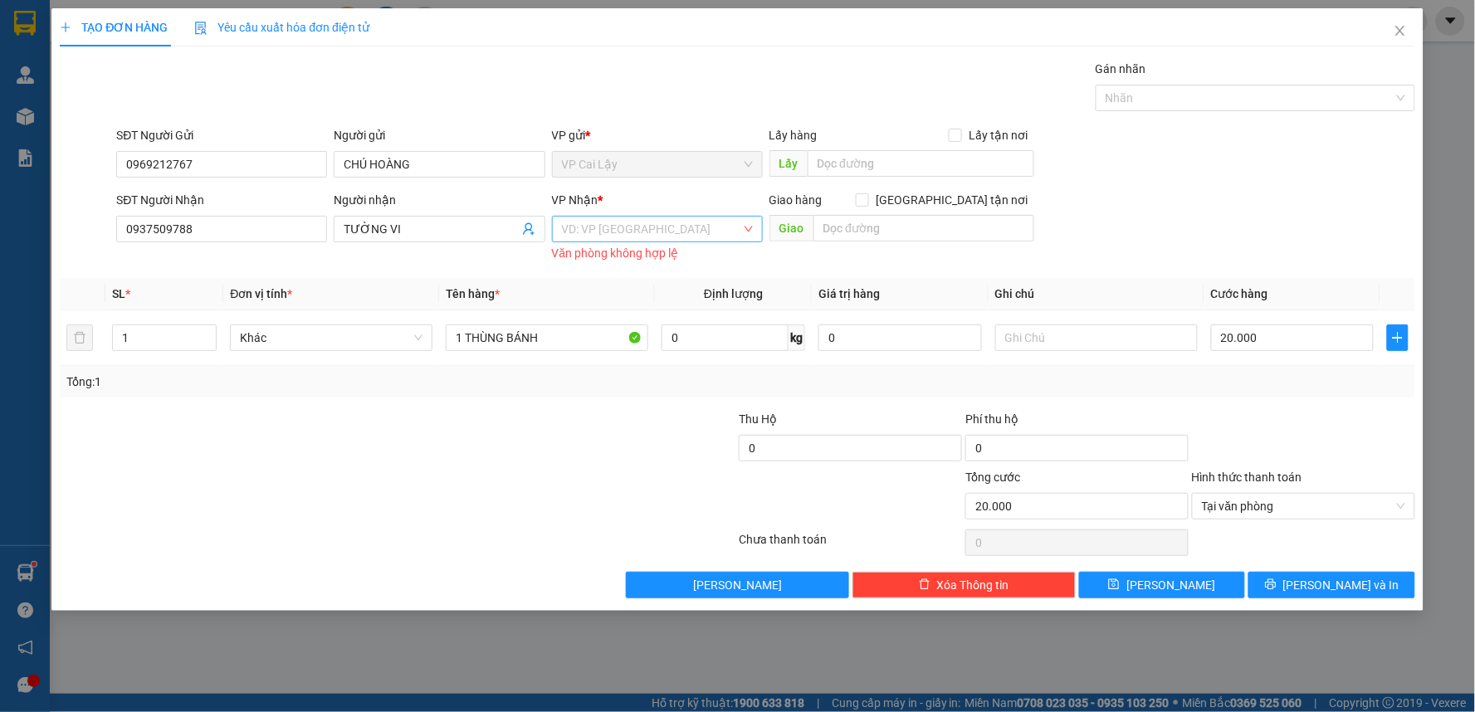
click at [604, 224] on input "search" at bounding box center [651, 229] width 179 height 25
click at [610, 263] on div "VP [GEOGRAPHIC_DATA]" at bounding box center [657, 262] width 191 height 18
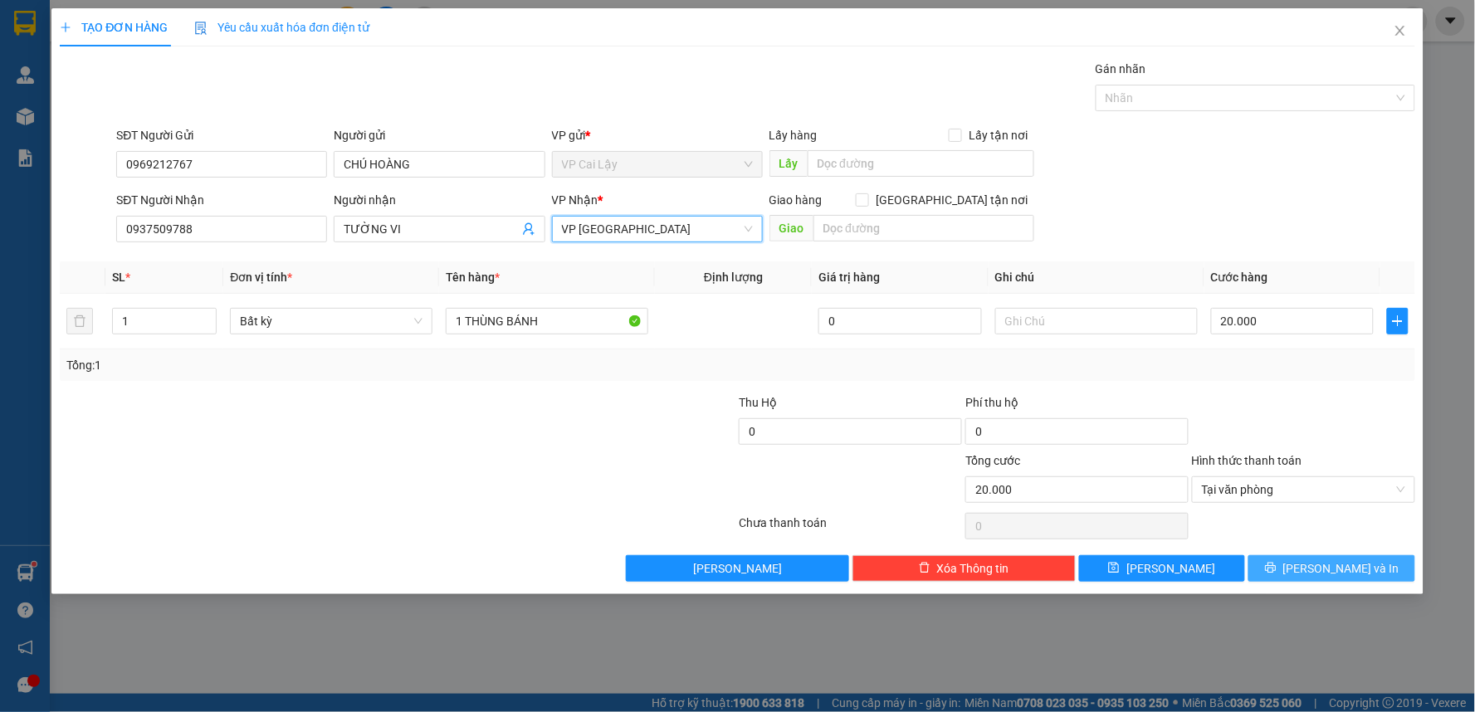
click at [1313, 568] on button "[PERSON_NAME] và In" at bounding box center [1331, 568] width 167 height 27
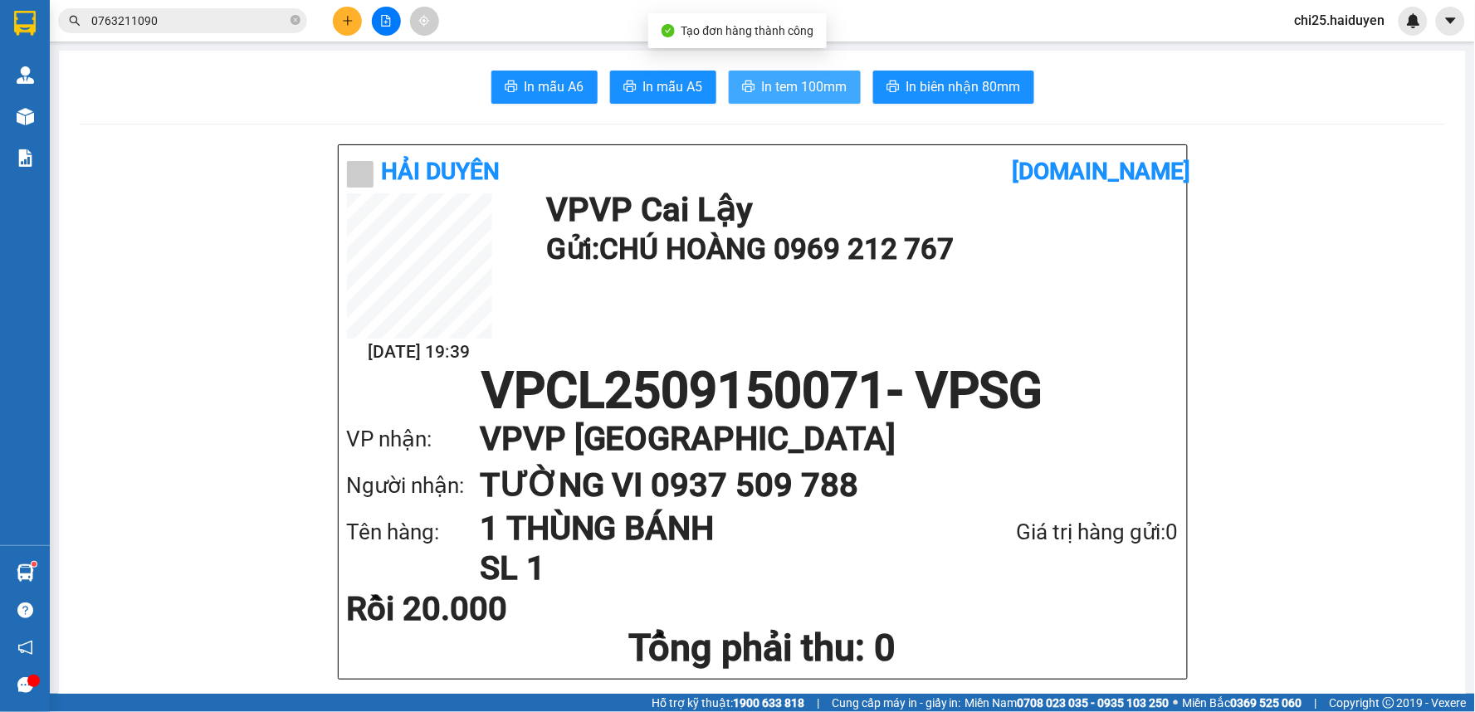
click at [773, 81] on span "In tem 100mm" at bounding box center [804, 86] width 85 height 21
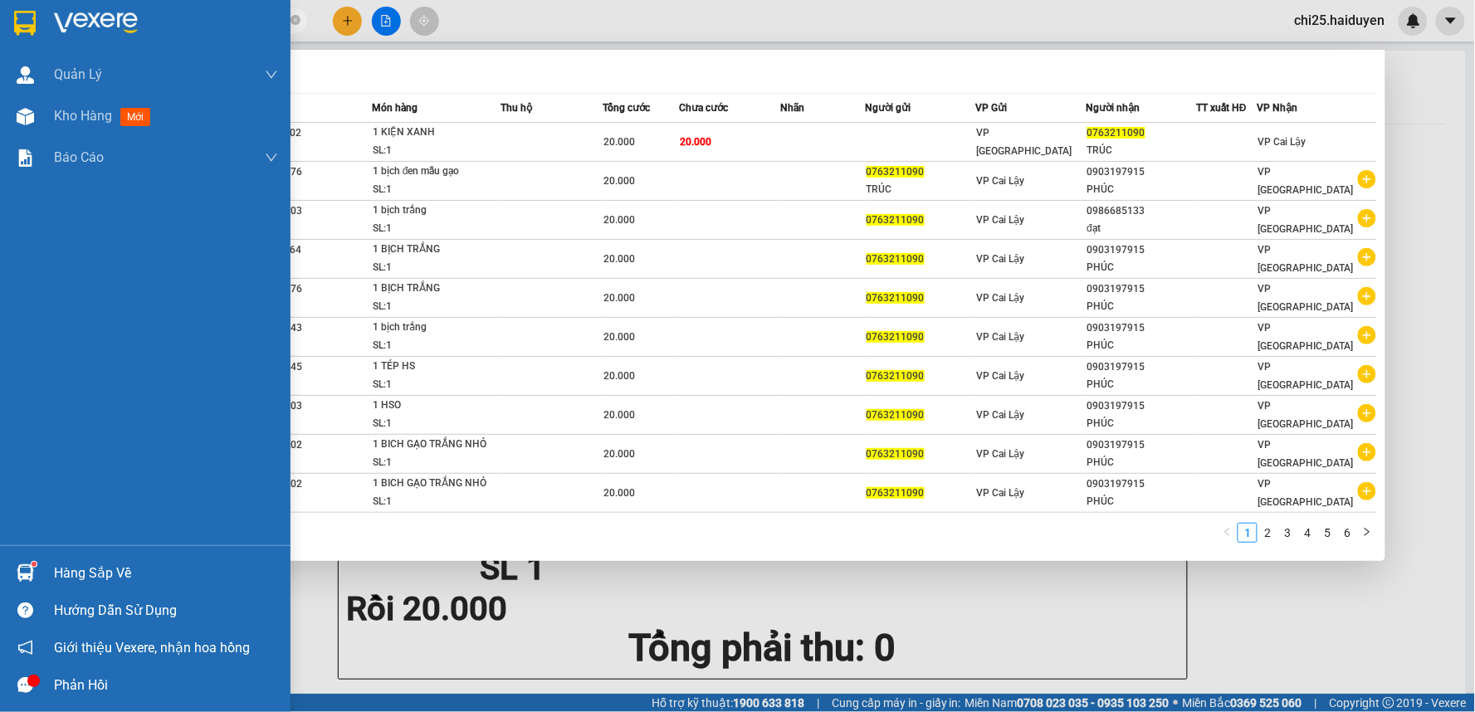
drag, startPoint x: 232, startPoint y: 26, endPoint x: 22, endPoint y: 46, distance: 210.9
click at [22, 46] on section "Kết quả tìm kiếm ( 52 ) Bộ lọc Mã ĐH Trạng thái Món hàng Thu hộ Tổng cước Chưa …" at bounding box center [737, 356] width 1475 height 712
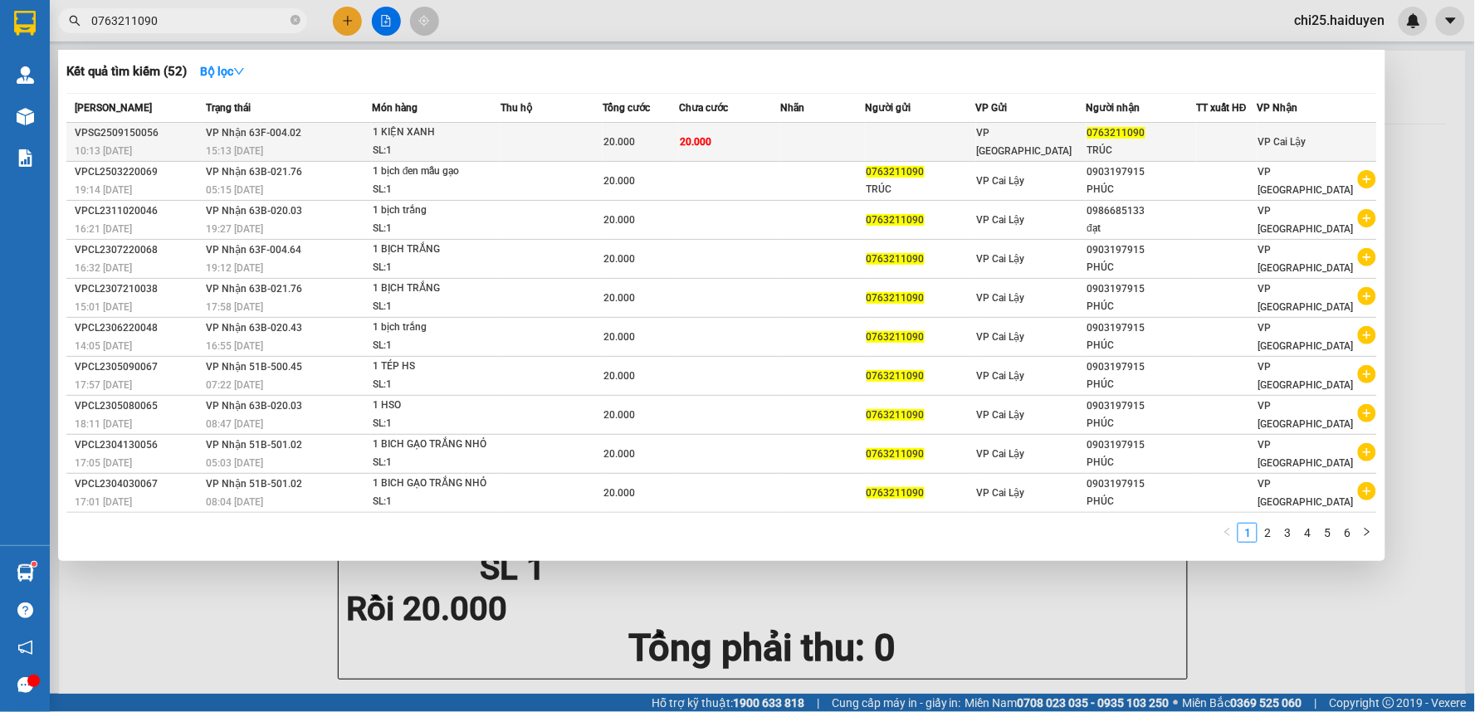
click at [959, 137] on td at bounding box center [921, 142] width 110 height 39
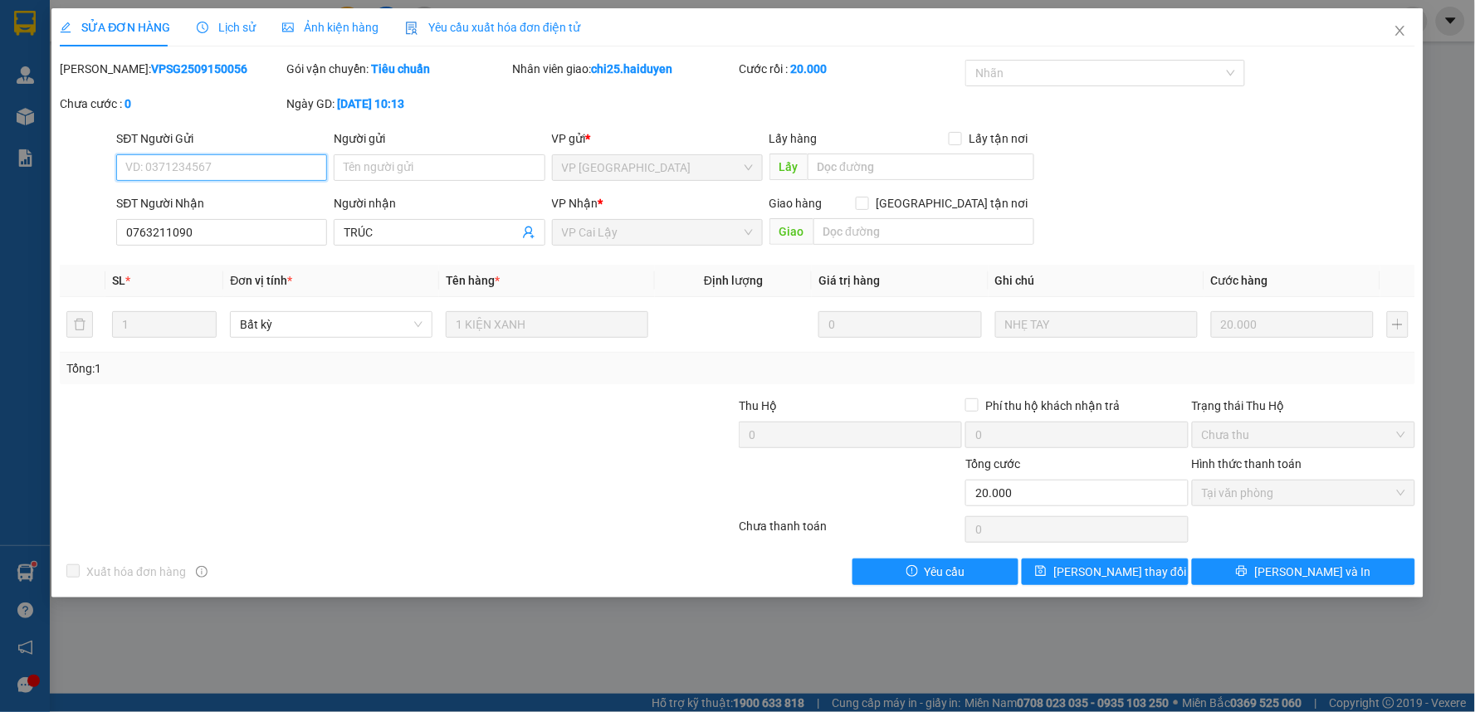
type input "0763211090"
type input "TRÚC"
type input "20.000"
click at [1397, 22] on span "Close" at bounding box center [1400, 31] width 46 height 46
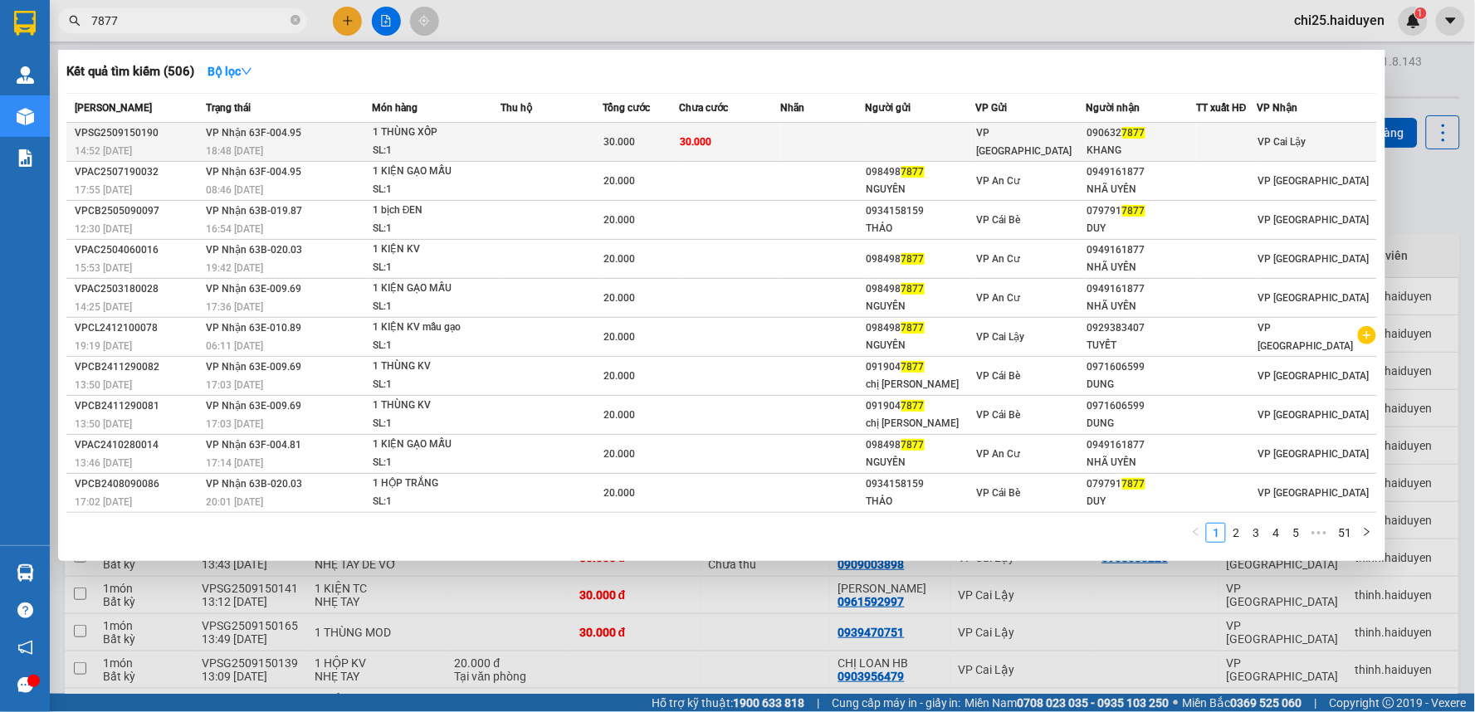
type input "7877"
click at [781, 146] on td "30.000" at bounding box center [730, 142] width 102 height 39
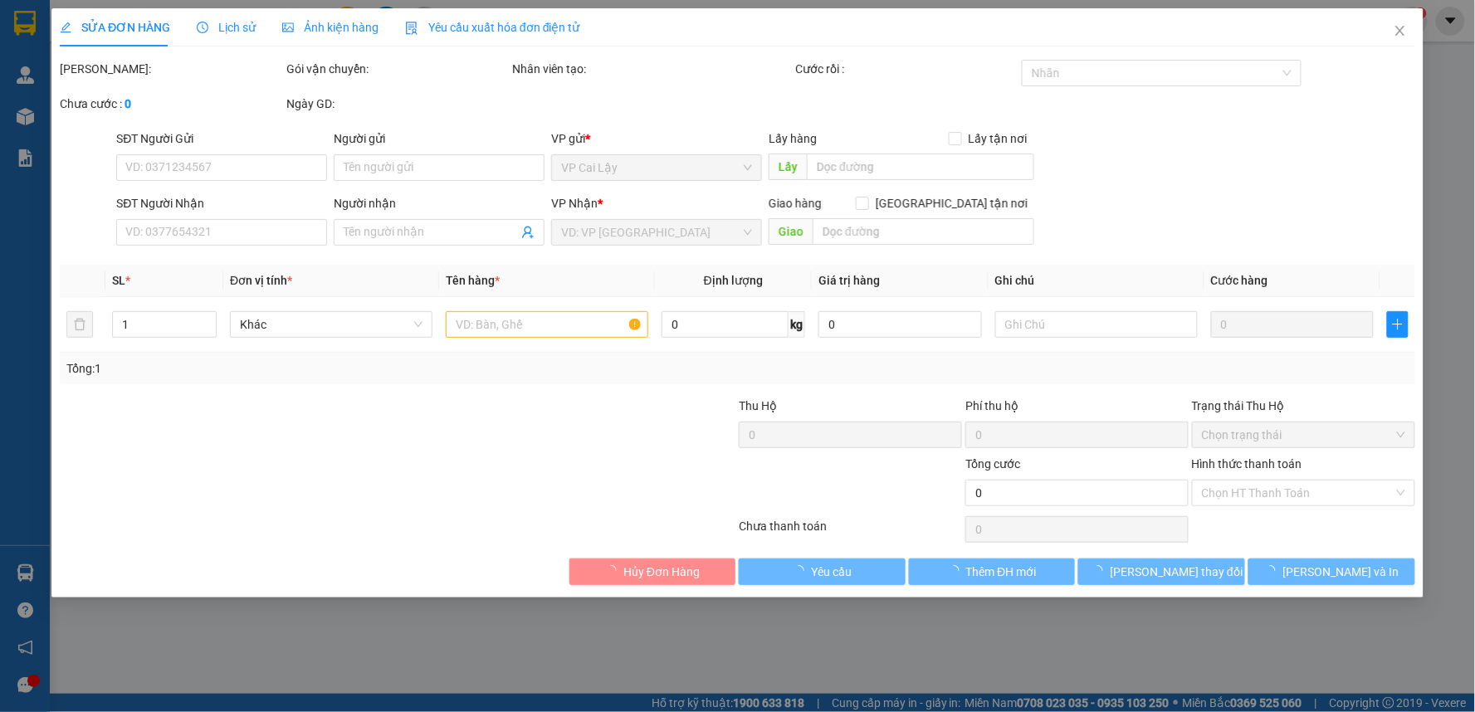
type input "0906327877"
type input "KHANG"
type input "30.000"
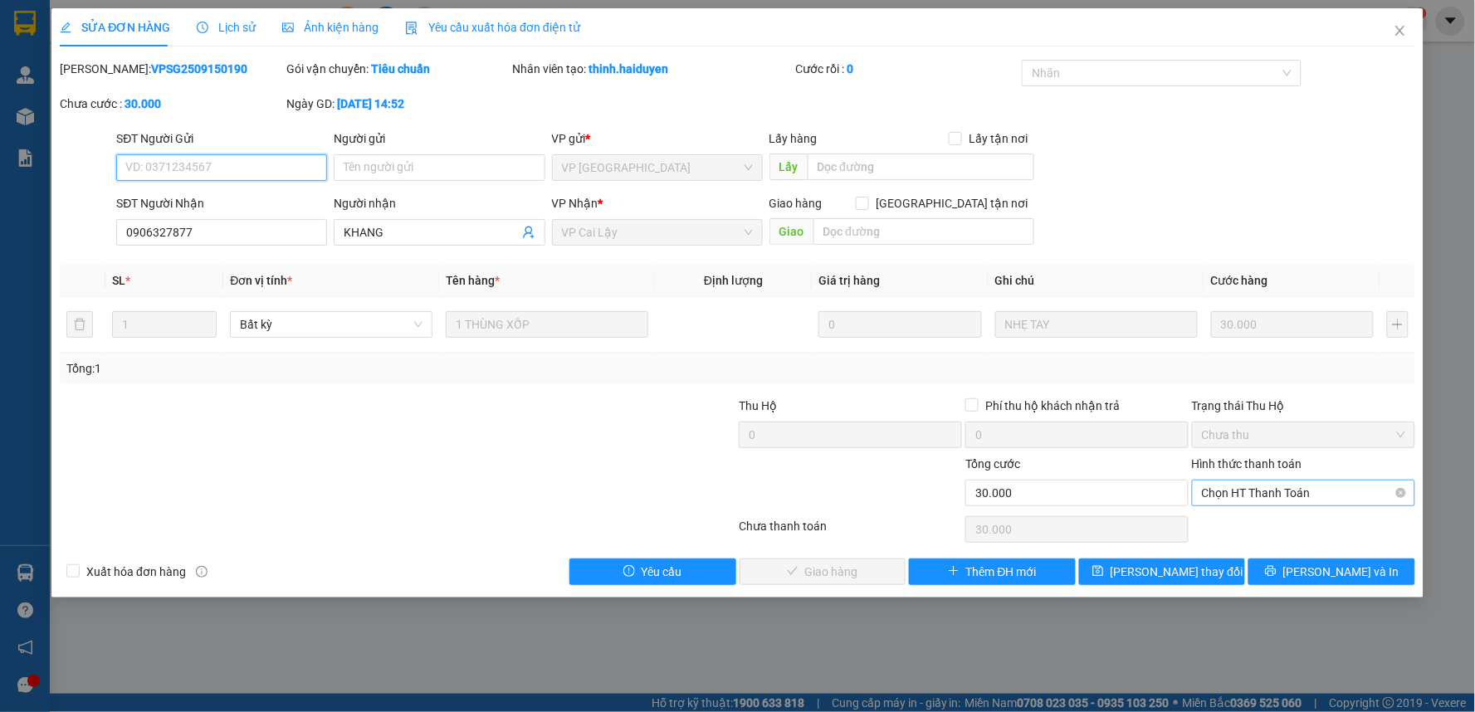
click at [1321, 484] on span "Chọn HT Thanh Toán" at bounding box center [1303, 493] width 203 height 25
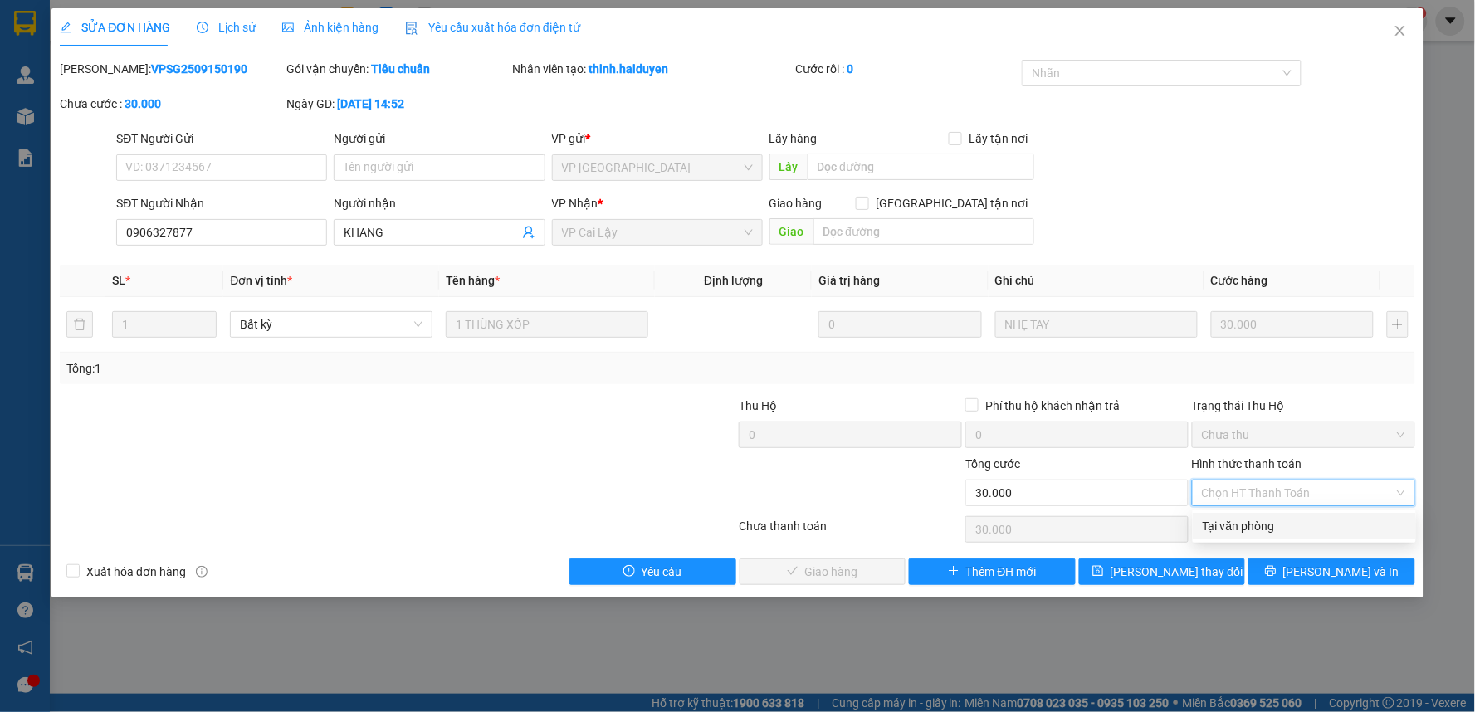
drag, startPoint x: 1278, startPoint y: 525, endPoint x: 681, endPoint y: 534, distance: 596.8
click at [1235, 532] on div "Tại văn phòng" at bounding box center [1304, 526] width 203 height 18
type input "0"
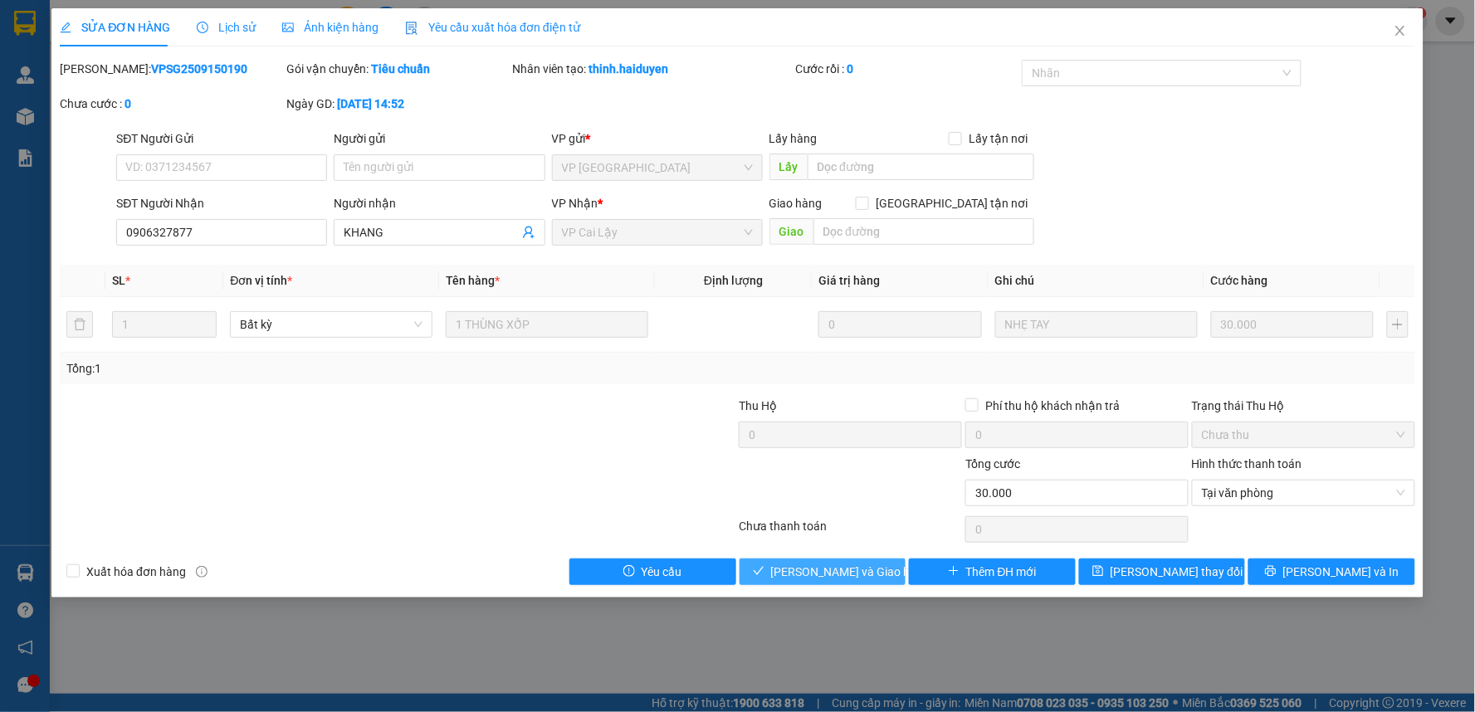
click at [807, 575] on span "[PERSON_NAME] và Giao hàng" at bounding box center [850, 572] width 159 height 18
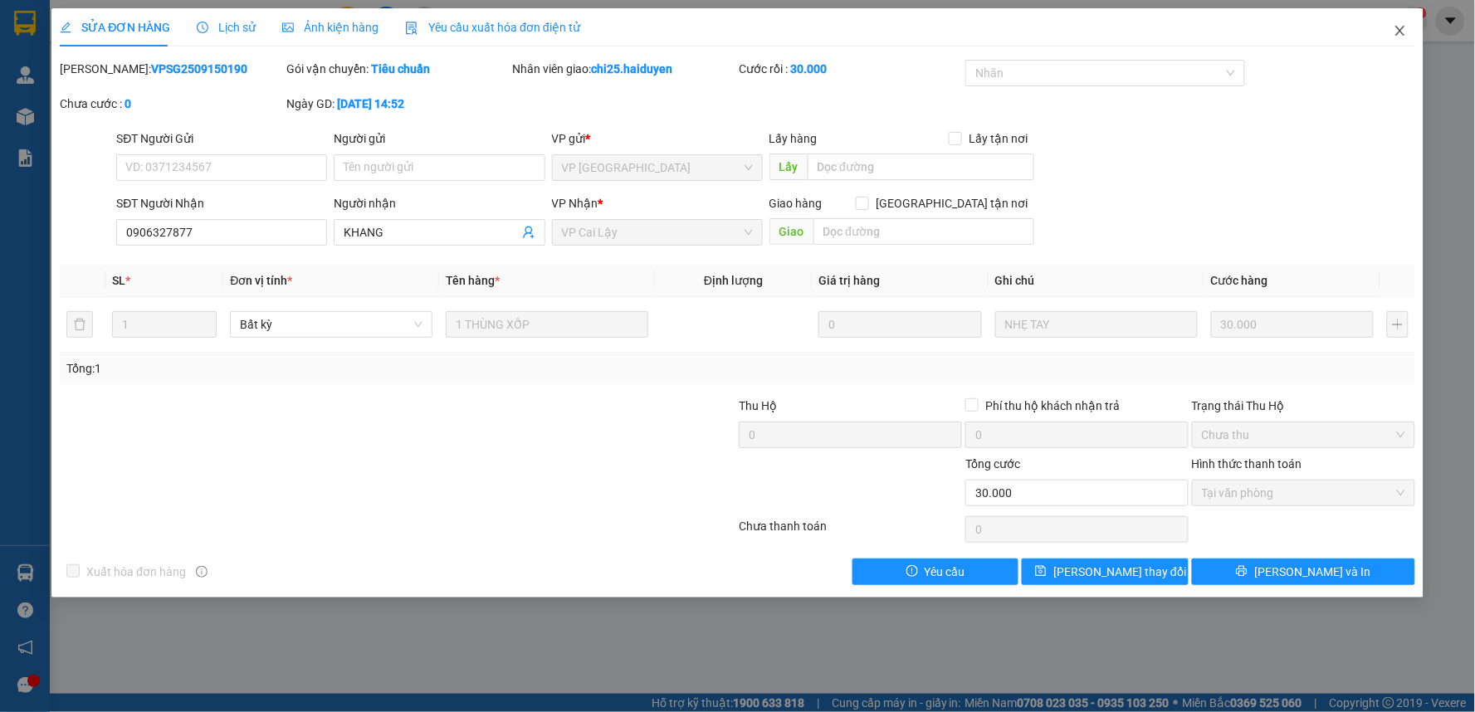
click at [1404, 29] on icon "close" at bounding box center [1399, 30] width 13 height 13
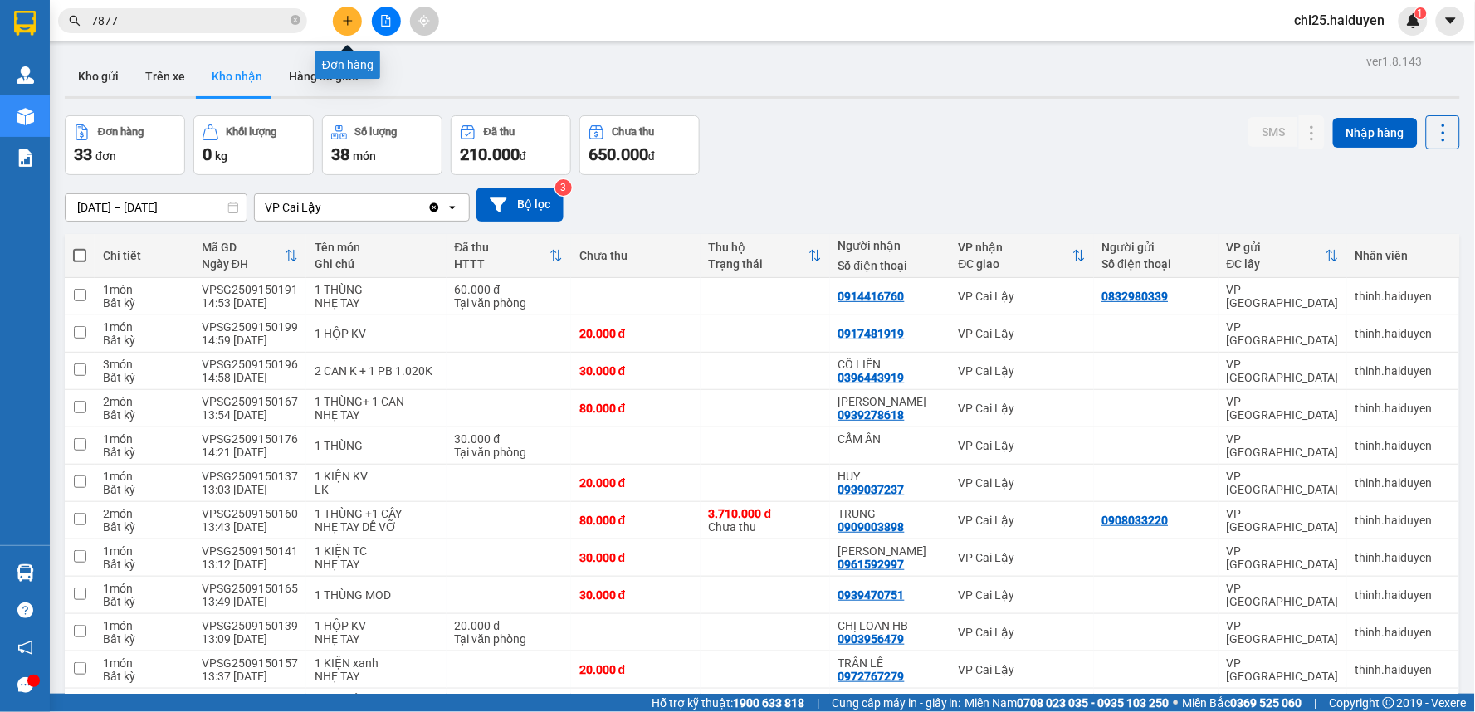
click at [347, 27] on button at bounding box center [347, 21] width 29 height 29
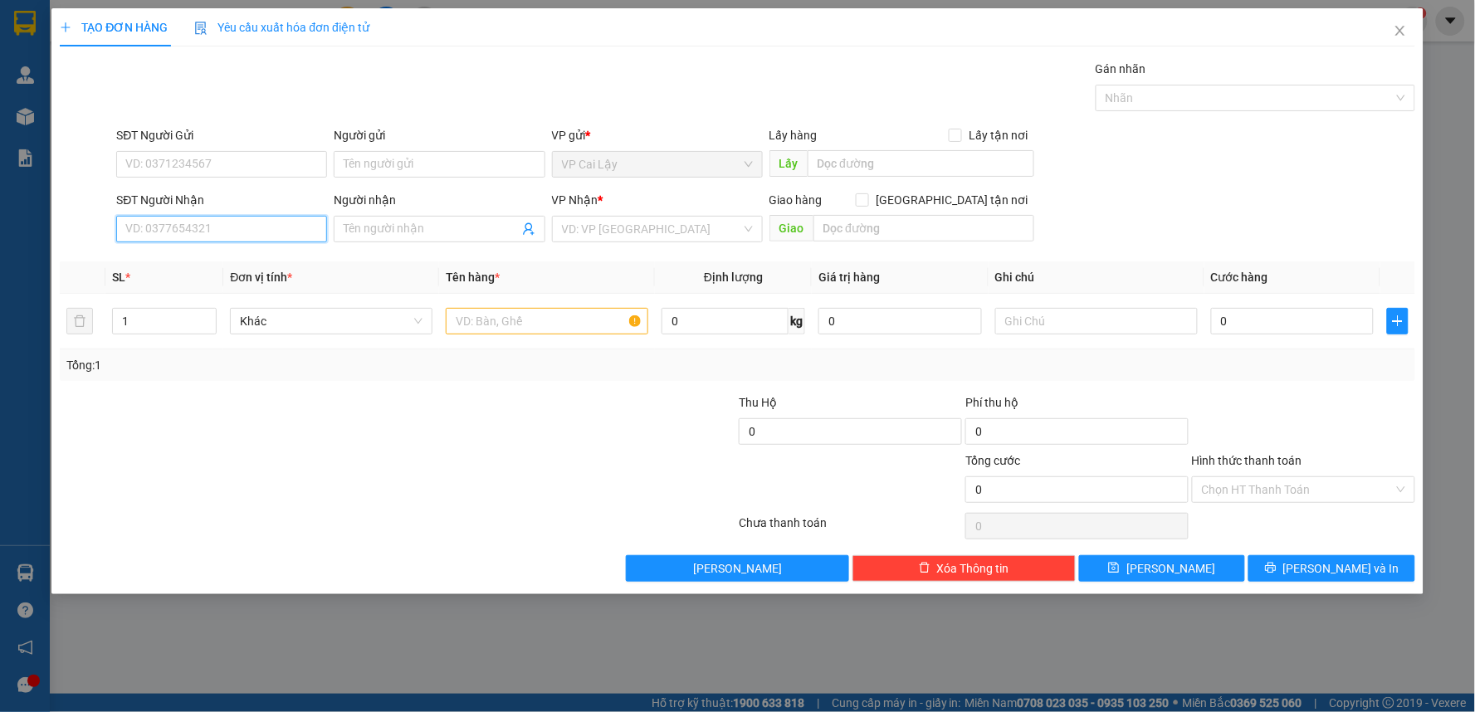
click at [219, 230] on input "SĐT Người Nhận" at bounding box center [221, 229] width 211 height 27
click at [128, 217] on input "666" at bounding box center [221, 229] width 211 height 27
type input "0905252666"
click at [367, 224] on input "Người nhận" at bounding box center [431, 229] width 174 height 18
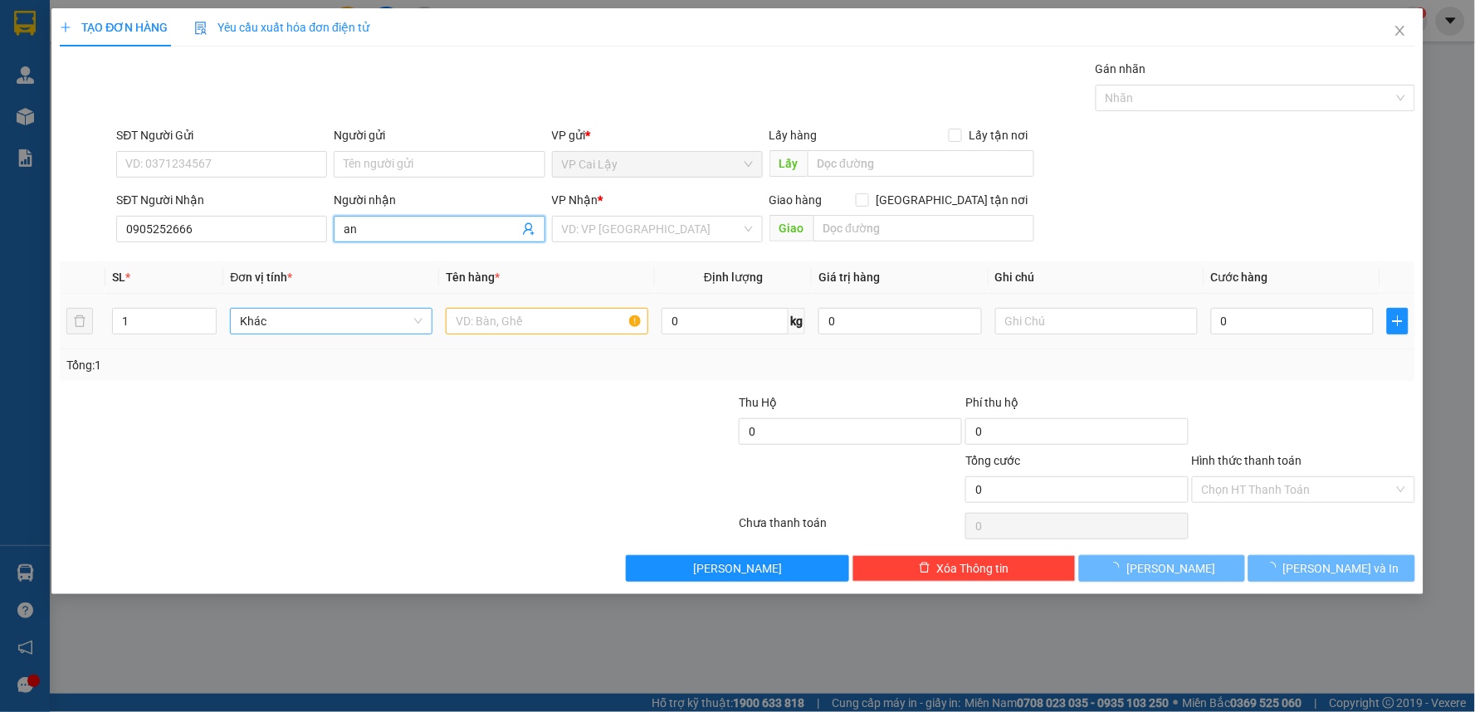
type input "a"
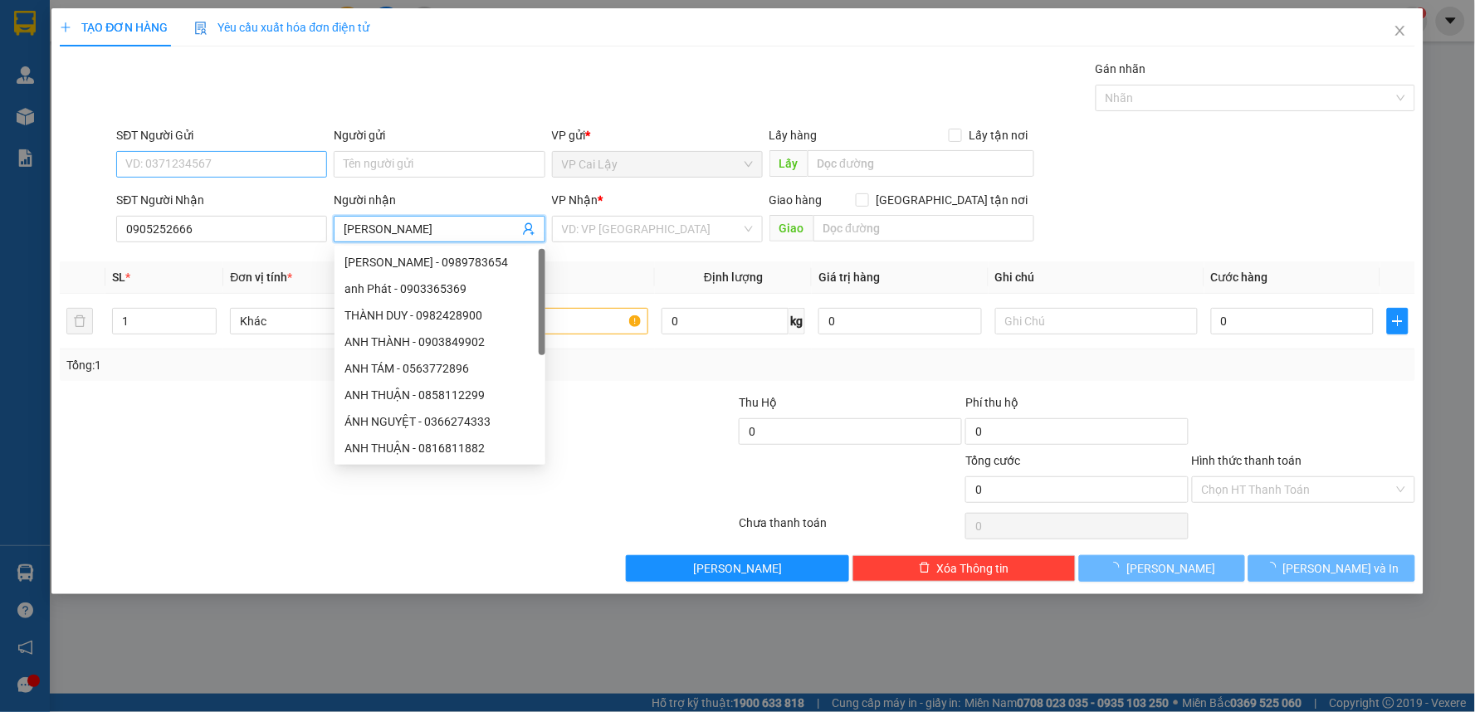
type input "[PERSON_NAME]"
click at [275, 166] on input "SĐT Người Gửi" at bounding box center [221, 164] width 211 height 27
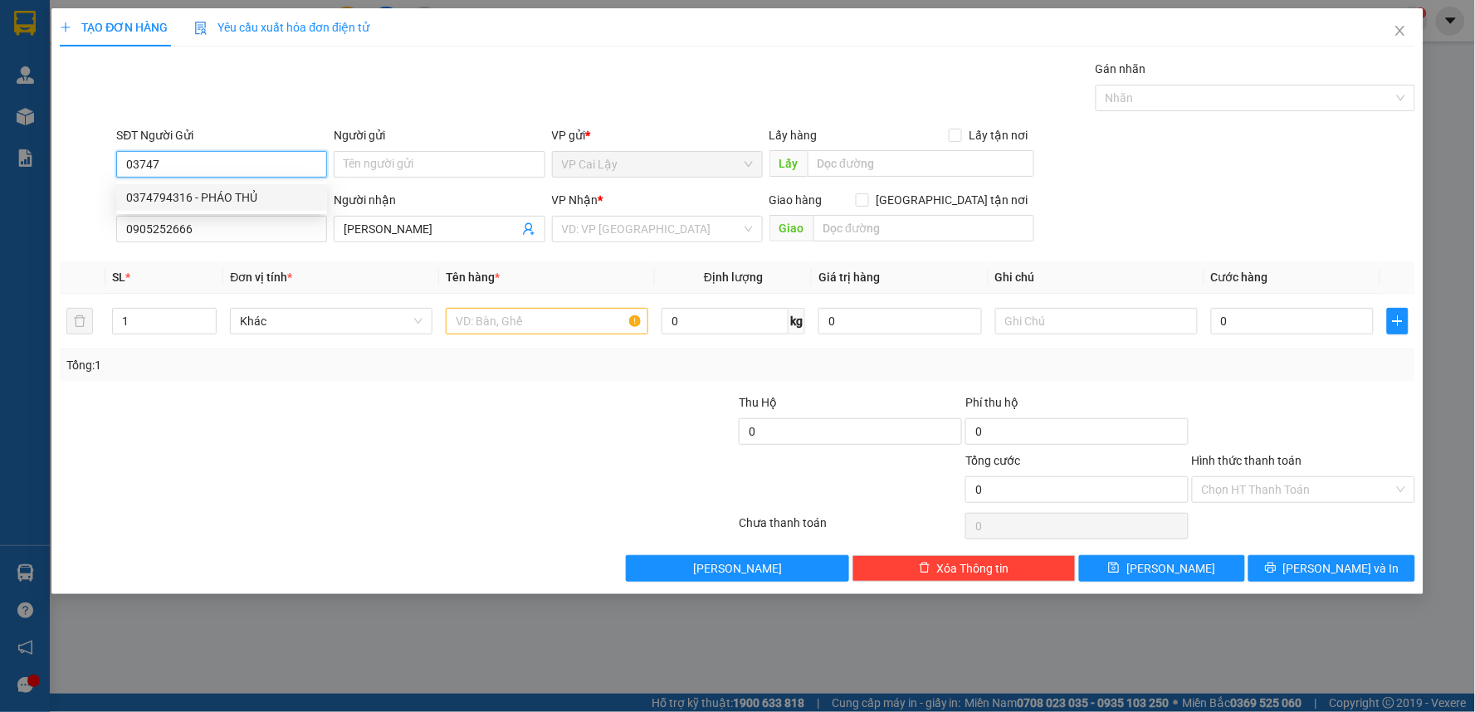
click at [244, 185] on div "0374794316 - PHÁO THỦ" at bounding box center [221, 197] width 211 height 27
type input "0374794316"
type input "PHÁO THỦ"
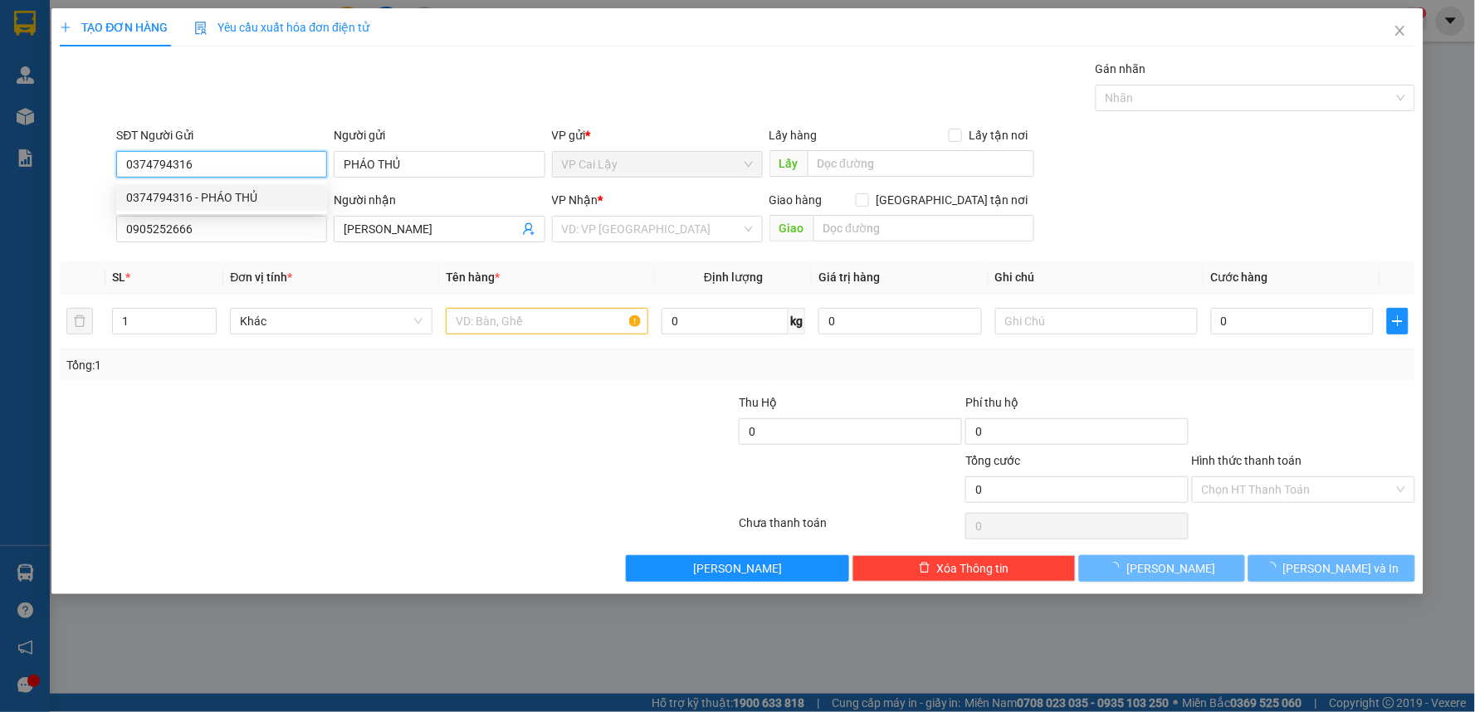
type input "10.000"
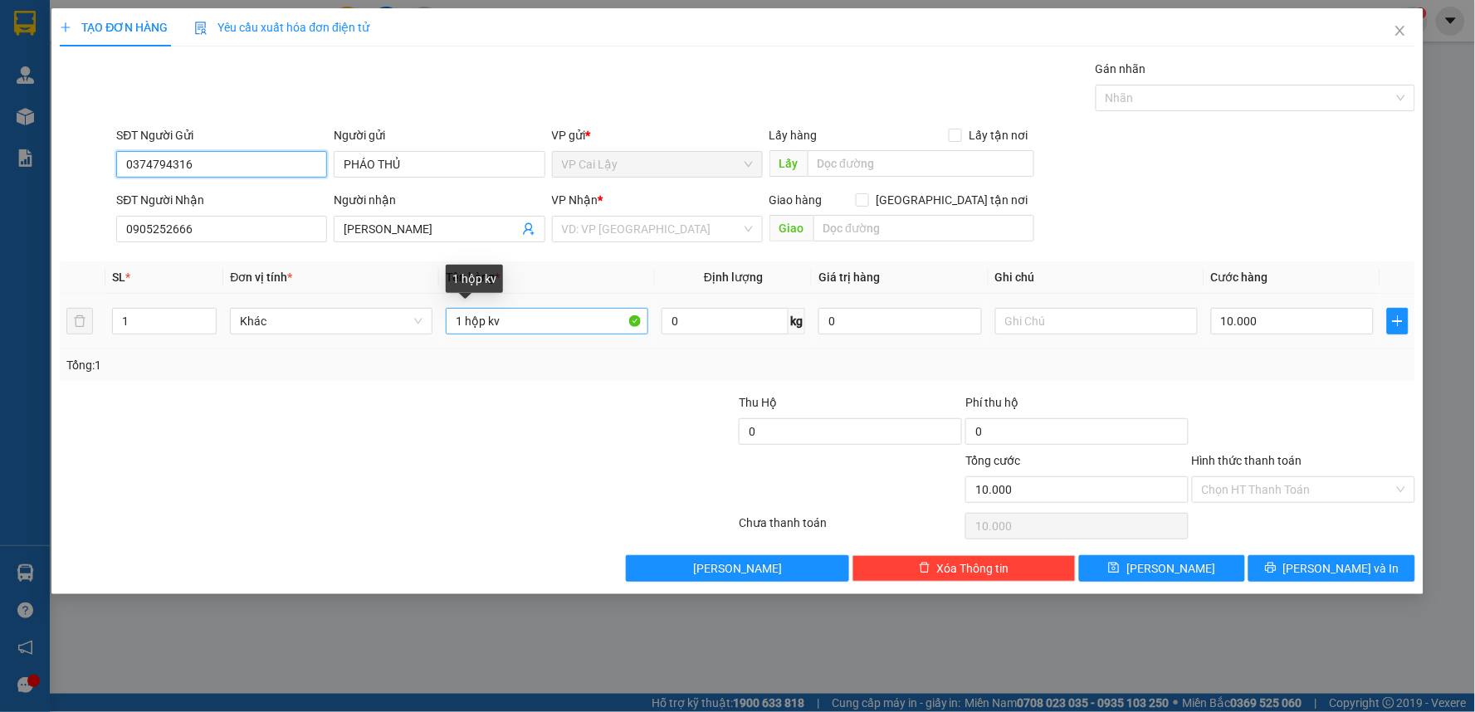
type input "0374794316"
click at [525, 317] on input "1 hộp kv" at bounding box center [547, 321] width 202 height 27
click at [1334, 478] on input "Hình thức thanh toán" at bounding box center [1298, 489] width 192 height 25
drag, startPoint x: 526, startPoint y: 321, endPoint x: 466, endPoint y: 332, distance: 60.7
click at [466, 332] on input "1 hộp kv" at bounding box center [547, 321] width 202 height 27
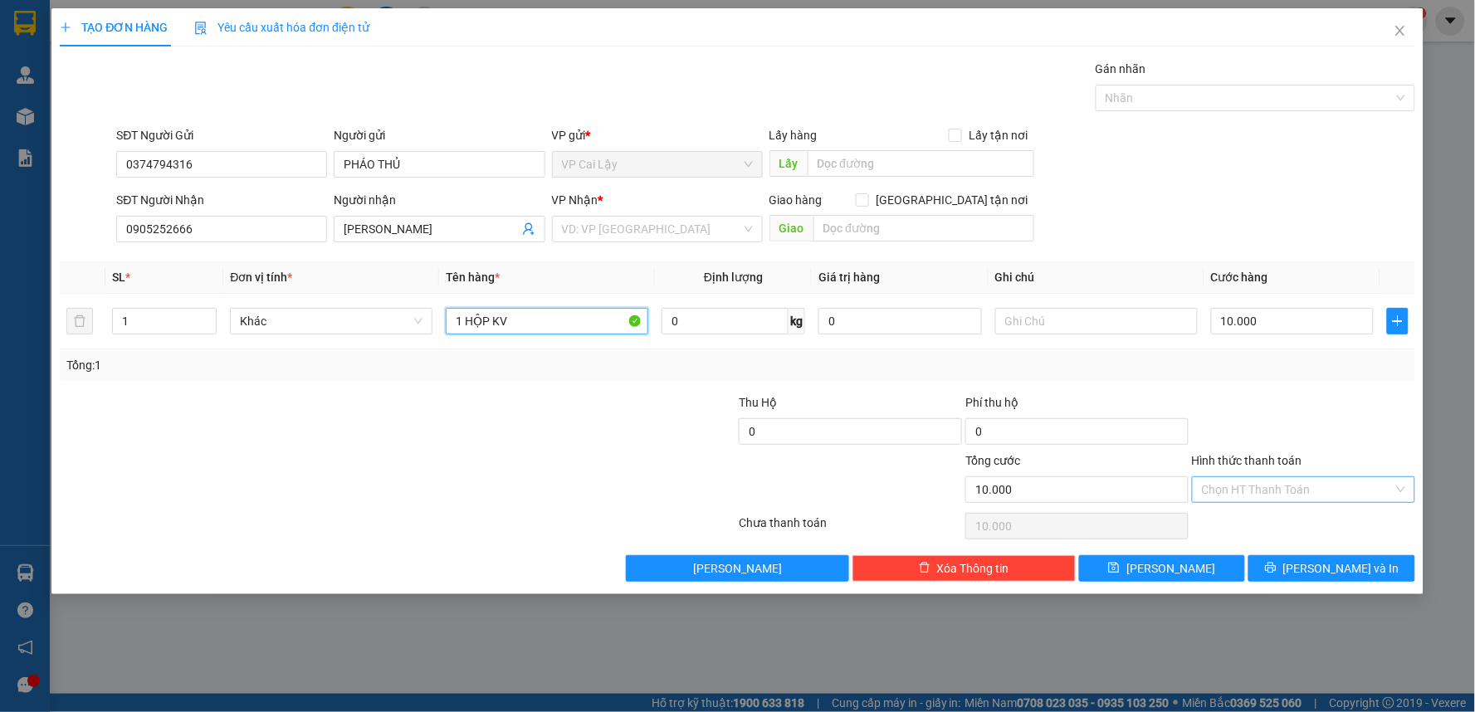
type input "1 HỘP KV"
drag, startPoint x: 1320, startPoint y: 486, endPoint x: 1313, endPoint y: 502, distance: 17.1
click at [1320, 487] on input "Hình thức thanh toán" at bounding box center [1298, 489] width 192 height 25
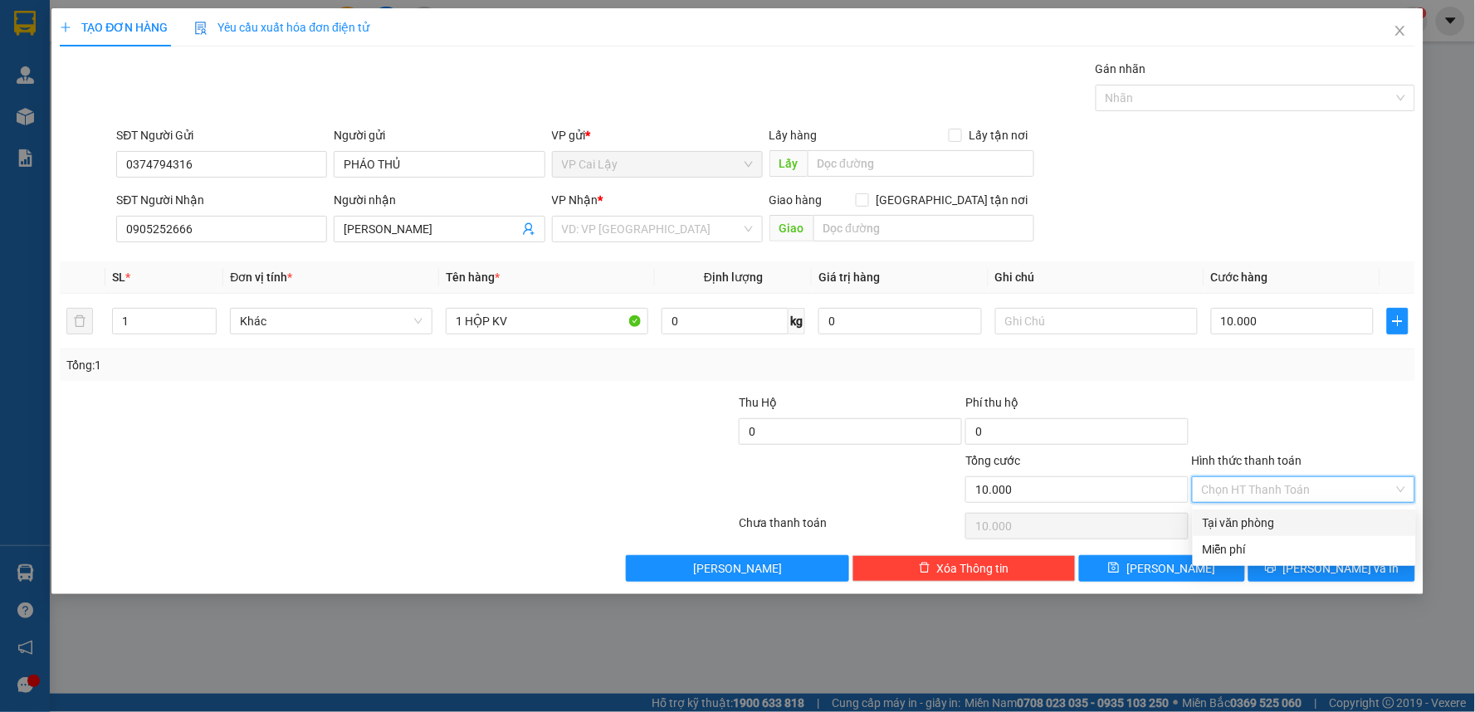
drag, startPoint x: 1272, startPoint y: 524, endPoint x: 1297, endPoint y: 537, distance: 28.2
click at [1273, 525] on div "Tại văn phòng" at bounding box center [1304, 523] width 203 height 18
type input "0"
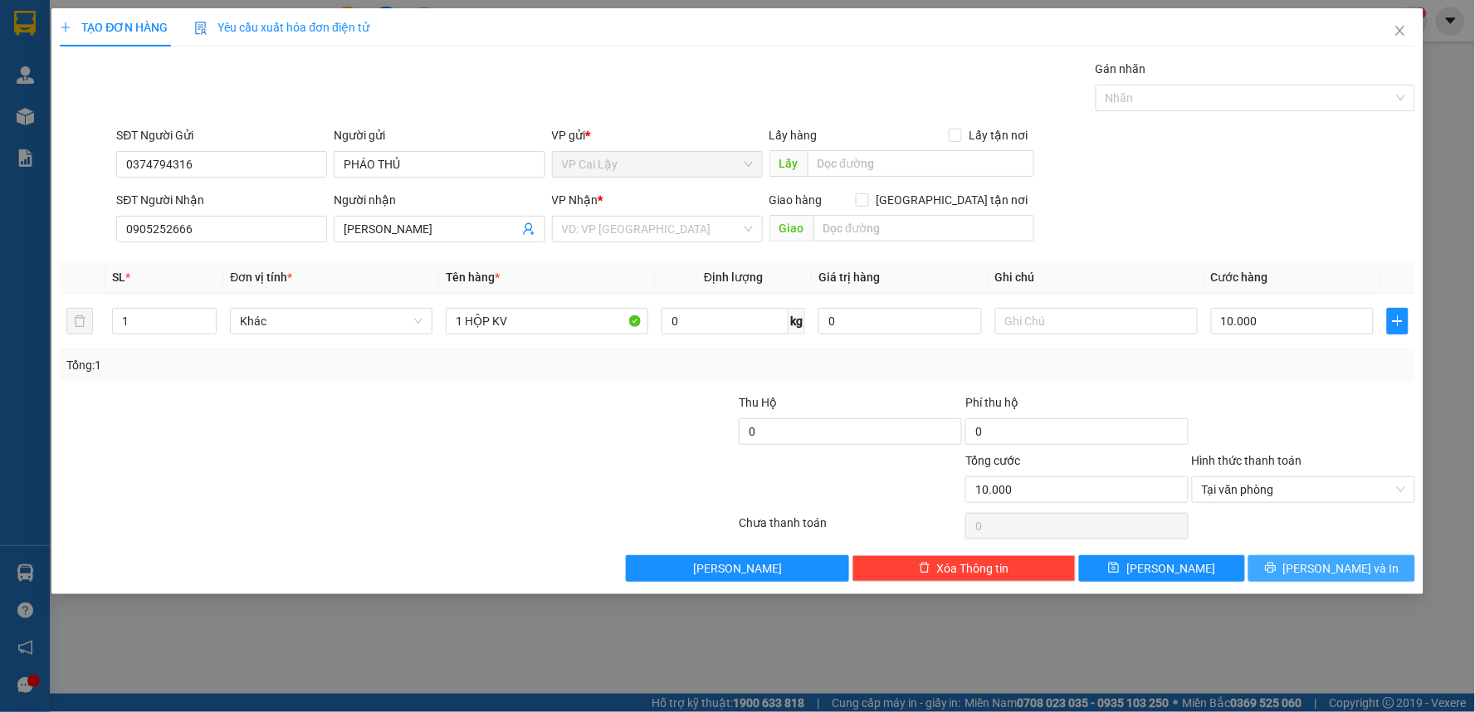
click at [1318, 559] on span "[PERSON_NAME] và In" at bounding box center [1341, 568] width 116 height 18
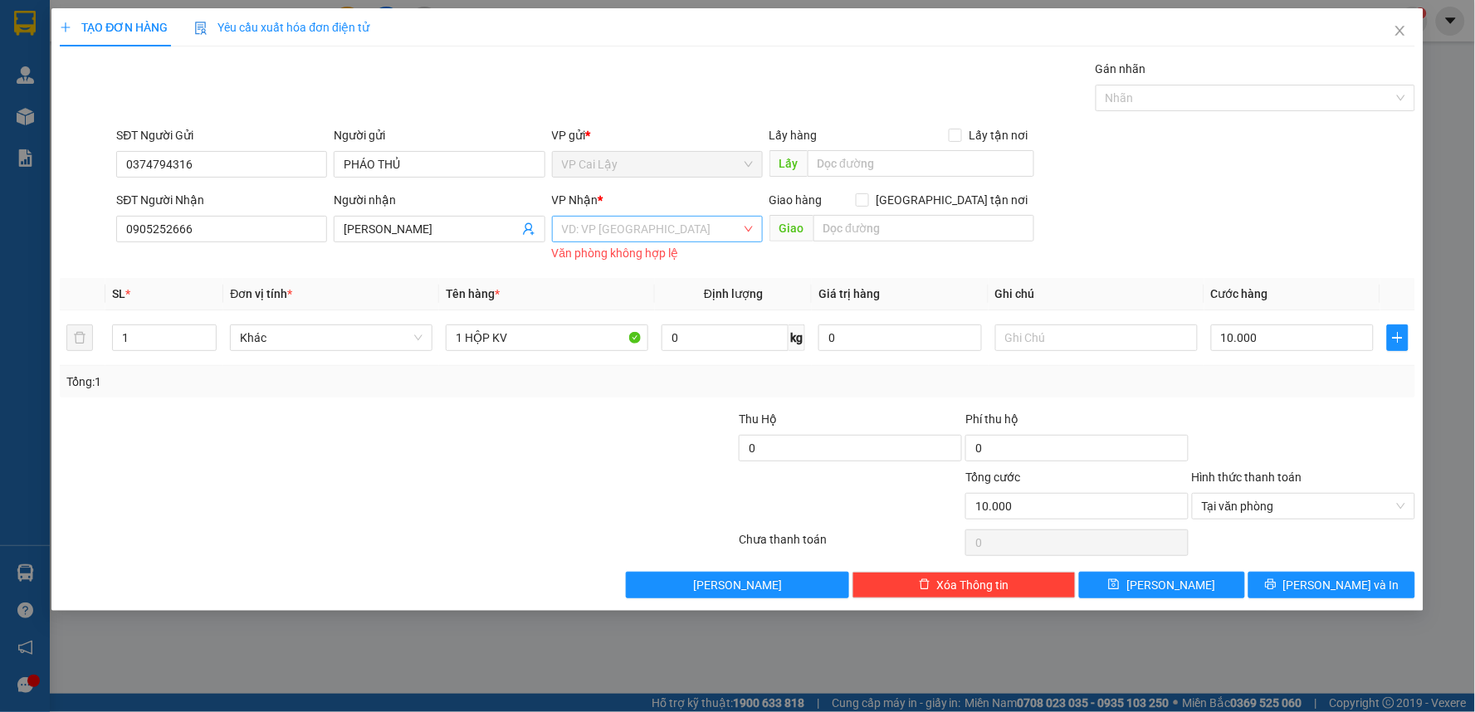
click at [624, 237] on input "search" at bounding box center [651, 229] width 179 height 25
click at [615, 299] on div "VP Cái Bè" at bounding box center [657, 289] width 211 height 27
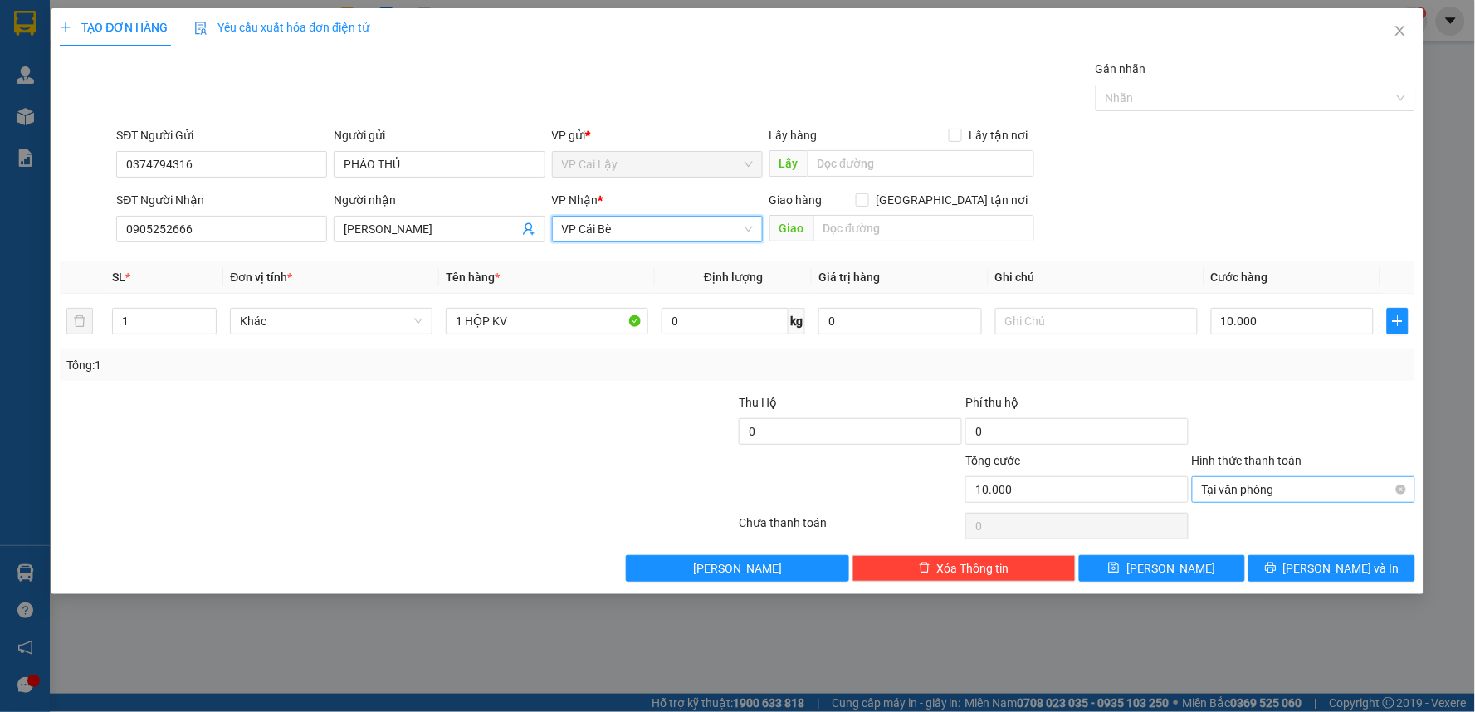
click at [1281, 485] on span "Tại văn phòng" at bounding box center [1303, 489] width 203 height 25
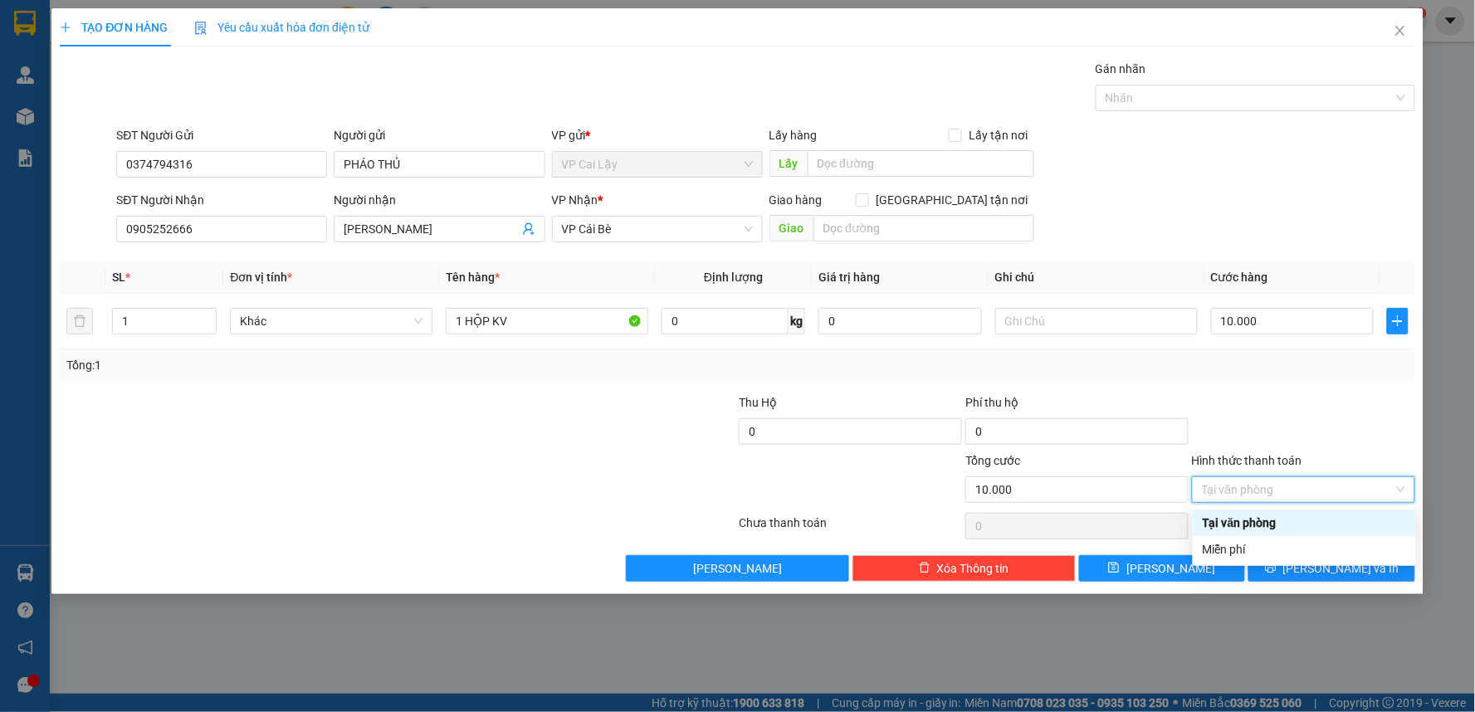
click at [1284, 515] on div "Tại văn phòng" at bounding box center [1304, 523] width 203 height 18
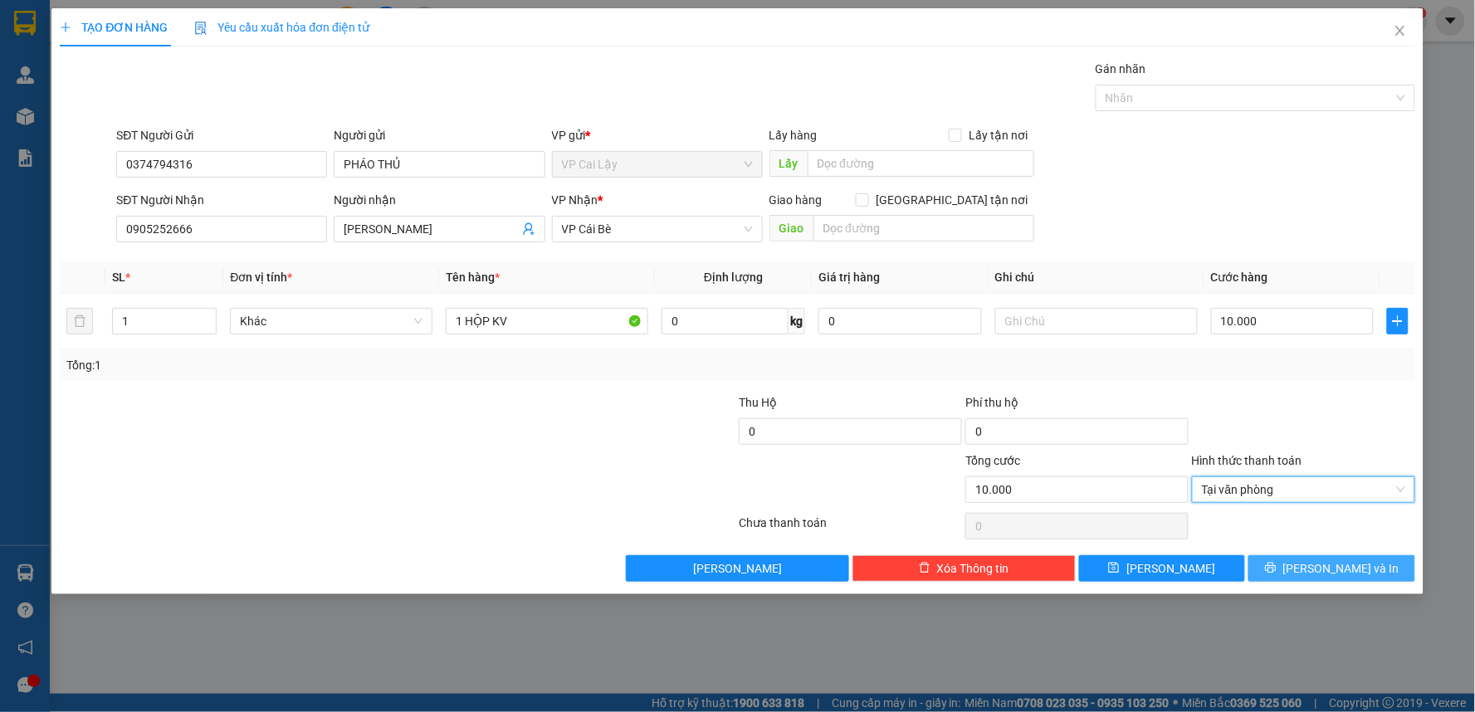
click at [1276, 563] on icon "printer" at bounding box center [1271, 568] width 12 height 12
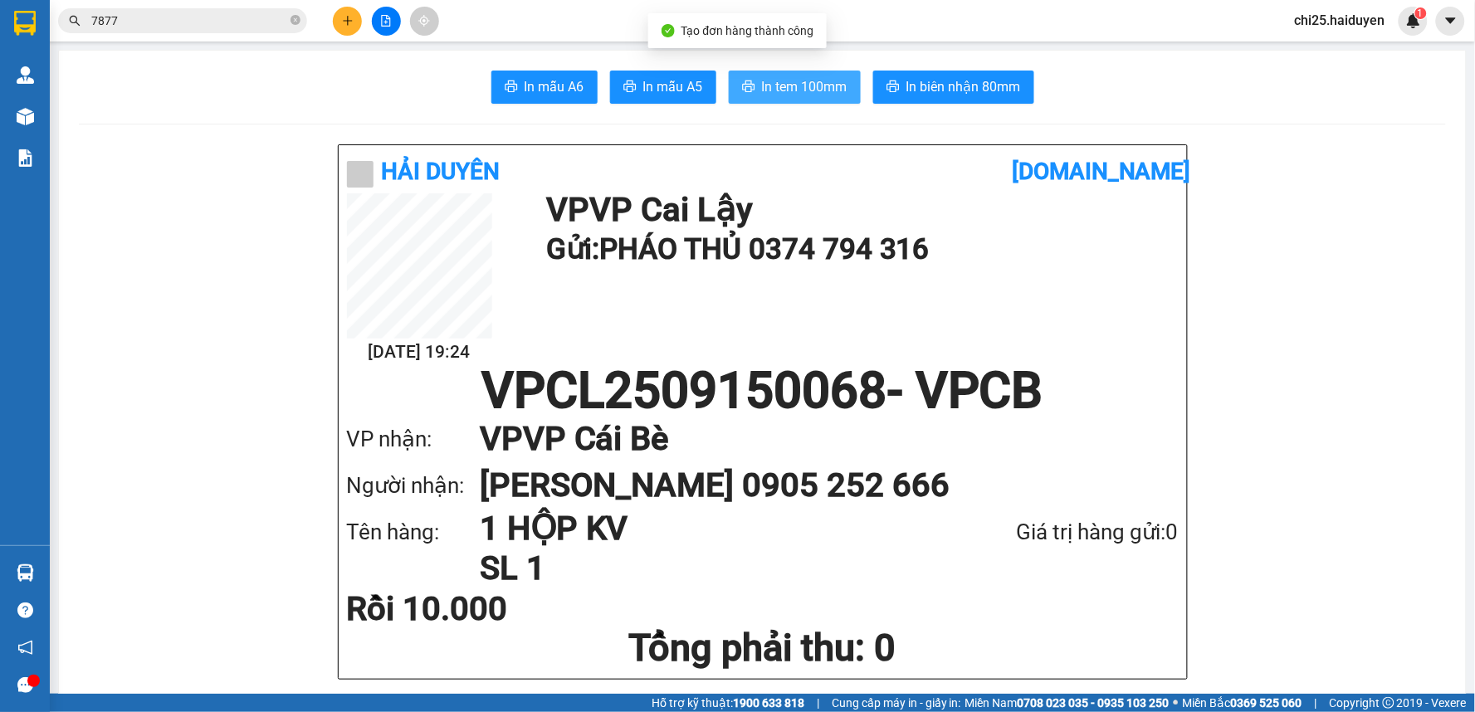
click at [822, 73] on button "In tem 100mm" at bounding box center [795, 87] width 132 height 33
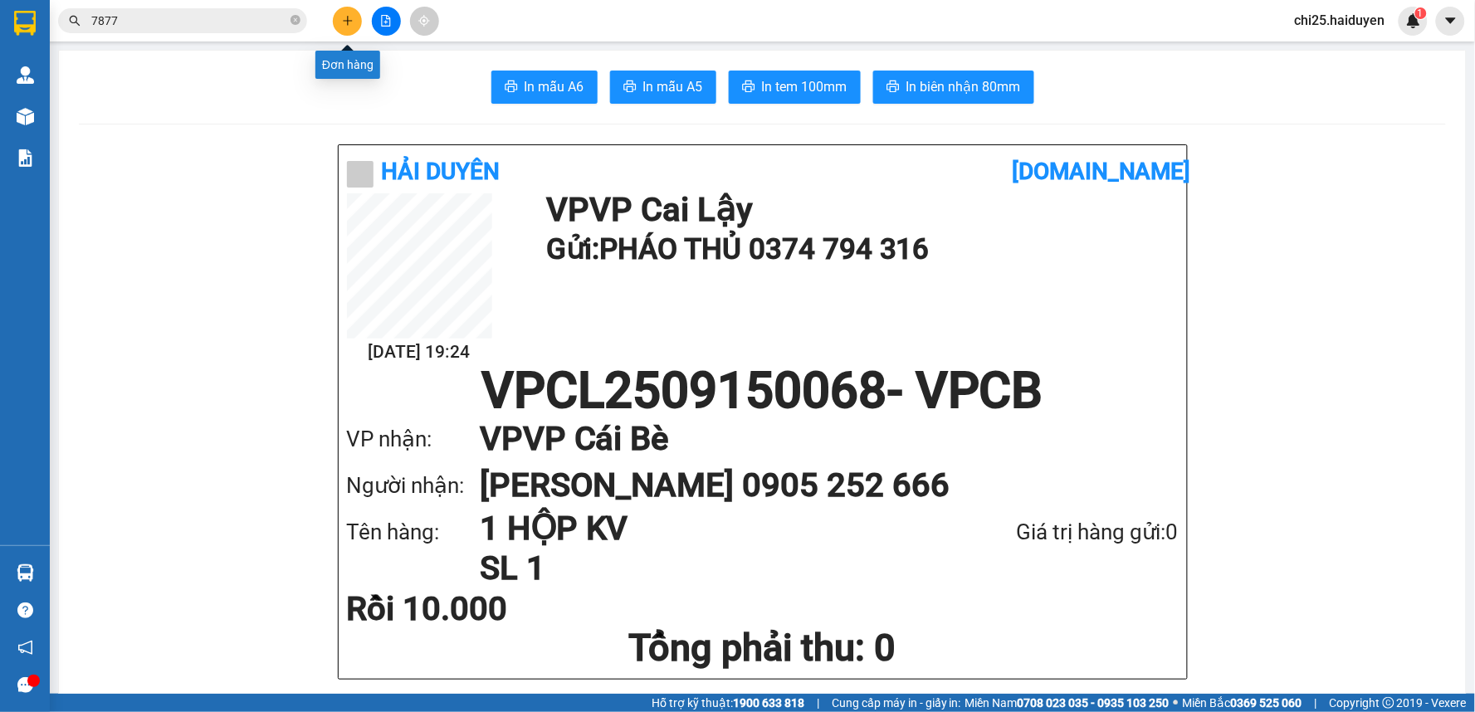
click at [344, 20] on icon "plus" at bounding box center [347, 20] width 9 height 1
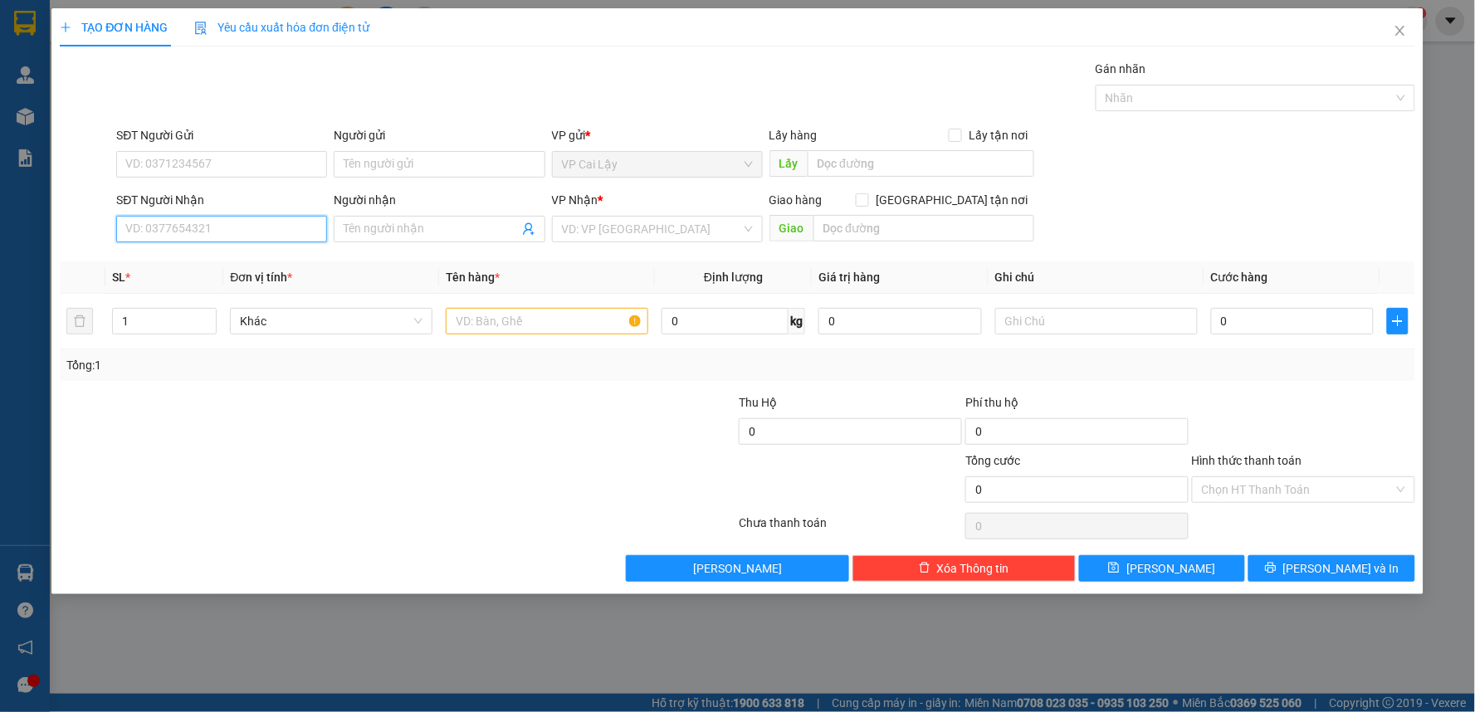
drag, startPoint x: 185, startPoint y: 233, endPoint x: 237, endPoint y: 214, distance: 55.7
click at [187, 233] on input "SĐT Người Nhận" at bounding box center [221, 229] width 211 height 27
type input "0932539679"
click at [212, 256] on div "0932539679 - HẰNG" at bounding box center [221, 262] width 191 height 18
type input "HẰNG"
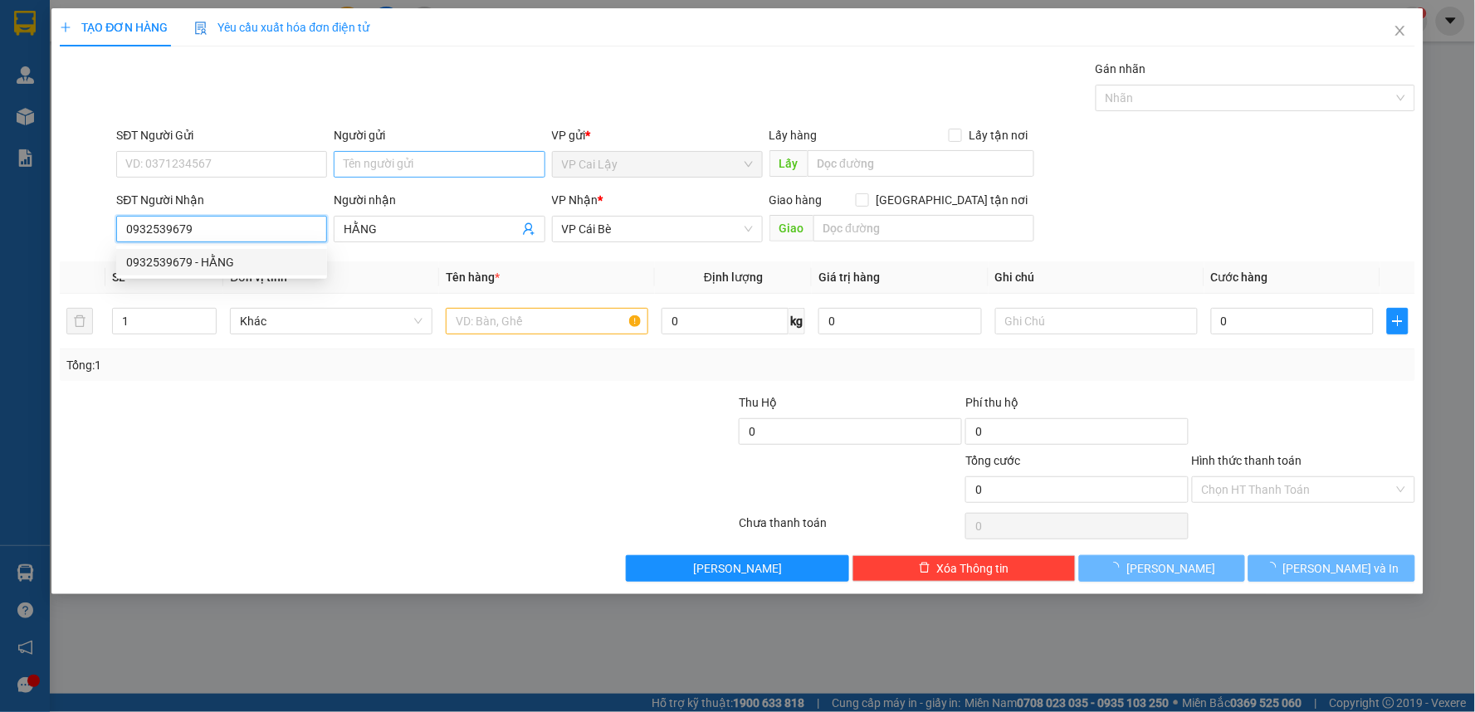
type input "10.000"
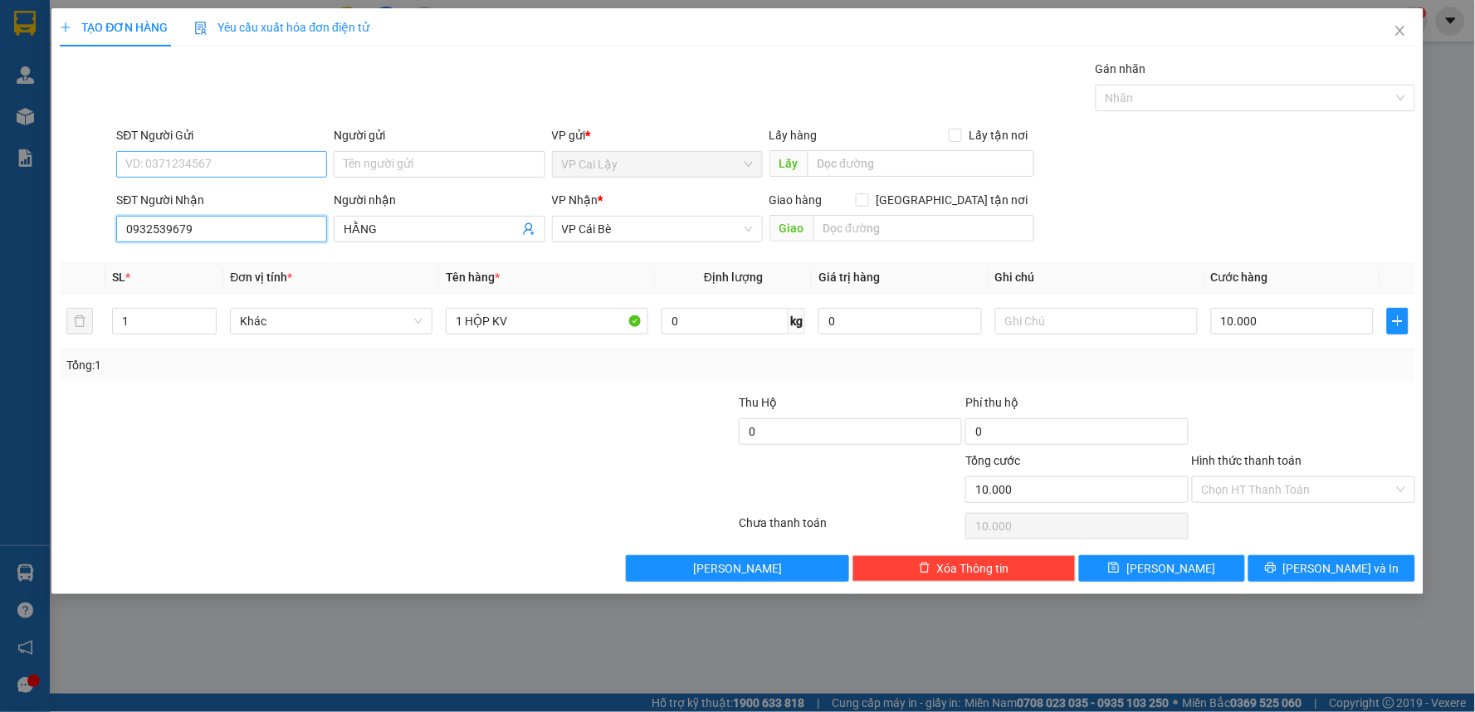
type input "0932539679"
click at [214, 164] on input "SĐT Người Gửi" at bounding box center [221, 164] width 211 height 27
click at [249, 193] on div "0374794316 - PHÁO THỦ" at bounding box center [221, 197] width 191 height 18
type input "0374794316"
type input "PHÁO THỦ"
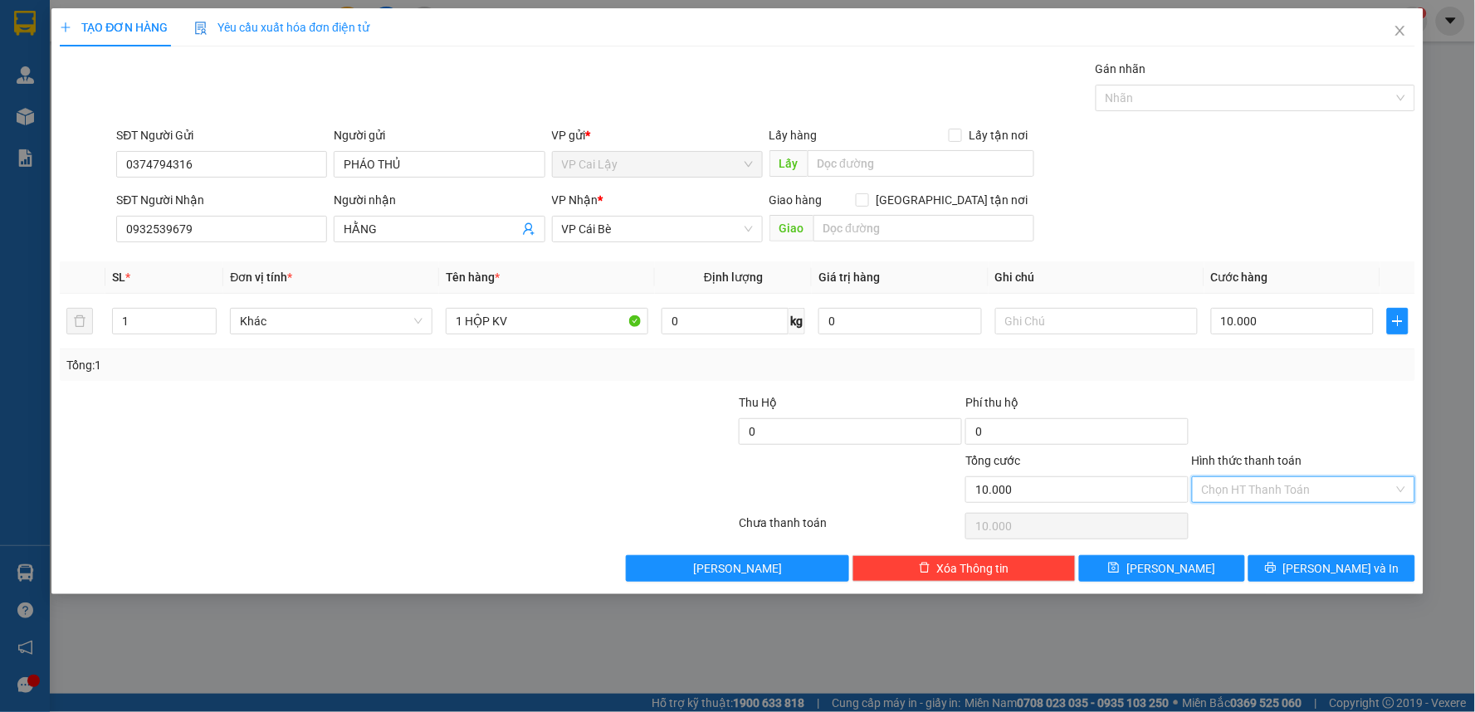
drag, startPoint x: 1295, startPoint y: 488, endPoint x: 1295, endPoint y: 516, distance: 28.2
click at [1295, 493] on input "Hình thức thanh toán" at bounding box center [1298, 489] width 192 height 25
drag, startPoint x: 1293, startPoint y: 517, endPoint x: 1297, endPoint y: 532, distance: 15.5
click at [1279, 510] on div "Tại văn phòng" at bounding box center [1304, 523] width 223 height 27
type input "0"
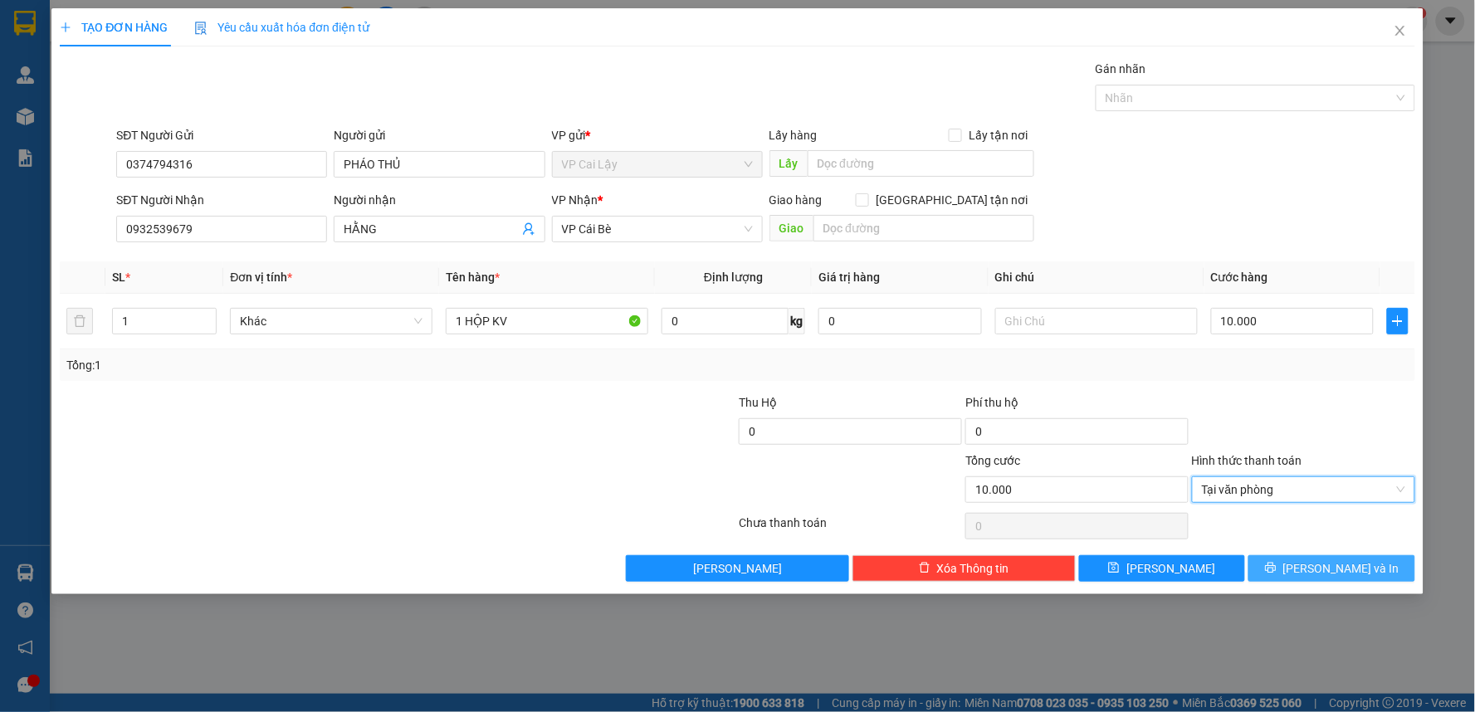
click at [1303, 555] on button "[PERSON_NAME] và In" at bounding box center [1331, 568] width 167 height 27
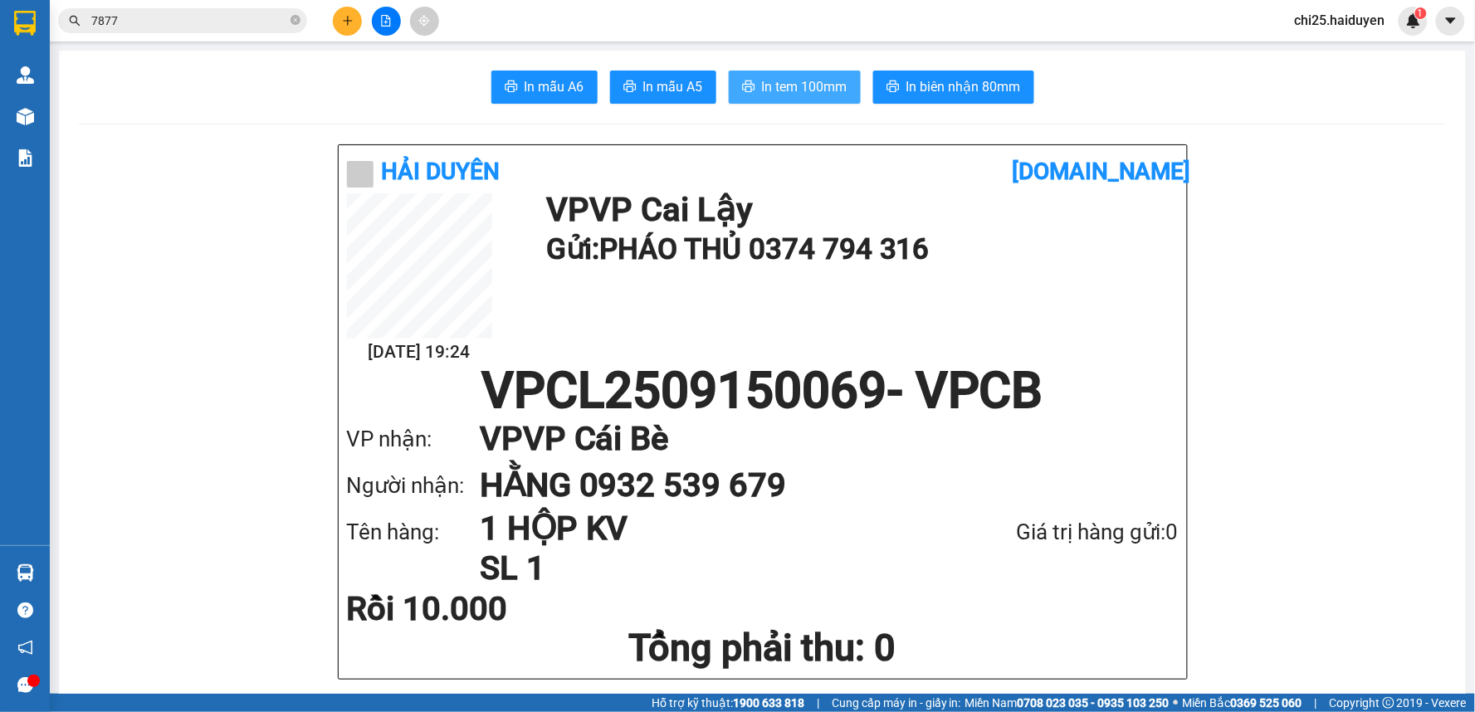
click at [768, 88] on span "In tem 100mm" at bounding box center [804, 86] width 85 height 21
click at [346, 17] on icon "plus" at bounding box center [348, 21] width 12 height 12
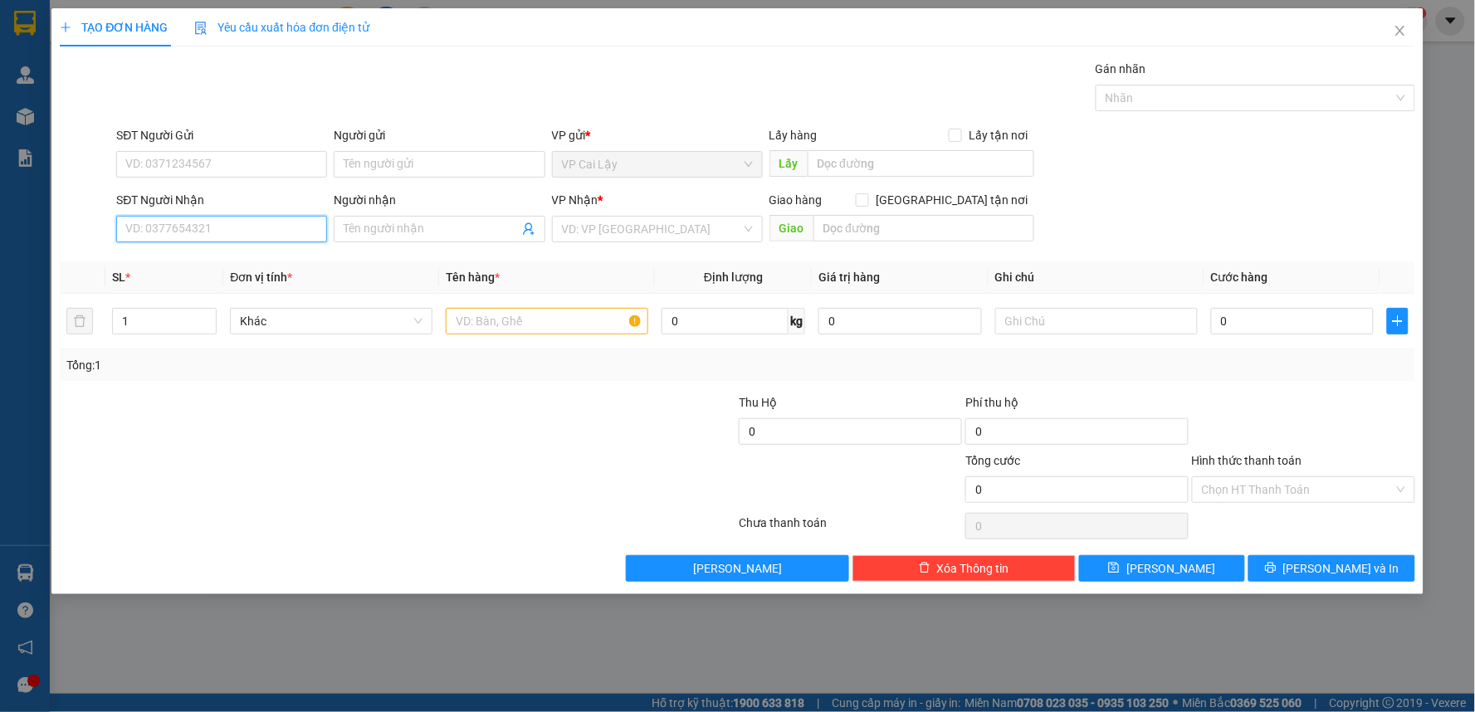
click at [203, 225] on input "SĐT Người Nhận" at bounding box center [221, 229] width 211 height 27
drag, startPoint x: 217, startPoint y: 266, endPoint x: 230, endPoint y: 235, distance: 33.5
click at [217, 264] on div "0916768886 - [GEOGRAPHIC_DATA]" at bounding box center [221, 262] width 191 height 18
type input "0916768886"
type input "THANH BÌNH"
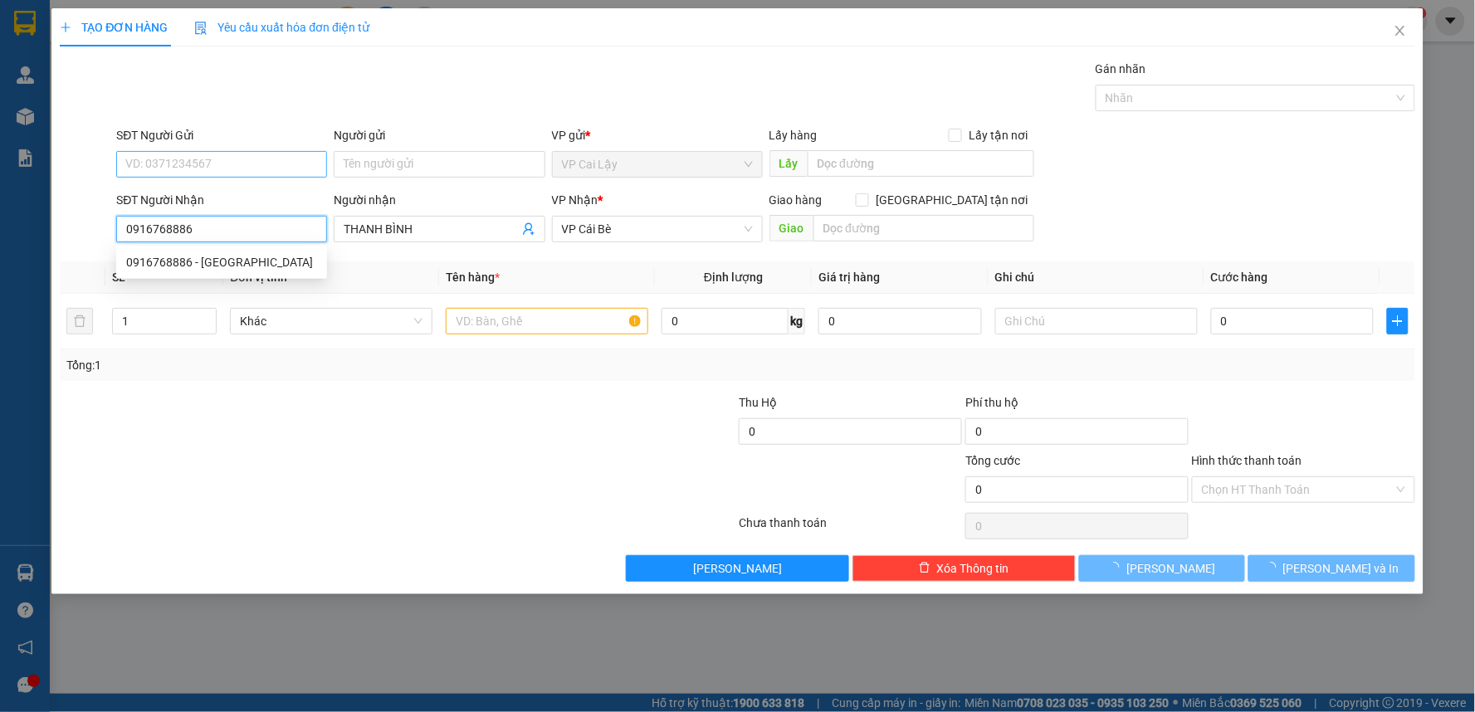
type input "10.000"
type input "0916768886"
click at [237, 158] on input "SĐT Người Gửi" at bounding box center [221, 164] width 211 height 27
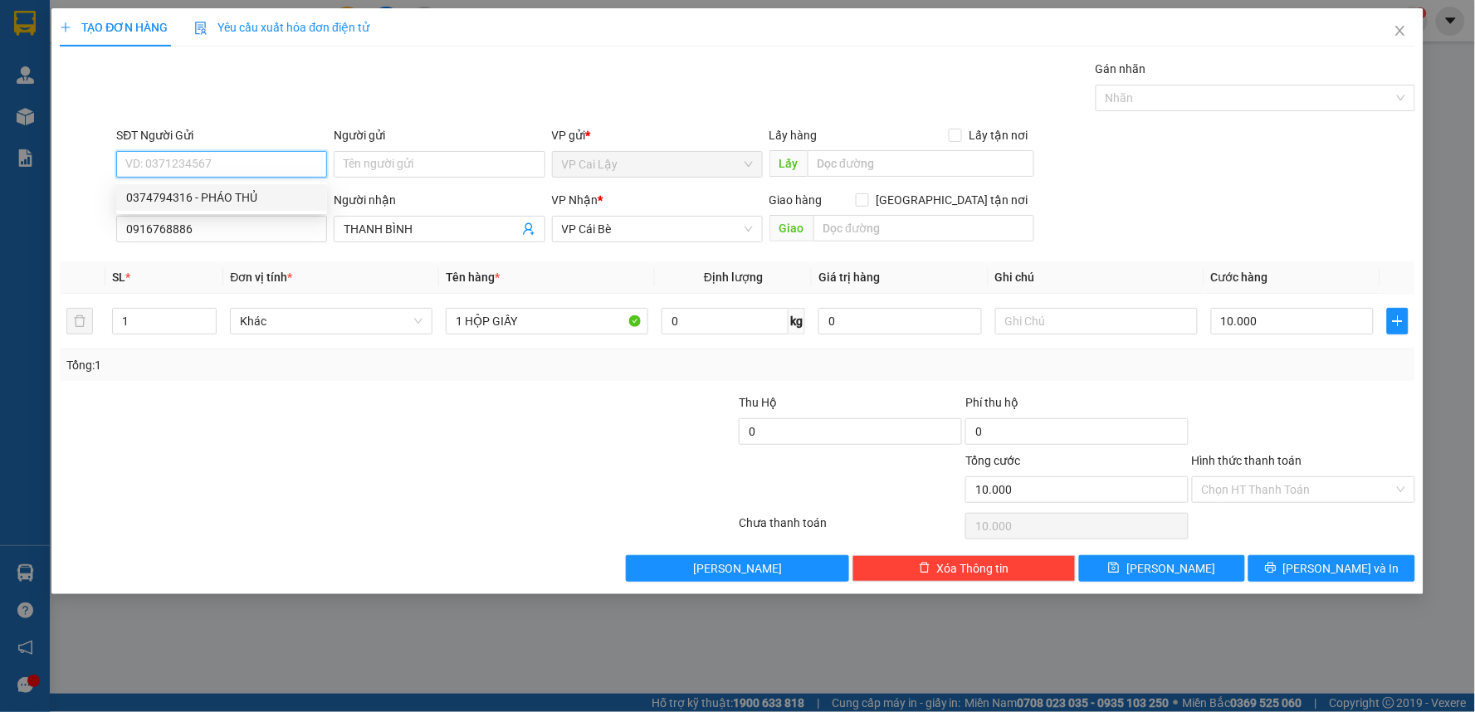
drag, startPoint x: 261, startPoint y: 199, endPoint x: 1065, endPoint y: 254, distance: 805.2
click at [266, 197] on div "0374794316 - PHÁO THỦ" at bounding box center [221, 197] width 191 height 18
type input "0374794316"
type input "PHÁO THỦ"
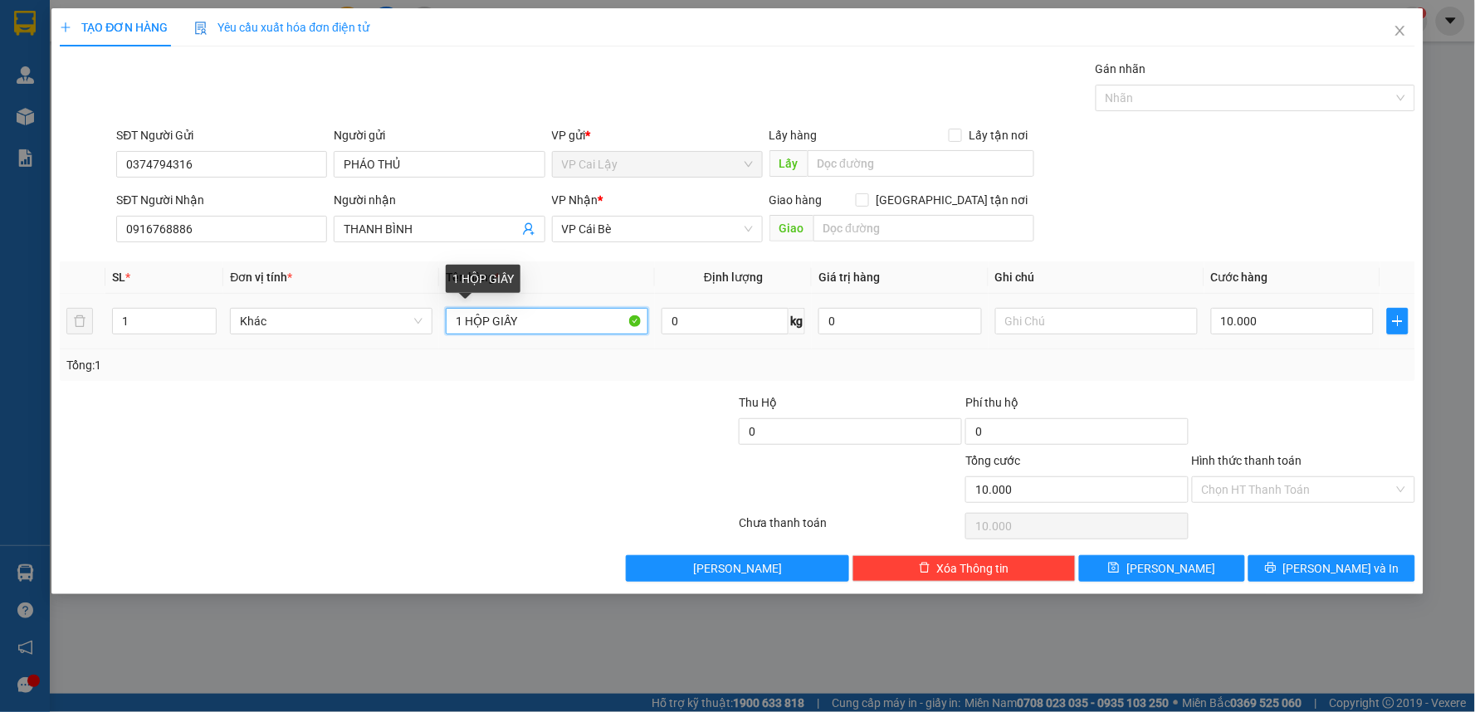
drag, startPoint x: 537, startPoint y: 319, endPoint x: 490, endPoint y: 333, distance: 48.6
click at [490, 333] on input "1 HỘP GIẤY" at bounding box center [547, 321] width 202 height 27
type input "1 HỘP KV"
click at [1316, 482] on input "Hình thức thanh toán" at bounding box center [1298, 489] width 192 height 25
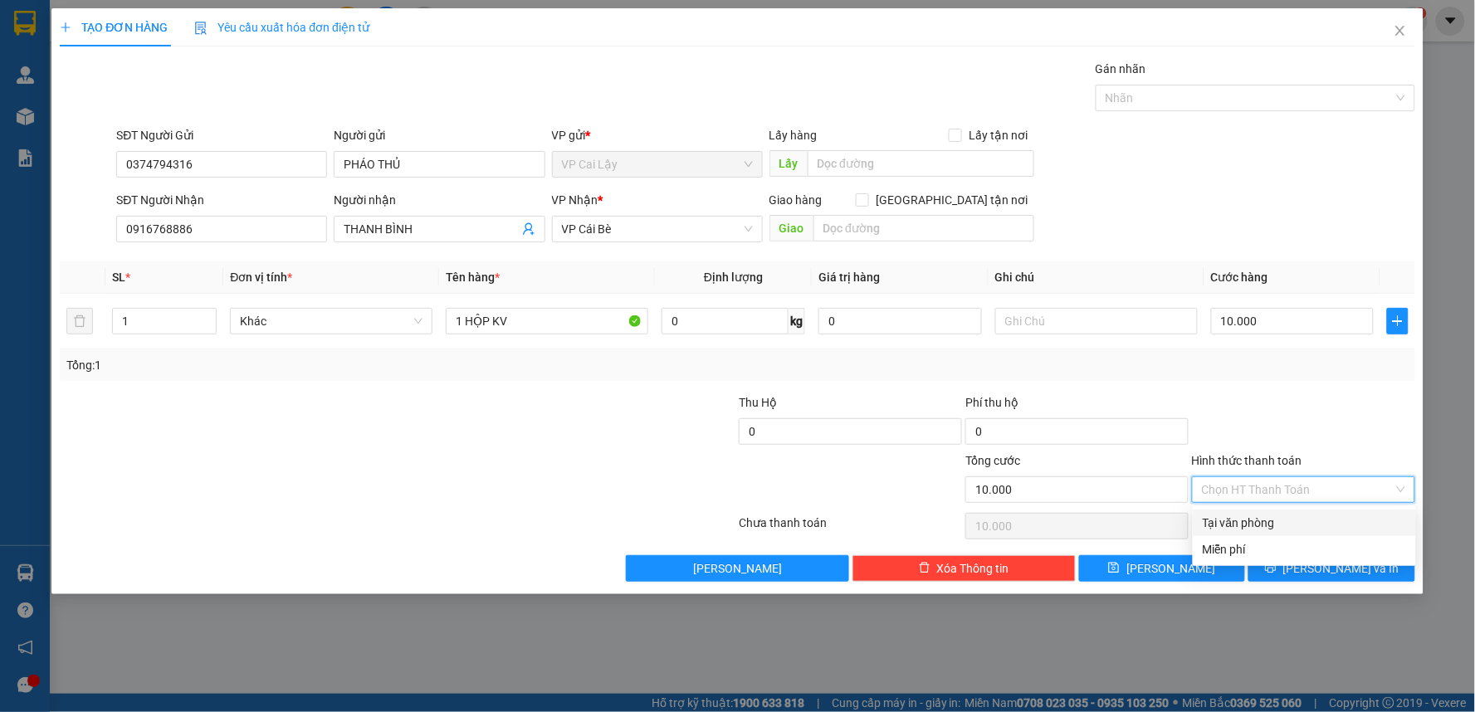
drag, startPoint x: 1290, startPoint y: 523, endPoint x: 1331, endPoint y: 554, distance: 51.5
click at [1290, 521] on div "Tại văn phòng" at bounding box center [1304, 523] width 203 height 18
type input "0"
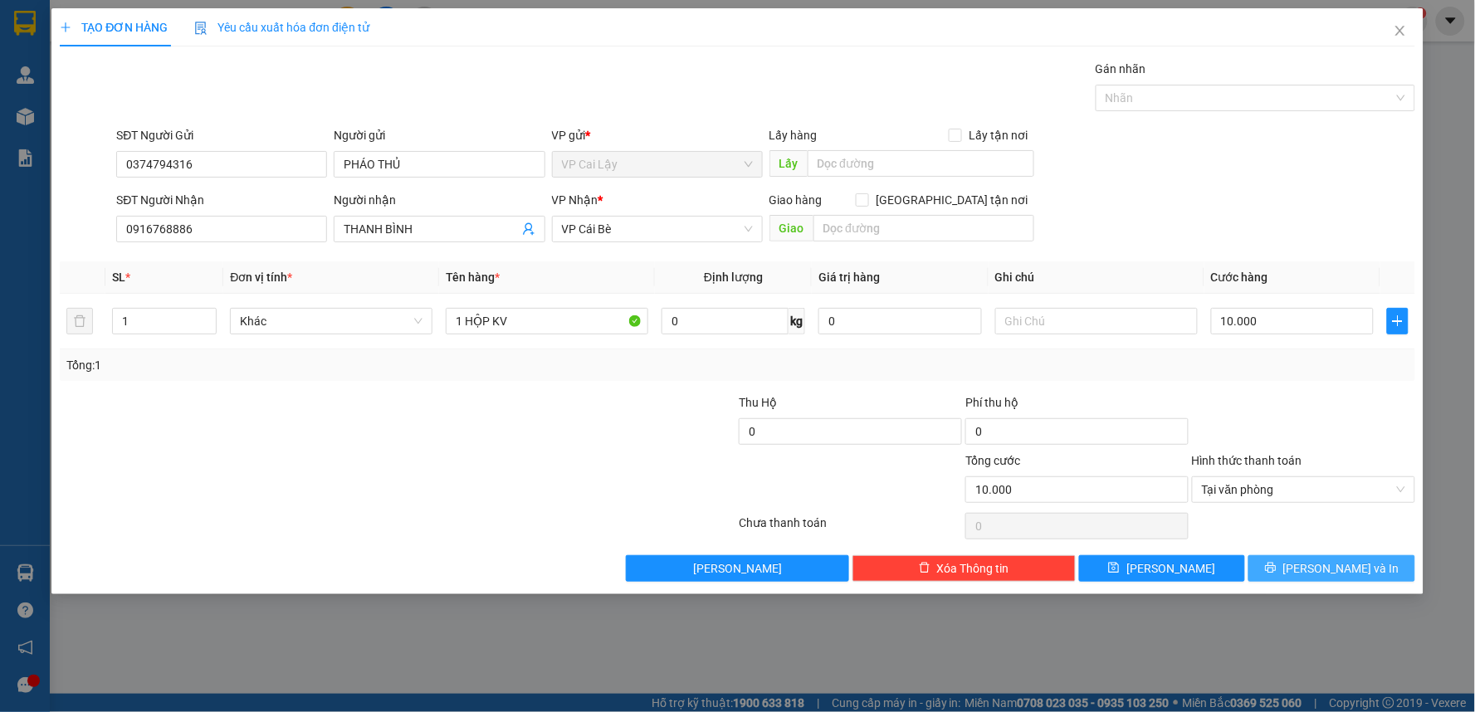
click at [1331, 555] on button "[PERSON_NAME] và In" at bounding box center [1331, 568] width 167 height 27
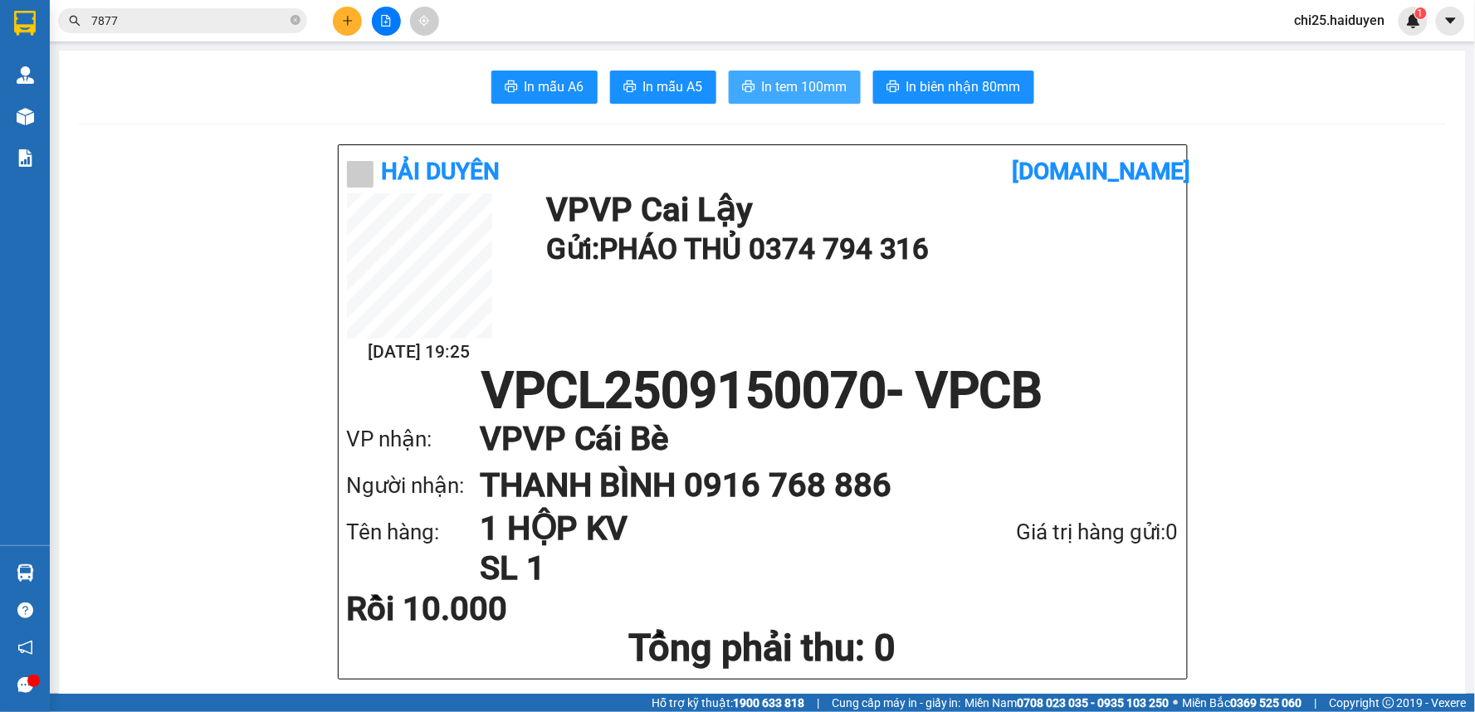
click at [828, 81] on span "In tem 100mm" at bounding box center [804, 86] width 85 height 21
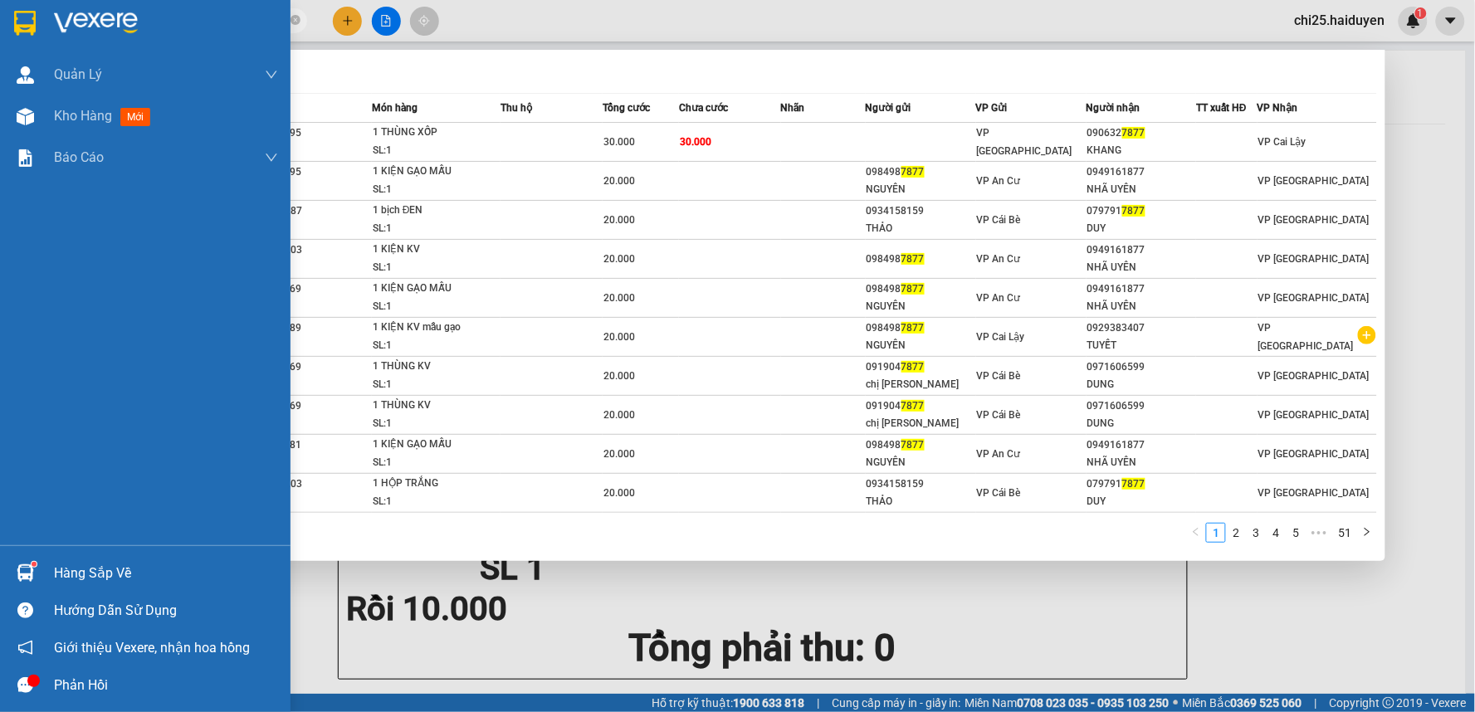
drag, startPoint x: 161, startPoint y: 21, endPoint x: 26, endPoint y: 46, distance: 137.5
click at [26, 46] on section "Kết quả tìm kiếm ( 506 ) Bộ lọc Mã ĐH Trạng thái Món hàng Thu hộ Tổng cước Chưa…" at bounding box center [737, 356] width 1475 height 712
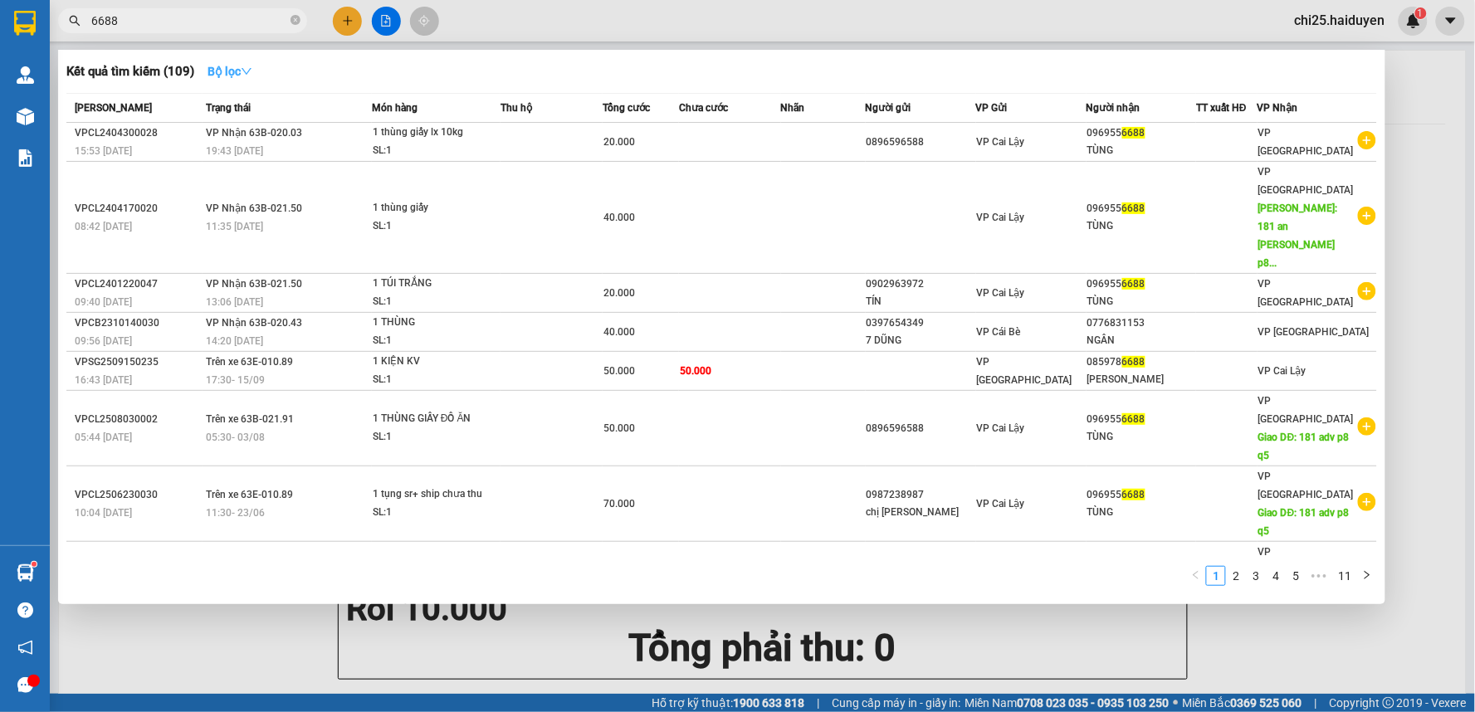
type input "6688"
click at [244, 69] on strong "Bộ lọc" at bounding box center [229, 71] width 45 height 13
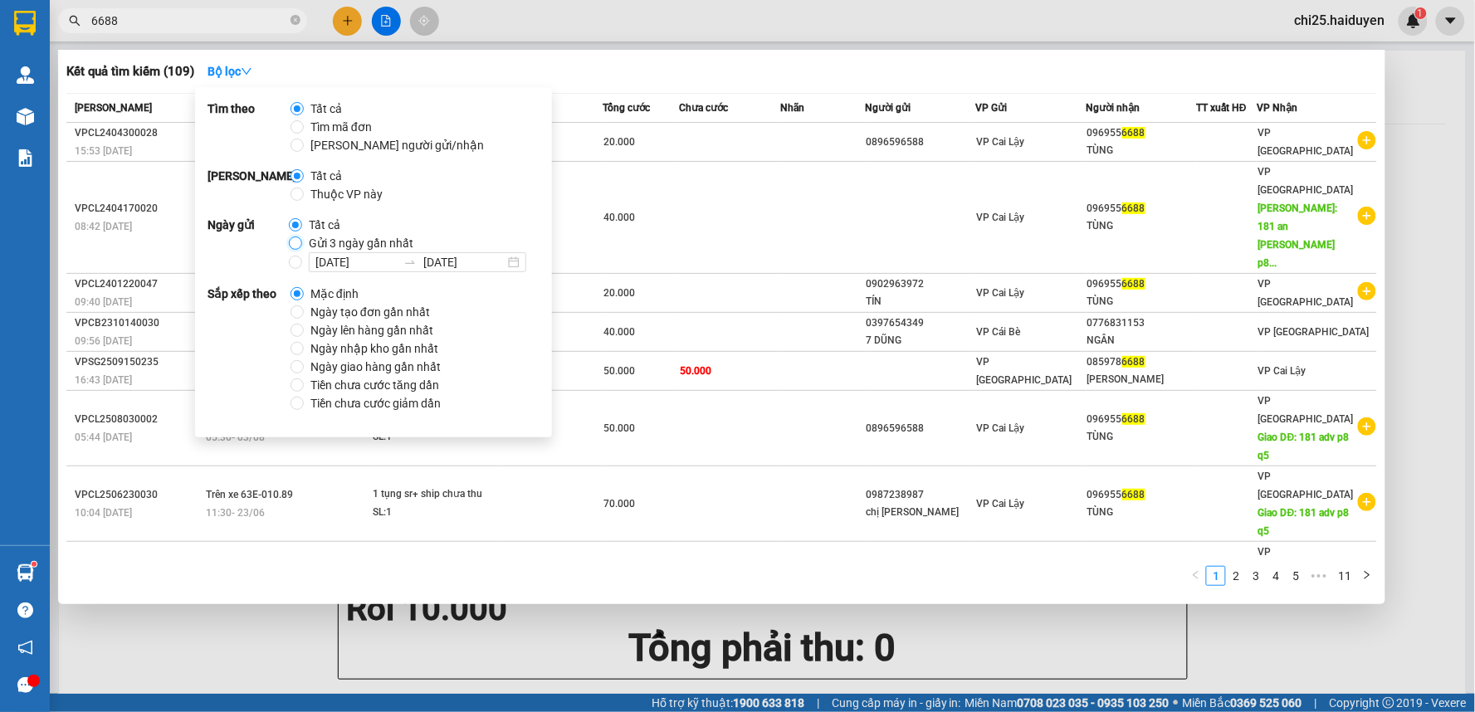
click at [294, 241] on input "Gửi 3 ngày gần nhất" at bounding box center [295, 243] width 13 height 13
radio input "true"
radio input "false"
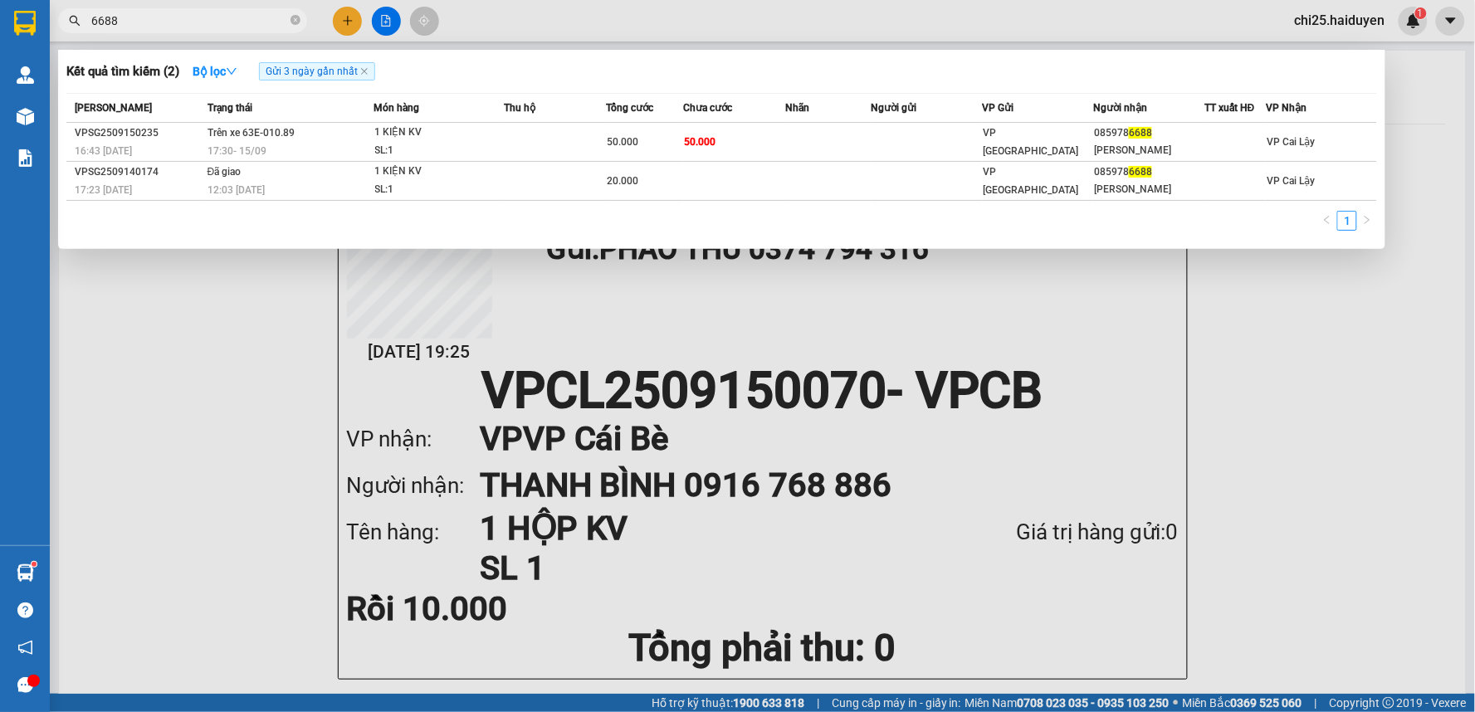
click at [560, 32] on div at bounding box center [737, 356] width 1475 height 712
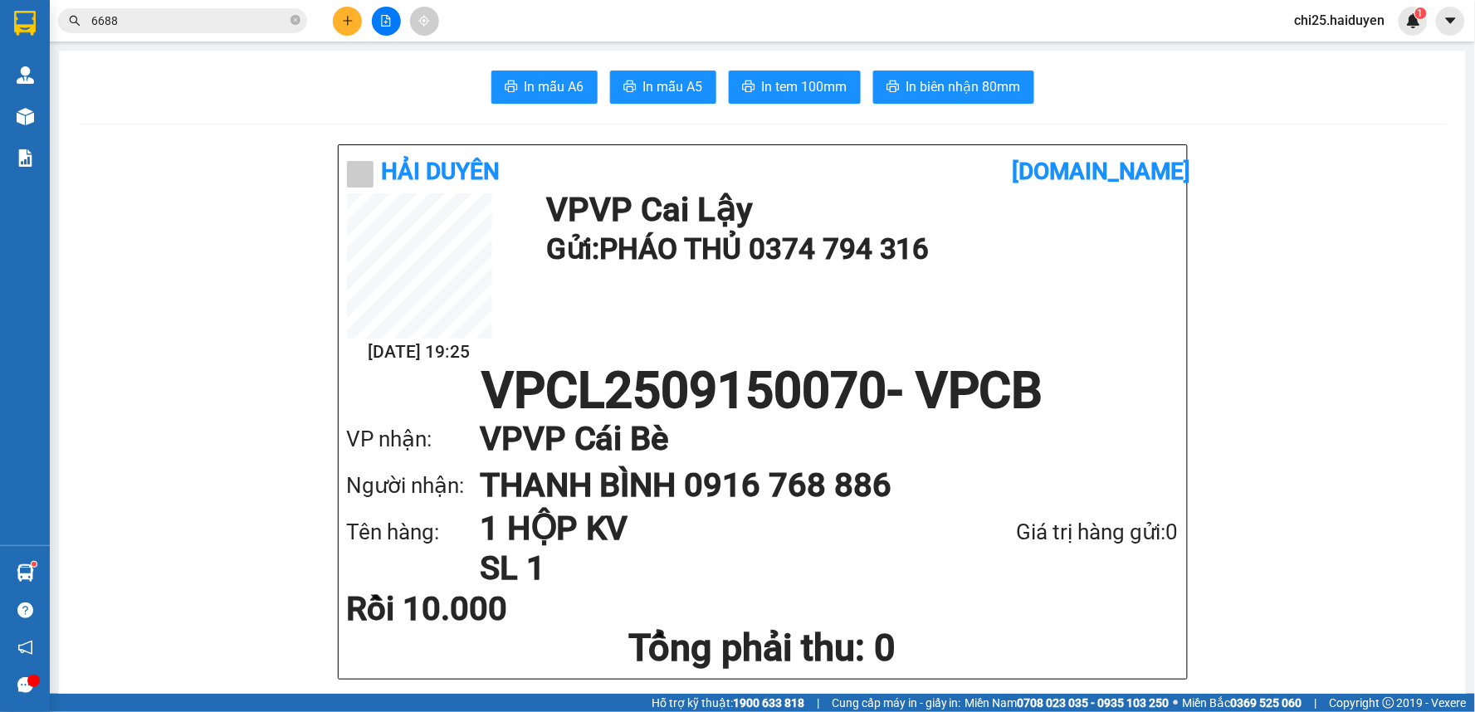
click at [193, 7] on div "Kết quả tìm kiếm ( 2 ) Bộ lọc Gửi 3 ngày gần nhất Mã ĐH Trạng thái Món hàng Thu…" at bounding box center [162, 21] width 324 height 29
click at [202, 19] on input "6688" at bounding box center [189, 21] width 196 height 18
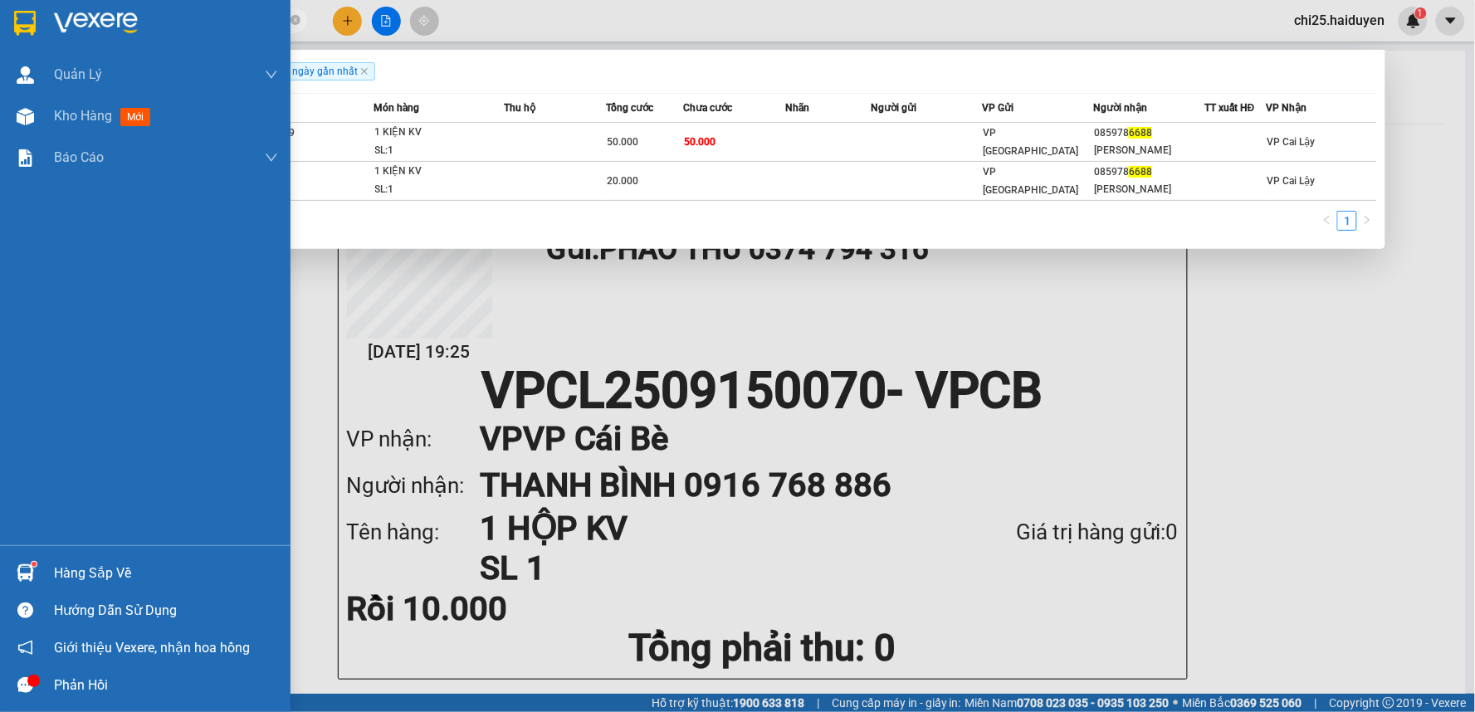
drag, startPoint x: 158, startPoint y: 13, endPoint x: 4, endPoint y: 48, distance: 157.4
click at [4, 48] on section "Kết quả tìm kiếm ( 2 ) Bộ lọc Gửi 3 ngày gần nhất Mã ĐH Trạng thái Món hàng Thu…" at bounding box center [737, 356] width 1475 height 712
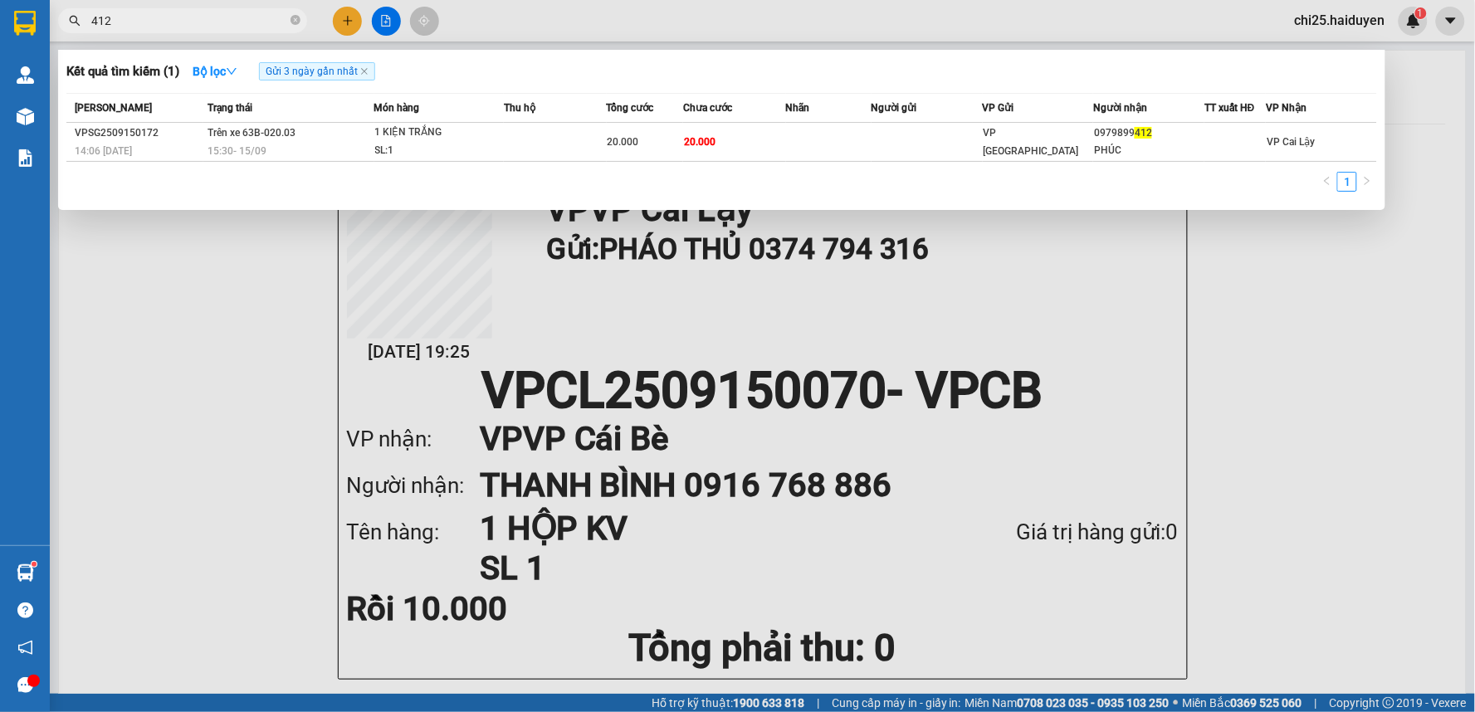
type input "412"
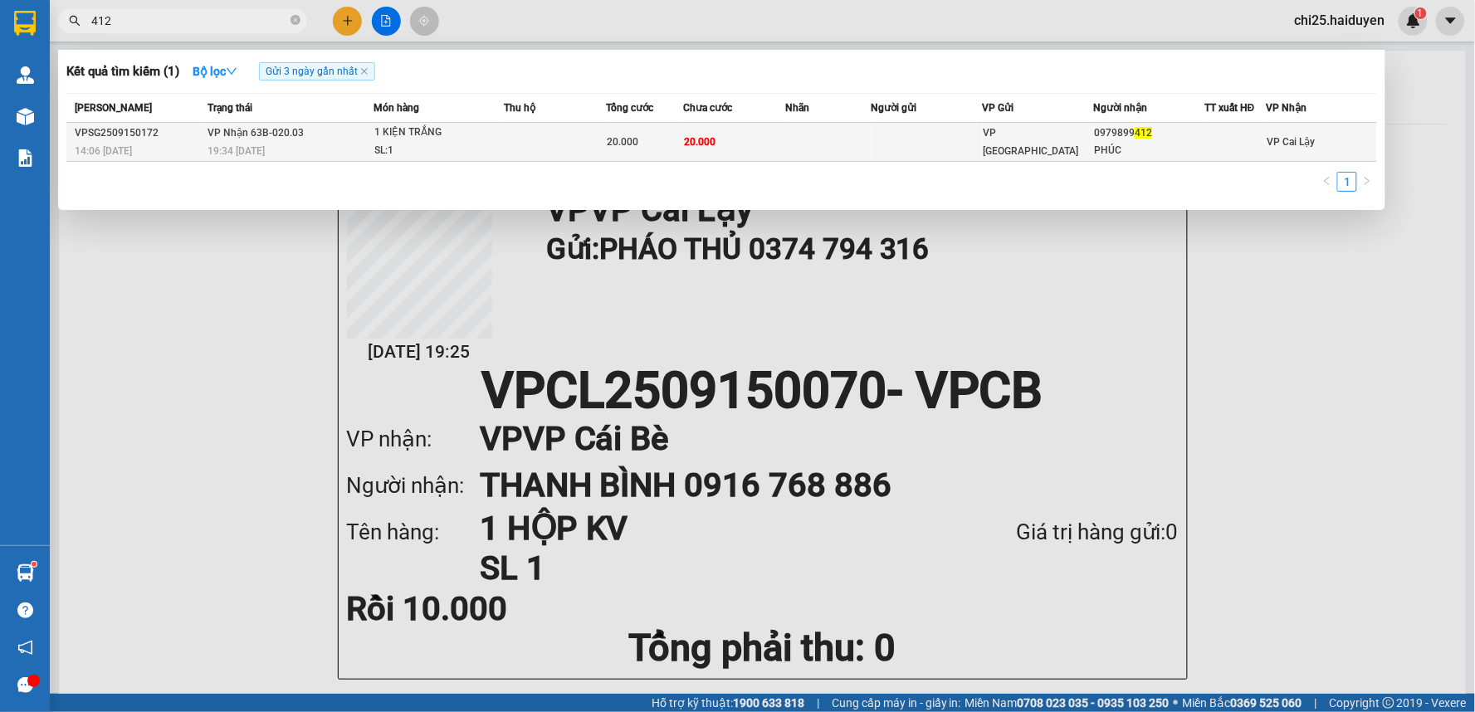
drag, startPoint x: 791, startPoint y: 150, endPoint x: 783, endPoint y: 143, distance: 11.2
click at [783, 143] on tr "VPSG2509150172 14:06 [DATE] VP Nhận 63B-020.03 19:34 [DATE] 1 KIỆN TRẮNG SL: 1 …" at bounding box center [721, 142] width 1310 height 39
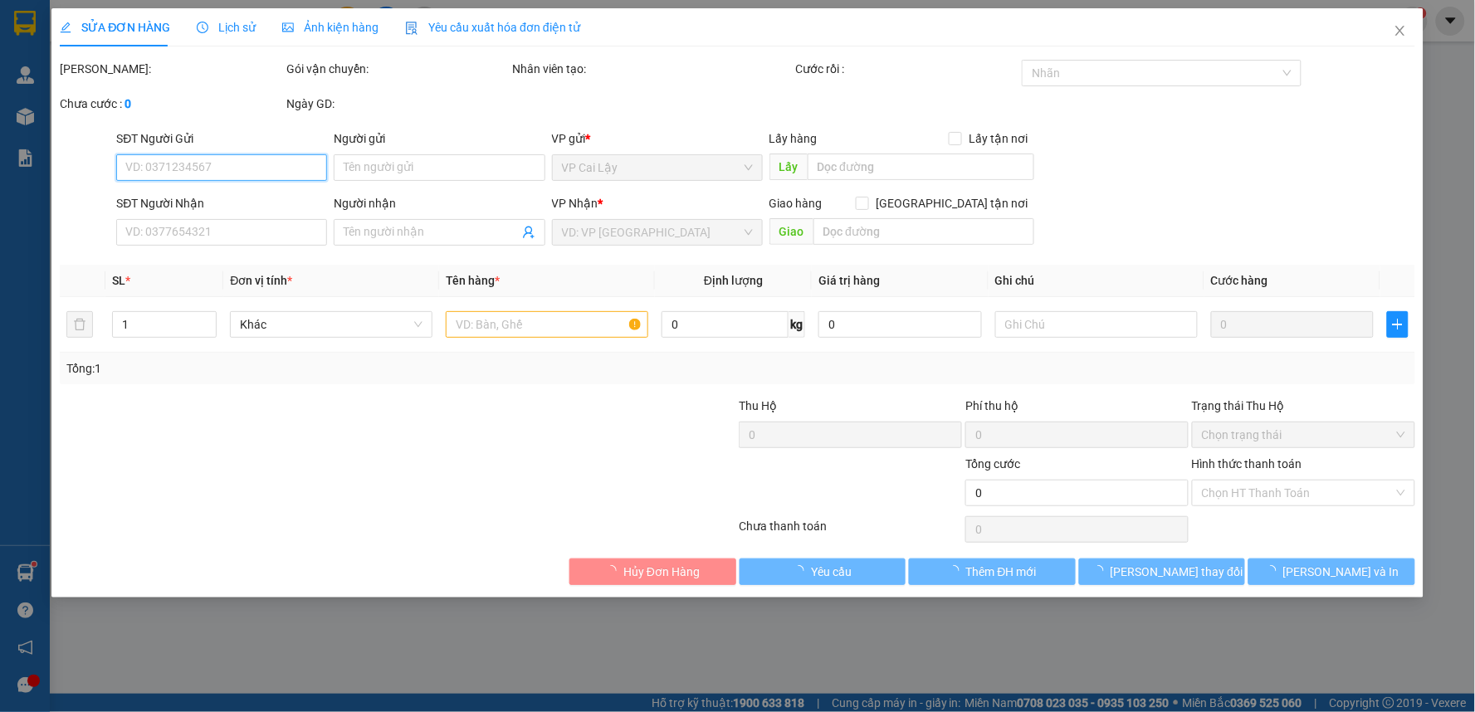
type input "0979899412"
type input "PHÚC"
type input "20.000"
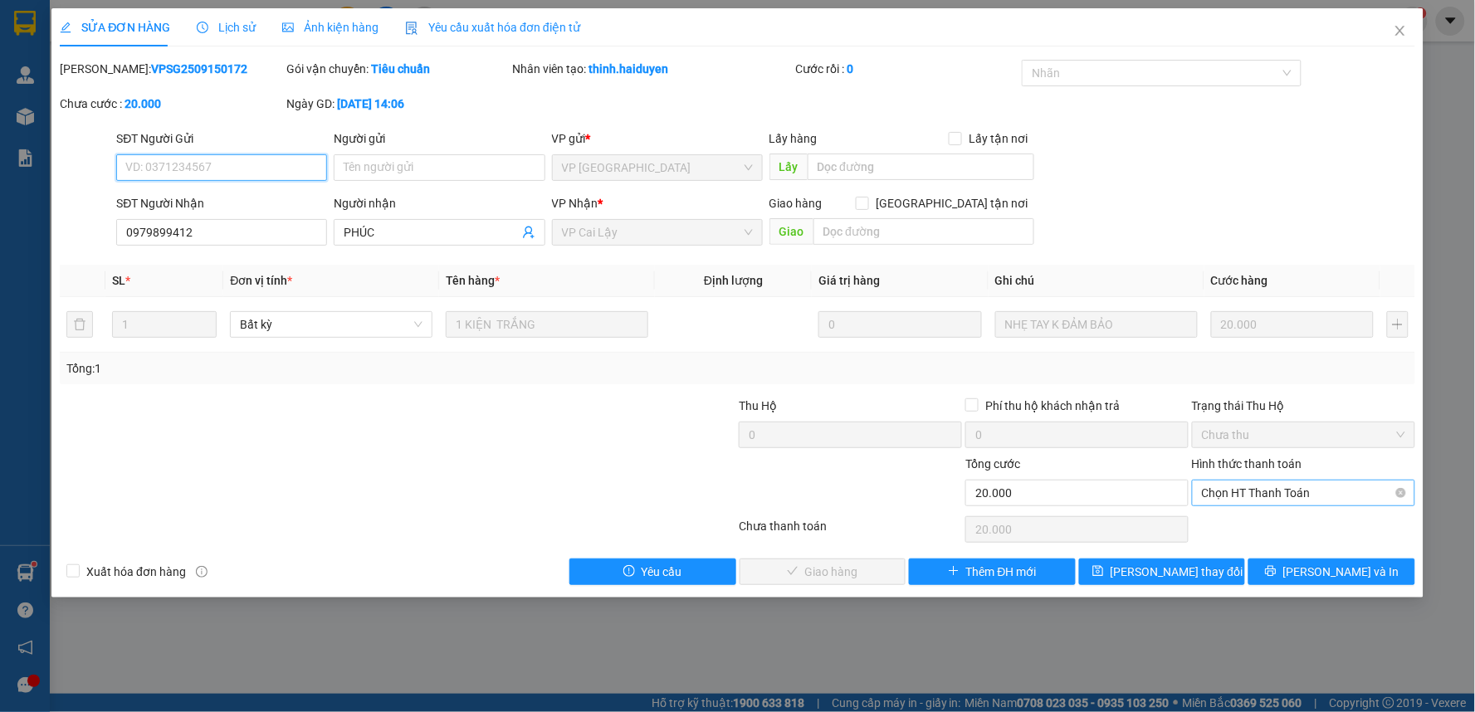
click at [1278, 491] on span "Chọn HT Thanh Toán" at bounding box center [1303, 493] width 203 height 25
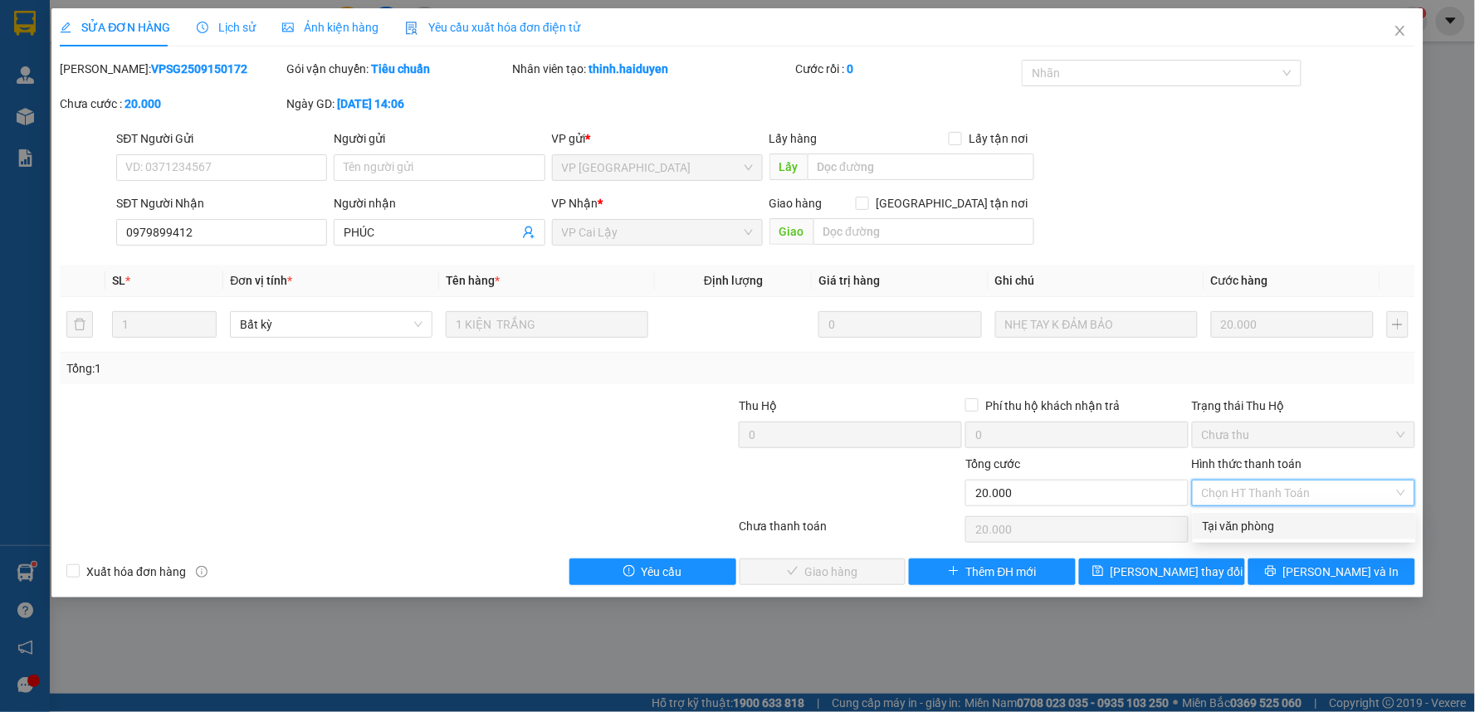
click at [1274, 524] on div "Tại văn phòng" at bounding box center [1304, 526] width 203 height 18
type input "0"
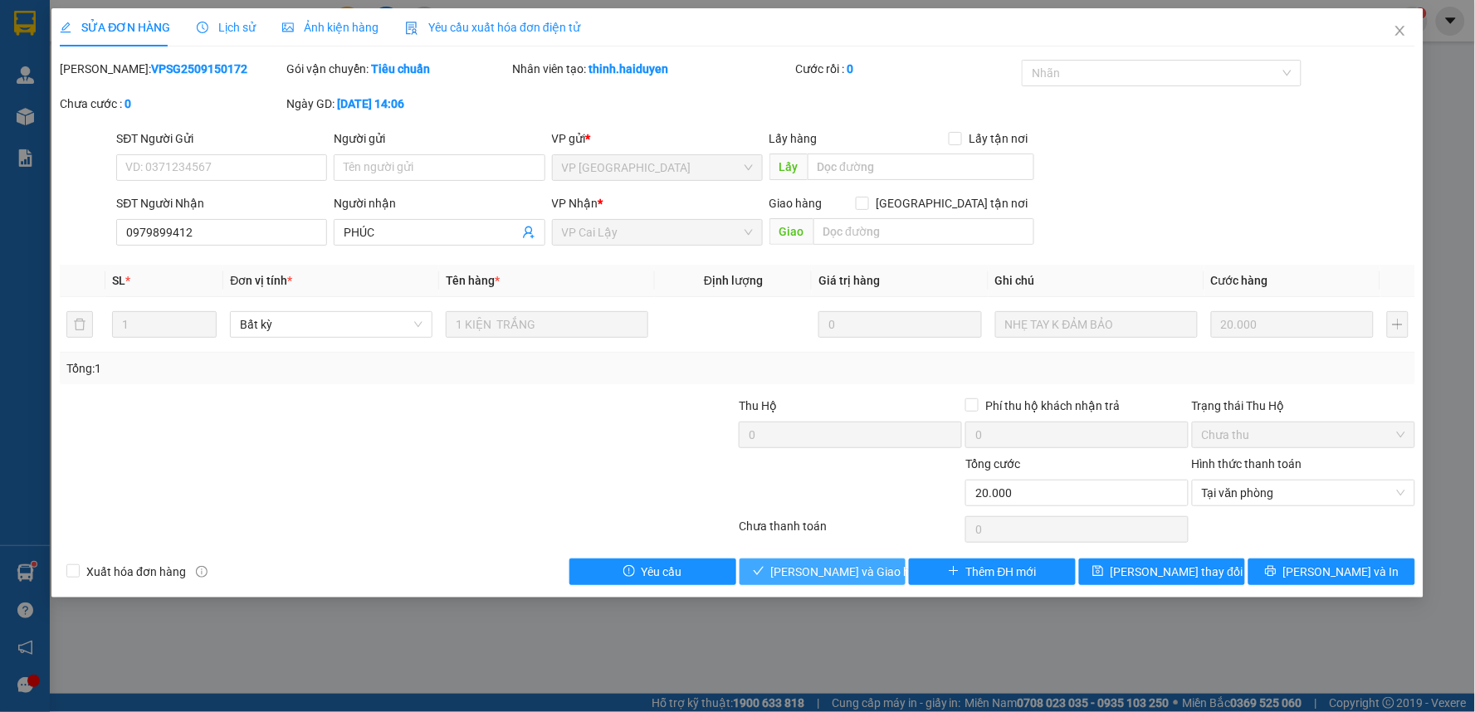
click at [861, 564] on span "[PERSON_NAME] và Giao hàng" at bounding box center [850, 572] width 159 height 18
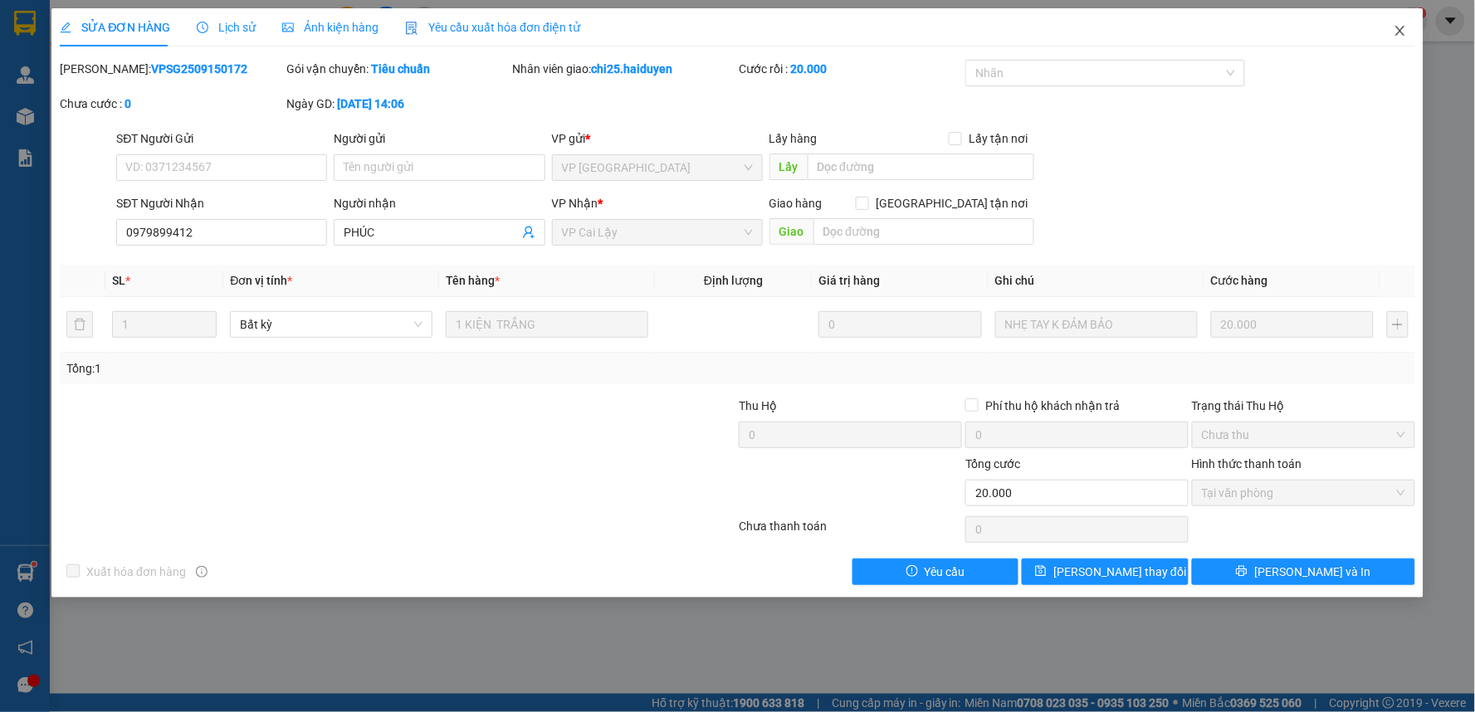
click at [1400, 29] on icon "close" at bounding box center [1399, 30] width 13 height 13
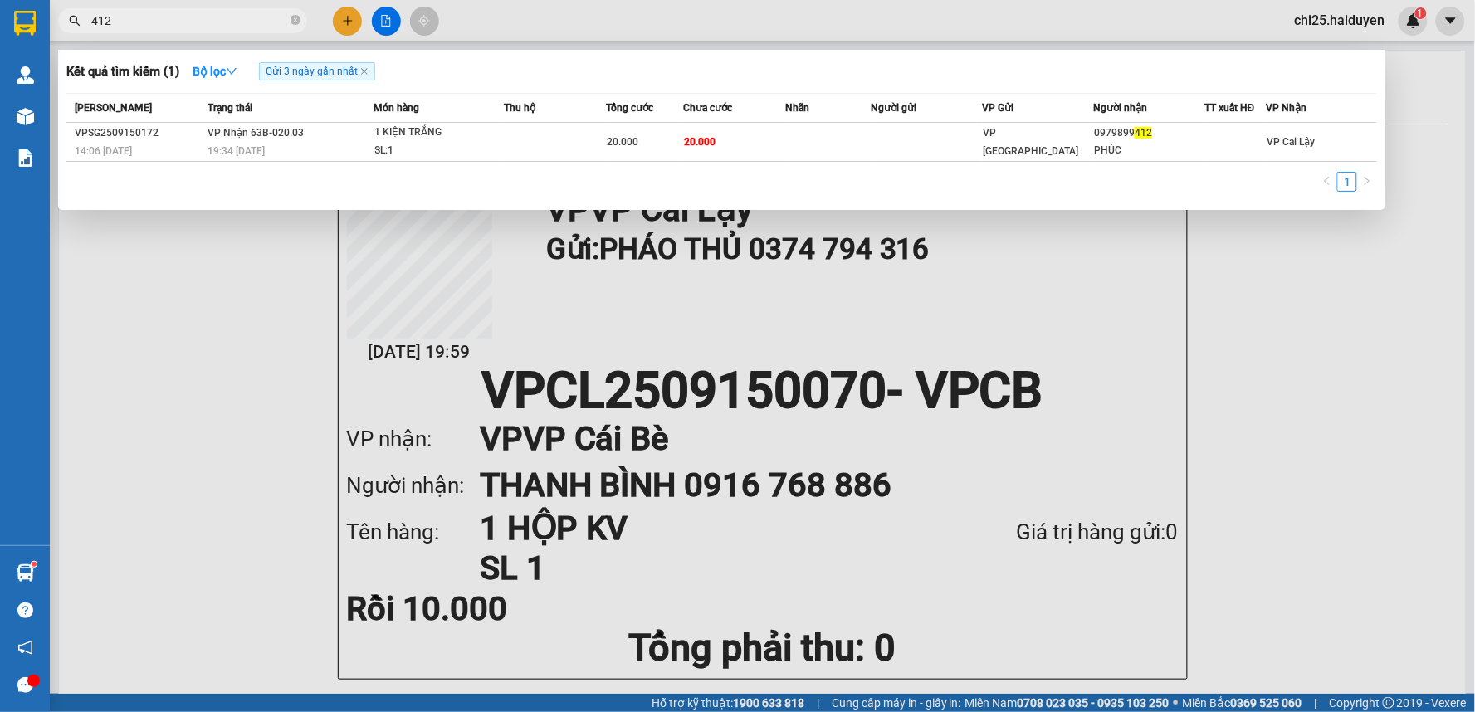
drag, startPoint x: 202, startPoint y: 29, endPoint x: 52, endPoint y: 55, distance: 151.6
click at [52, 36] on div "Kết quả tìm kiếm ( 1 ) Bộ lọc Gửi 3 ngày gần nhất Mã ĐH Trạng thái Món hàng Thu…" at bounding box center [162, 21] width 324 height 29
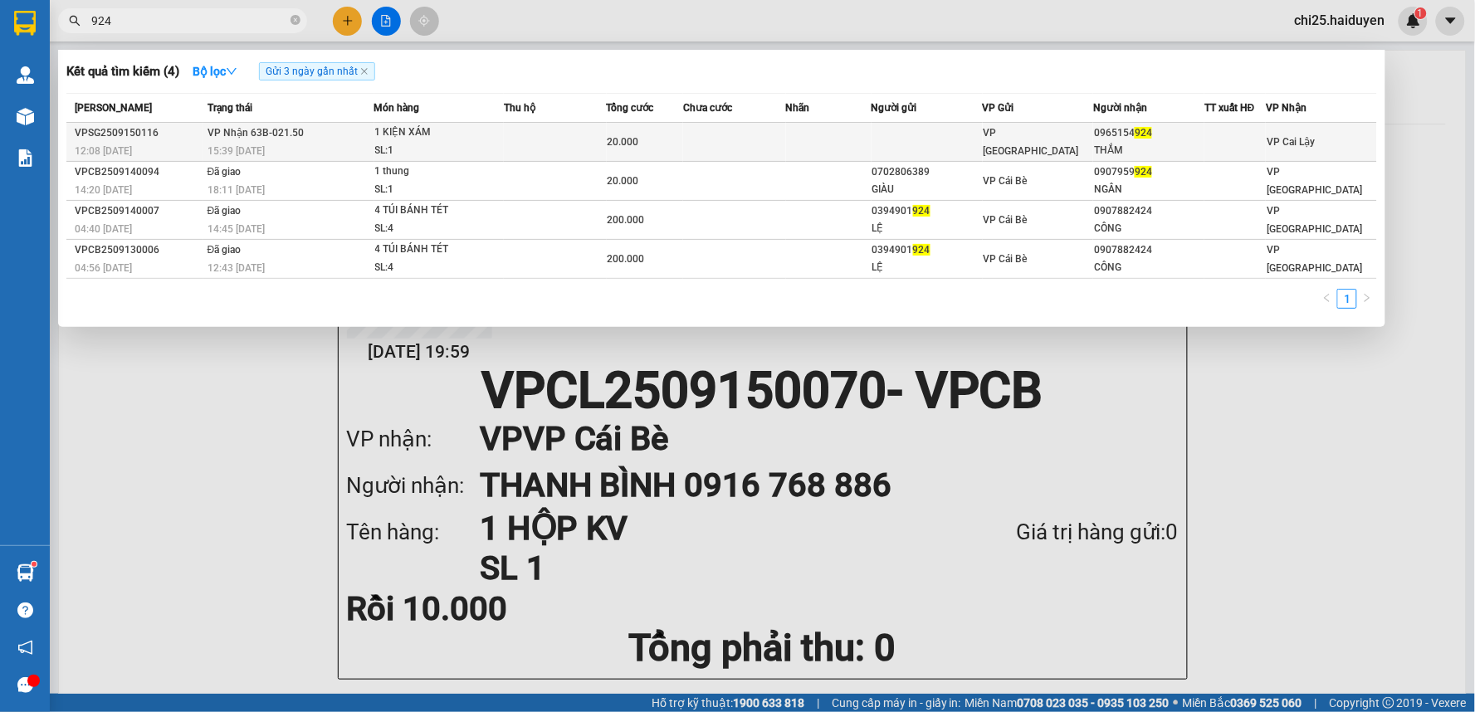
type input "924"
click at [1041, 136] on div "VP [GEOGRAPHIC_DATA]" at bounding box center [1038, 142] width 110 height 37
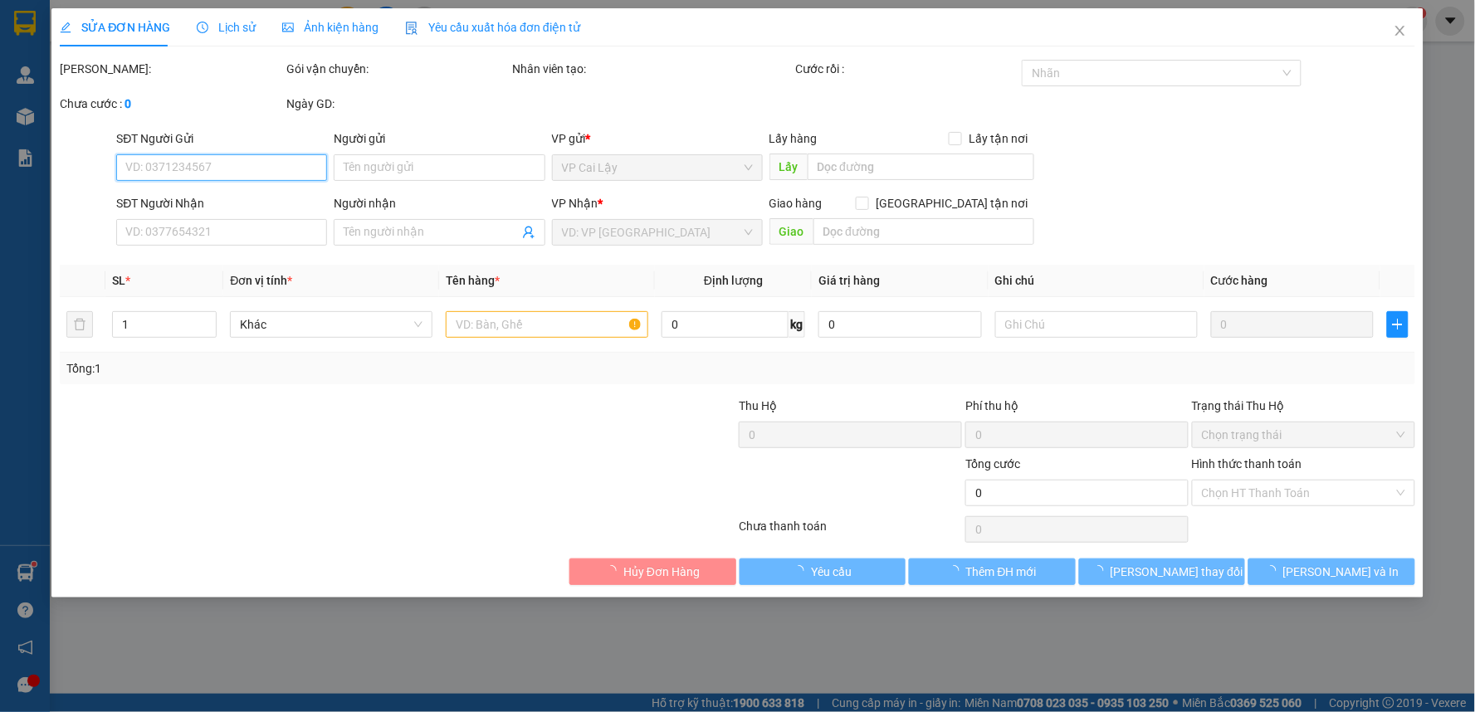
type input "0965154924"
type input "THẮM"
type input "20.000"
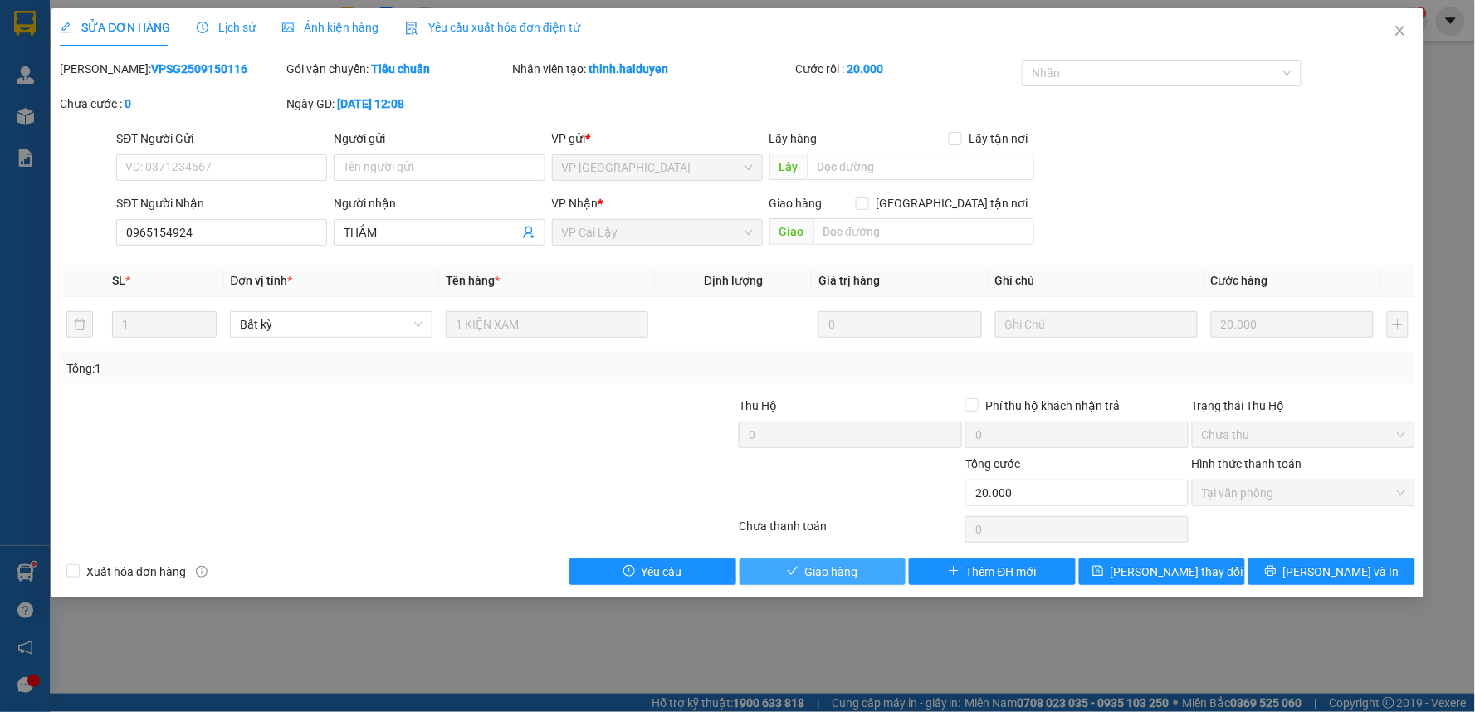
click at [801, 578] on button "Giao hàng" at bounding box center [822, 572] width 167 height 27
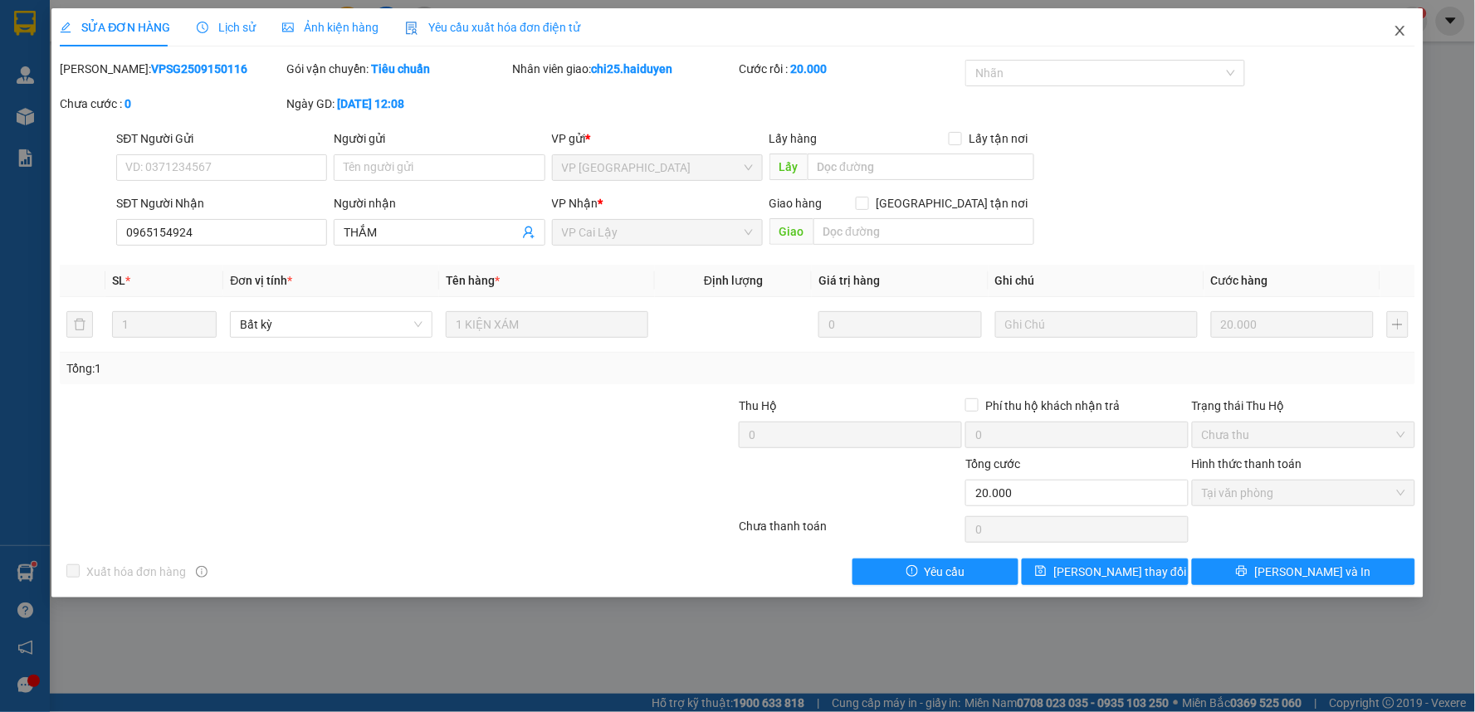
click at [1405, 27] on icon "close" at bounding box center [1399, 30] width 13 height 13
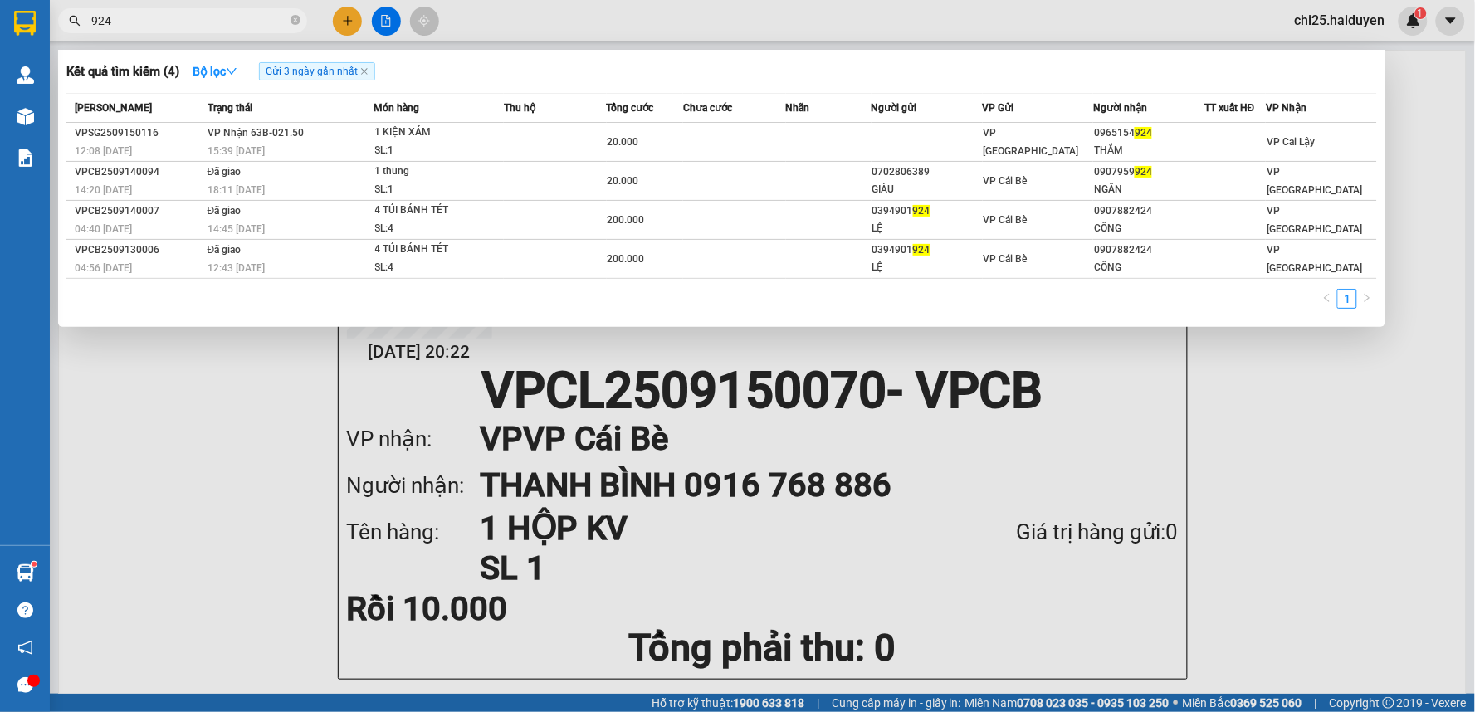
drag, startPoint x: 202, startPoint y: 22, endPoint x: 52, endPoint y: 35, distance: 150.7
click at [59, 36] on div "Kết quả tìm kiếm ( 4 ) Bộ lọc Gửi 3 ngày gần nhất Mã ĐH Trạng thái Món hàng Thu…" at bounding box center [162, 21] width 324 height 29
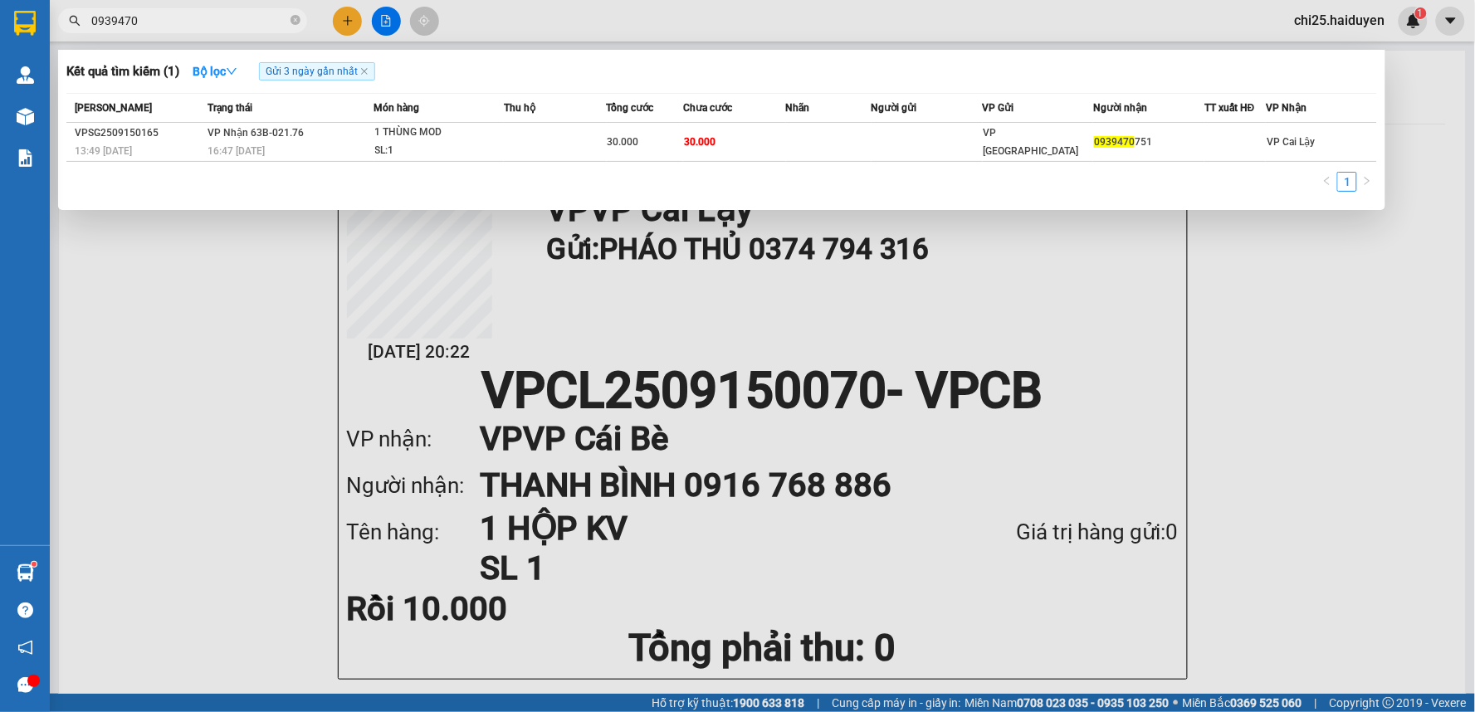
type input "0939470"
